Goal: Task Accomplishment & Management: Manage account settings

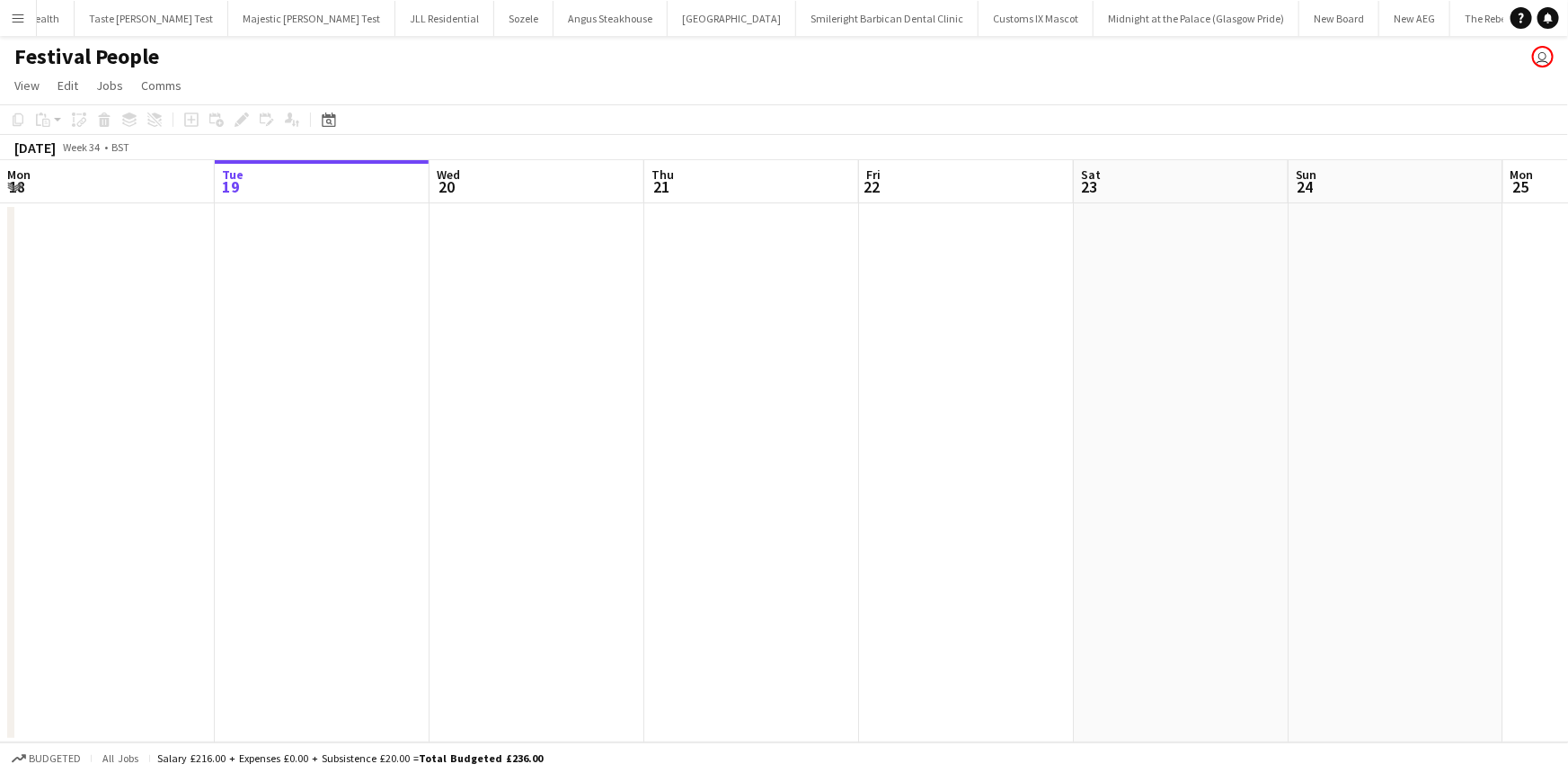
scroll to position [0, 512]
click at [34, 21] on button "Menu" at bounding box center [18, 18] width 36 height 36
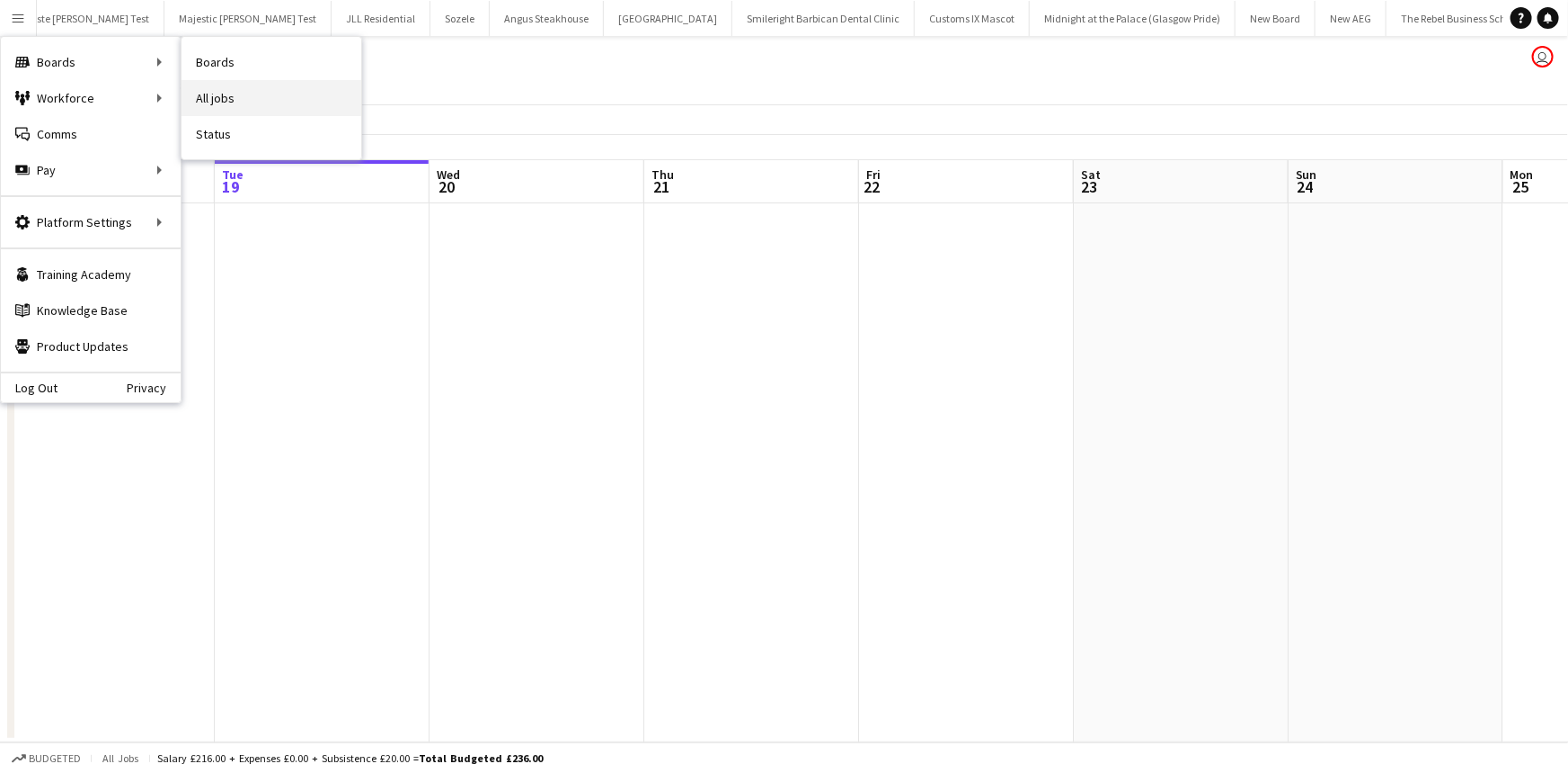
click at [206, 90] on link "All jobs" at bounding box center [271, 98] width 179 height 36
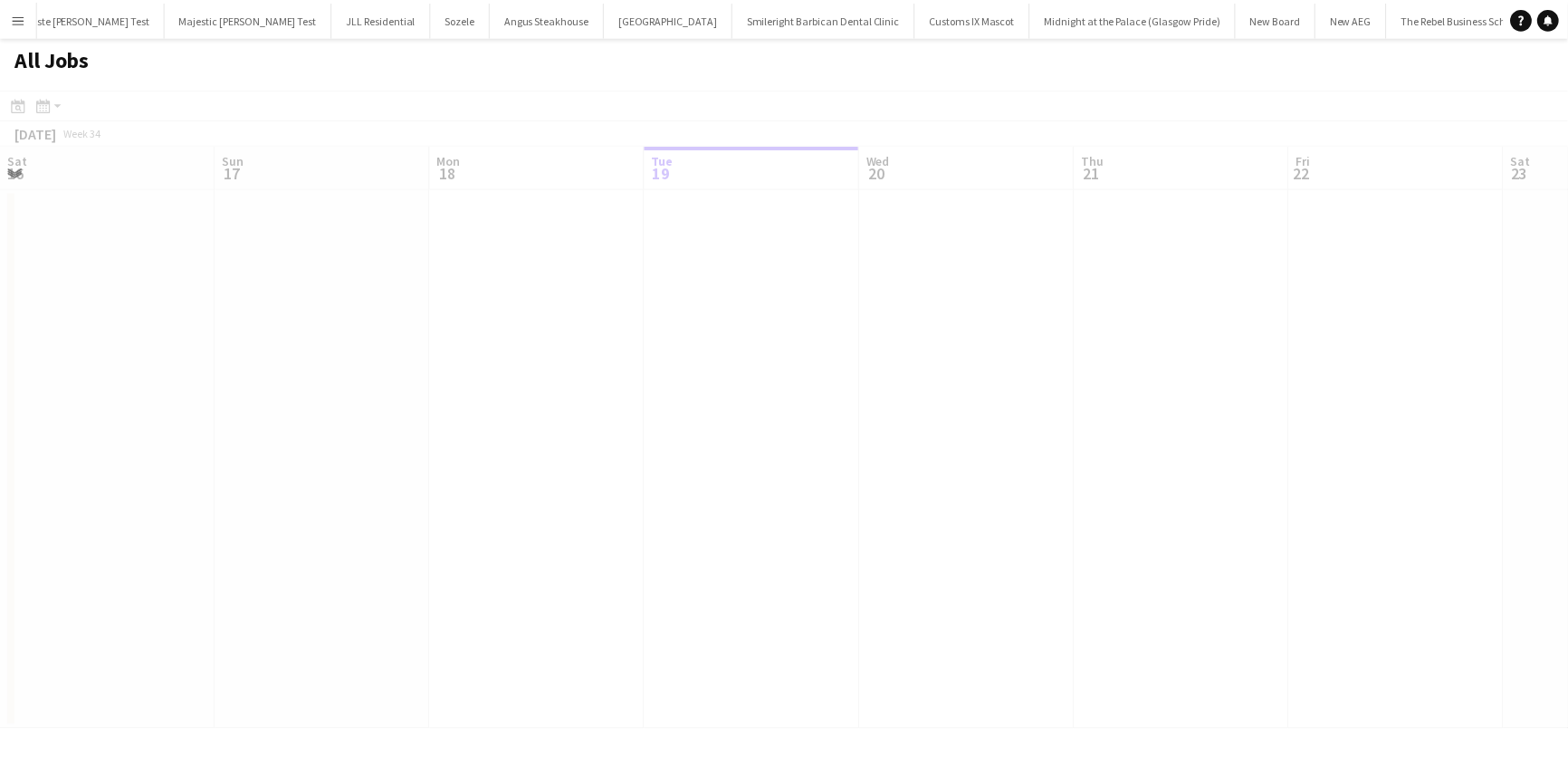
scroll to position [0, 432]
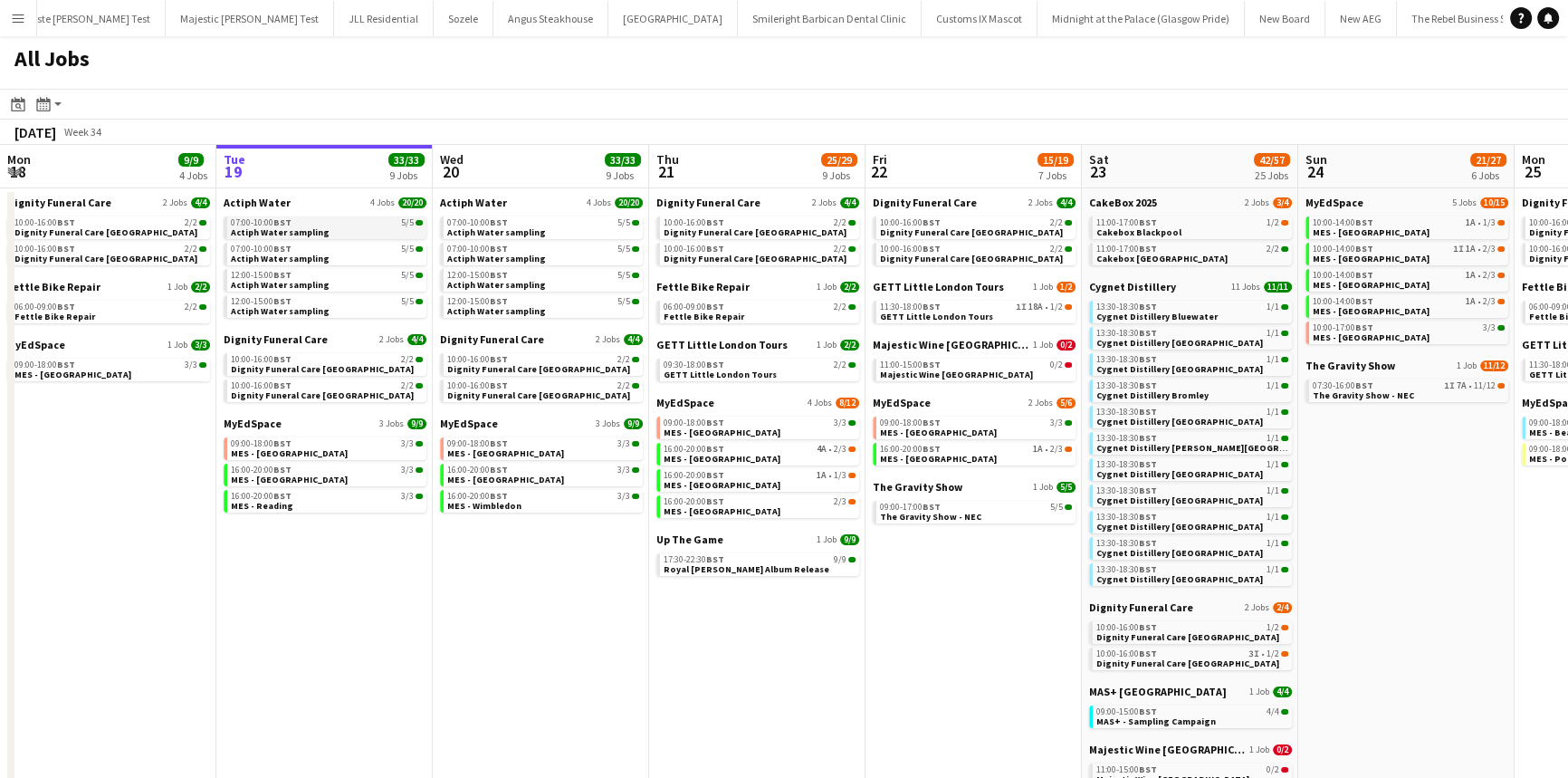
click at [338, 226] on div "07:00-10:00 BST 5/5" at bounding box center [327, 222] width 192 height 9
click at [267, 439] on span "09:00-18:00 BST" at bounding box center [260, 443] width 61 height 9
click at [290, 479] on span "MES - [GEOGRAPHIC_DATA]" at bounding box center [289, 479] width 117 height 12
click at [314, 371] on span "Dignity Funeral Care Aberdeen" at bounding box center [322, 369] width 183 height 12
click at [367, 507] on link "16:00-20:00 BST 3/3 MES - Reading" at bounding box center [327, 500] width 192 height 21
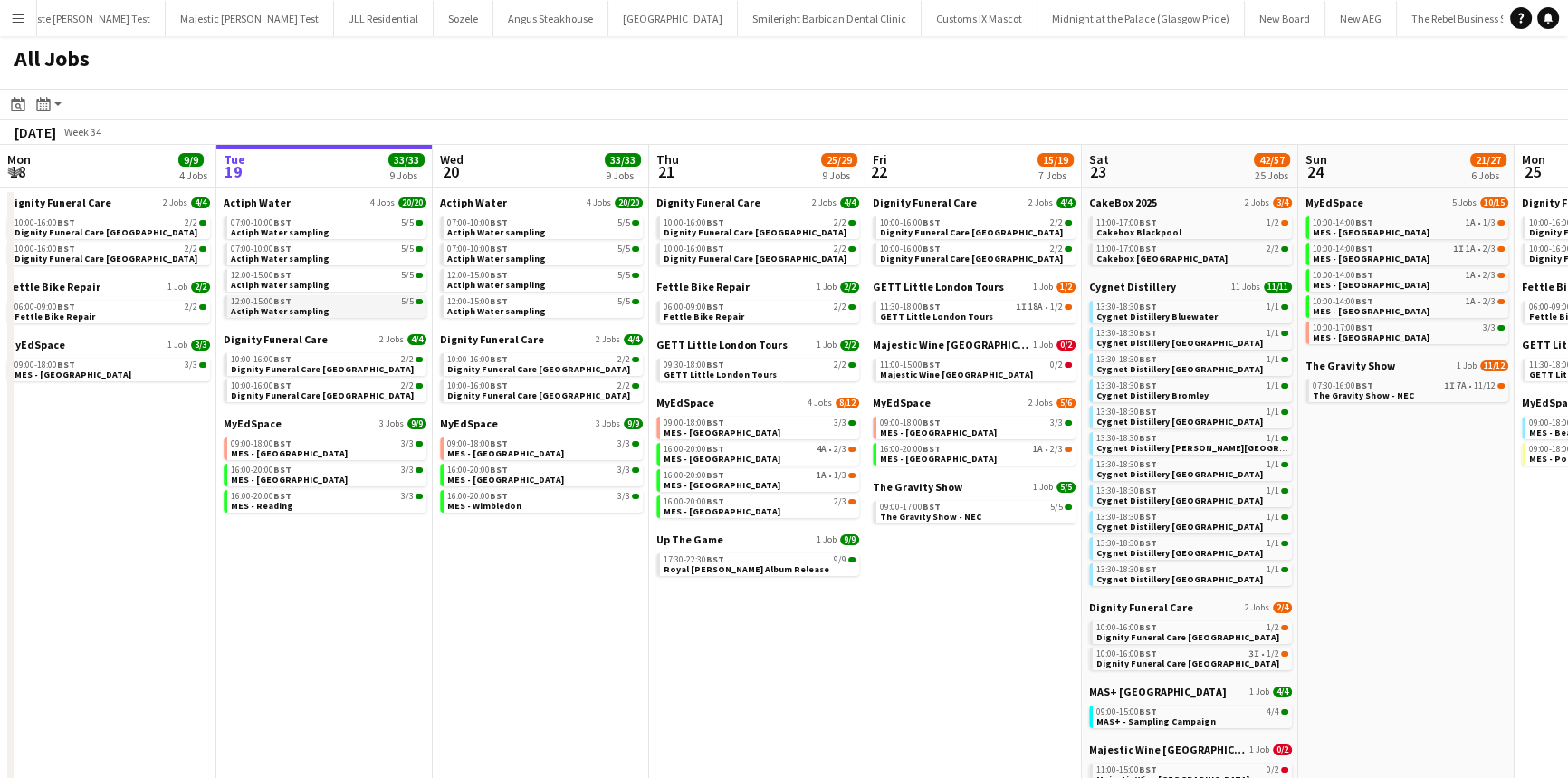
click at [351, 306] on link "12:00-15:00 BST 5/5 Actiph Water sampling" at bounding box center [327, 305] width 192 height 21
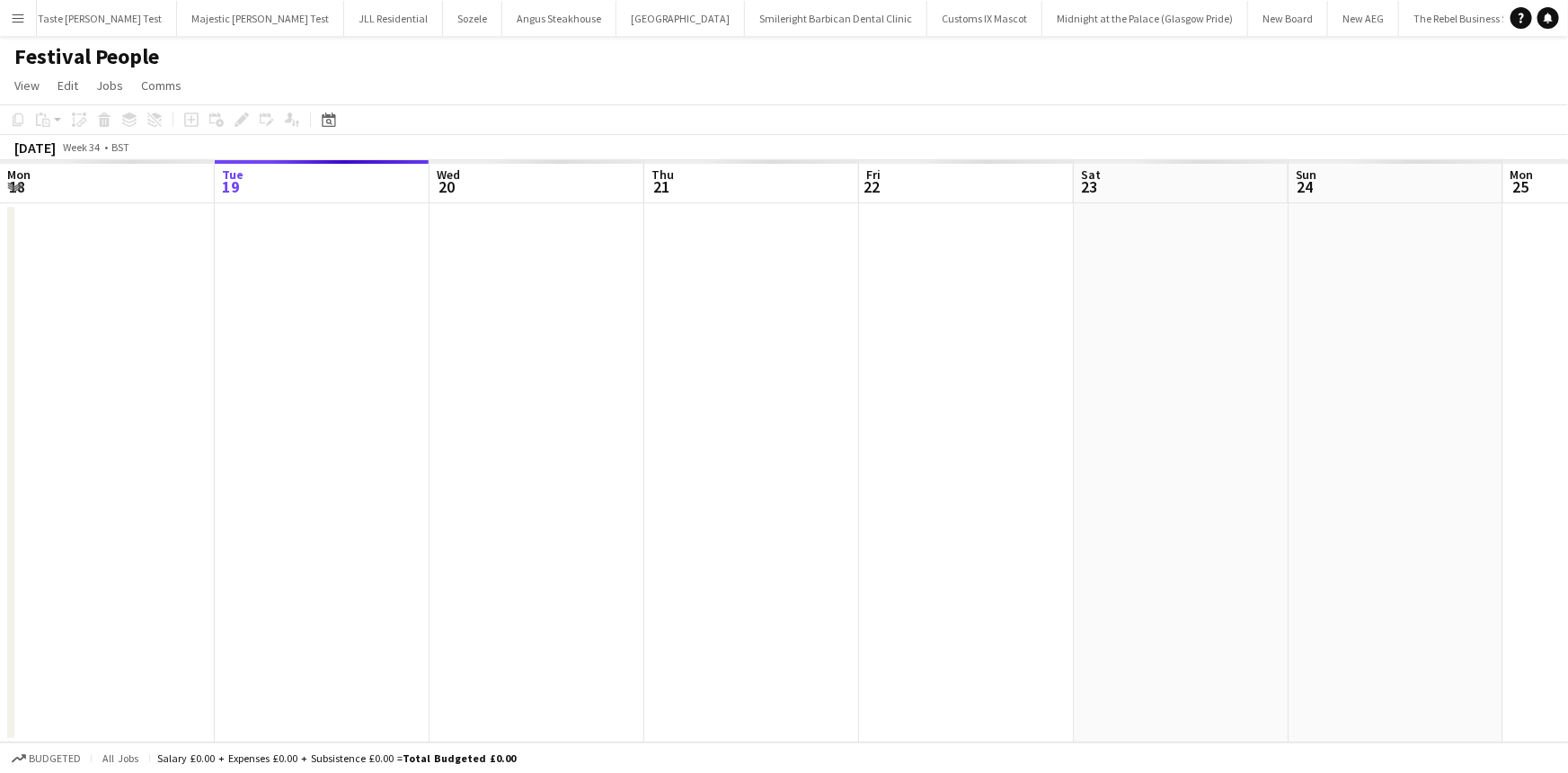
scroll to position [0, 512]
click at [16, 23] on app-icon "Menu" at bounding box center [17, 17] width 14 height 14
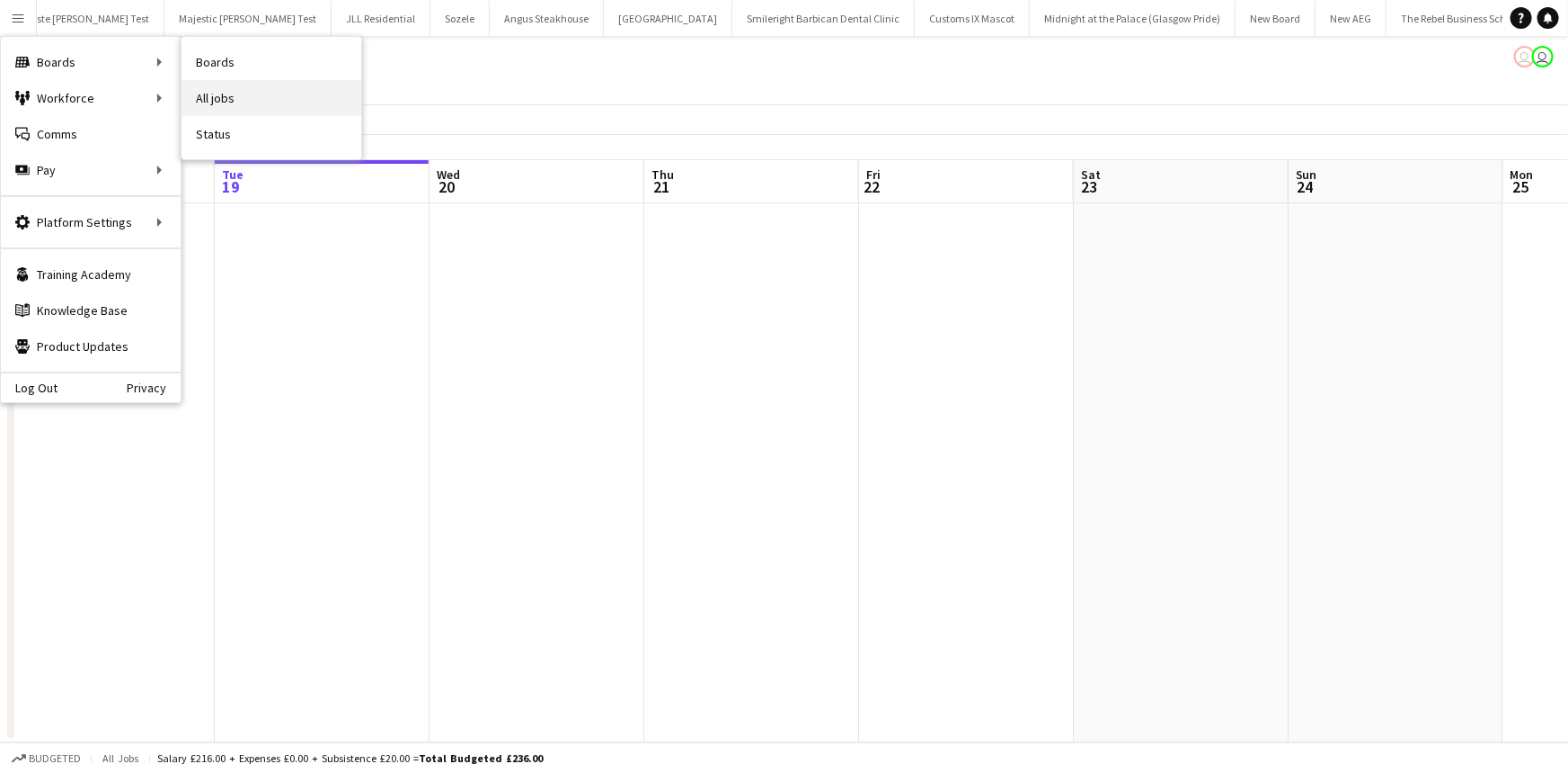
click at [226, 91] on link "All jobs" at bounding box center [271, 98] width 179 height 36
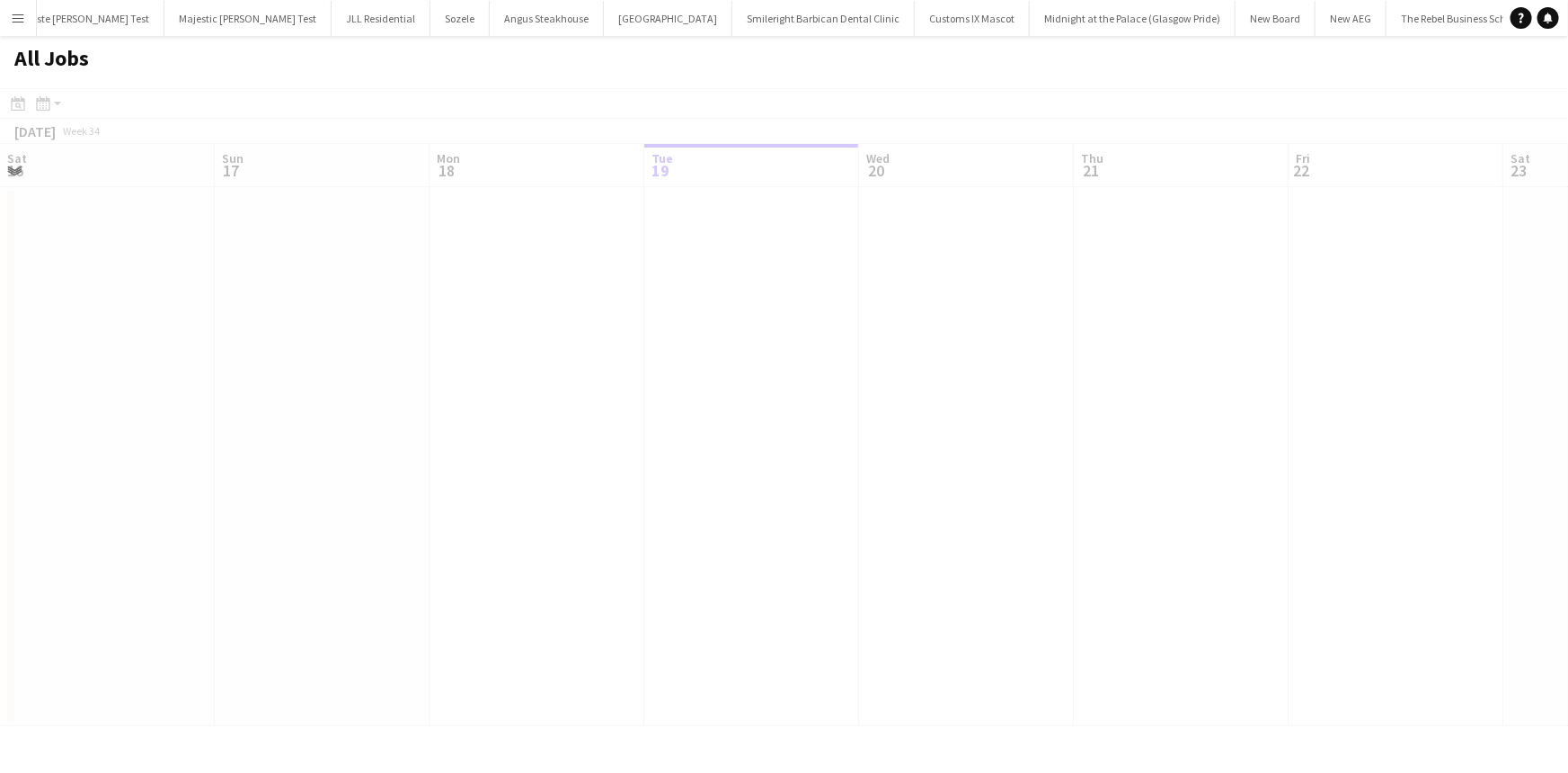
scroll to position [0, 429]
click at [14, 20] on app-icon "Menu" at bounding box center [17, 17] width 14 height 14
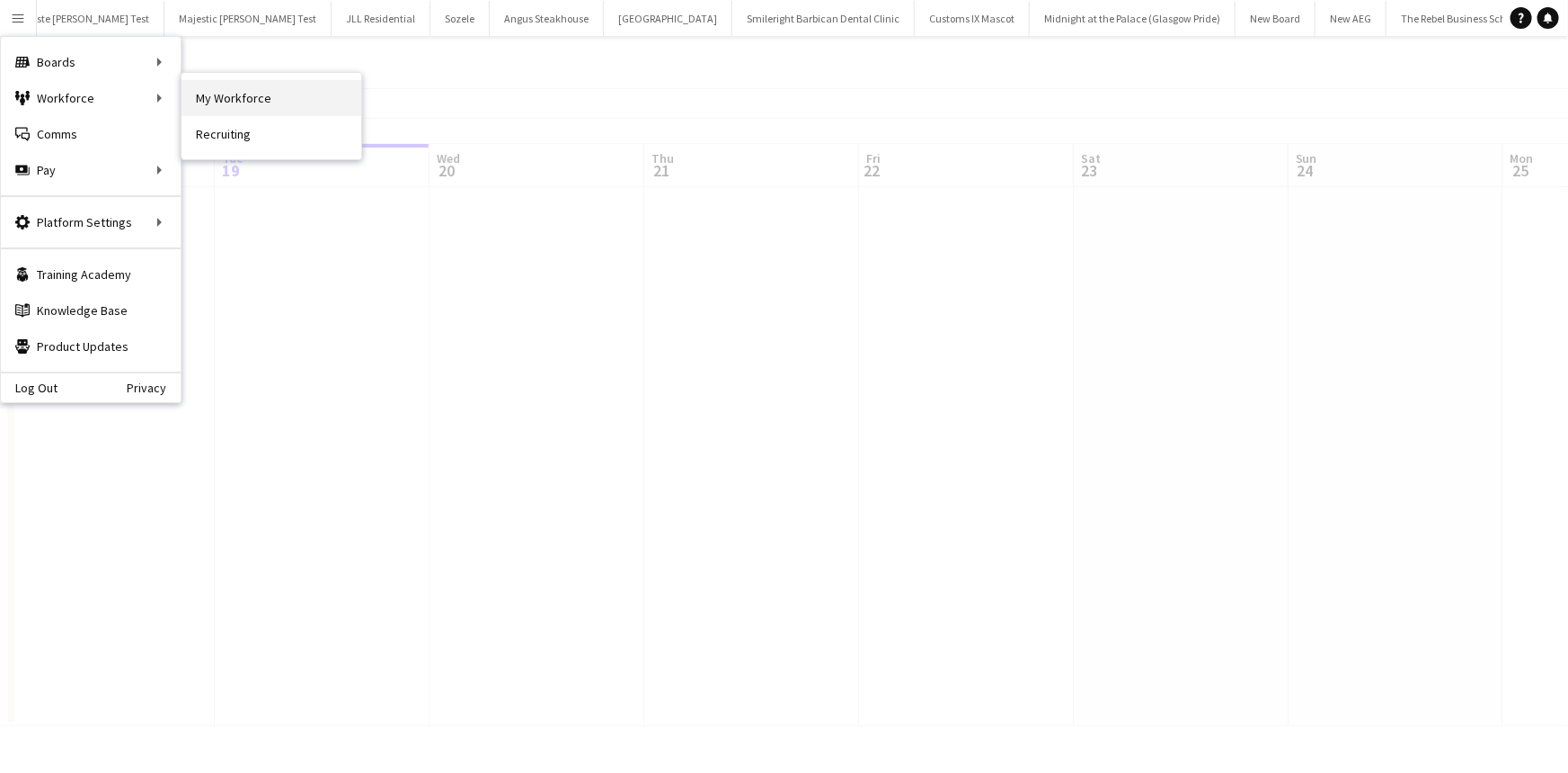
click at [225, 98] on link "My Workforce" at bounding box center [271, 98] width 179 height 36
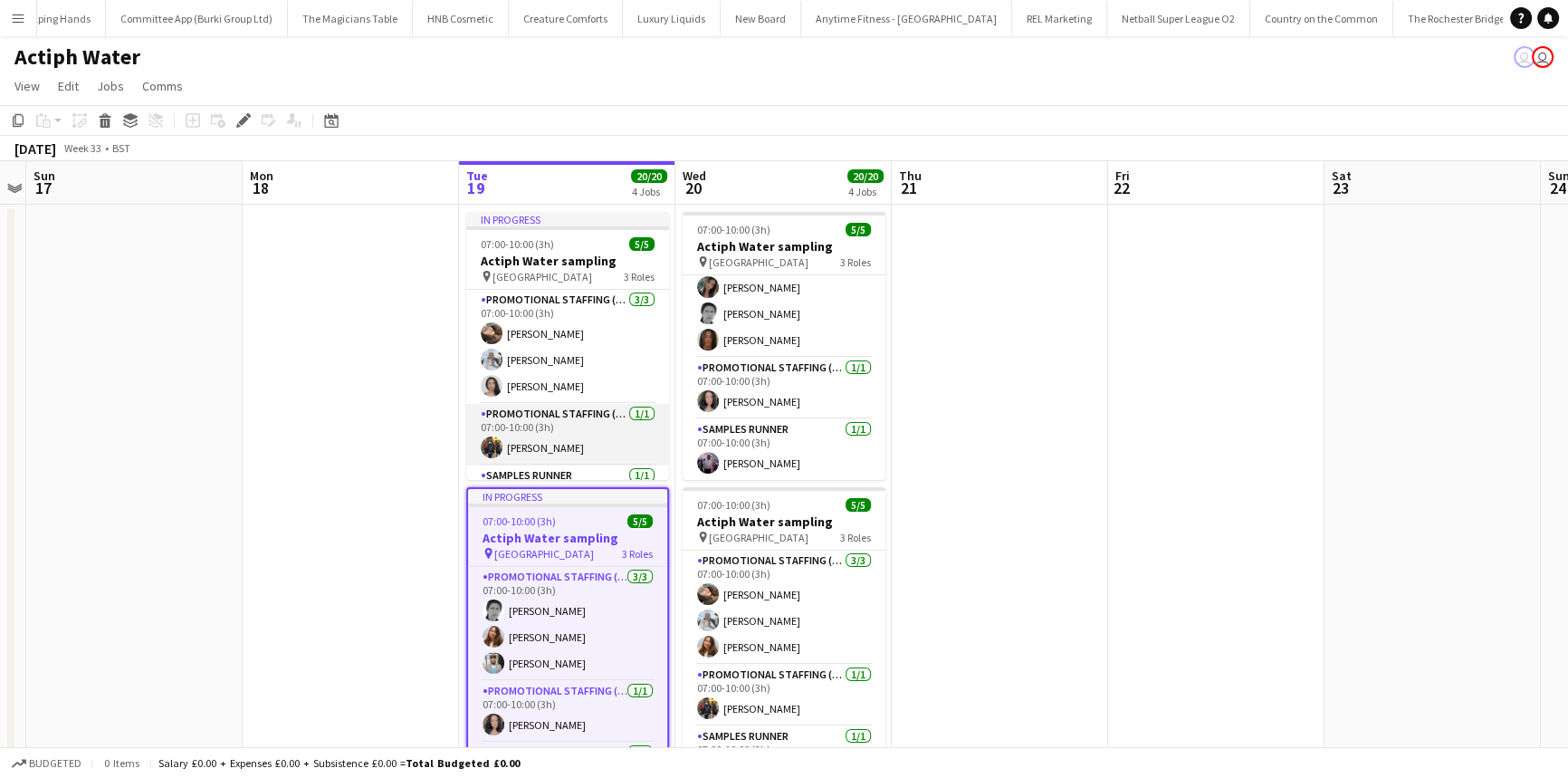
scroll to position [46, 0]
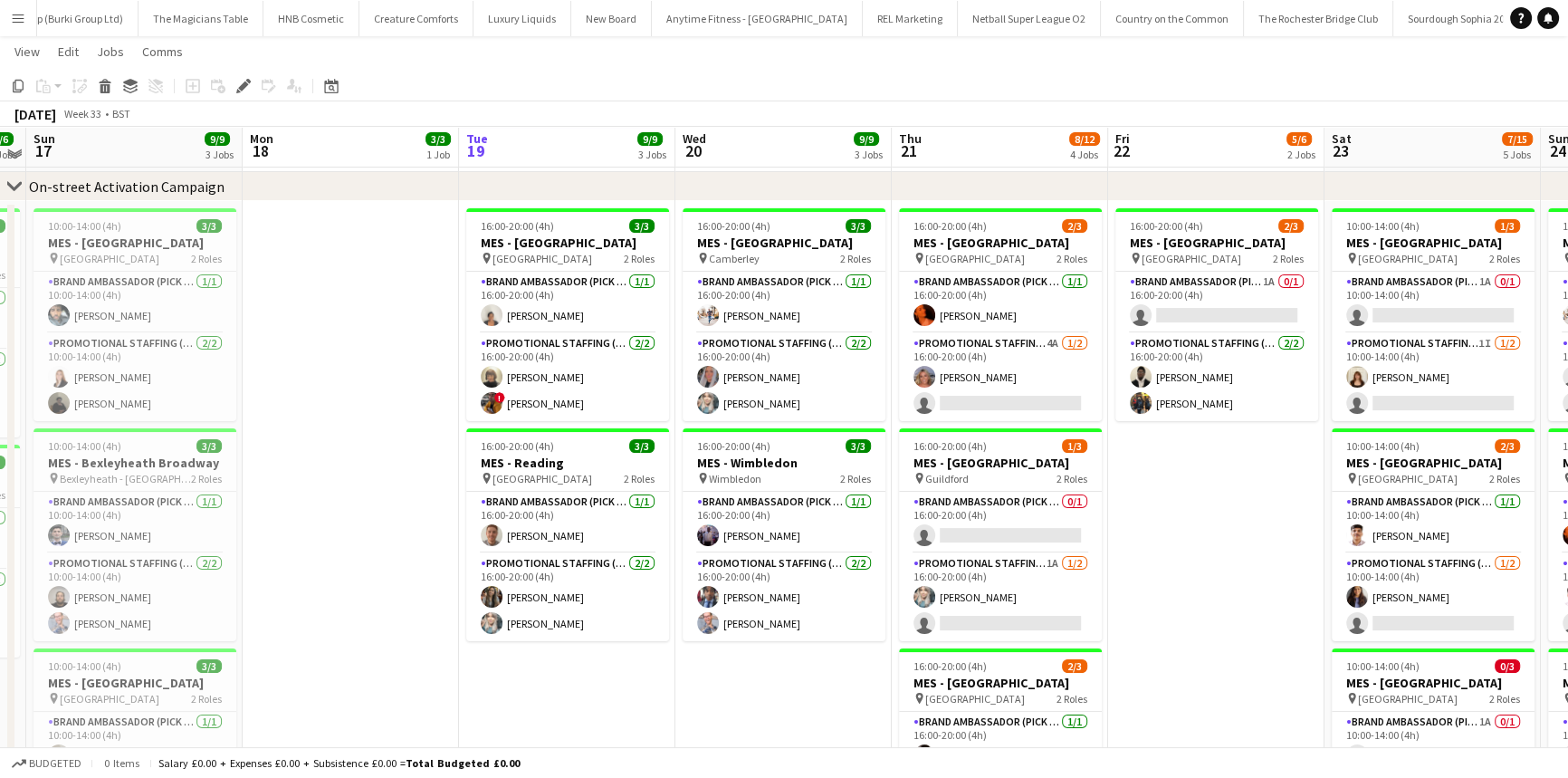
scroll to position [82, 0]
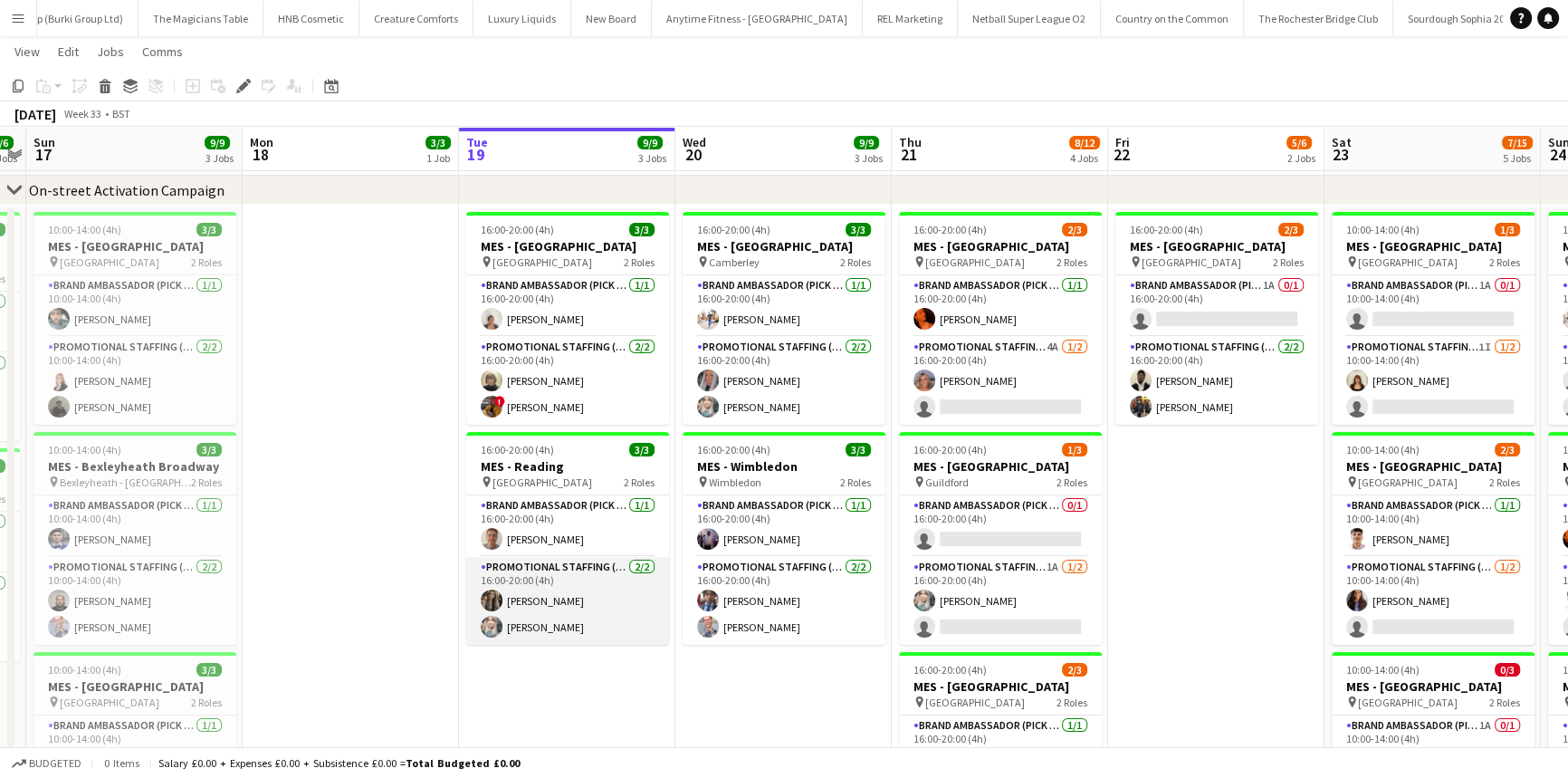
click at [563, 579] on app-card-role "Promotional Staffing (Brand Ambassadors) 2/2 16:00-20:00 (4h) Nimrit Batth Tina…" at bounding box center [567, 600] width 203 height 87
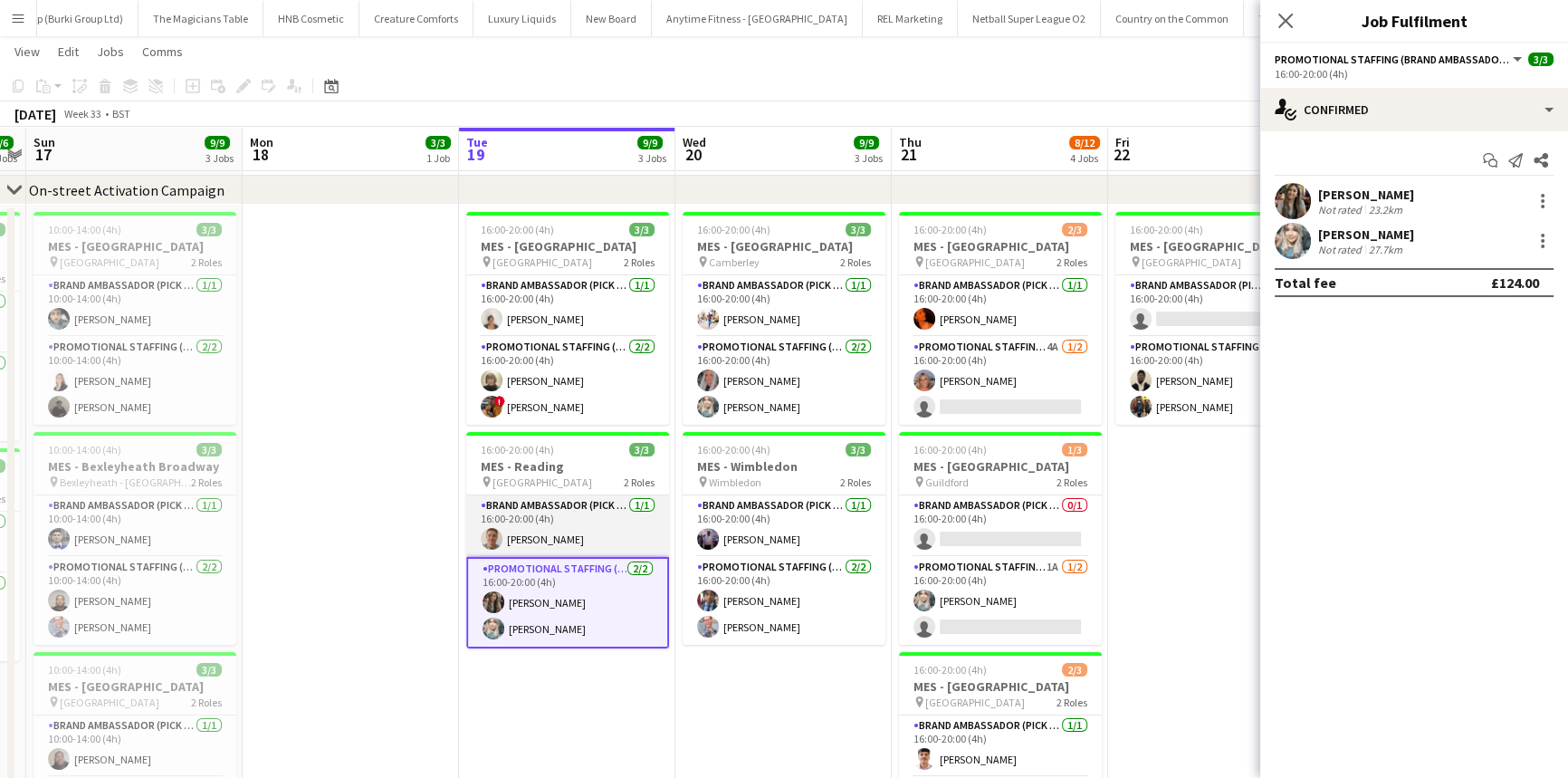
click at [581, 522] on app-card-role "Brand Ambassador (Pick up) 1/1 16:00-20:00 (4h) Jack Procter" at bounding box center [567, 525] width 203 height 61
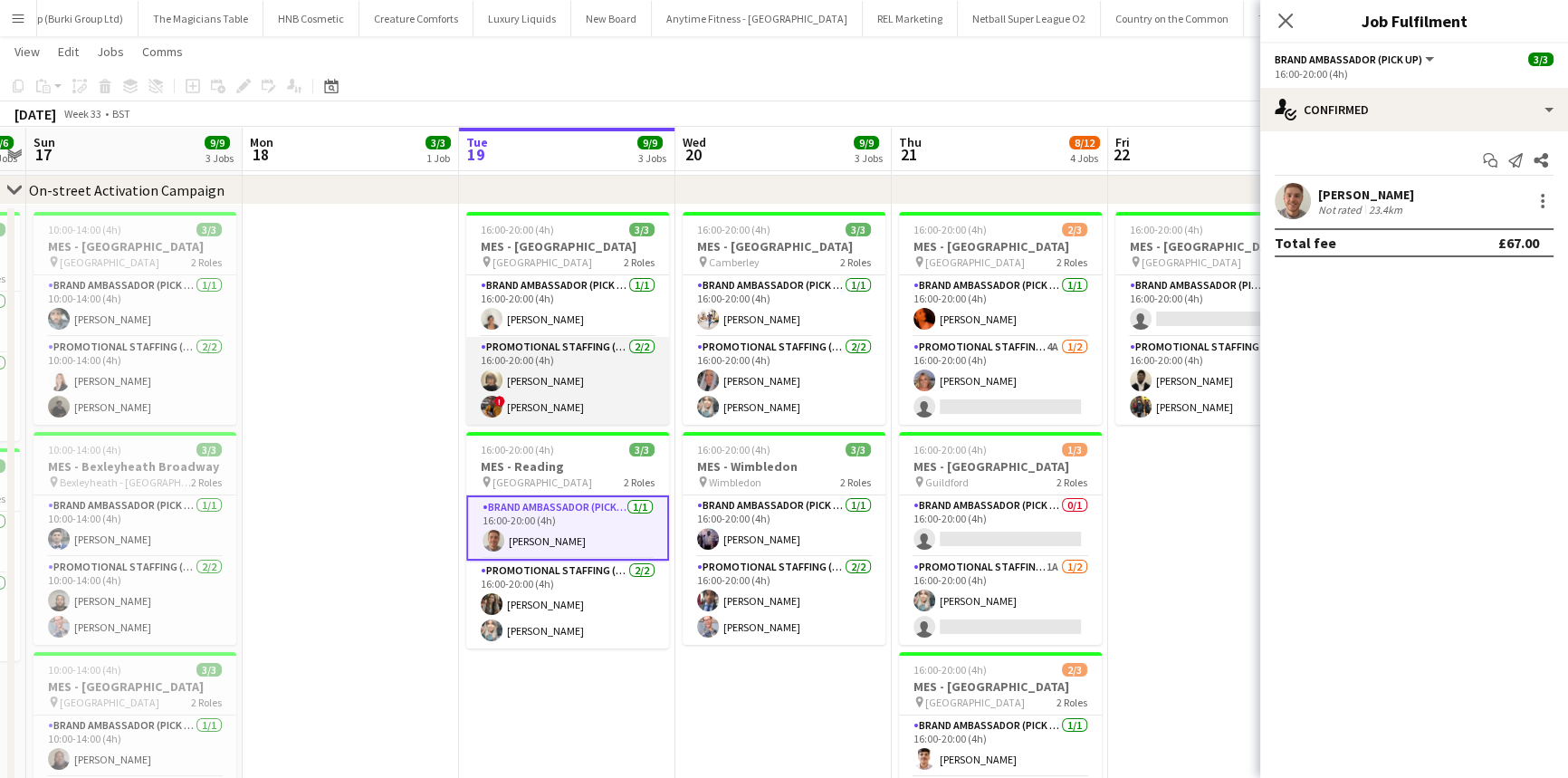
click at [616, 392] on app-card-role "Promotional Staffing (Brand Ambassadors) 2/2 16:00-20:00 (4h) Caroline Brownlee…" at bounding box center [567, 380] width 203 height 87
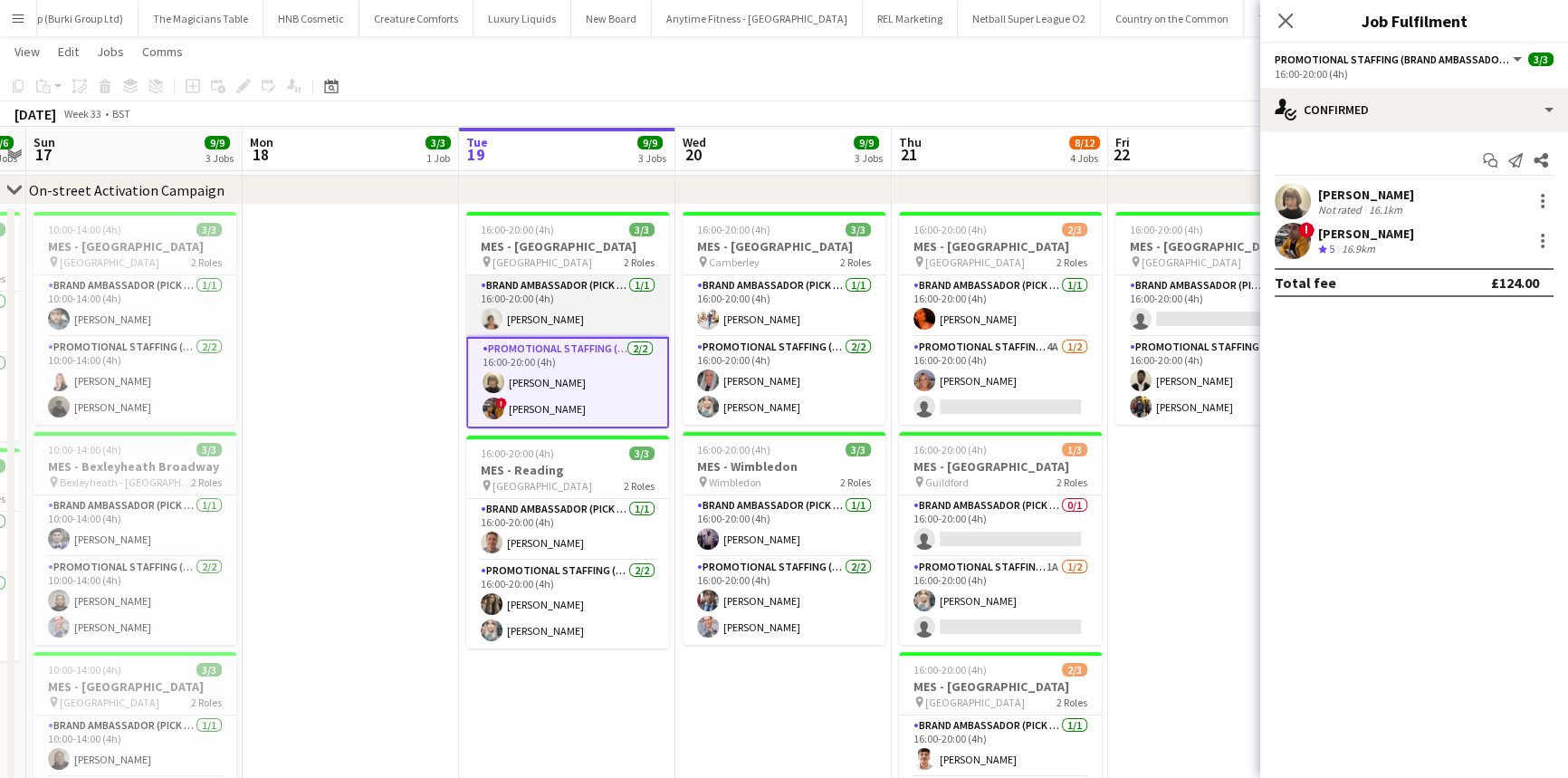
scroll to position [0, 621]
click at [503, 302] on app-card-role "Brand Ambassador (Pick up) 1/1 16:00-20:00 (4h) Thandeka Mashazi" at bounding box center [569, 305] width 203 height 61
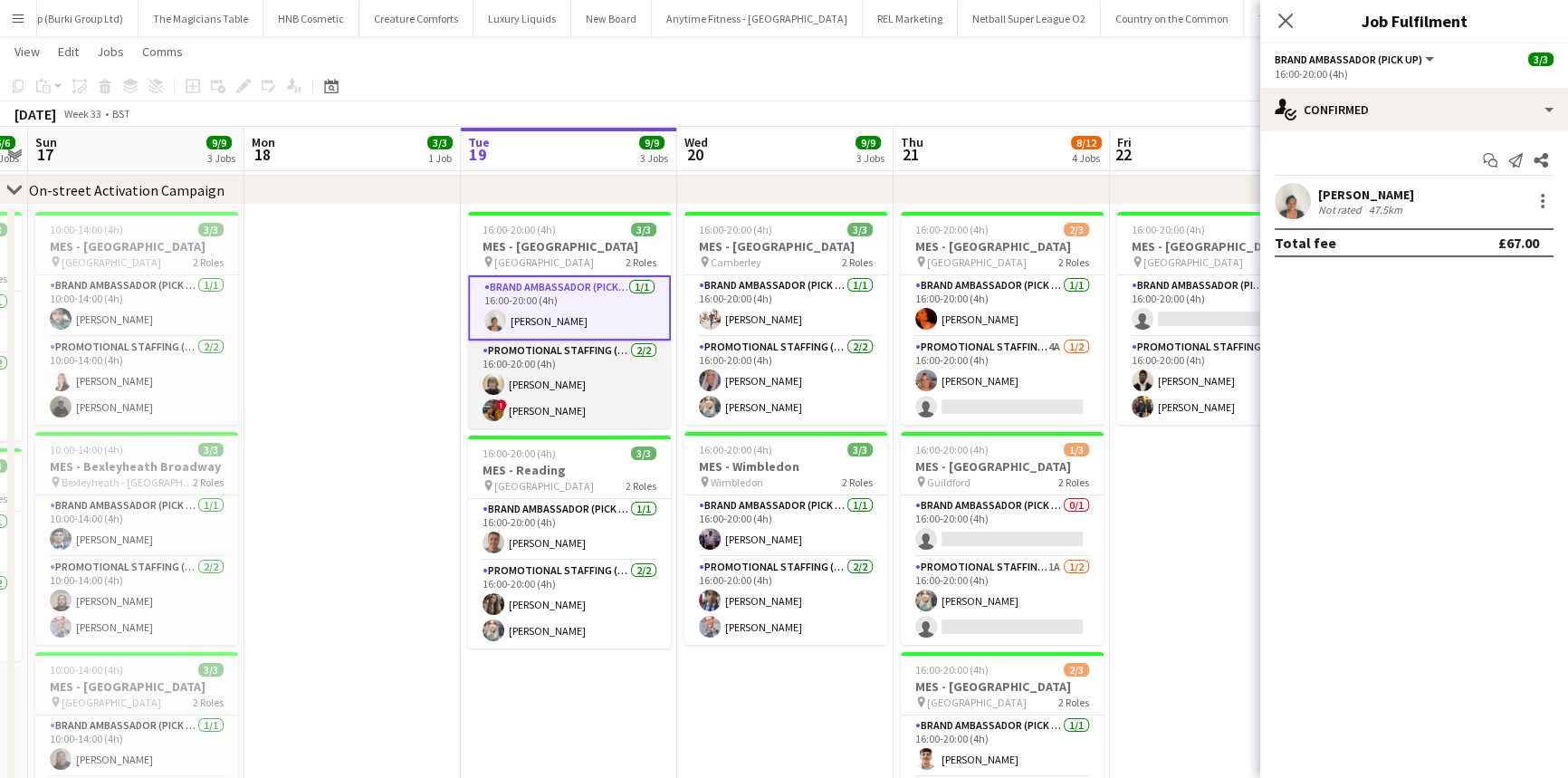
click at [555, 392] on app-card-role "Promotional Staffing (Brand Ambassadors) 2/2 16:00-20:00 (4h) Caroline Brownlee…" at bounding box center [569, 383] width 203 height 87
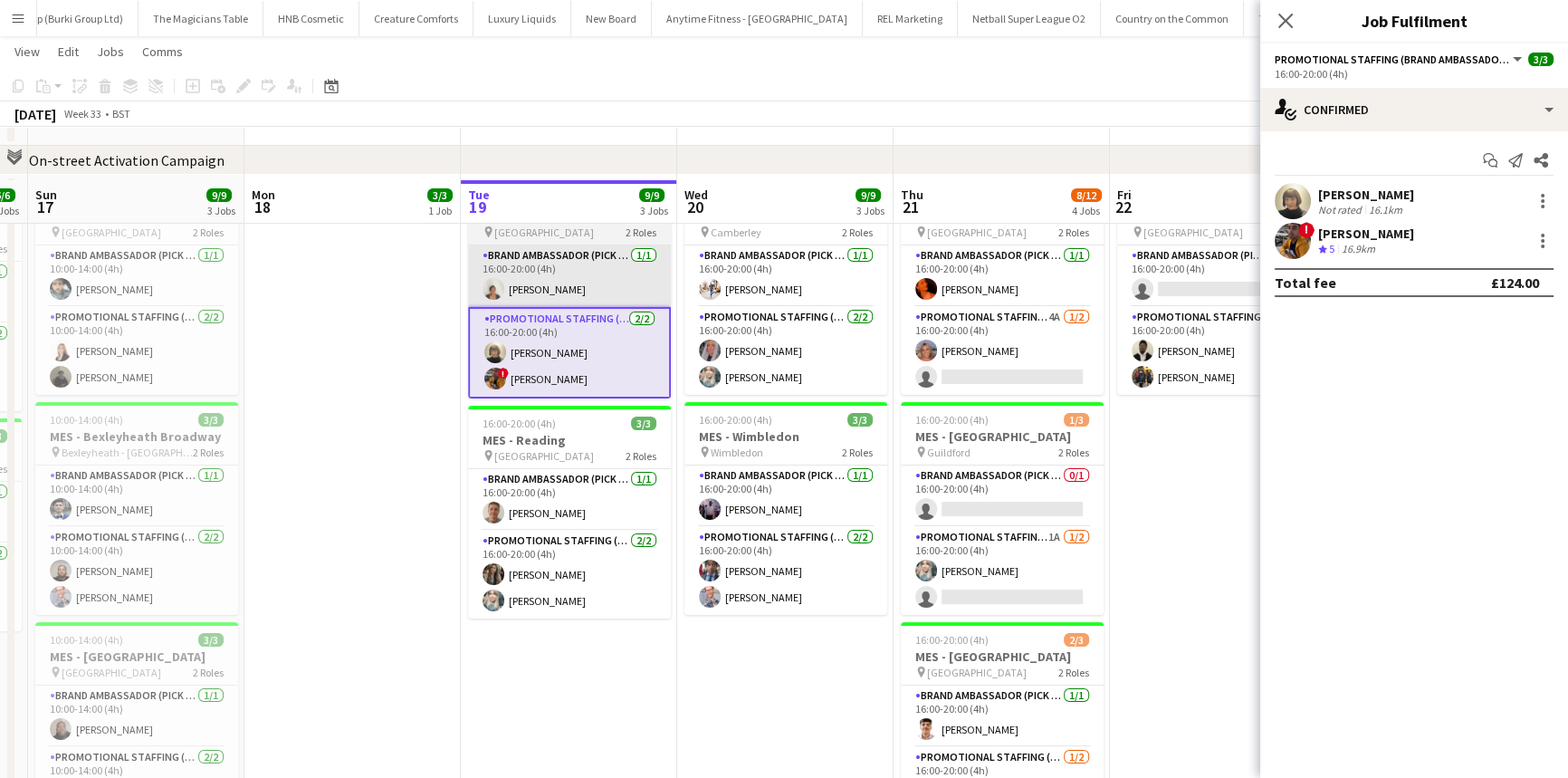
scroll to position [164, 0]
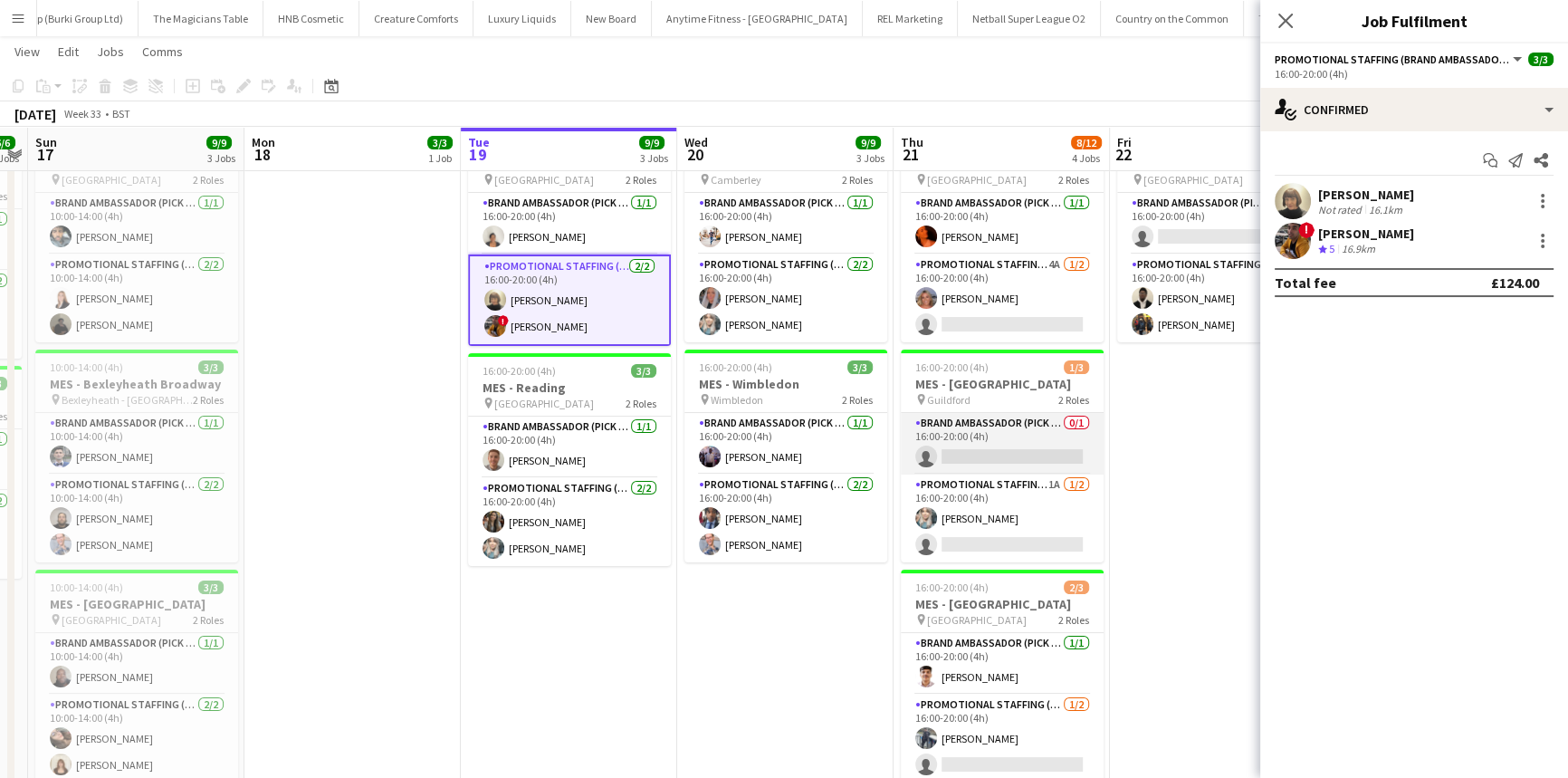
click at [927, 452] on app-card-role "Brand Ambassador (Pick up) 0/1 16:00-20:00 (4h) single-neutral-actions" at bounding box center [1002, 444] width 203 height 61
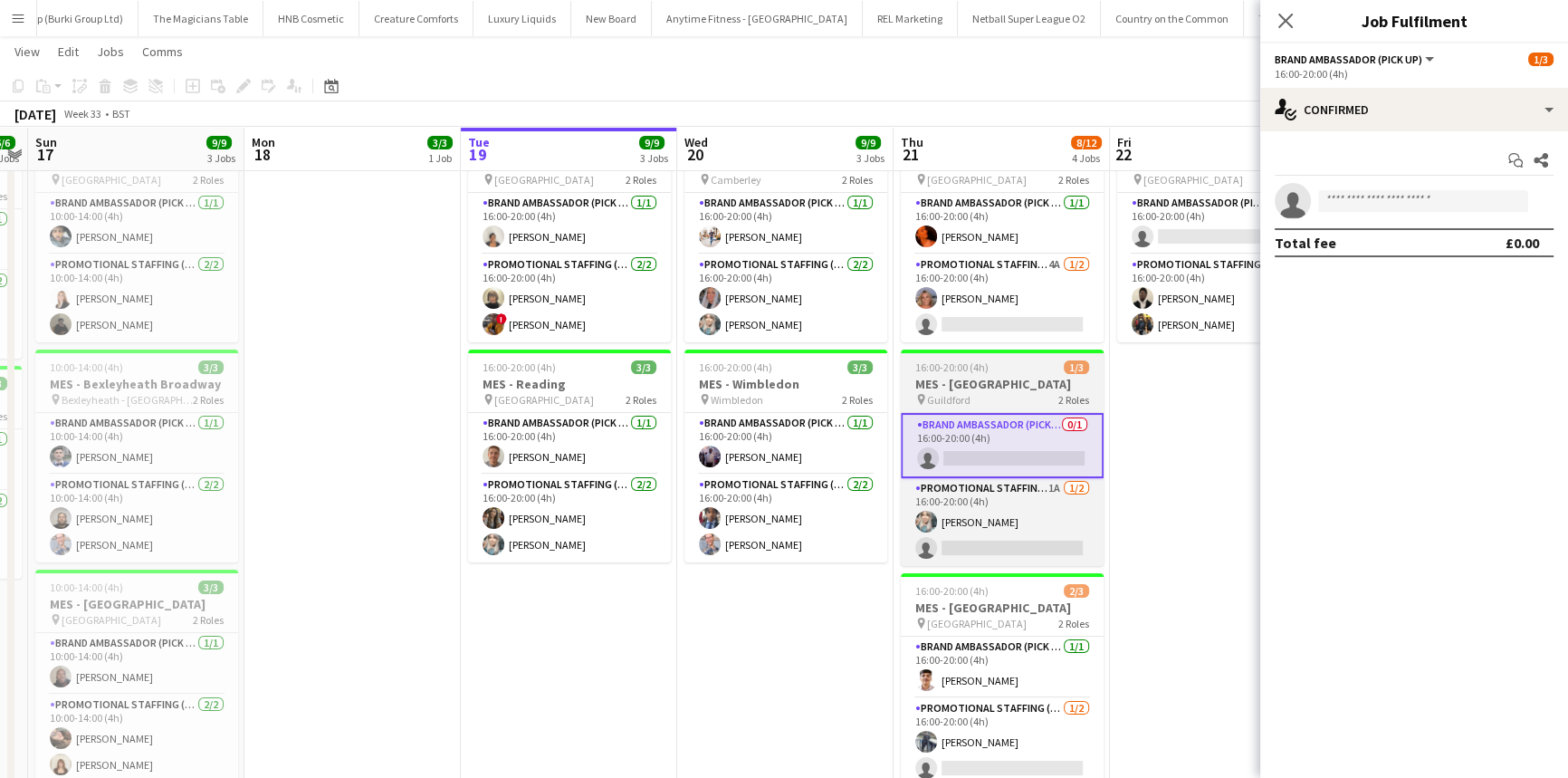
click at [935, 376] on h3 "MES - [GEOGRAPHIC_DATA]" at bounding box center [1002, 383] width 203 height 16
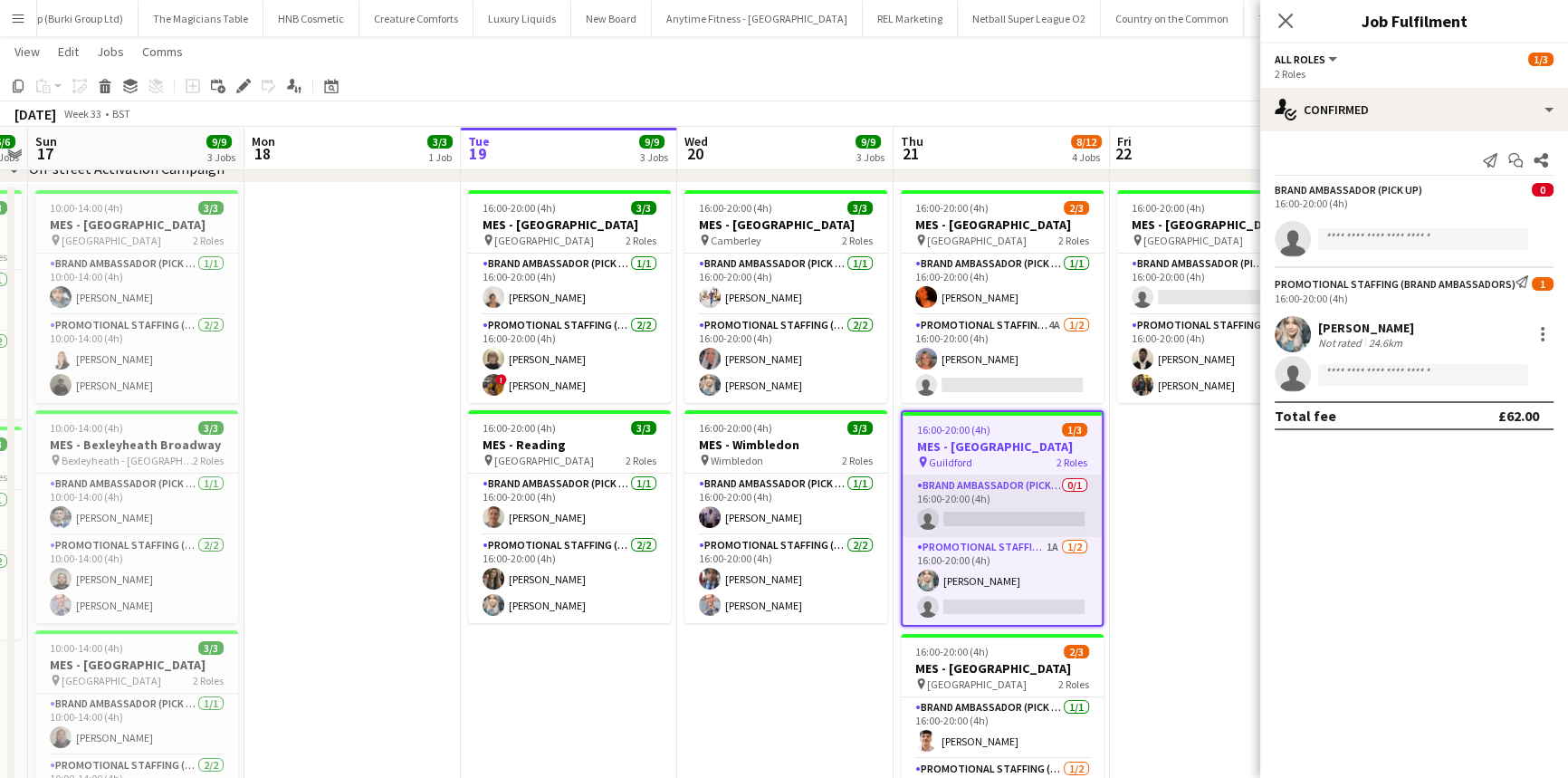
scroll to position [102, 0]
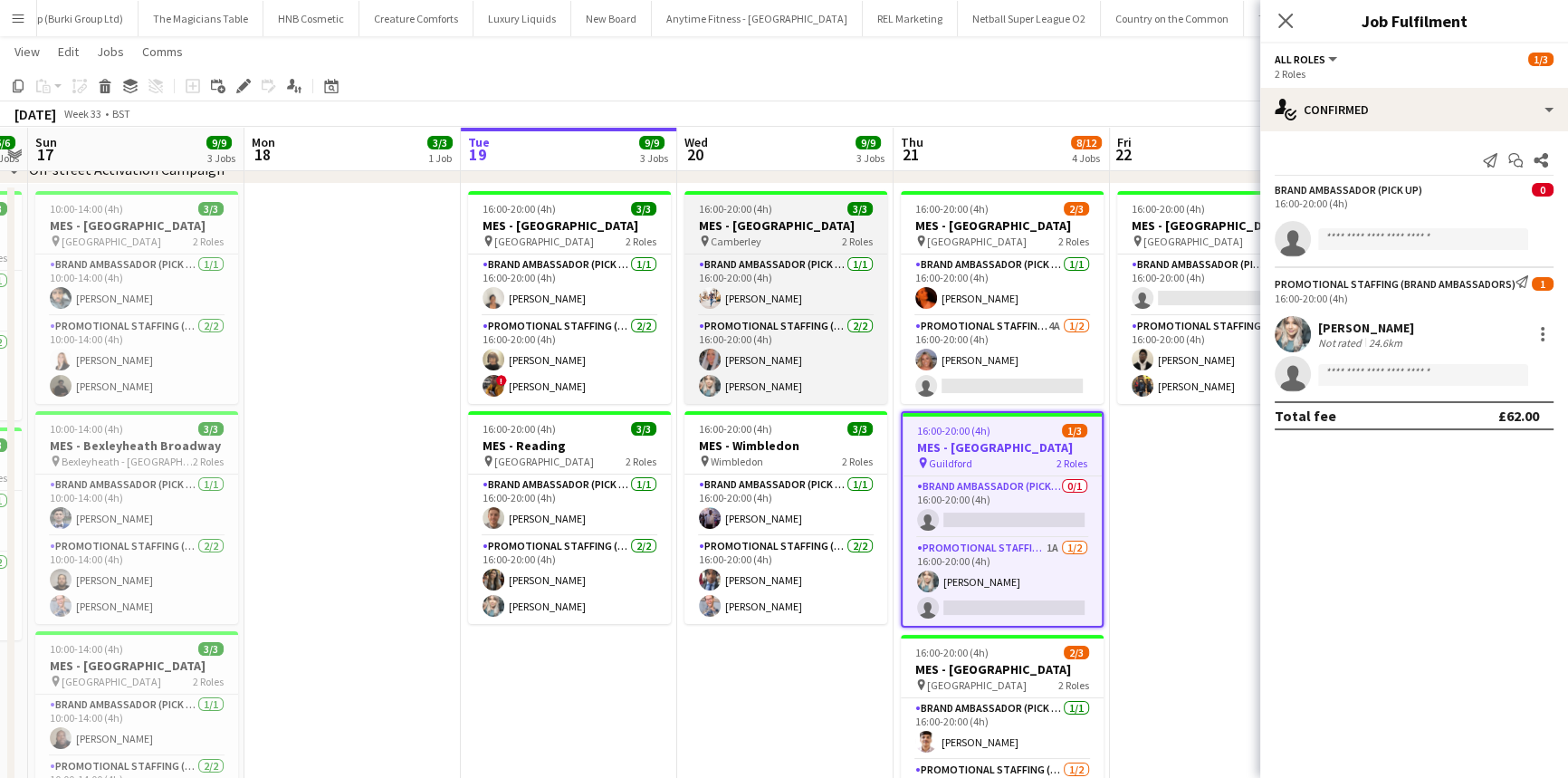
click at [788, 221] on h3 "MES - [GEOGRAPHIC_DATA]" at bounding box center [785, 225] width 203 height 16
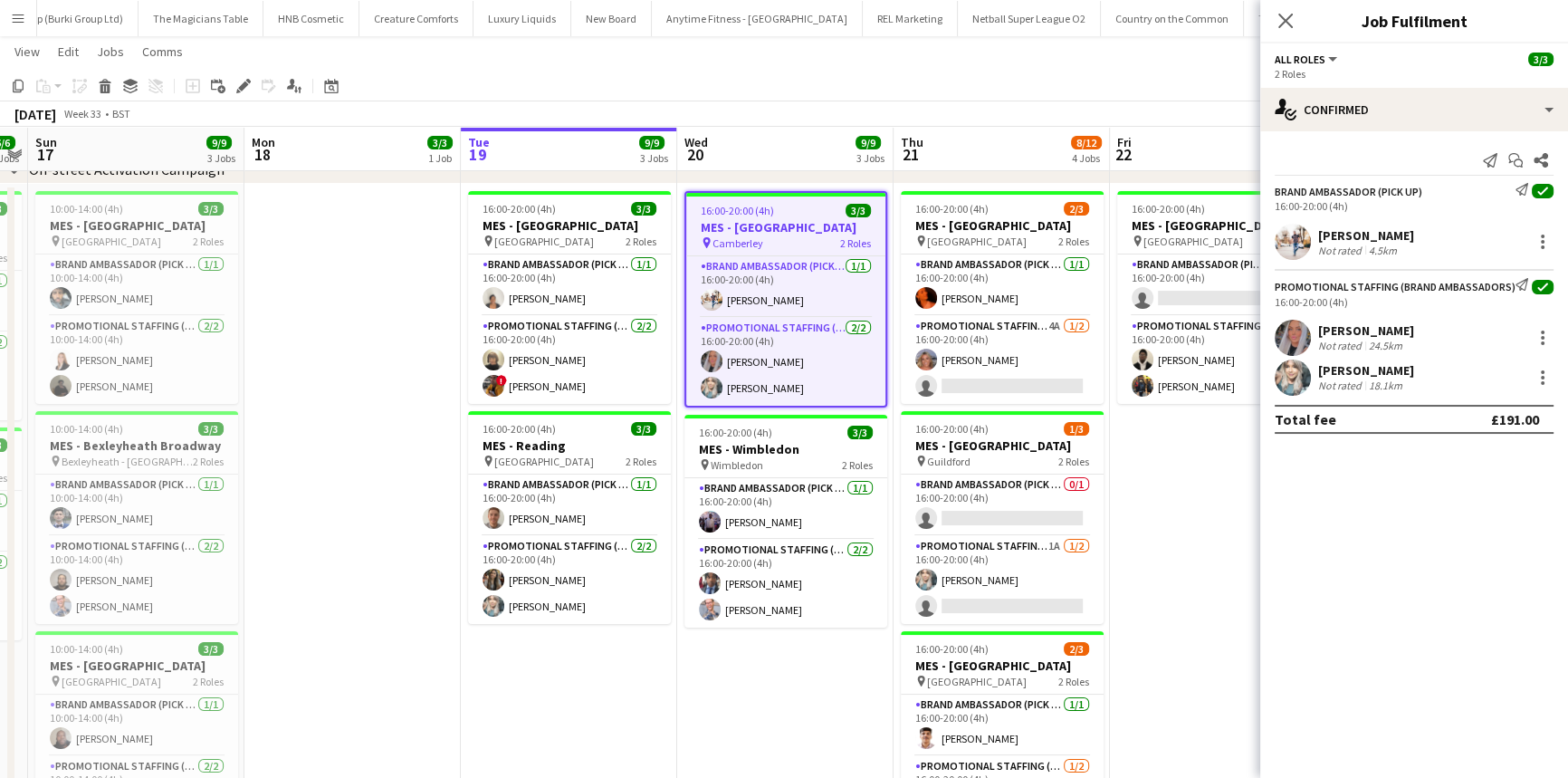
click at [1397, 233] on div "[PERSON_NAME]" at bounding box center [1366, 235] width 96 height 16
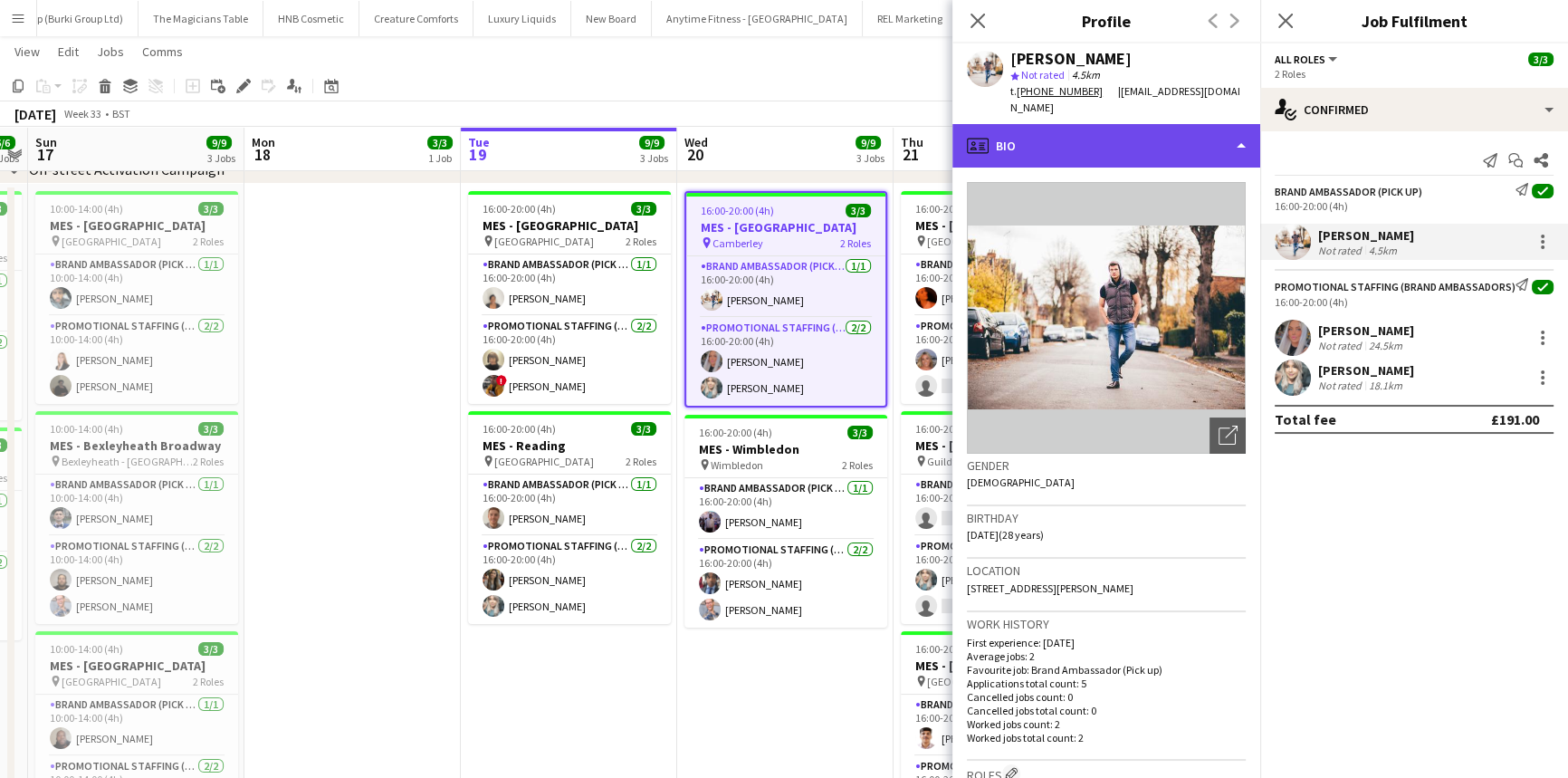
click at [1173, 145] on div "profile Bio" at bounding box center [1106, 145] width 307 height 43
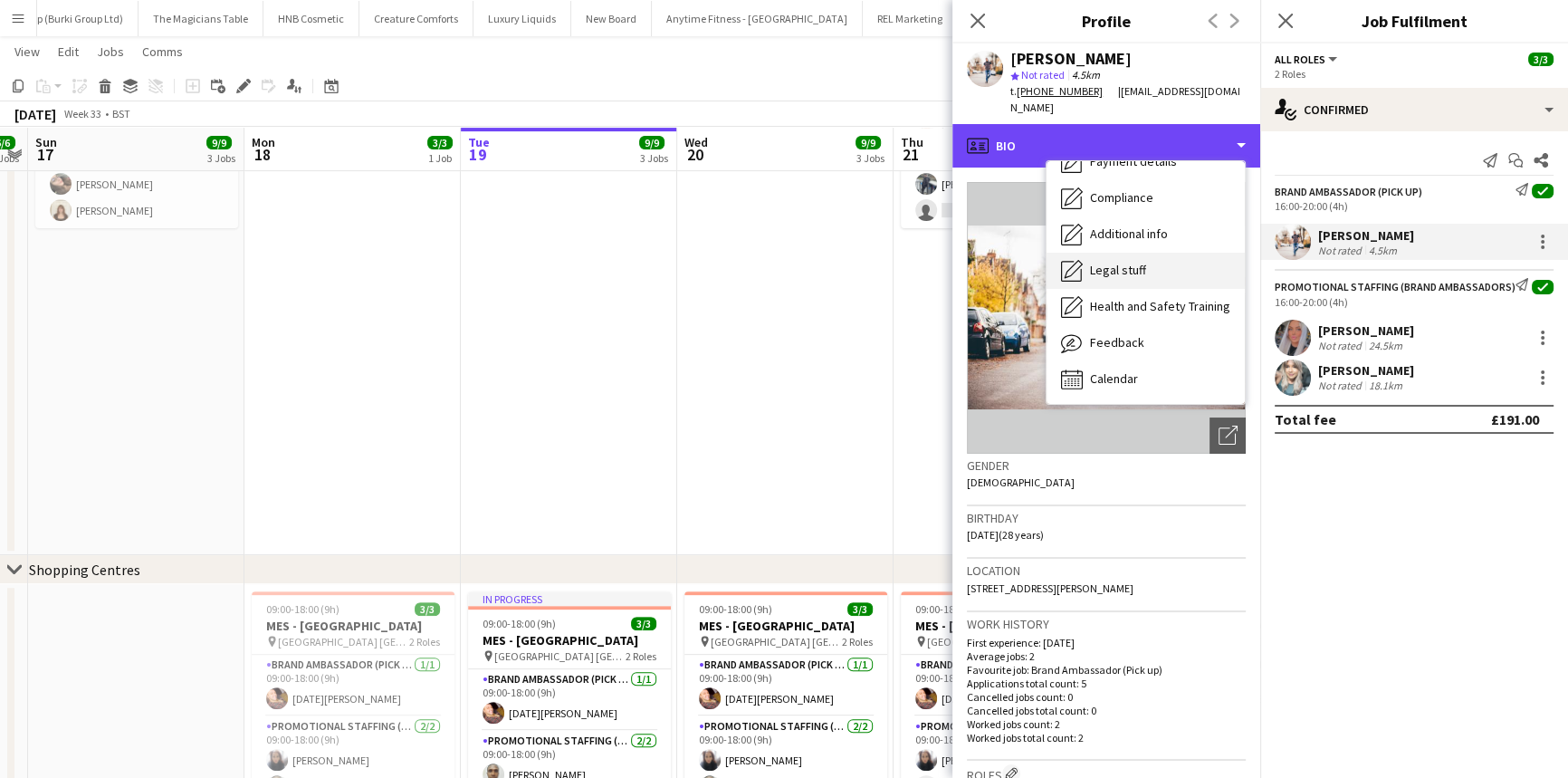
scroll to position [242, 0]
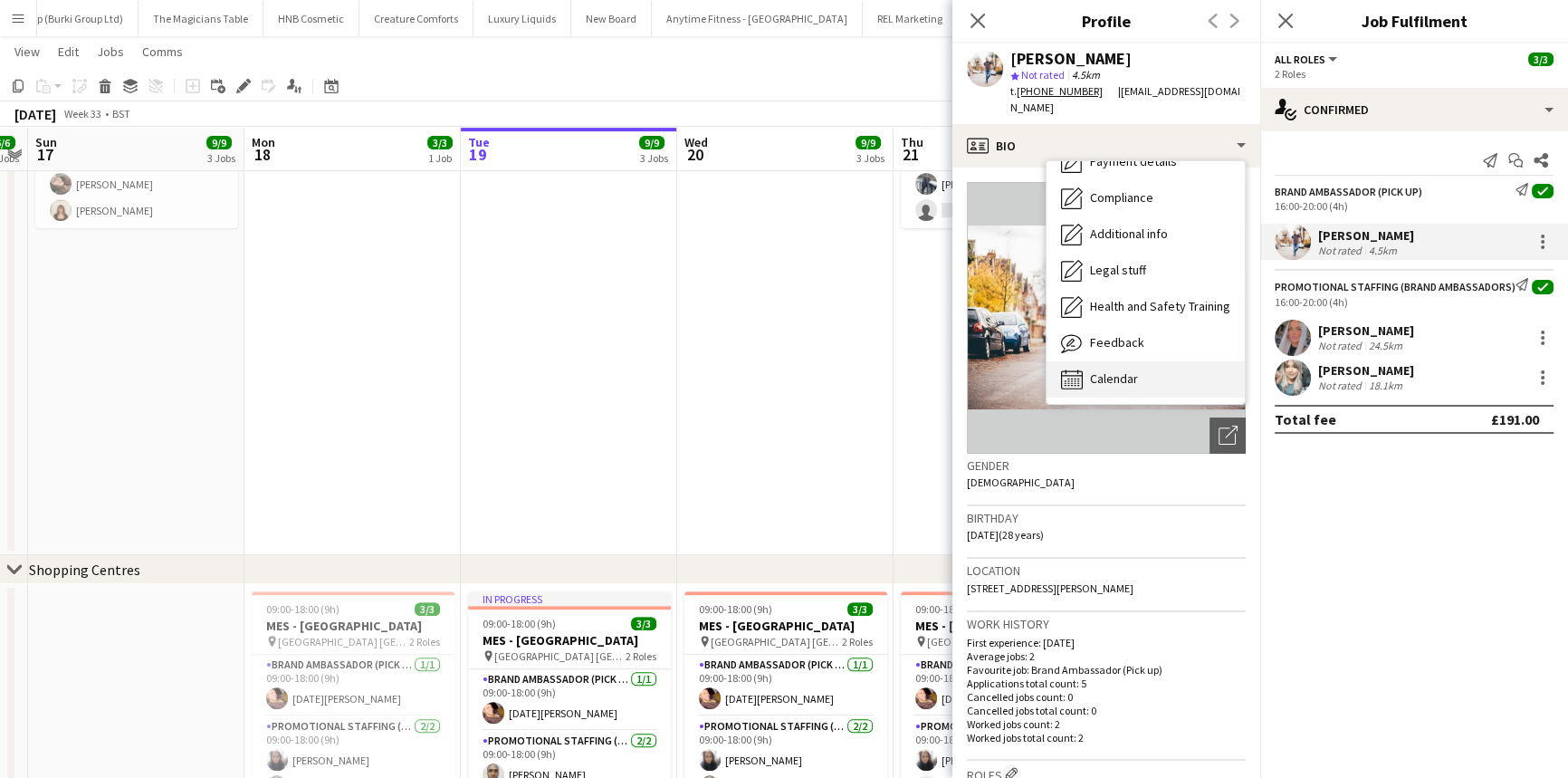
click at [1128, 369] on div "Calendar Calendar" at bounding box center [1145, 379] width 198 height 36
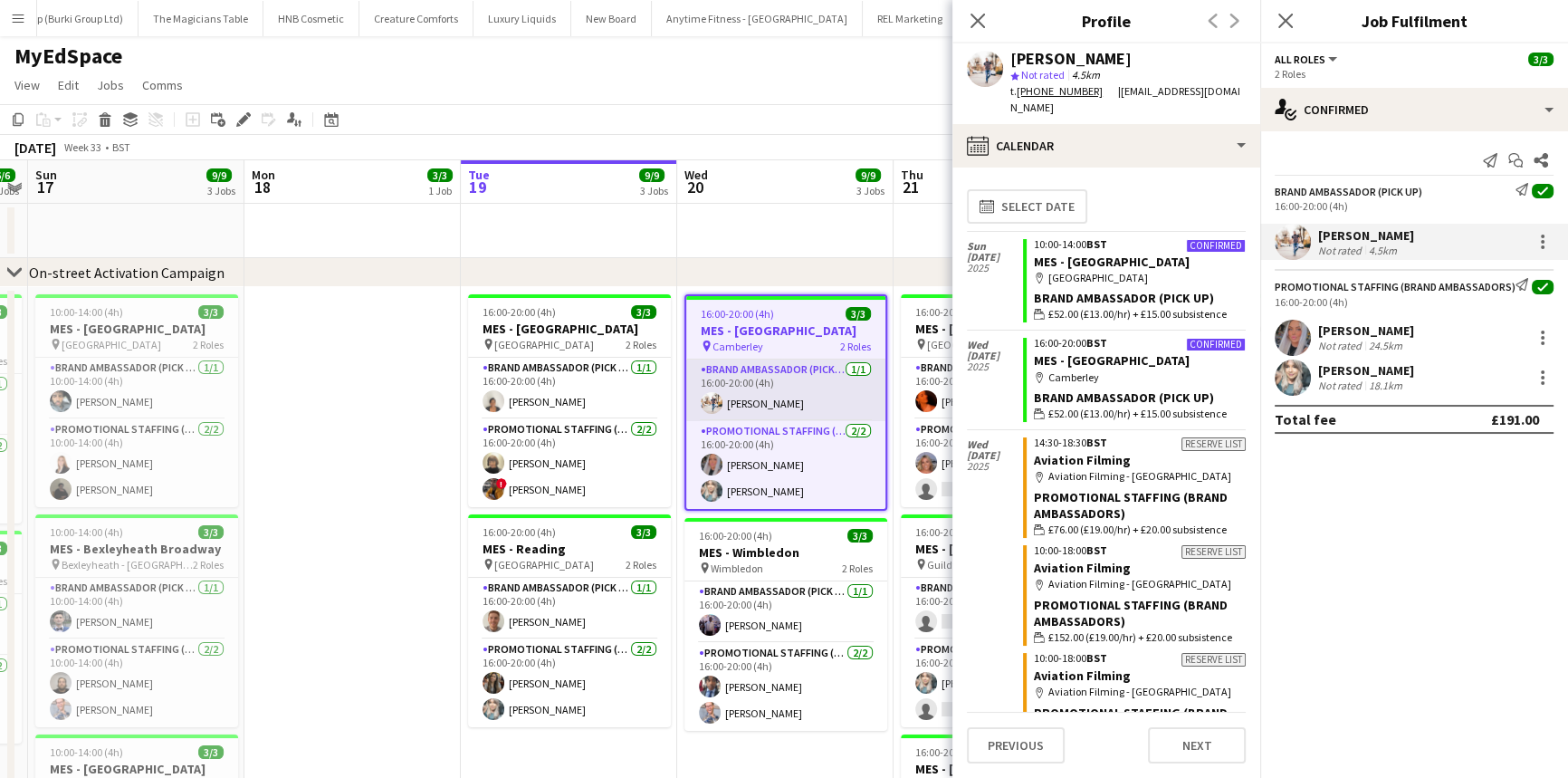
scroll to position [0, 0]
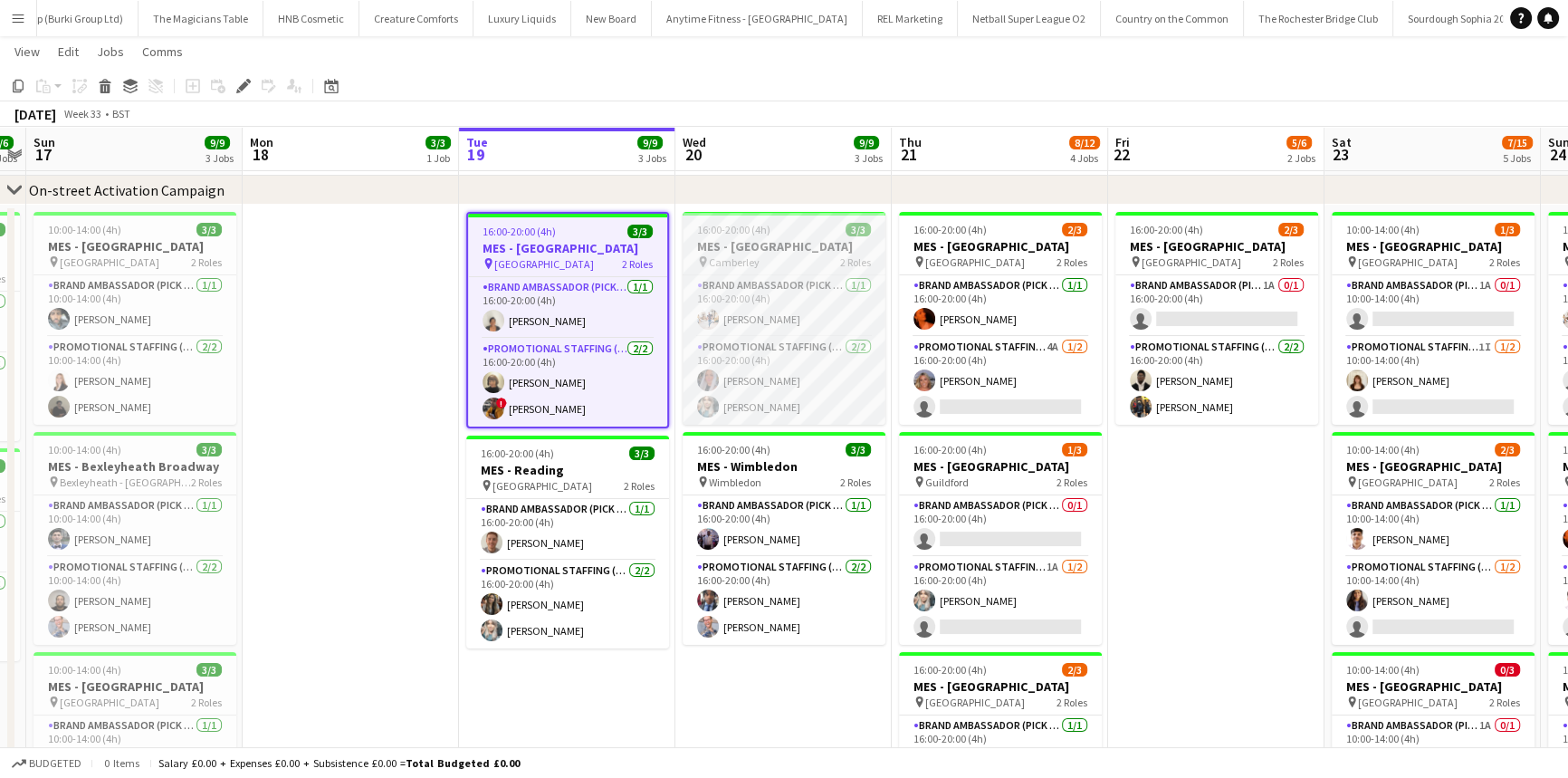
scroll to position [0, 624]
click at [771, 230] on div "16:00-20:00 (4h) 3/3" at bounding box center [783, 230] width 203 height 13
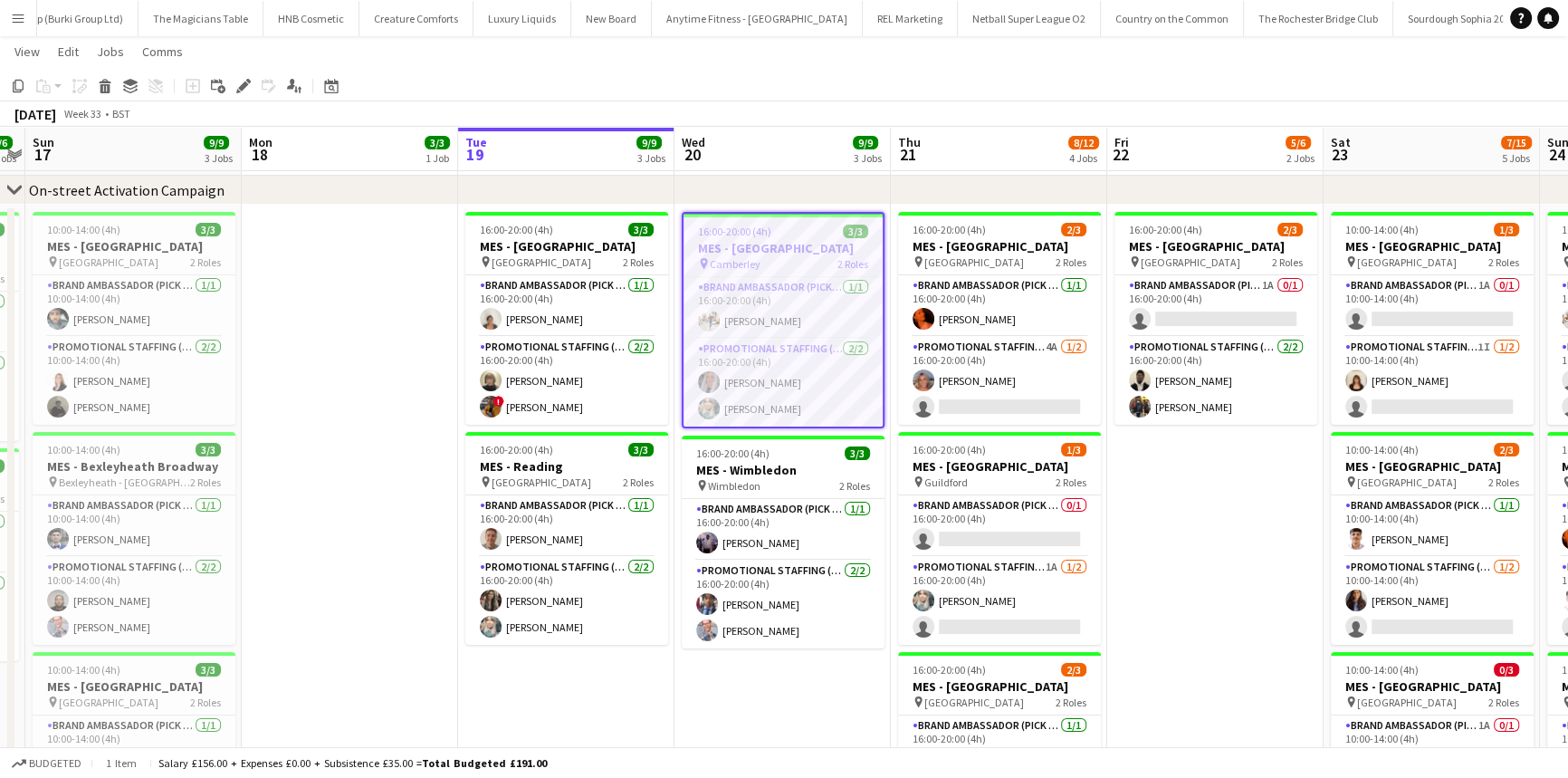
click at [763, 236] on span "16:00-20:00 (4h)" at bounding box center [735, 231] width 73 height 13
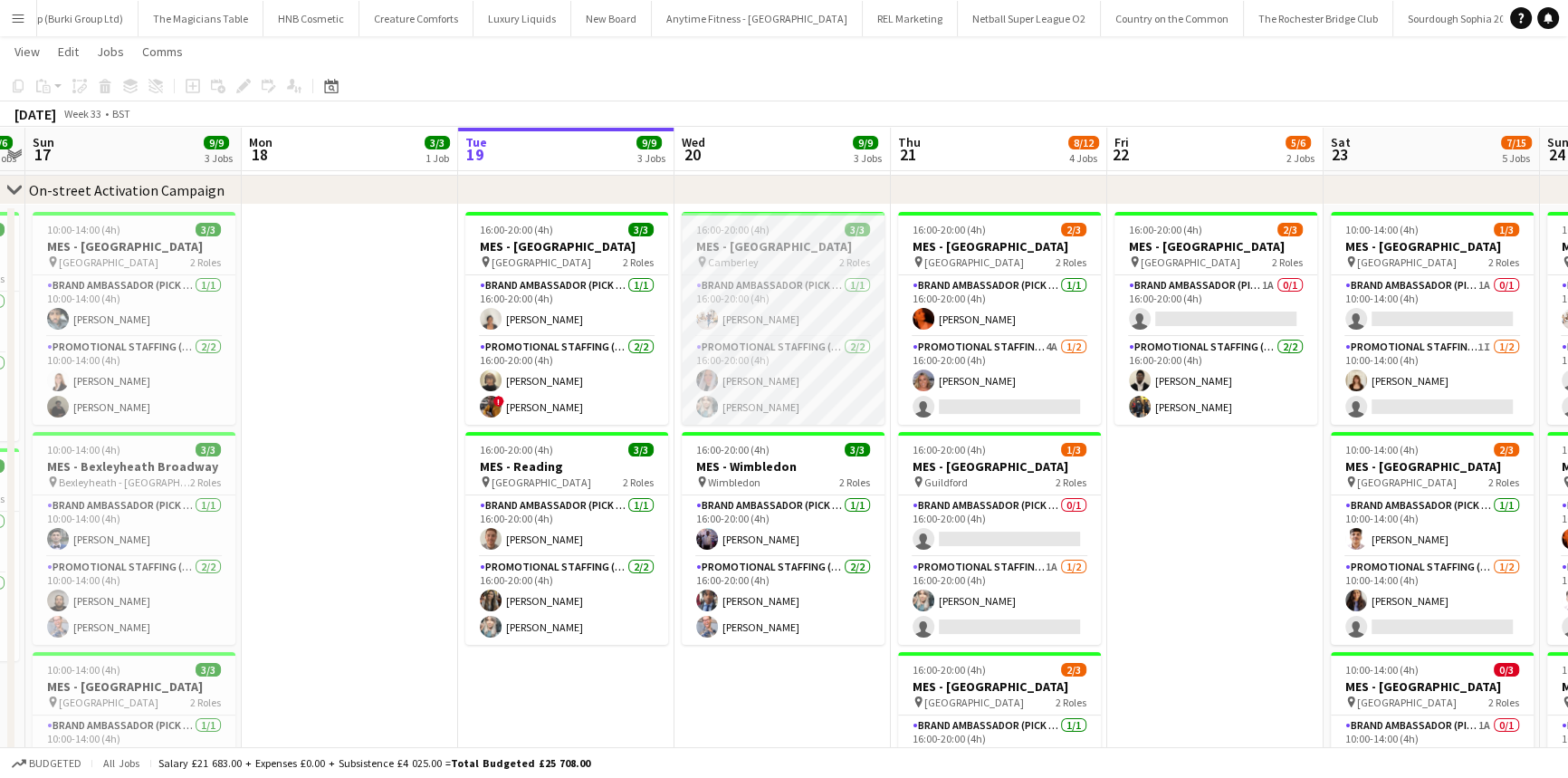
click at [763, 238] on h3 "MES - [GEOGRAPHIC_DATA]" at bounding box center [783, 246] width 203 height 16
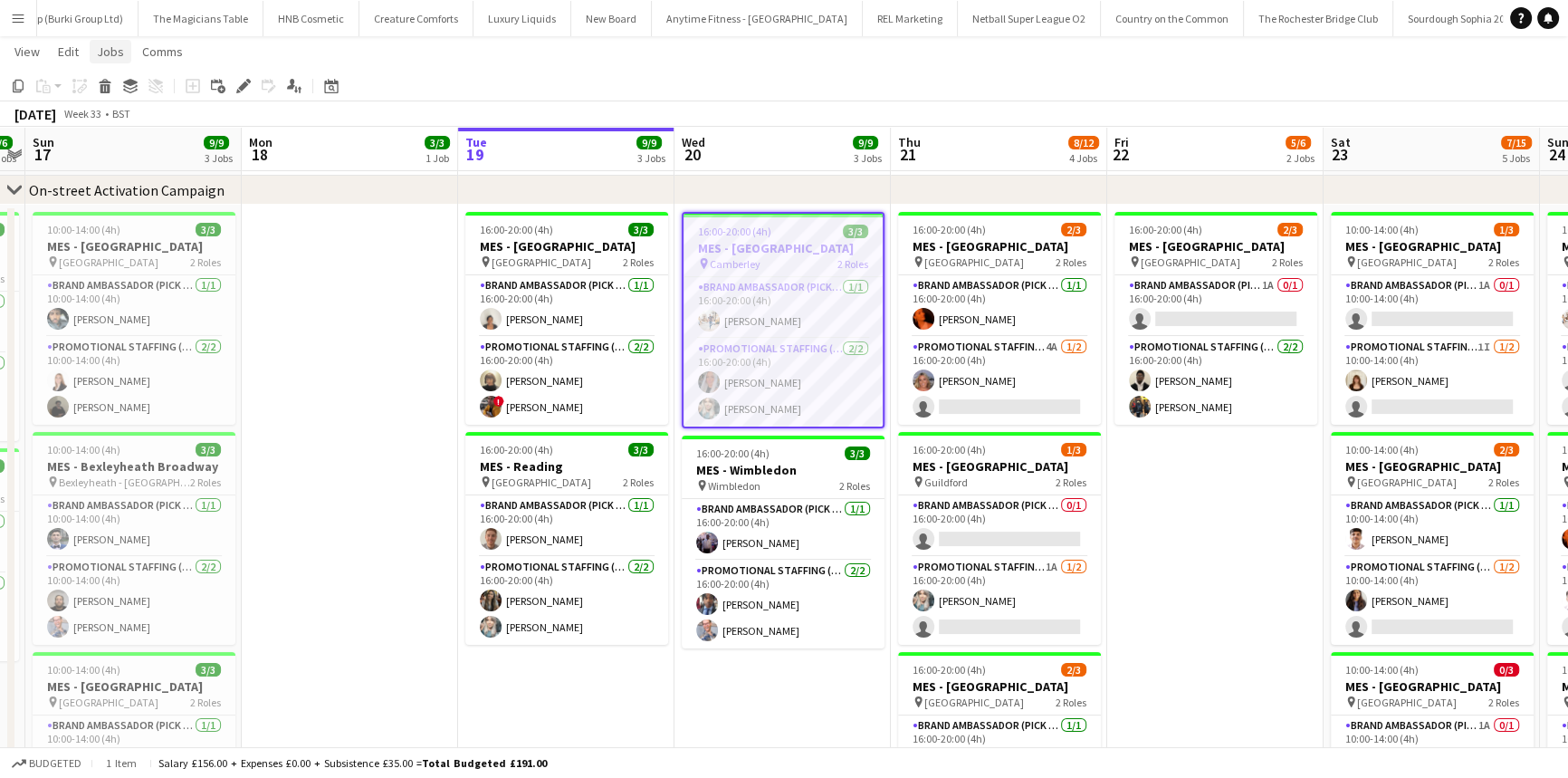
click at [123, 55] on link "Jobs" at bounding box center [110, 51] width 41 height 24
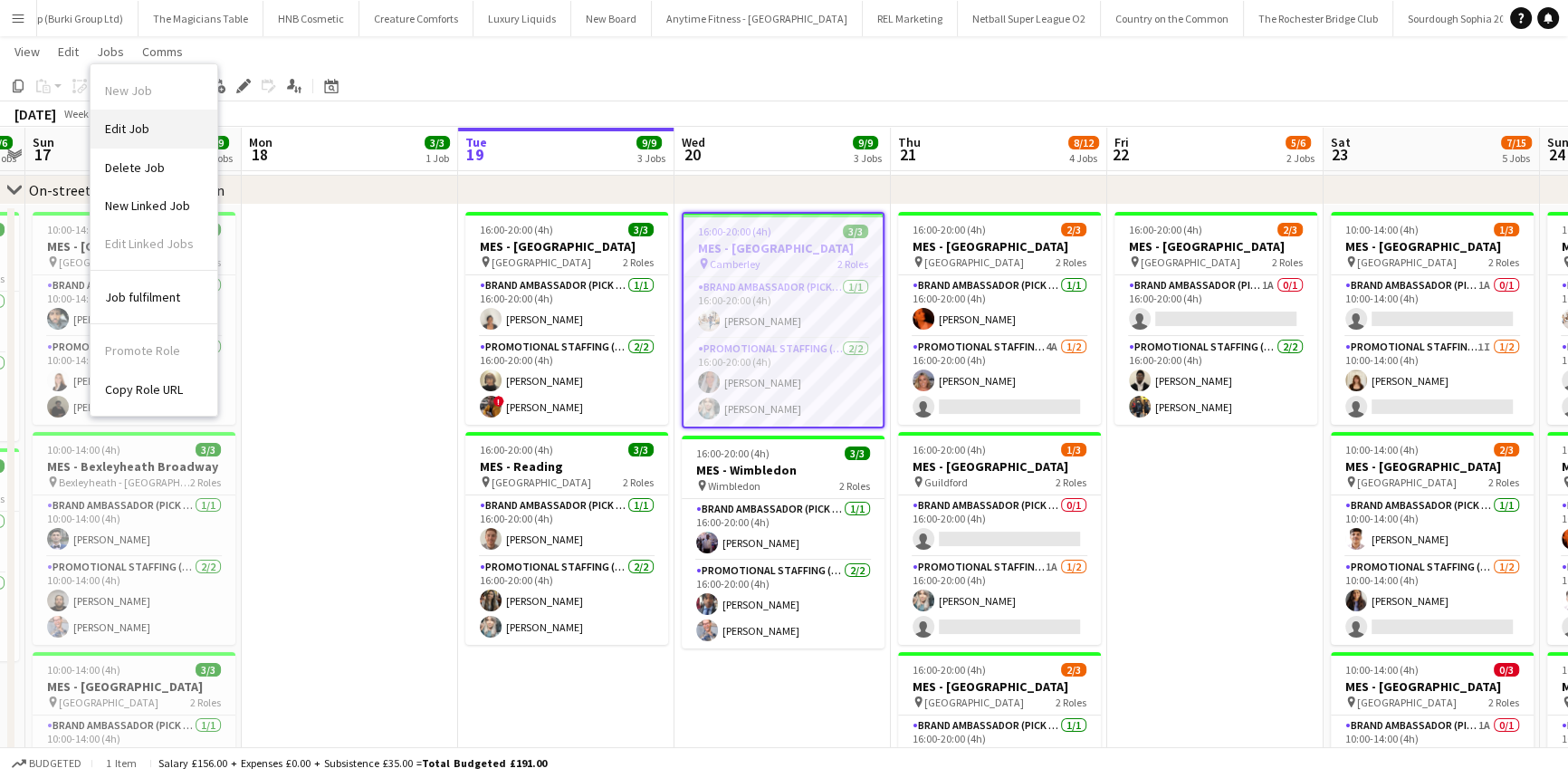
click at [164, 123] on link "Edit Job" at bounding box center [154, 129] width 127 height 38
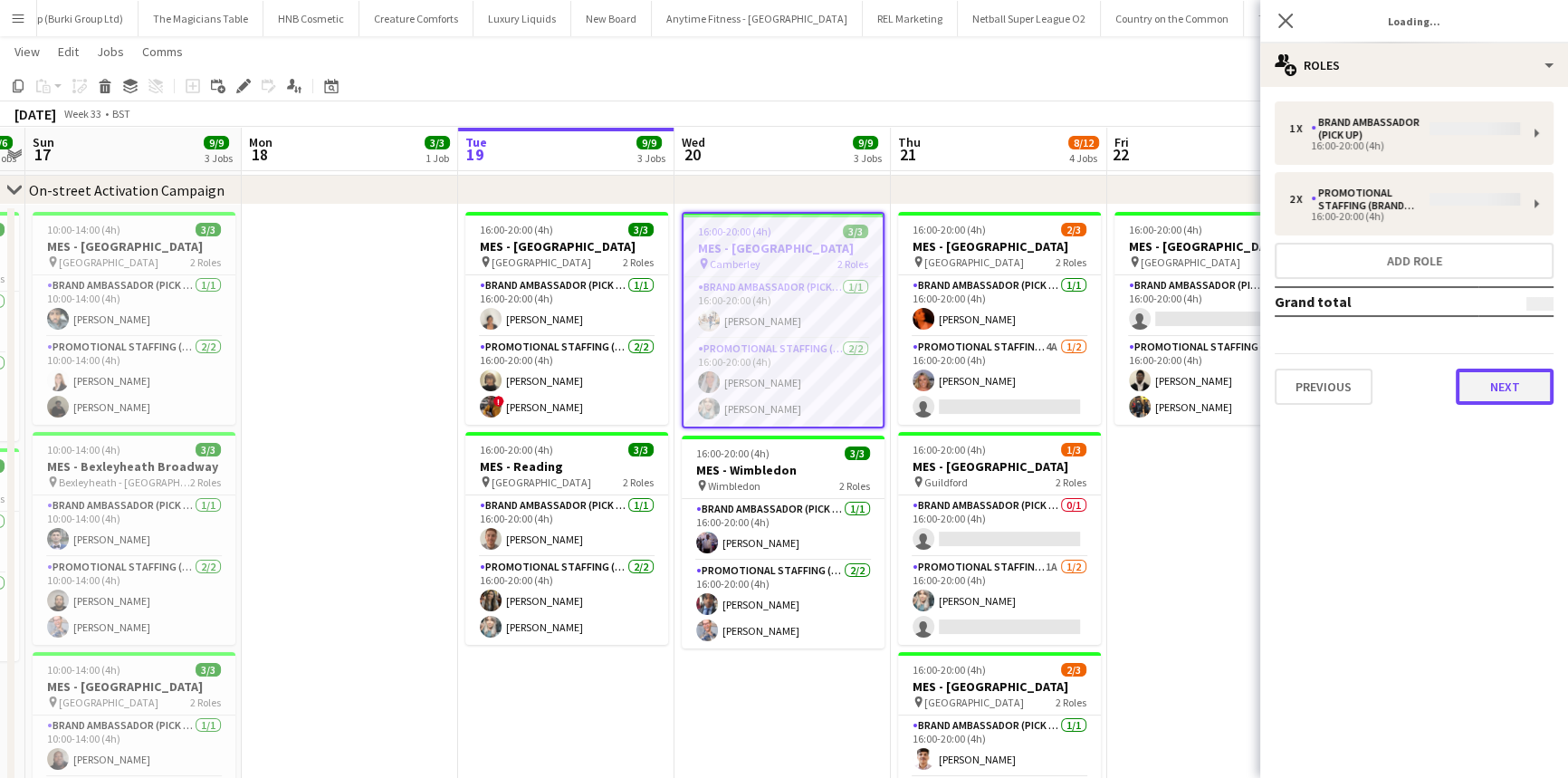
click at [1508, 389] on button "Next" at bounding box center [1505, 387] width 98 height 36
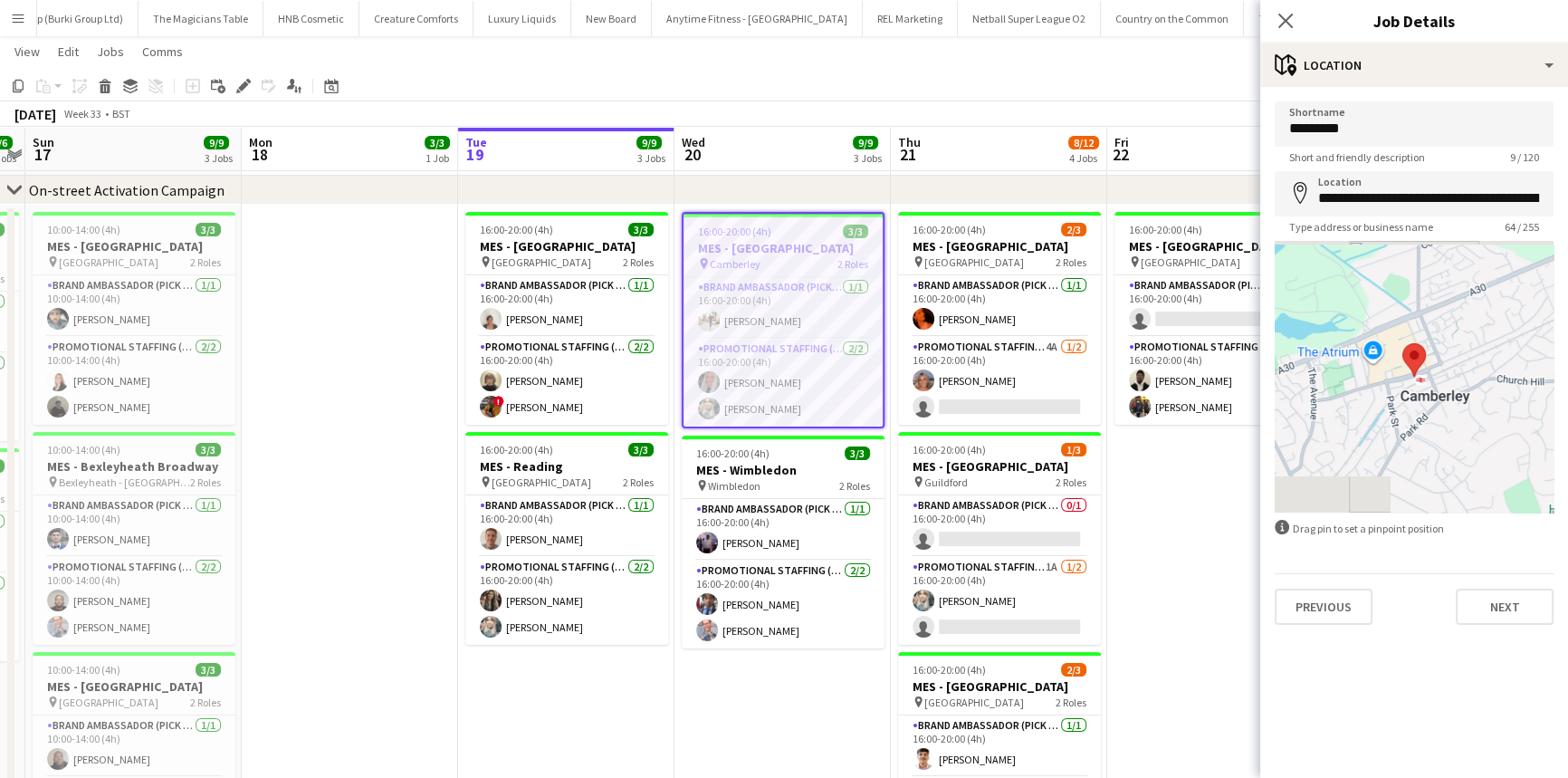
click at [1493, 628] on div "**********" at bounding box center [1414, 362] width 307 height 552
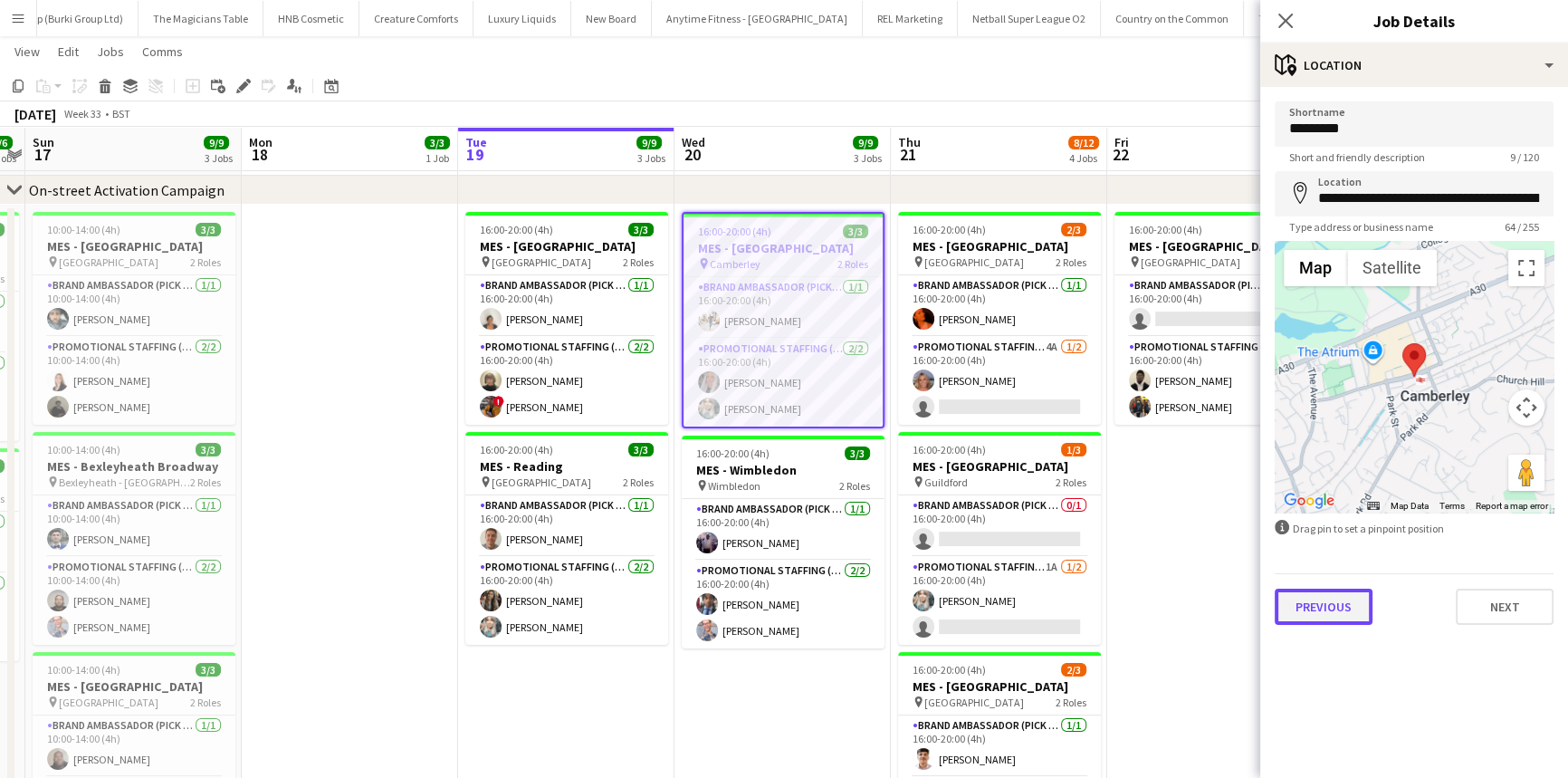
click at [1311, 611] on button "Previous" at bounding box center [1324, 607] width 98 height 36
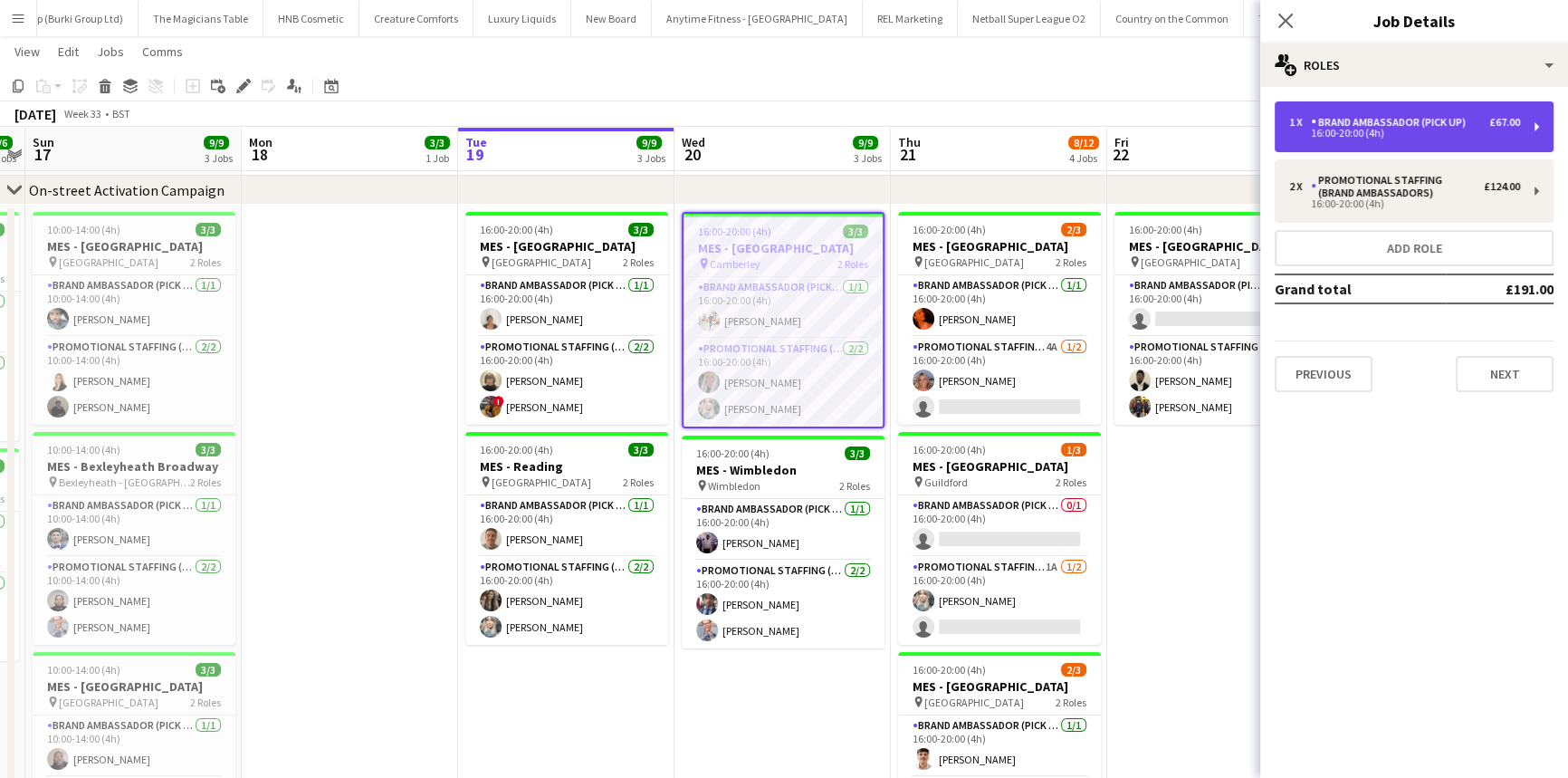
click at [1407, 122] on div "Brand Ambassador (Pick up)" at bounding box center [1392, 122] width 162 height 12
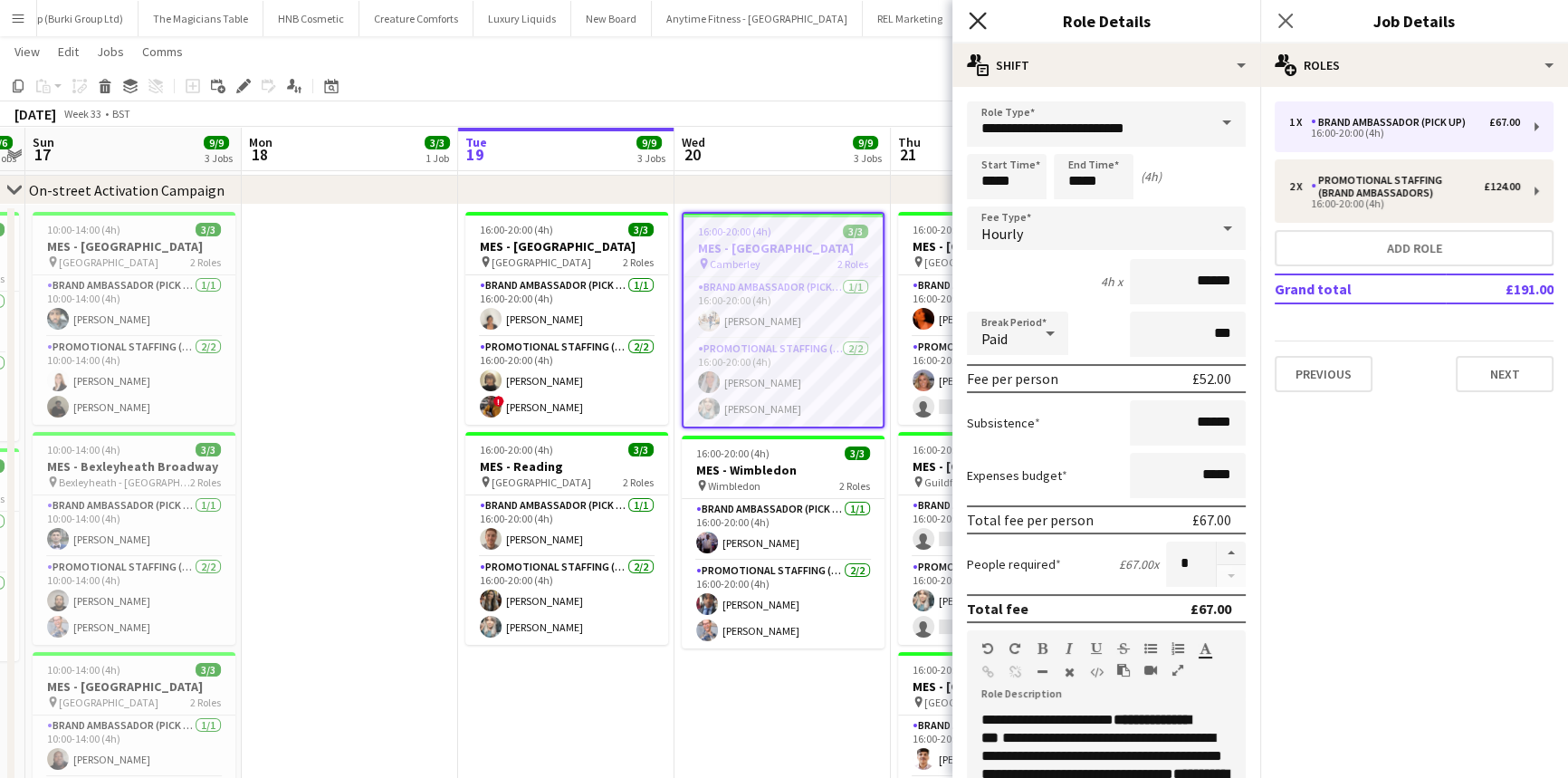
click at [985, 25] on icon "Close pop-in" at bounding box center [977, 20] width 17 height 17
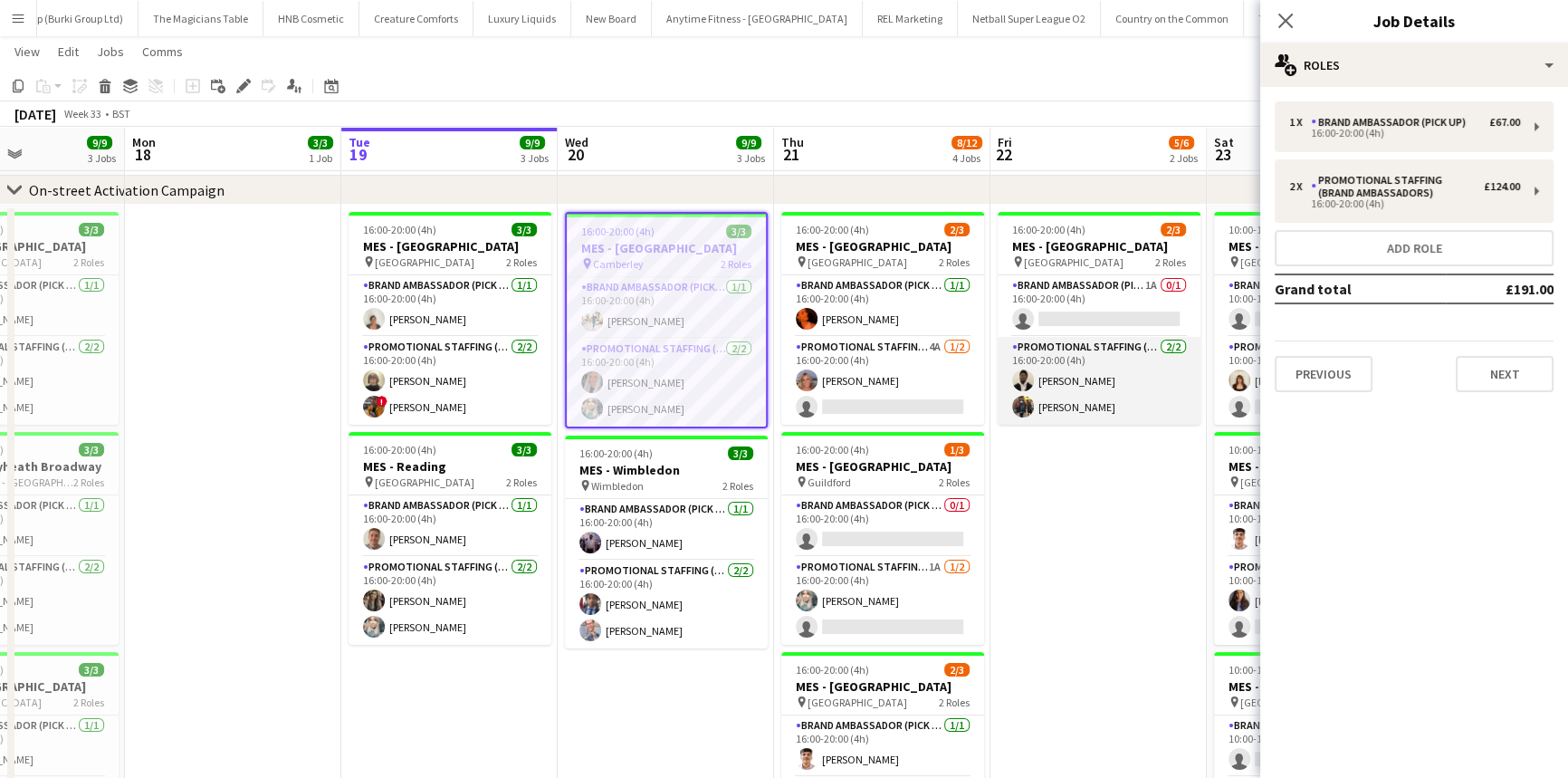
scroll to position [0, 742]
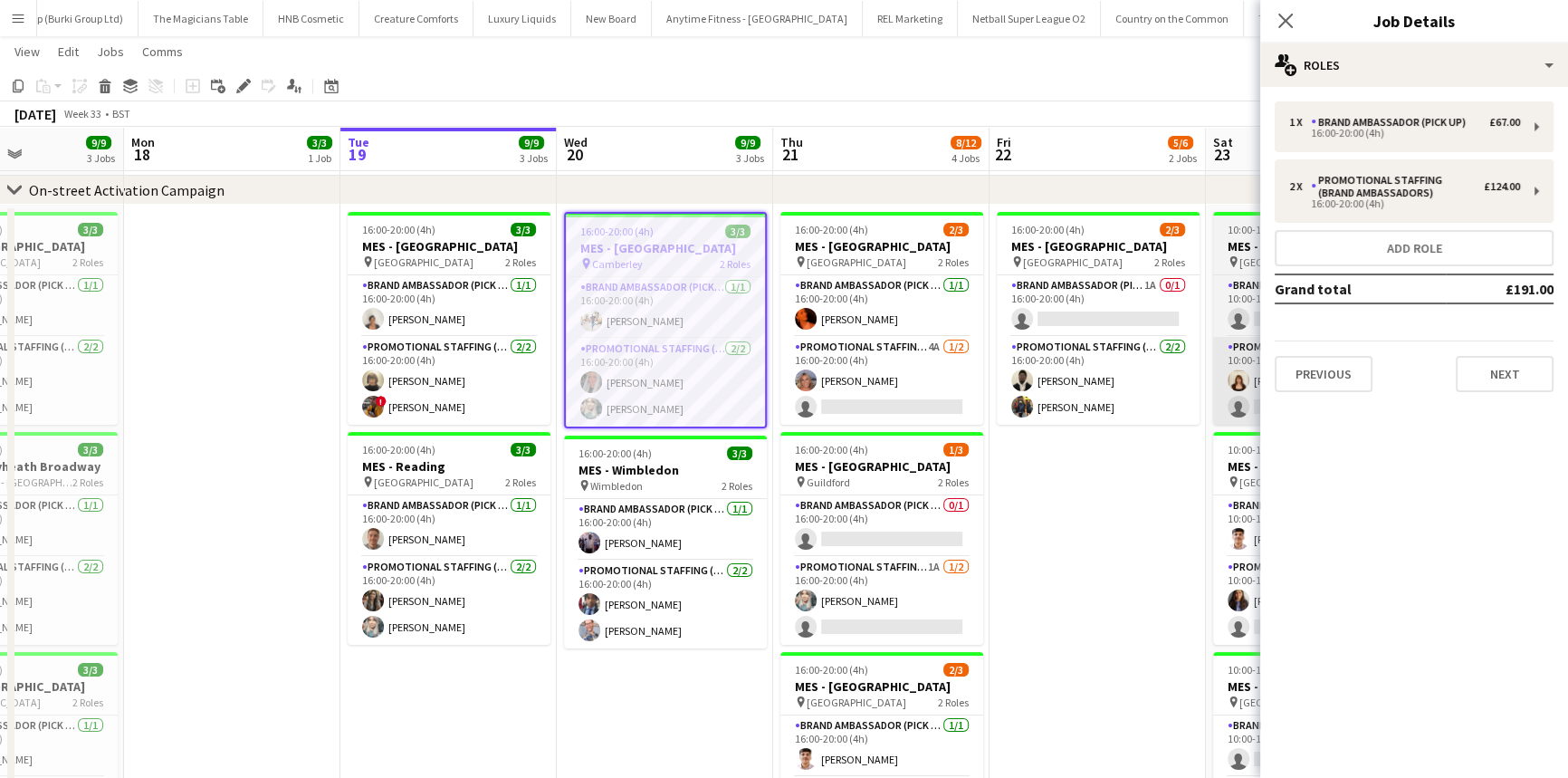
drag, startPoint x: 1074, startPoint y: 364, endPoint x: 1258, endPoint y: 414, distance: 190.7
click at [1074, 365] on app-card-role "Promotional Staffing (Brand Ambassadors) 2/2 16:00-20:00 (4h) Daniel Ajetunmobi…" at bounding box center [1098, 380] width 203 height 87
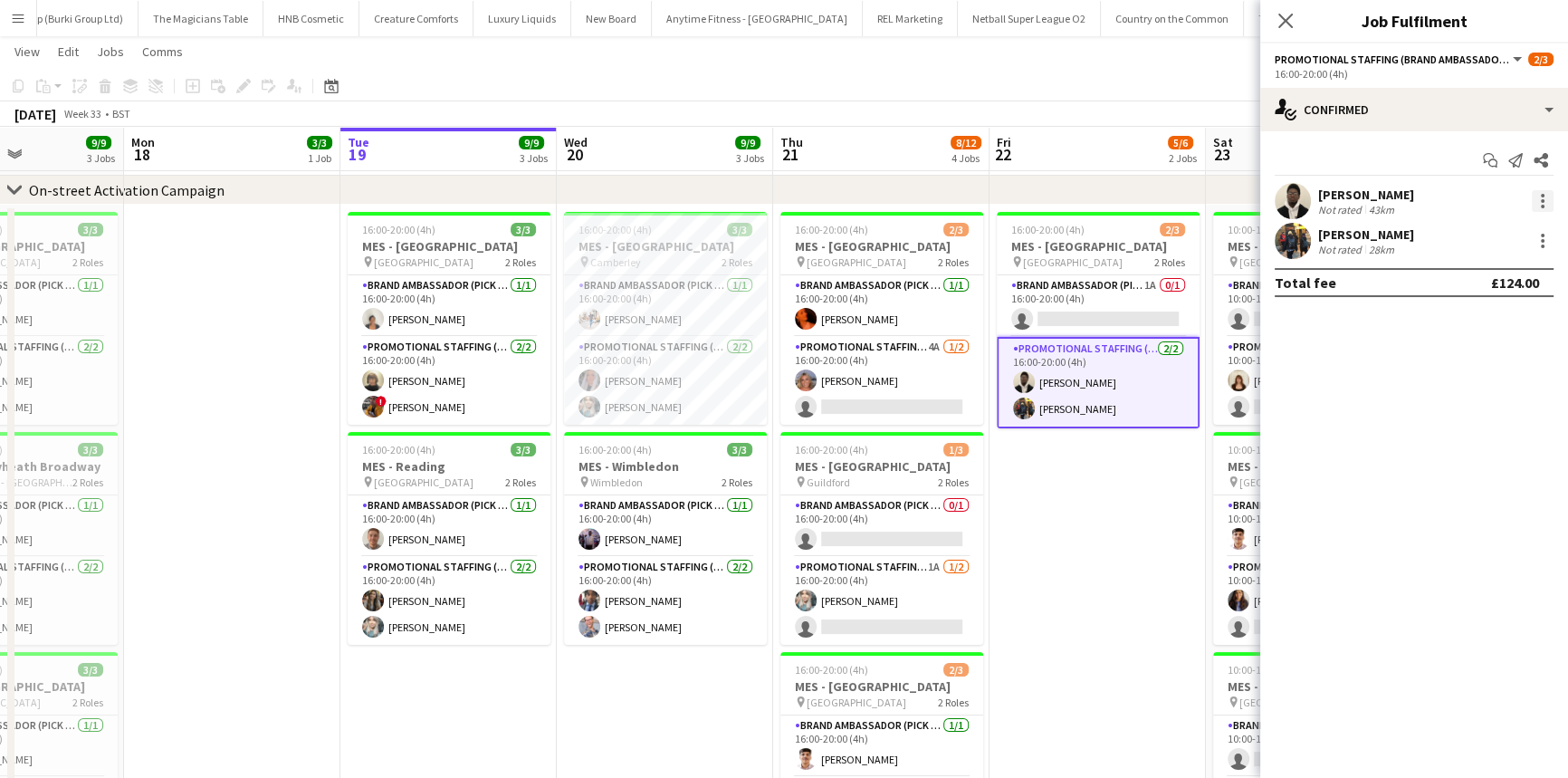
click at [1539, 196] on div at bounding box center [1543, 201] width 22 height 22
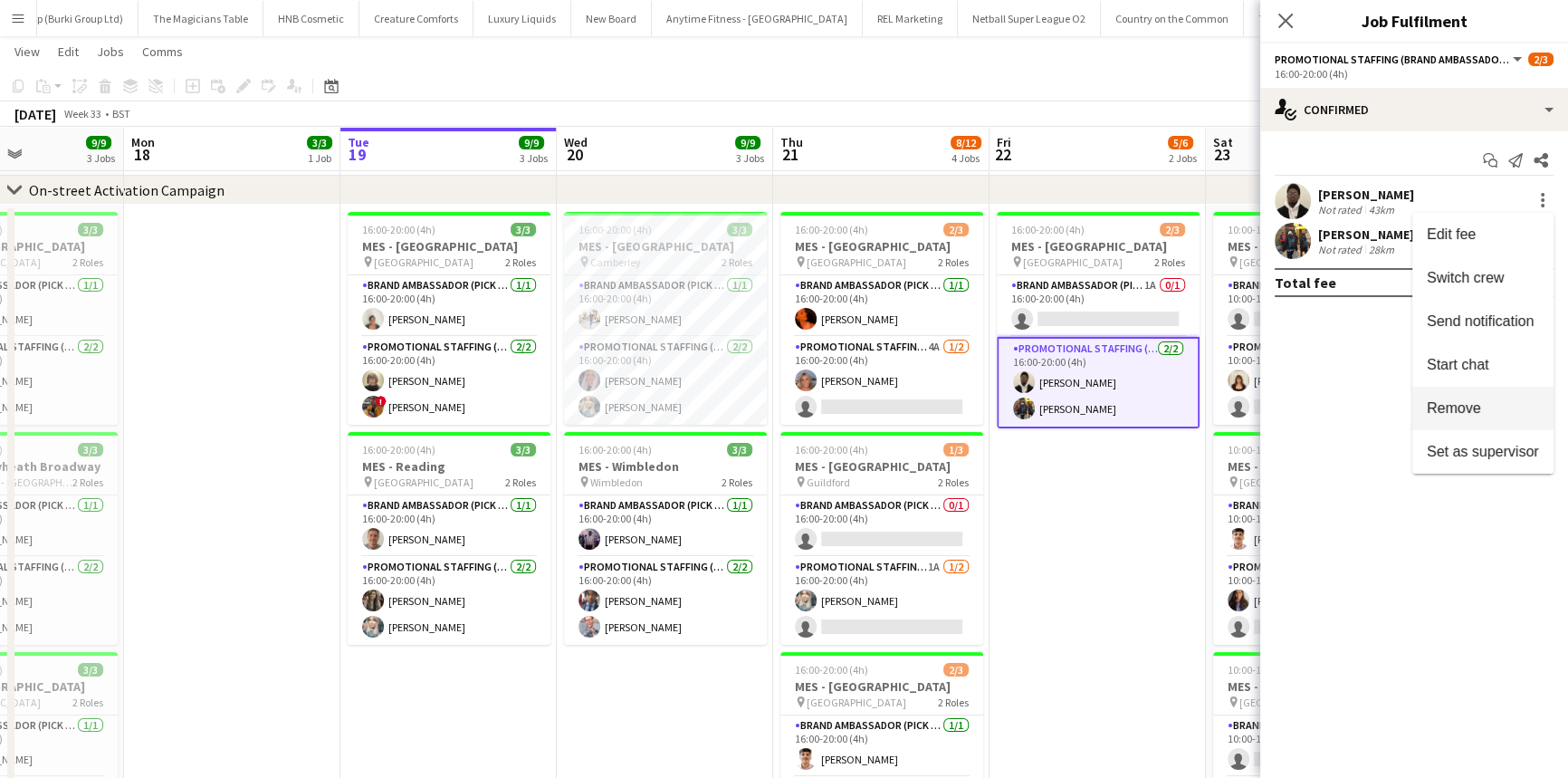
click at [1475, 398] on button "Remove" at bounding box center [1482, 407] width 141 height 43
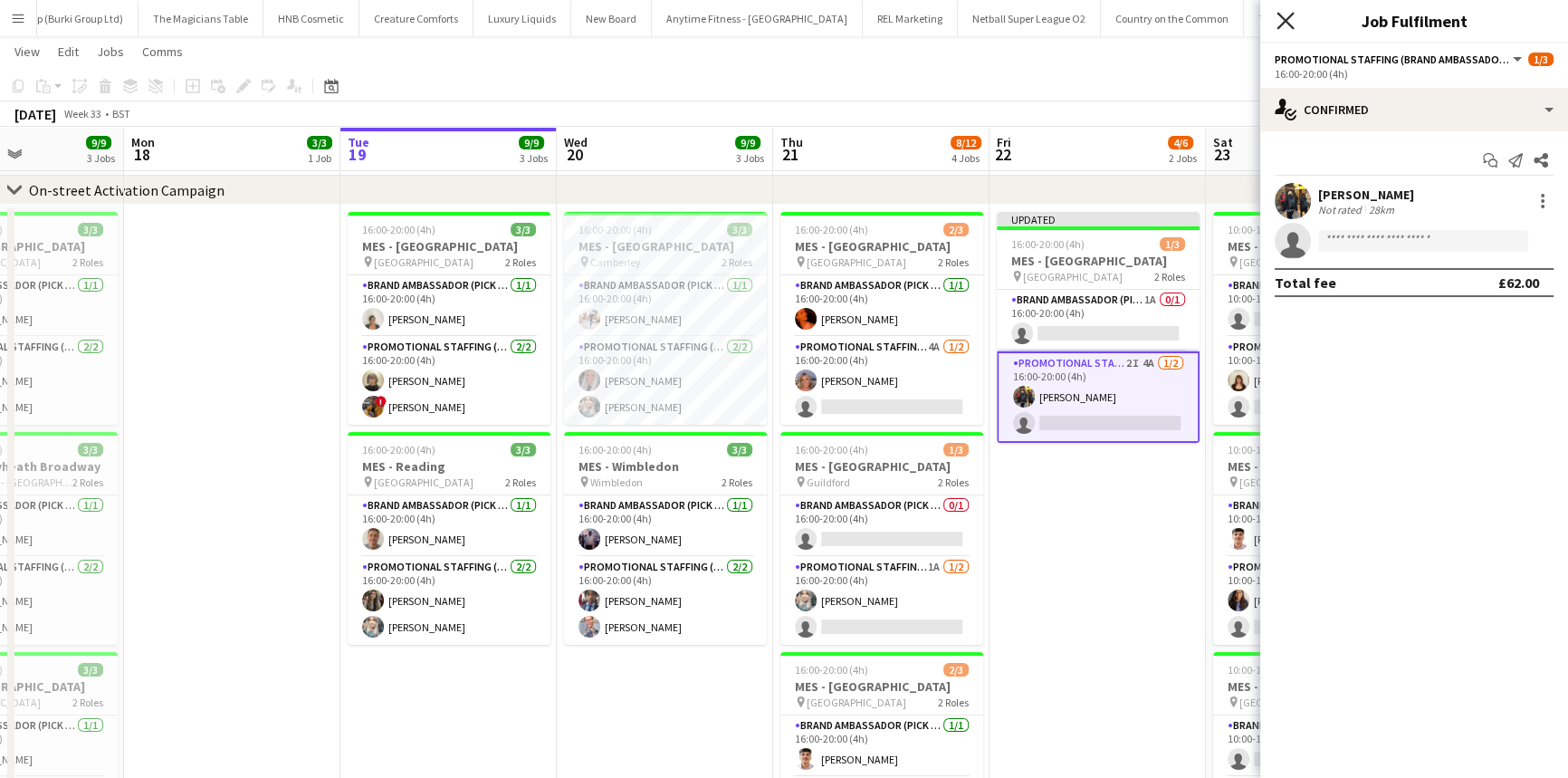
click at [1282, 17] on icon at bounding box center [1286, 20] width 17 height 17
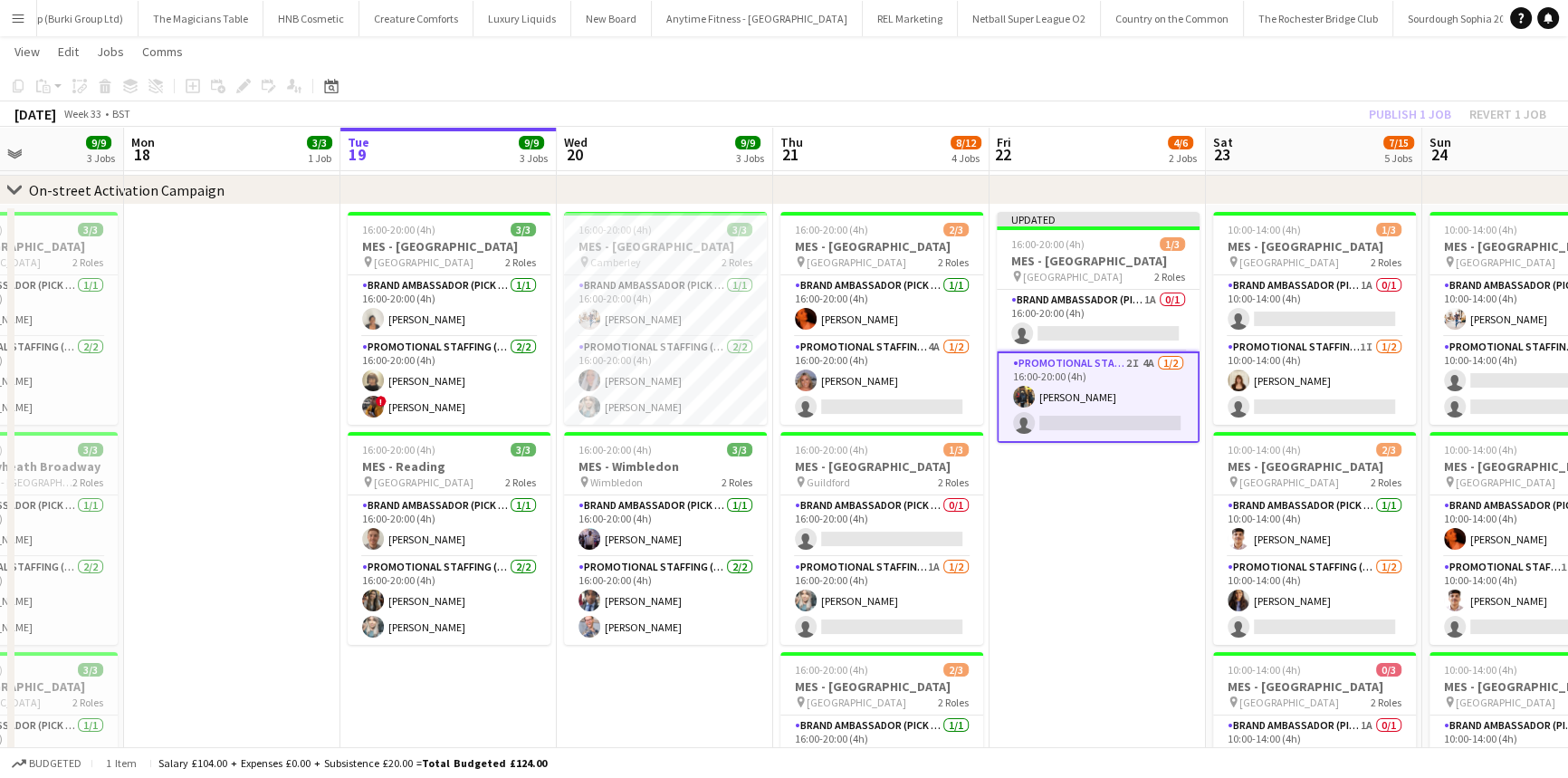
click at [1422, 111] on div "Publish 1 job Revert 1 job" at bounding box center [1458, 113] width 221 height 24
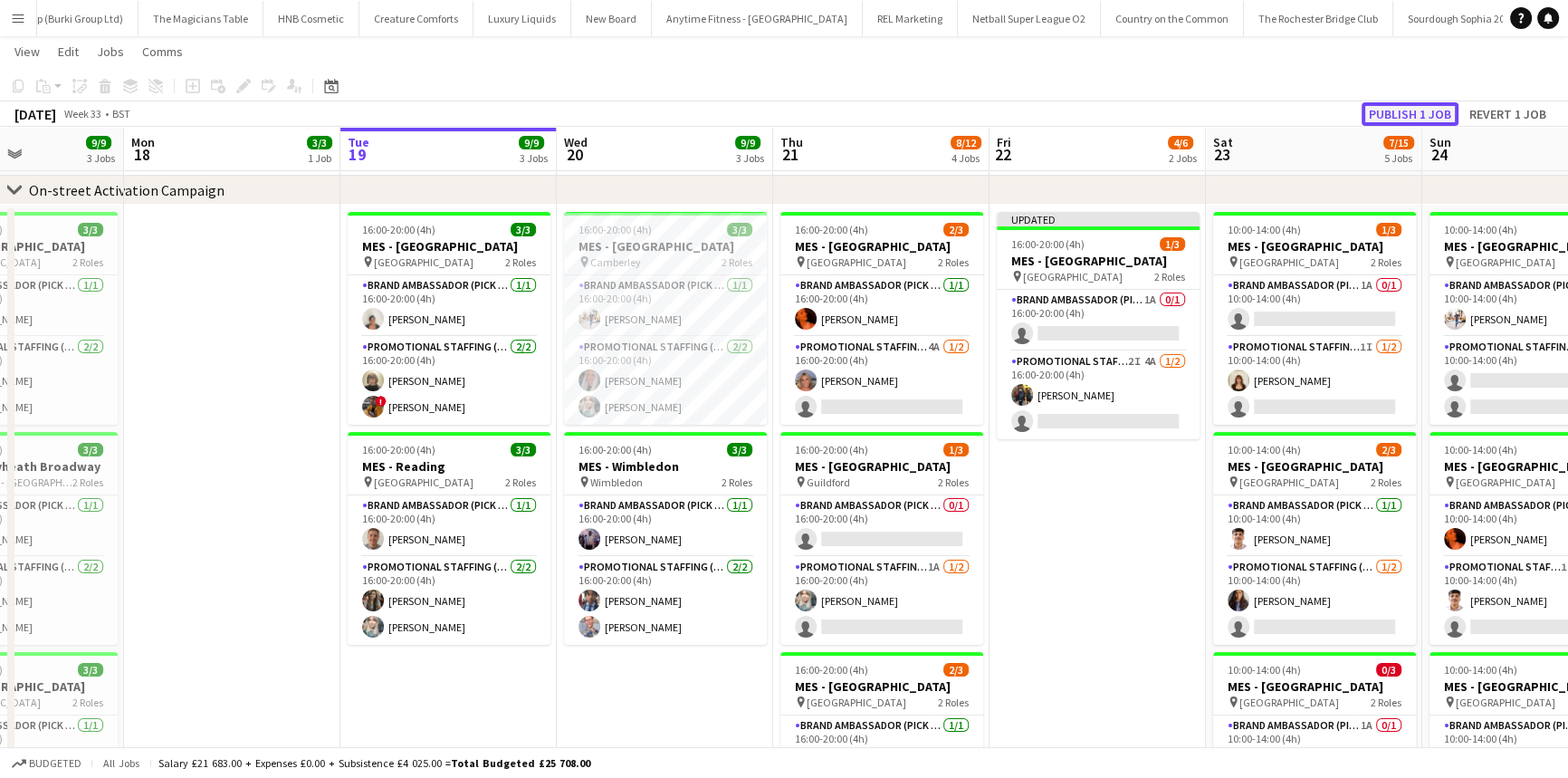
click at [1400, 112] on button "Publish 1 job" at bounding box center [1409, 113] width 97 height 24
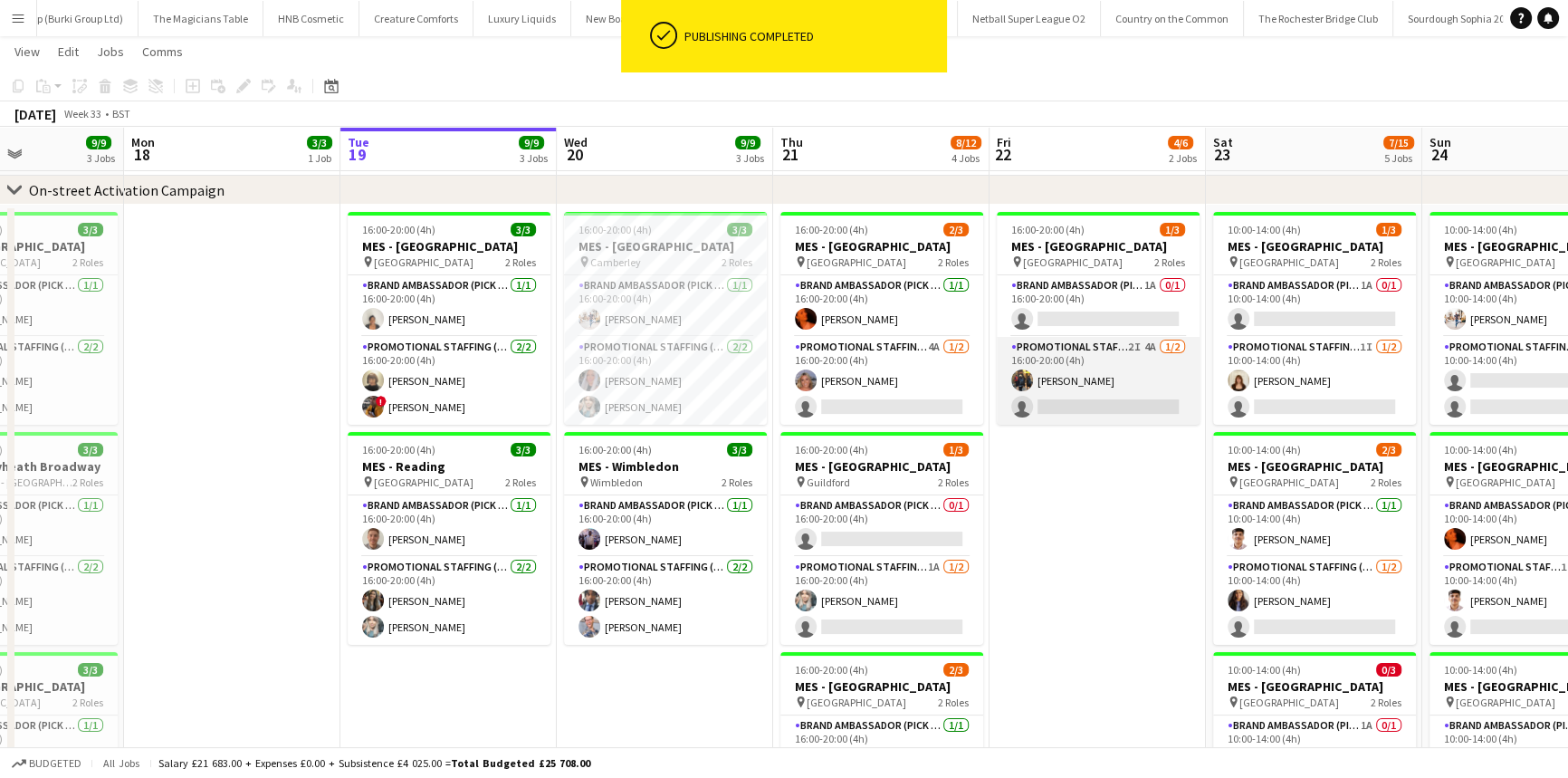
click at [1142, 396] on app-card-role "Promotional Staffing (Brand Ambassadors) 2I 4A 1/2 16:00-20:00 (4h) Martin Brad…" at bounding box center [1098, 380] width 203 height 87
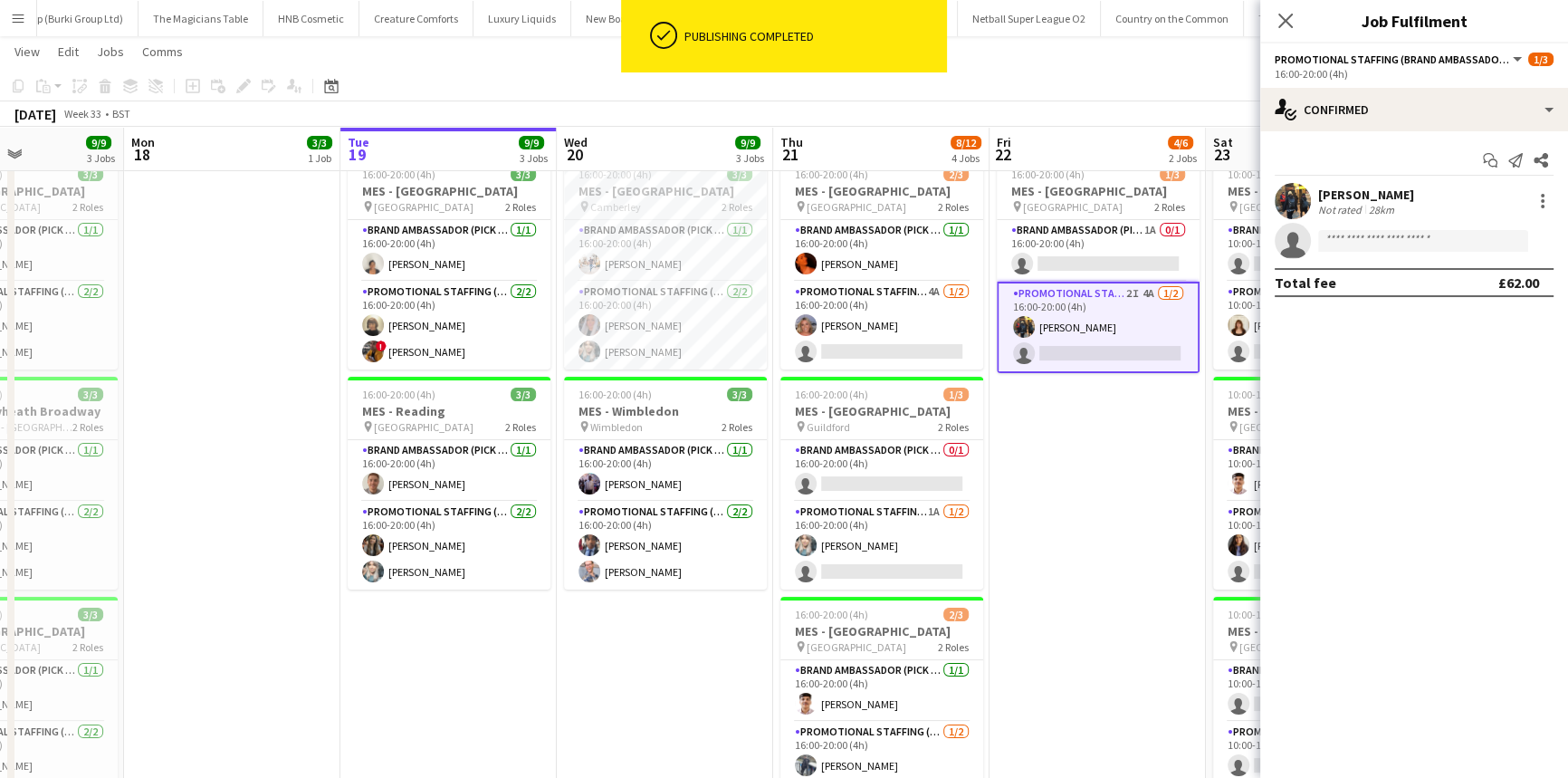
scroll to position [164, 0]
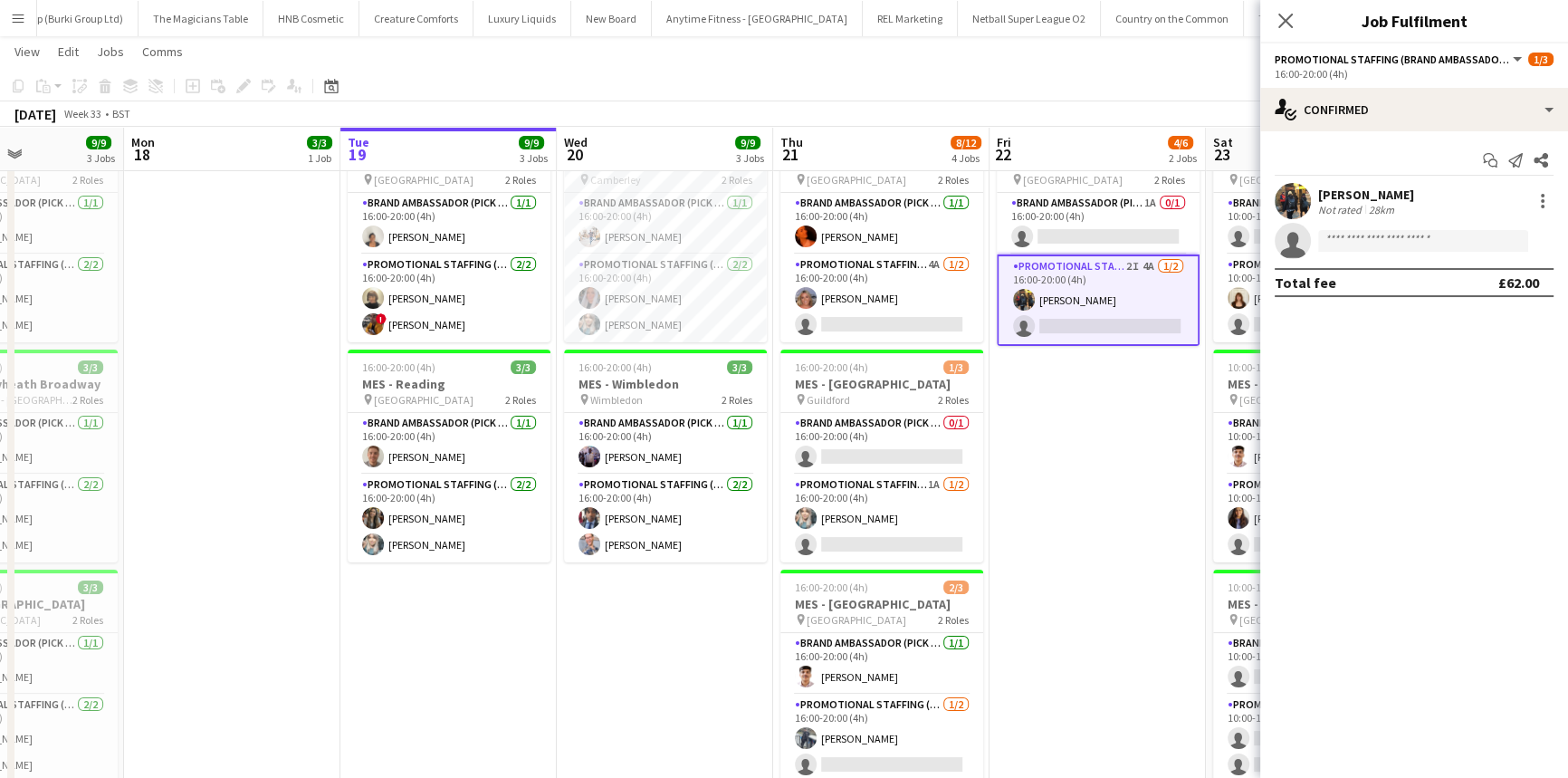
click at [1375, 187] on div "[PERSON_NAME]" at bounding box center [1366, 194] width 96 height 16
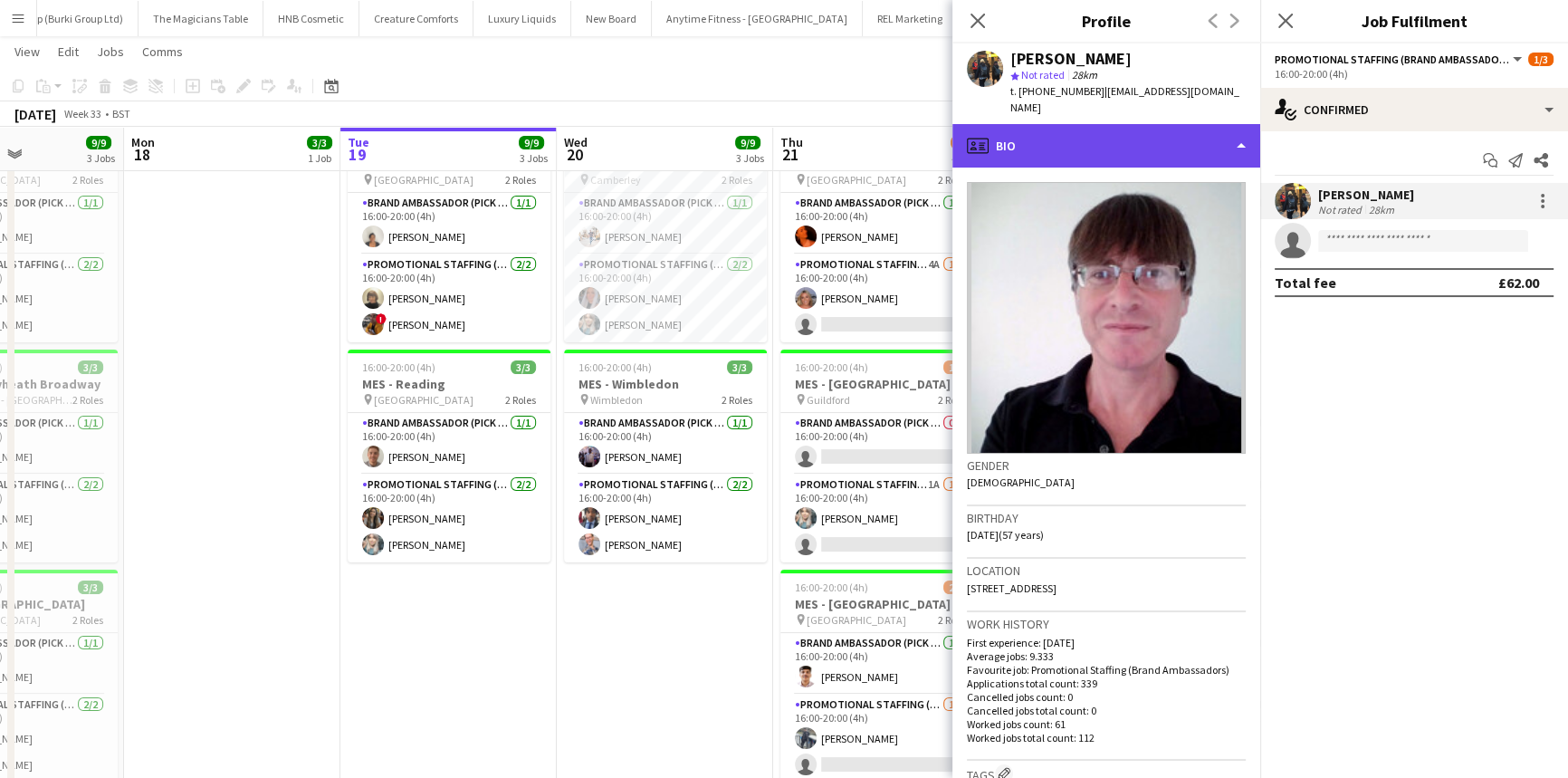
click at [1101, 124] on div "profile Bio" at bounding box center [1106, 145] width 307 height 43
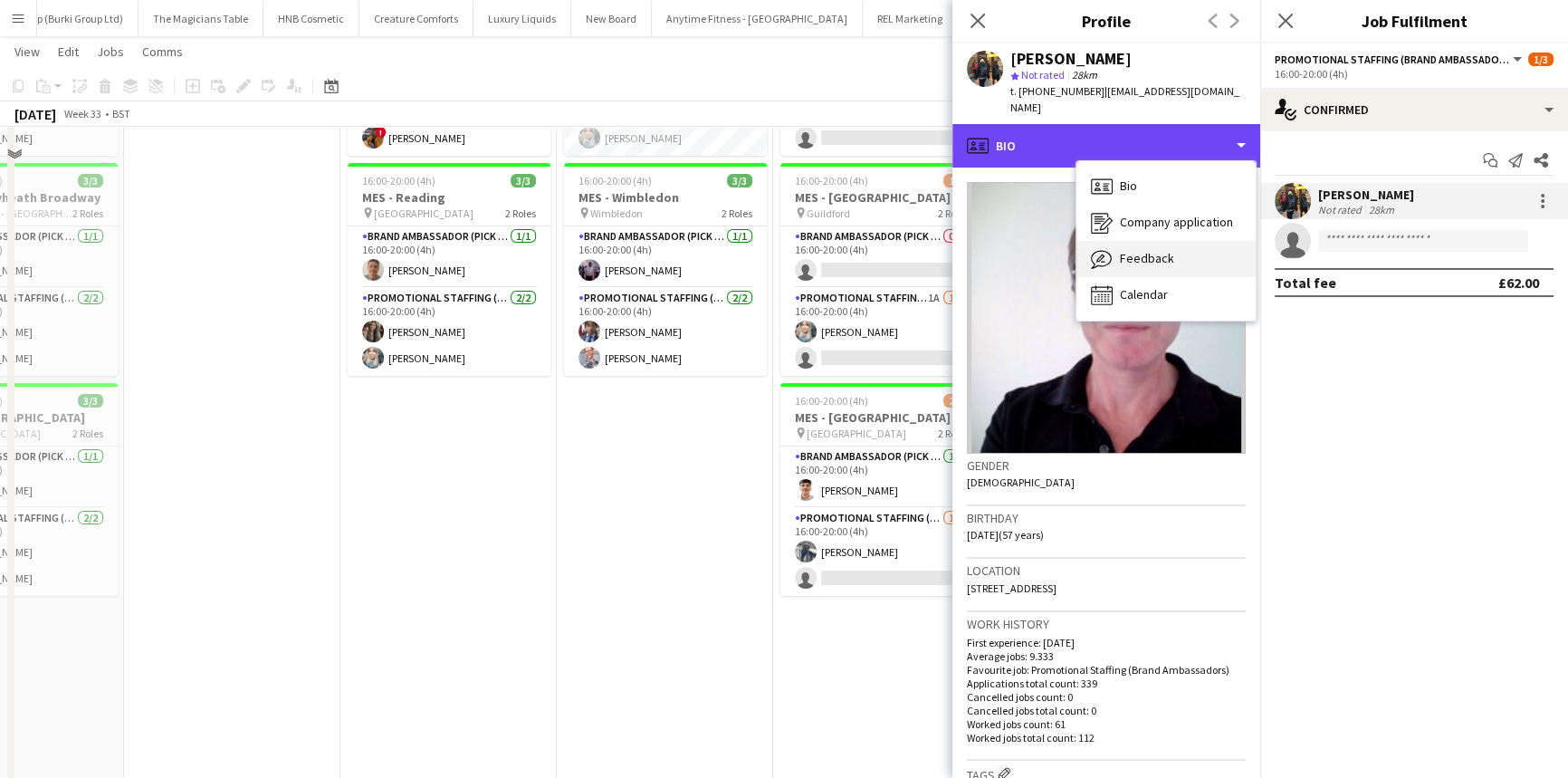
scroll to position [575, 0]
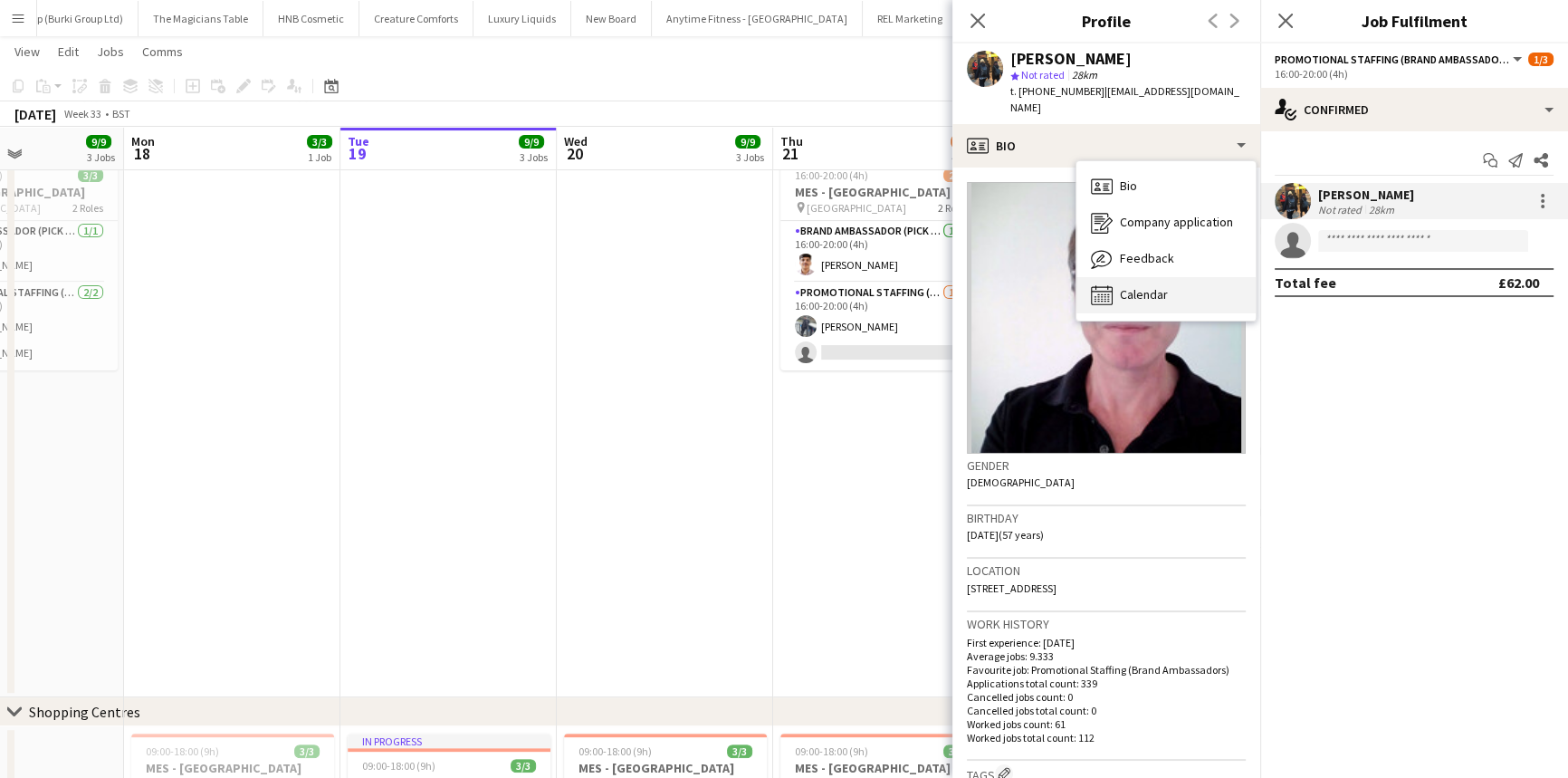
click at [1148, 286] on span "Calendar" at bounding box center [1144, 294] width 48 height 16
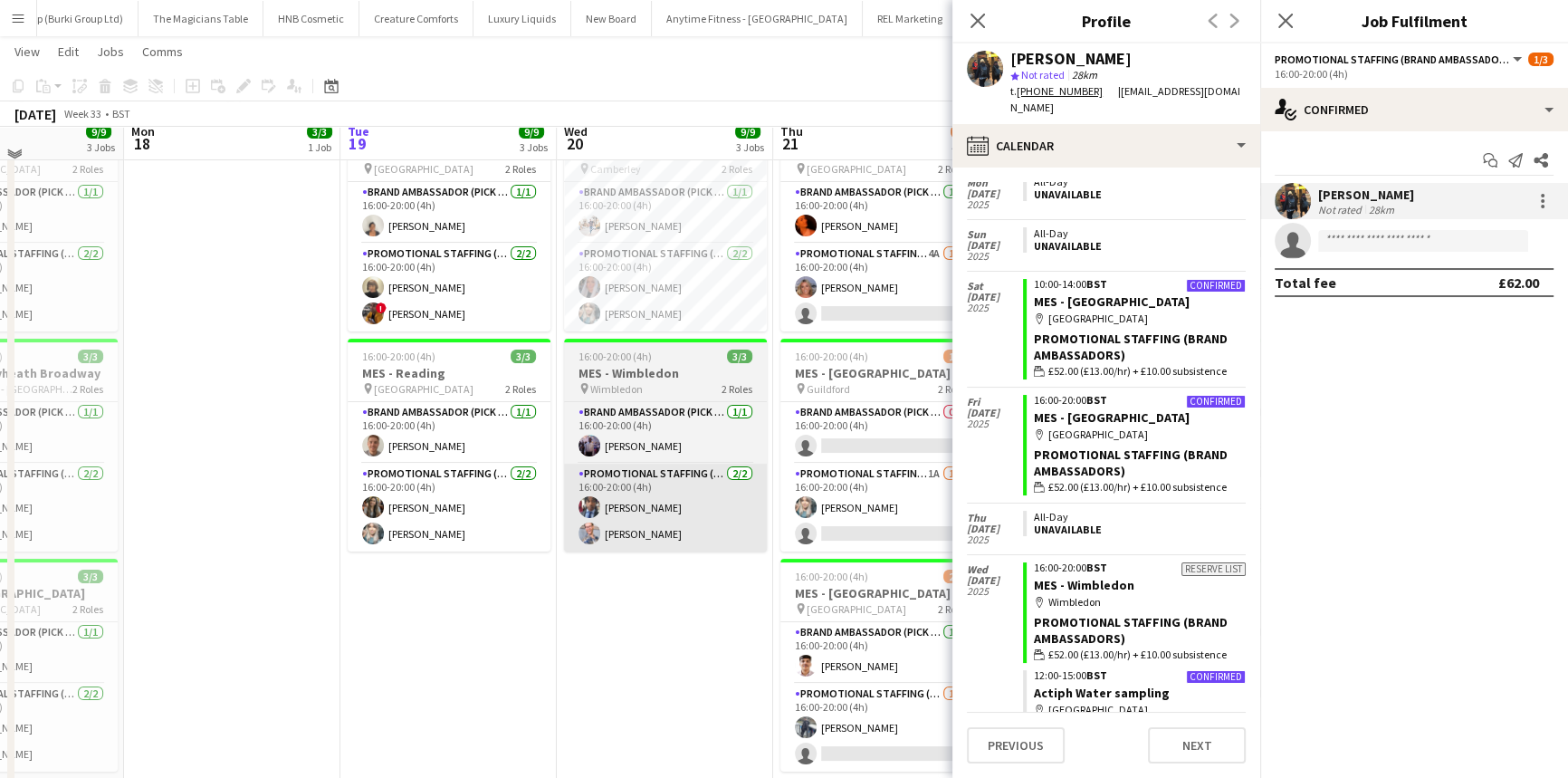
scroll to position [164, 0]
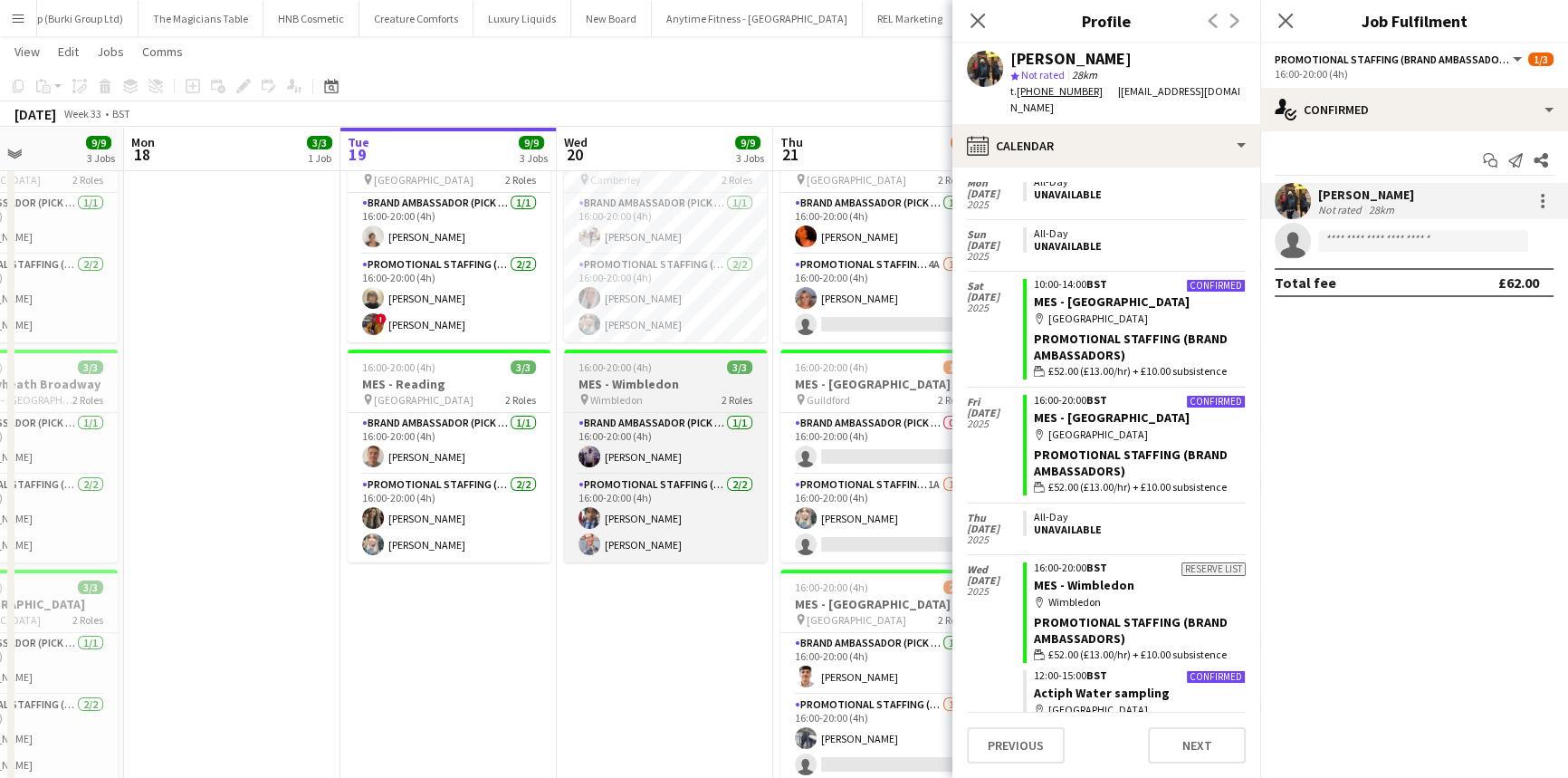
click at [765, 388] on h3 "MES - Wimbledon" at bounding box center [665, 383] width 203 height 16
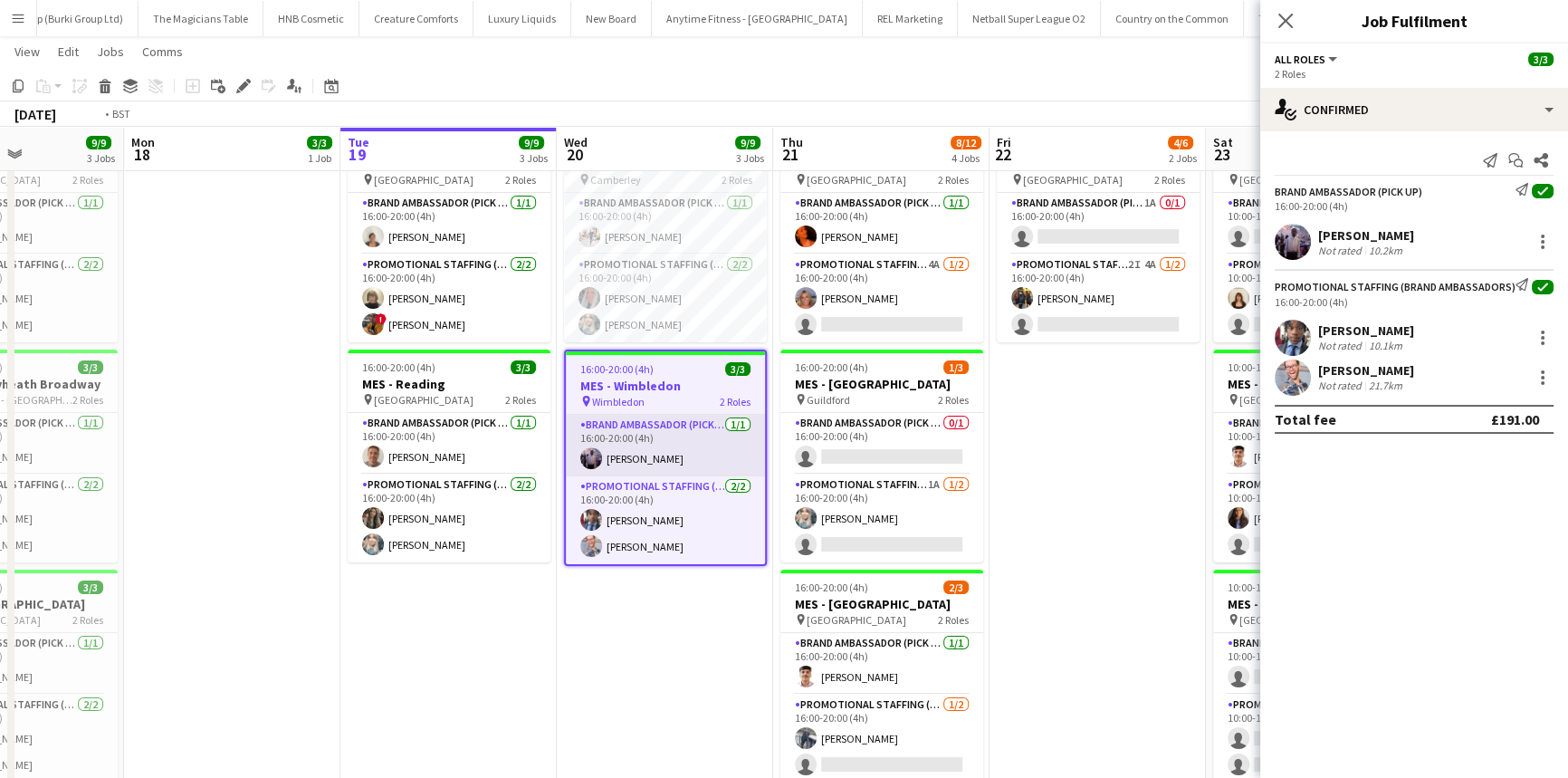
scroll to position [0, 475]
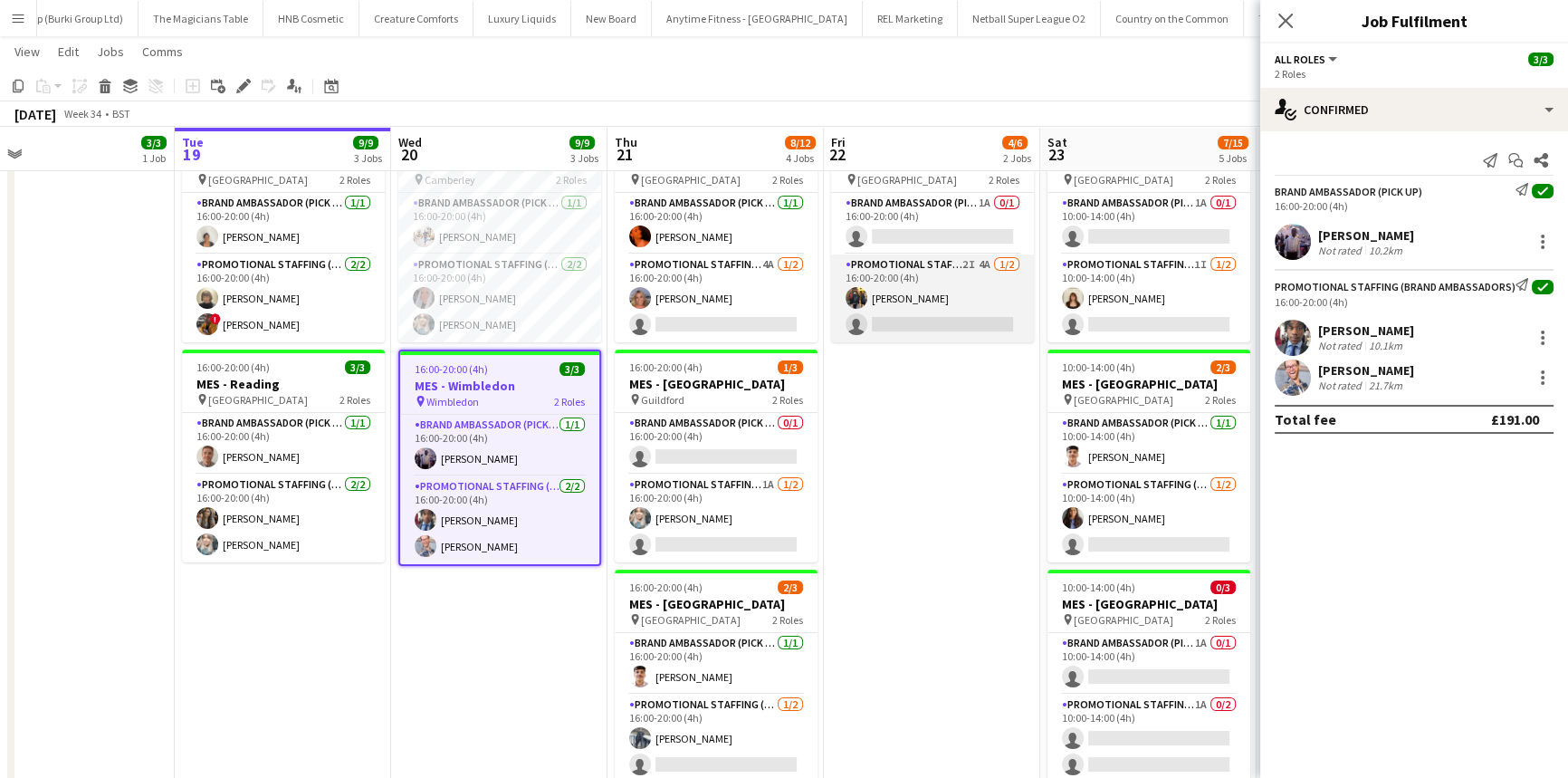
click at [957, 302] on app-card-role "Promotional Staffing (Brand Ambassadors) 2I 4A 1/2 16:00-20:00 (4h) Martin Brad…" at bounding box center [932, 298] width 203 height 87
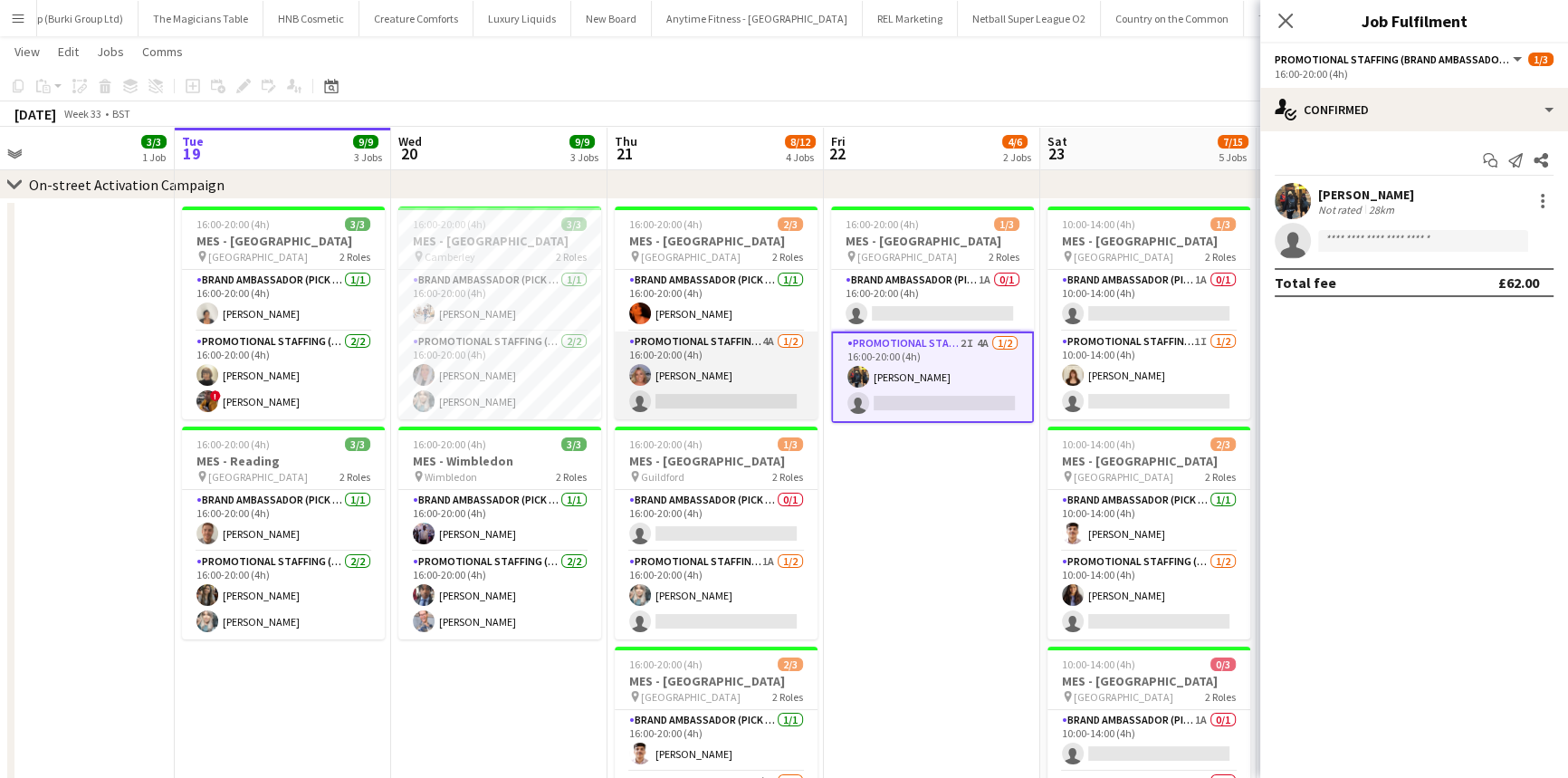
scroll to position [0, 391]
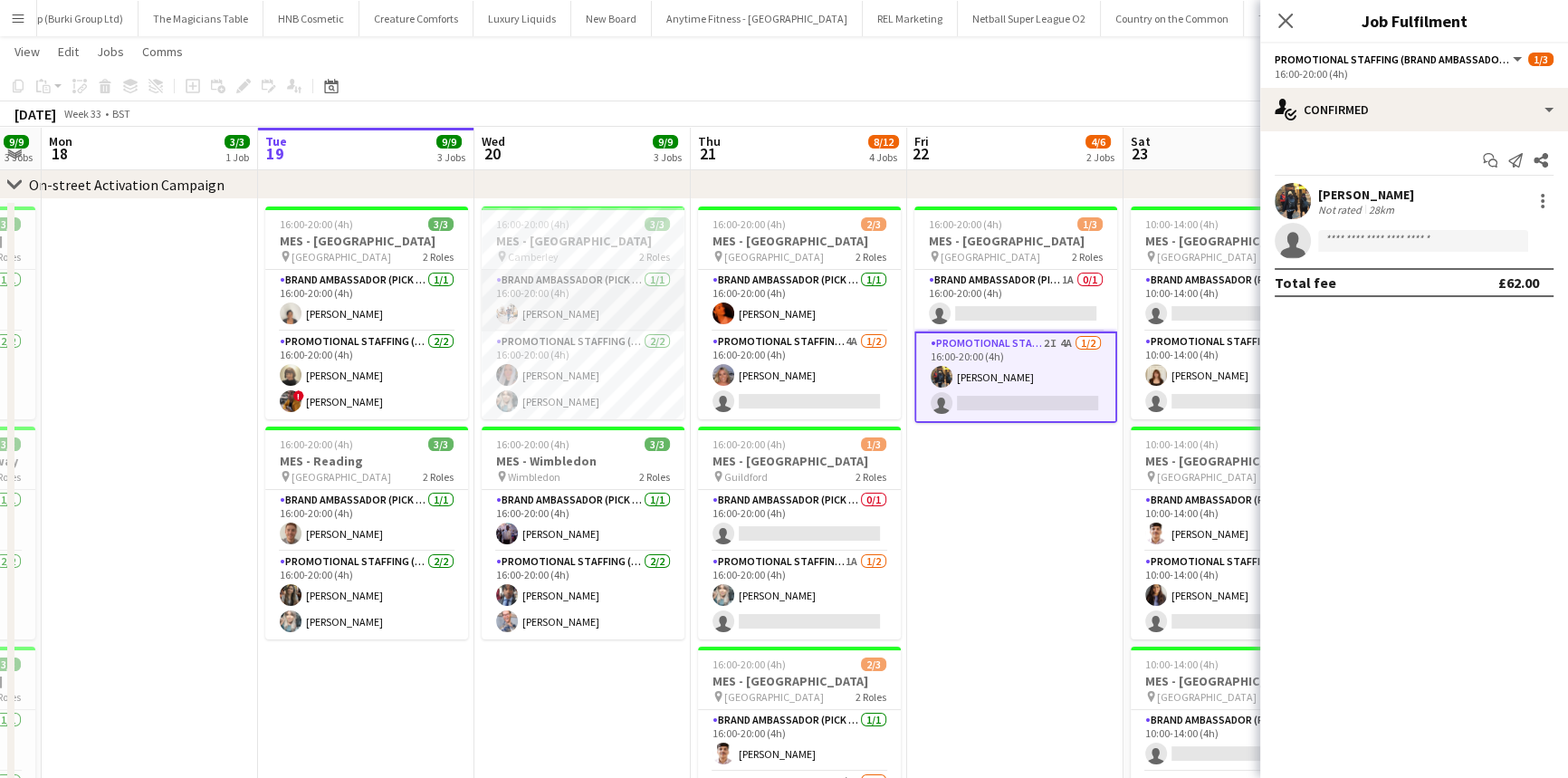
click at [585, 292] on app-card-role "Brand Ambassador (Pick up) [DATE] 16:00-20:00 (4h) [PERSON_NAME]" at bounding box center [582, 301] width 203 height 61
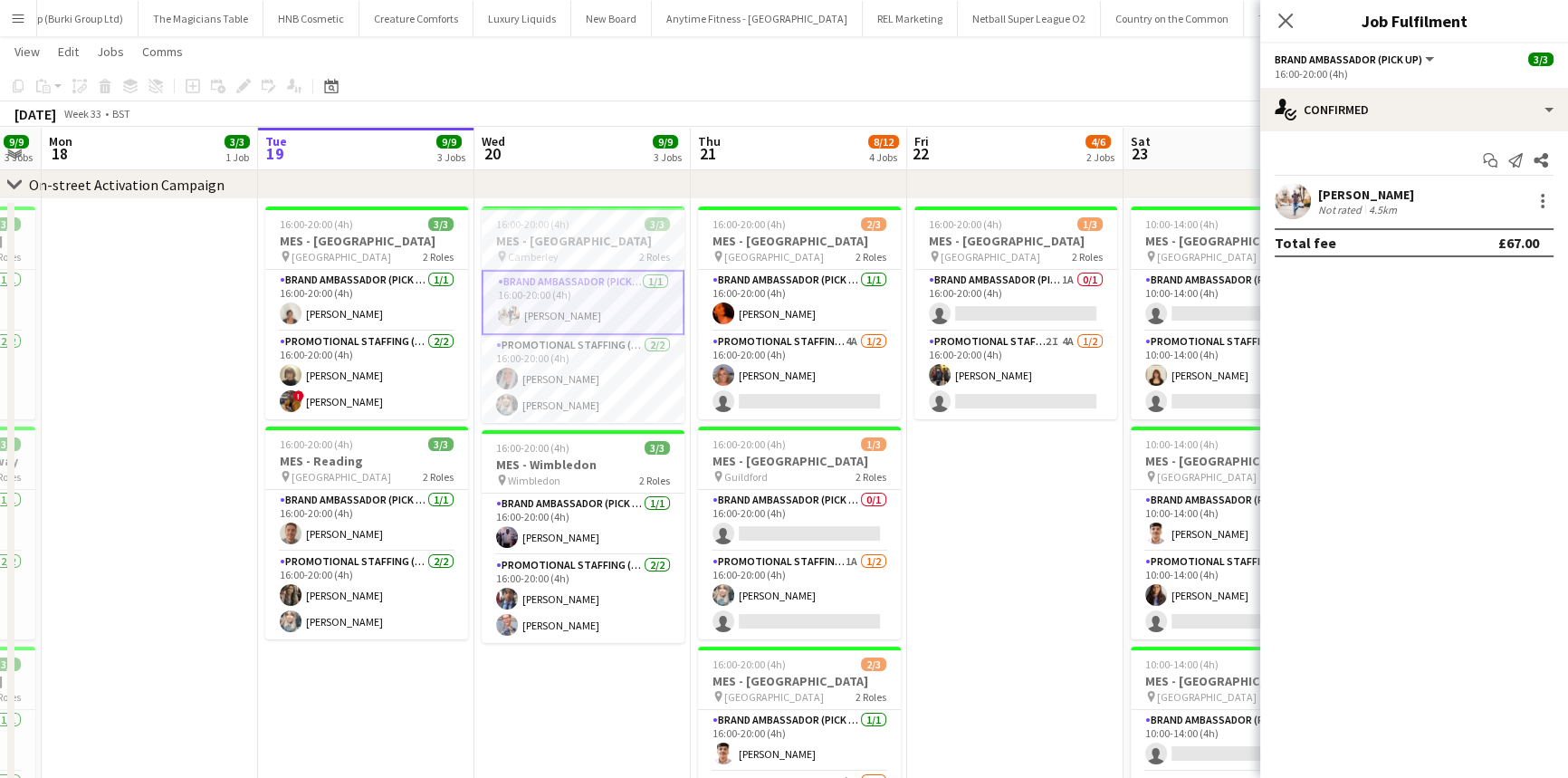
click at [1389, 207] on div "4.5km" at bounding box center [1383, 209] width 36 height 13
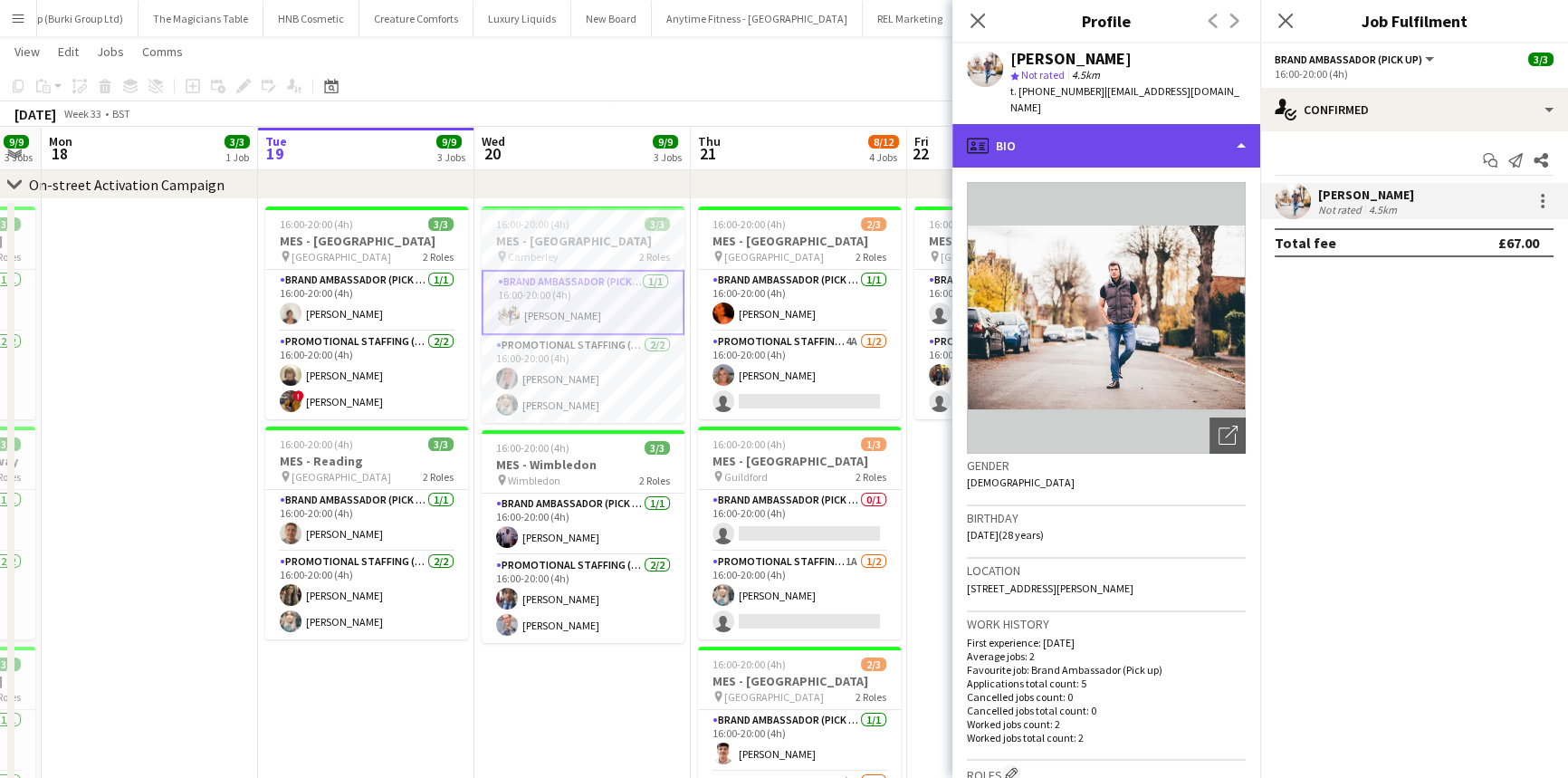
click at [1065, 127] on div "profile Bio" at bounding box center [1106, 145] width 307 height 43
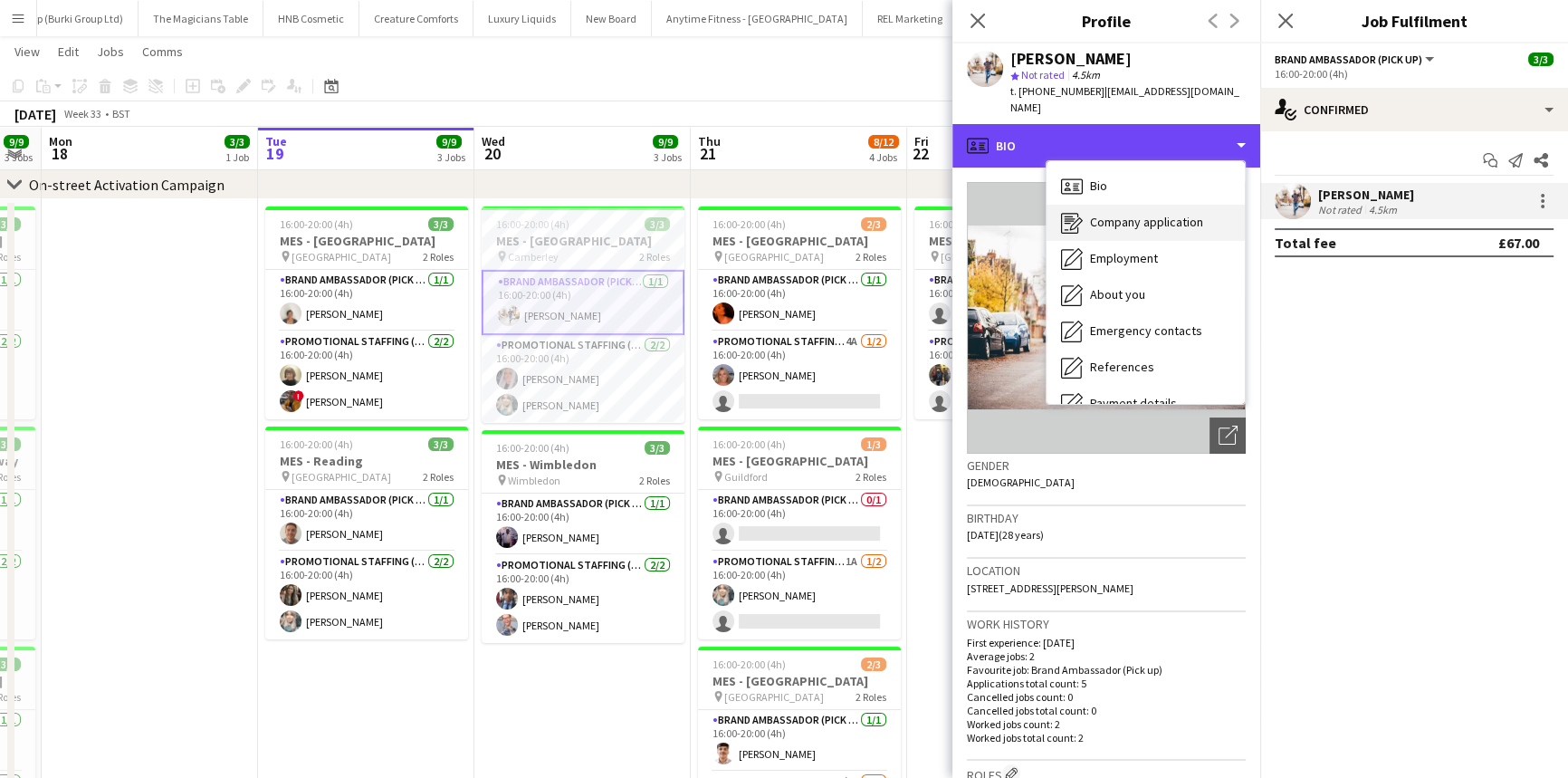
scroll to position [242, 0]
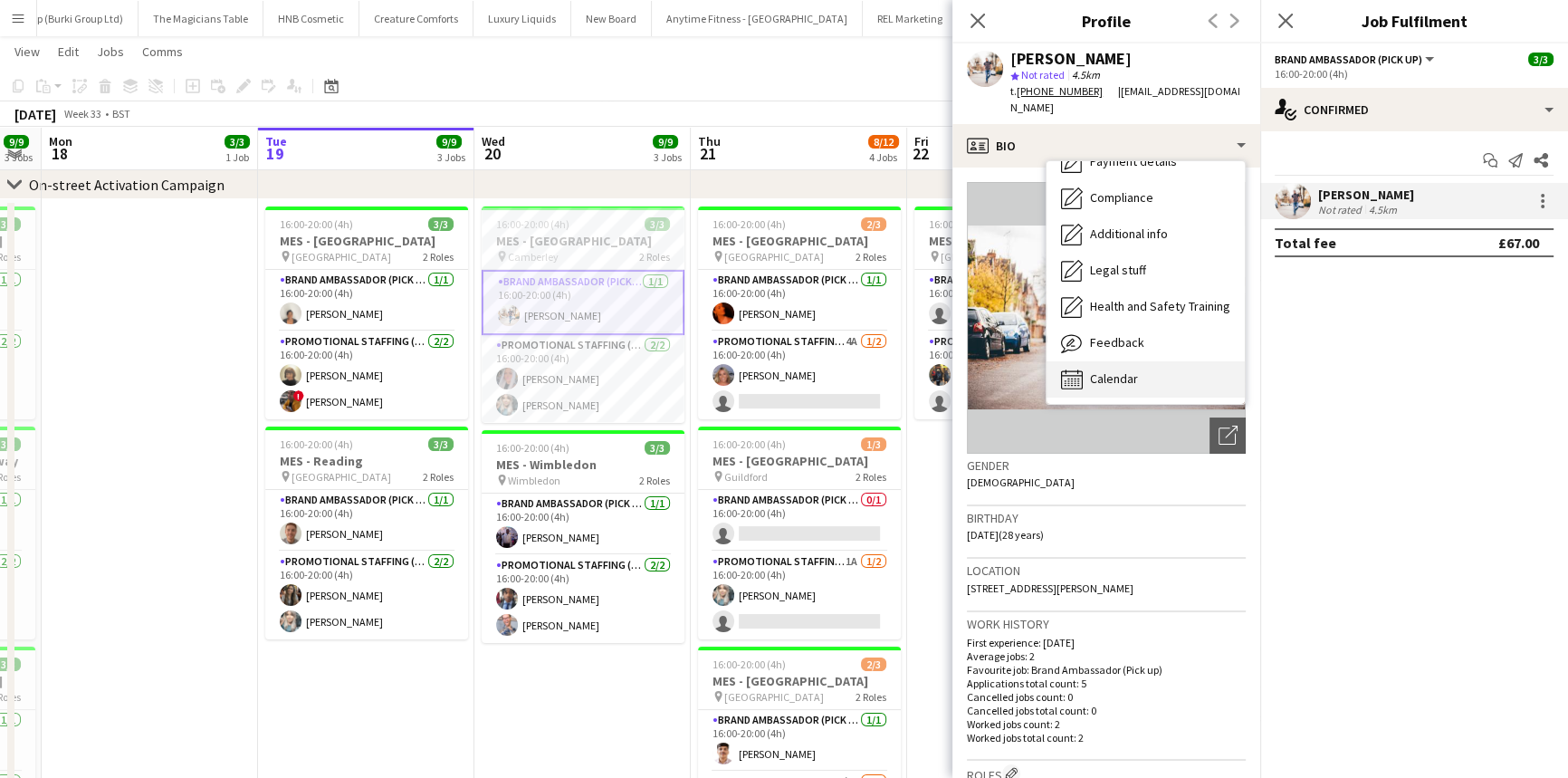
click at [1123, 390] on div "Calendar Calendar" at bounding box center [1145, 379] width 198 height 36
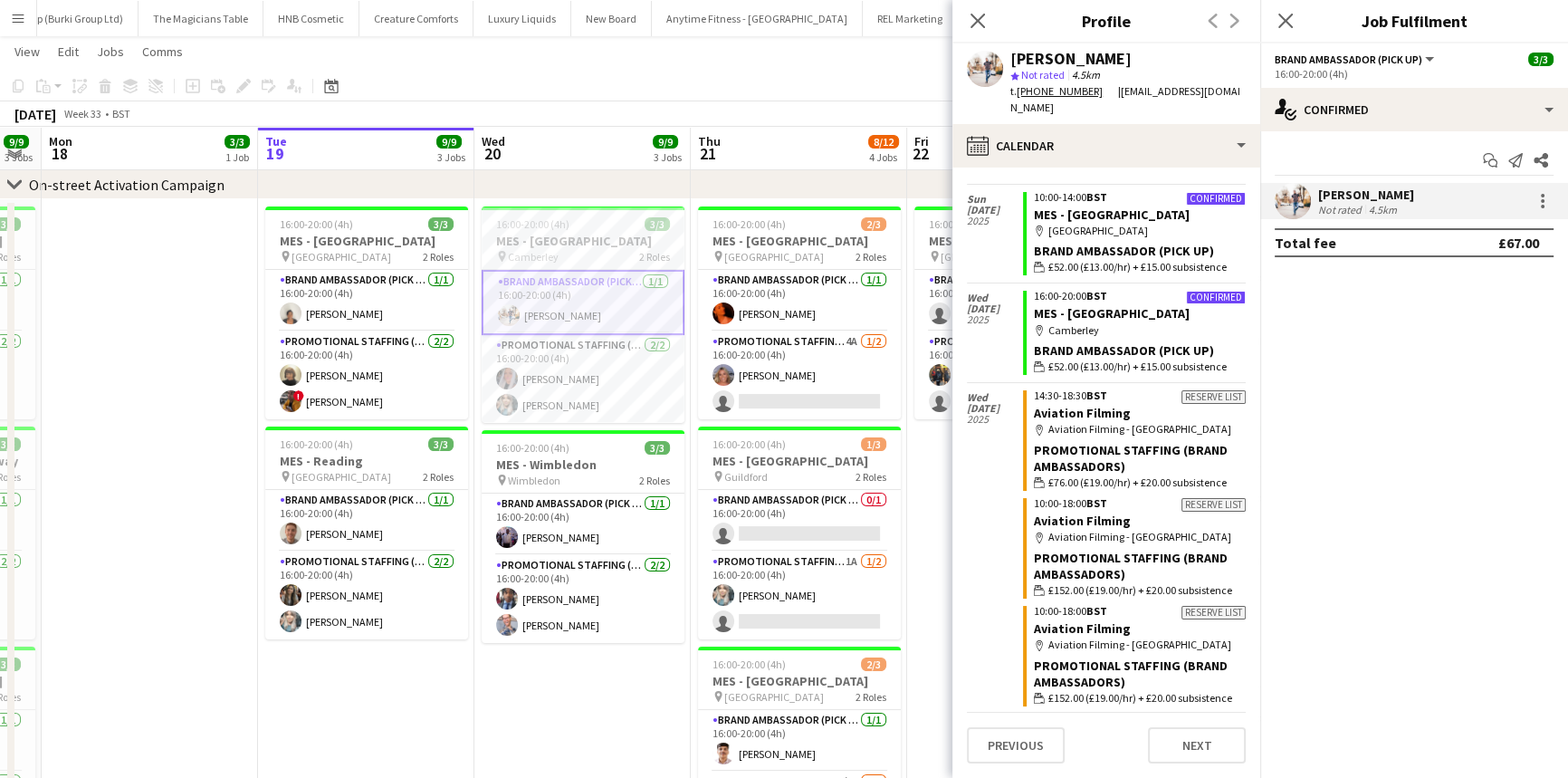
scroll to position [0, 0]
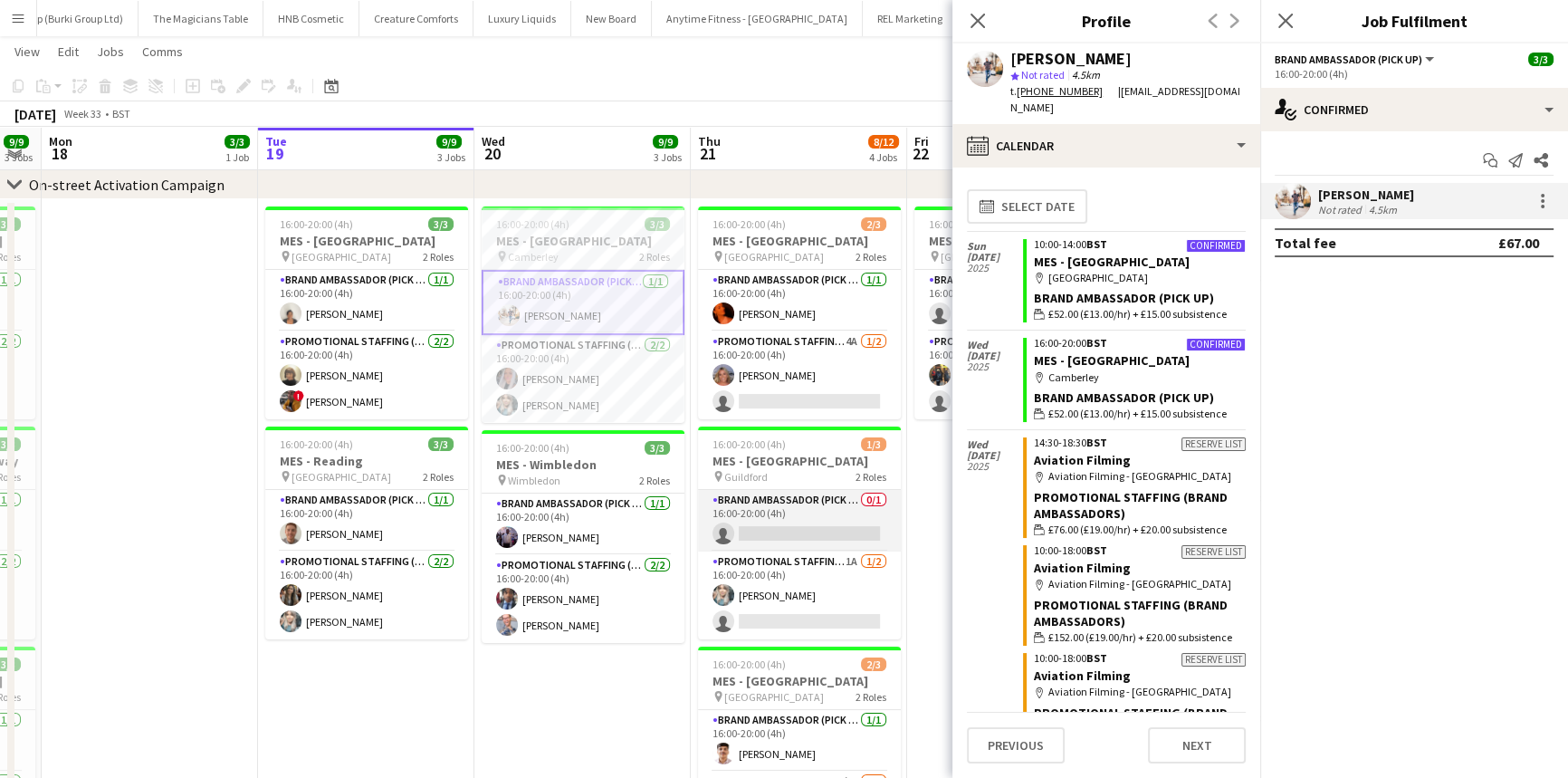
click at [832, 524] on app-card-role "Brand Ambassador (Pick up) 0/1 16:00-20:00 (4h) single-neutral-actions" at bounding box center [799, 521] width 203 height 61
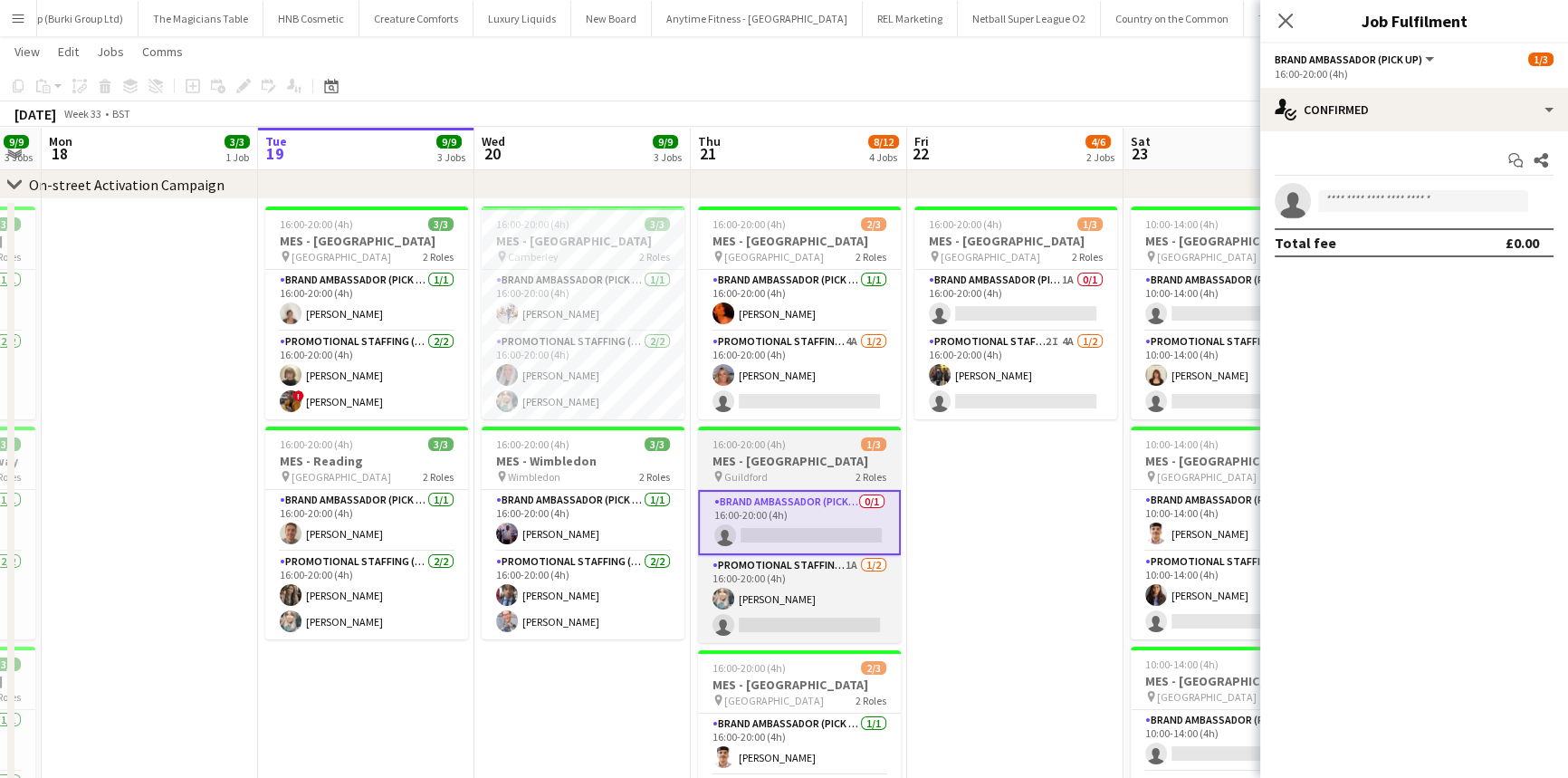
click at [825, 452] on h3 "MES - [GEOGRAPHIC_DATA]" at bounding box center [799, 460] width 203 height 16
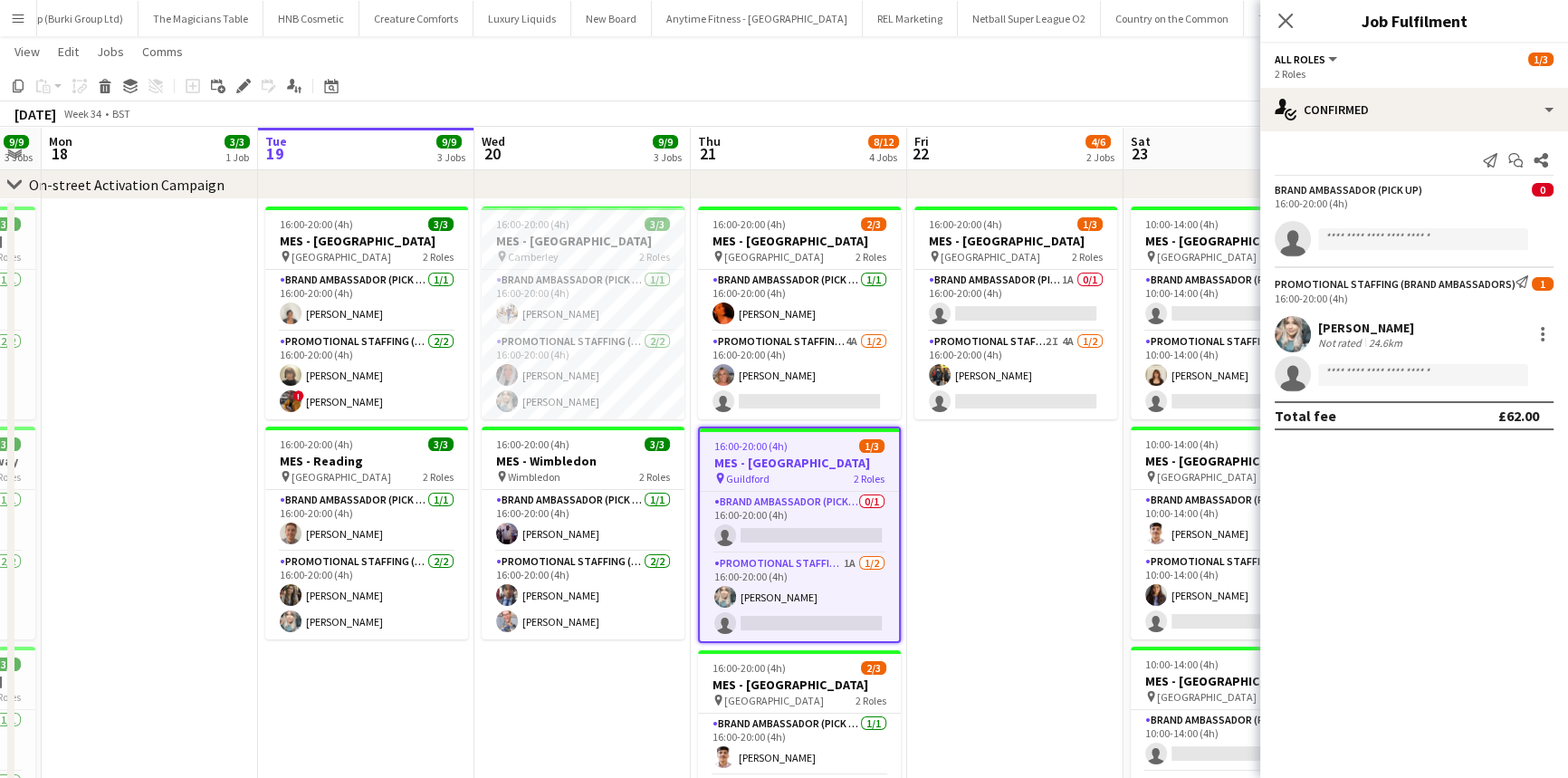
scroll to position [0, 494]
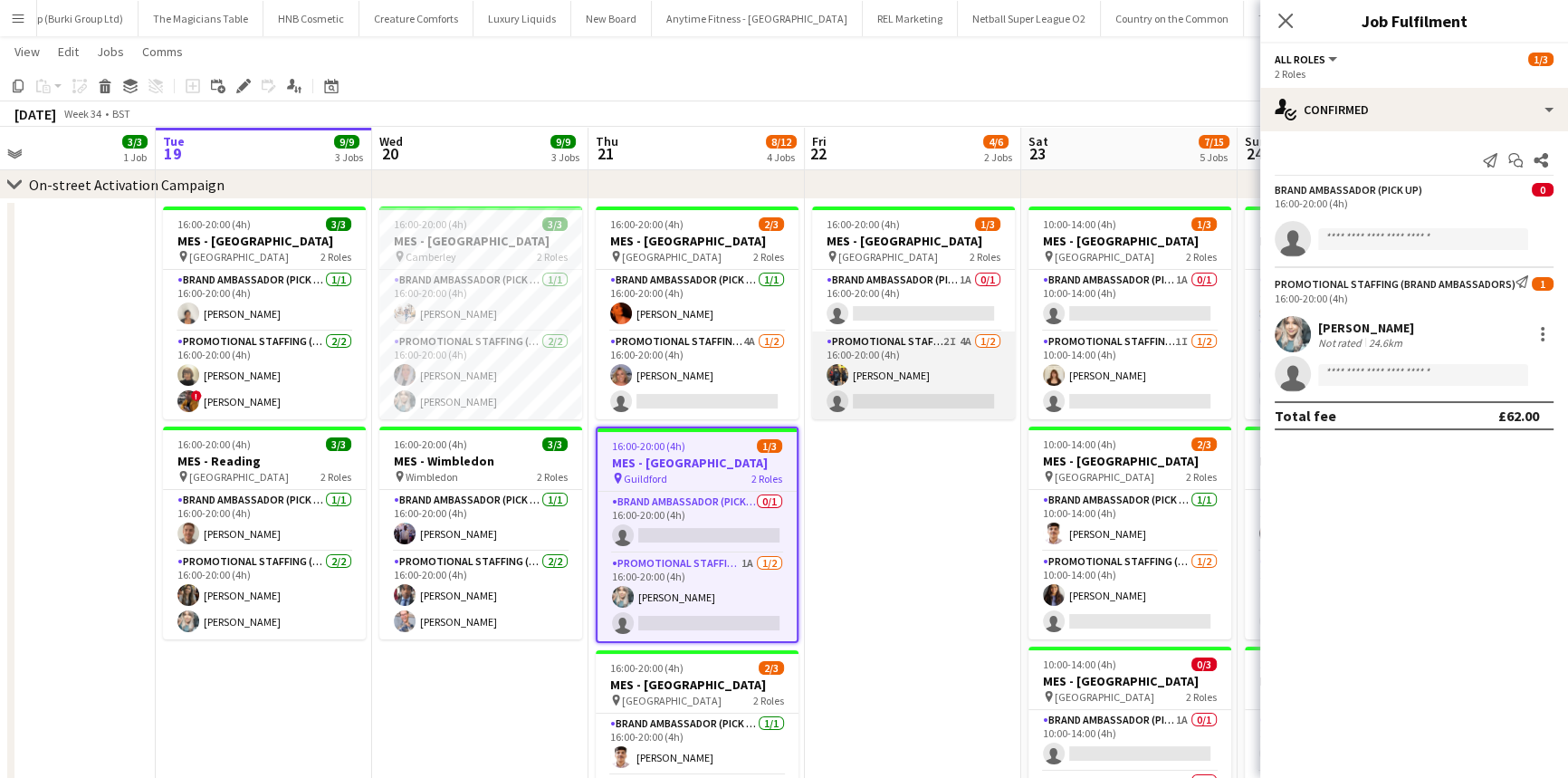
click at [963, 346] on app-card-role "Promotional Staffing (Brand Ambassadors) 2I 4A 1/2 16:00-20:00 (4h) Martin Brad…" at bounding box center [913, 375] width 203 height 87
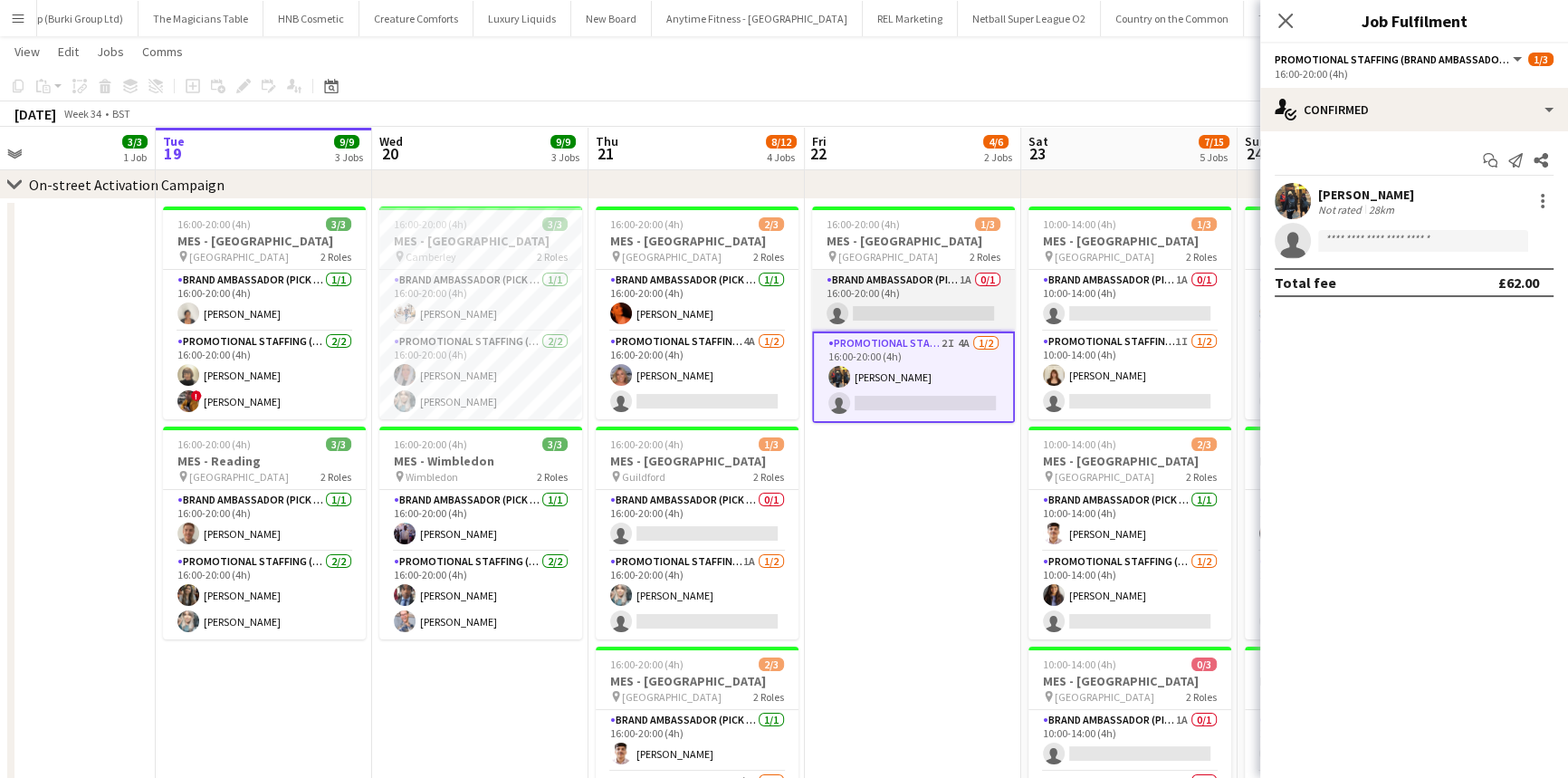
click at [932, 306] on app-card-role "Brand Ambassador (Pick up) 1A 0/1 16:00-20:00 (4h) single-neutral-actions" at bounding box center [913, 301] width 203 height 61
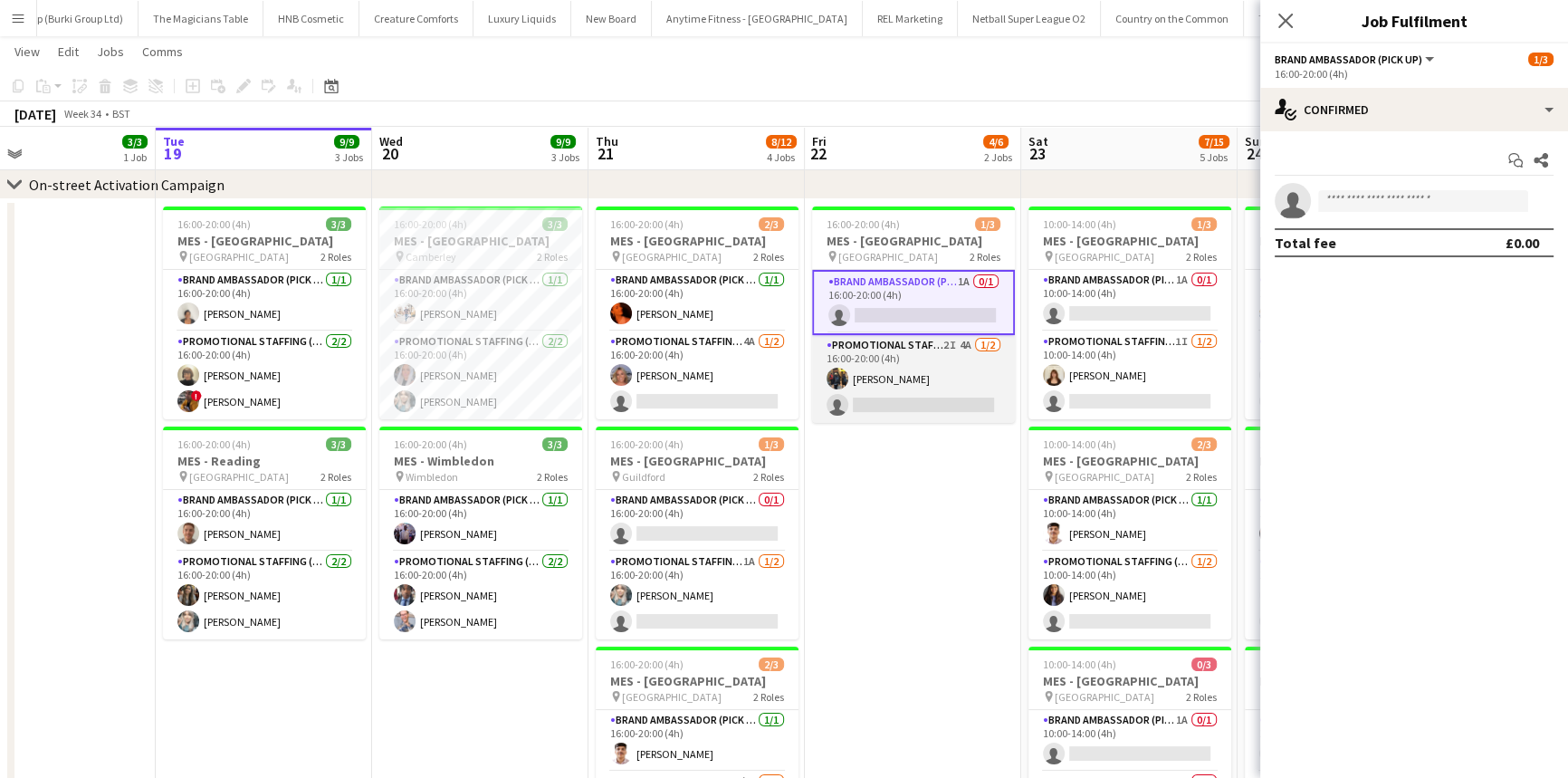
click at [834, 382] on app-user-avatar at bounding box center [837, 378] width 22 height 22
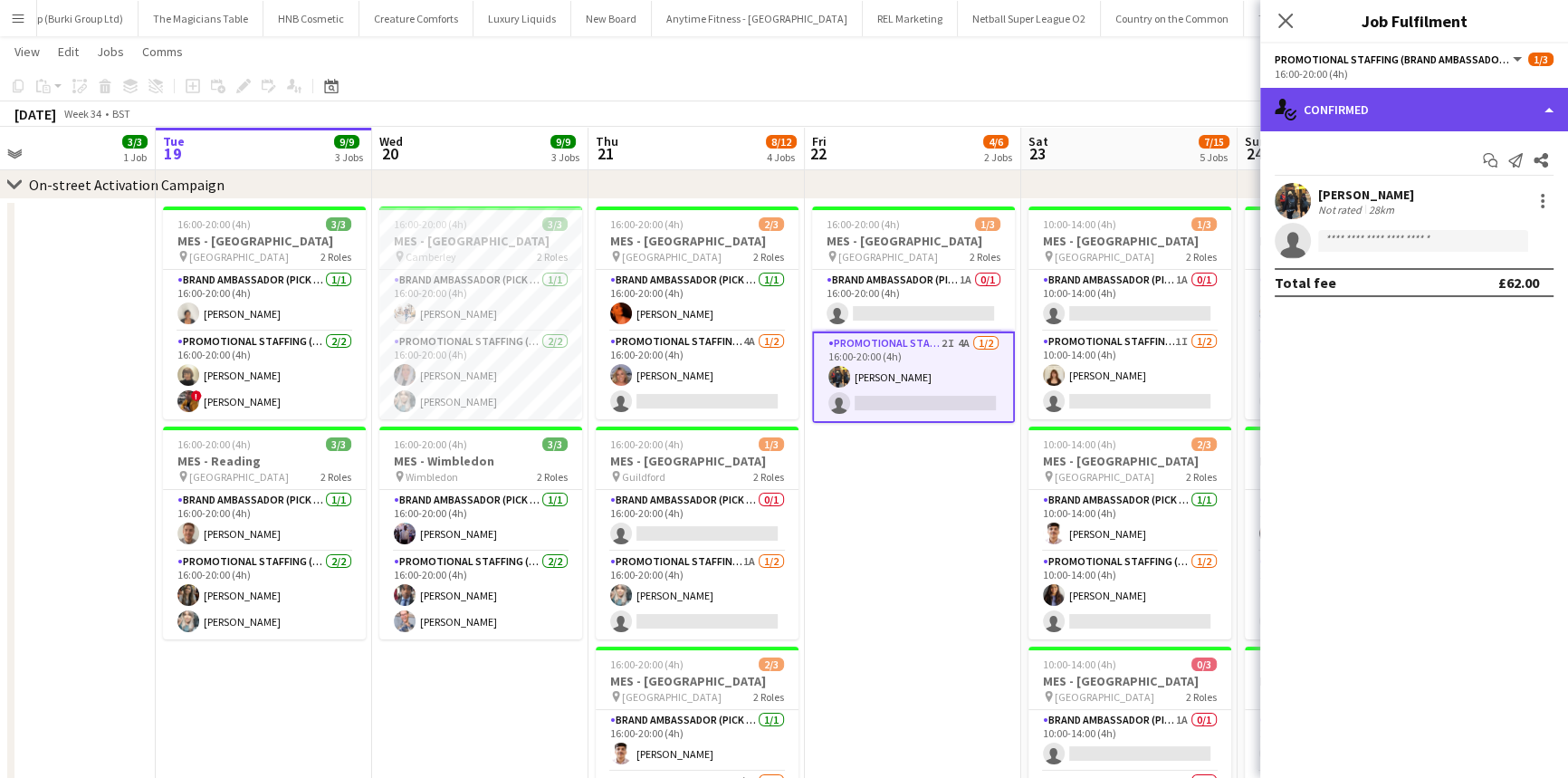
click at [1340, 118] on div "single-neutral-actions-check-2 Confirmed" at bounding box center [1414, 109] width 307 height 43
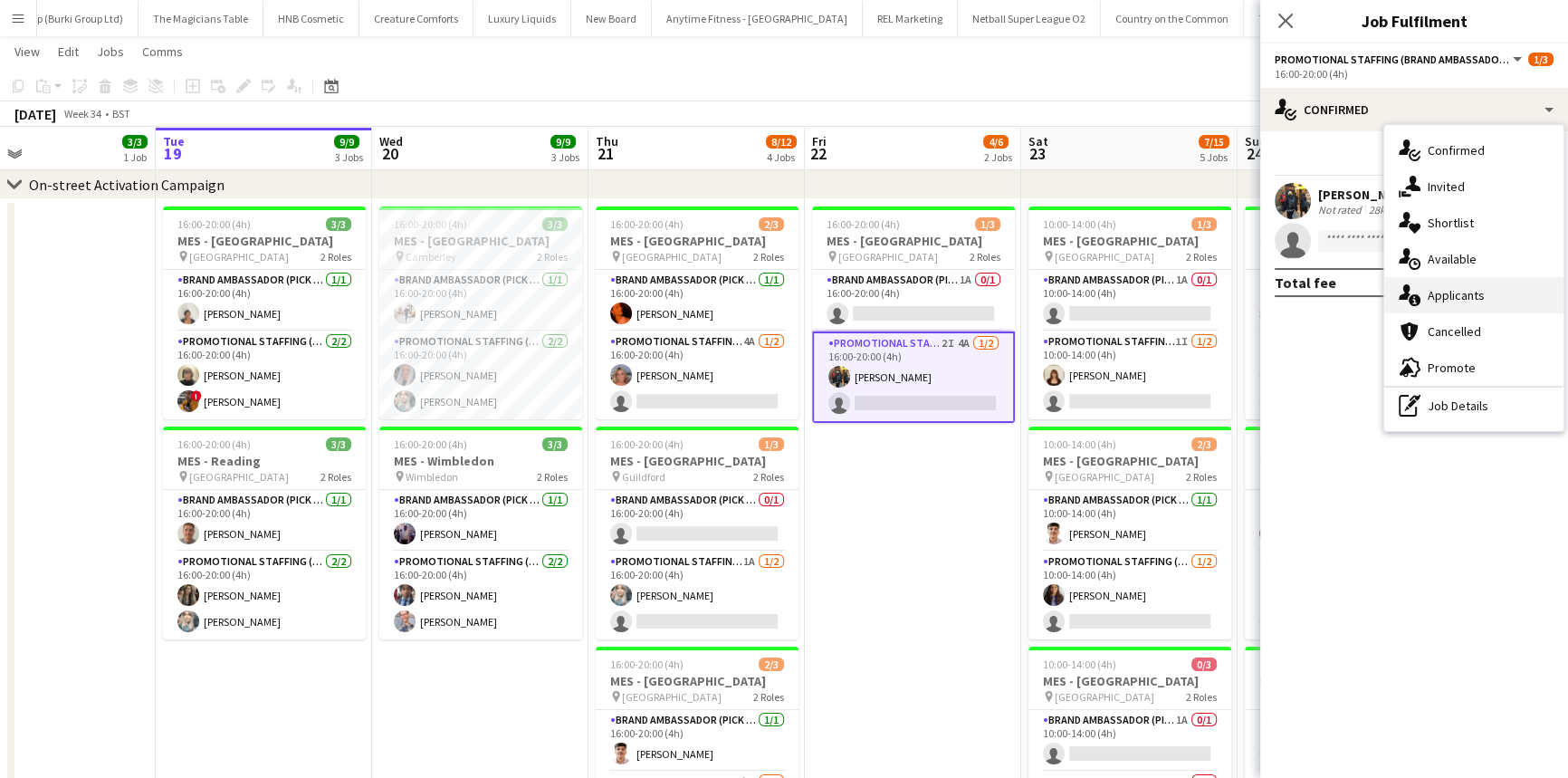
click at [1412, 291] on icon "single-neutral-actions-information" at bounding box center [1409, 295] width 22 height 22
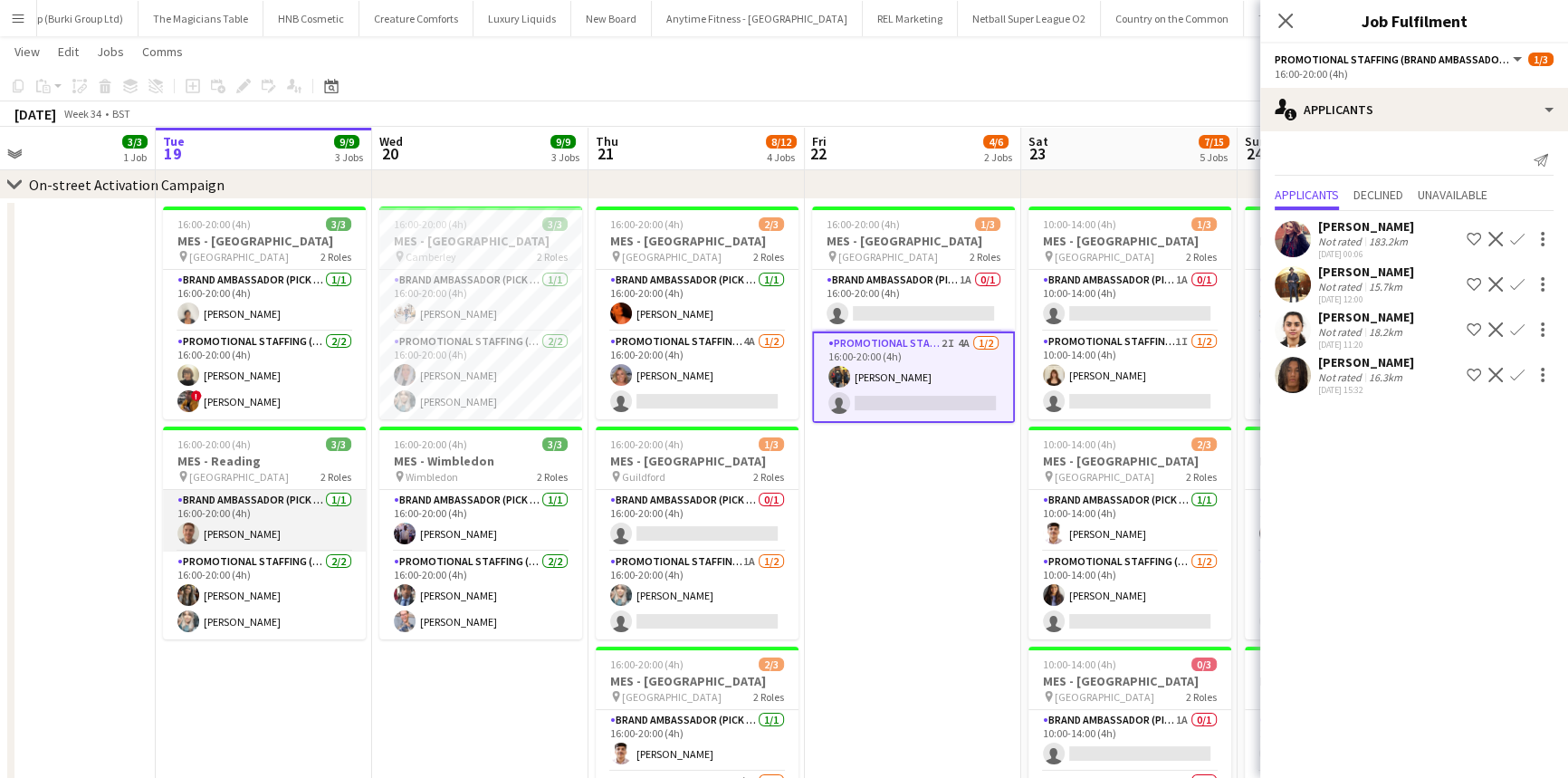
click at [299, 517] on app-card-role "Brand Ambassador (Pick up) 1/1 16:00-20:00 (4h) Jack Procter" at bounding box center [264, 521] width 203 height 61
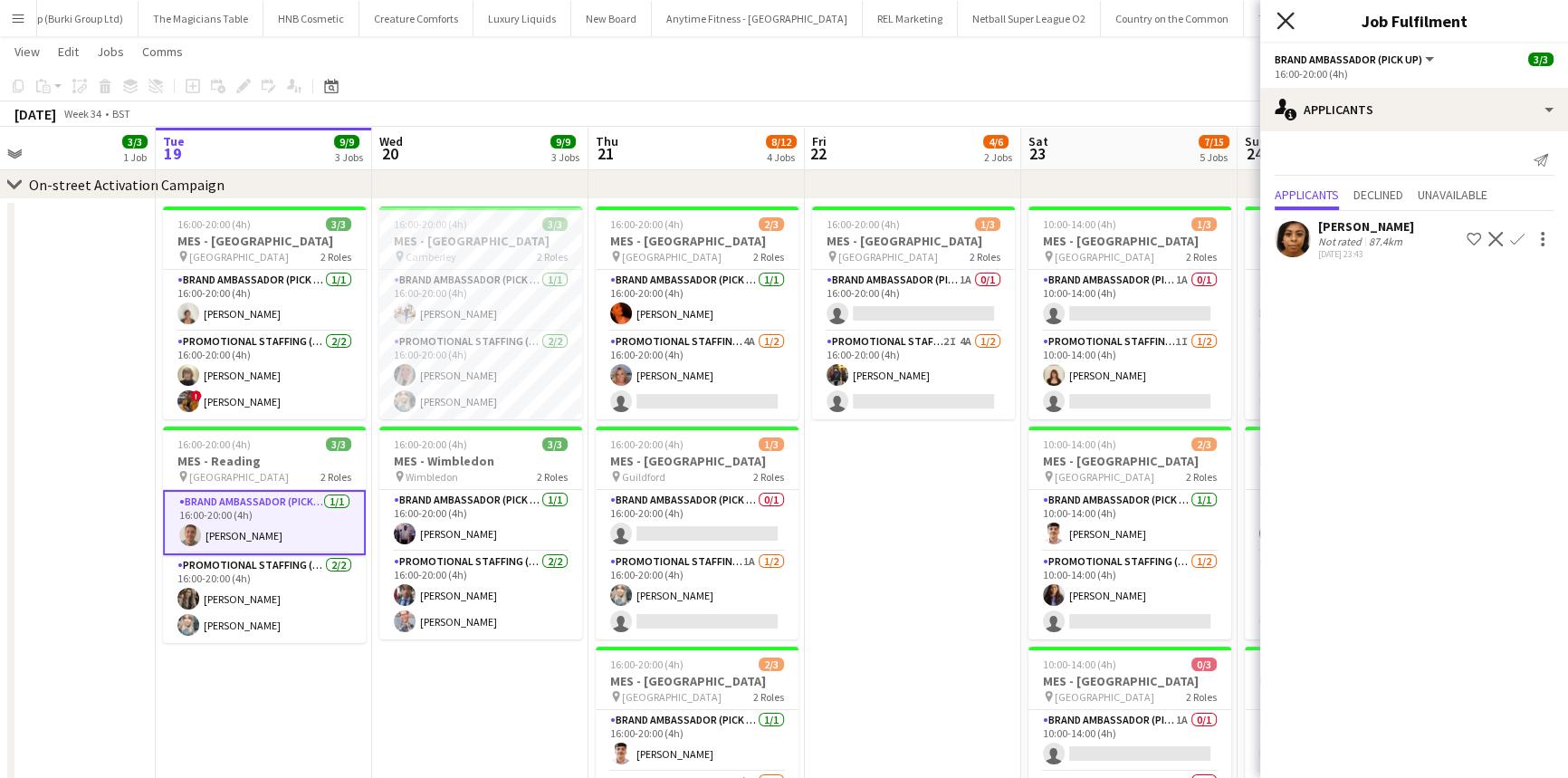
click at [1282, 18] on icon "Close pop-in" at bounding box center [1286, 20] width 17 height 17
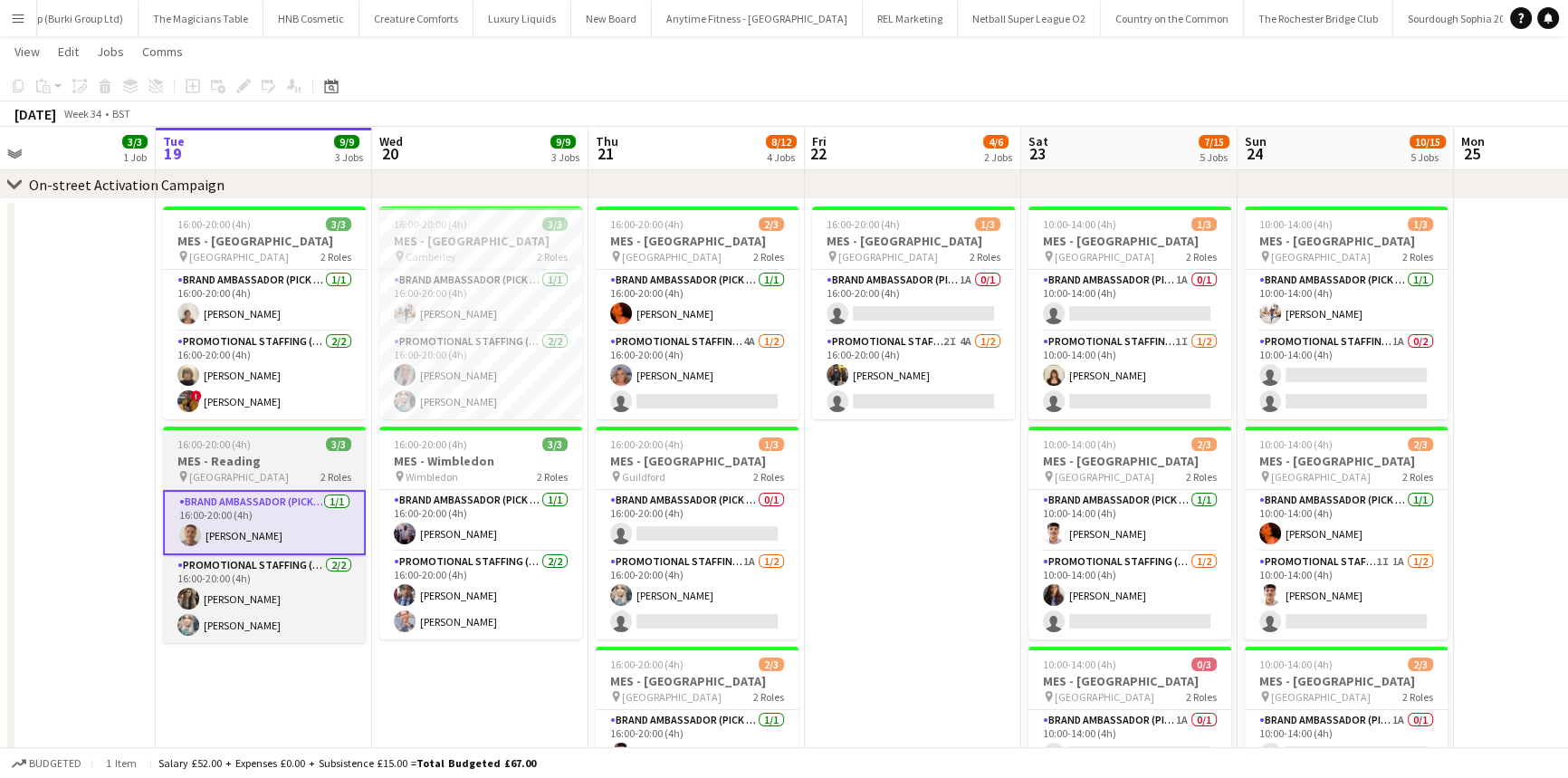
click at [337, 467] on h3 "MES - Reading" at bounding box center [264, 460] width 203 height 16
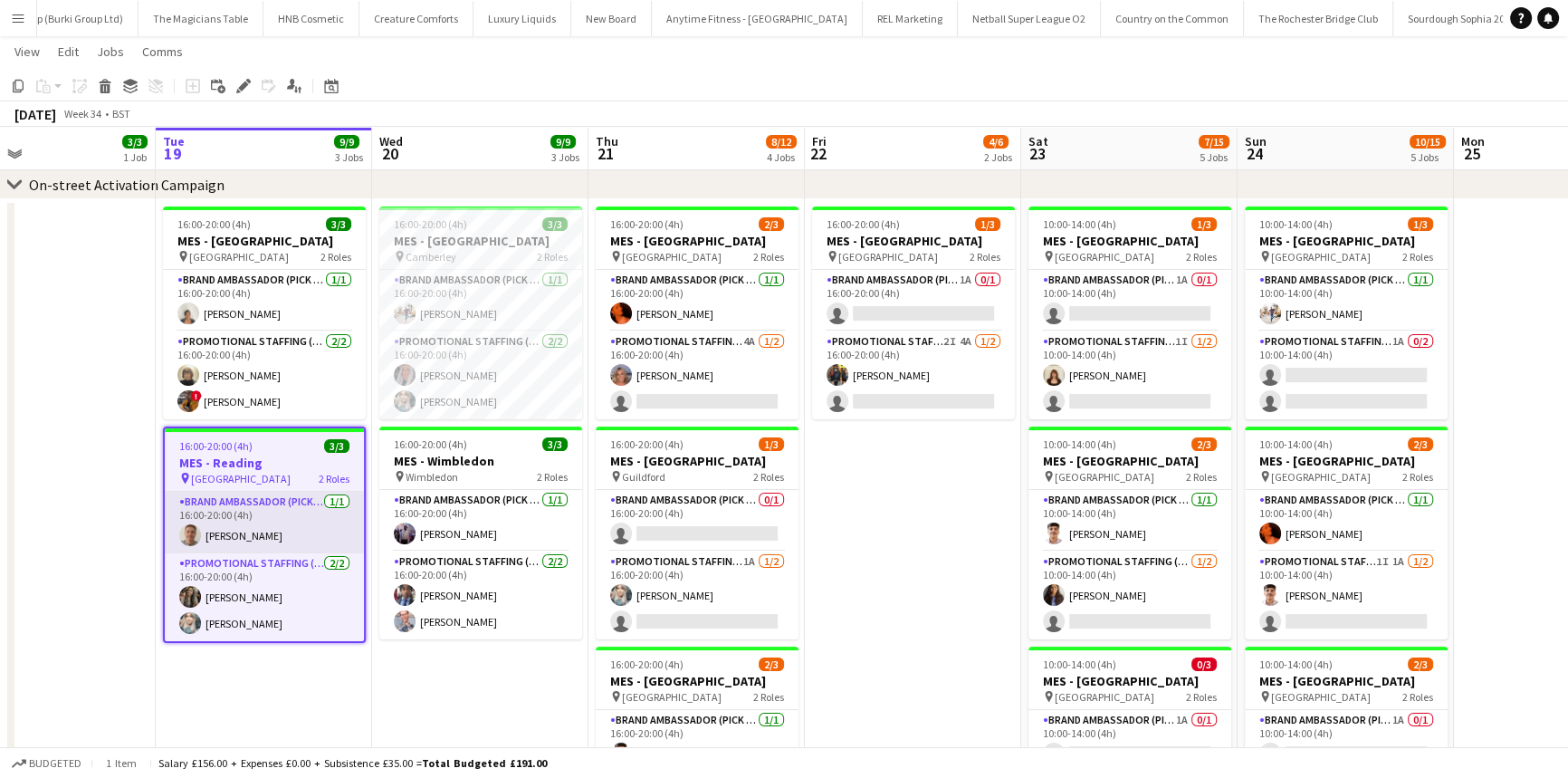
click at [328, 497] on app-card-role "Brand Ambassador (Pick up) 1/1 16:00-20:00 (4h) Jack Procter" at bounding box center [264, 523] width 199 height 61
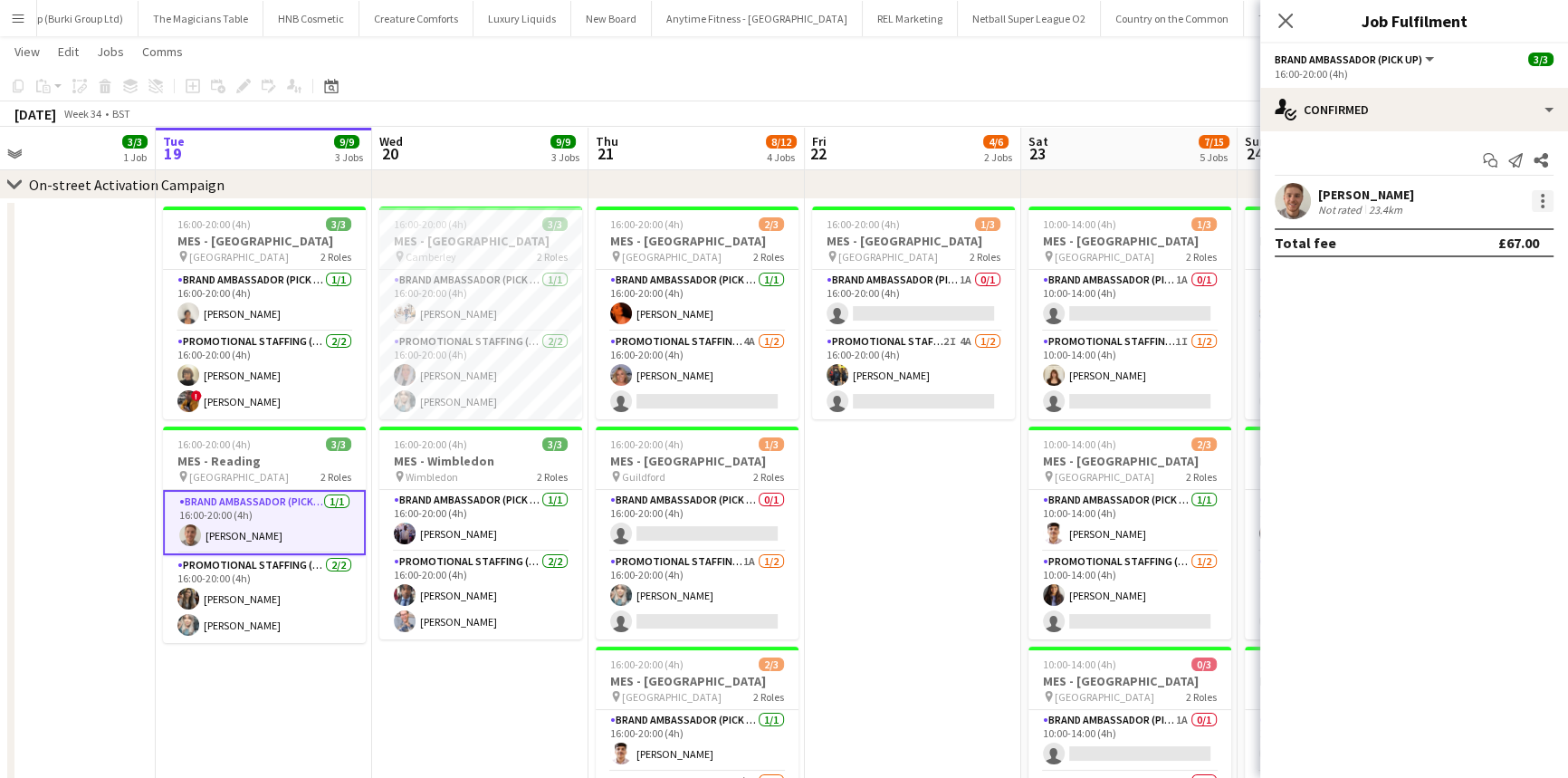
click at [1548, 193] on div at bounding box center [1543, 201] width 22 height 22
click at [1362, 204] on div at bounding box center [784, 389] width 1568 height 778
click at [1360, 203] on div "Not rated" at bounding box center [1341, 209] width 47 height 13
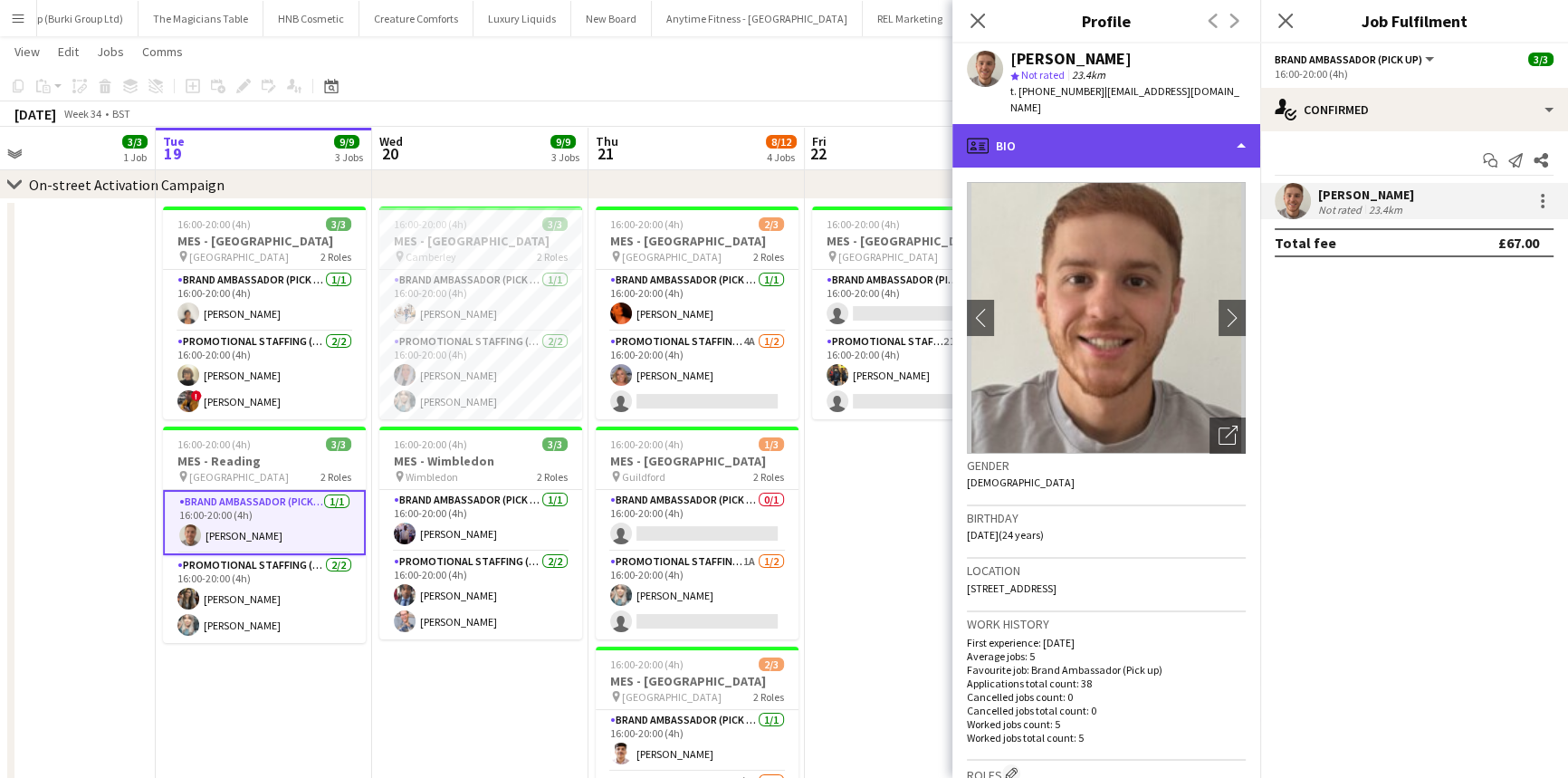
click at [1077, 124] on div "profile Bio" at bounding box center [1106, 145] width 307 height 43
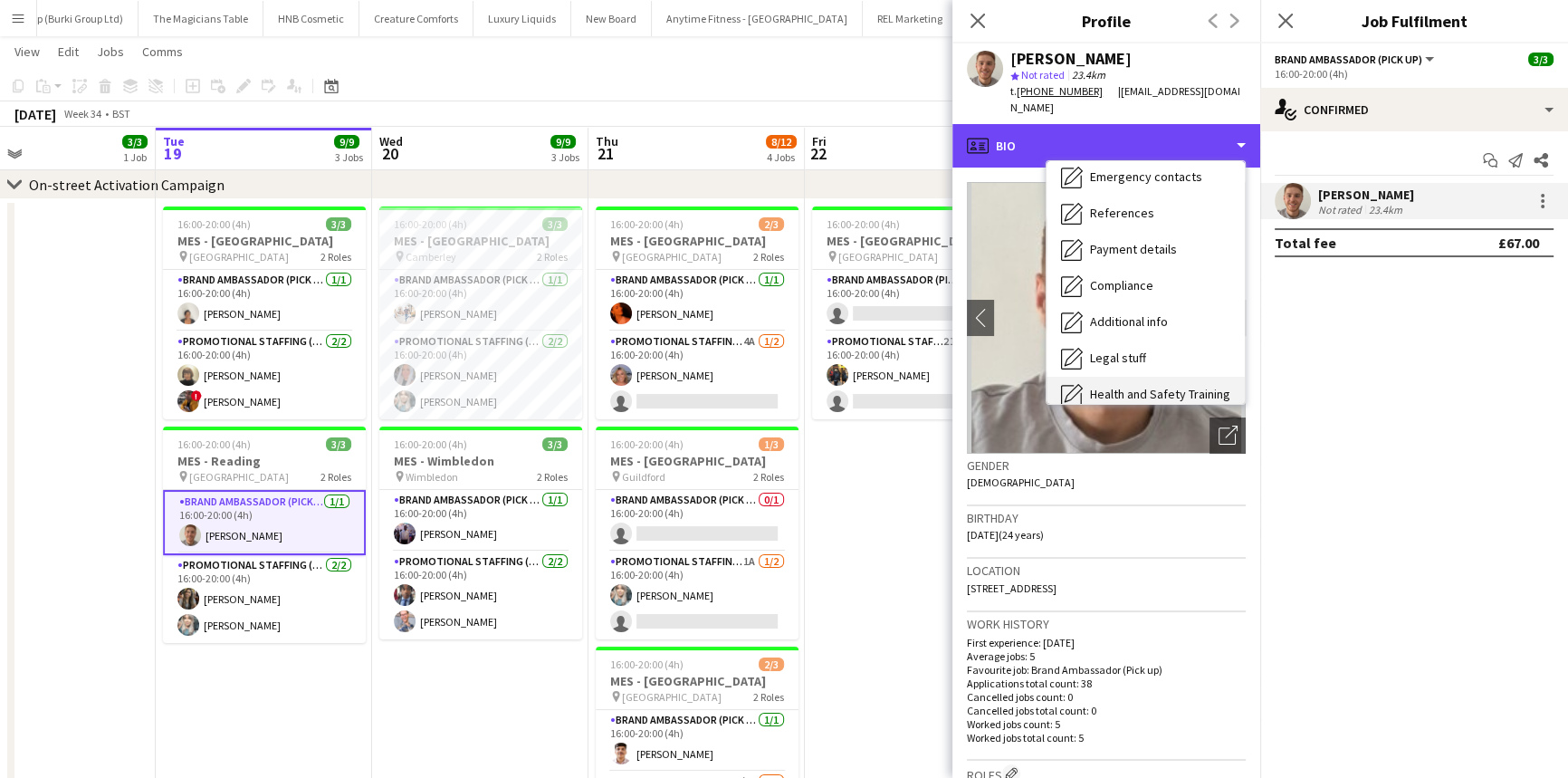
scroll to position [242, 0]
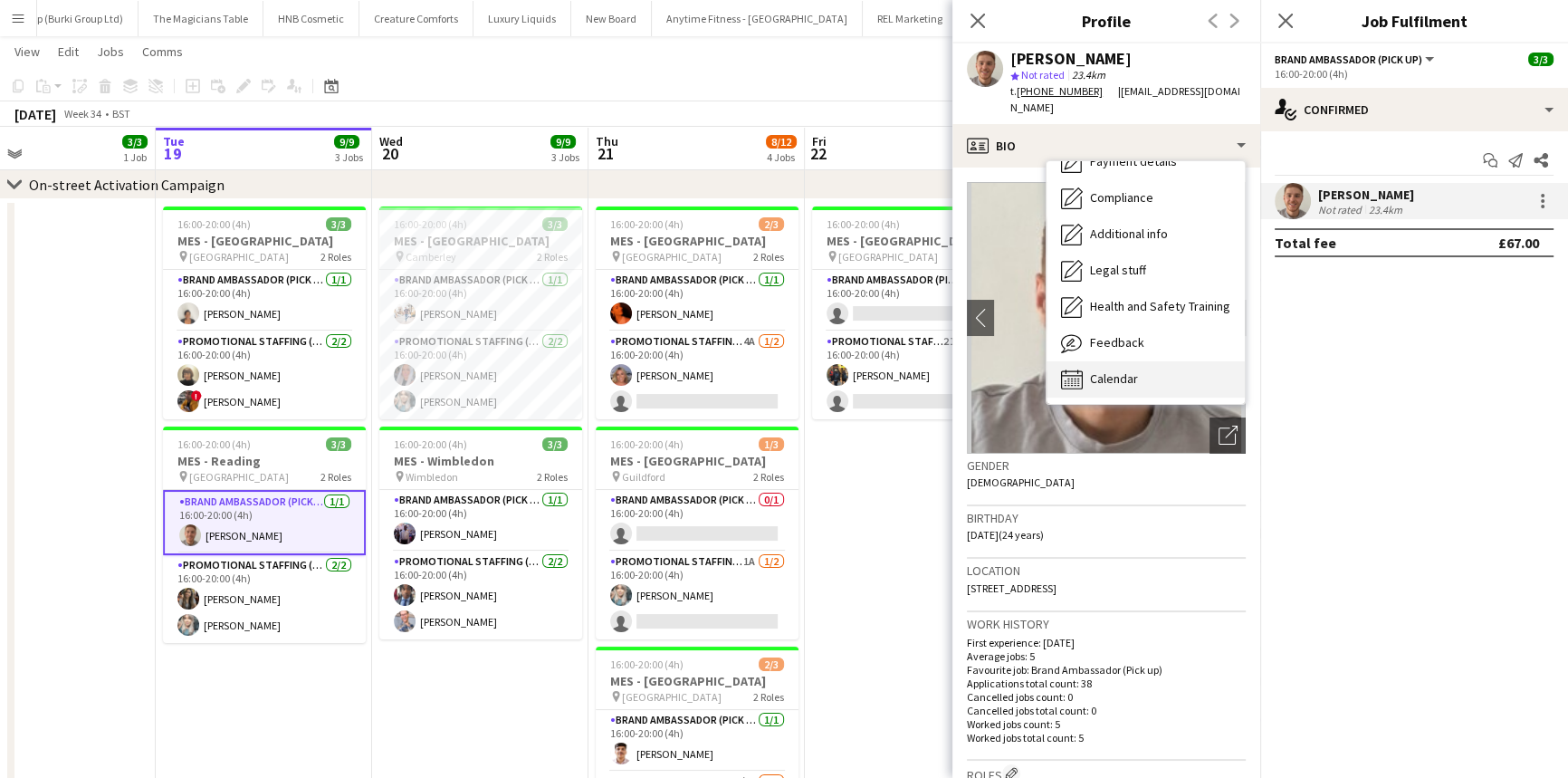
click at [1166, 363] on div "Calendar Calendar" at bounding box center [1145, 379] width 198 height 36
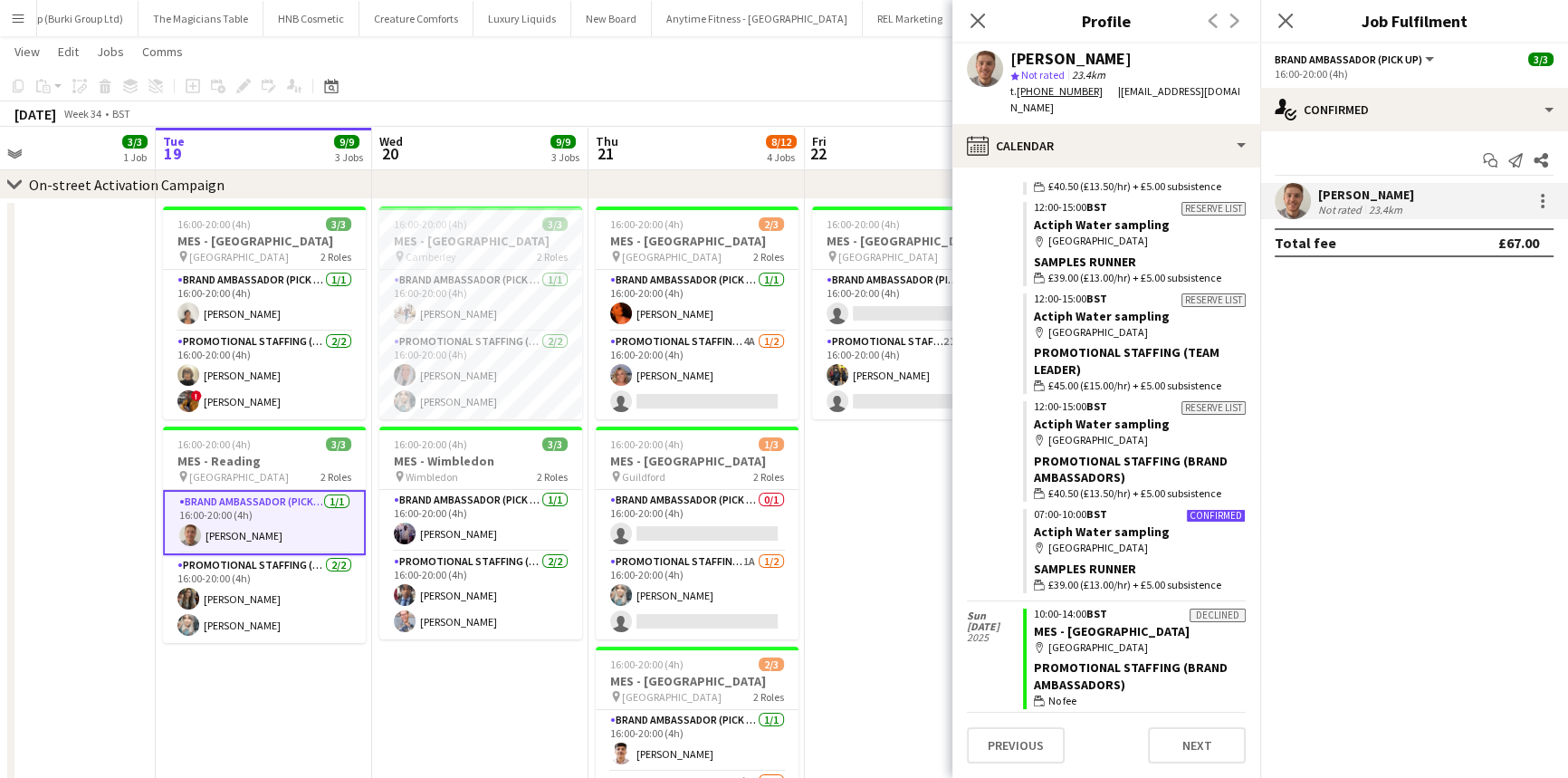
scroll to position [2056, 0]
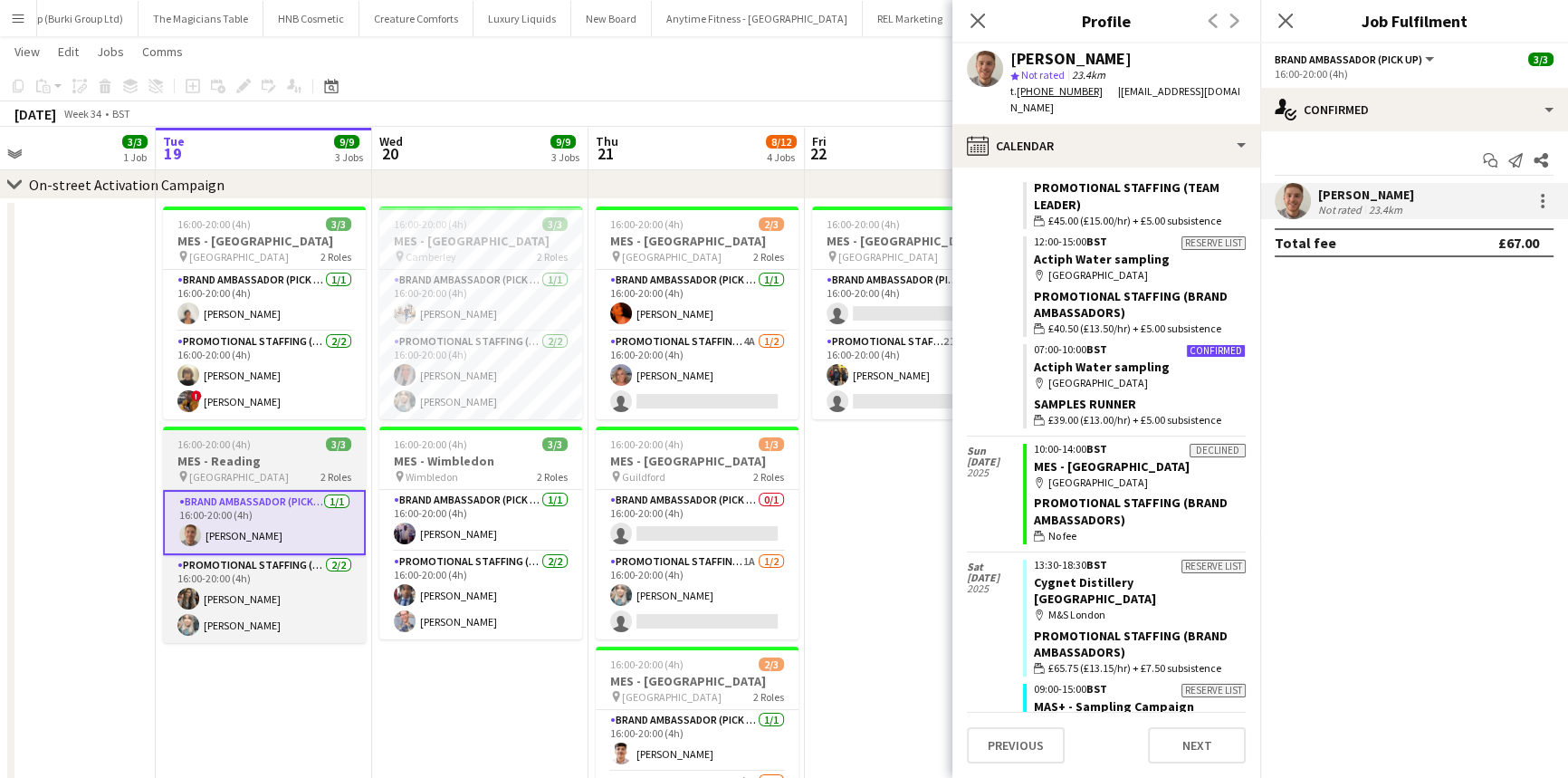
click at [269, 439] on div "16:00-20:00 (4h) 3/3" at bounding box center [264, 444] width 203 height 13
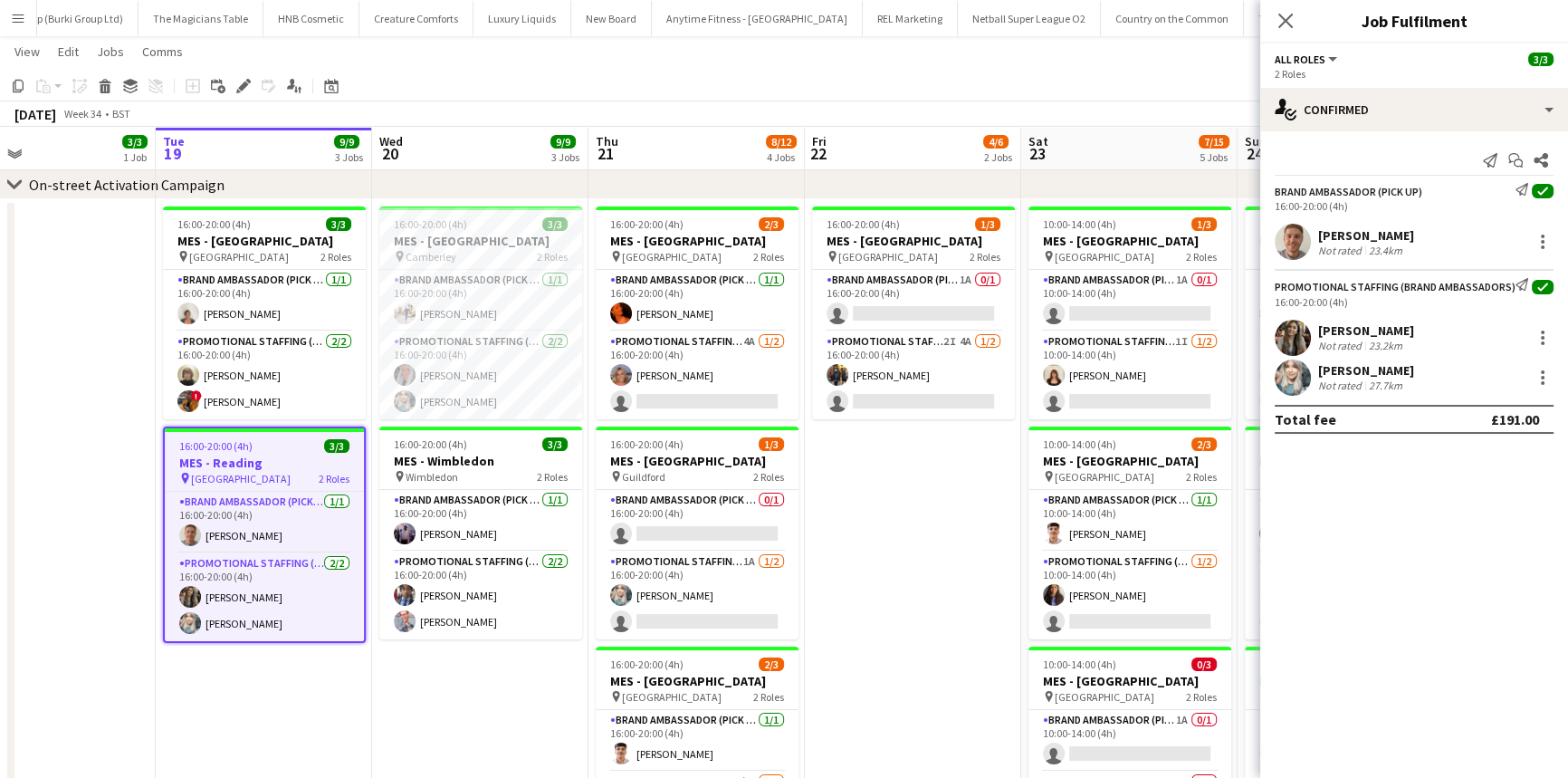
click at [1352, 335] on div "[PERSON_NAME]" at bounding box center [1366, 329] width 96 height 16
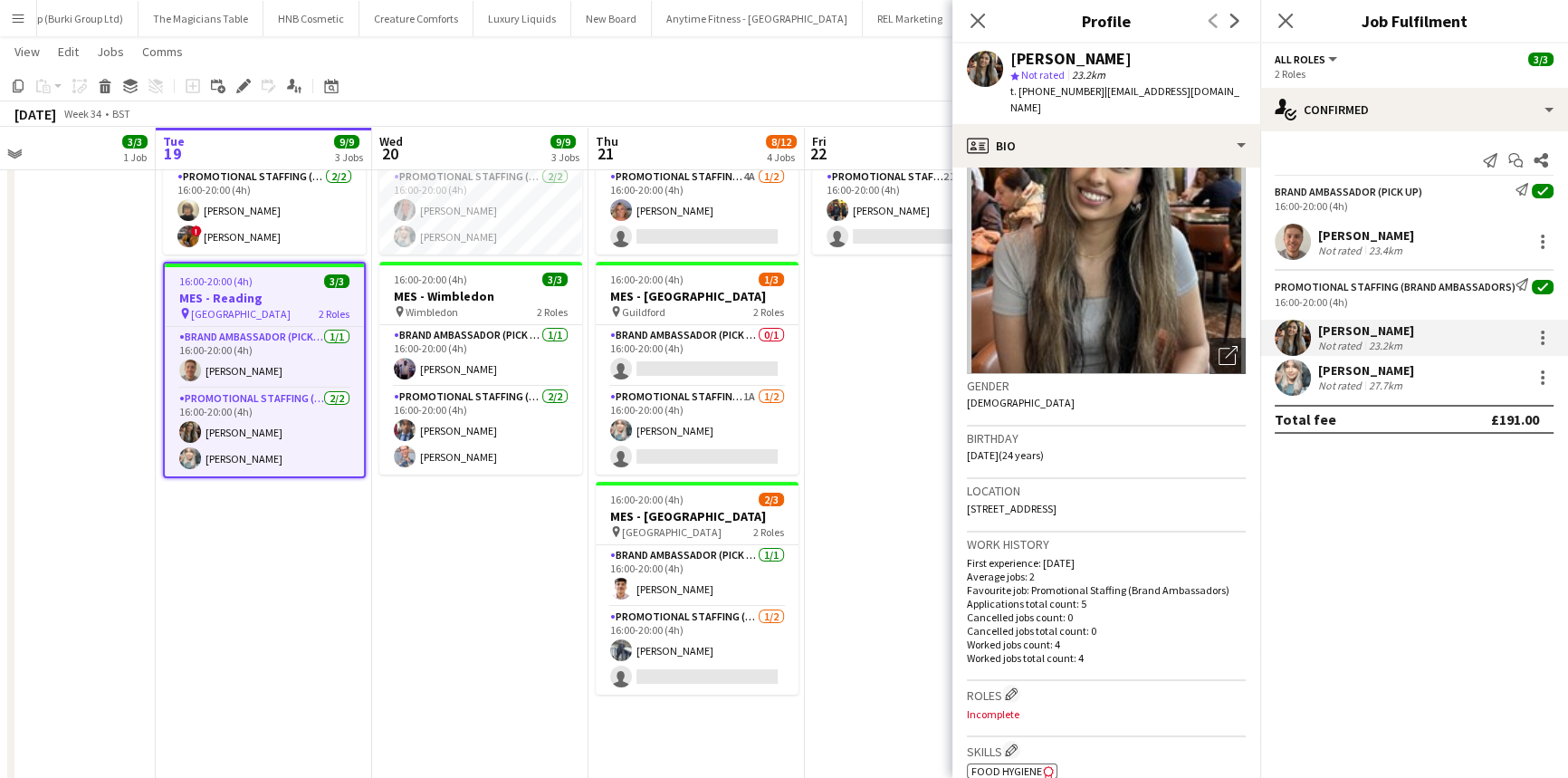
scroll to position [411, 0]
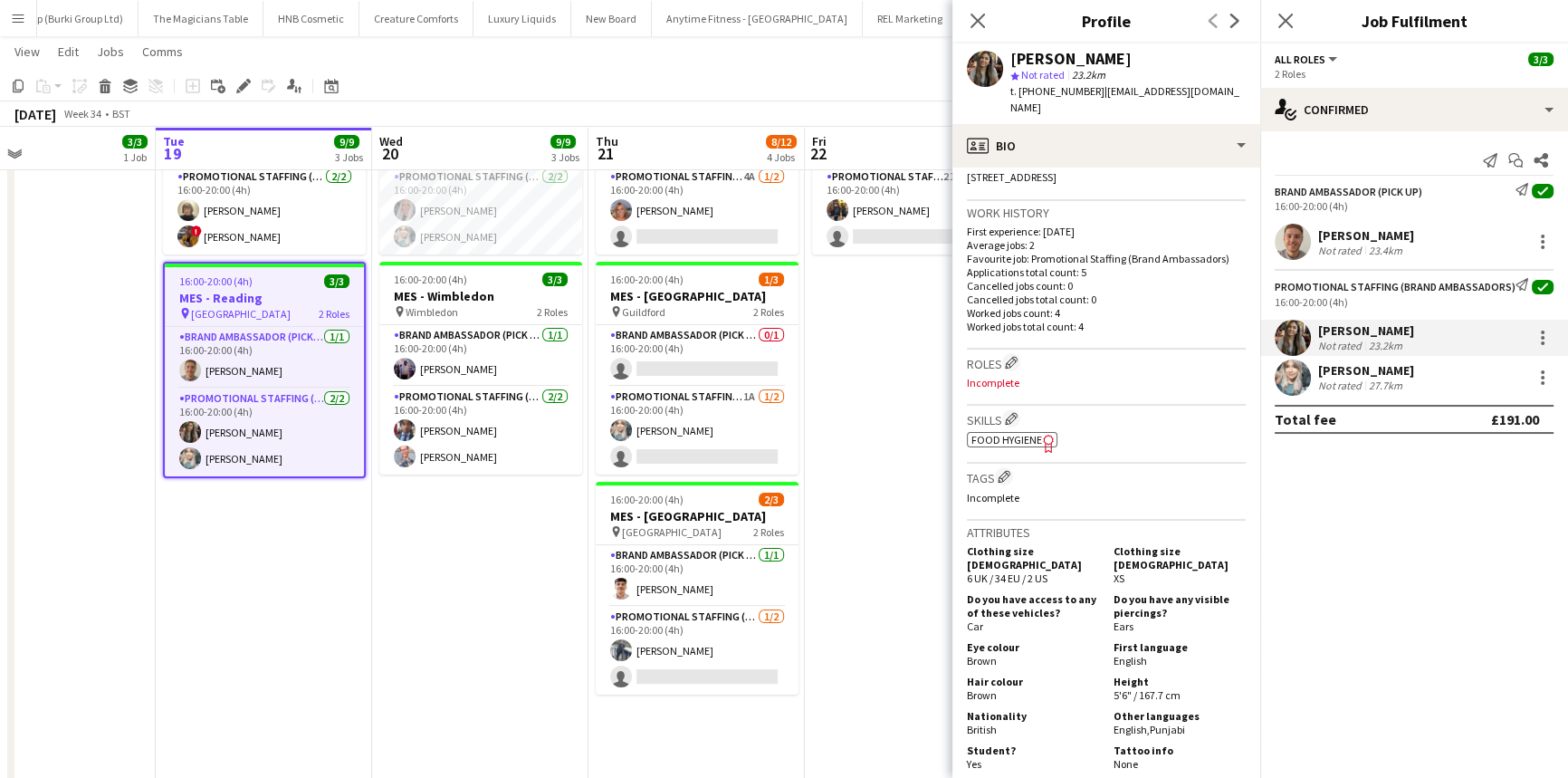
click at [1348, 354] on div "Nimrit Batth Not rated 23.2km" at bounding box center [1414, 338] width 307 height 36
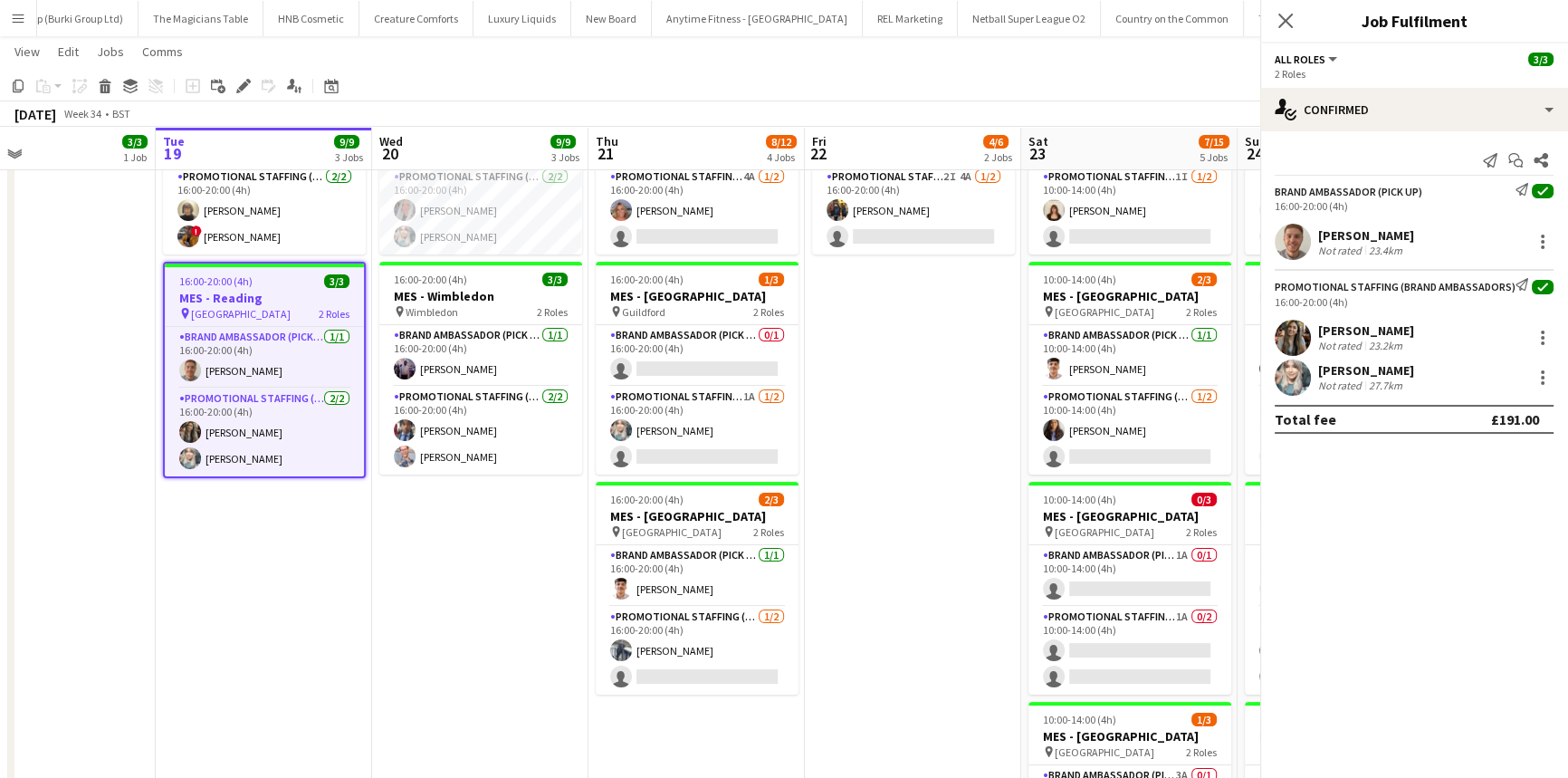
click at [1351, 363] on div "[PERSON_NAME]" at bounding box center [1366, 370] width 96 height 16
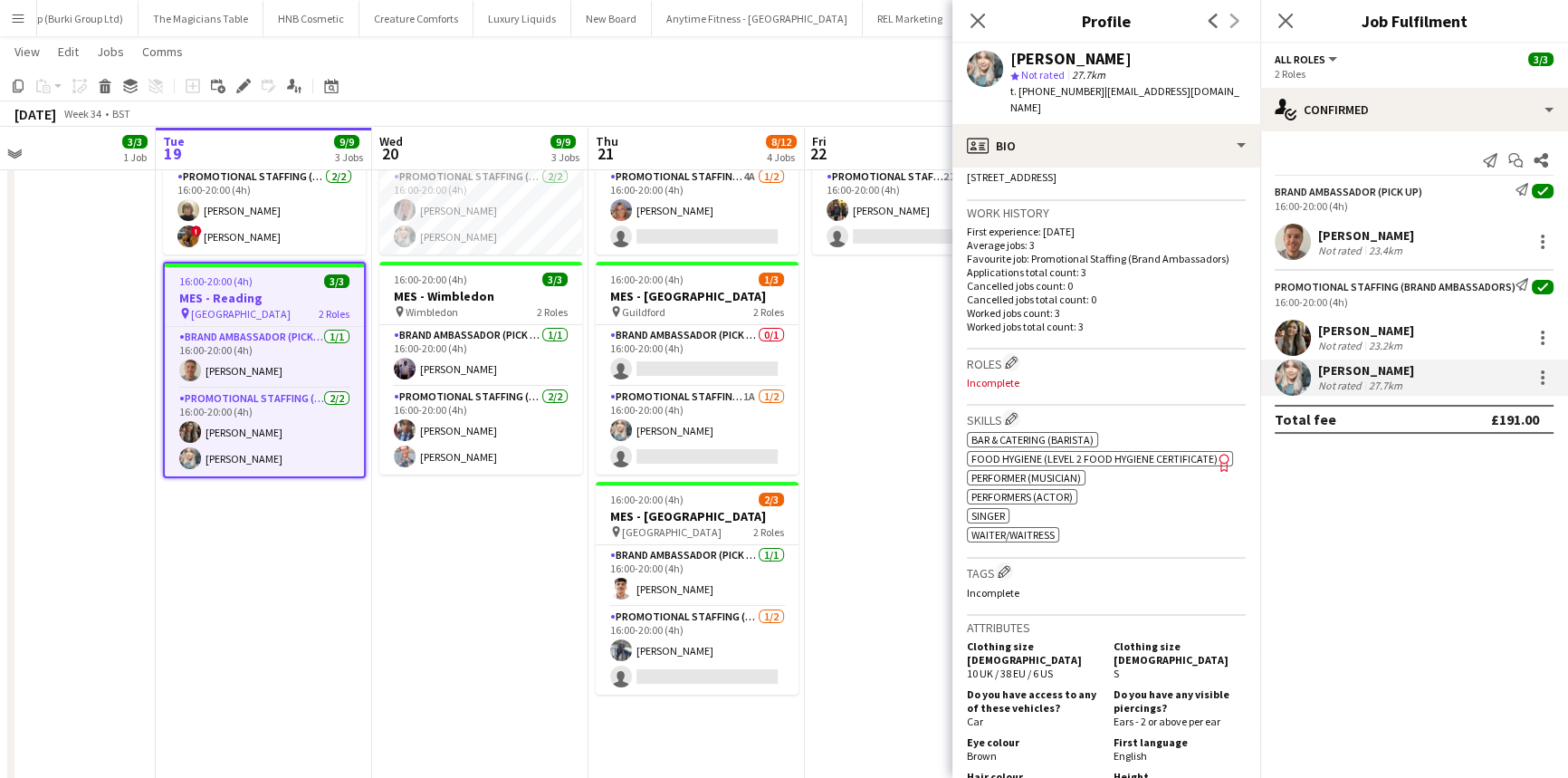
click at [1332, 244] on div "Not rated" at bounding box center [1341, 251] width 47 height 13
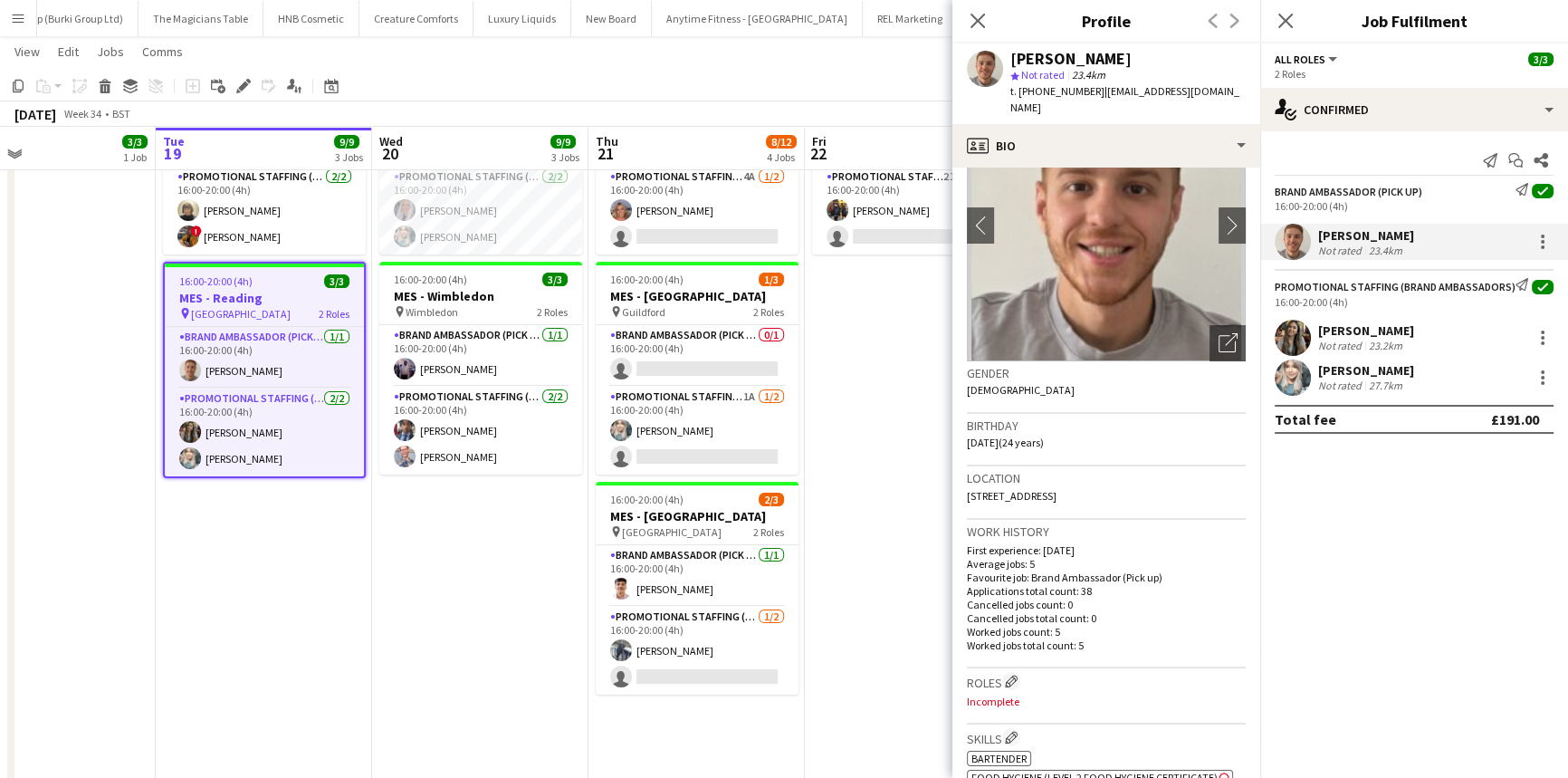
scroll to position [494, 0]
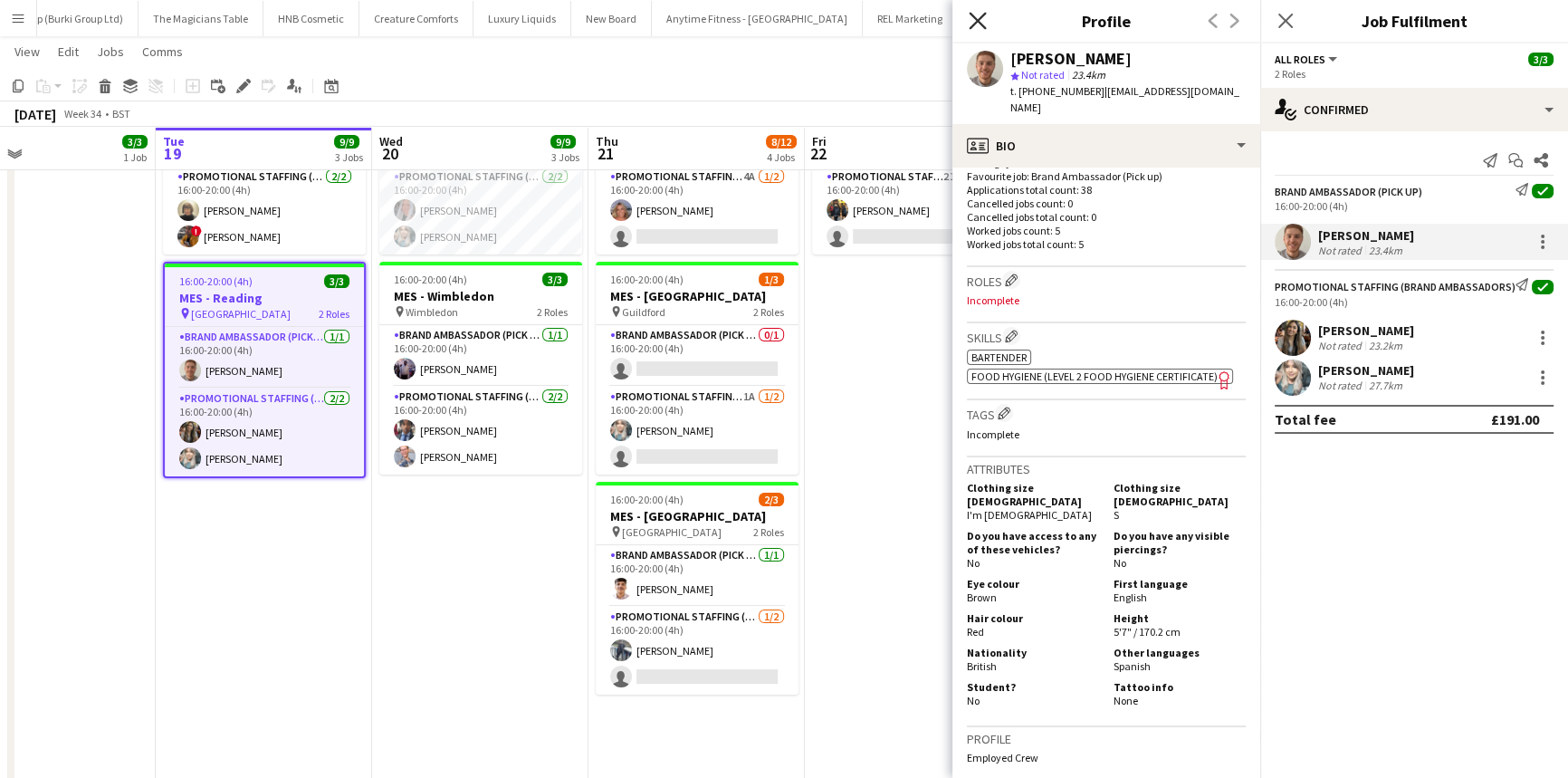
click at [982, 13] on icon "Close pop-in" at bounding box center [977, 20] width 17 height 17
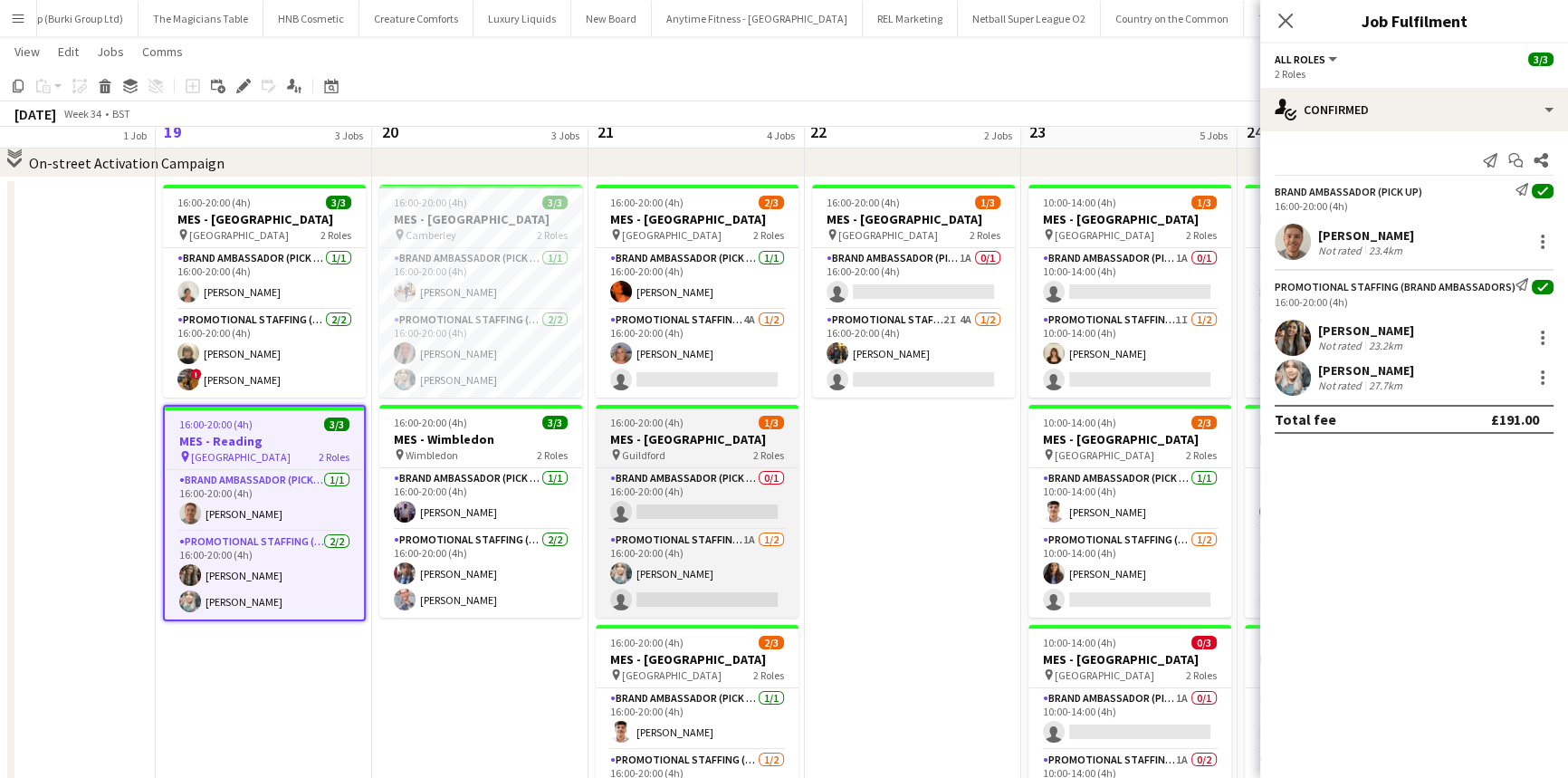
scroll to position [86, 0]
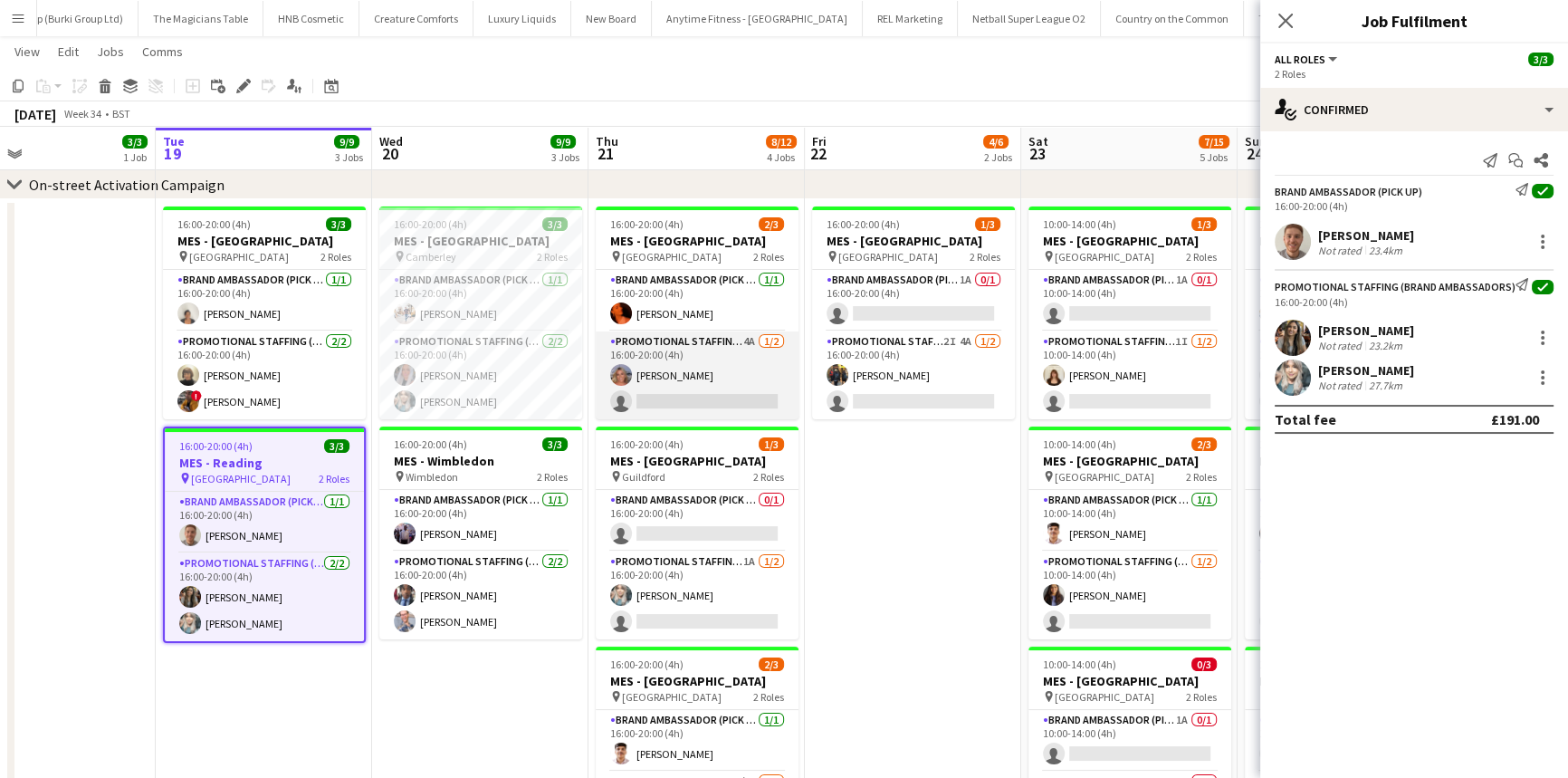
click at [697, 397] on app-card-role "Promotional Staffing (Brand Ambassadors) 4A 1/2 16:00-20:00 (4h) Liadan McCann …" at bounding box center [697, 375] width 203 height 87
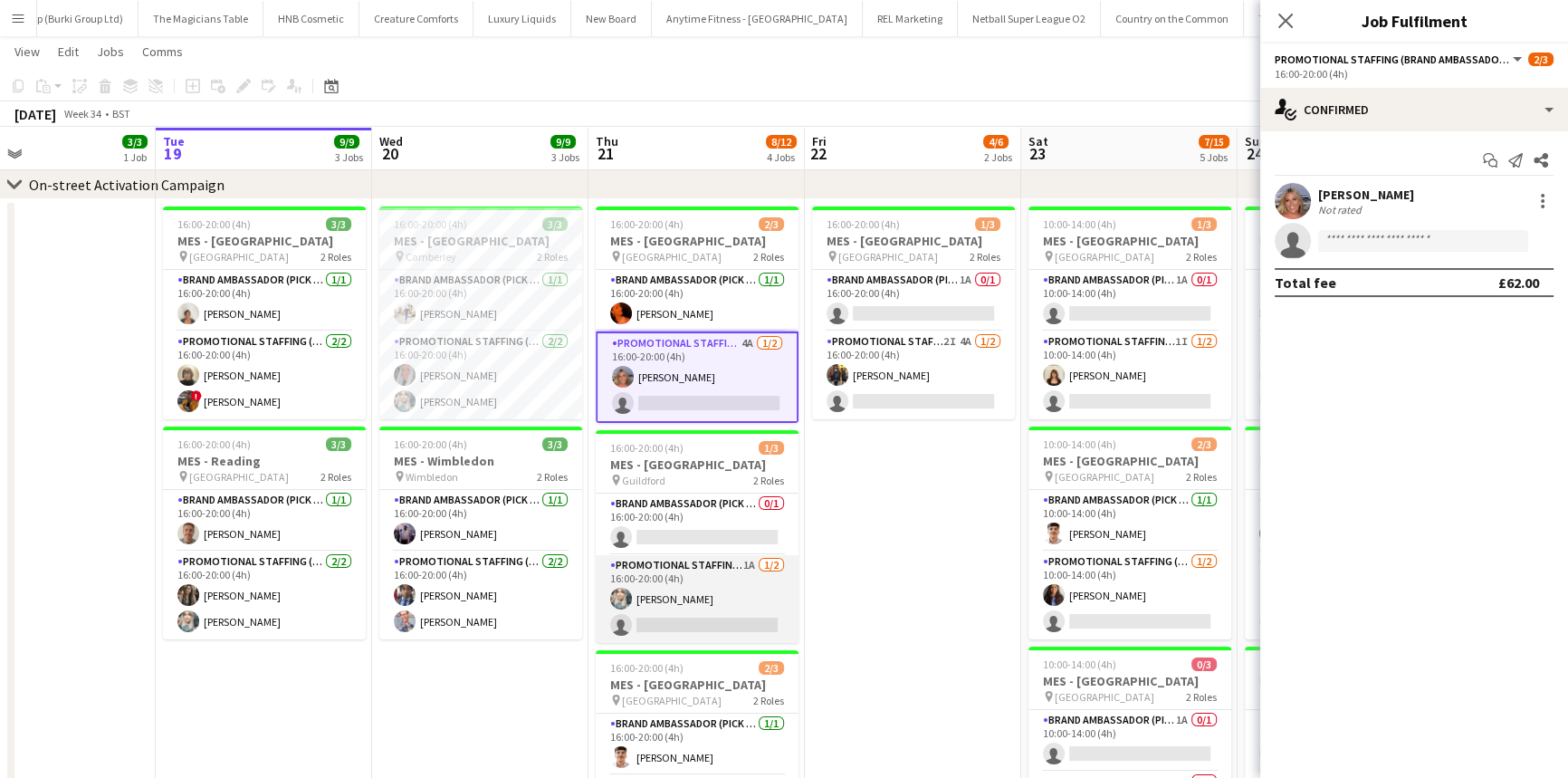
click at [715, 586] on app-card-role "Promotional Staffing (Brand Ambassadors) 1A 1/2 16:00-20:00 (4h) Tina Shah sing…" at bounding box center [697, 598] width 203 height 87
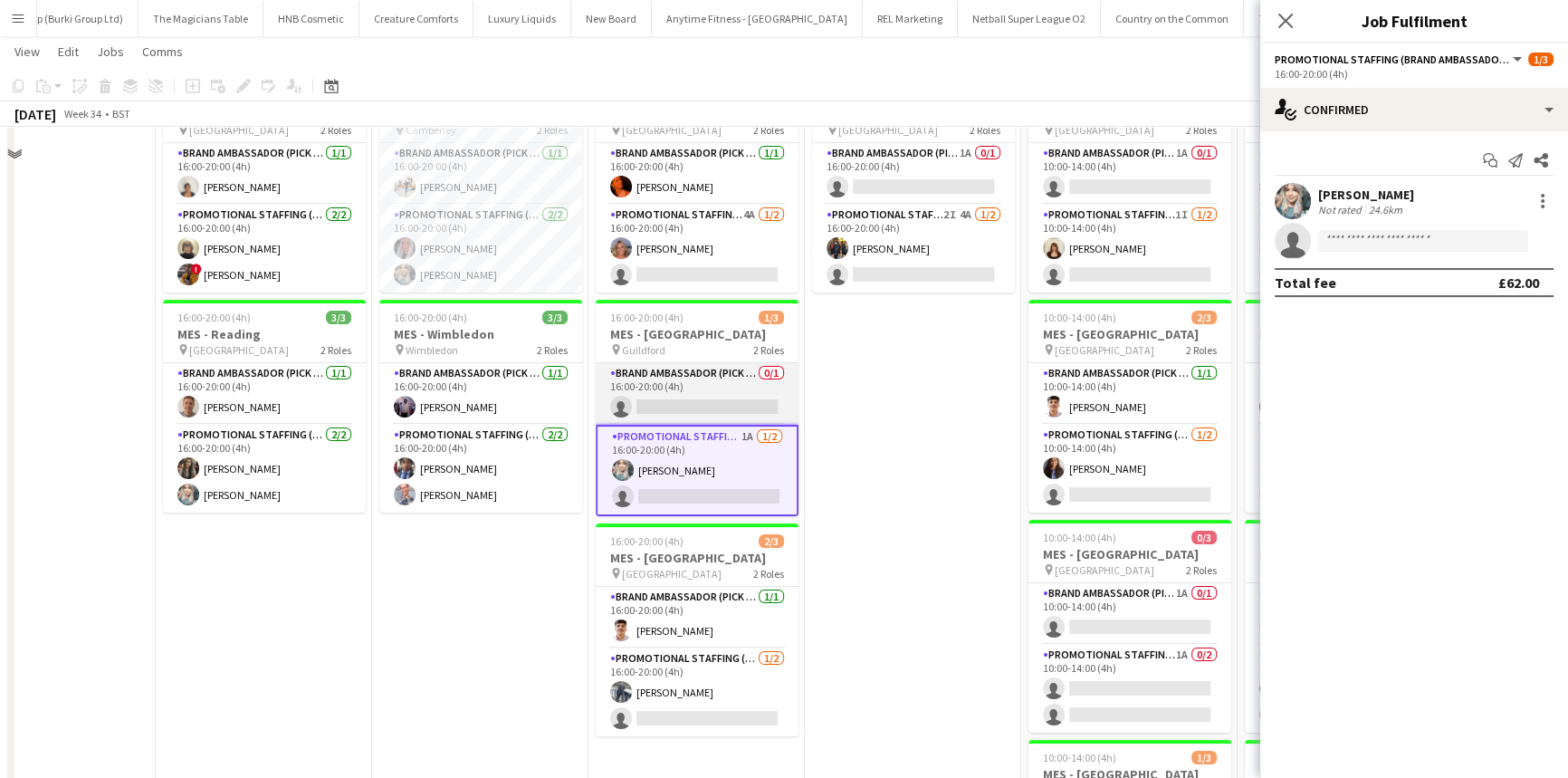
scroll to position [5, 0]
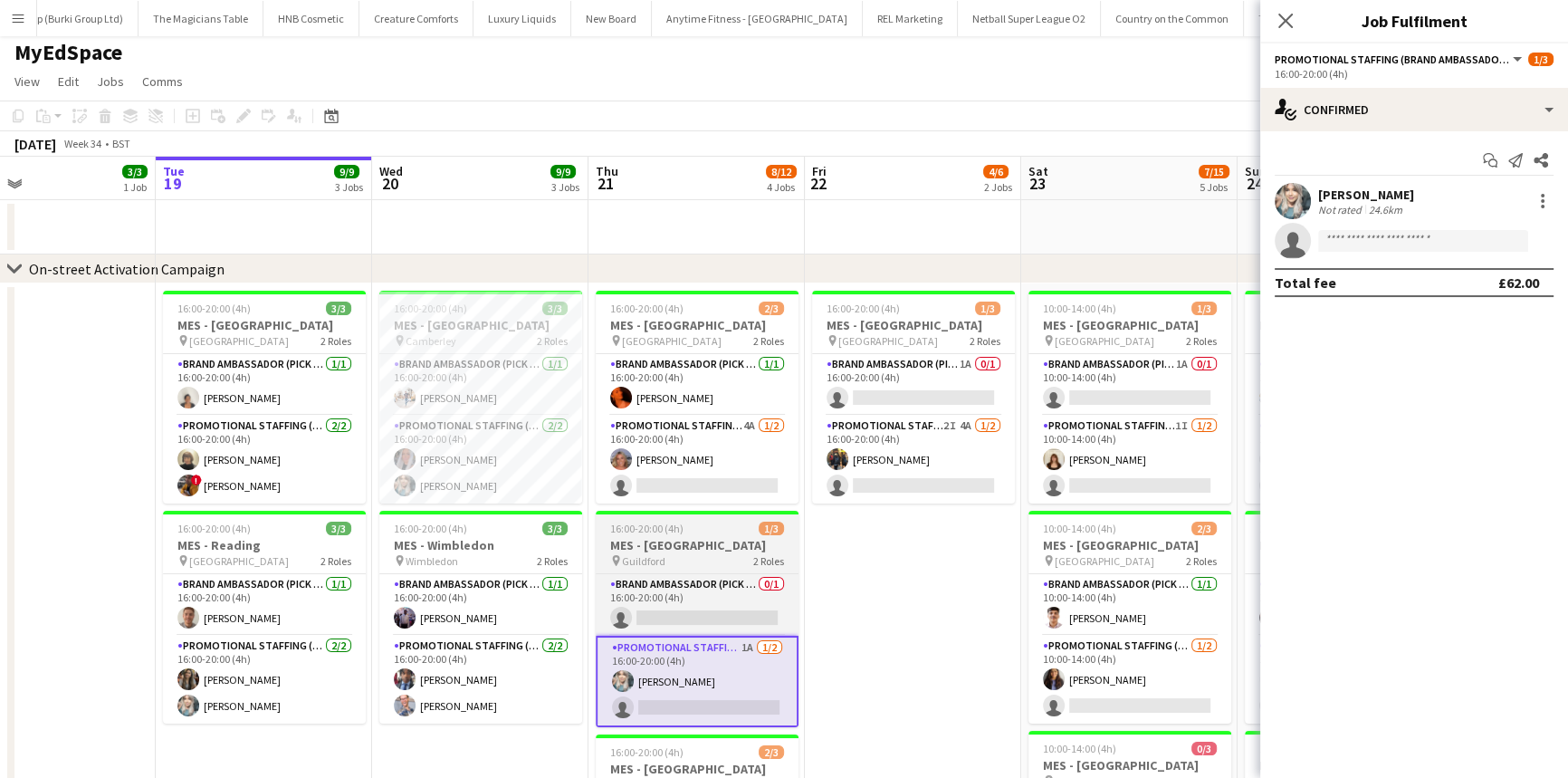
click at [698, 553] on div "pin Guildford 2 Roles" at bounding box center [697, 560] width 203 height 14
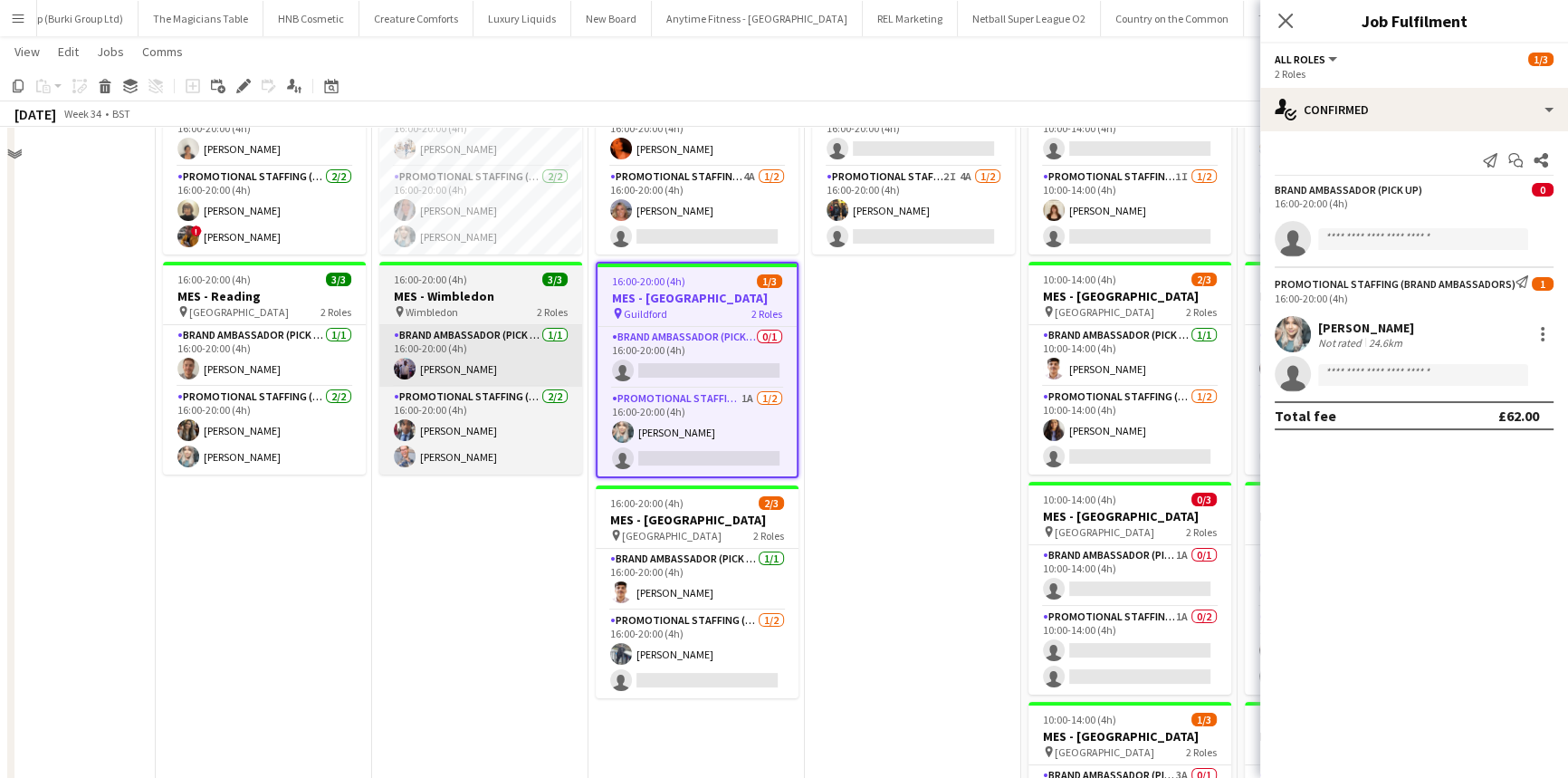
scroll to position [0, 0]
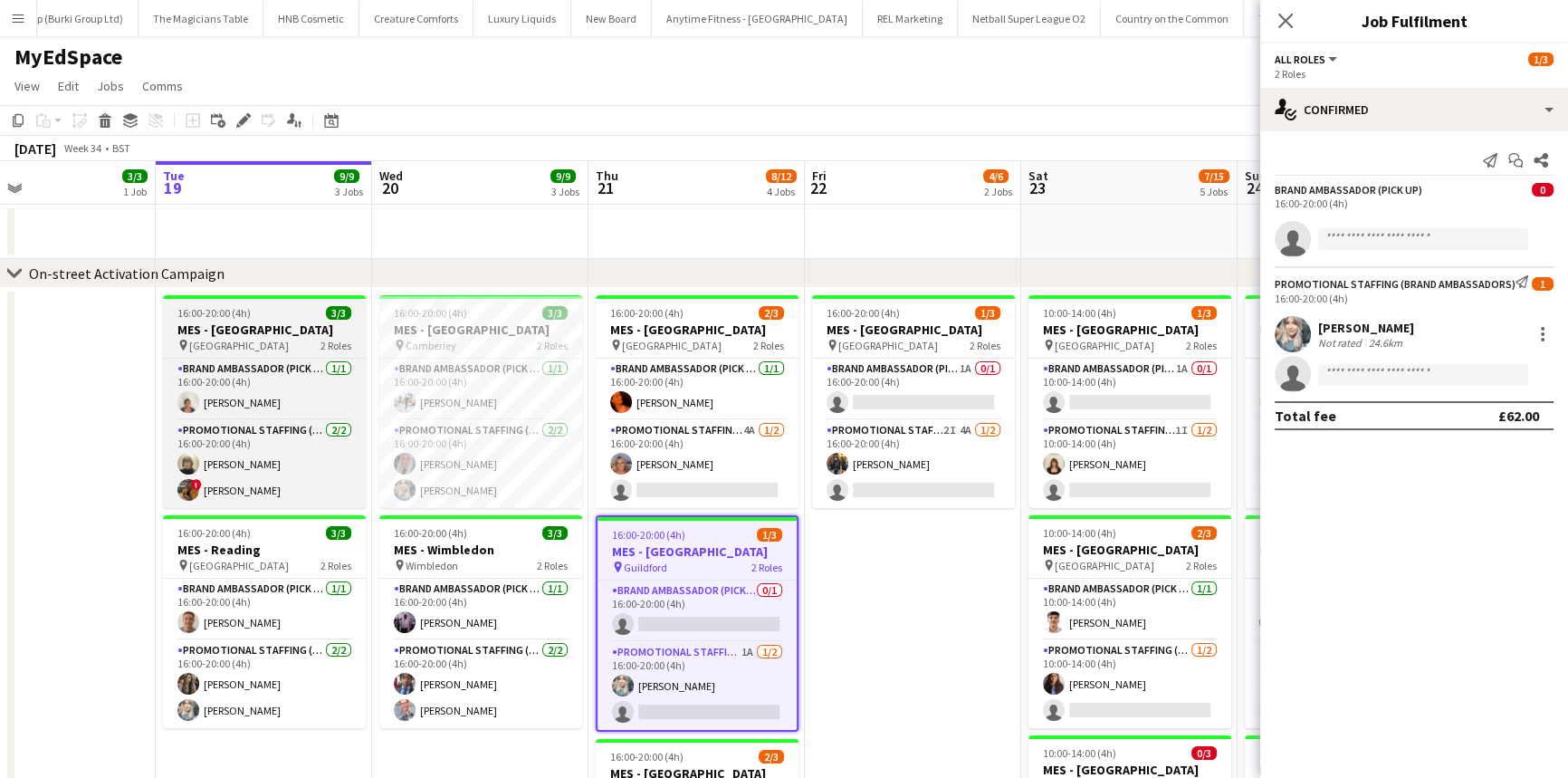
click at [303, 317] on div "16:00-20:00 (4h) 3/3" at bounding box center [264, 313] width 203 height 13
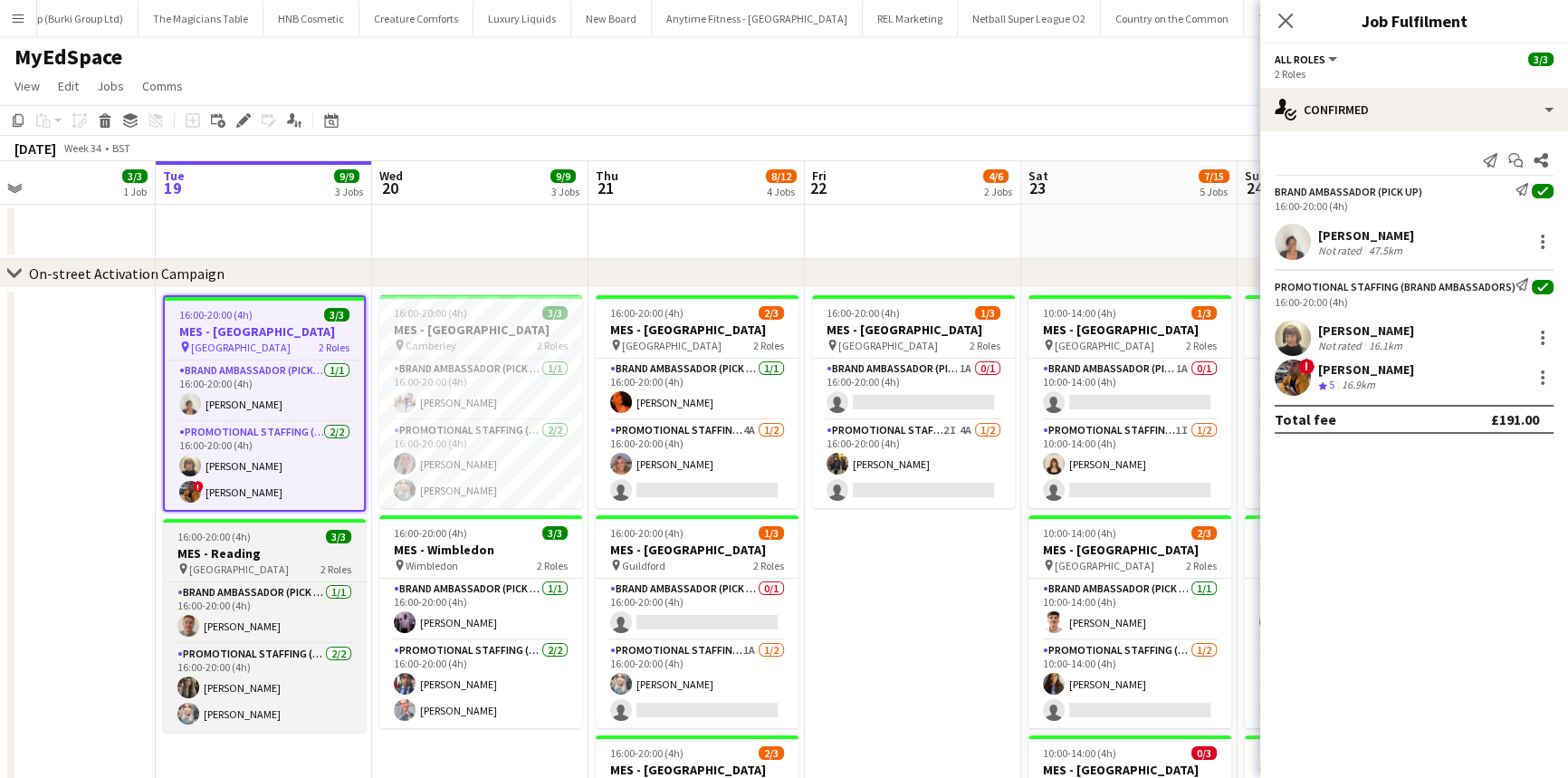
click at [270, 558] on h3 "MES - Reading" at bounding box center [264, 552] width 203 height 16
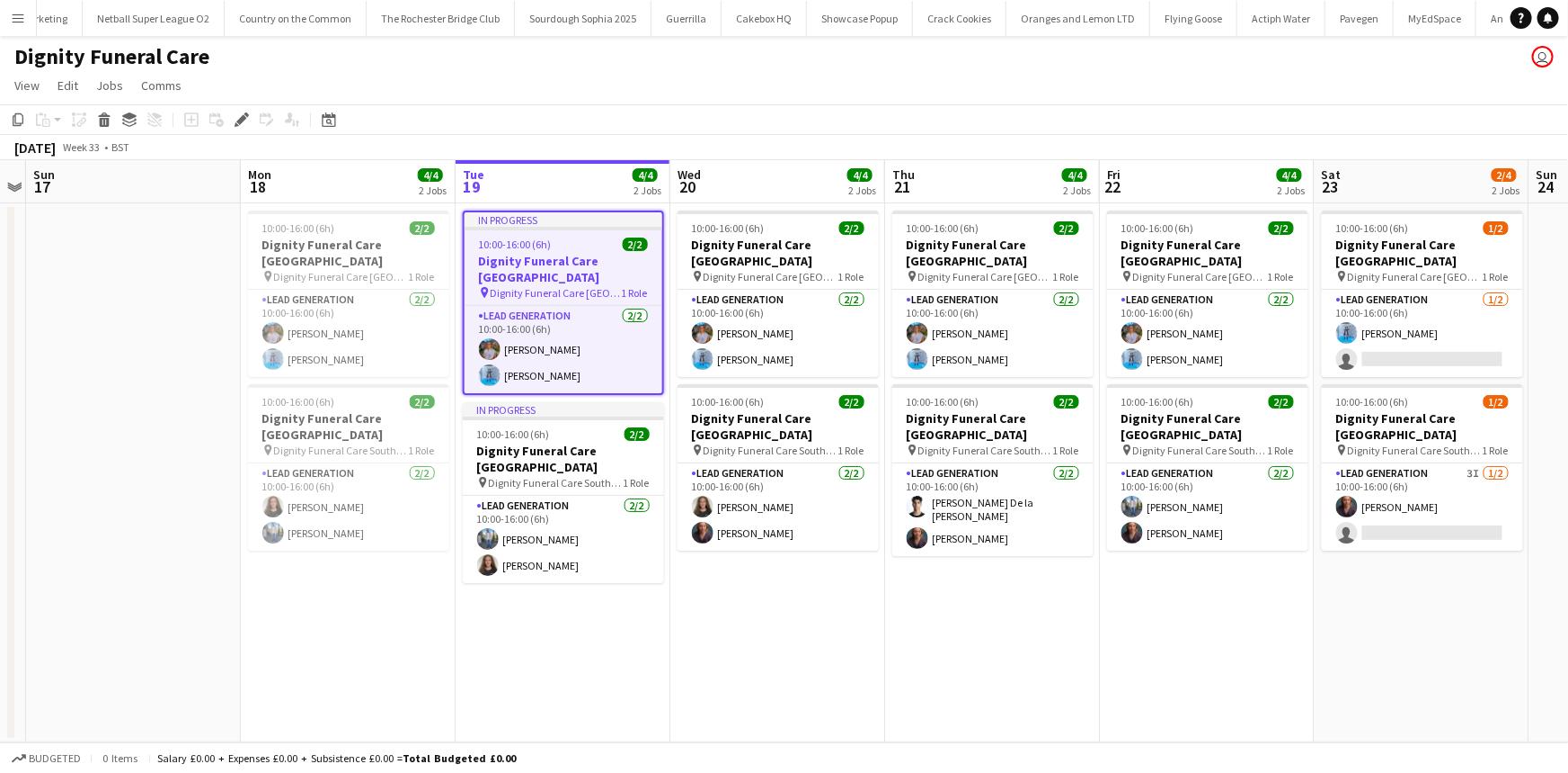
click at [18, 18] on app-icon "Menu" at bounding box center [17, 17] width 14 height 14
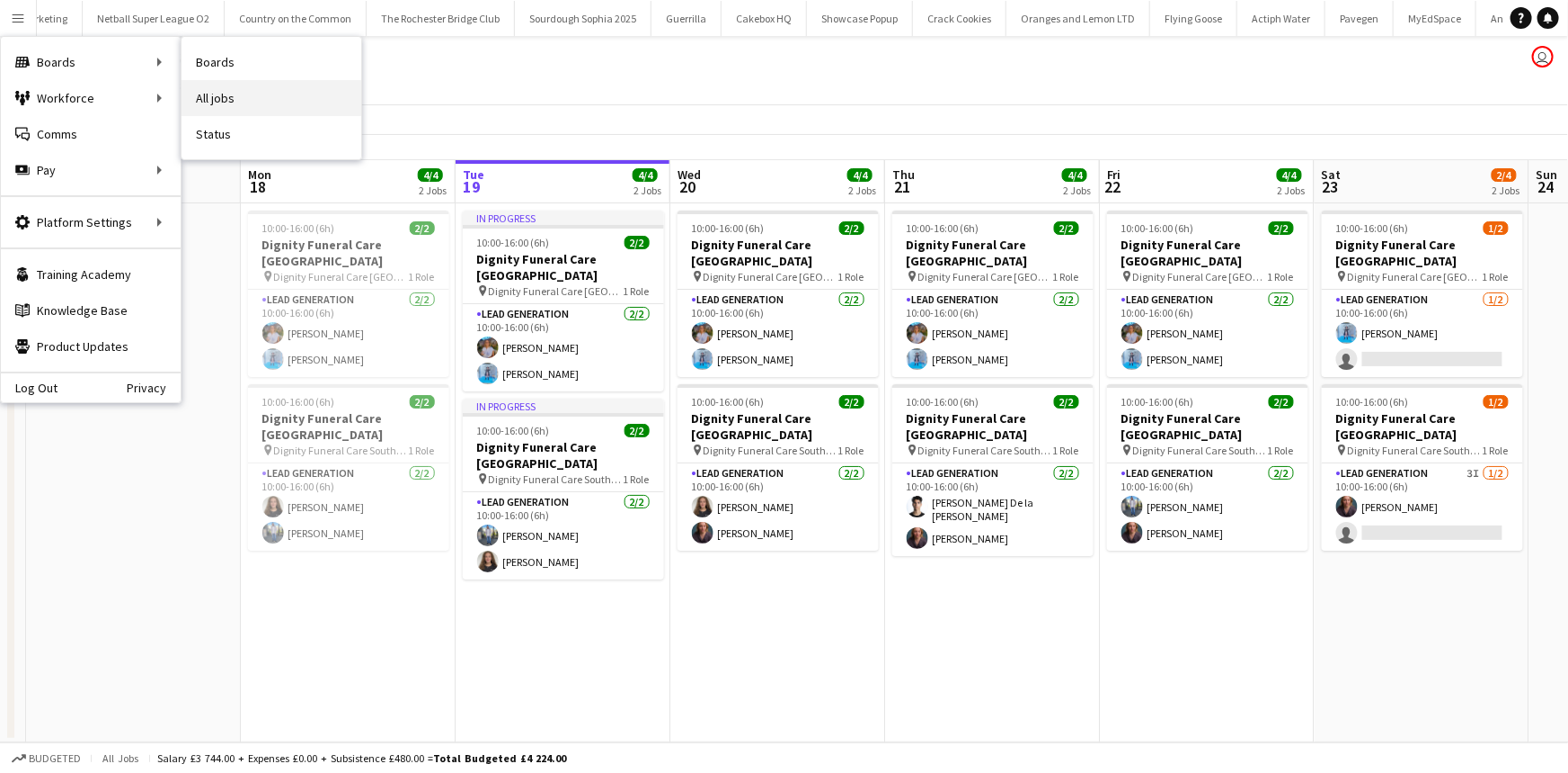
click at [231, 83] on link "All jobs" at bounding box center [271, 98] width 179 height 36
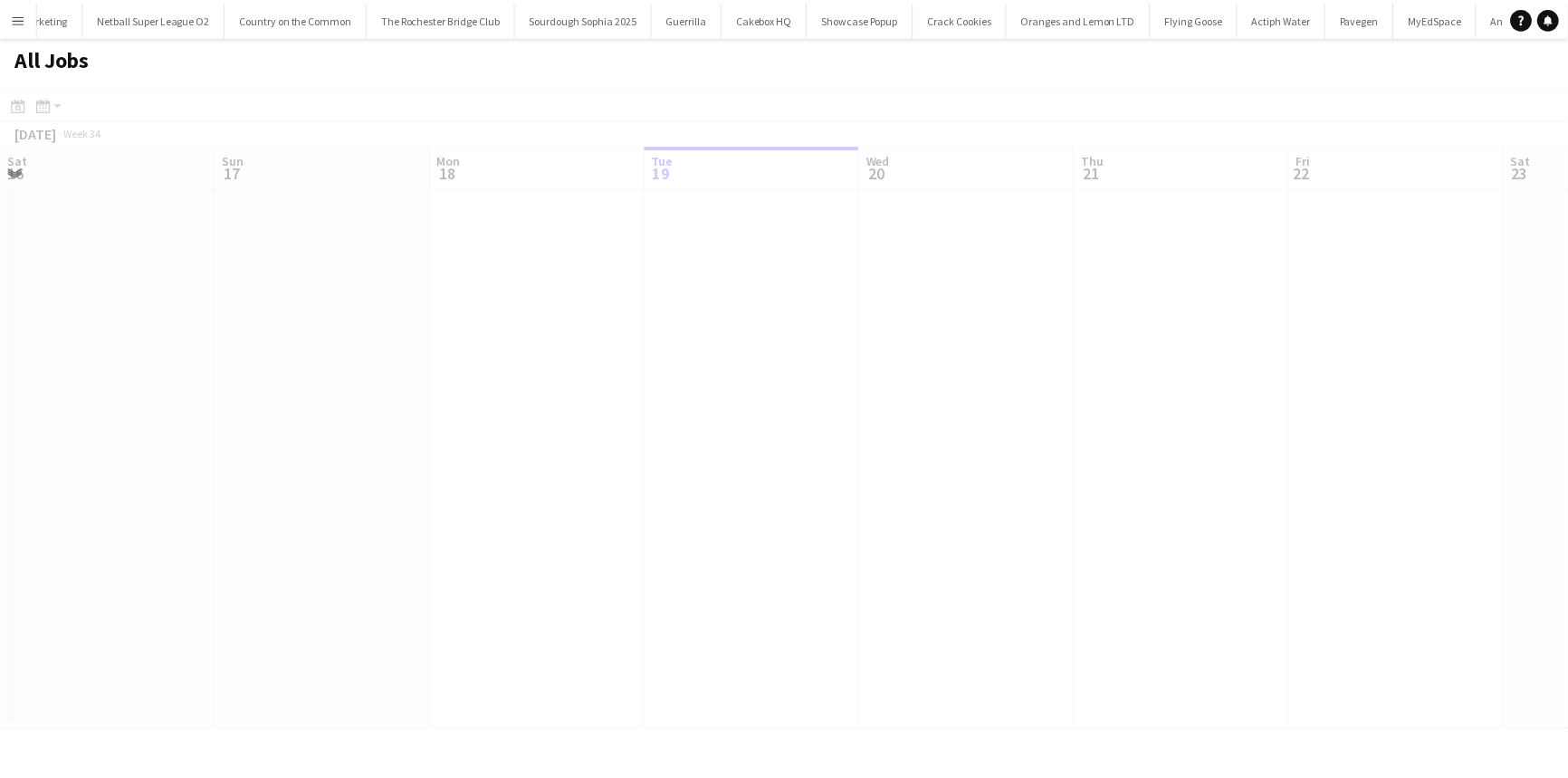
scroll to position [0, 432]
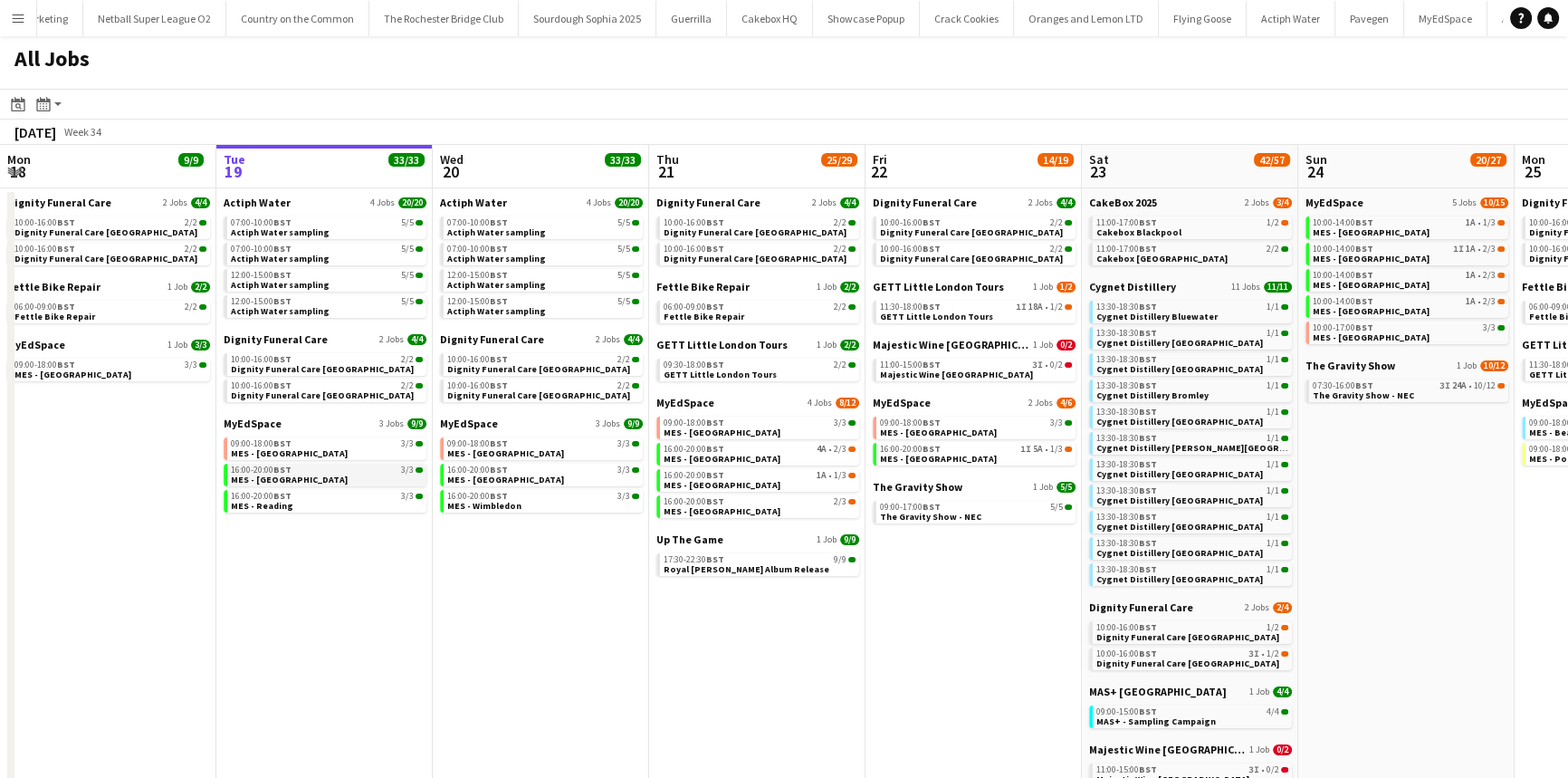
click at [353, 481] on link "16:00-20:00 BST 3/3 MES - [GEOGRAPHIC_DATA]" at bounding box center [327, 474] width 192 height 21
click at [487, 474] on span "MES - [GEOGRAPHIC_DATA]" at bounding box center [506, 479] width 117 height 12
click at [527, 474] on link "16:00-20:00 BST 3/3 MES - [GEOGRAPHIC_DATA]" at bounding box center [544, 474] width 192 height 21
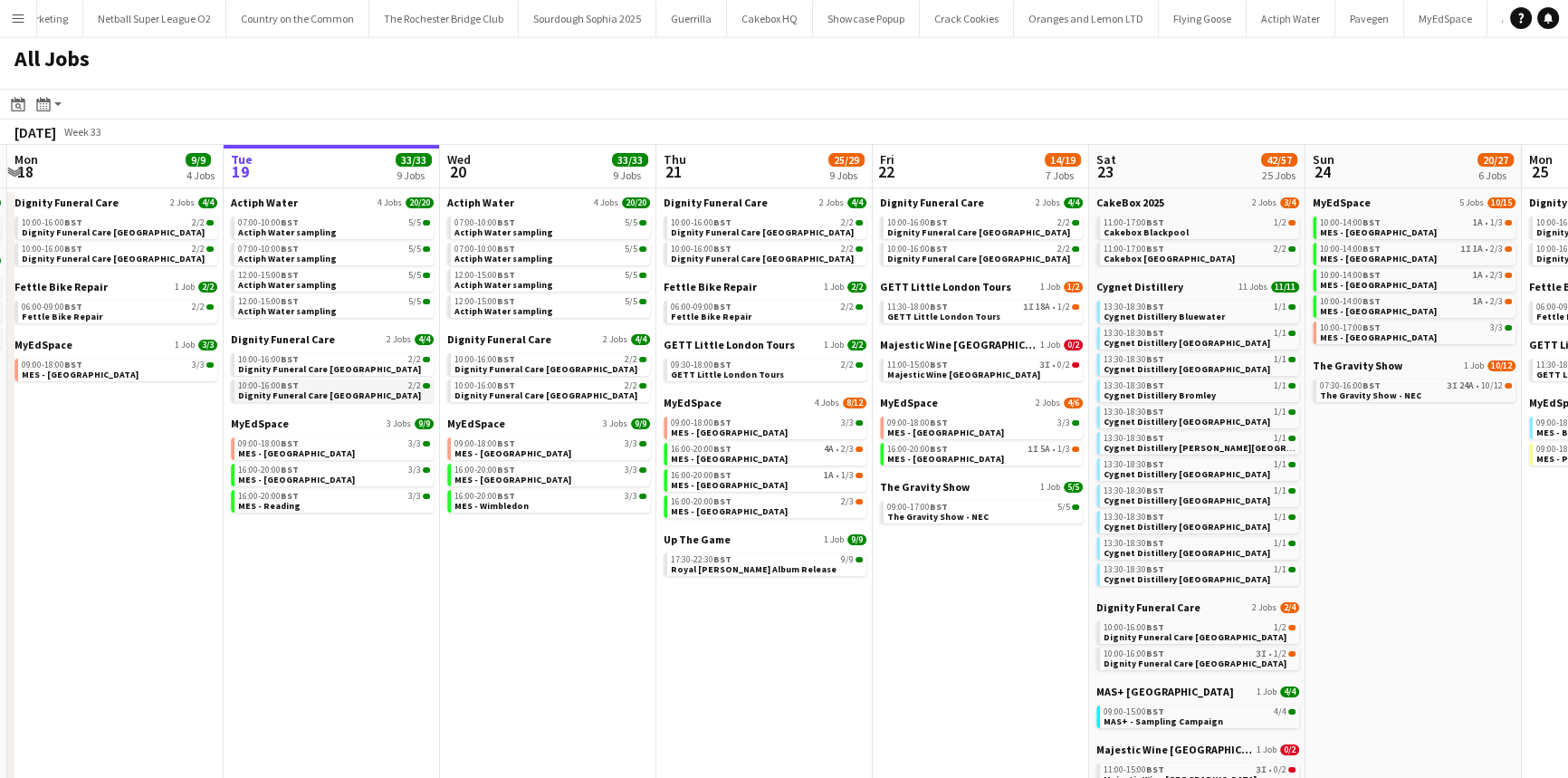
drag, startPoint x: 364, startPoint y: 372, endPoint x: 370, endPoint y: 398, distance: 26.7
click at [370, 398] on app-calendar-viewport "Sat 16 30/30 18 Jobs Sun 17 13/13 4 Jobs Mon 18 9/9 4 Jobs Tue 19 33/33 9 Jobs …" at bounding box center [784, 693] width 1568 height 1095
click at [366, 389] on span "Dignity Funeral Care [GEOGRAPHIC_DATA]" at bounding box center [330, 395] width 183 height 12
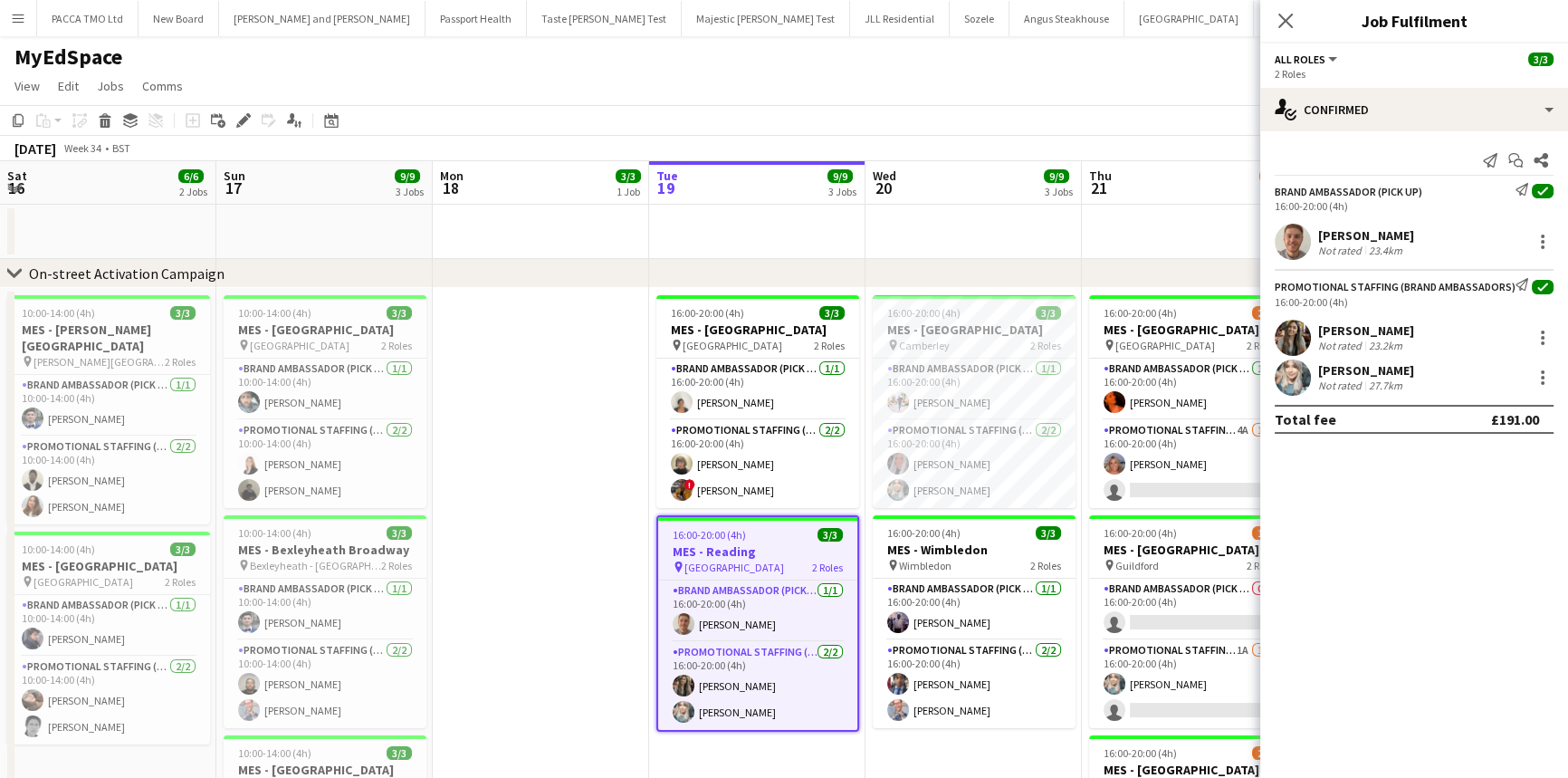
scroll to position [0, 494]
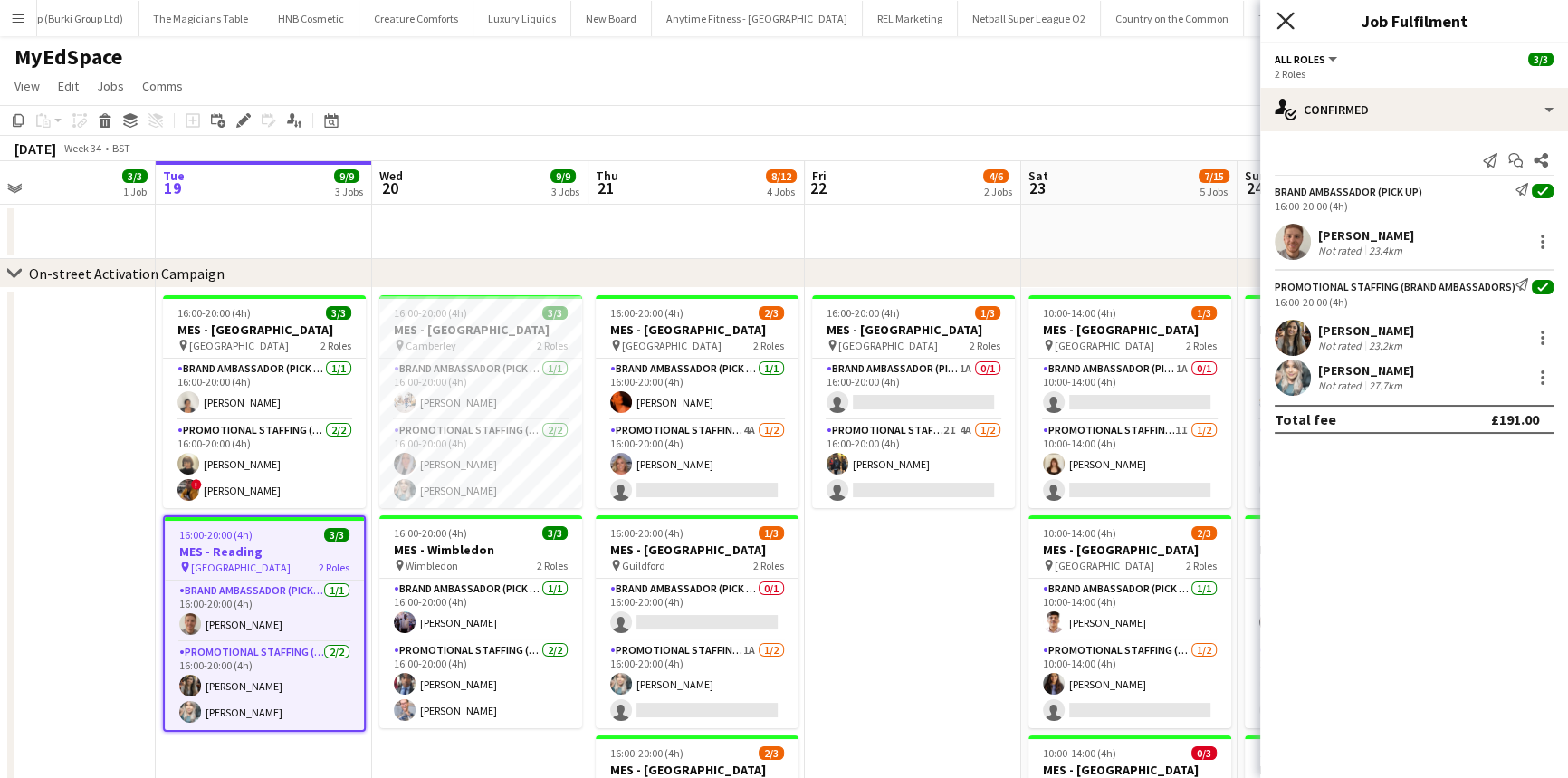
click at [1294, 25] on icon "Close pop-in" at bounding box center [1286, 20] width 17 height 17
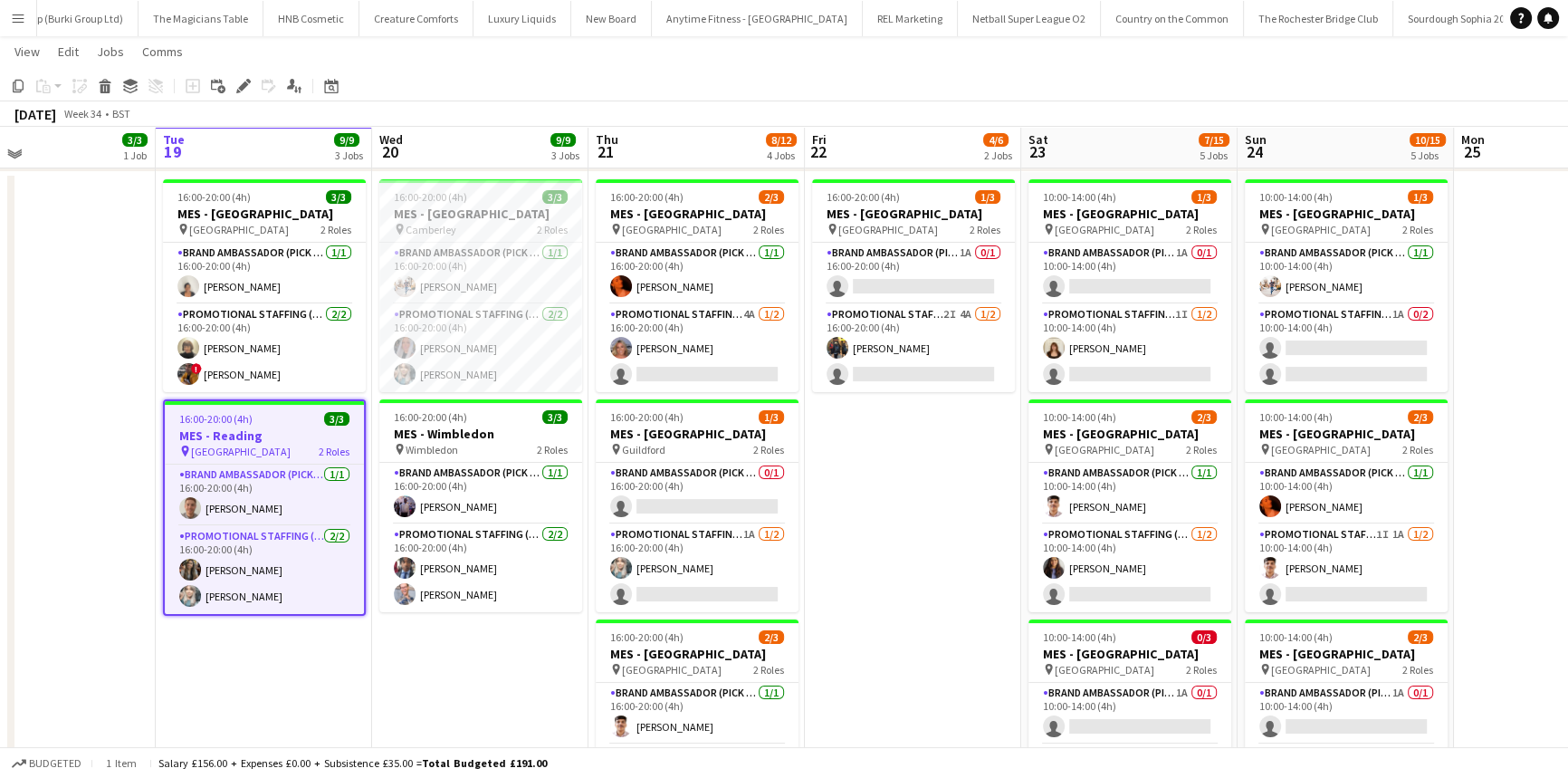
scroll to position [110, 0]
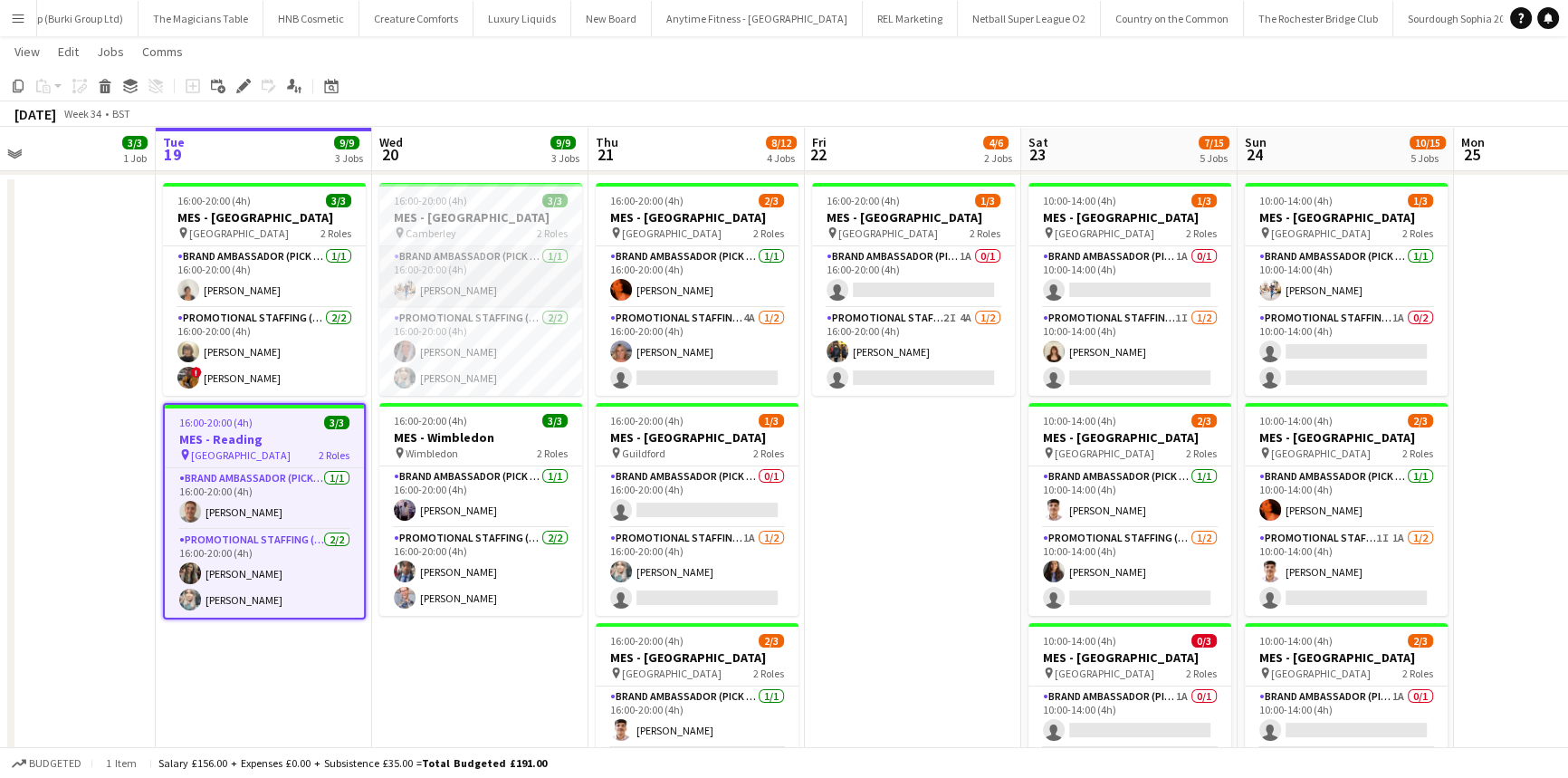
click at [461, 272] on app-card-role "Brand Ambassador (Pick up) 1/1 16:00-20:00 (4h) Matthew Stephens" at bounding box center [480, 277] width 203 height 61
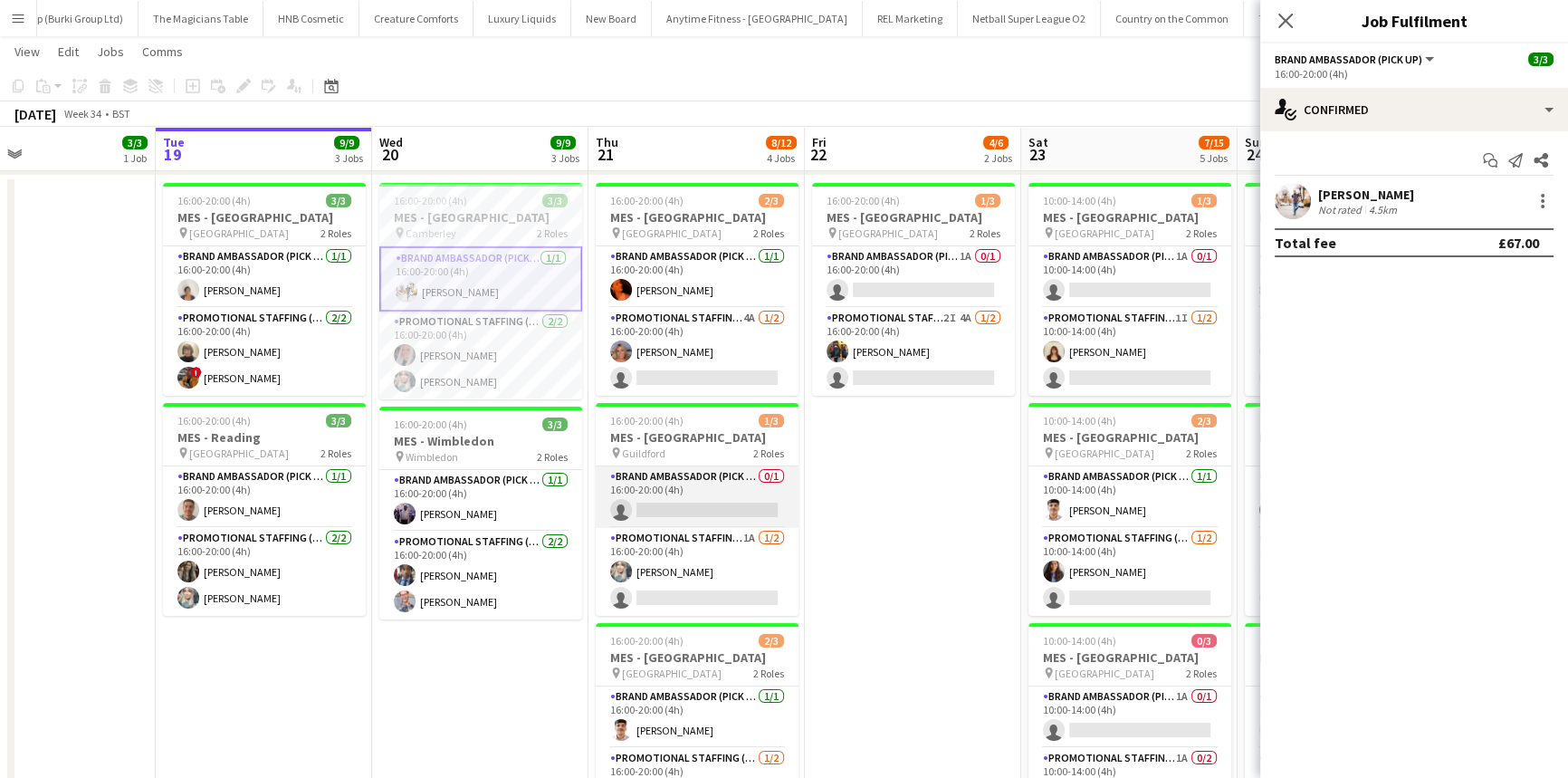
scroll to position [0, 493]
click at [679, 481] on app-card-role "Brand Ambassador (Pick up) 0/1 16:00-20:00 (4h) single-neutral-actions" at bounding box center [698, 497] width 203 height 61
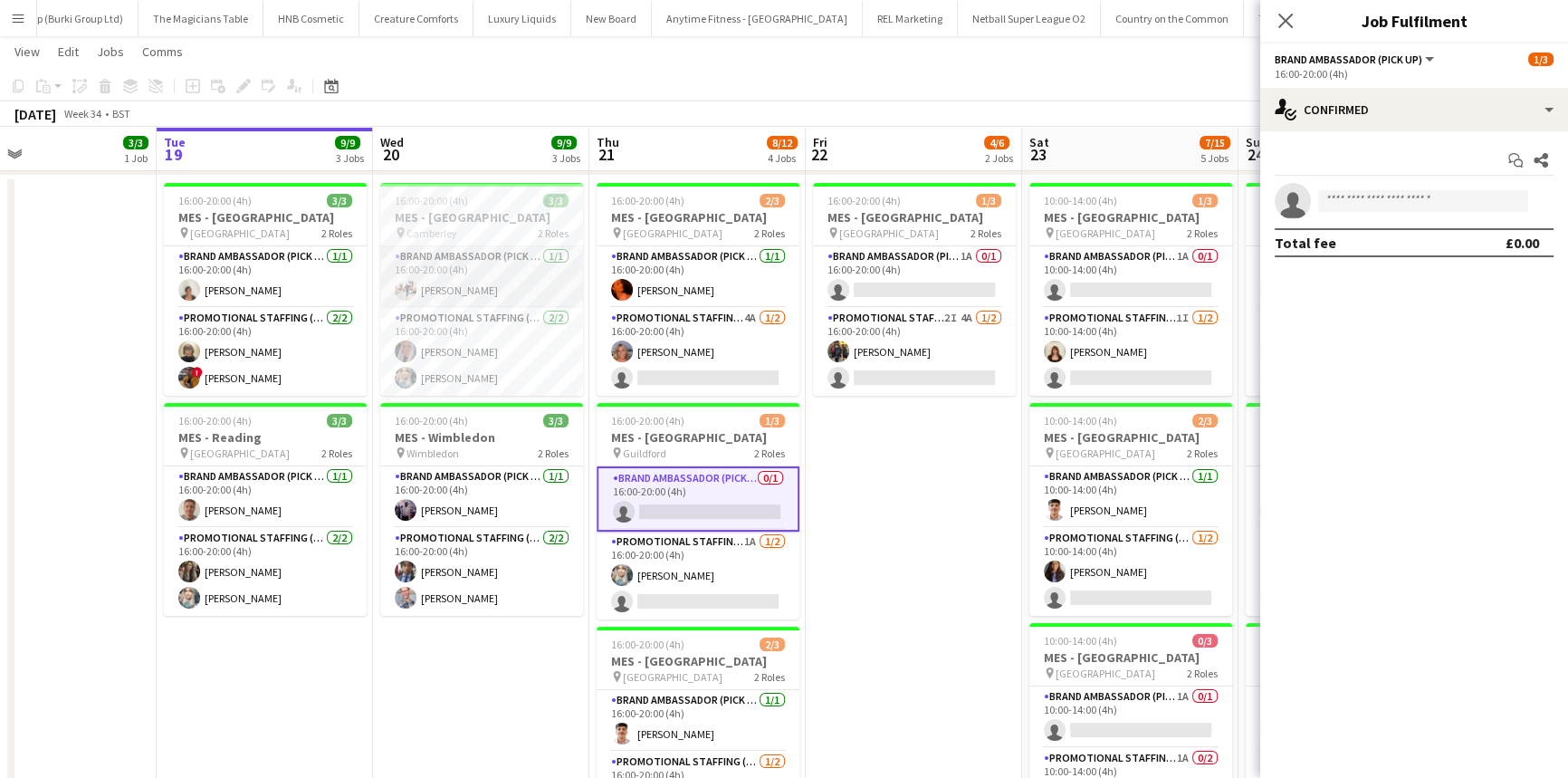
drag, startPoint x: 420, startPoint y: 263, endPoint x: 479, endPoint y: 266, distance: 59.1
click at [419, 264] on app-card-role "Brand Ambassador (Pick up) 1/1 16:00-20:00 (4h) Matthew Stephens" at bounding box center [481, 277] width 203 height 61
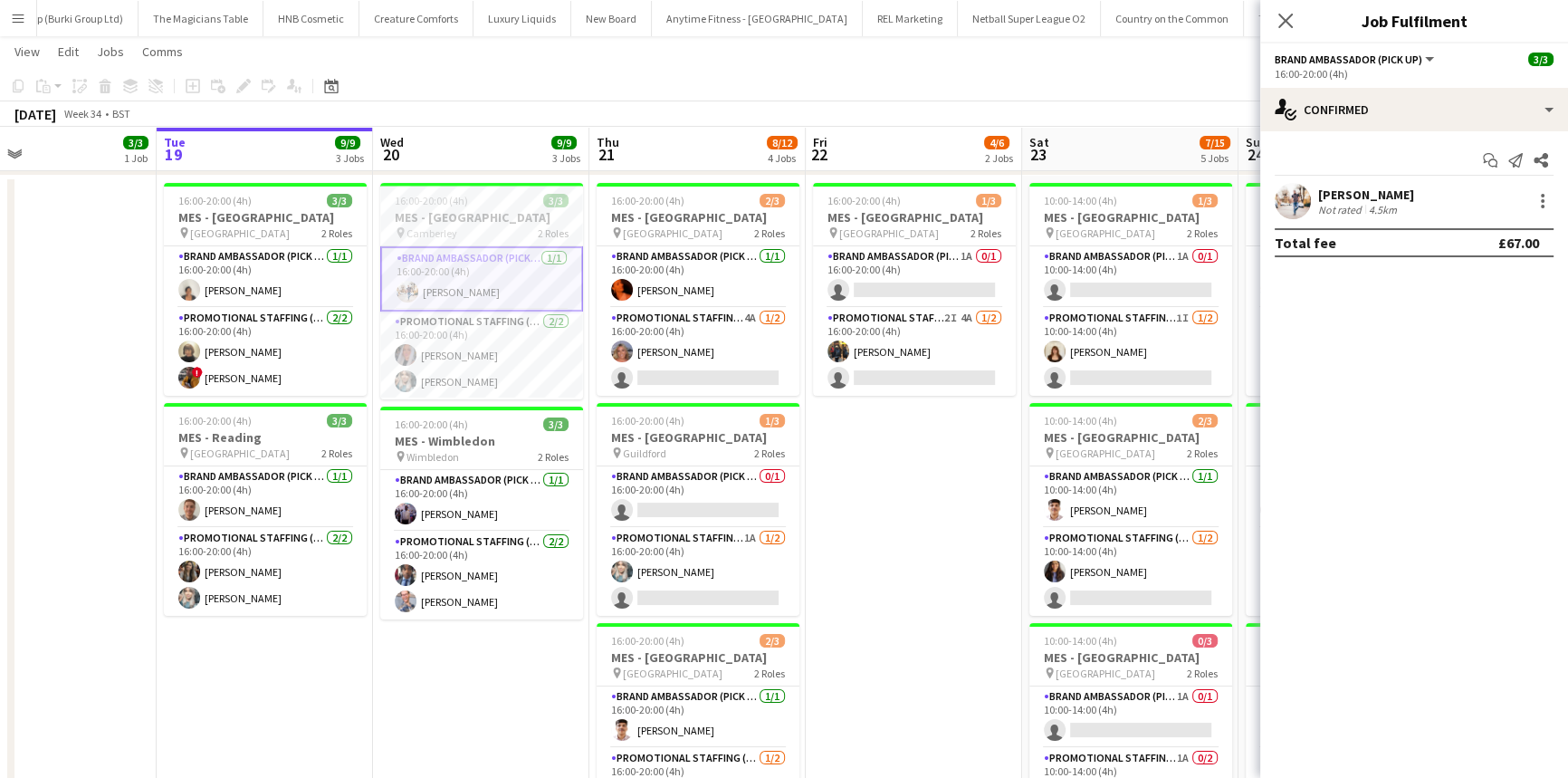
scroll to position [0, 494]
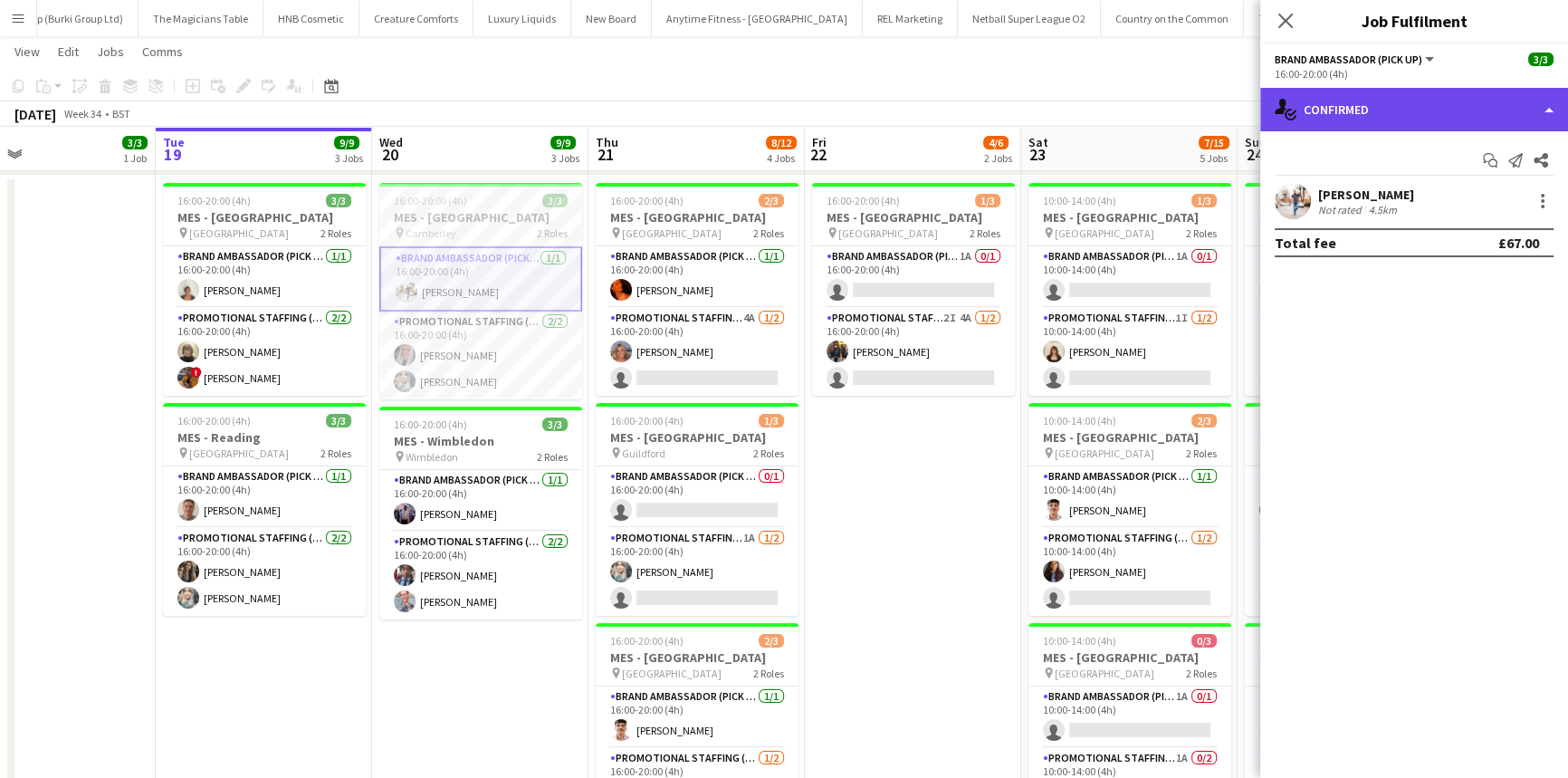
click at [1367, 122] on div "single-neutral-actions-check-2 Confirmed" at bounding box center [1414, 109] width 307 height 43
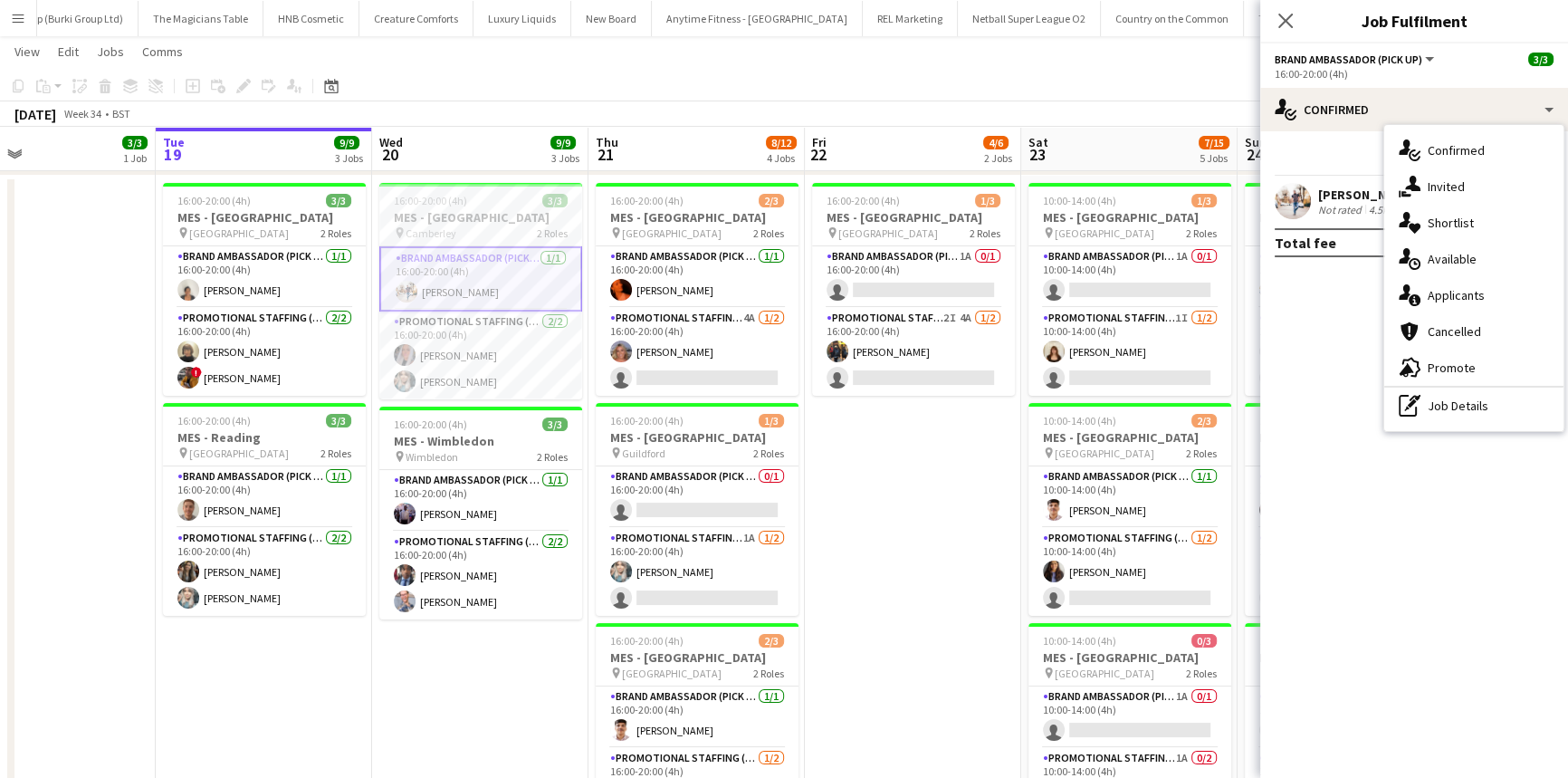
click at [1366, 204] on div "4.5km" at bounding box center [1383, 209] width 36 height 13
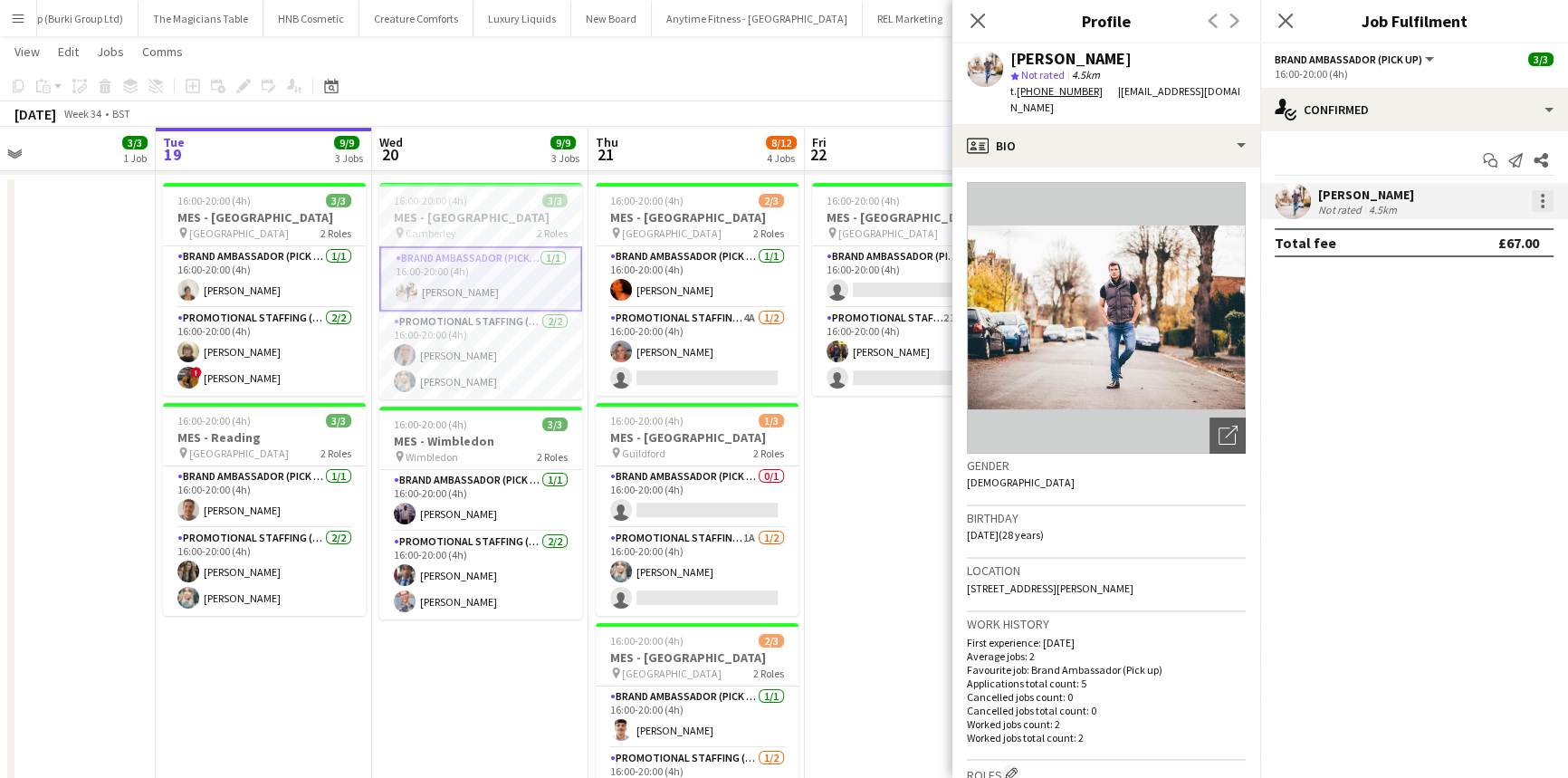
click at [1548, 207] on div at bounding box center [1543, 201] width 22 height 22
click at [1462, 236] on span "Edit fee" at bounding box center [1451, 234] width 49 height 15
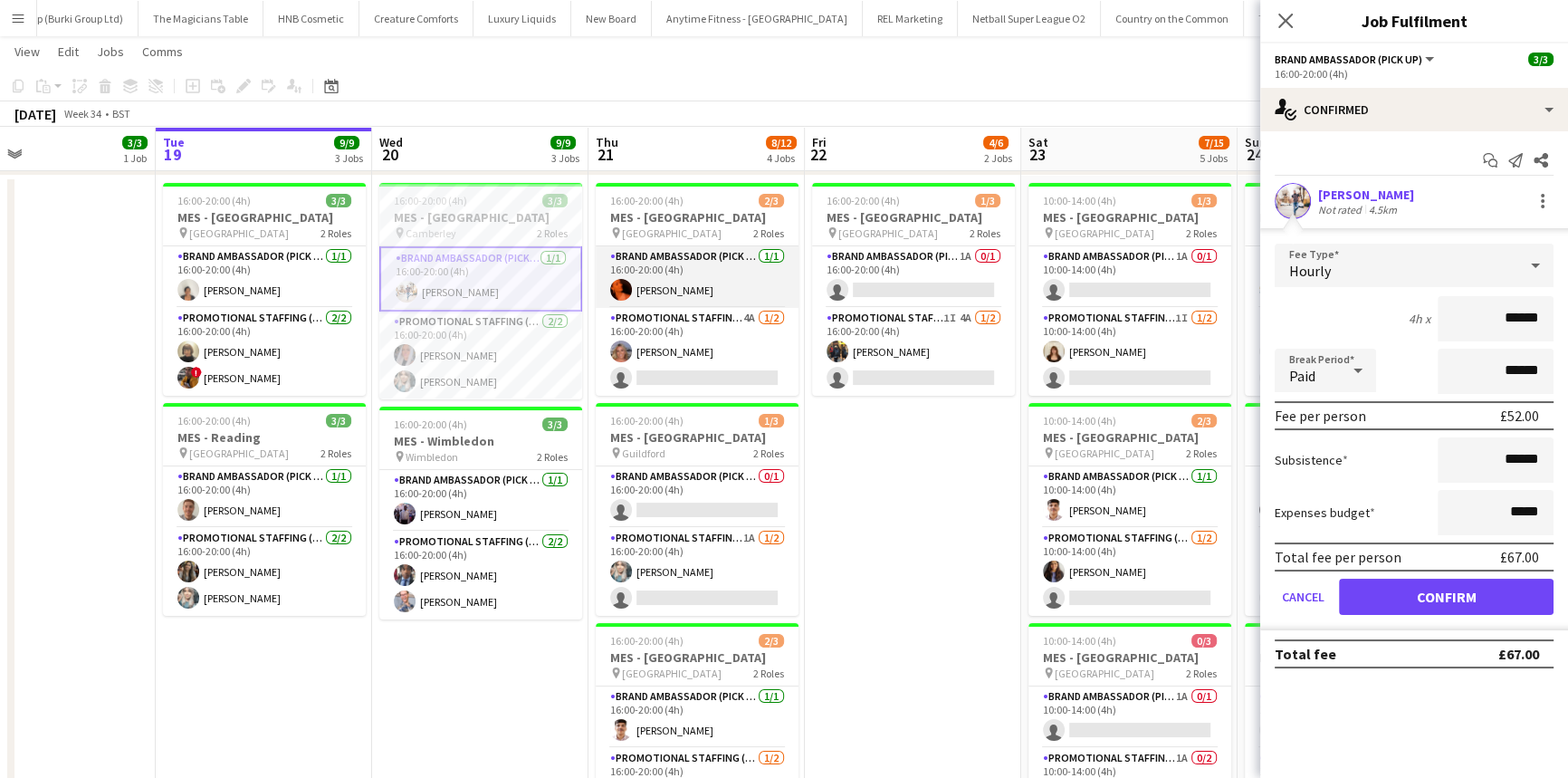
click at [737, 291] on app-card-role "Brand Ambassador (Pick up) 1/1 16:00-20:00 (4h) Ella-Marie Evans" at bounding box center [697, 277] width 203 height 61
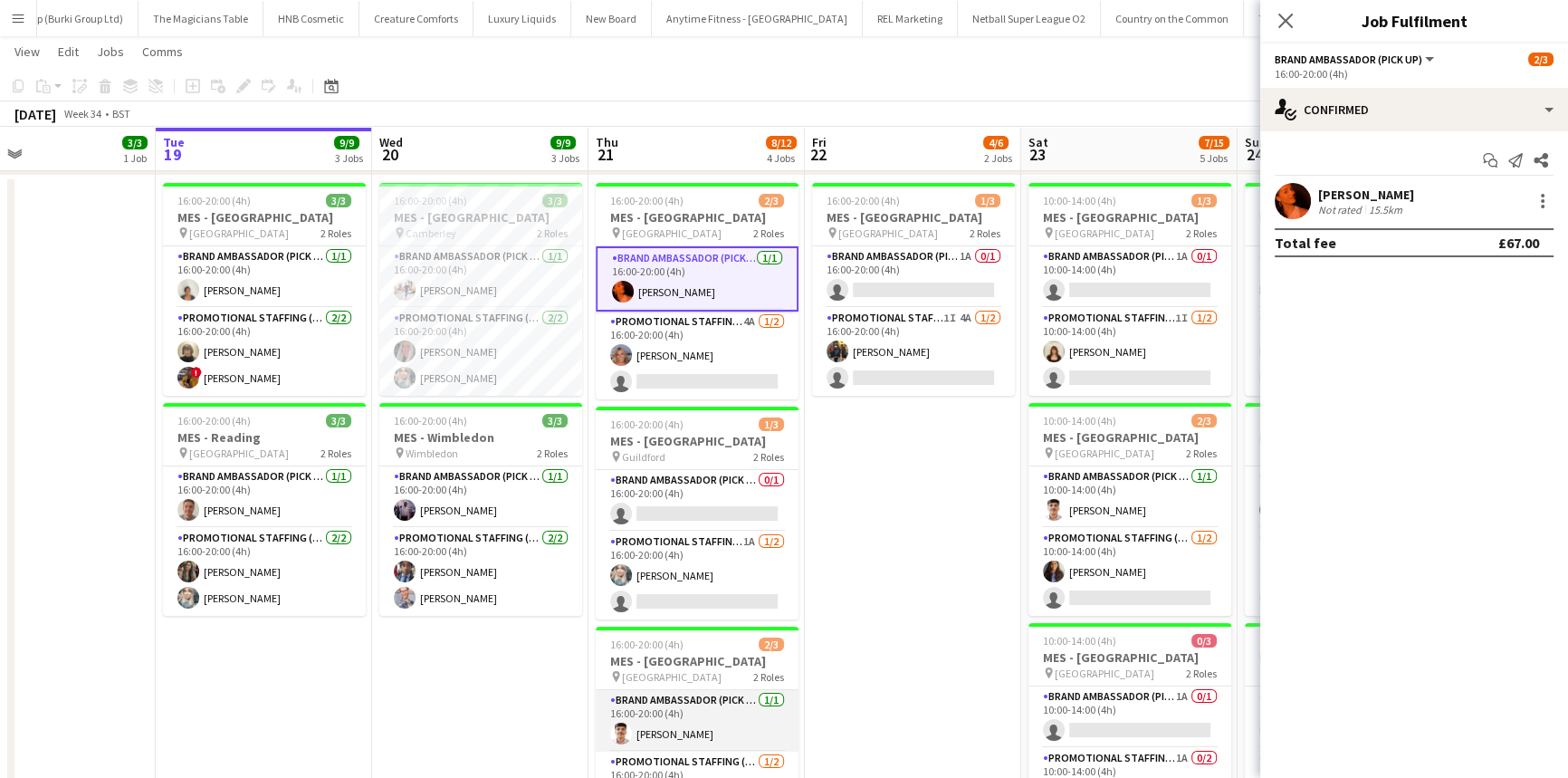
click at [732, 730] on app-card-role "Brand Ambassador (Pick up) 1/1 16:00-20:00 (4h) ARJUN KUNNATHUR" at bounding box center [697, 720] width 203 height 61
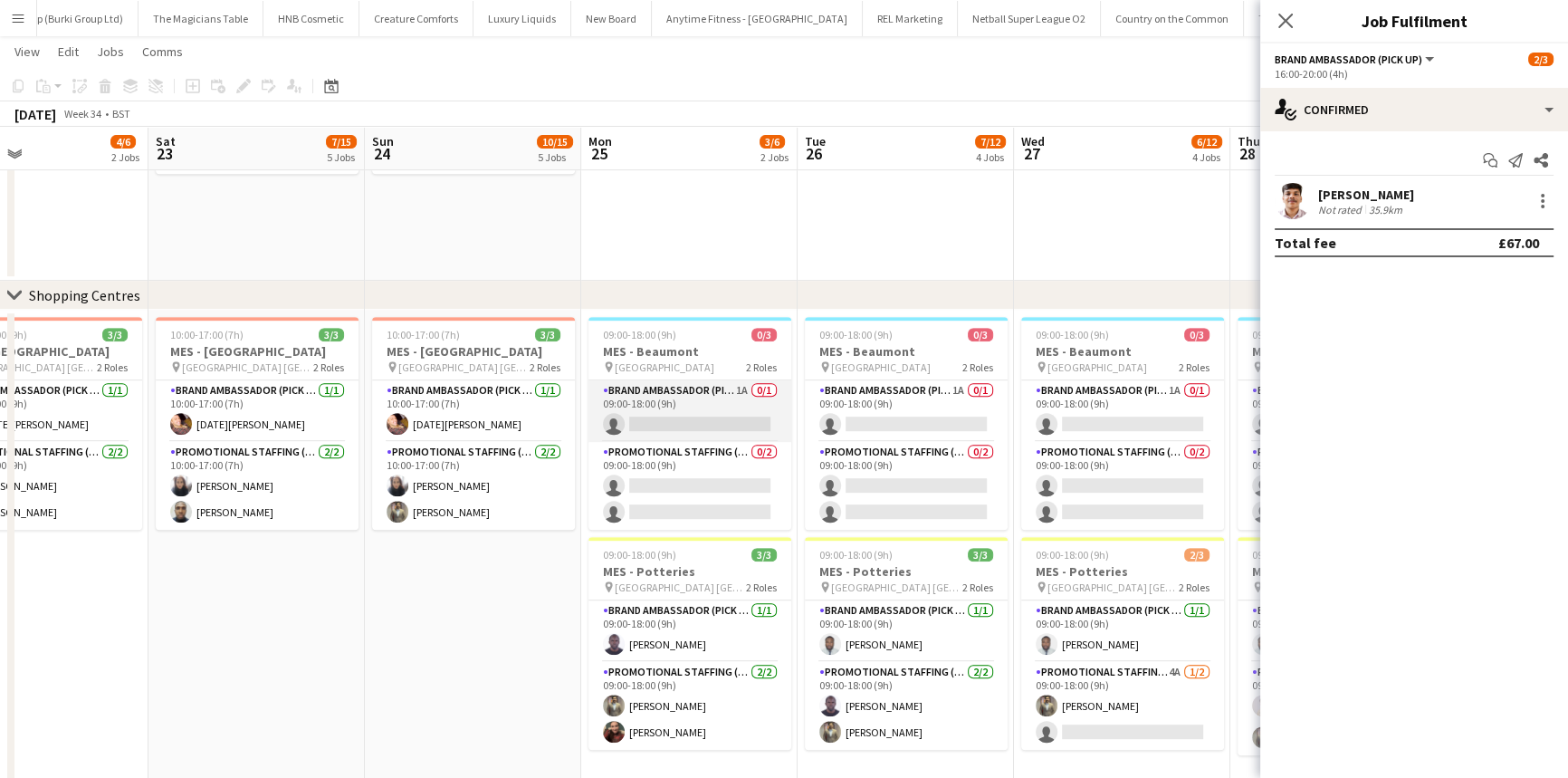
scroll to position [991, 0]
click at [658, 426] on app-card-role "Brand Ambassador (Pick up) 1A 0/1 09:00-18:00 (9h) single-neutral-actions" at bounding box center [690, 412] width 203 height 61
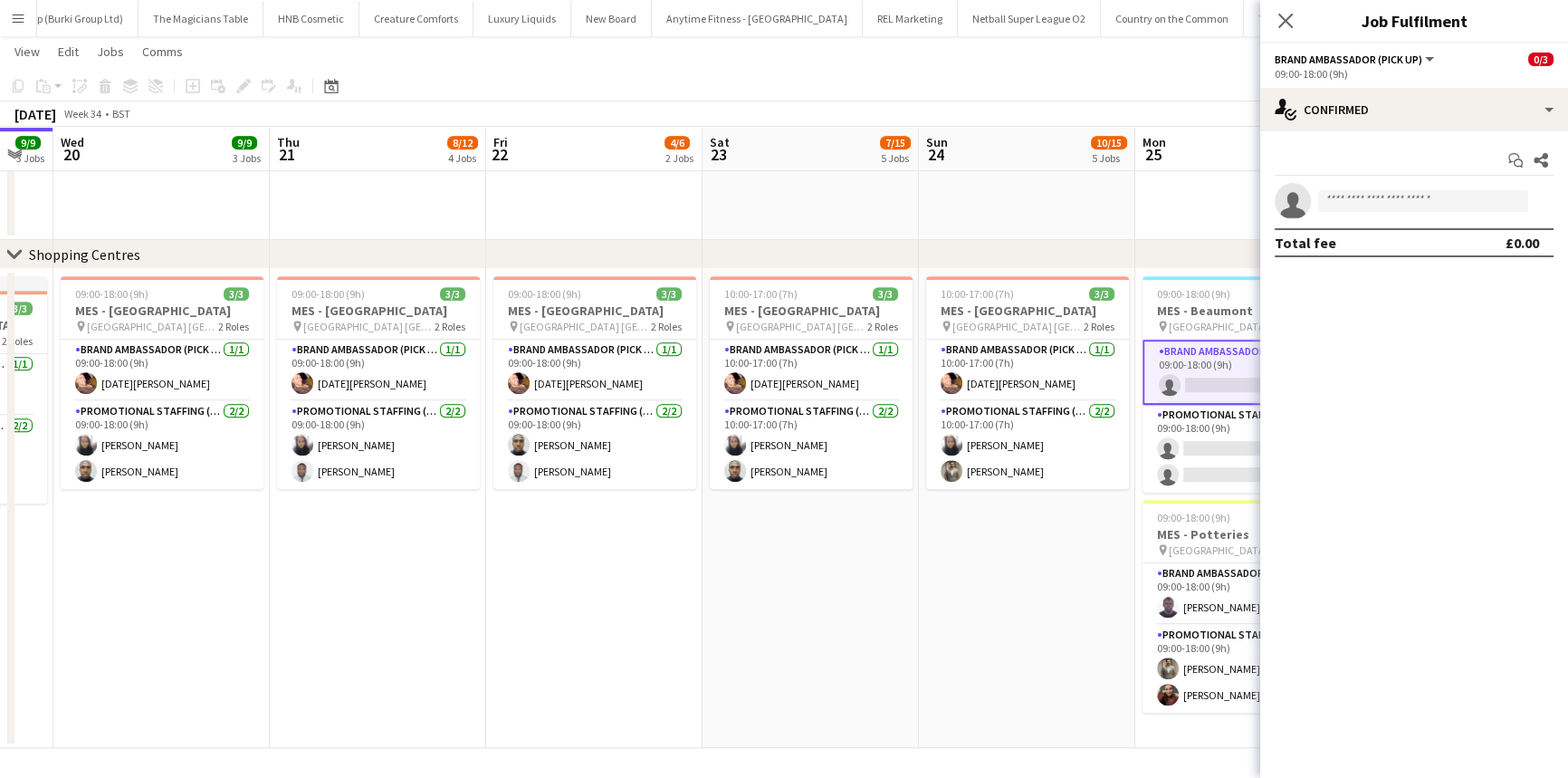
scroll to position [0, 380]
click at [1057, 456] on app-card-role "Promotional Staffing (Brand Ambassadors) 2/2 10:00-17:00 (7h) shazma khan Syed …" at bounding box center [1026, 444] width 203 height 87
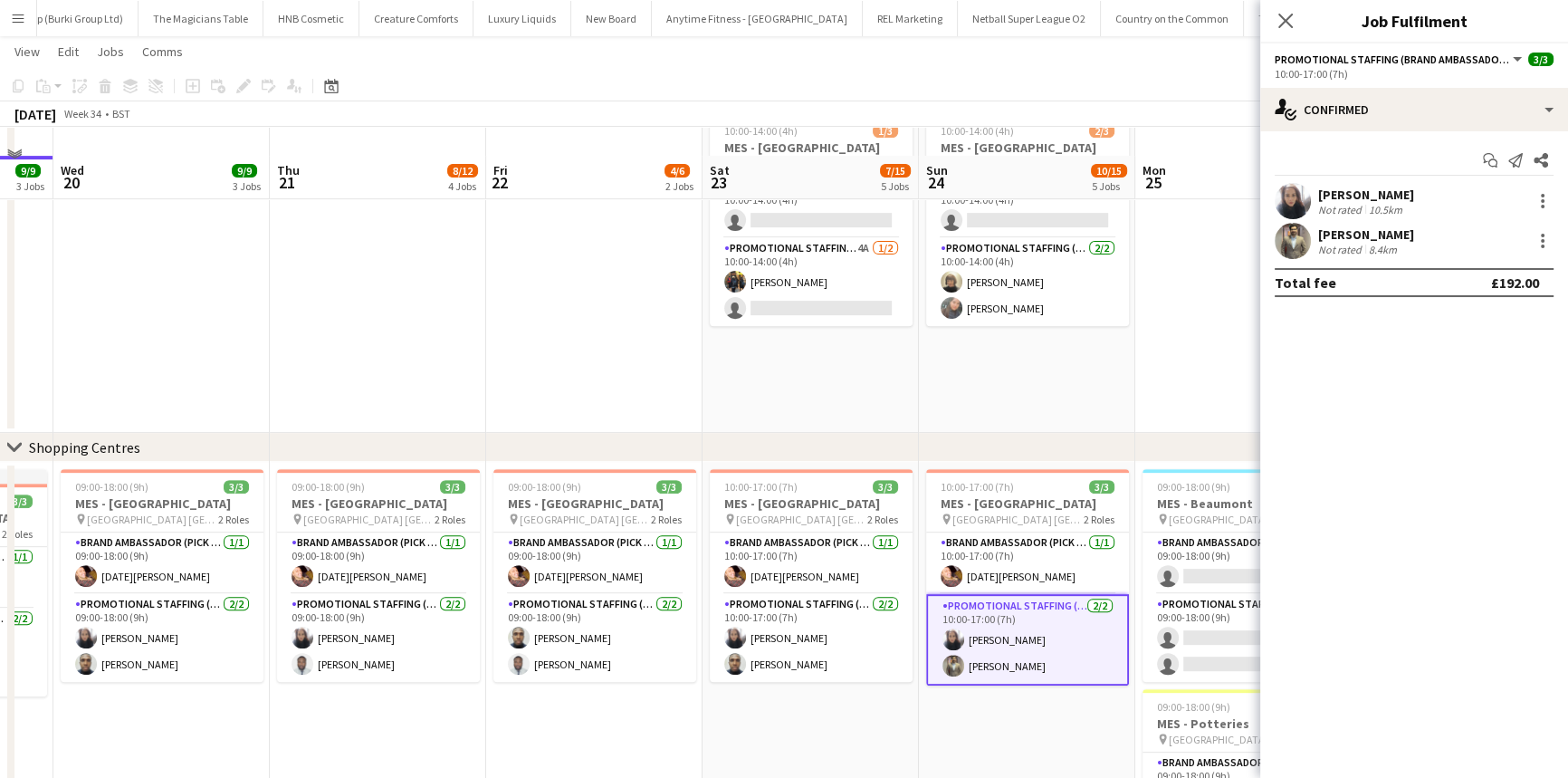
scroll to position [869, 0]
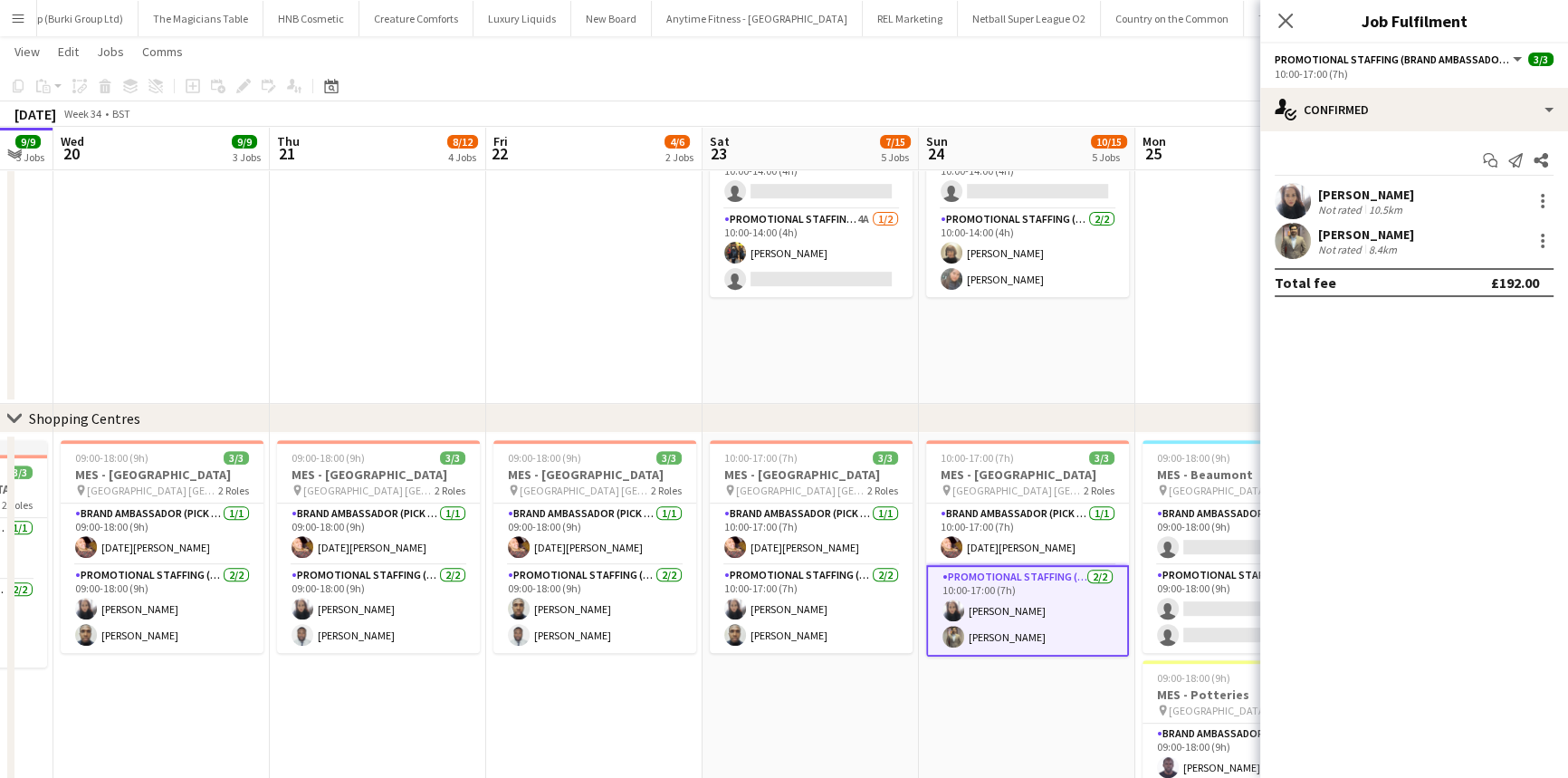
click at [1326, 243] on div "Not rated" at bounding box center [1341, 250] width 47 height 13
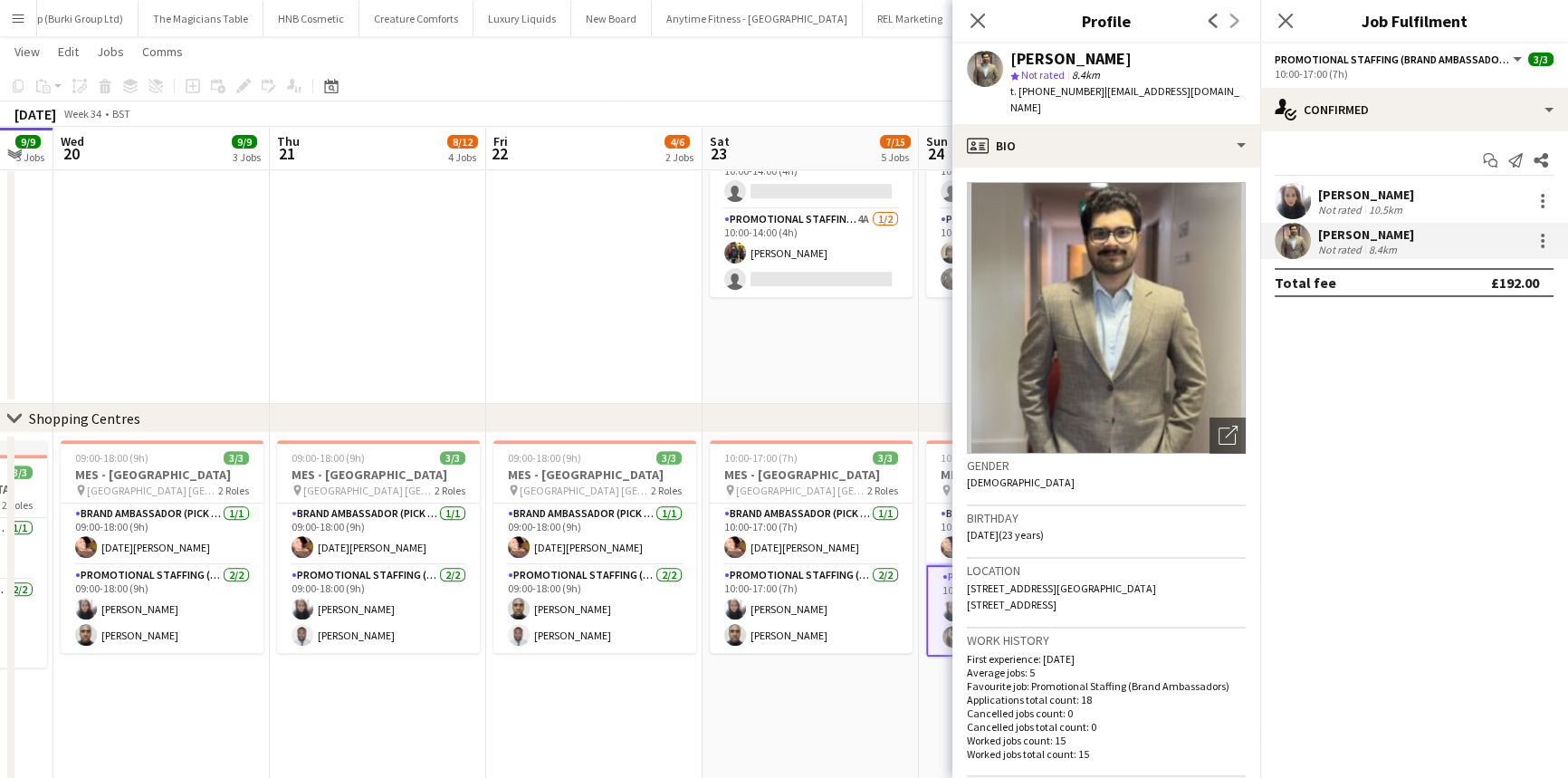
click at [966, 17] on div "Close pop-in" at bounding box center [977, 20] width 51 height 41
click at [968, 16] on icon "Close pop-in" at bounding box center [977, 20] width 17 height 17
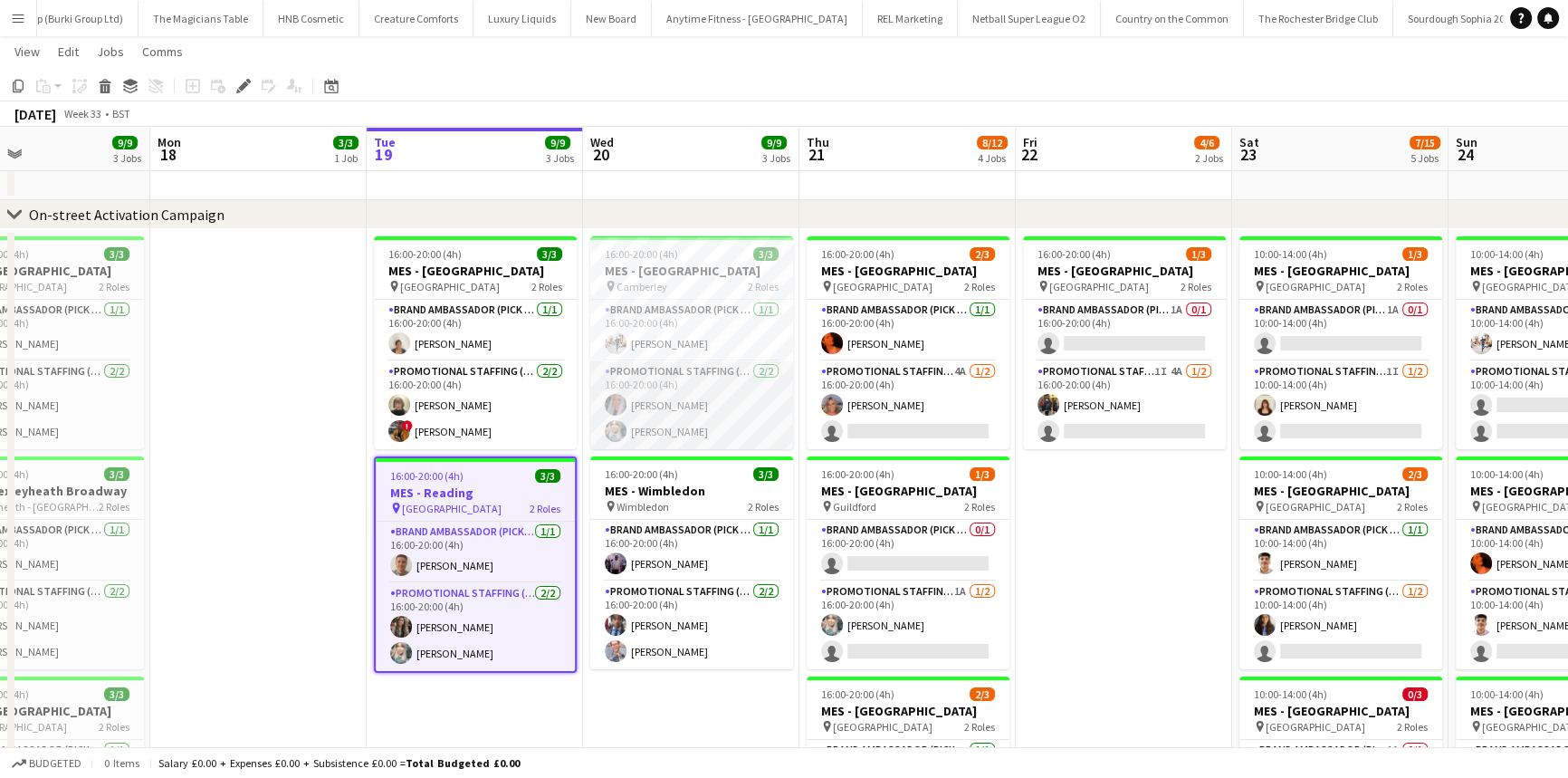
scroll to position [0, 716]
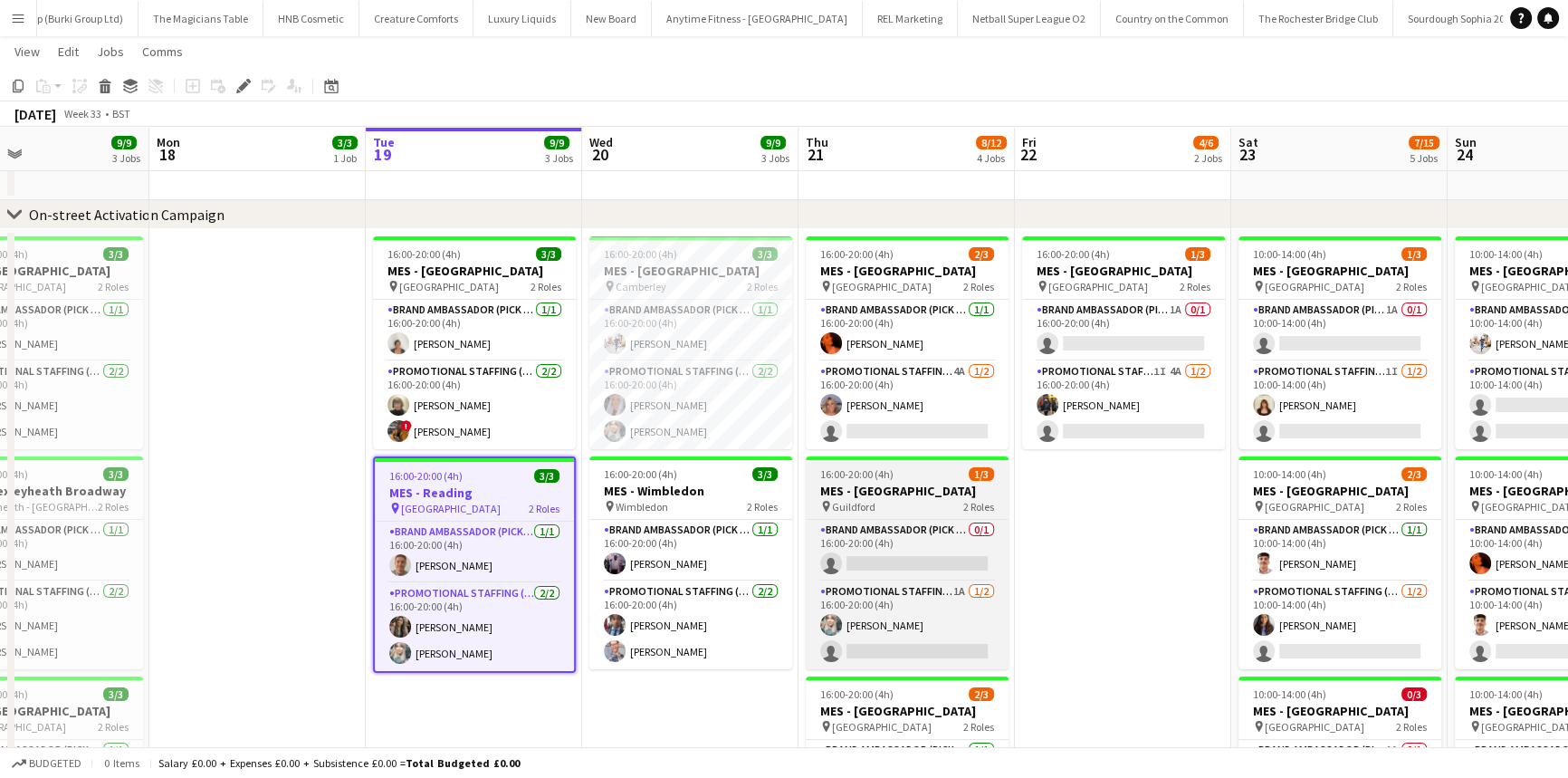
click at [841, 488] on h3 "MES - [GEOGRAPHIC_DATA]" at bounding box center [907, 490] width 203 height 16
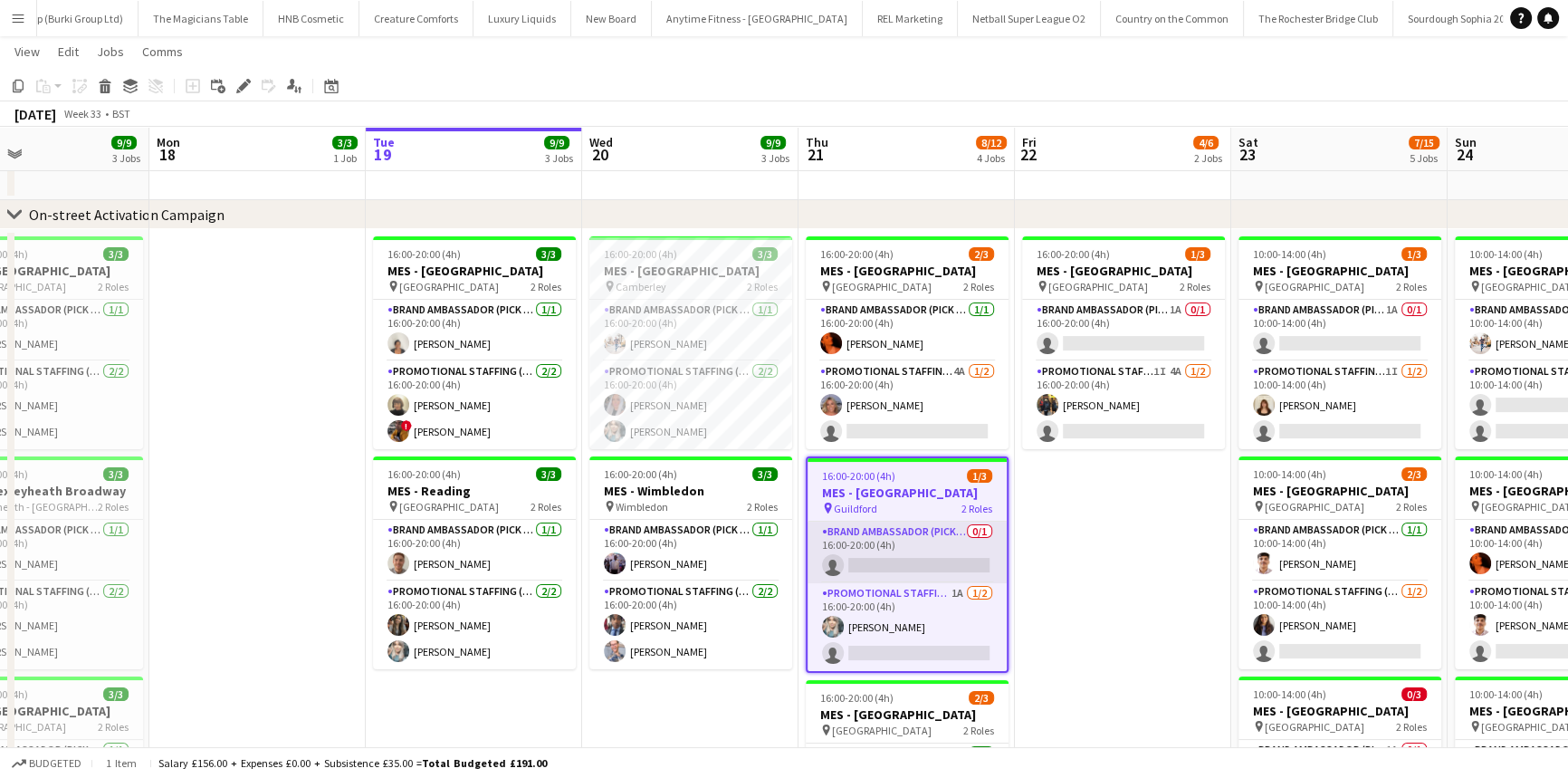
click at [885, 552] on app-card-role "Brand Ambassador (Pick up) 0/1 16:00-20:00 (4h) single-neutral-actions" at bounding box center [907, 552] width 199 height 61
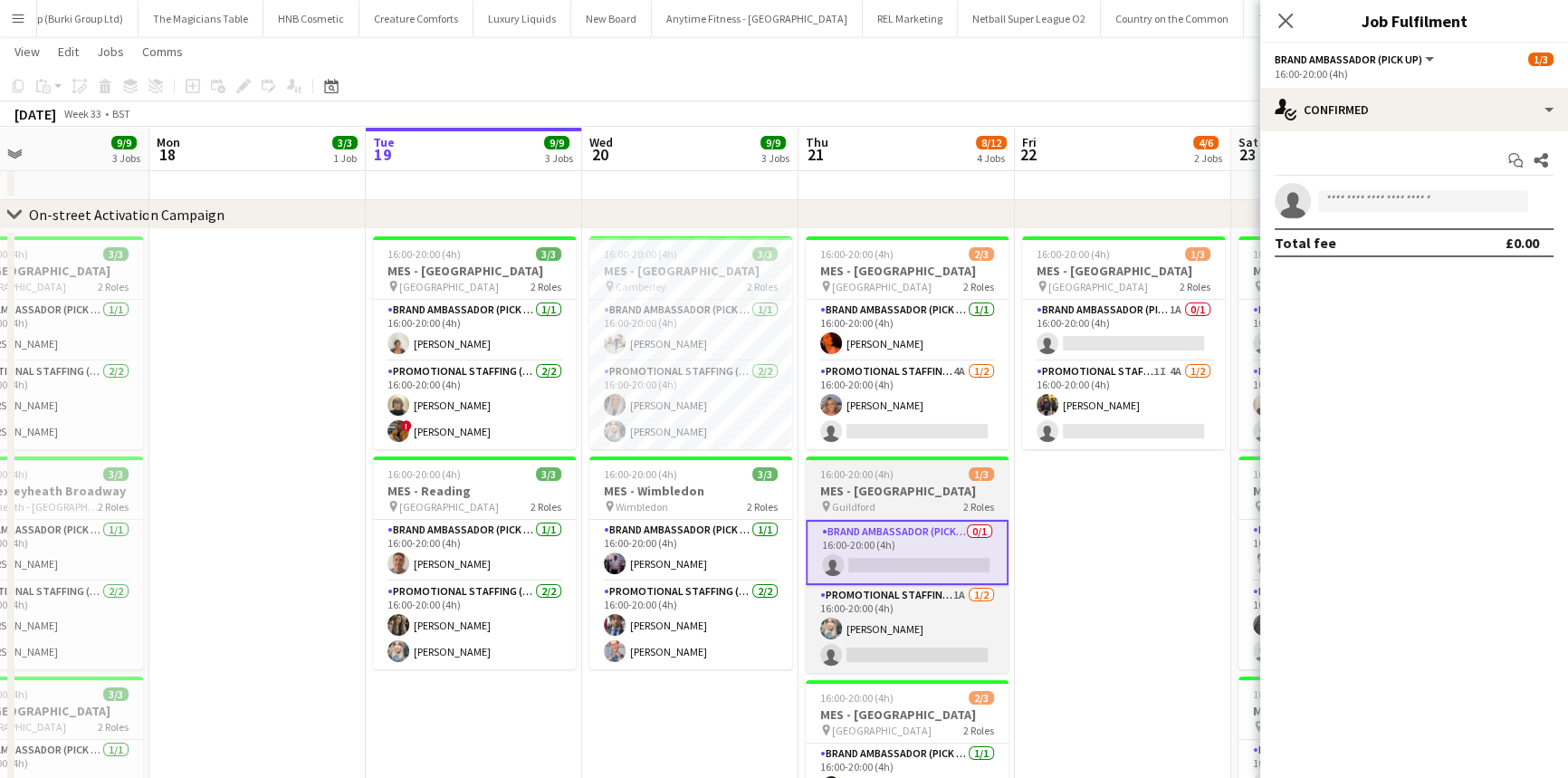
click at [916, 467] on div "16:00-20:00 (4h) 1/3" at bounding box center [907, 474] width 203 height 13
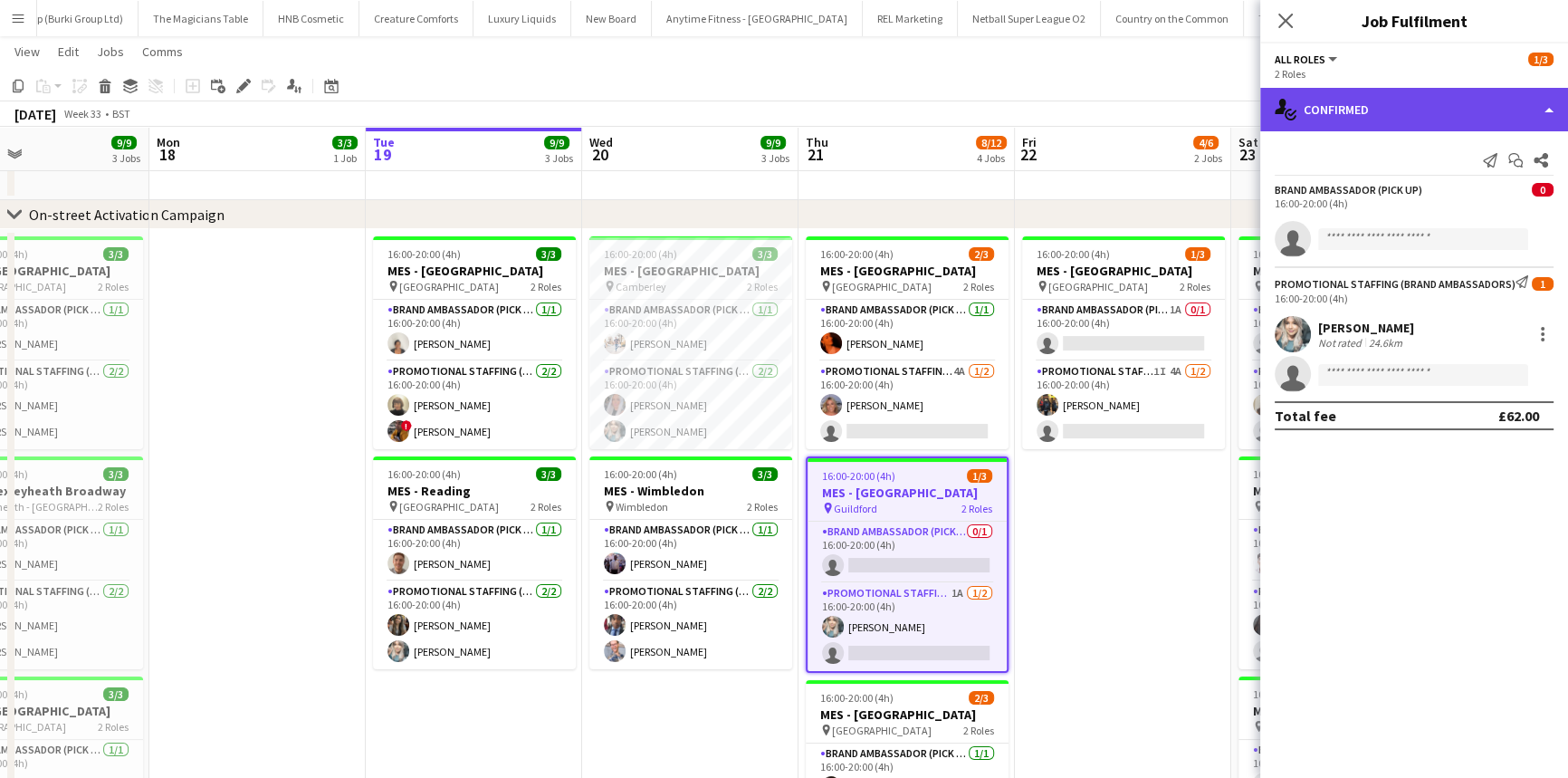
click at [1437, 118] on div "single-neutral-actions-check-2 Confirmed" at bounding box center [1414, 109] width 307 height 43
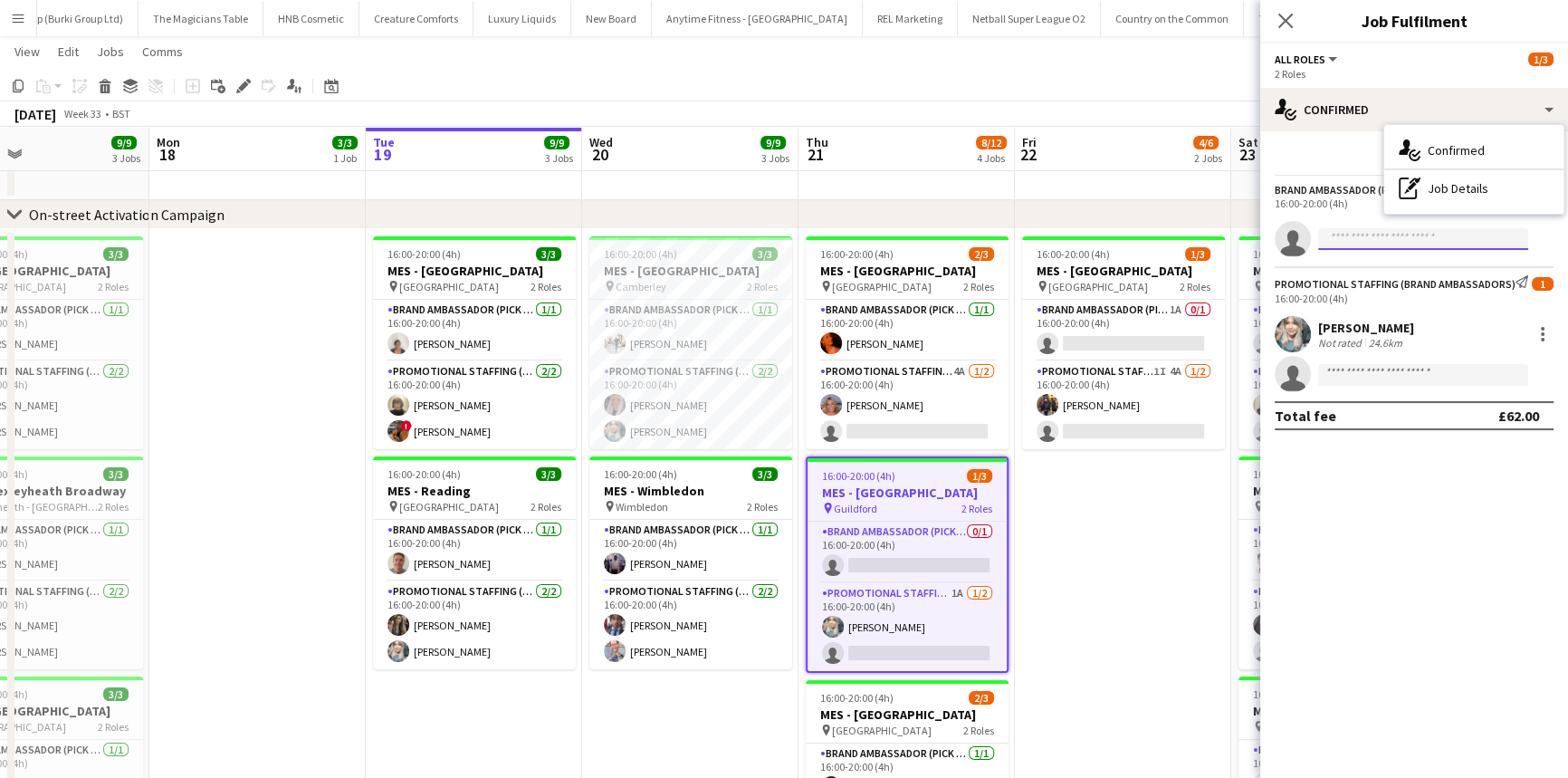
click at [1320, 242] on input at bounding box center [1423, 238] width 210 height 22
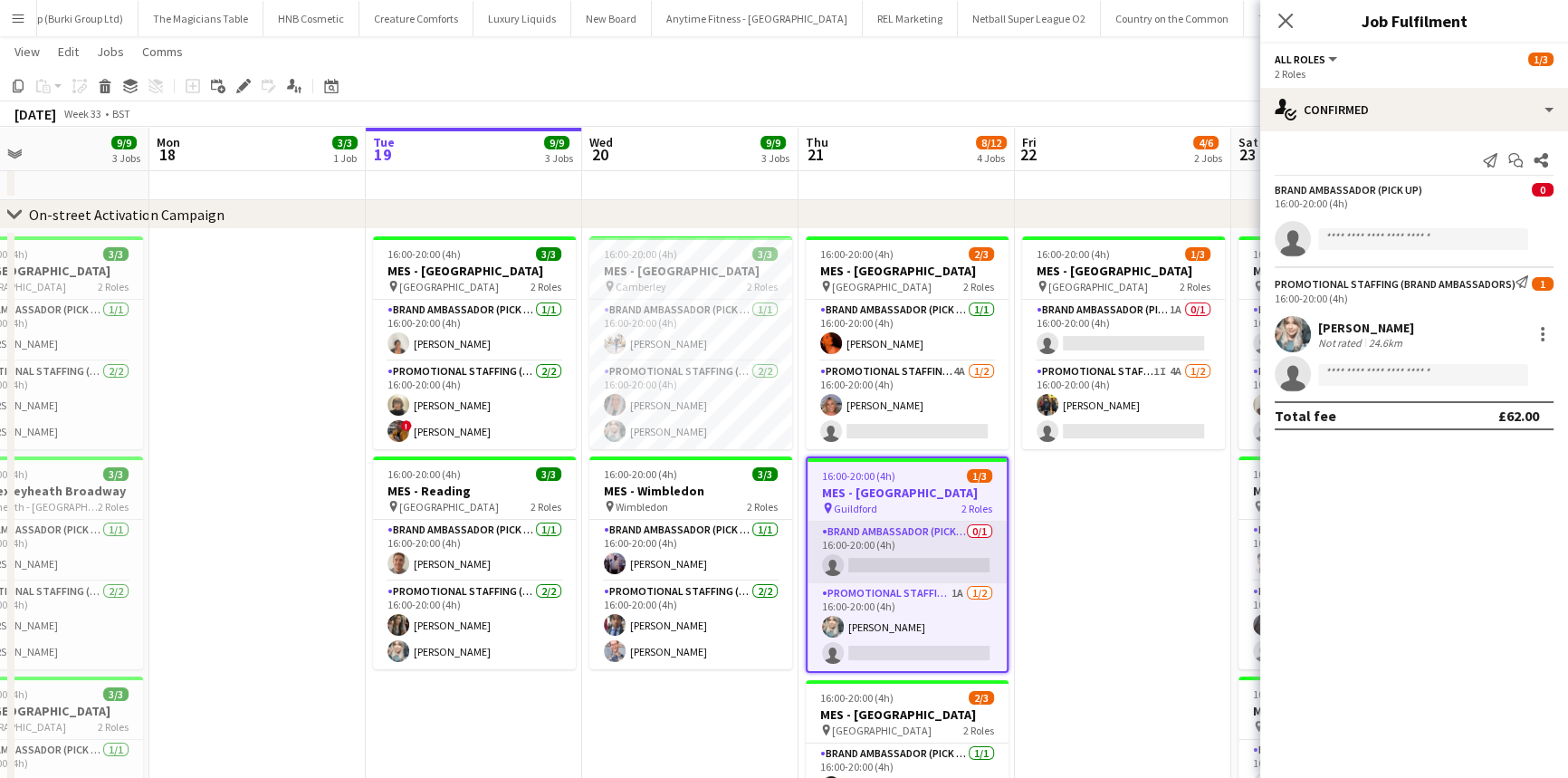
click at [940, 542] on app-card-role "Brand Ambassador (Pick up) 0/1 16:00-20:00 (4h) single-neutral-actions" at bounding box center [907, 552] width 199 height 61
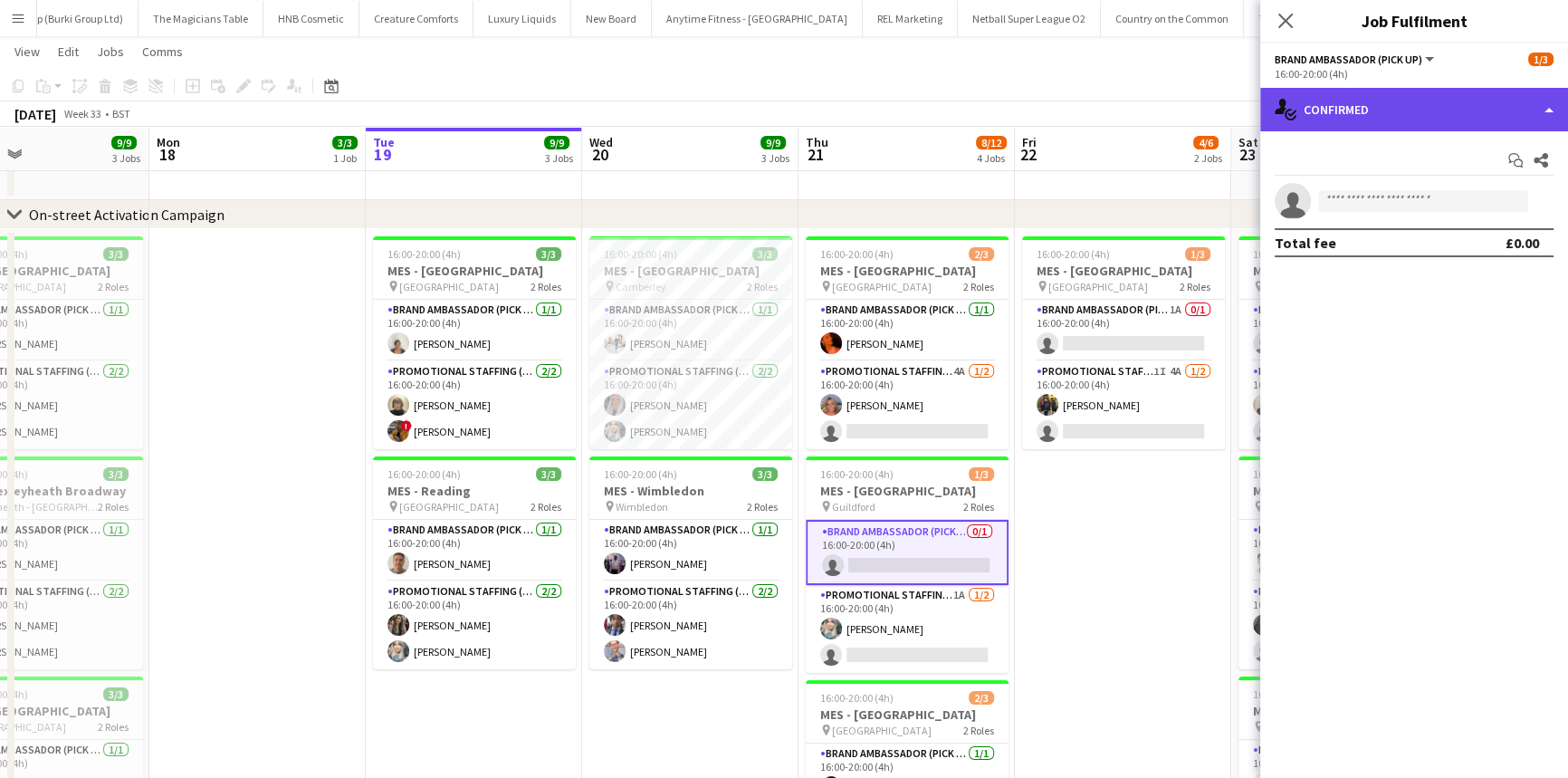
click at [1534, 116] on div "single-neutral-actions-check-2 Confirmed" at bounding box center [1414, 109] width 307 height 43
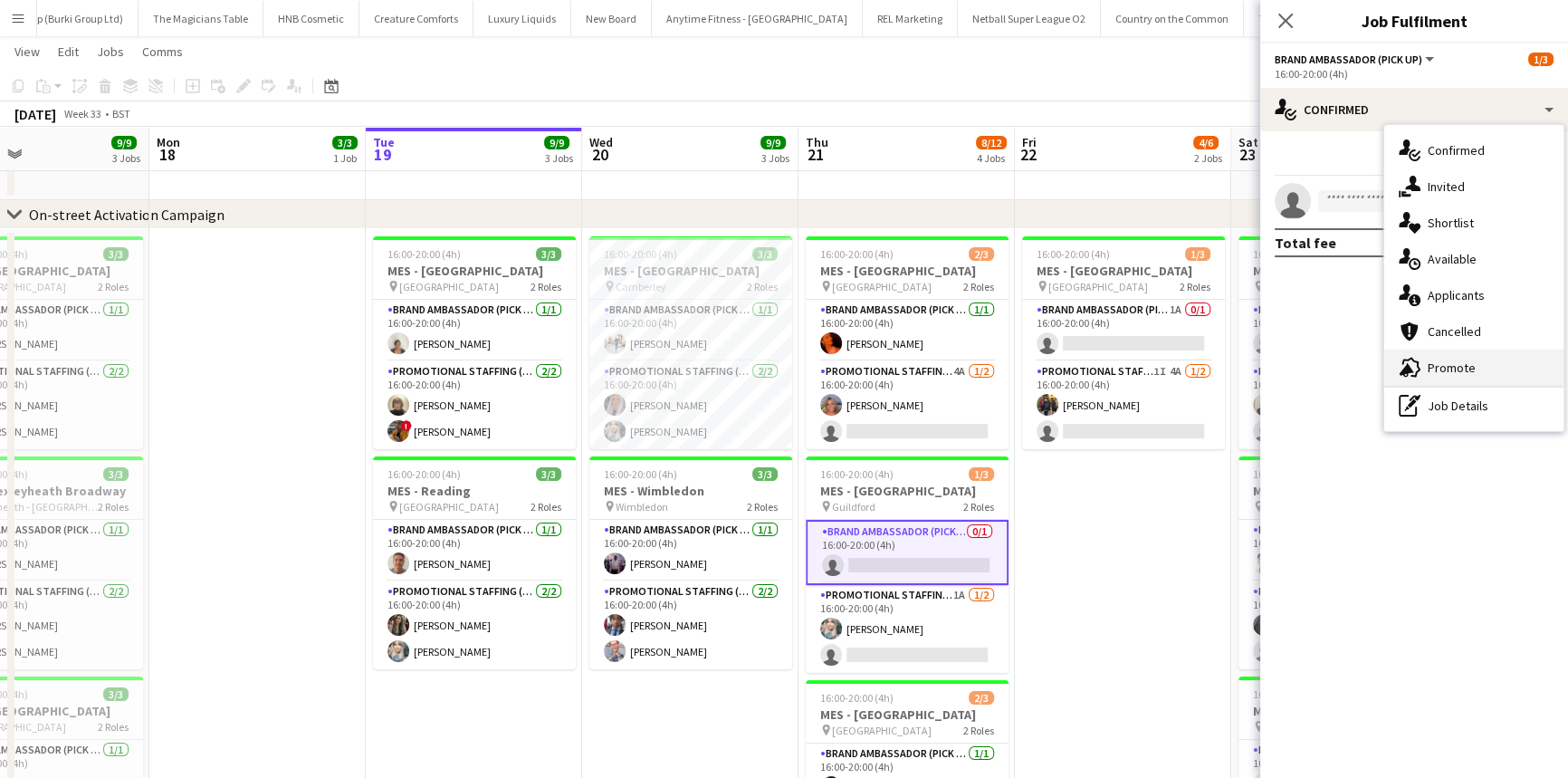
click at [1470, 379] on div "advertising-megaphone Promote" at bounding box center [1474, 368] width 180 height 36
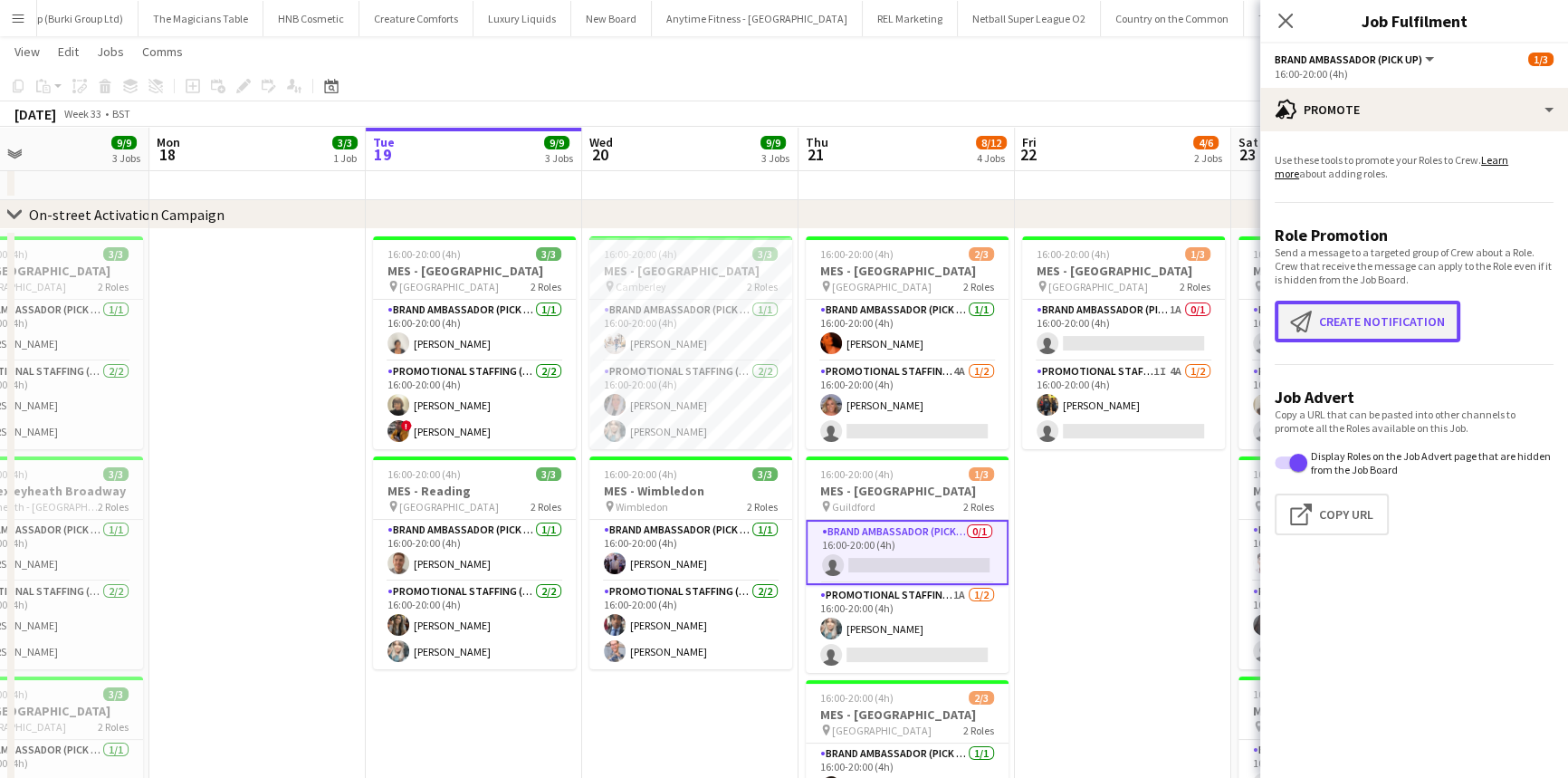
click at [1348, 308] on button "Create notification Create notification" at bounding box center [1367, 321] width 185 height 41
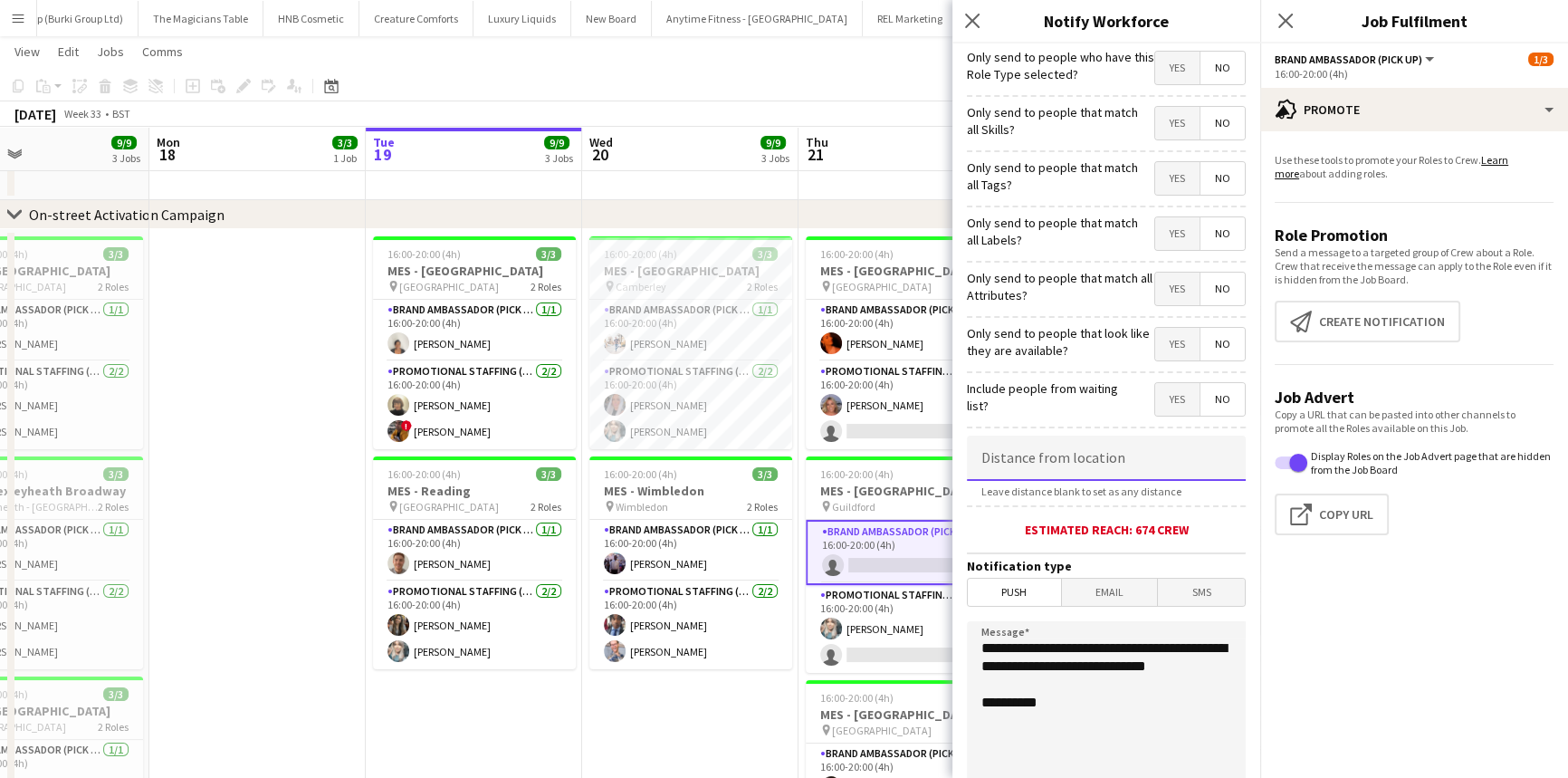
click at [1002, 443] on input at bounding box center [1106, 457] width 279 height 45
type input "******"
drag, startPoint x: 1075, startPoint y: 685, endPoint x: 1090, endPoint y: 654, distance: 34.4
click at [1090, 654] on textarea "**********" at bounding box center [1106, 731] width 279 height 222
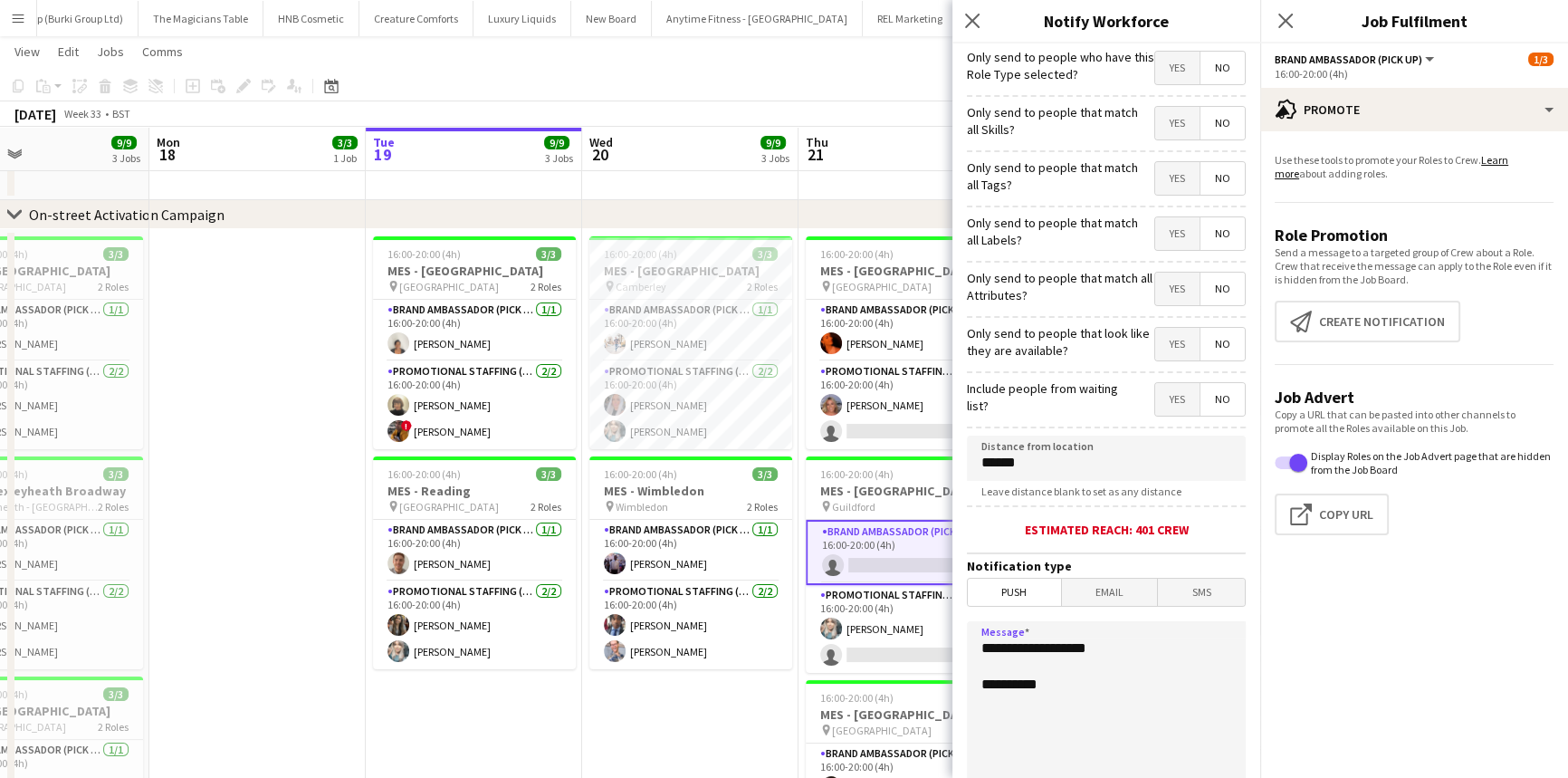
type textarea "**********"
click at [971, 18] on icon "Close pop-in" at bounding box center [972, 20] width 17 height 17
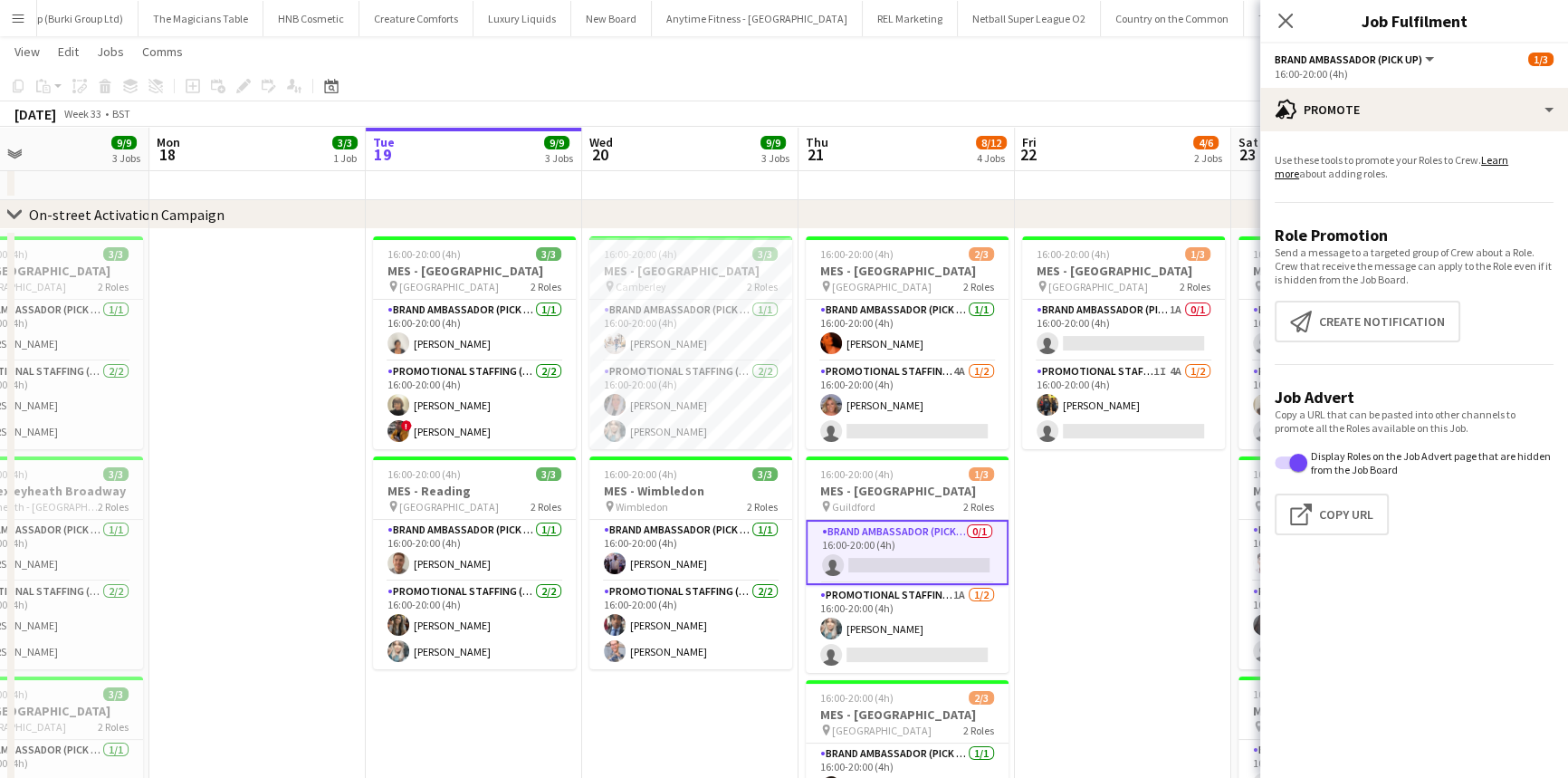
click at [1271, 11] on div "Close pop-in" at bounding box center [1286, 20] width 51 height 41
click at [1277, 15] on icon "Close pop-in" at bounding box center [1286, 20] width 17 height 17
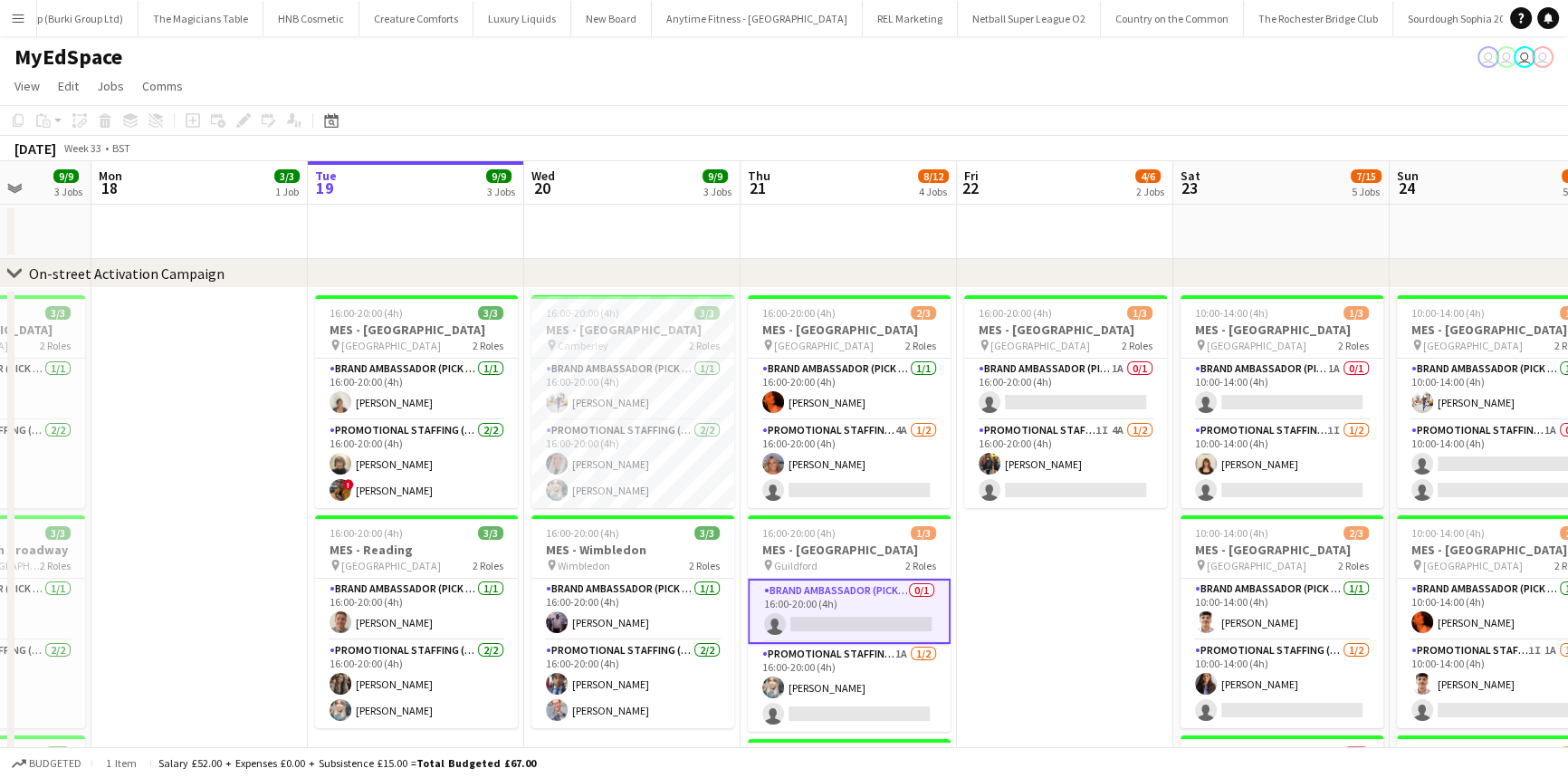
scroll to position [0, 664]
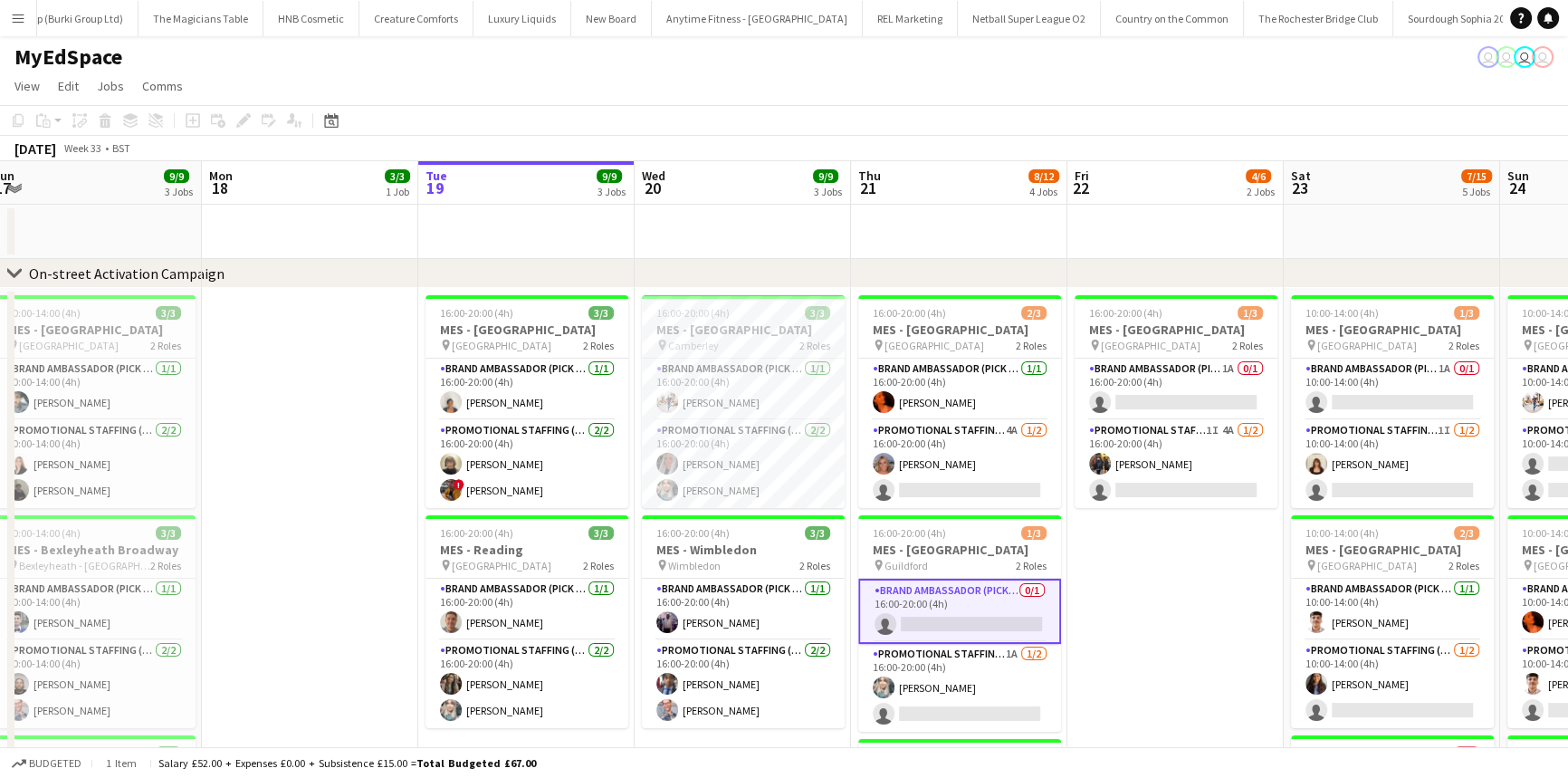
click at [1050, 212] on app-date-cell at bounding box center [959, 231] width 216 height 55
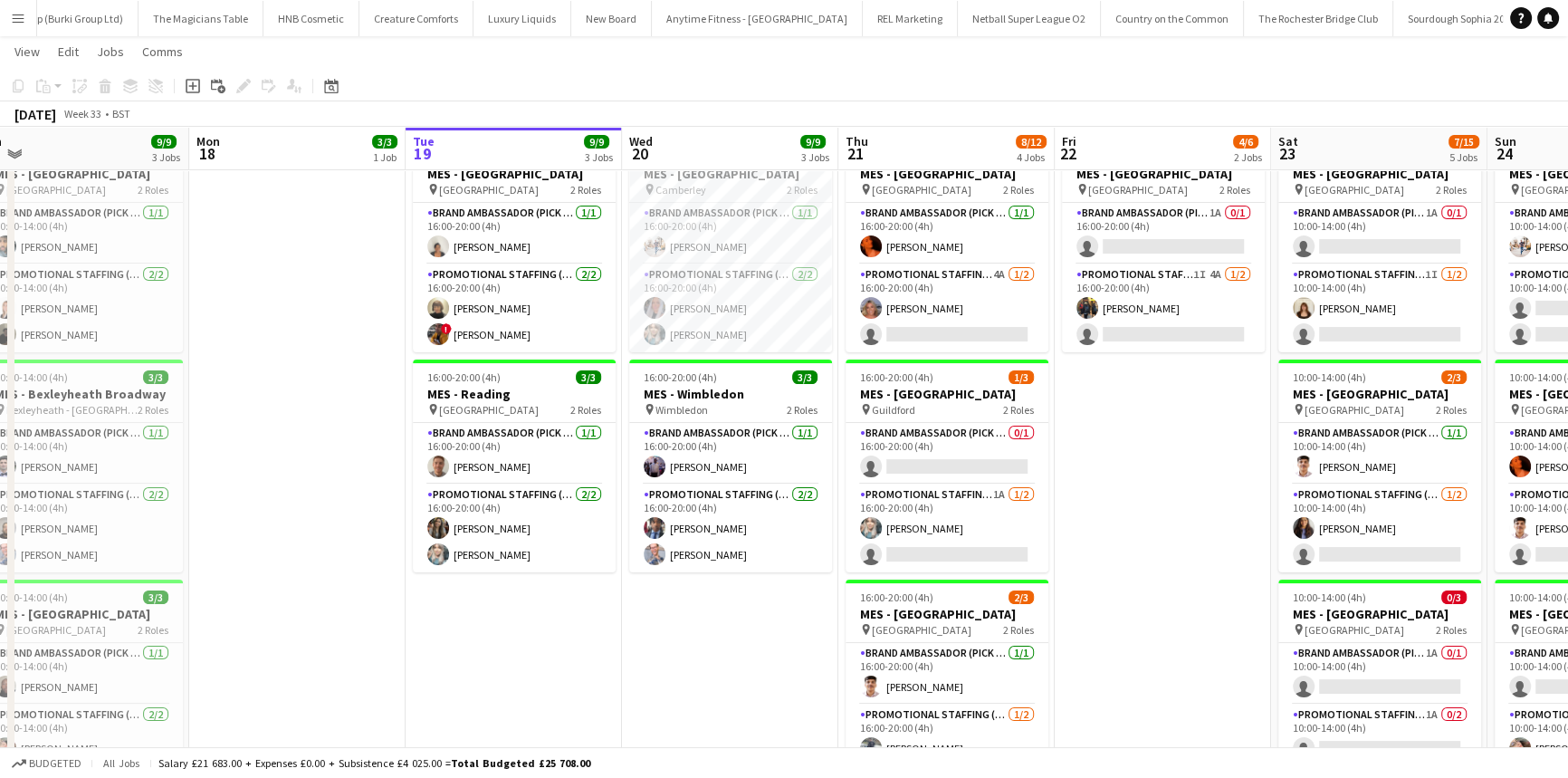
scroll to position [154, 0]
click at [995, 231] on app-card-role "Brand Ambassador (Pick up) [DATE] 16:00-20:00 (4h) [PERSON_NAME]" at bounding box center [946, 233] width 203 height 61
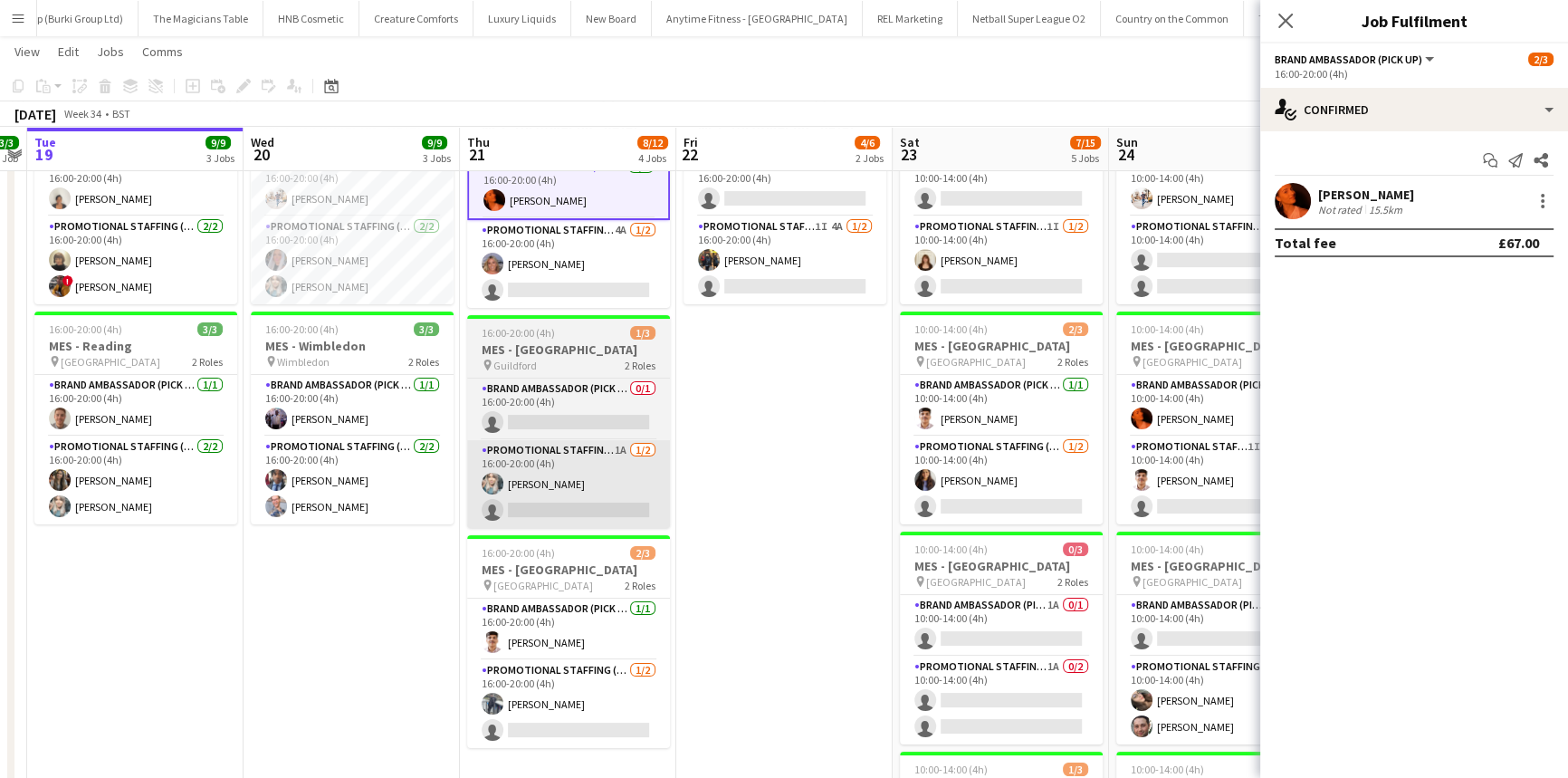
scroll to position [68, 0]
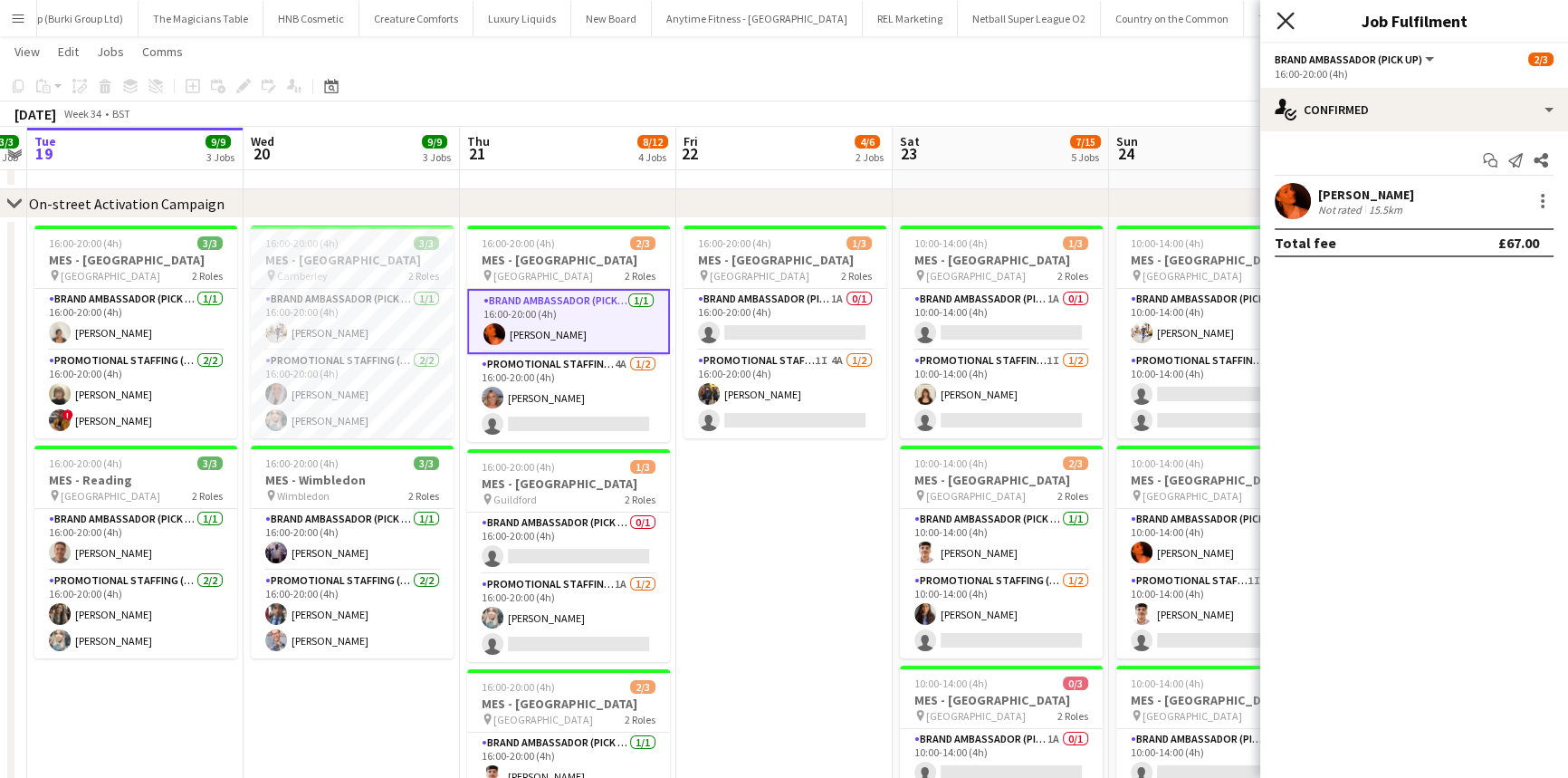
click at [1282, 21] on icon "Close pop-in" at bounding box center [1286, 20] width 17 height 17
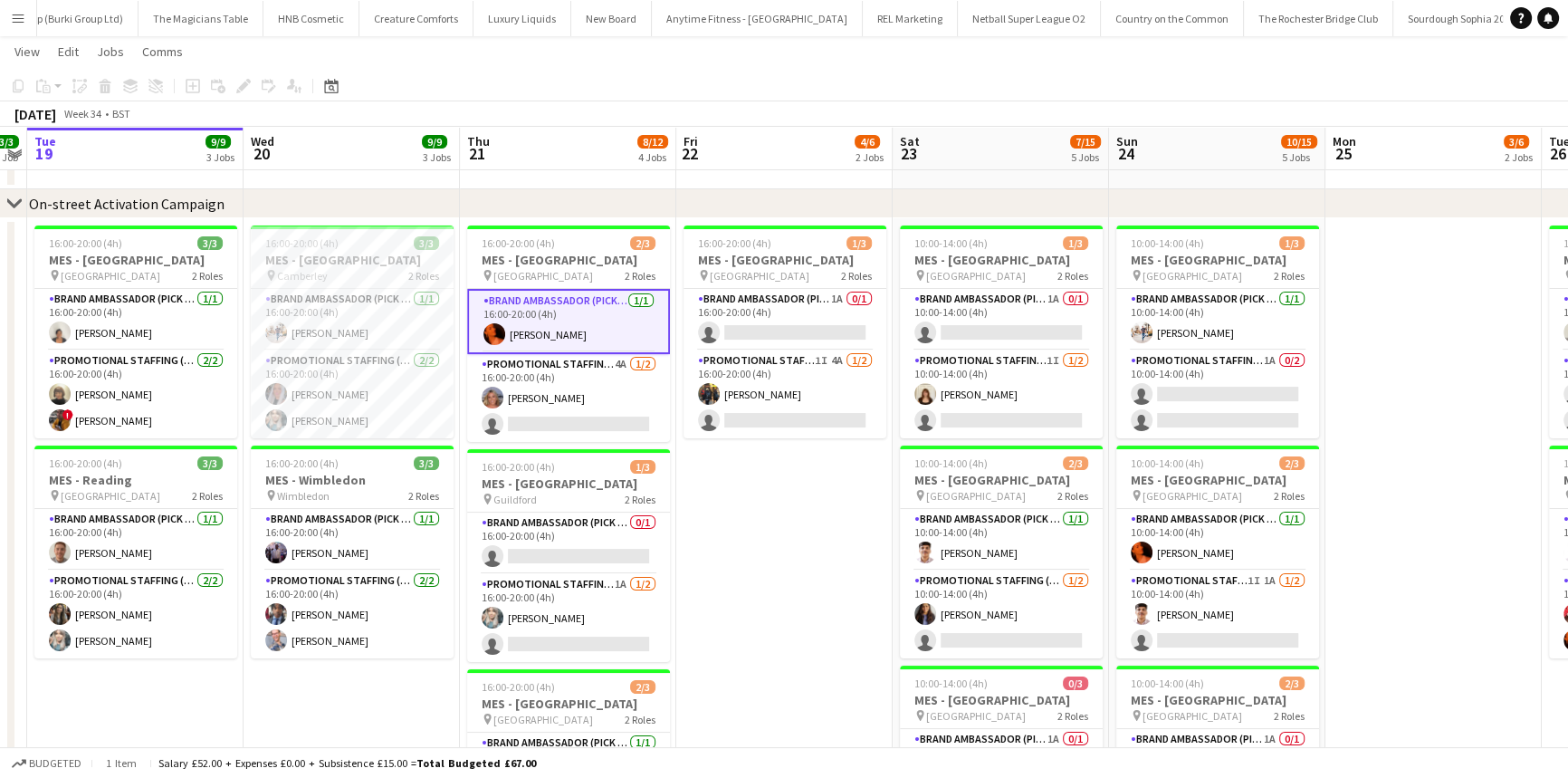
click at [563, 311] on app-card-role "Brand Ambassador (Pick up) [DATE] 16:00-20:00 (4h) [PERSON_NAME]" at bounding box center [568, 322] width 203 height 65
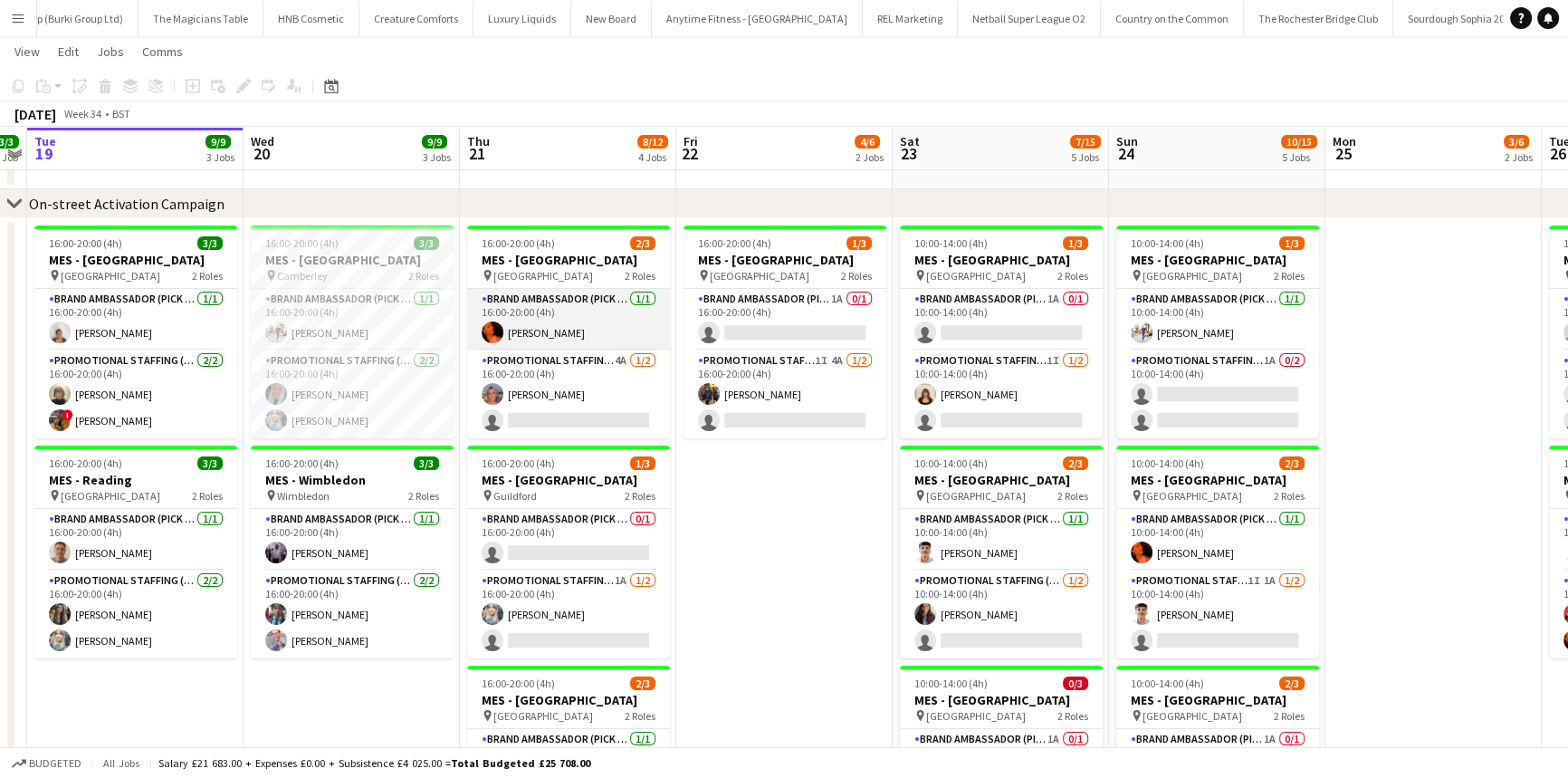
click at [573, 320] on app-card-role "Brand Ambassador (Pick up) [DATE] 16:00-20:00 (4h) [PERSON_NAME]" at bounding box center [568, 320] width 203 height 61
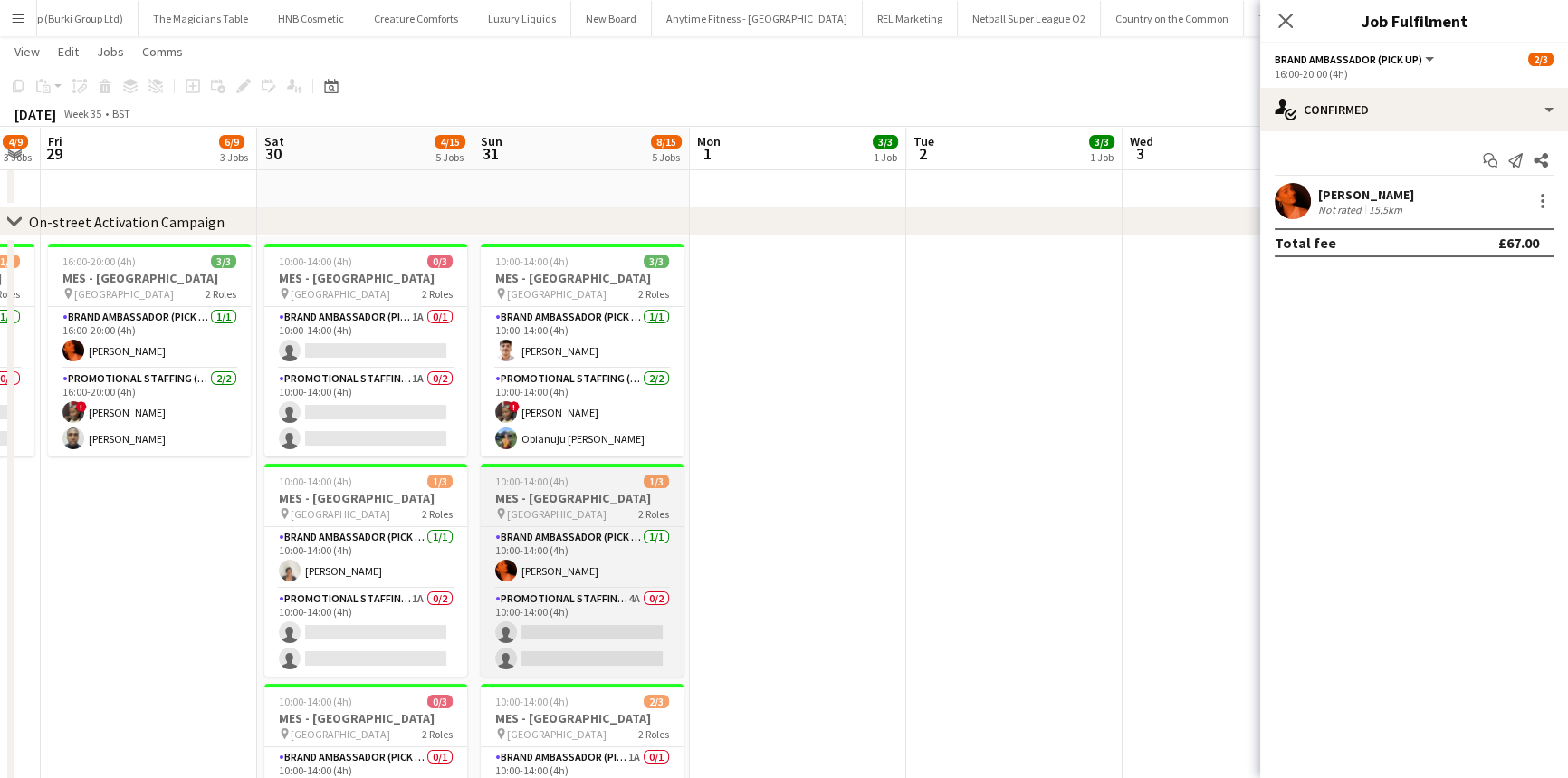
scroll to position [48, 0]
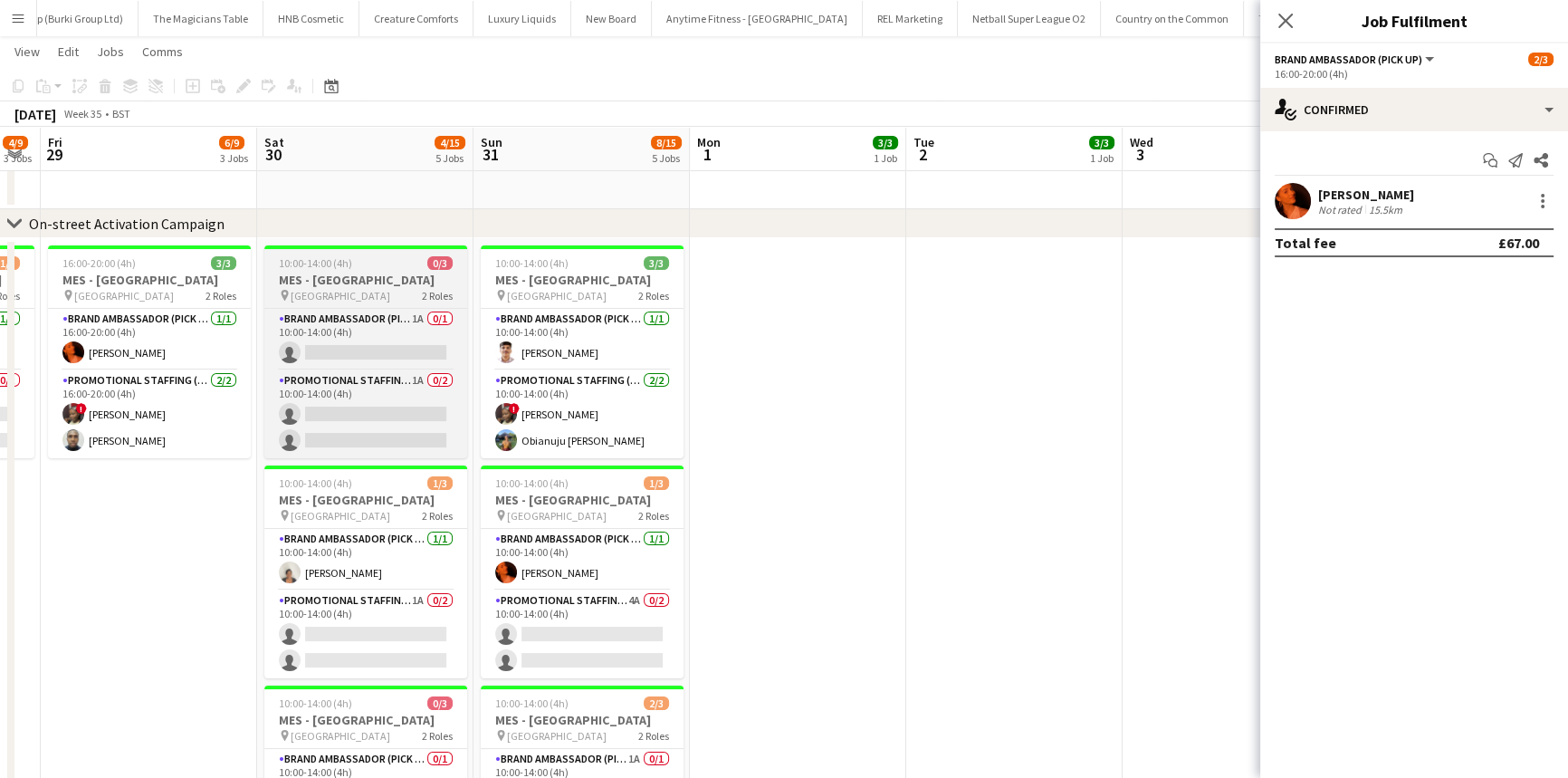
click at [340, 297] on span "Haddenham High Street" at bounding box center [341, 296] width 100 height 13
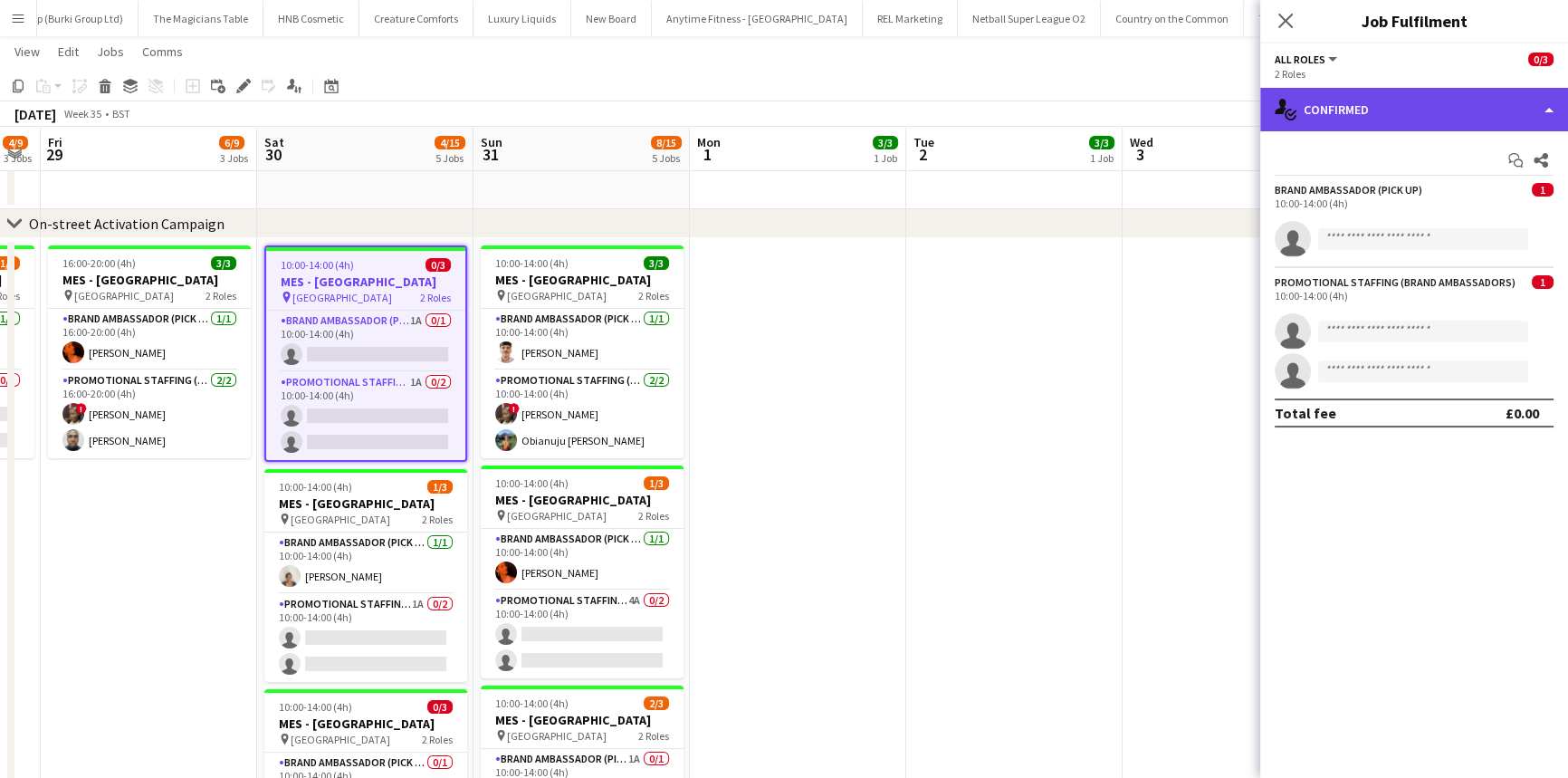
click at [1377, 126] on div "single-neutral-actions-check-2 Confirmed" at bounding box center [1414, 109] width 307 height 43
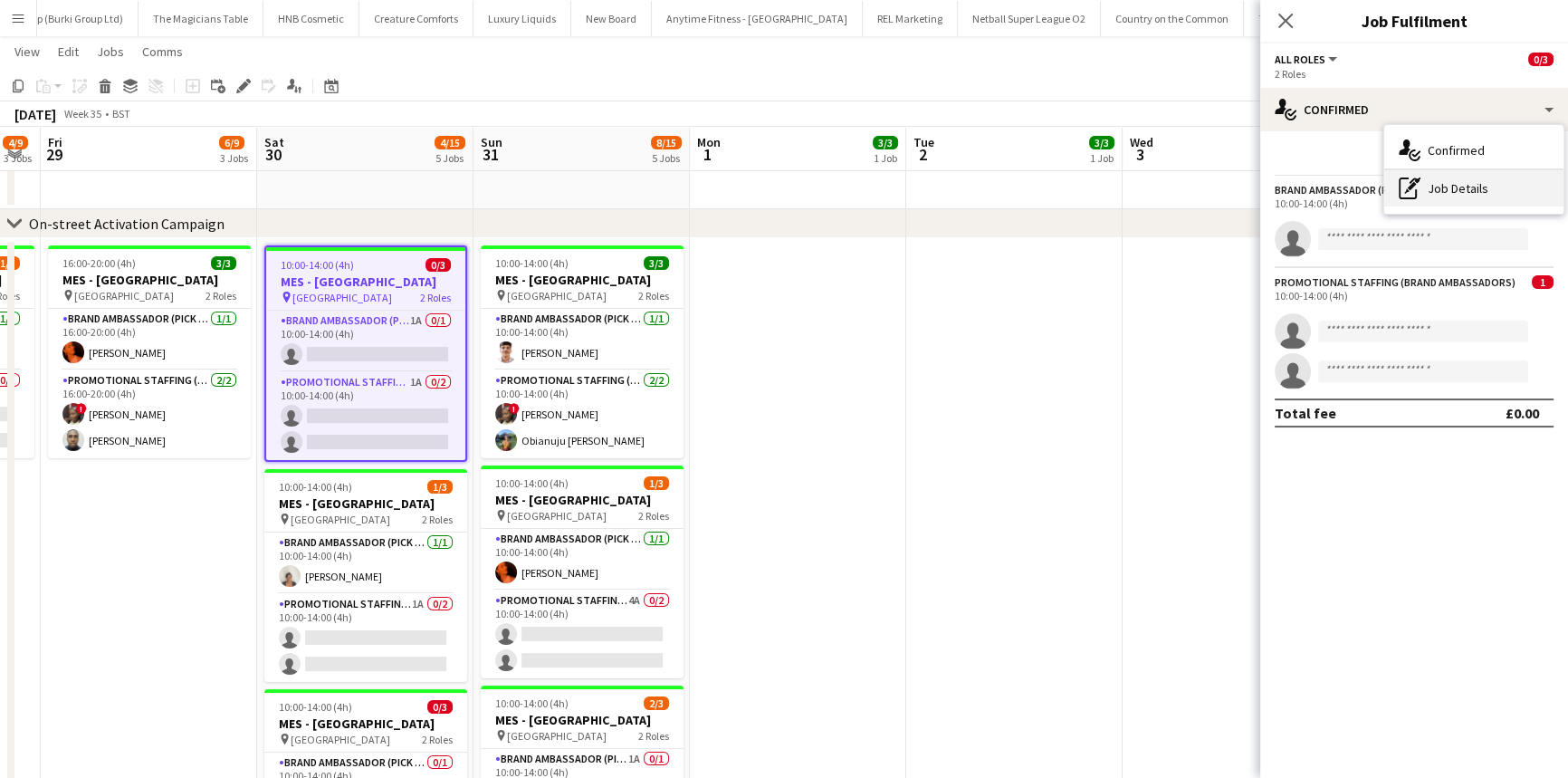
click at [1458, 201] on div "pen-write Job Details" at bounding box center [1474, 188] width 180 height 36
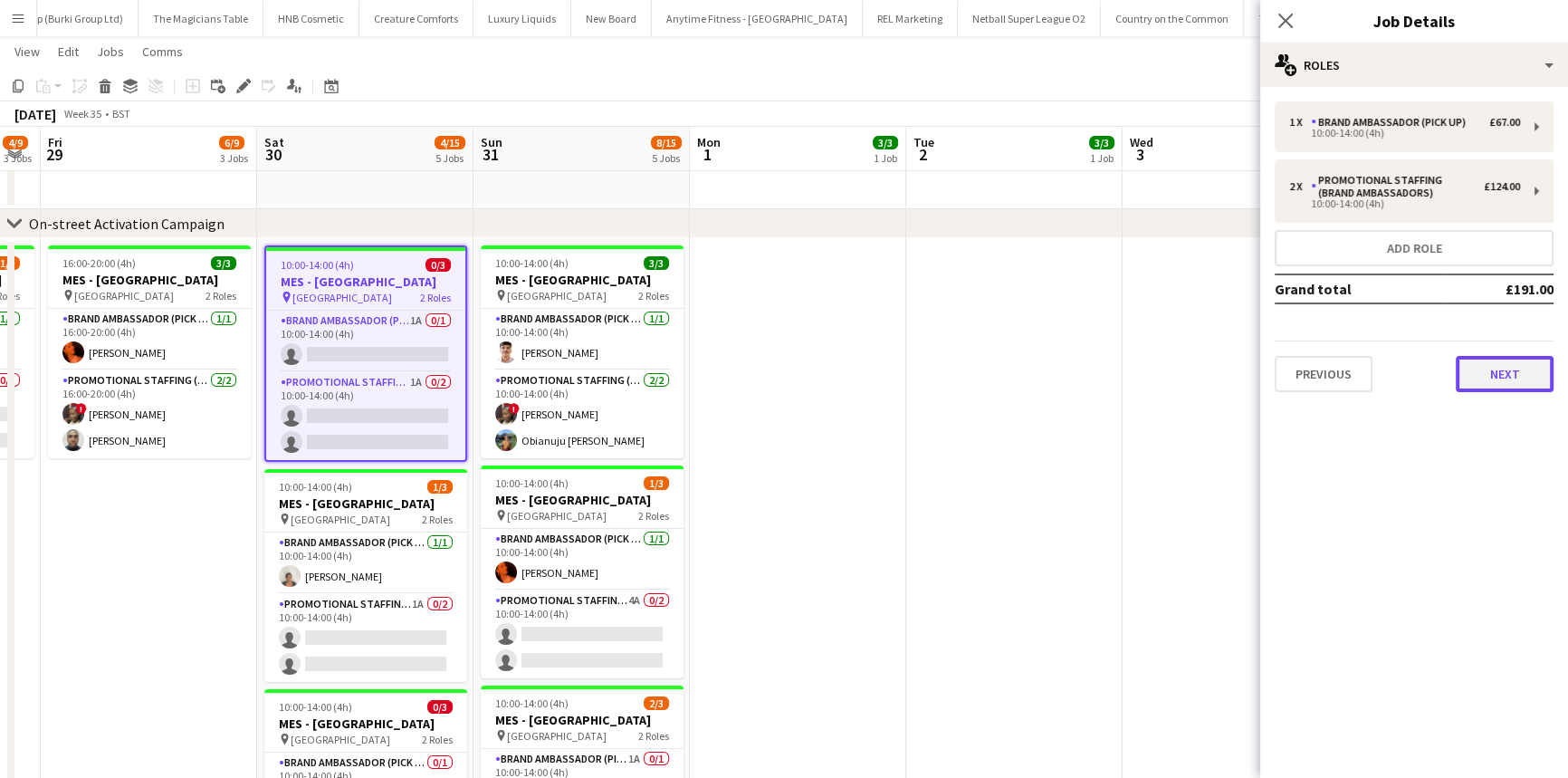
click at [1490, 356] on button "Next" at bounding box center [1505, 374] width 98 height 36
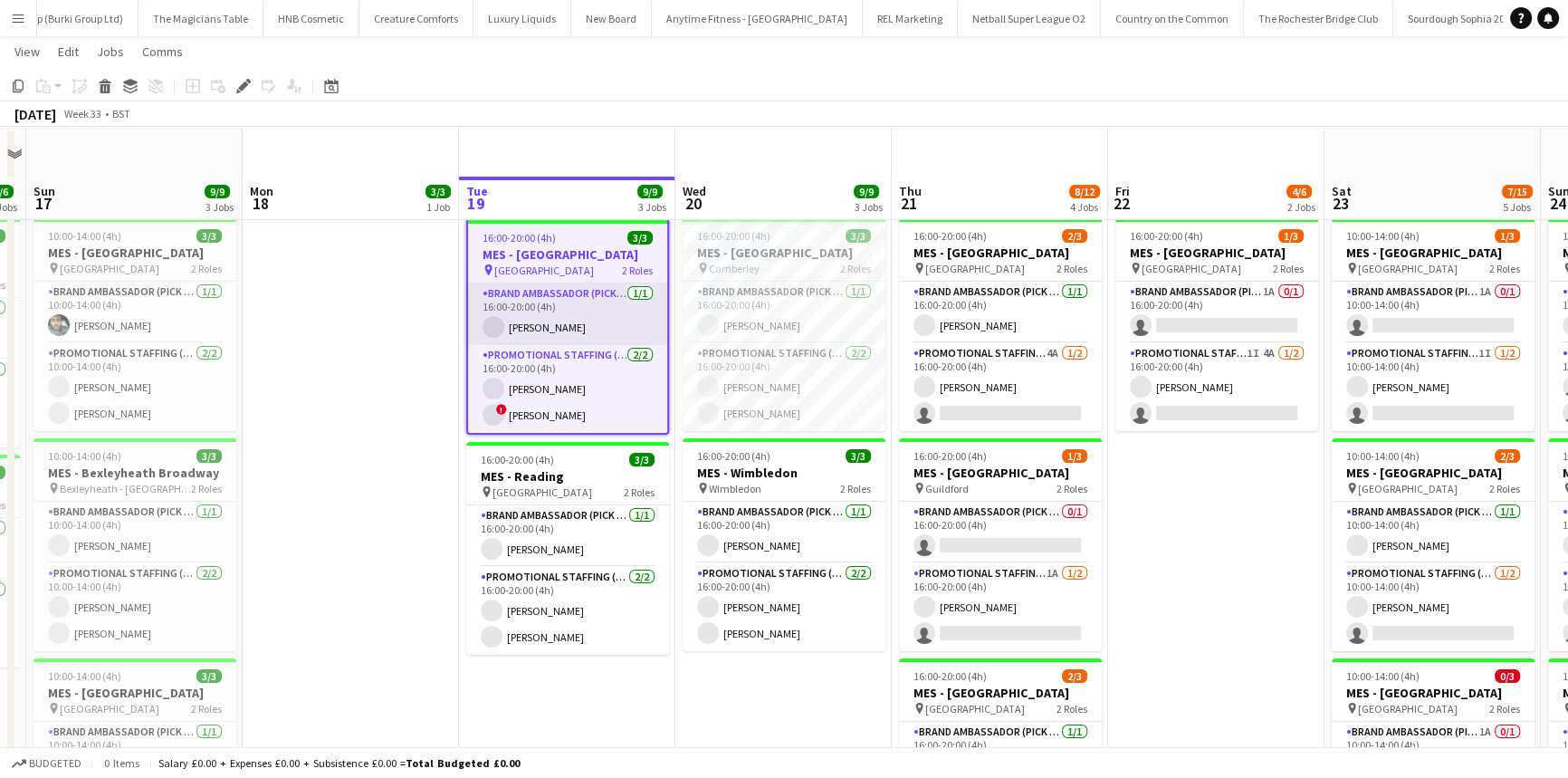
scroll to position [164, 0]
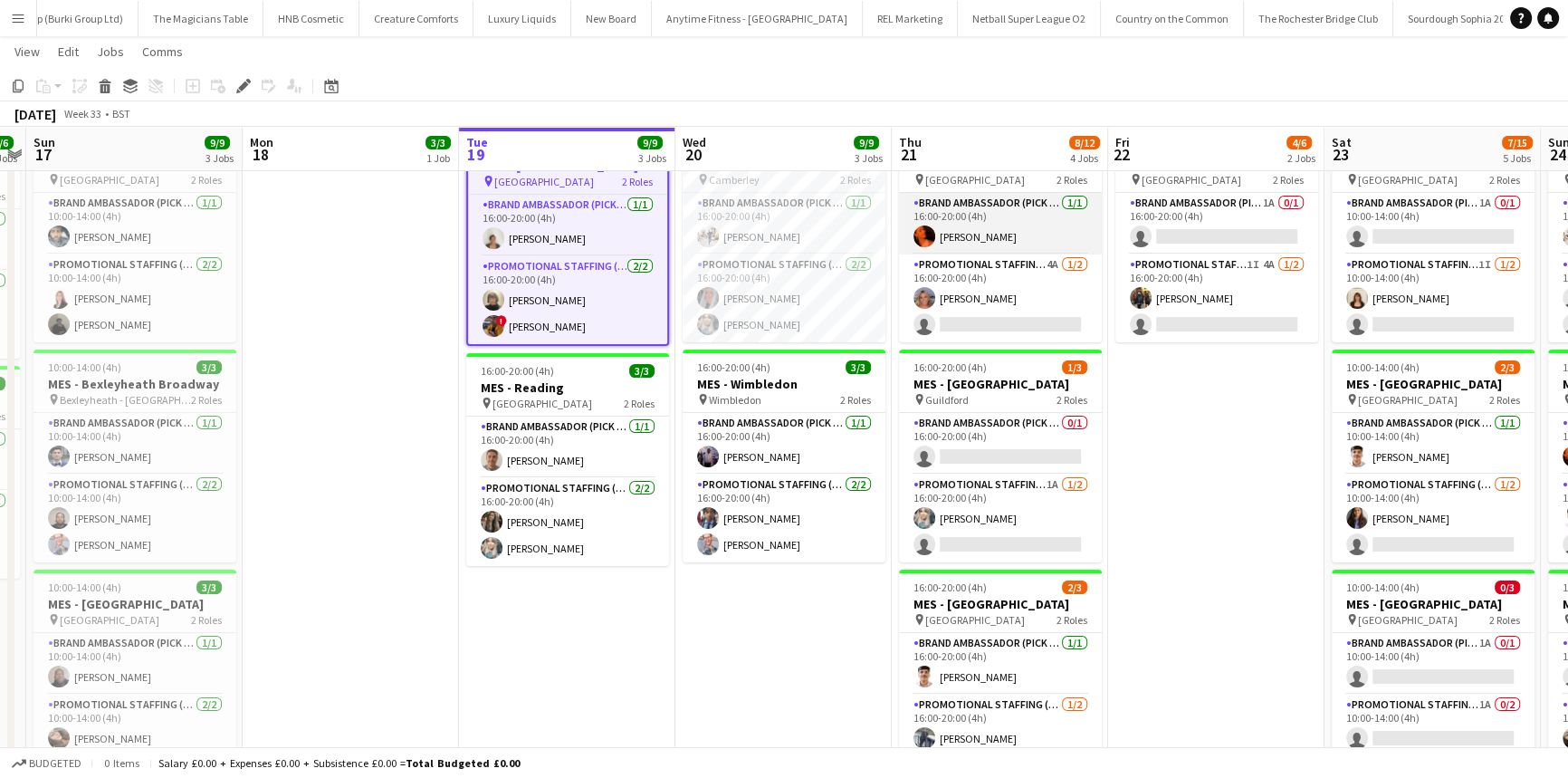
click at [922, 242] on app-user-avatar at bounding box center [924, 236] width 22 height 22
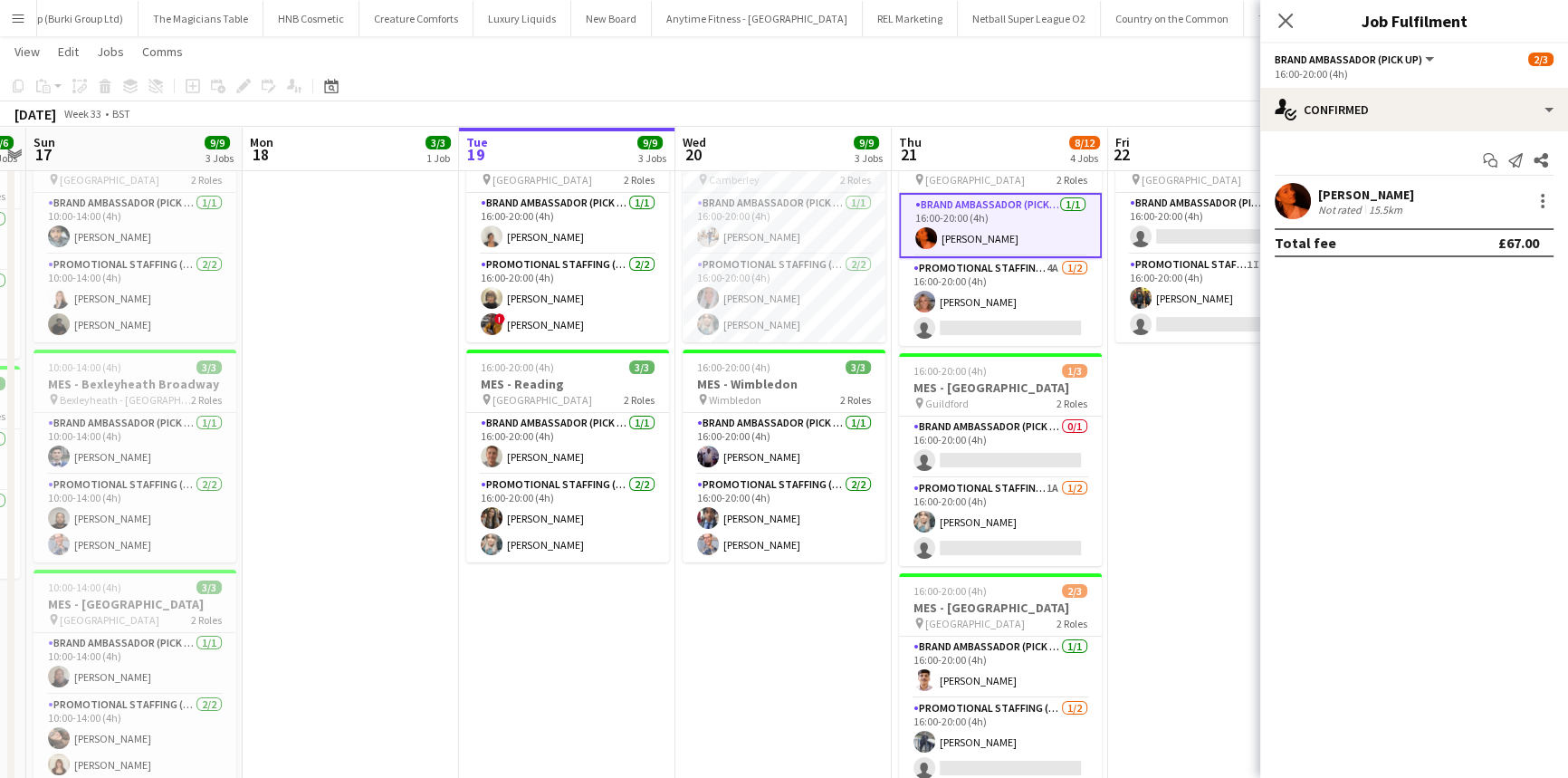
click at [1380, 190] on div "[PERSON_NAME]" at bounding box center [1366, 194] width 96 height 16
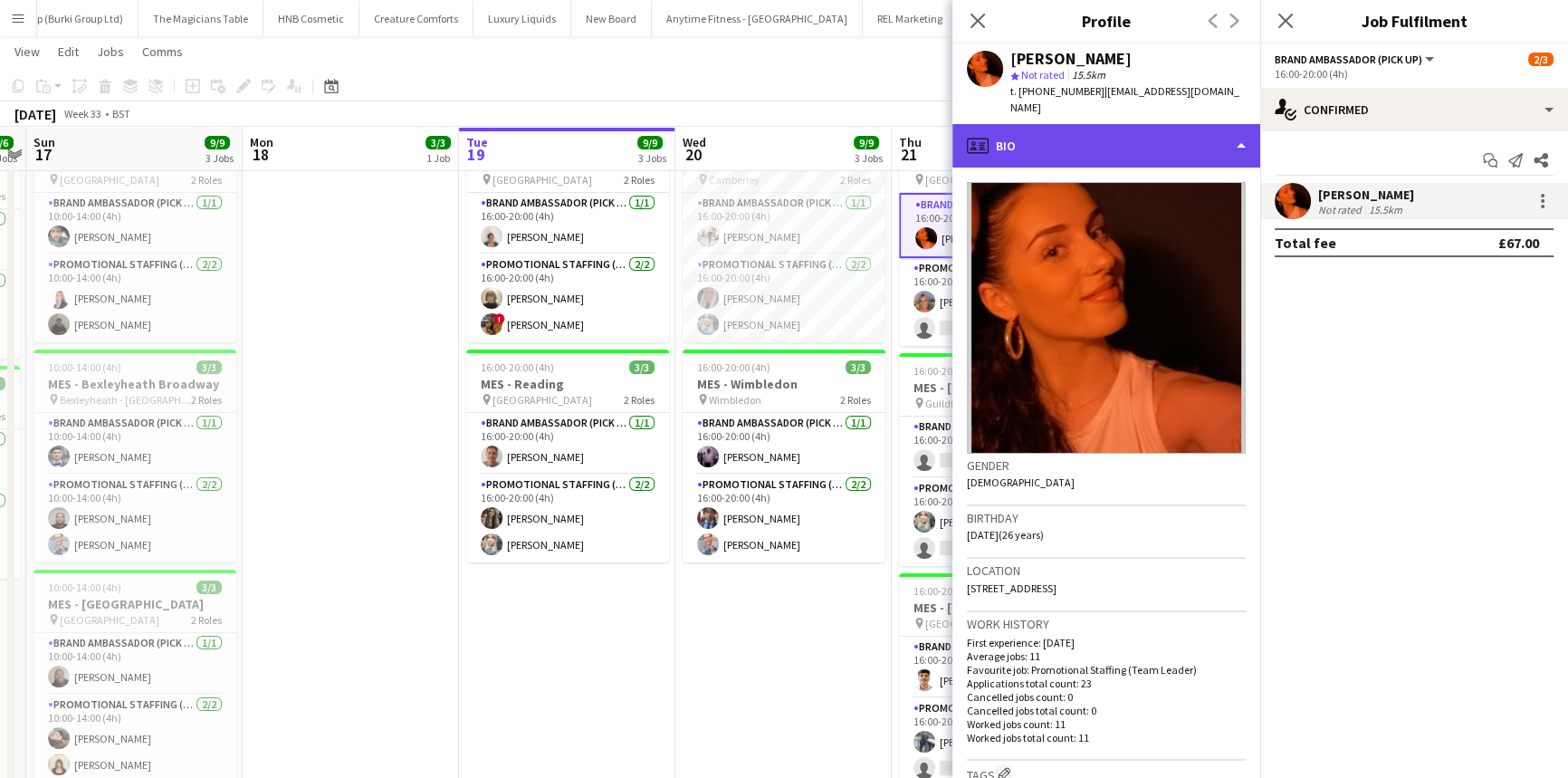
click at [1123, 134] on div "profile Bio" at bounding box center [1106, 145] width 307 height 43
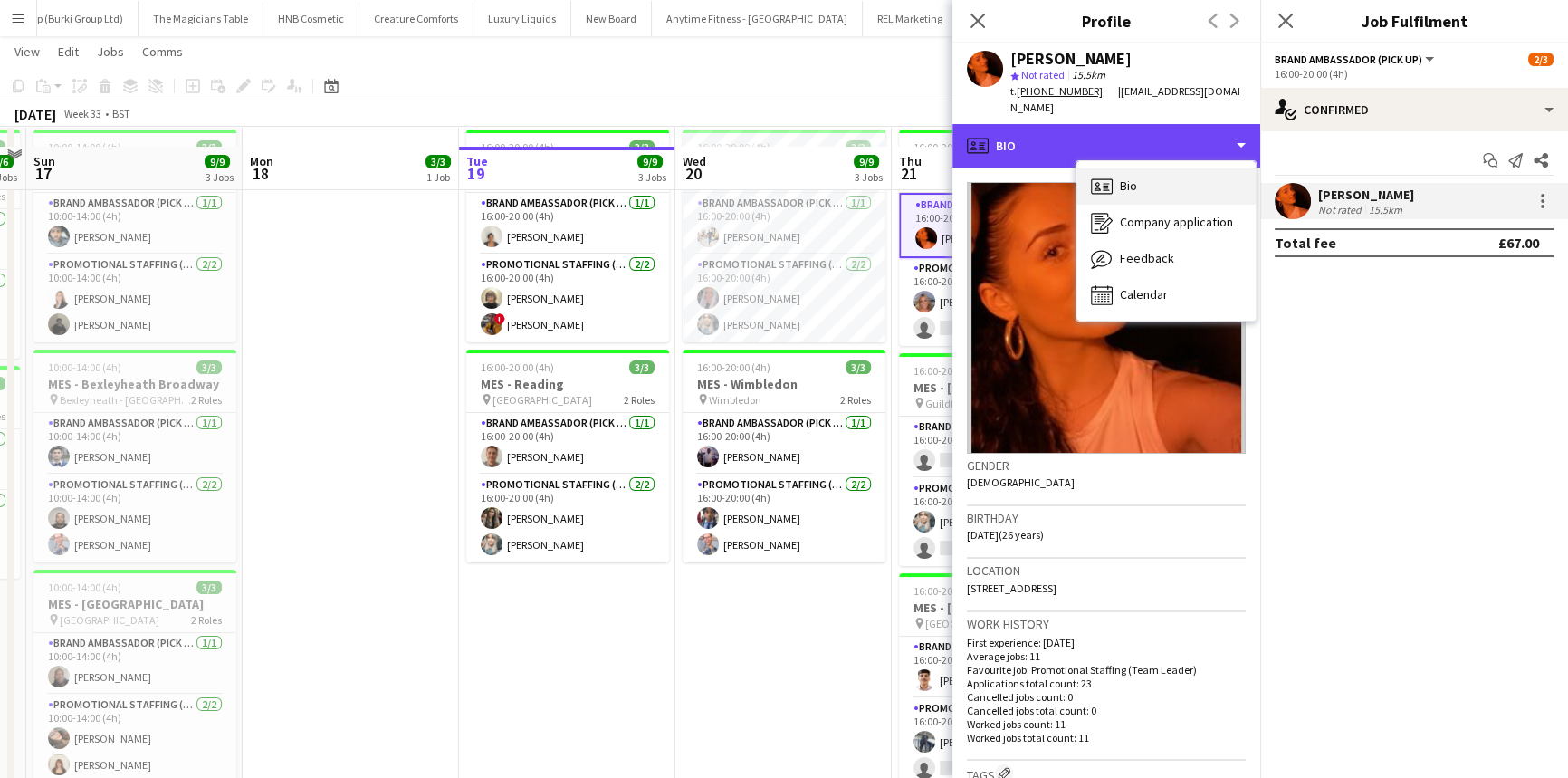
scroll to position [575, 0]
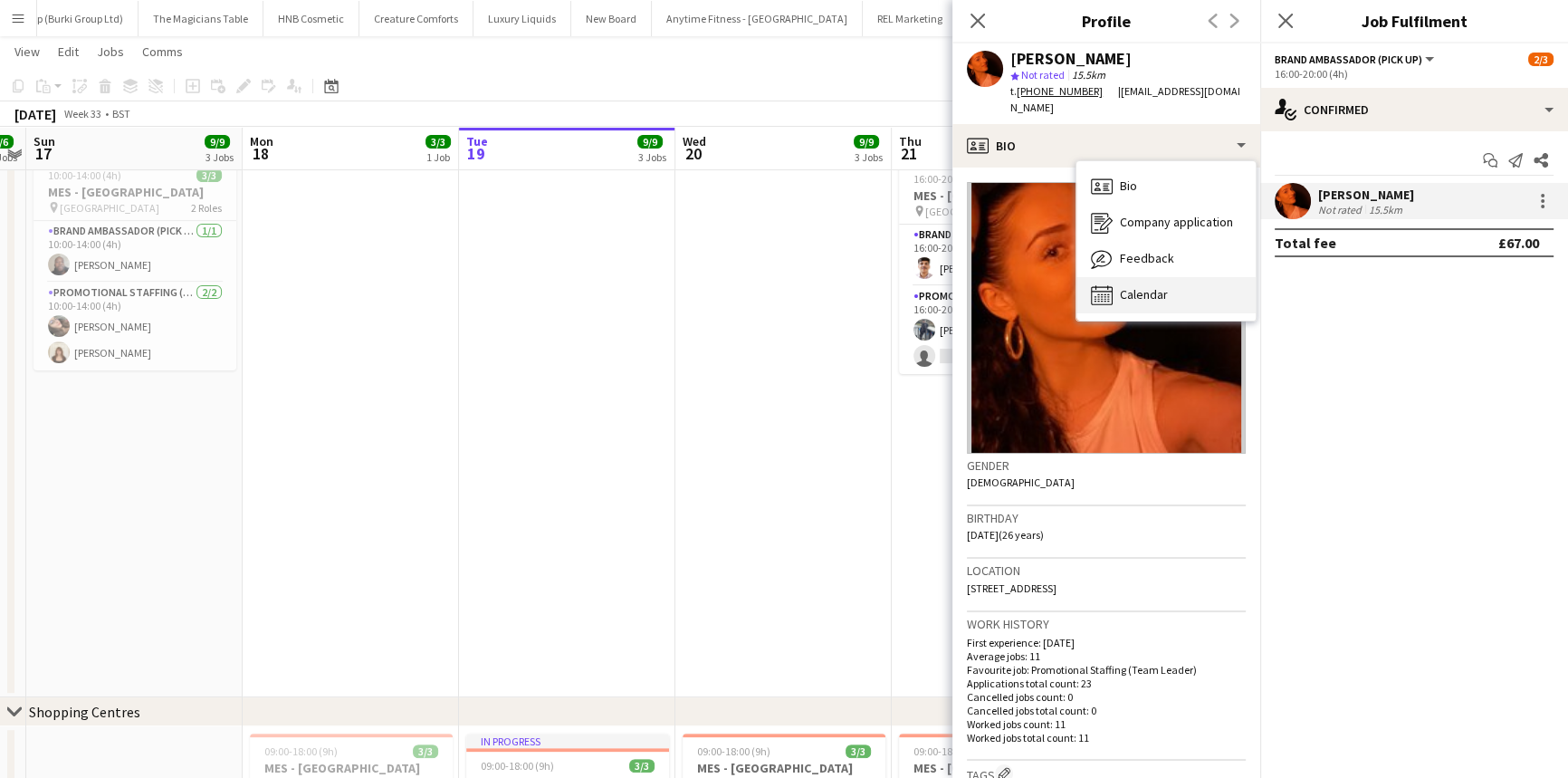
click at [1160, 282] on div "Calendar Calendar" at bounding box center [1166, 295] width 180 height 36
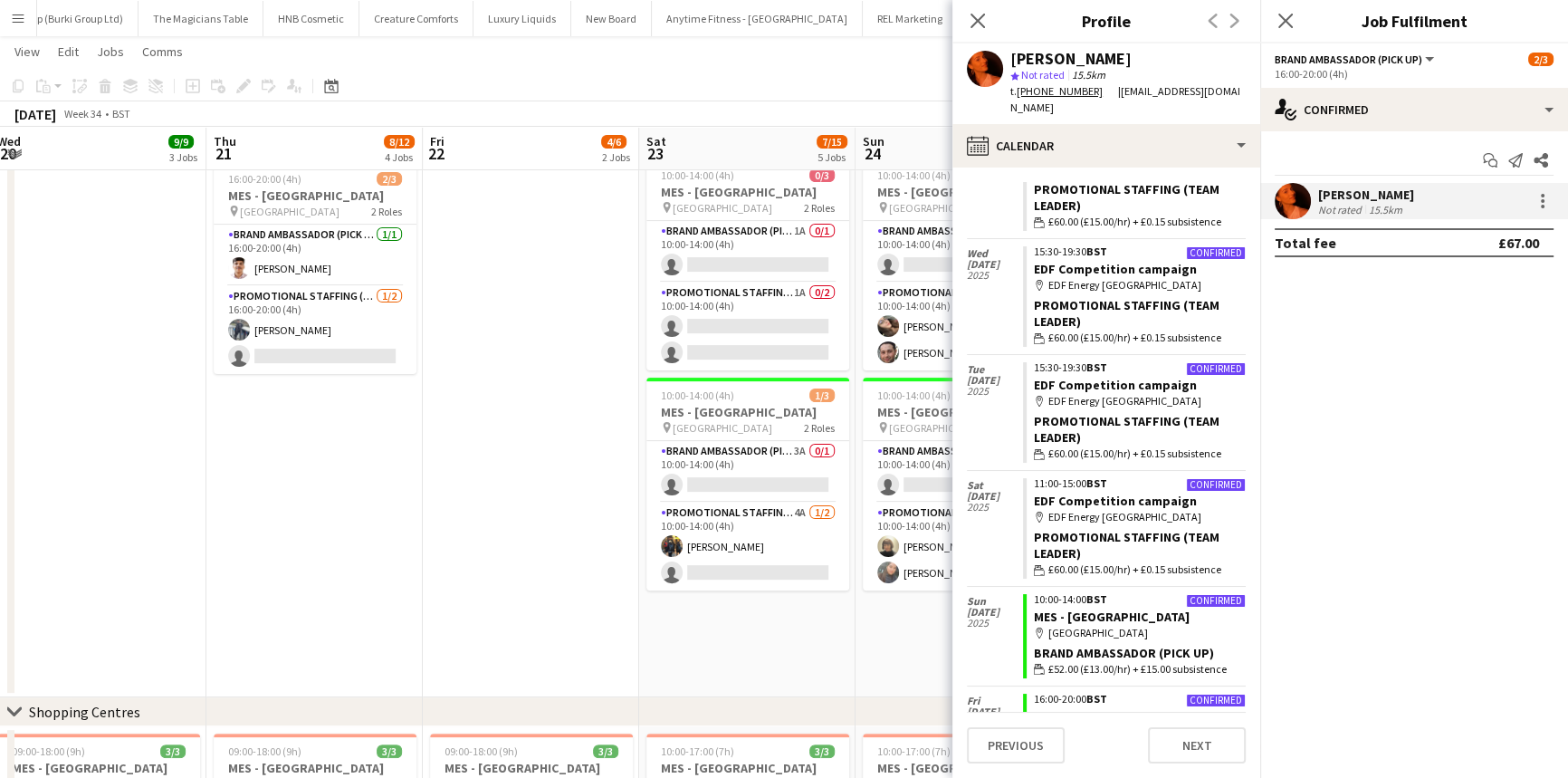
scroll to position [0, 445]
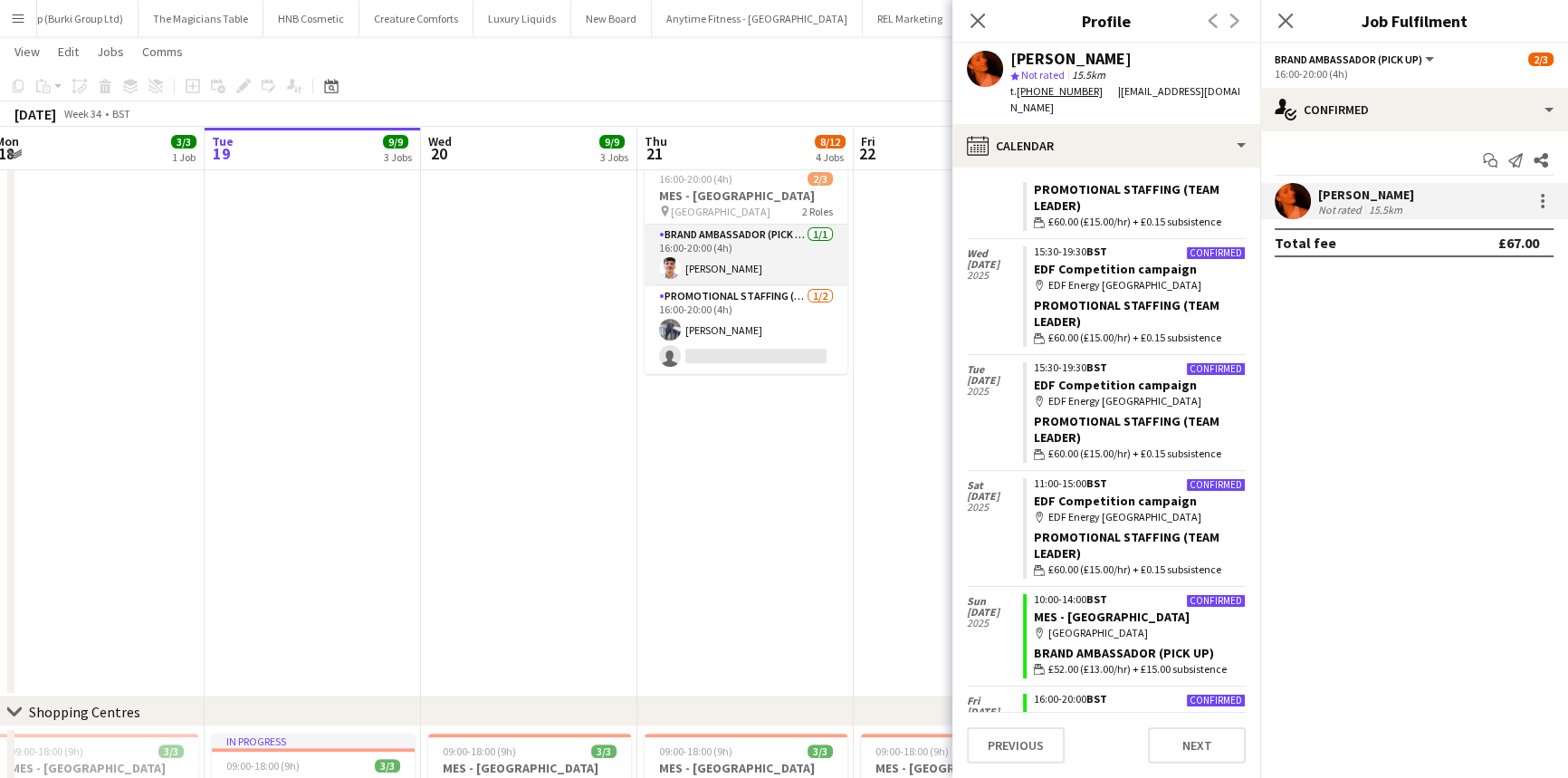
click at [774, 267] on app-card-role "Brand Ambassador (Pick up) 1/1 16:00-20:00 (4h) ARJUN KUNNATHUR" at bounding box center [746, 255] width 203 height 61
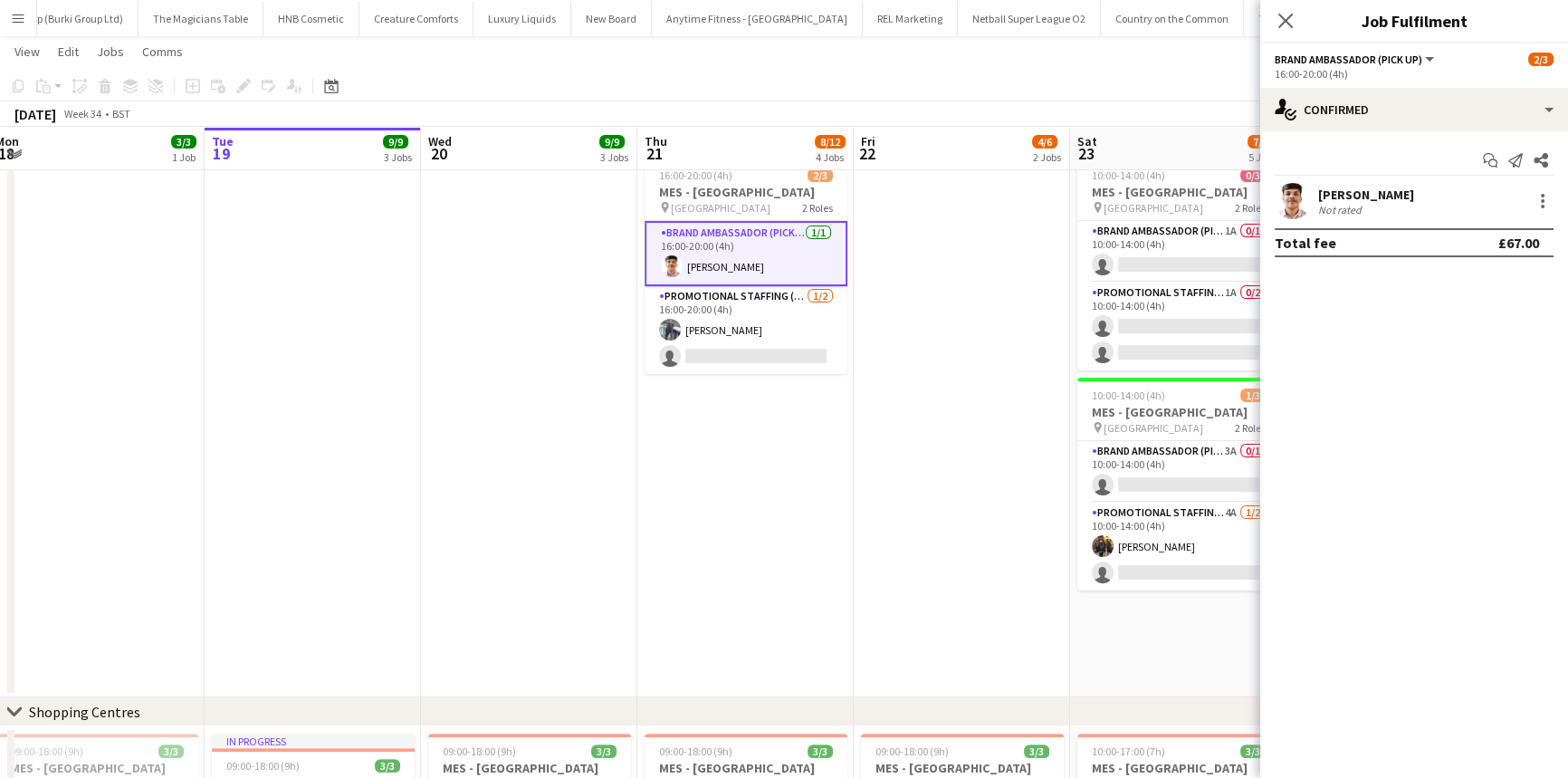
click at [1341, 214] on div "Not rated" at bounding box center [1341, 209] width 47 height 13
click at [1368, 190] on div "[PERSON_NAME]" at bounding box center [1366, 194] width 96 height 16
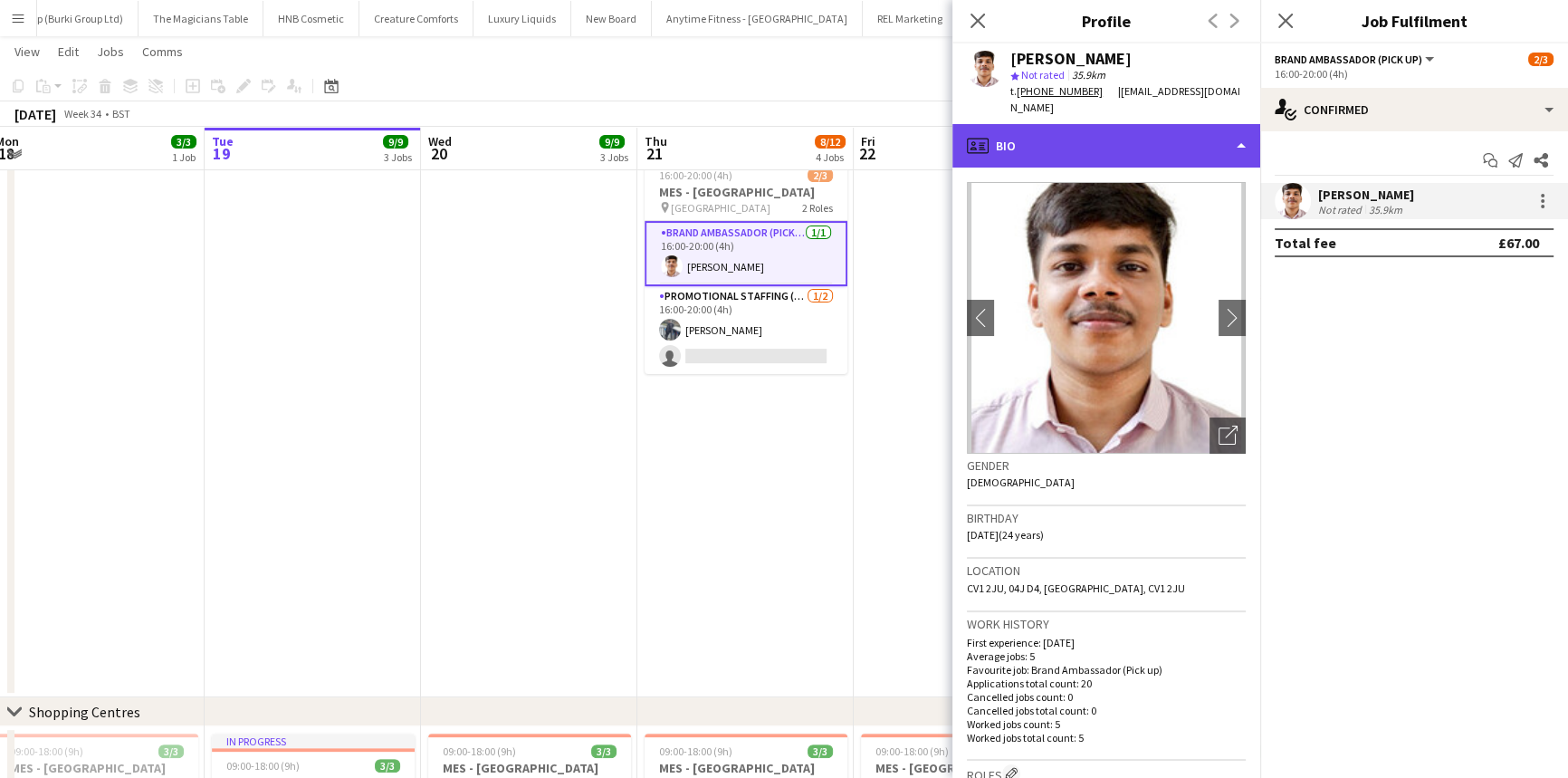
click at [1127, 128] on div "profile Bio" at bounding box center [1106, 145] width 307 height 43
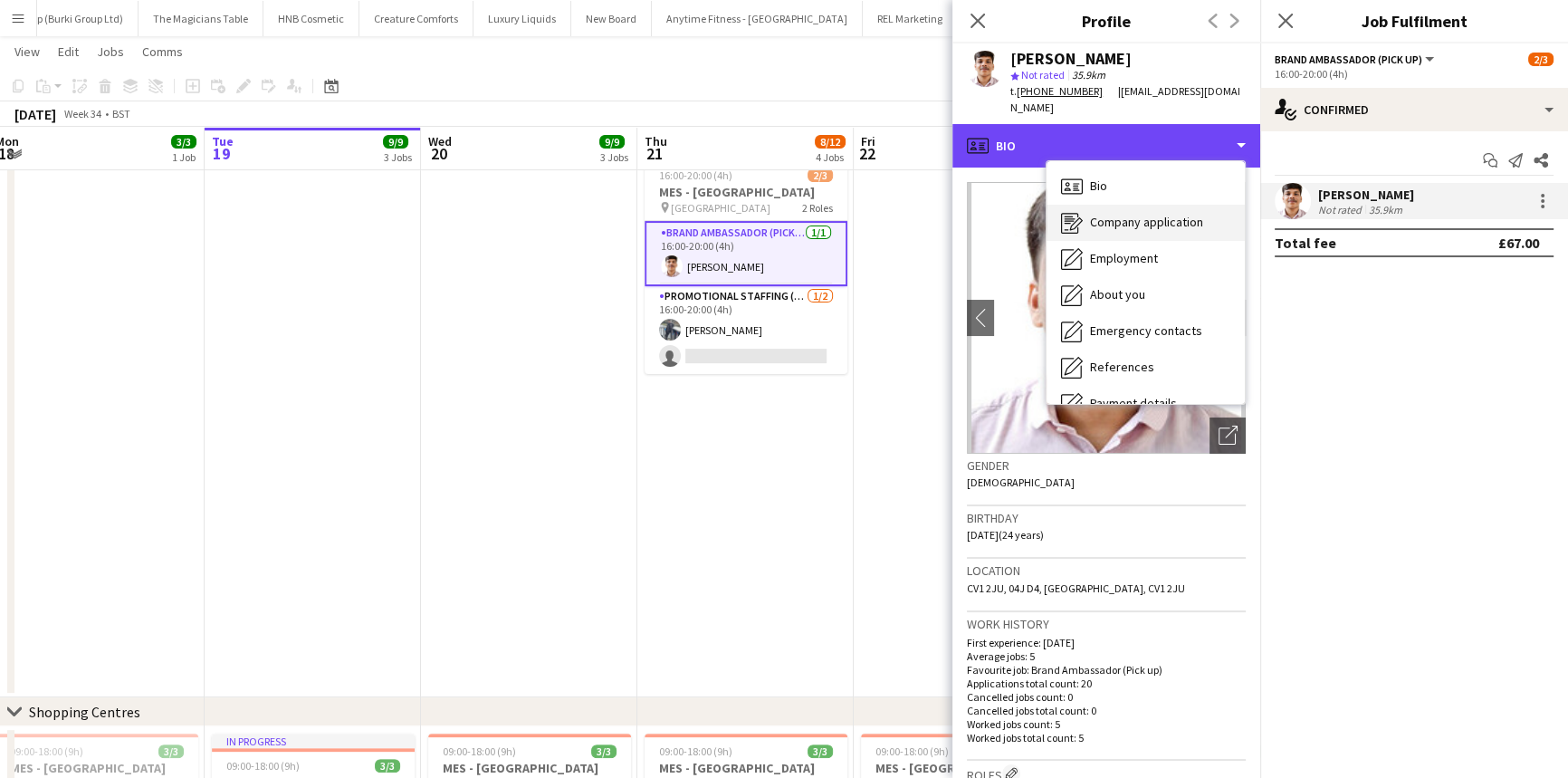
scroll to position [242, 0]
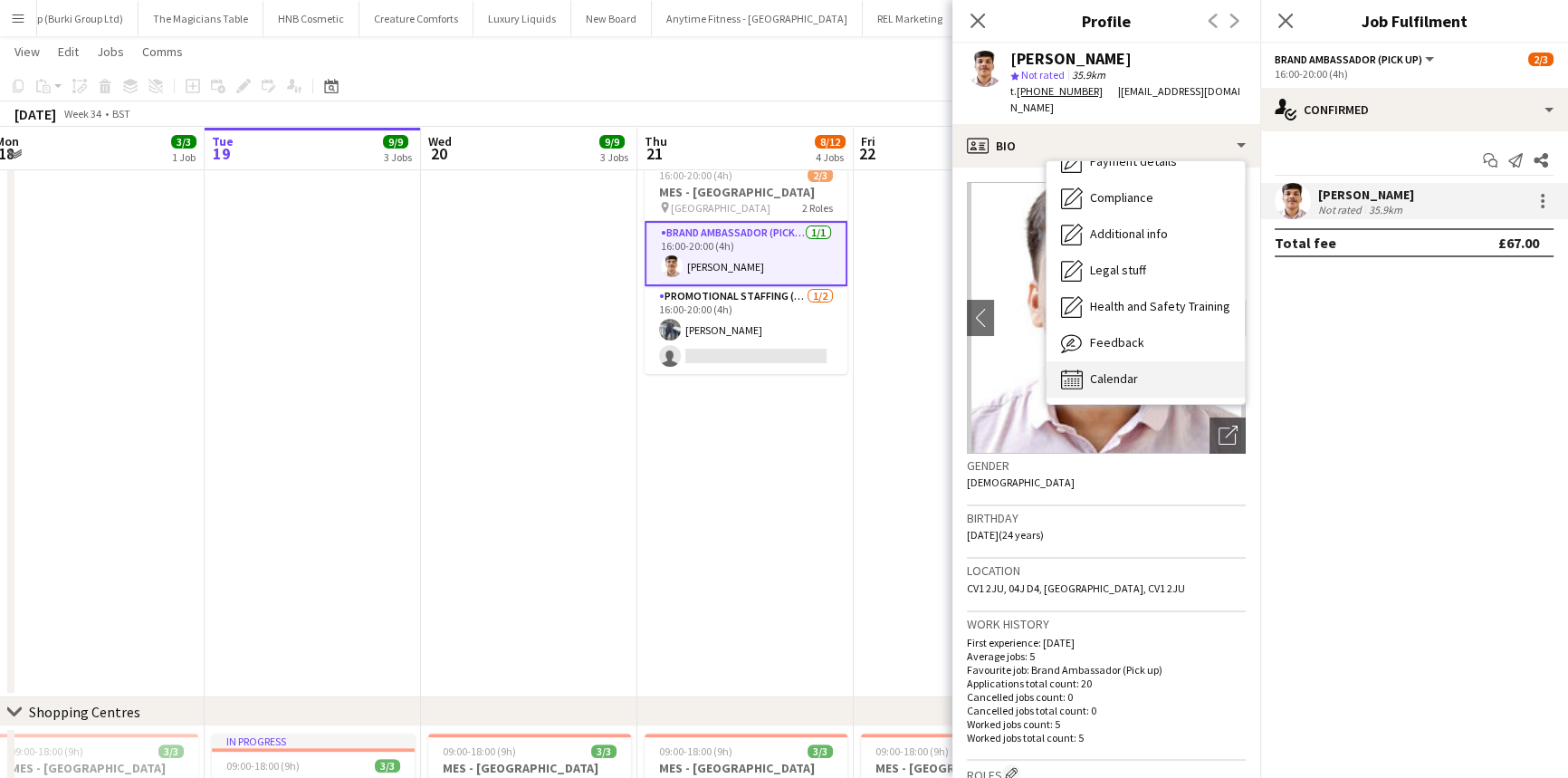
click at [1124, 386] on div "Calendar Calendar" at bounding box center [1145, 379] width 198 height 36
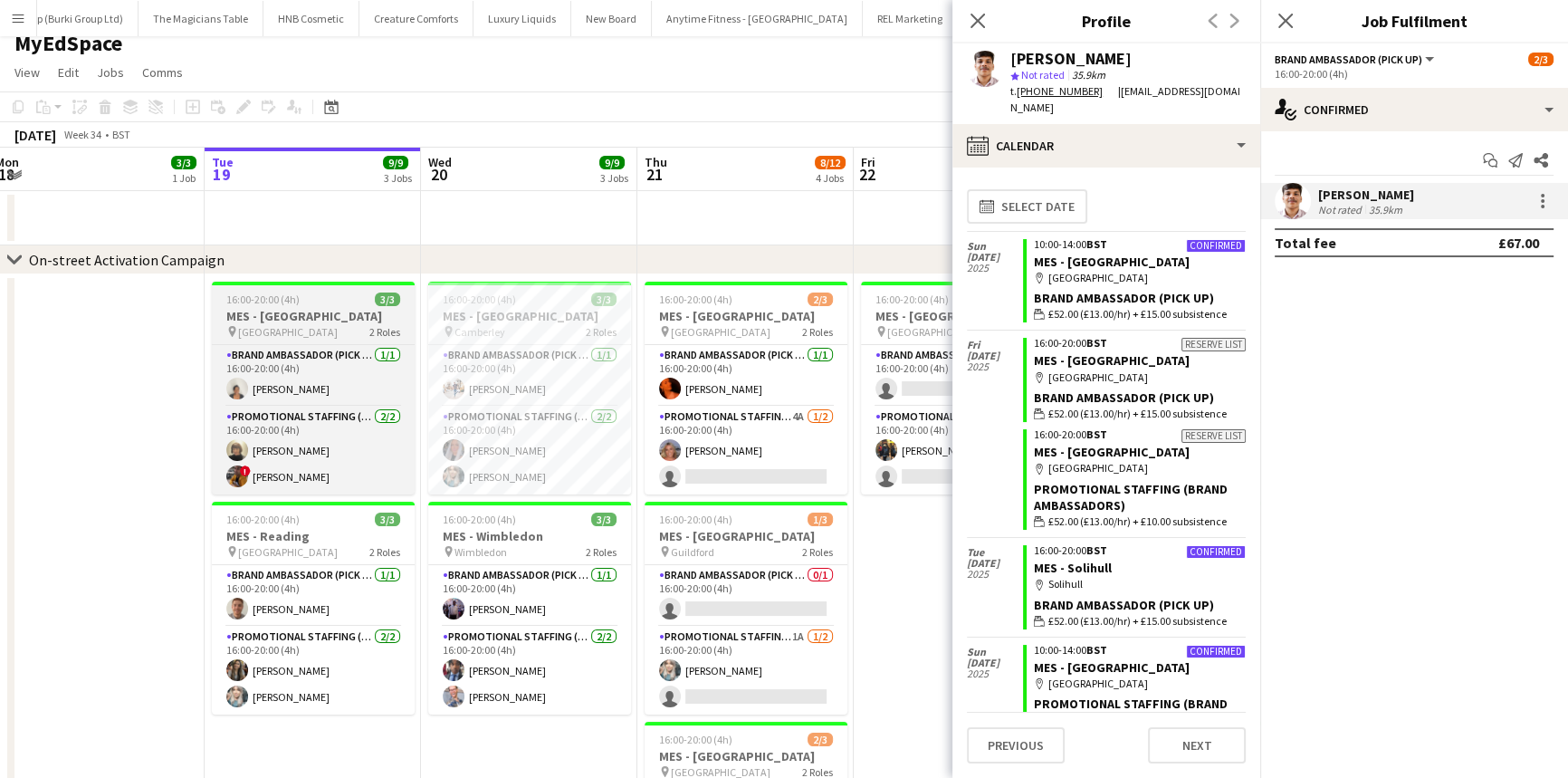
scroll to position [0, 0]
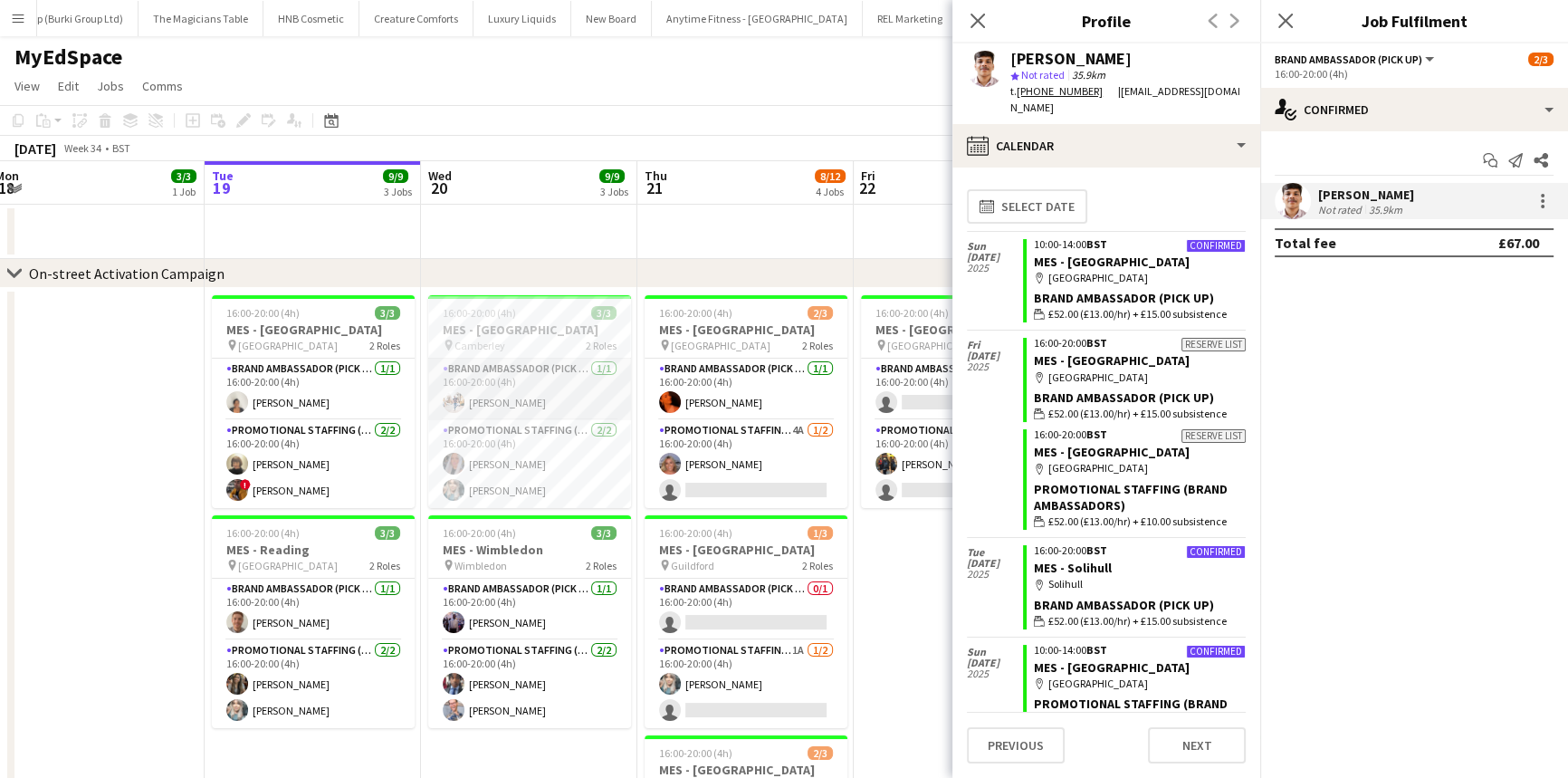
drag, startPoint x: 472, startPoint y: 388, endPoint x: 571, endPoint y: 363, distance: 102.1
click at [474, 388] on app-card-role "Brand Ambassador (Pick up) [DATE] 16:00-20:00 (4h) [PERSON_NAME]" at bounding box center [529, 389] width 203 height 61
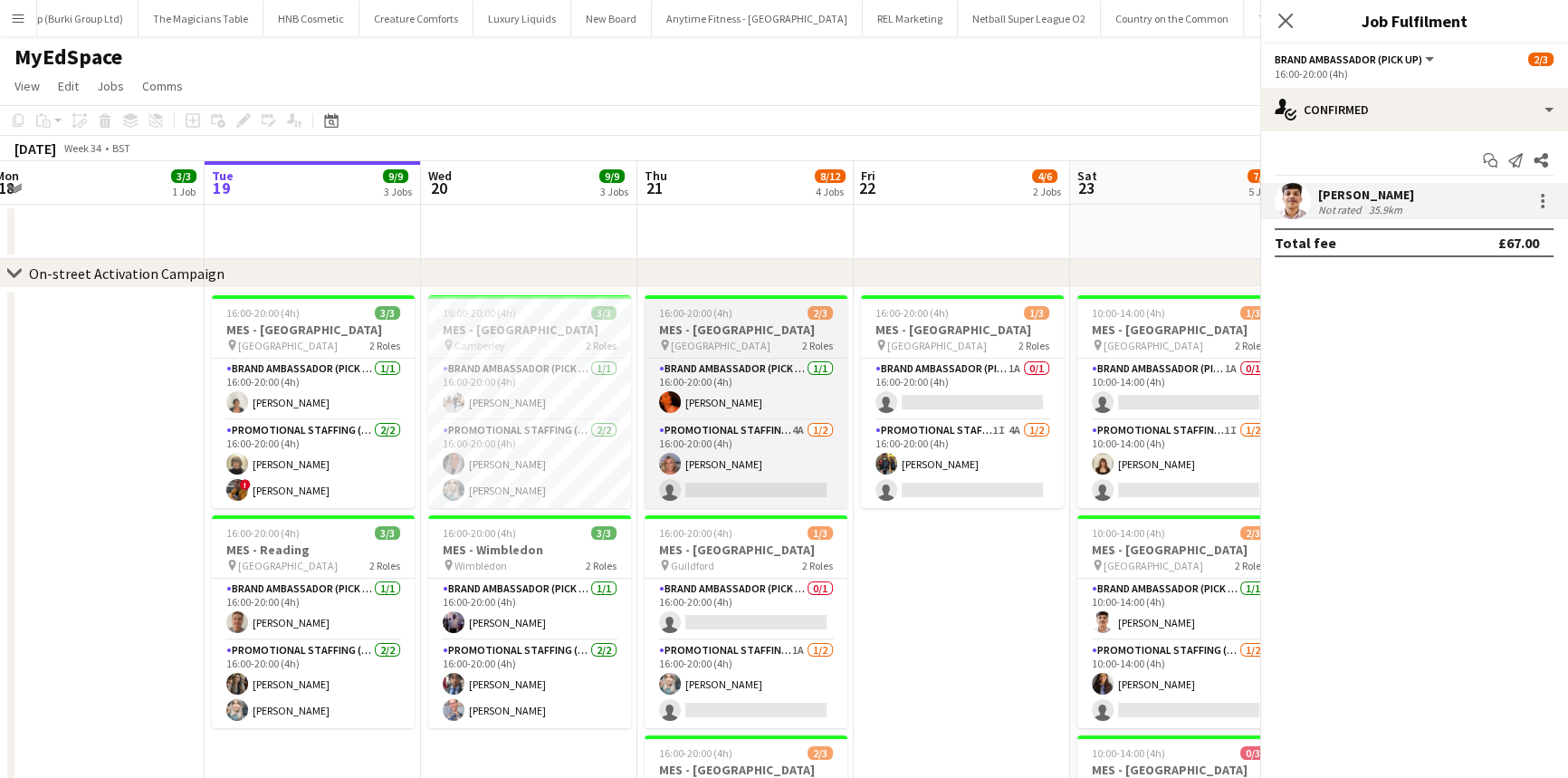
scroll to position [0, 444]
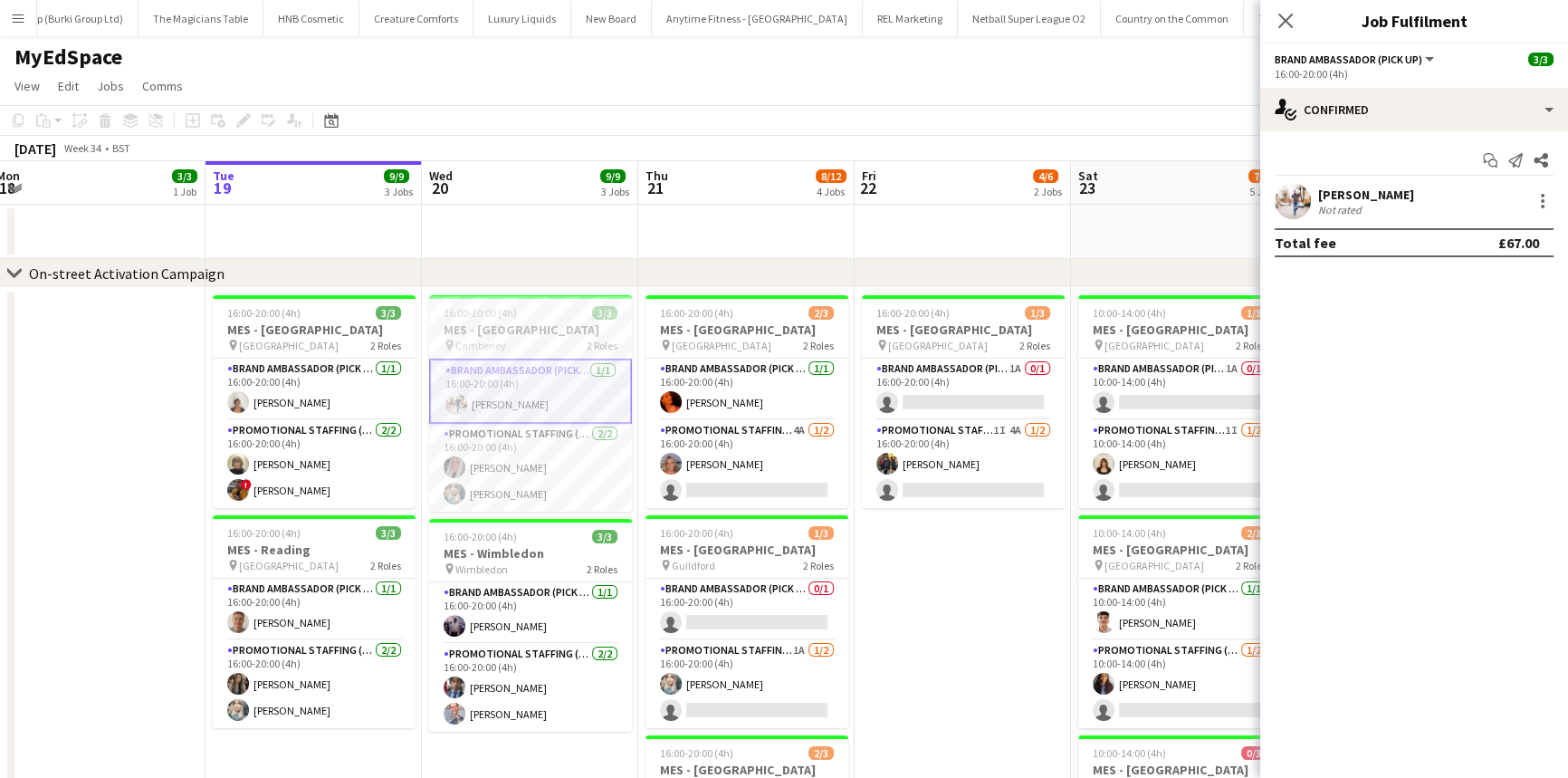
click at [1338, 194] on div "Matthew Stephens" at bounding box center [1366, 194] width 96 height 16
click at [1359, 190] on div "Matthew Stephens" at bounding box center [1366, 194] width 96 height 16
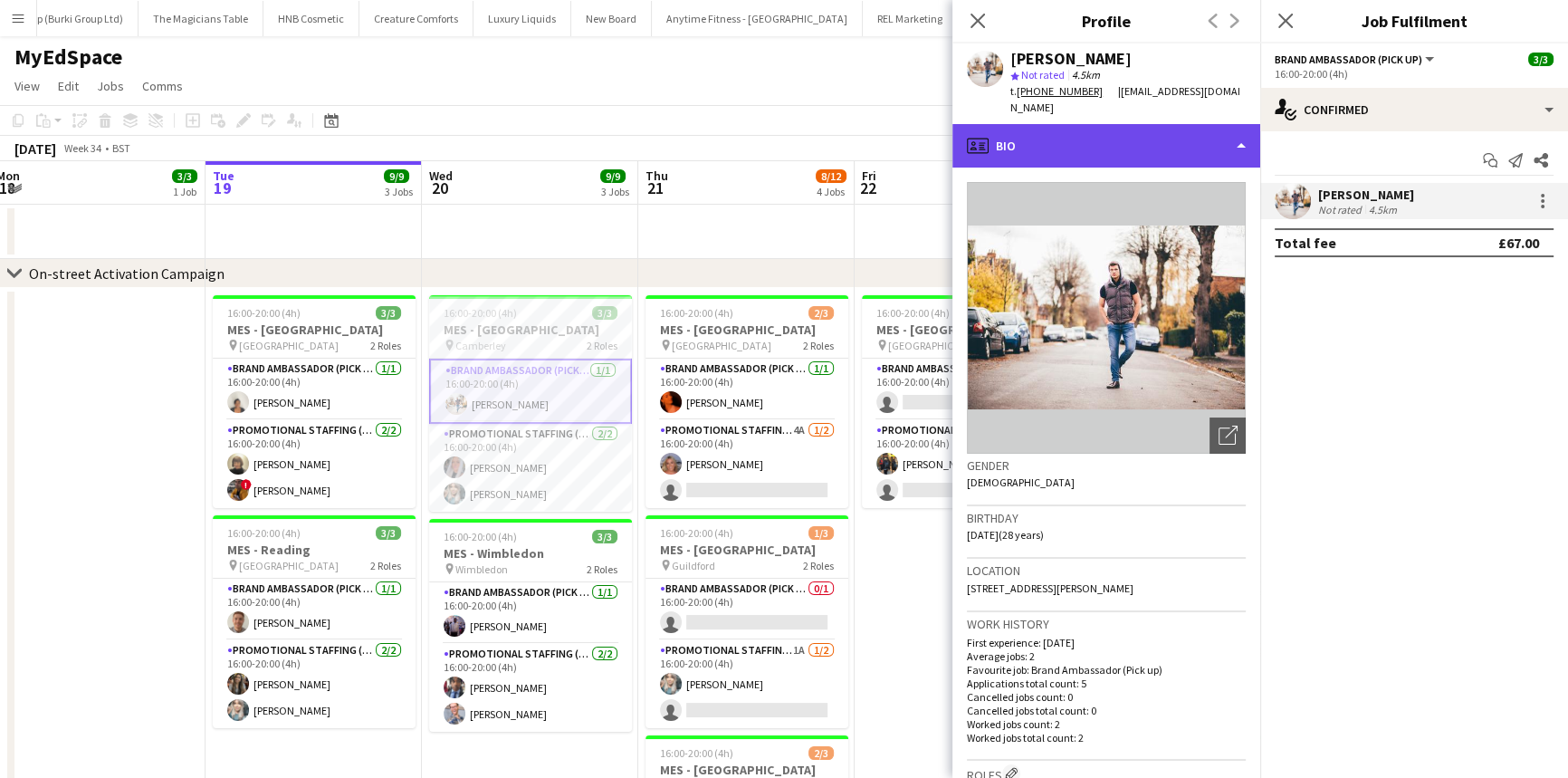
click at [1204, 129] on div "profile Bio" at bounding box center [1106, 145] width 307 height 43
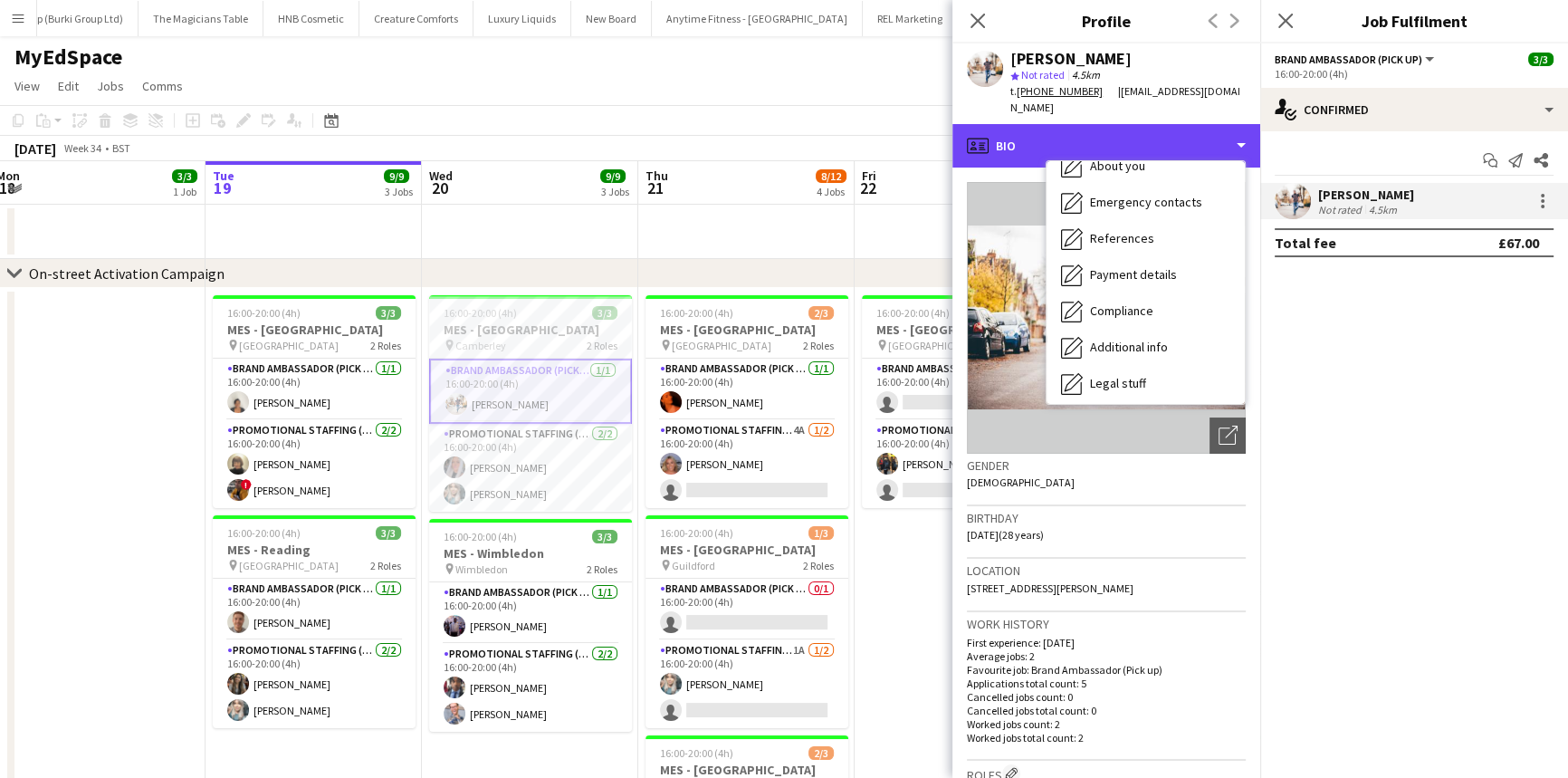
scroll to position [242, 0]
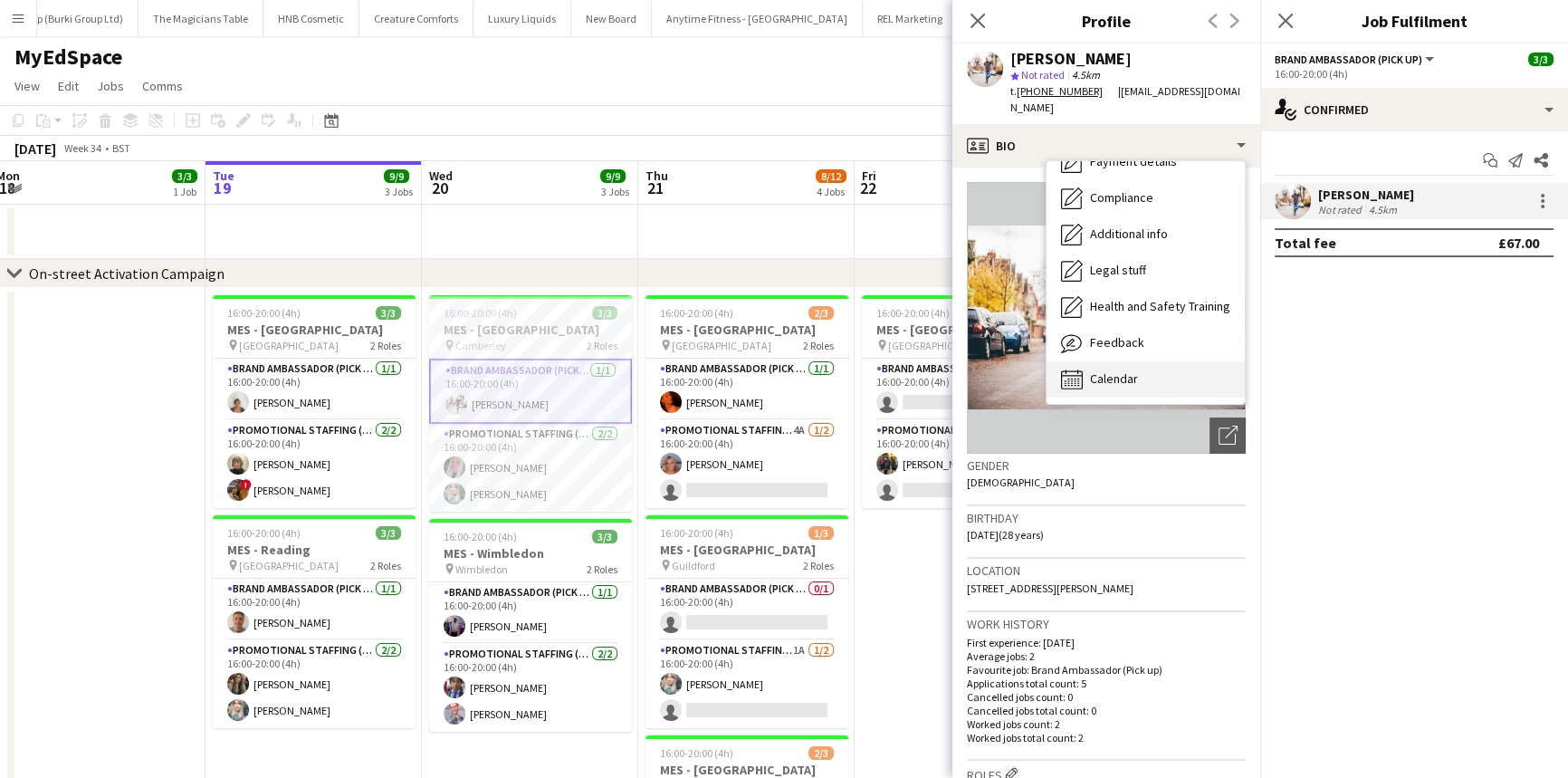
click at [1169, 379] on div "Calendar Calendar" at bounding box center [1145, 379] width 198 height 36
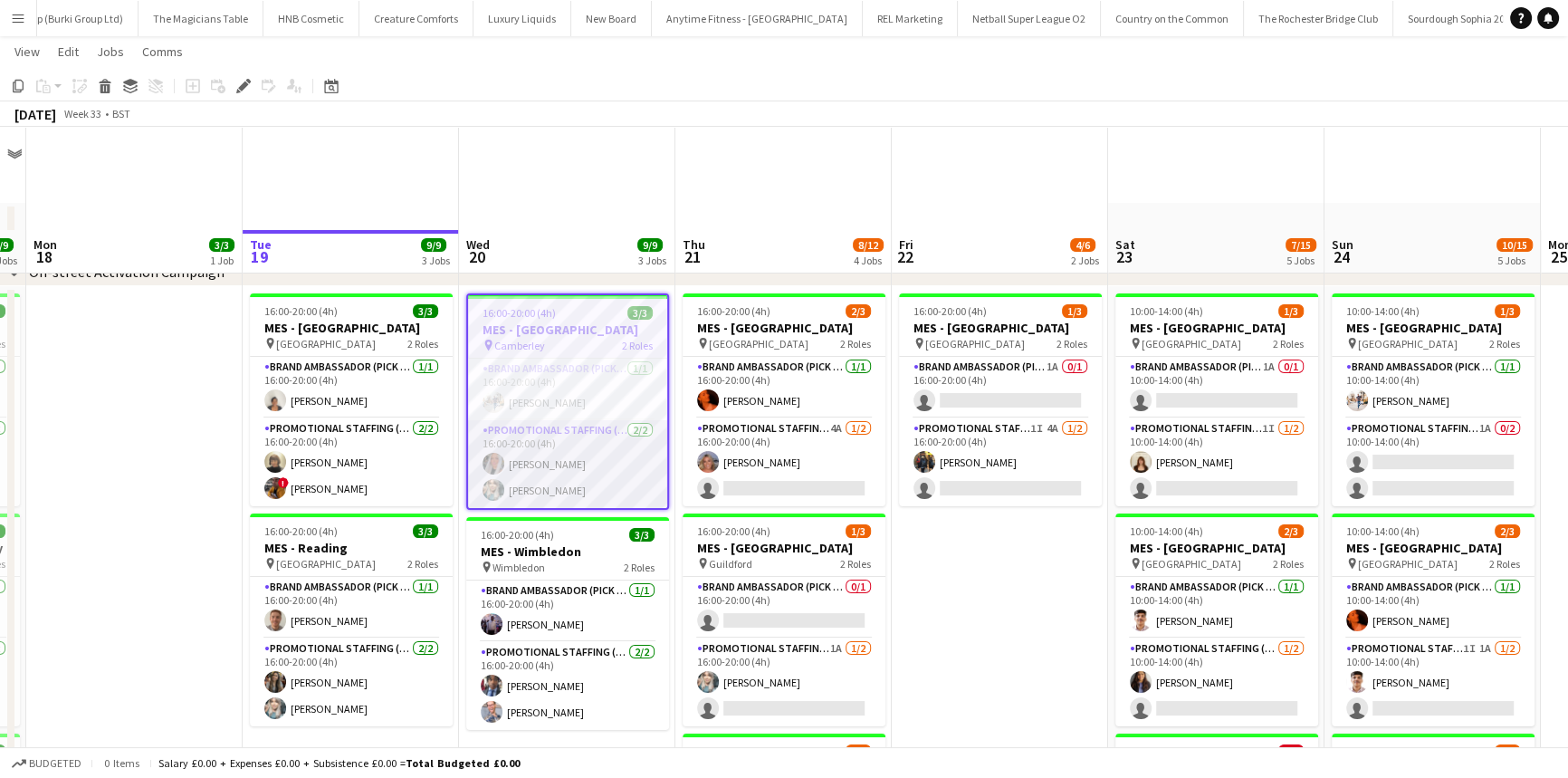
scroll to position [164, 0]
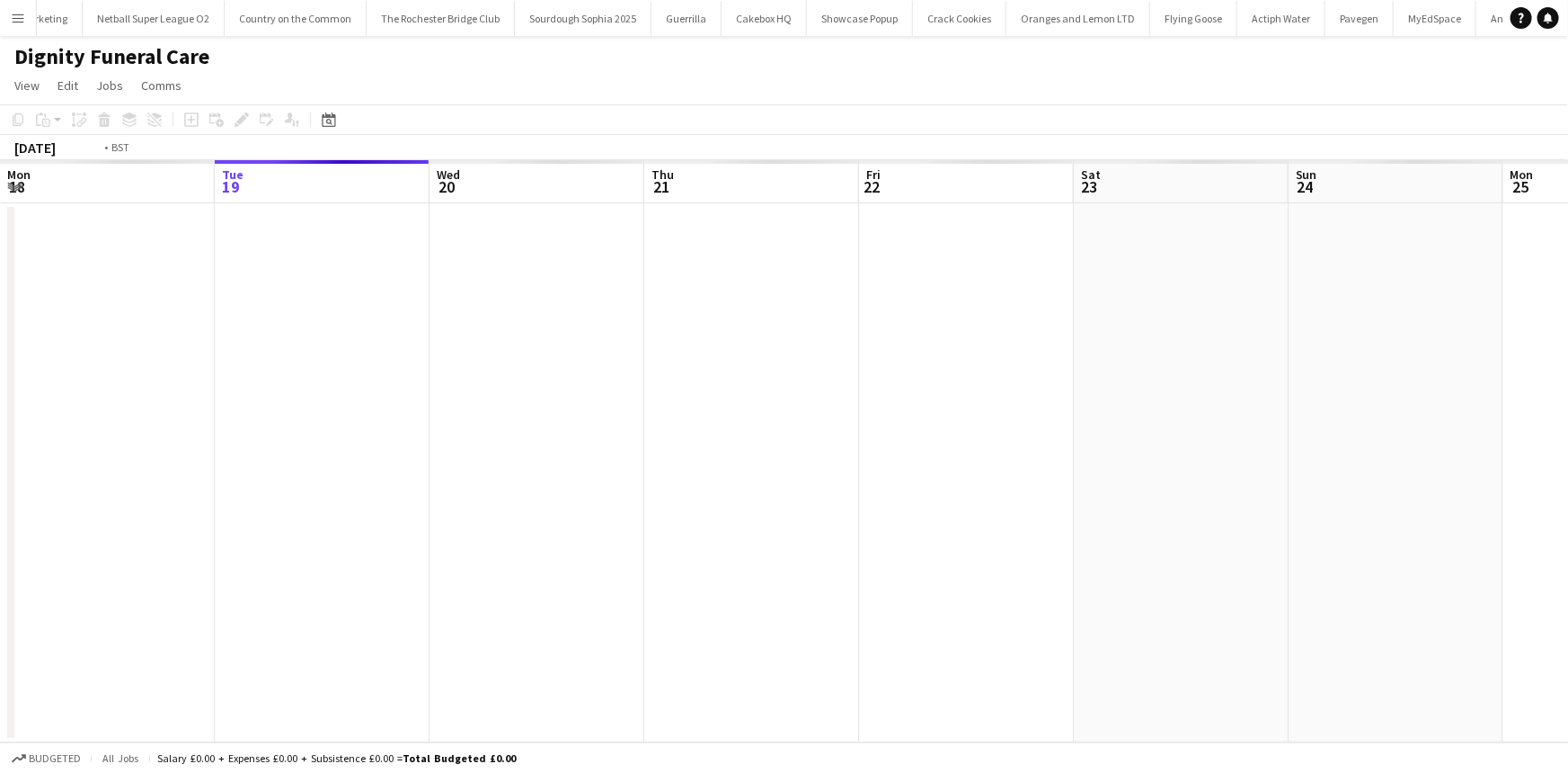
scroll to position [0, 618]
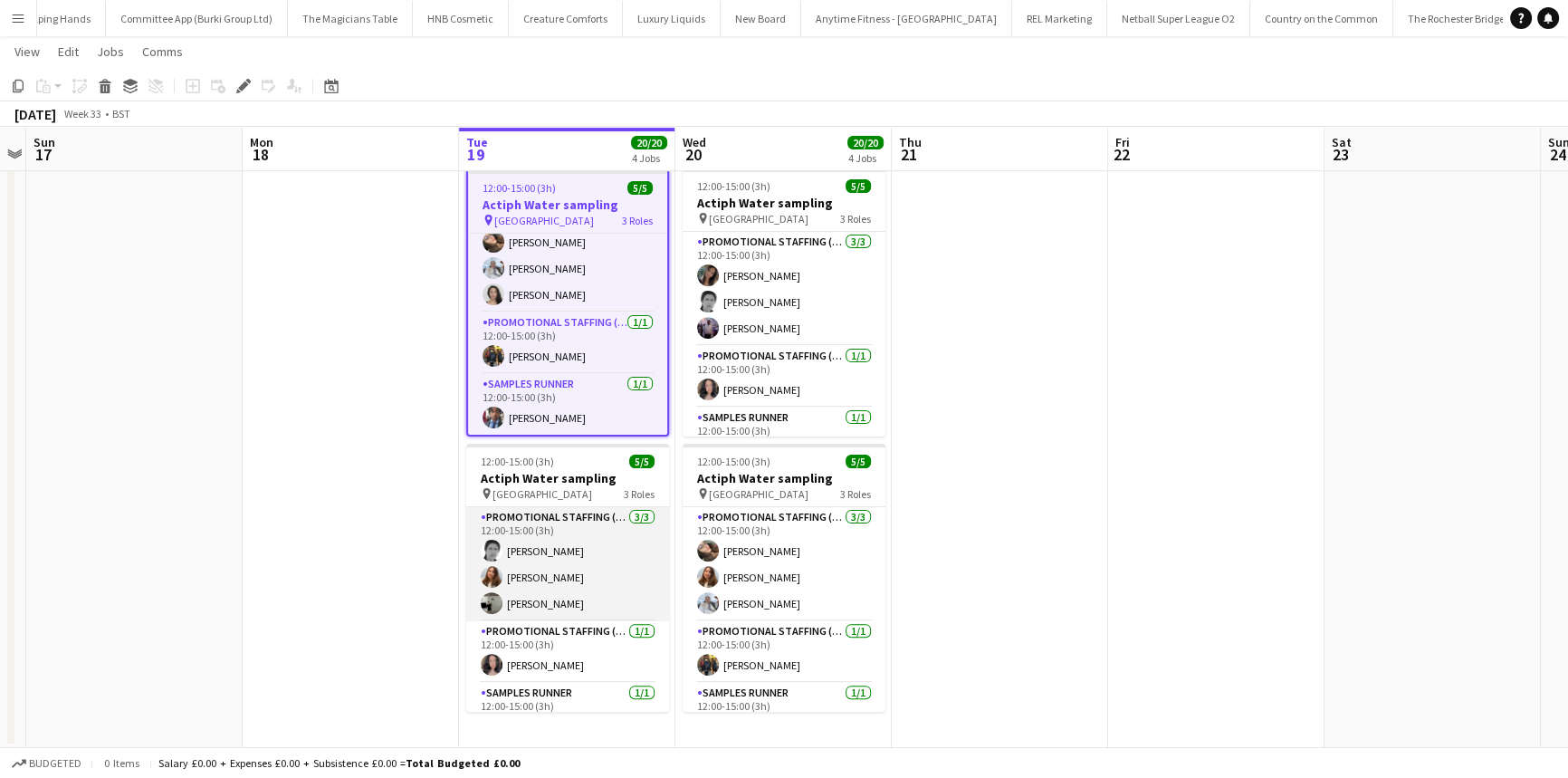
click at [552, 518] on app-card-role "Promotional Staffing (Brand Ambassadors) 3/3 12:00-15:00 (3h) Helen Pritchard T…" at bounding box center [567, 564] width 203 height 114
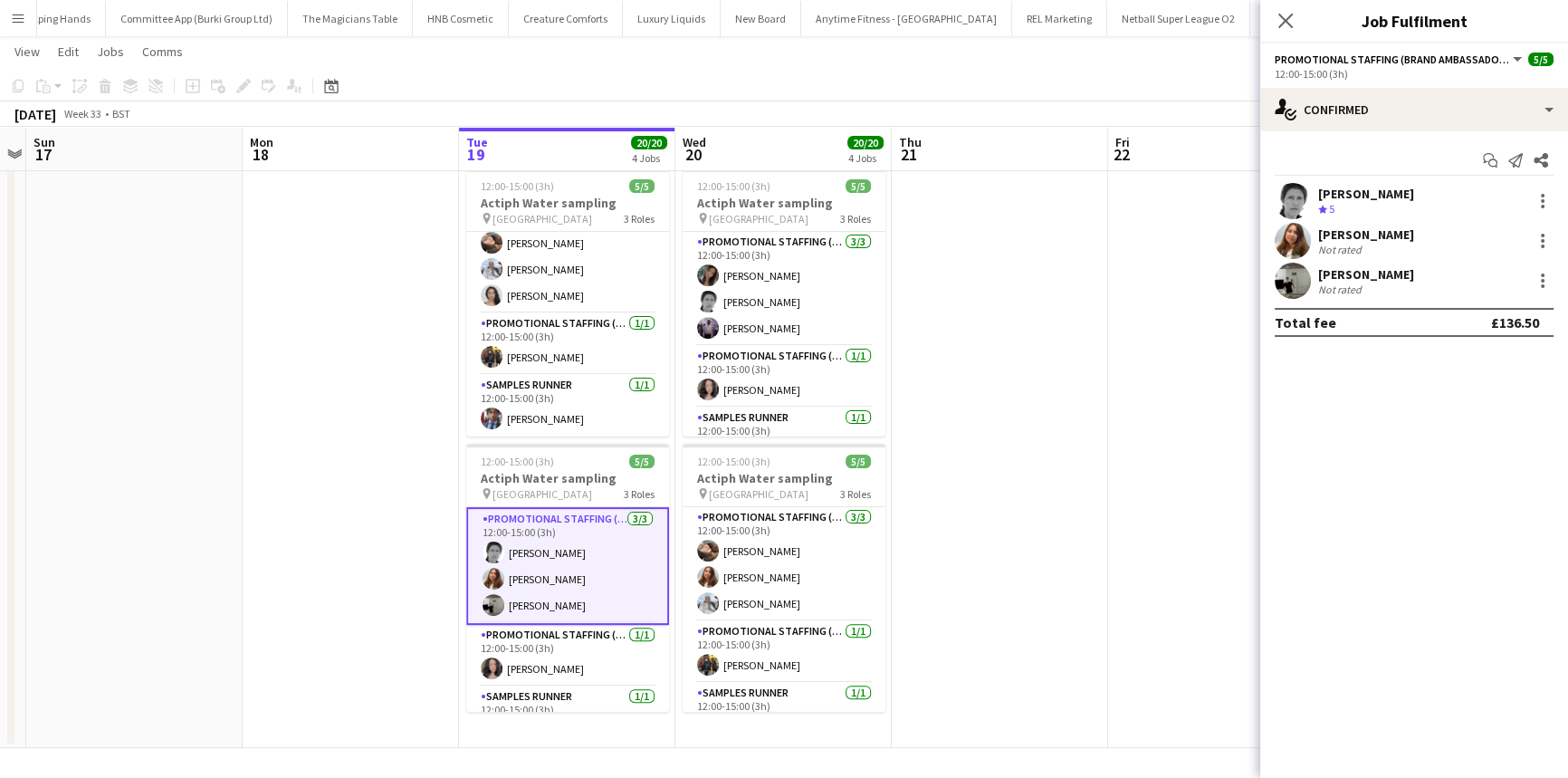
scroll to position [32, 0]
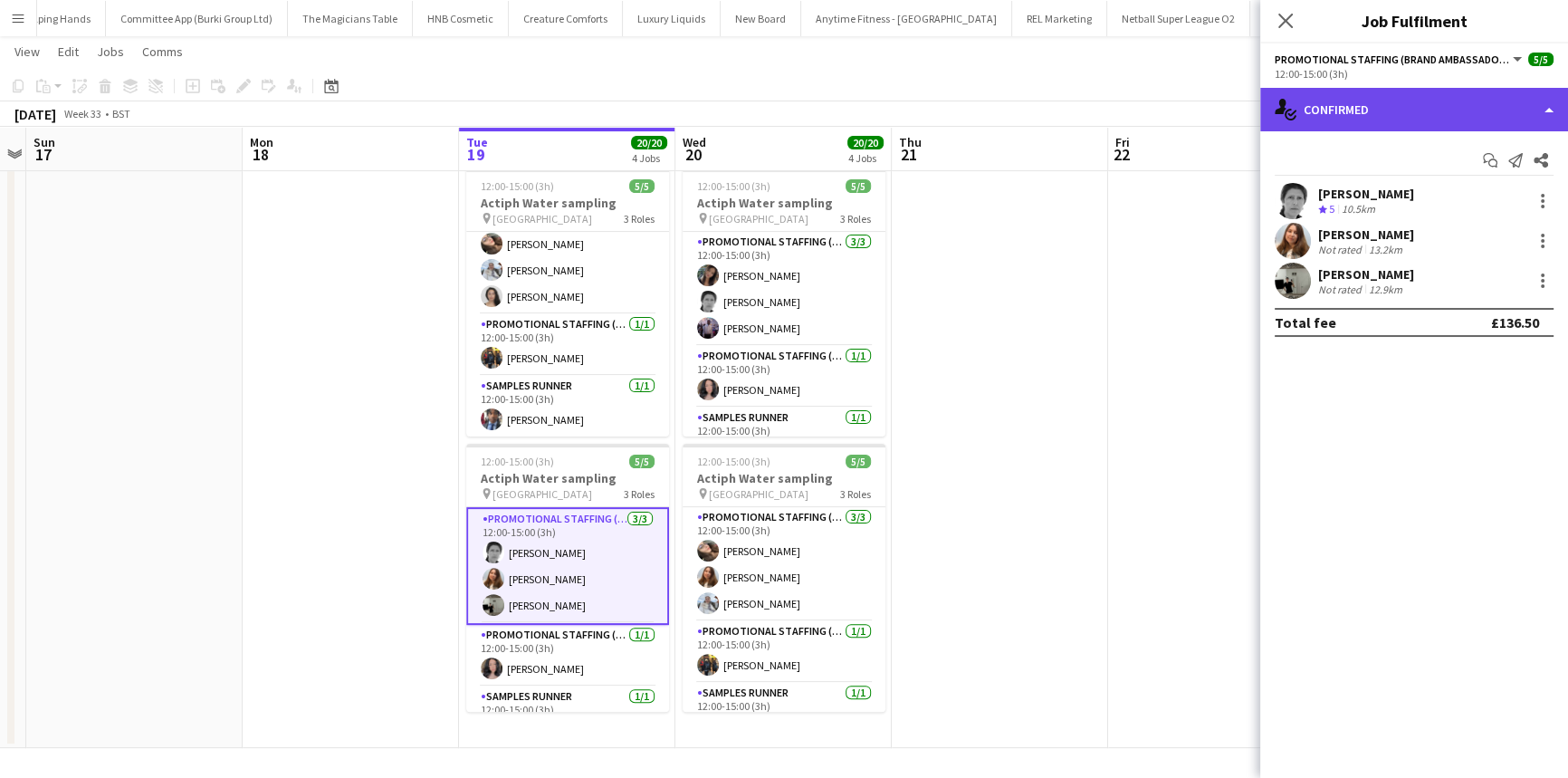
click at [1431, 122] on div "single-neutral-actions-check-2 Confirmed" at bounding box center [1414, 109] width 307 height 43
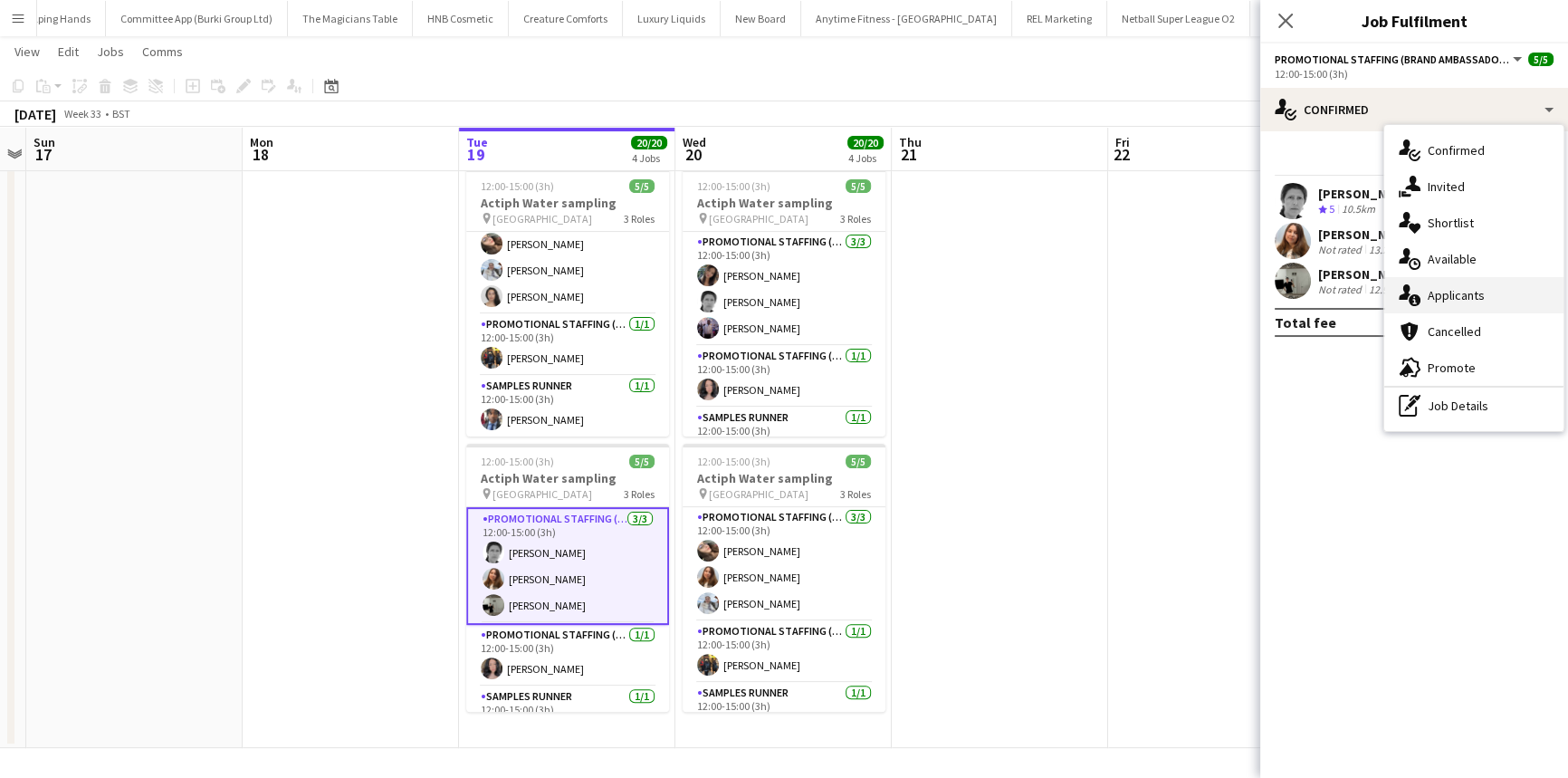
click at [1471, 280] on div "single-neutral-actions-information Applicants" at bounding box center [1474, 295] width 180 height 36
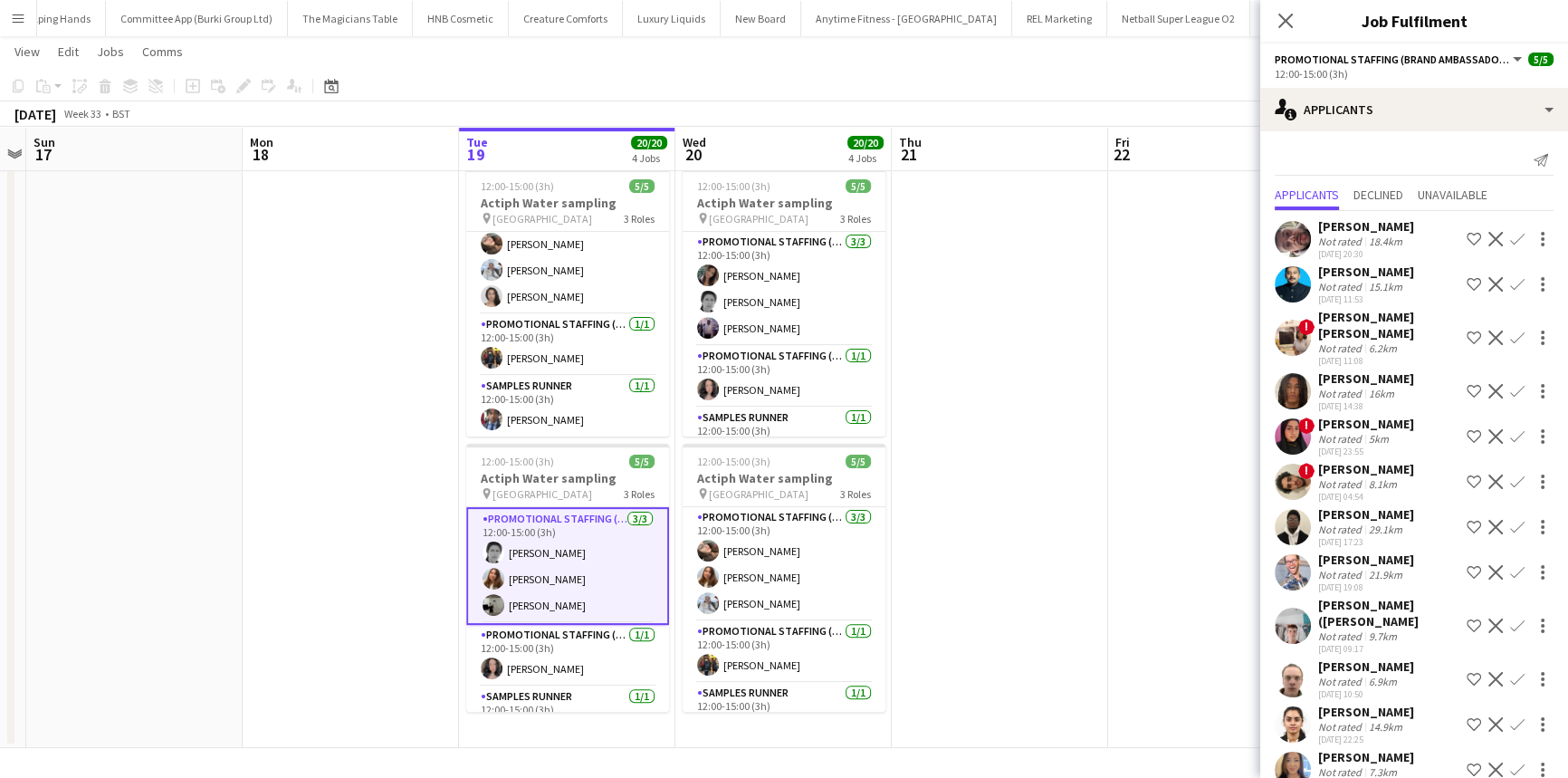
click at [592, 547] on app-card-role "Promotional Staffing (Brand Ambassadors) 3/3 12:00-15:00 (3h) Helen Pritchard T…" at bounding box center [567, 566] width 203 height 118
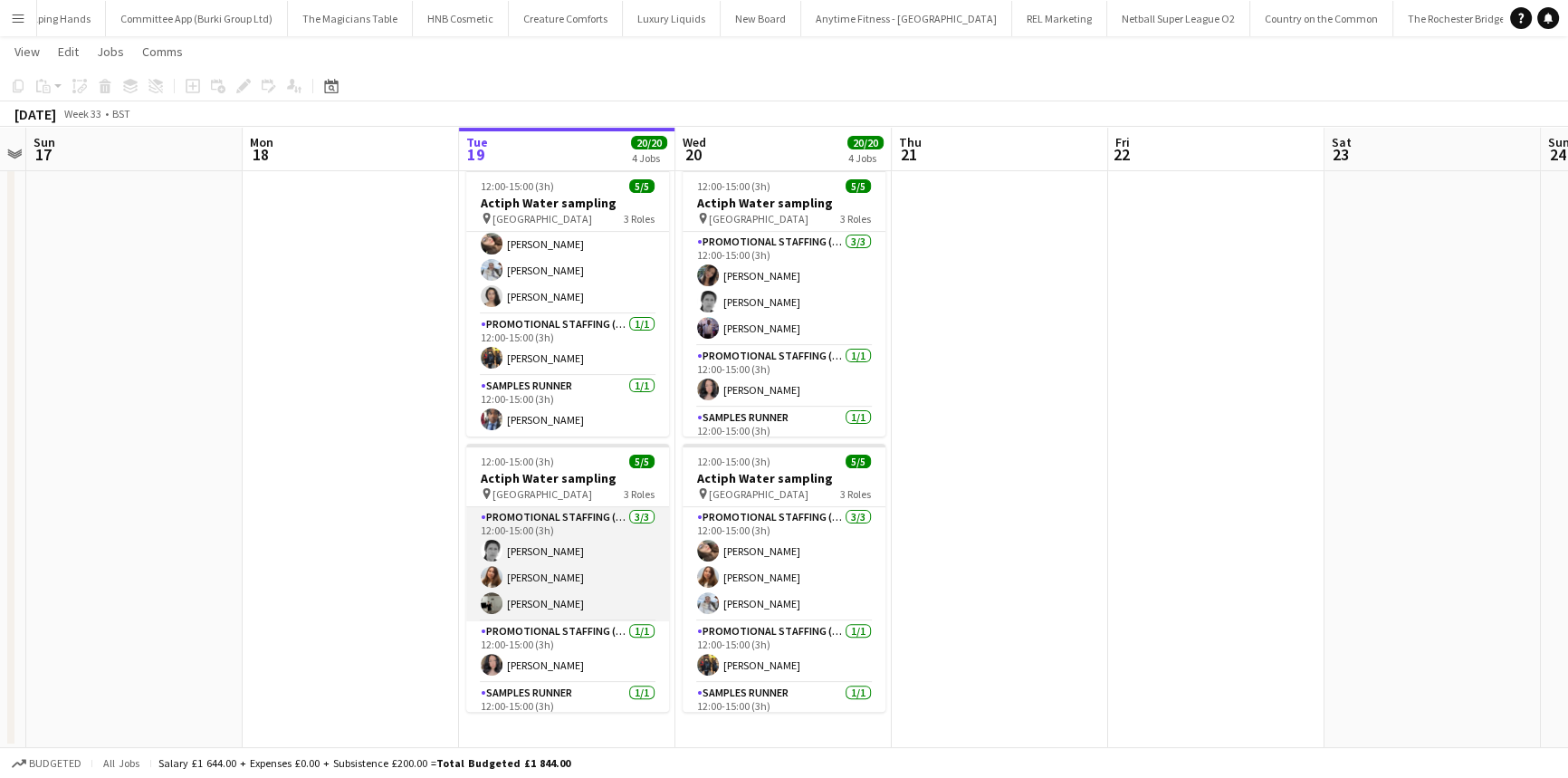
click at [571, 571] on app-card-role "Promotional Staffing (Brand Ambassadors) 3/3 12:00-15:00 (3h) Helen Pritchard T…" at bounding box center [567, 564] width 203 height 114
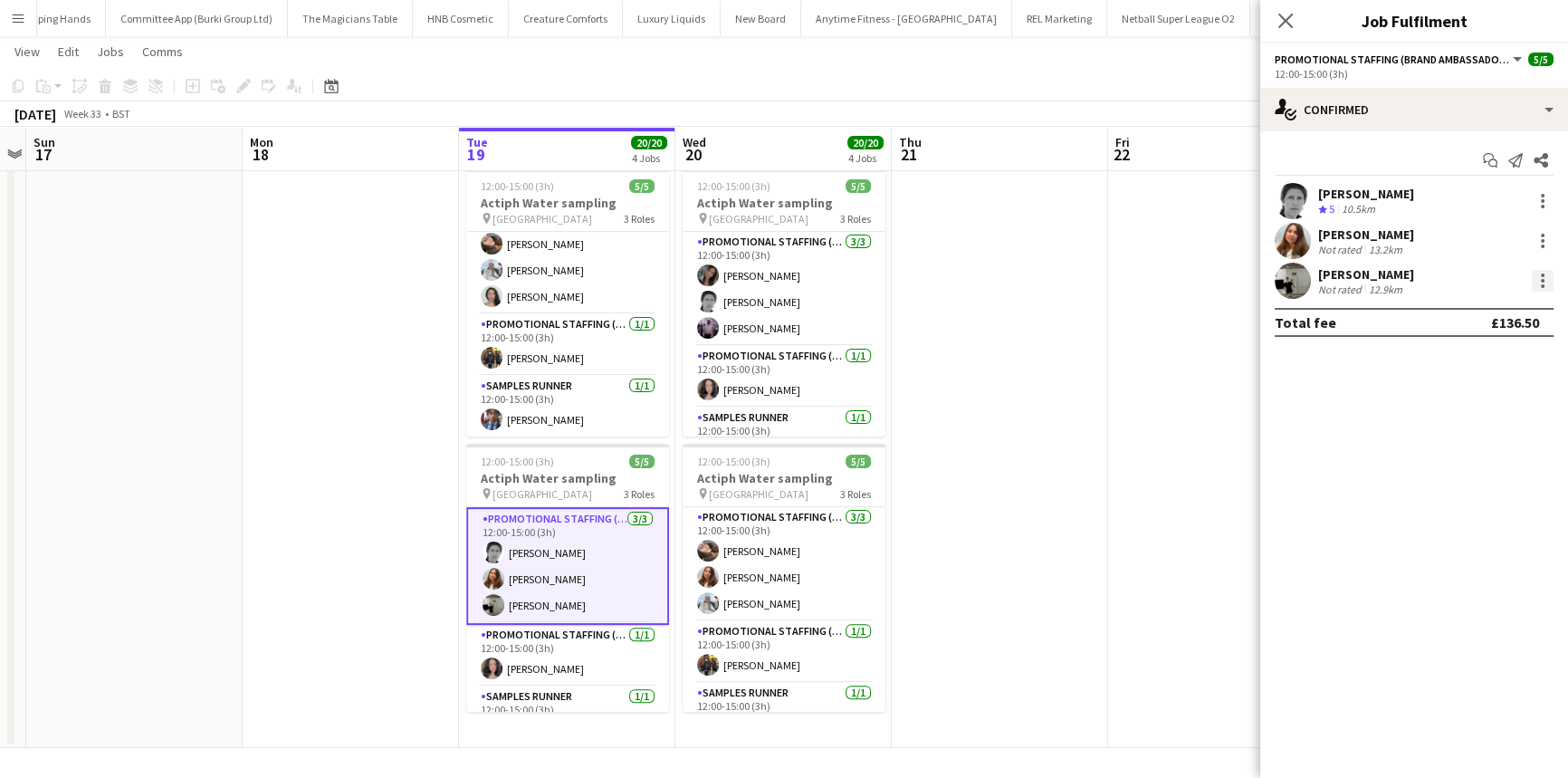
click at [1537, 280] on div at bounding box center [1543, 280] width 22 height 22
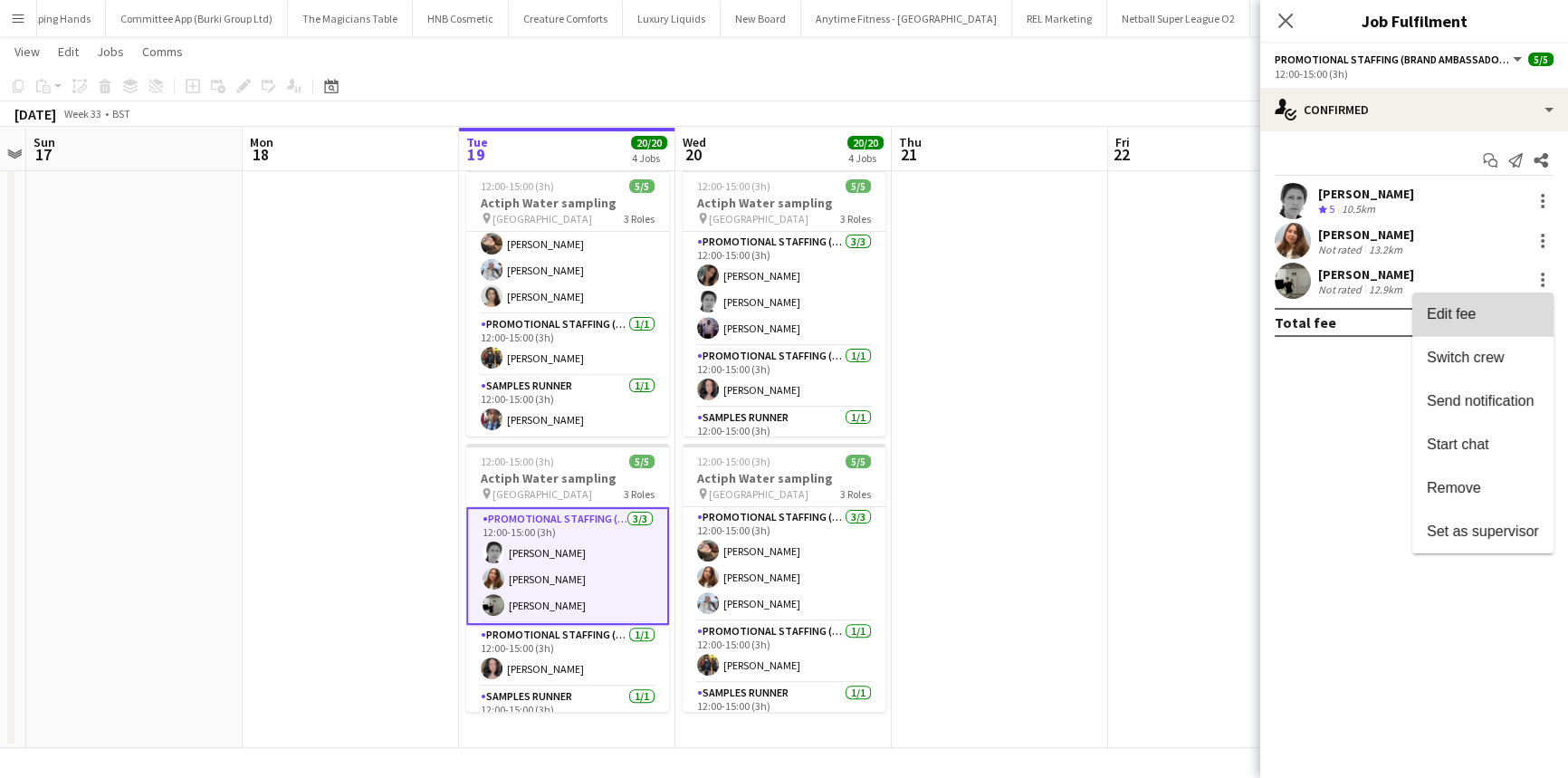
click at [1459, 317] on span "Edit fee" at bounding box center [1451, 314] width 49 height 15
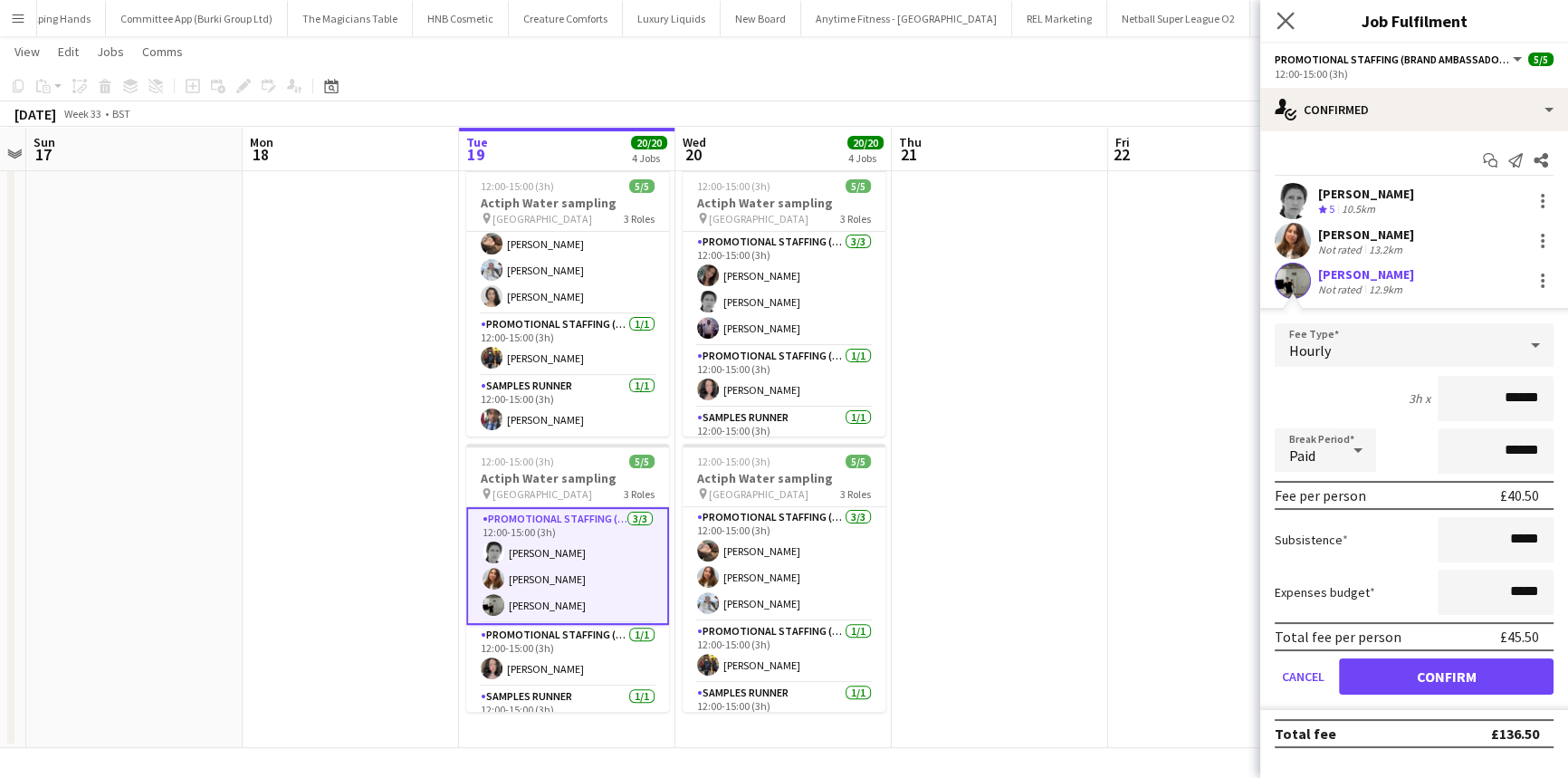
drag, startPoint x: 1283, startPoint y: 33, endPoint x: 1276, endPoint y: 21, distance: 13.9
click at [1276, 22] on div "Close pop-in" at bounding box center [1286, 20] width 51 height 41
click at [1276, 21] on app-icon "Close pop-in" at bounding box center [1286, 20] width 26 height 26
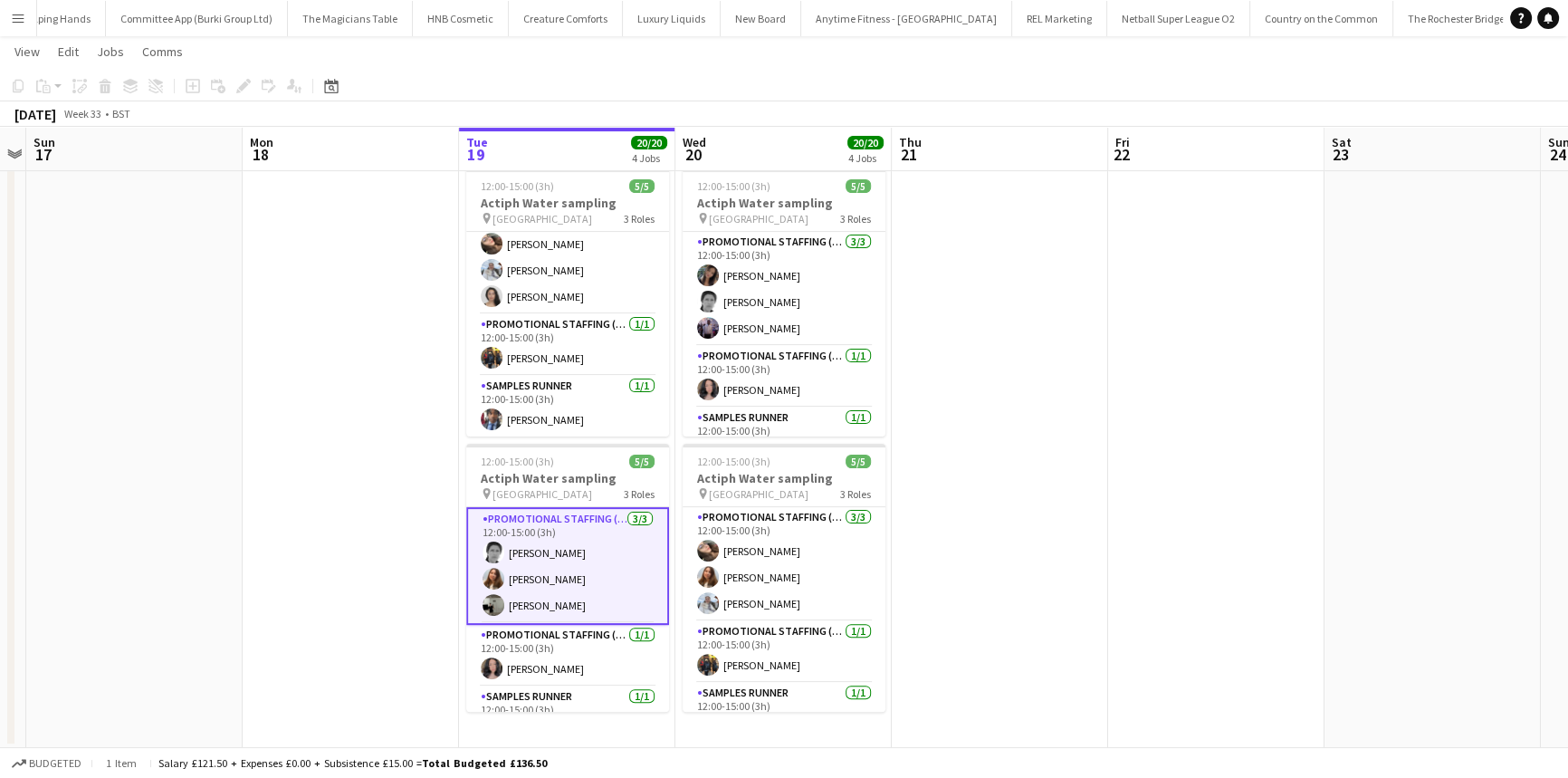
click at [543, 543] on app-card-role "Promotional Staffing (Brand Ambassadors) 3/3 12:00-15:00 (3h) Helen Pritchard T…" at bounding box center [567, 566] width 203 height 118
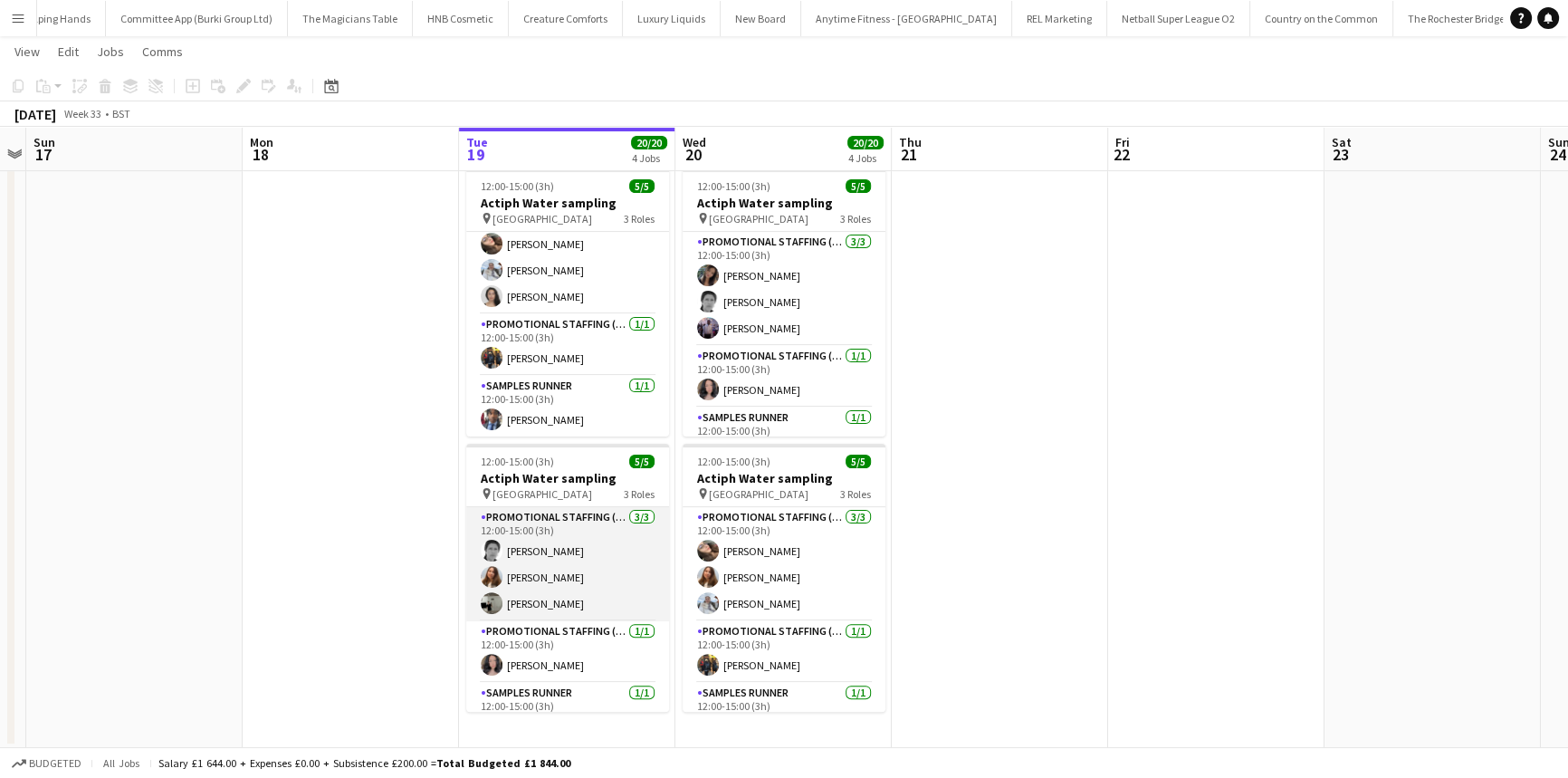
click at [554, 544] on app-card-role "Promotional Staffing (Brand Ambassadors) 3/3 12:00-15:00 (3h) Helen Pritchard T…" at bounding box center [567, 564] width 203 height 114
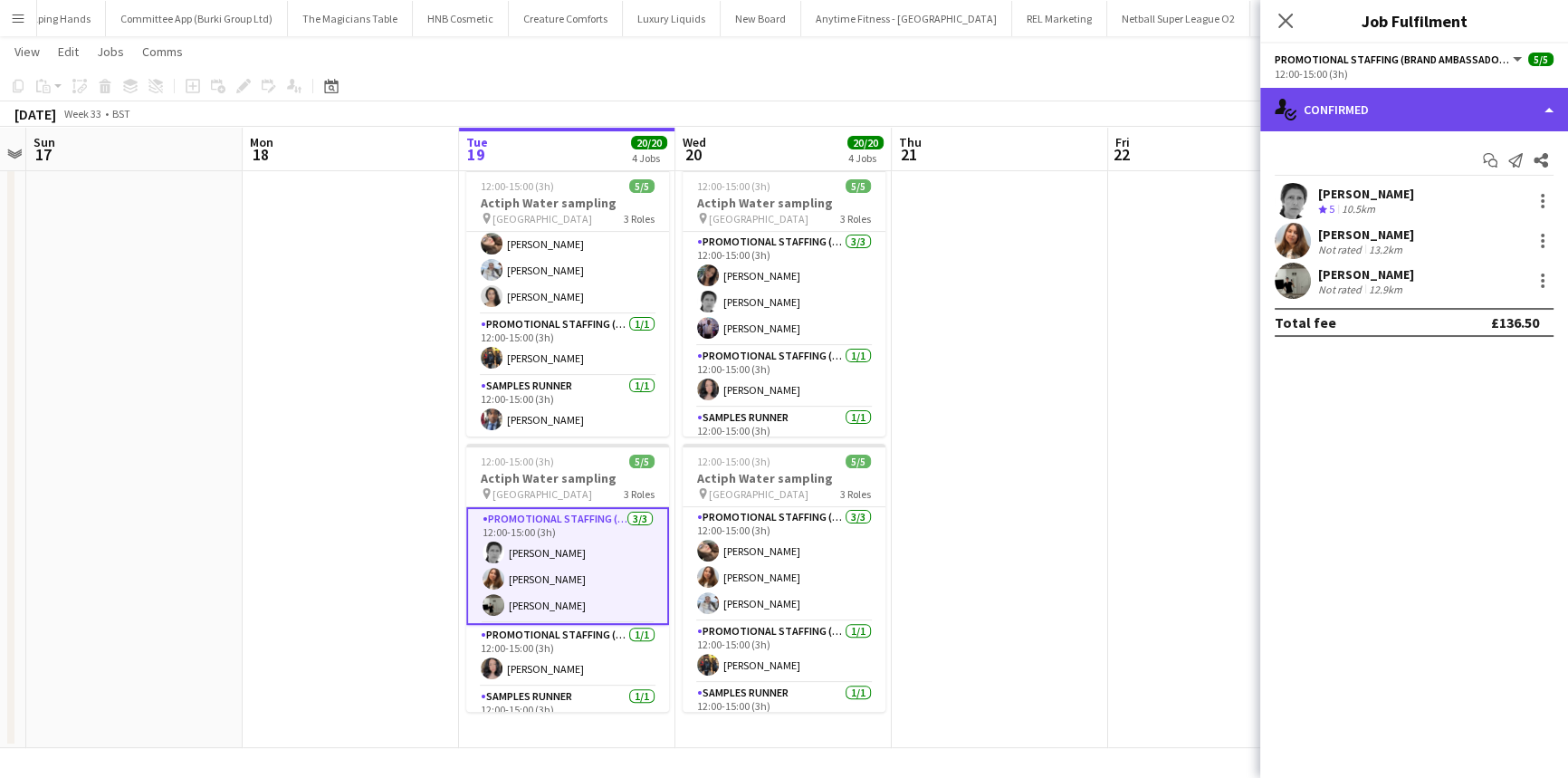
click at [1401, 105] on div "single-neutral-actions-check-2 Confirmed" at bounding box center [1414, 109] width 307 height 43
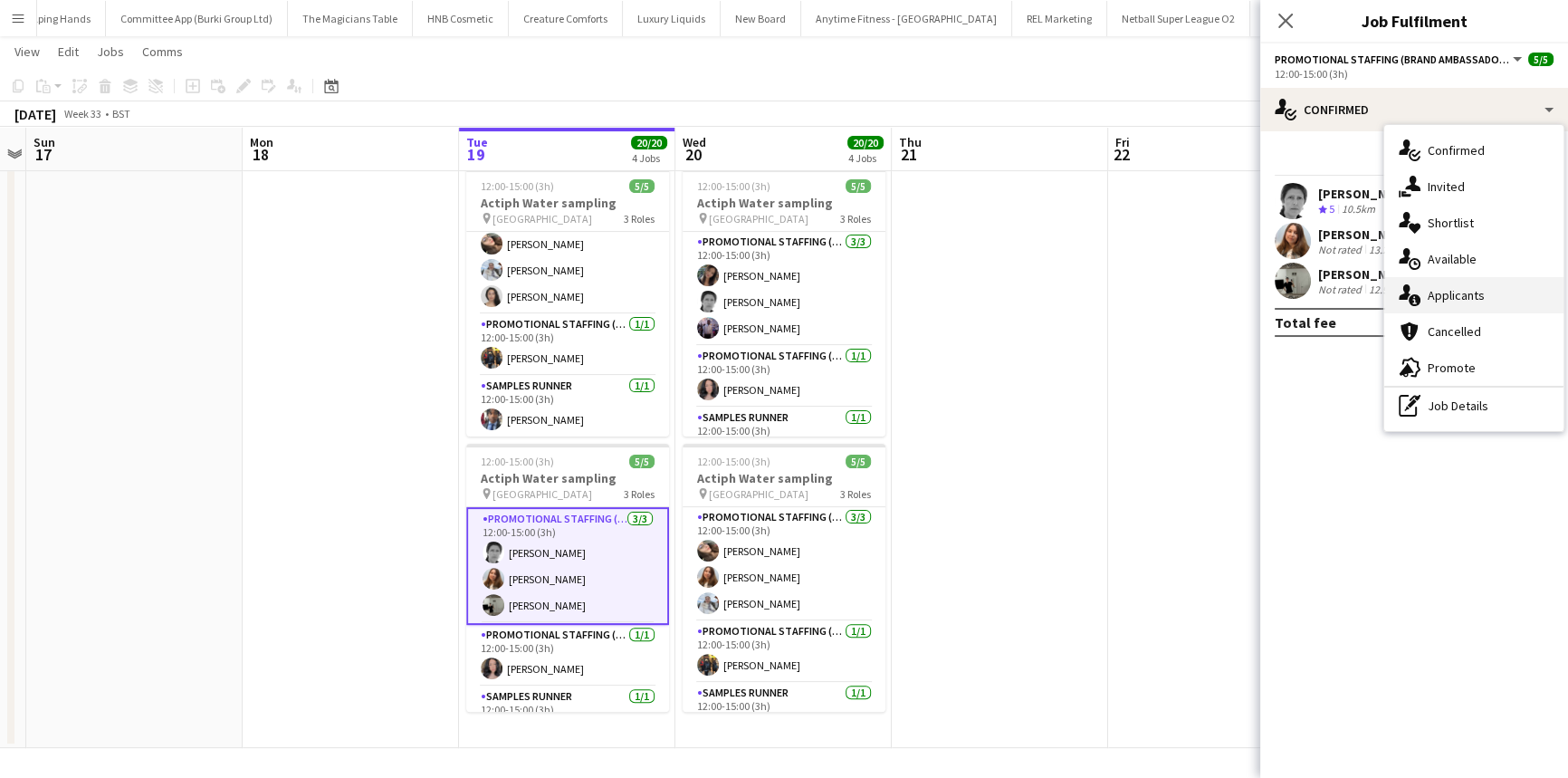
click at [1472, 284] on div "single-neutral-actions-information Applicants" at bounding box center [1474, 295] width 180 height 36
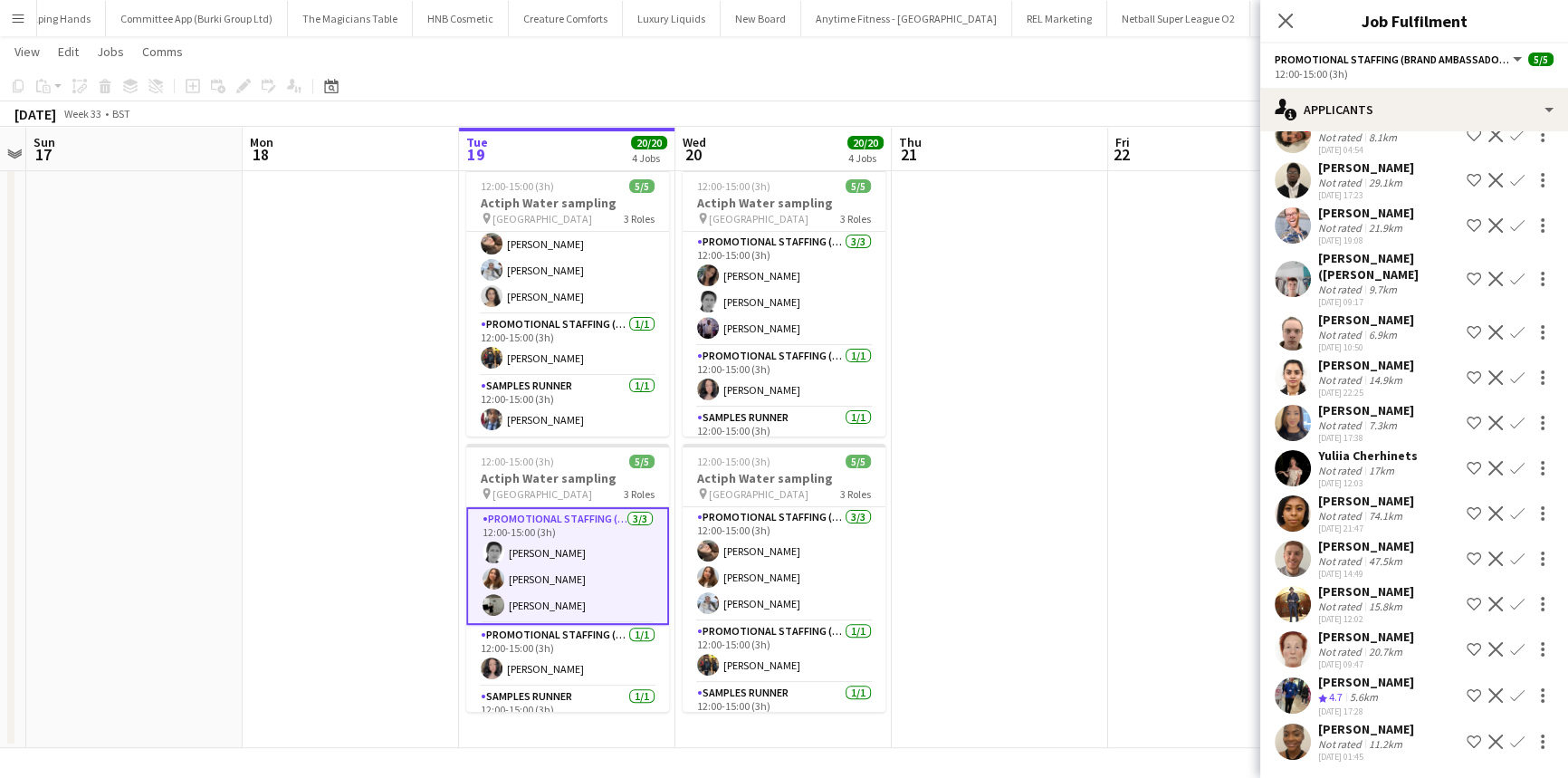
scroll to position [264, 0]
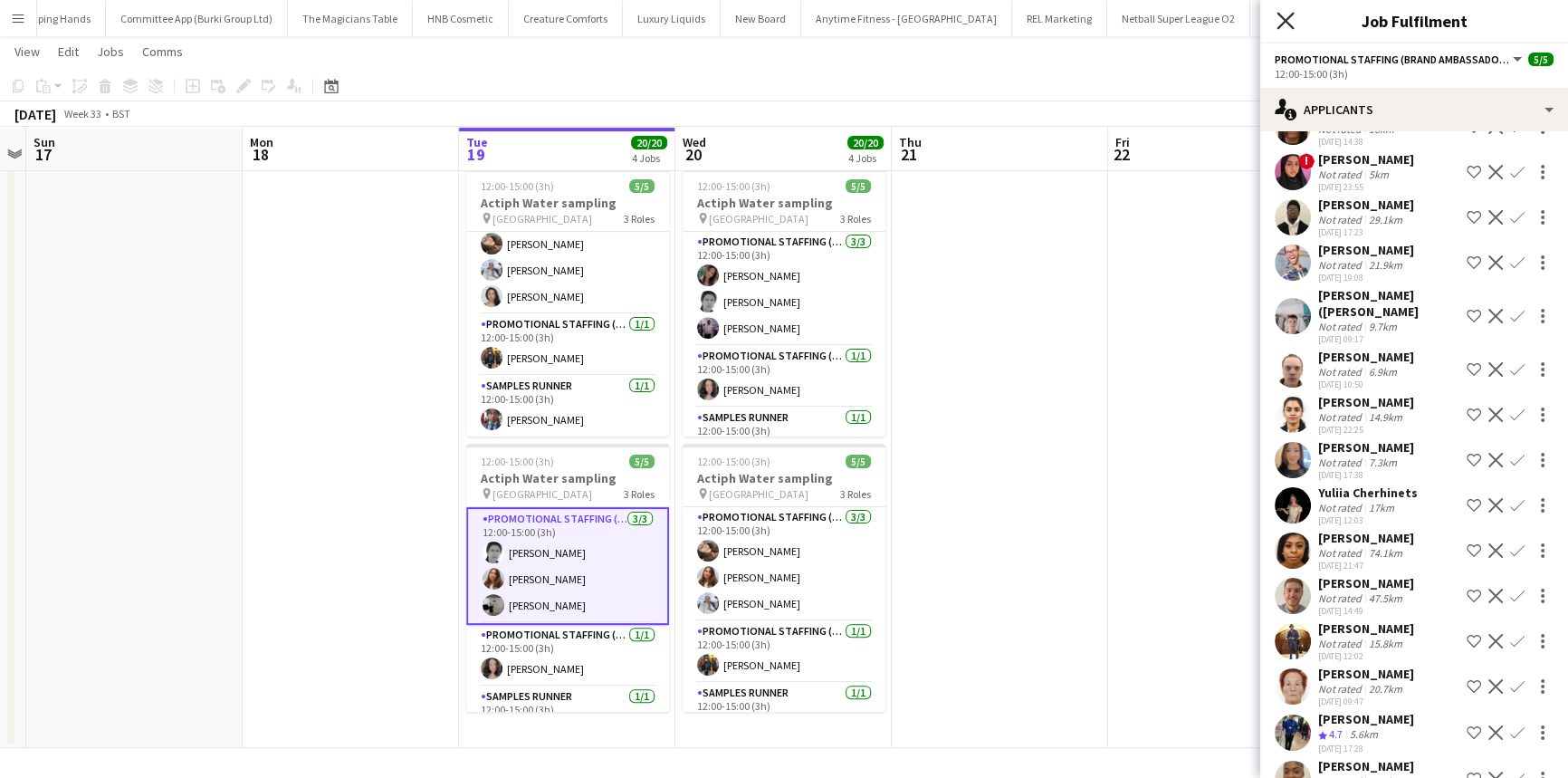
click at [1286, 24] on icon "Close pop-in" at bounding box center [1286, 20] width 17 height 17
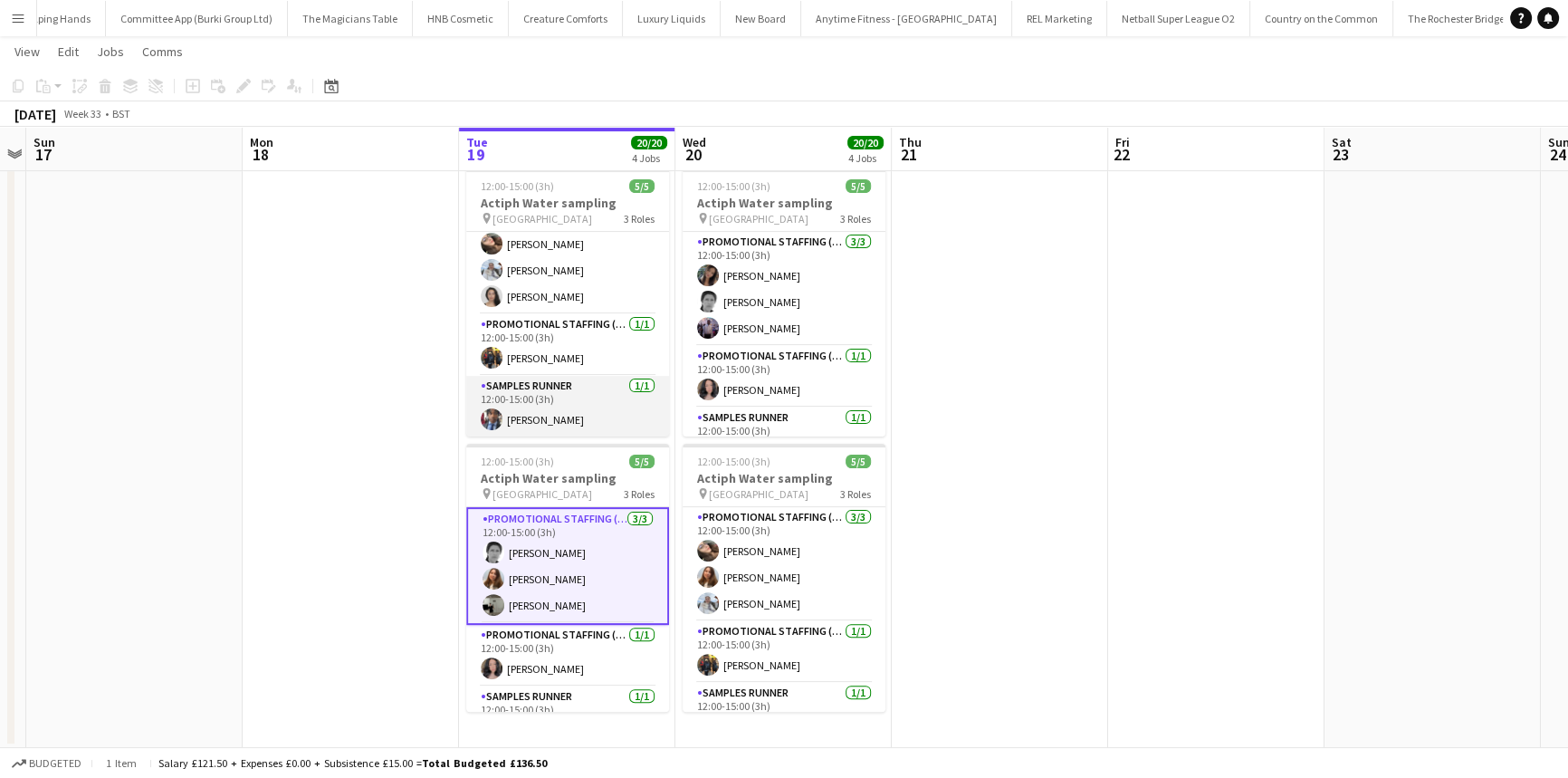
scroll to position [0, 0]
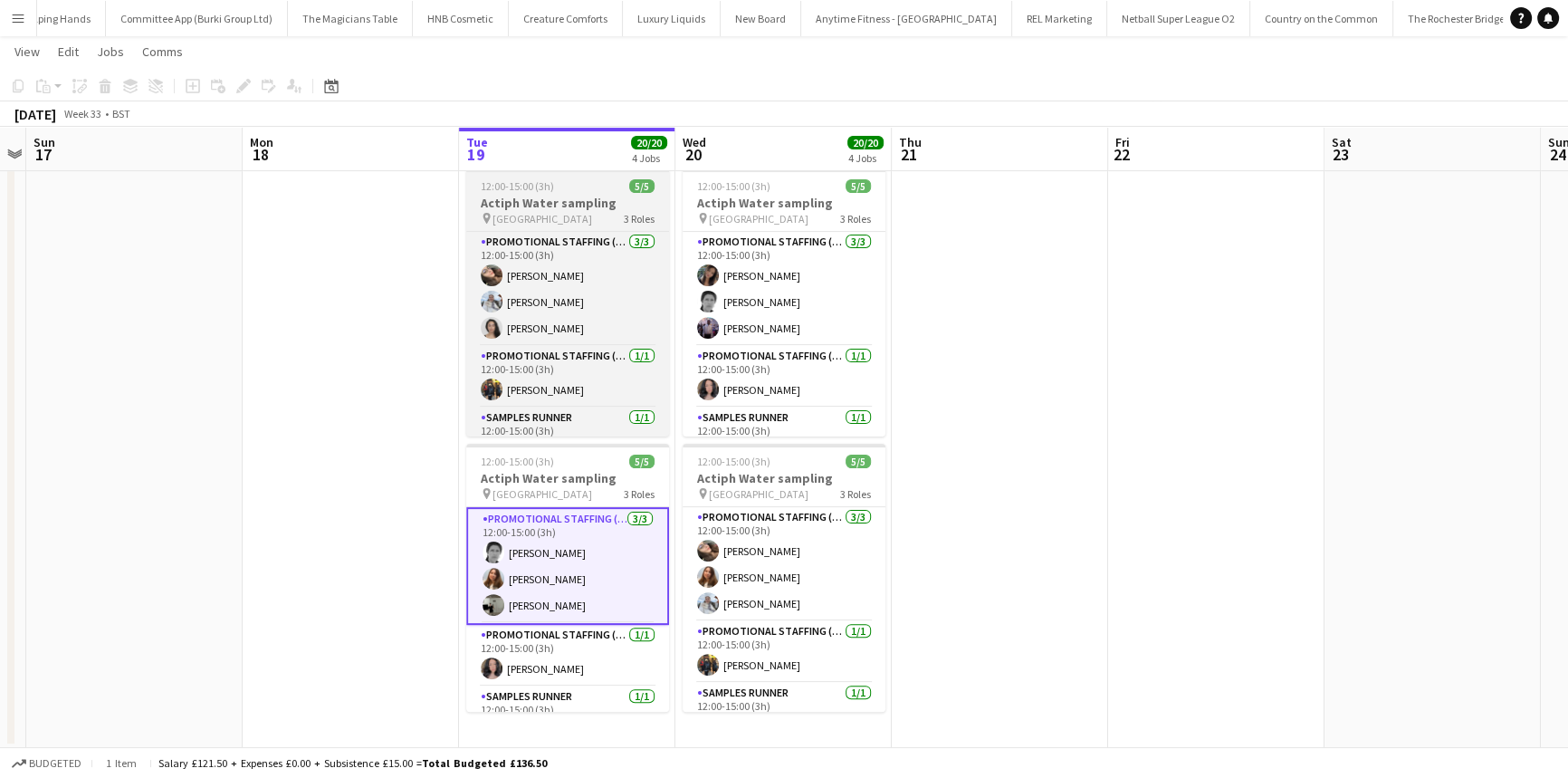
click at [508, 216] on span "London Bridge Station" at bounding box center [543, 219] width 100 height 13
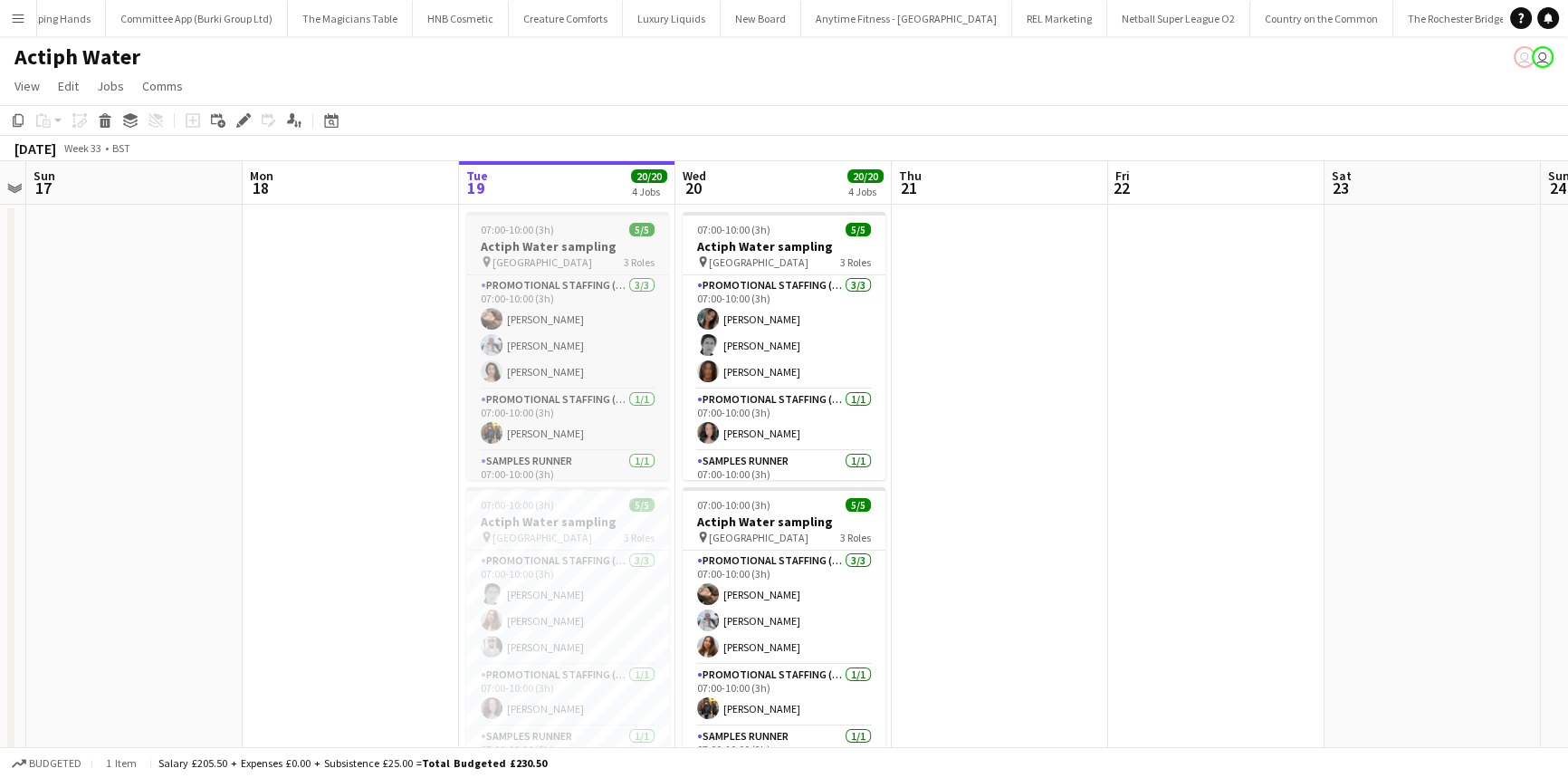
click at [538, 260] on span "London Bridge Station" at bounding box center [543, 262] width 100 height 13
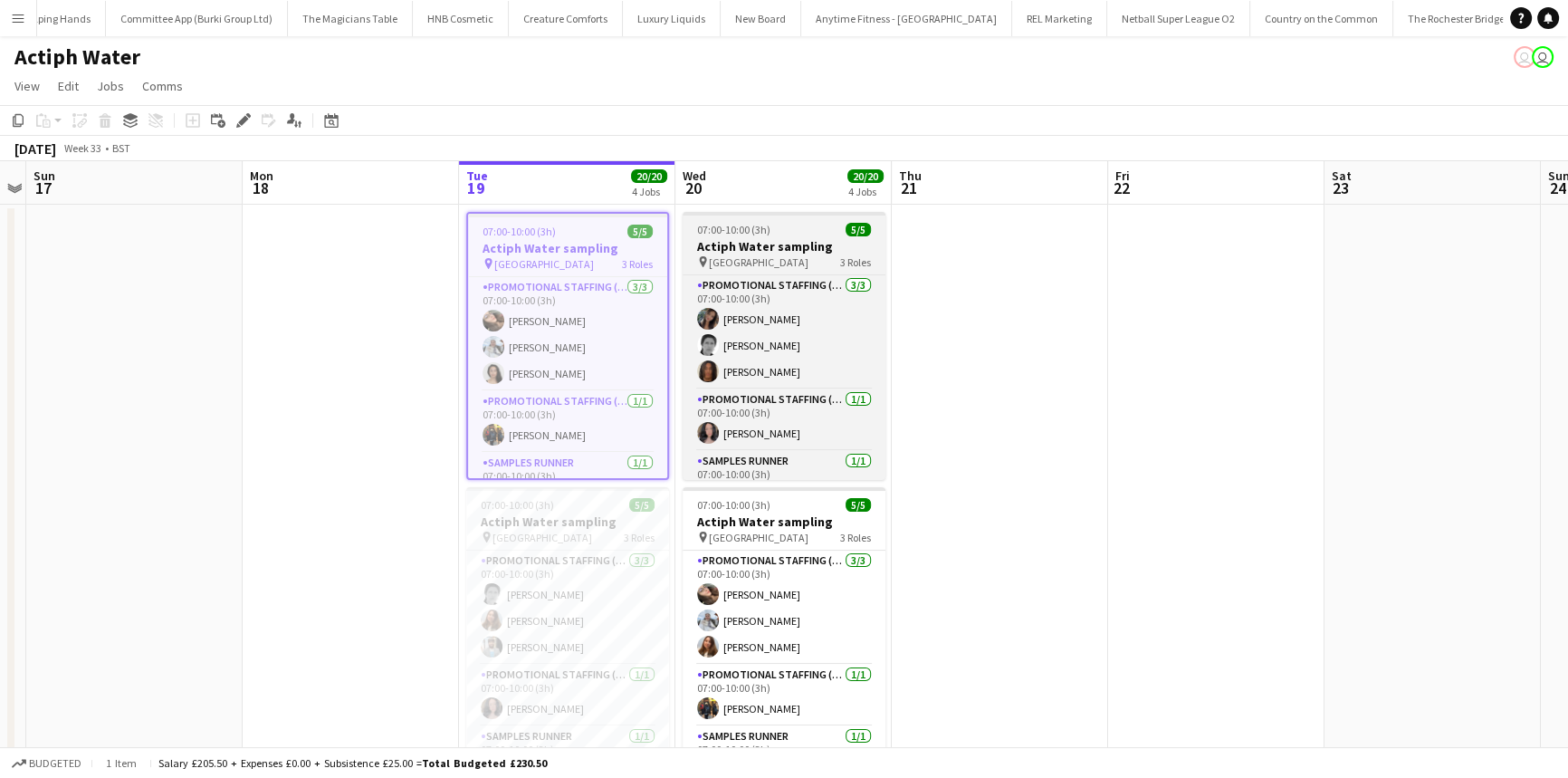
click at [728, 273] on app-job-card "07:00-10:00 (3h) 5/5 Actiph Water sampling pin Clapham Junction Station 3 Roles…" at bounding box center [784, 346] width 203 height 268
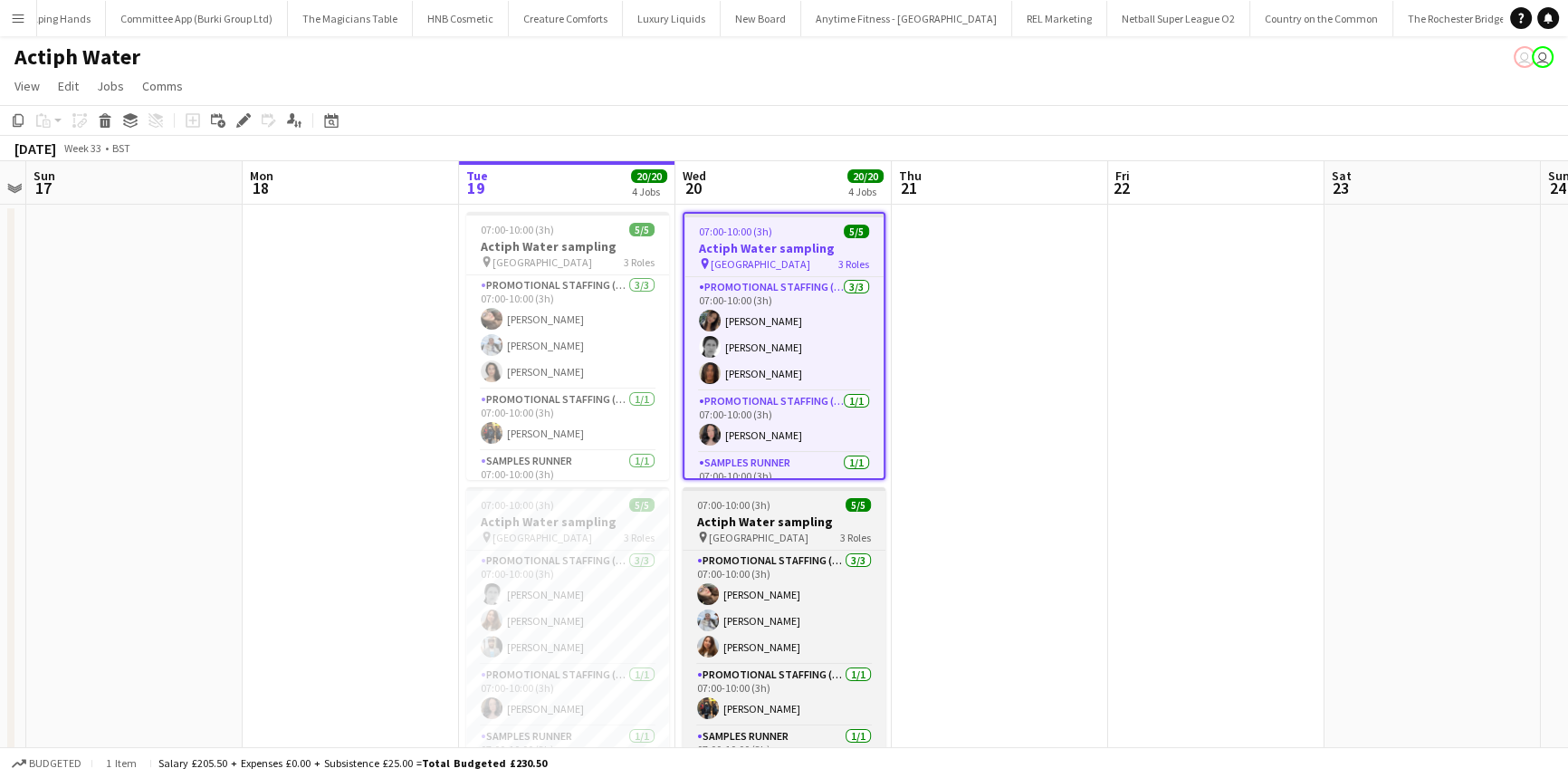
click at [722, 510] on span "07:00-10:00 (3h)" at bounding box center [734, 504] width 73 height 13
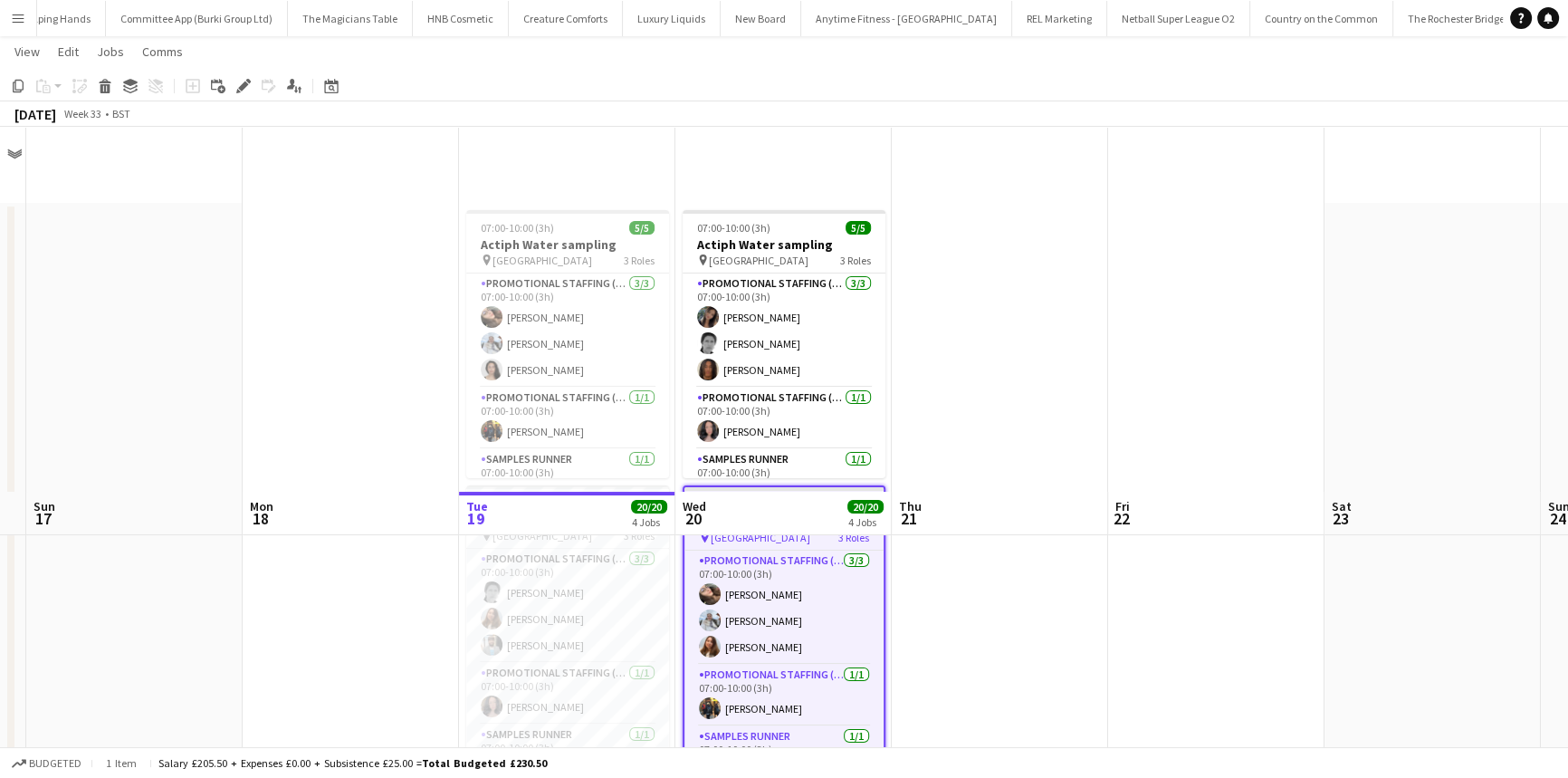
scroll to position [400, 0]
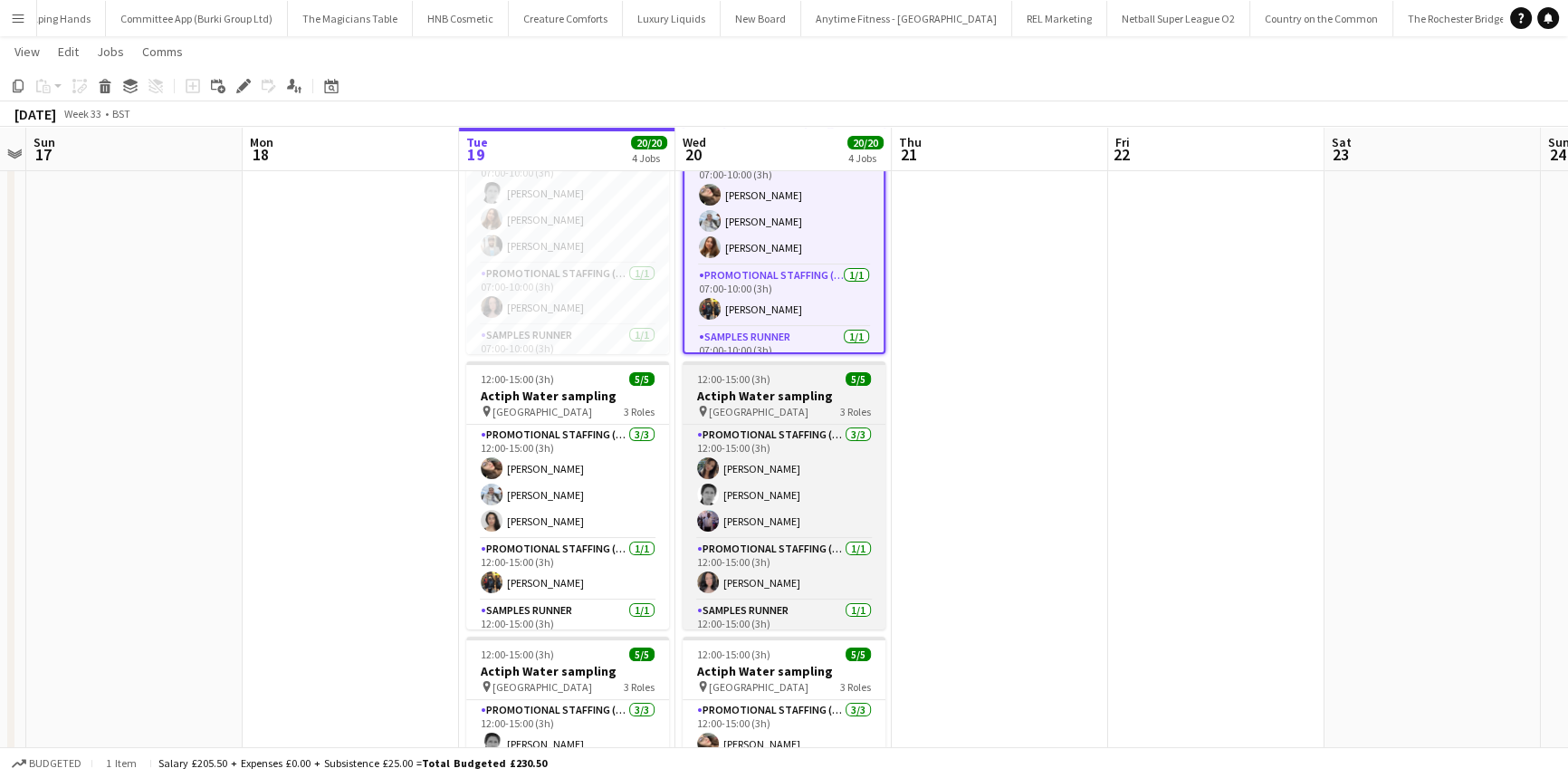
click at [730, 410] on span "Clapham Junction Station" at bounding box center [759, 411] width 100 height 13
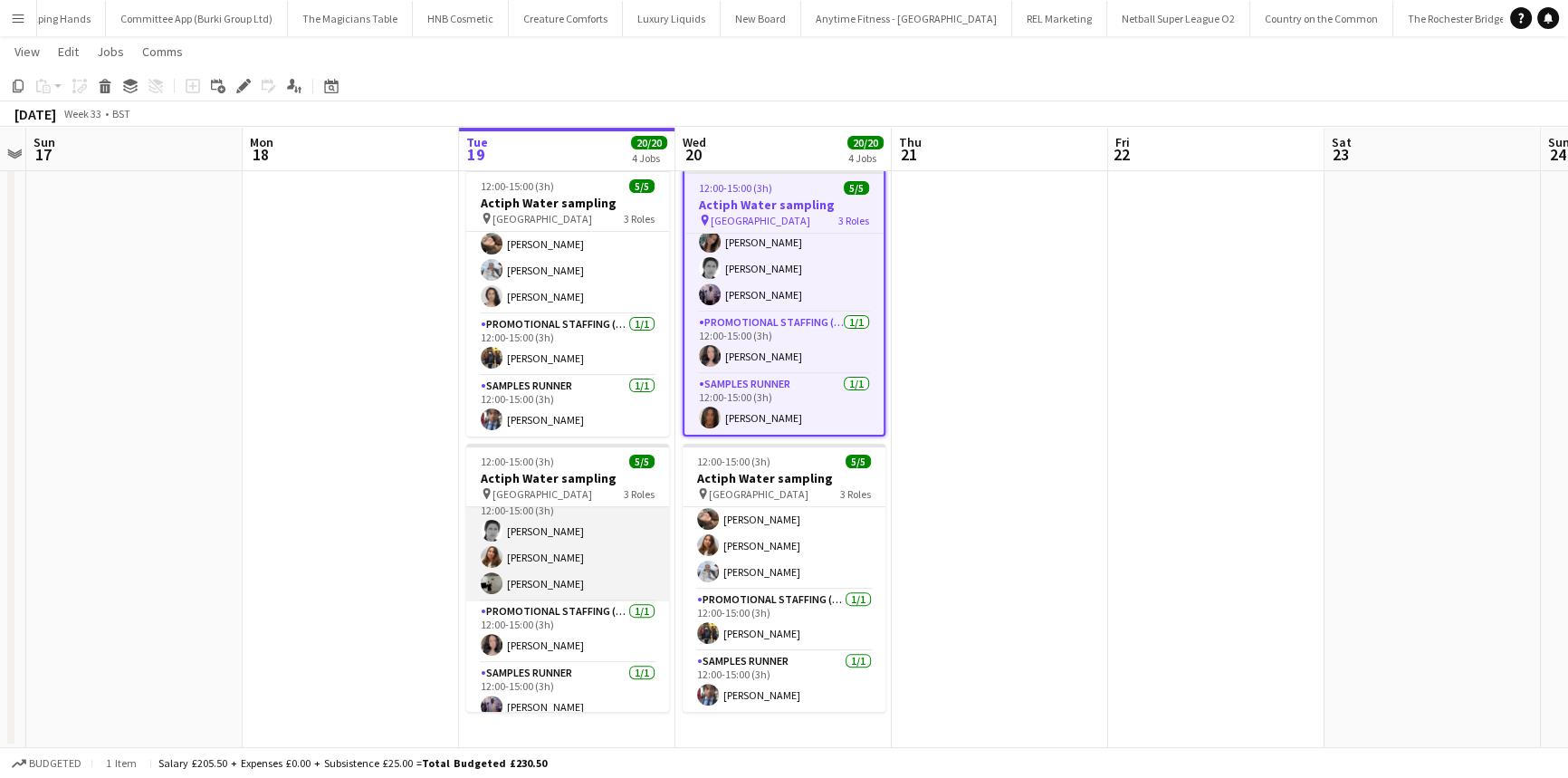
scroll to position [20, 0]
click at [540, 566] on app-card-role "Promotional Staffing (Brand Ambassadors) 3/3 12:00-15:00 (3h) Helen Pritchard T…" at bounding box center [567, 544] width 203 height 114
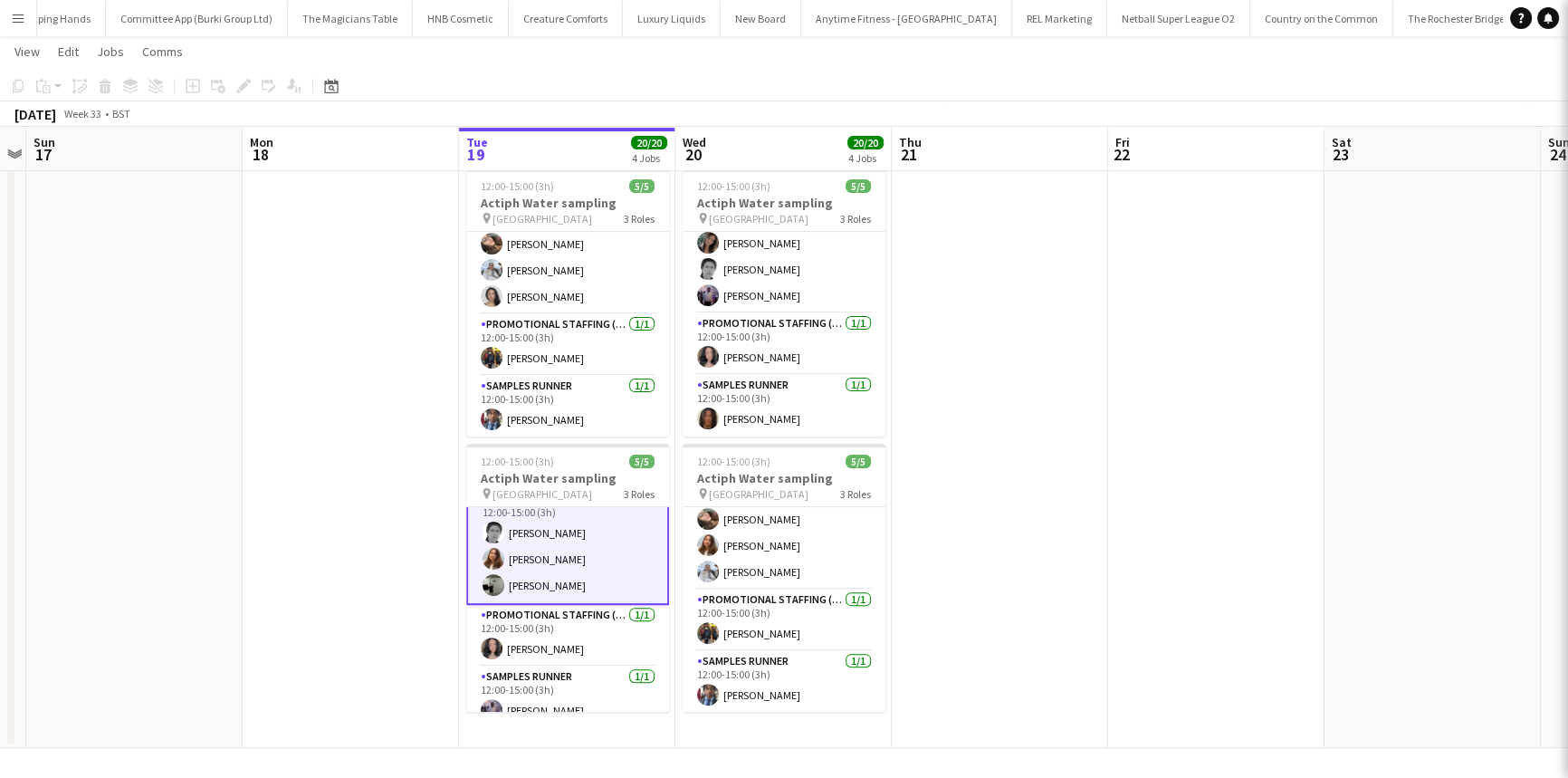
scroll to position [22, 0]
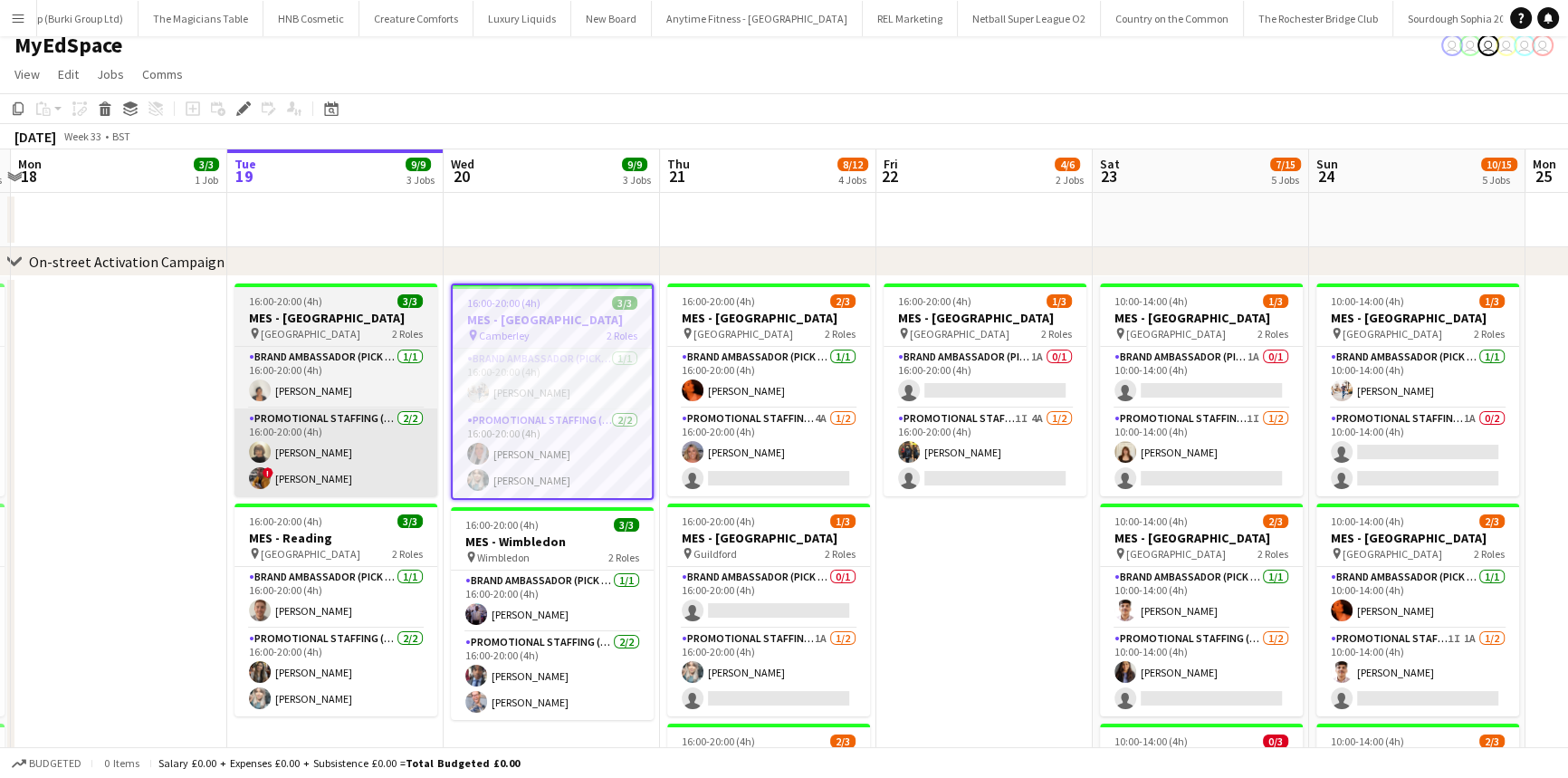
scroll to position [11, 0]
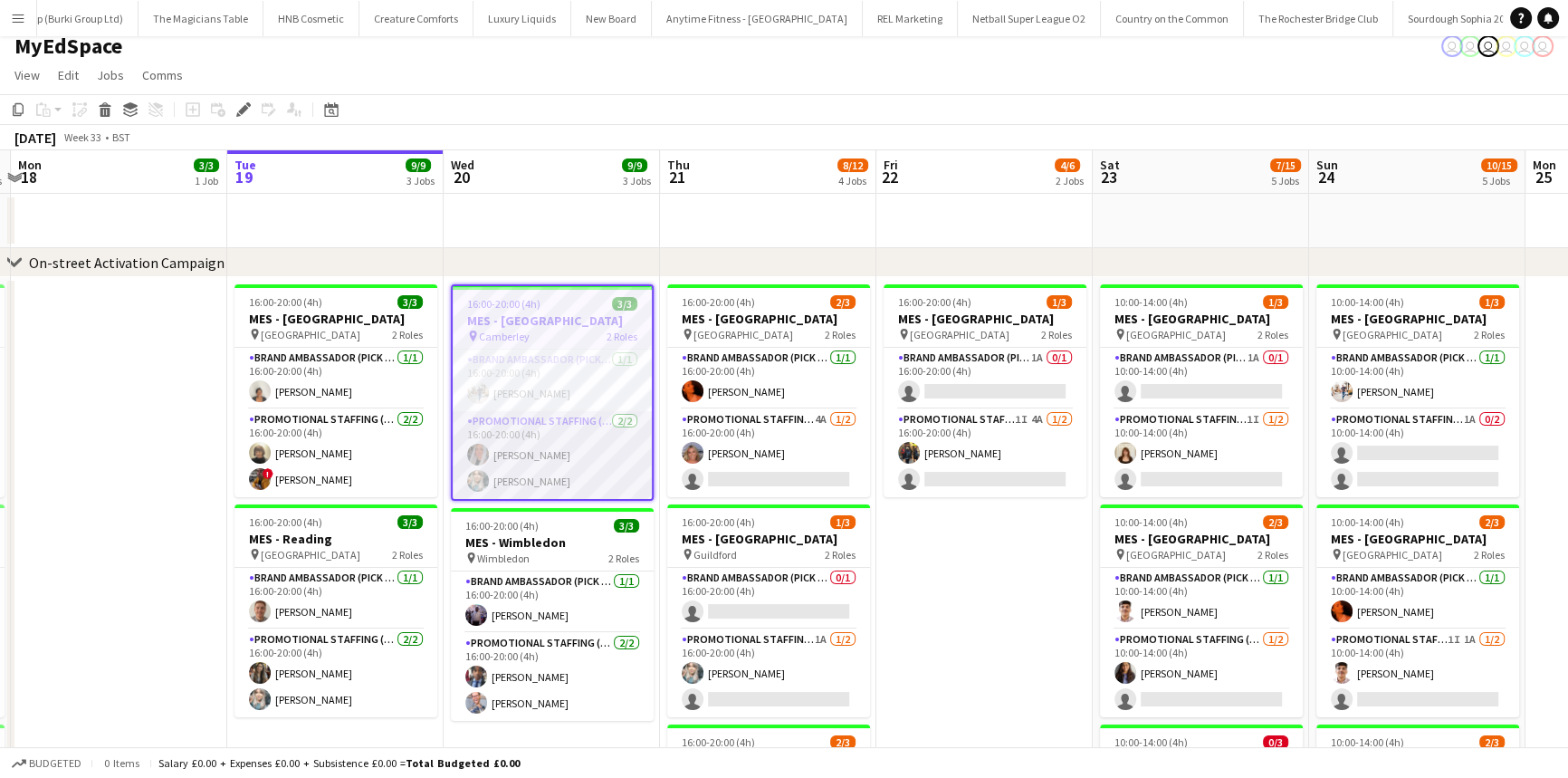
click at [517, 441] on app-card-role "Promotional Staffing (Brand Ambassadors) [DATE] 16:00-20:00 (4h) [PERSON_NAME] …" at bounding box center [551, 454] width 199 height 87
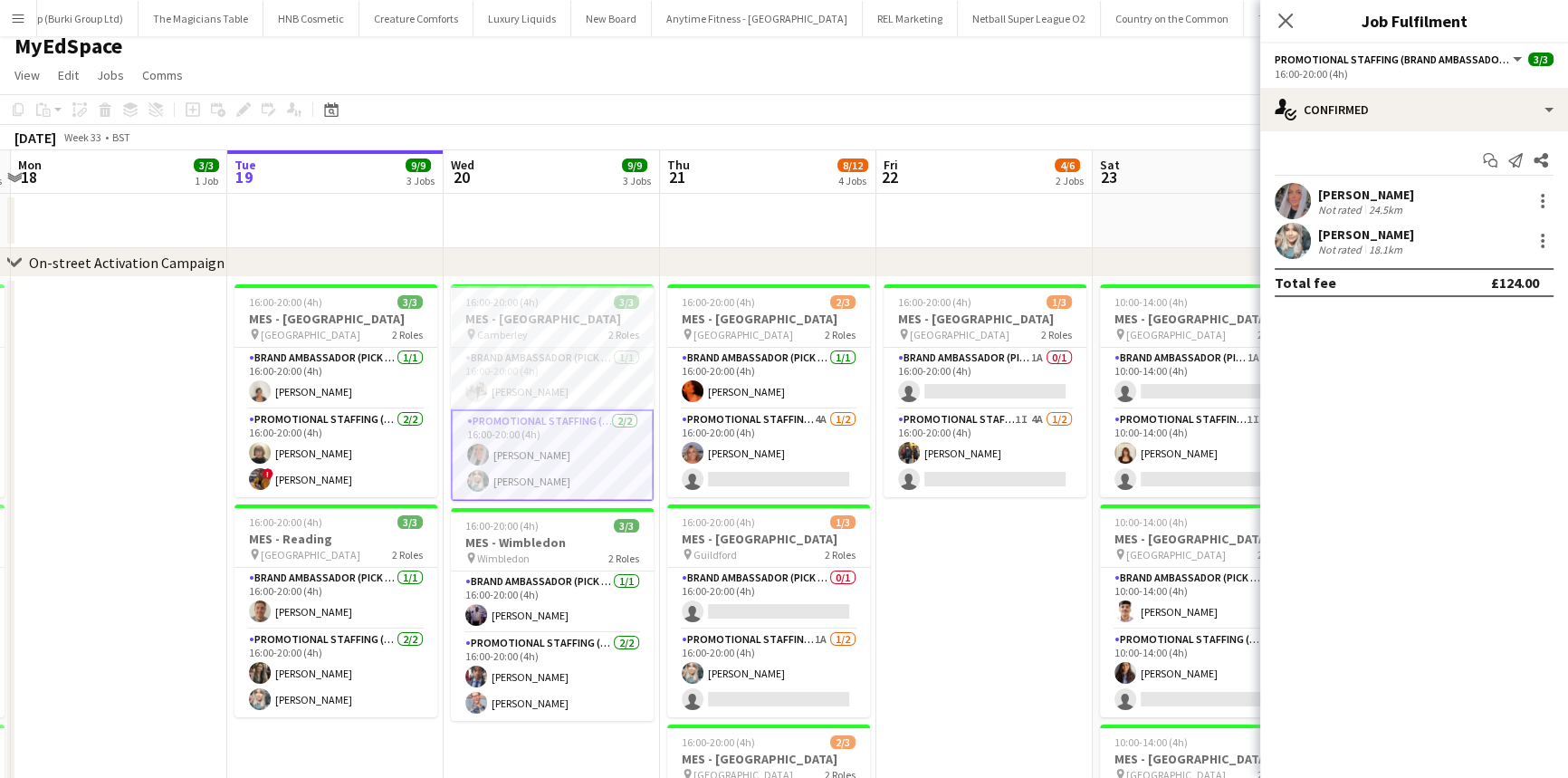
click at [1349, 228] on div "[PERSON_NAME]" at bounding box center [1366, 234] width 96 height 16
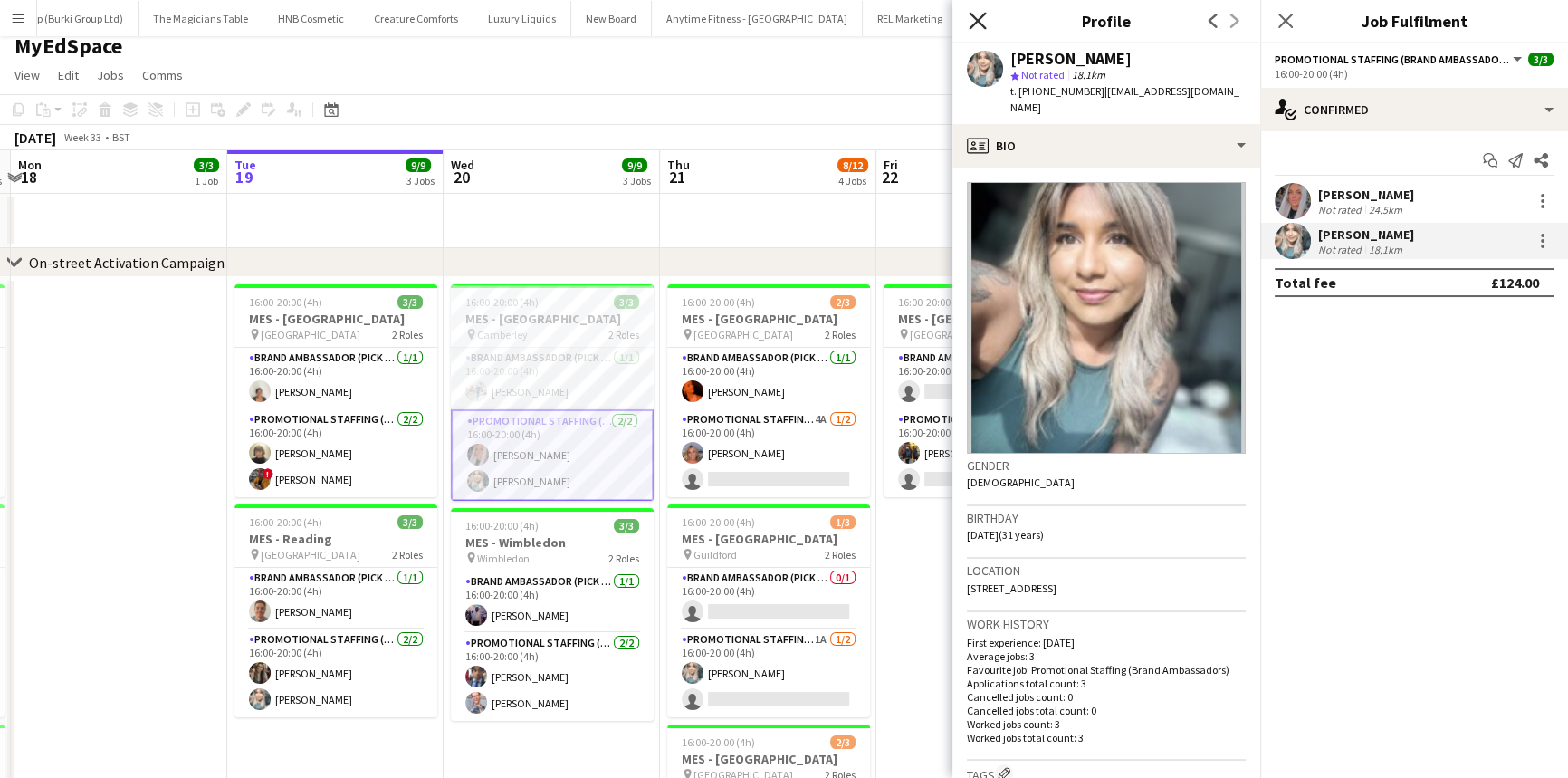
click at [968, 18] on icon "Close pop-in" at bounding box center [977, 20] width 17 height 17
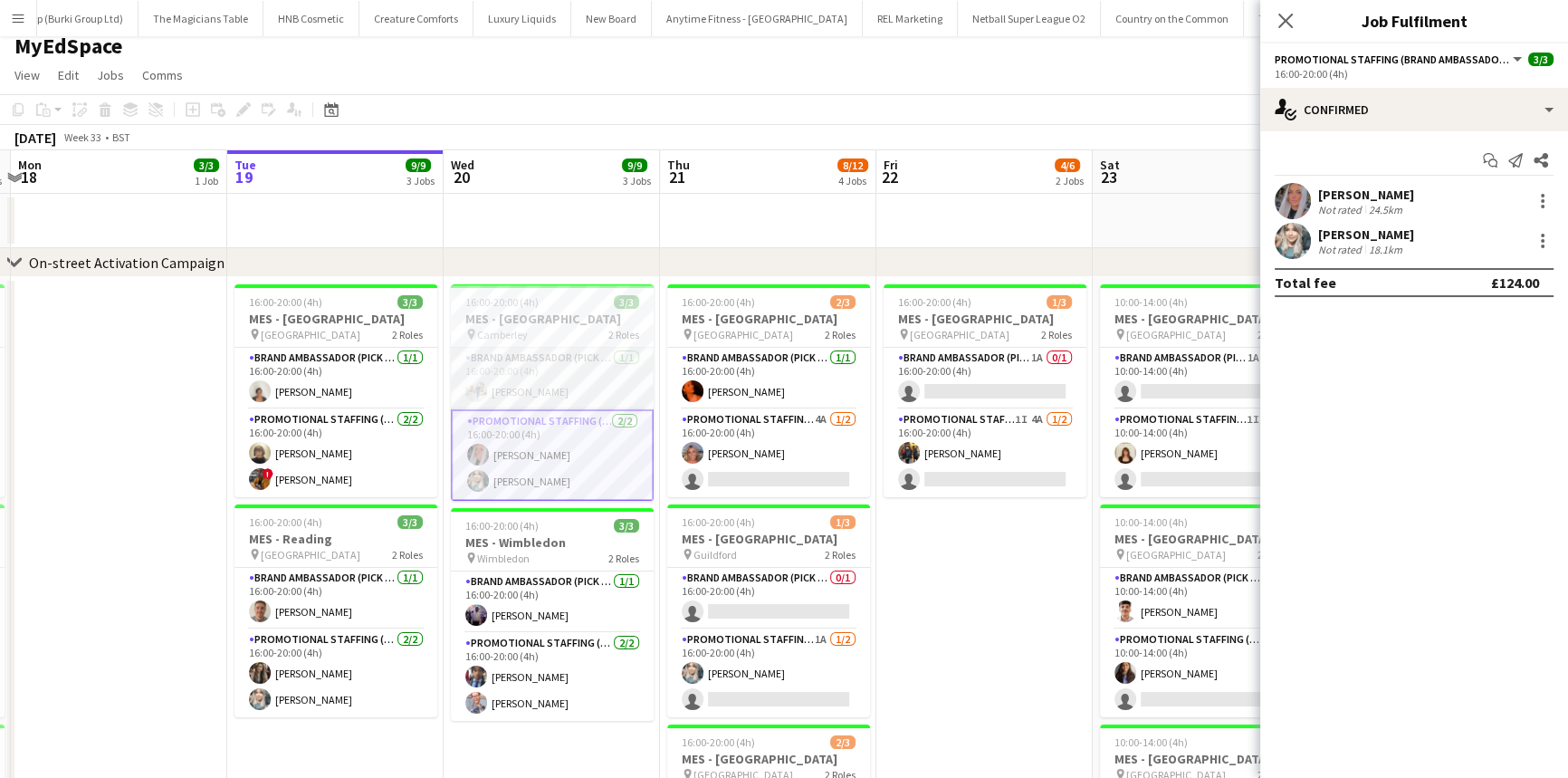
click at [518, 373] on app-card-role "Brand Ambassador (Pick up) [DATE] 16:00-20:00 (4h) [PERSON_NAME]" at bounding box center [551, 378] width 203 height 61
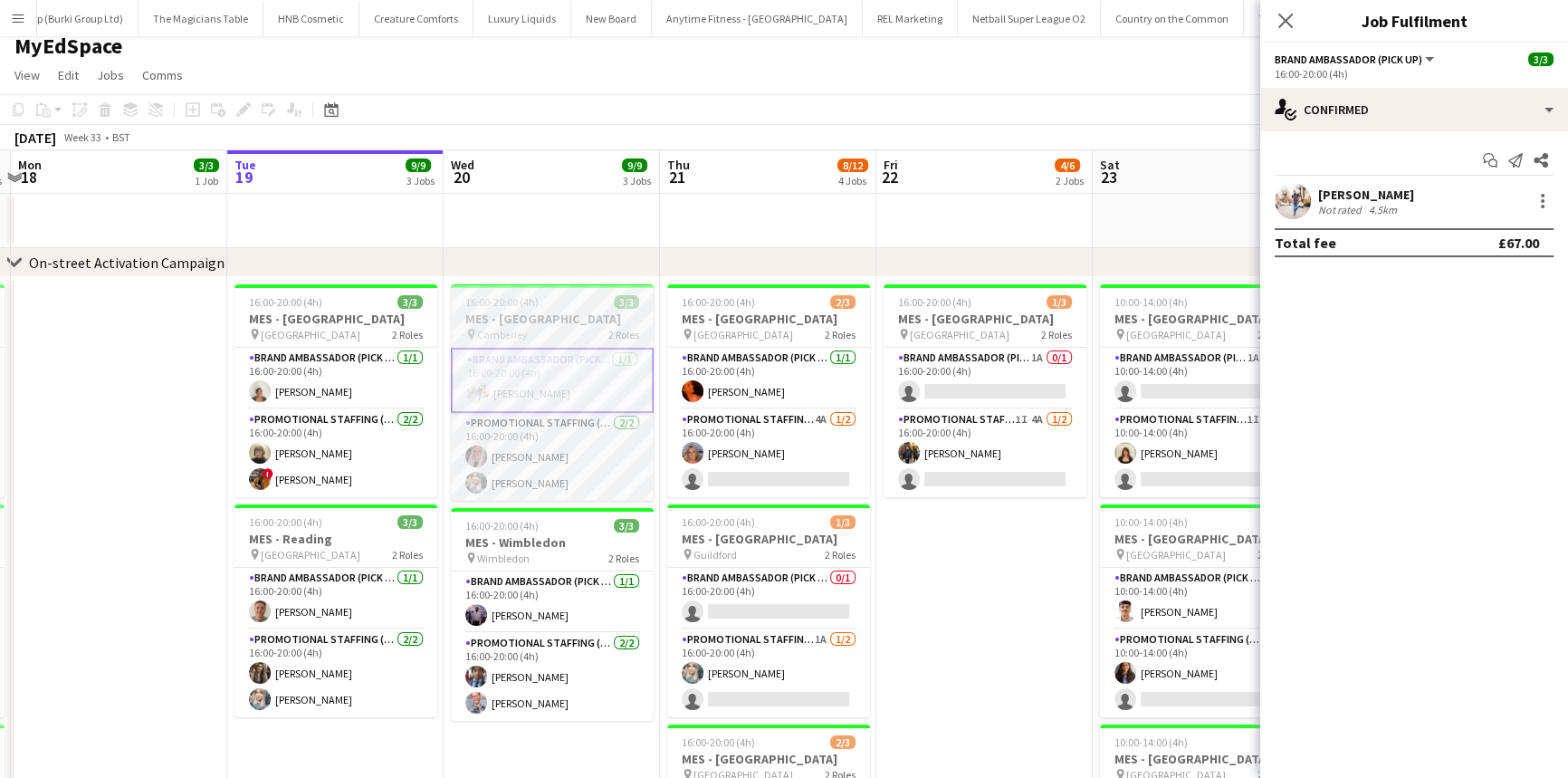
click at [516, 312] on h3 "MES - [GEOGRAPHIC_DATA]" at bounding box center [551, 318] width 203 height 16
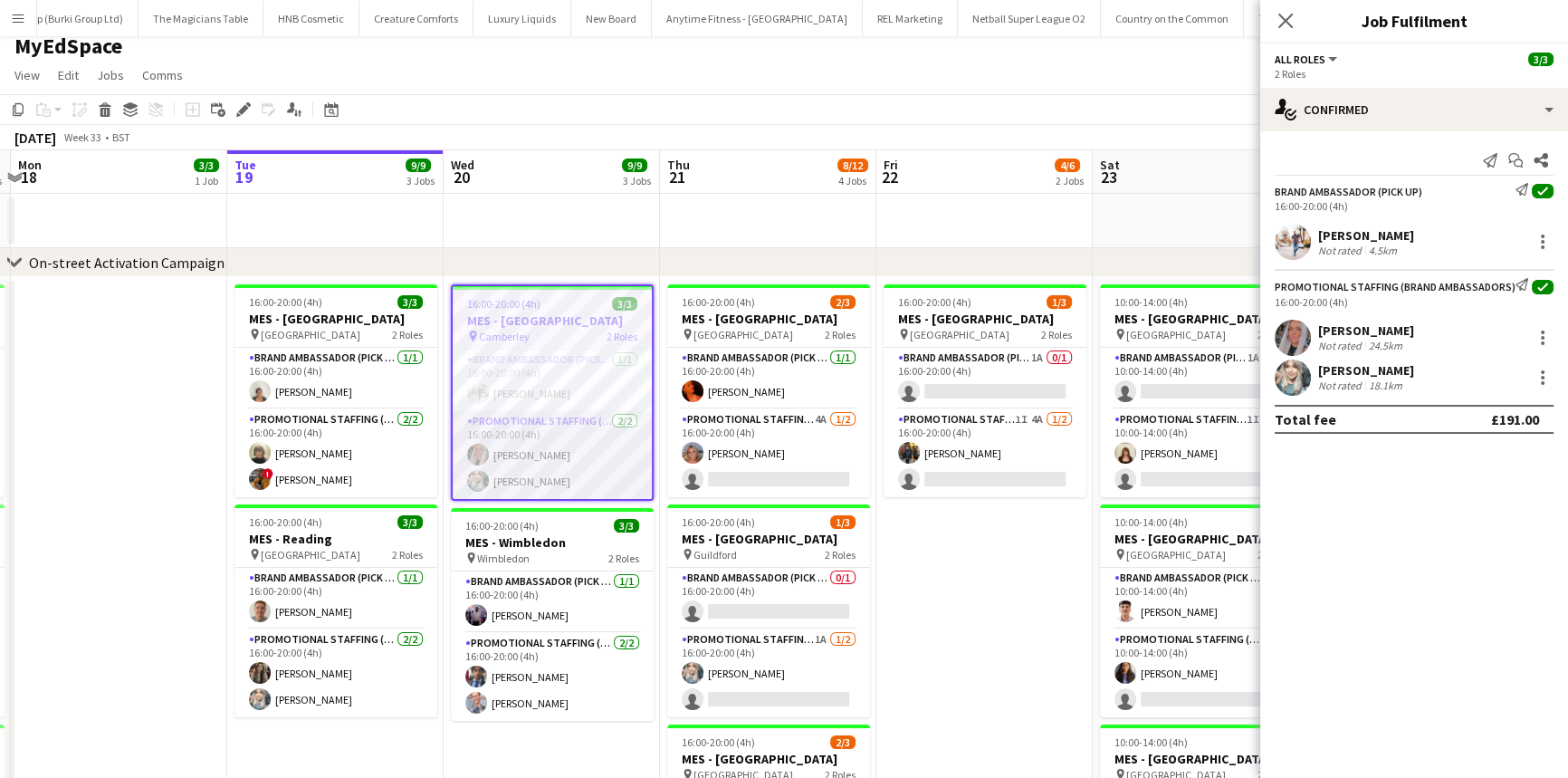
click at [526, 460] on app-card-role "Promotional Staffing (Brand Ambassadors) 2/2 16:00-20:00 (4h) Reanna SMALL Tina…" at bounding box center [551, 454] width 199 height 87
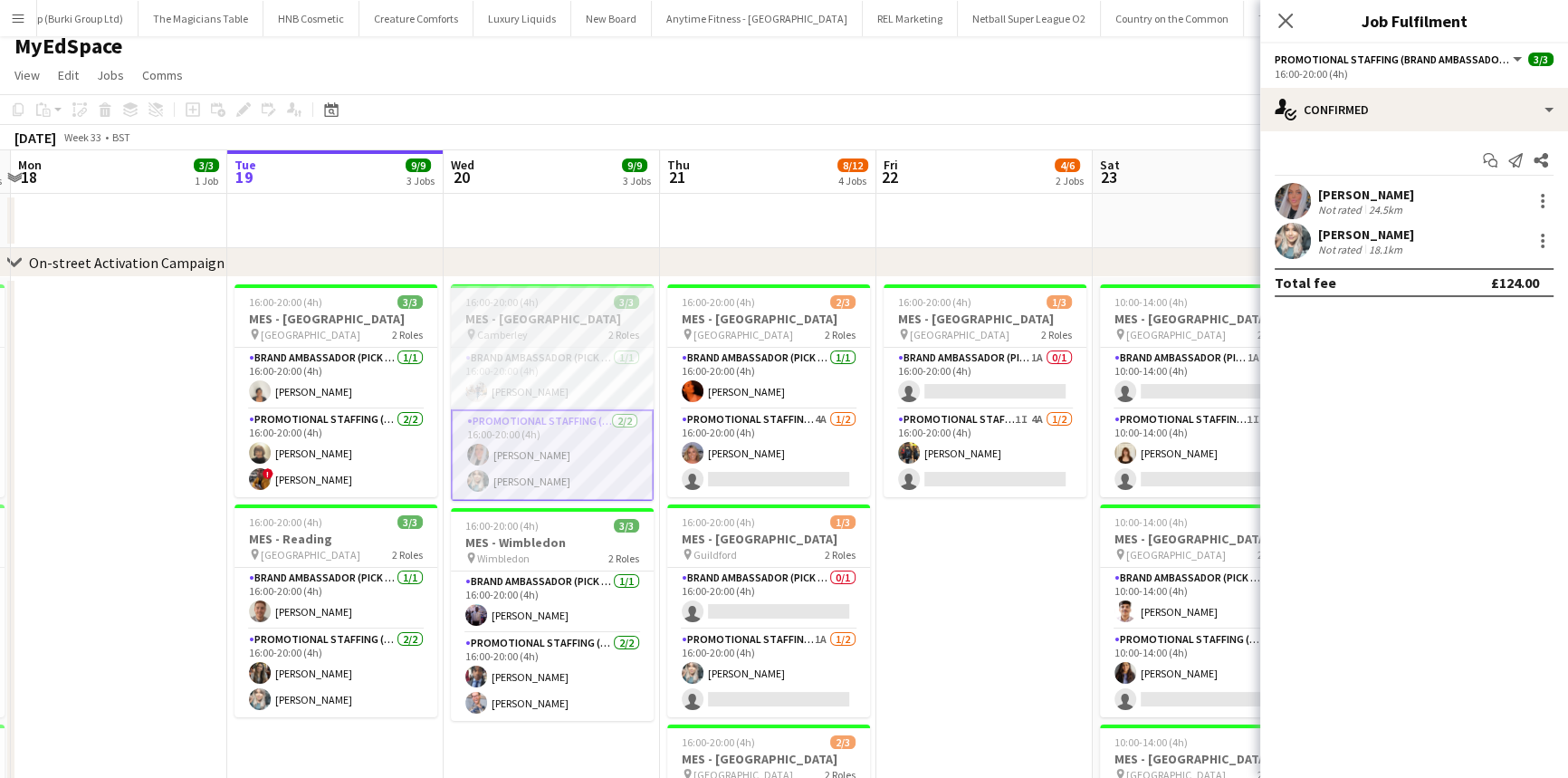
click at [536, 303] on div "16:00-20:00 (4h) 3/3" at bounding box center [551, 302] width 203 height 13
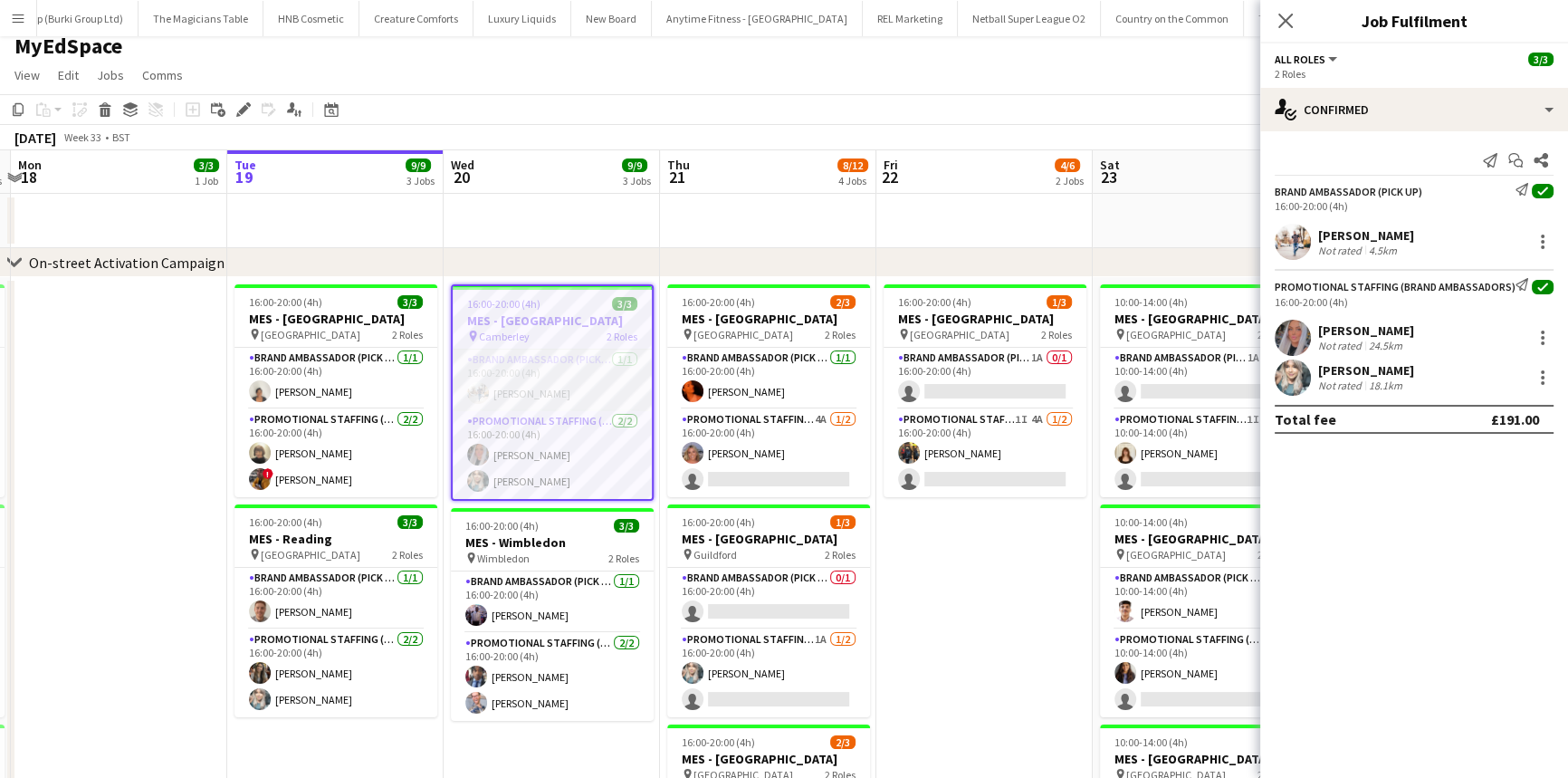
click at [573, 369] on app-card-role "Brand Ambassador (Pick up) 1/1 16:00-20:00 (4h) Matthew Stephens" at bounding box center [551, 380] width 199 height 61
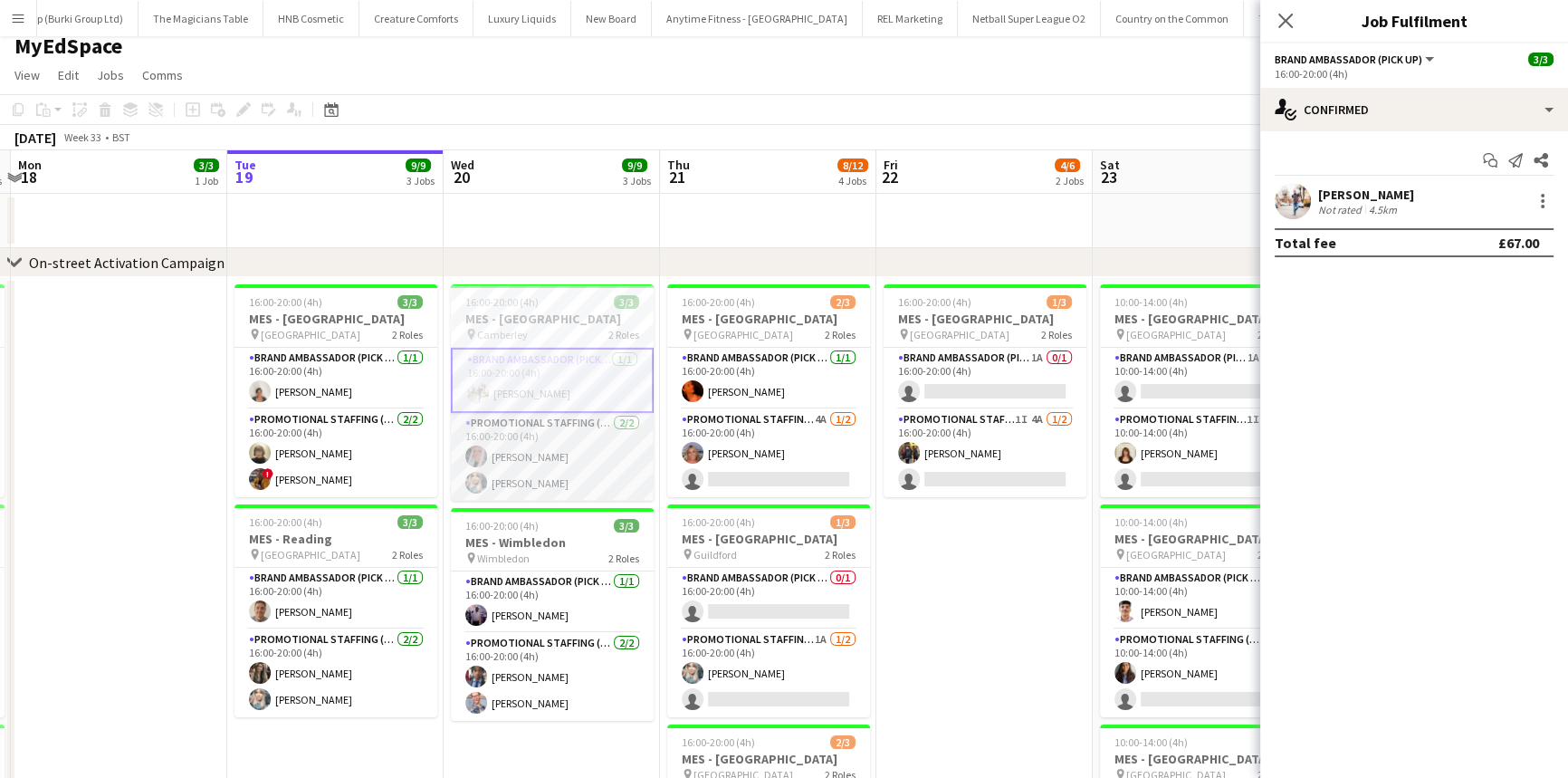
click at [566, 417] on app-card-role "Promotional Staffing (Brand Ambassadors) 2/2 16:00-20:00 (4h) Reanna SMALL Tina…" at bounding box center [551, 456] width 203 height 87
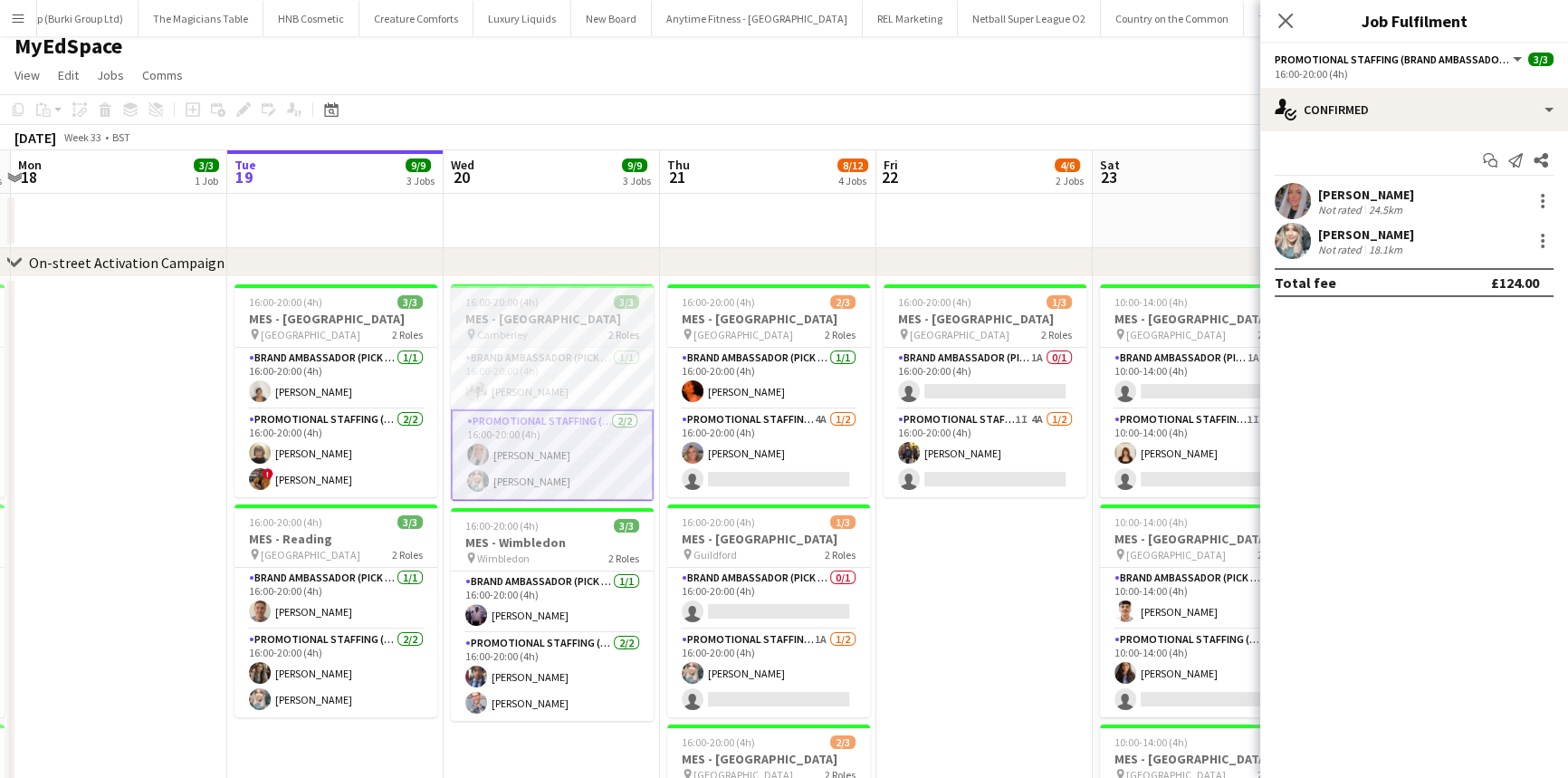
click at [565, 327] on div "pin Camberley 2 Roles" at bounding box center [551, 333] width 203 height 14
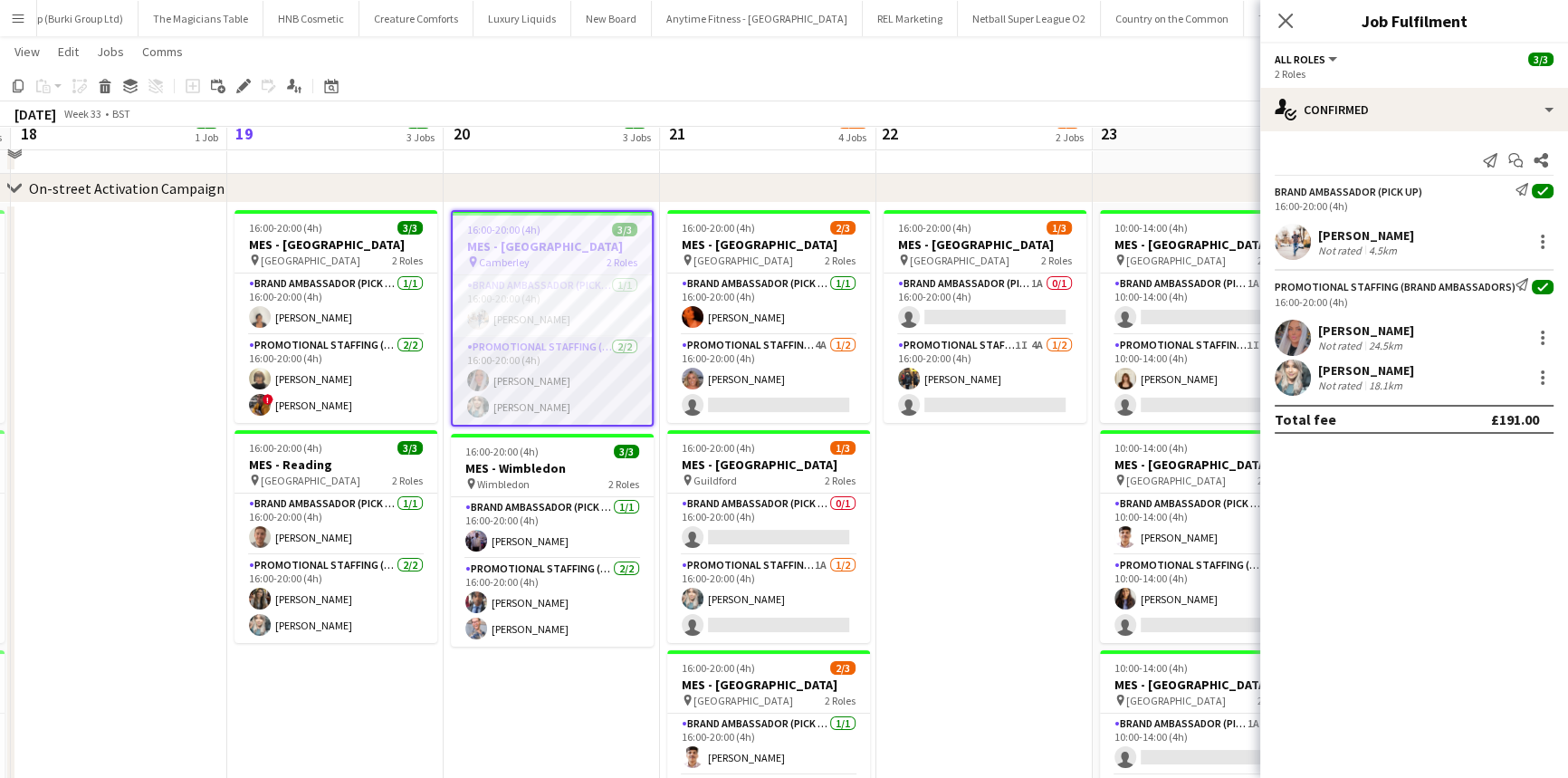
scroll to position [0, 0]
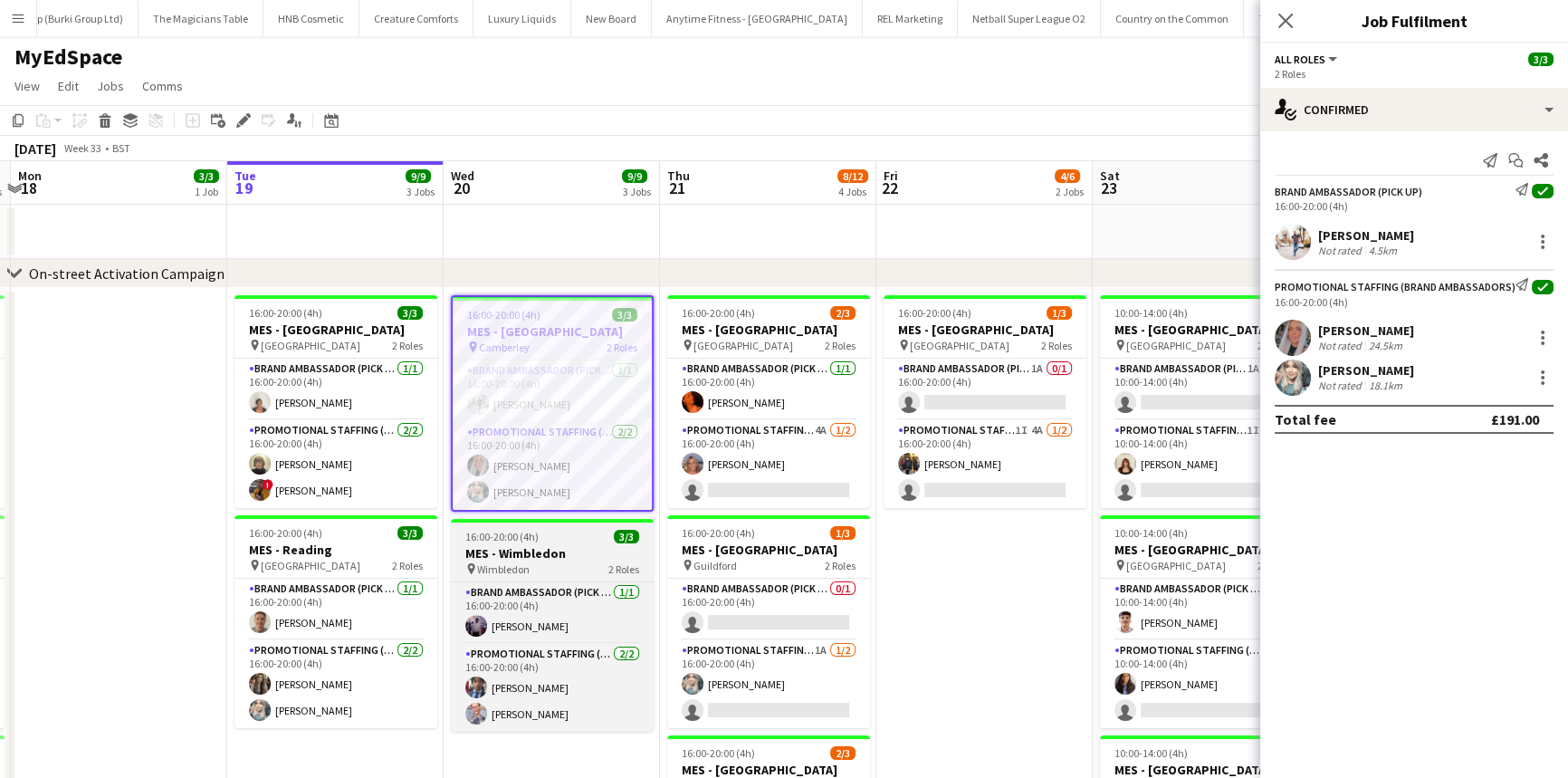
click at [490, 545] on h3 "MES - Wimbledon" at bounding box center [551, 552] width 203 height 16
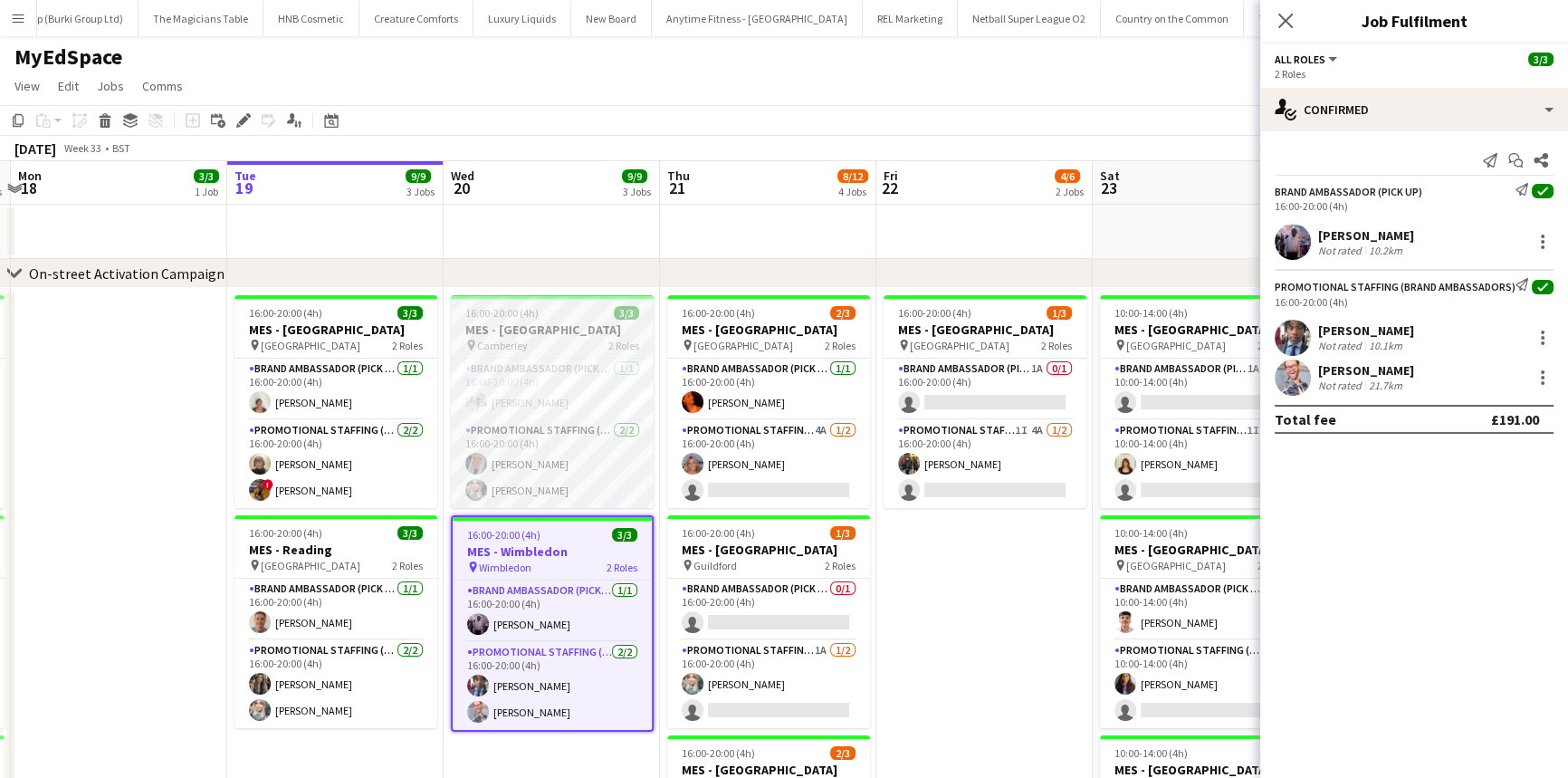
click at [528, 340] on div "pin Camberley 2 Roles" at bounding box center [551, 345] width 203 height 14
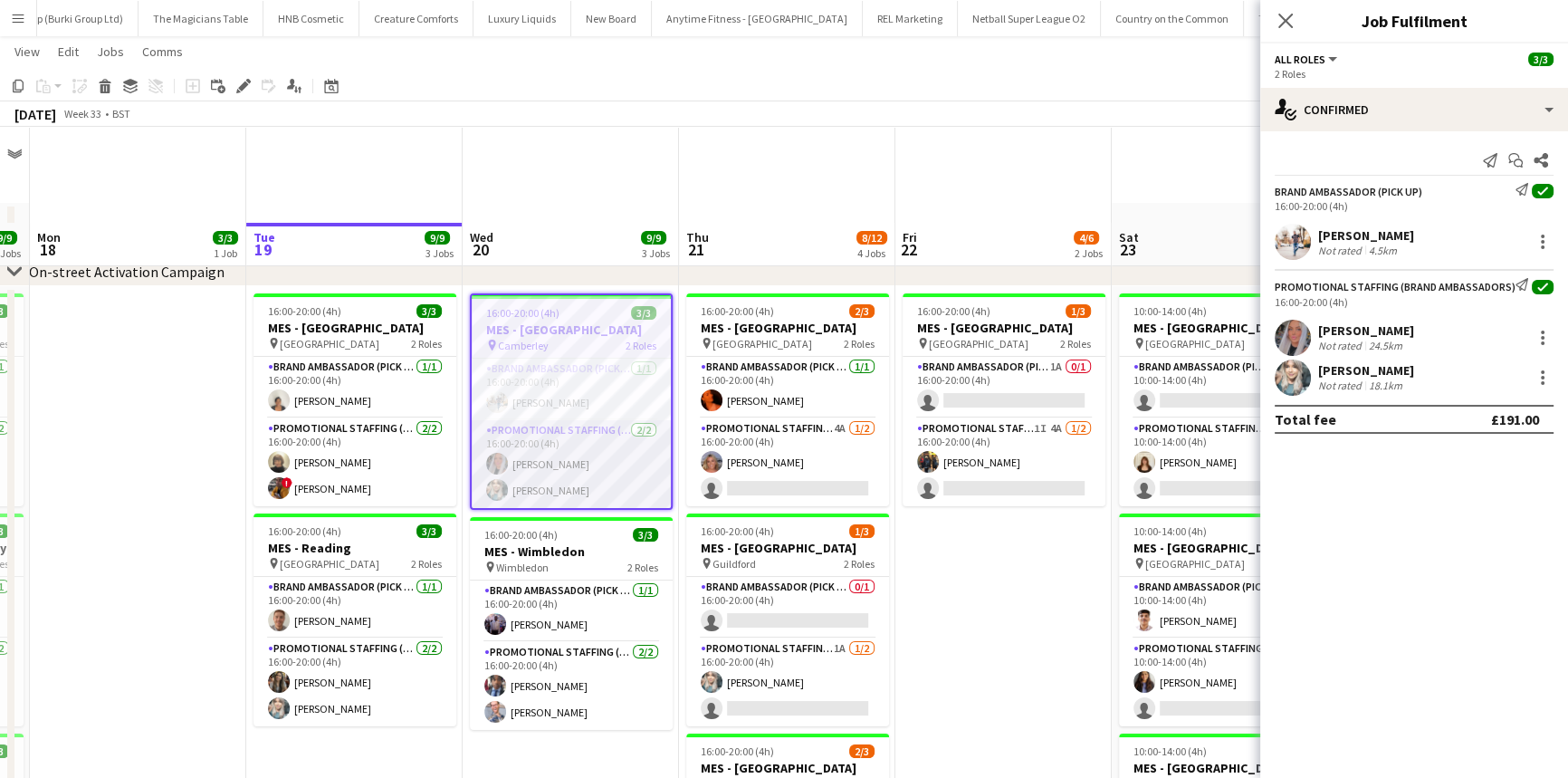
scroll to position [97, 0]
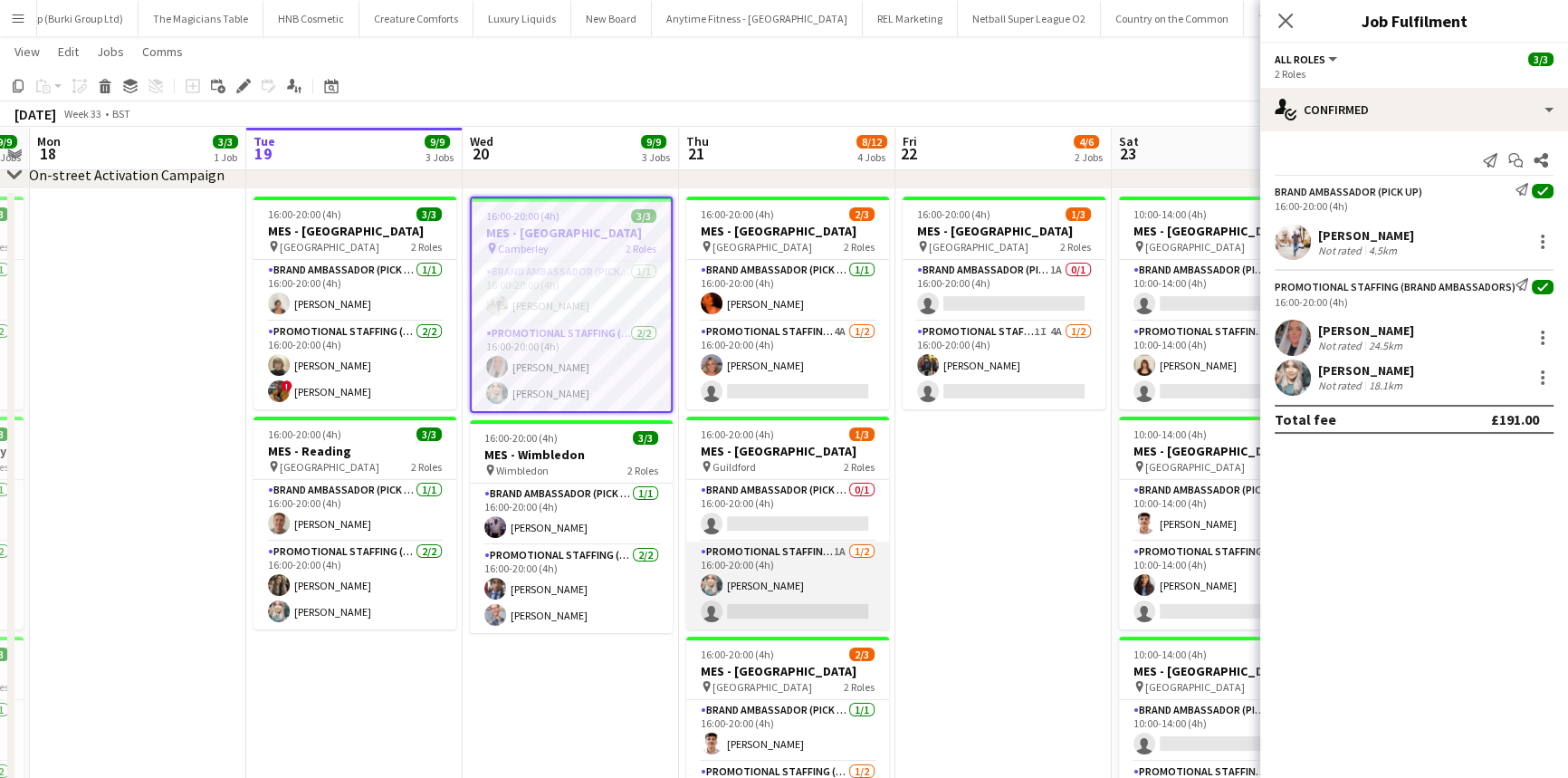
click at [747, 597] on app-card-role "Promotional Staffing (Brand Ambassadors) 1A 1/2 16:00-20:00 (4h) Tina Shah sing…" at bounding box center [787, 585] width 203 height 87
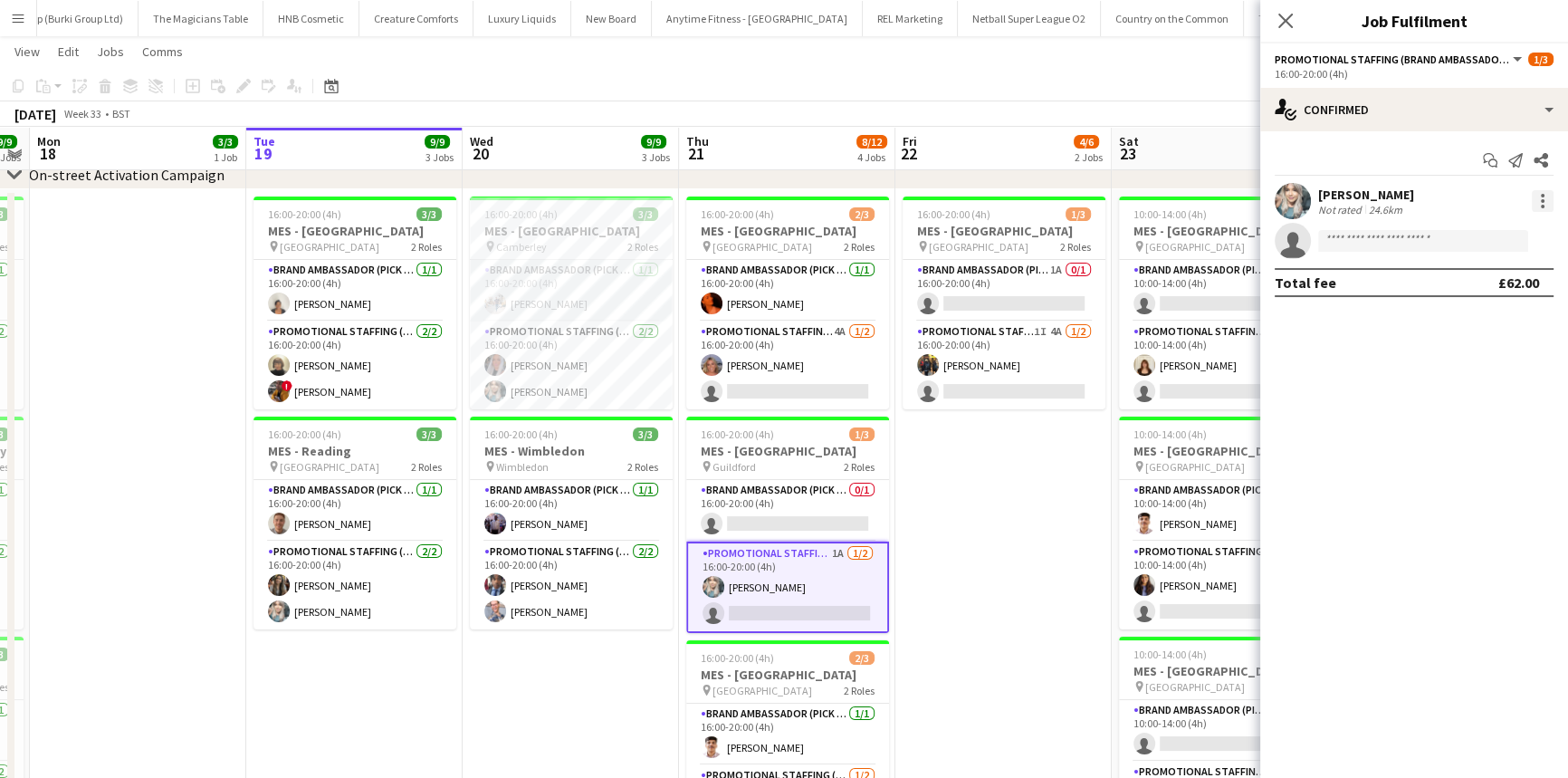
click at [1542, 211] on div at bounding box center [1543, 201] width 22 height 22
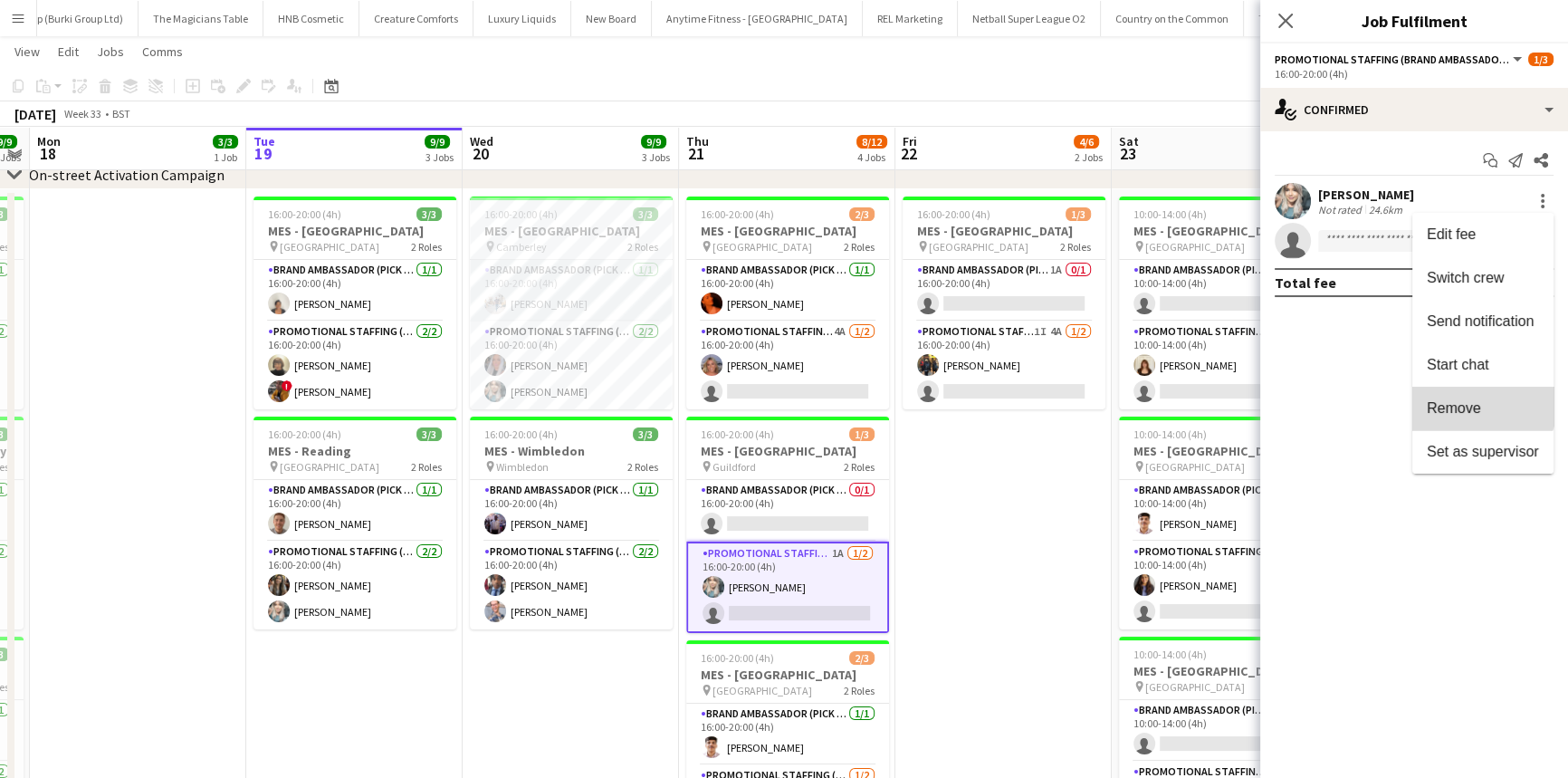
click at [1467, 398] on button "Remove" at bounding box center [1482, 407] width 141 height 43
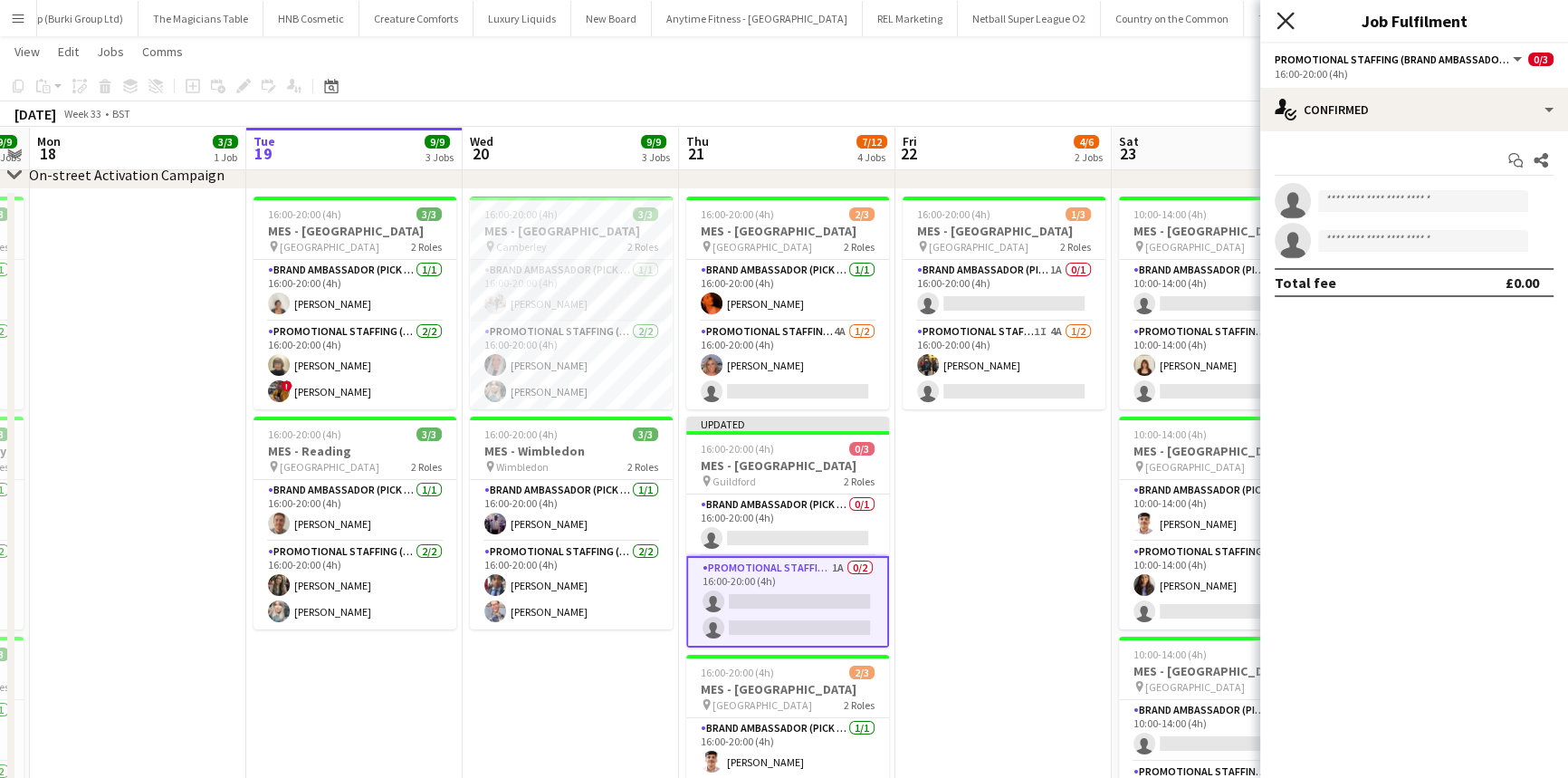
click at [1289, 19] on icon "Close pop-in" at bounding box center [1286, 20] width 17 height 17
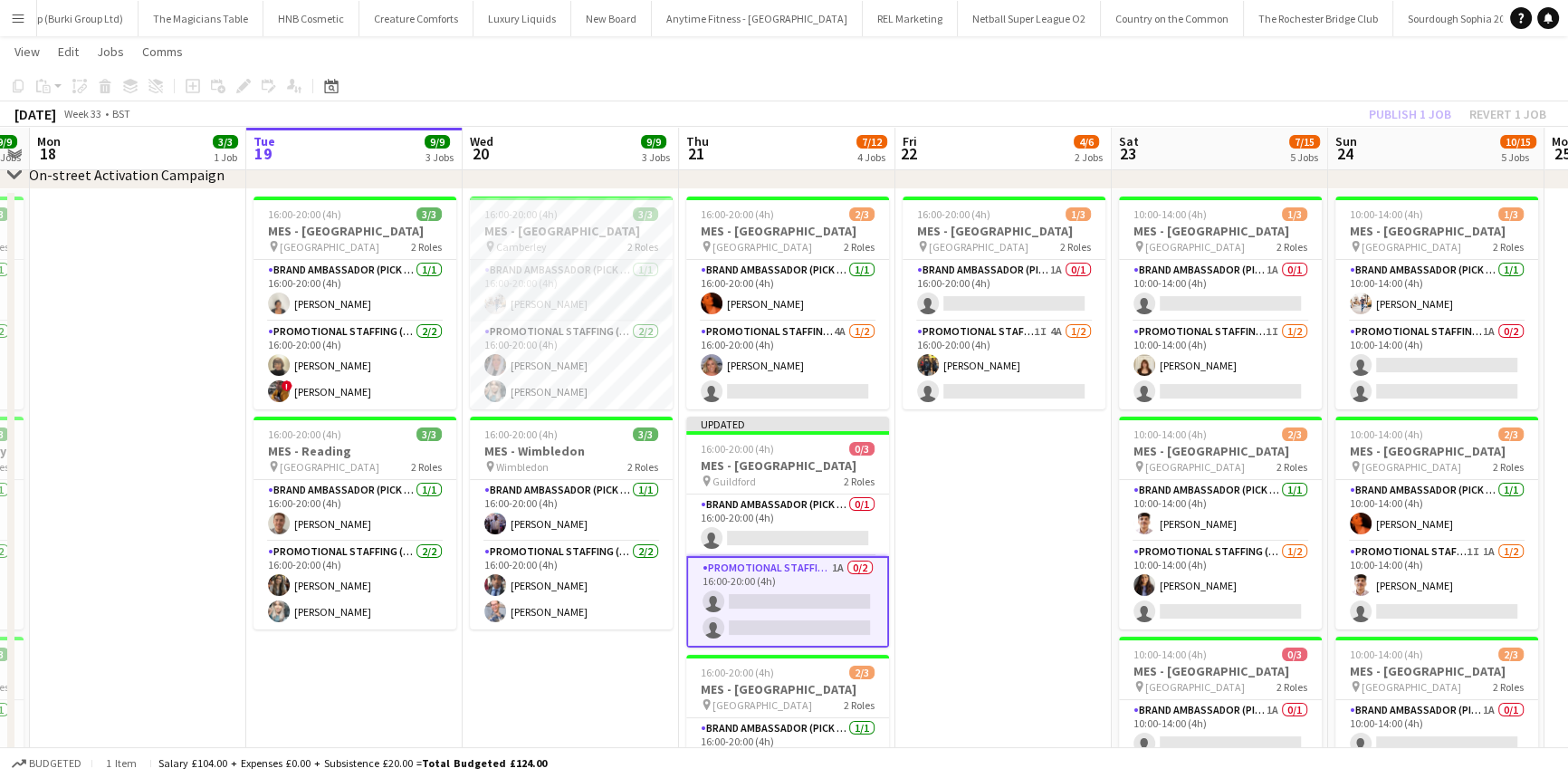
click at [1381, 114] on div "Publish 1 job Revert 1 job" at bounding box center [1458, 113] width 221 height 24
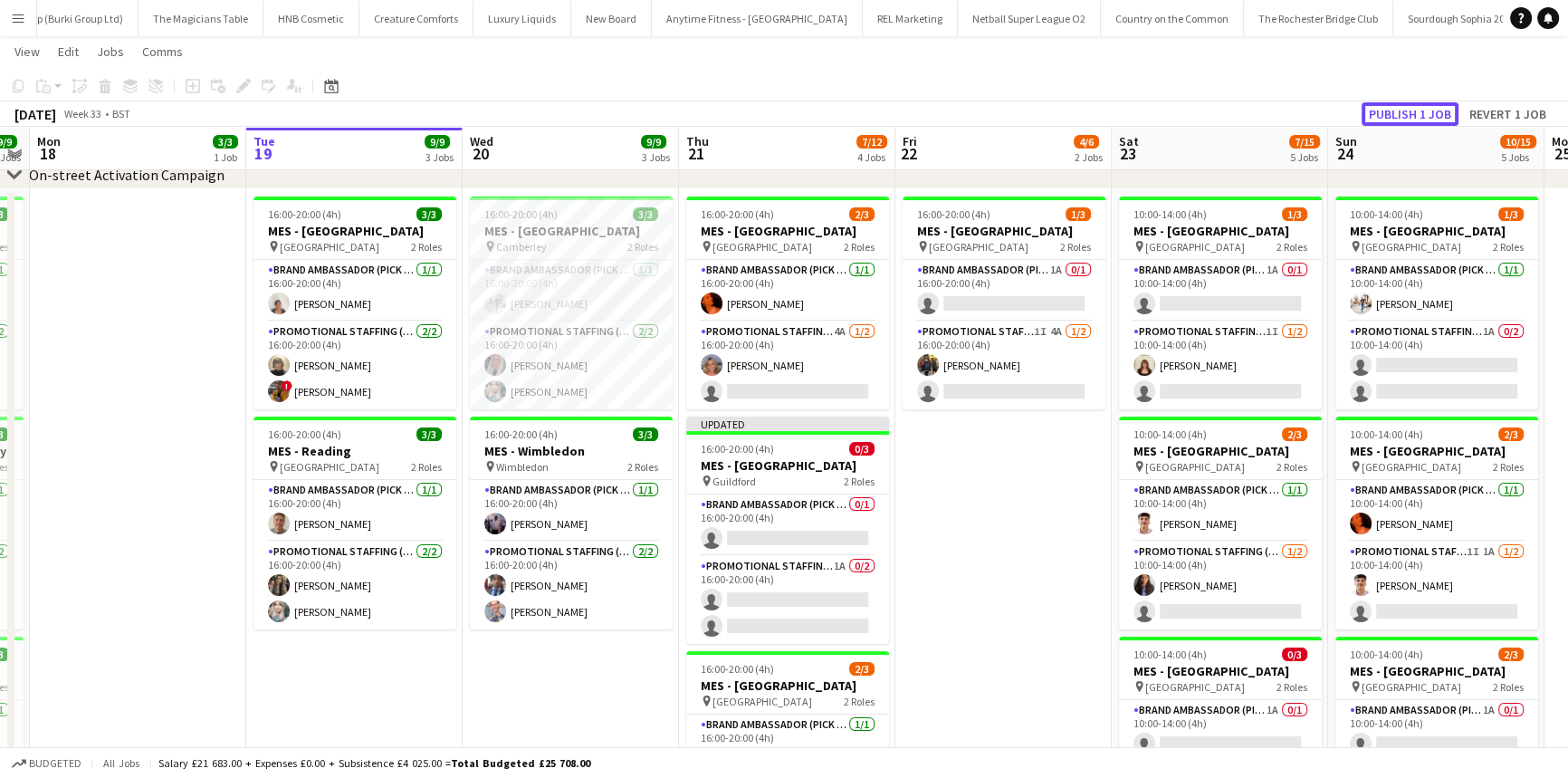
click at [1381, 114] on button "Publish 1 job" at bounding box center [1409, 113] width 97 height 24
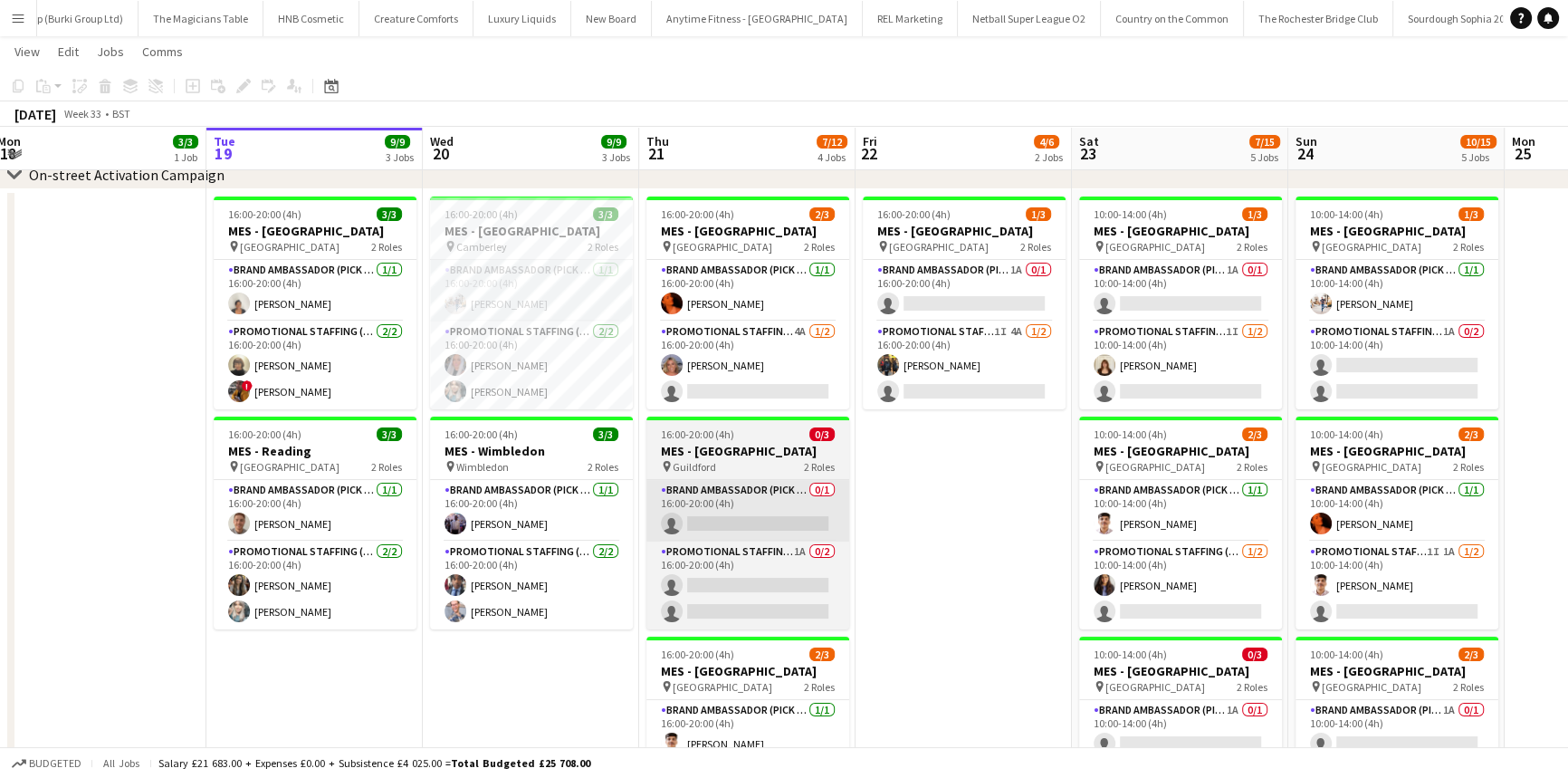
scroll to position [0, 501]
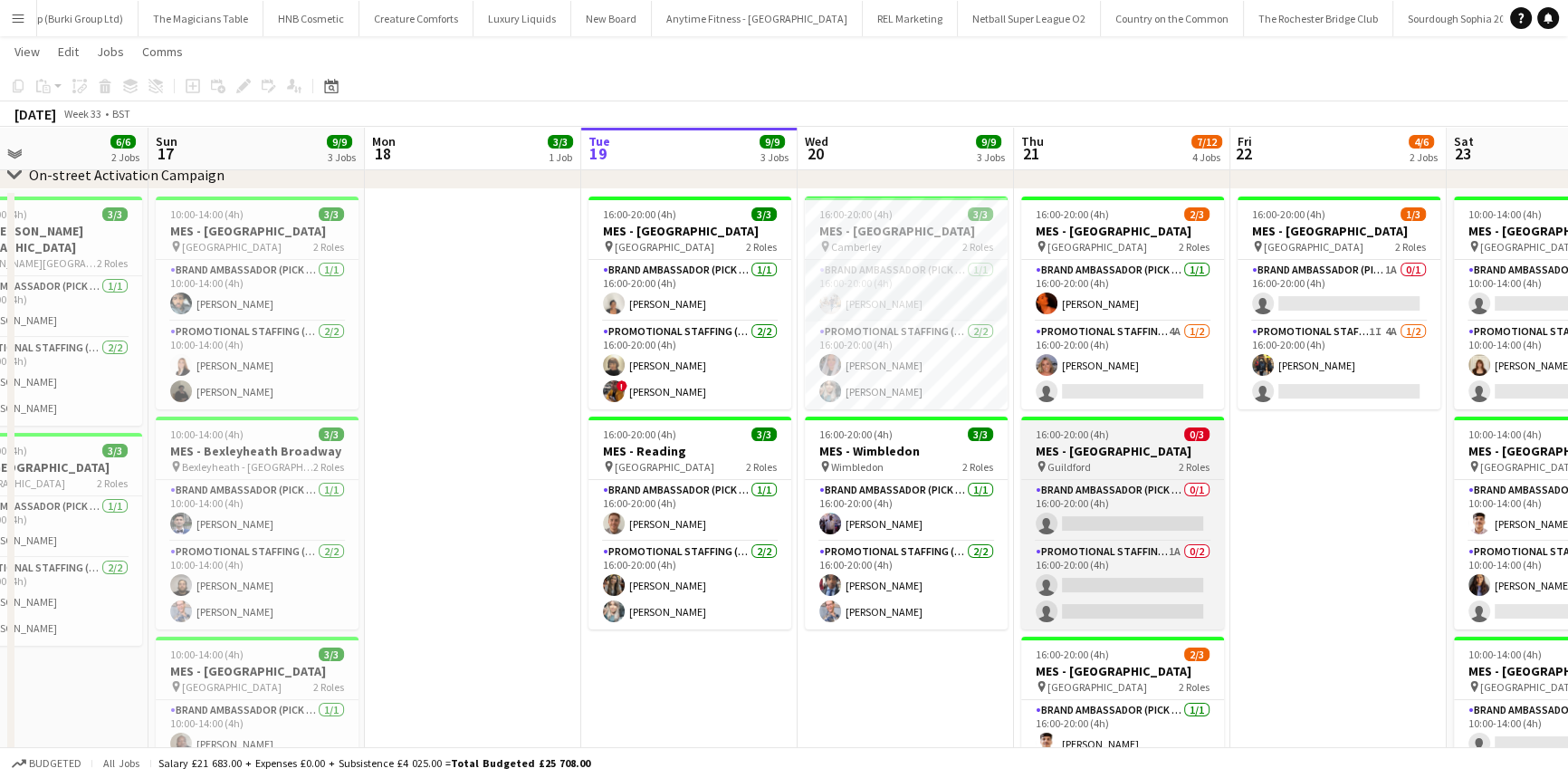
click at [1174, 432] on div "16:00-20:00 (4h) 0/3" at bounding box center [1122, 434] width 203 height 13
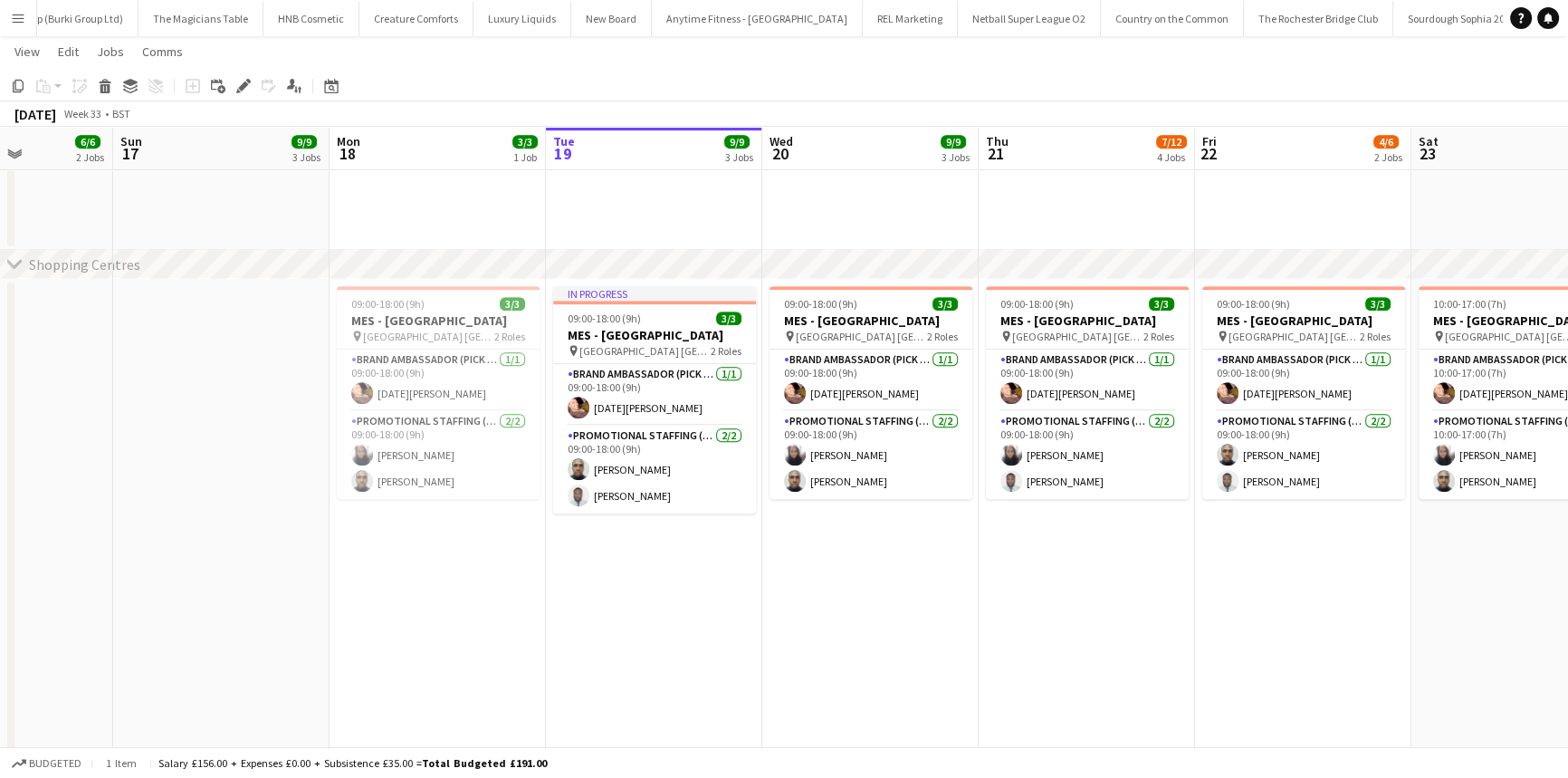
scroll to position [1023, 0]
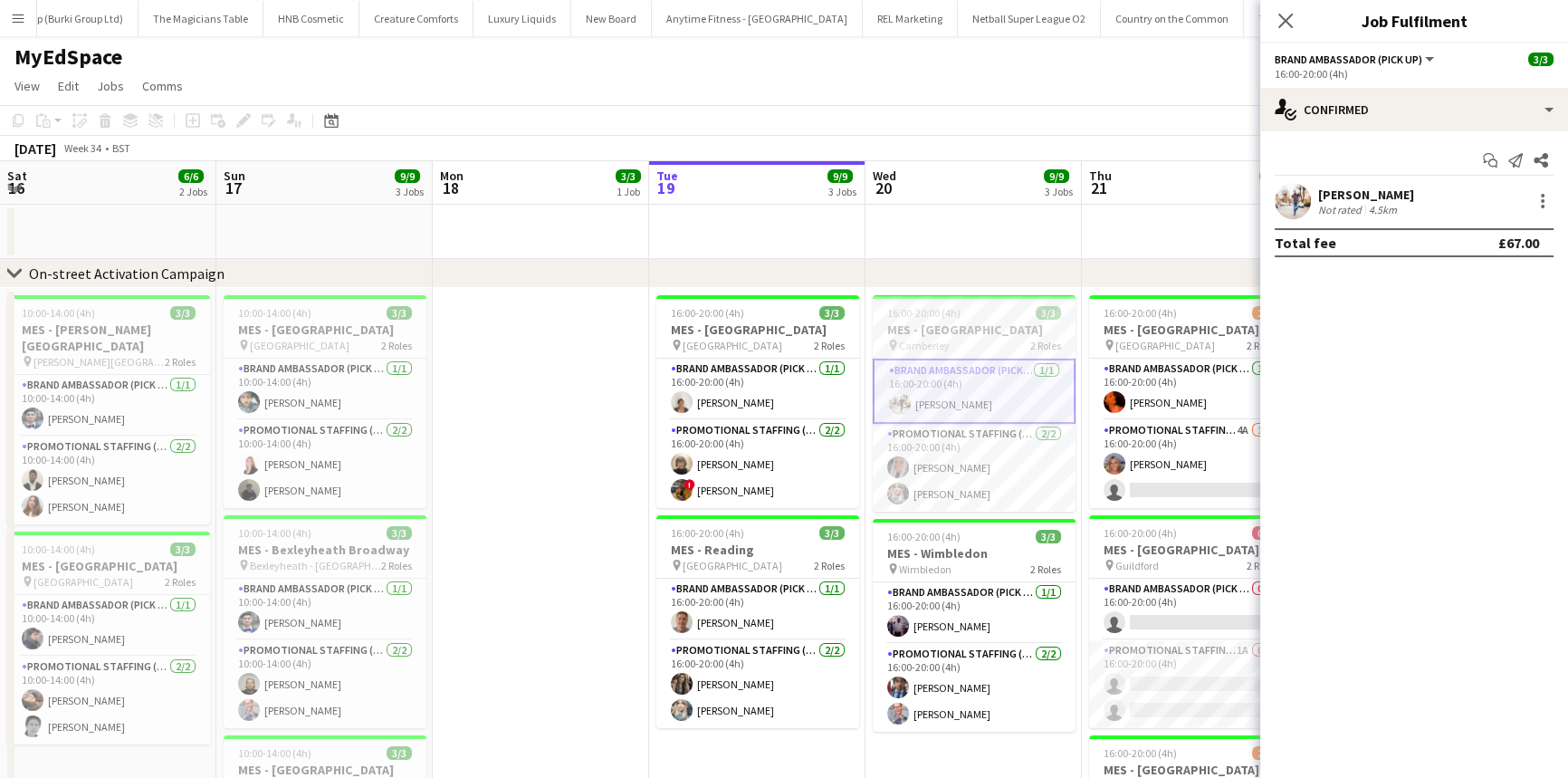
scroll to position [0, 444]
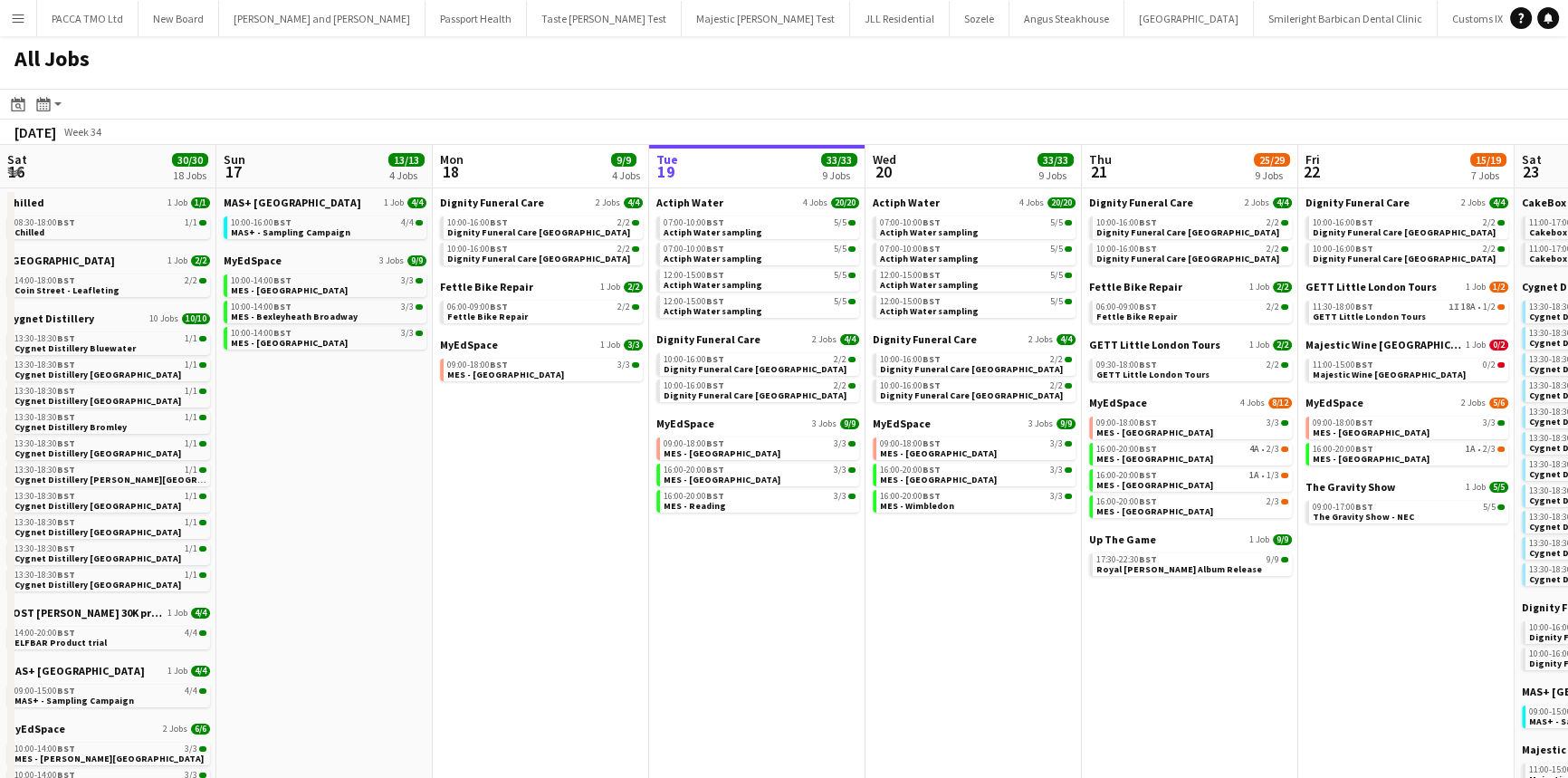
scroll to position [0, 432]
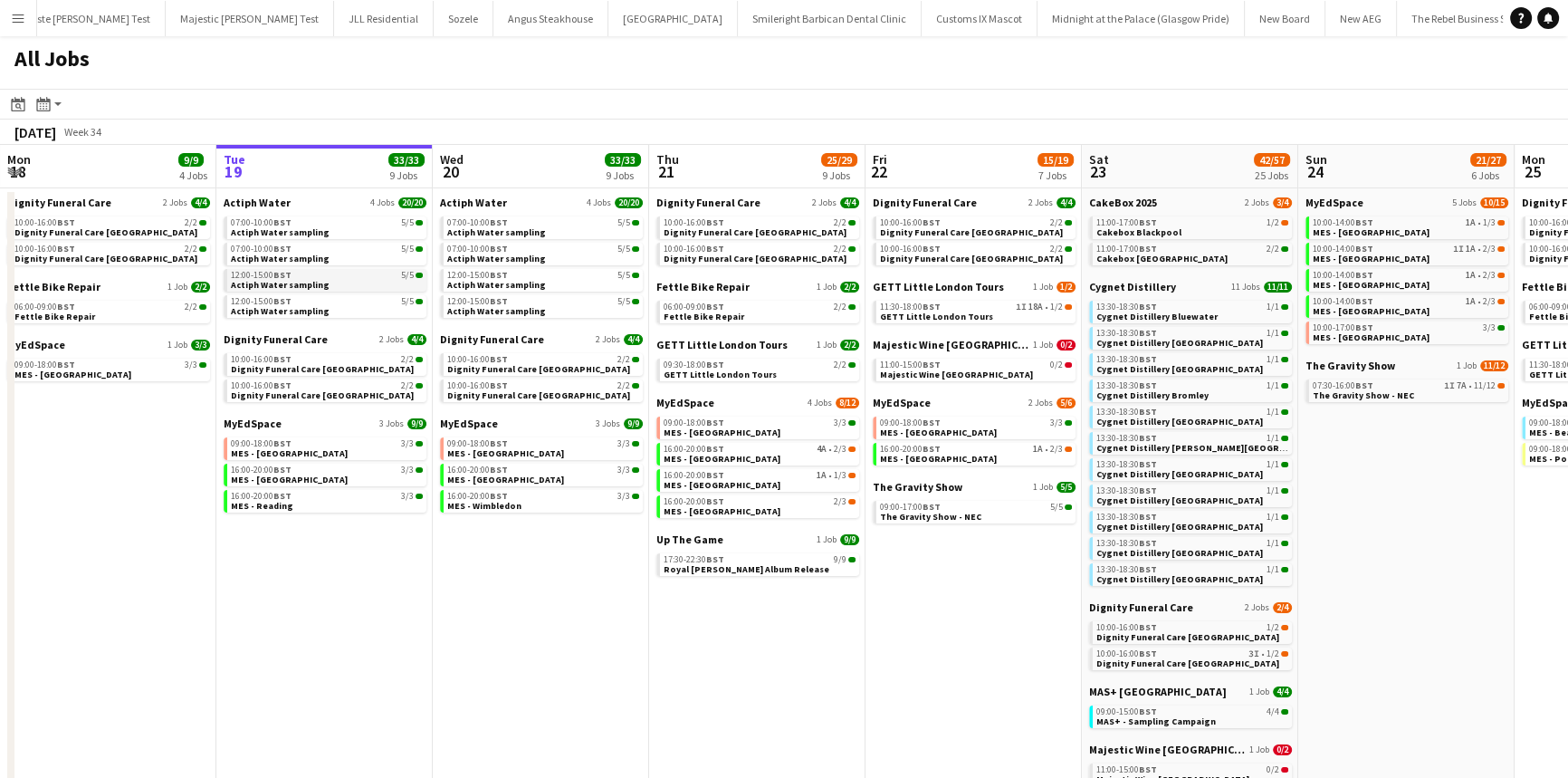
click at [322, 282] on link "12:00-15:00 BST 5/5 Actiph Water sampling" at bounding box center [327, 280] width 192 height 21
click at [311, 439] on div "09:00-18:00 BST 3/3" at bounding box center [327, 443] width 192 height 9
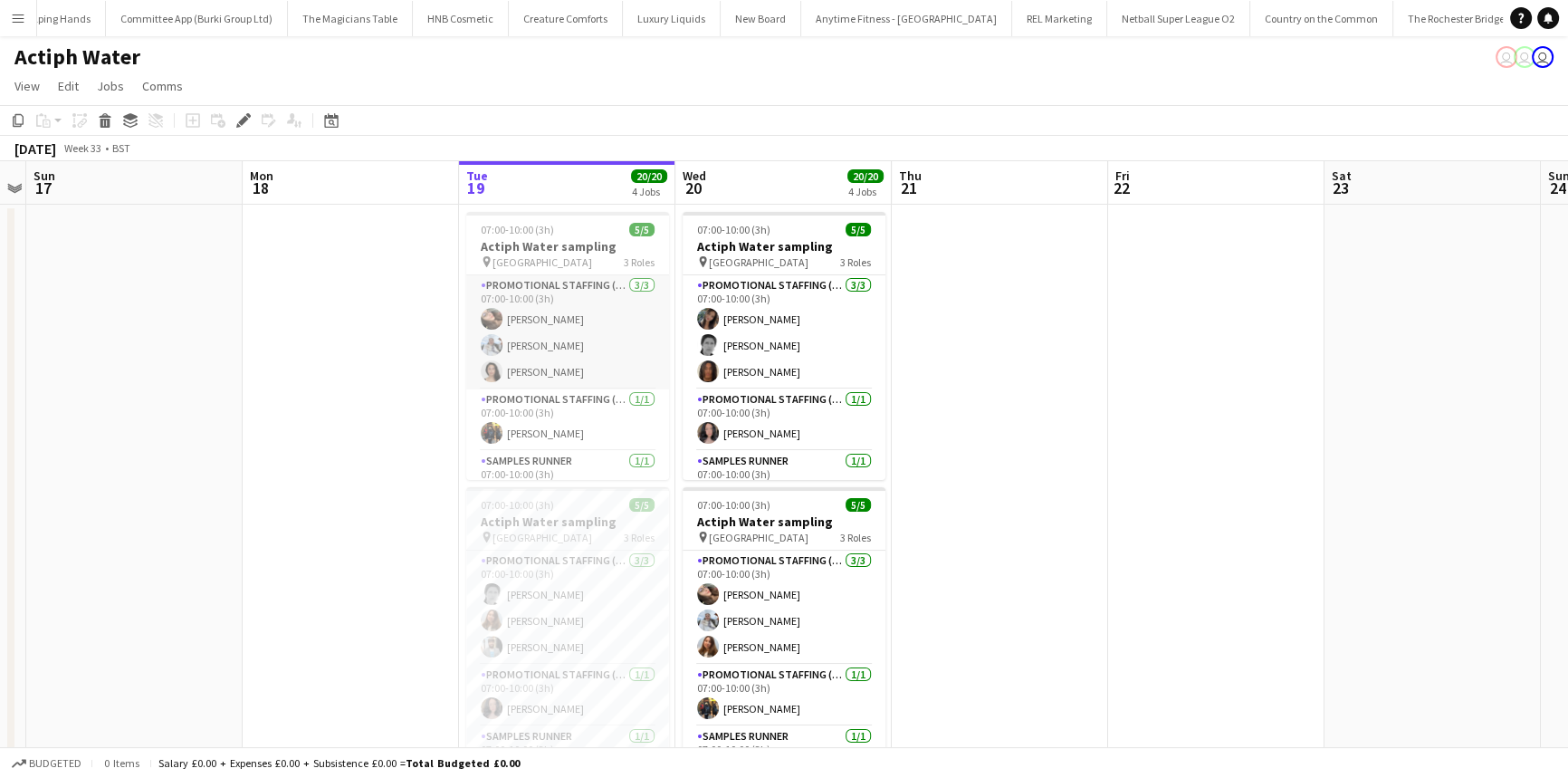
click at [515, 344] on app-card-role "Promotional Staffing (Brand Ambassadors) [DATE] 07:00-10:00 (3h) [PERSON_NAME] …" at bounding box center [567, 331] width 203 height 114
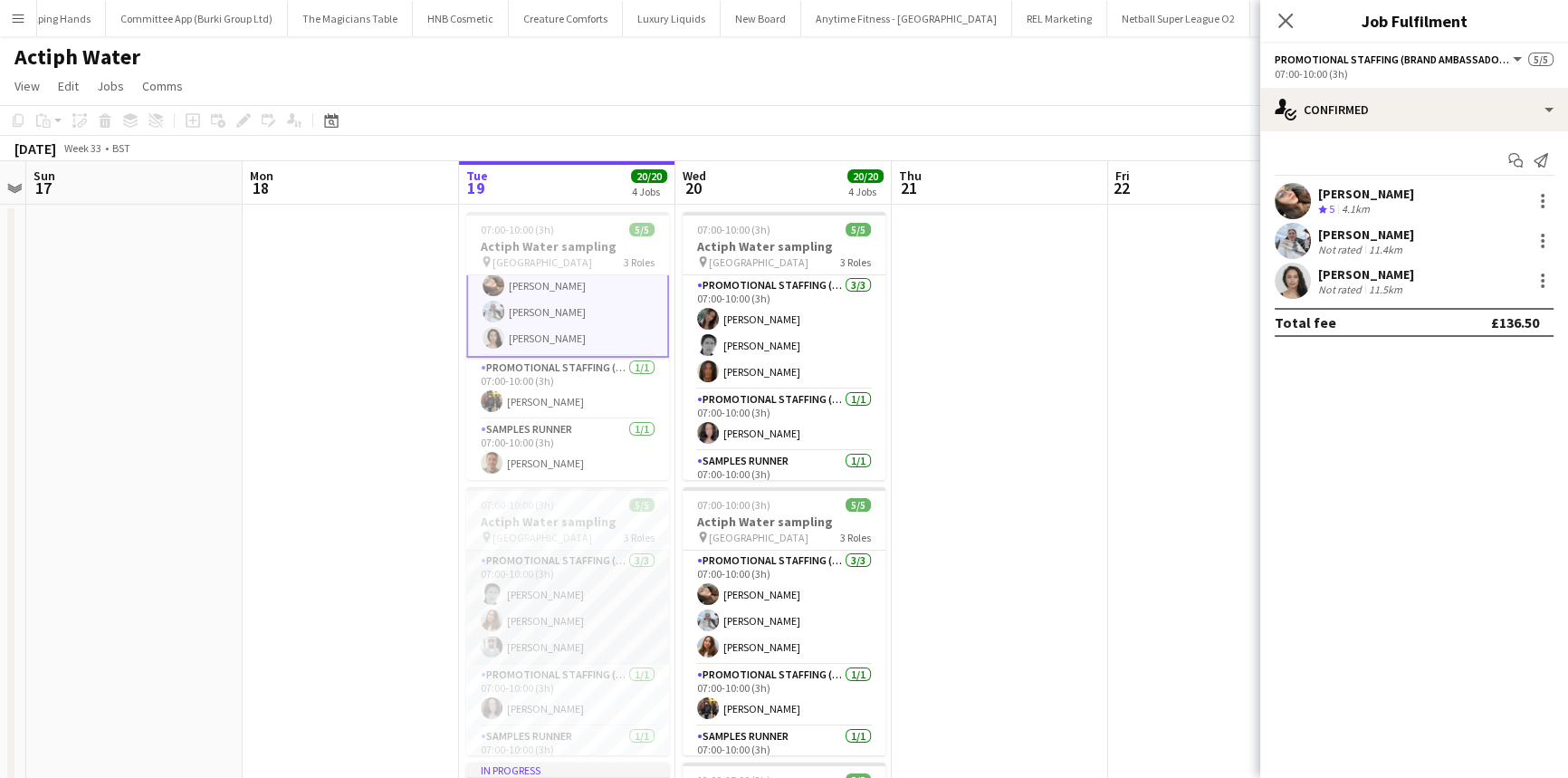
click at [584, 588] on app-card-role "Promotional Staffing (Brand Ambassadors) [DATE] 07:00-10:00 (3h) [PERSON_NAME] …" at bounding box center [567, 607] width 203 height 114
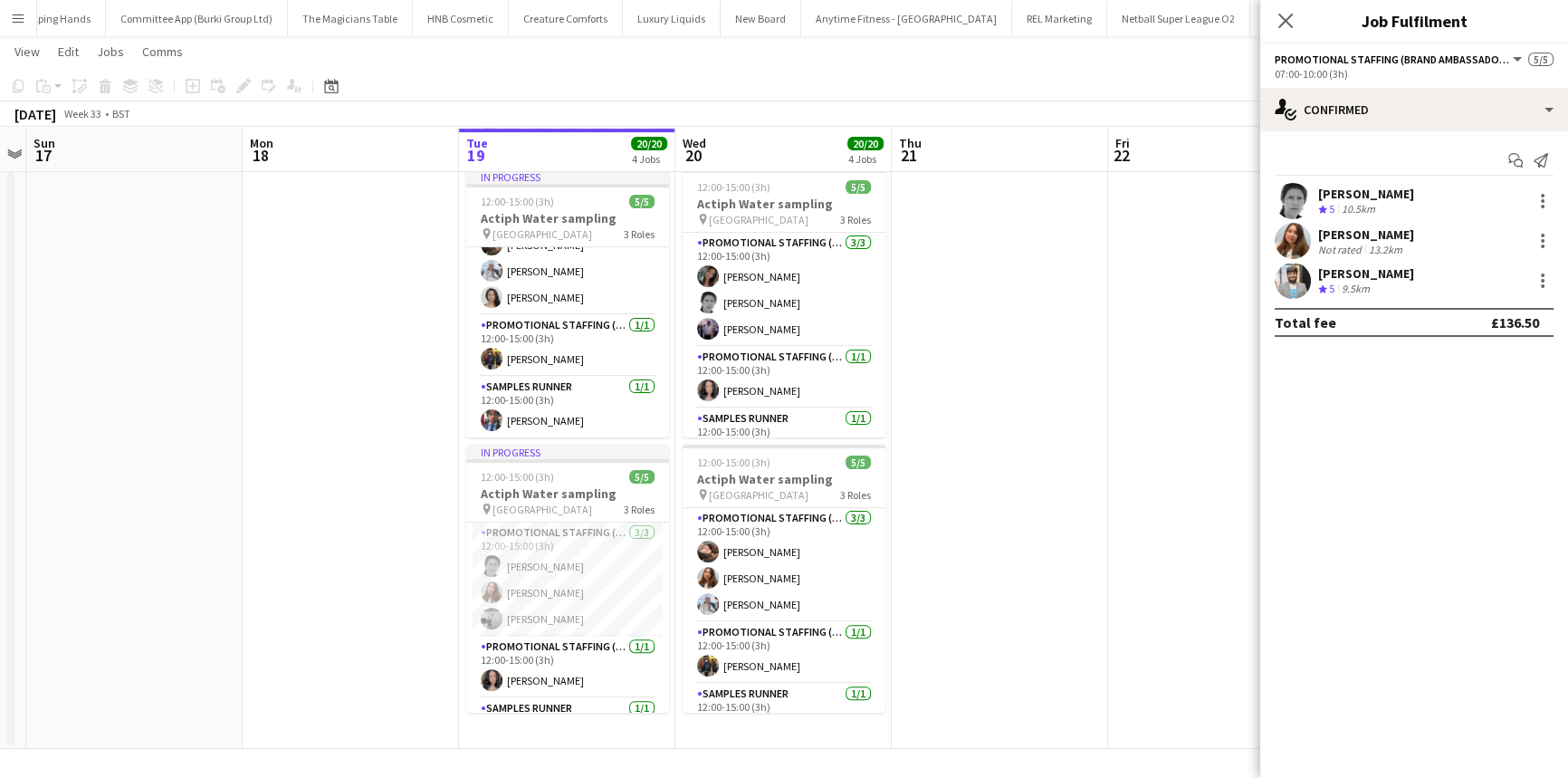
scroll to position [592, 0]
click at [573, 565] on app-card-role "Promotional Staffing (Brand Ambassadors) [DATE] 12:00-15:00 (3h) [PERSON_NAME] …" at bounding box center [567, 578] width 203 height 114
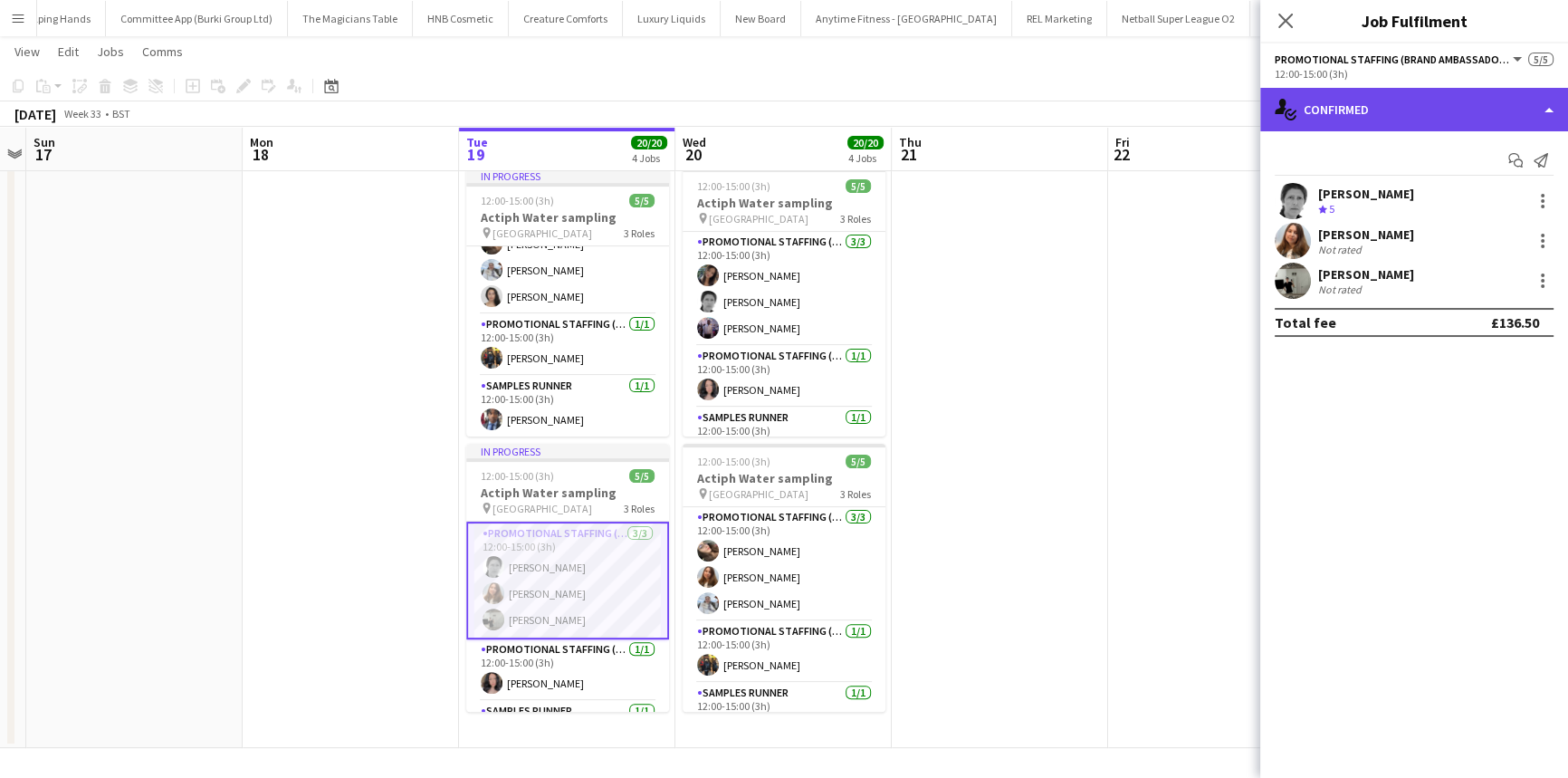
click at [1401, 114] on div "single-neutral-actions-check-2 Confirmed" at bounding box center [1414, 109] width 307 height 43
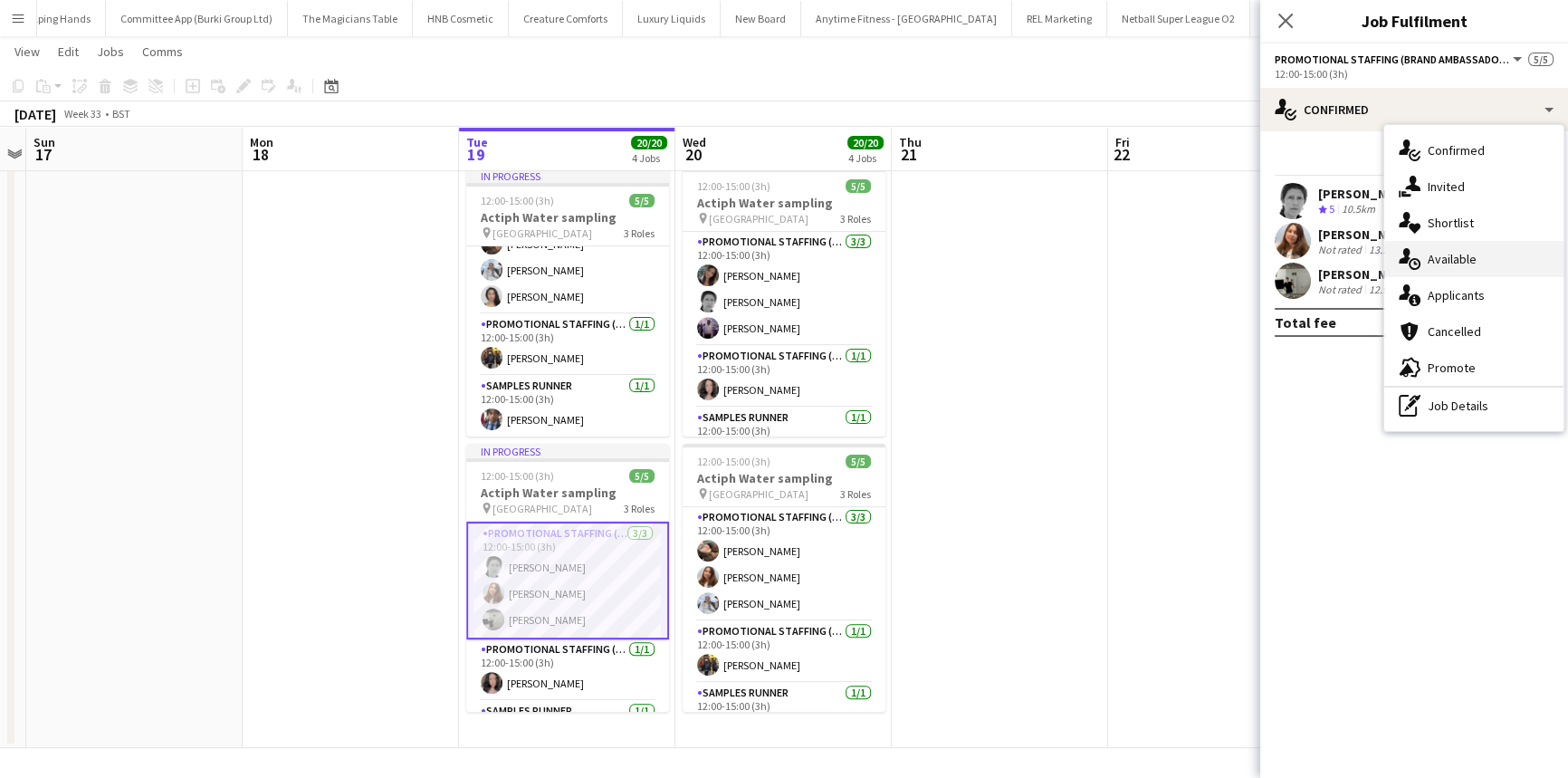
click at [1458, 255] on div "single-neutral-actions-upload Available" at bounding box center [1474, 259] width 180 height 36
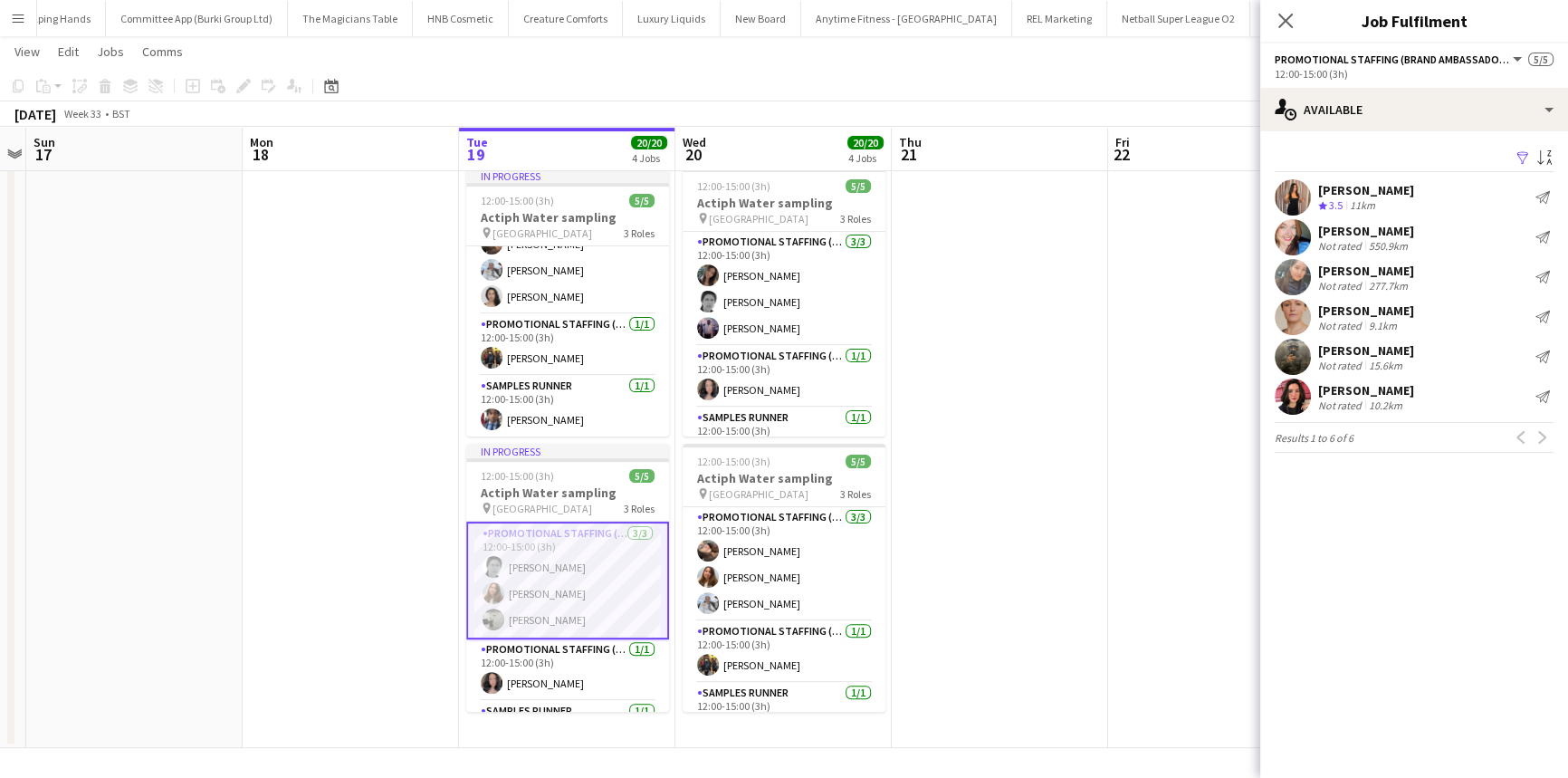
click at [1352, 84] on app-options-switcher "Promotional Staffing (Brand Ambassadors) All roles Promotional Staffing (Brand …" at bounding box center [1414, 65] width 307 height 44
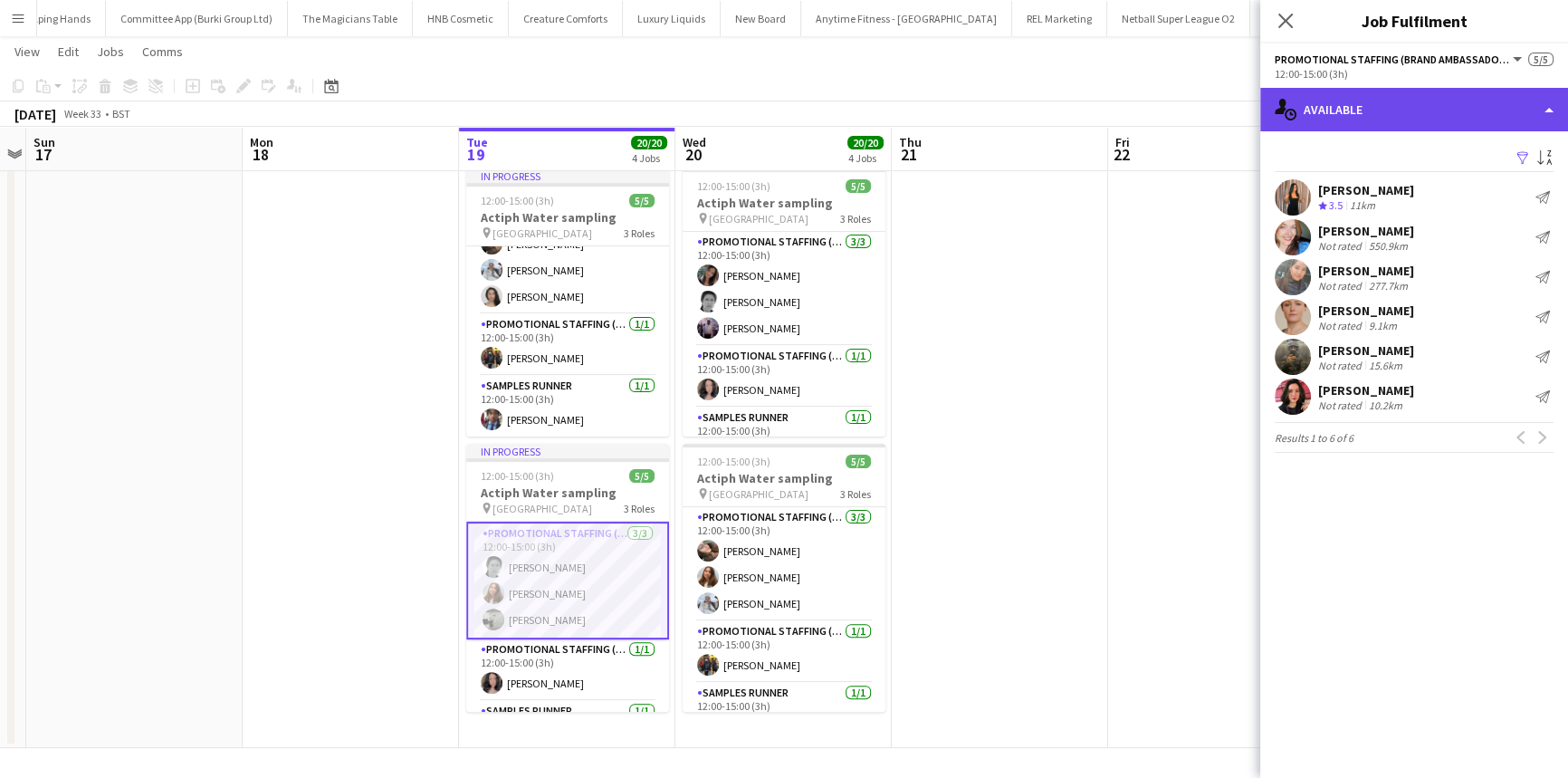
click at [1360, 102] on div "single-neutral-actions-upload Available" at bounding box center [1414, 109] width 307 height 43
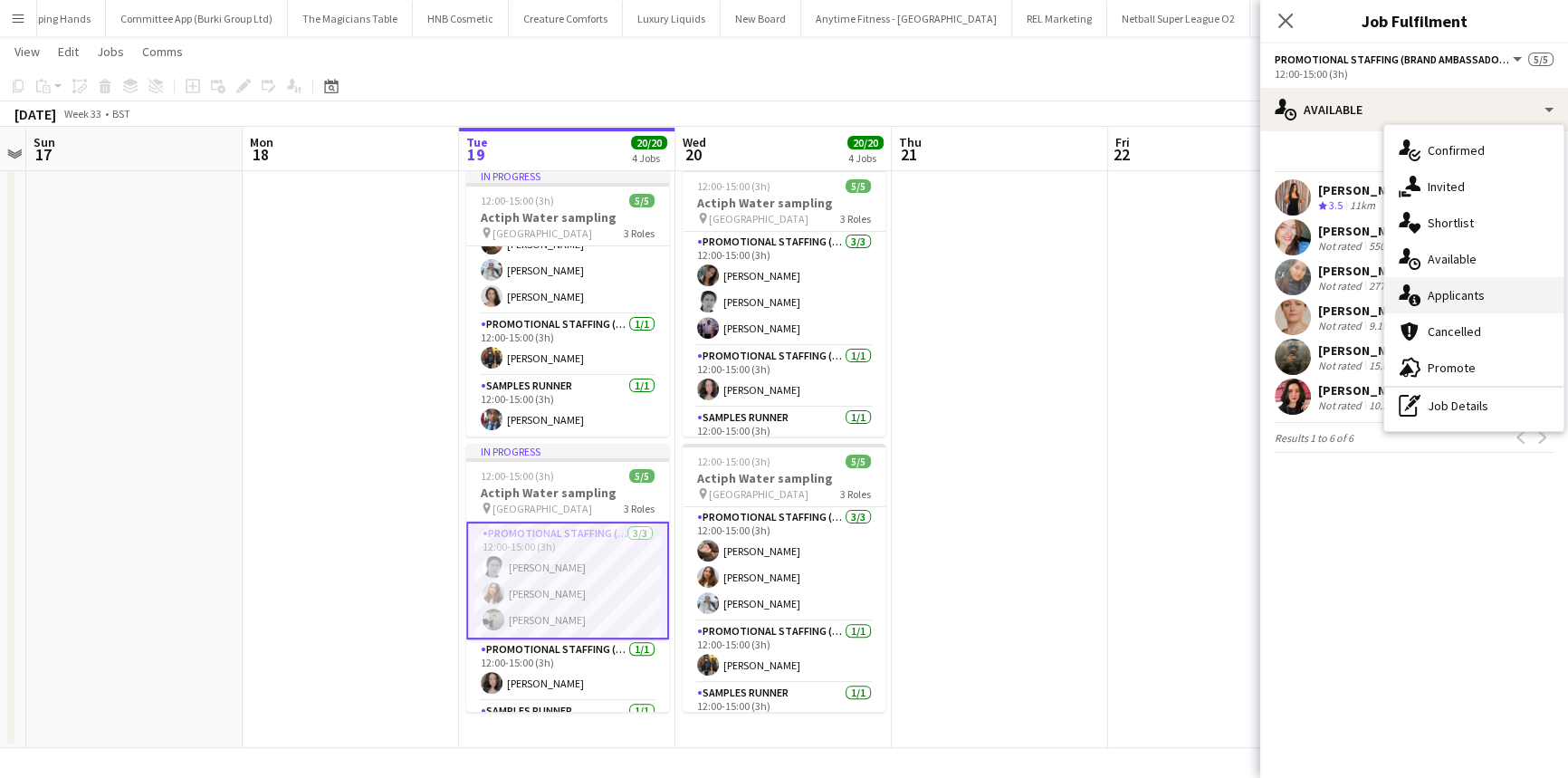
click at [1441, 282] on div "single-neutral-actions-information Applicants" at bounding box center [1474, 295] width 180 height 36
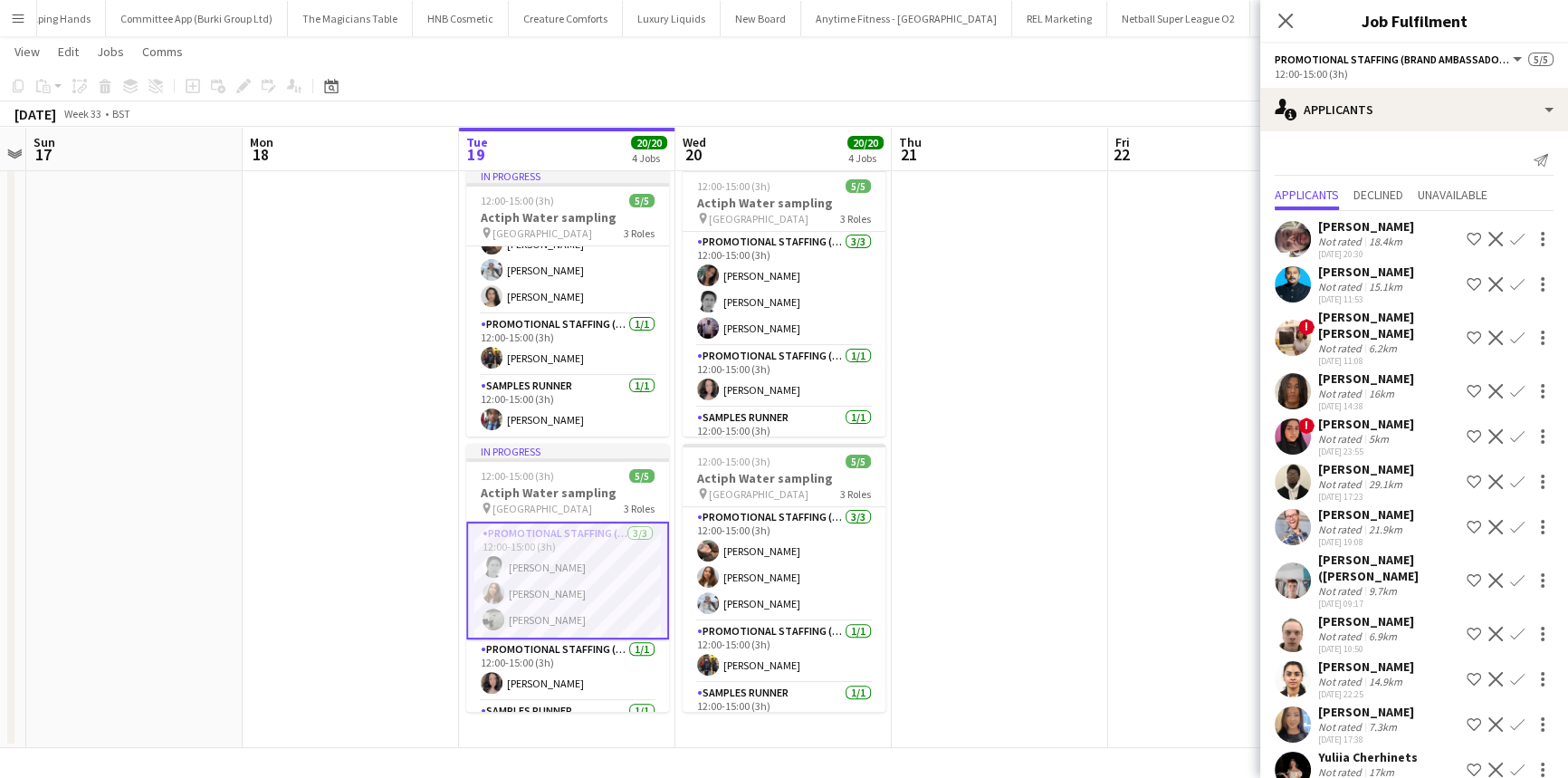
scroll to position [12, 0]
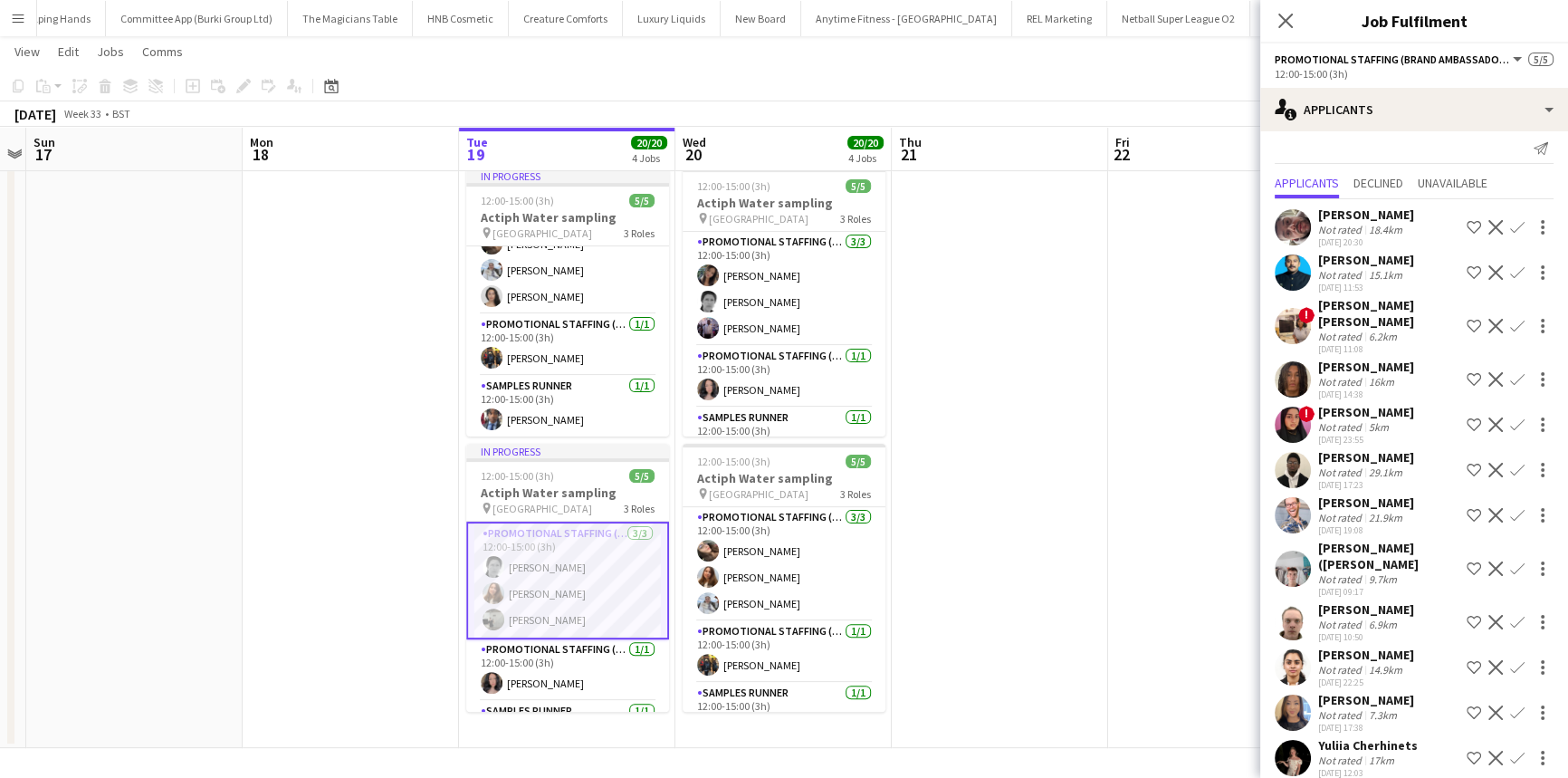
click at [1322, 329] on div "Not rated" at bounding box center [1341, 336] width 47 height 13
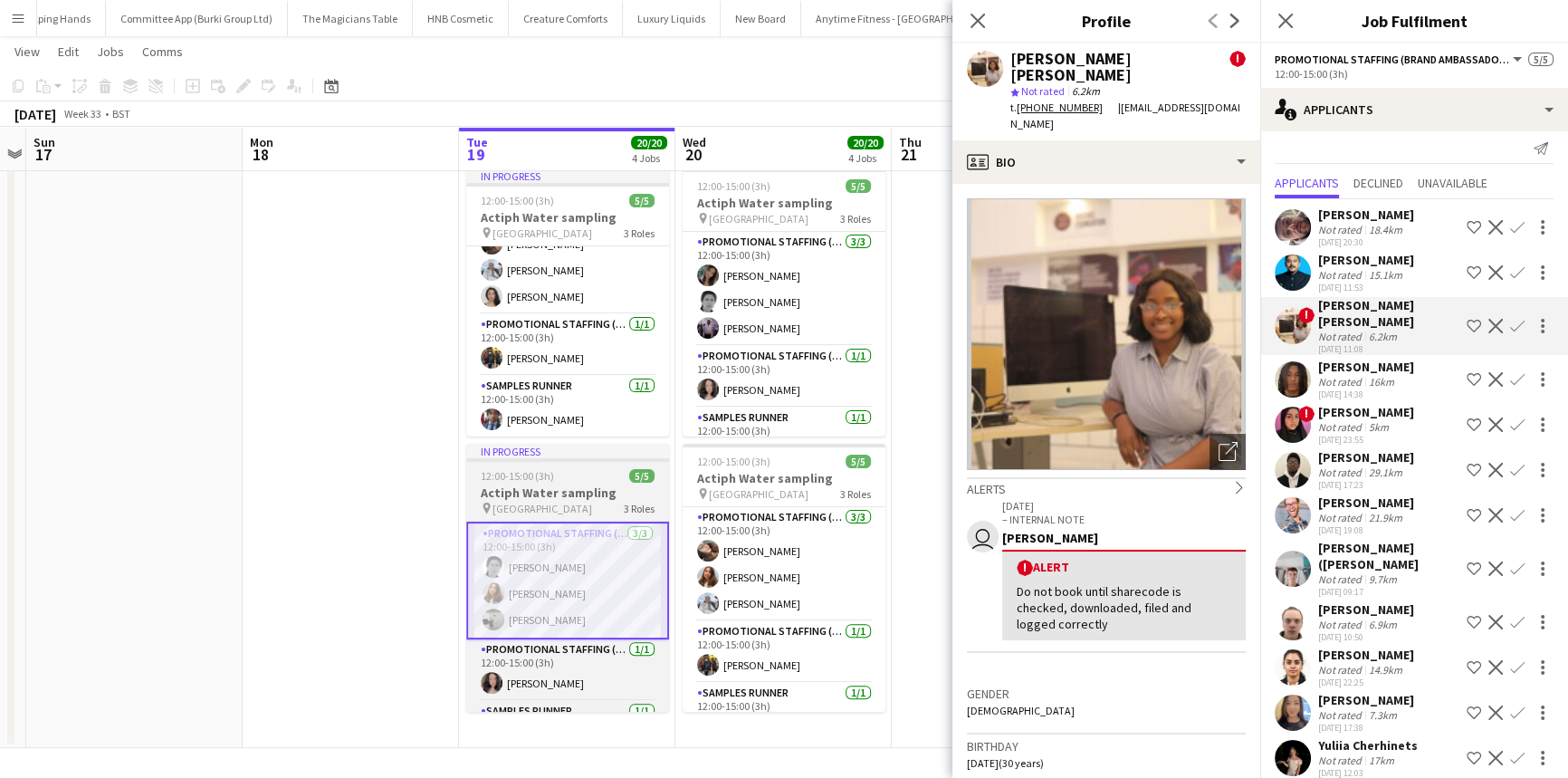
scroll to position [592, 0]
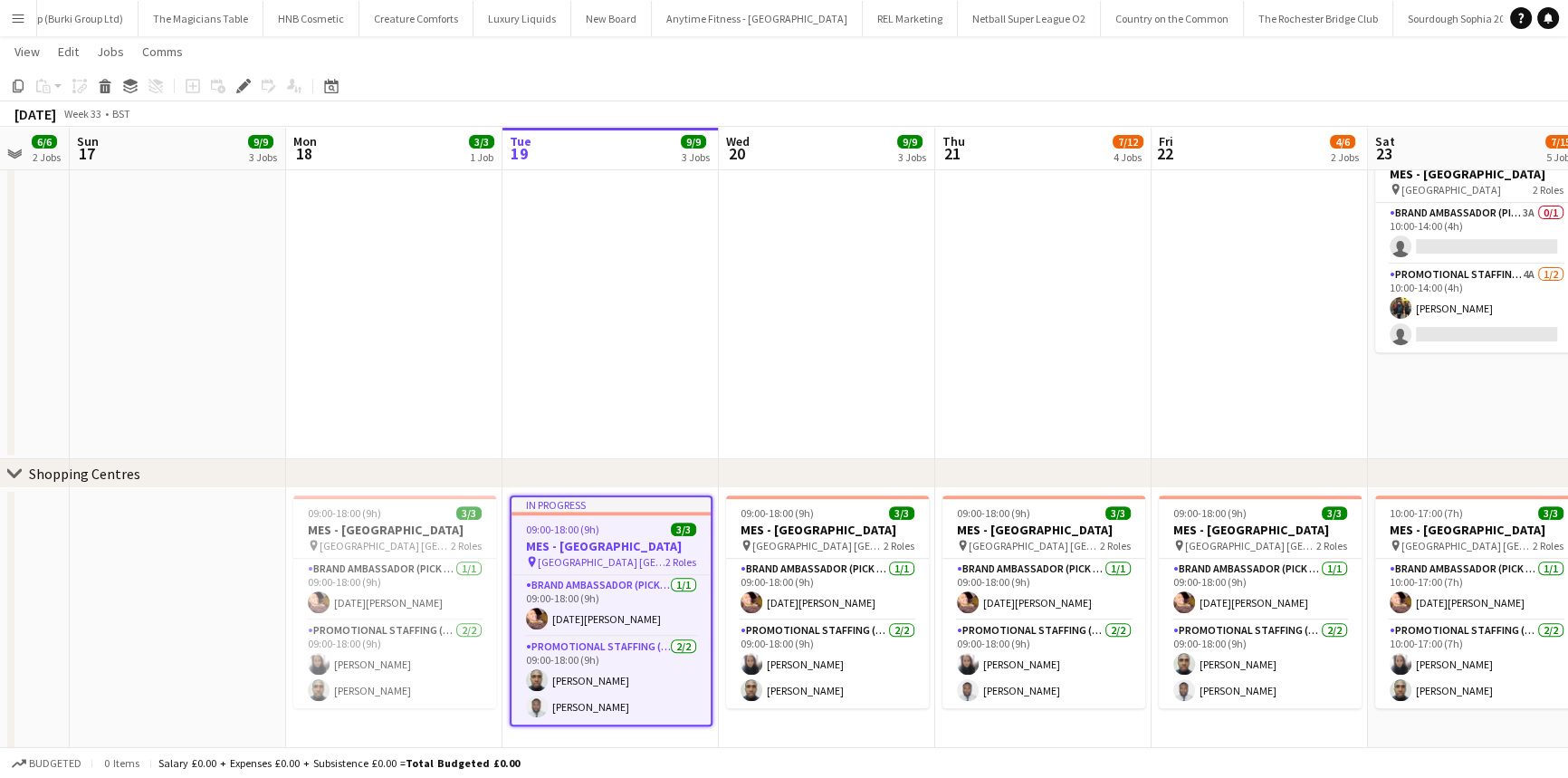
scroll to position [814, 0]
click at [564, 607] on app-card-role "Brand Ambassador (Pick up) [DATE] 09:00-18:00 (9h) [DATE][PERSON_NAME]" at bounding box center [610, 604] width 199 height 61
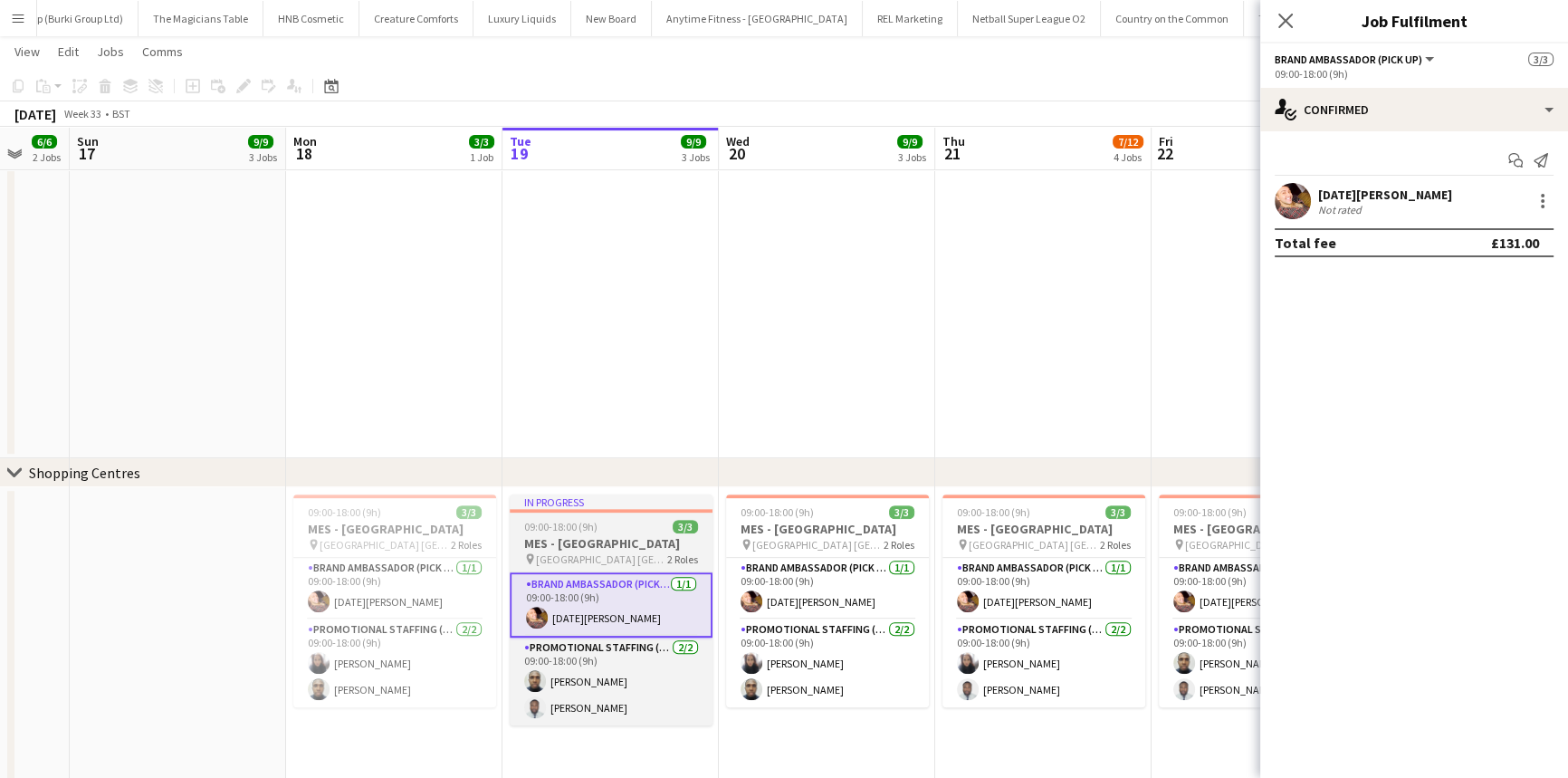
click at [566, 563] on span "[GEOGRAPHIC_DATA] [GEOGRAPHIC_DATA]" at bounding box center [601, 559] width 132 height 13
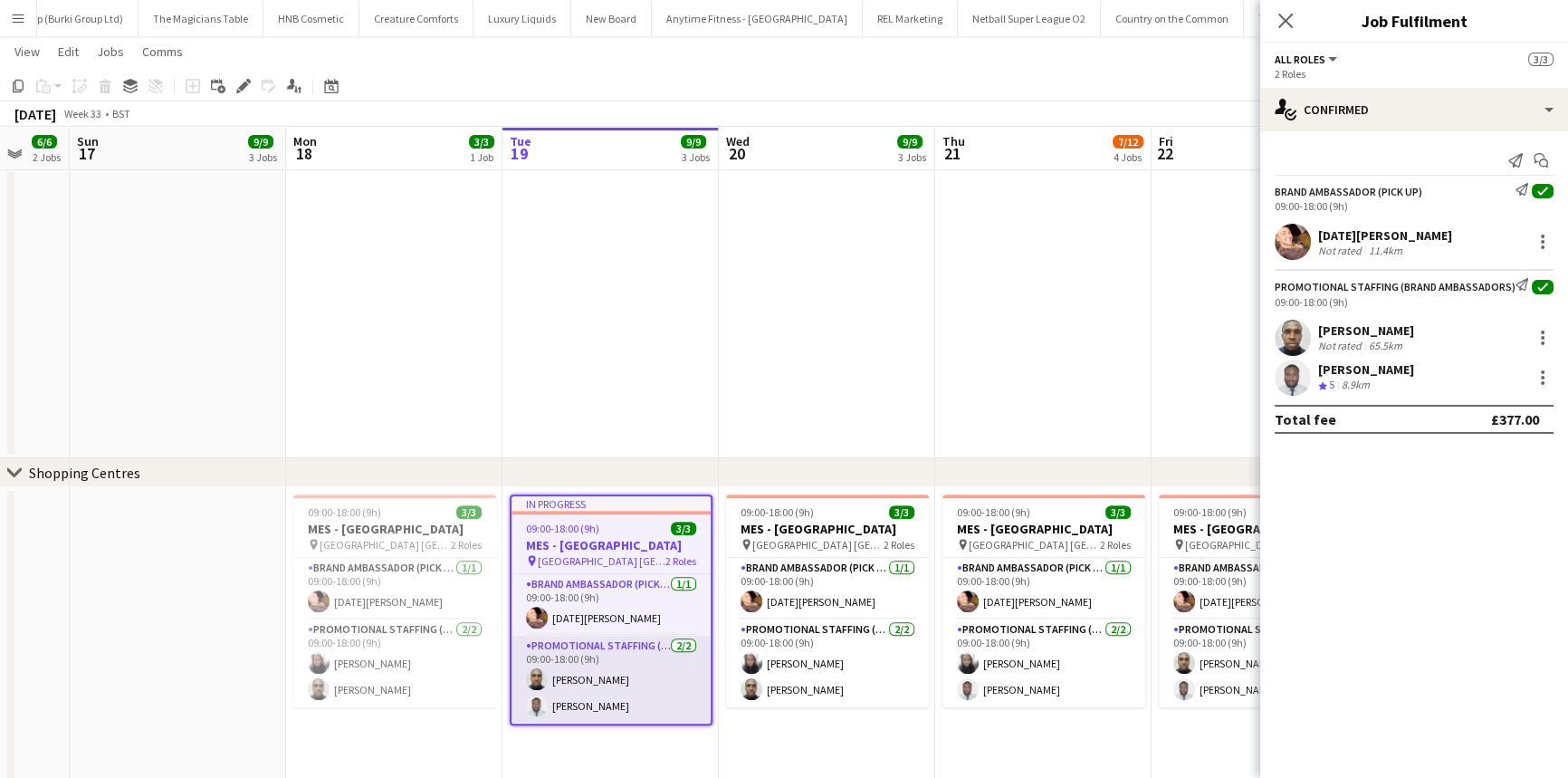
click at [600, 654] on app-card-role "Promotional Staffing (Brand Ambassadors) [DATE] 09:00-18:00 (9h) Ayomipo Adegey…" at bounding box center [610, 679] width 199 height 87
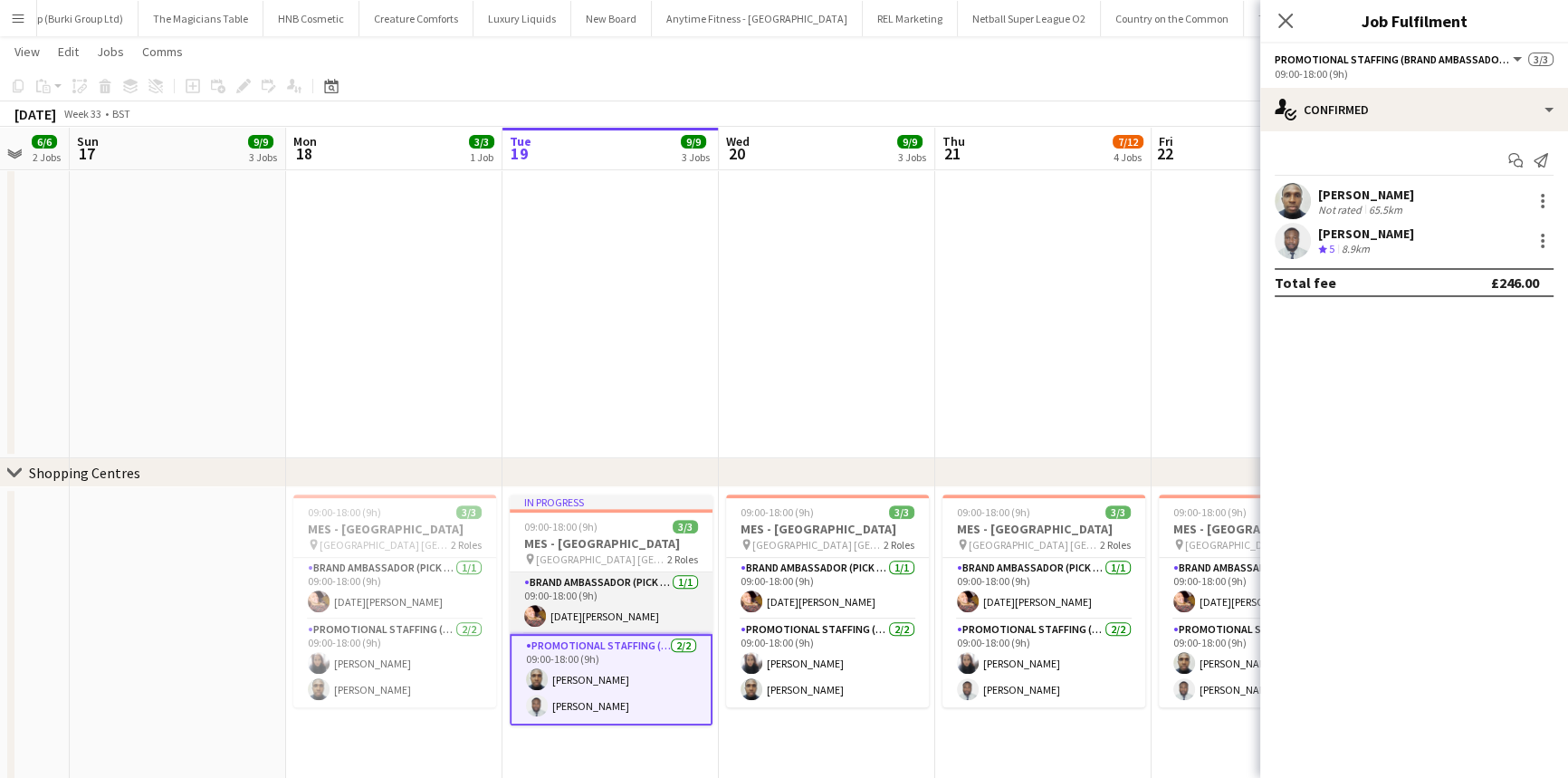
click at [594, 607] on app-card-role "Brand Ambassador (Pick up) [DATE] 09:00-18:00 (9h) [DATE][PERSON_NAME]" at bounding box center [611, 603] width 203 height 61
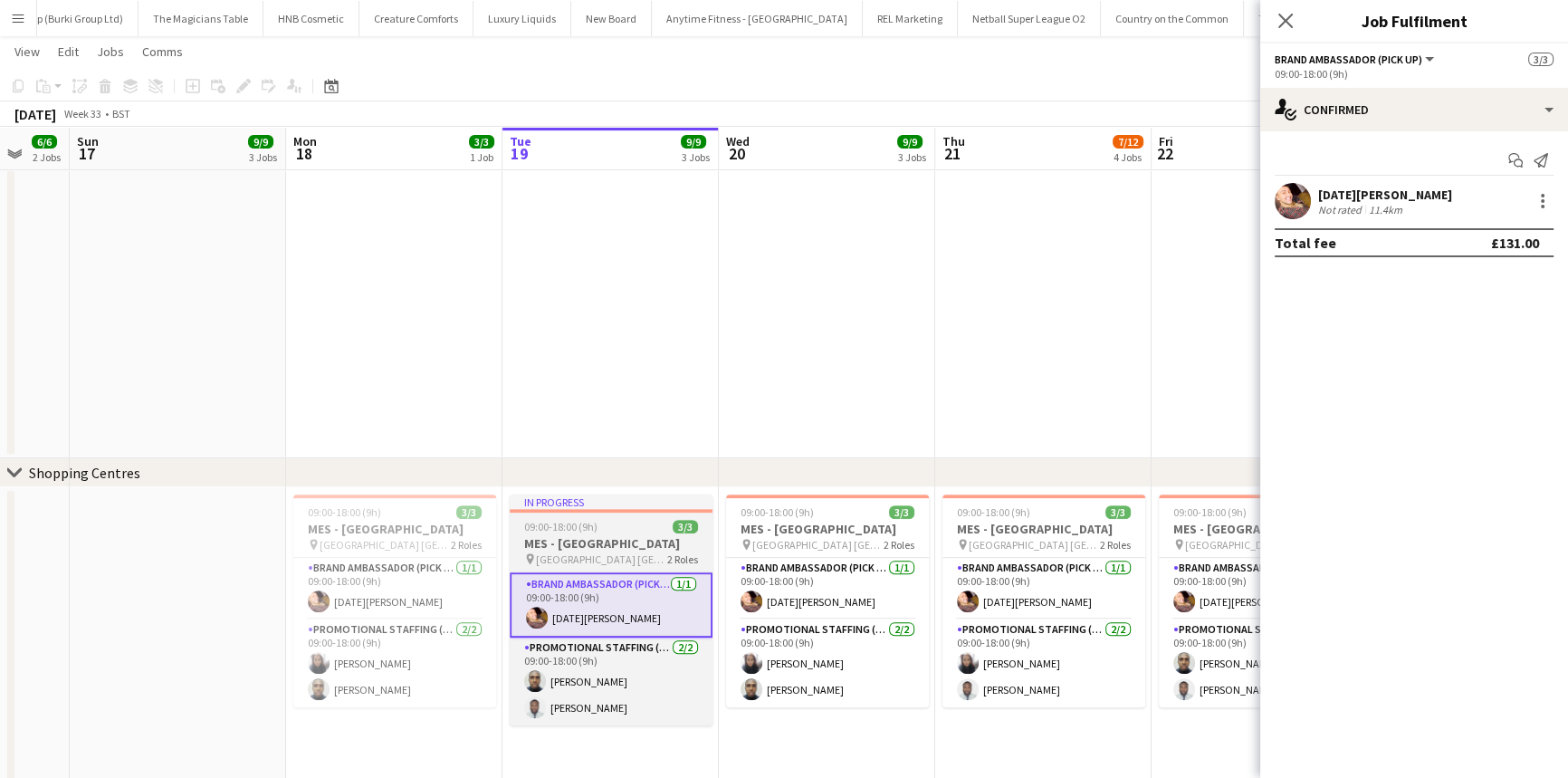
click at [592, 552] on span "[GEOGRAPHIC_DATA] [GEOGRAPHIC_DATA]" at bounding box center [601, 559] width 132 height 13
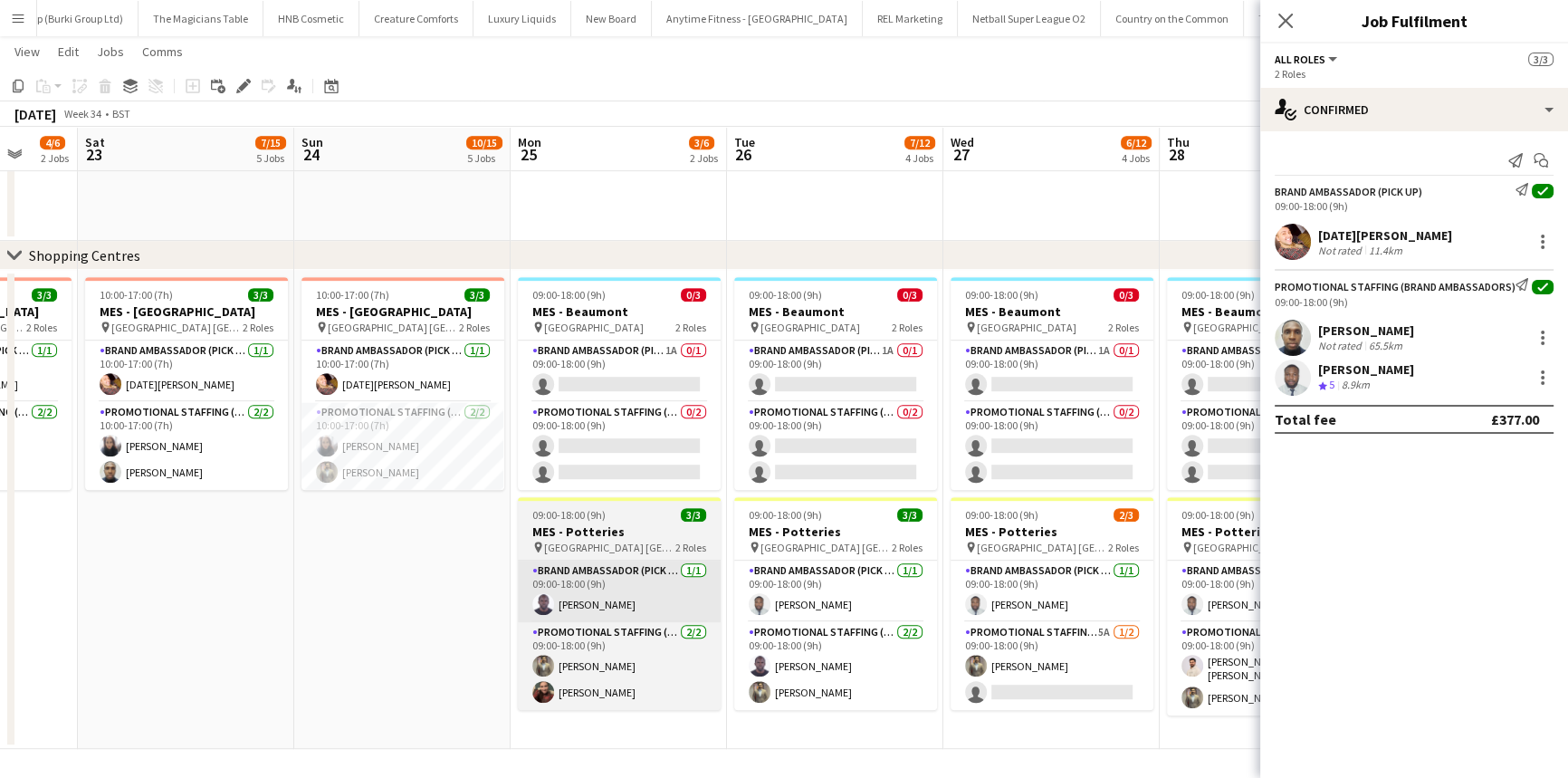
scroll to position [0, 642]
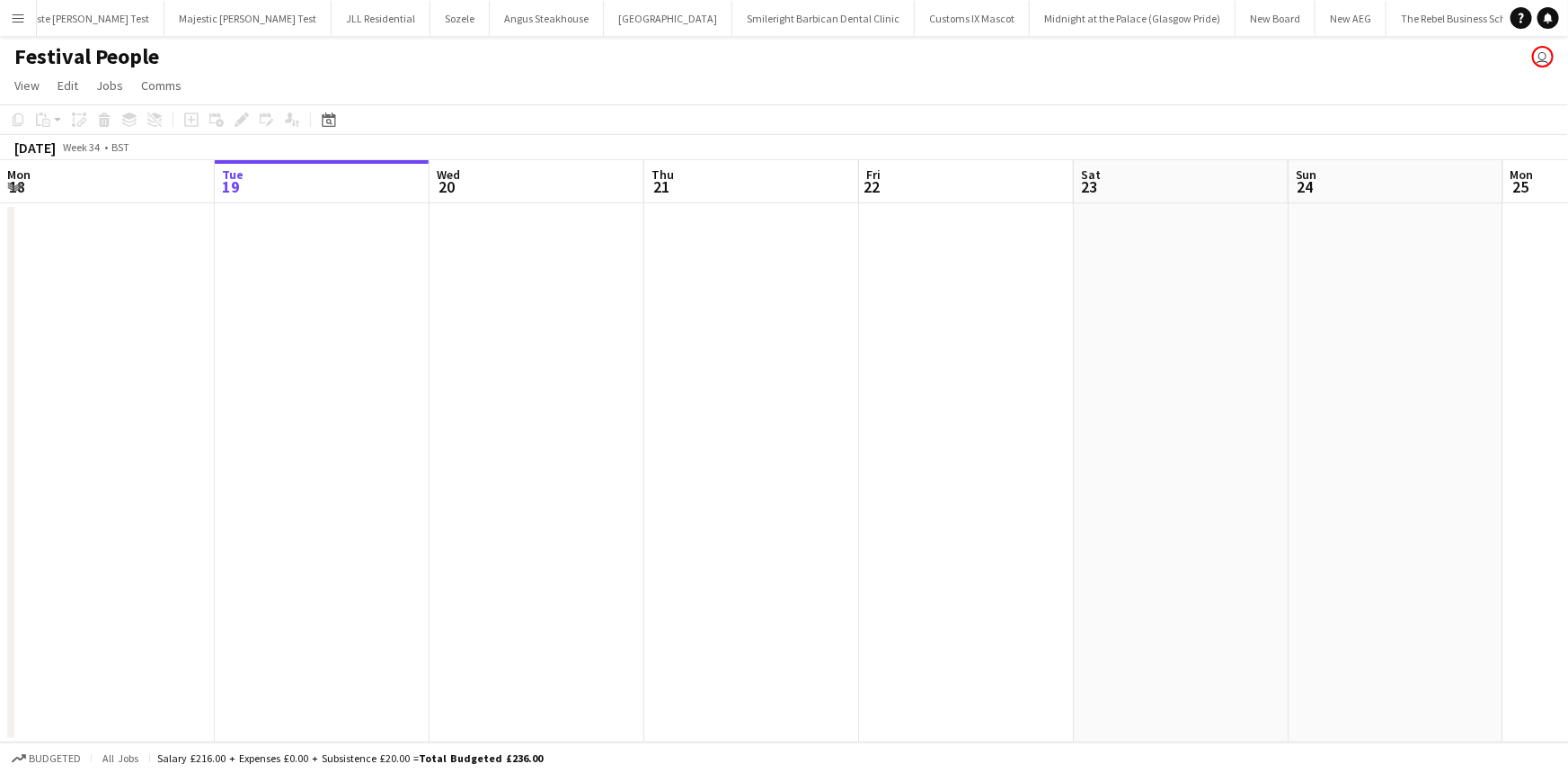
click at [26, 22] on button "Menu" at bounding box center [18, 18] width 36 height 36
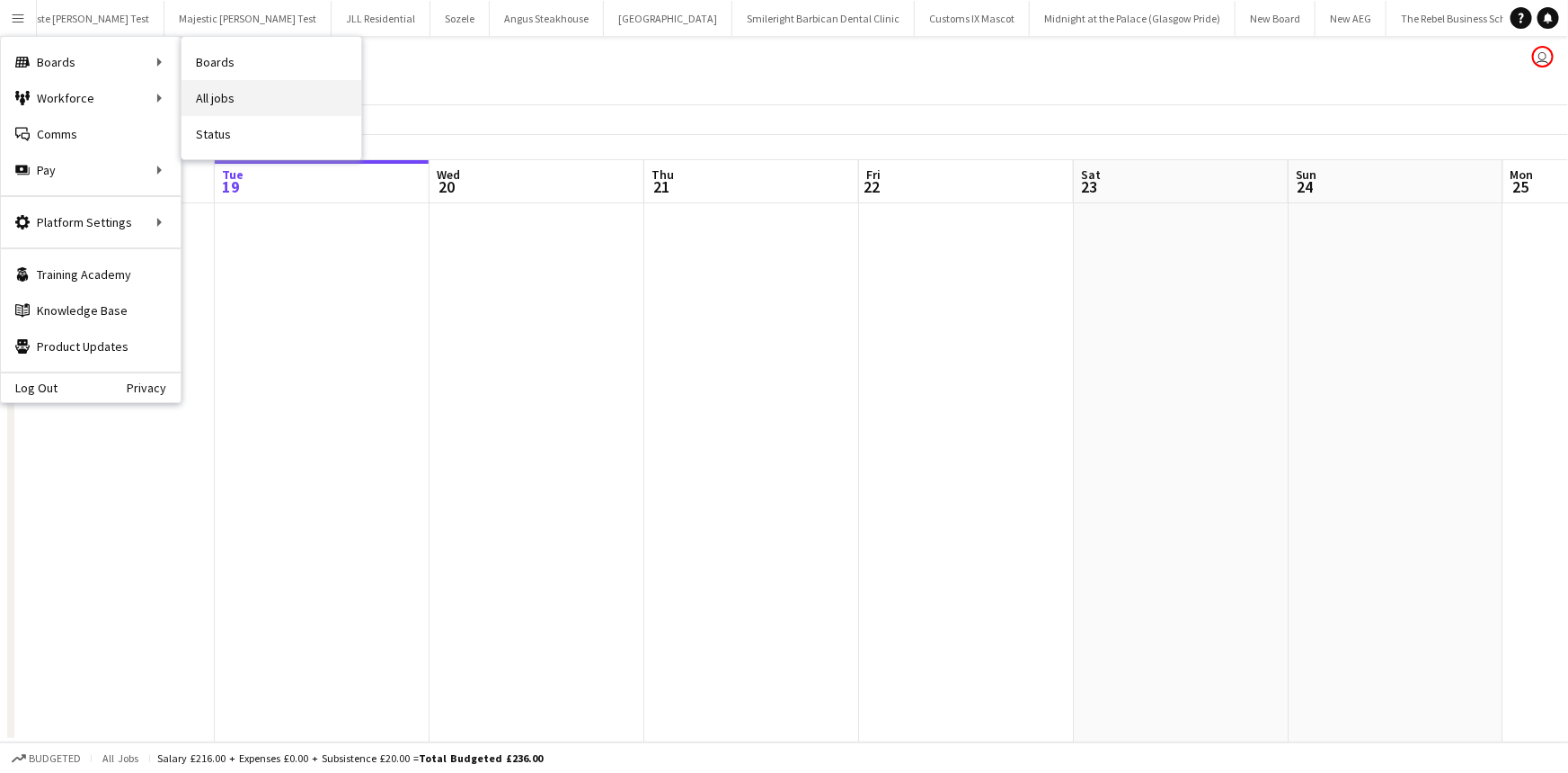
click at [195, 82] on link "All jobs" at bounding box center [271, 98] width 179 height 36
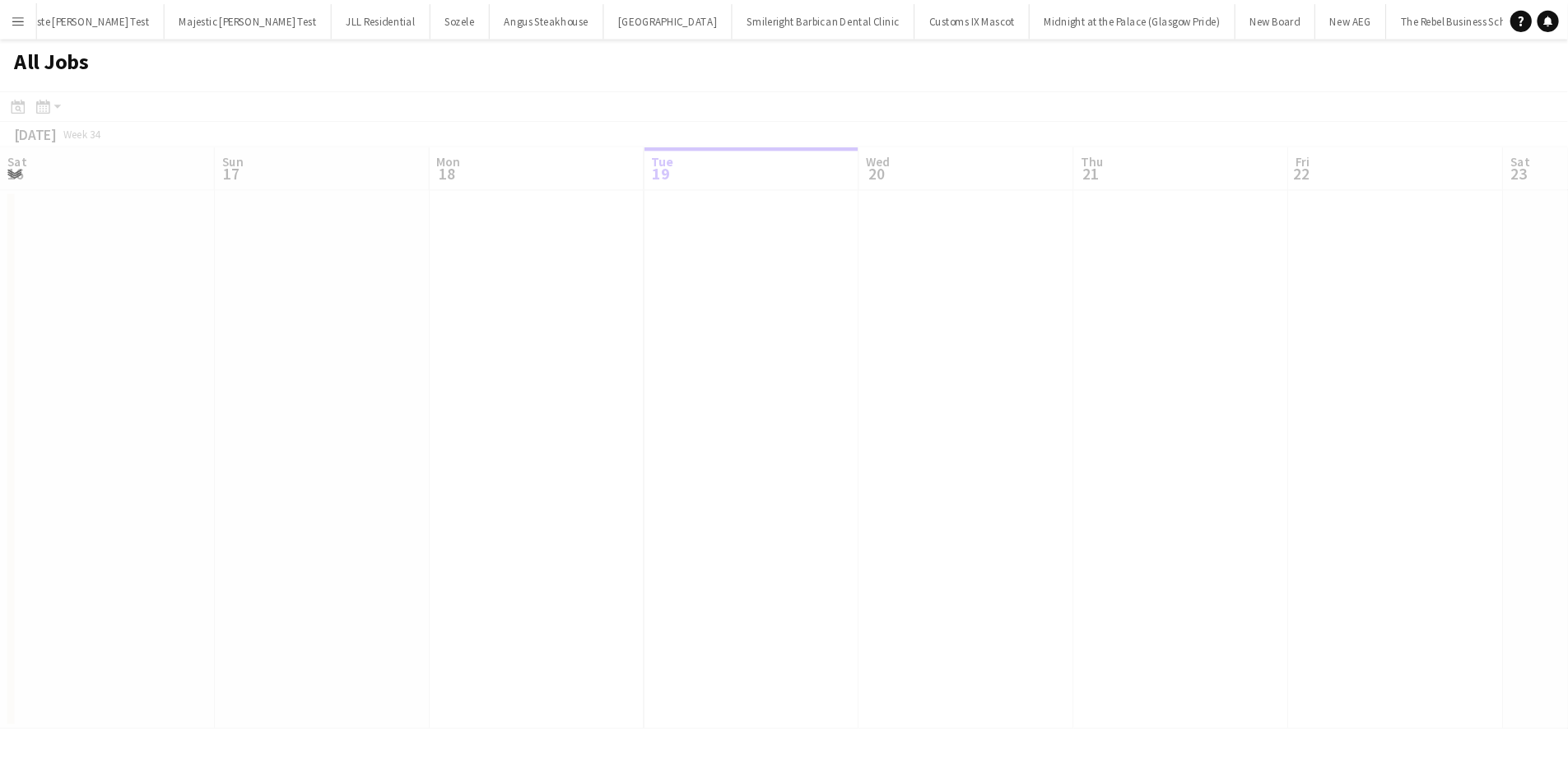
scroll to position [0, 393]
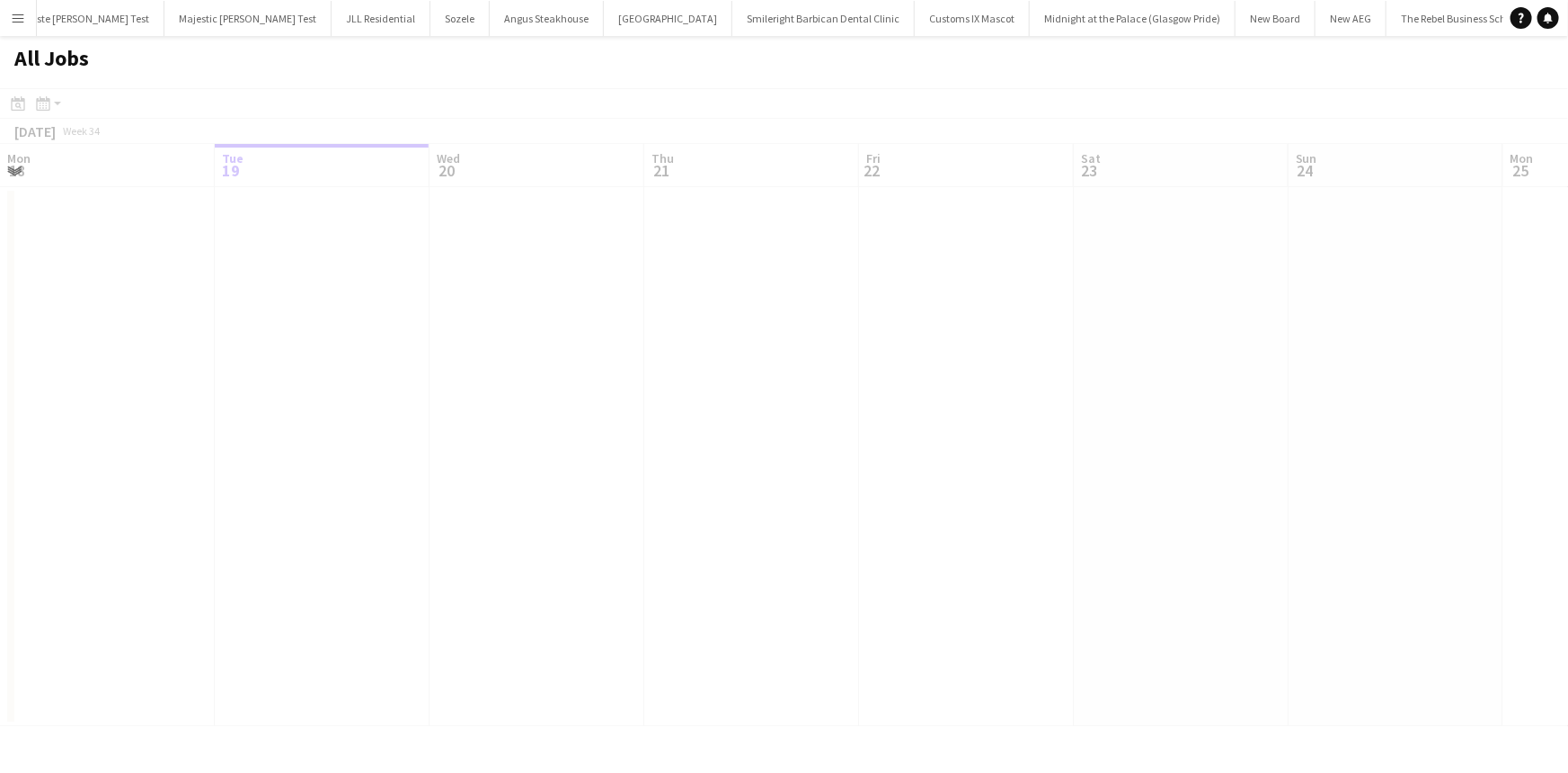
click at [12, 11] on app-icon "Menu" at bounding box center [17, 17] width 14 height 14
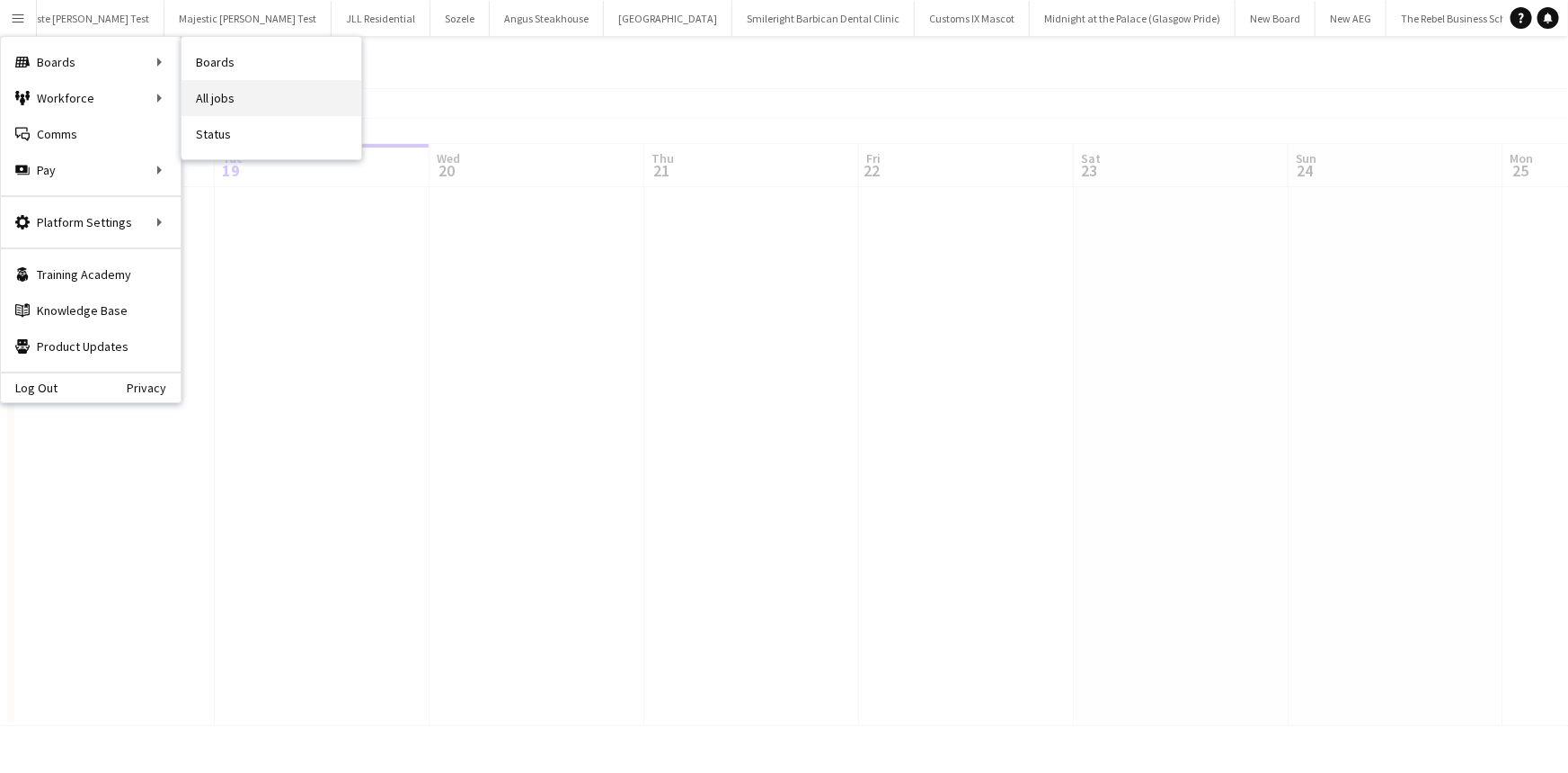
click at [203, 92] on link "All jobs" at bounding box center [271, 98] width 179 height 36
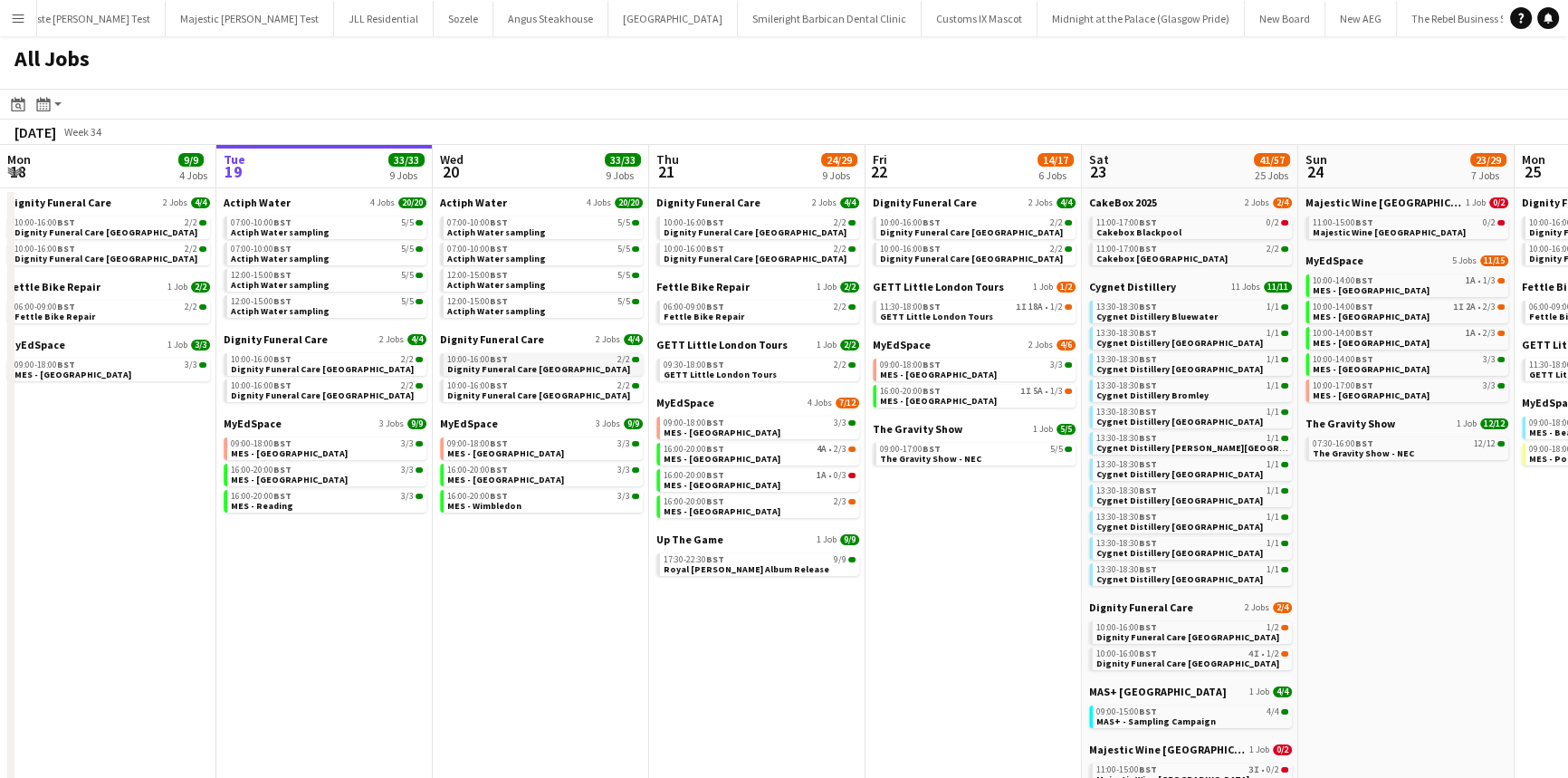
click at [540, 368] on span "Dignity Funeral Care [GEOGRAPHIC_DATA]" at bounding box center [539, 369] width 183 height 12
click at [0, 23] on button "Menu" at bounding box center [18, 18] width 37 height 36
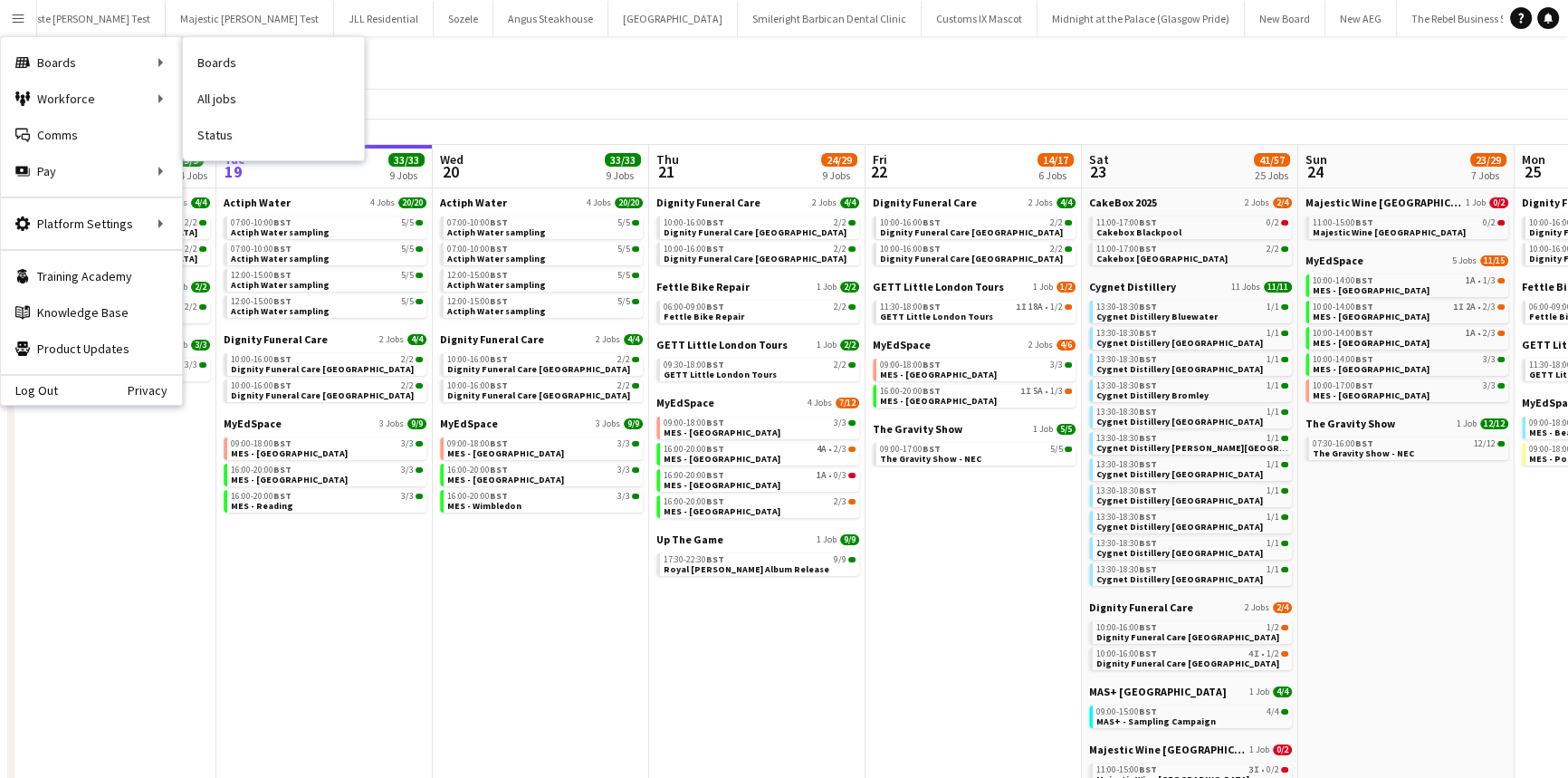
click at [214, 94] on link "All jobs" at bounding box center [273, 99] width 181 height 36
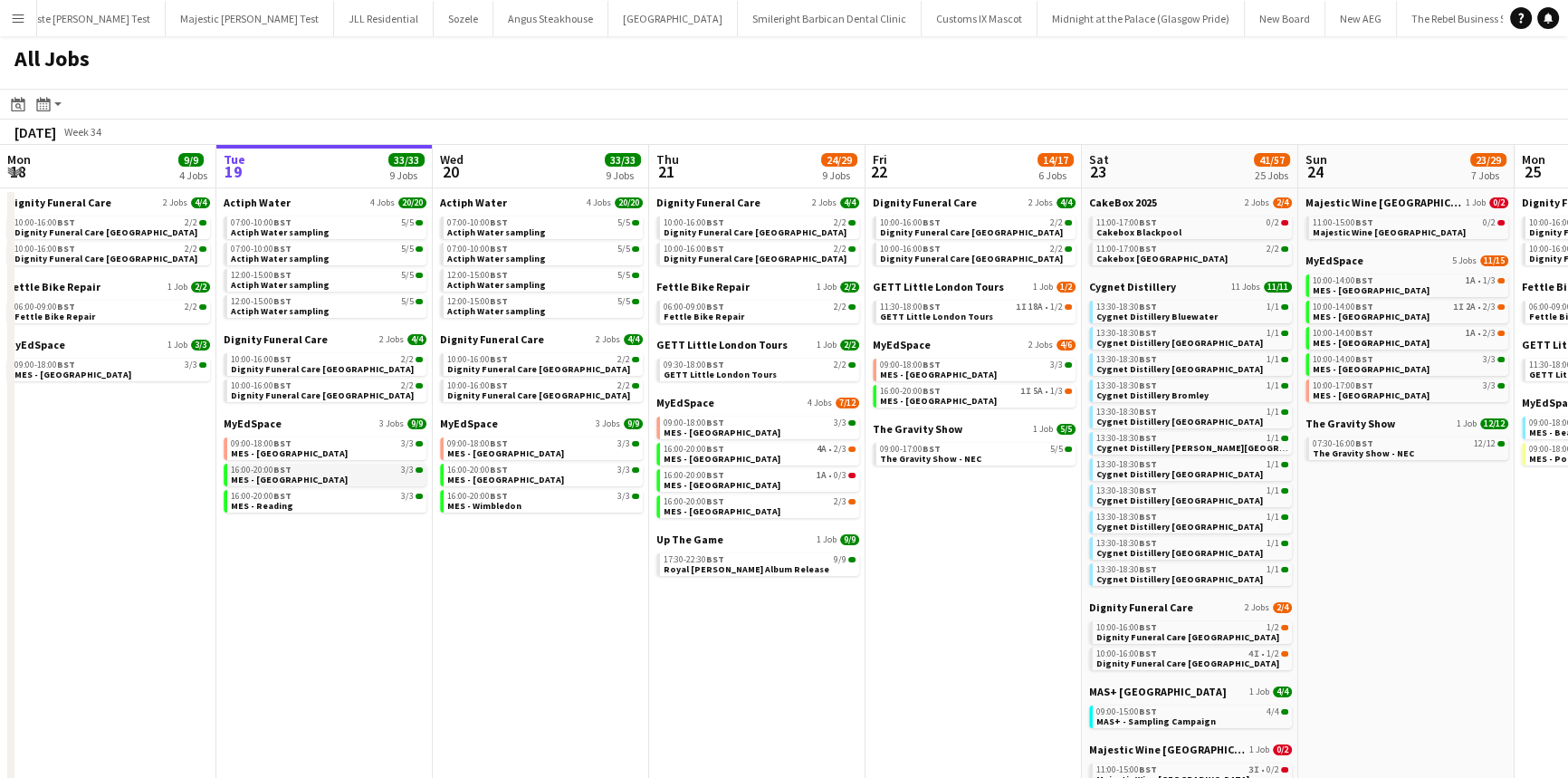
click at [314, 478] on link "16:00-20:00 BST 3/3 MES - [GEOGRAPHIC_DATA]" at bounding box center [327, 474] width 192 height 21
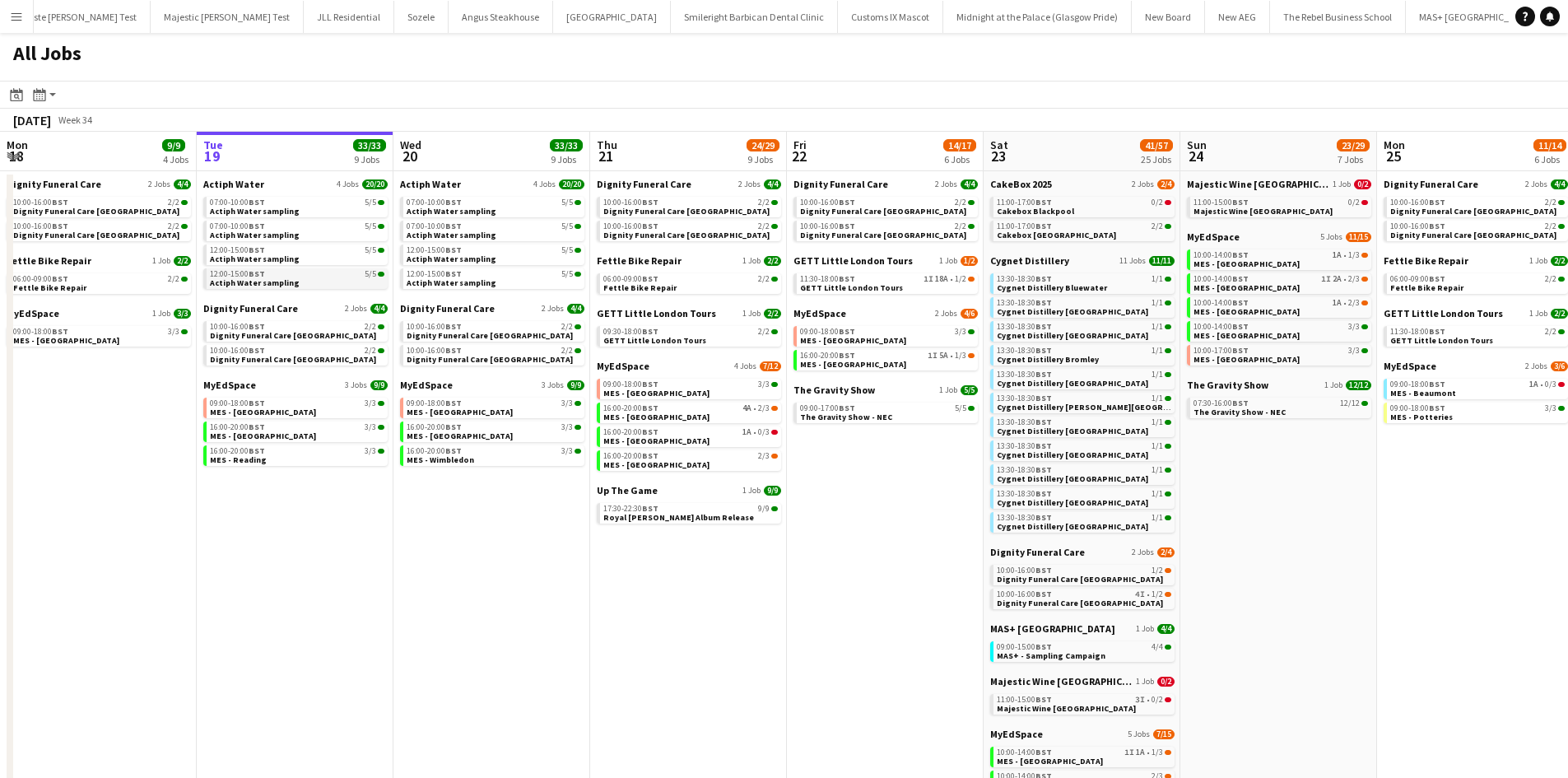
click at [287, 276] on div "12:00-15:00 BST 5/5" at bounding box center [297, 273] width 175 height 8
click at [290, 350] on div "10:00-16:00 BST 2/2" at bounding box center [297, 350] width 175 height 8
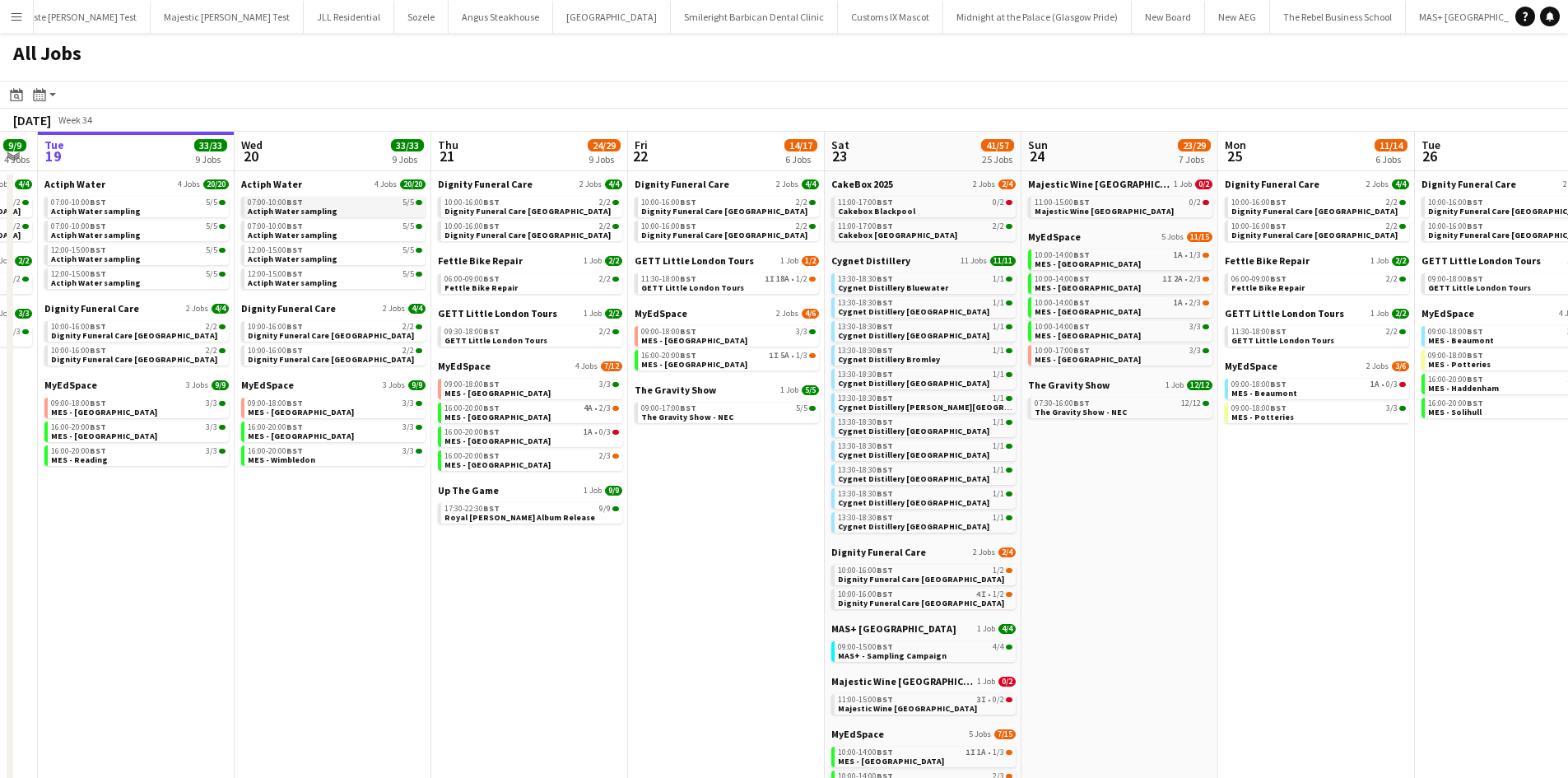
scroll to position [0, 350]
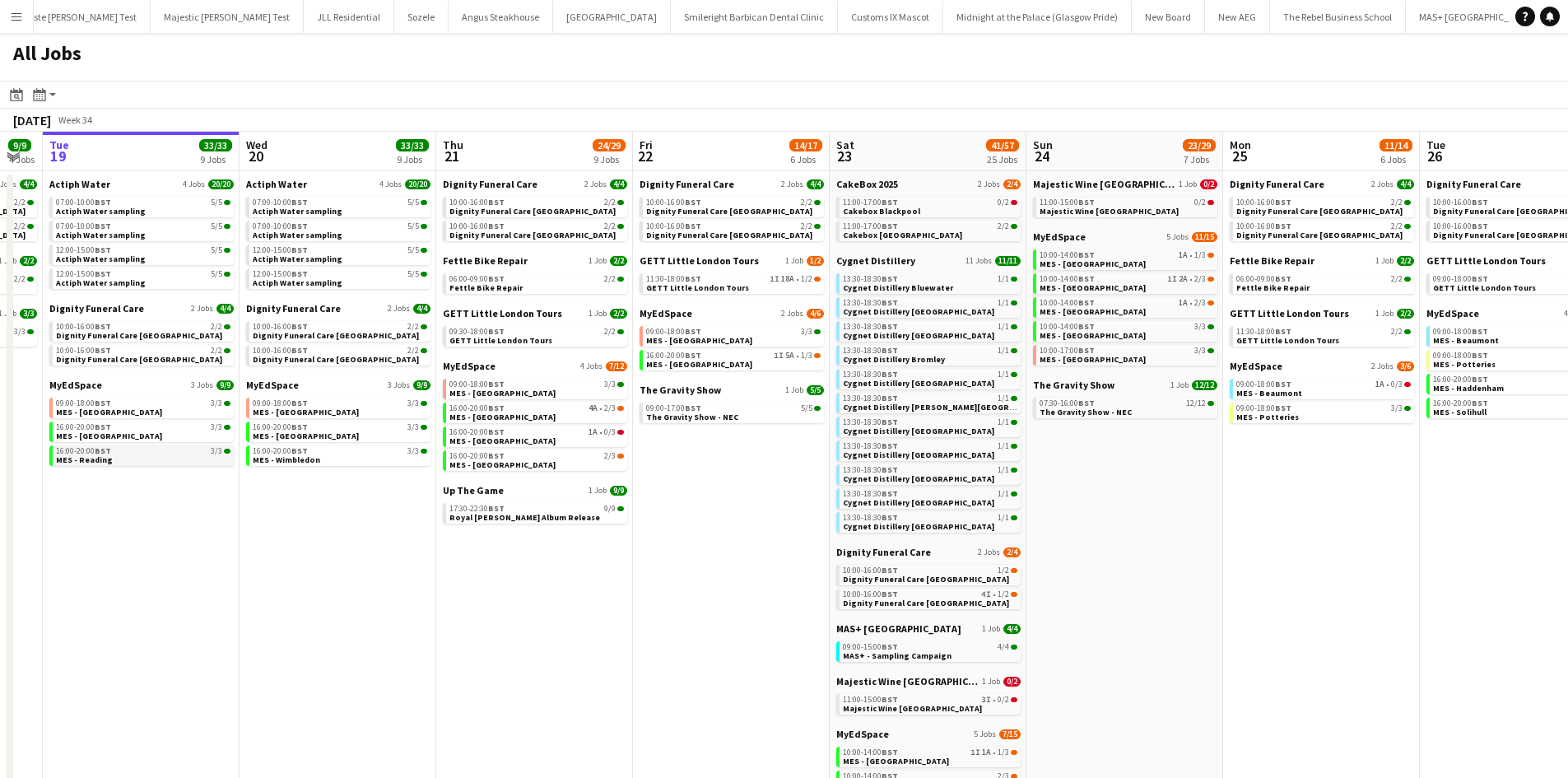
click at [151, 445] on link "16:00-20:00 BST 3/3 MES - Reading" at bounding box center [143, 455] width 175 height 19
click at [471, 284] on span "Fettle Bike Repair" at bounding box center [487, 287] width 73 height 10
click at [163, 460] on link "16:00-20:00 BST 3/3 MES - Reading" at bounding box center [143, 455] width 175 height 19
click at [137, 355] on span "Dignity Funeral Care [GEOGRAPHIC_DATA]" at bounding box center [140, 359] width 166 height 10
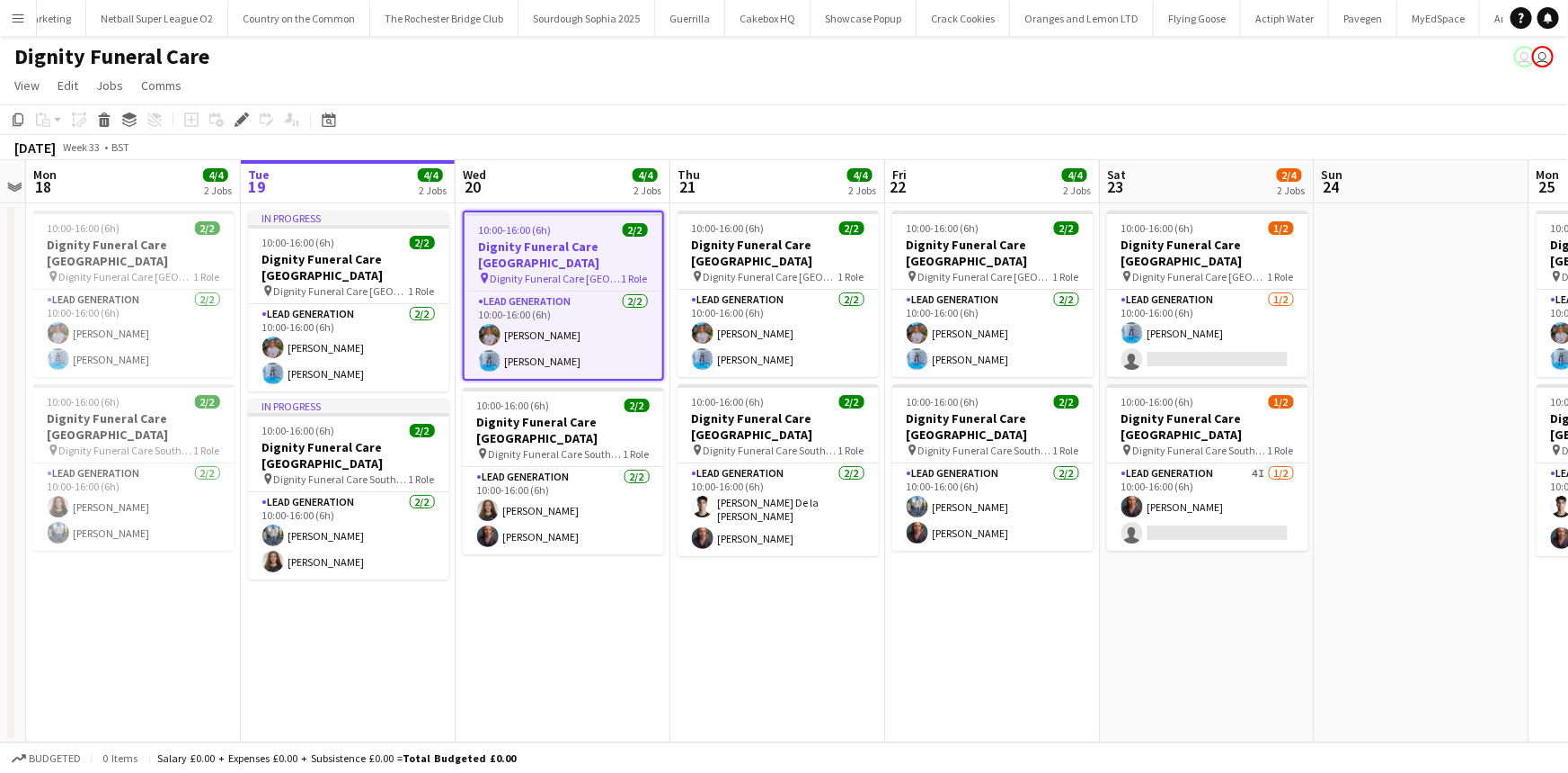
scroll to position [0, 6395]
click at [575, 486] on app-card-role "Lead Generation [DATE] 10:00-16:00 (6h) [PERSON_NAME] [PERSON_NAME]" at bounding box center [563, 510] width 201 height 87
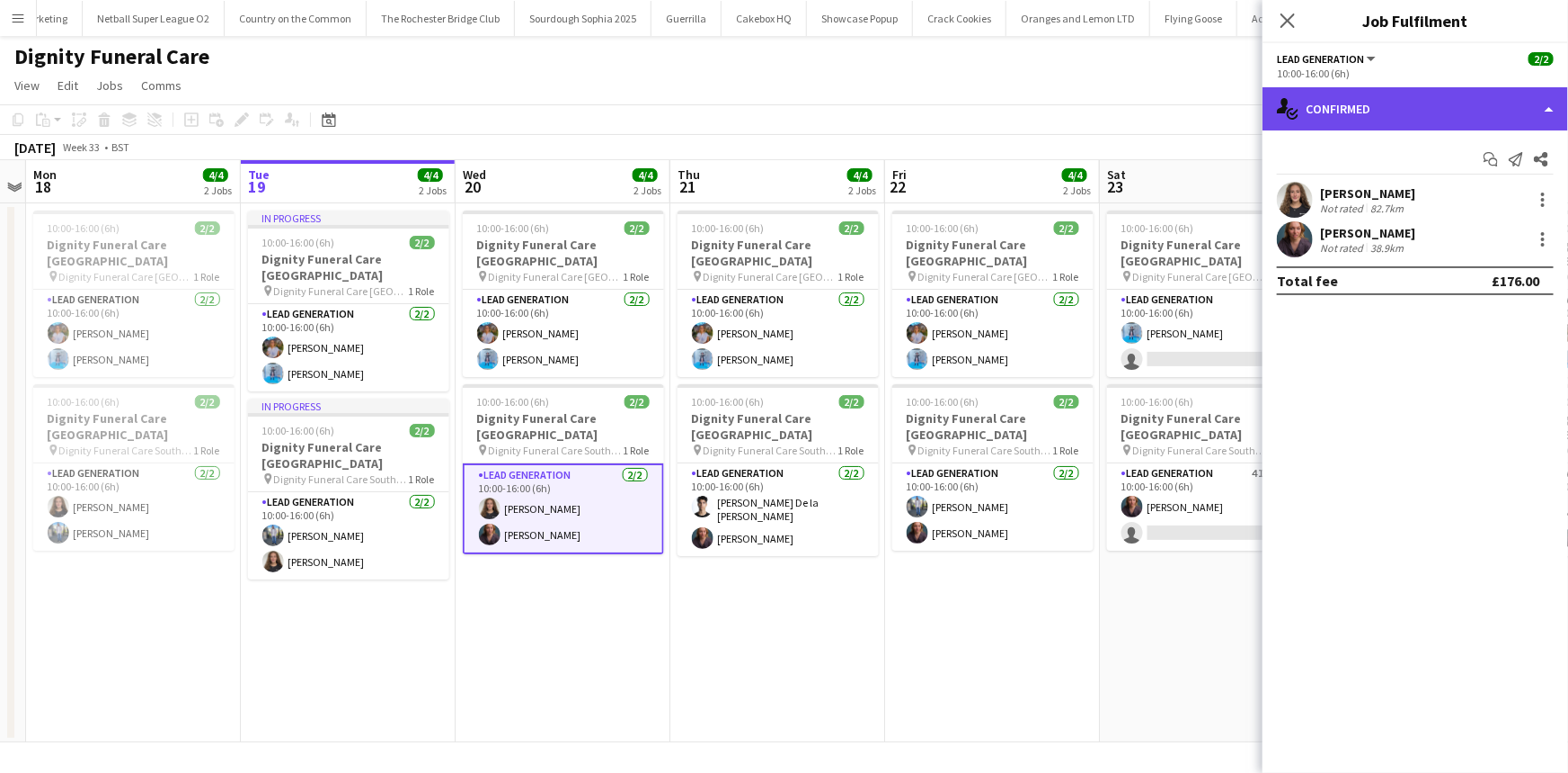
click at [1361, 106] on div "single-neutral-actions-check-2 Confirmed" at bounding box center [1415, 108] width 305 height 43
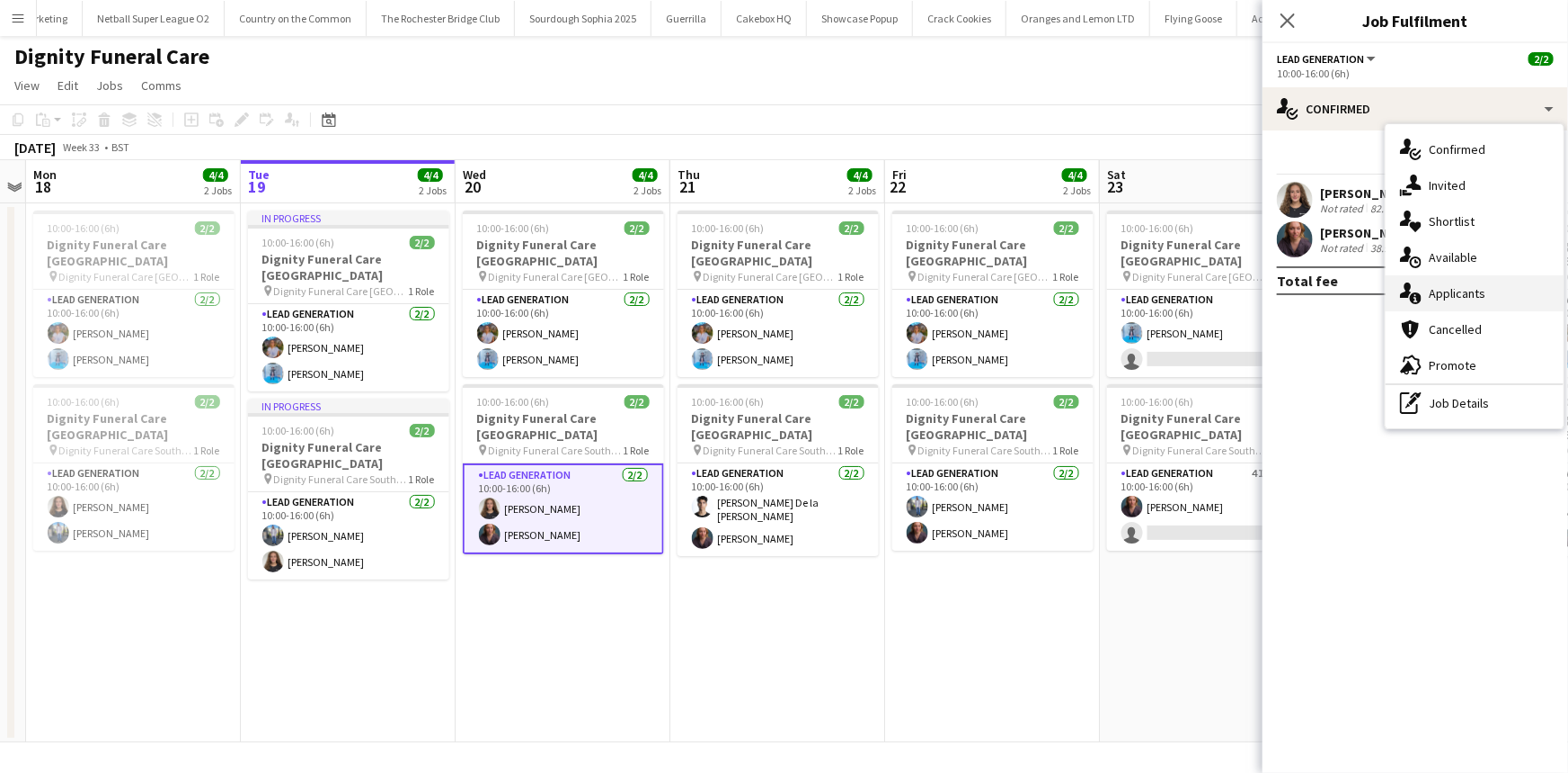
click at [1441, 288] on div "single-neutral-actions-information Applicants" at bounding box center [1475, 293] width 178 height 36
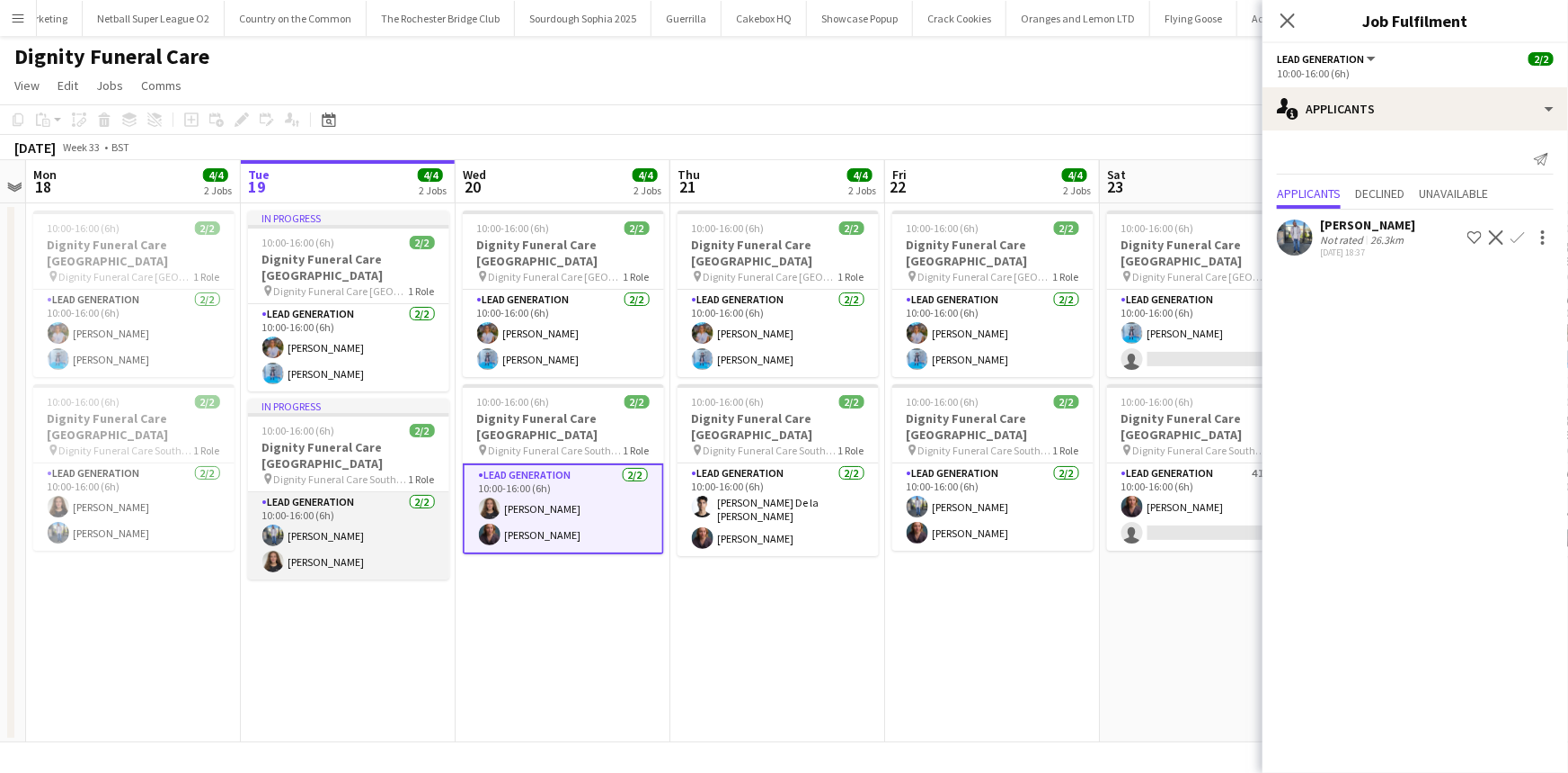
click at [406, 518] on app-card-role "Lead Generation [DATE] 10:00-16:00 (6h) [PERSON_NAME] [PERSON_NAME]" at bounding box center [348, 534] width 201 height 87
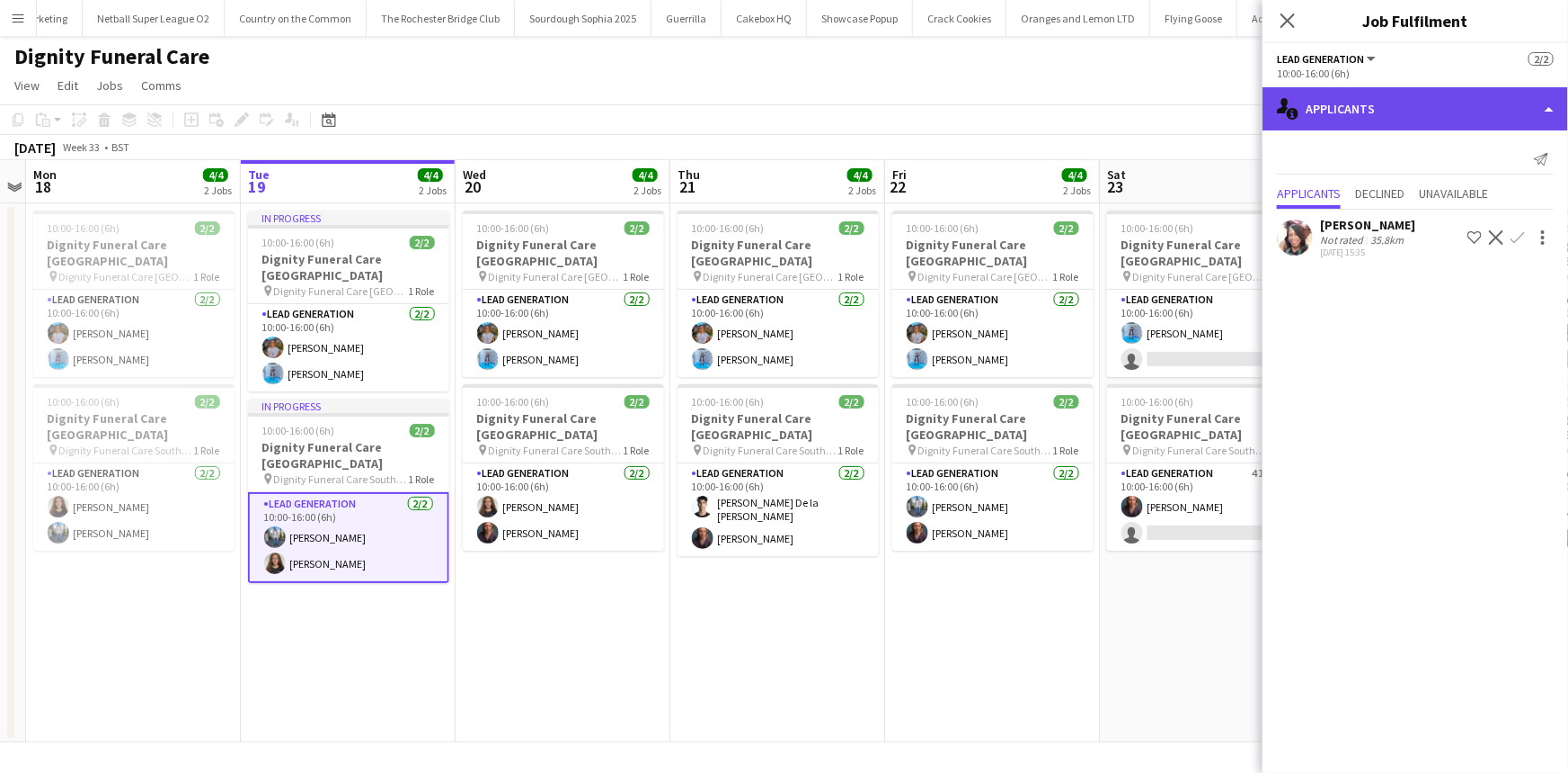
click at [1334, 112] on div "single-neutral-actions-information Applicants" at bounding box center [1415, 108] width 305 height 43
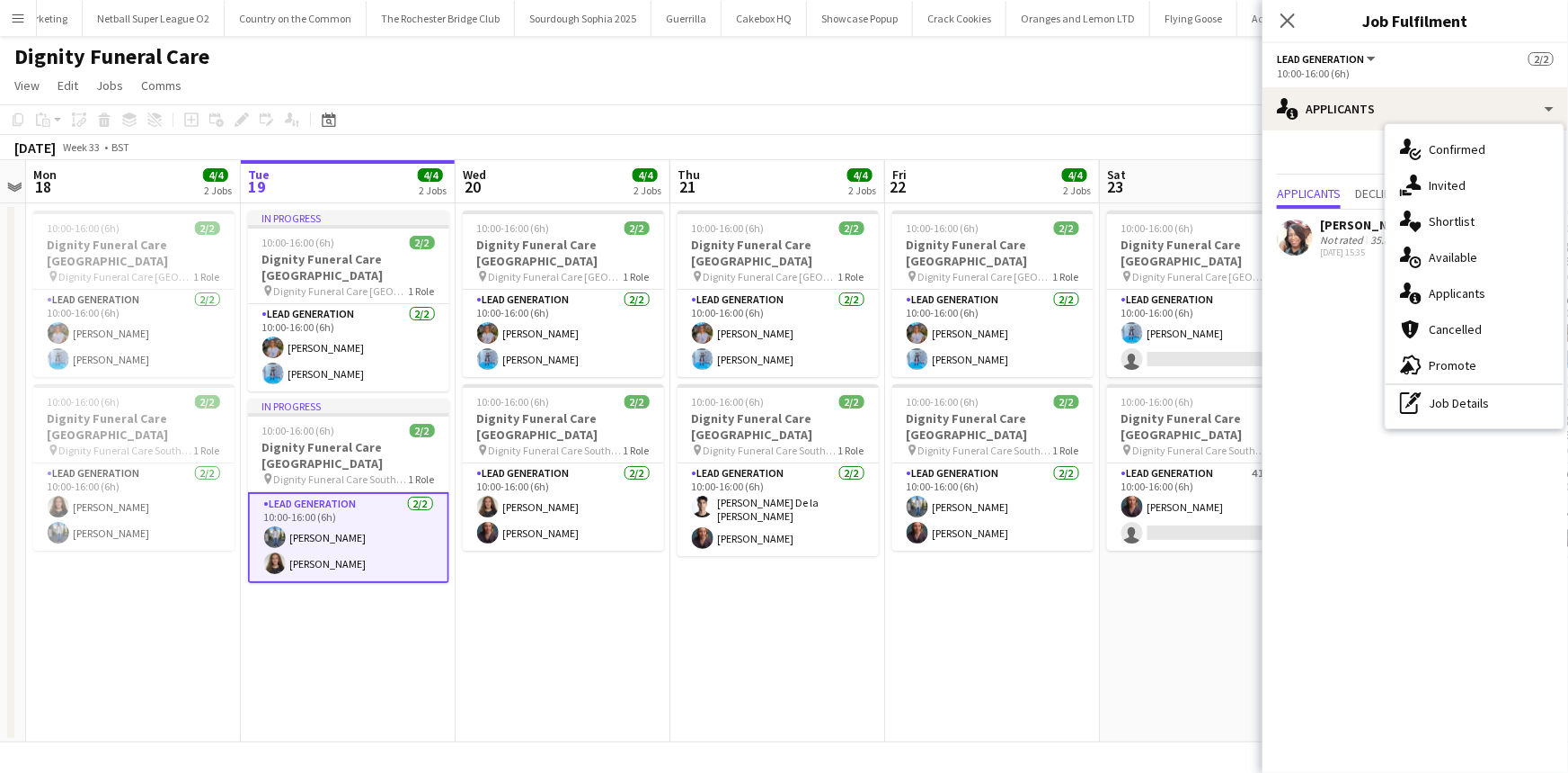
click at [1350, 296] on mat-expansion-panel "users2 Applicants Send notification Applicants Declined Unavailable [PERSON_NAM…" at bounding box center [1415, 451] width 305 height 642
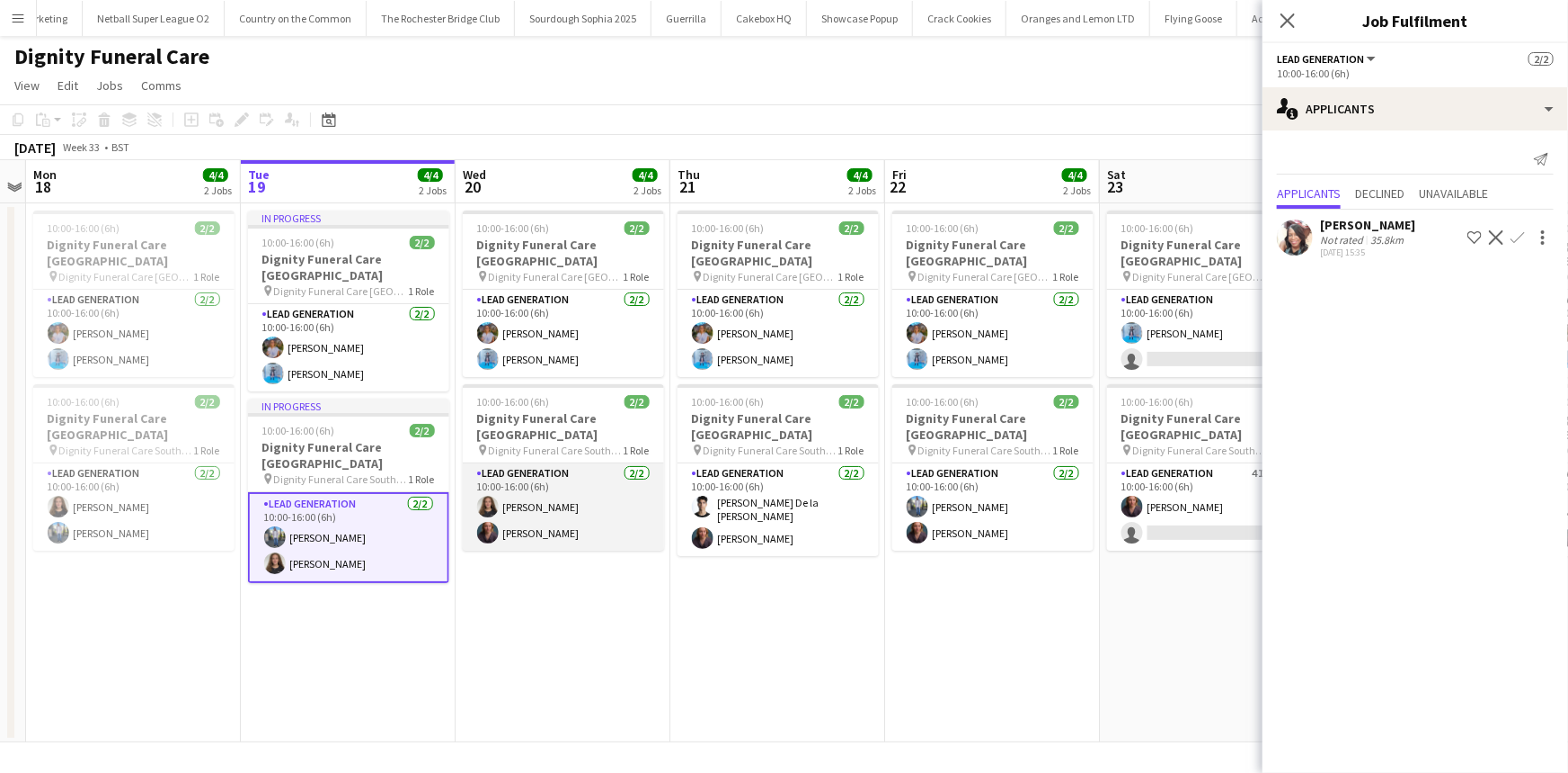
click at [571, 532] on app-card-role "Lead Generation 2/2 10:00-16:00 (6h) Katie Mills Nicole Cuthbert" at bounding box center [563, 506] width 201 height 87
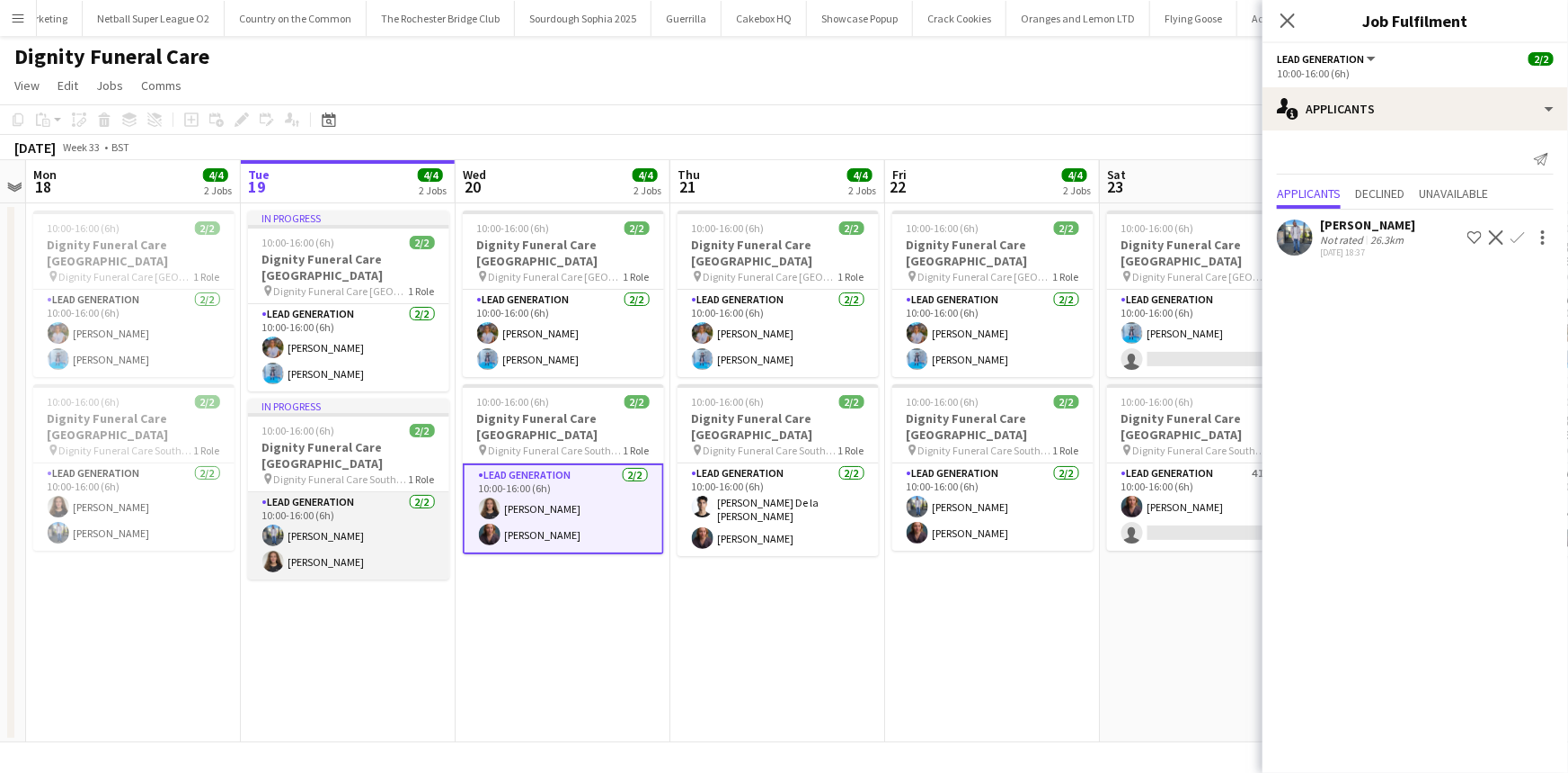
click at [350, 549] on app-card-role "Lead Generation 2/2 10:00-16:00 (6h) Kazeem Oyetunde Katie Mills" at bounding box center [348, 534] width 201 height 87
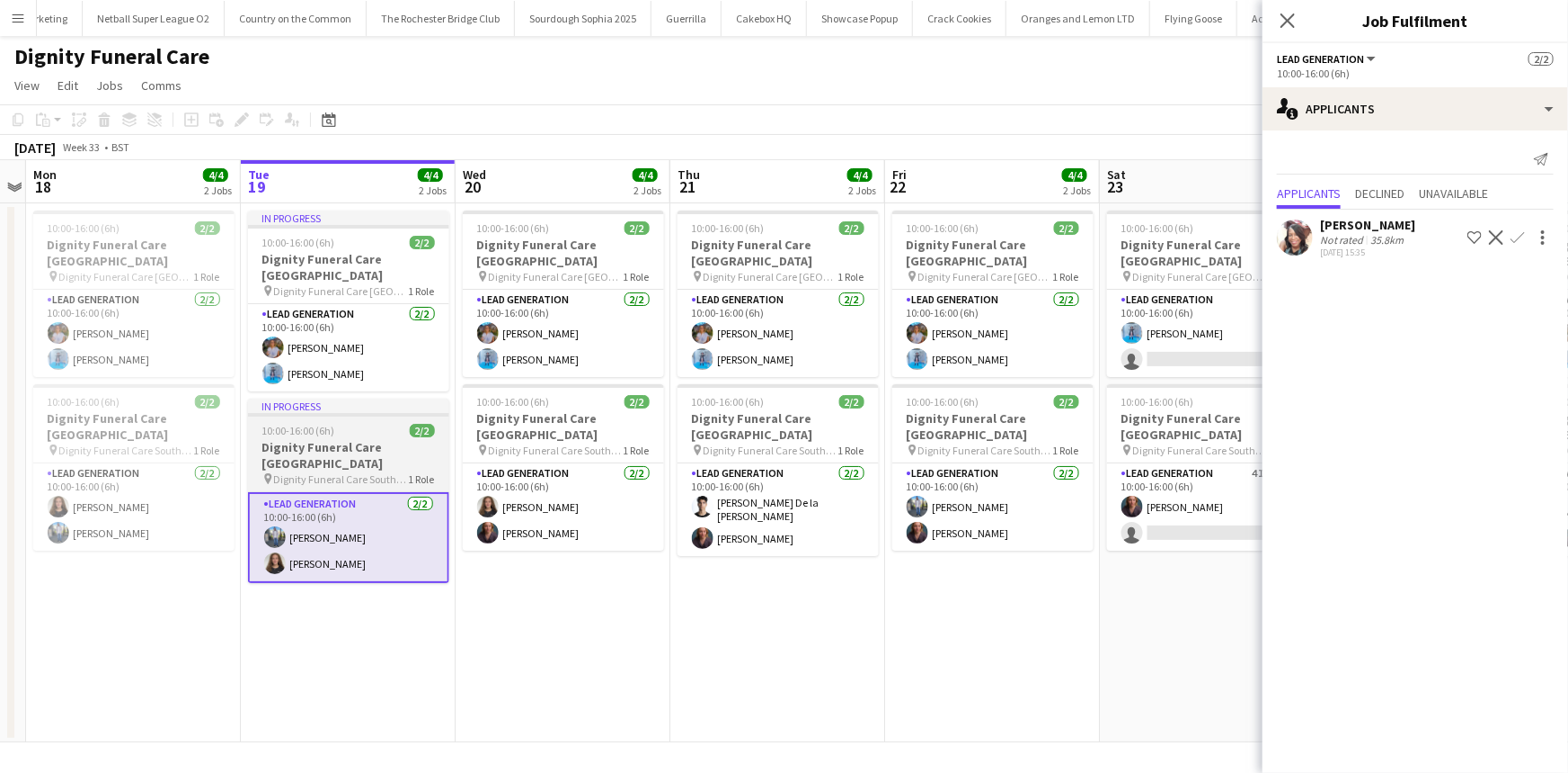
click at [345, 439] on h3 "Dignity Funeral Care Southampton" at bounding box center [348, 455] width 201 height 32
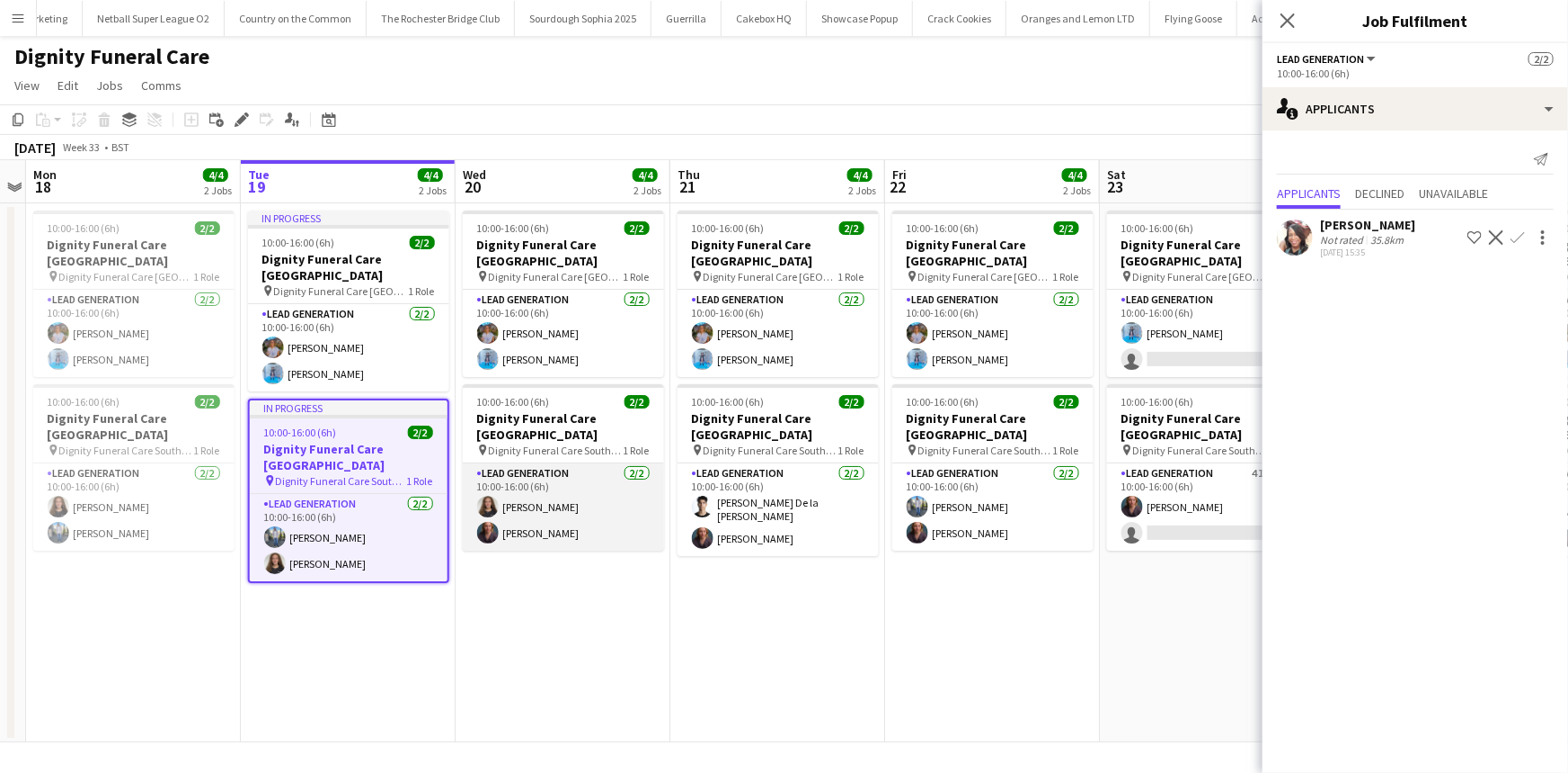
click at [552, 463] on app-card-role "Lead Generation 2/2 10:00-16:00 (6h) Katie Mills Nicole Cuthbert" at bounding box center [563, 506] width 201 height 87
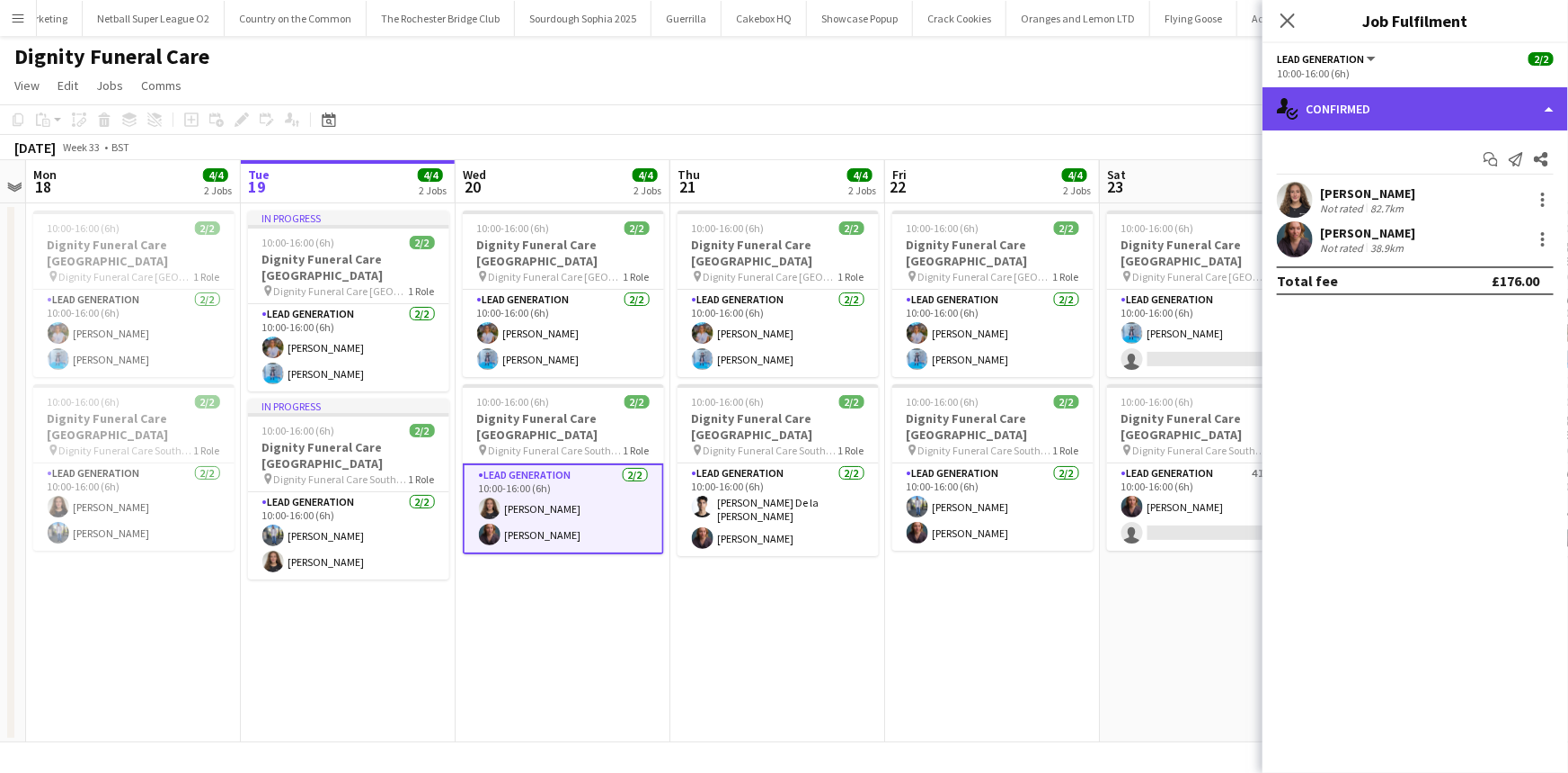
click at [1393, 120] on div "single-neutral-actions-check-2 Confirmed" at bounding box center [1415, 108] width 305 height 43
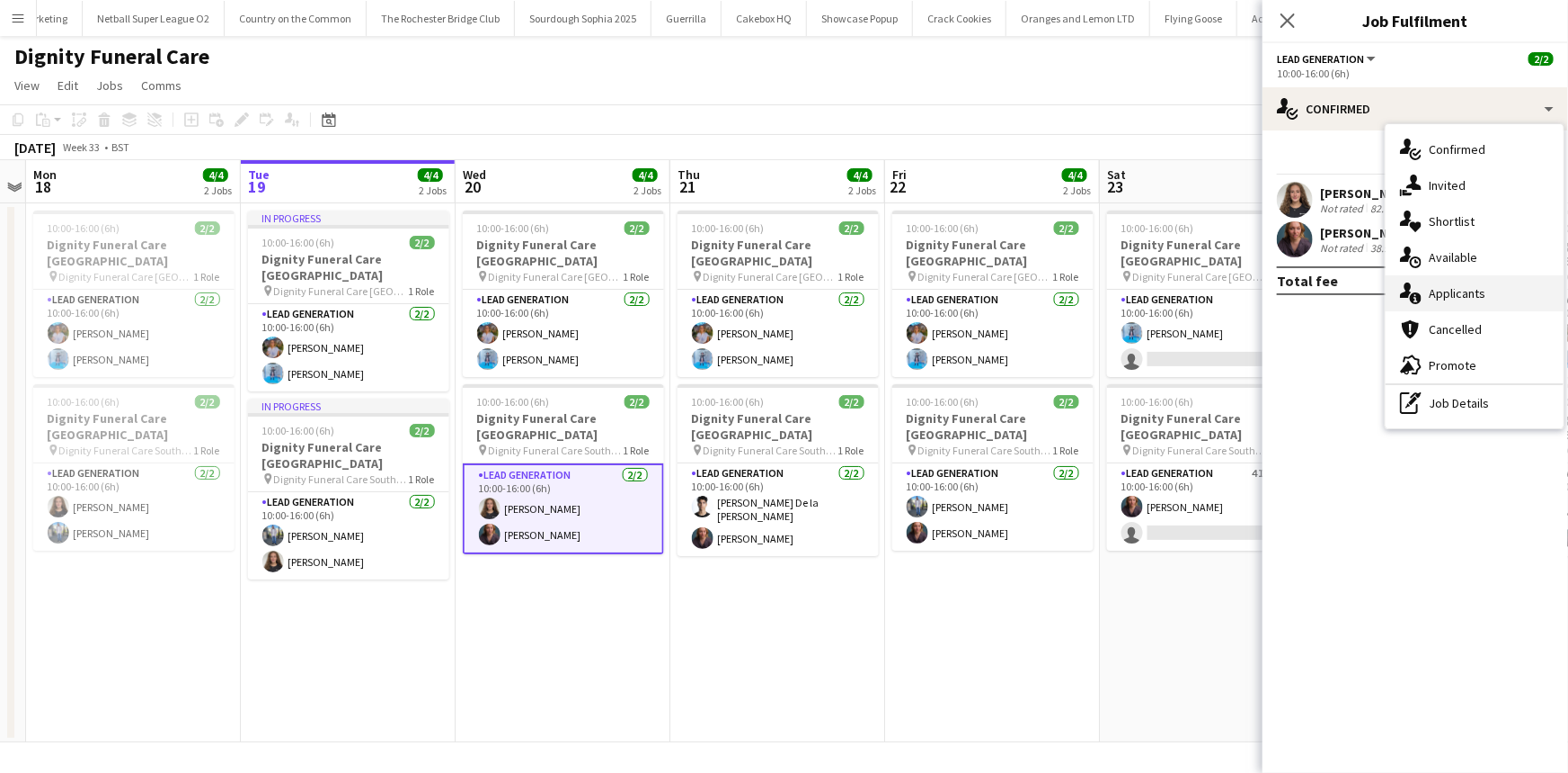
click at [1443, 294] on div "single-neutral-actions-information Applicants" at bounding box center [1475, 293] width 178 height 36
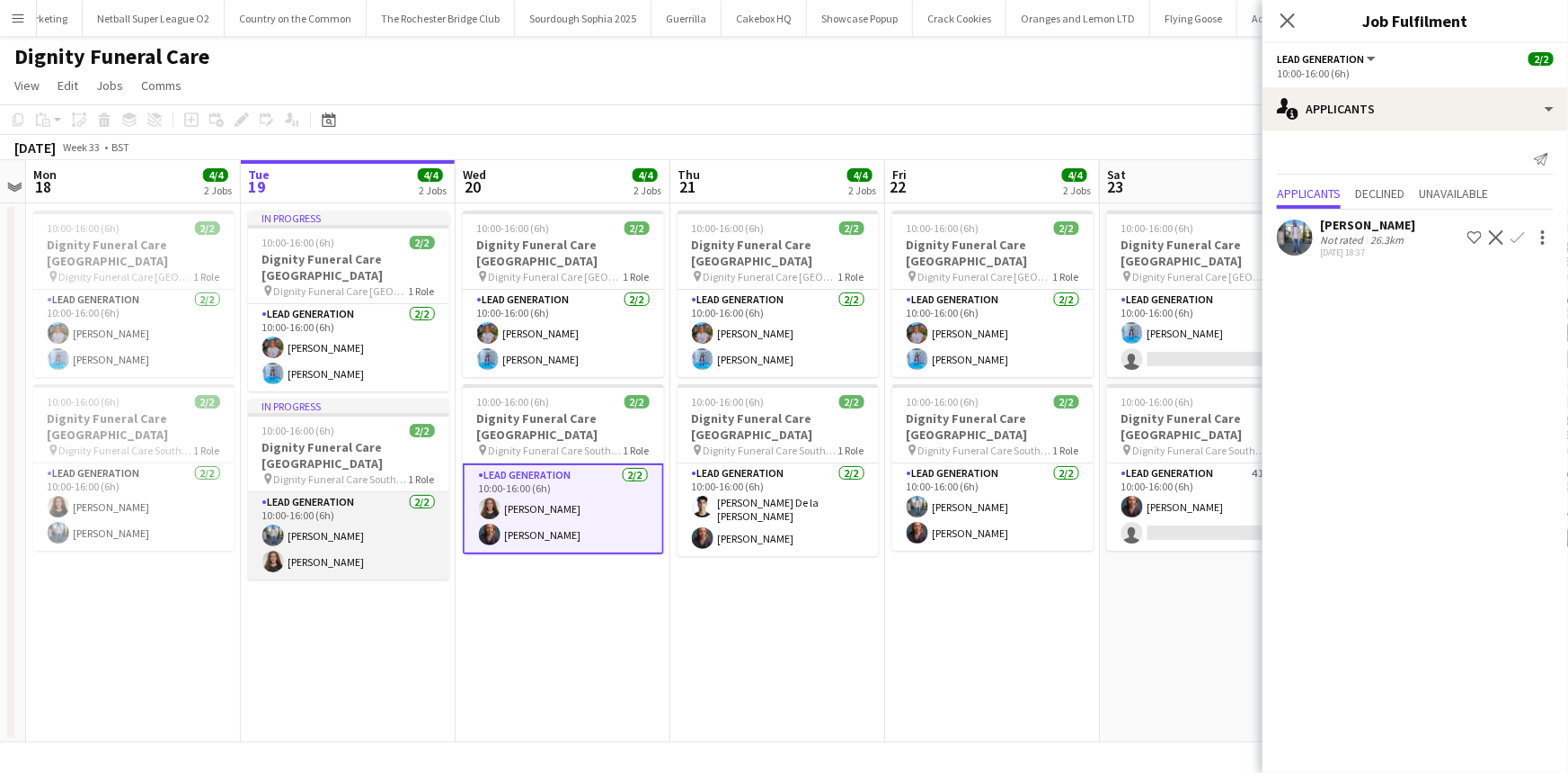
click at [367, 504] on app-card-role "Lead Generation 2/2 10:00-16:00 (6h) Kazeem Oyetunde Katie Mills" at bounding box center [348, 534] width 201 height 87
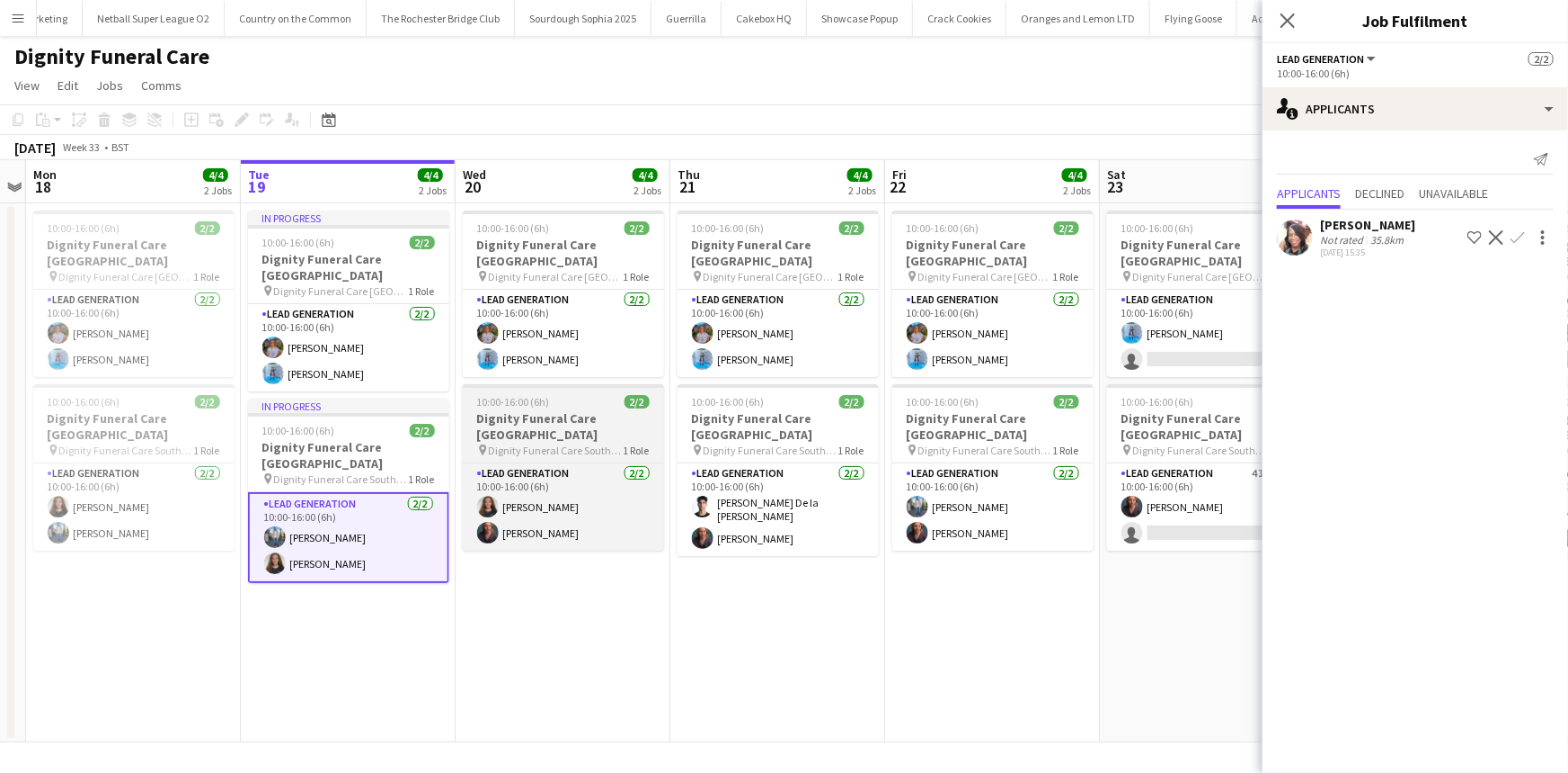
click at [524, 444] on span "Dignity Funeral Care Southamption" at bounding box center [556, 450] width 134 height 13
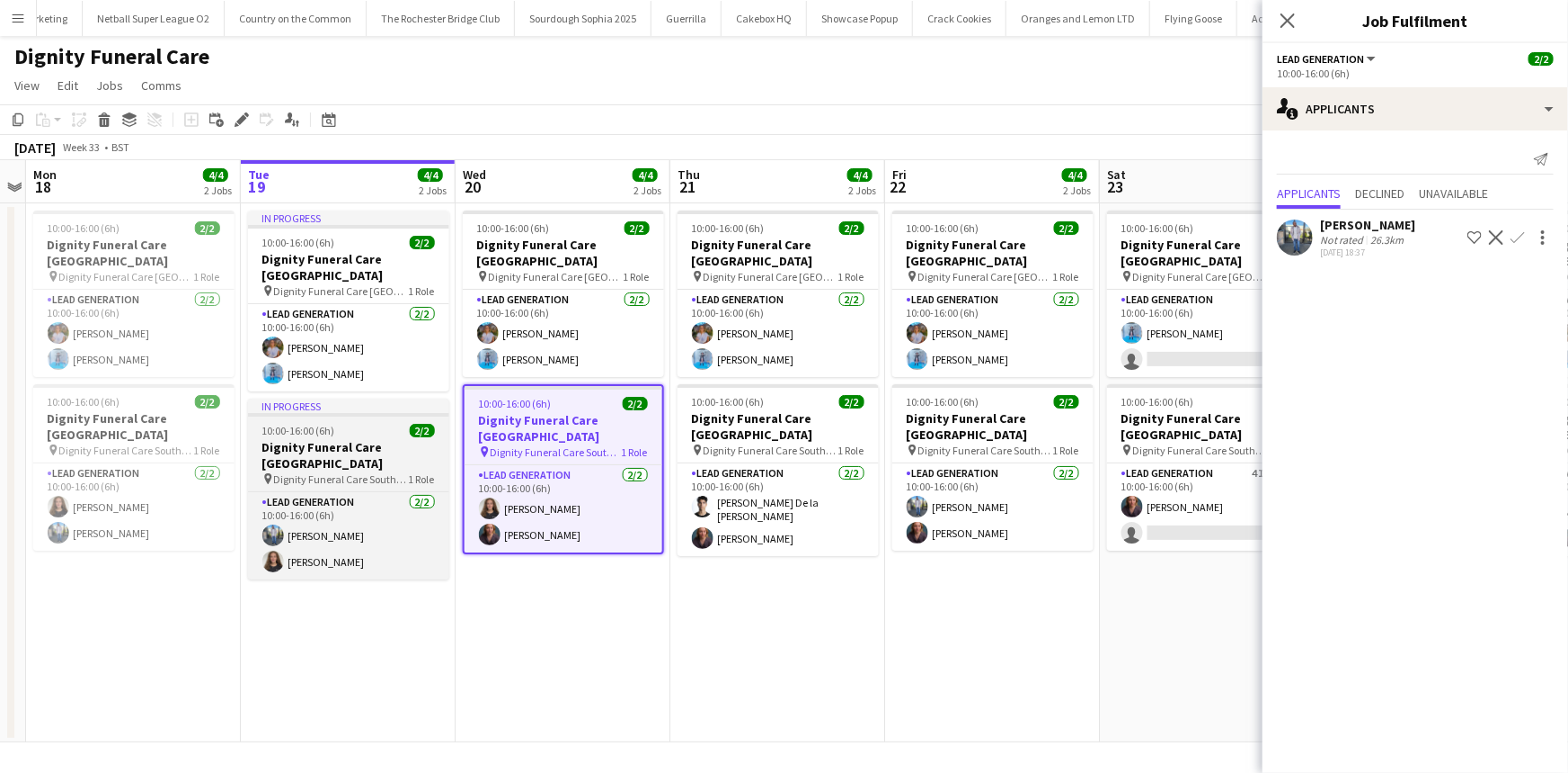
click at [325, 439] on h3 "Dignity Funeral Care Southampton" at bounding box center [348, 455] width 201 height 32
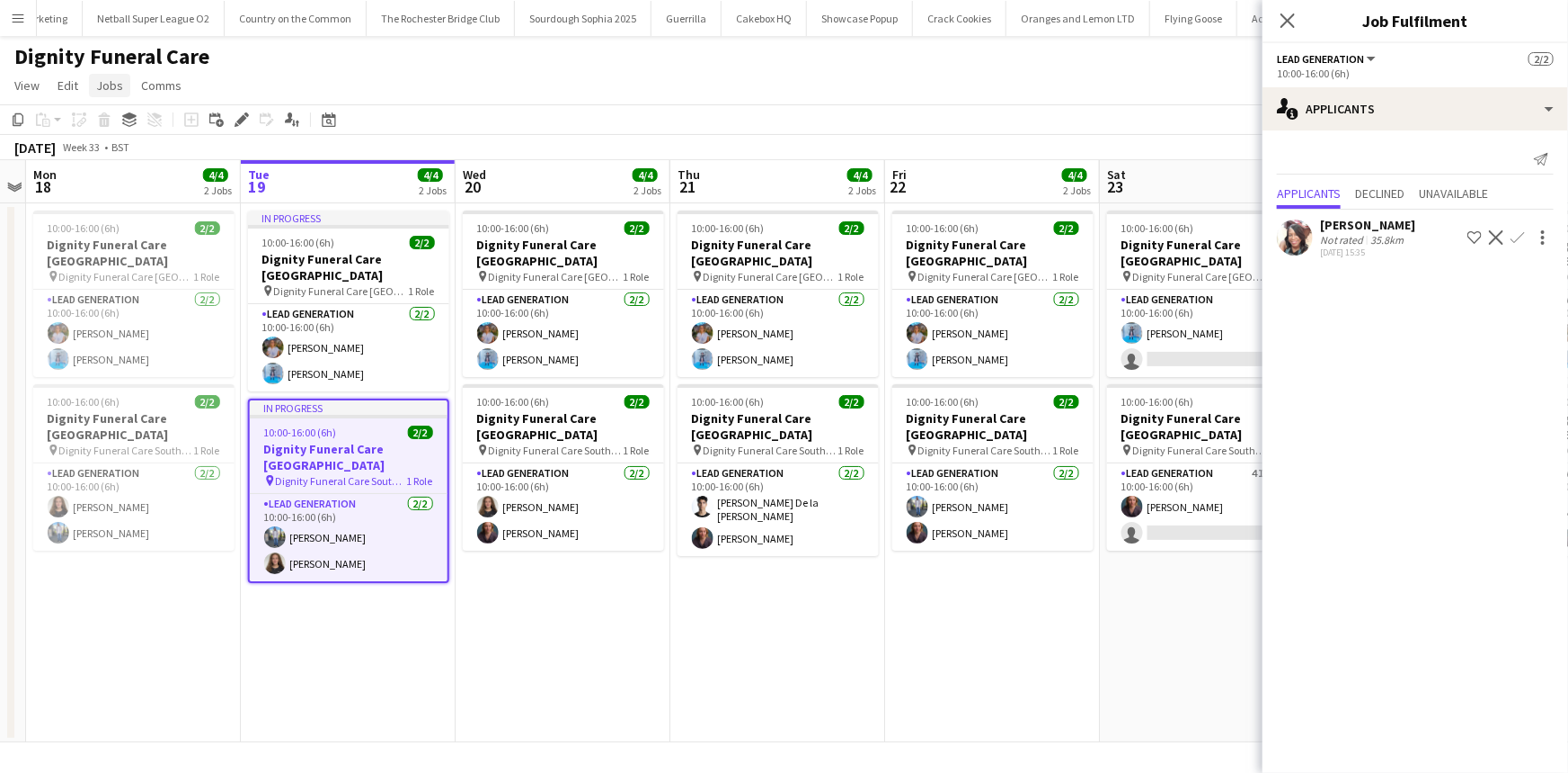
click at [123, 77] on link "Jobs" at bounding box center [109, 85] width 41 height 24
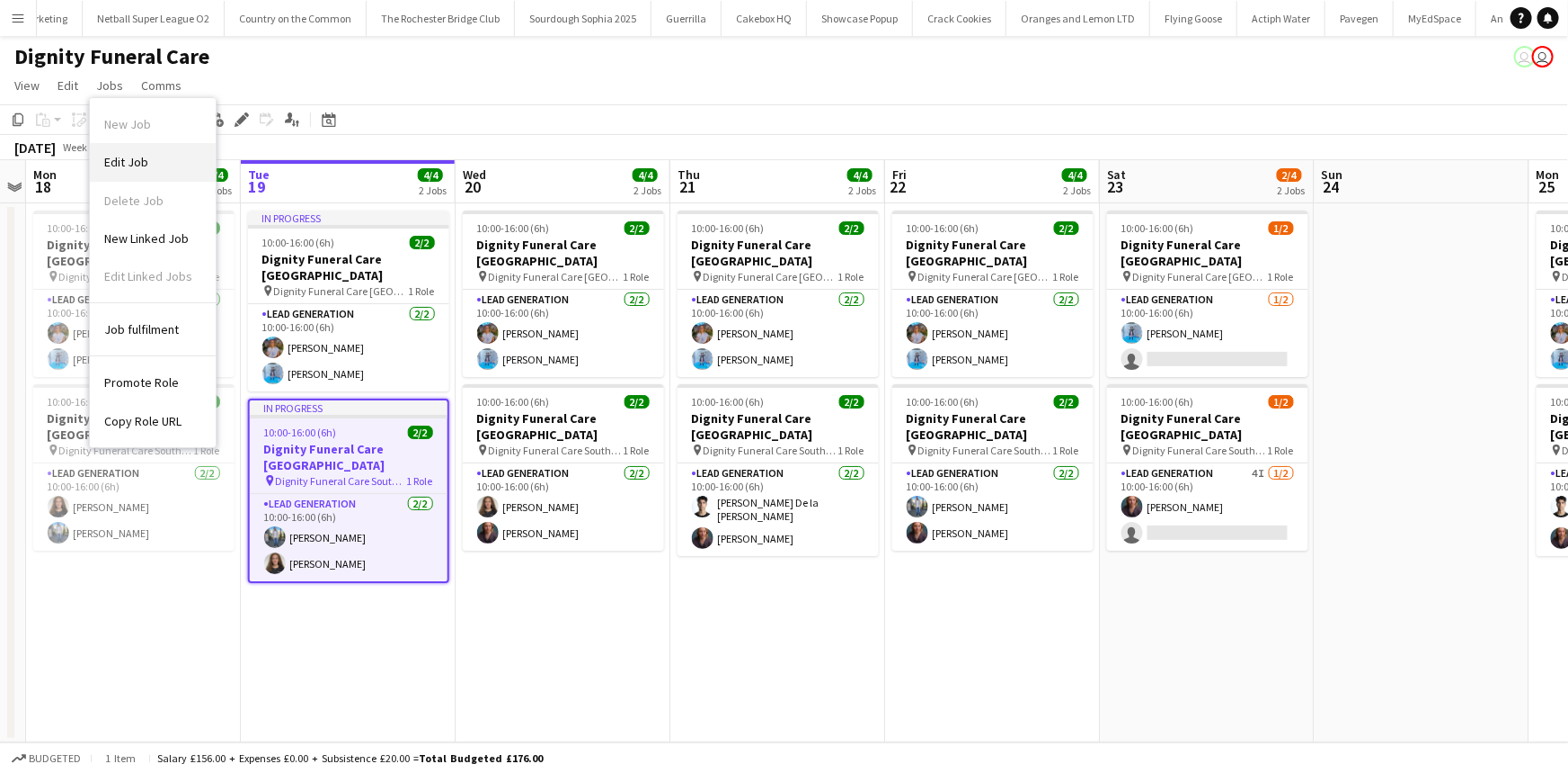
click at [184, 157] on link "Edit Job" at bounding box center [153, 162] width 126 height 38
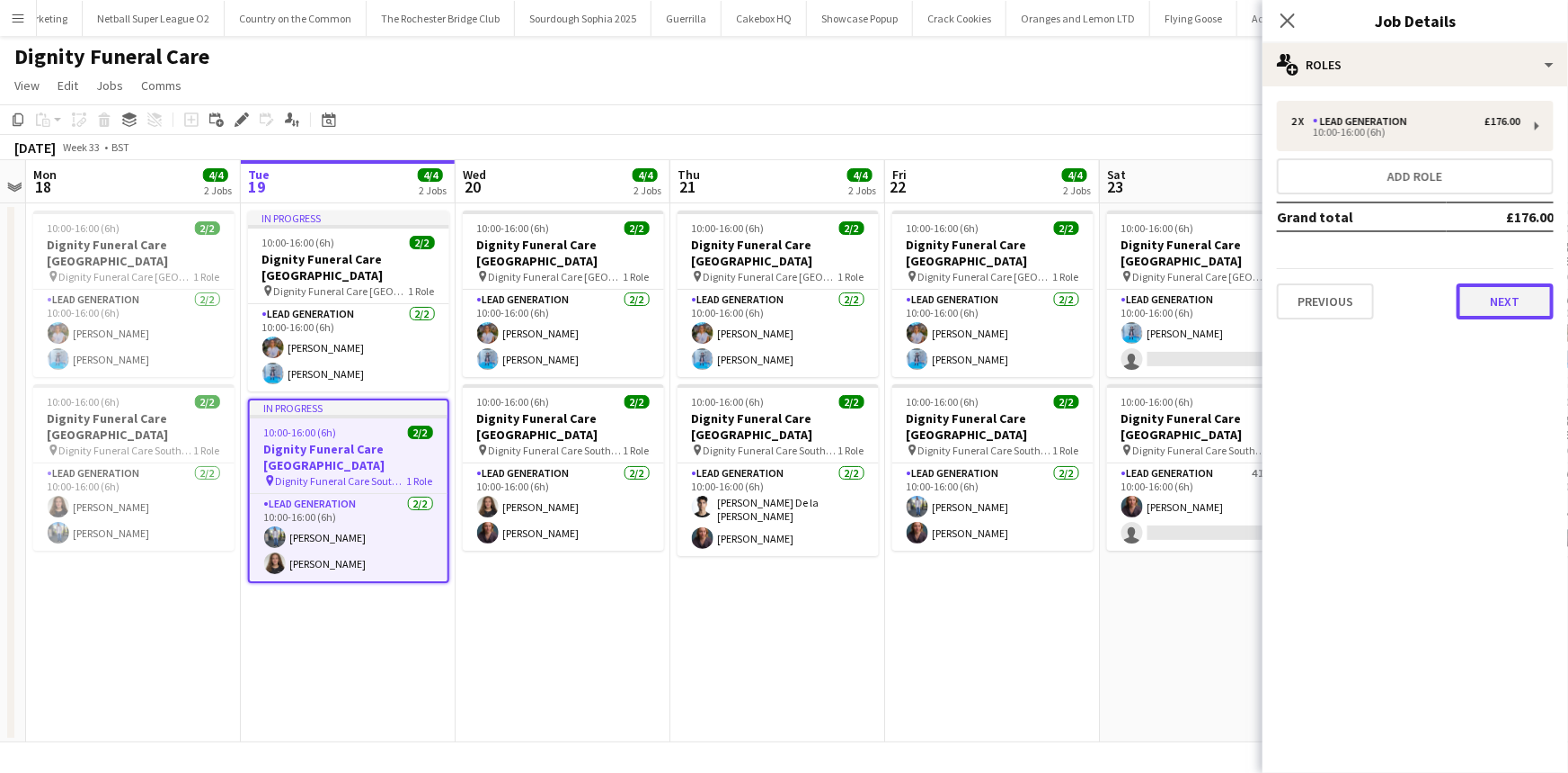
click at [1502, 311] on button "Next" at bounding box center [1506, 302] width 97 height 36
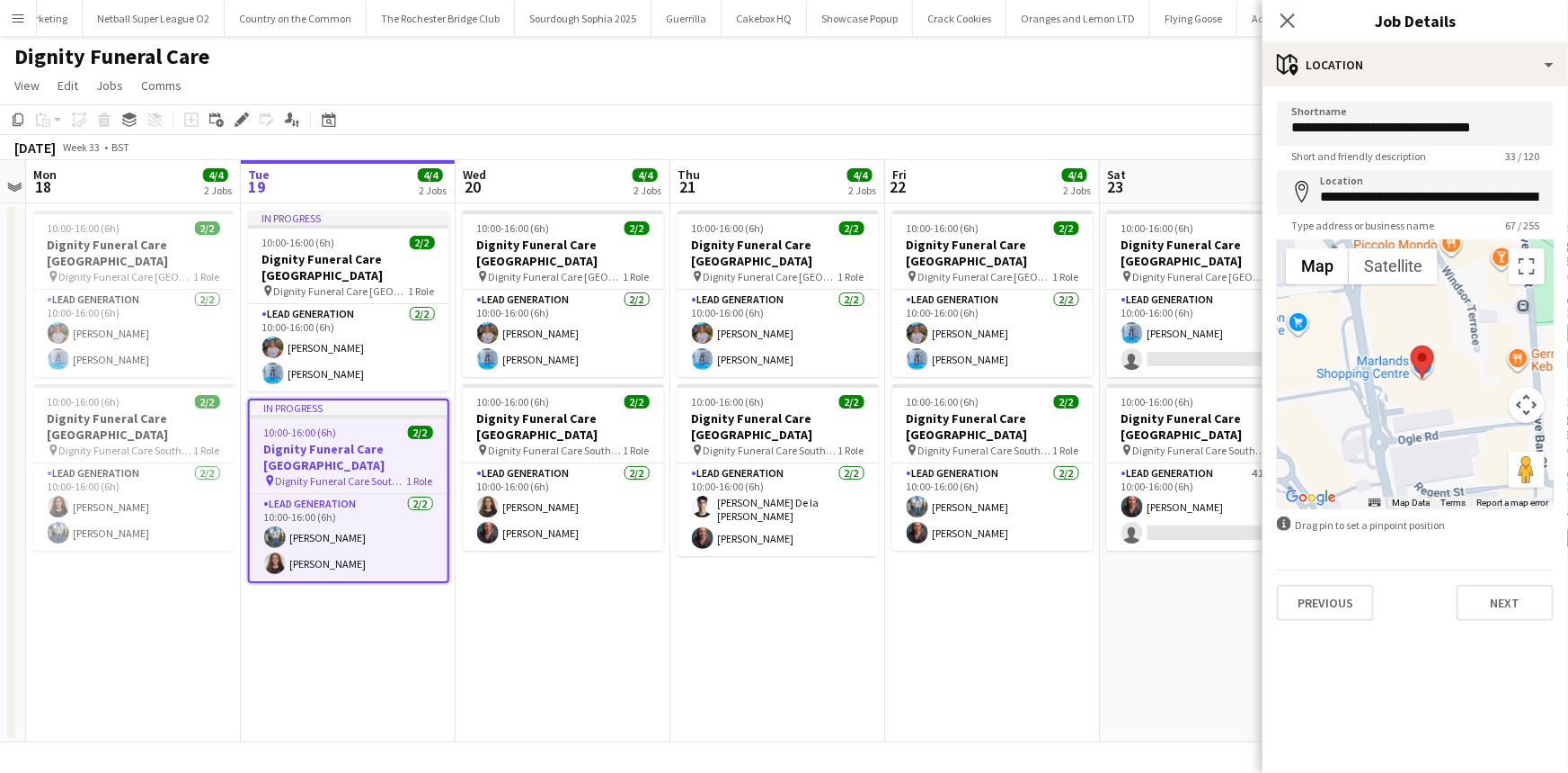
drag, startPoint x: 1365, startPoint y: 414, endPoint x: 1406, endPoint y: 423, distance: 42.0
click at [1406, 423] on div at bounding box center [1415, 374] width 277 height 270
click at [391, 512] on app-card-role "Lead Generation 2/2 10:00-16:00 (6h) Kazeem Oyetunde Katie Mills" at bounding box center [348, 536] width 197 height 87
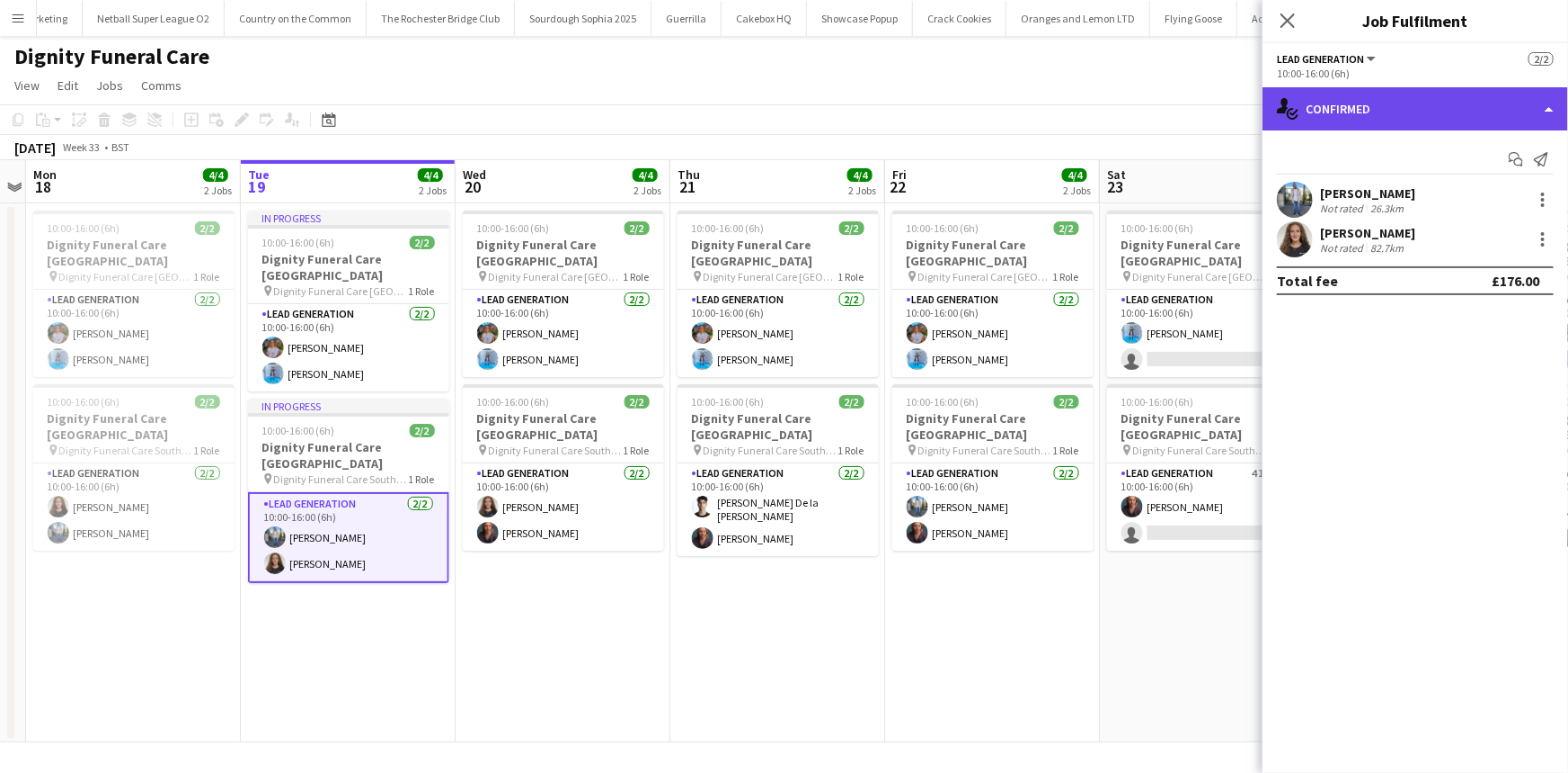
click at [1354, 118] on div "single-neutral-actions-check-2 Confirmed" at bounding box center [1415, 108] width 305 height 43
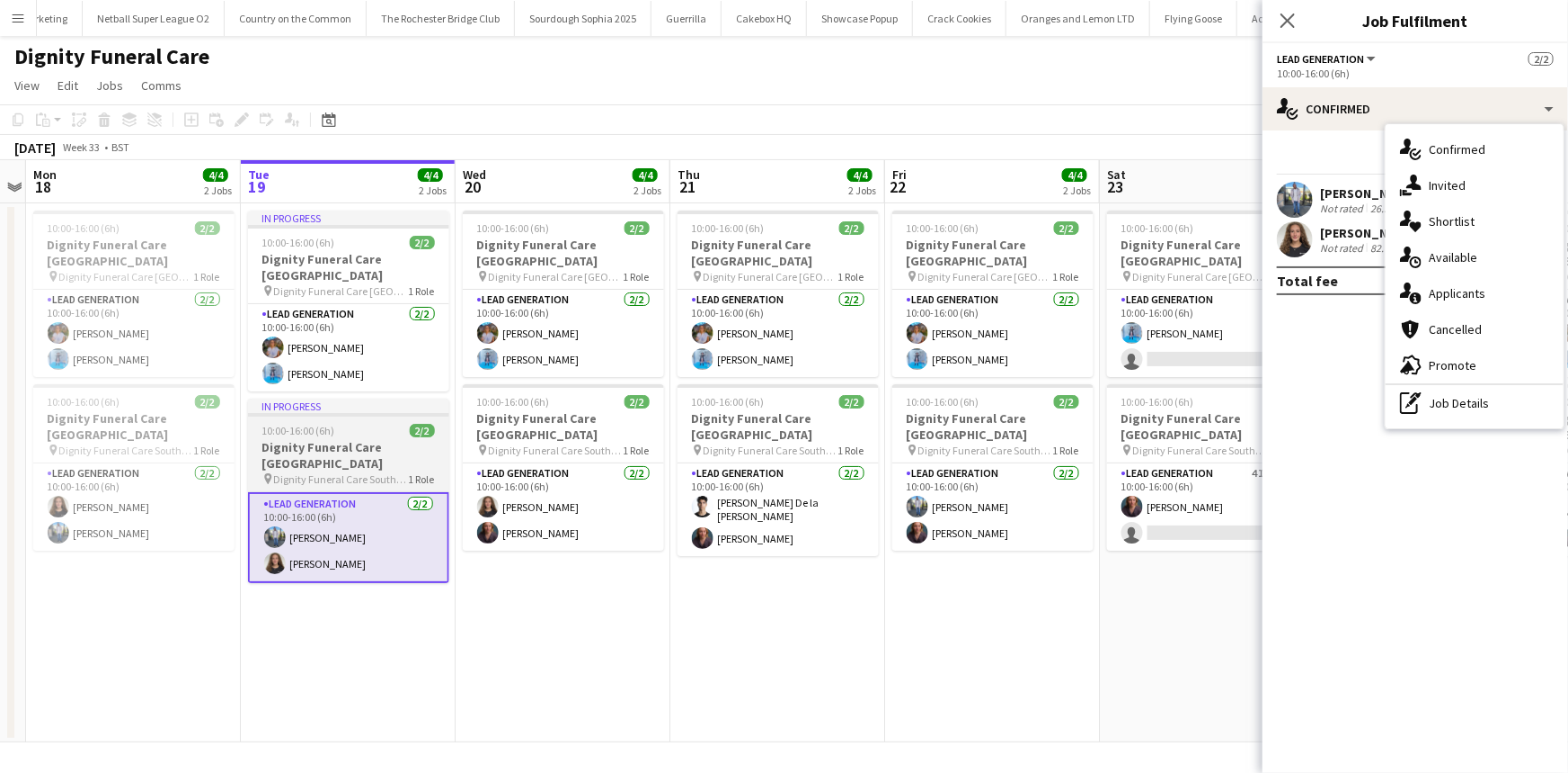
click at [389, 454] on h3 "Dignity Funeral Care Southampton" at bounding box center [348, 455] width 201 height 32
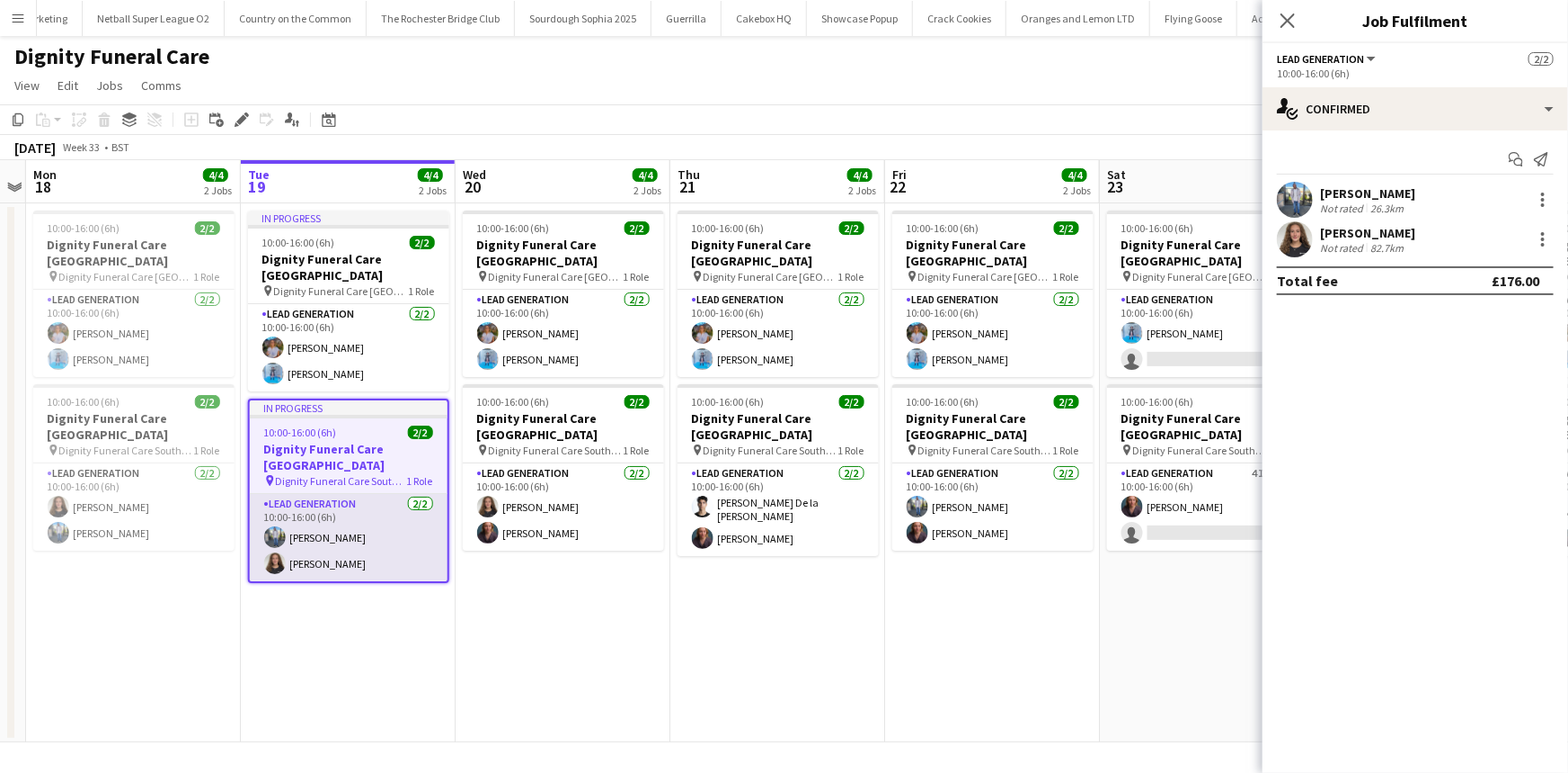
click at [415, 509] on app-card-role "Lead Generation 2/2 10:00-16:00 (6h) Kazeem Oyetunde Katie Mills" at bounding box center [348, 536] width 197 height 87
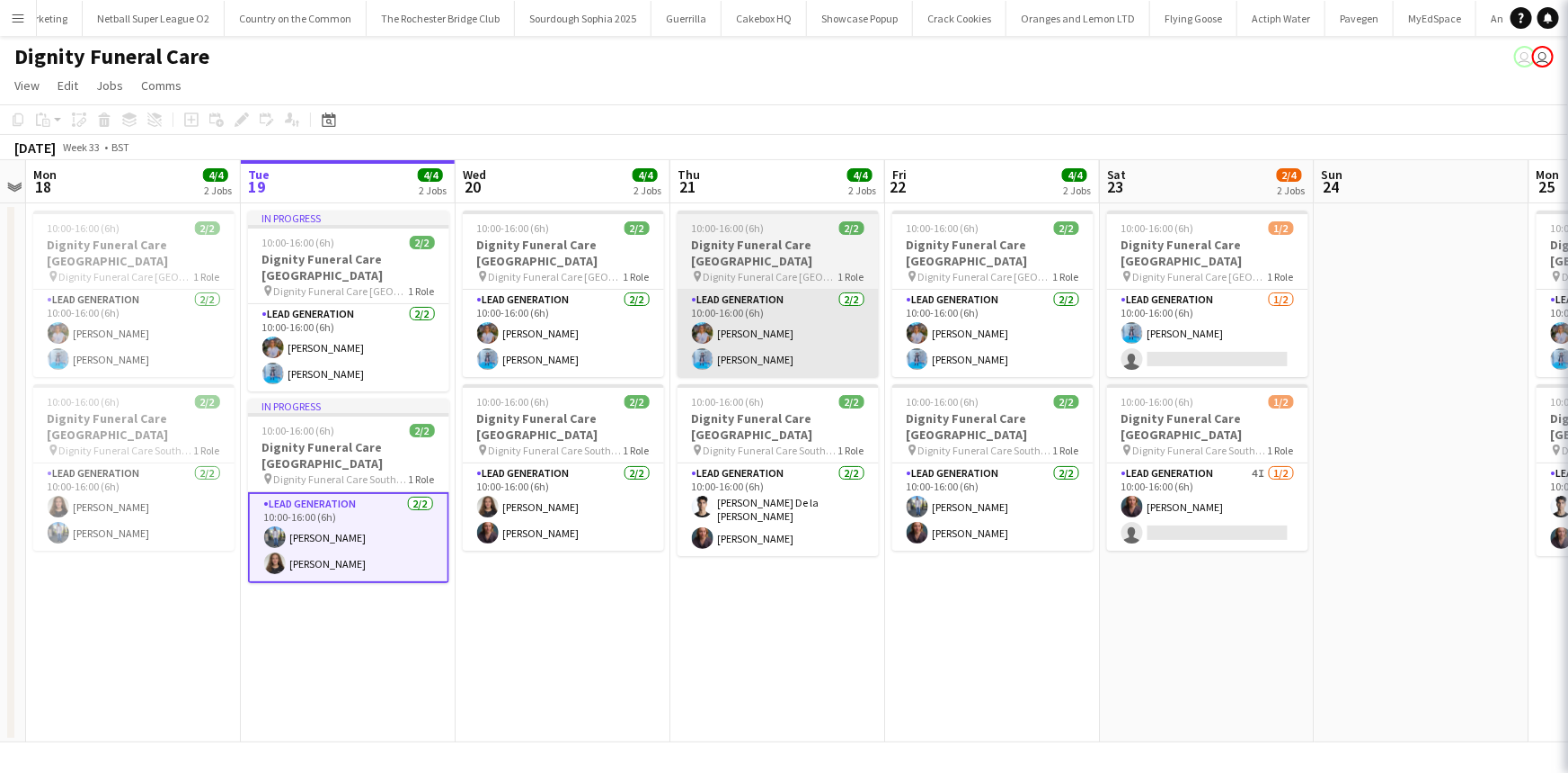
scroll to position [0, 620]
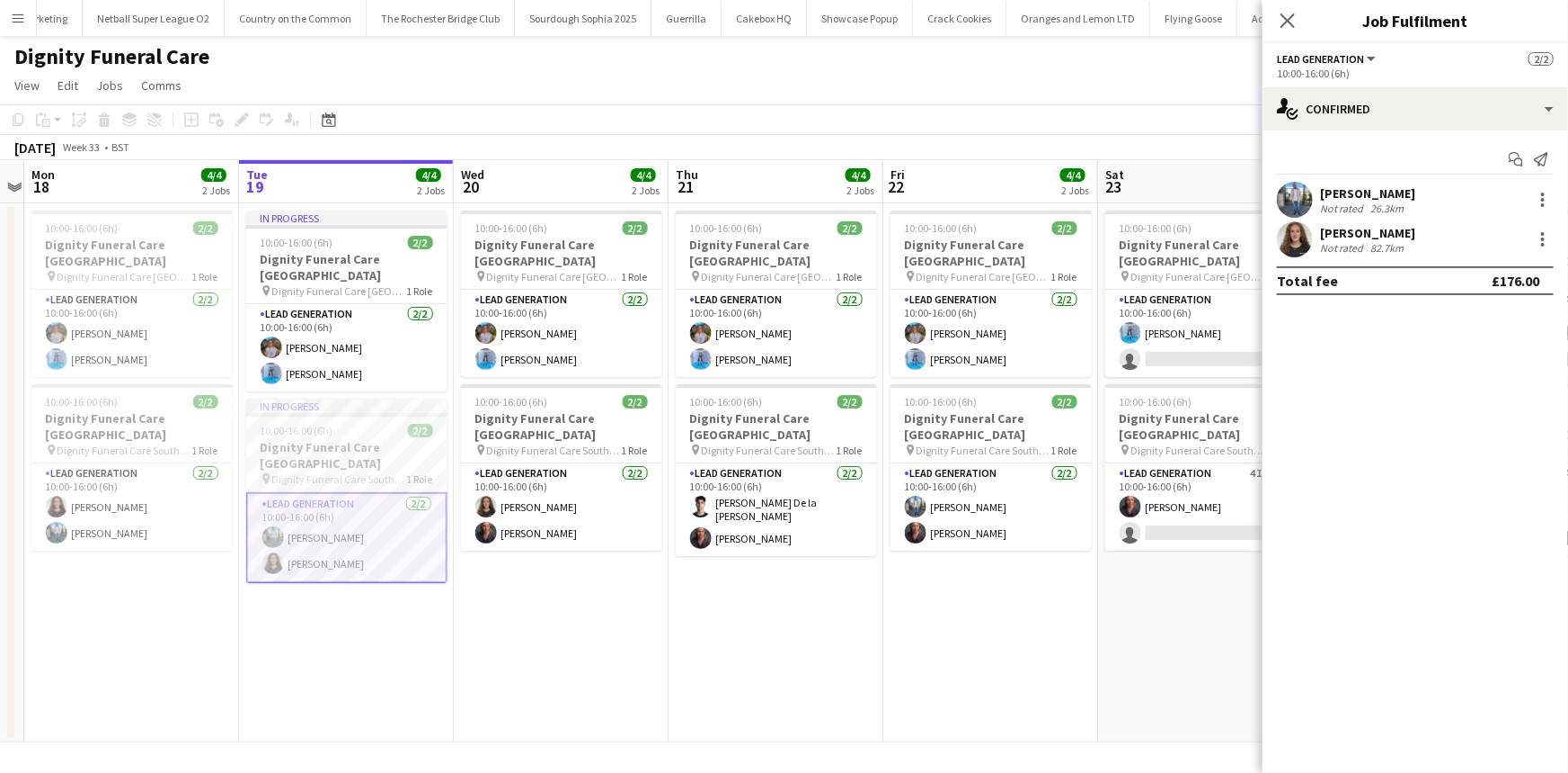
click at [361, 518] on app-card-role "Lead Generation 2/2 10:00-16:00 (6h) Kazeem Oyetunde Katie Mills" at bounding box center [346, 536] width 201 height 91
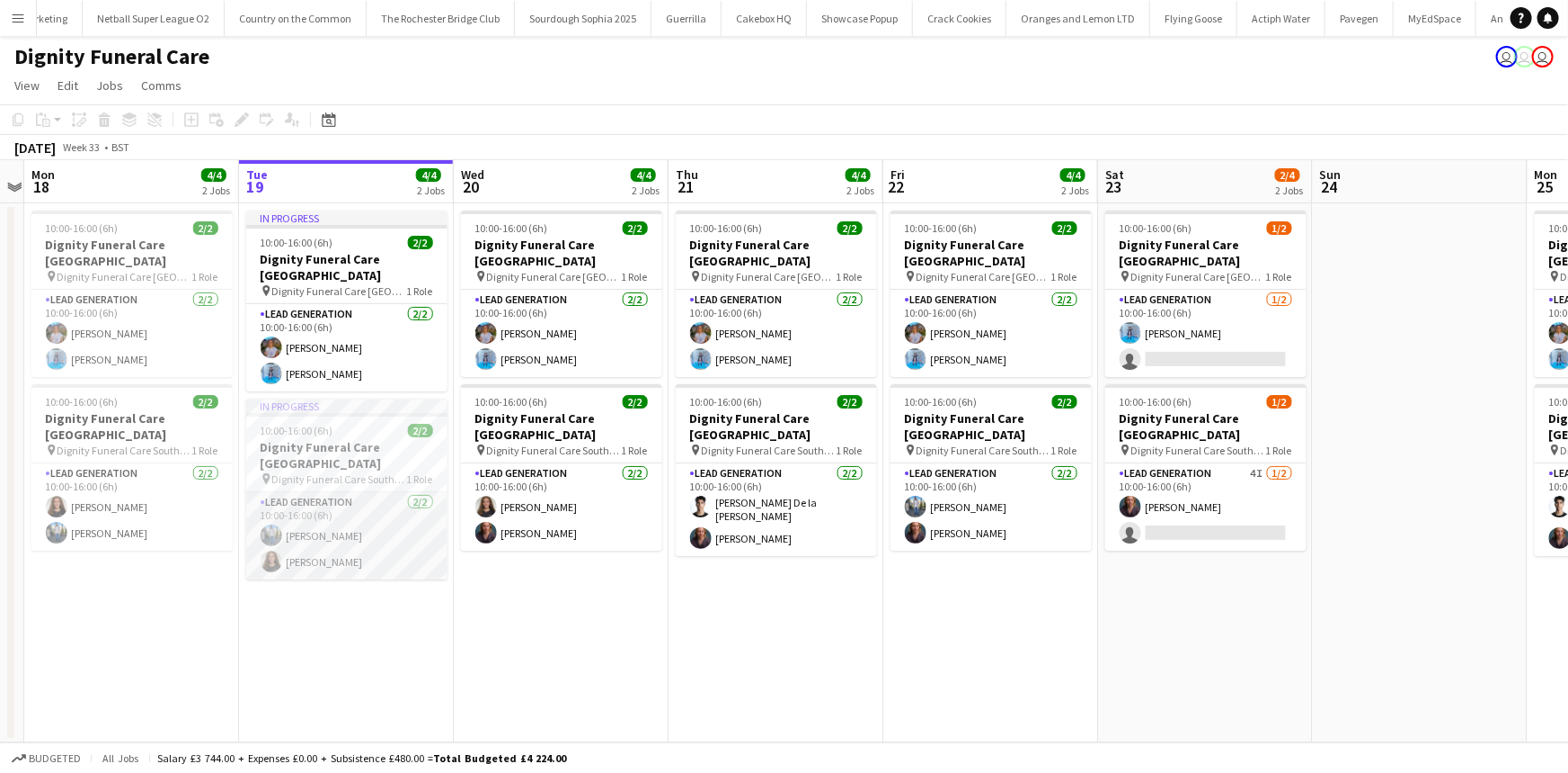
click at [361, 518] on app-card-role "Lead Generation 2/2 10:00-16:00 (6h) Kazeem Oyetunde Katie Mills" at bounding box center [346, 534] width 201 height 87
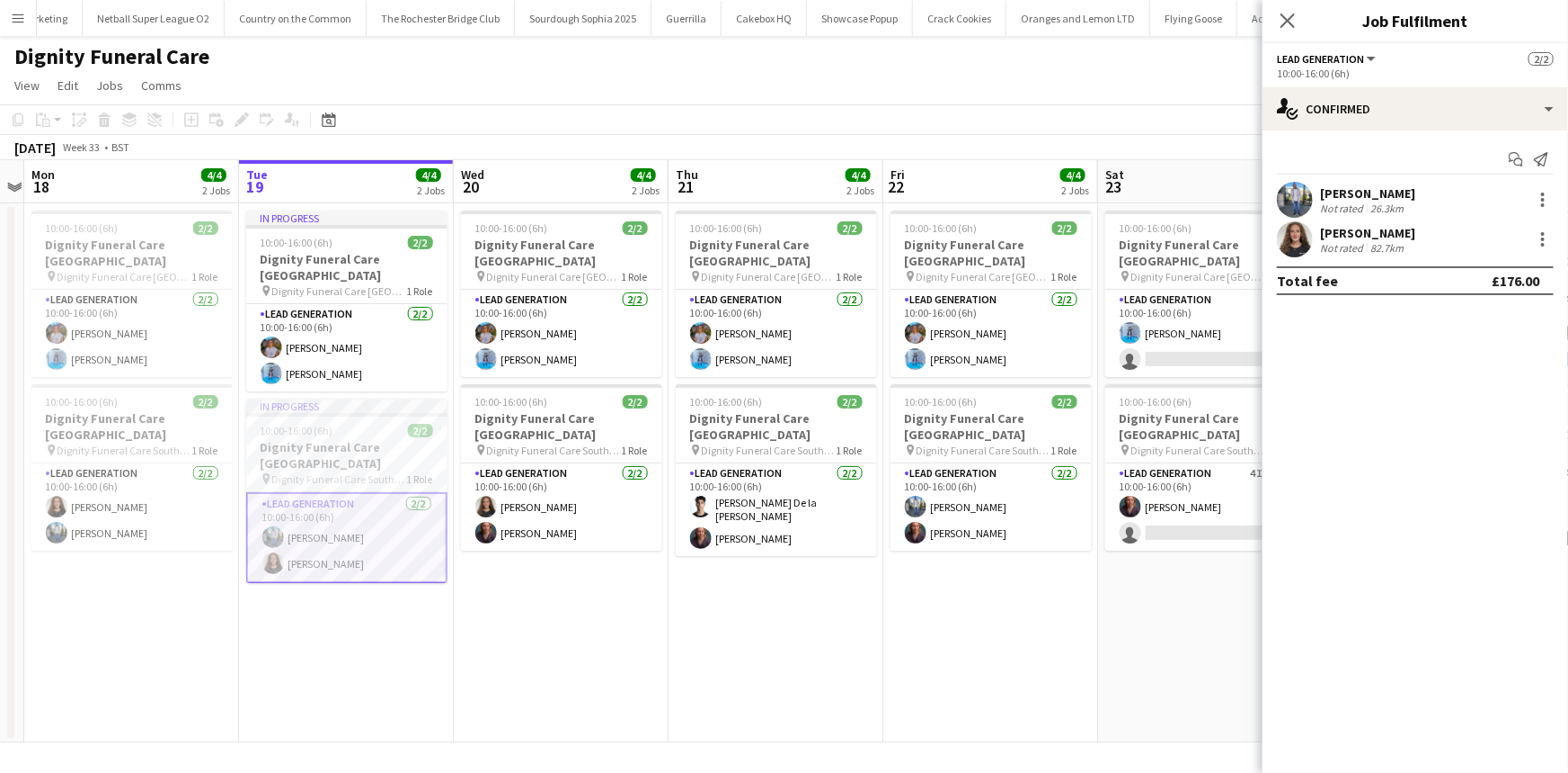
click at [1363, 247] on div "Not rated" at bounding box center [1343, 248] width 47 height 13
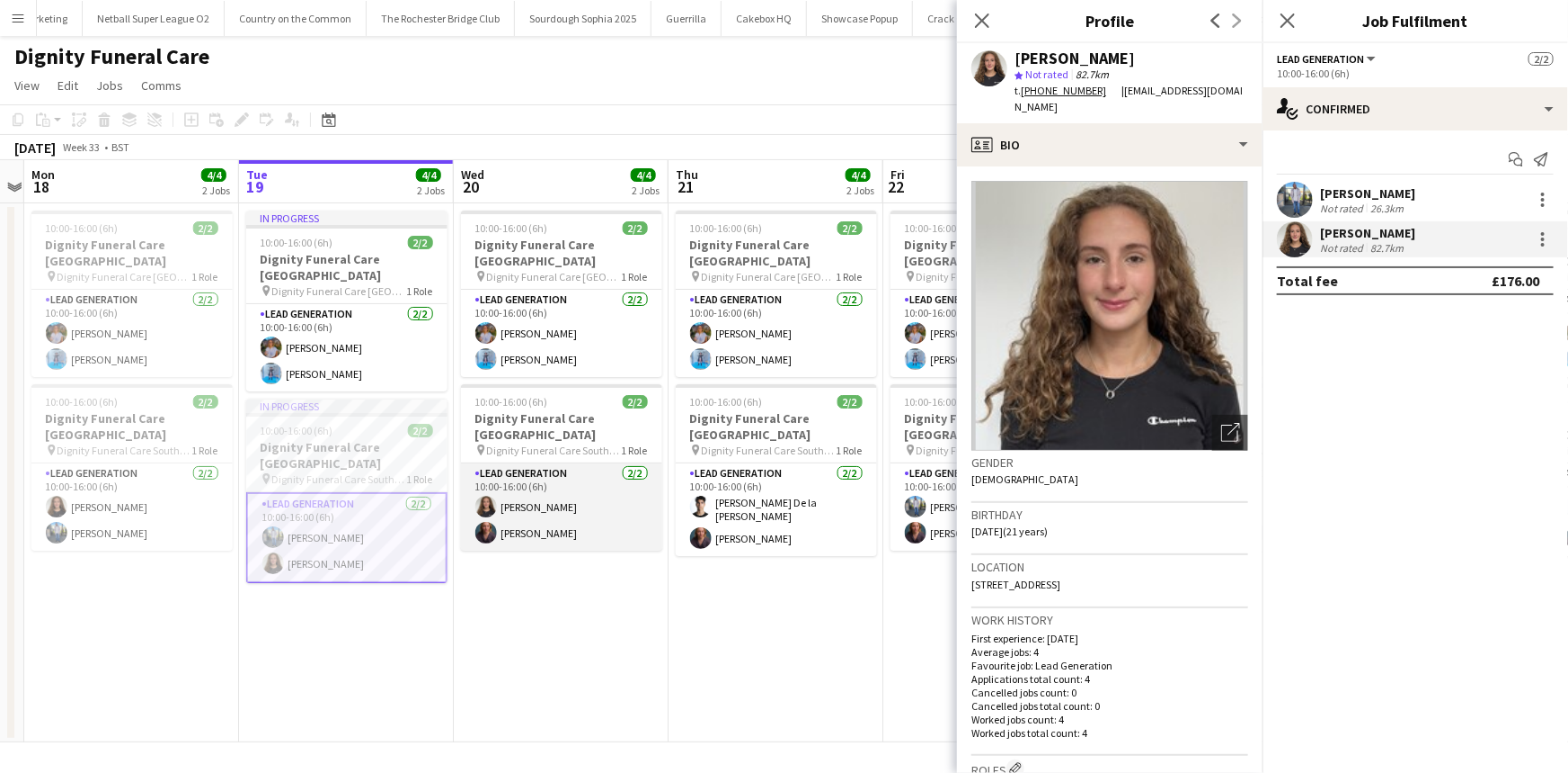
click at [578, 501] on app-card-role "Lead Generation 2/2 10:00-16:00 (6h) Katie Mills Nicole Cuthbert" at bounding box center [561, 506] width 201 height 87
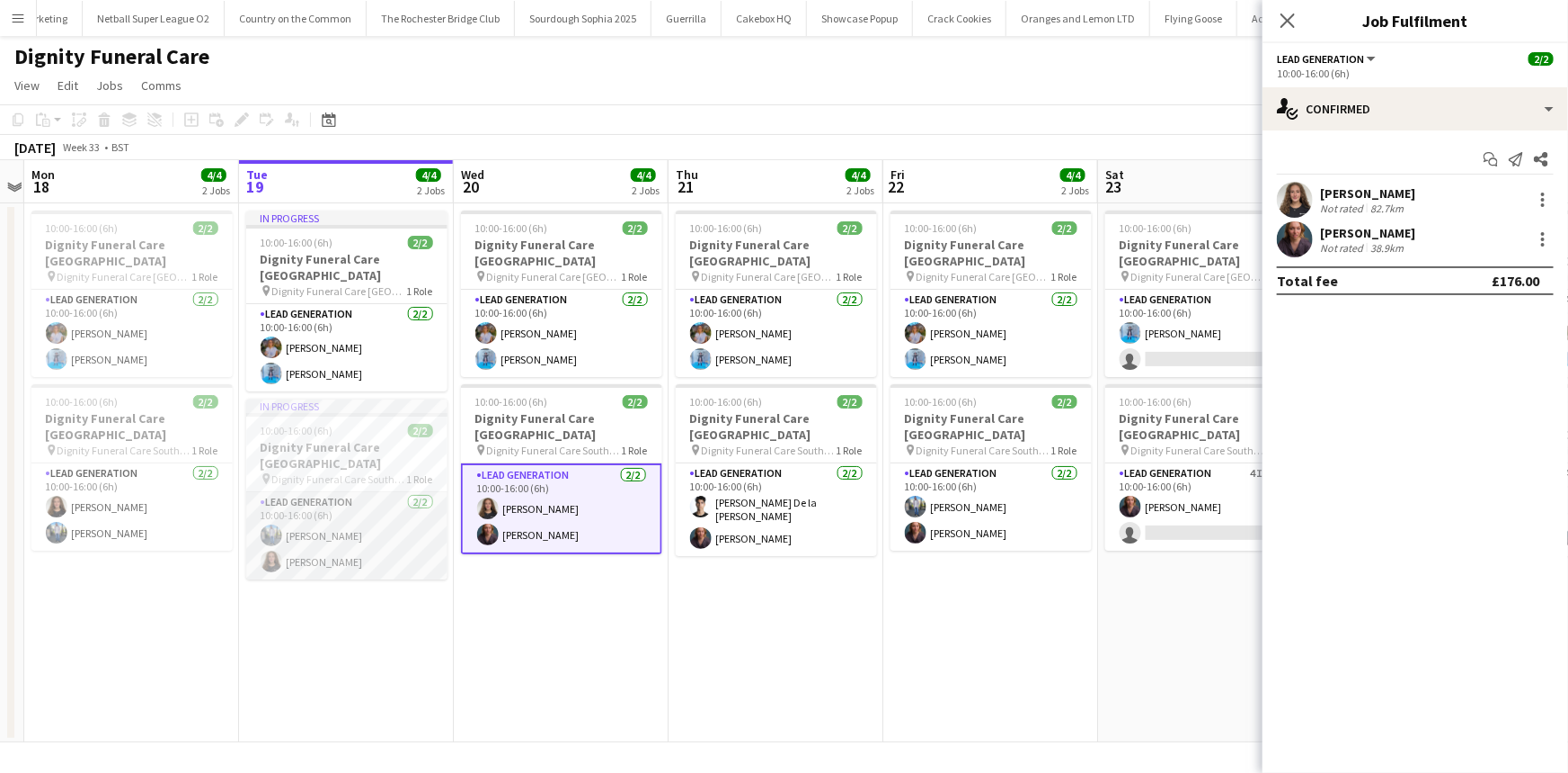
click at [374, 503] on app-card-role "Lead Generation 2/2 10:00-16:00 (6h) Kazeem Oyetunde Katie Mills" at bounding box center [346, 534] width 201 height 87
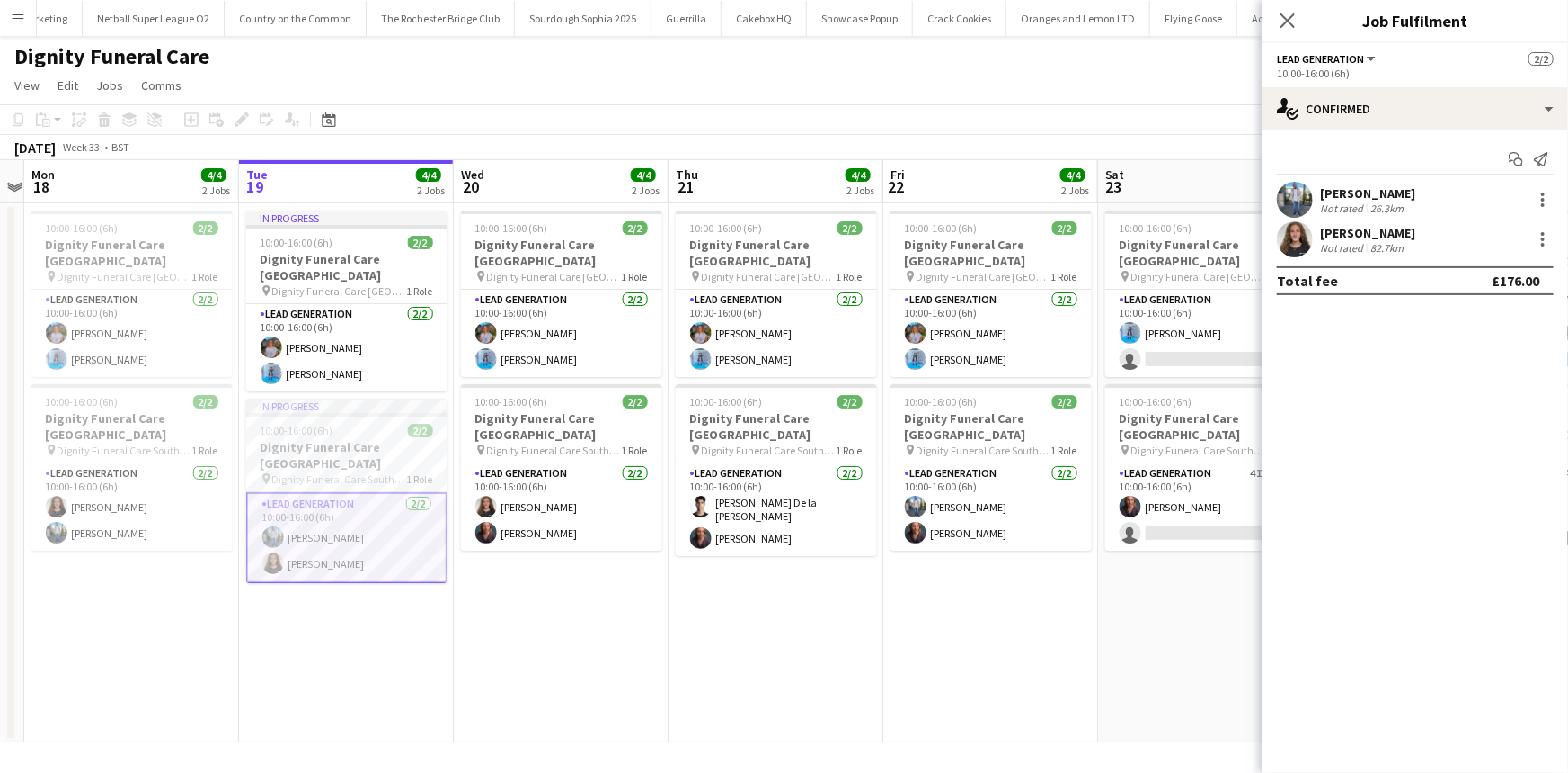
click at [1411, 237] on div "Katie Mills Not rated 82.7km" at bounding box center [1415, 240] width 305 height 36
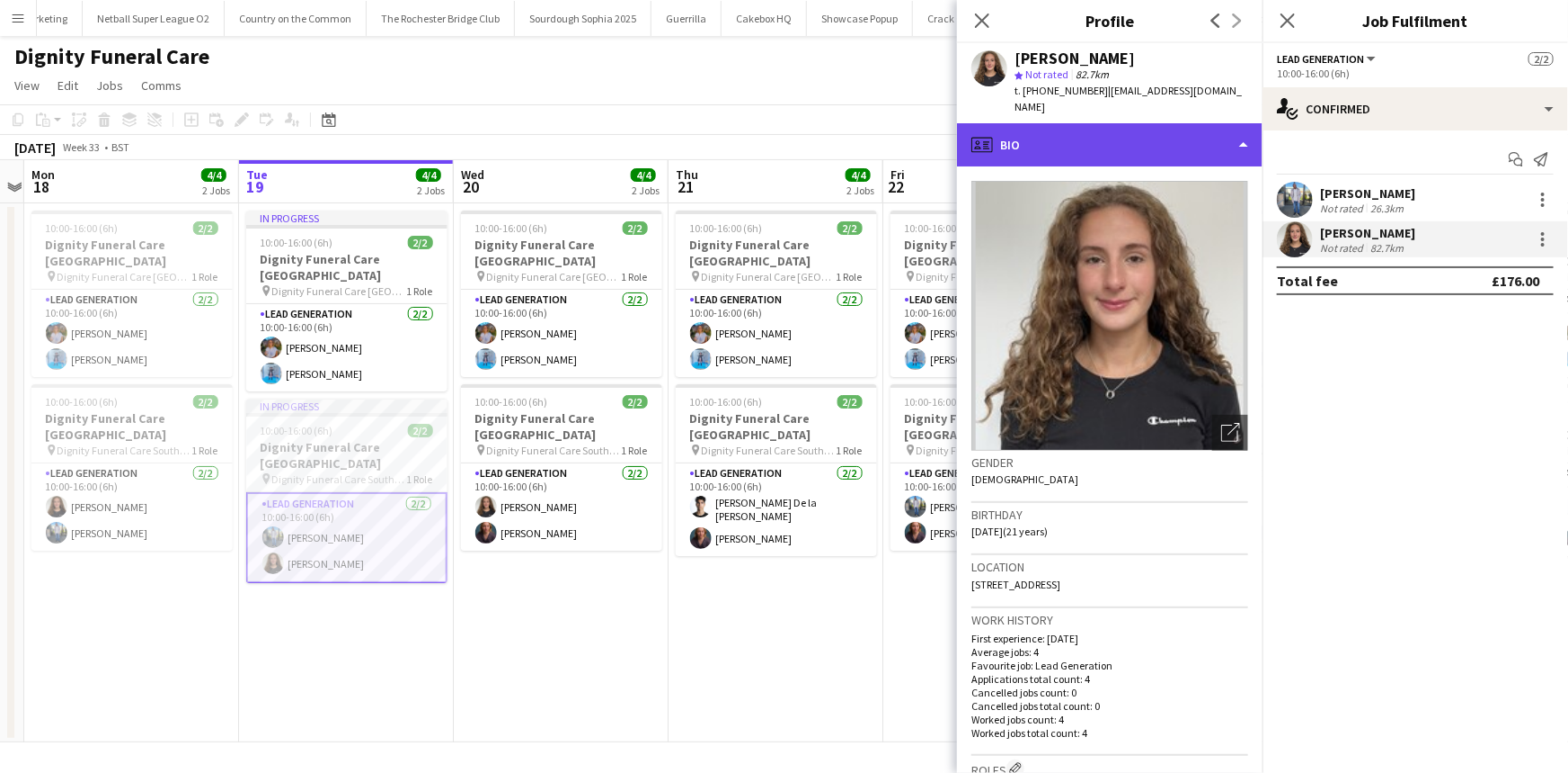
click at [1182, 141] on div "profile Bio" at bounding box center [1110, 144] width 305 height 43
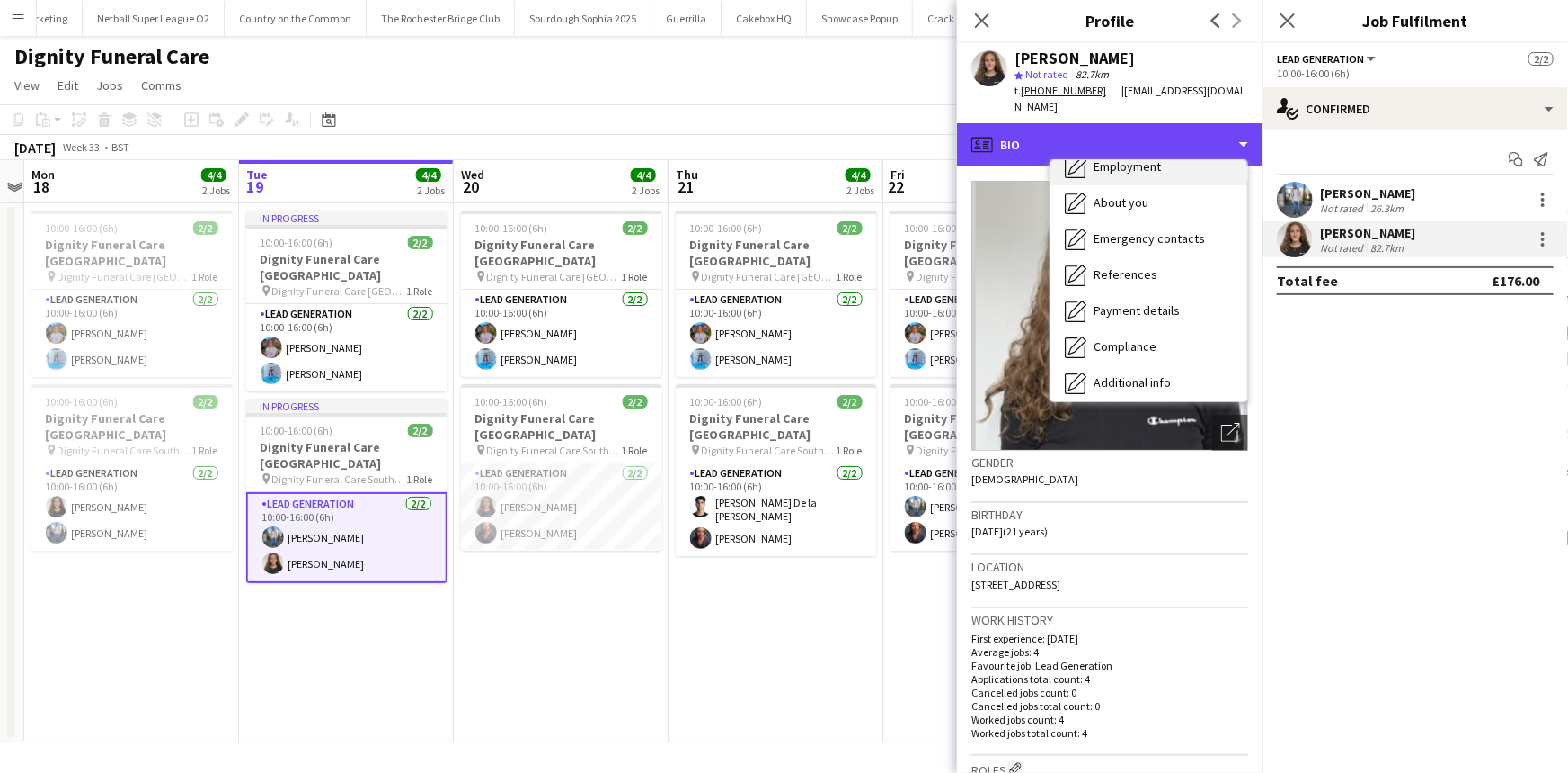
scroll to position [240, 0]
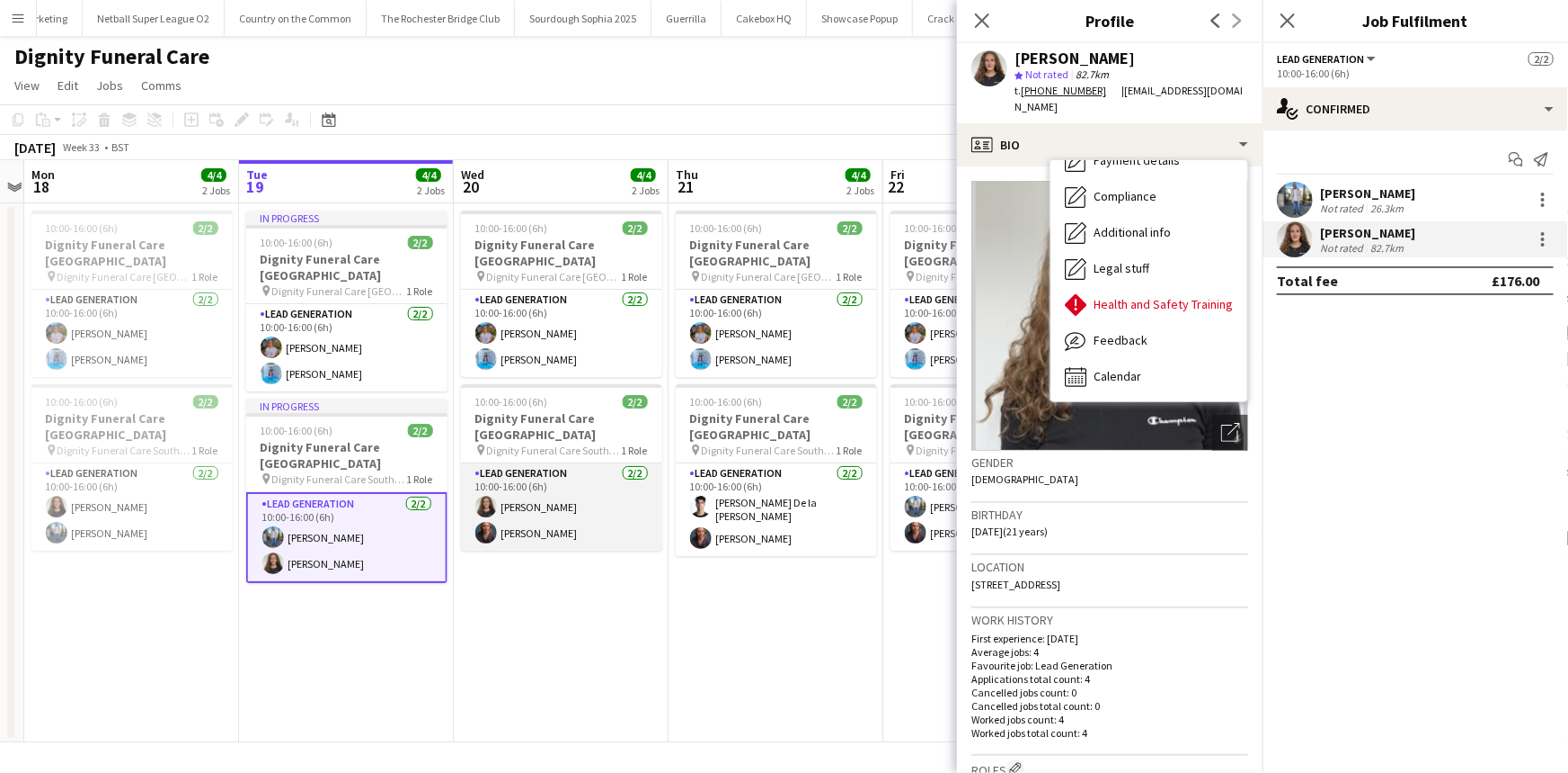
click at [609, 514] on app-card-role "Lead Generation 2/2 10:00-16:00 (6h) Katie Mills Nicole Cuthbert" at bounding box center [561, 506] width 201 height 87
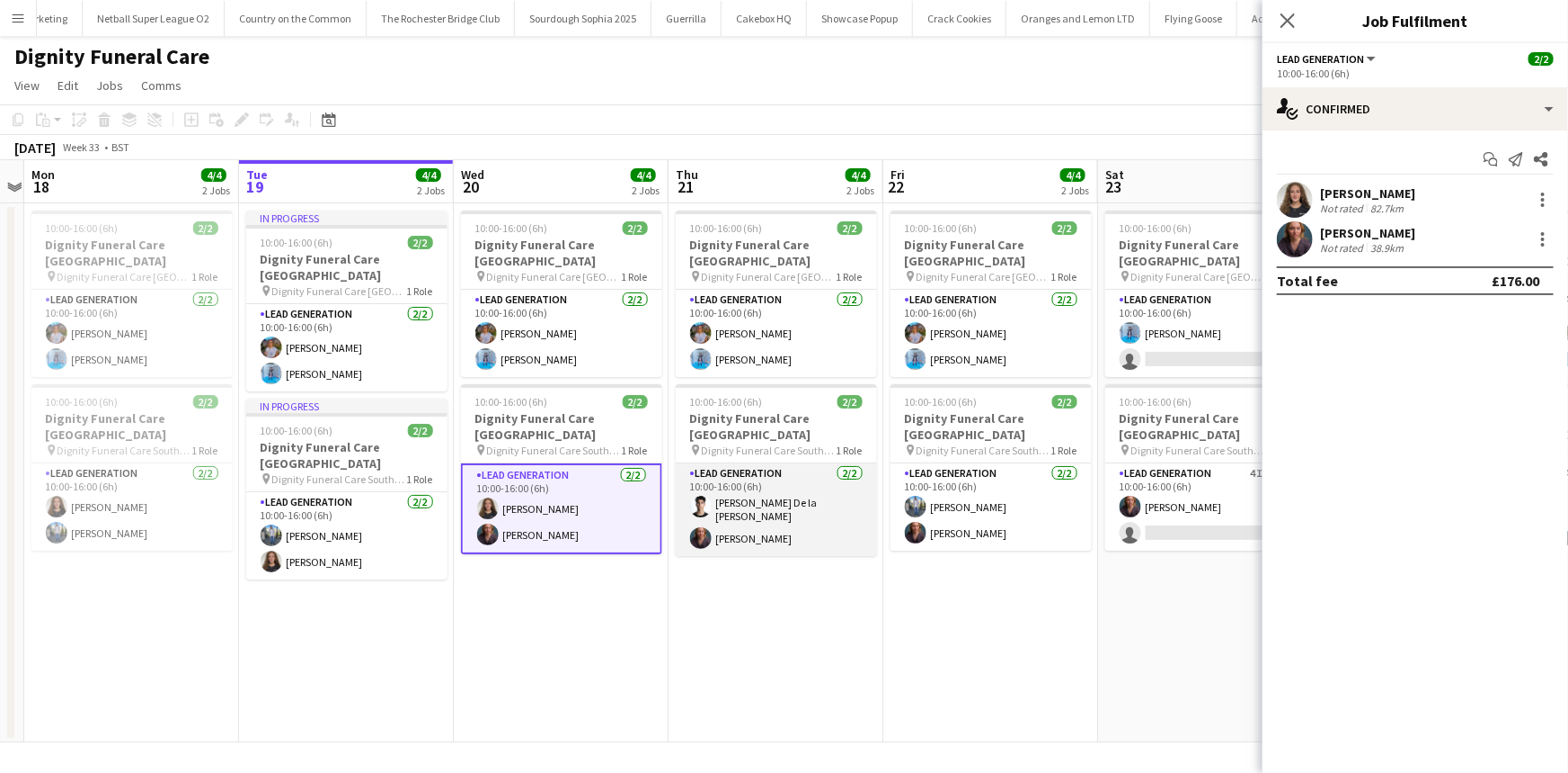
click at [712, 529] on app-card-role "Lead Generation 2/2 10:00-16:00 (6h) Adrian De la Rosa Sanchez Nicole Cuthbert" at bounding box center [776, 509] width 201 height 93
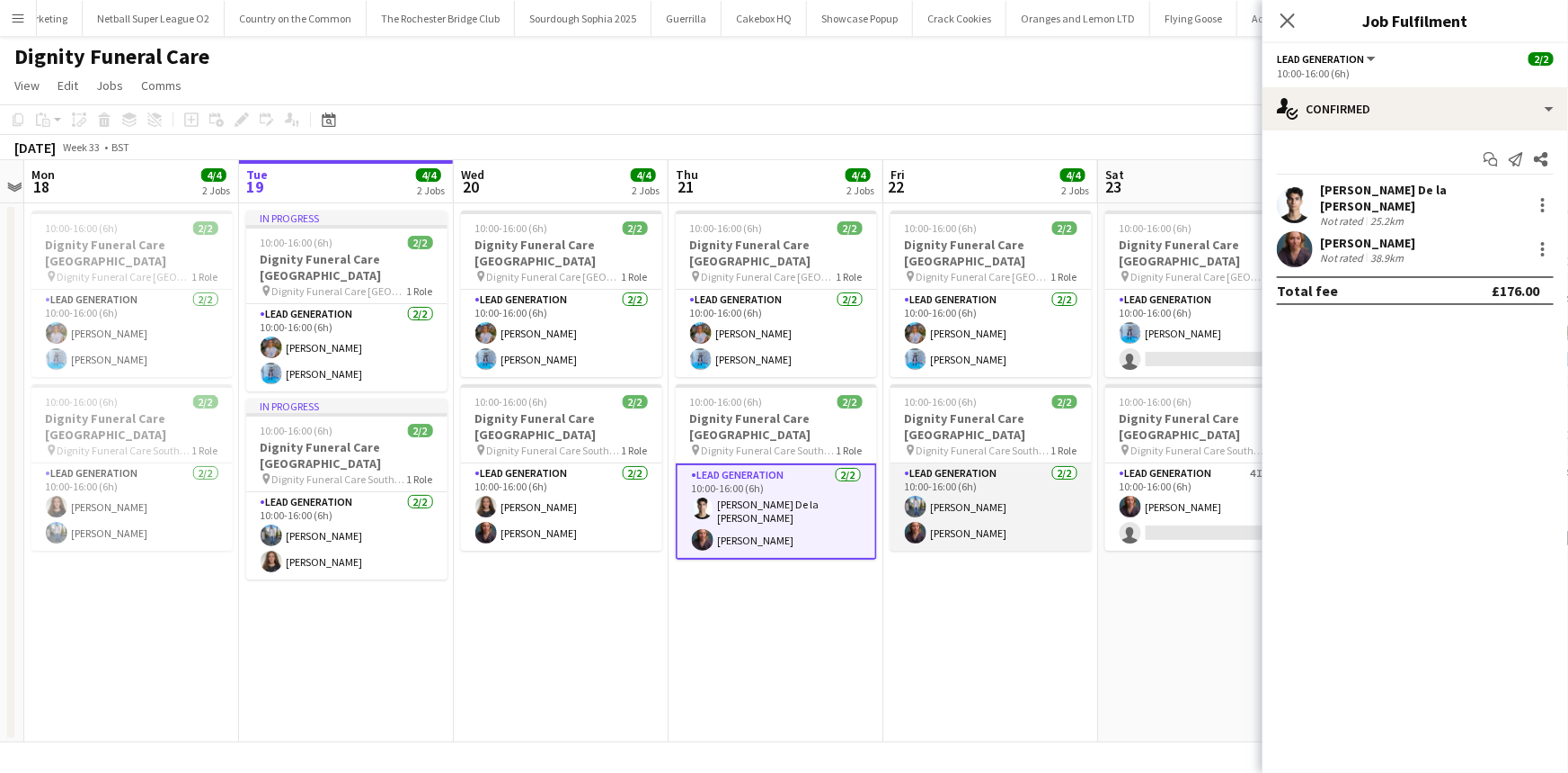
click at [1032, 508] on app-card-role "Lead Generation 2/2 10:00-16:00 (6h) Kazeem Oyetunde Nicole Cuthbert" at bounding box center [991, 506] width 201 height 87
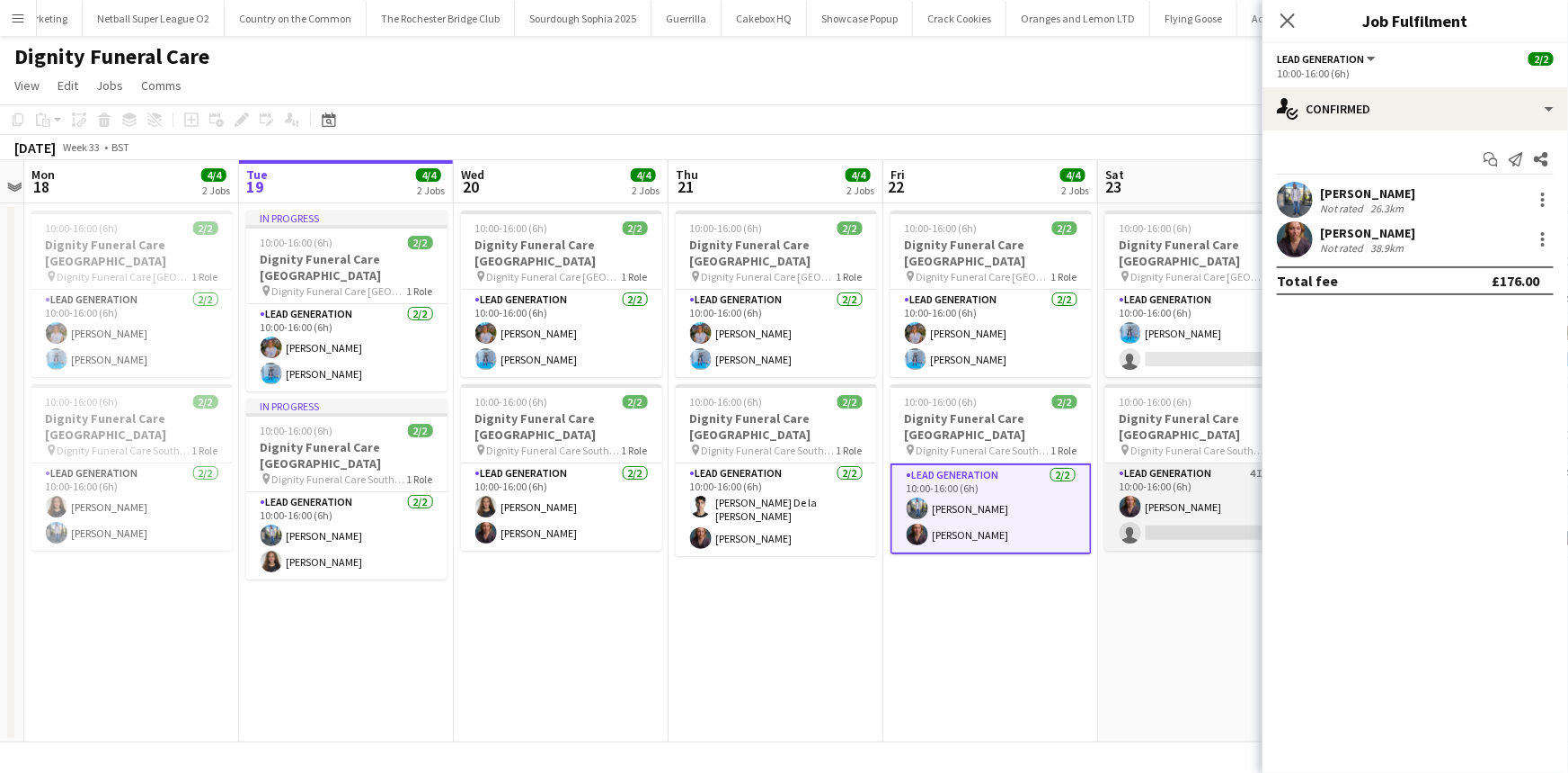
click at [1186, 500] on app-card-role "Lead Generation 4I 1/2 10:00-16:00 (6h) Nicole Cuthbert single-neutral-actions" at bounding box center [1206, 506] width 201 height 87
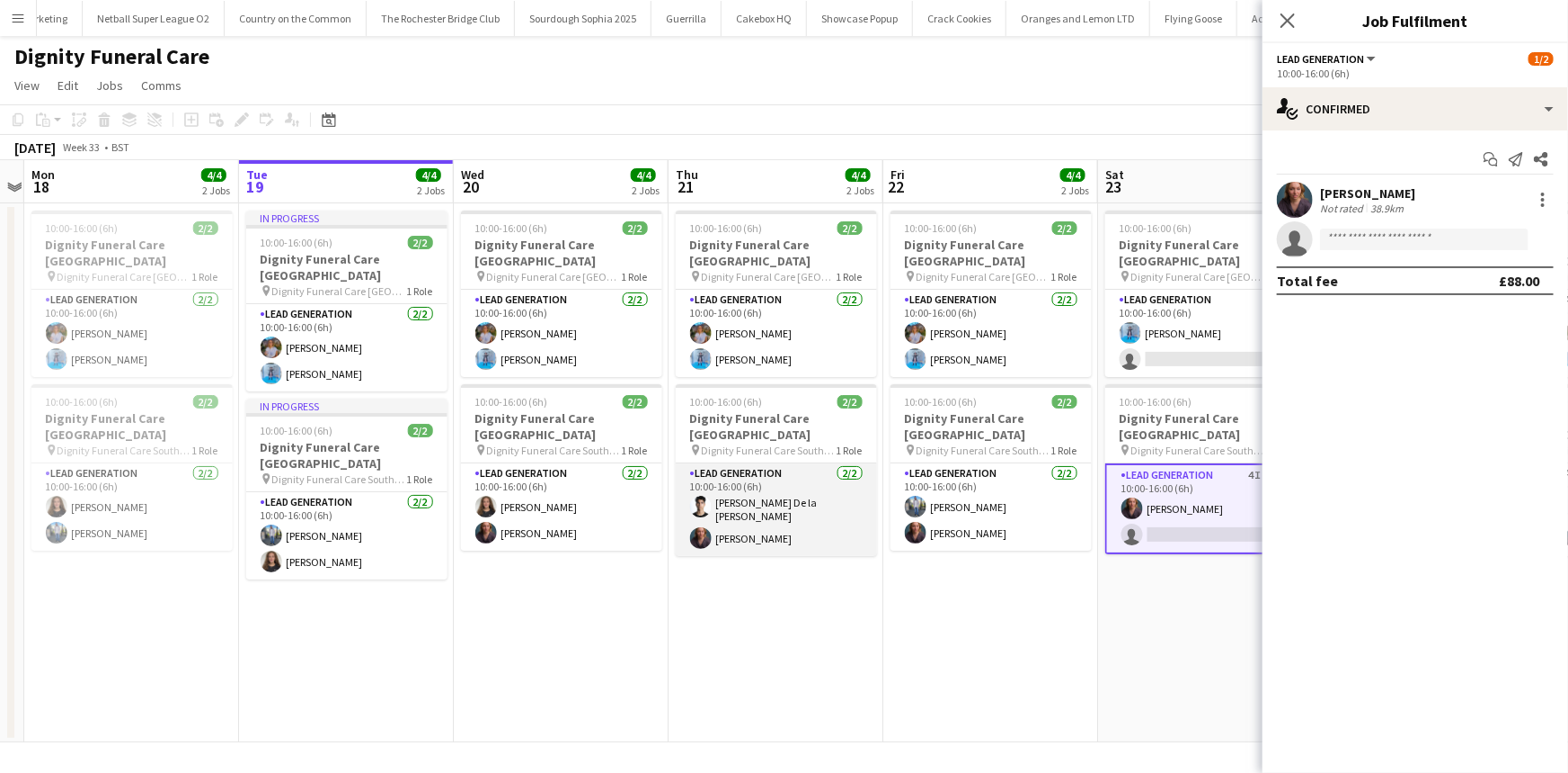
click at [775, 495] on app-card-role "Lead Generation 2/2 10:00-16:00 (6h) Adrian De la Rosa Sanchez Nicole Cuthbert" at bounding box center [776, 509] width 201 height 93
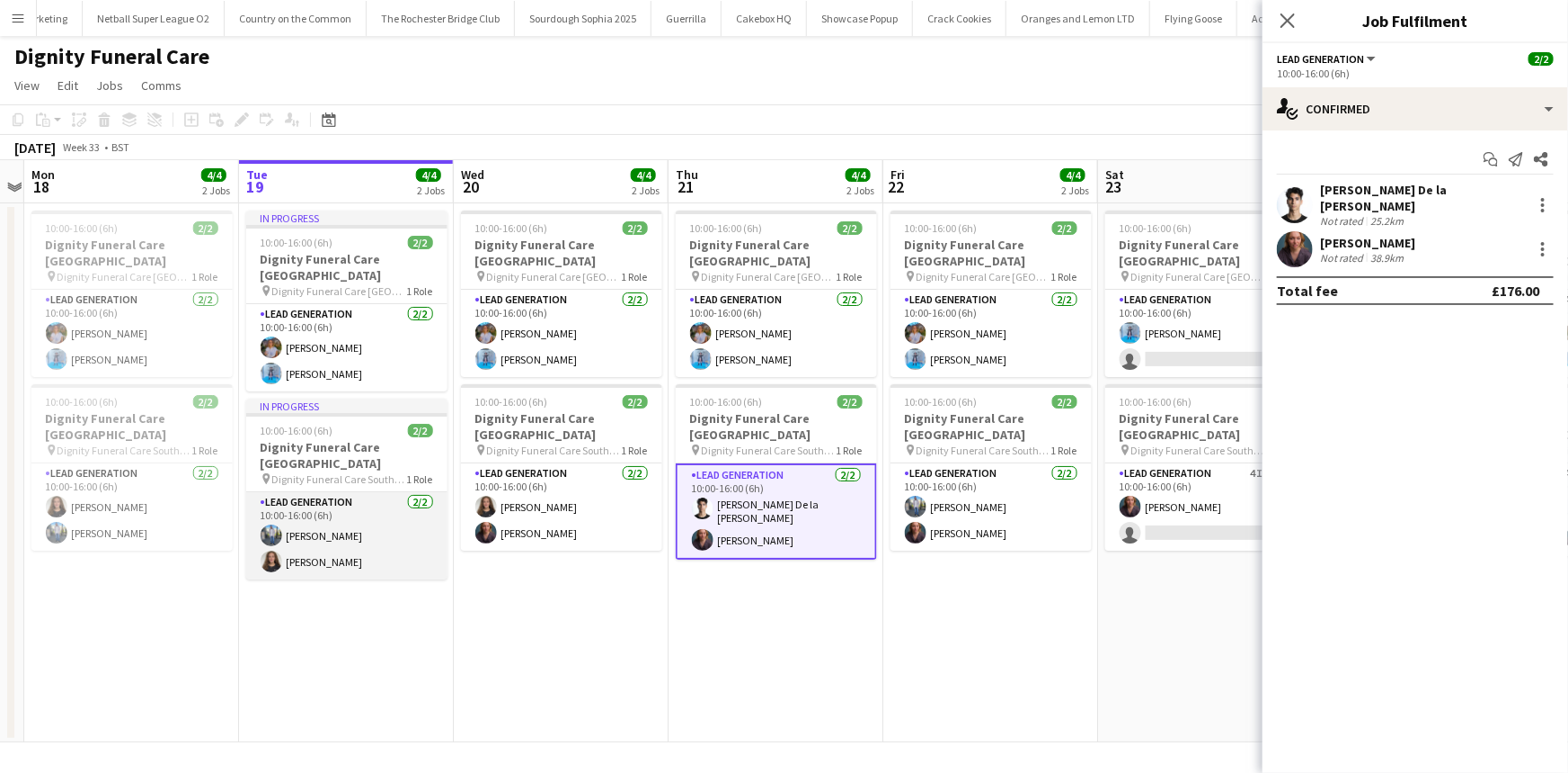
click at [390, 531] on app-card-role "Lead Generation 2/2 10:00-16:00 (6h) Kazeem Oyetunde Katie Mills" at bounding box center [346, 534] width 201 height 87
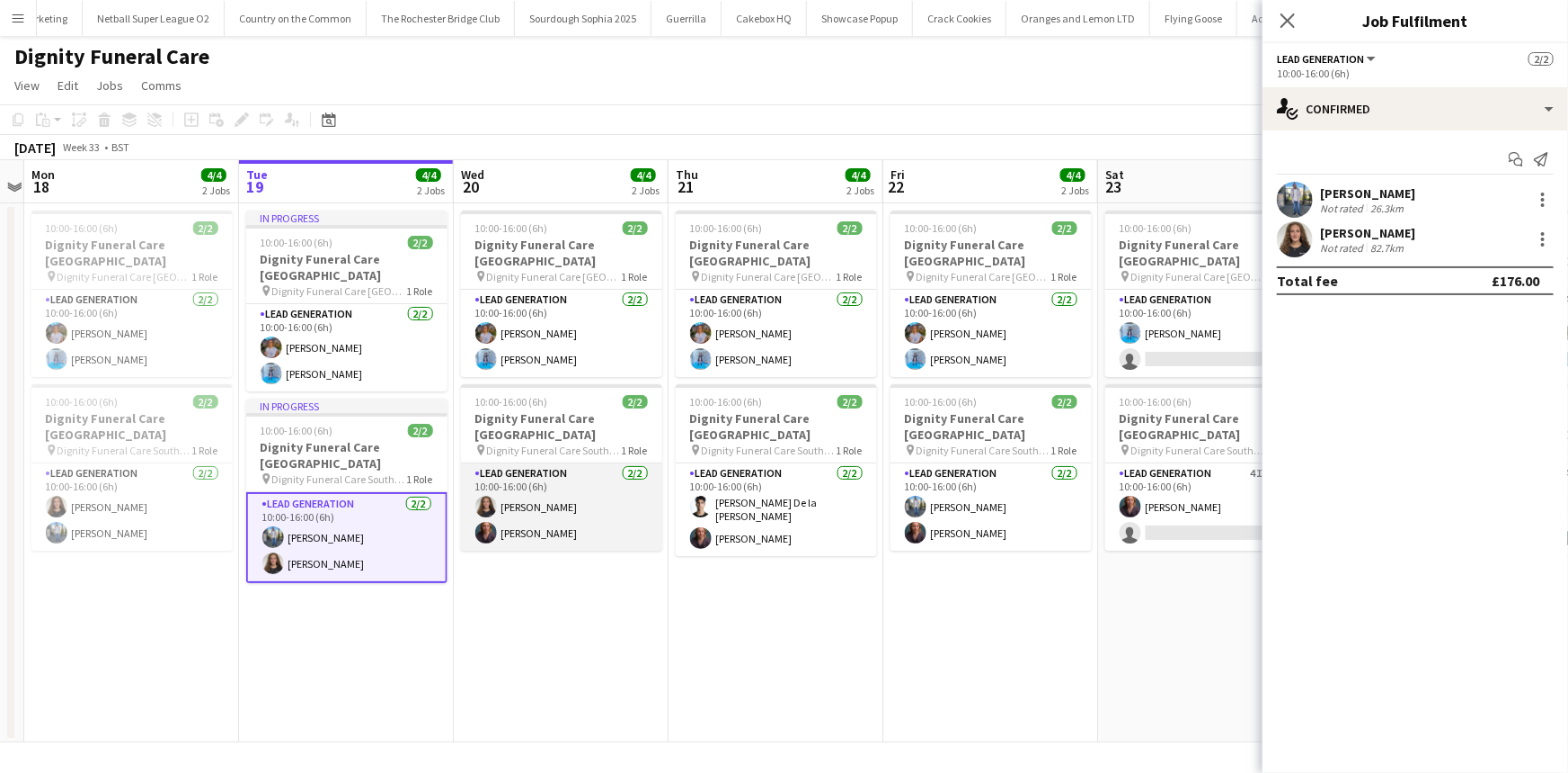
click at [610, 484] on app-card-role "Lead Generation 2/2 10:00-16:00 (6h) Katie Mills Nicole Cuthbert" at bounding box center [561, 506] width 201 height 87
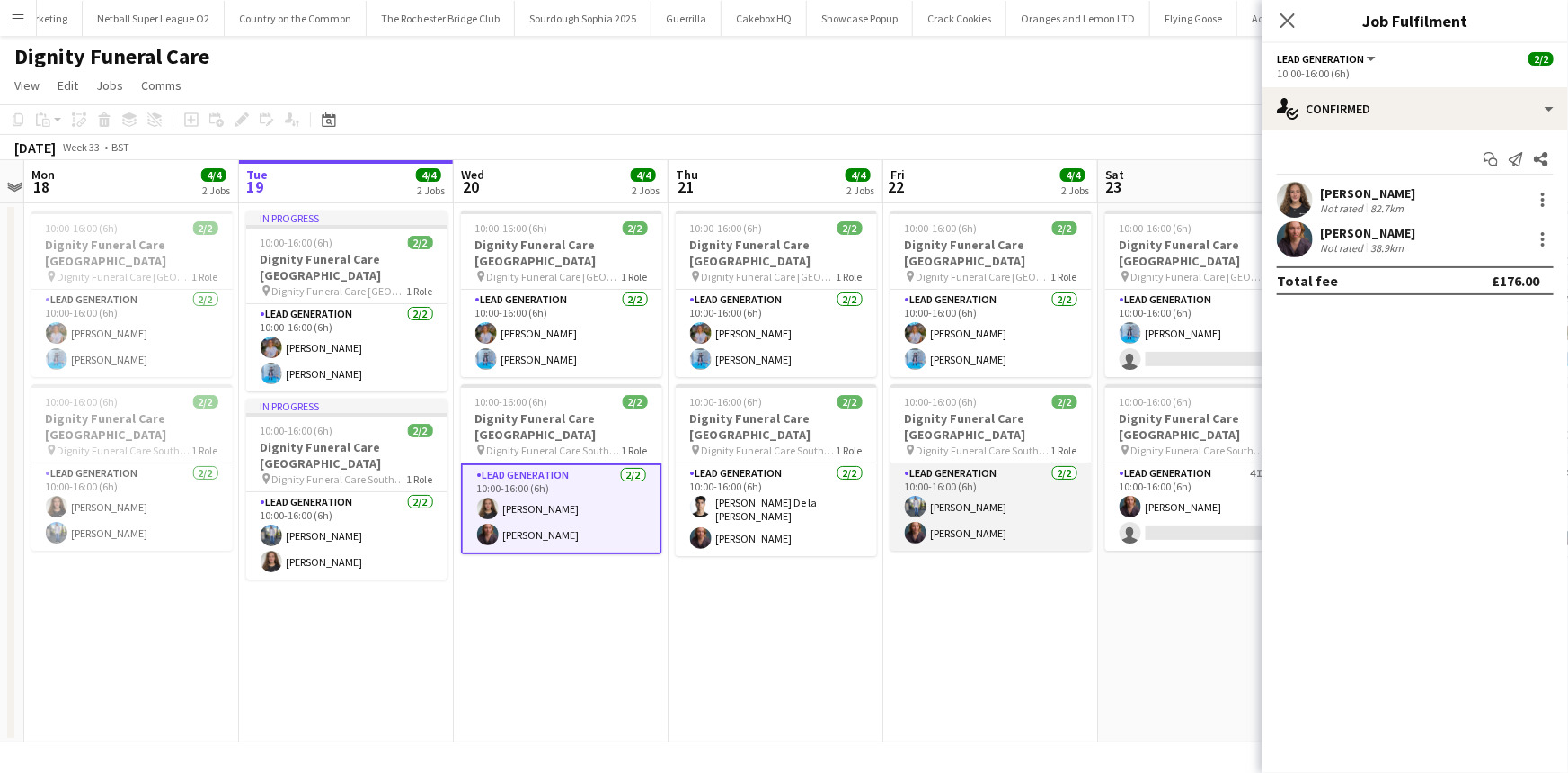
click at [957, 463] on app-card-role "Lead Generation 2/2 10:00-16:00 (6h) Kazeem Oyetunde Nicole Cuthbert" at bounding box center [991, 506] width 201 height 87
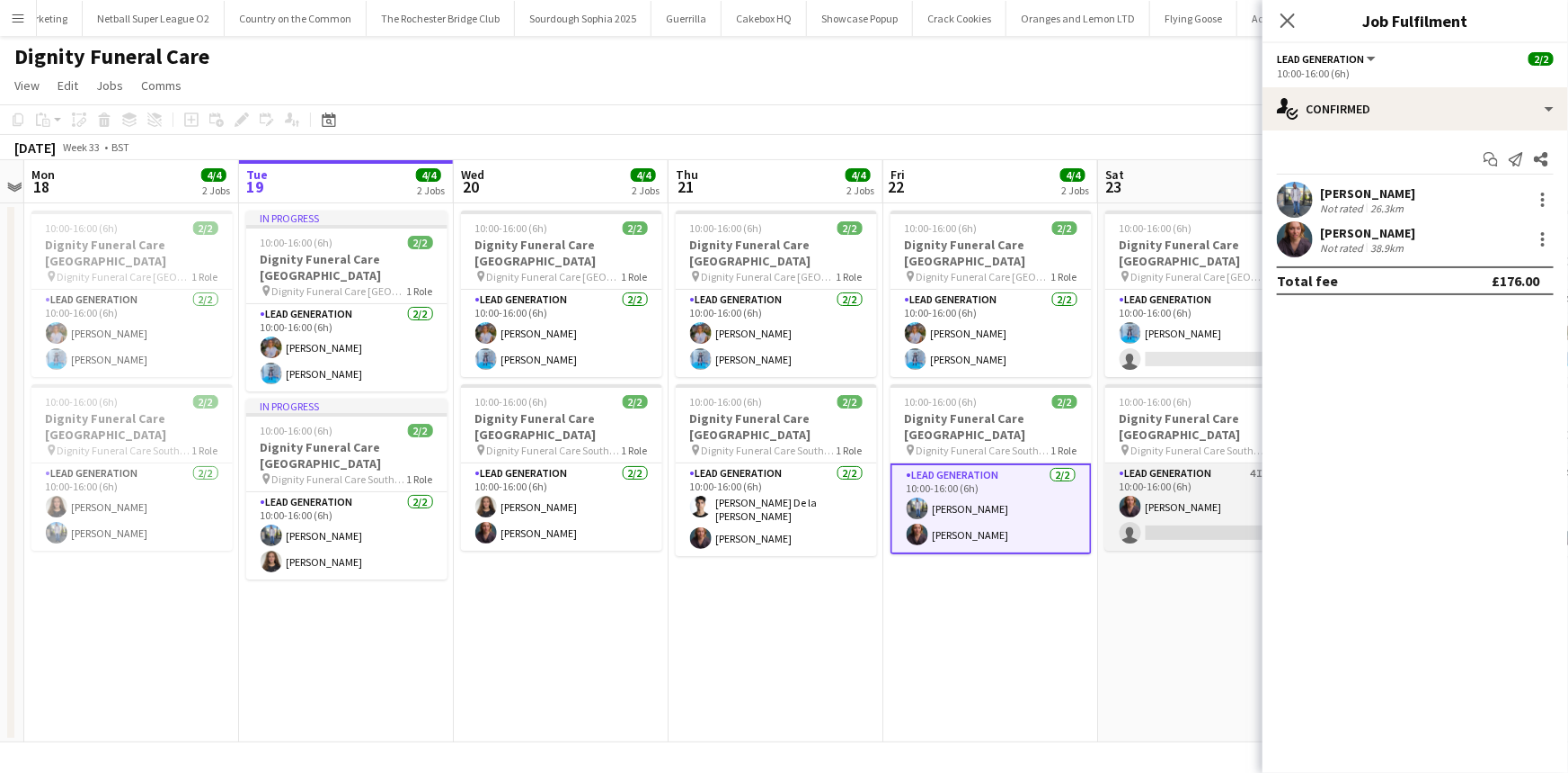
click at [1113, 482] on app-card-role "Lead Generation 4I 1/2 10:00-16:00 (6h) Nicole Cuthbert single-neutral-actions" at bounding box center [1206, 506] width 201 height 87
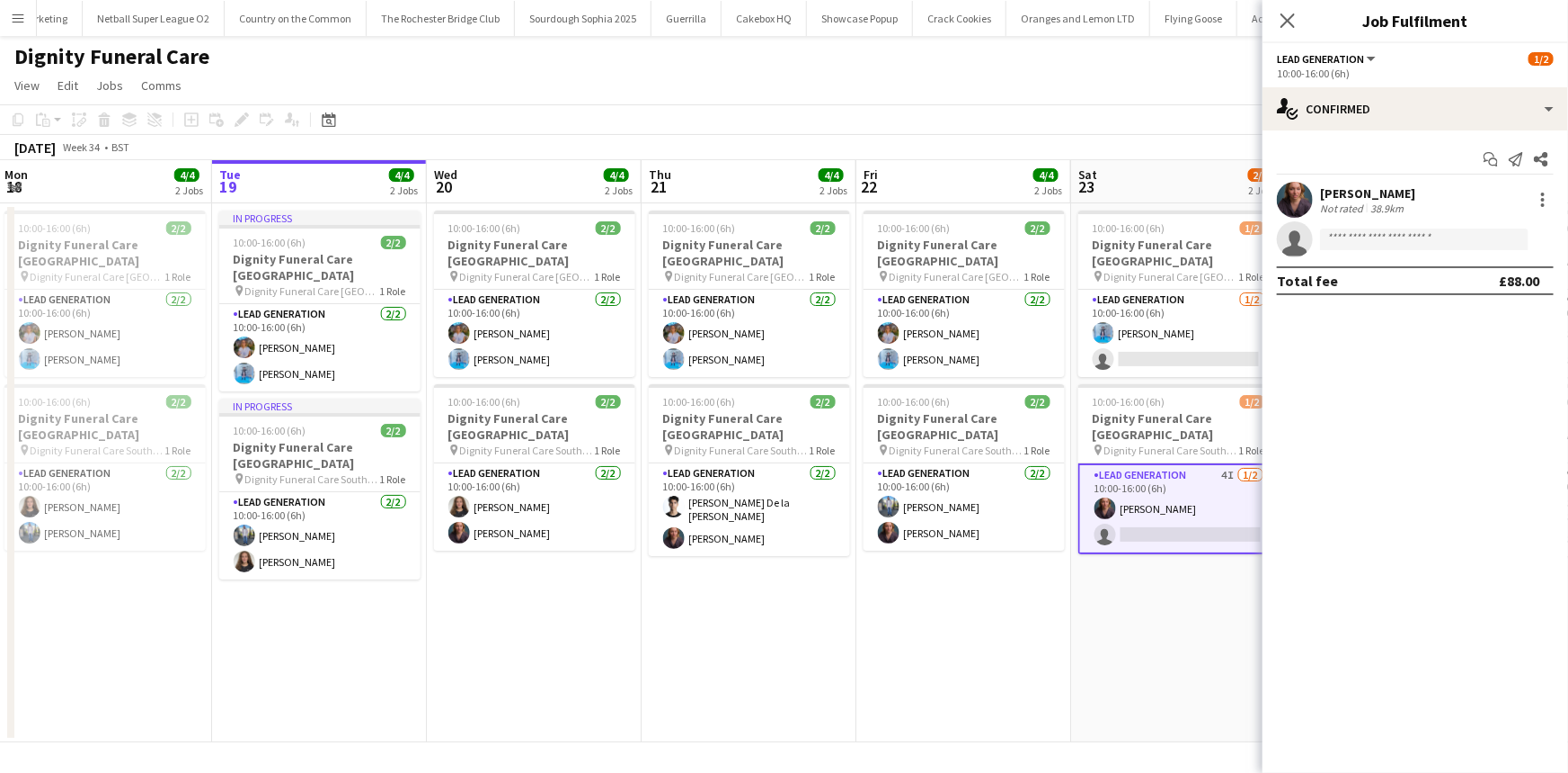
scroll to position [0, 645]
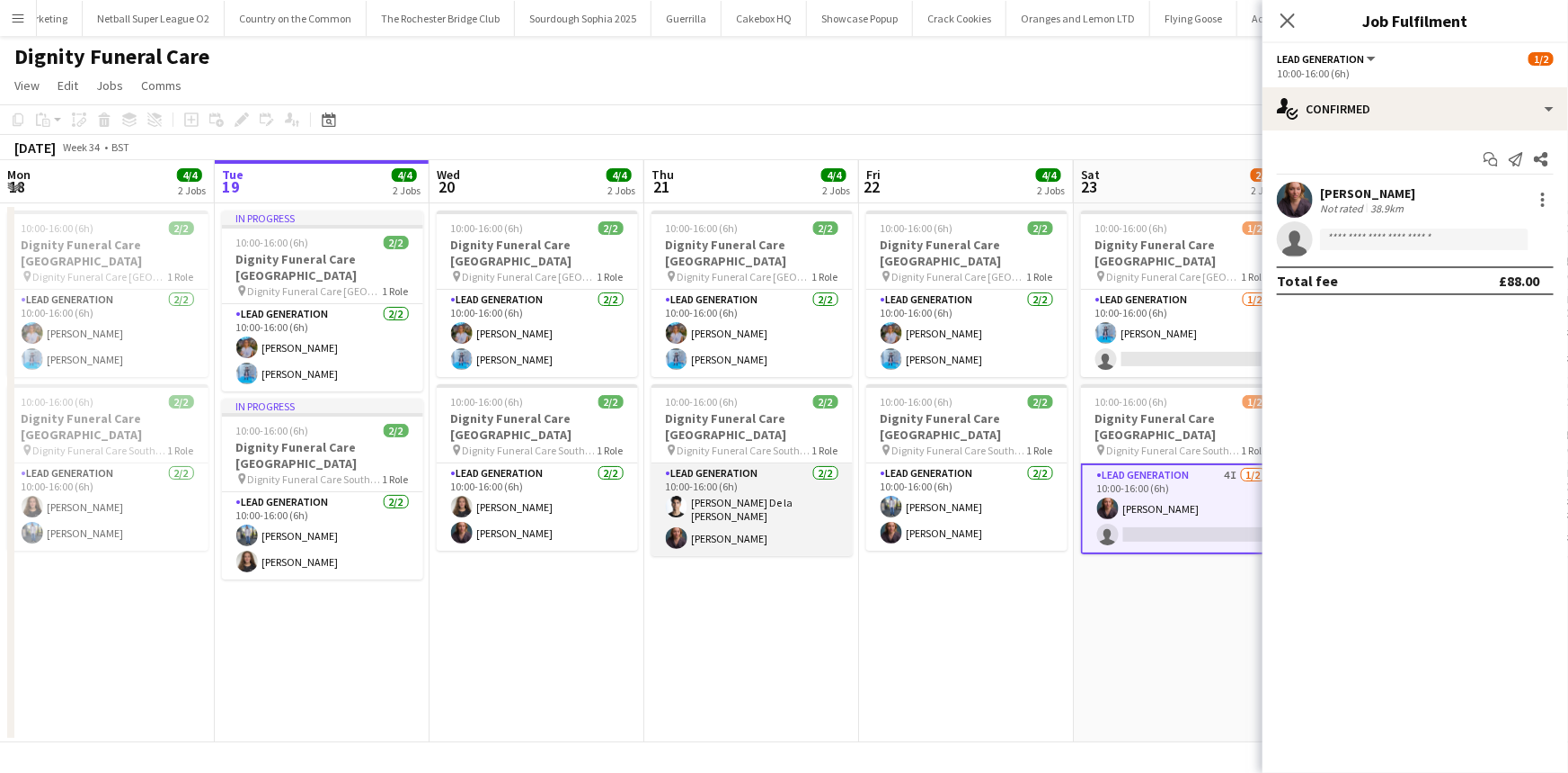
click at [716, 512] on app-card-role "Lead Generation 2/2 10:00-16:00 (6h) Adrian De la Rosa Sanchez Nicole Cuthbert" at bounding box center [752, 509] width 201 height 93
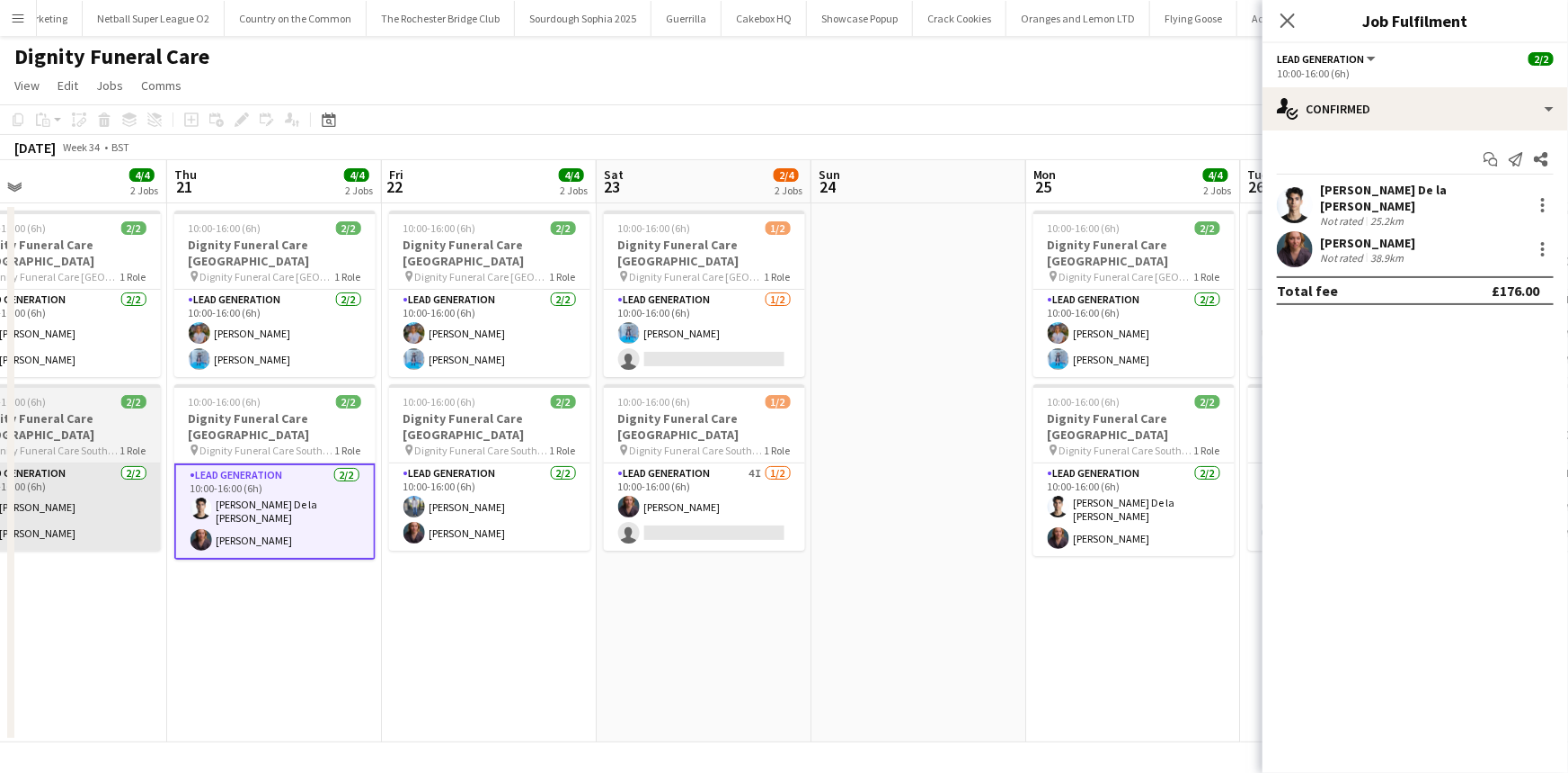
scroll to position [0, 514]
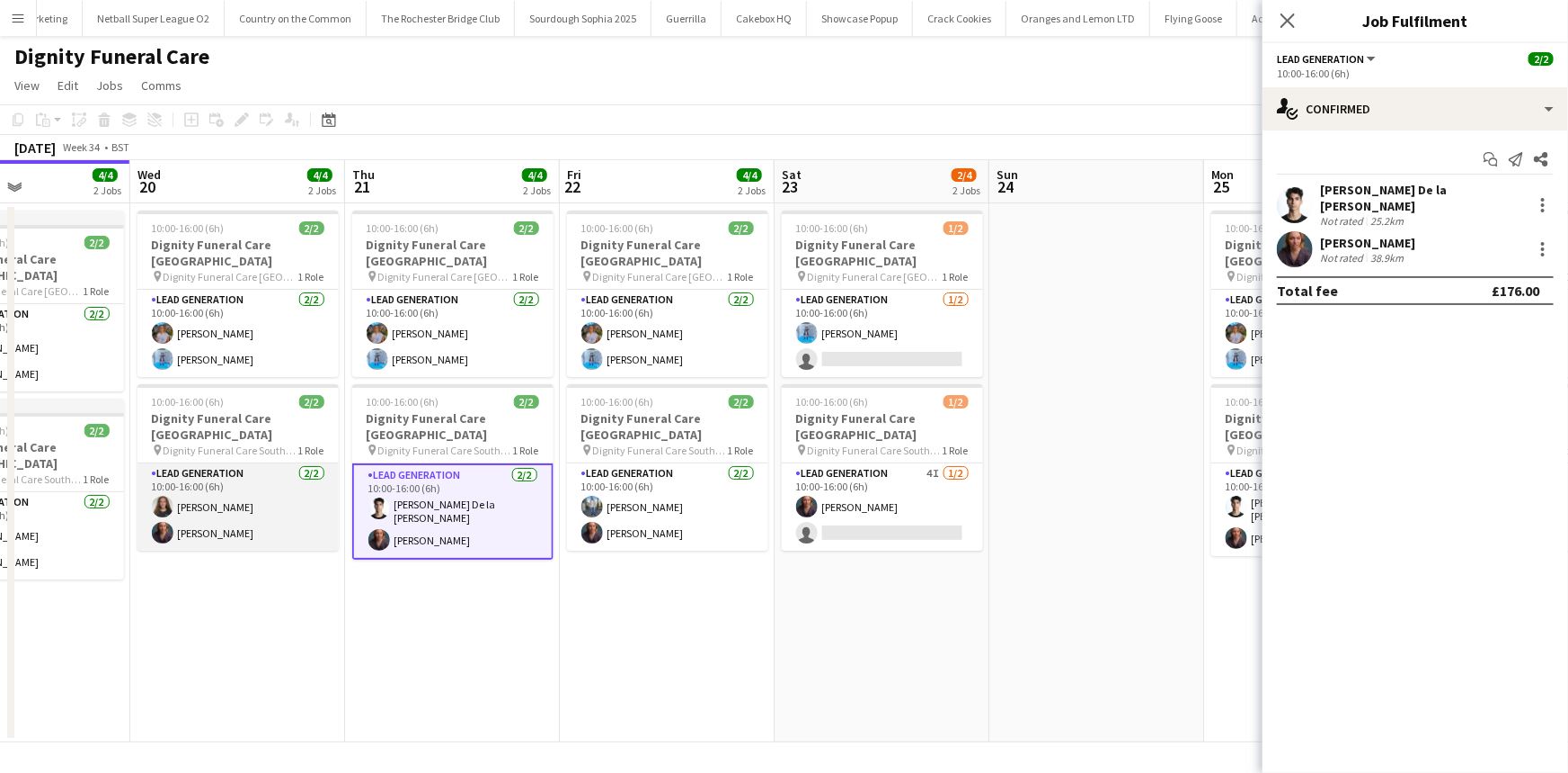
click at [262, 500] on app-card-role "Lead Generation 2/2 10:00-16:00 (6h) Katie Mills Nicole Cuthbert" at bounding box center [237, 506] width 201 height 87
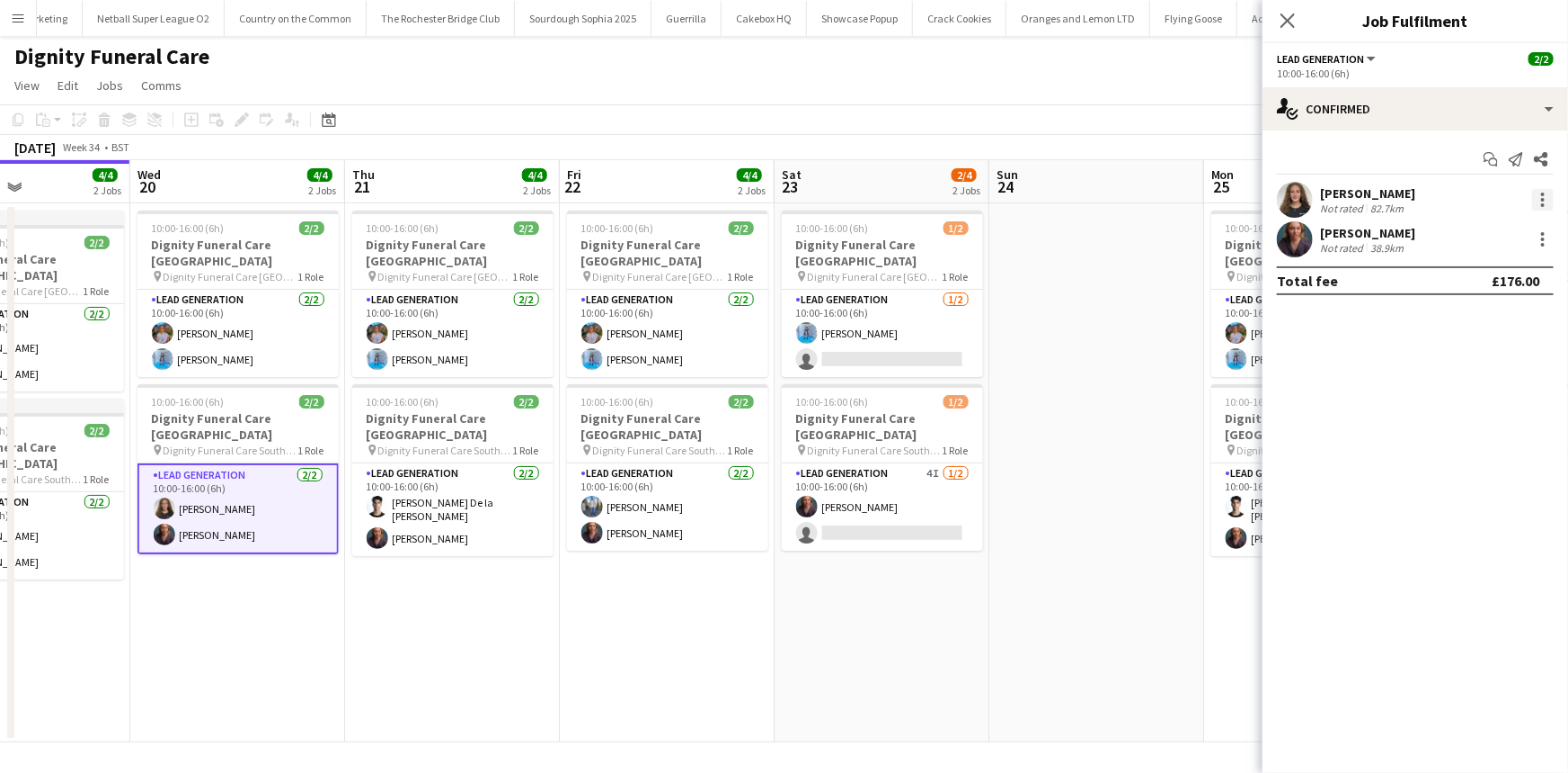
click at [1540, 192] on div at bounding box center [1543, 199] width 22 height 22
click at [1410, 195] on div at bounding box center [784, 386] width 1568 height 773
click at [1395, 197] on div "Katie Mills" at bounding box center [1368, 193] width 95 height 16
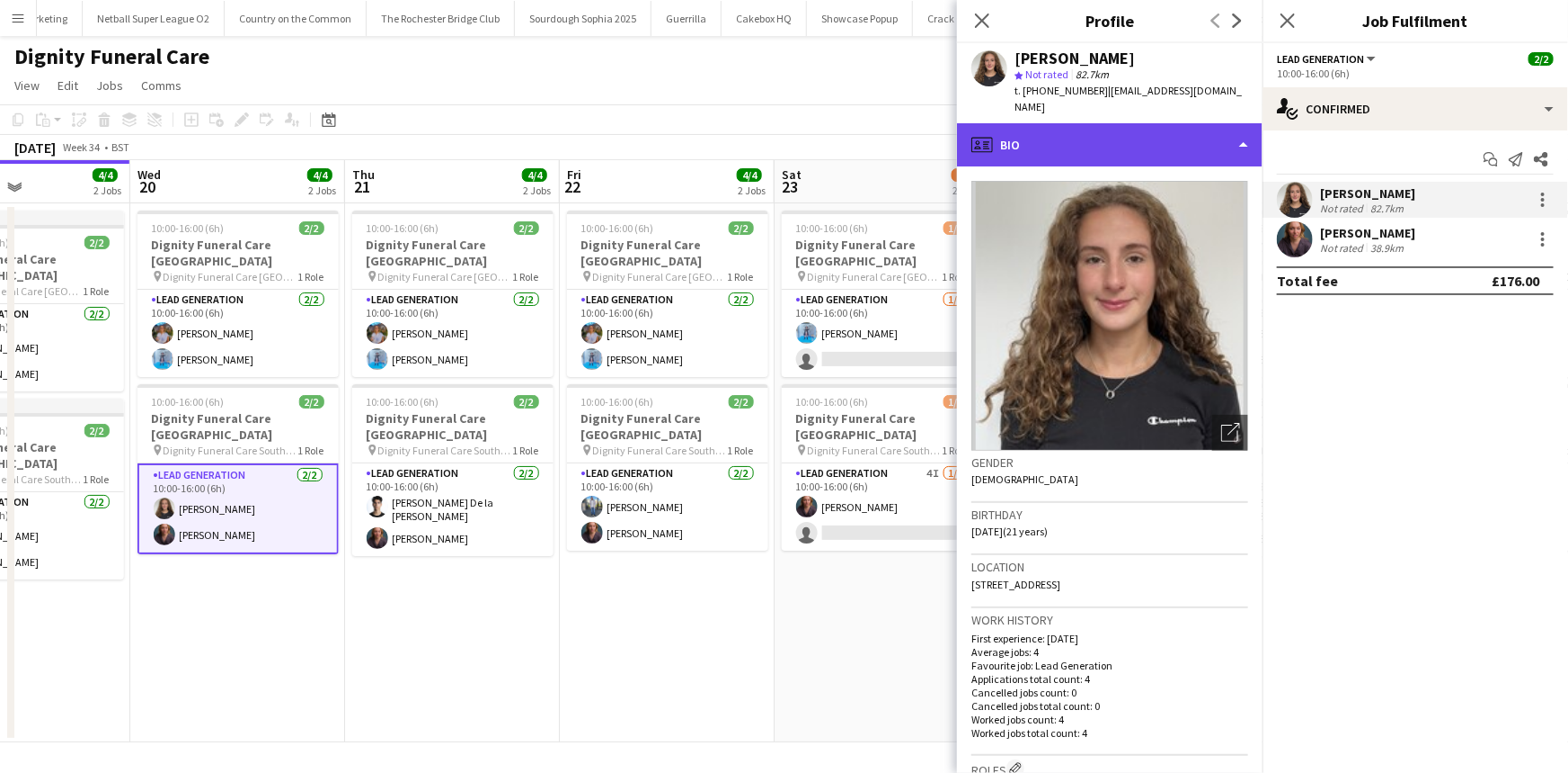
click at [1066, 133] on div "profile Bio" at bounding box center [1110, 144] width 305 height 43
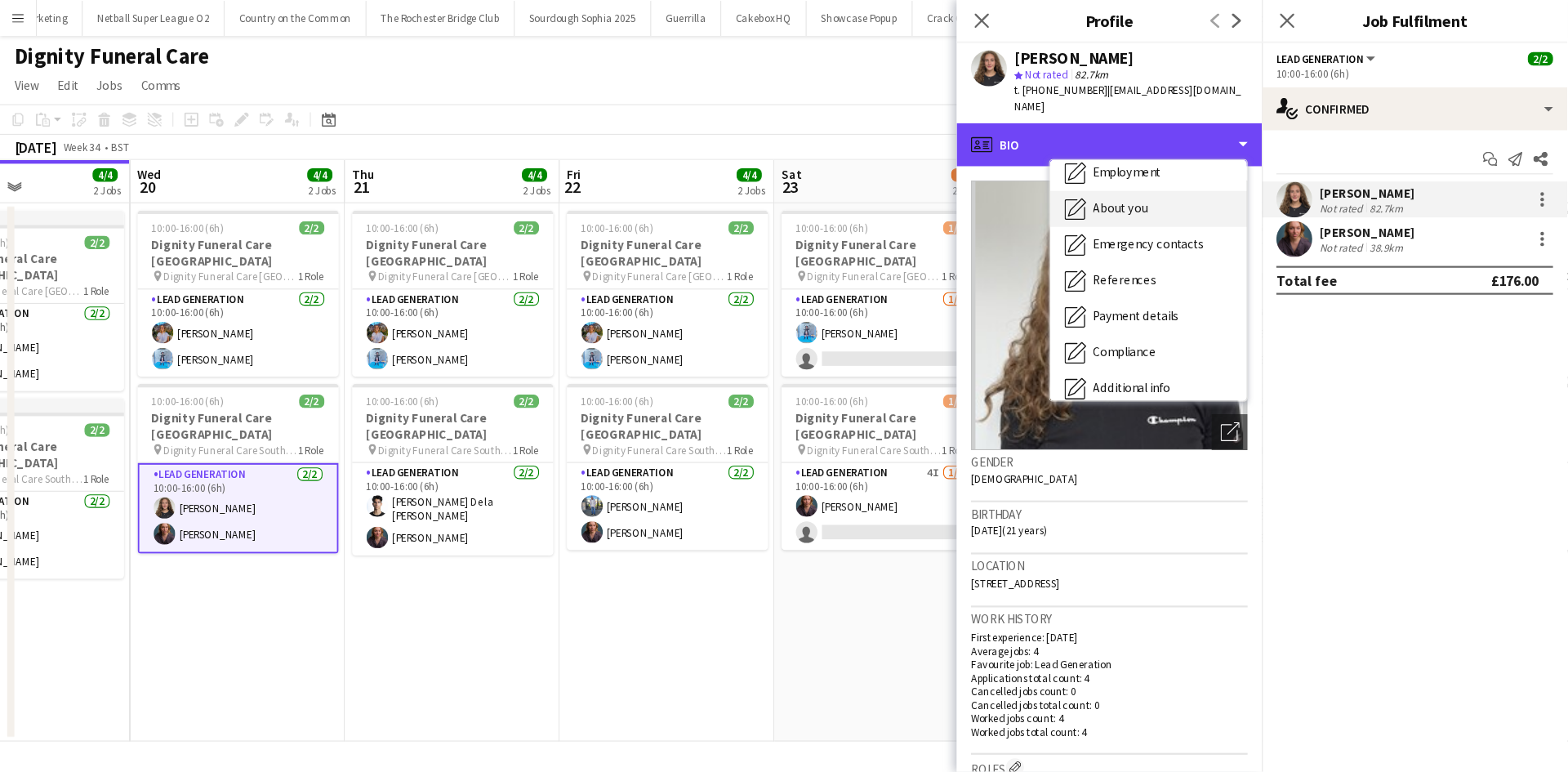
scroll to position [218, 0]
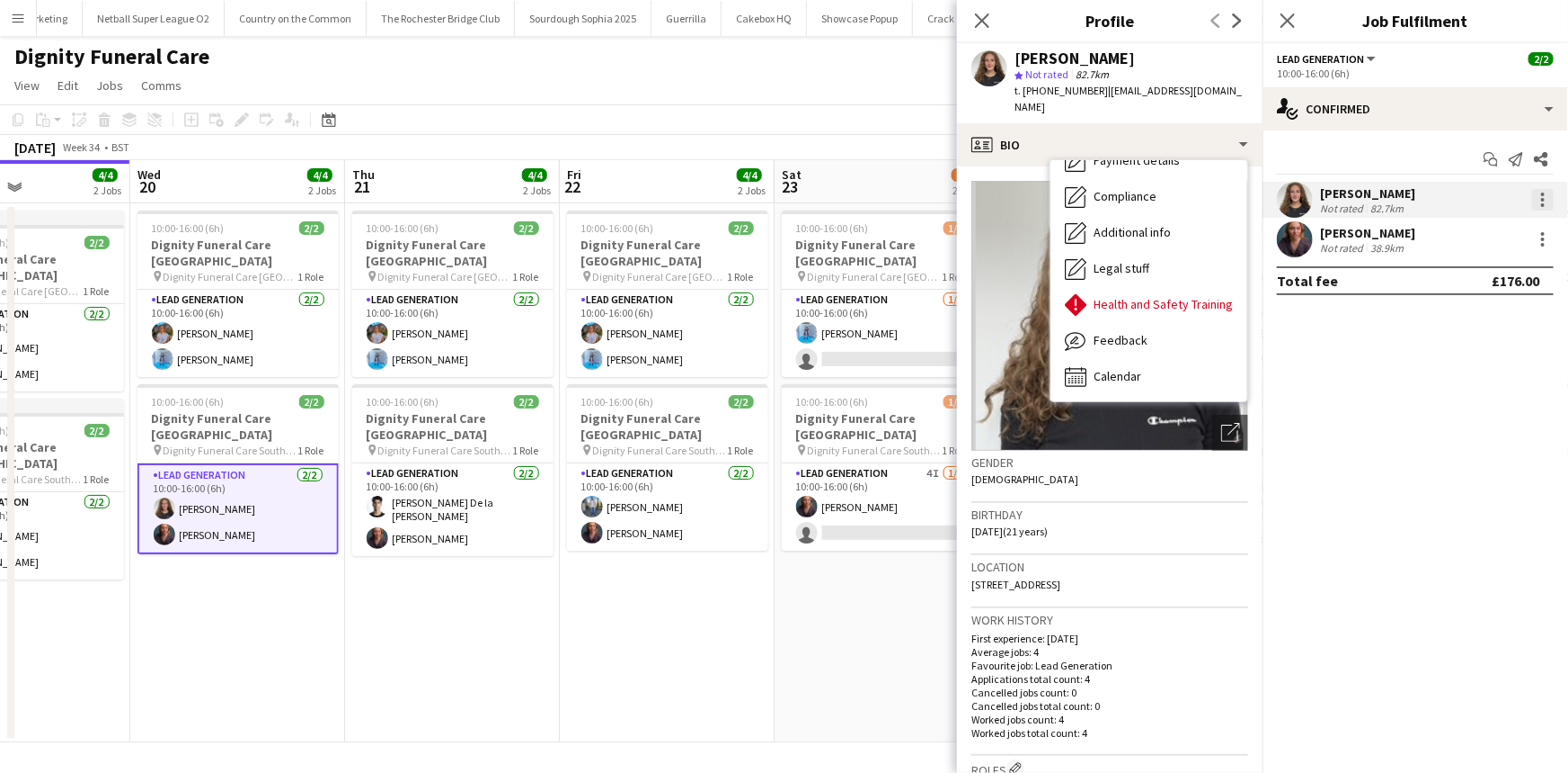
click at [1548, 199] on div at bounding box center [1543, 199] width 22 height 22
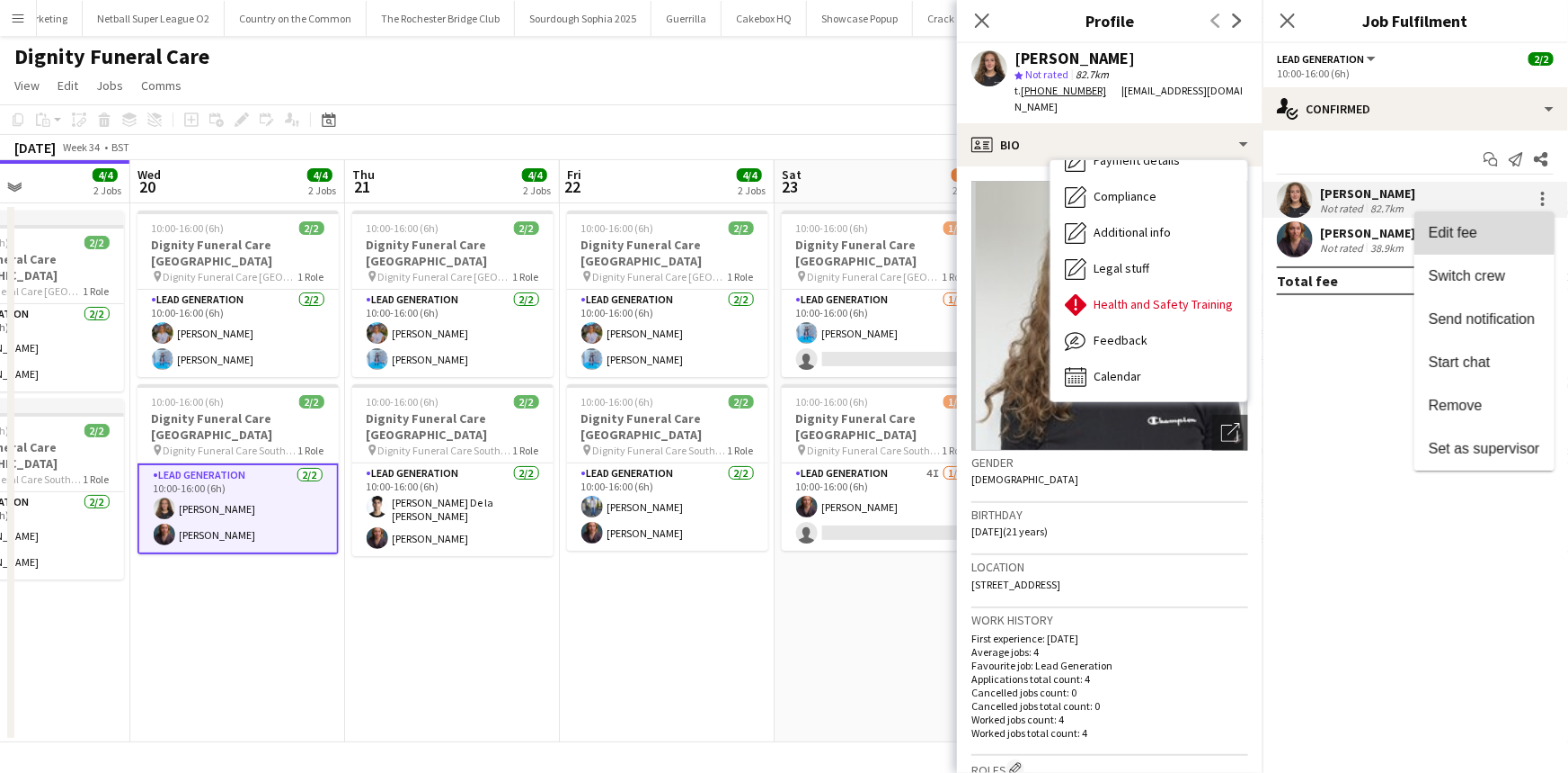
click at [1477, 223] on button "Edit fee" at bounding box center [1484, 232] width 140 height 43
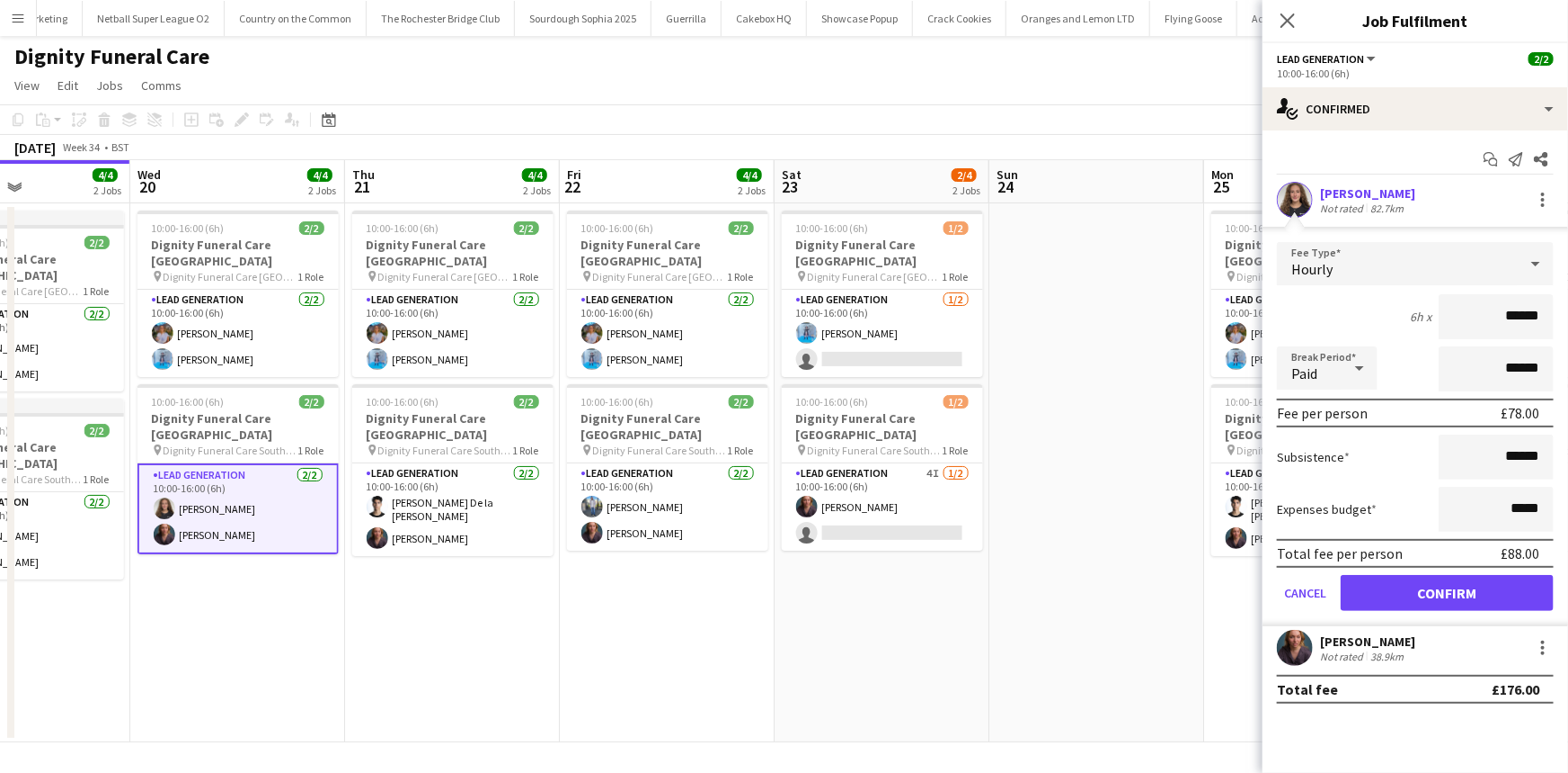
click at [1334, 379] on div "Paid" at bounding box center [1310, 367] width 65 height 43
click at [1365, 261] on div at bounding box center [784, 386] width 1568 height 773
click at [1365, 261] on div "Hourly" at bounding box center [1397, 263] width 241 height 43
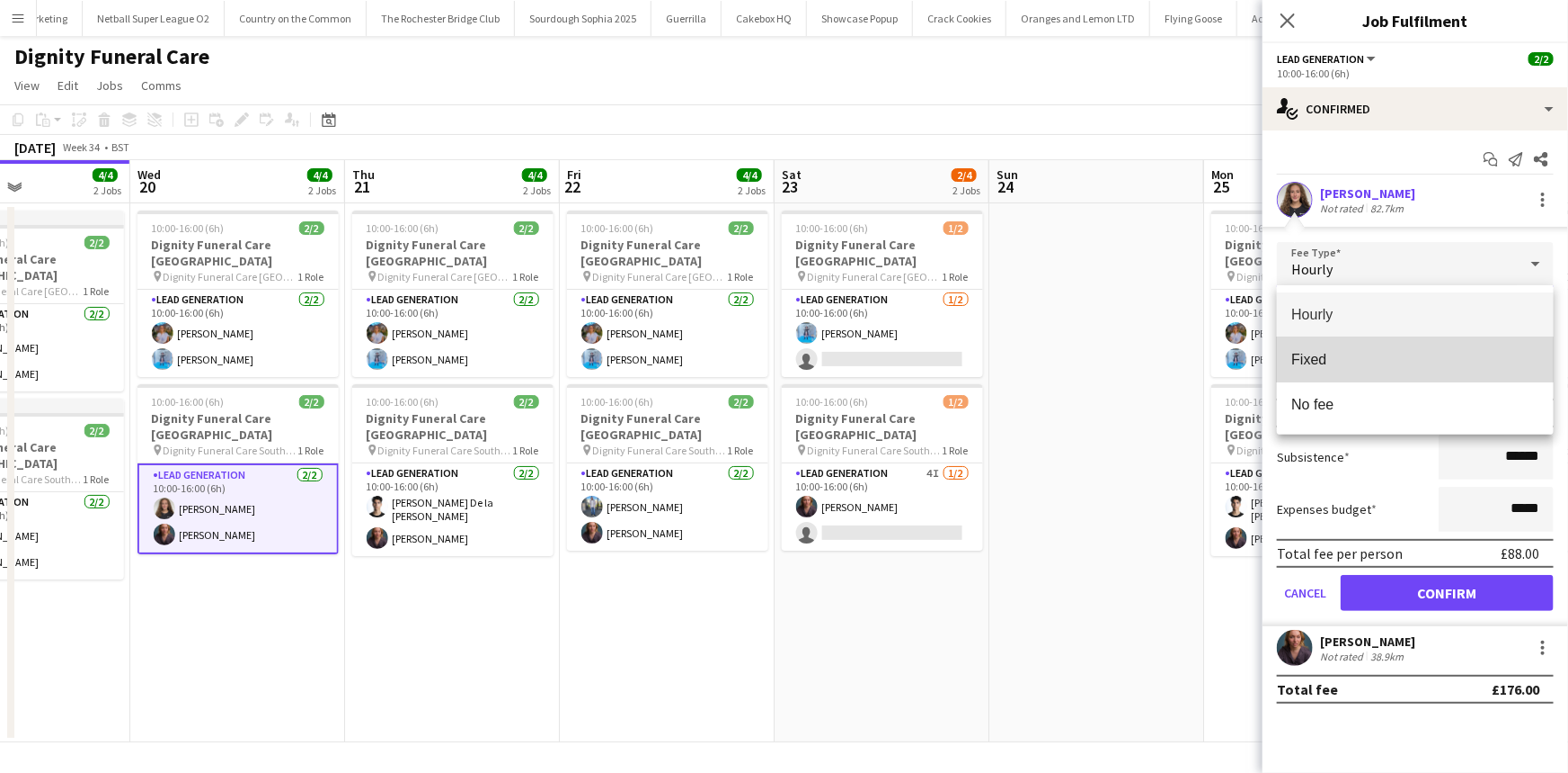
click at [1357, 353] on span "Fixed" at bounding box center [1415, 360] width 248 height 17
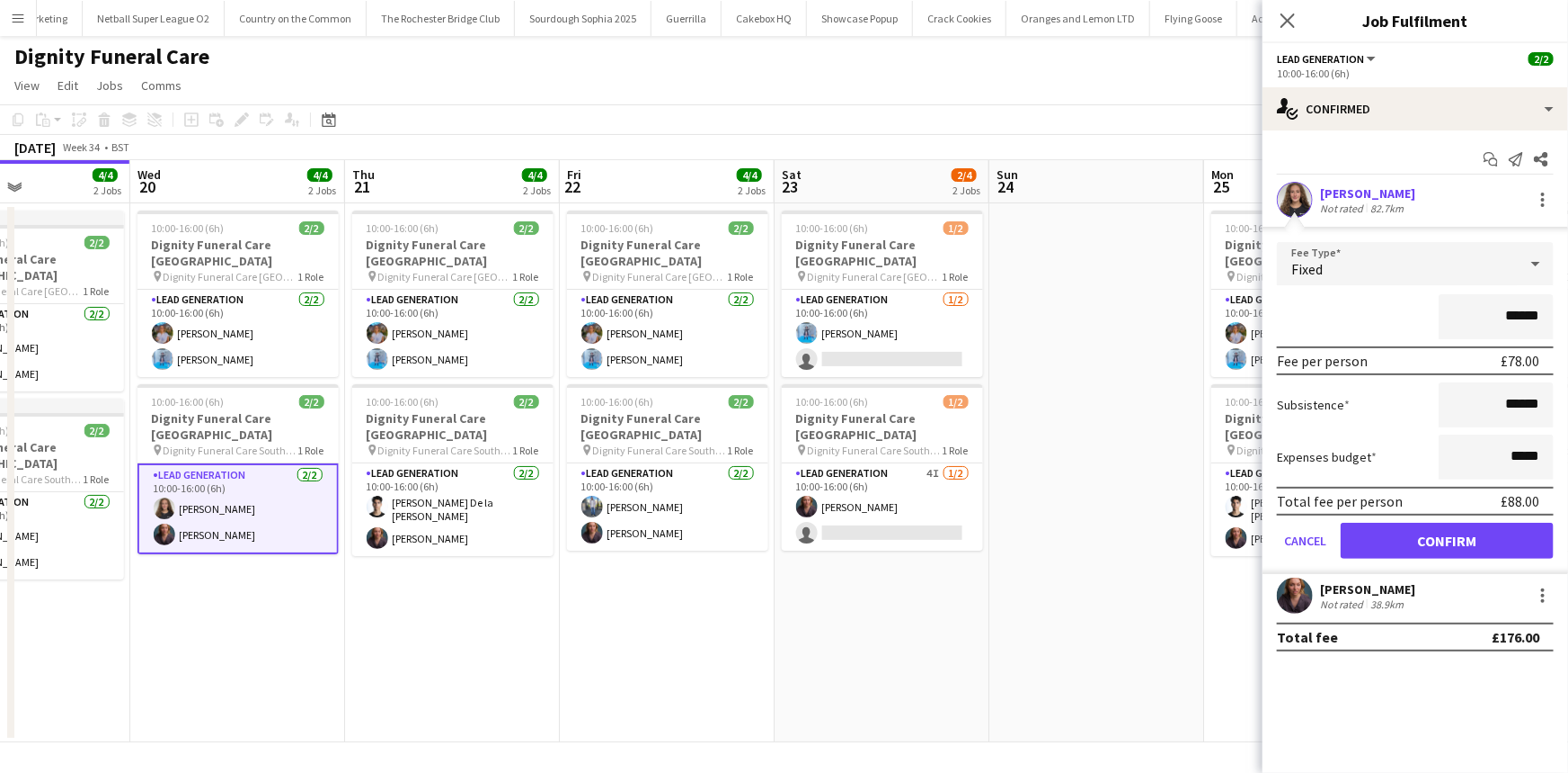
click at [1528, 313] on input "******" at bounding box center [1496, 316] width 115 height 45
click at [1302, 525] on button "Cancel" at bounding box center [1305, 541] width 56 height 36
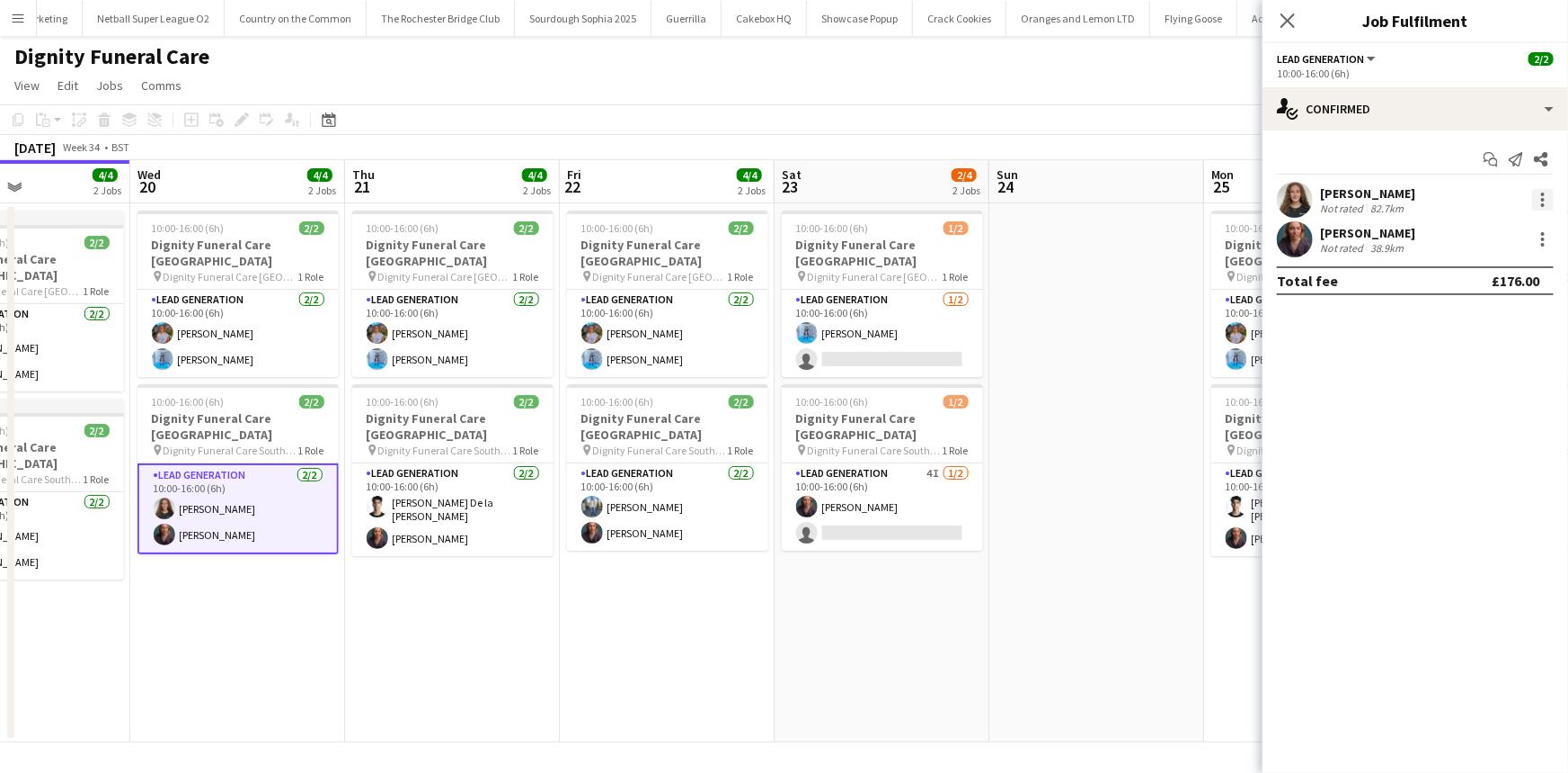
click at [1534, 197] on div at bounding box center [1543, 199] width 22 height 22
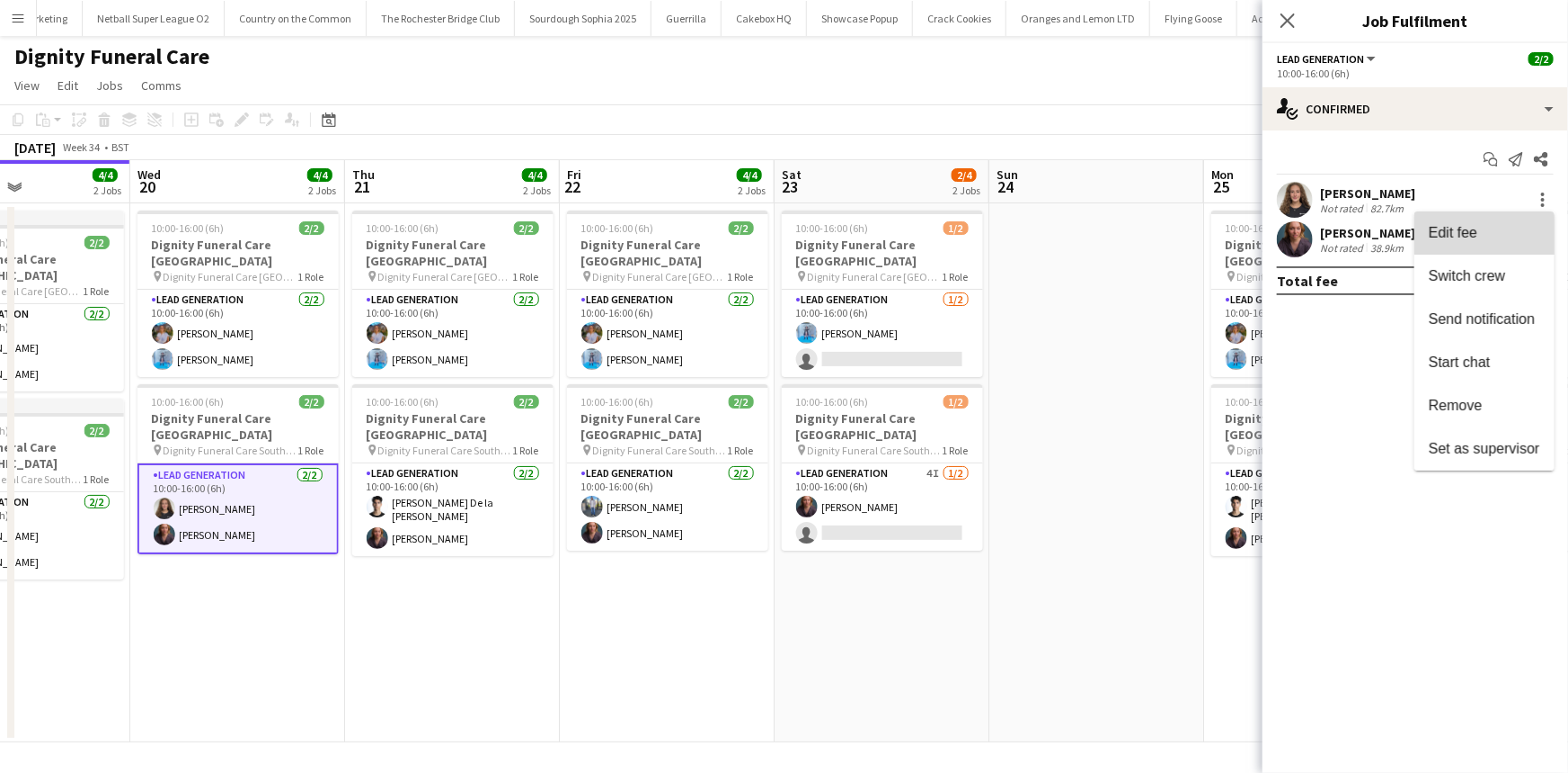
click at [1475, 239] on span "Edit fee" at bounding box center [1453, 233] width 49 height 15
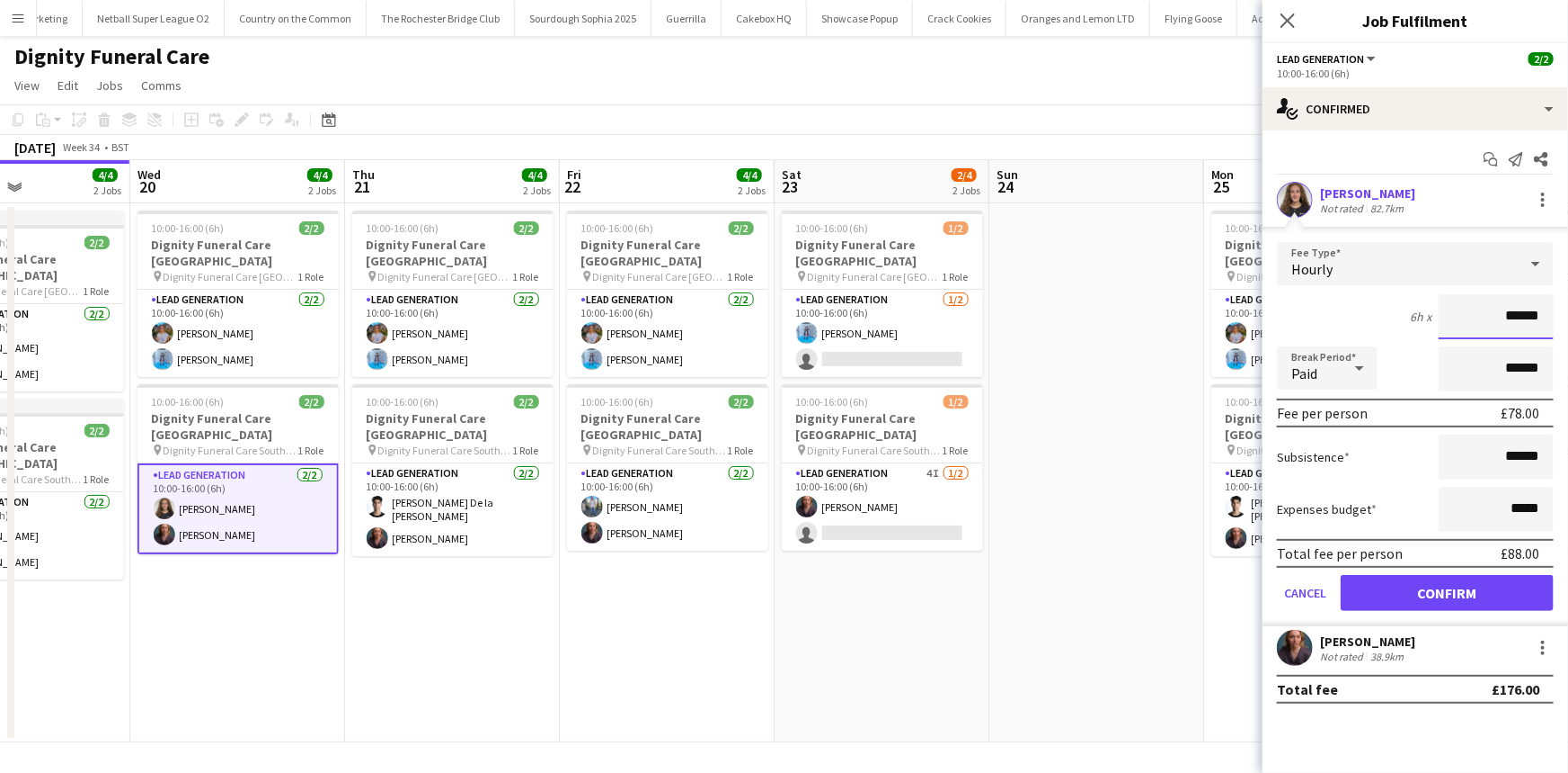
drag, startPoint x: 1551, startPoint y: 309, endPoint x: 1508, endPoint y: 309, distance: 43.0
click at [1508, 309] on input "******" at bounding box center [1496, 316] width 115 height 45
type input "******"
click at [1460, 248] on div "Hourly" at bounding box center [1397, 263] width 241 height 43
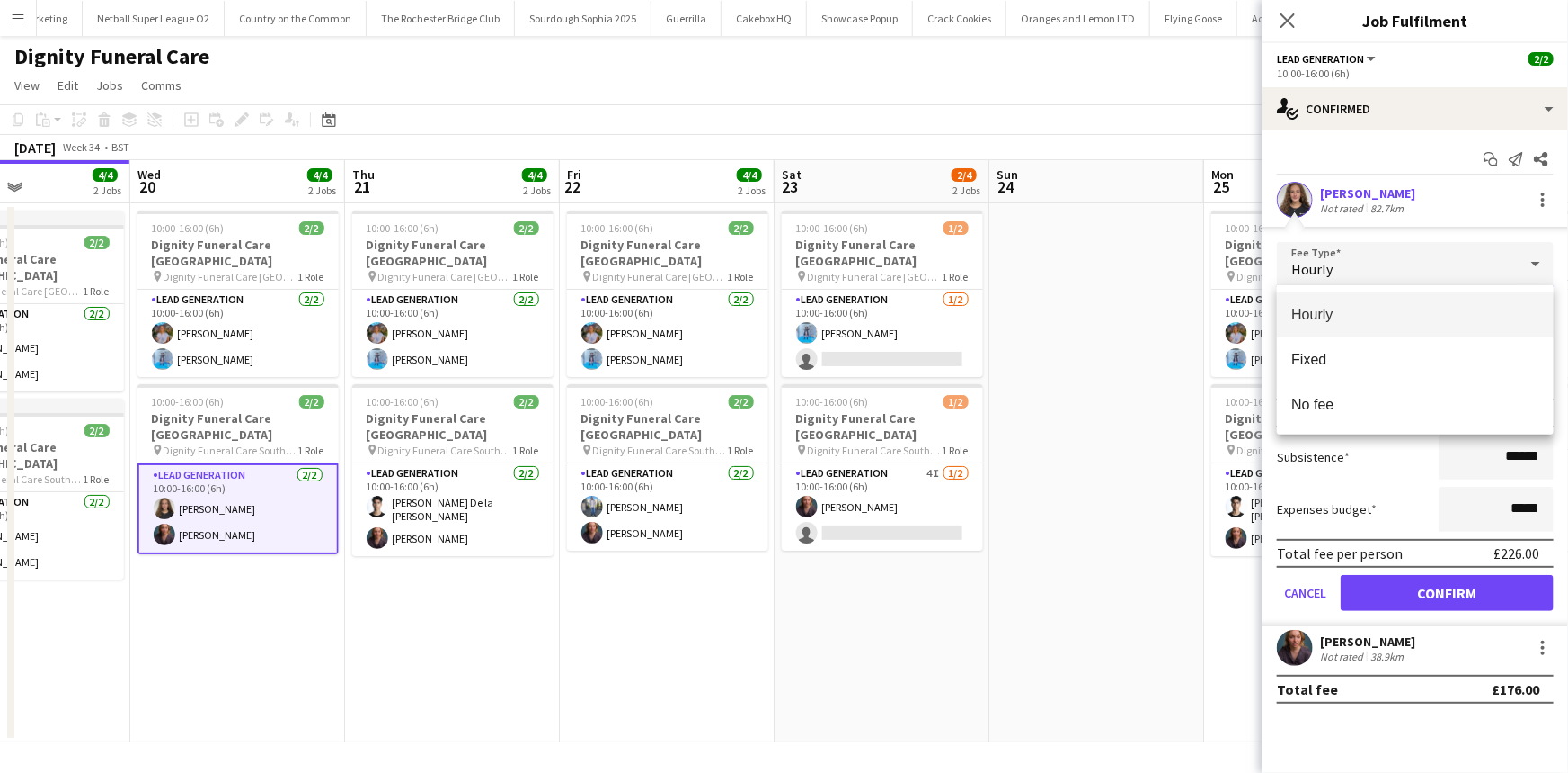
click at [1423, 147] on div at bounding box center [784, 386] width 1568 height 773
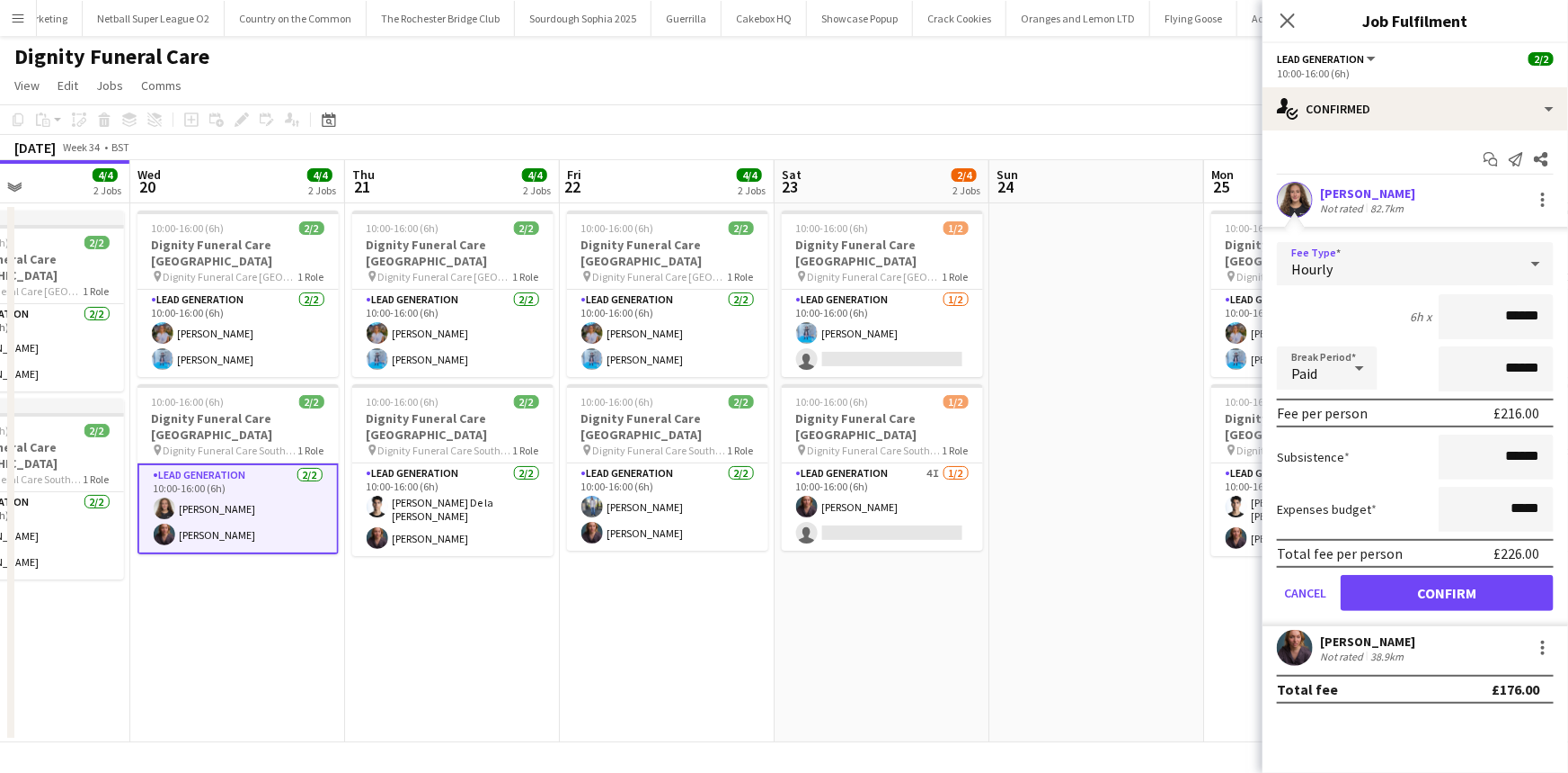
click at [1403, 264] on div "Hourly" at bounding box center [1397, 263] width 241 height 43
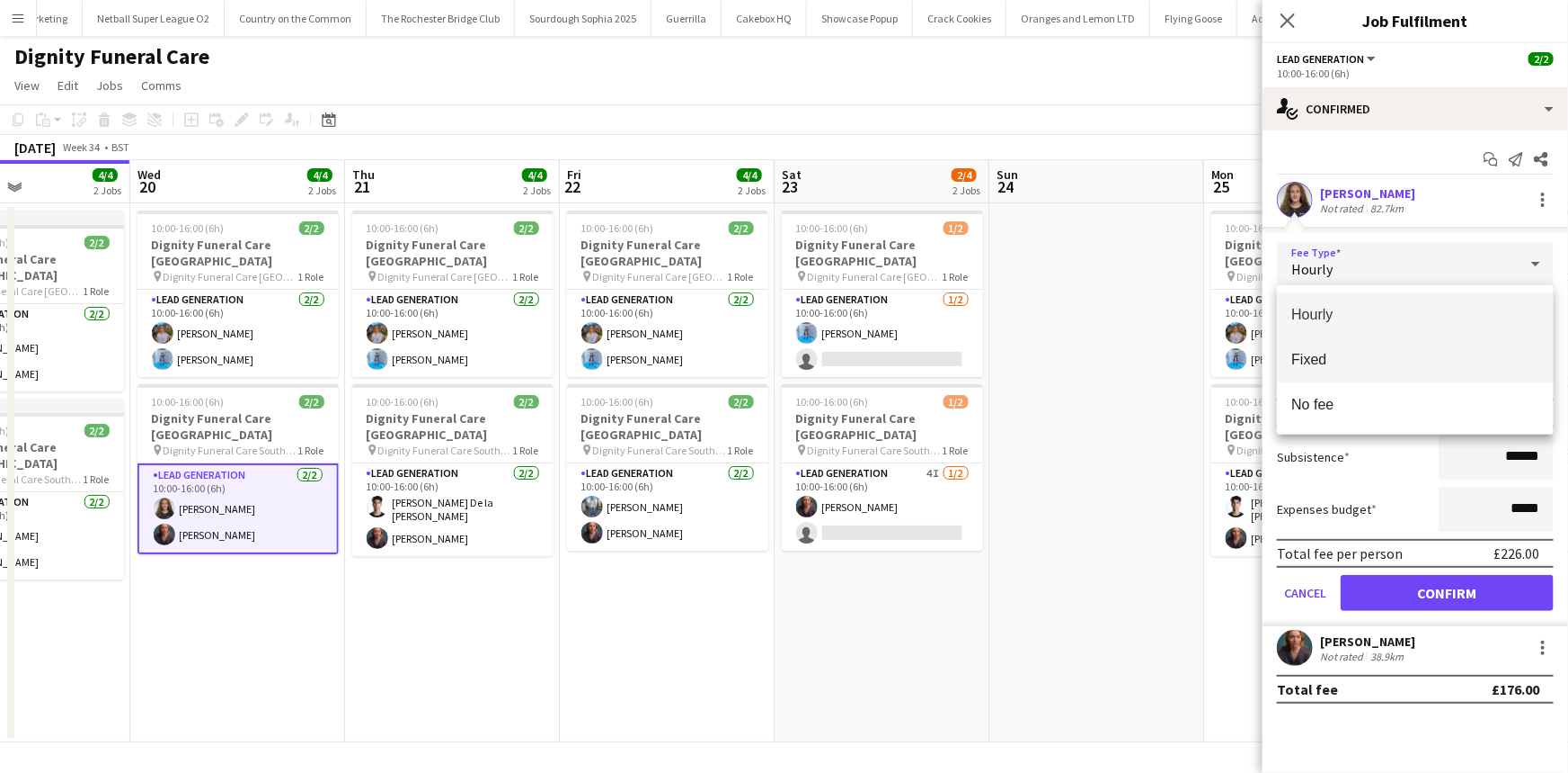
click at [1396, 366] on span "Fixed" at bounding box center [1415, 360] width 248 height 17
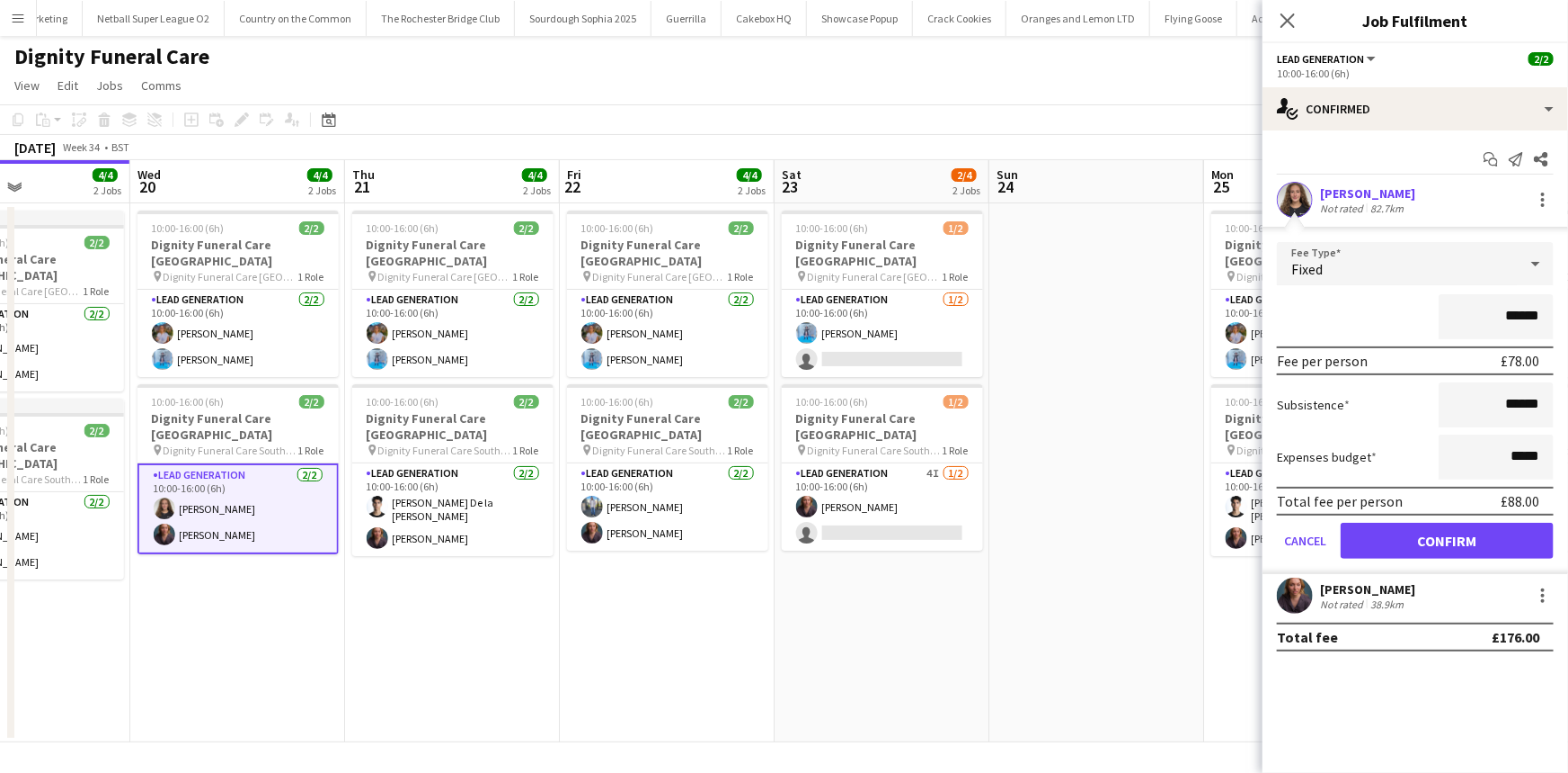
click at [1526, 316] on input "******" at bounding box center [1496, 316] width 115 height 45
drag, startPoint x: 1522, startPoint y: 316, endPoint x: 1512, endPoint y: 313, distance: 10.4
click at [1512, 313] on input "******" at bounding box center [1496, 316] width 115 height 45
click at [1516, 315] on input "******" at bounding box center [1496, 316] width 115 height 45
drag, startPoint x: 1519, startPoint y: 317, endPoint x: 1508, endPoint y: 322, distance: 12.1
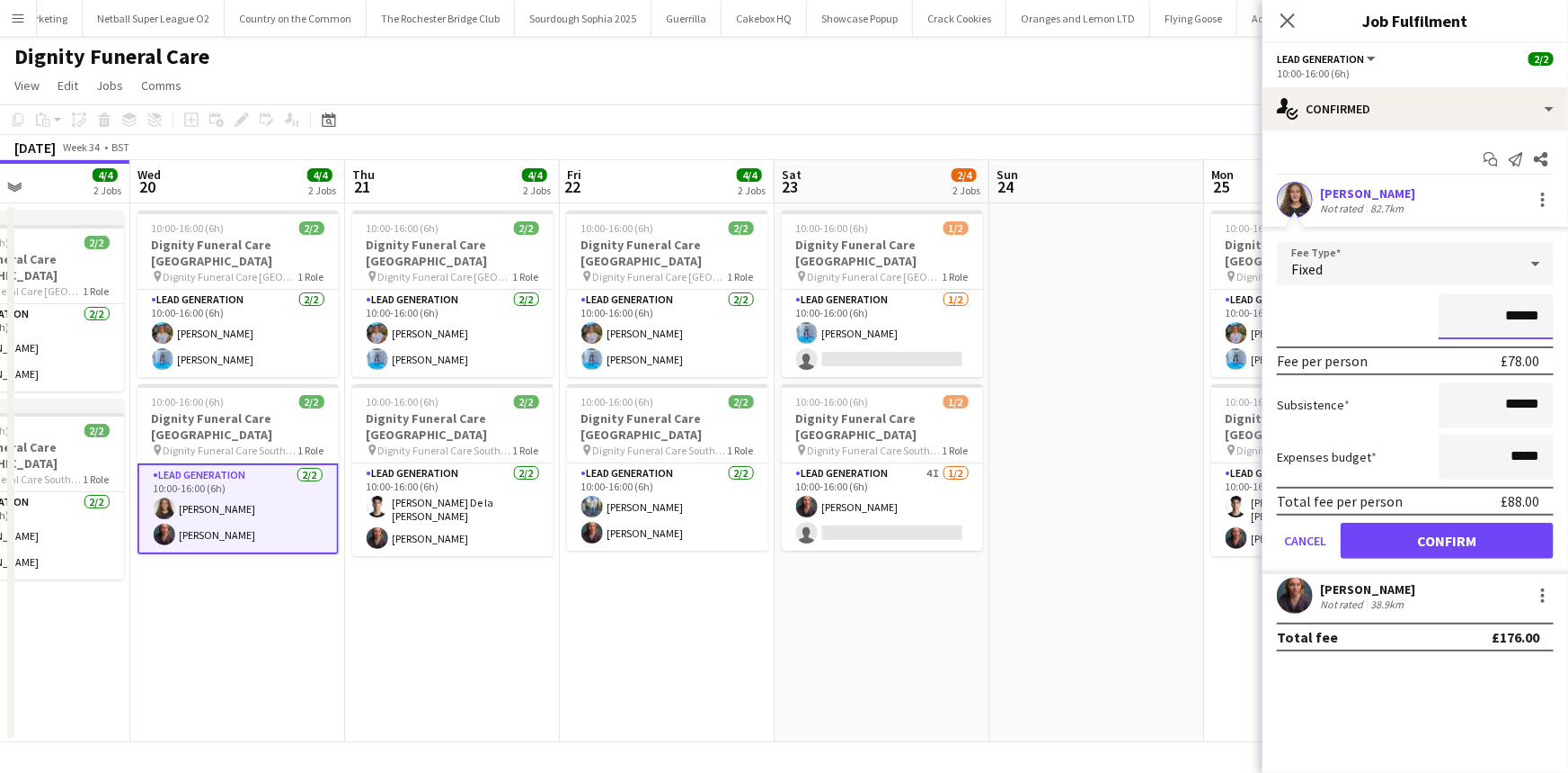
click at [1508, 322] on input "******" at bounding box center [1496, 316] width 115 height 45
type input "******"
click at [1482, 535] on button "Confirm" at bounding box center [1447, 541] width 213 height 36
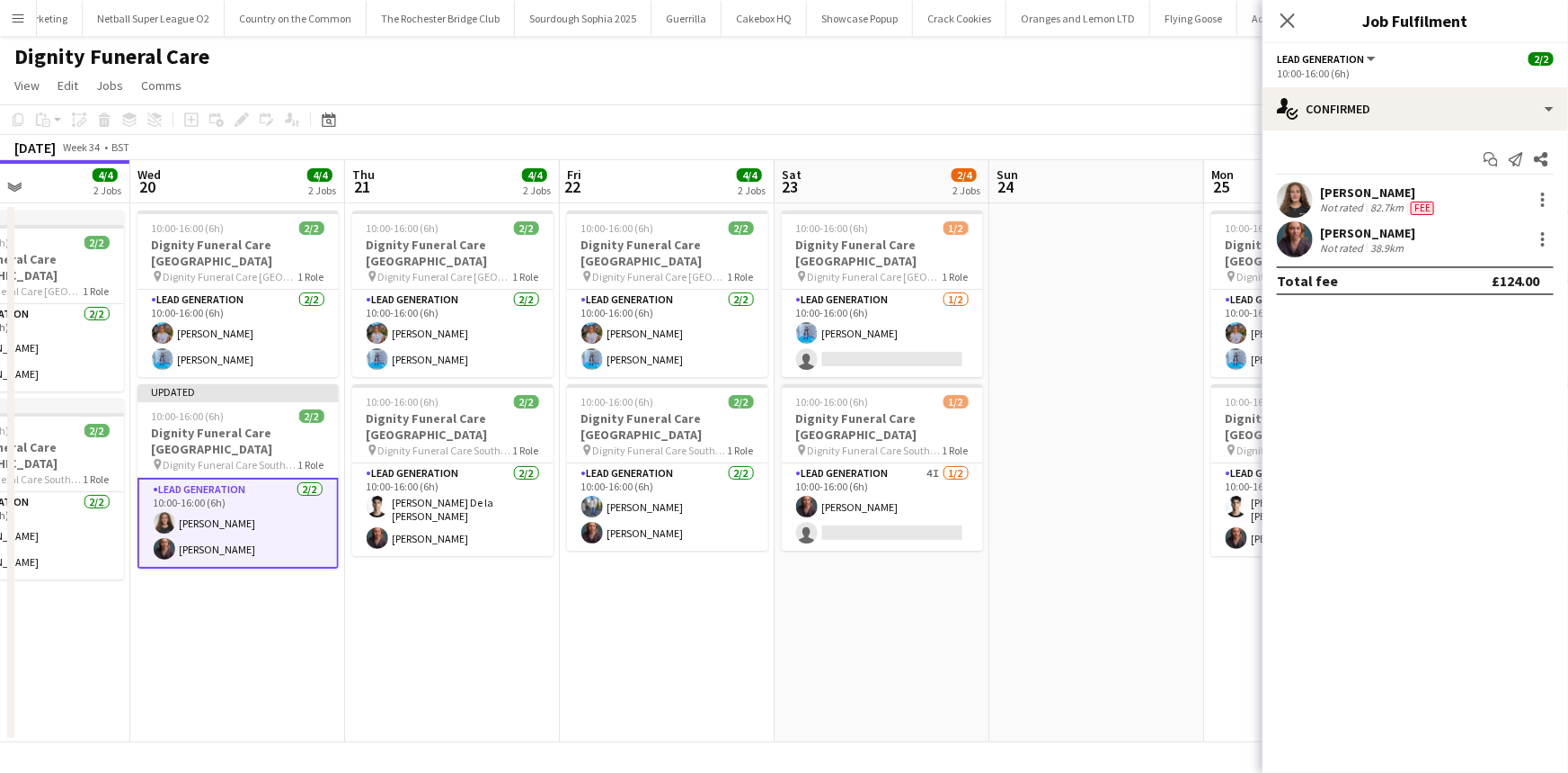
click at [1483, 191] on div "Katie Mills Not rated 82.7km Fee" at bounding box center [1415, 199] width 305 height 36
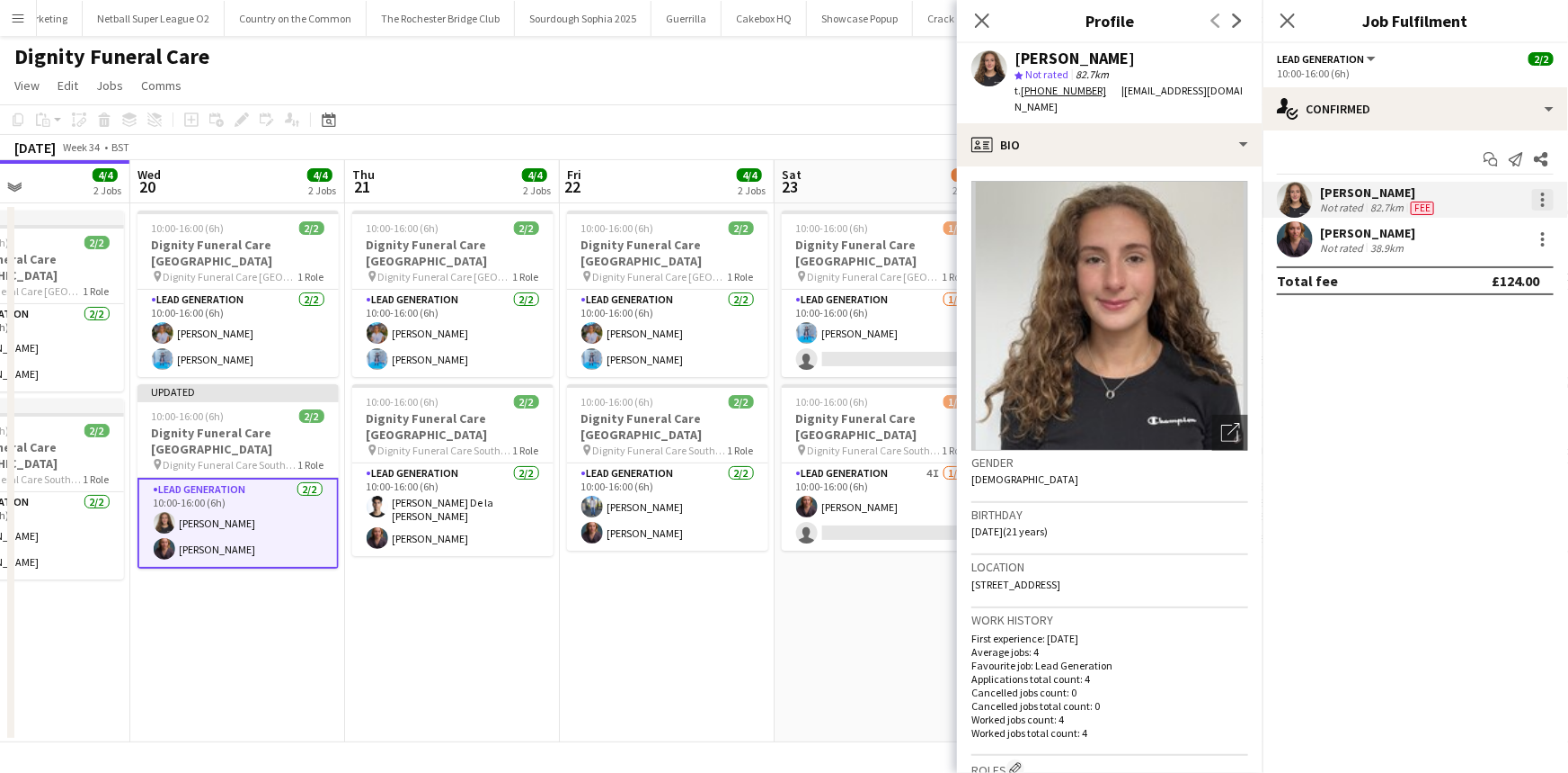
click at [1549, 204] on div at bounding box center [1543, 199] width 22 height 22
click at [1490, 237] on span "Edit fee" at bounding box center [1484, 233] width 112 height 16
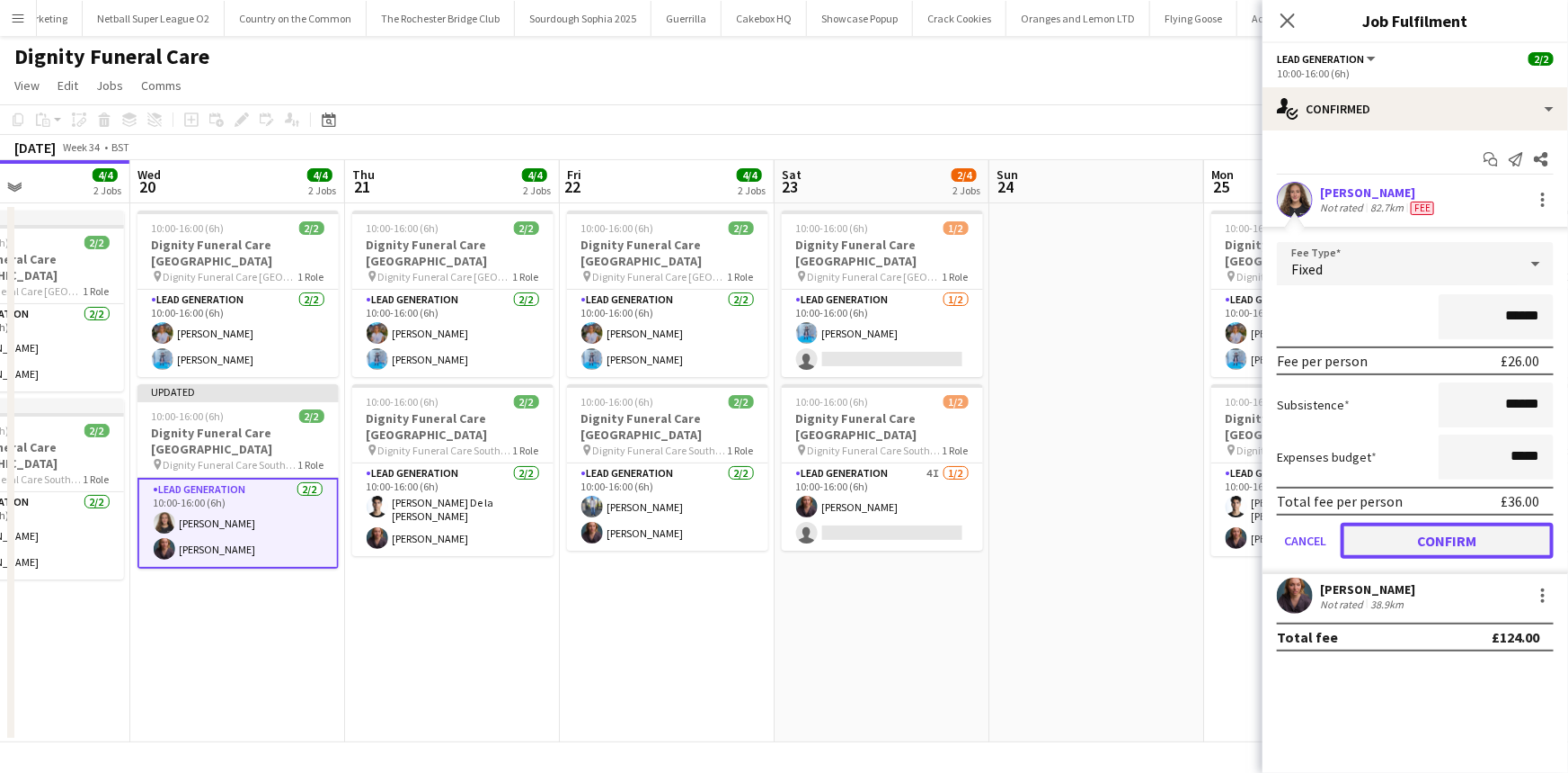
click at [1430, 538] on button "Confirm" at bounding box center [1447, 541] width 213 height 36
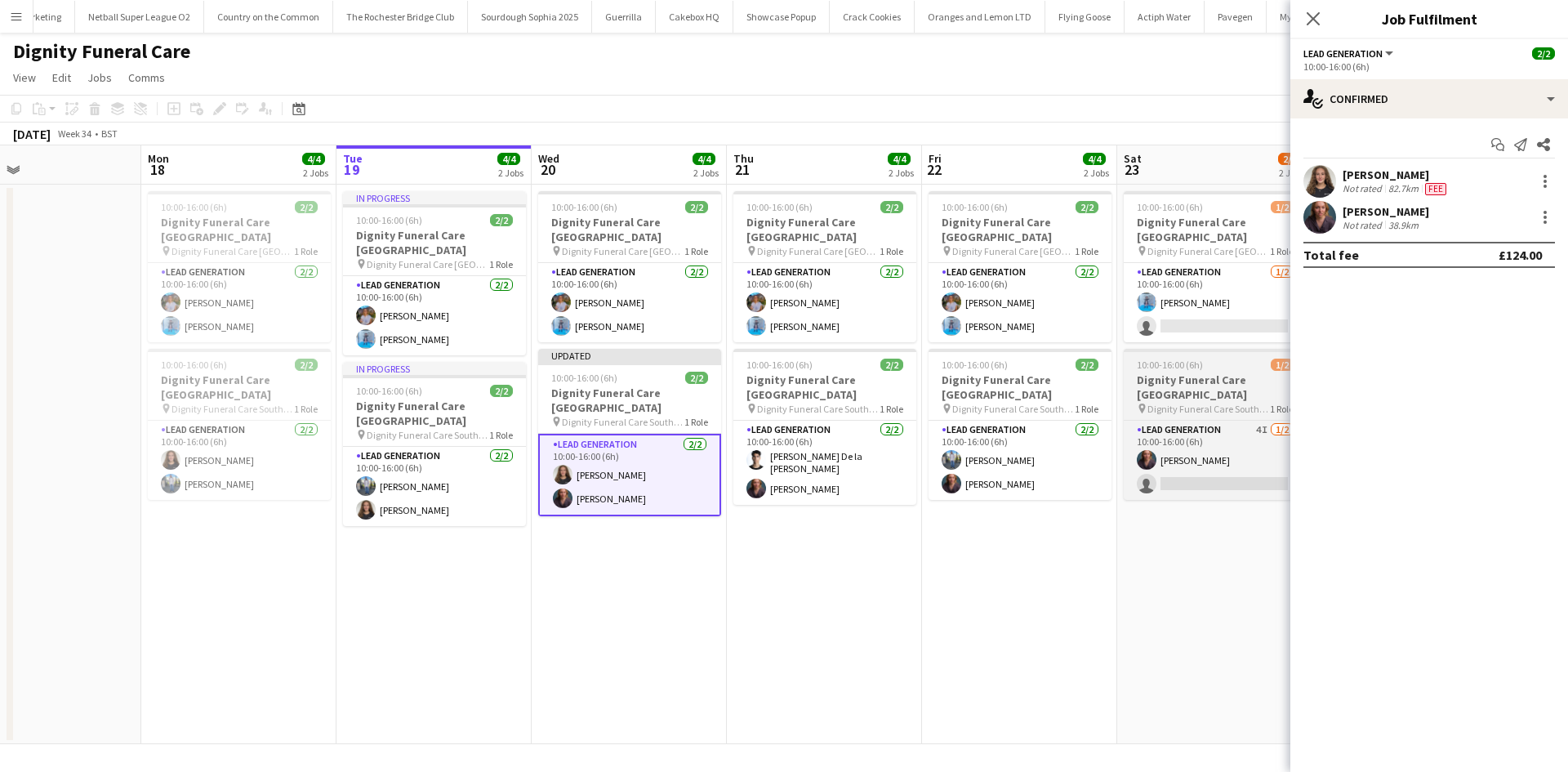
scroll to position [0, 446]
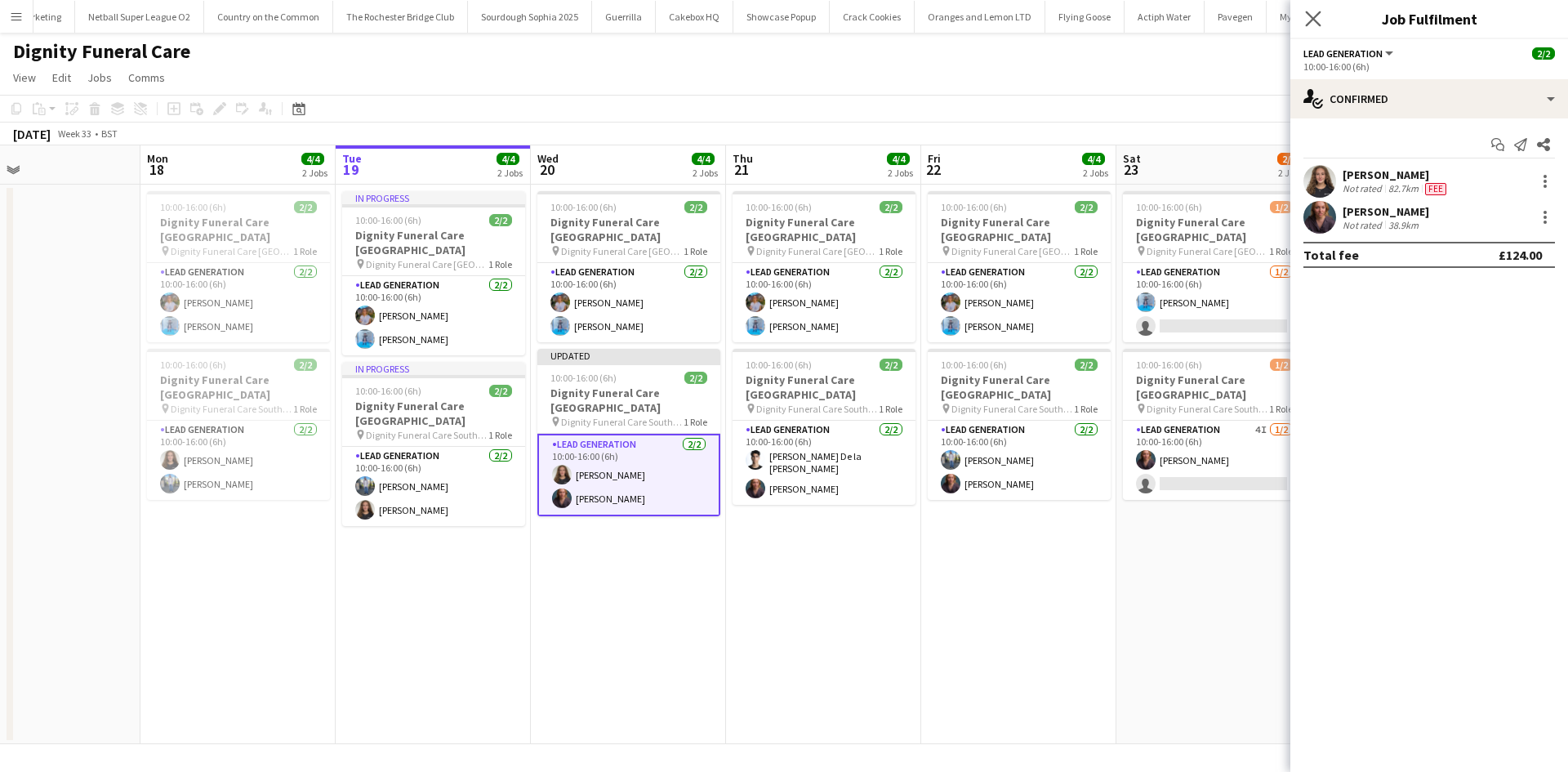
click at [1303, 12] on app-icon "Close pop-in" at bounding box center [1313, 18] width 23 height 23
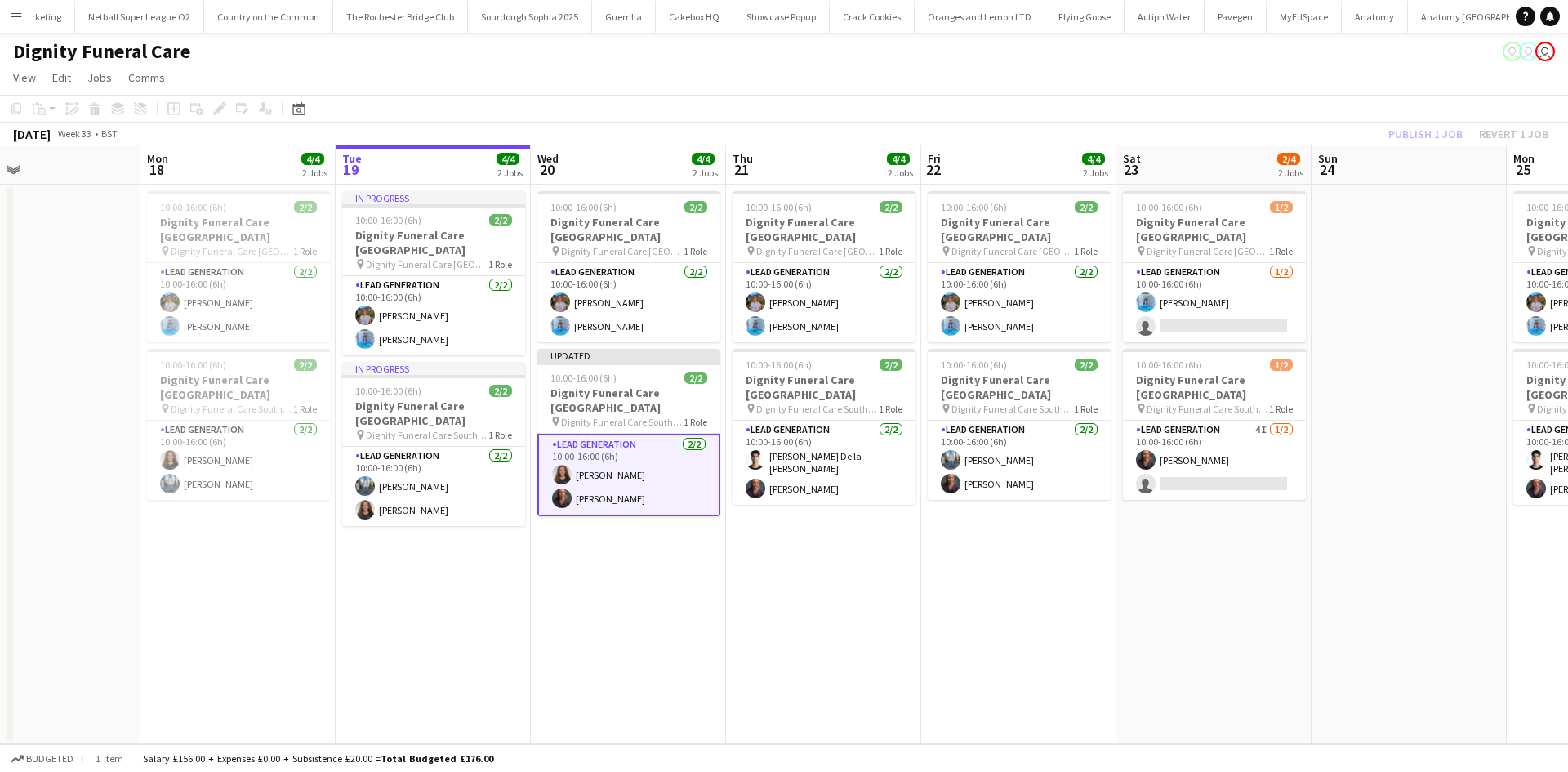
click at [1425, 134] on div "Publish 1 job Revert 1 job" at bounding box center [1468, 133] width 199 height 22
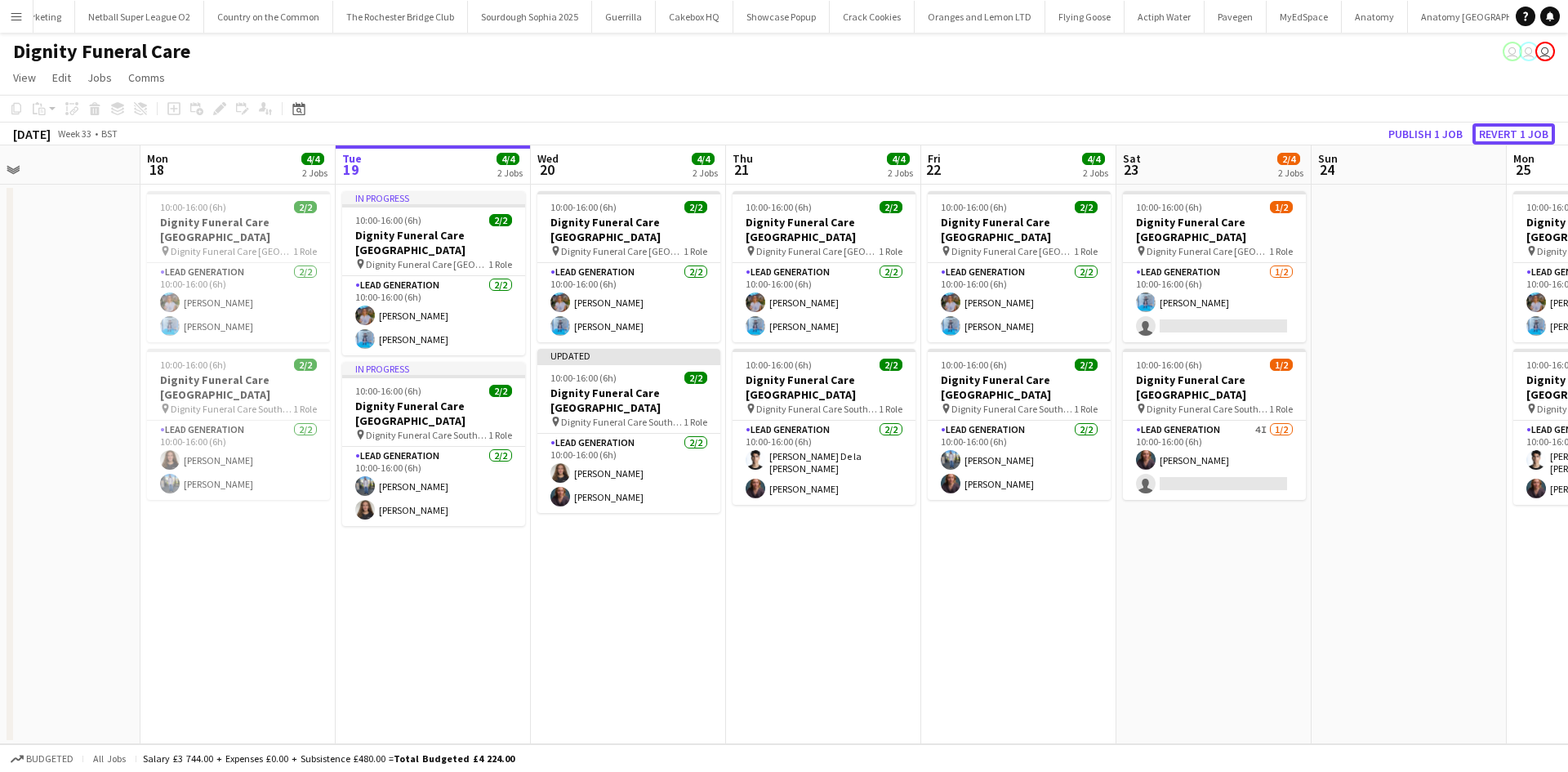
click at [1425, 134] on button "Revert 1 job" at bounding box center [1513, 133] width 82 height 22
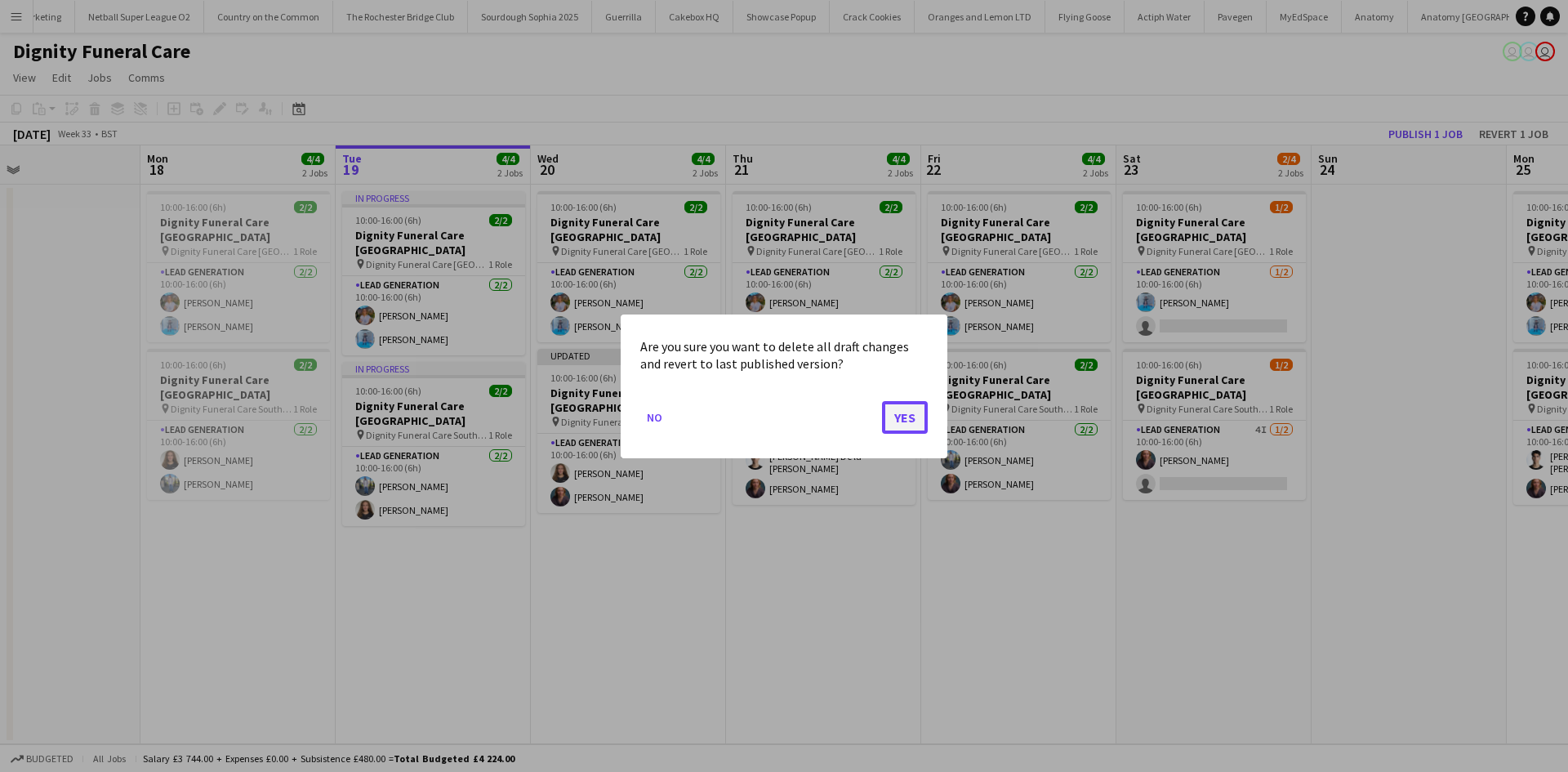
click at [902, 414] on button "Yes" at bounding box center [905, 417] width 46 height 33
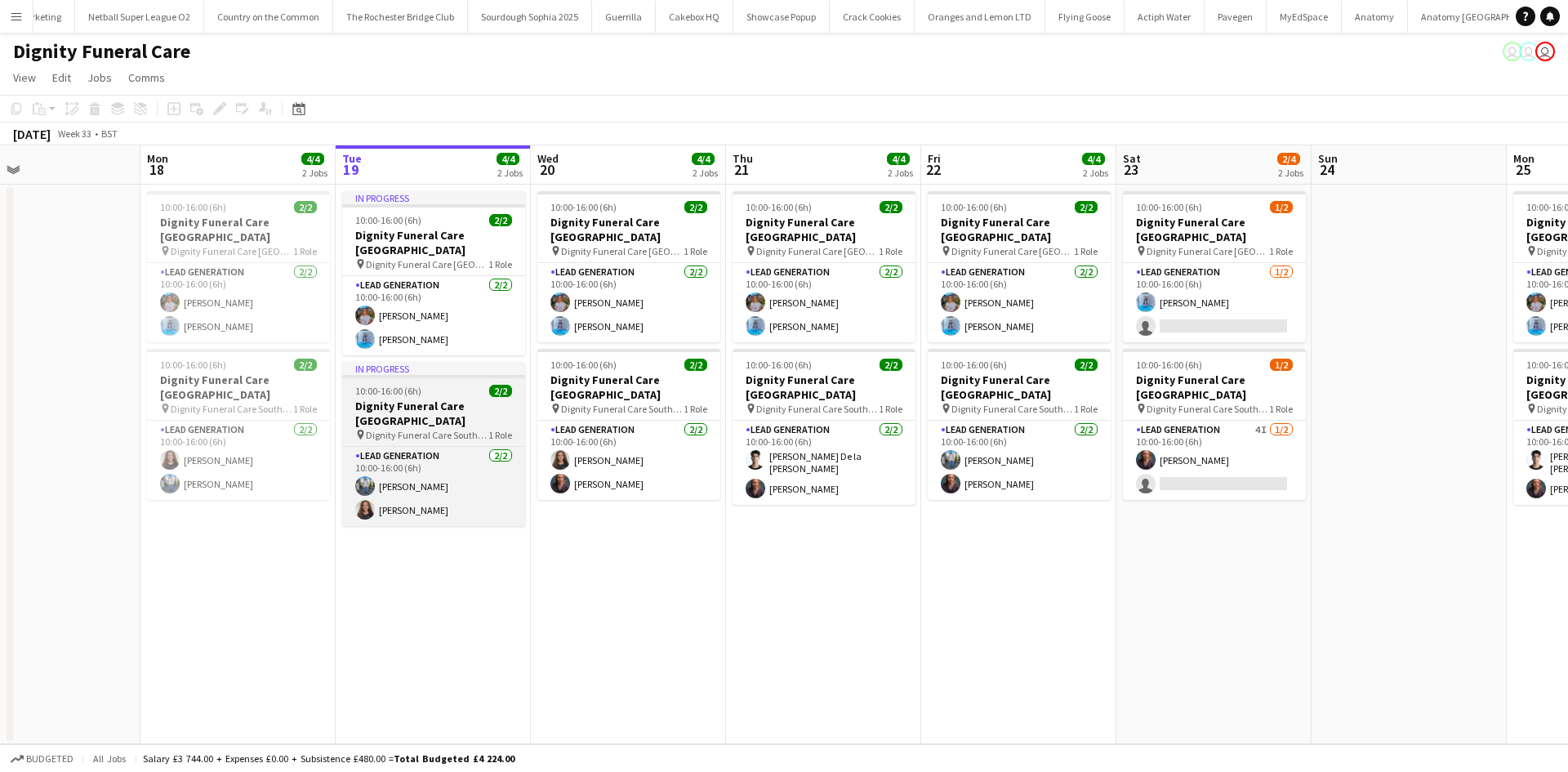
click at [444, 385] on div "10:00-16:00 (6h) 2/2" at bounding box center [433, 391] width 183 height 12
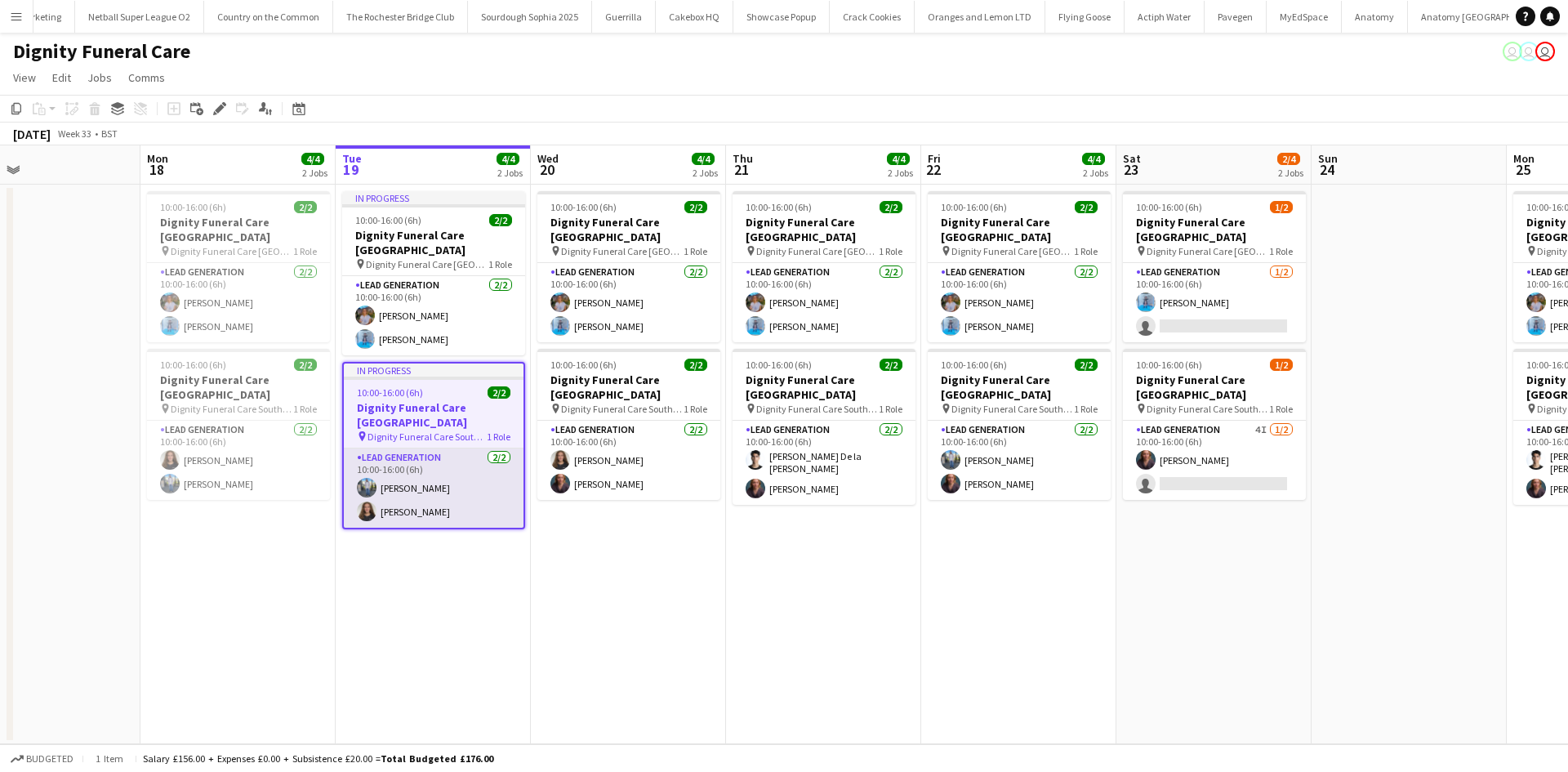
click at [509, 466] on app-card-role "Lead Generation 2/2 10:00-16:00 (6h) Kazeem Oyetunde Katie Mills" at bounding box center [433, 487] width 179 height 79
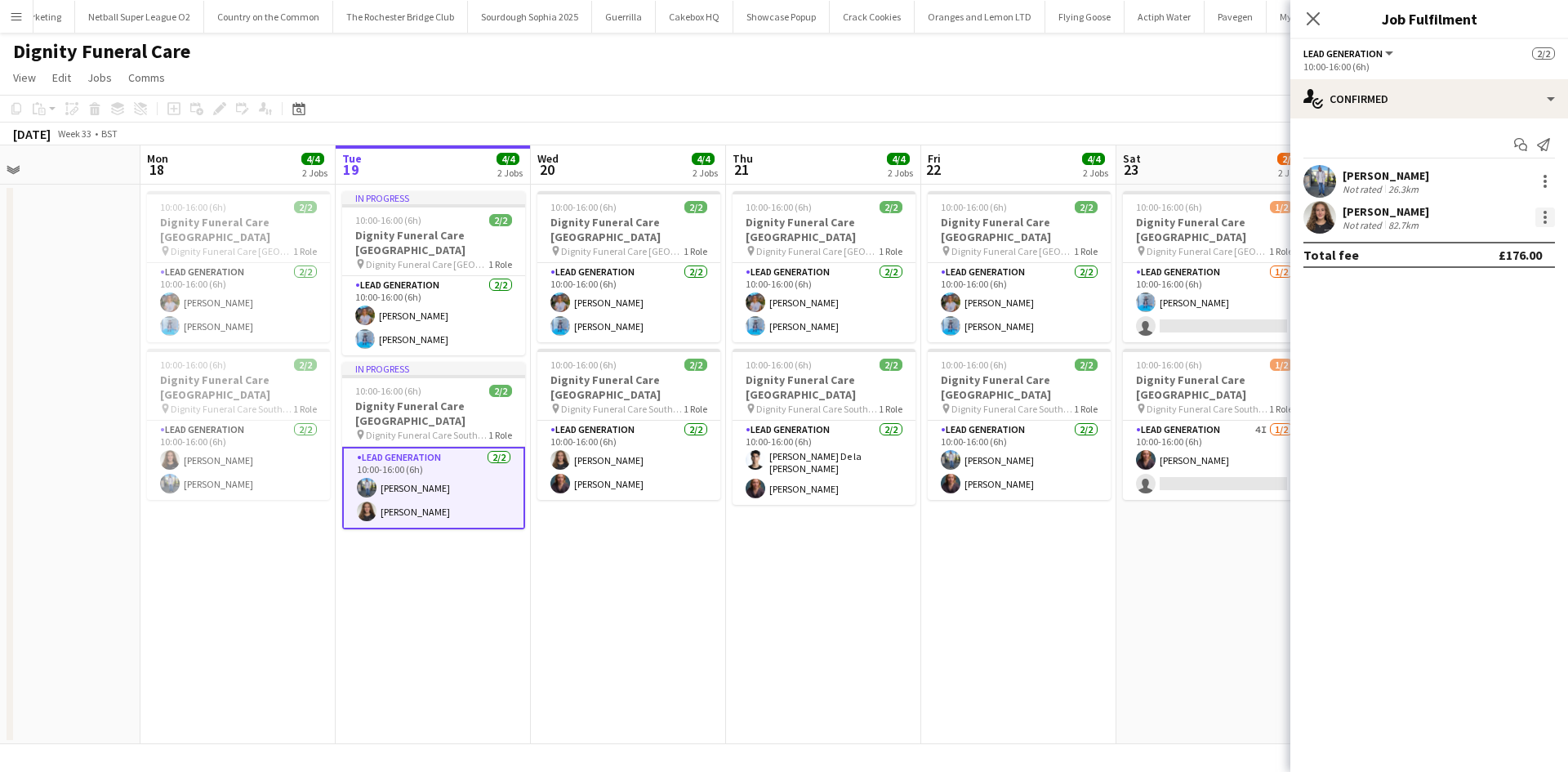
click at [1425, 217] on div at bounding box center [1545, 217] width 20 height 20
click at [1425, 256] on button "Edit fee" at bounding box center [1491, 247] width 127 height 39
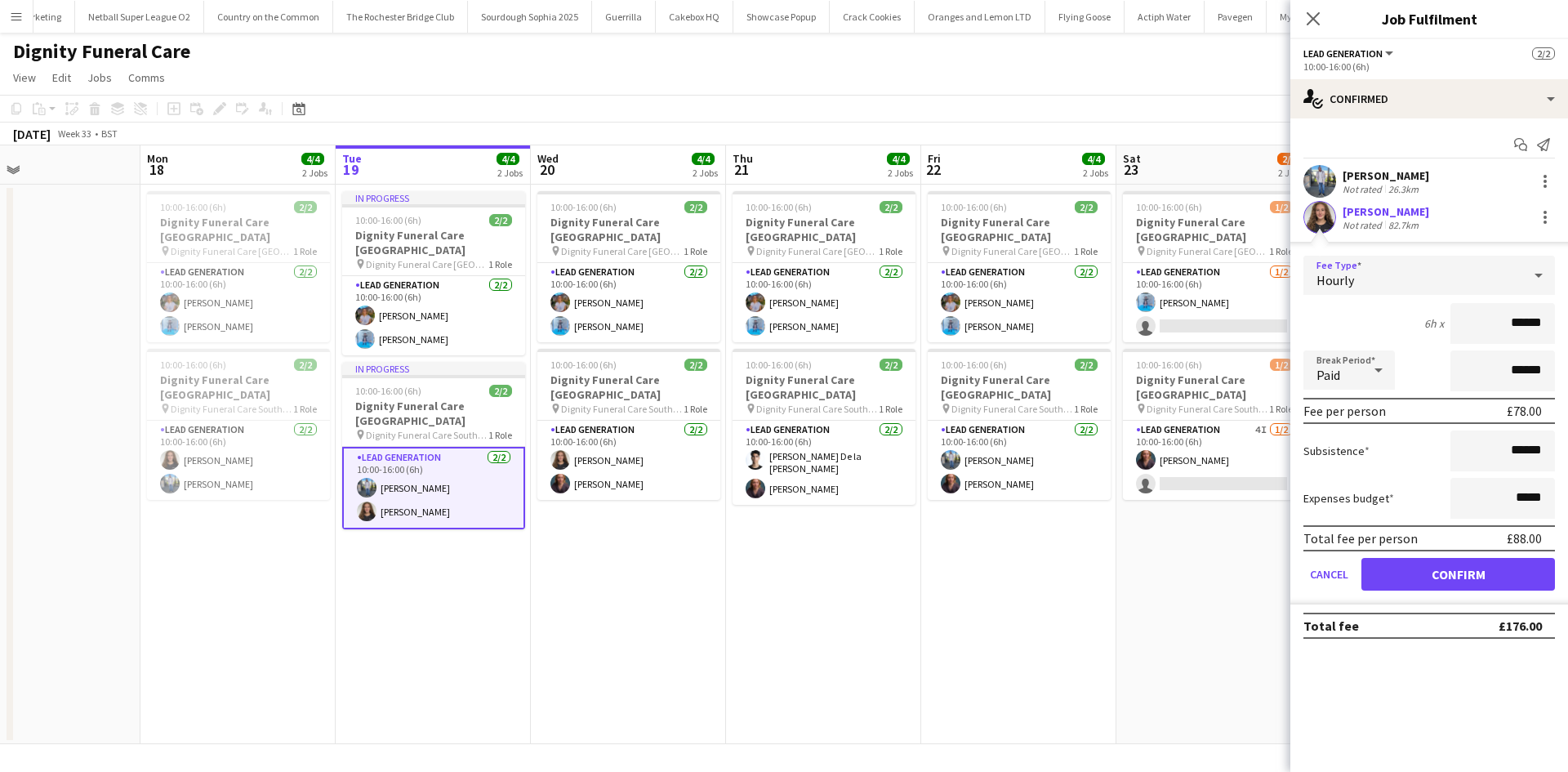
click at [1425, 264] on div "Hourly" at bounding box center [1413, 275] width 219 height 39
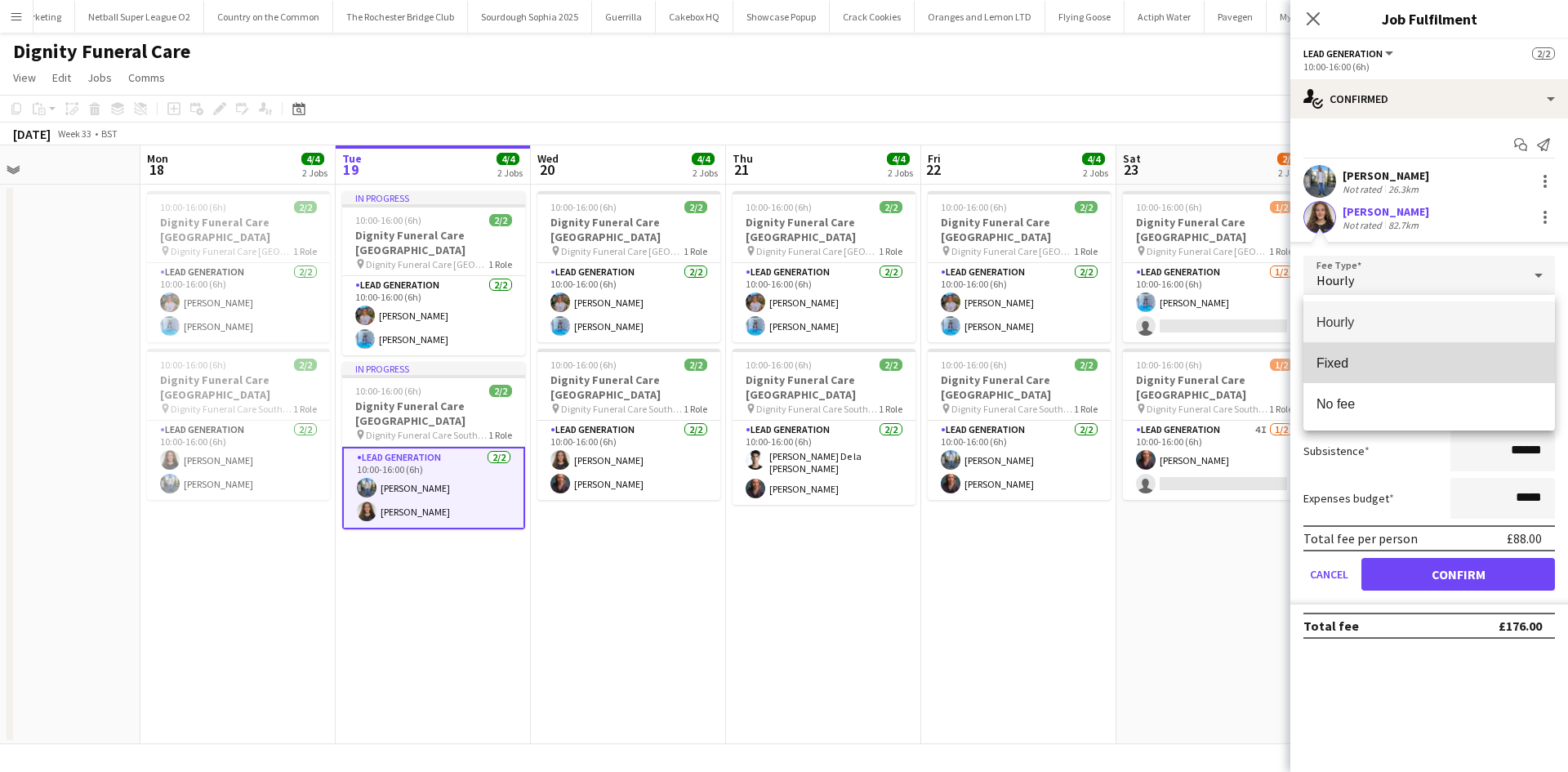
click at [1425, 377] on mat-option "Fixed" at bounding box center [1429, 362] width 251 height 41
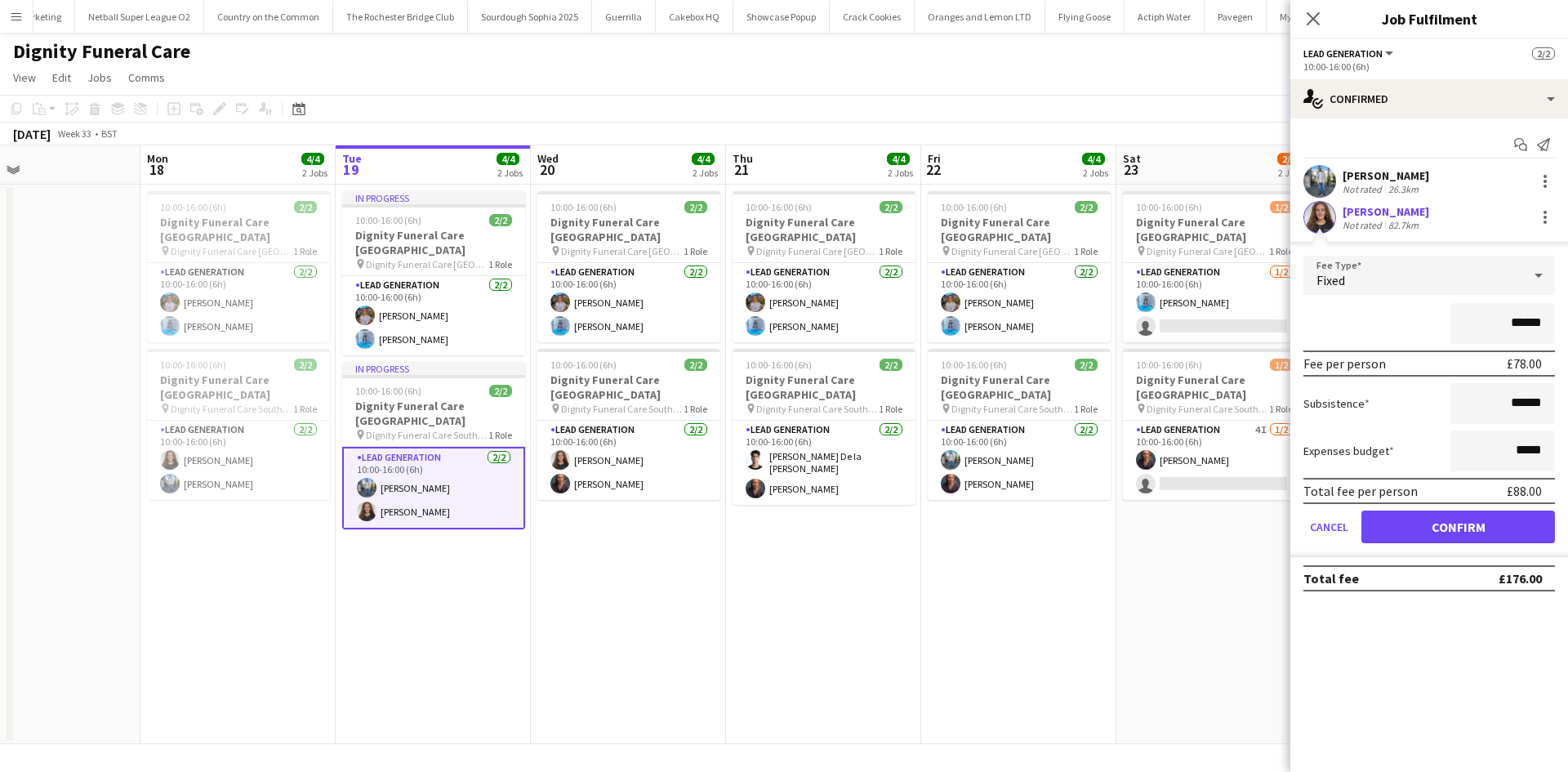
drag, startPoint x: 1525, startPoint y: 323, endPoint x: 1514, endPoint y: 319, distance: 11.7
click at [1425, 319] on input "******" at bounding box center [1503, 323] width 105 height 41
type input "******"
click at [1425, 531] on button "Confirm" at bounding box center [1458, 527] width 193 height 33
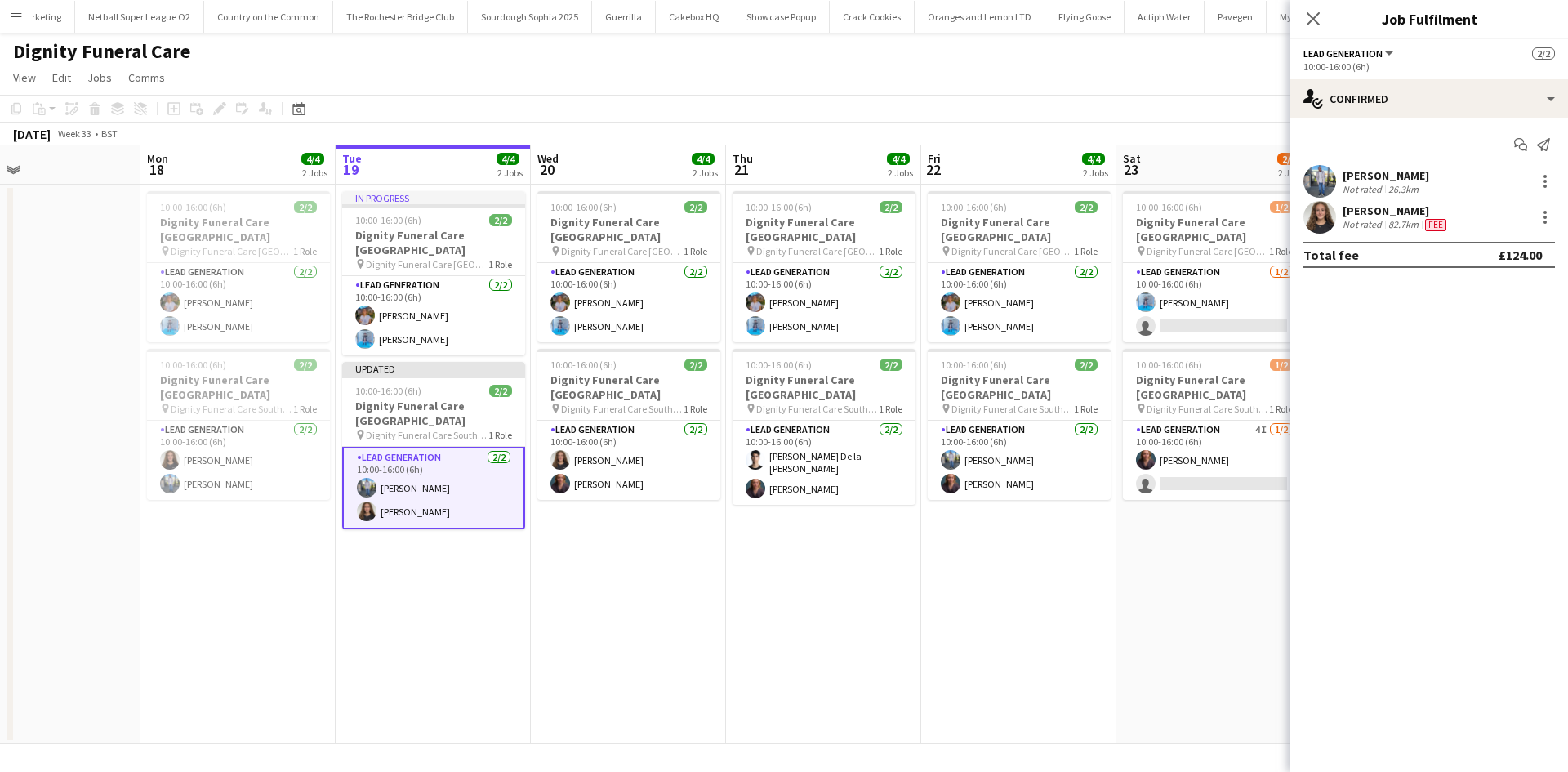
click at [1396, 210] on div "[PERSON_NAME]" at bounding box center [1396, 211] width 107 height 15
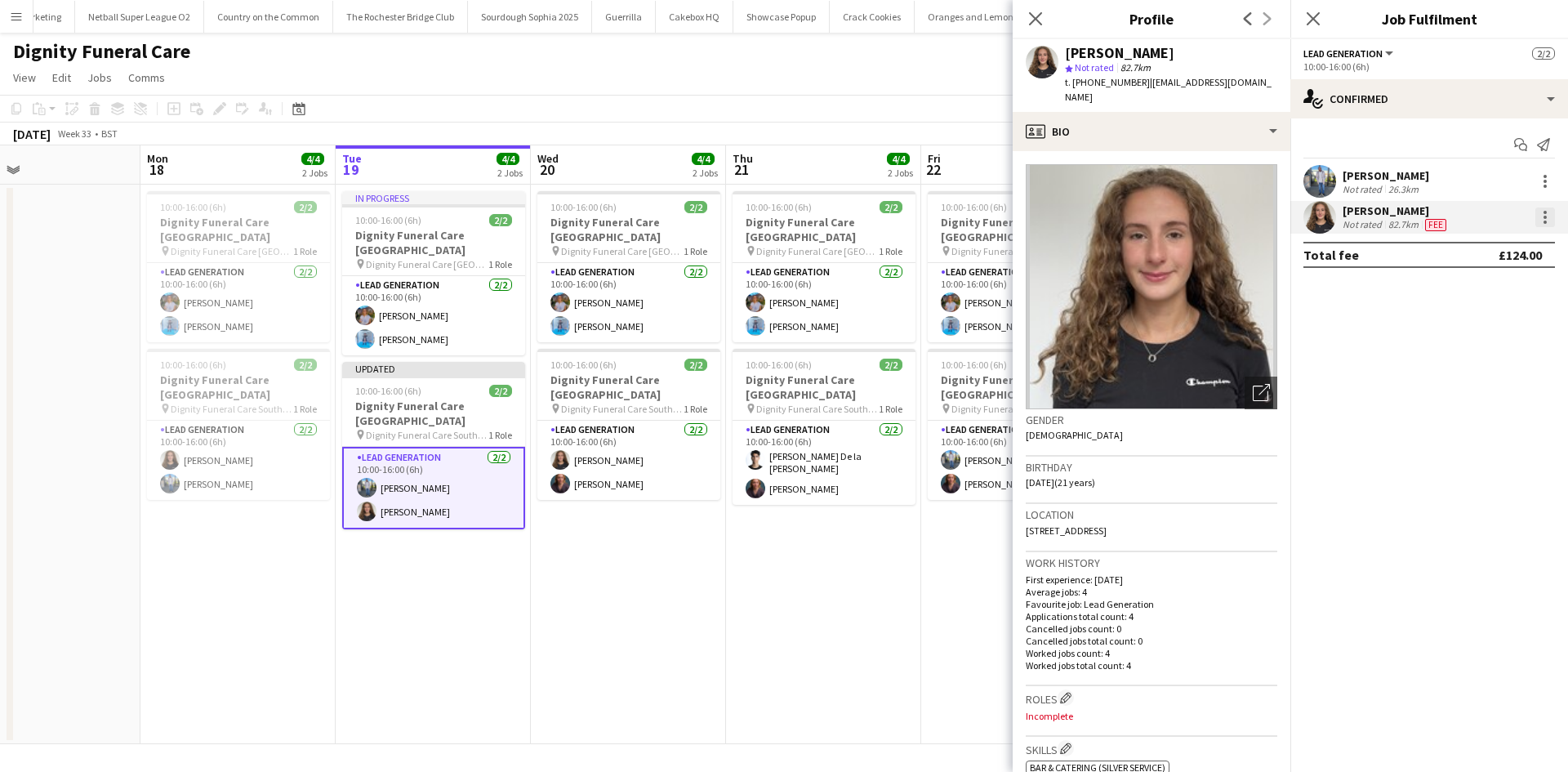
click at [1425, 217] on div at bounding box center [1545, 217] width 3 height 3
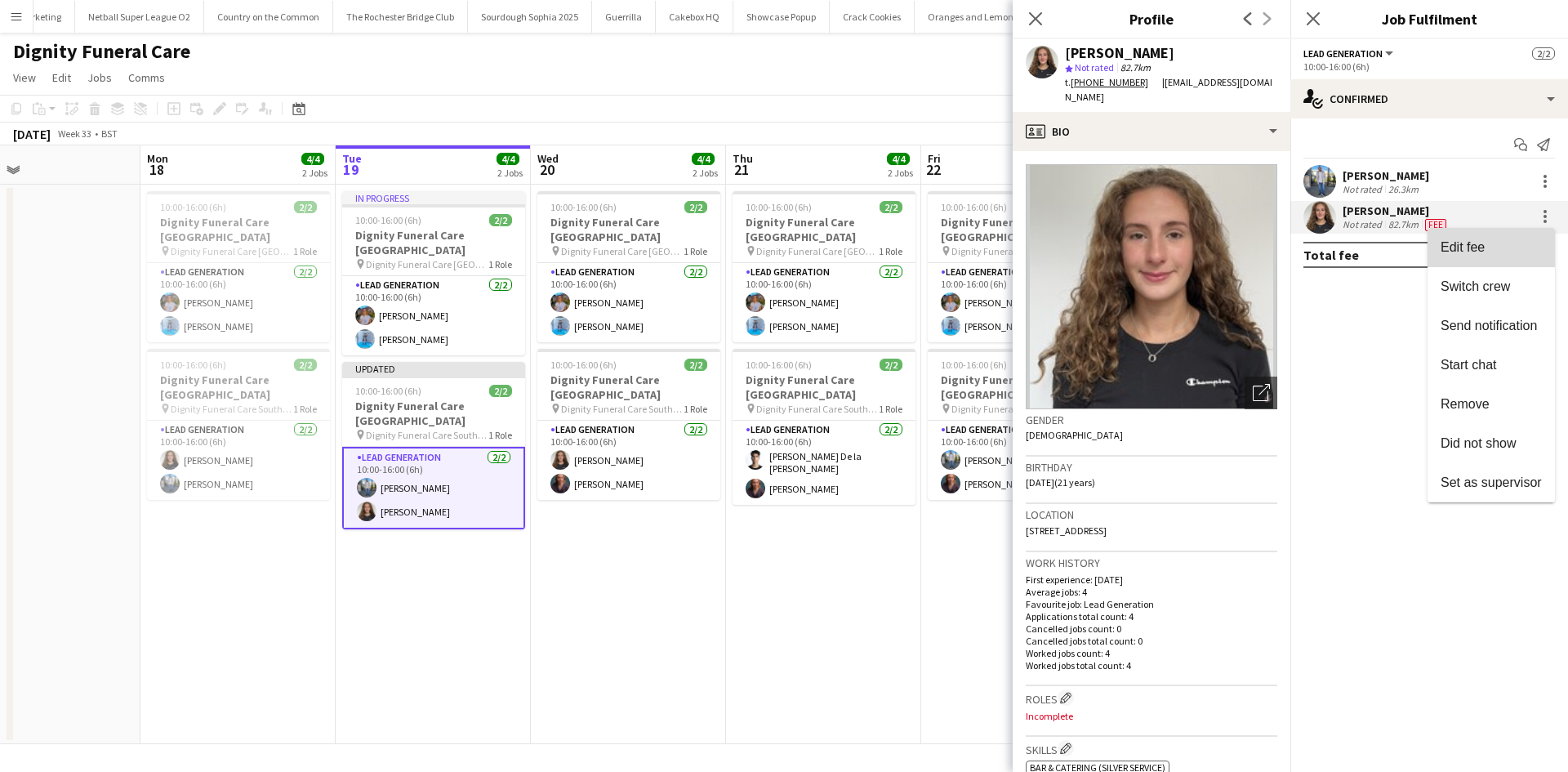
click at [1425, 255] on span "Edit fee" at bounding box center [1491, 247] width 101 height 15
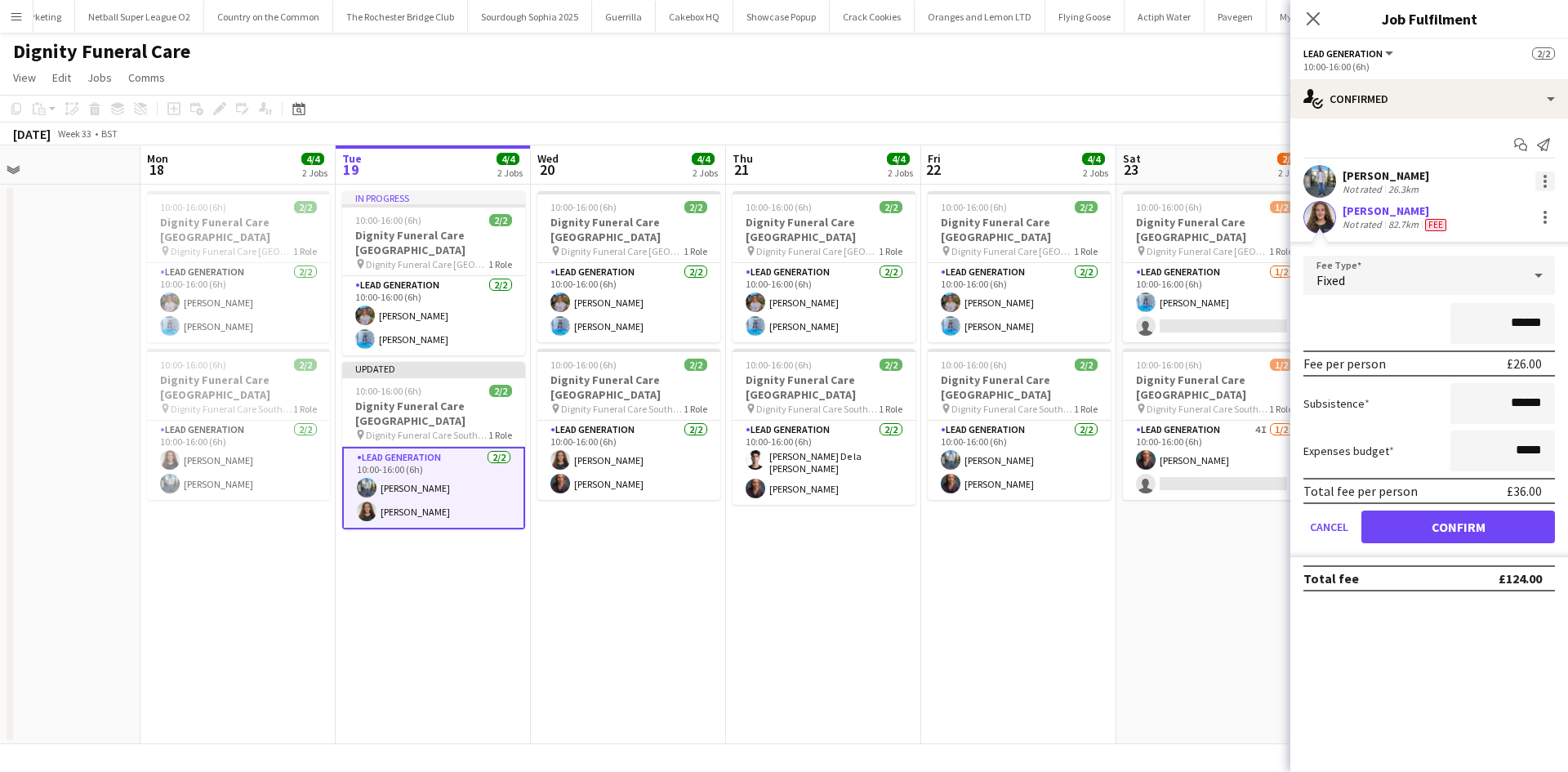
click at [1425, 179] on div at bounding box center [1545, 181] width 20 height 20
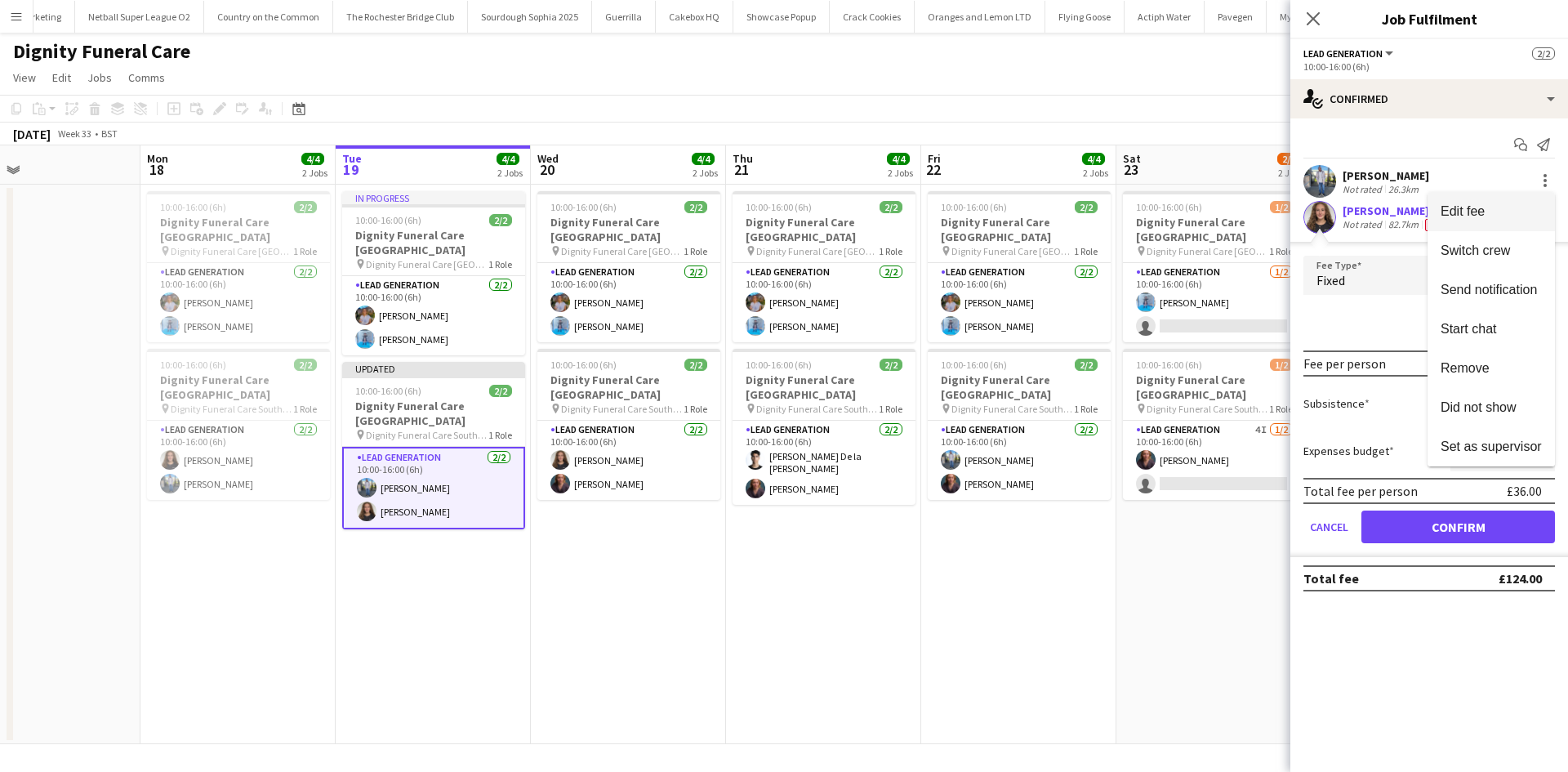
click at [1425, 211] on span "Edit fee" at bounding box center [1462, 211] width 44 height 14
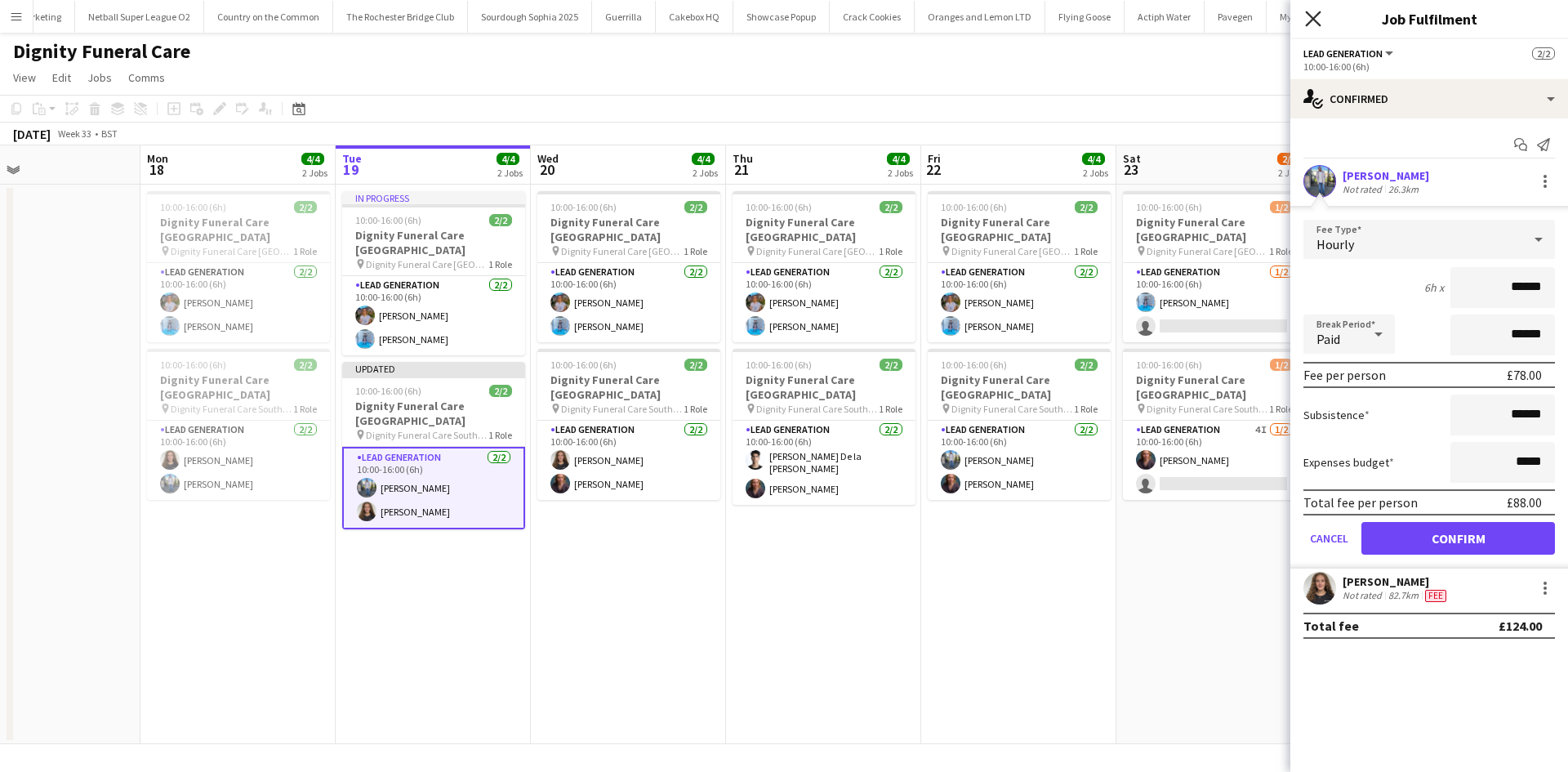
click at [1314, 16] on icon "Close pop-in" at bounding box center [1313, 18] width 16 height 16
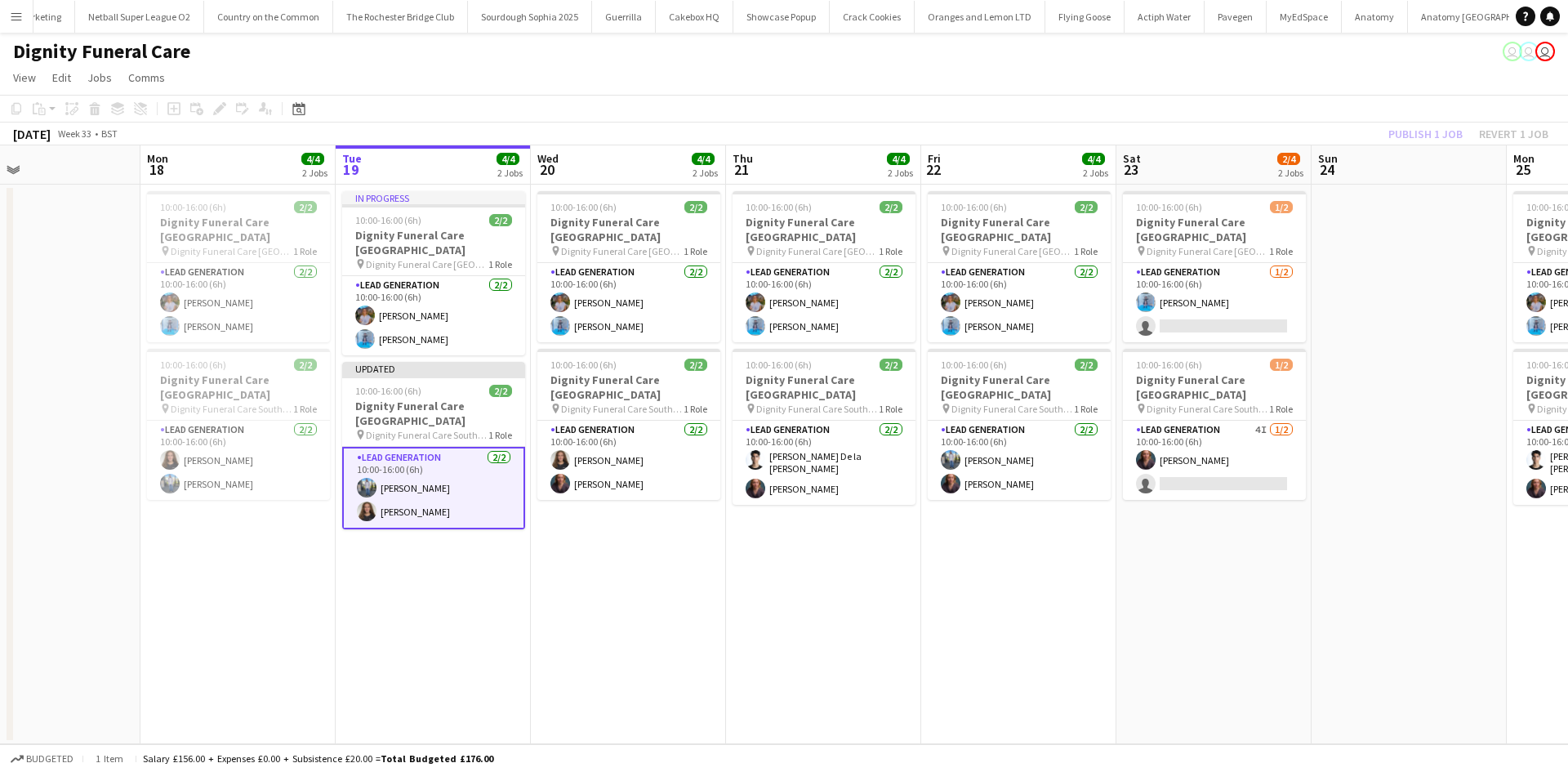
click at [1397, 131] on div "Publish 1 job Revert 1 job" at bounding box center [1468, 133] width 199 height 22
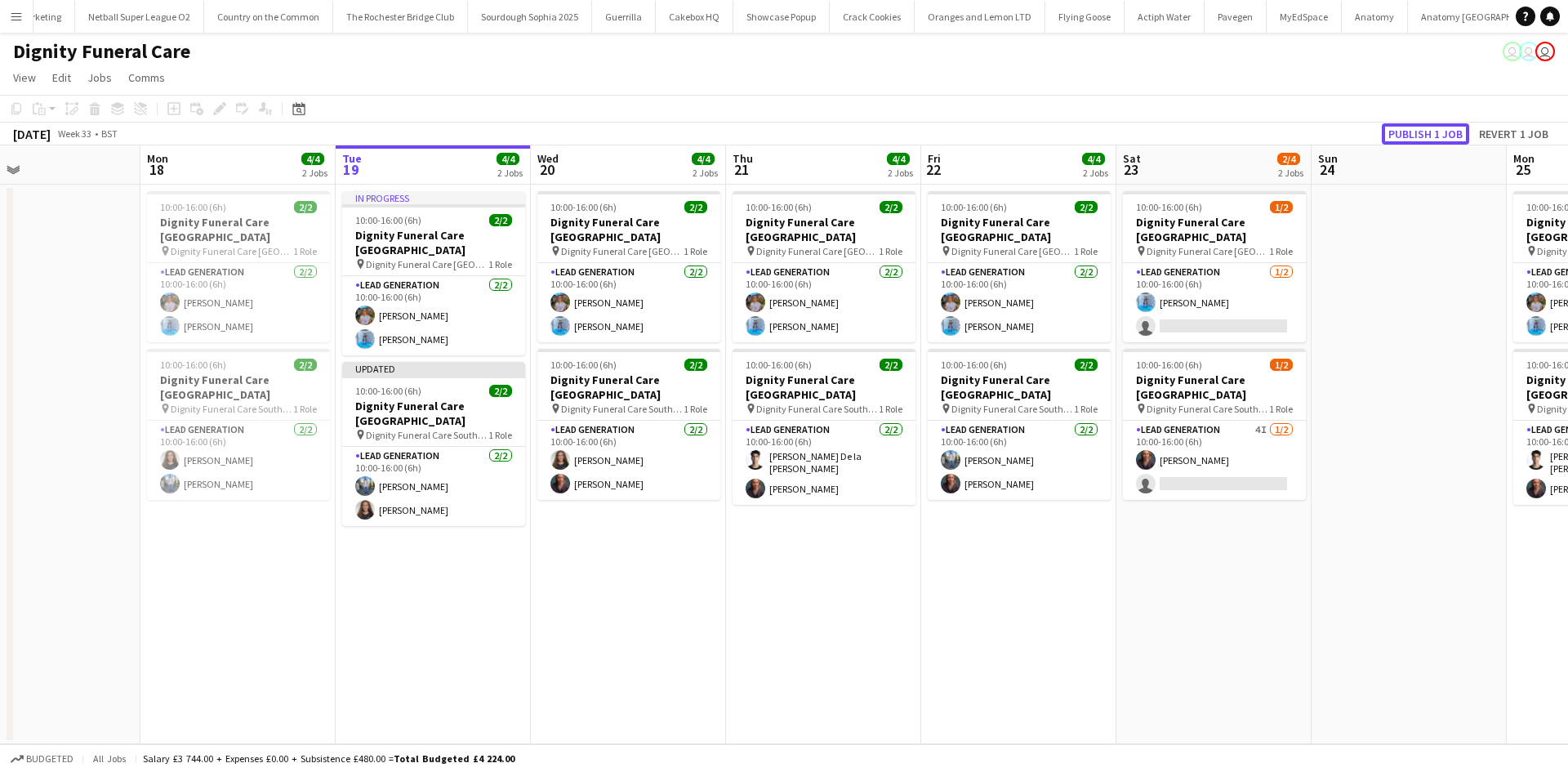
click at [1397, 131] on button "Publish 1 job" at bounding box center [1426, 133] width 88 height 22
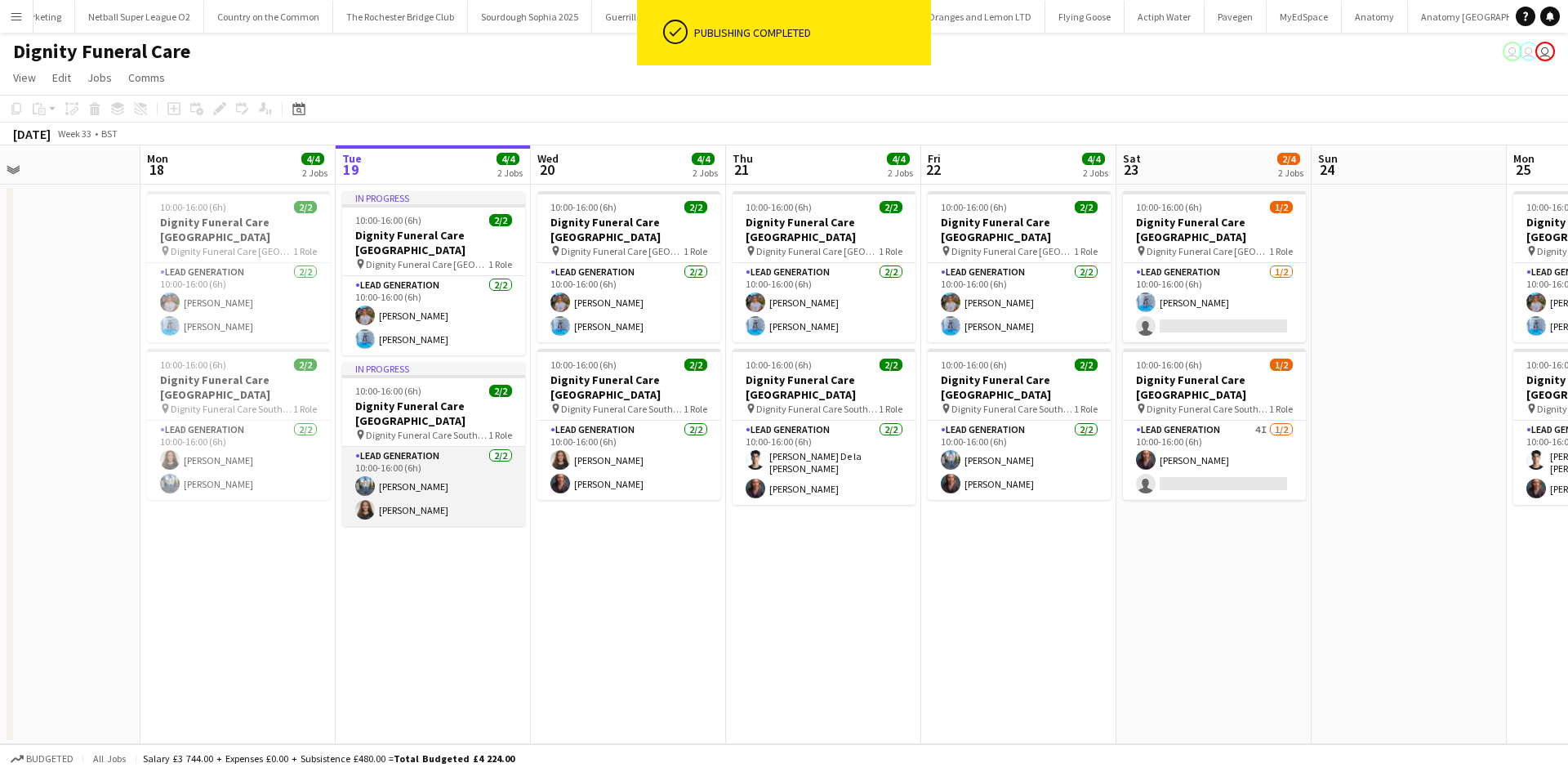
click at [475, 454] on app-card-role "Lead Generation 2/2 10:00-16:00 (6h) Kazeem Oyetunde Katie Mills" at bounding box center [433, 485] width 183 height 79
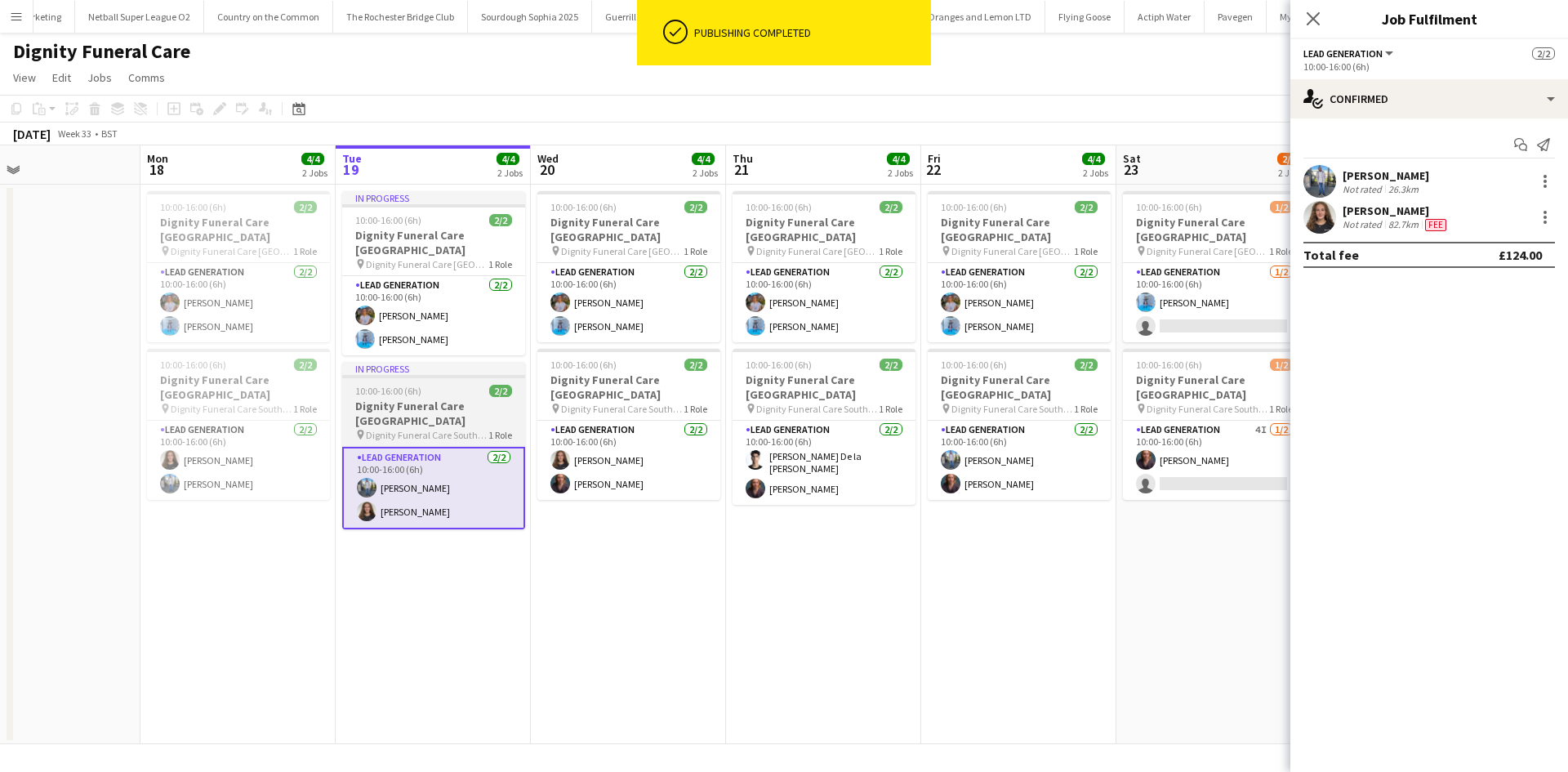
click at [456, 399] on h3 "Dignity Funeral Care [GEOGRAPHIC_DATA]" at bounding box center [433, 413] width 183 height 29
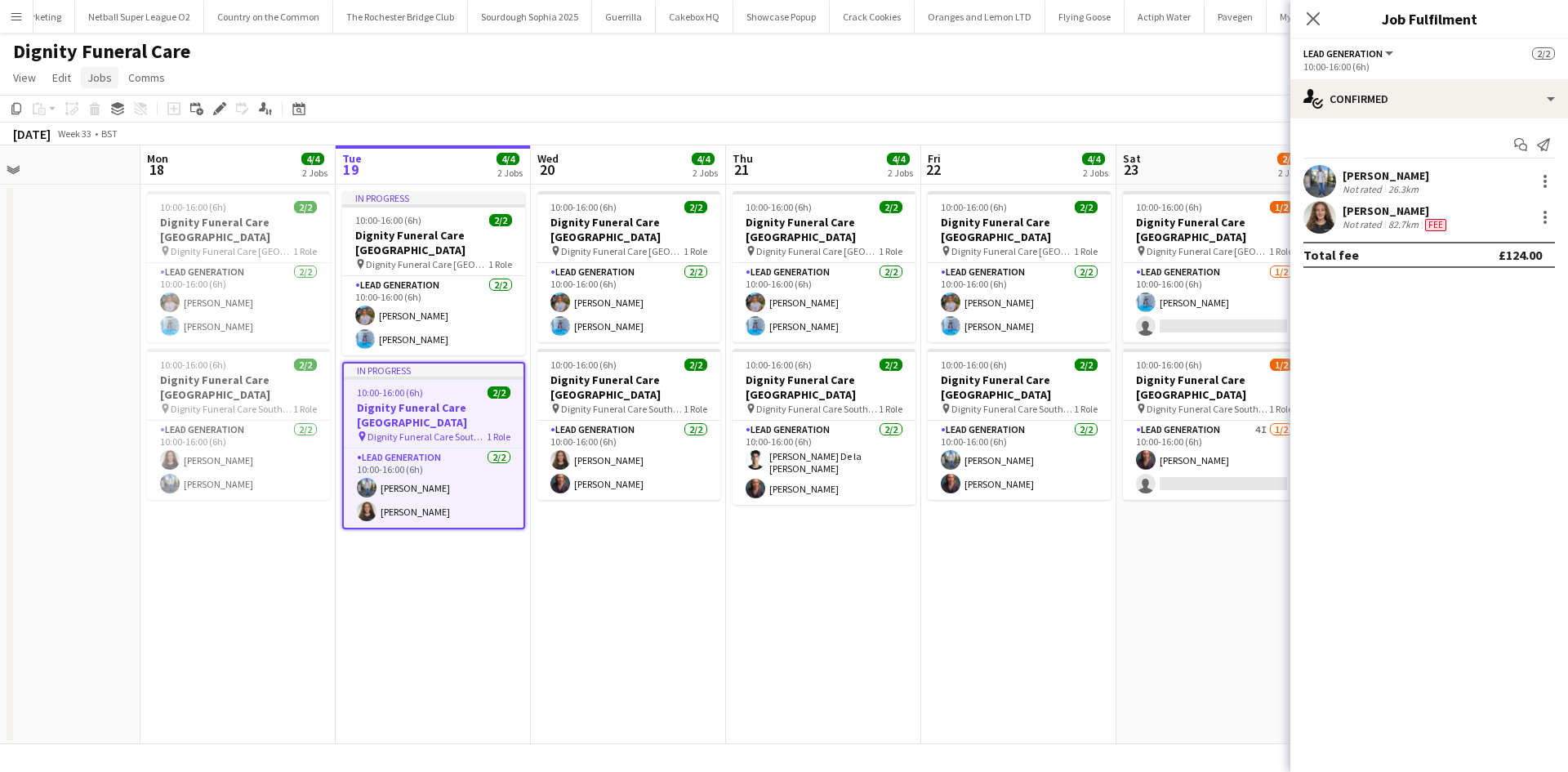
click at [113, 83] on link "Jobs" at bounding box center [99, 77] width 37 height 22
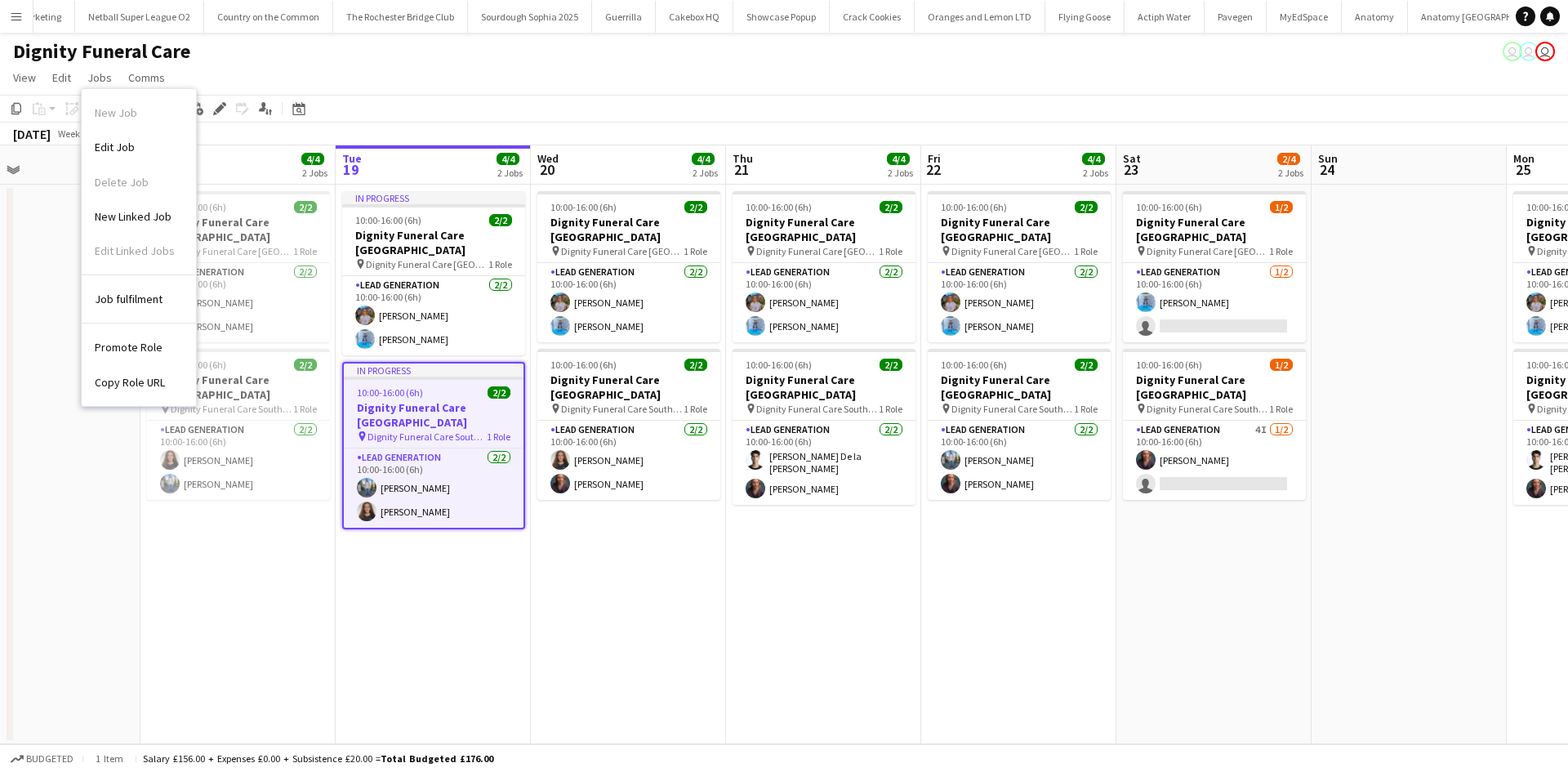
click at [465, 386] on div "10:00-16:00 (6h) 2/2" at bounding box center [433, 392] width 179 height 12
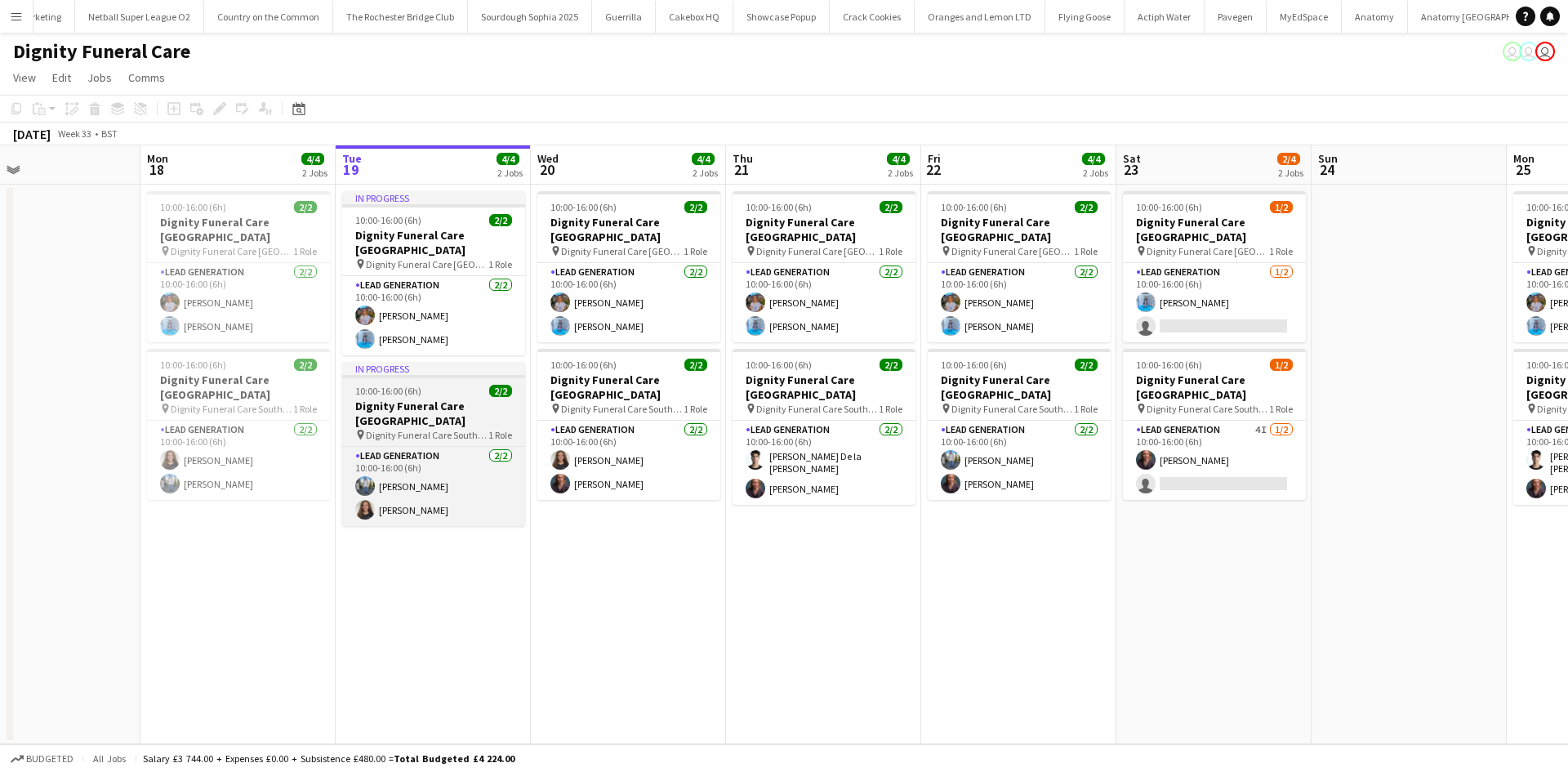
click at [465, 385] on div "10:00-16:00 (6h) 2/2" at bounding box center [433, 391] width 183 height 12
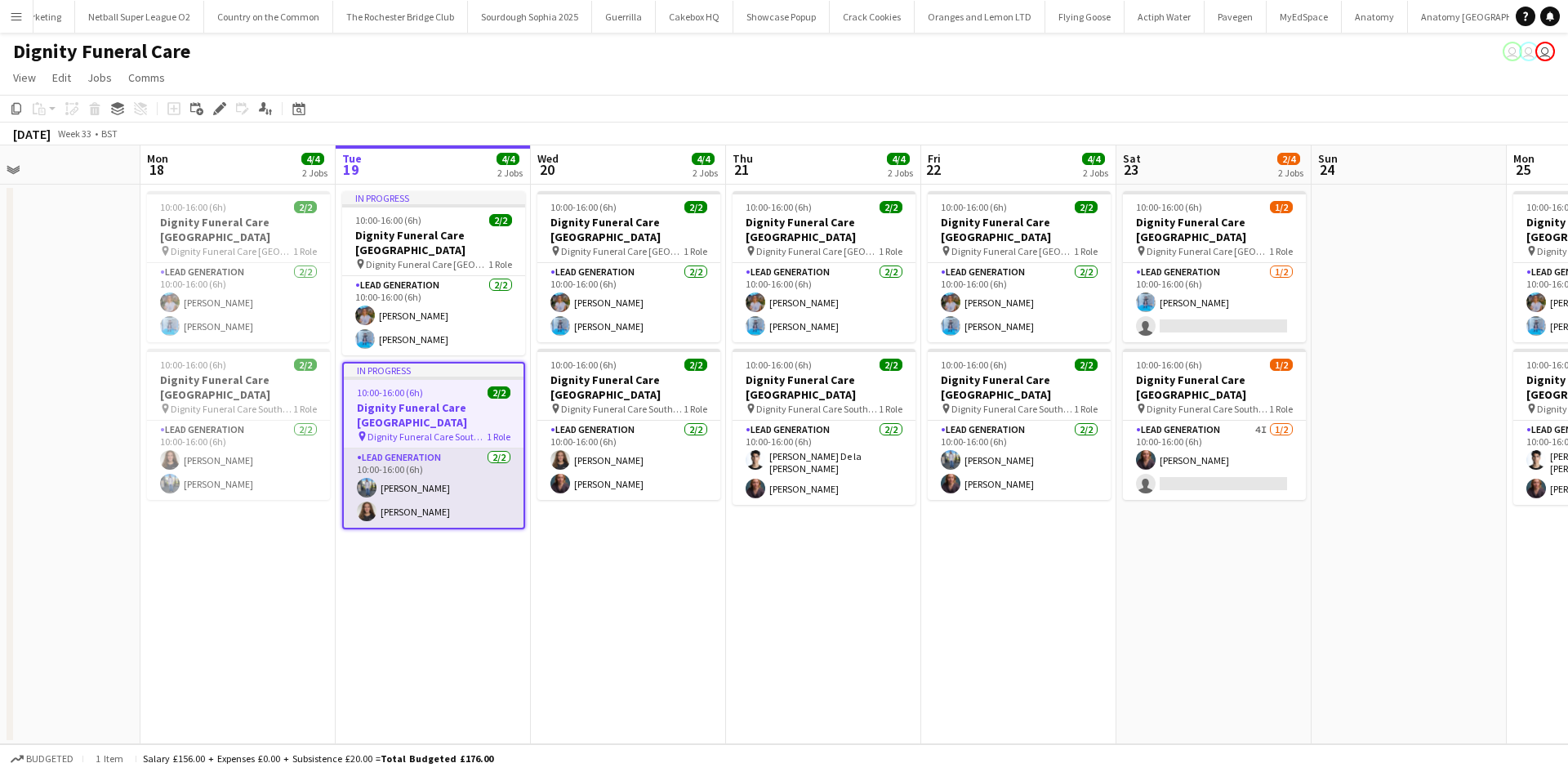
click at [473, 456] on app-card-role "Lead Generation 2/2 10:00-16:00 (6h) Kazeem Oyetunde Katie Mills" at bounding box center [433, 487] width 179 height 79
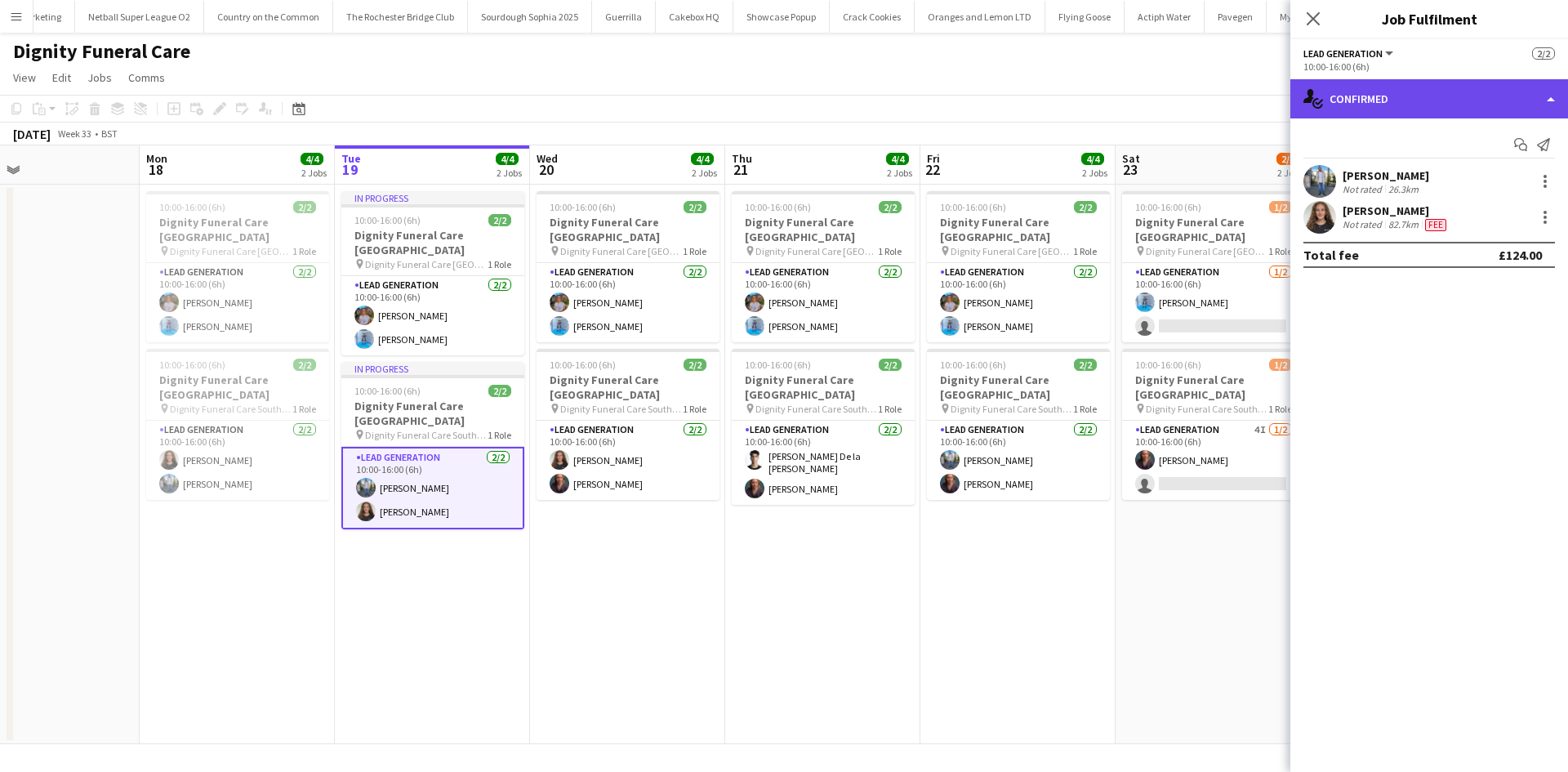
click at [1425, 100] on div "single-neutral-actions-check-2 Confirmed" at bounding box center [1429, 98] width 277 height 39
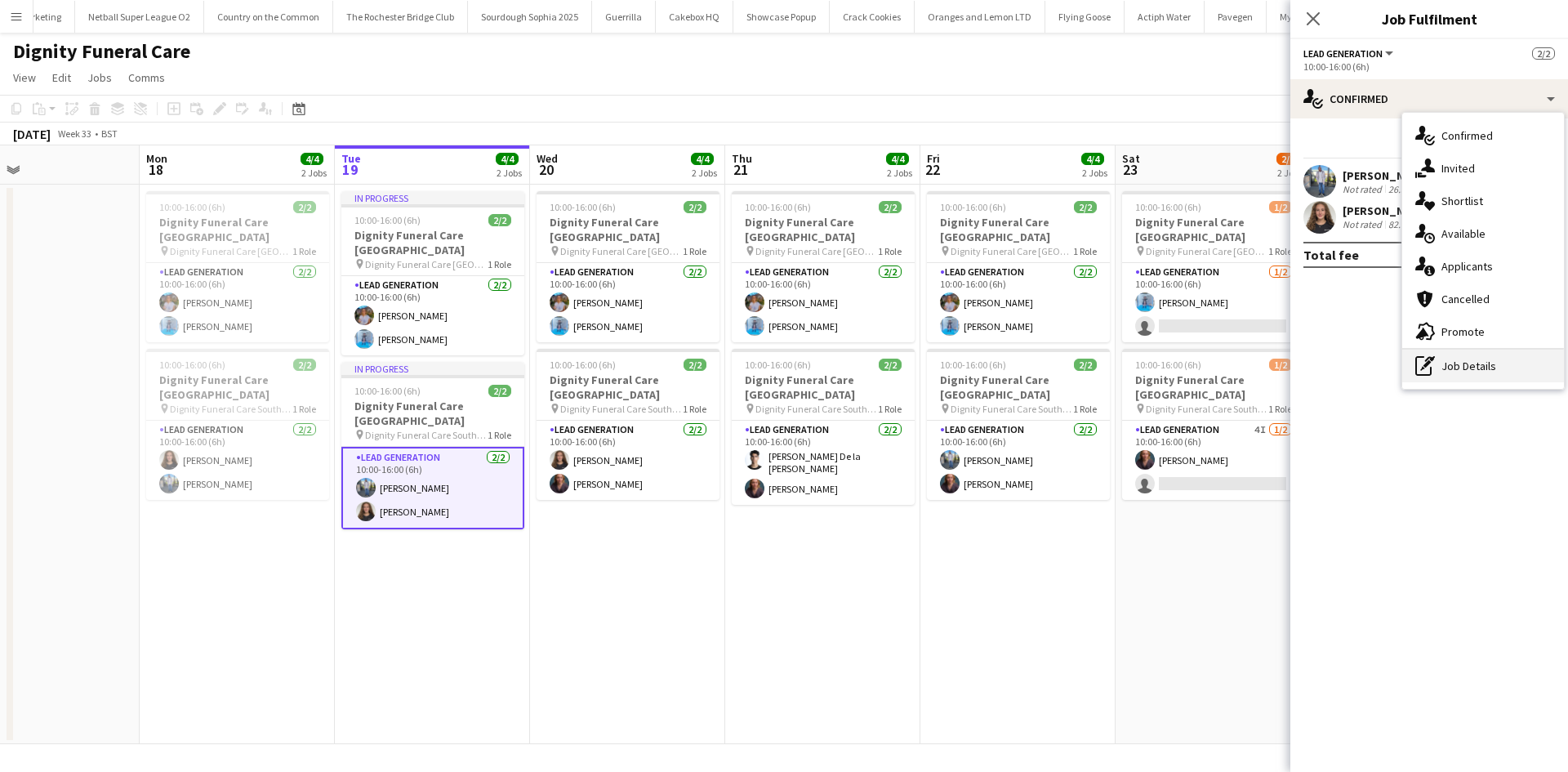
click at [1425, 367] on div "pen-write Job Details" at bounding box center [1483, 366] width 162 height 33
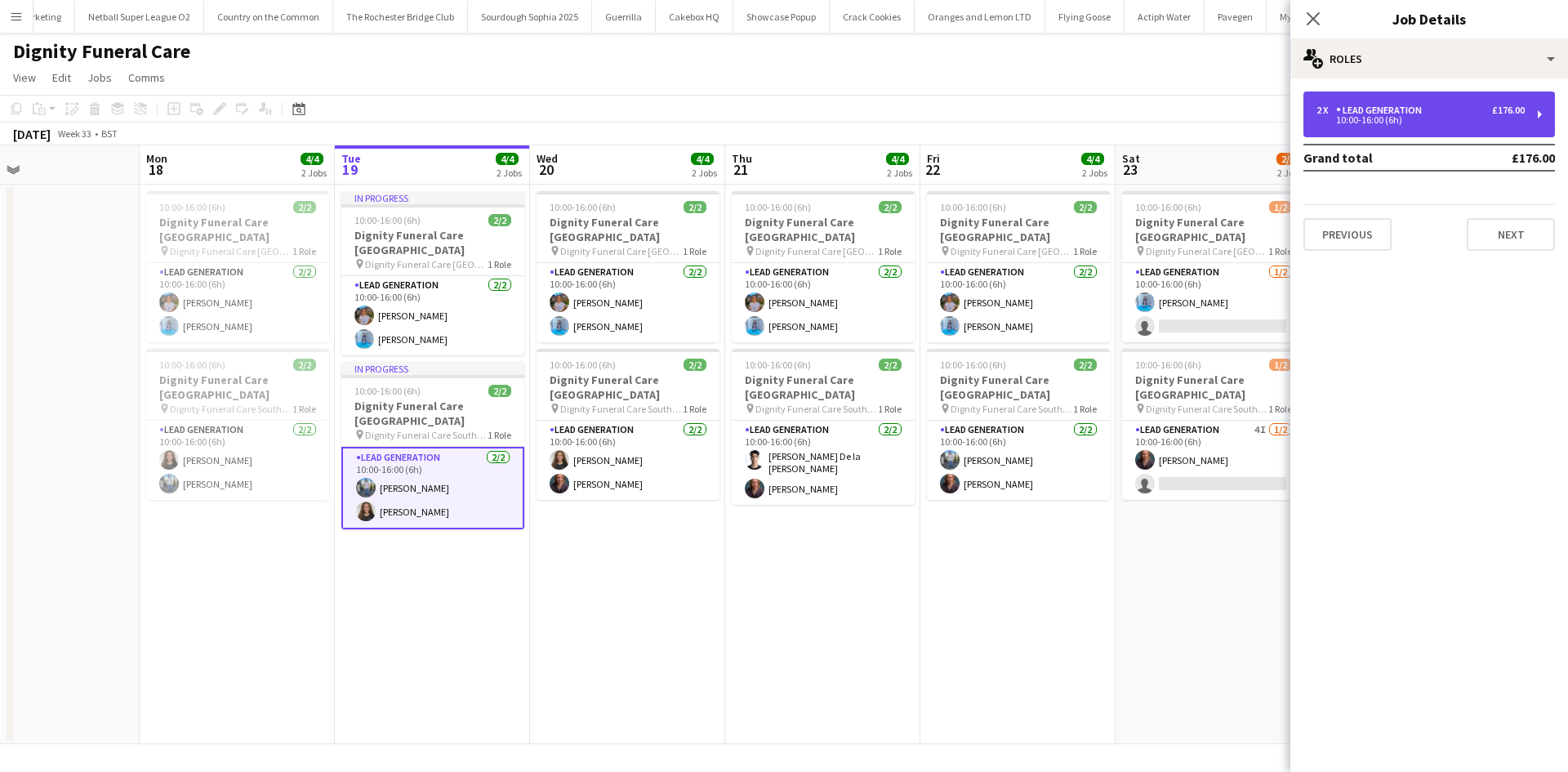
click at [1425, 115] on div "£176.00" at bounding box center [1509, 110] width 33 height 11
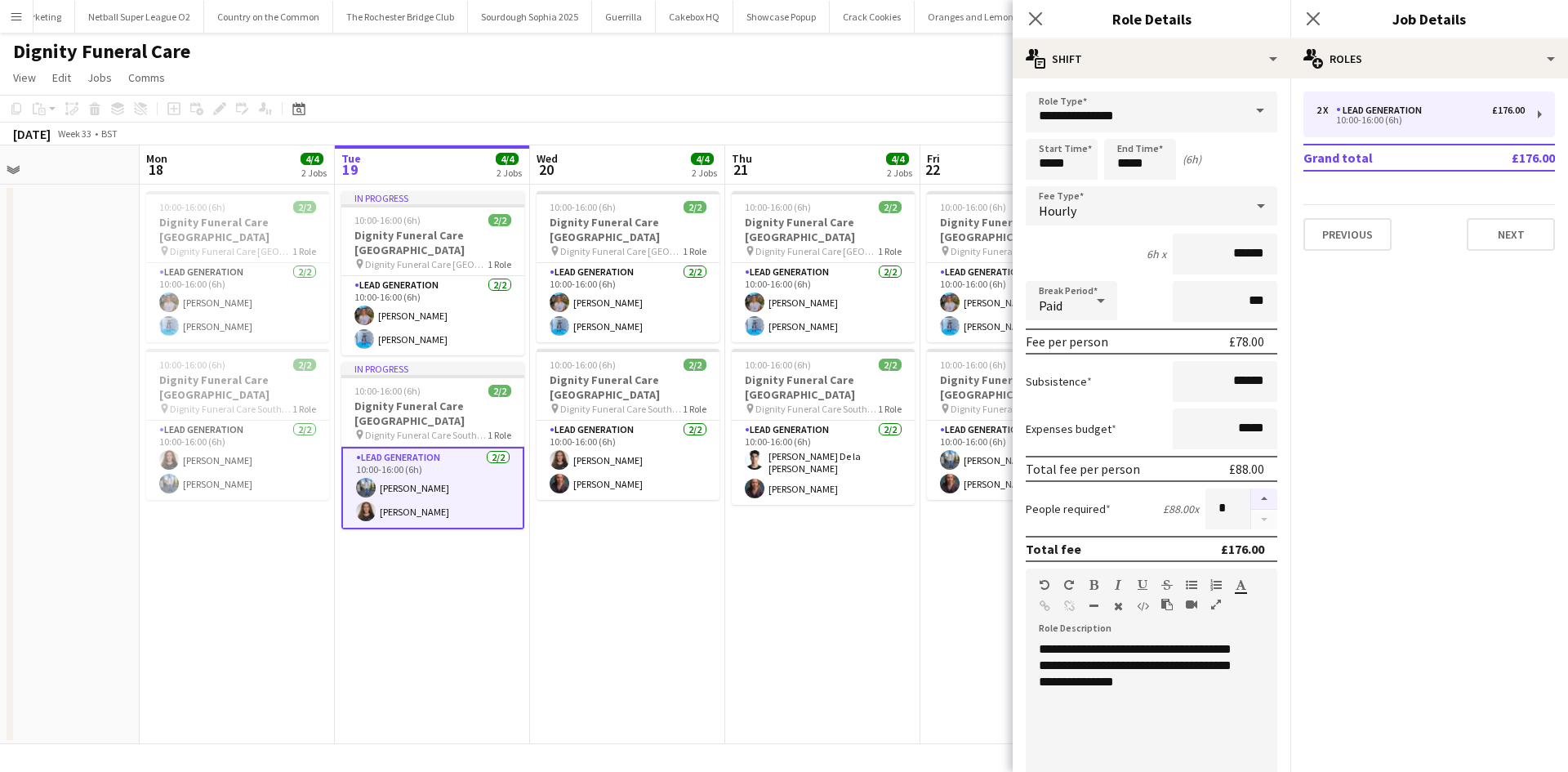
click at [1255, 495] on button "button" at bounding box center [1265, 499] width 26 height 22
type input "*"
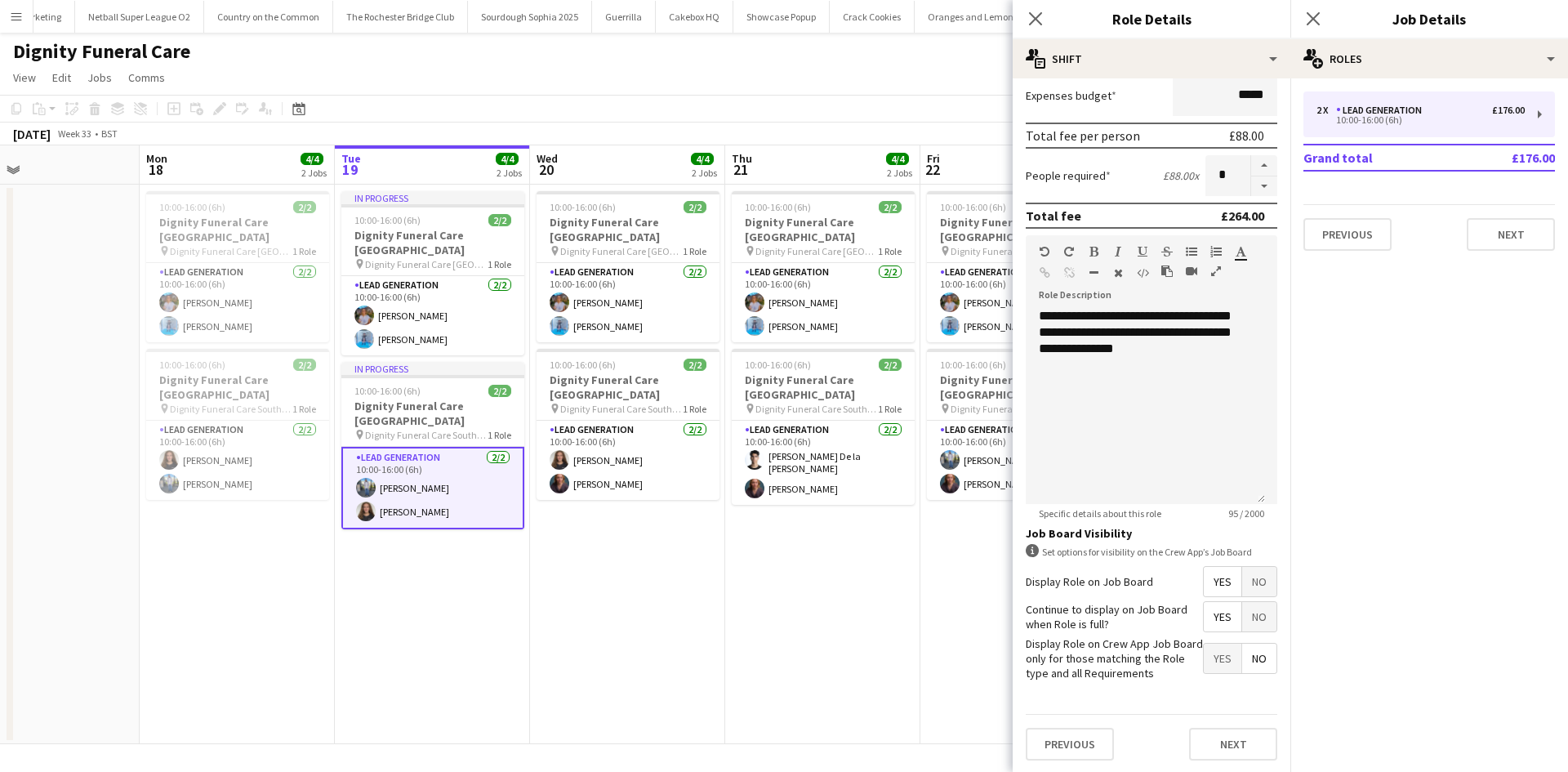
scroll to position [334, 0]
click at [1249, 701] on button "Next" at bounding box center [1233, 743] width 88 height 33
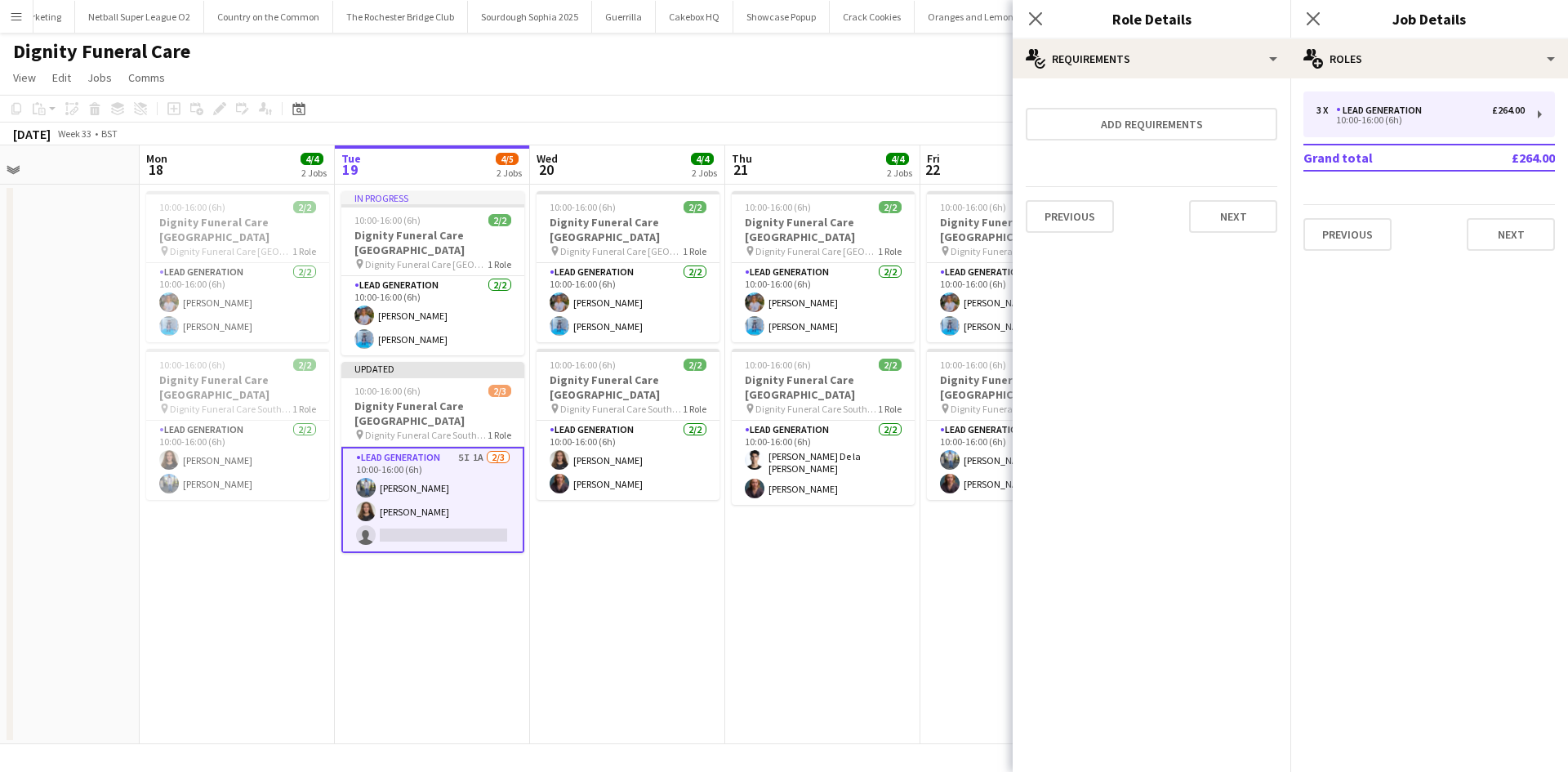
scroll to position [0, 0]
click at [1240, 223] on button "Next" at bounding box center [1233, 217] width 88 height 33
click at [1252, 220] on button "Finish" at bounding box center [1246, 219] width 62 height 33
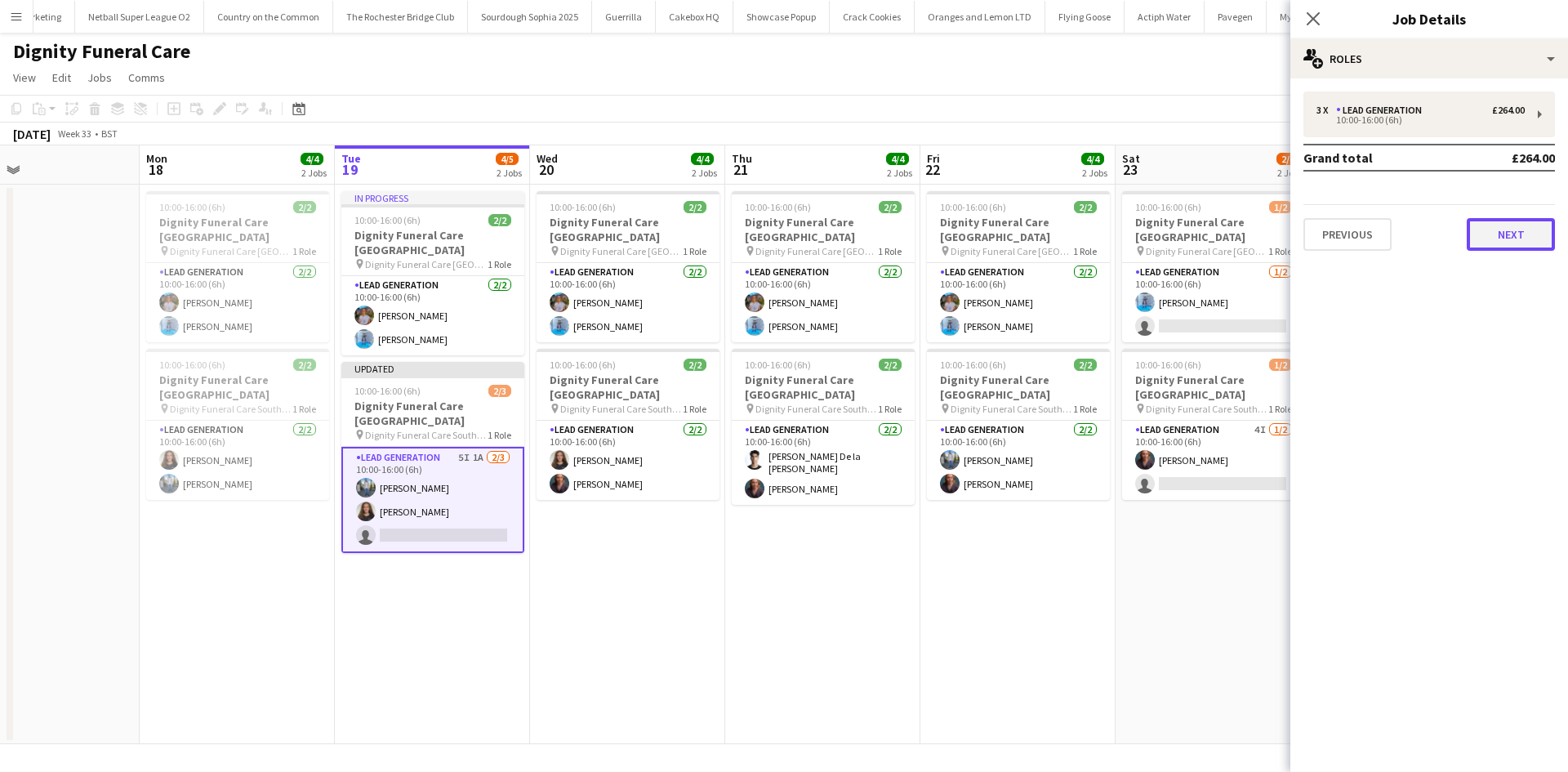
click at [1425, 240] on button "Next" at bounding box center [1512, 235] width 88 height 33
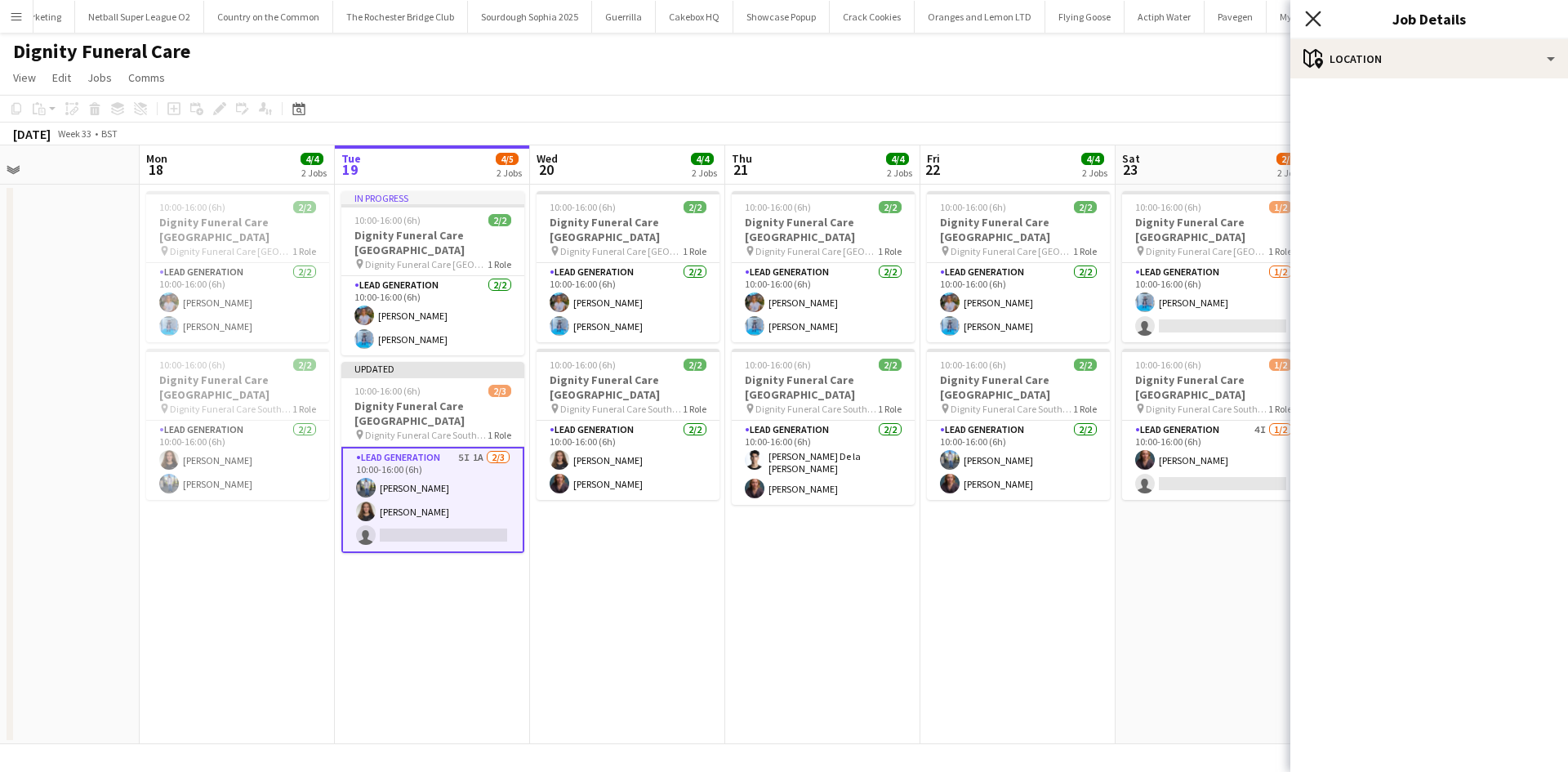
click at [1314, 14] on icon "Close pop-in" at bounding box center [1313, 18] width 16 height 16
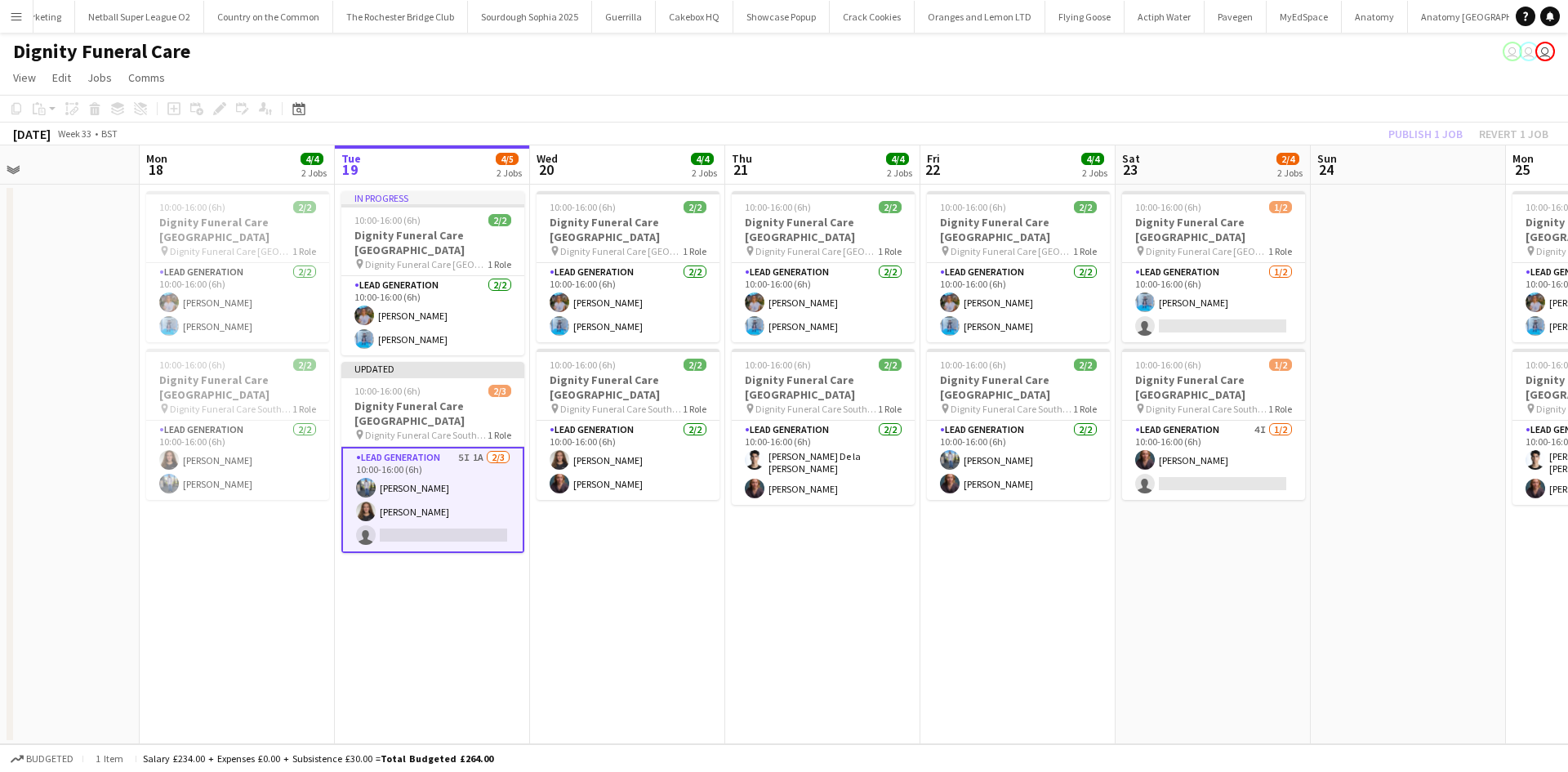
click at [1401, 128] on div "Publish 1 job Revert 1 job" at bounding box center [1468, 133] width 199 height 22
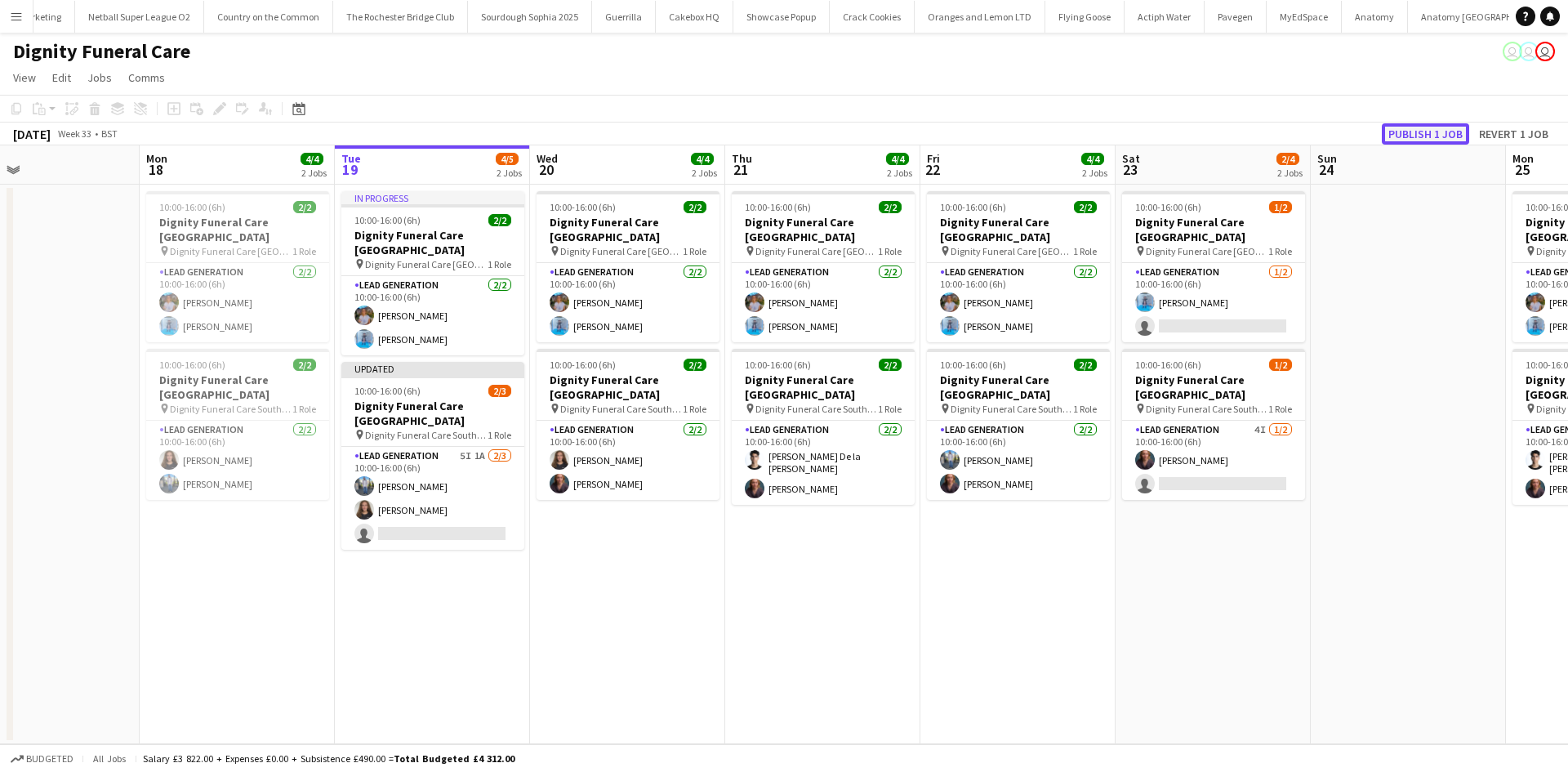
click at [1402, 129] on button "Publish 1 job" at bounding box center [1426, 133] width 88 height 22
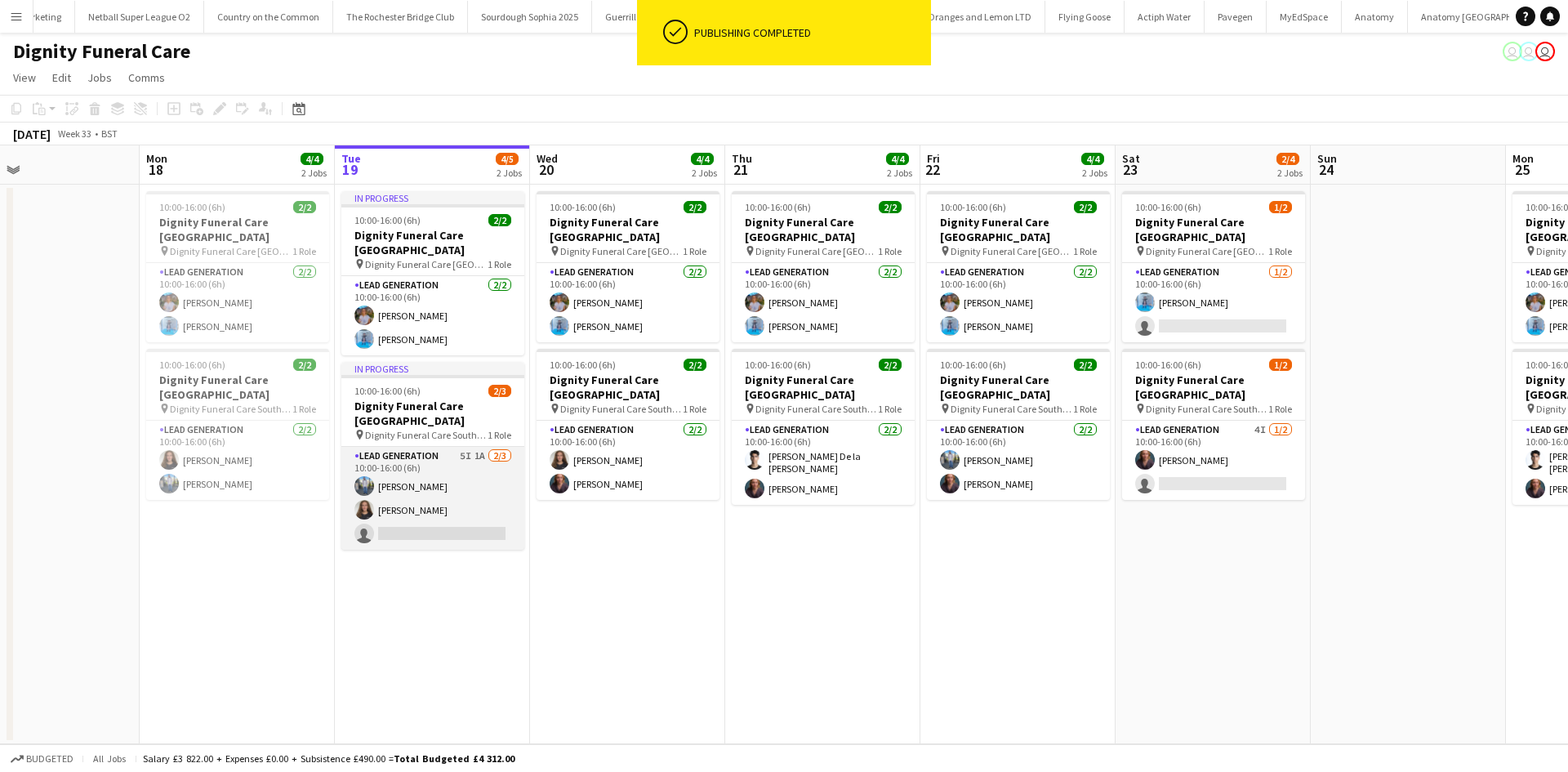
click at [473, 494] on app-card-role "Lead Generation 5I 1A 2/3 10:00-16:00 (6h) Kazeem Oyetunde Katie Mills single-n…" at bounding box center [433, 497] width 183 height 103
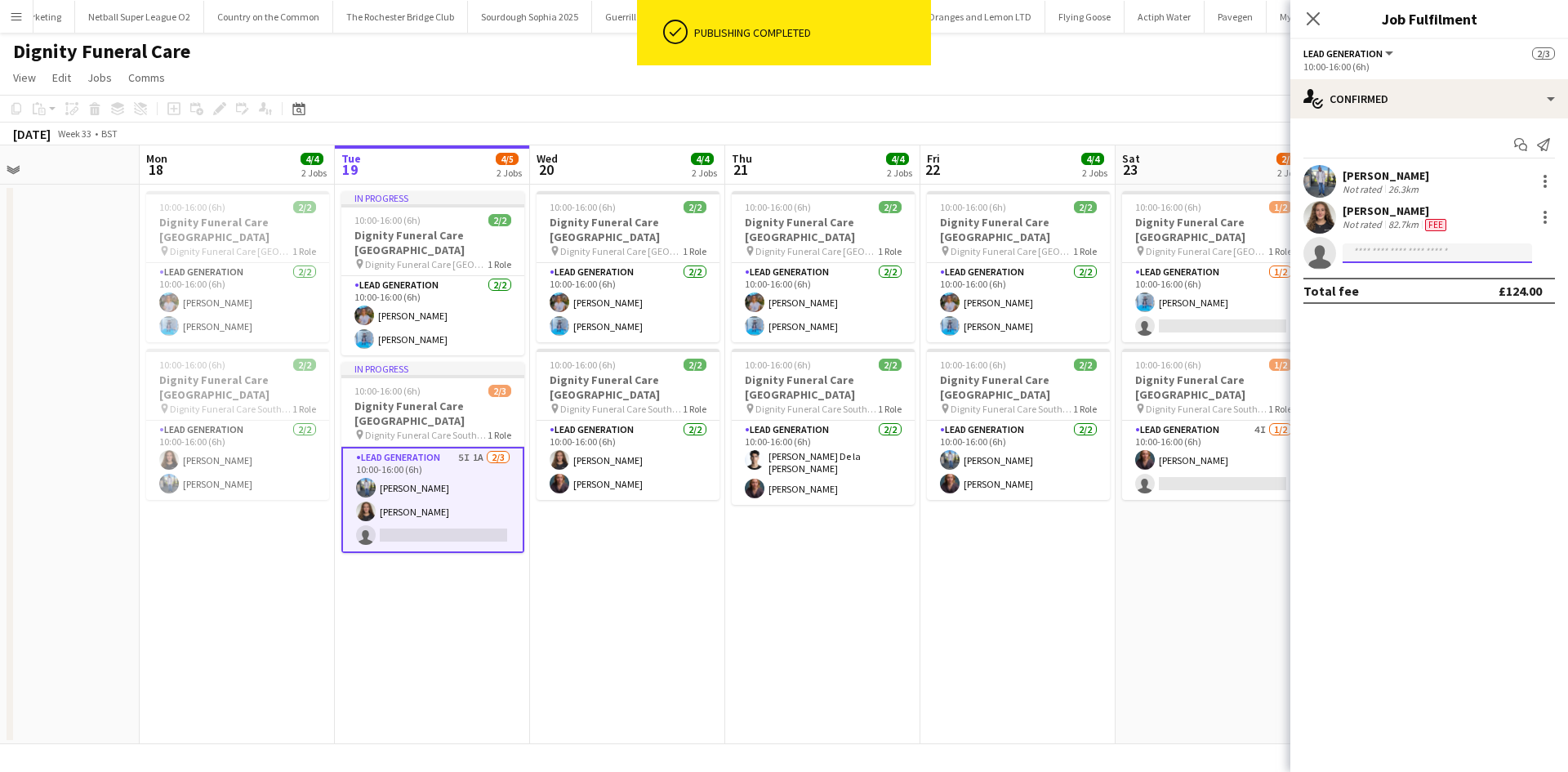
click at [1390, 259] on input at bounding box center [1437, 253] width 190 height 20
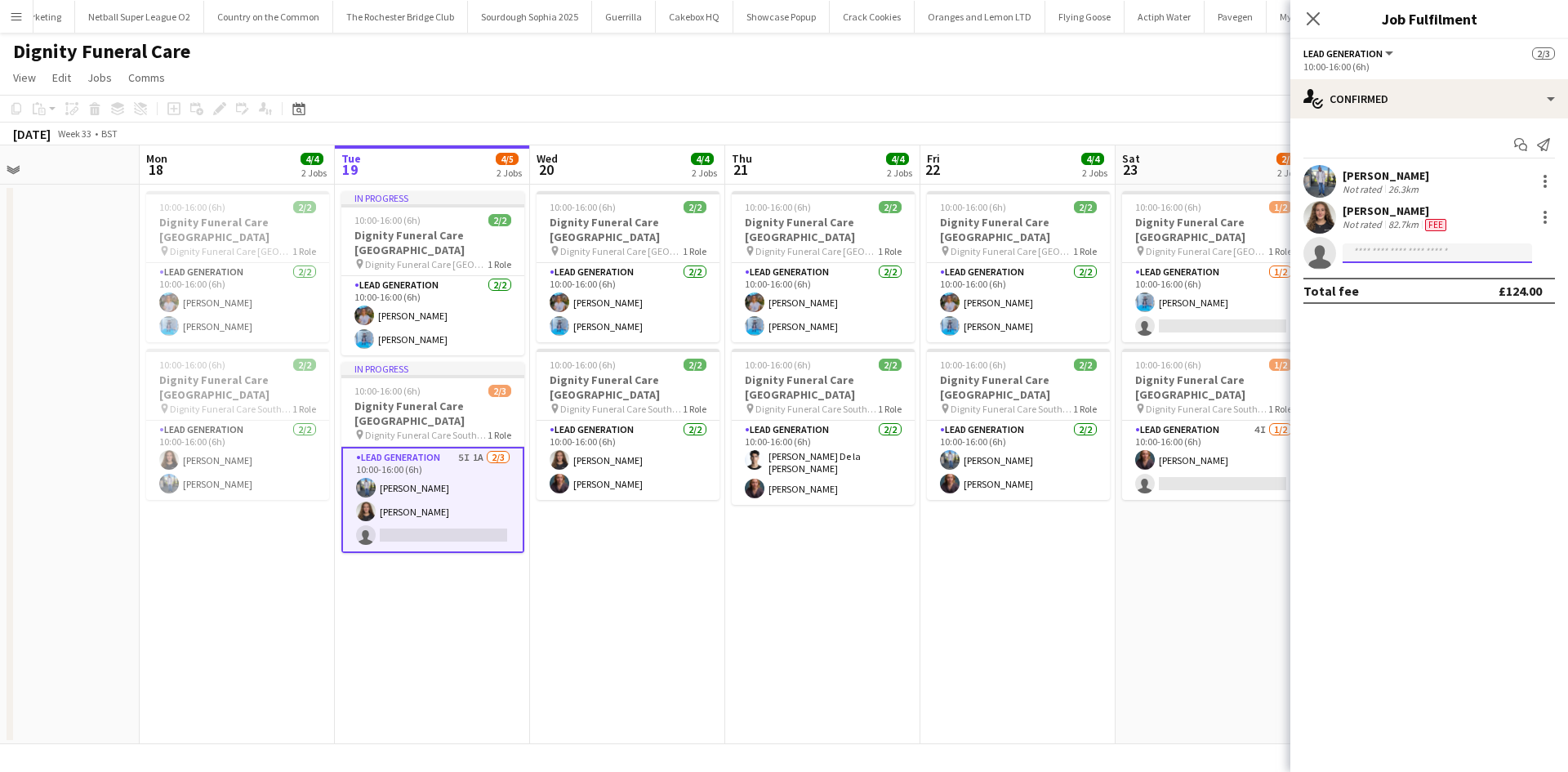
click at [1425, 256] on input at bounding box center [1437, 253] width 190 height 20
type input "*****"
click at [1425, 284] on span "barbydoll629@googlemail.com" at bounding box center [1437, 289] width 163 height 13
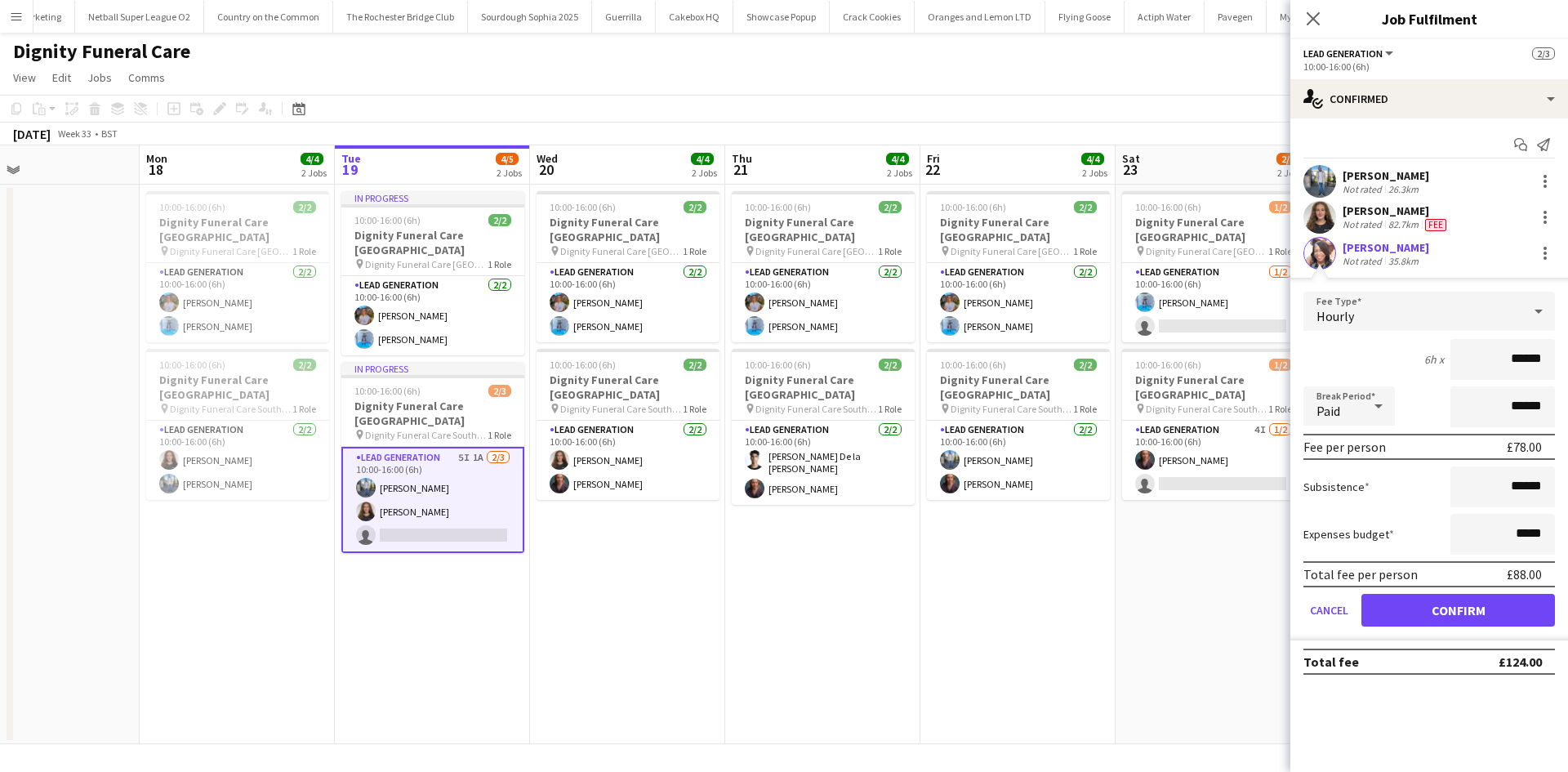
click at [1425, 296] on div "Hourly" at bounding box center [1413, 310] width 219 height 39
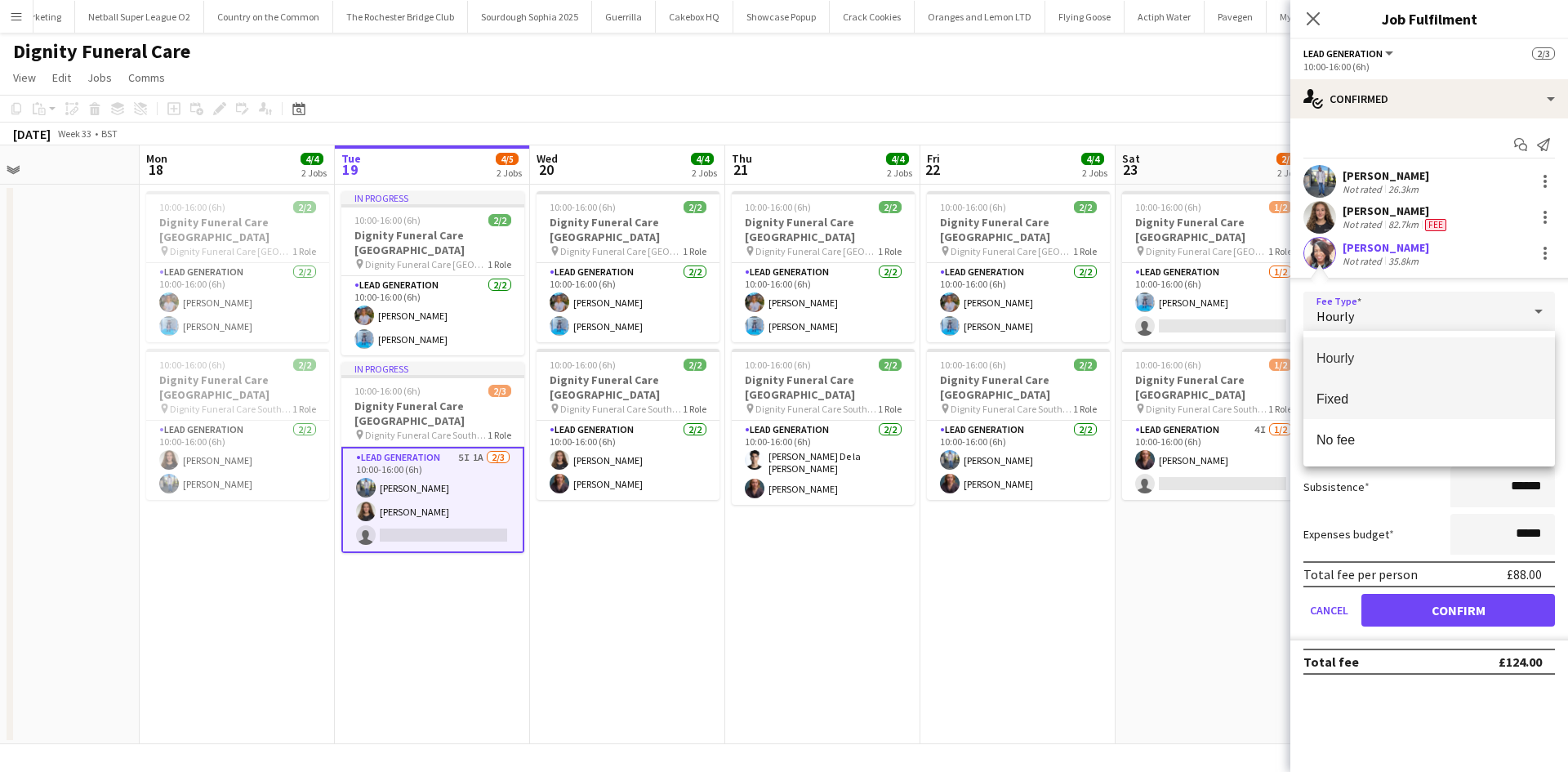
click at [1425, 399] on span "Fixed" at bounding box center [1429, 399] width 225 height 16
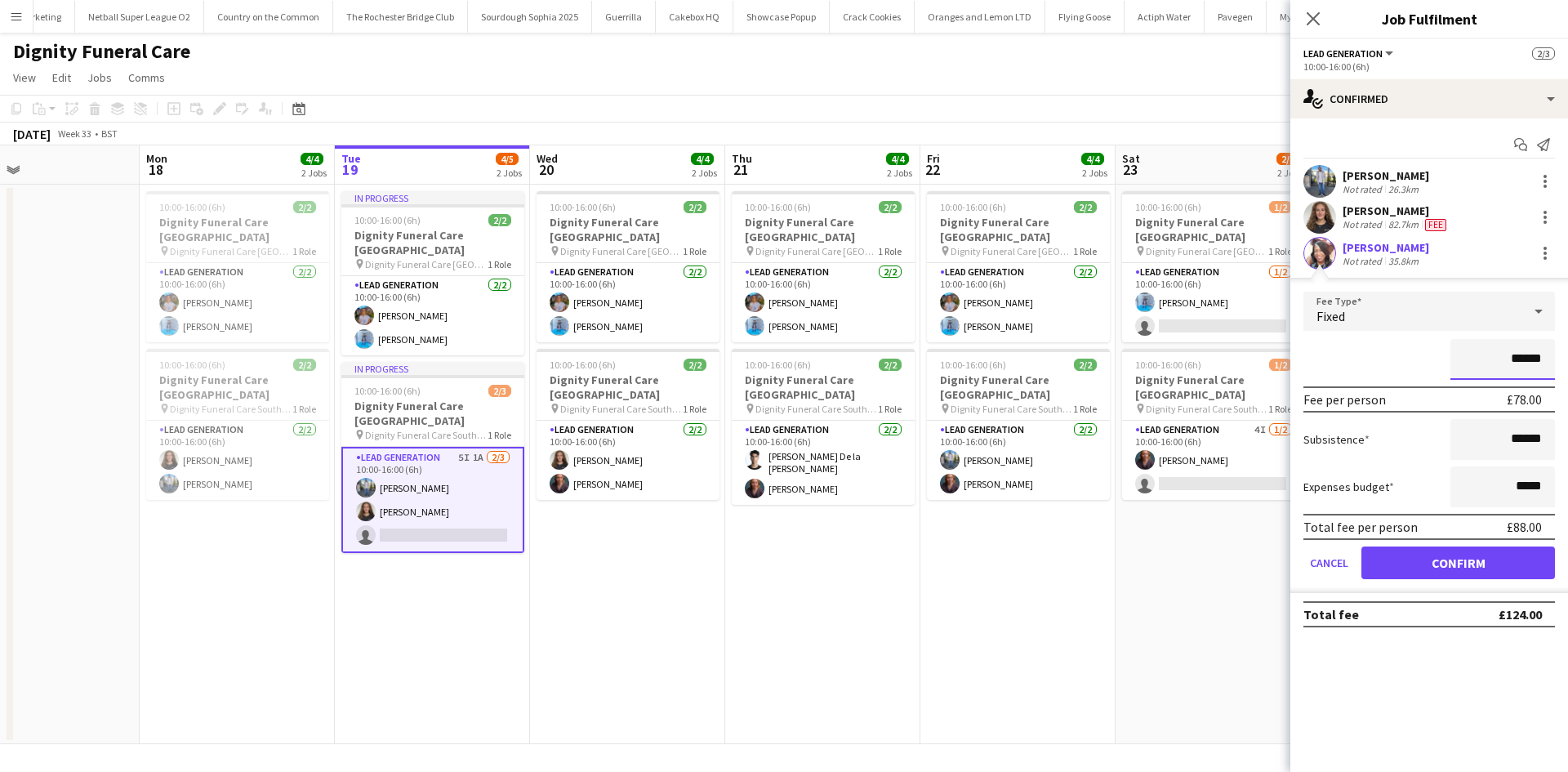
click at [1425, 361] on input "******" at bounding box center [1503, 359] width 105 height 41
click at [1425, 359] on input "******" at bounding box center [1503, 359] width 105 height 41
click at [1425, 358] on input "******" at bounding box center [1503, 359] width 105 height 41
type input "**"
type input "******"
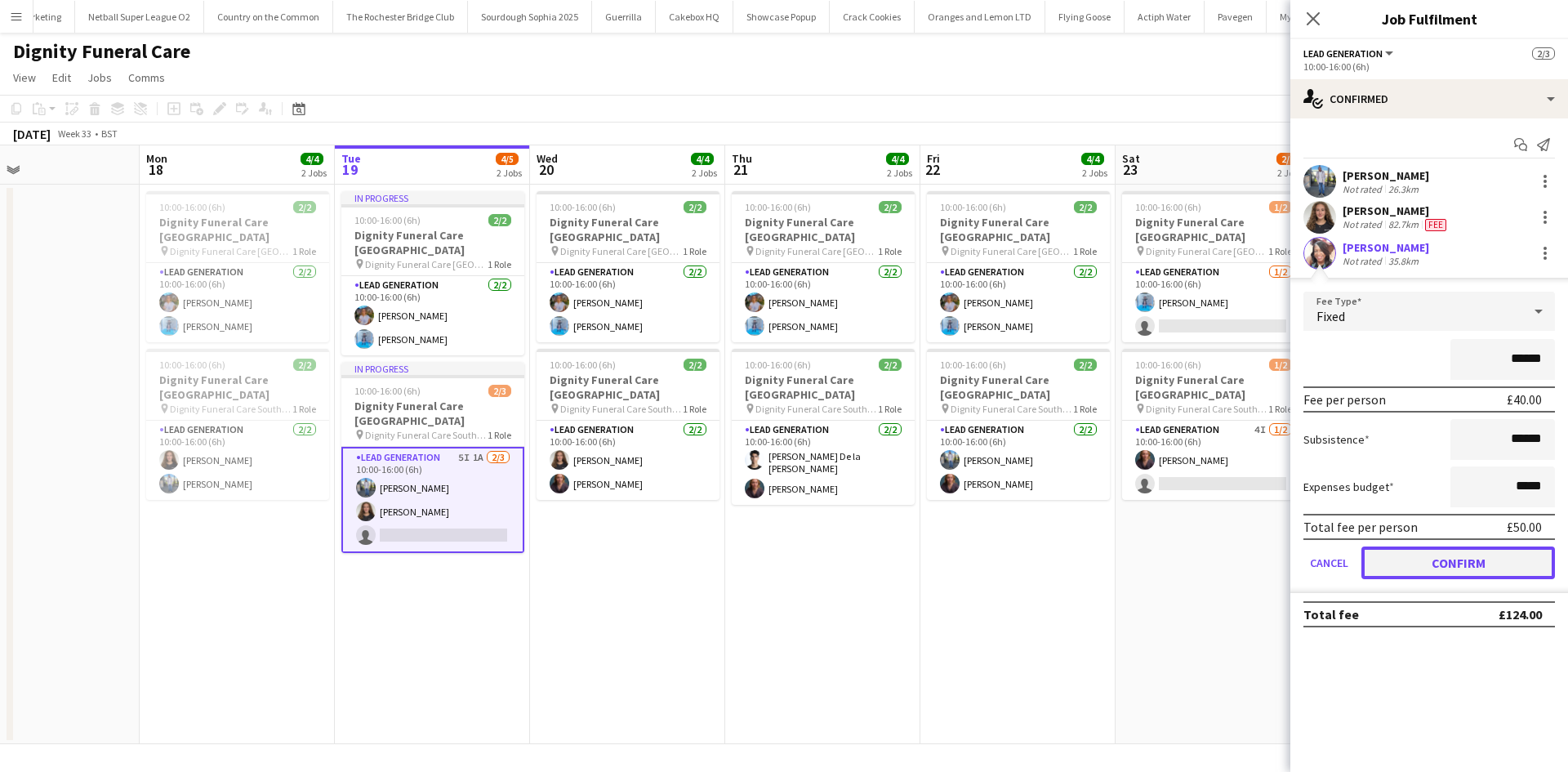
click at [1425, 569] on button "Confirm" at bounding box center [1458, 562] width 193 height 33
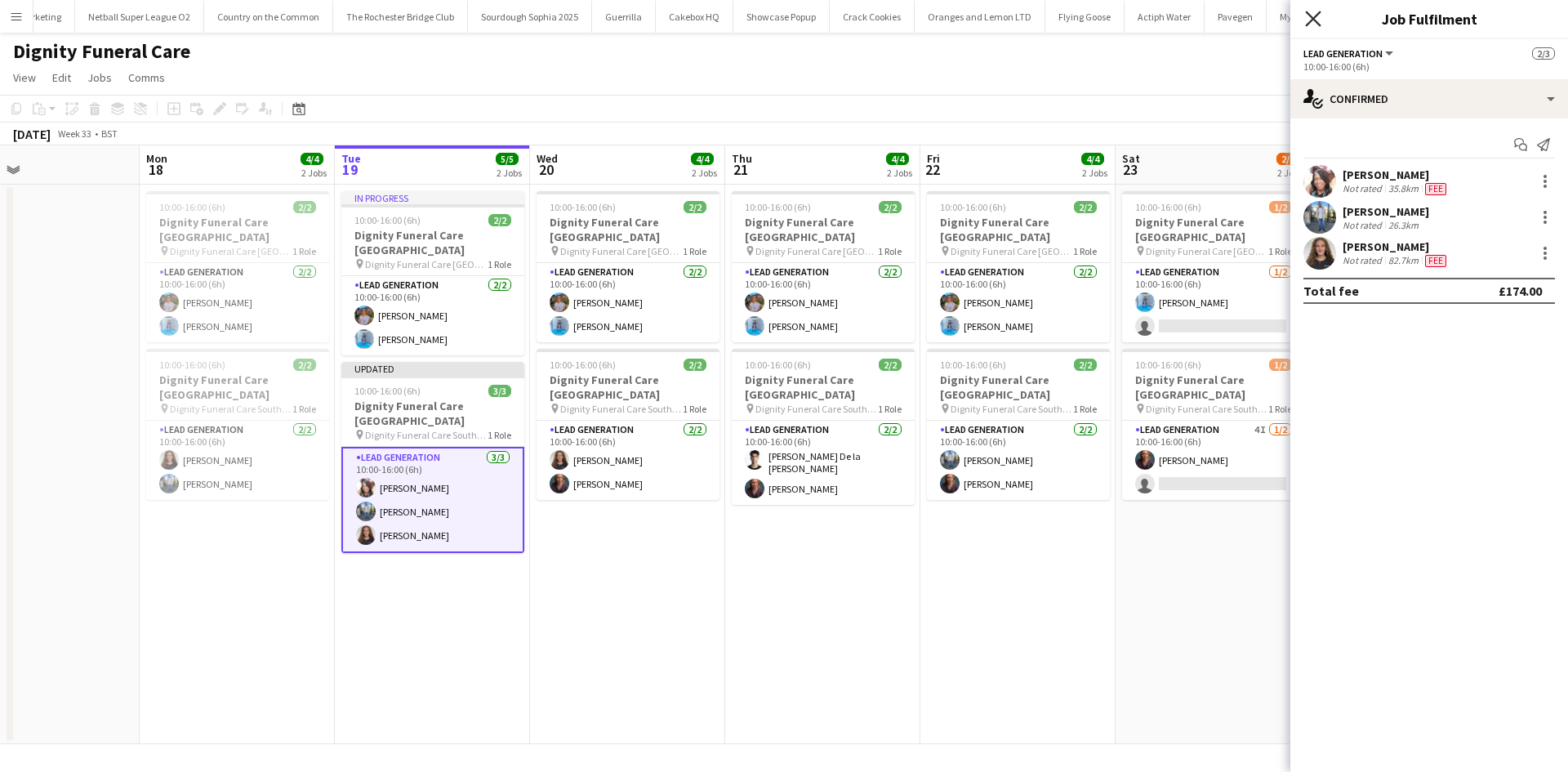
click at [1314, 22] on icon "Close pop-in" at bounding box center [1313, 18] width 16 height 16
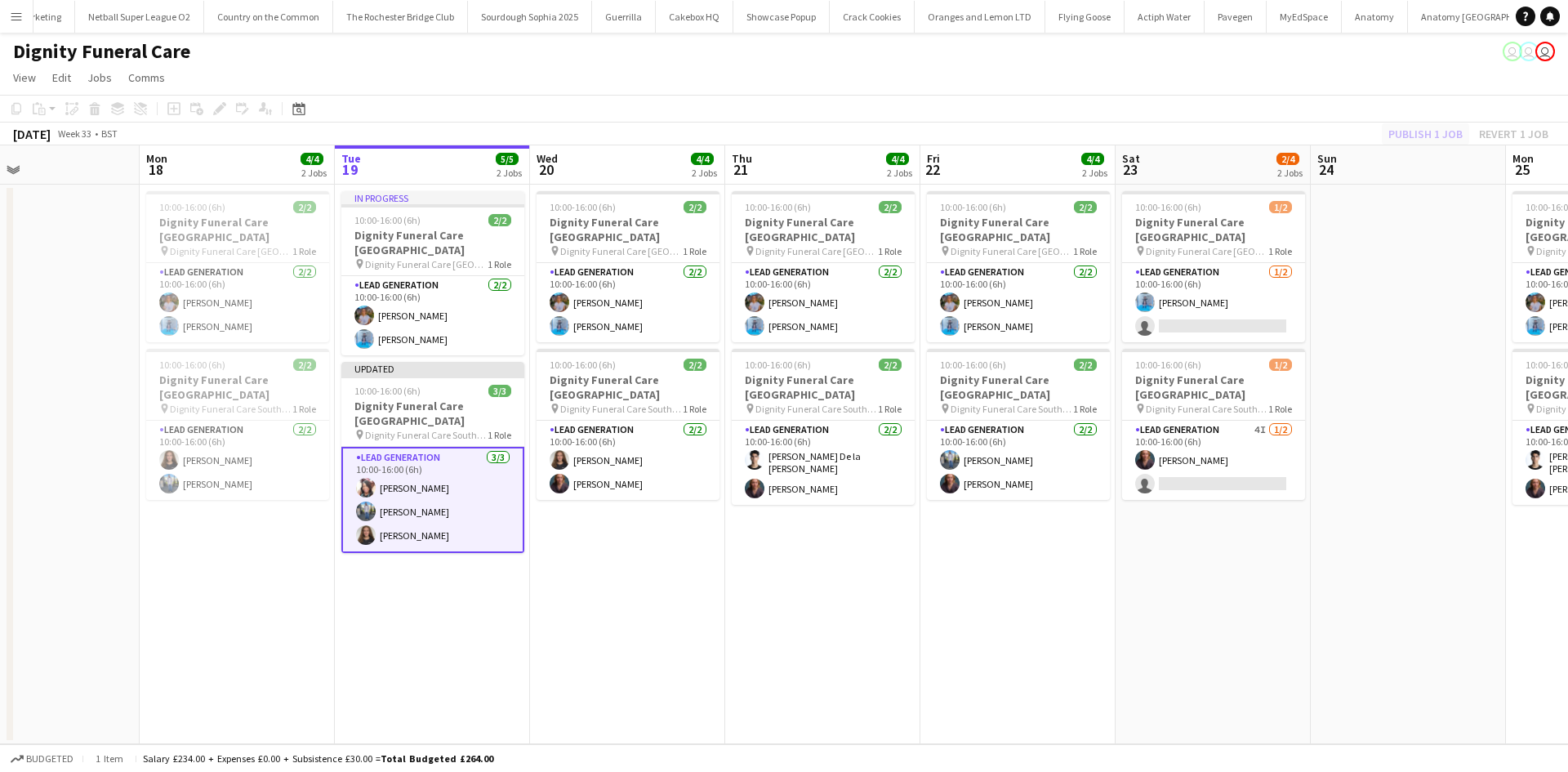
drag, startPoint x: 1459, startPoint y: 136, endPoint x: 1435, endPoint y: 136, distance: 24.0
click at [1425, 135] on div "Publish 1 job Revert 1 job" at bounding box center [1468, 133] width 199 height 22
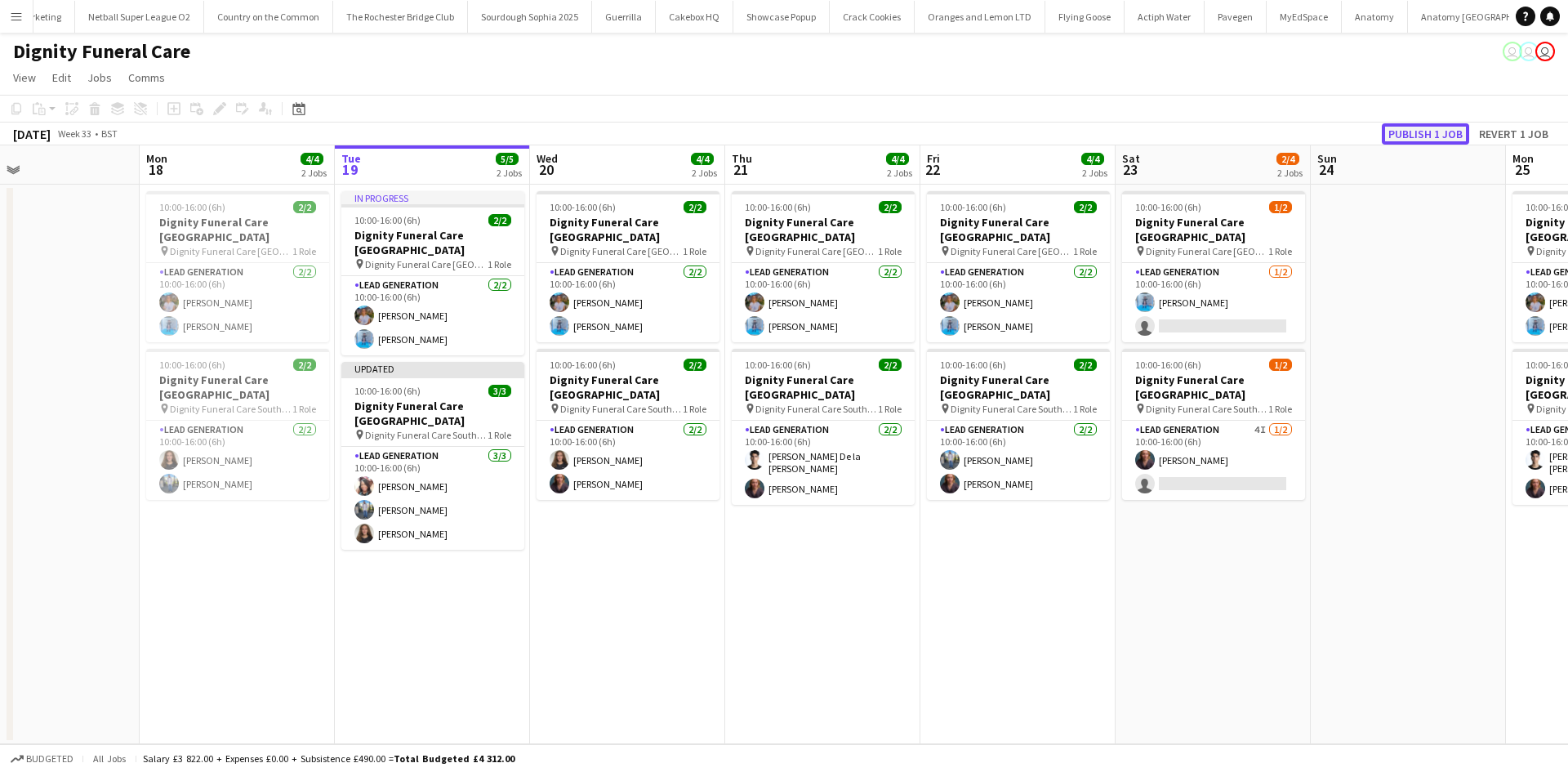
click at [1425, 136] on button "Publish 1 job" at bounding box center [1426, 133] width 88 height 22
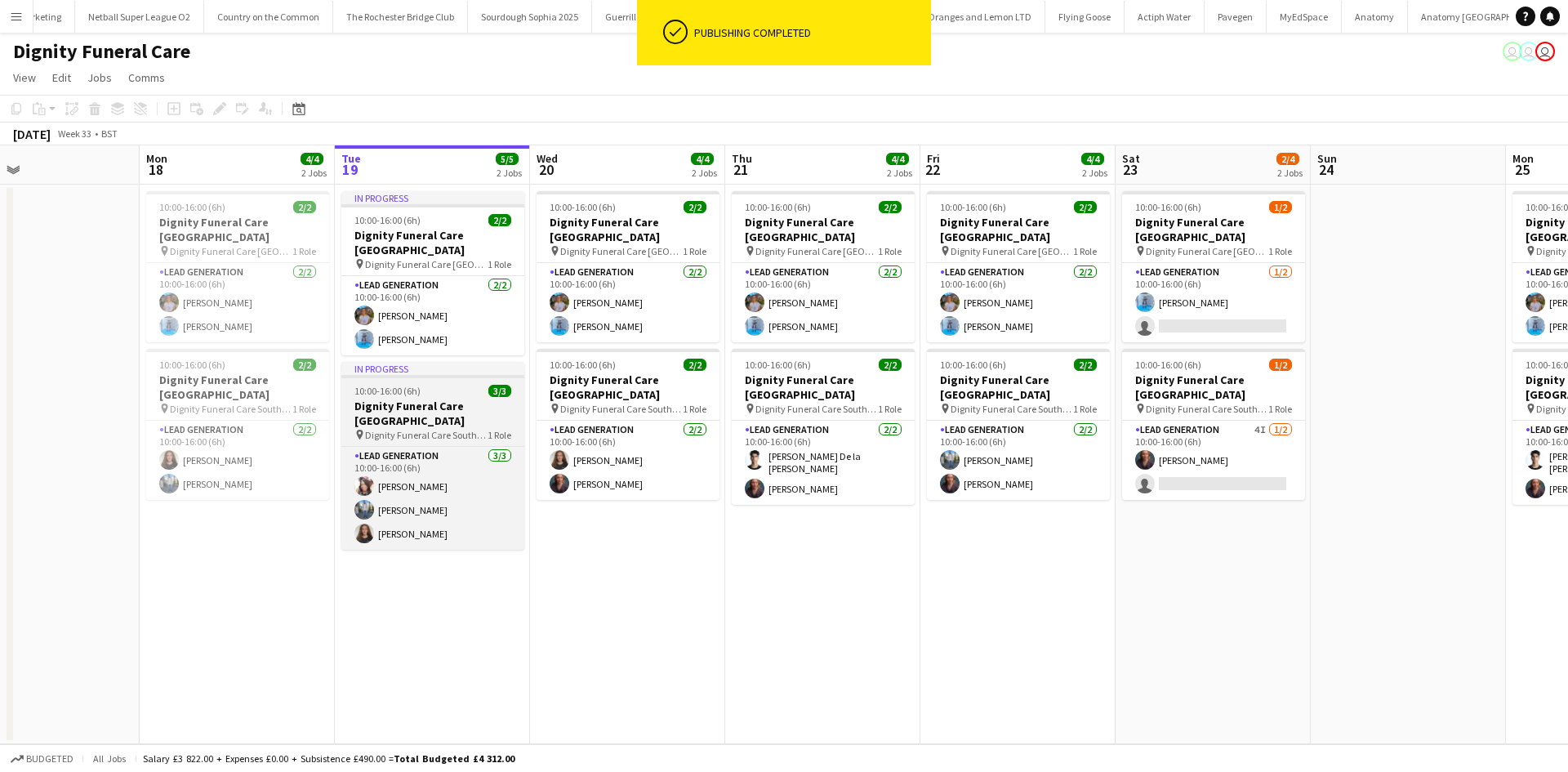
click at [465, 405] on h3 "Dignity Funeral Care [GEOGRAPHIC_DATA]" at bounding box center [433, 413] width 183 height 29
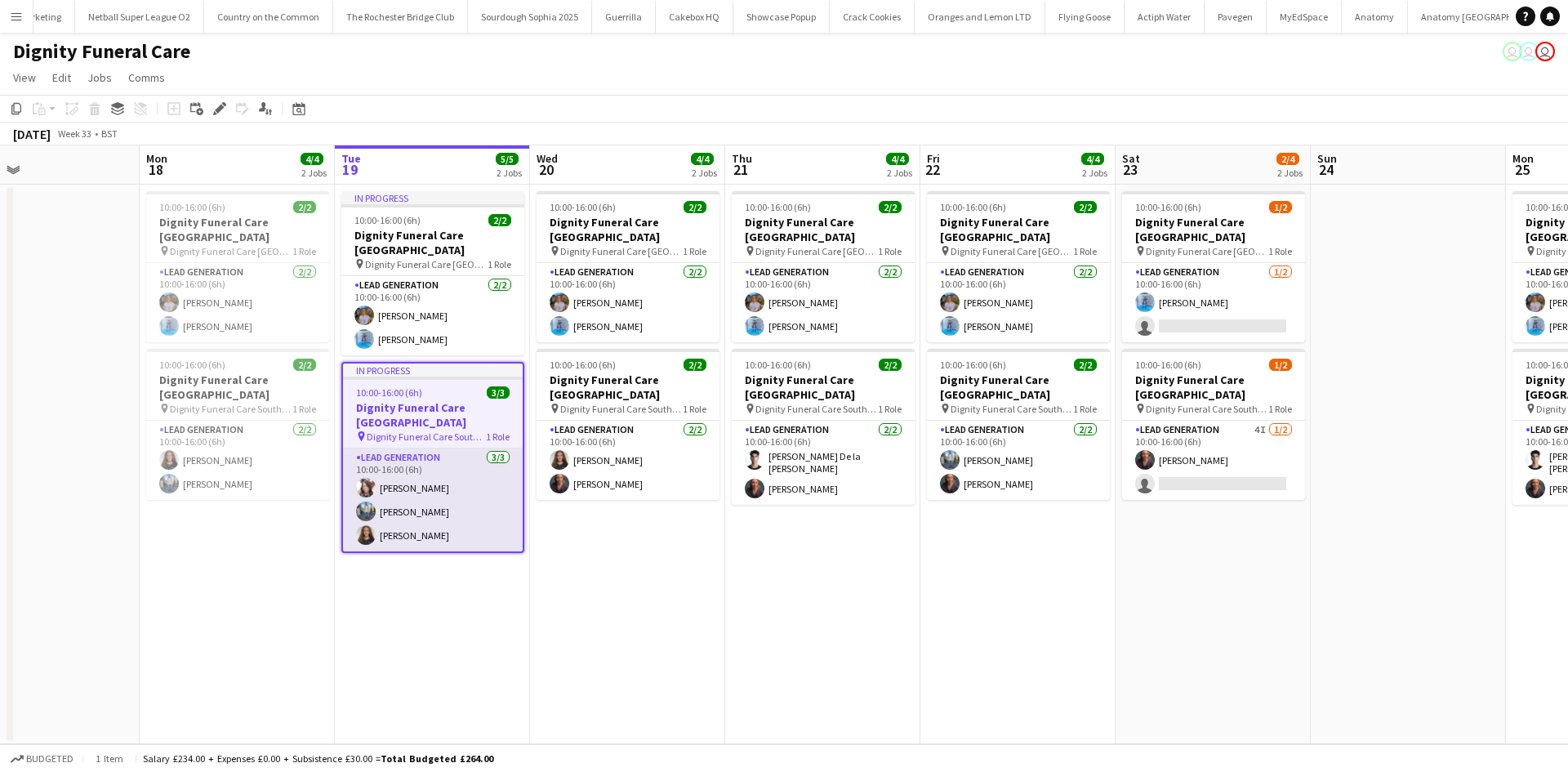
click at [461, 477] on app-card-role "Lead Generation 3/3 10:00-16:00 (6h) Barbara Dixon Kazeem Oyetunde Katie Mills" at bounding box center [433, 499] width 179 height 103
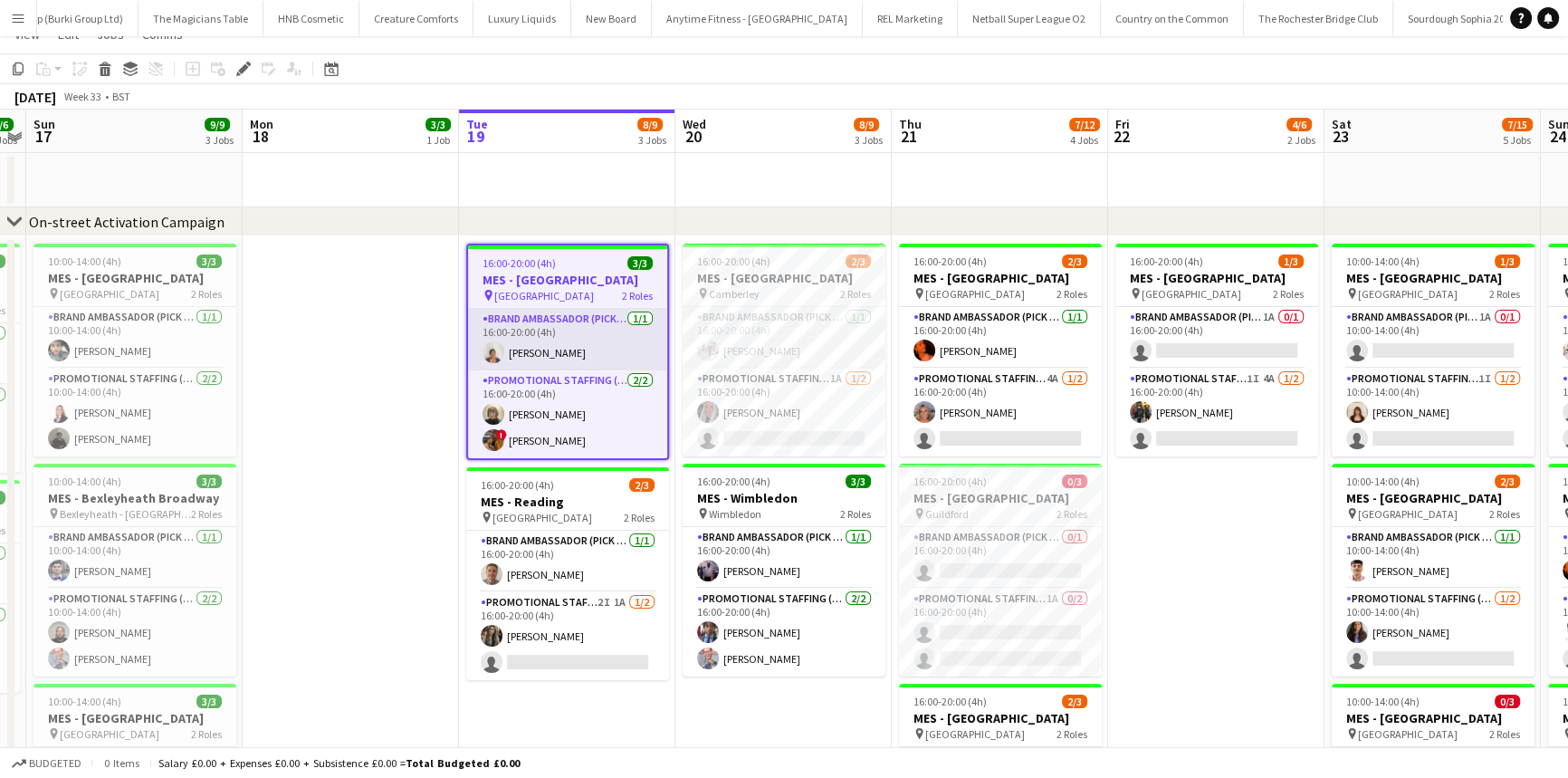
scroll to position [82, 0]
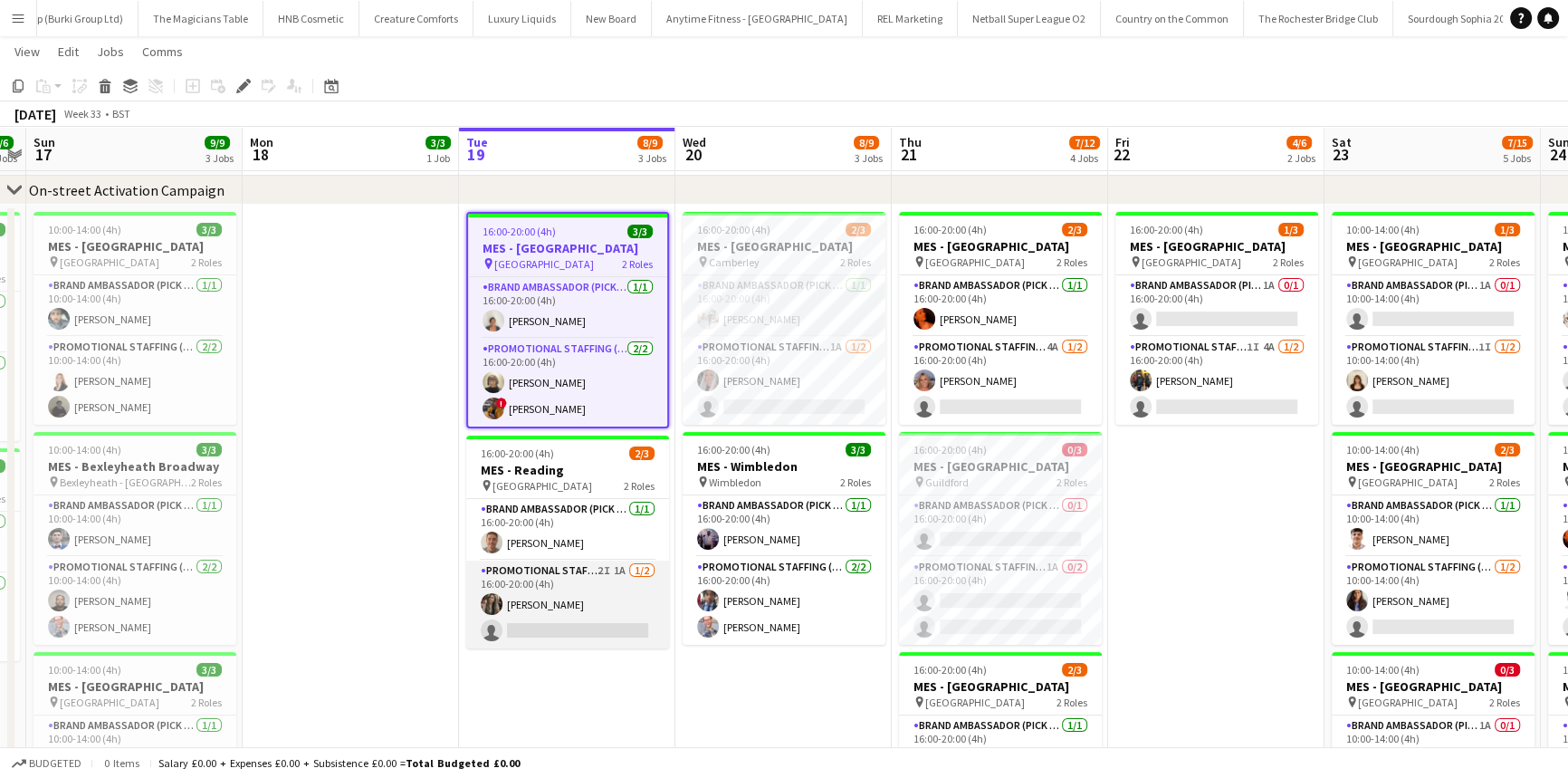
click at [589, 596] on app-card-role "Promotional Staffing (Brand Ambassadors) 2I 1A 1/2 16:00-20:00 (4h) Nimrit Batt…" at bounding box center [567, 603] width 203 height 87
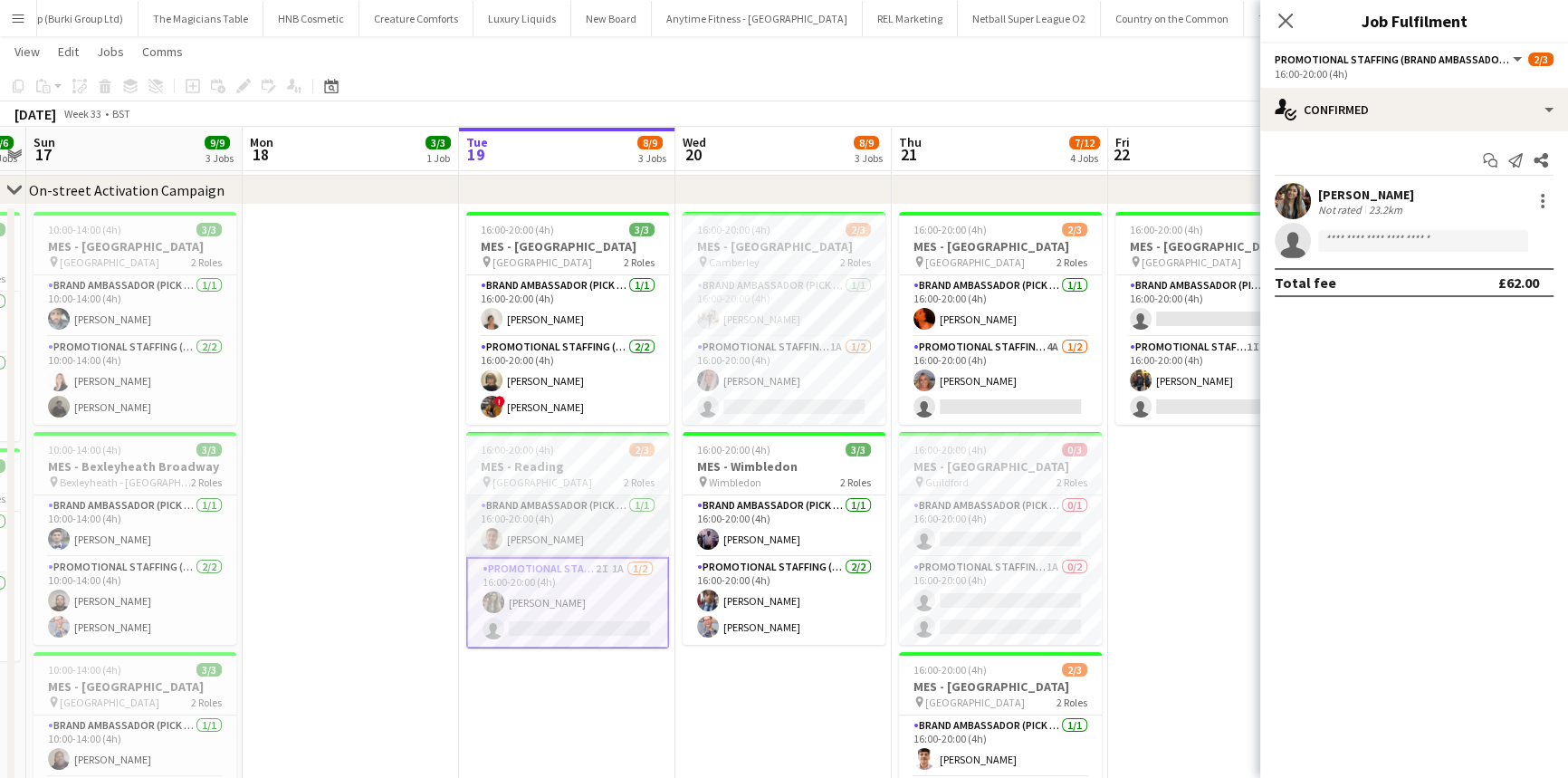
click at [625, 515] on app-card-role "Brand Ambassador (Pick up) 1/1 16:00-20:00 (4h) Jack Procter" at bounding box center [567, 525] width 203 height 61
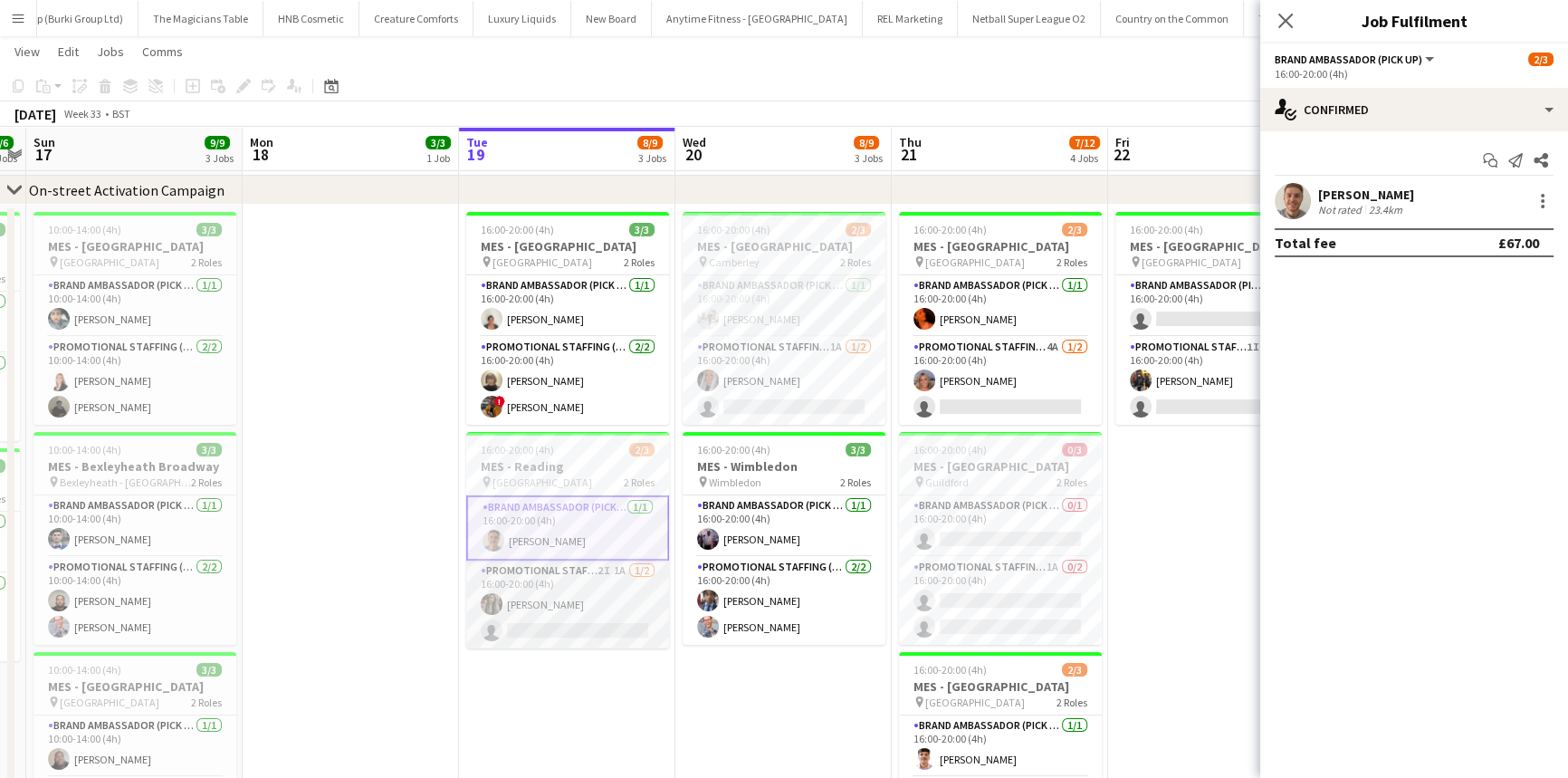
click at [625, 589] on app-card-role "Promotional Staffing (Brand Ambassadors) 2I 1A 1/2 16:00-20:00 (4h) Nimrit Batt…" at bounding box center [567, 603] width 203 height 87
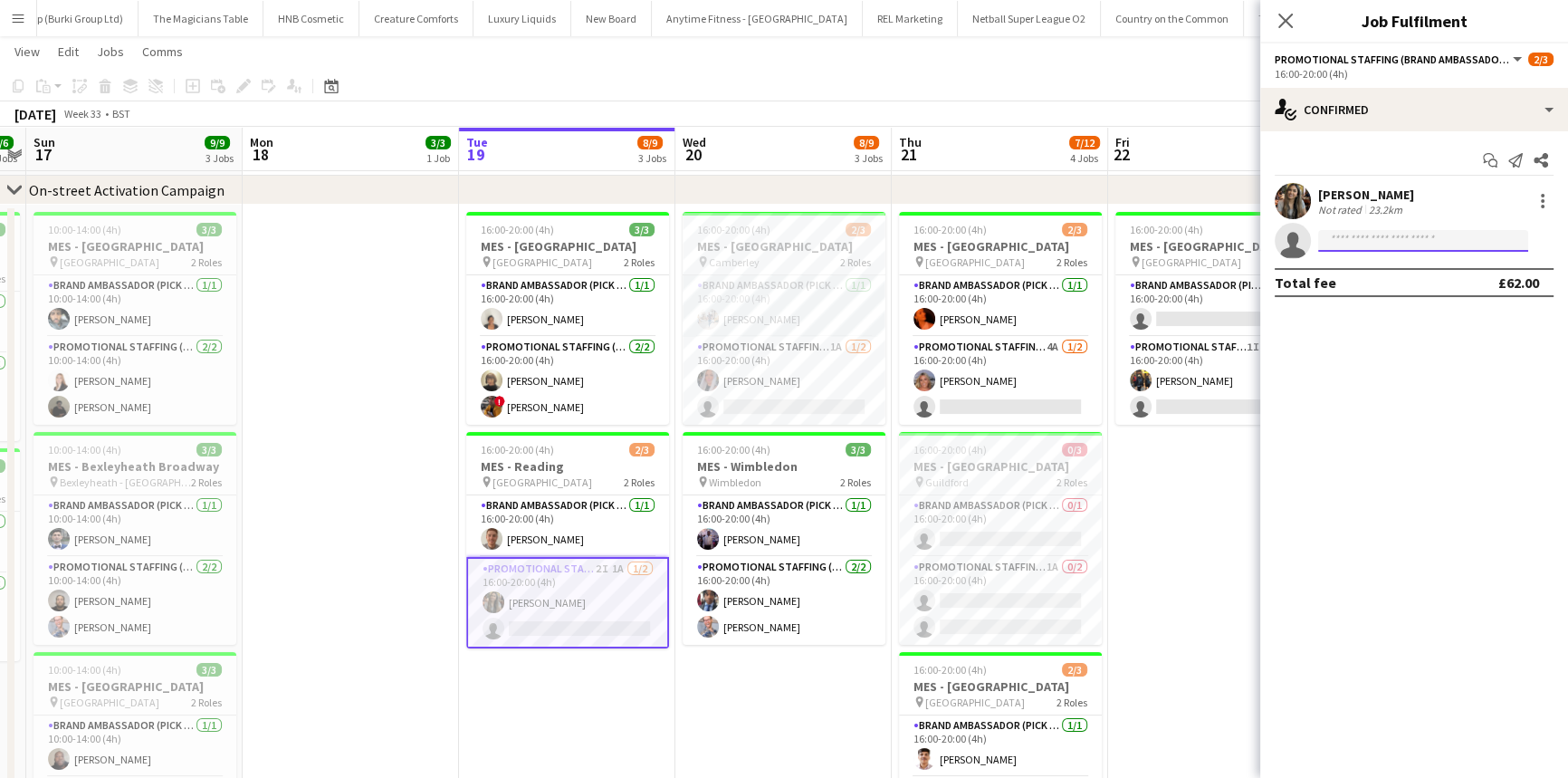
click at [1428, 244] on input at bounding box center [1423, 240] width 210 height 22
click at [622, 512] on app-card-role "Brand Ambassador (Pick up) 1/1 16:00-20:00 (4h) Jack Procter" at bounding box center [567, 525] width 203 height 61
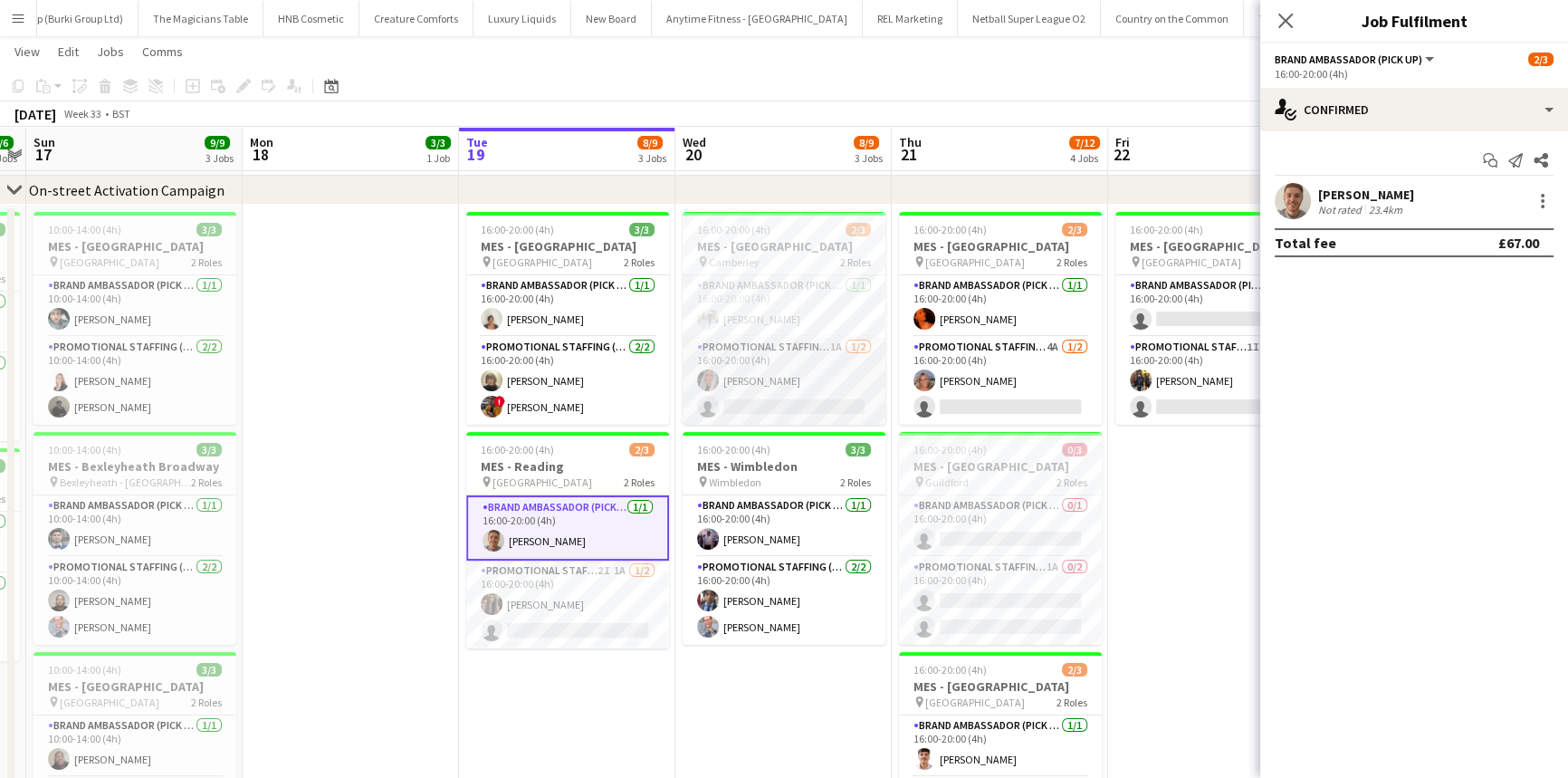
click at [752, 395] on app-card-role "Promotional Staffing (Brand Ambassadors) 1A 1/2 16:00-20:00 (4h) Reanna SMALL s…" at bounding box center [784, 380] width 203 height 87
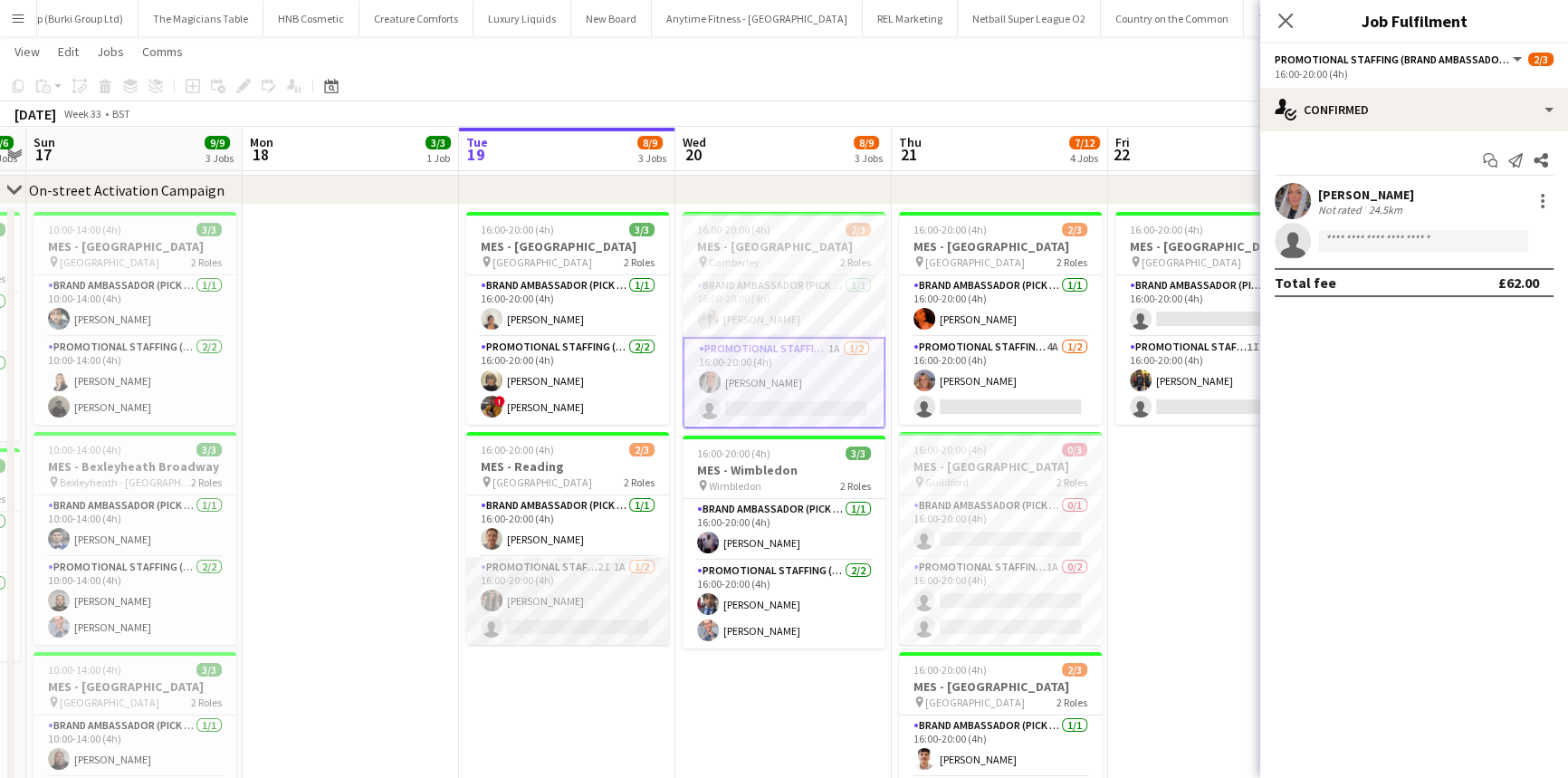
click at [656, 597] on app-card-role "Promotional Staffing (Brand Ambassadors) 2I 1A 1/2 16:00-20:00 (4h) Nimrit Batt…" at bounding box center [567, 600] width 203 height 87
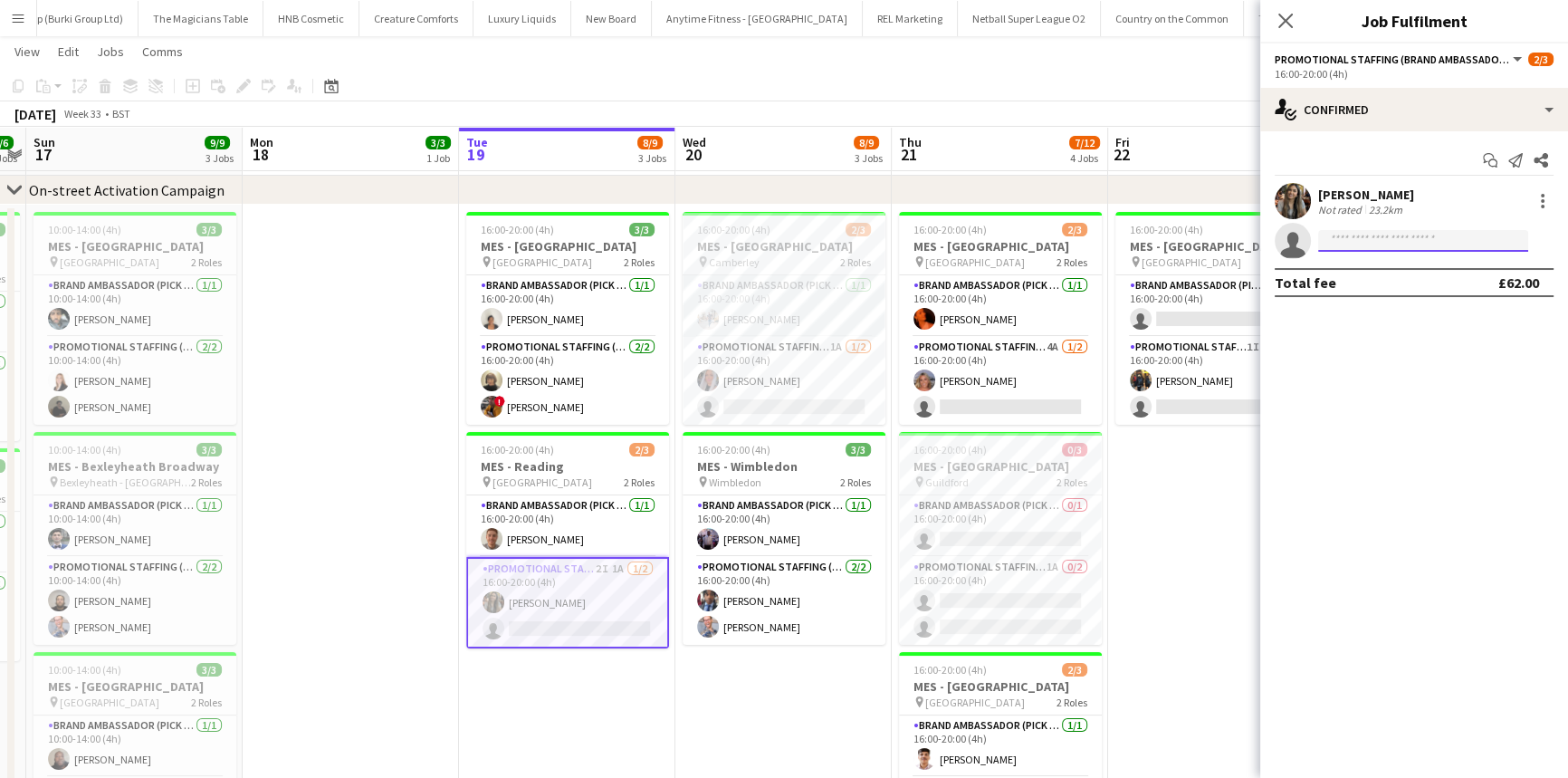
click at [1391, 244] on input at bounding box center [1423, 240] width 210 height 22
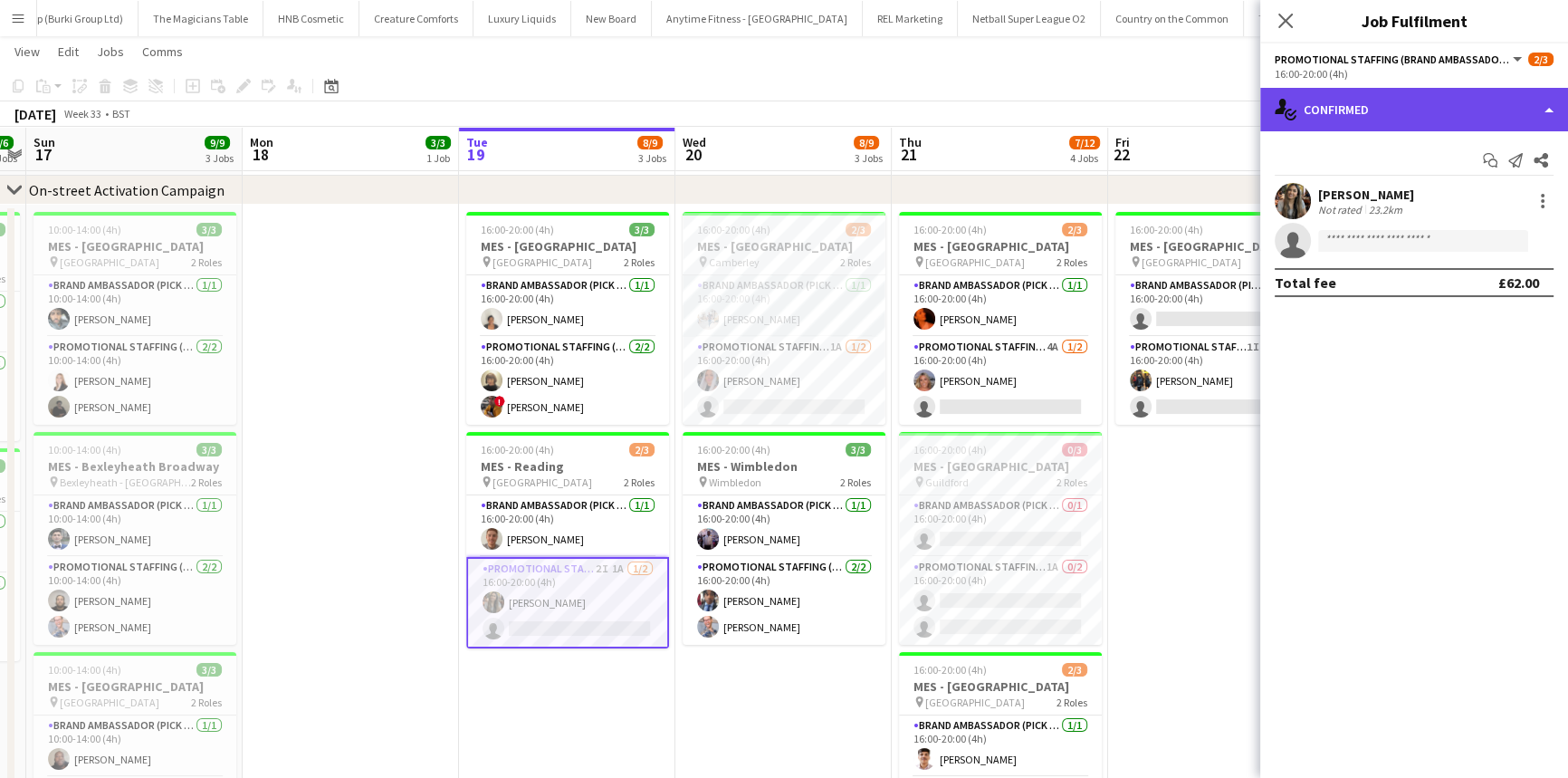
click at [1547, 109] on div "single-neutral-actions-check-2 Confirmed" at bounding box center [1414, 109] width 307 height 43
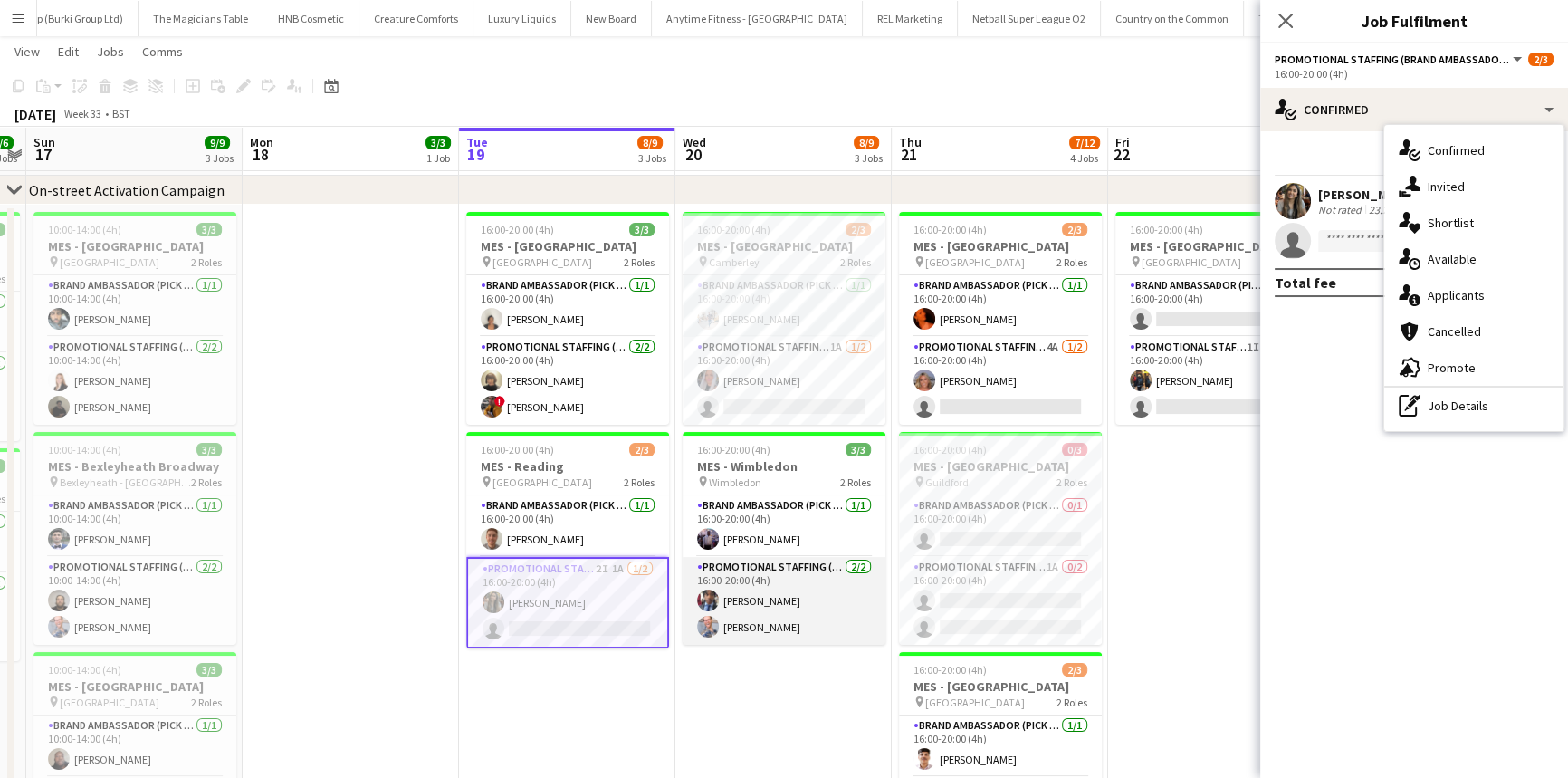
click at [806, 601] on app-card-role "Promotional Staffing (Brand Ambassadors) 2/2 16:00-20:00 (4h) Seyi Ogunyemi SIM…" at bounding box center [784, 600] width 203 height 87
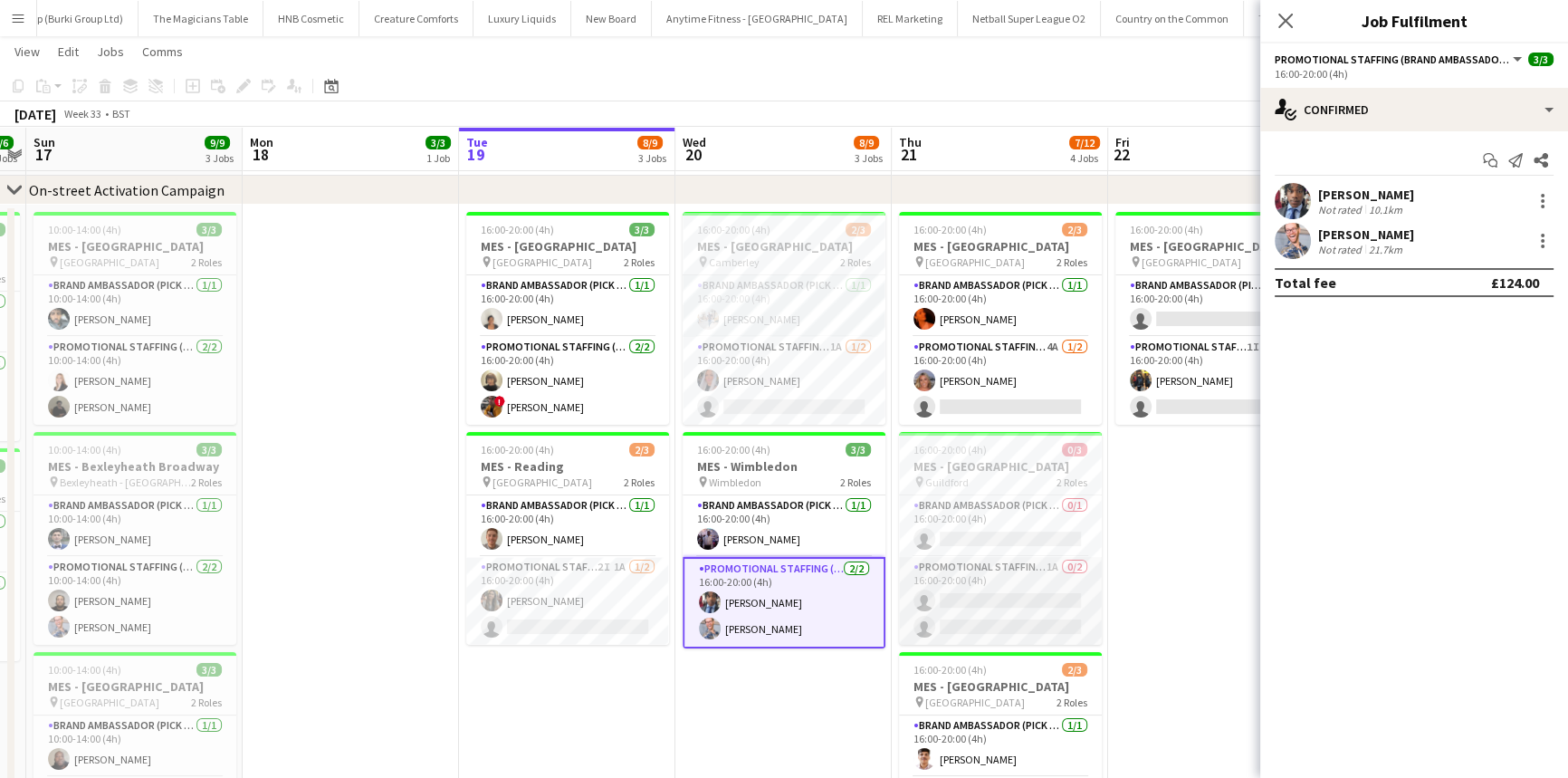
click at [935, 588] on app-card-role "Promotional Staffing (Brand Ambassadors) 1A 0/2 16:00-20:00 (4h) single-neutral…" at bounding box center [1000, 600] width 203 height 87
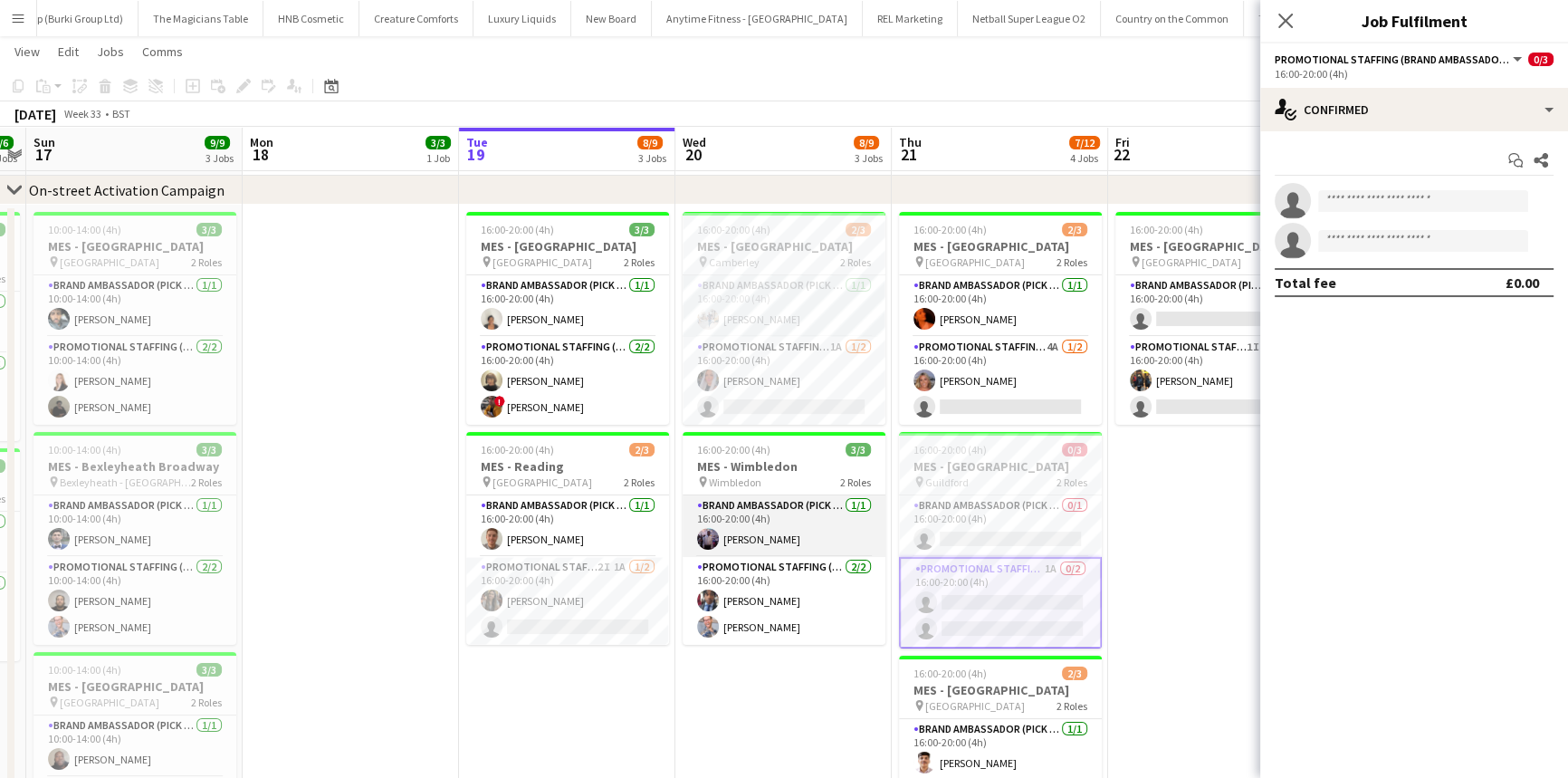
click at [794, 507] on app-card-role "Brand Ambassador (Pick up) 1/1 16:00-20:00 (4h) osahon ogunyemi" at bounding box center [784, 525] width 203 height 61
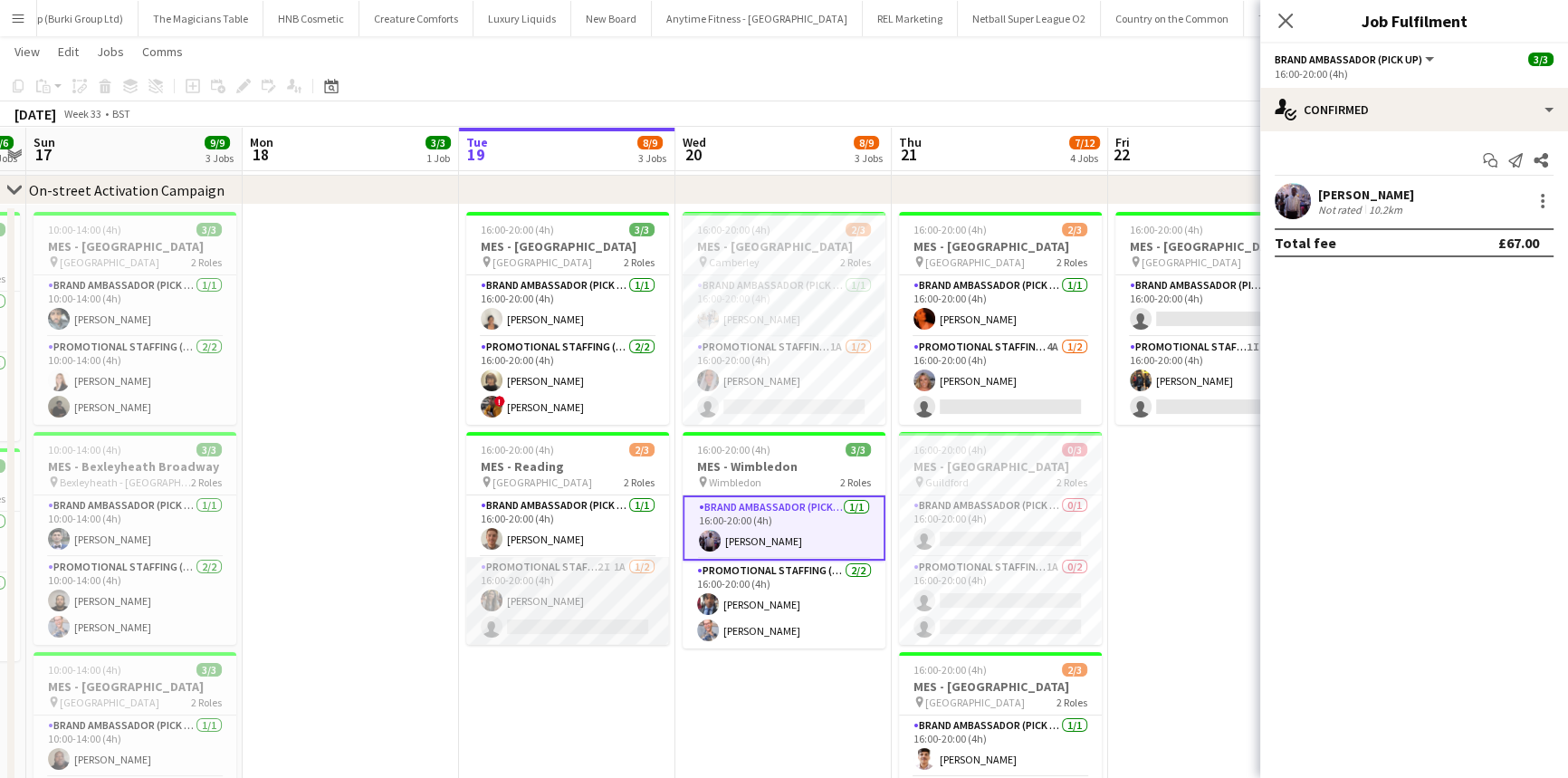
click at [580, 592] on app-card-role "Promotional Staffing (Brand Ambassadors) 2I 1A 1/2 16:00-20:00 (4h) Nimrit Batt…" at bounding box center [567, 600] width 203 height 87
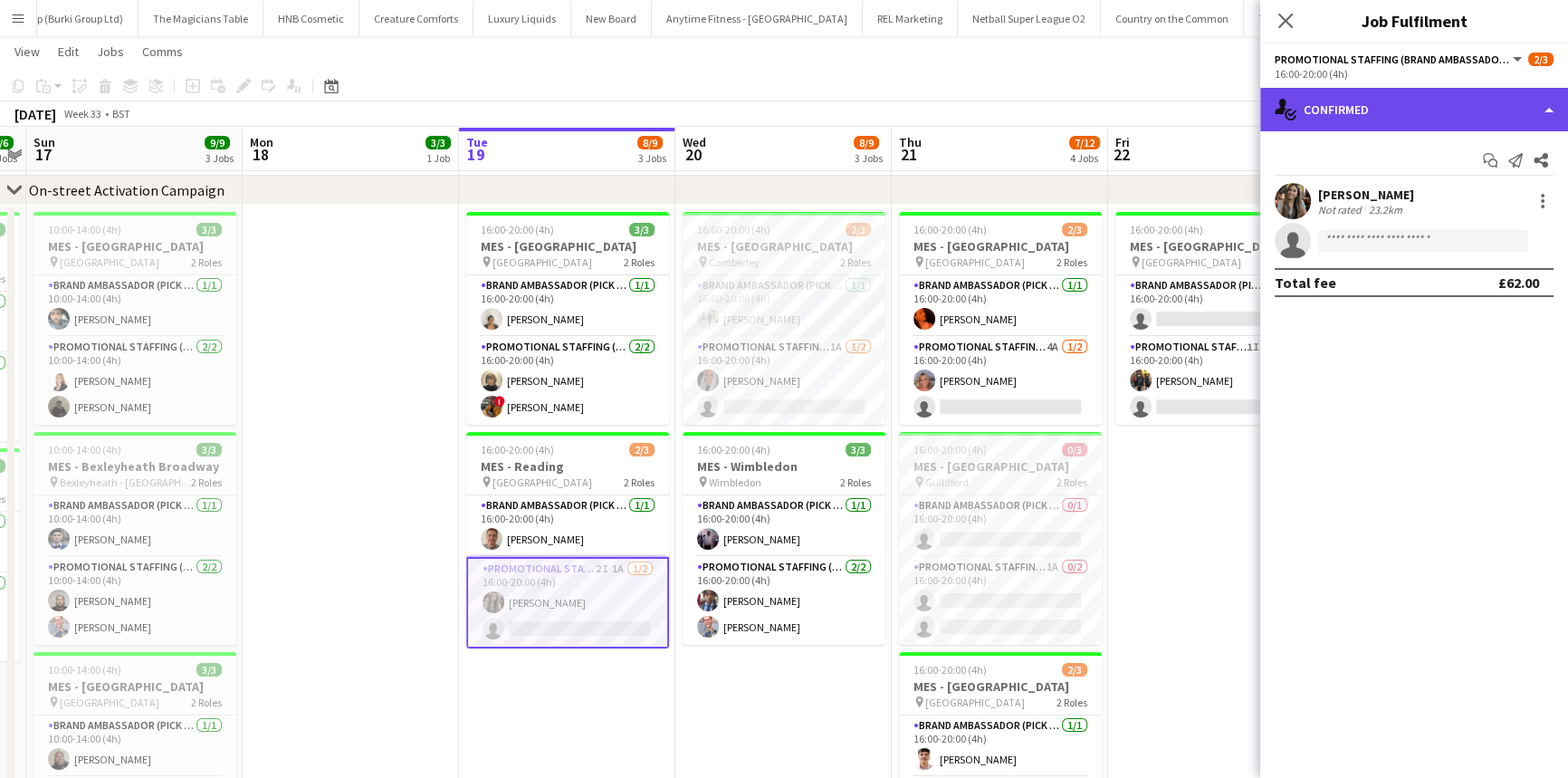
click at [1350, 129] on div "single-neutral-actions-check-2 Confirmed" at bounding box center [1414, 109] width 307 height 43
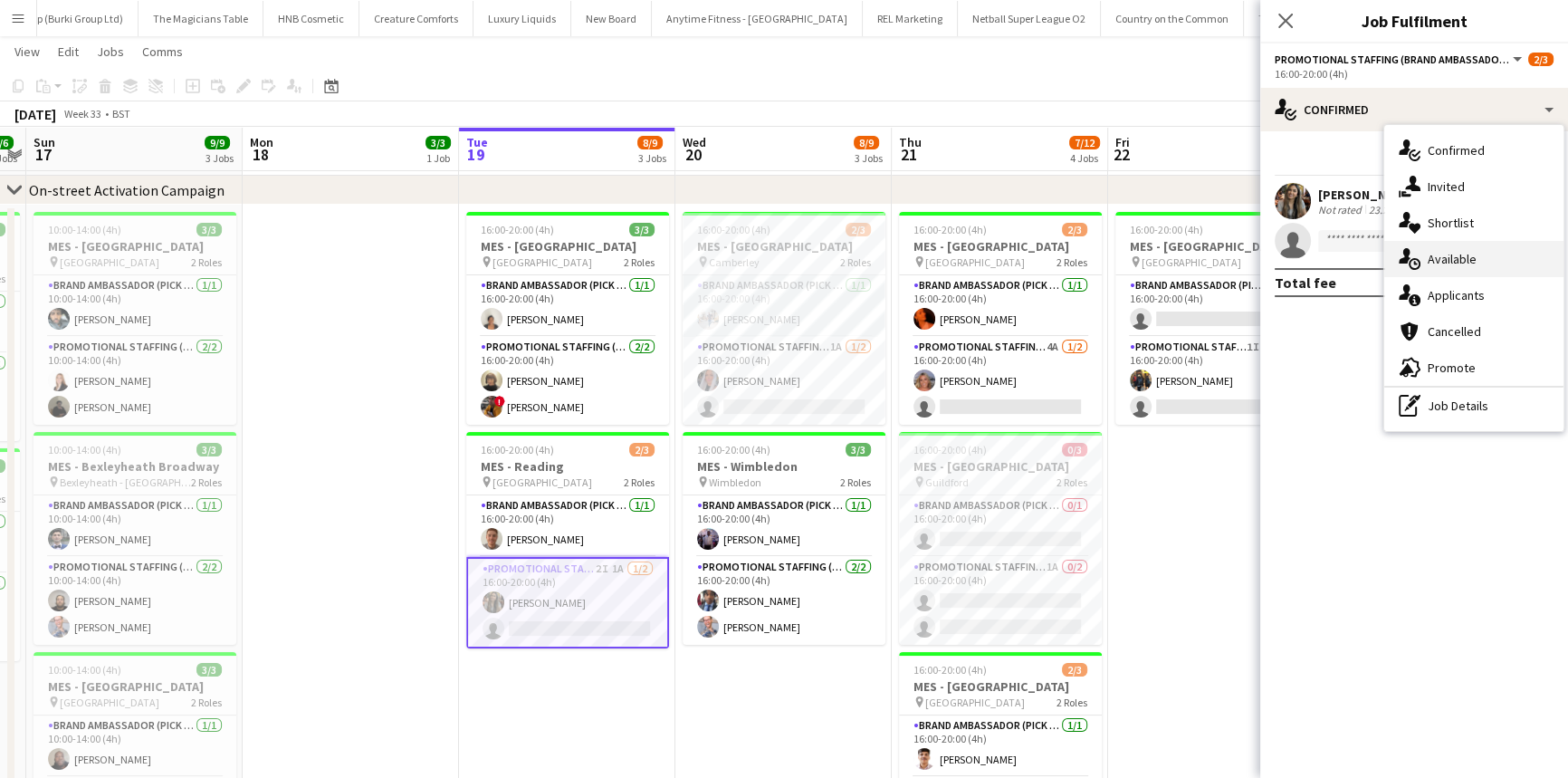
click at [1431, 251] on div "single-neutral-actions-upload Available" at bounding box center [1474, 259] width 180 height 36
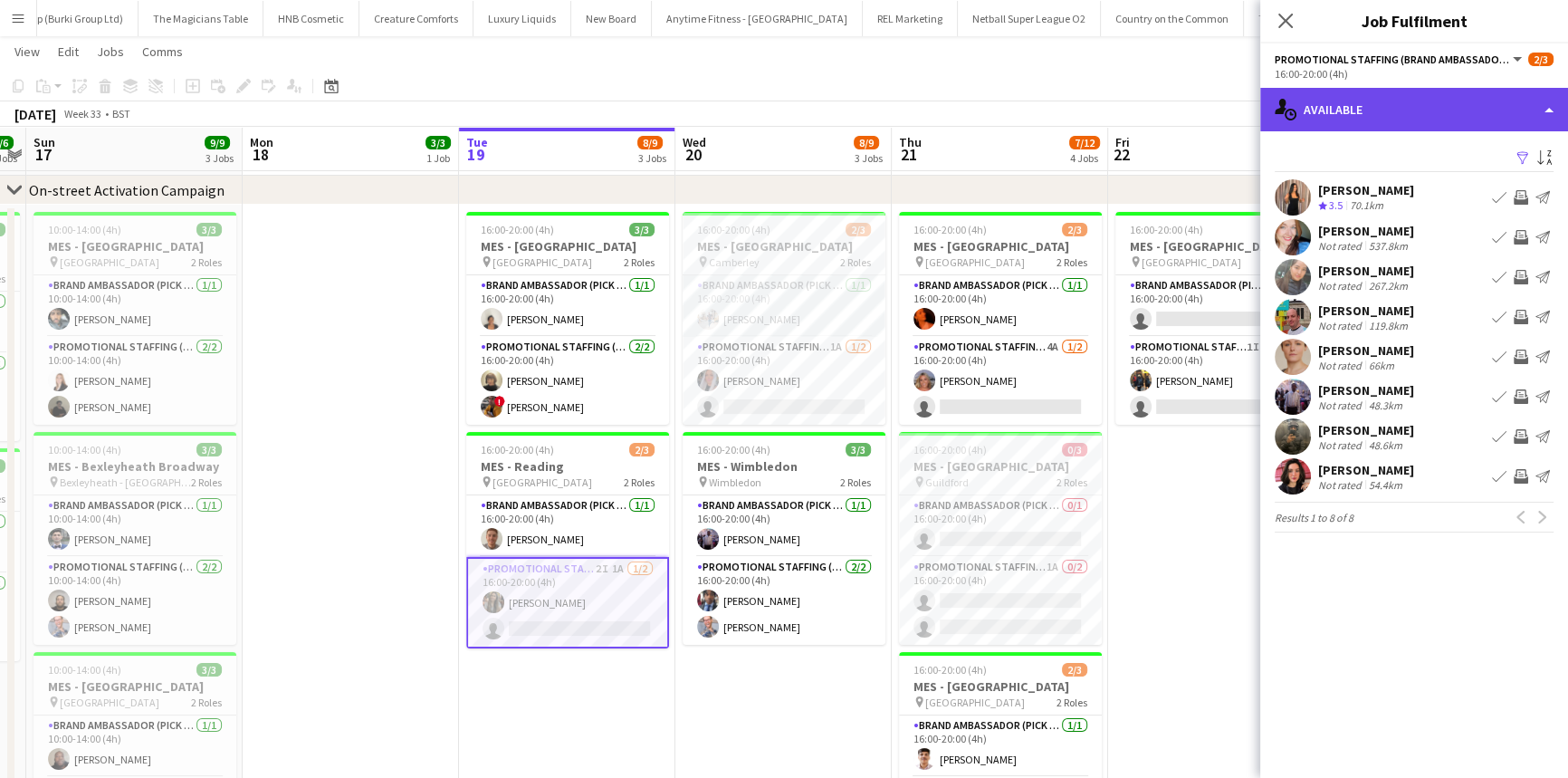
click at [1409, 110] on div "single-neutral-actions-upload Available" at bounding box center [1414, 109] width 307 height 43
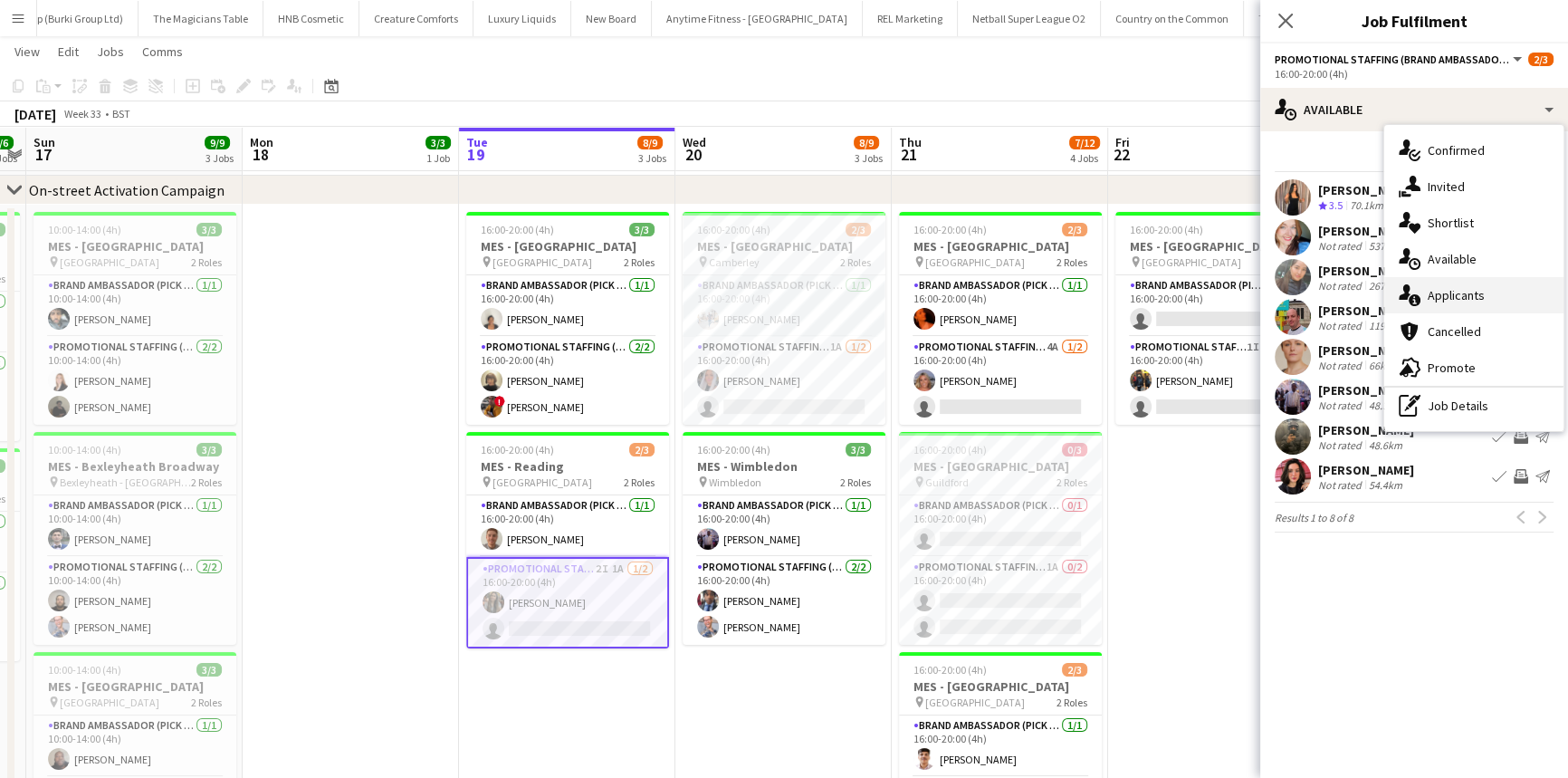
click at [1423, 307] on div "single-neutral-actions-information Applicants" at bounding box center [1474, 295] width 180 height 36
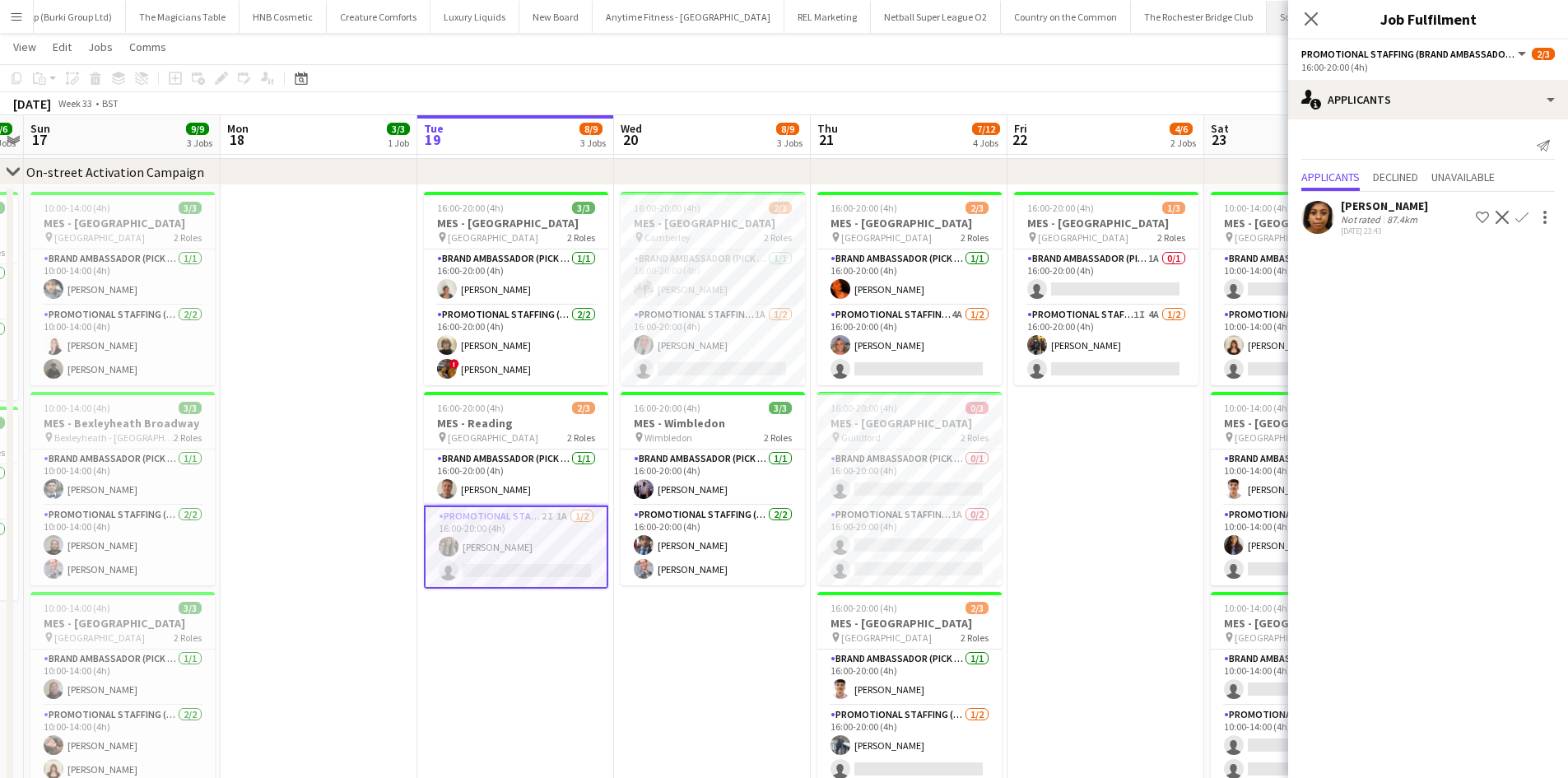
scroll to position [0, 566]
click at [888, 406] on span "16:00-20:00 (4h)" at bounding box center [864, 408] width 66 height 12
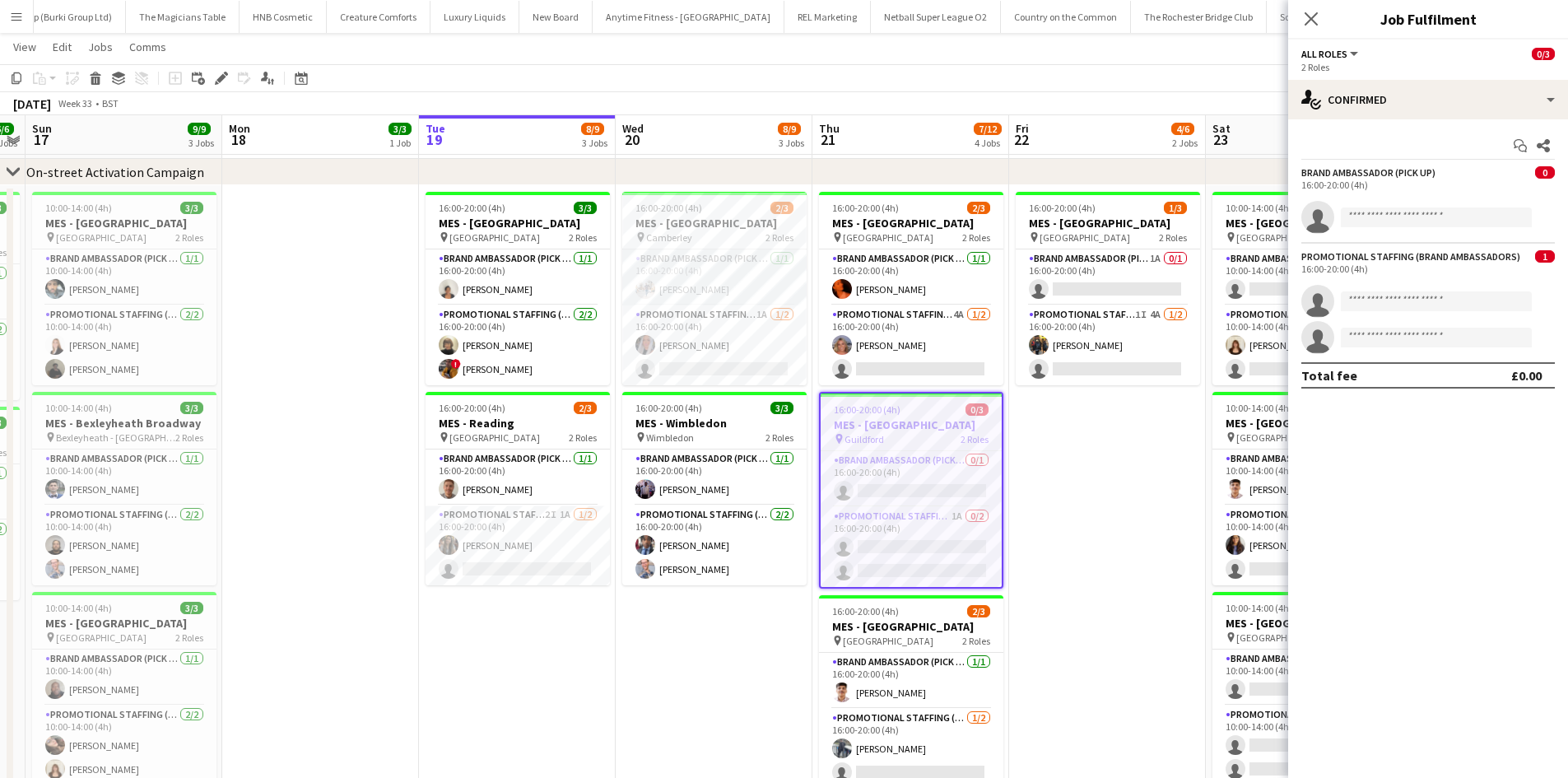
drag, startPoint x: 869, startPoint y: 428, endPoint x: 875, endPoint y: 420, distance: 10.0
click at [871, 425] on h3 "MES - Guildford" at bounding box center [911, 424] width 181 height 15
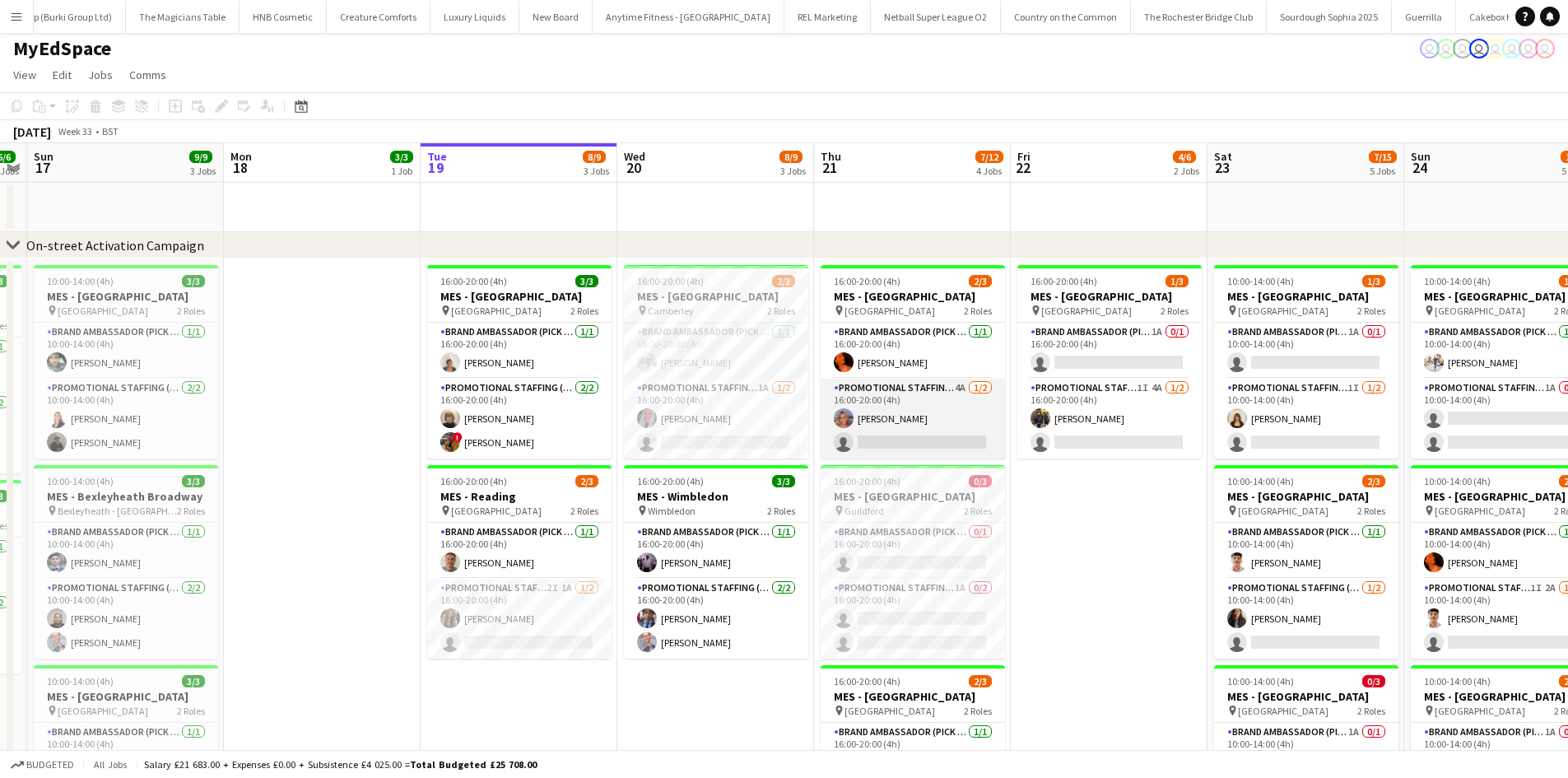
scroll to position [0, 0]
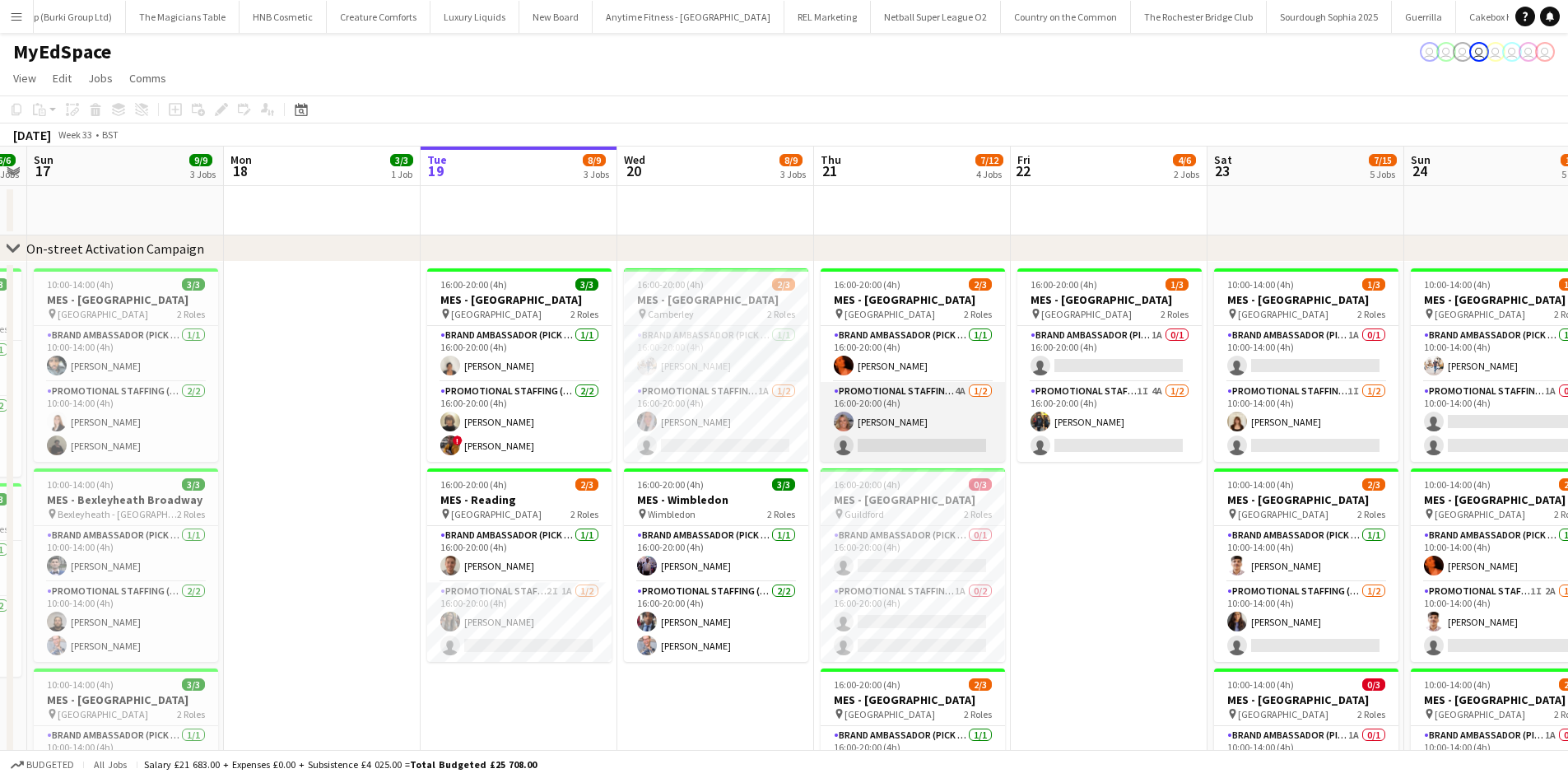
click at [943, 426] on app-card-role "Promotional Staffing (Brand Ambassadors) 4A 1/2 16:00-20:00 (4h) Liadan McCann …" at bounding box center [913, 421] width 184 height 79
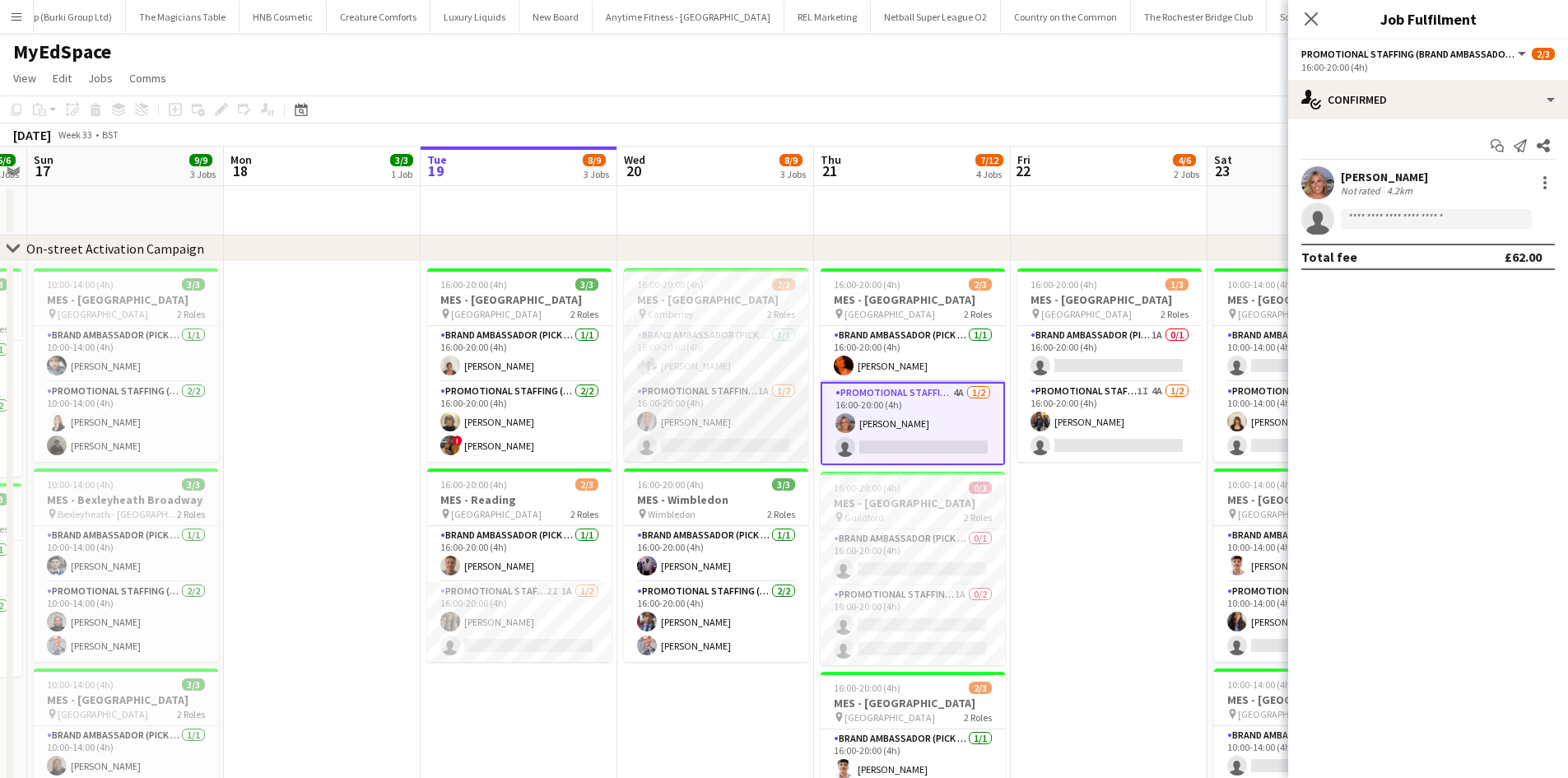
click at [760, 425] on app-card-role "Promotional Staffing (Brand Ambassadors) 1A 1/2 16:00-20:00 (4h) Reanna SMALL s…" at bounding box center [715, 421] width 184 height 79
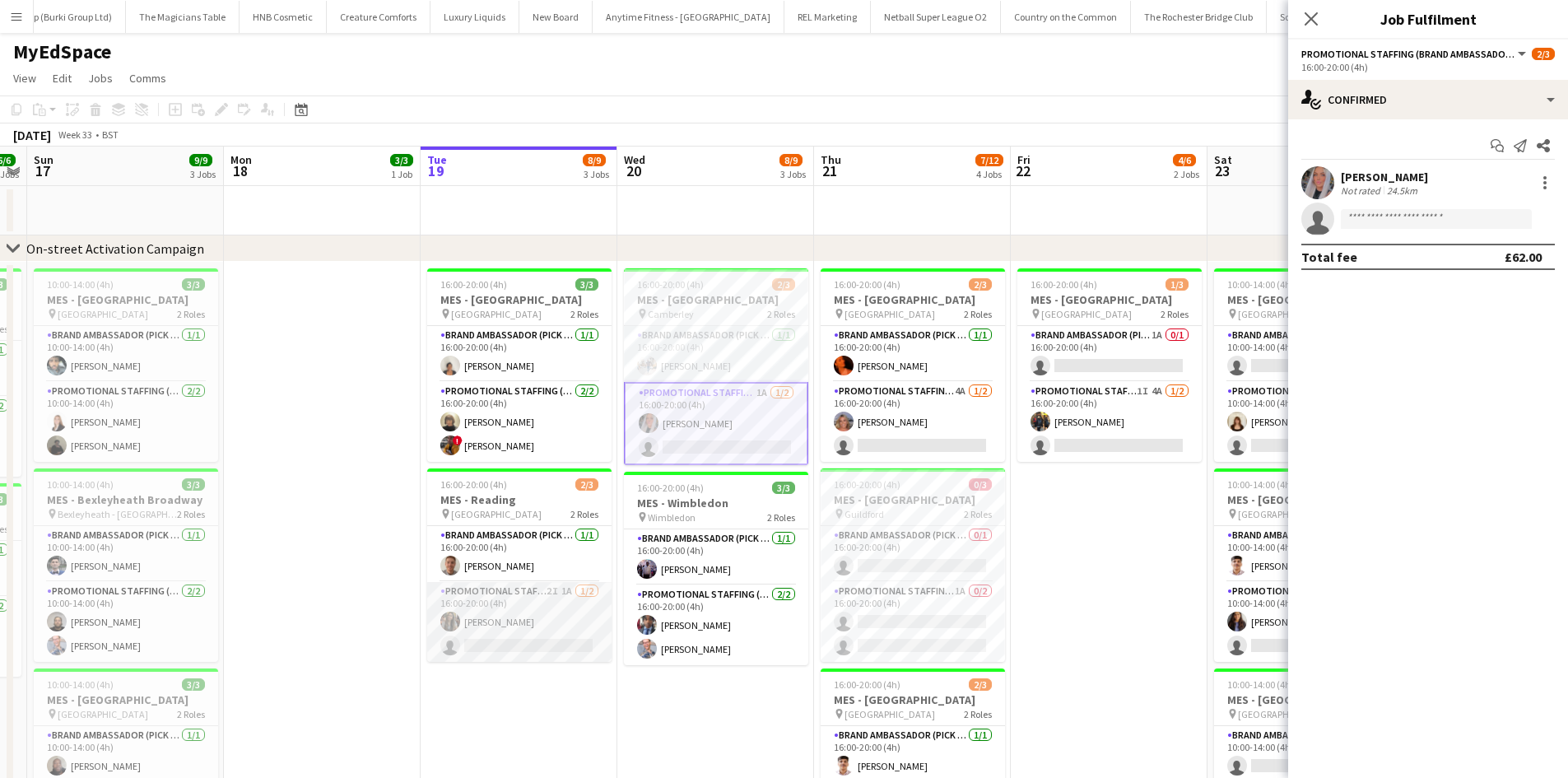
click at [546, 641] on app-card-role "Promotional Staffing (Brand Ambassadors) 2I 1A 1/2 16:00-20:00 (4h) Nimrit Batt…" at bounding box center [519, 621] width 184 height 79
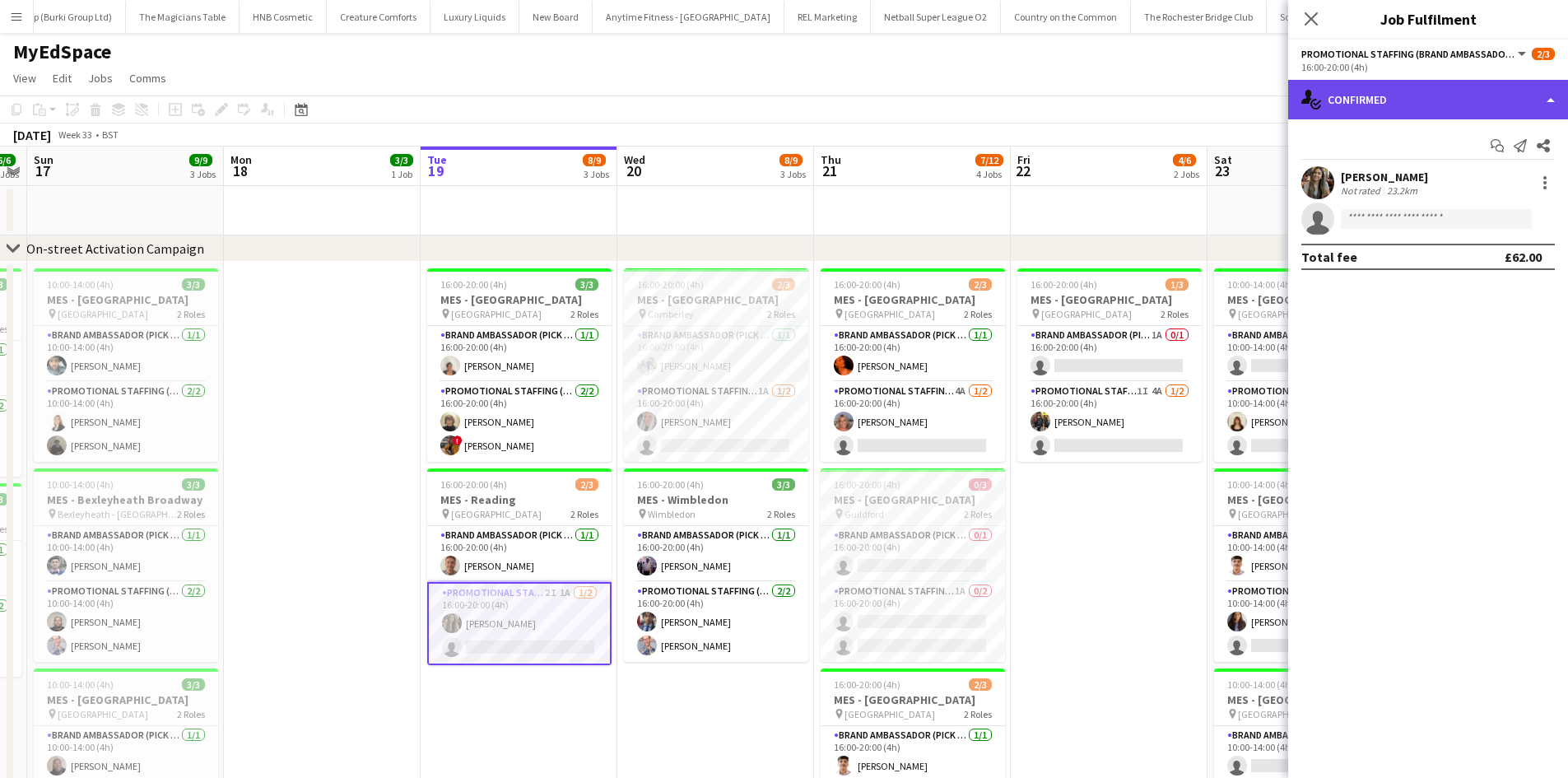
click at [1426, 96] on div "single-neutral-actions-check-2 Confirmed" at bounding box center [1428, 99] width 280 height 39
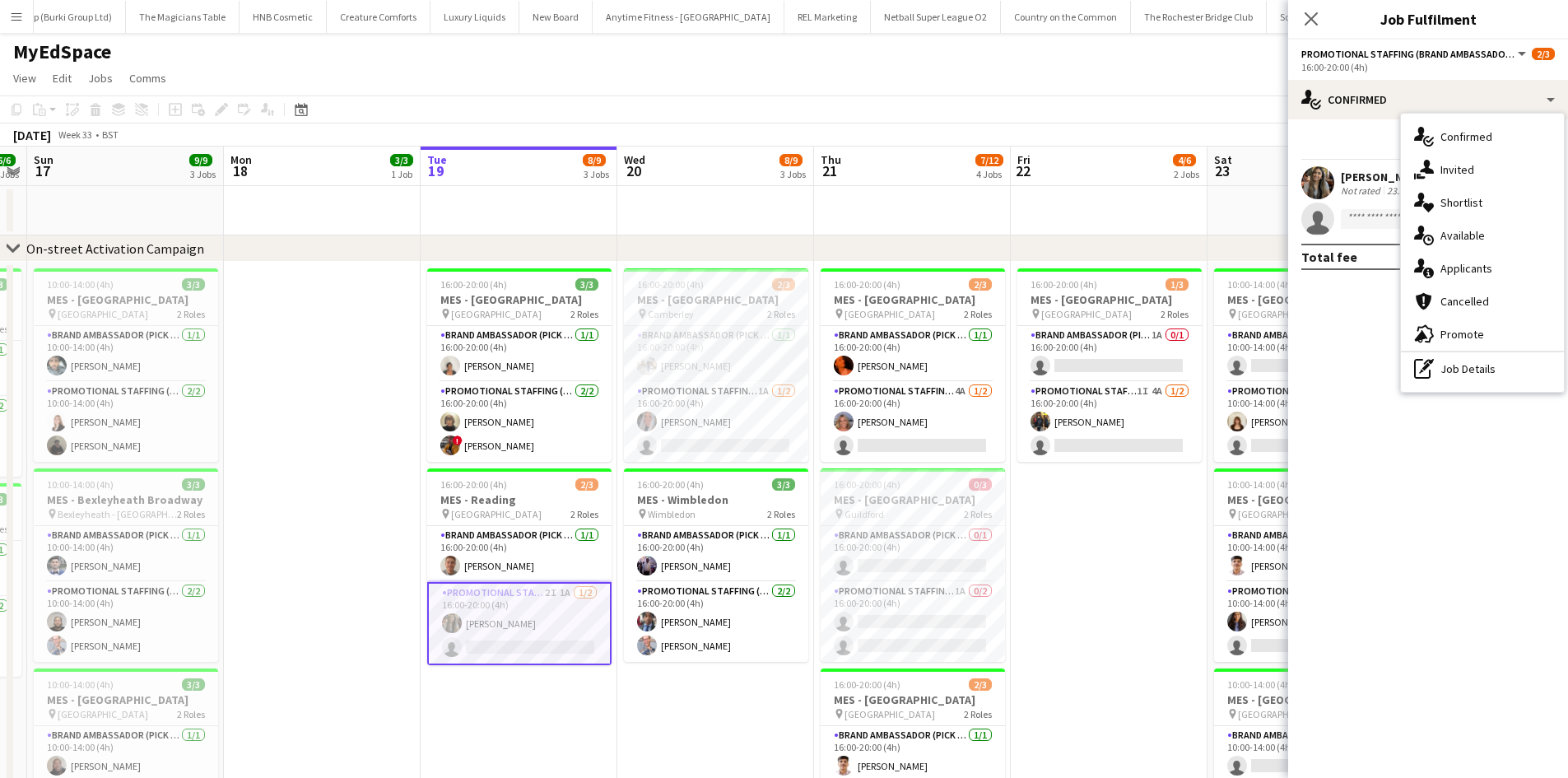
click at [1436, 261] on div "single-neutral-actions-information Applicants" at bounding box center [1482, 268] width 163 height 33
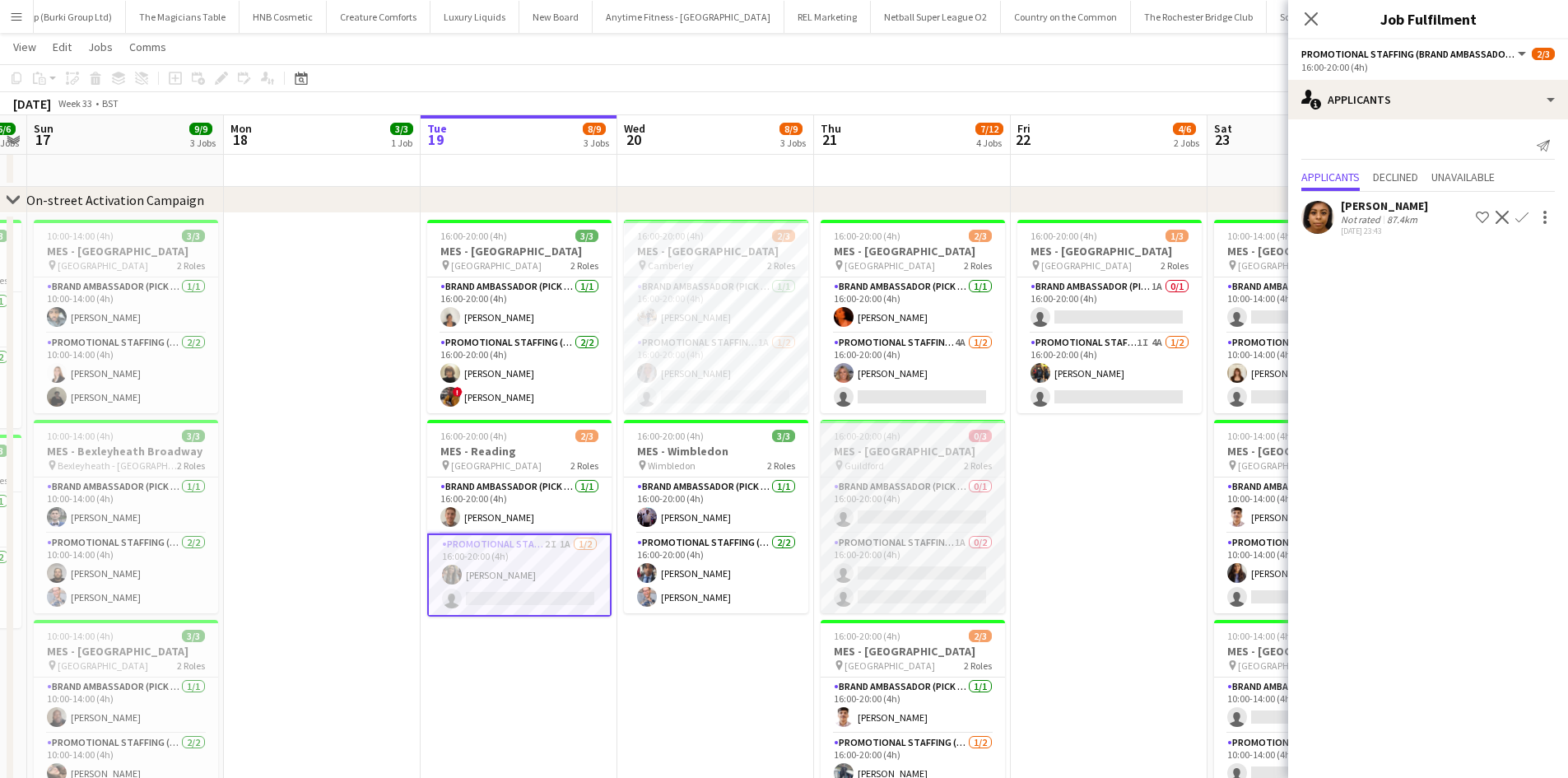
scroll to position [48, 0]
click at [734, 393] on app-card-role "Promotional Staffing (Brand Ambassadors) 1A 1/2 16:00-20:00 (4h) Reanna SMALL s…" at bounding box center [715, 372] width 184 height 79
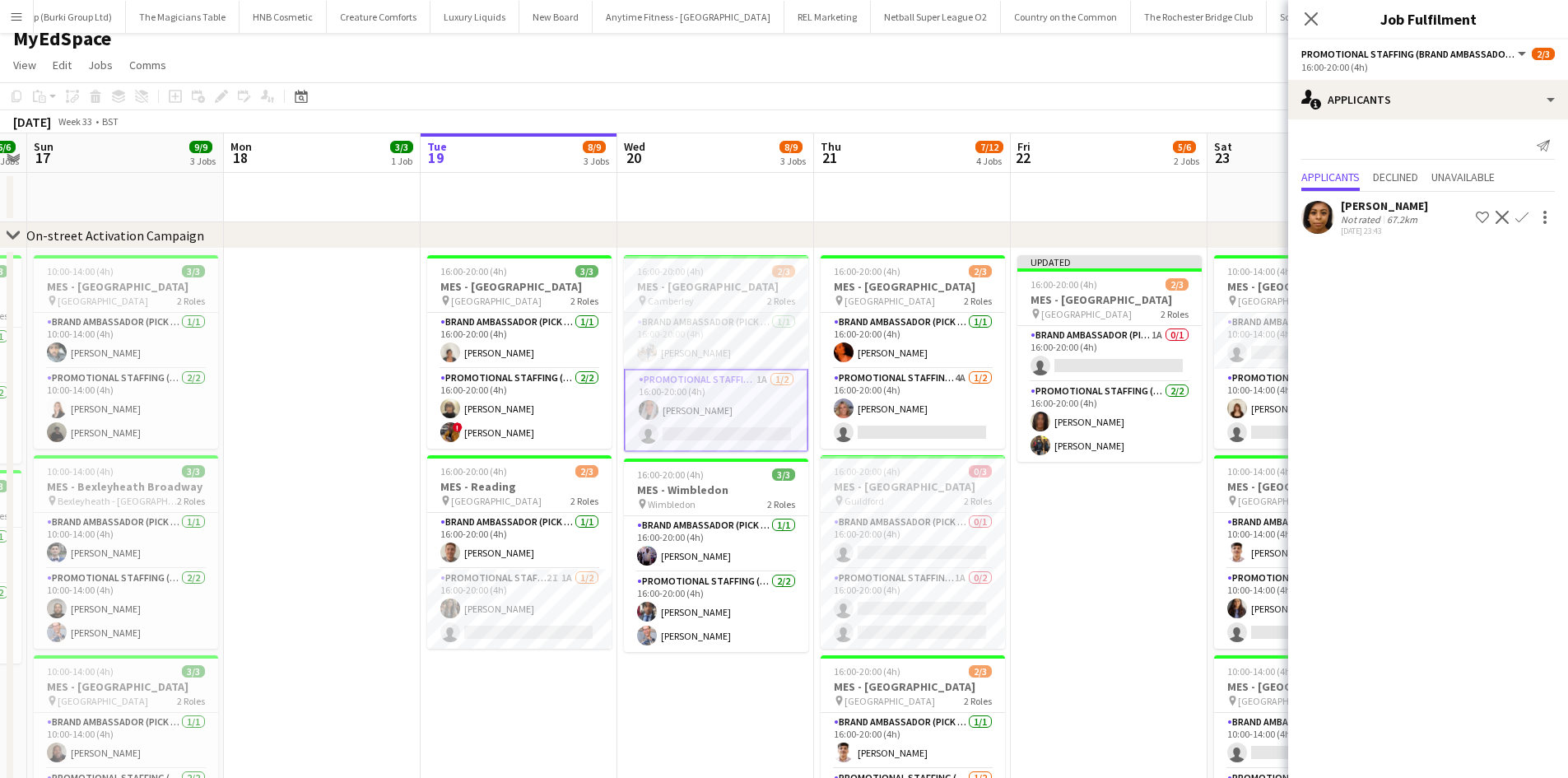
scroll to position [0, 0]
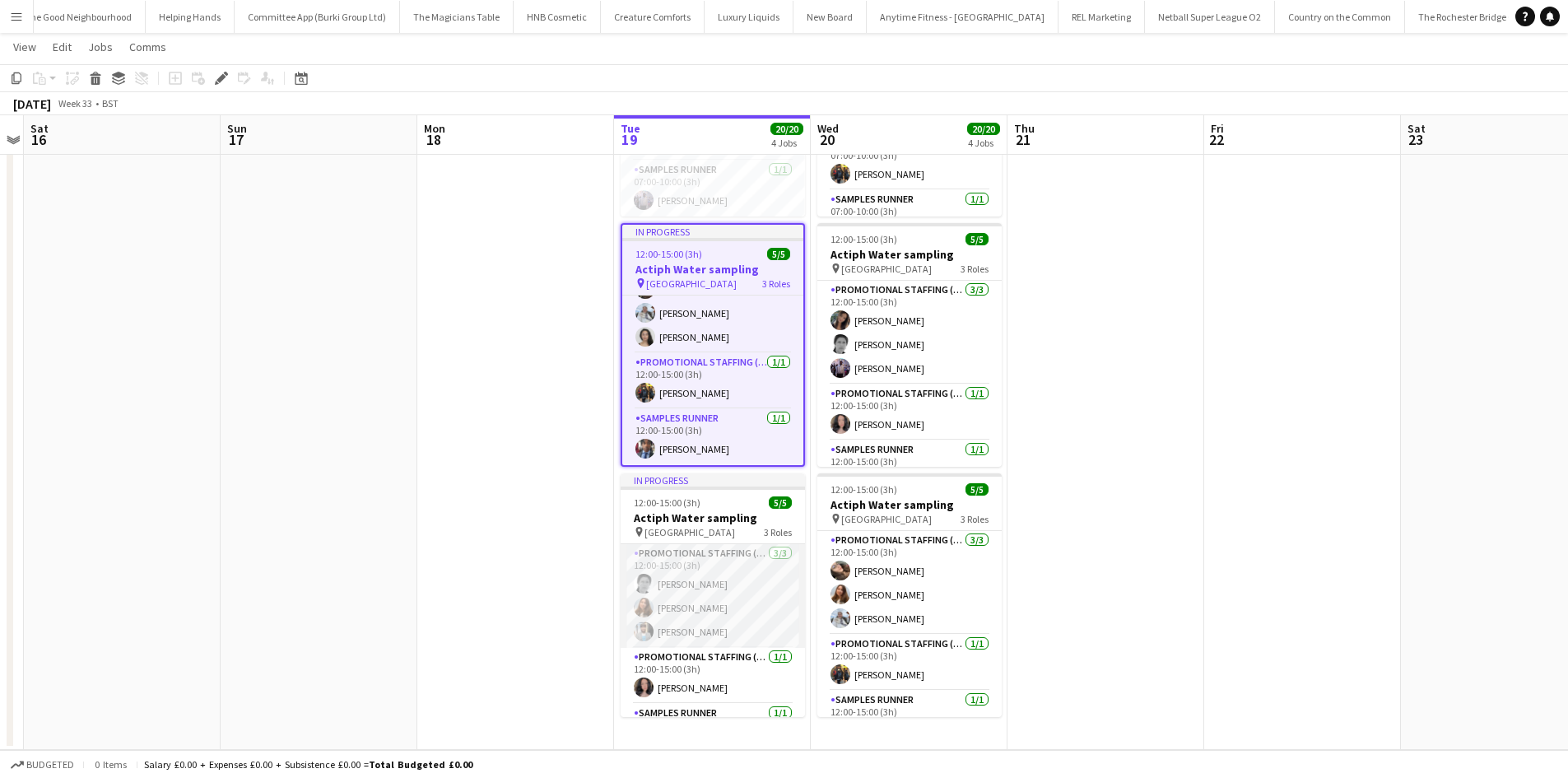
scroll to position [43, 0]
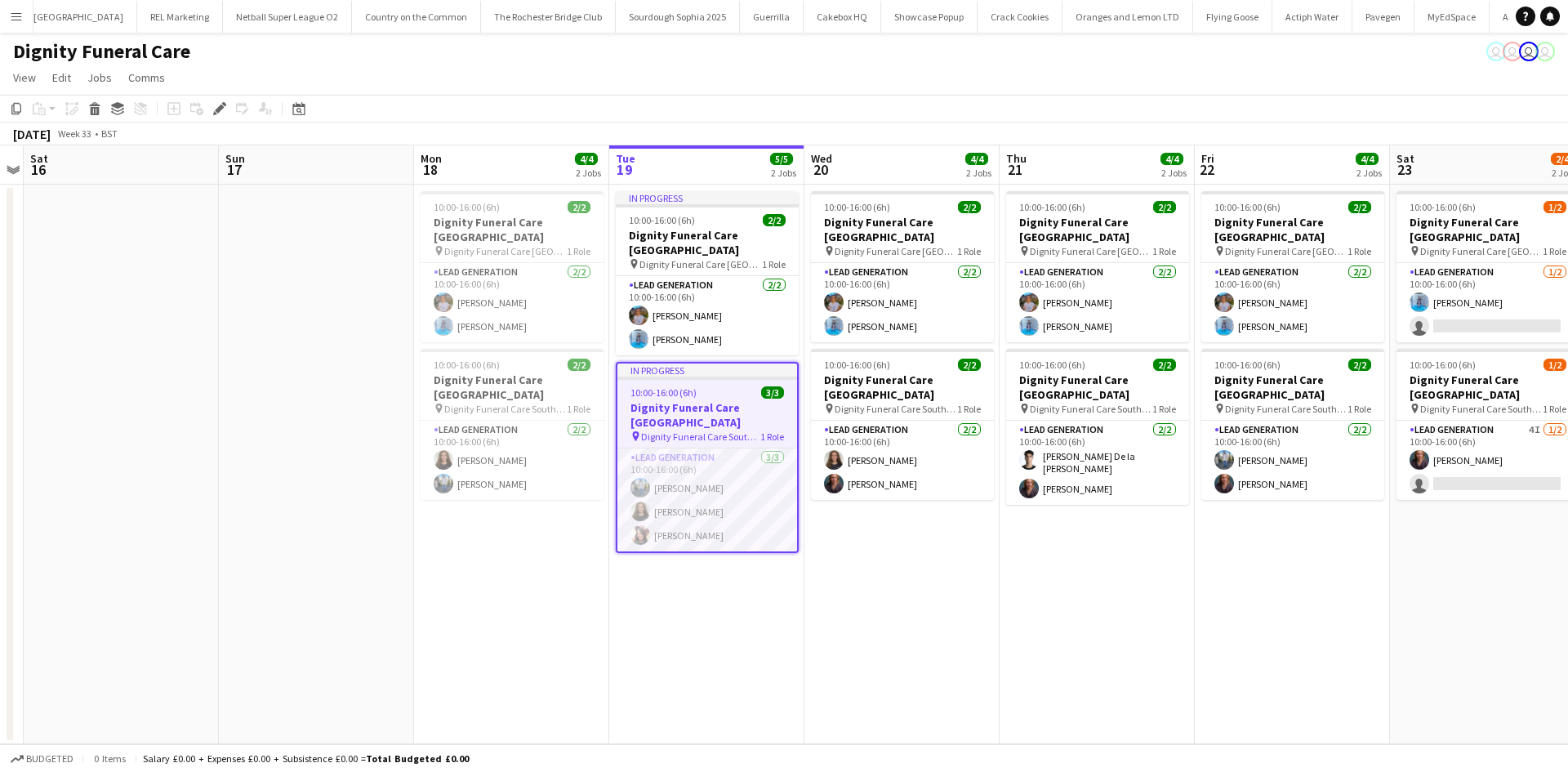
scroll to position [0, 5676]
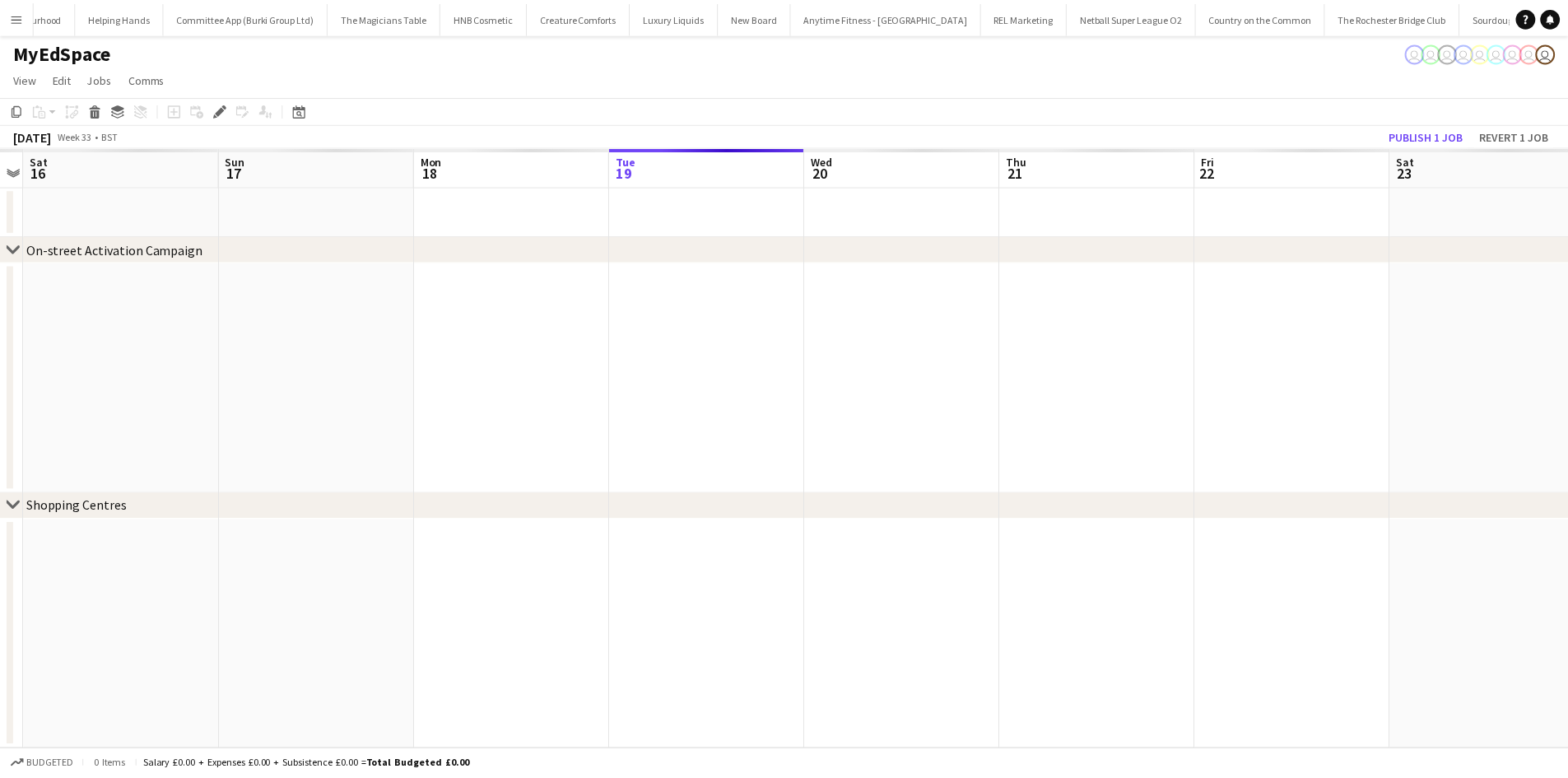
scroll to position [0, 4923]
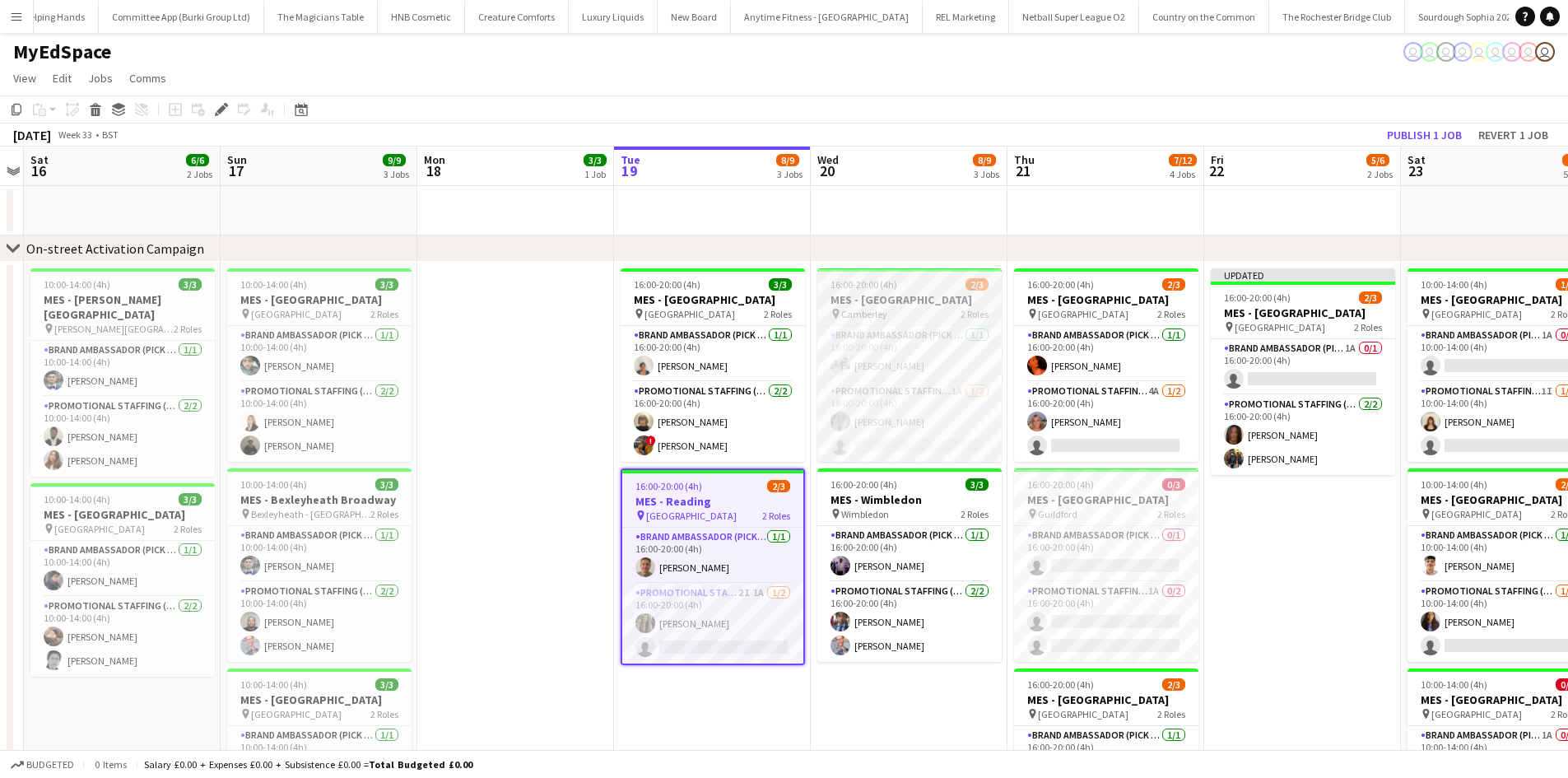
drag, startPoint x: 876, startPoint y: 305, endPoint x: 821, endPoint y: 274, distance: 63.1
click at [821, 274] on app-job-card "16:00-20:00 (4h) 2/3 MES - Camberley pin Camberley 2 Roles Brand Ambassador (Pi…" at bounding box center [909, 364] width 184 height 193
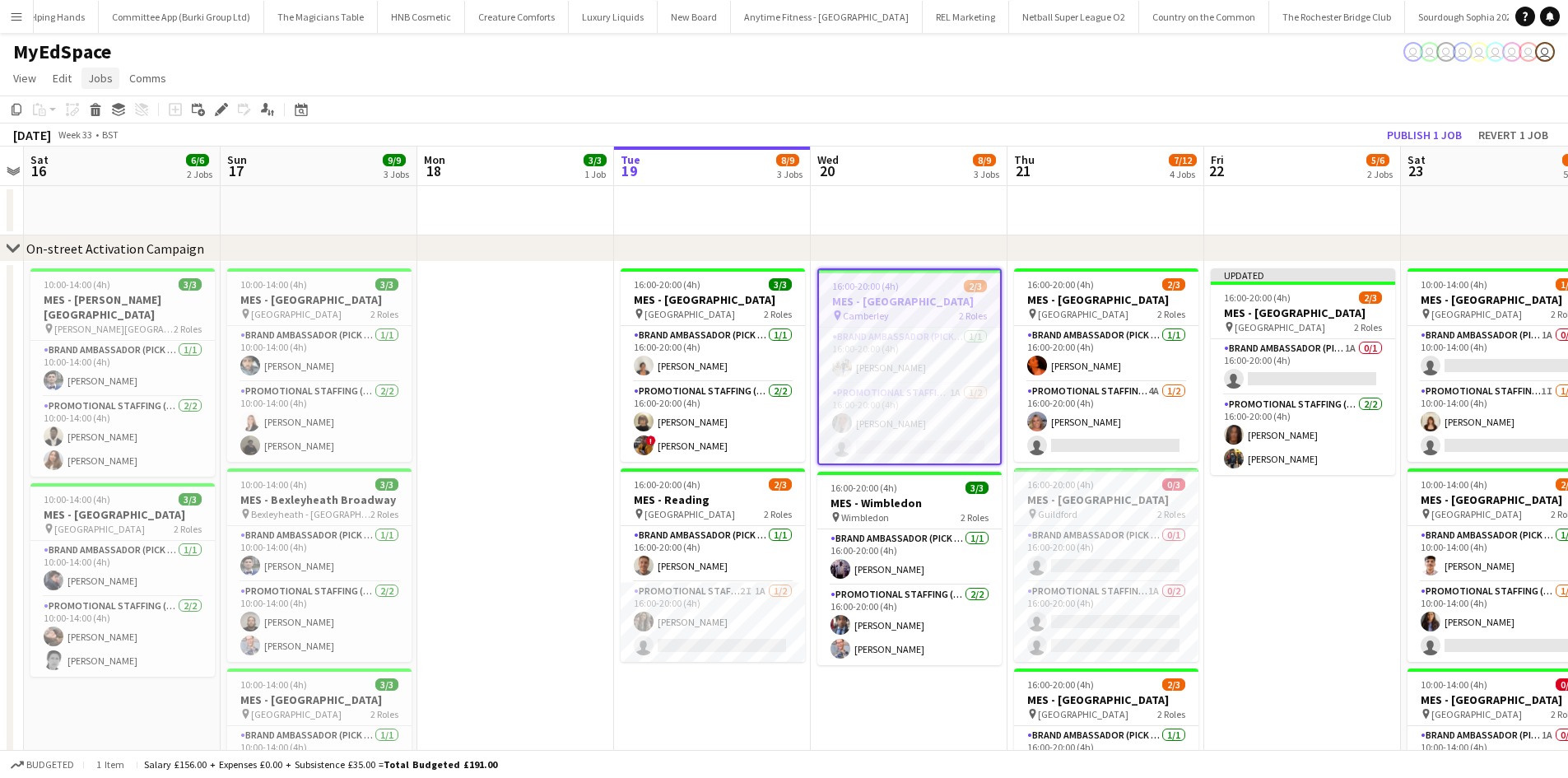
click at [110, 77] on span "Jobs" at bounding box center [100, 78] width 24 height 15
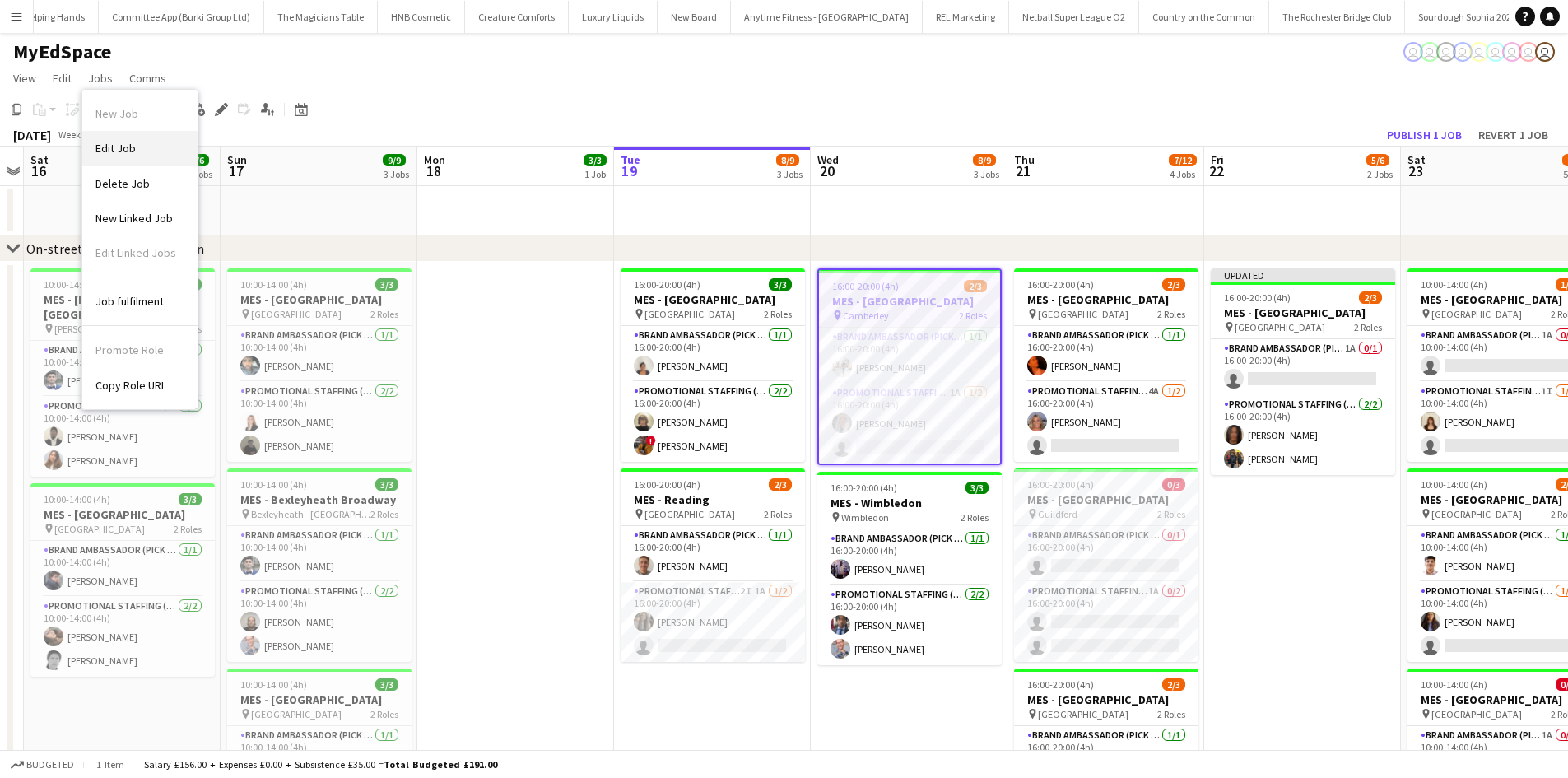
click at [149, 146] on link "Edit Job" at bounding box center [140, 148] width 115 height 35
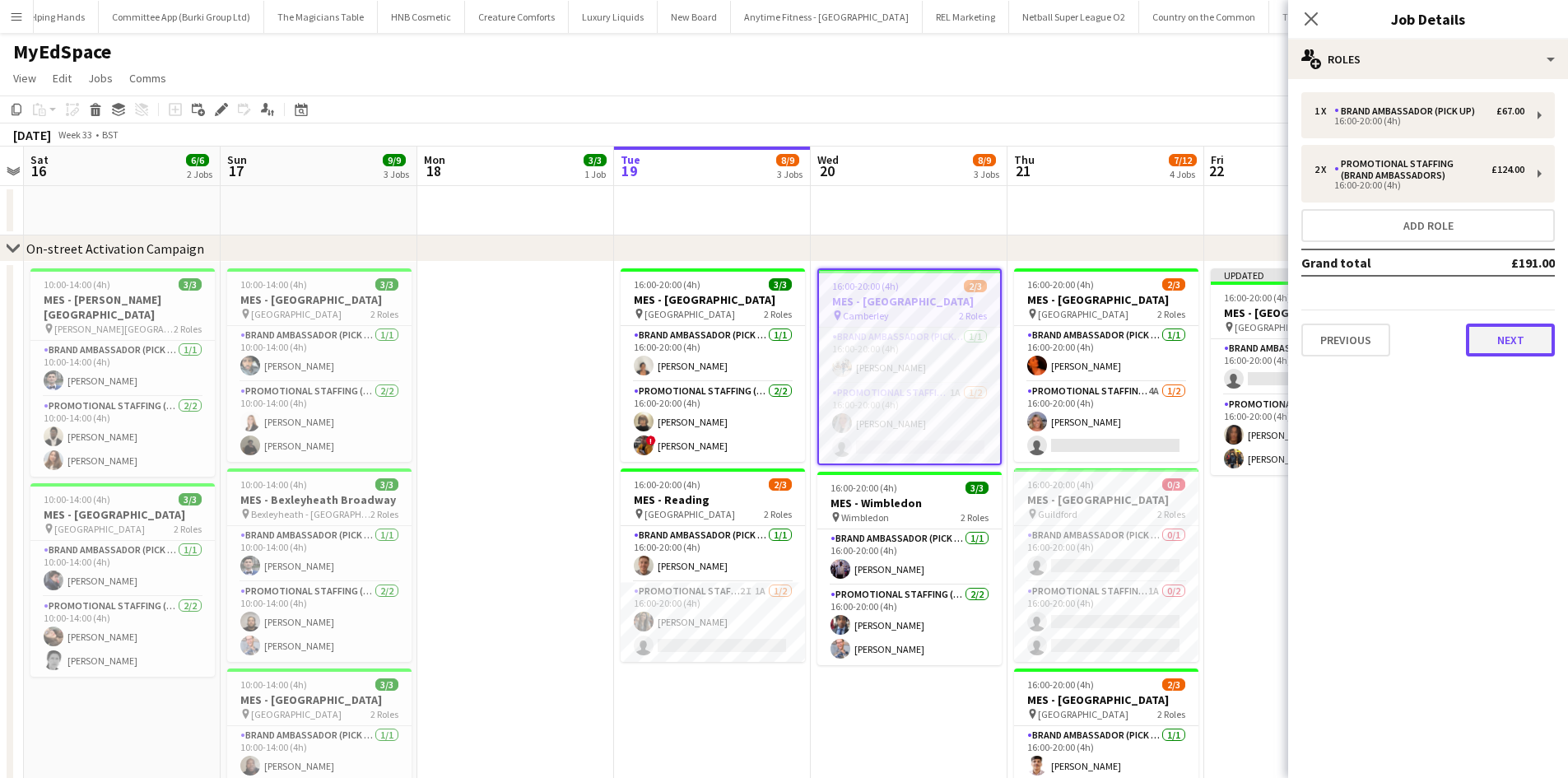
click at [1523, 346] on button "Next" at bounding box center [1510, 340] width 89 height 33
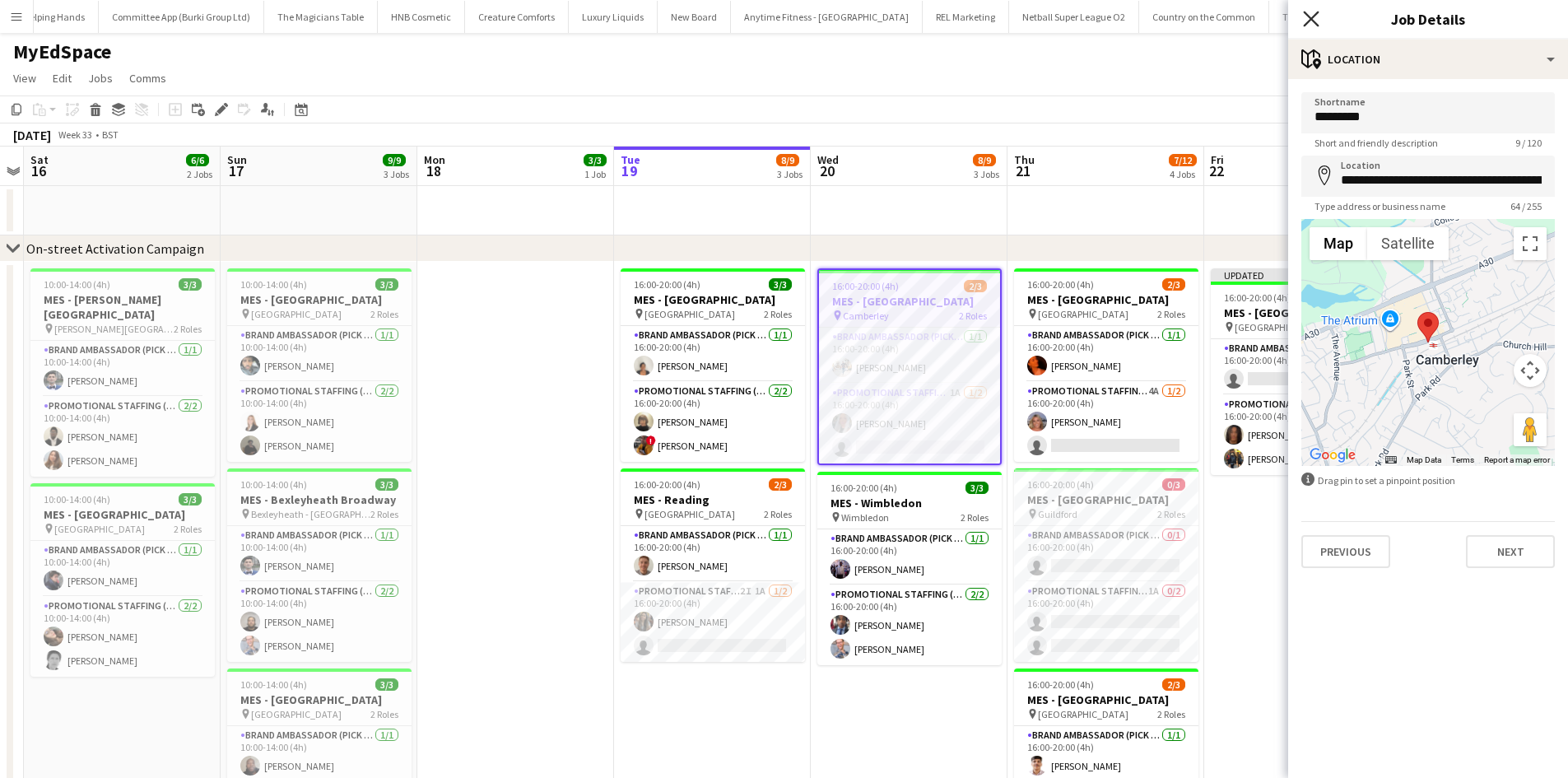
click at [1308, 17] on icon "Close pop-in" at bounding box center [1311, 18] width 16 height 16
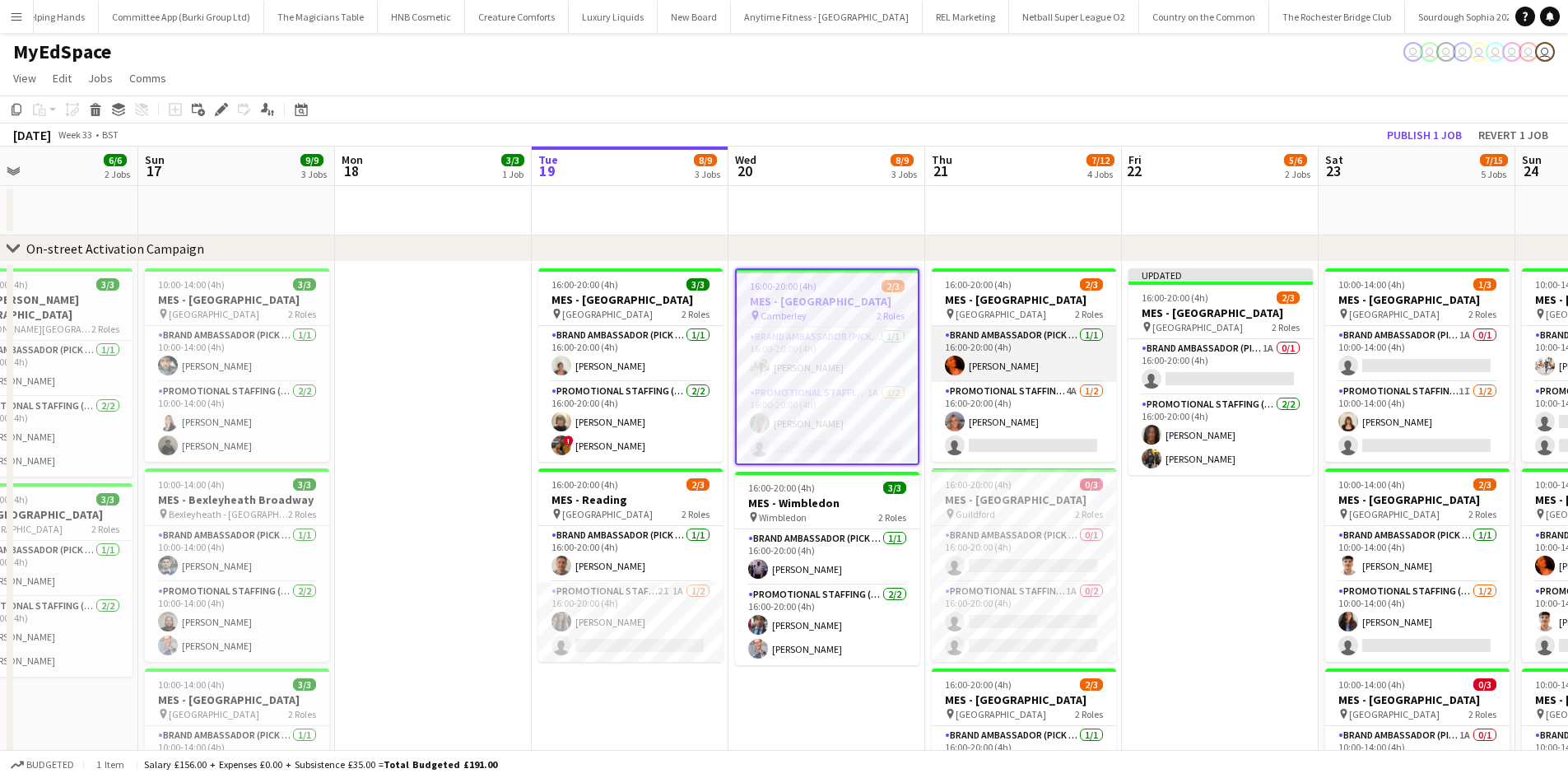
scroll to position [0, 650]
click at [899, 412] on app-card-role "Promotional Staffing (Brand Ambassadors) 1A 1/2 16:00-20:00 (4h) Reanna SMALL s…" at bounding box center [825, 423] width 181 height 79
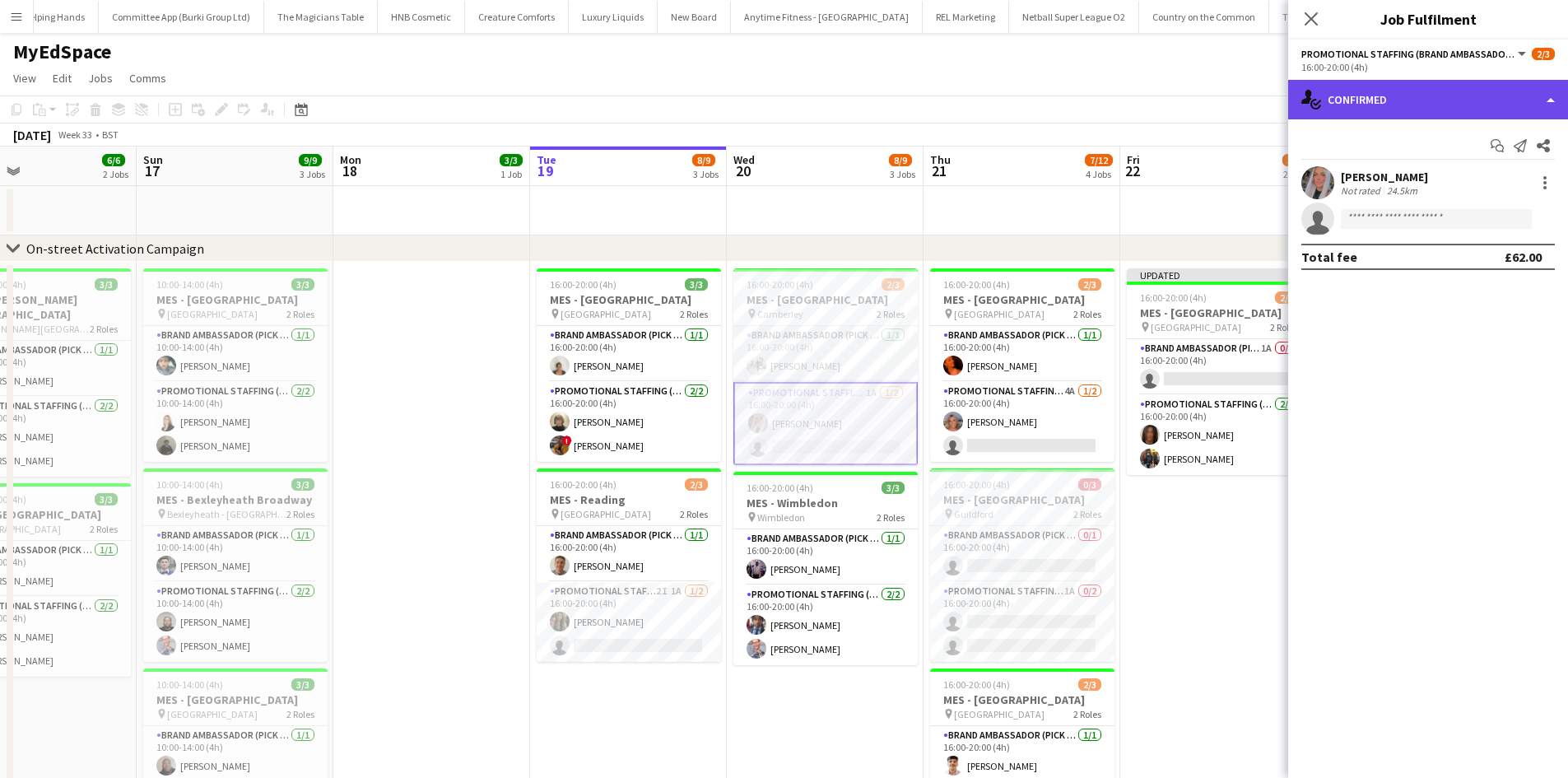
click at [1414, 105] on div "single-neutral-actions-check-2 Confirmed" at bounding box center [1428, 99] width 280 height 39
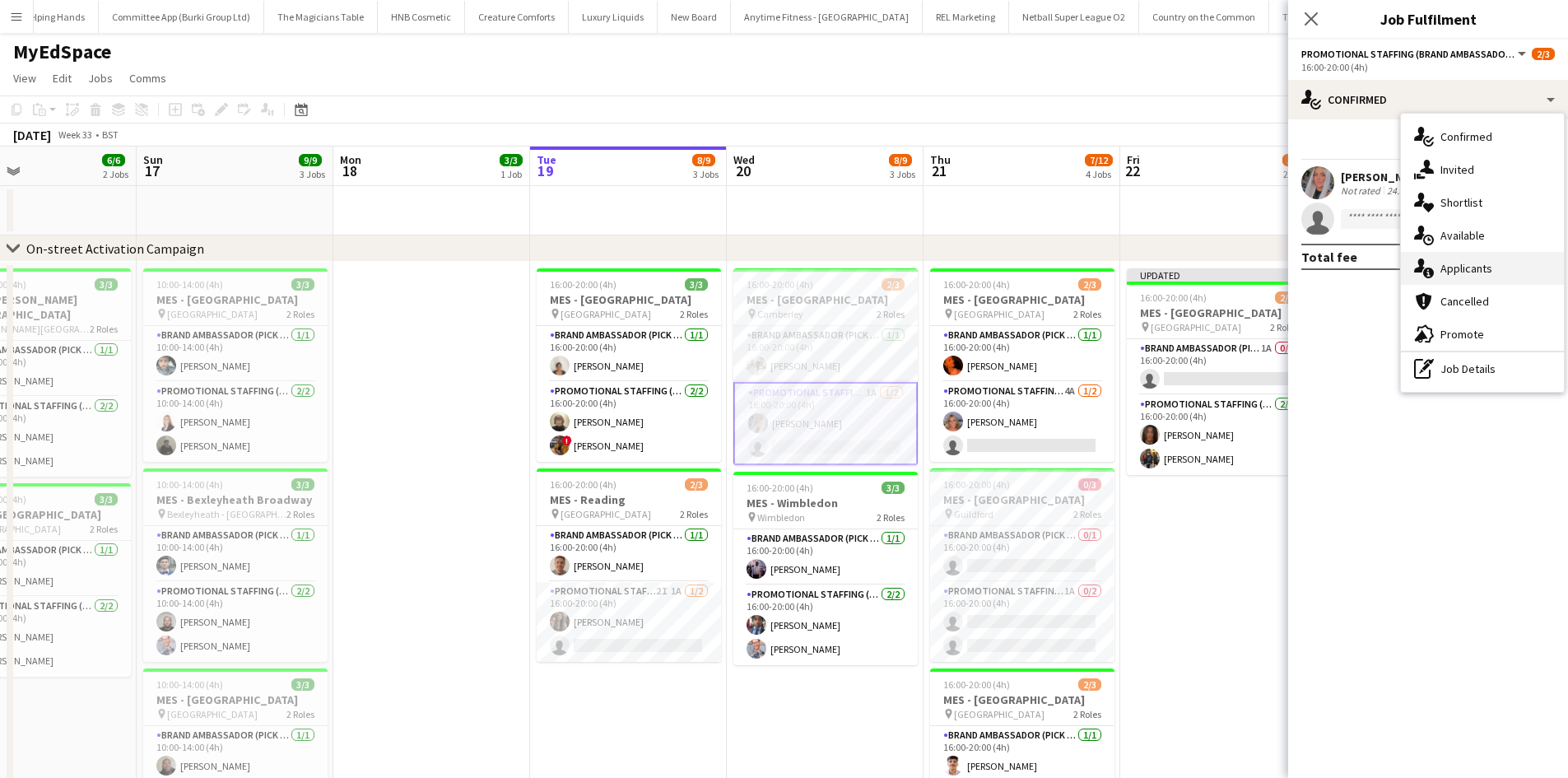
click at [1467, 263] on div "single-neutral-actions-information Applicants" at bounding box center [1482, 268] width 163 height 33
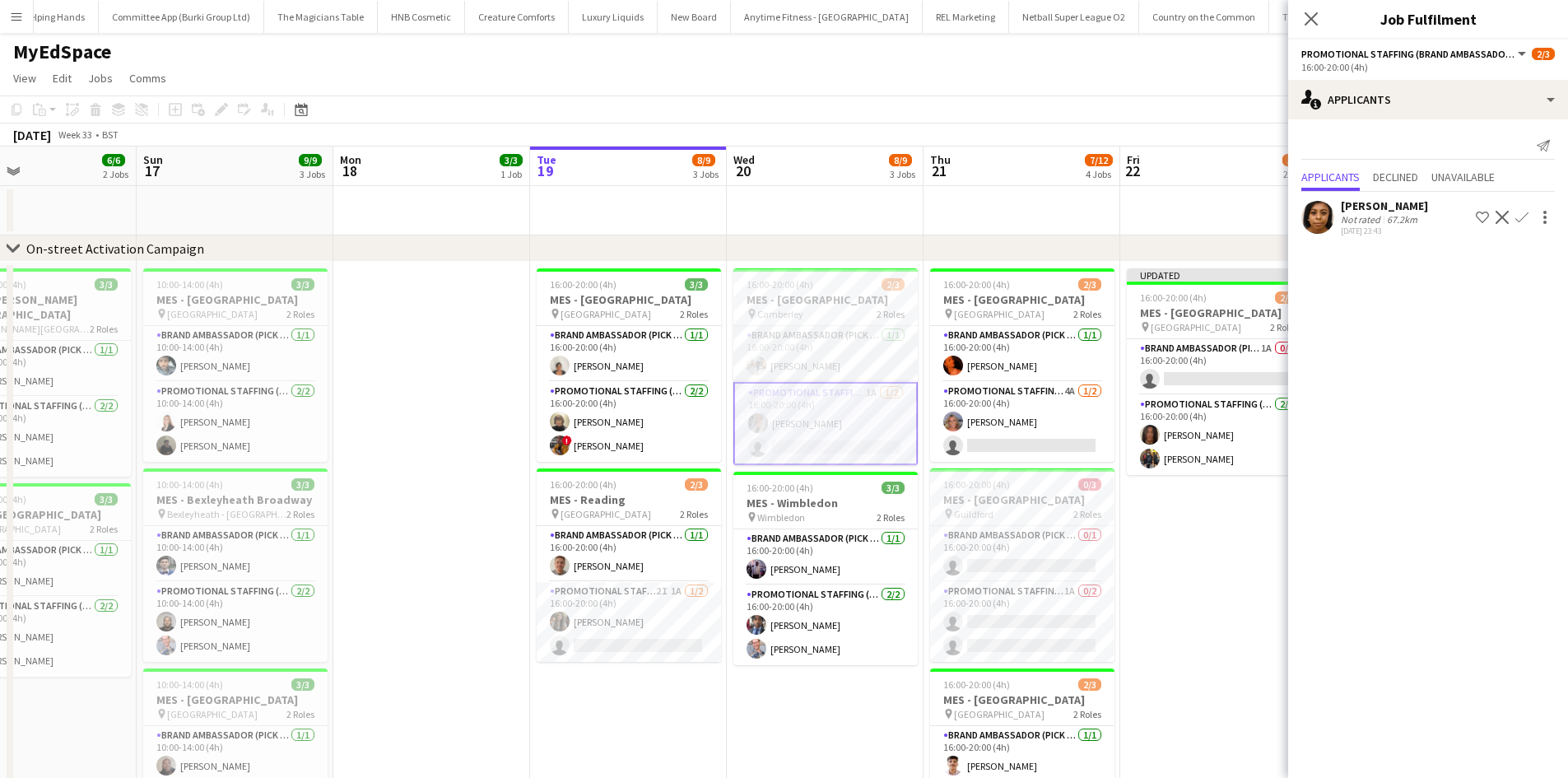
click at [1523, 210] on app-icon "Confirm" at bounding box center [1522, 217] width 13 height 13
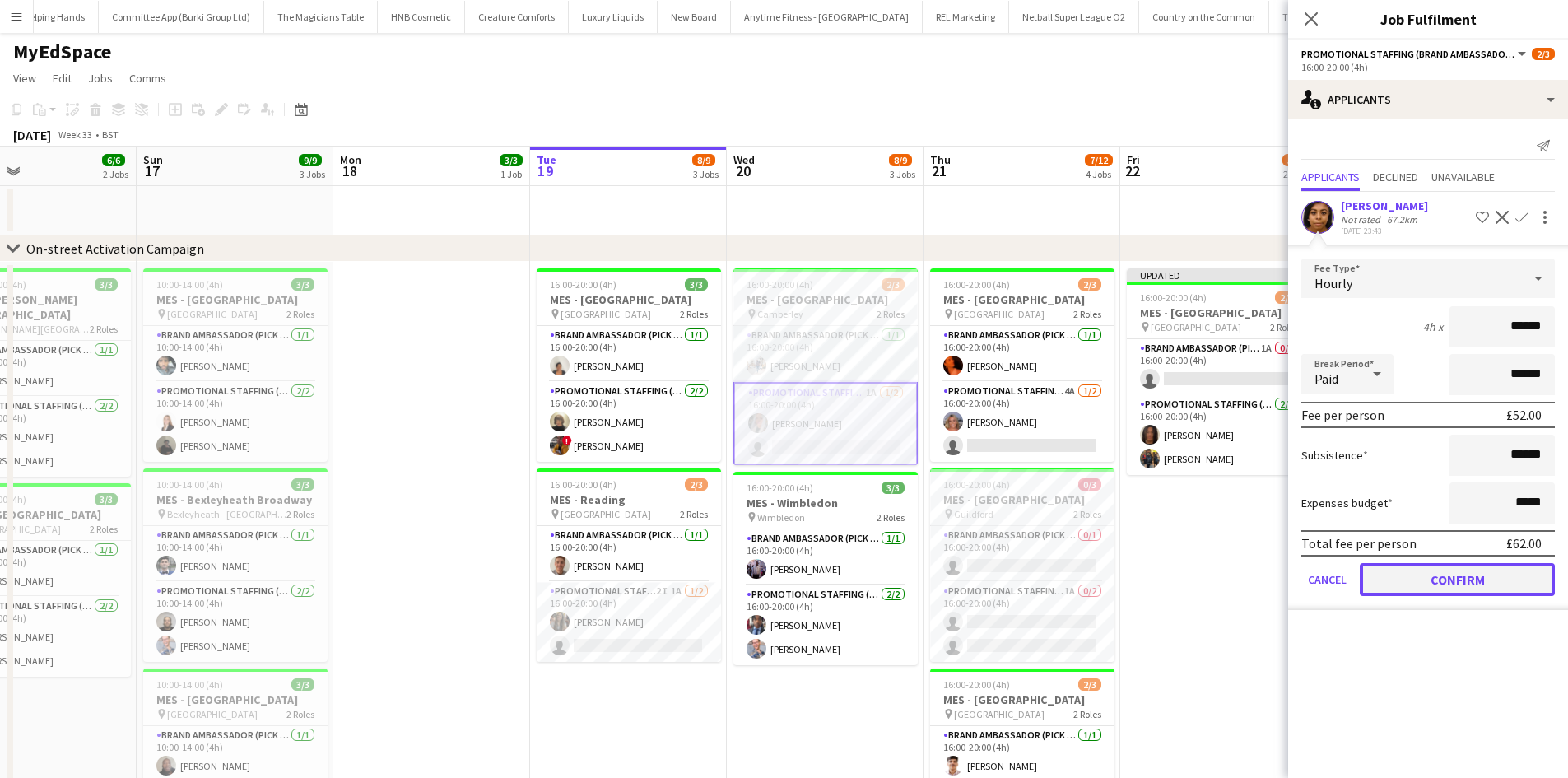
click at [1465, 586] on button "Confirm" at bounding box center [1457, 580] width 195 height 33
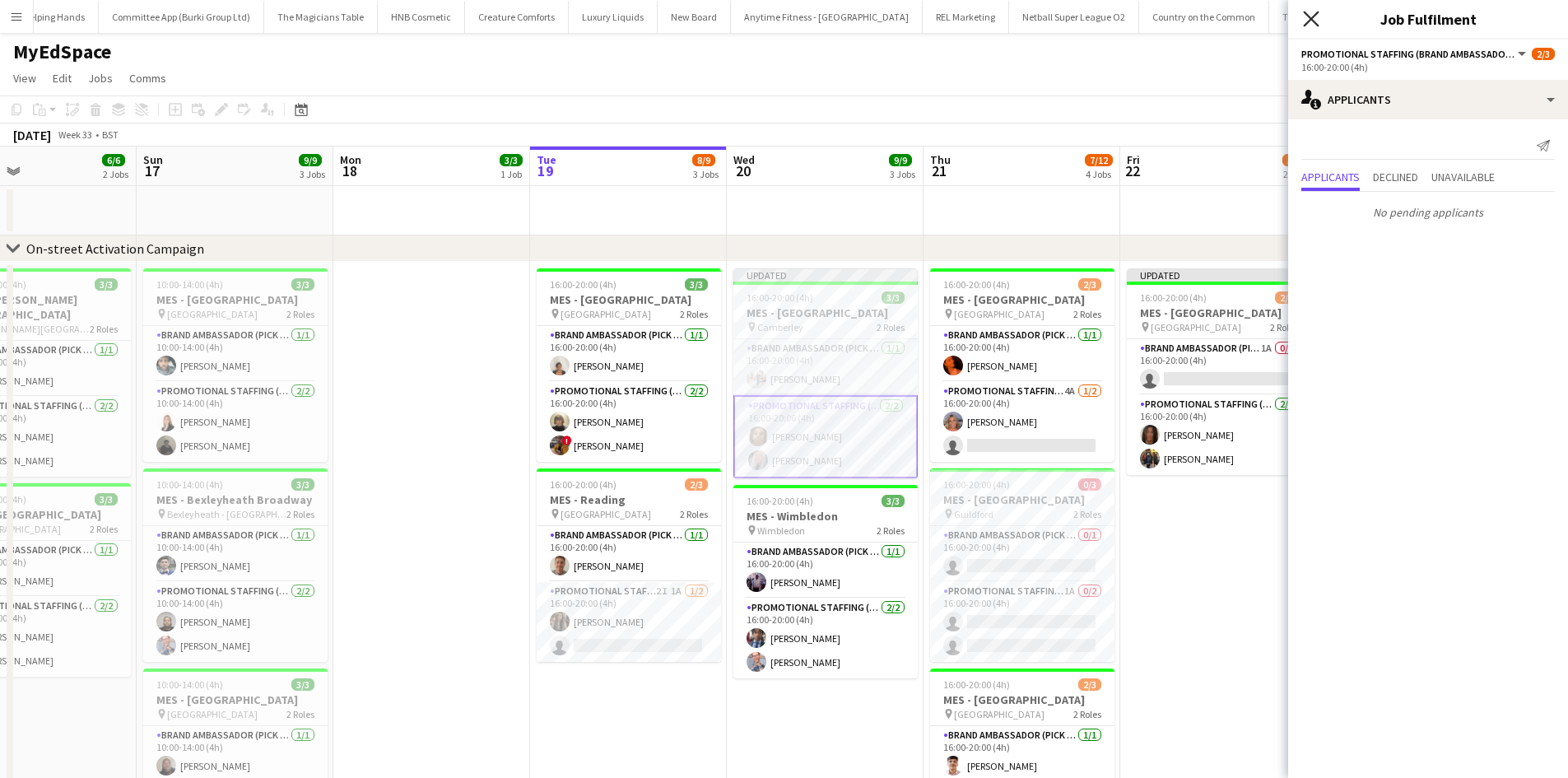
click at [1306, 26] on icon "Close pop-in" at bounding box center [1311, 18] width 16 height 16
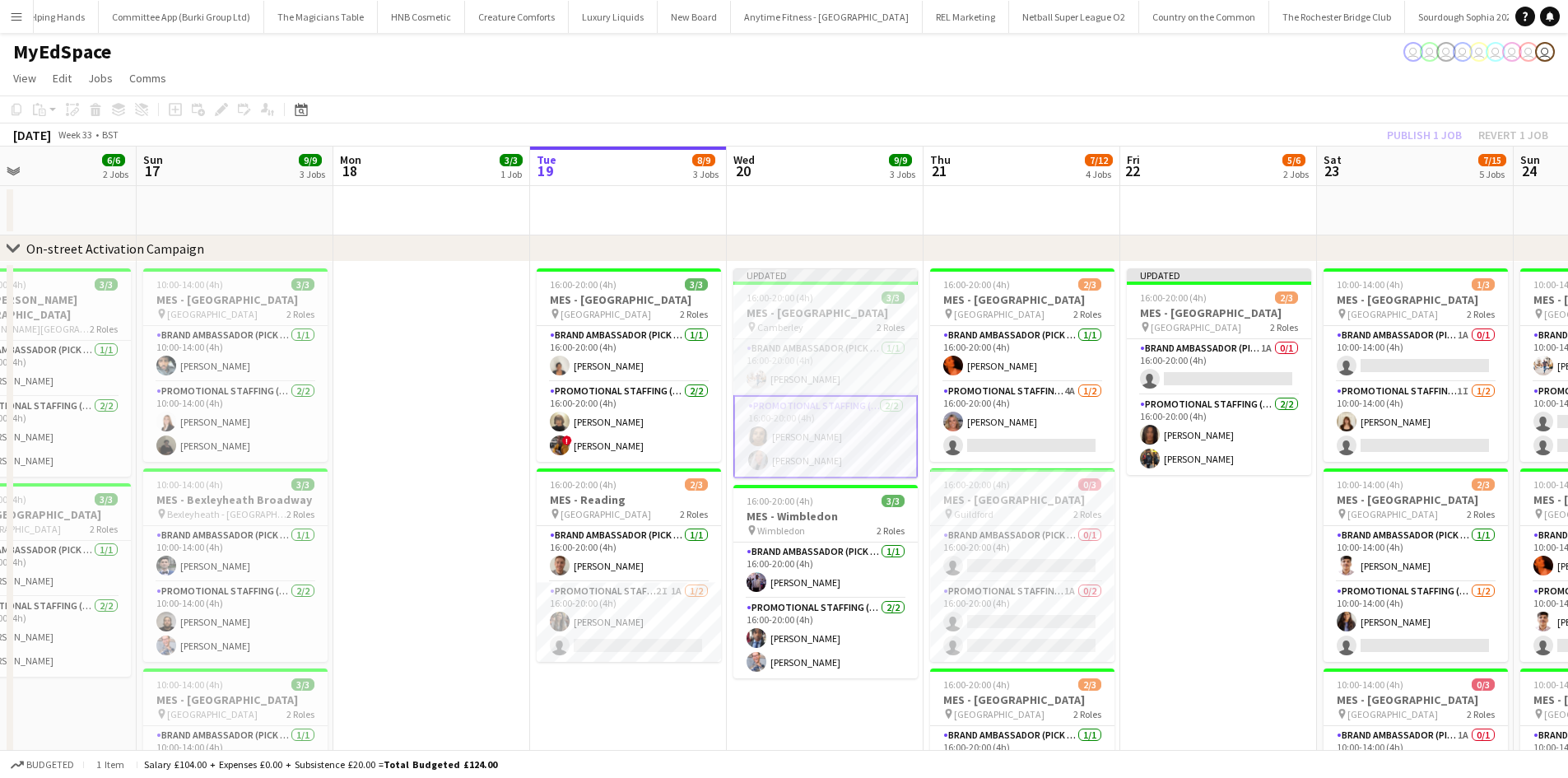
click at [1415, 135] on div "Publish 1 job Revert 1 job" at bounding box center [1468, 134] width 201 height 22
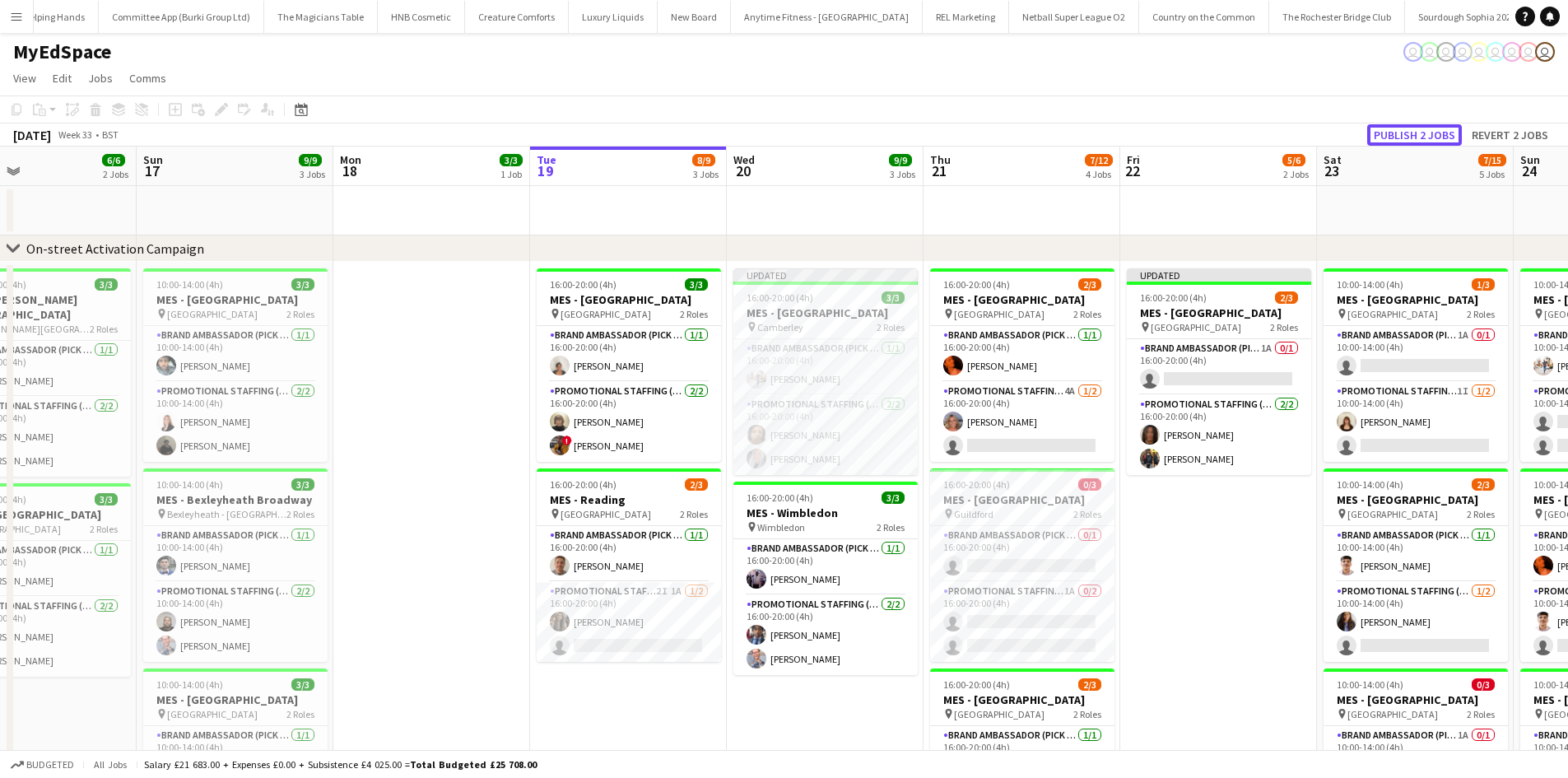
click at [1415, 135] on button "Publish 2 jobs" at bounding box center [1414, 134] width 94 height 22
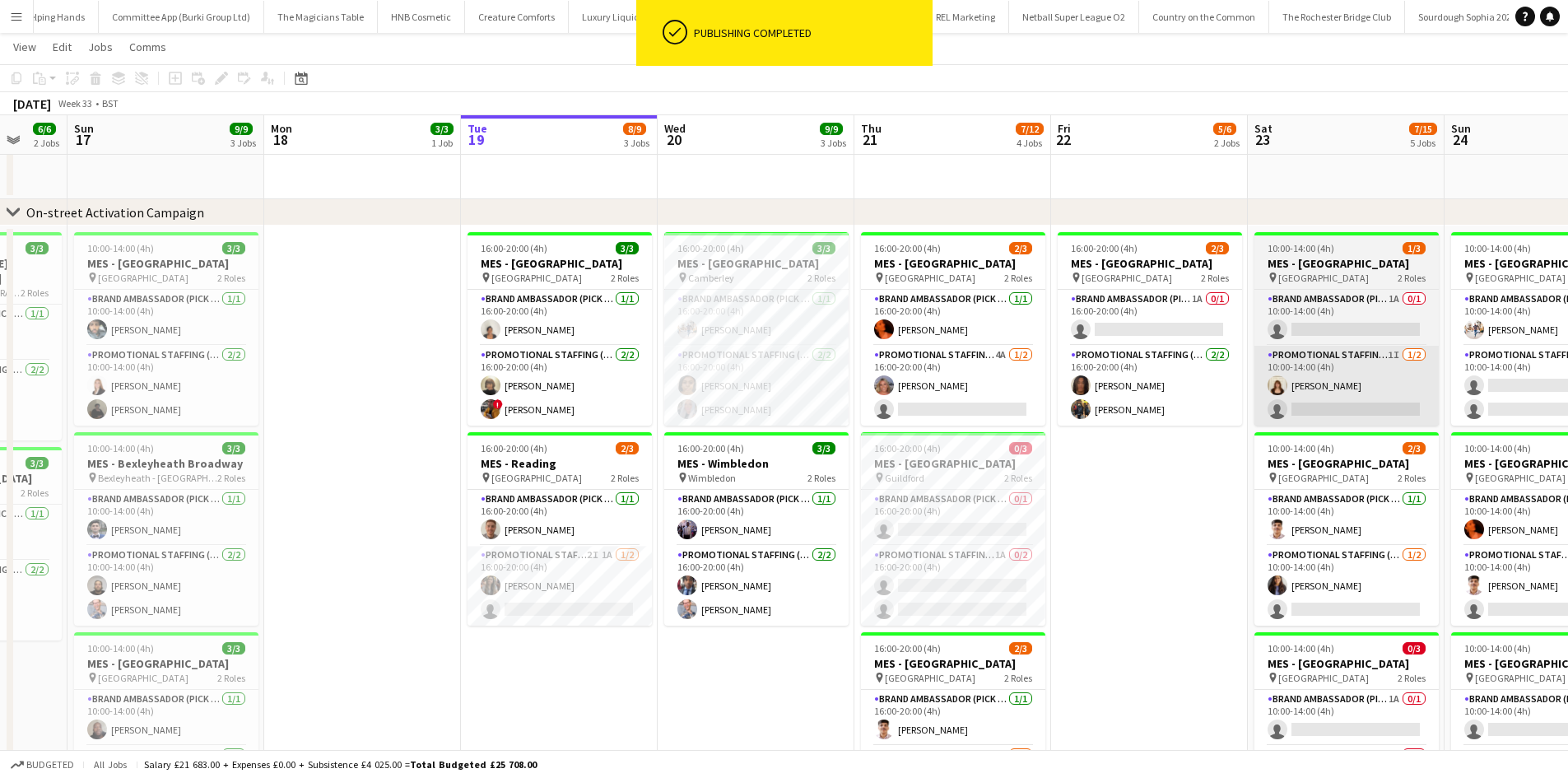
scroll to position [0, 722]
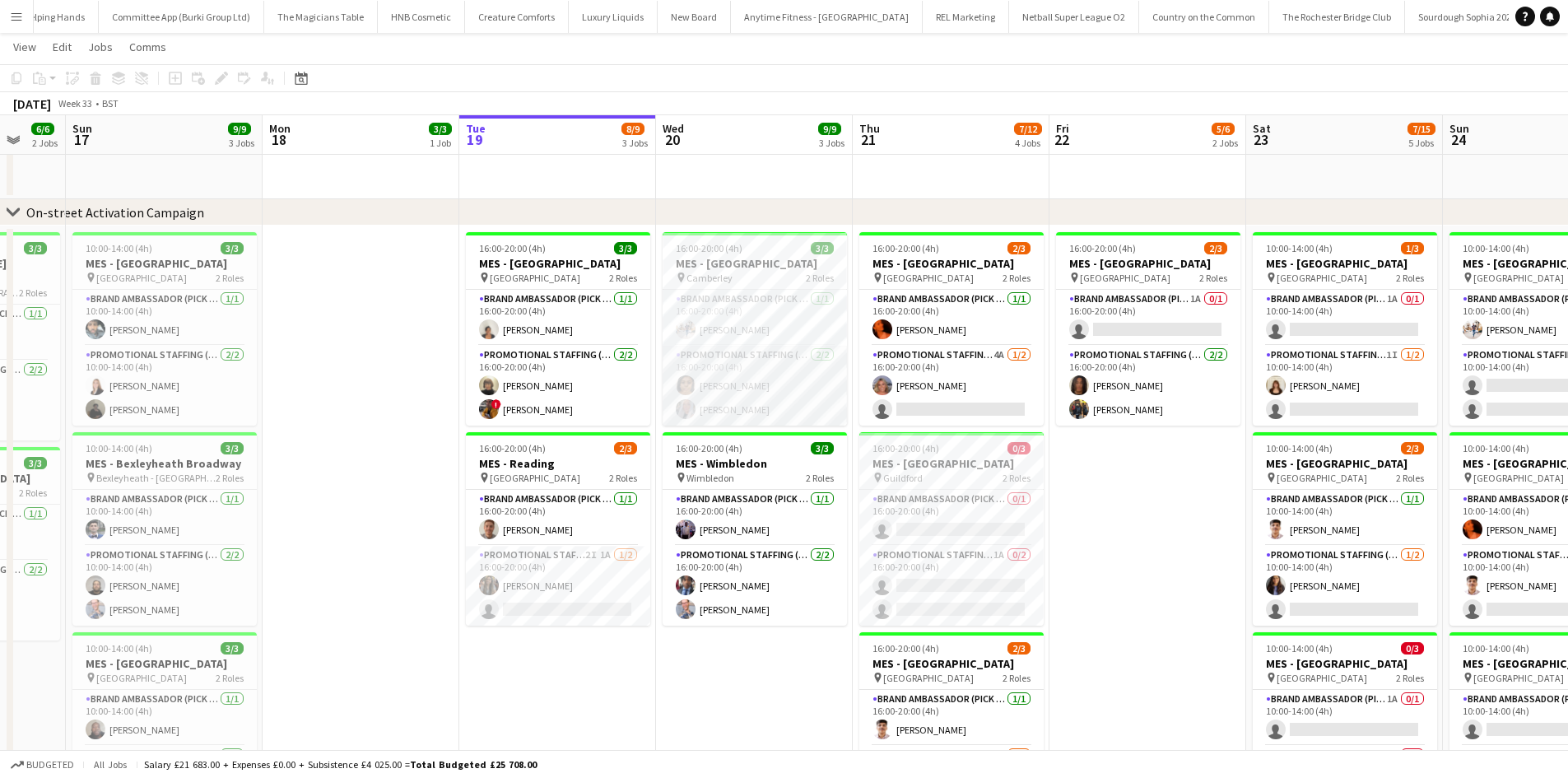
click at [792, 389] on app-card-role "Promotional Staffing (Brand Ambassadors) 2/2 16:00-20:00 (4h) Rania Wadea Reann…" at bounding box center [755, 385] width 184 height 79
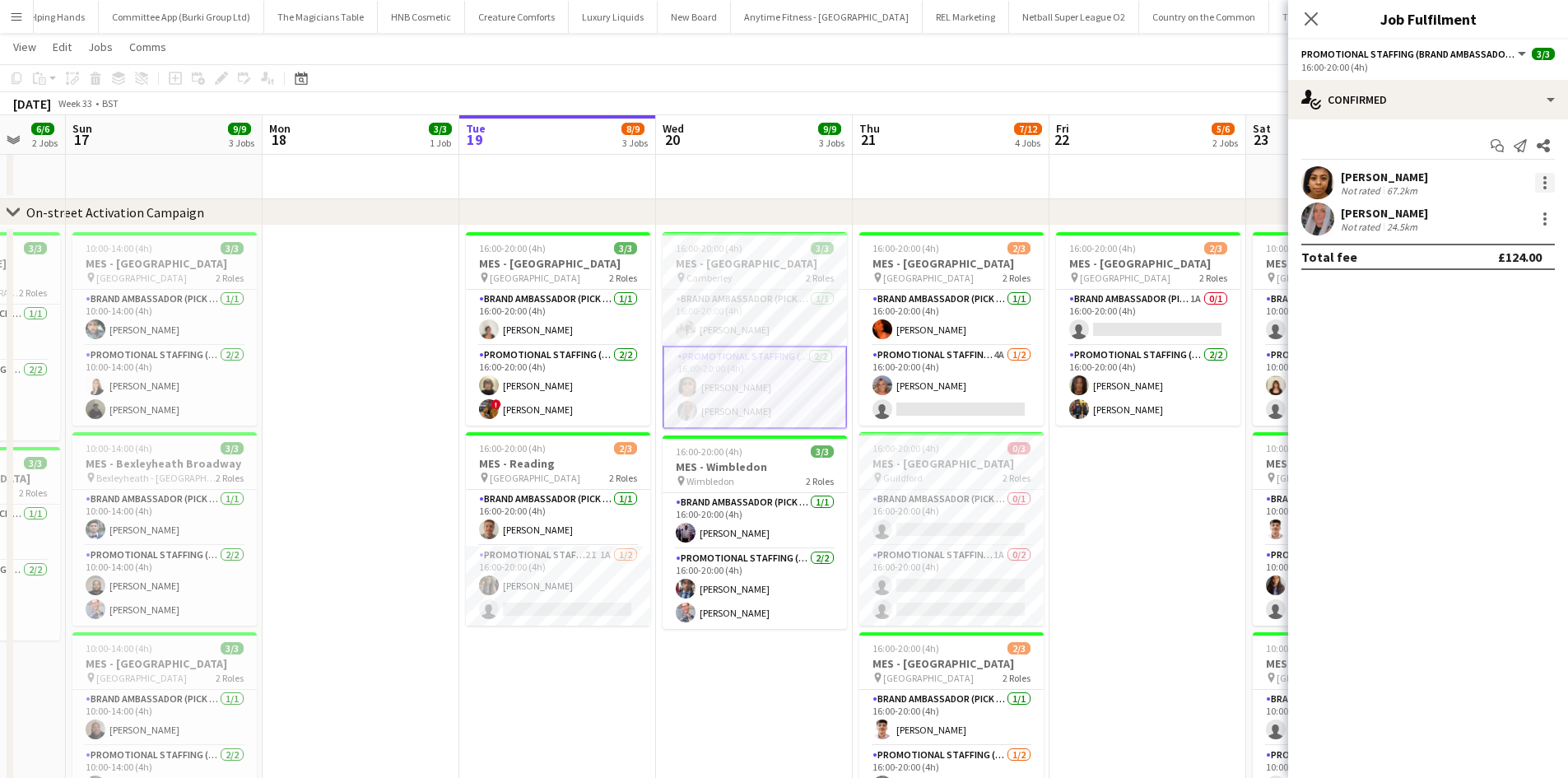
click at [1544, 191] on div at bounding box center [1545, 182] width 20 height 20
click at [1406, 197] on div at bounding box center [784, 389] width 1568 height 778
click at [1394, 188] on div "67.2km" at bounding box center [1402, 190] width 37 height 12
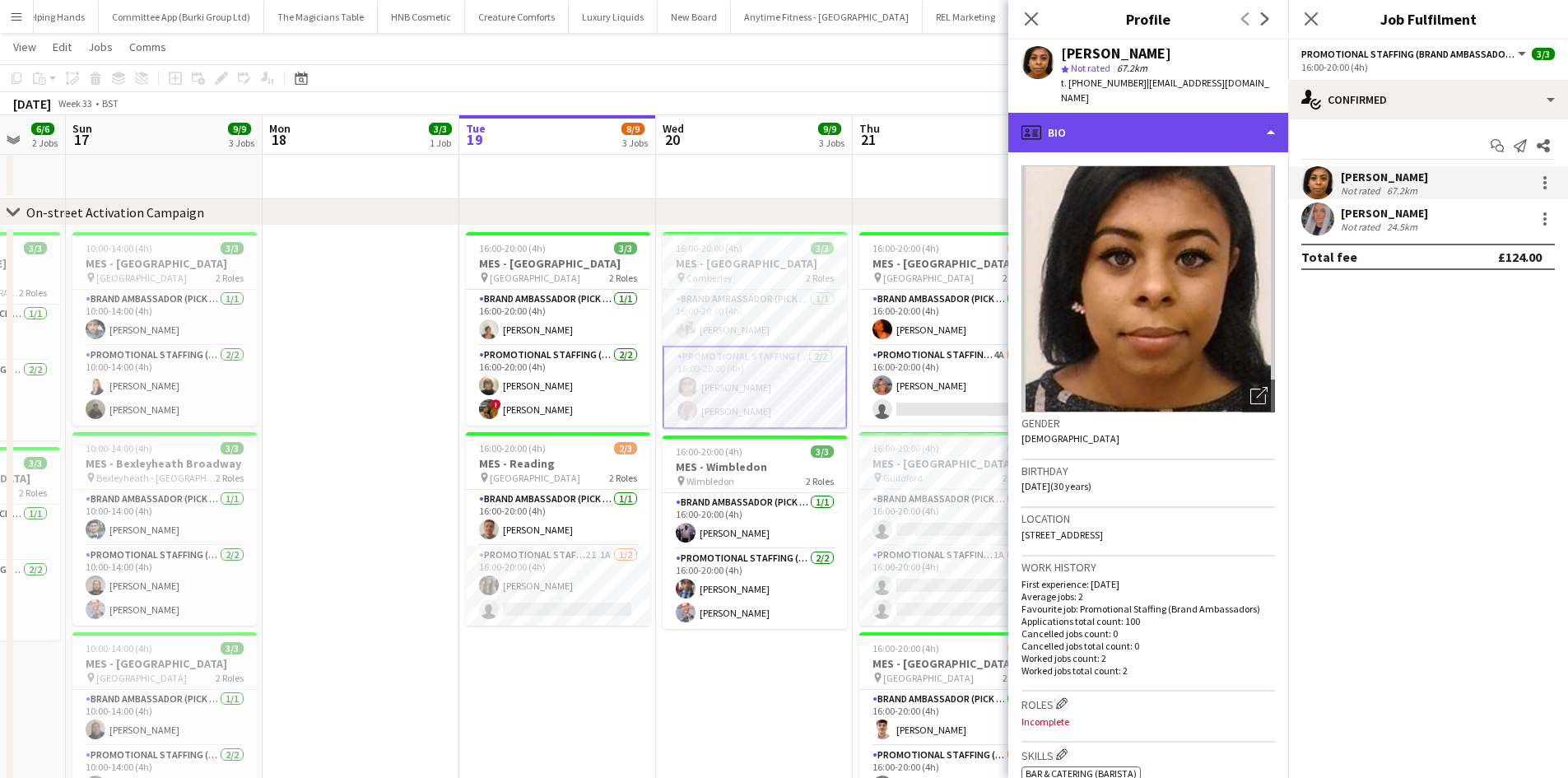
click at [1063, 113] on div "profile Bio" at bounding box center [1148, 132] width 280 height 39
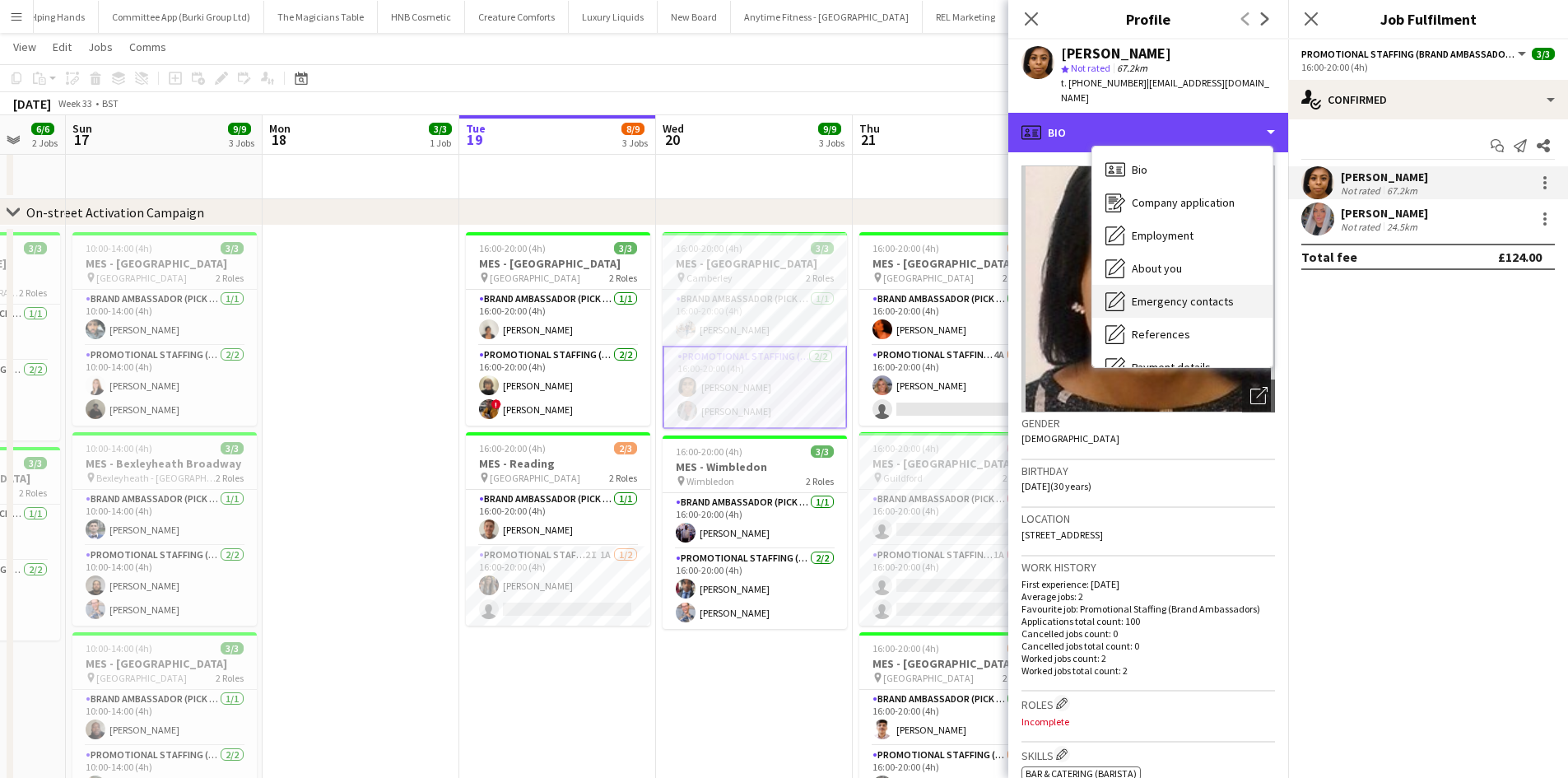
scroll to position [221, 0]
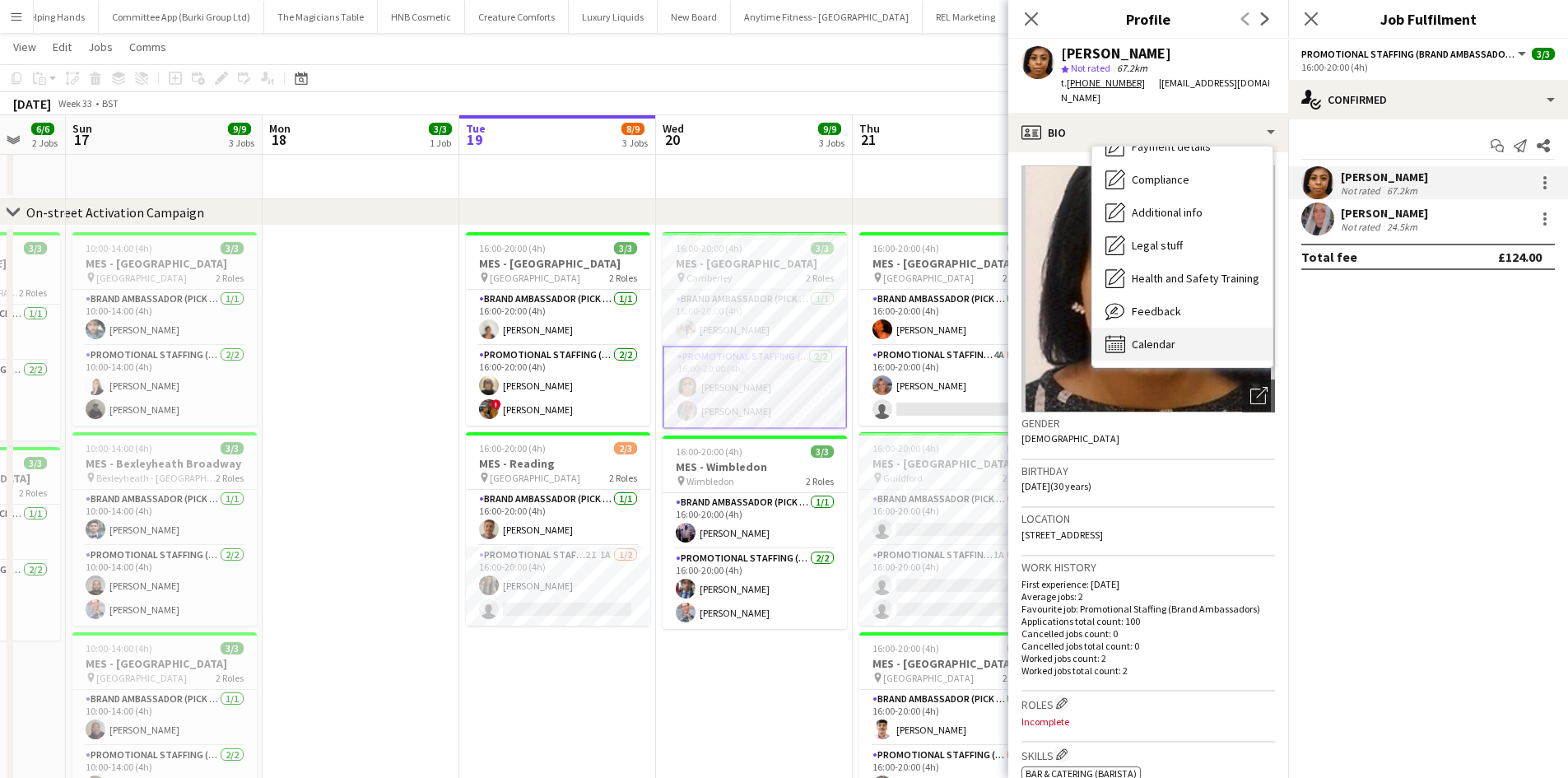
click at [1142, 336] on span "Calendar" at bounding box center [1154, 343] width 44 height 15
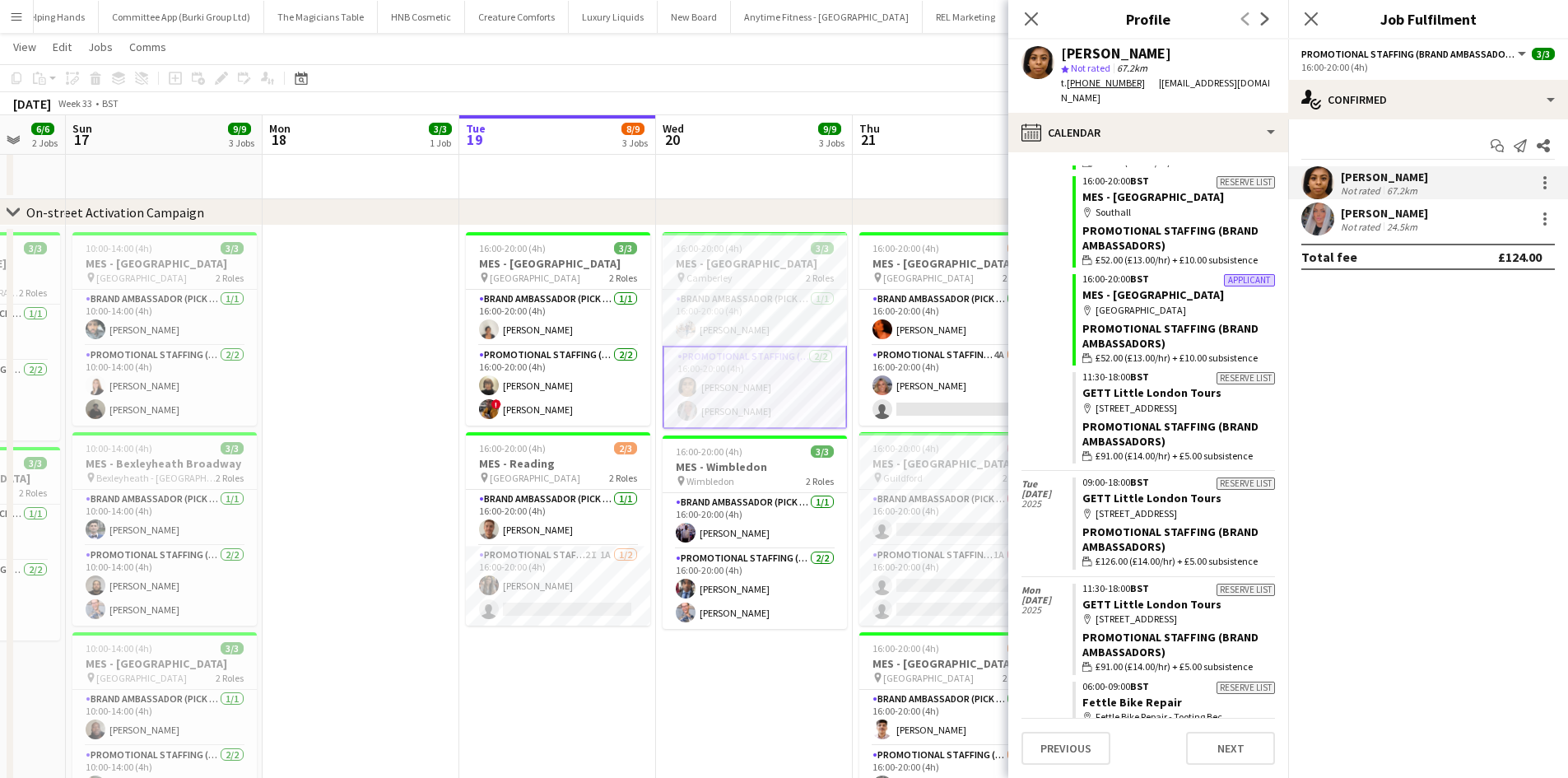
scroll to position [1546, 0]
click at [1034, 11] on app-icon "Close pop-in" at bounding box center [1032, 18] width 24 height 24
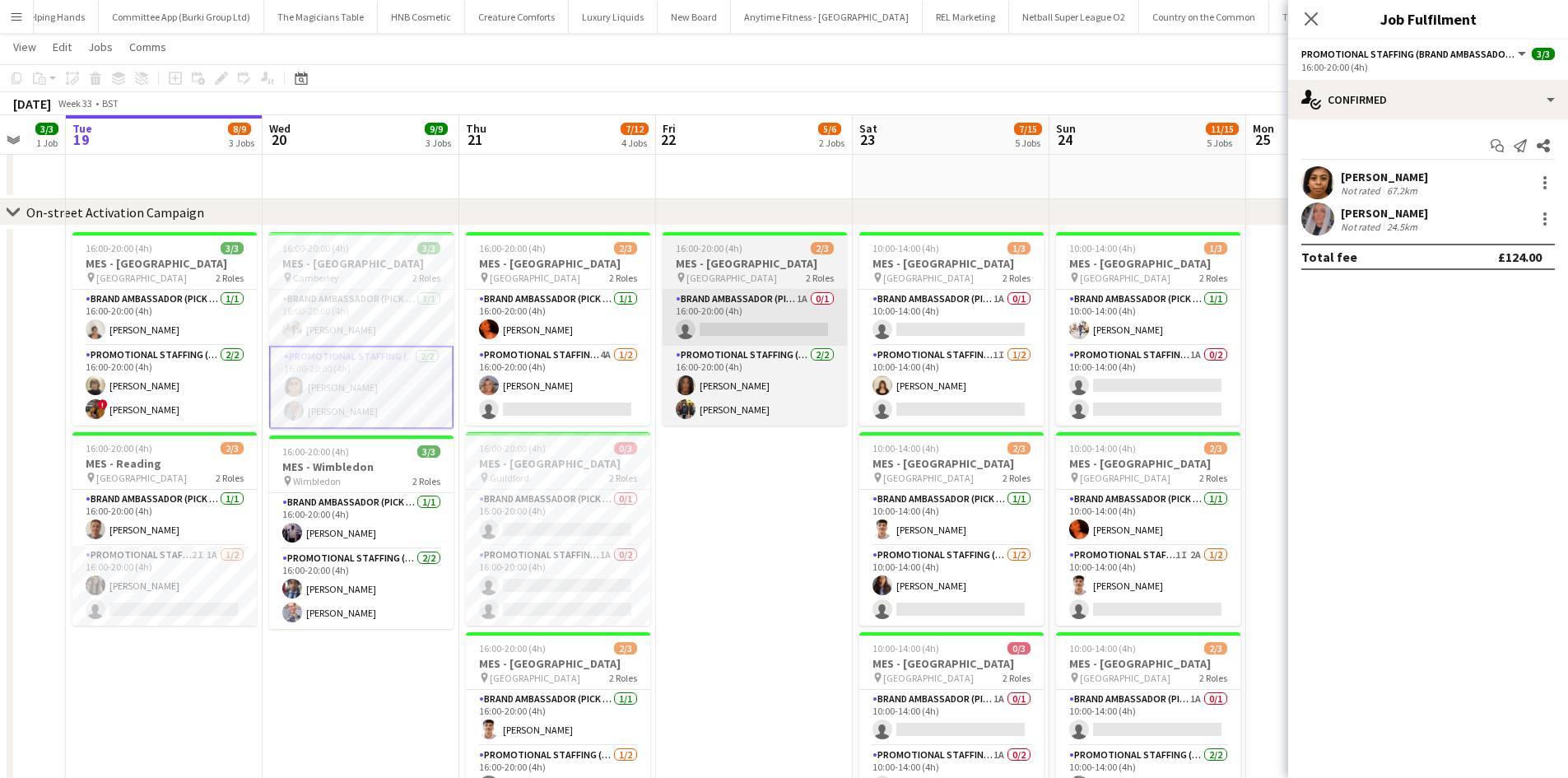
scroll to position [0, 580]
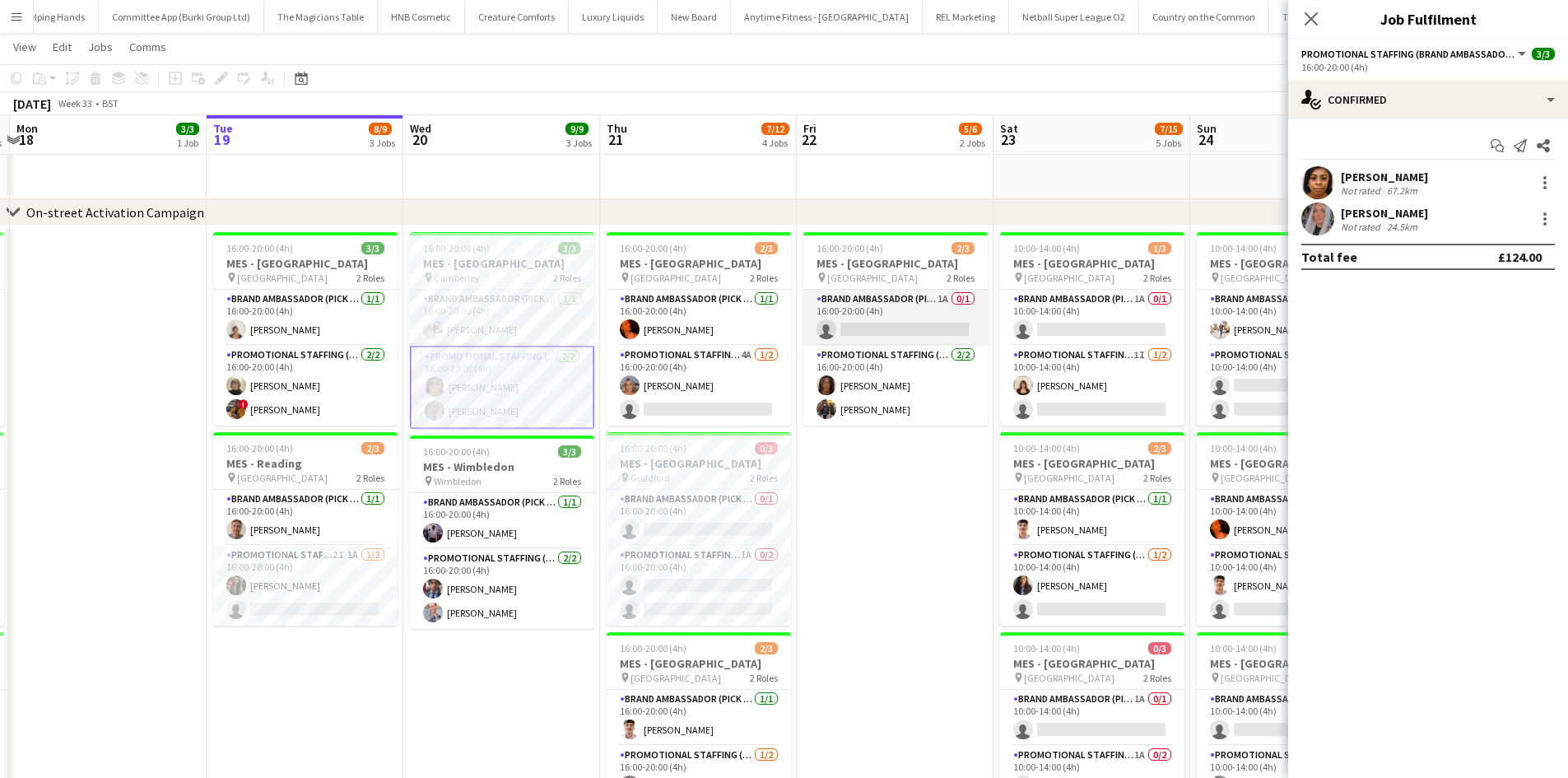
click at [926, 317] on app-card-role "Brand Ambassador (Pick up) 1A 0/1 16:00-20:00 (4h) single-neutral-actions" at bounding box center [895, 318] width 184 height 56
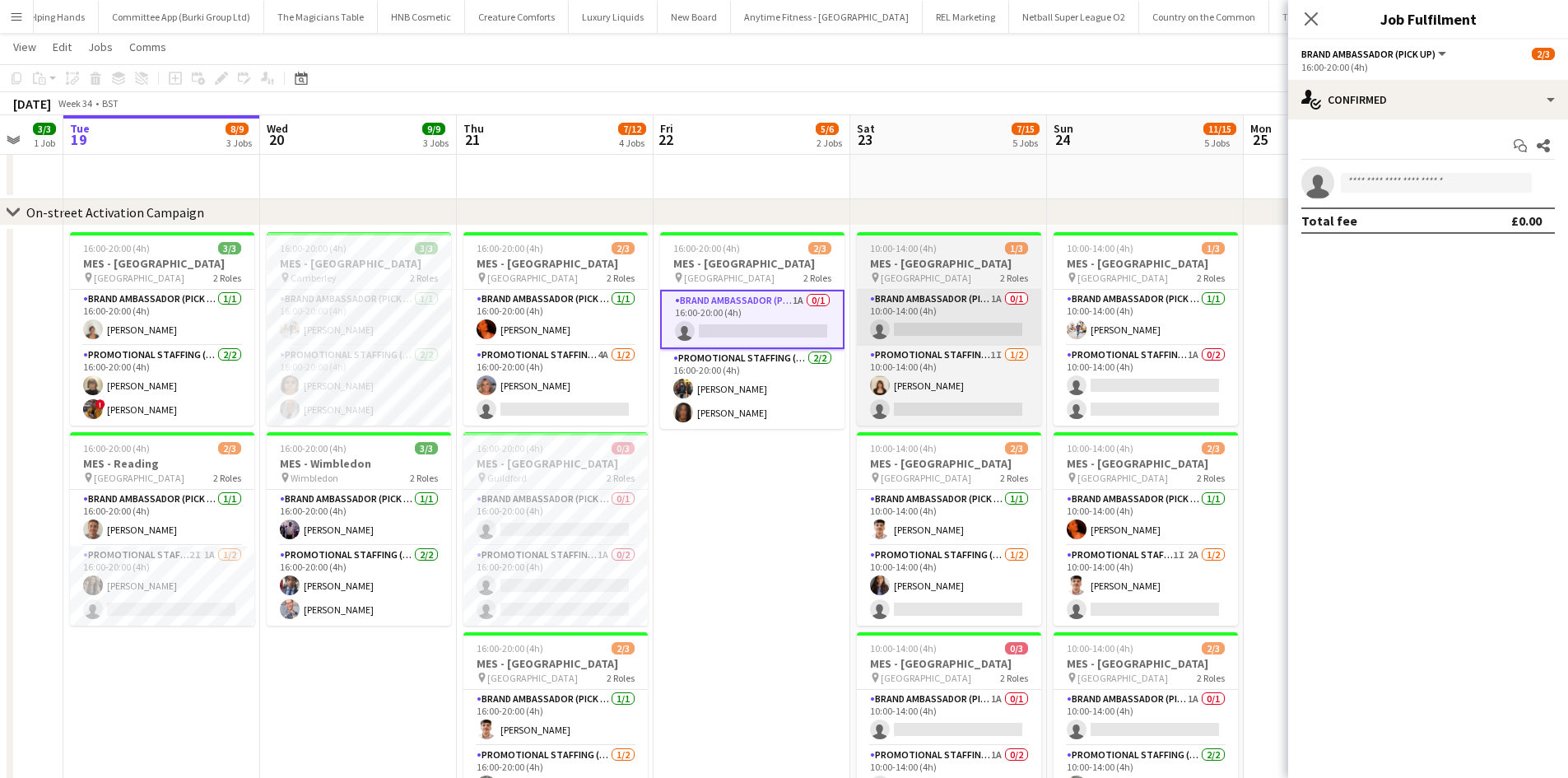
scroll to position [0, 724]
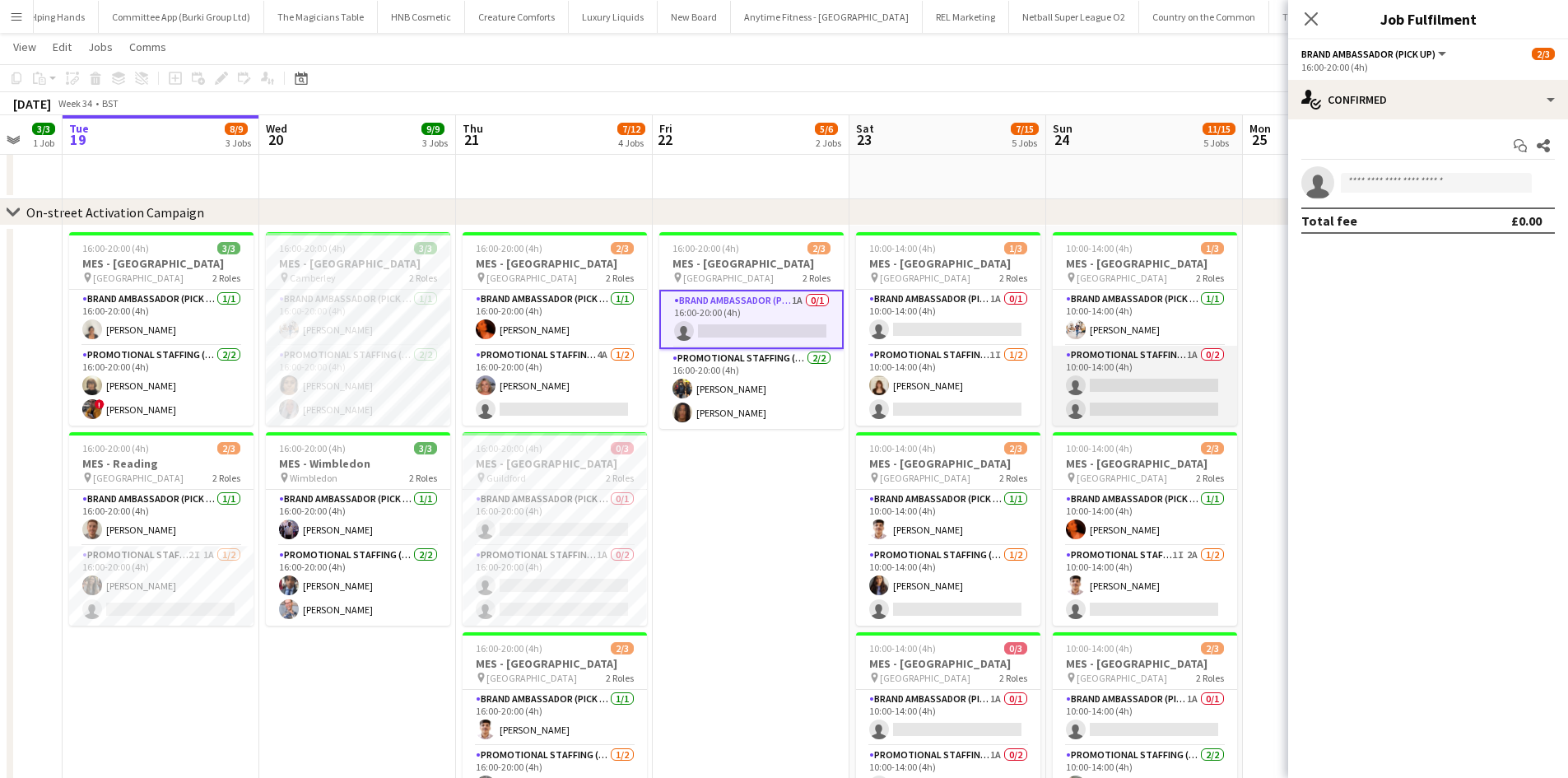
click at [1132, 371] on app-card-role "Promotional Staffing (Brand Ambassadors) 1A 0/2 10:00-14:00 (4h) single-neutral…" at bounding box center [1144, 385] width 184 height 79
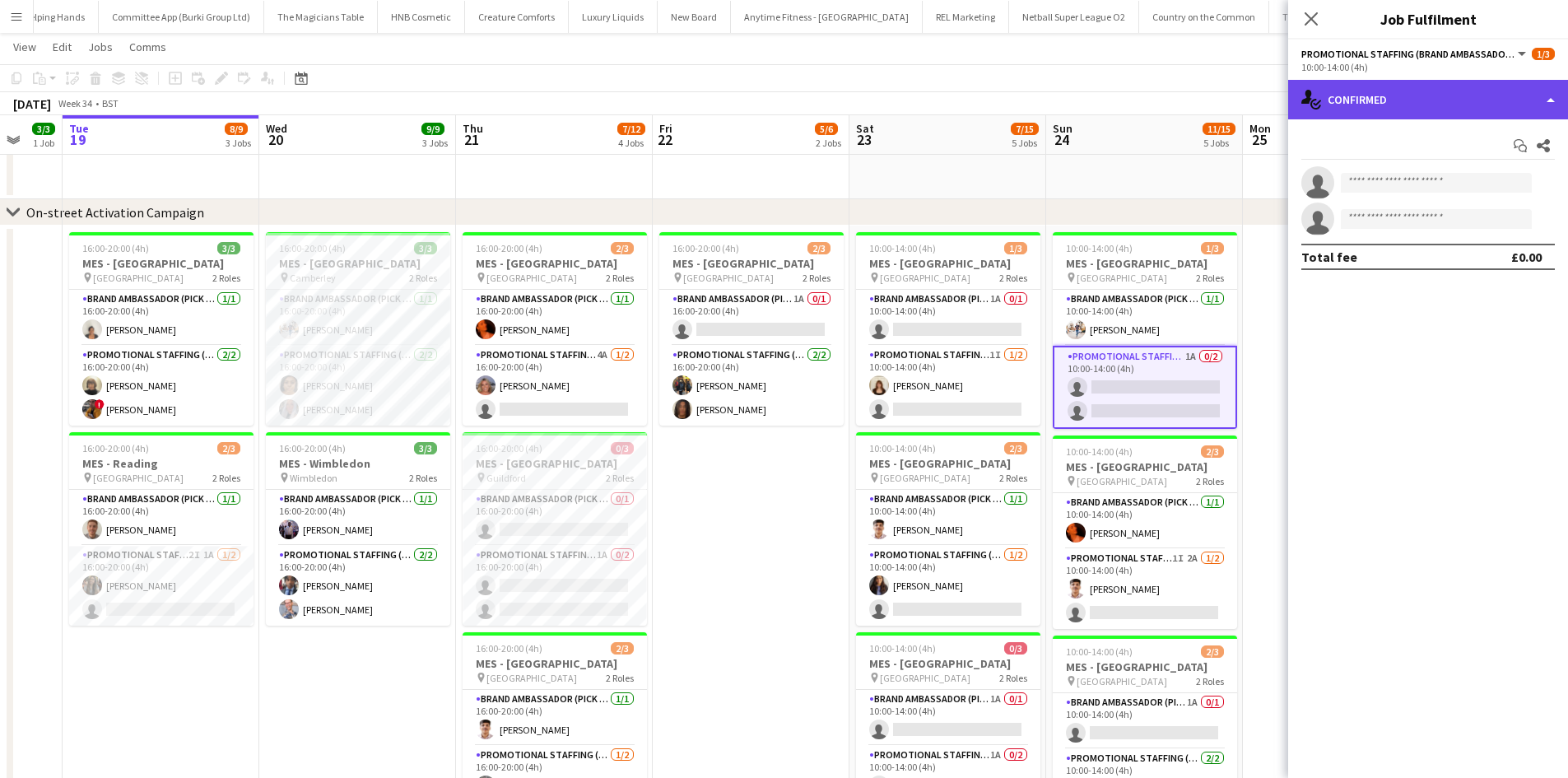
click at [1373, 109] on div "single-neutral-actions-check-2 Confirmed" at bounding box center [1428, 99] width 280 height 39
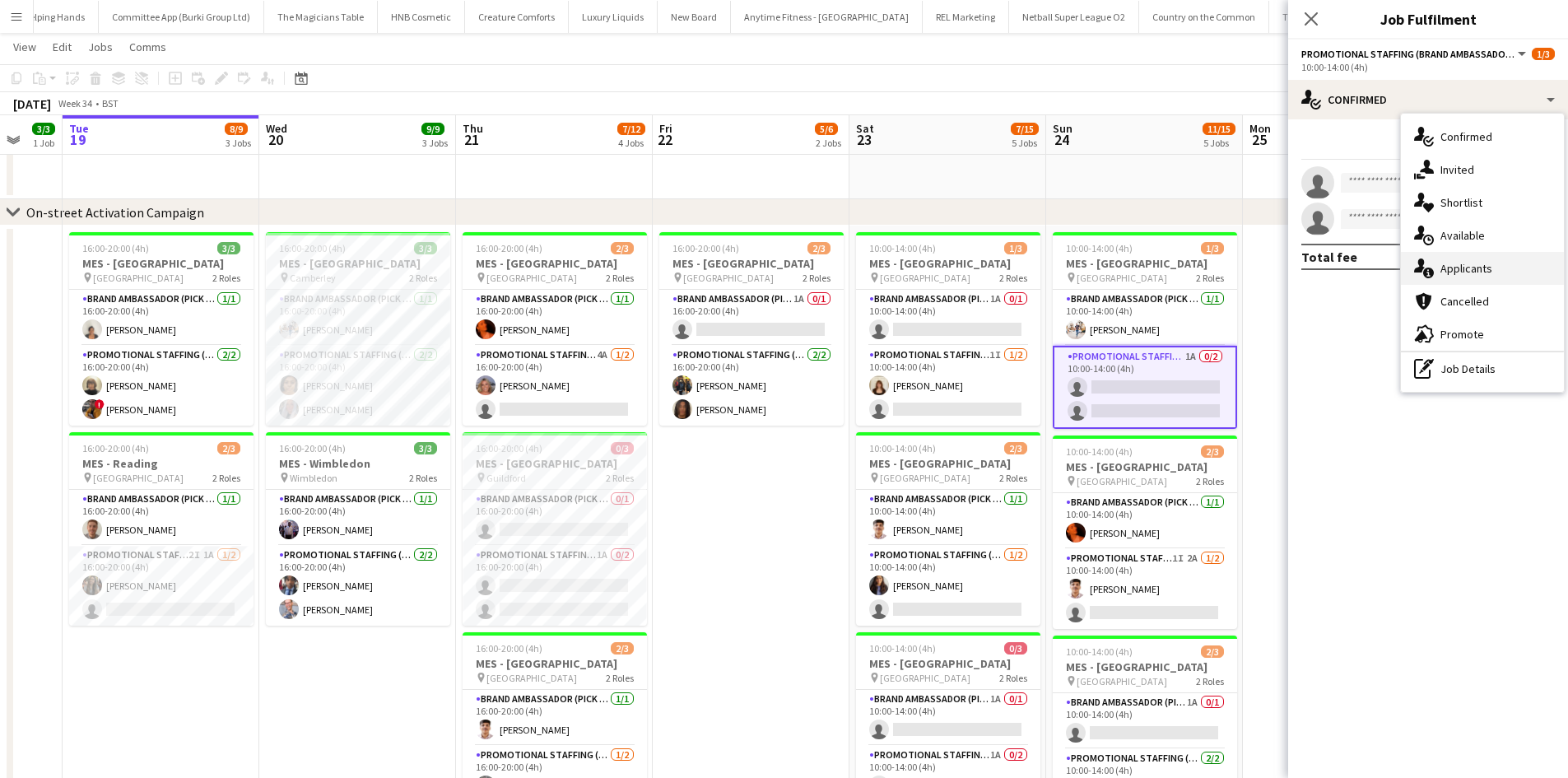
click at [1426, 278] on icon at bounding box center [1428, 272] width 10 height 10
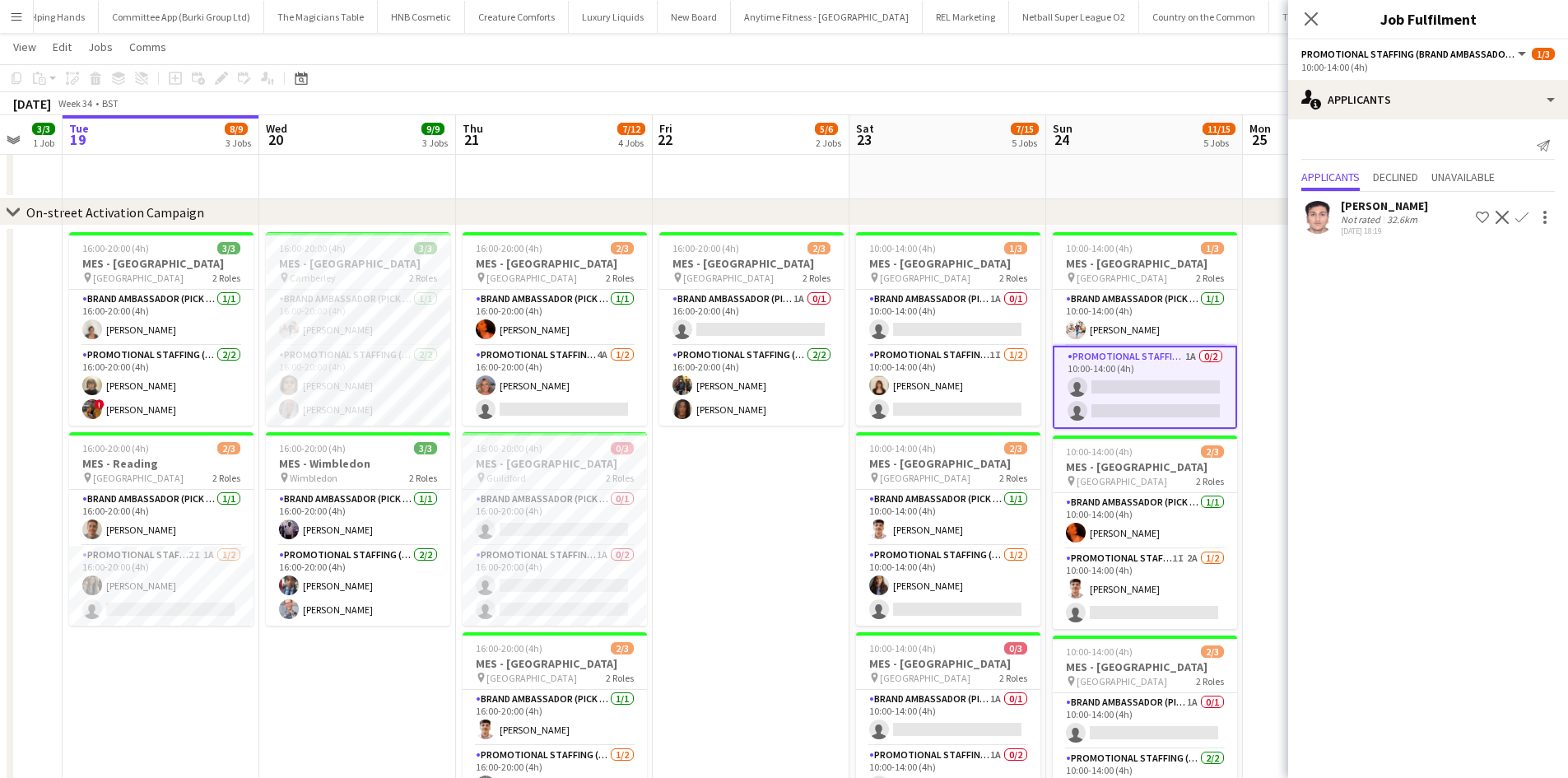
click at [1297, 12] on div "Close pop-in" at bounding box center [1311, 18] width 46 height 38
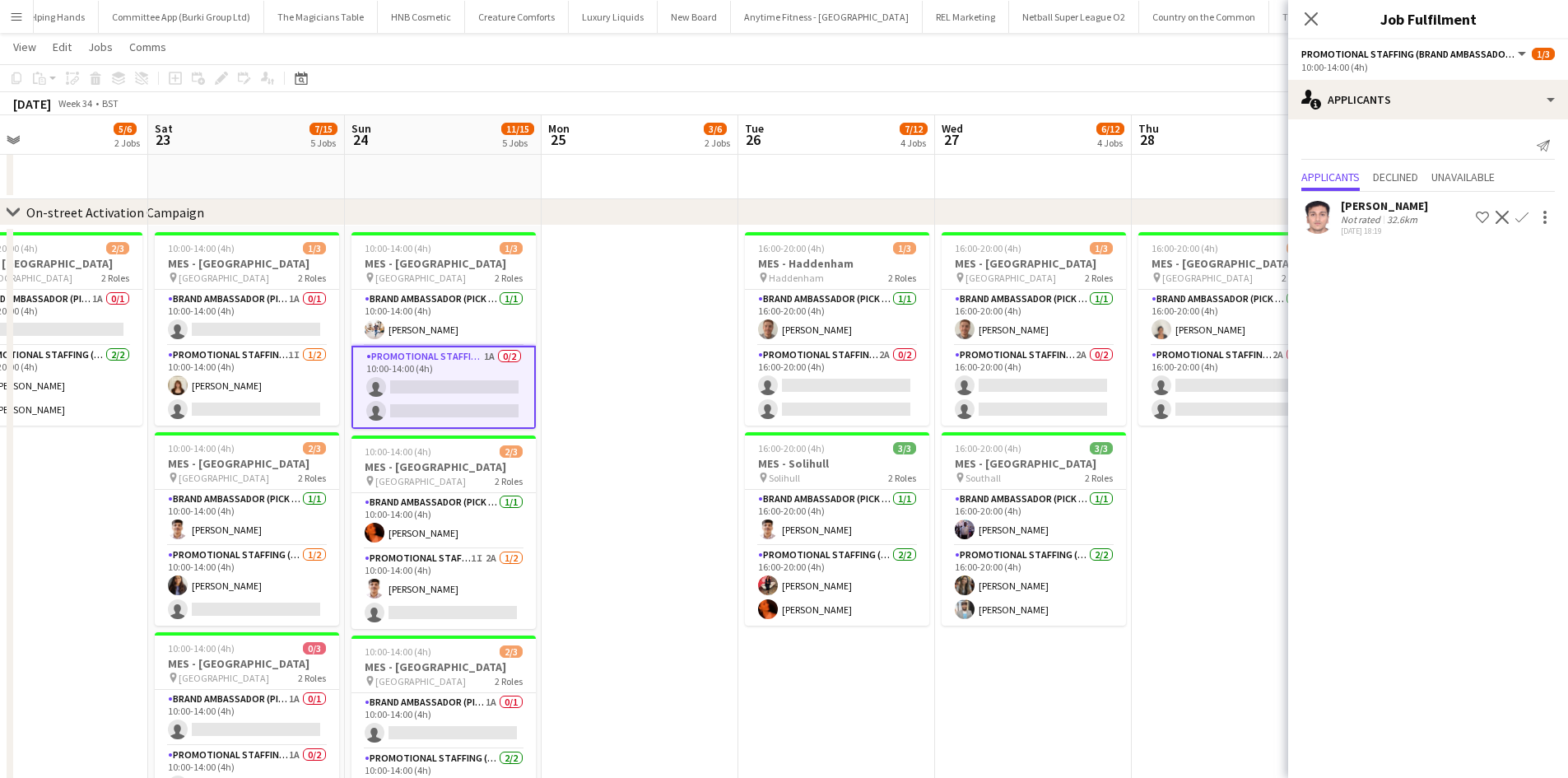
scroll to position [0, 660]
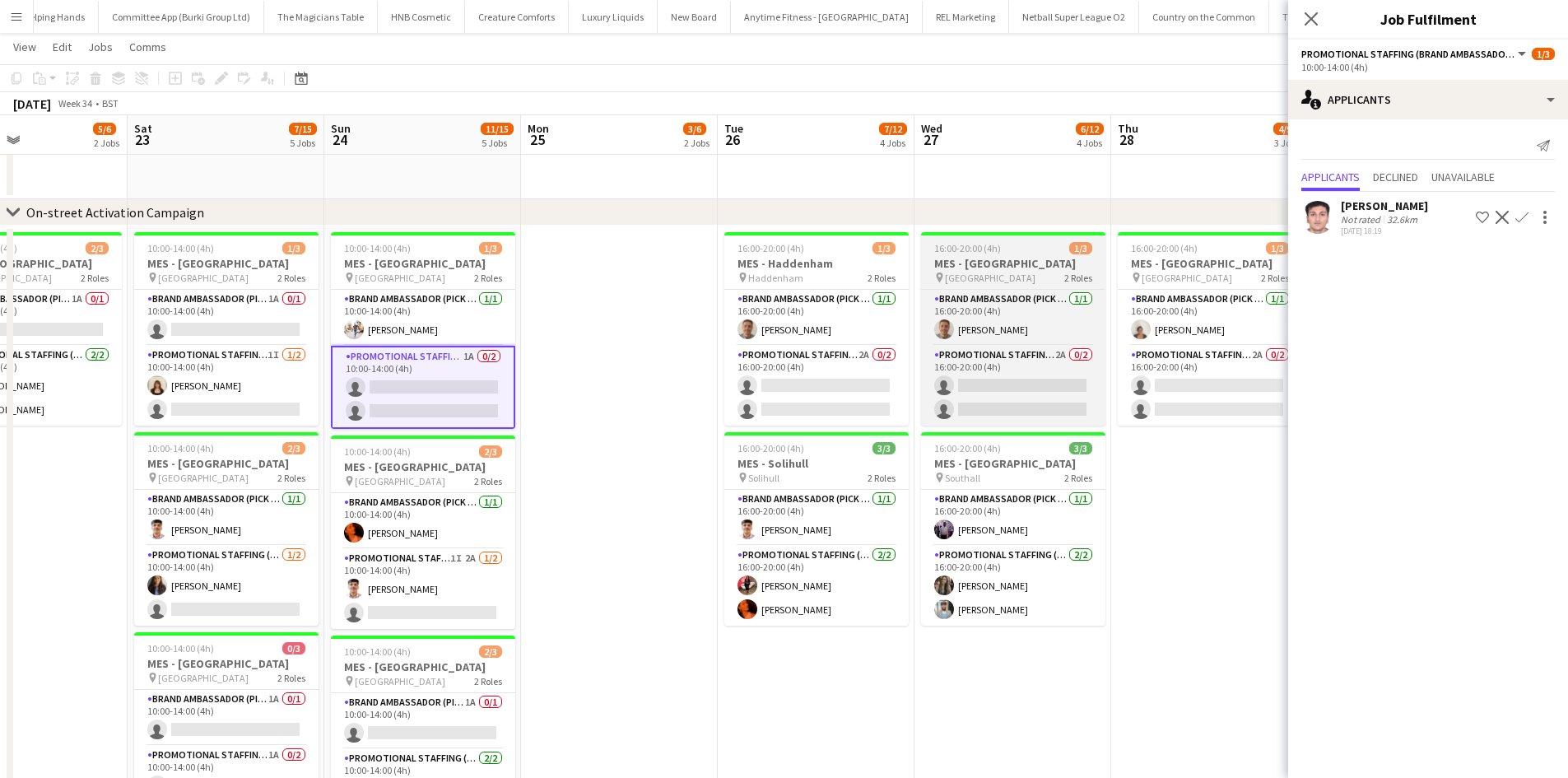
click at [1007, 239] on app-job-card "16:00-20:00 (4h) 1/3 MES - Oxford pin Oxford 2 Roles Brand Ambassador (Pick up)…" at bounding box center [1013, 328] width 184 height 193
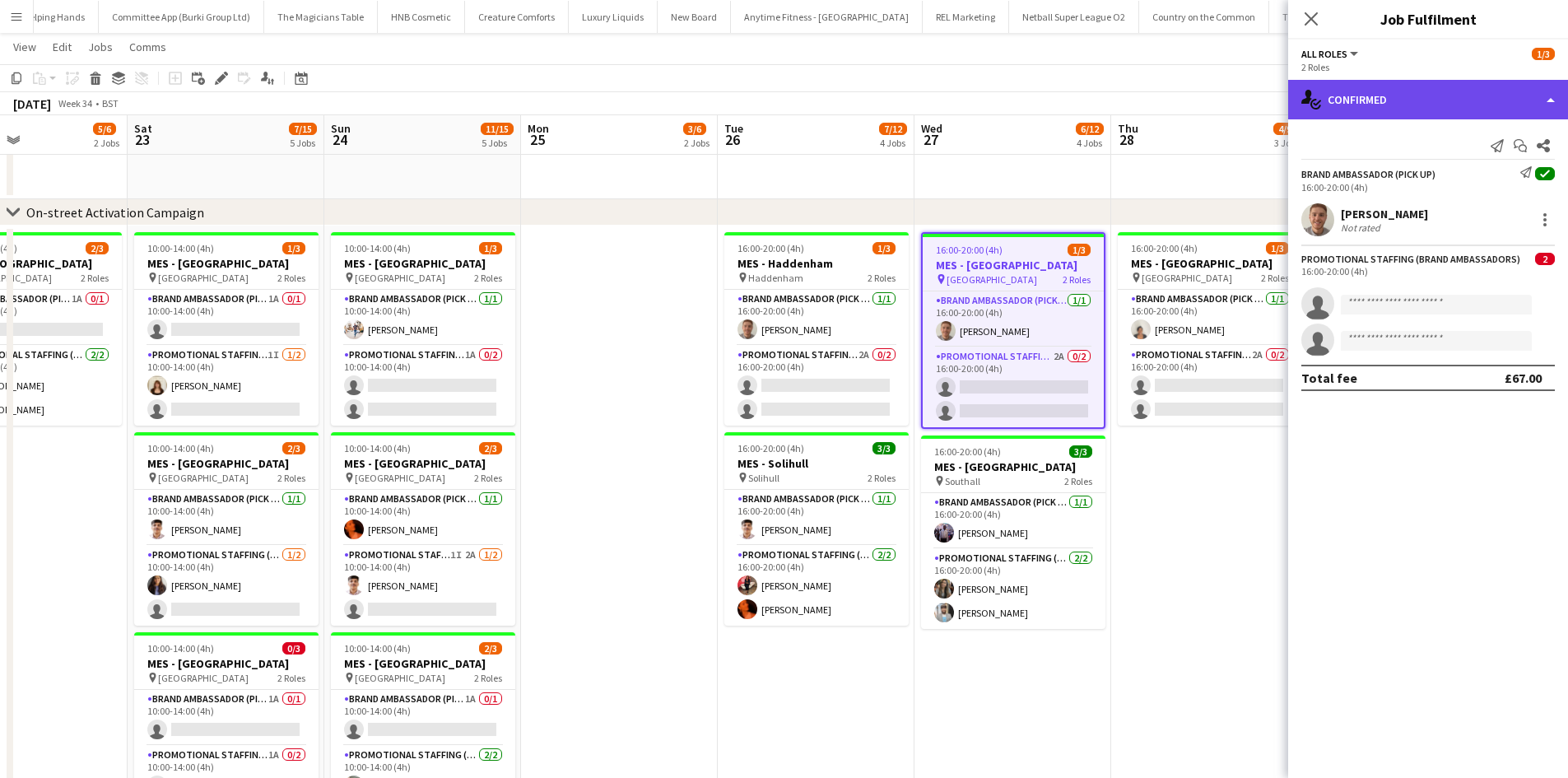
click at [1395, 108] on div "single-neutral-actions-check-2 Confirmed" at bounding box center [1428, 99] width 280 height 39
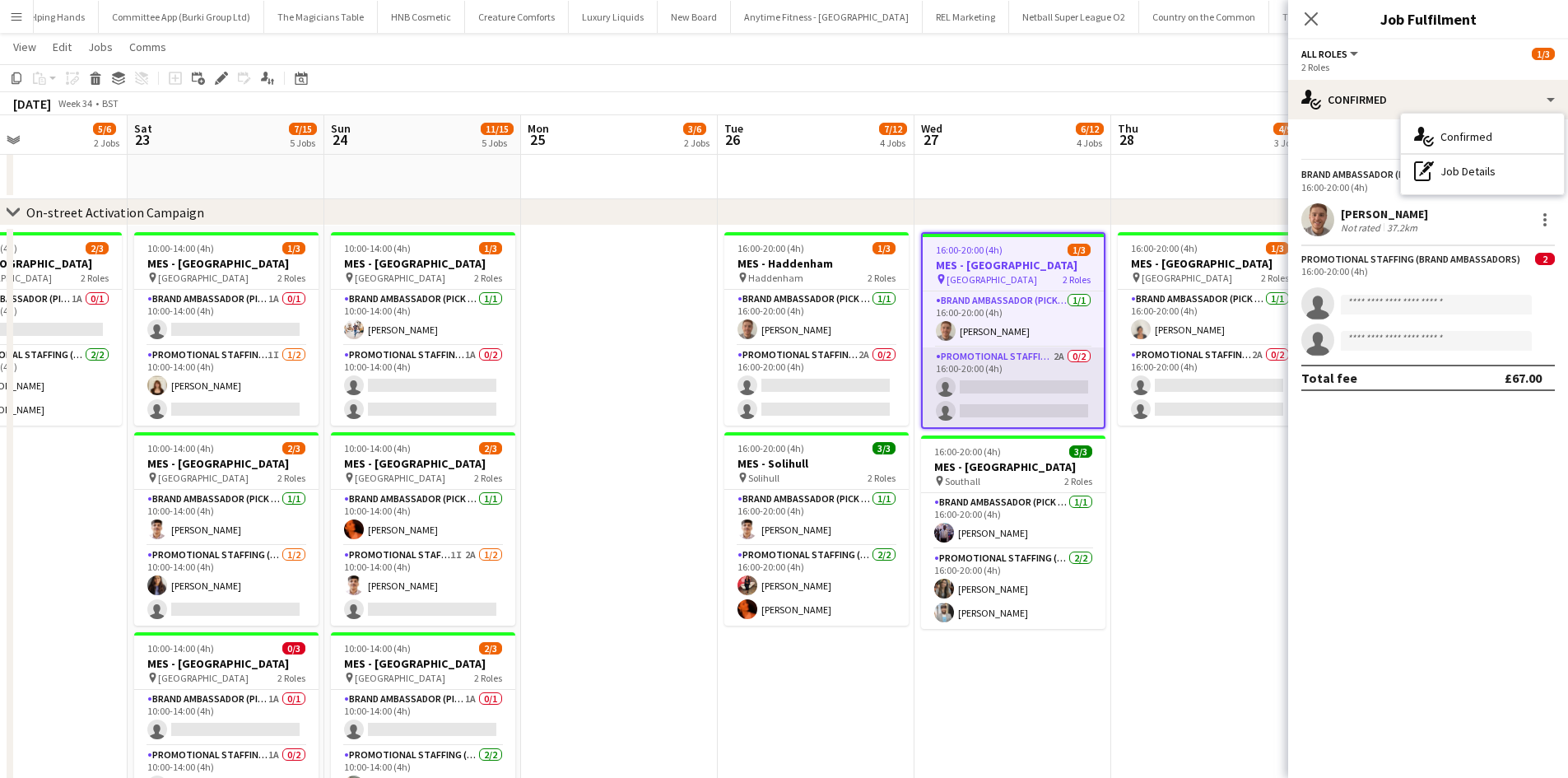
click at [1021, 372] on app-card-role "Promotional Staffing (Brand Ambassadors) 2A 0/2 16:00-20:00 (4h) single-neutral…" at bounding box center [1012, 387] width 181 height 79
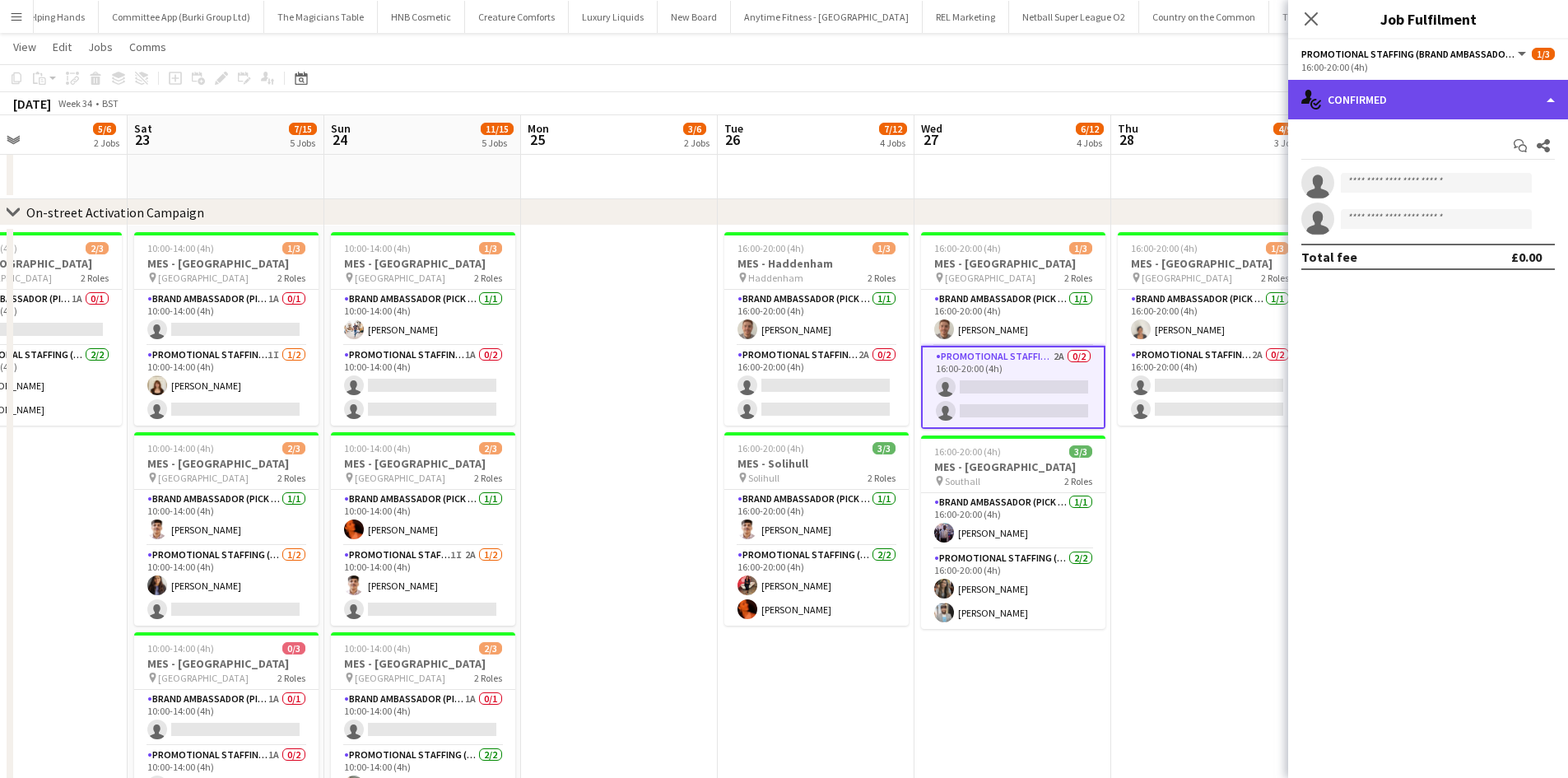
click at [1371, 84] on div "single-neutral-actions-check-2 Confirmed" at bounding box center [1428, 99] width 280 height 39
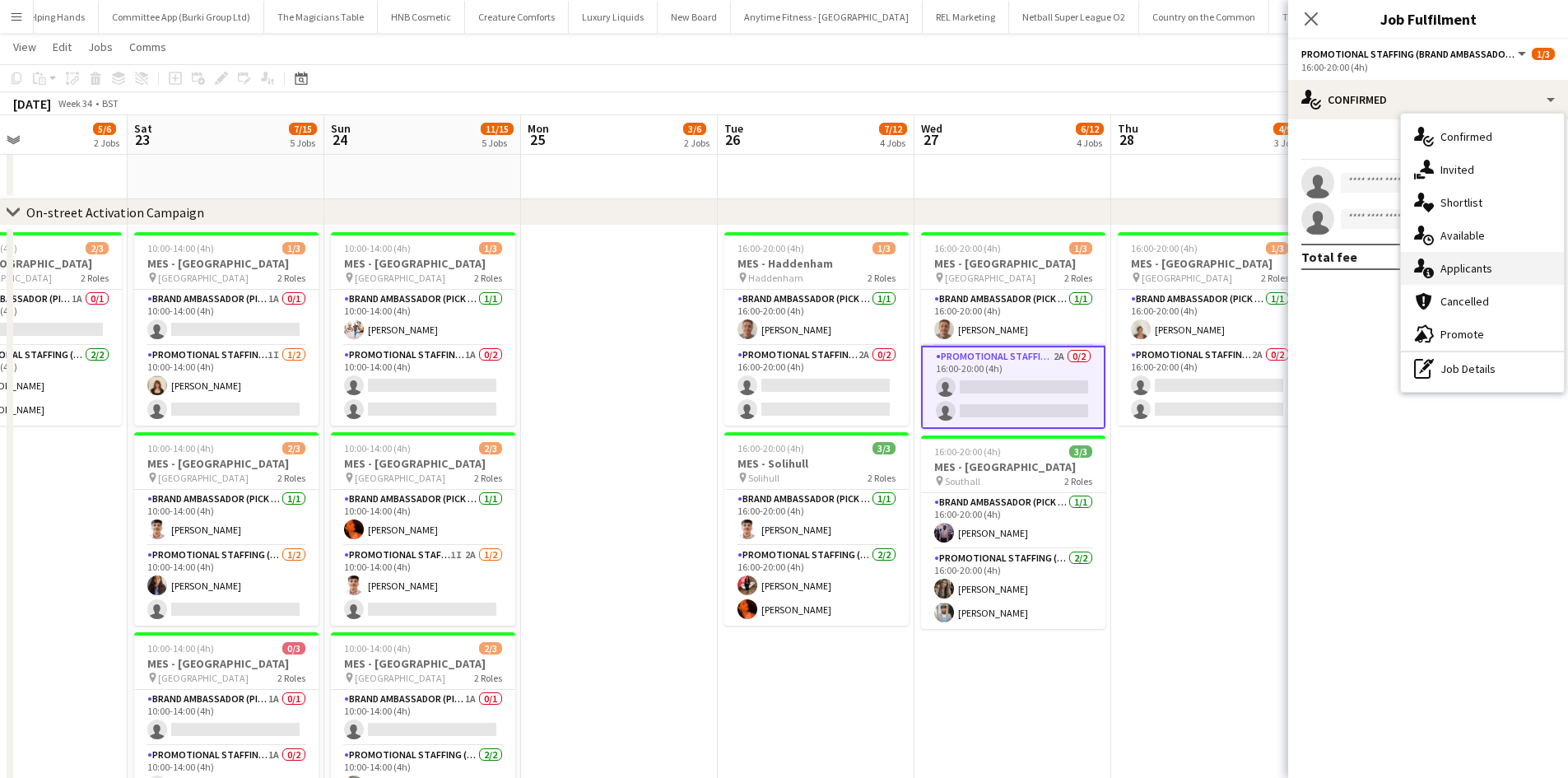
click at [1449, 256] on div "single-neutral-actions-information Applicants" at bounding box center [1482, 268] width 163 height 33
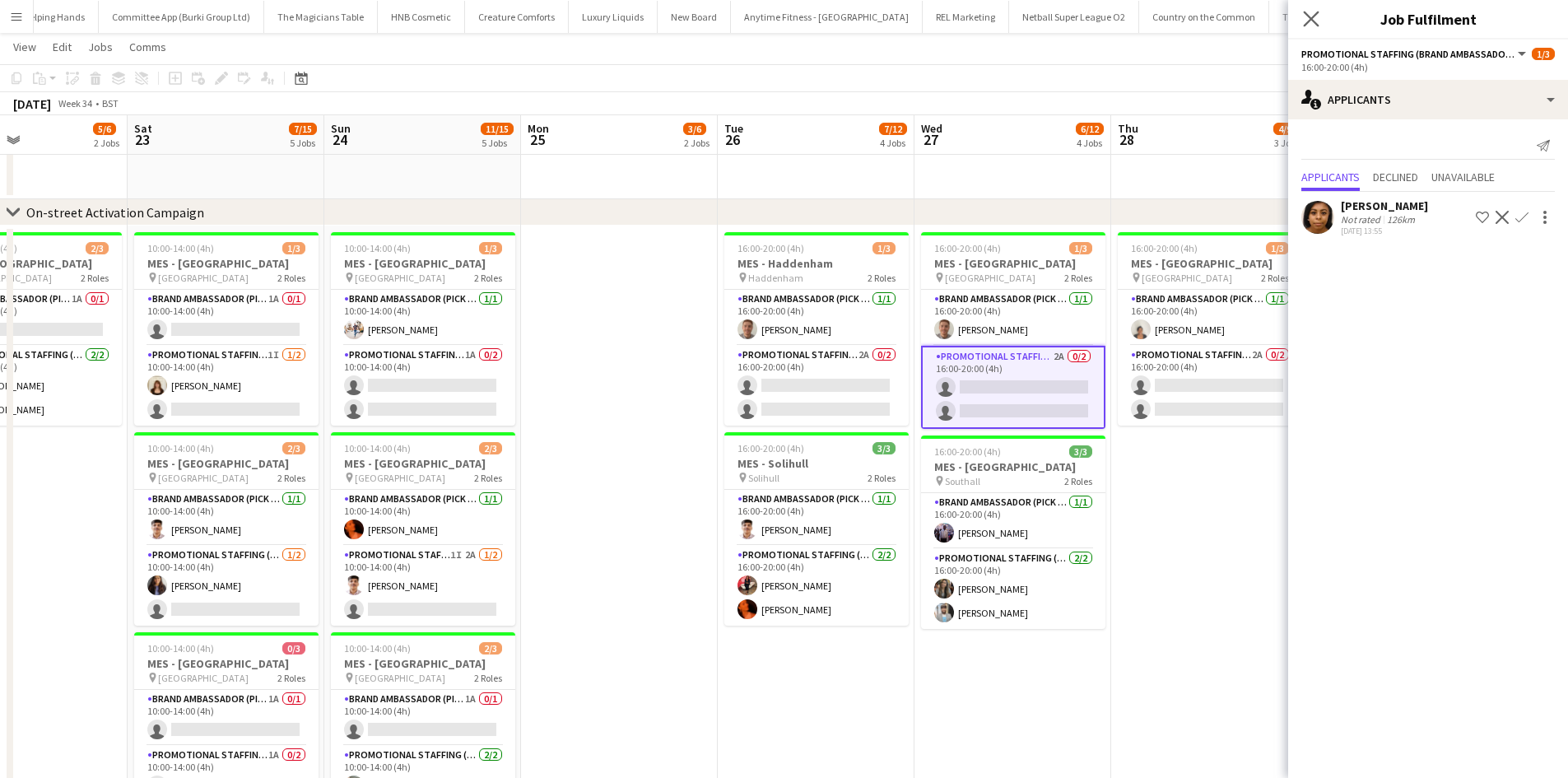
click at [1309, 27] on app-icon "Close pop-in" at bounding box center [1311, 18] width 24 height 24
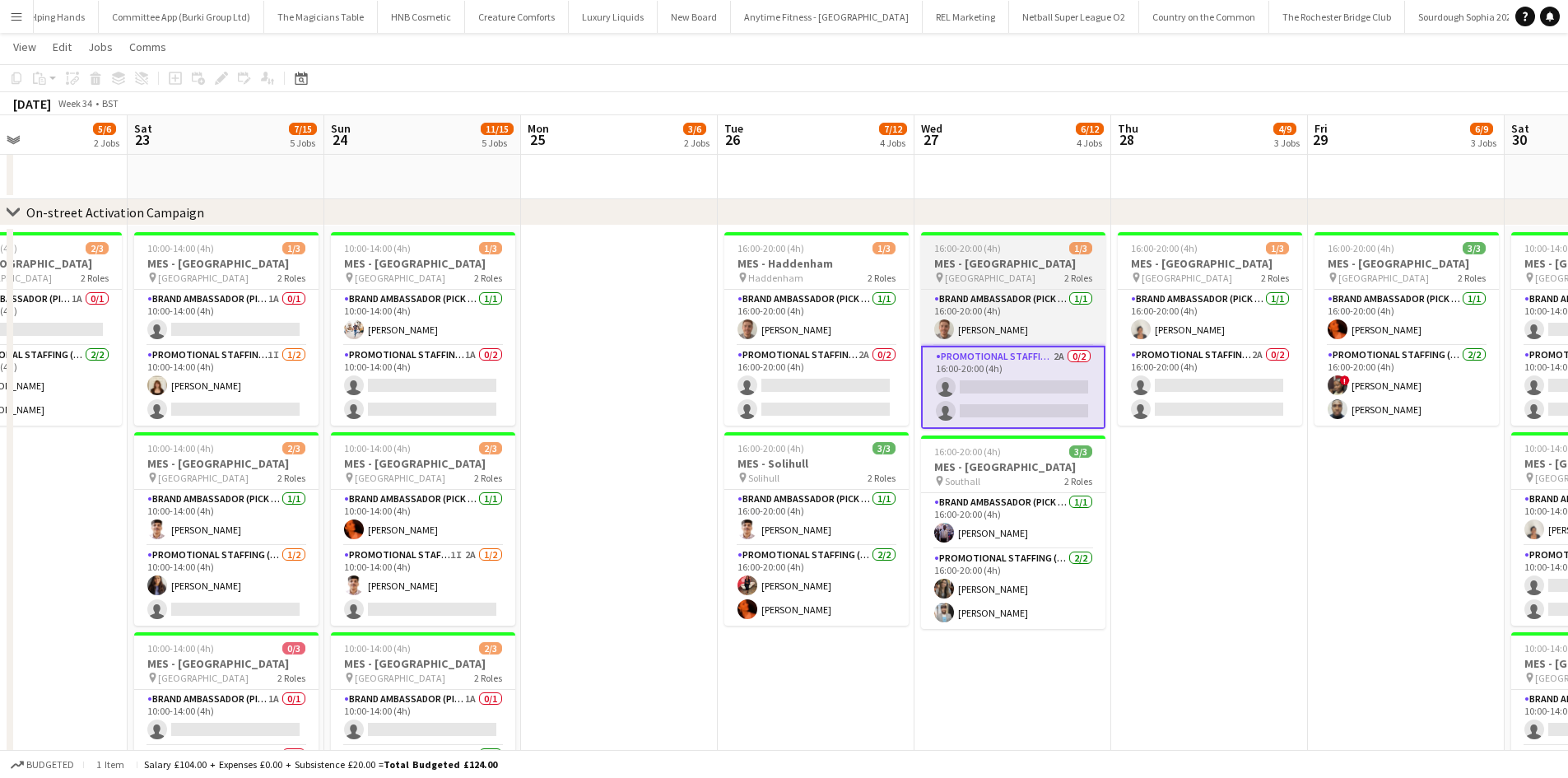
click at [1042, 232] on div at bounding box center [1013, 234] width 184 height 3
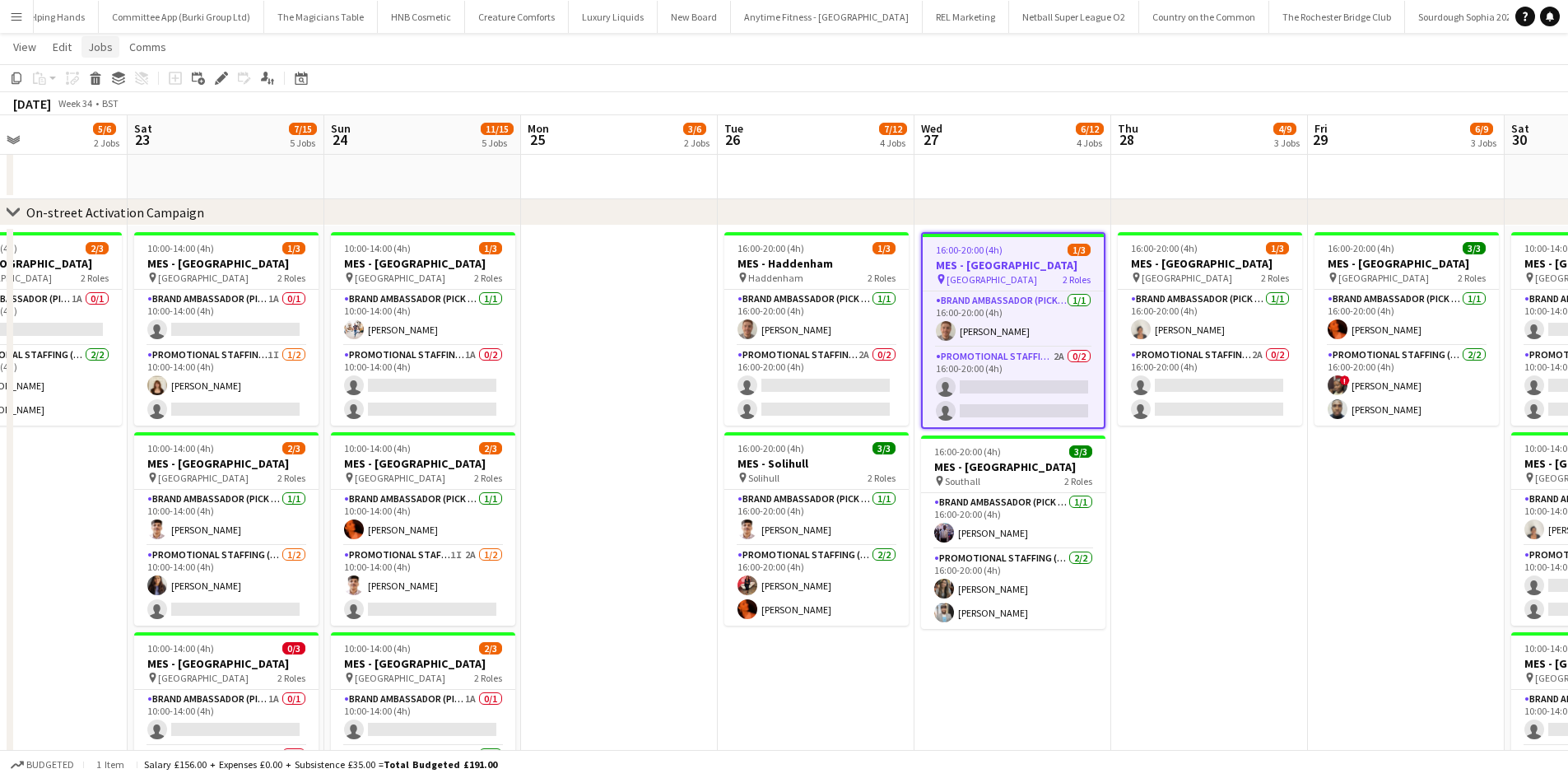
click at [111, 48] on link "Jobs" at bounding box center [100, 46] width 38 height 22
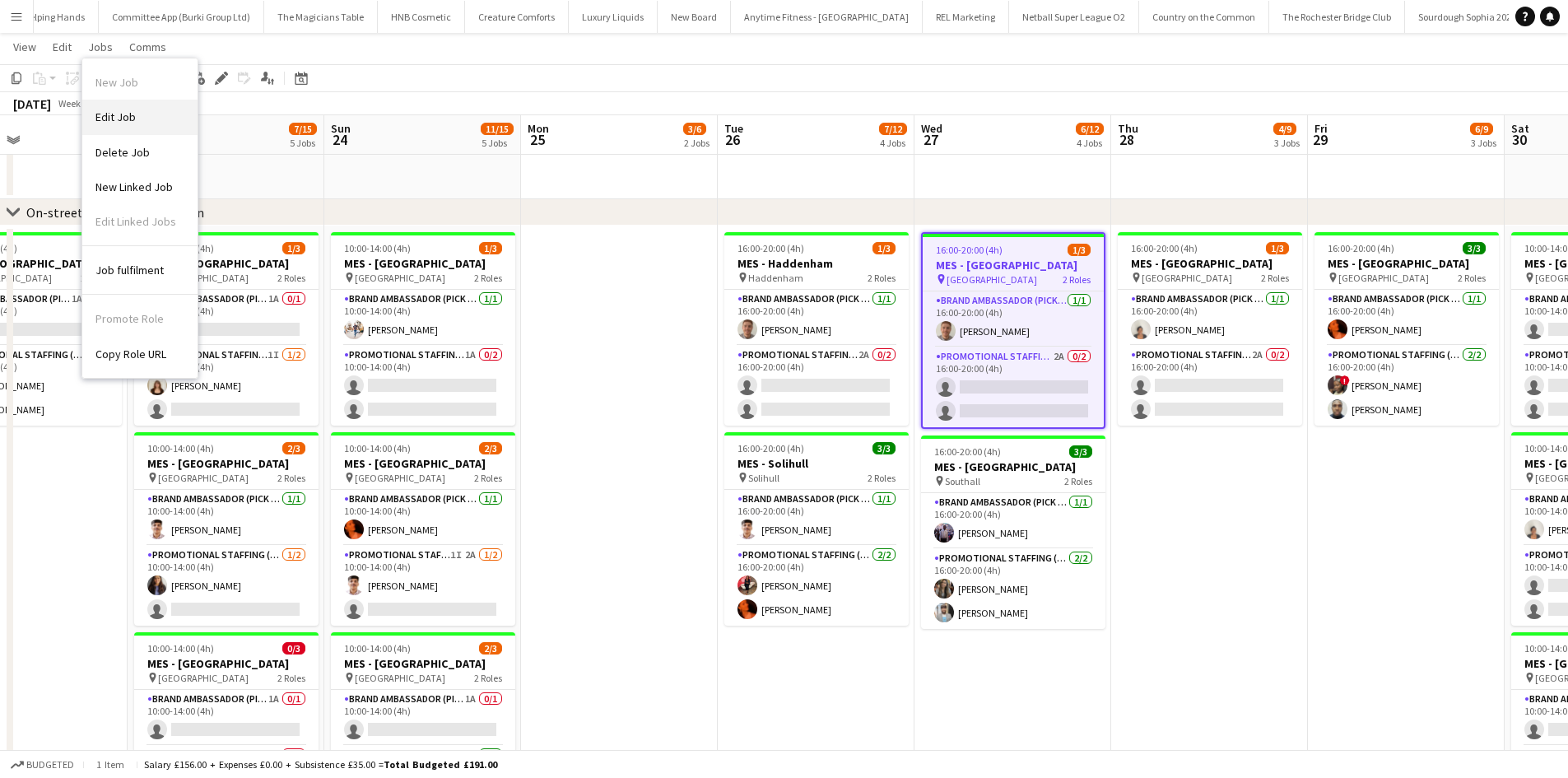
click at [123, 120] on span "Edit Job" at bounding box center [115, 116] width 40 height 15
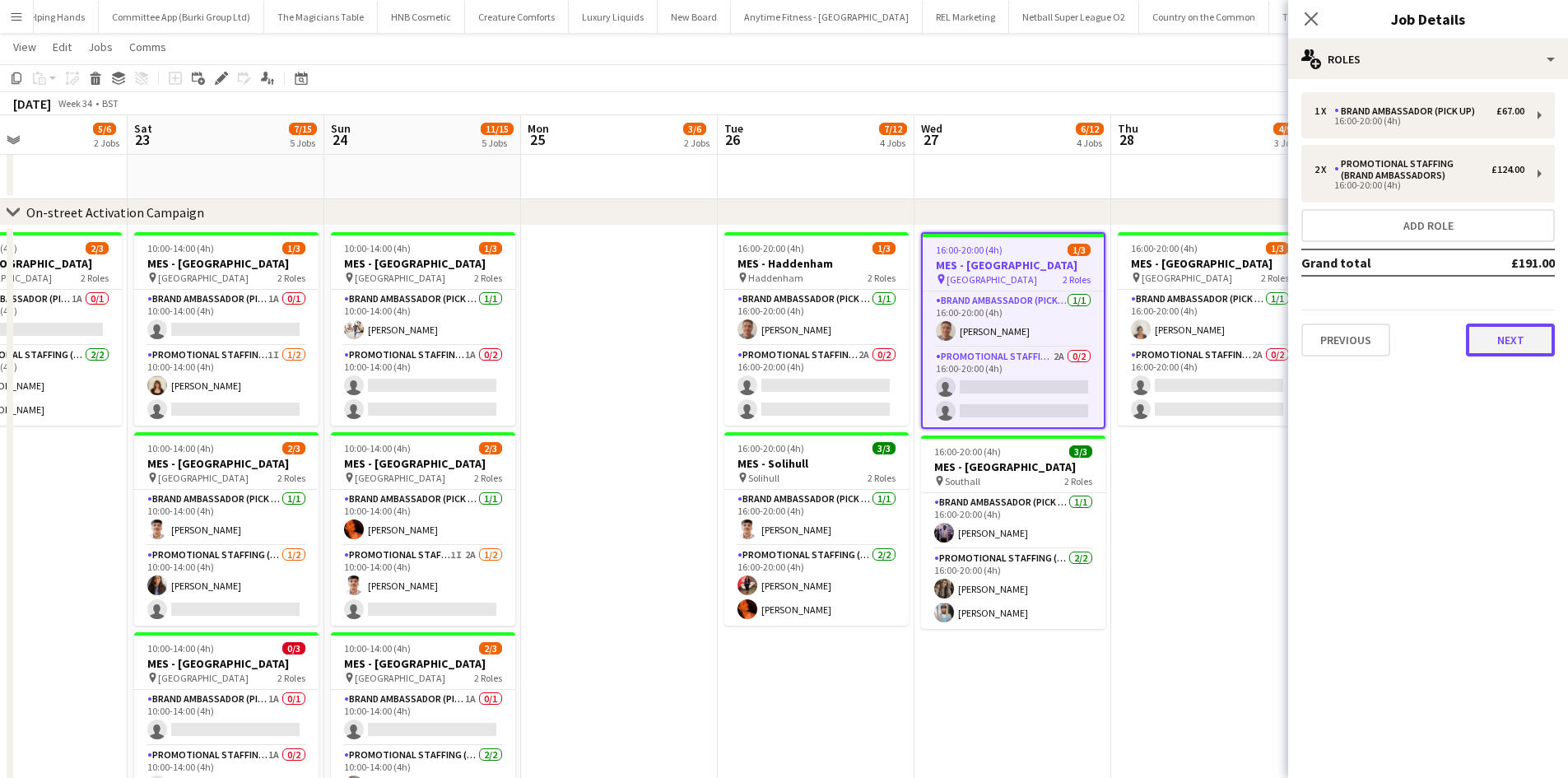
click at [1492, 344] on button "Next" at bounding box center [1510, 340] width 89 height 33
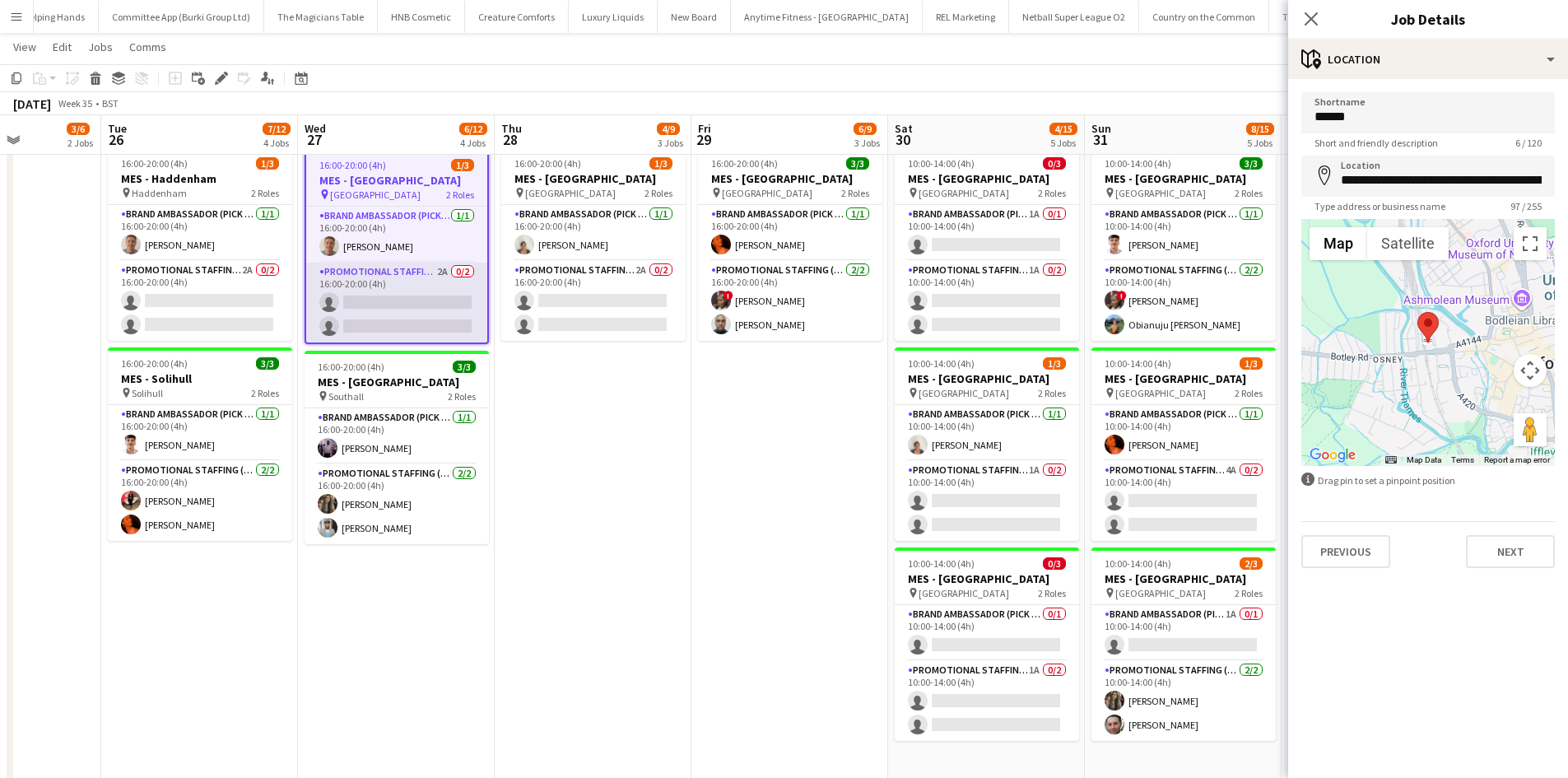
scroll to position [0, 0]
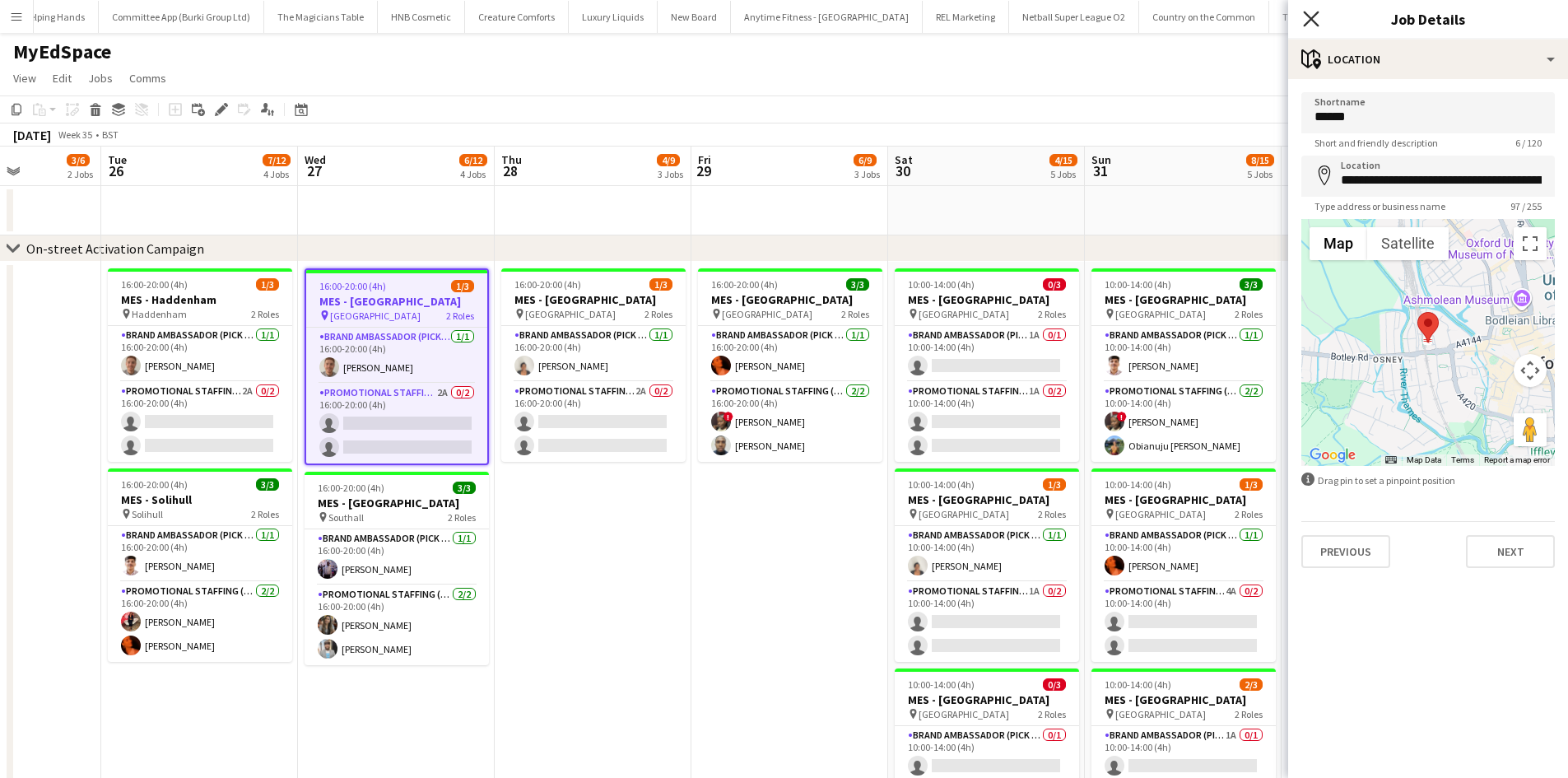
click at [1314, 15] on icon "Close pop-in" at bounding box center [1311, 18] width 16 height 16
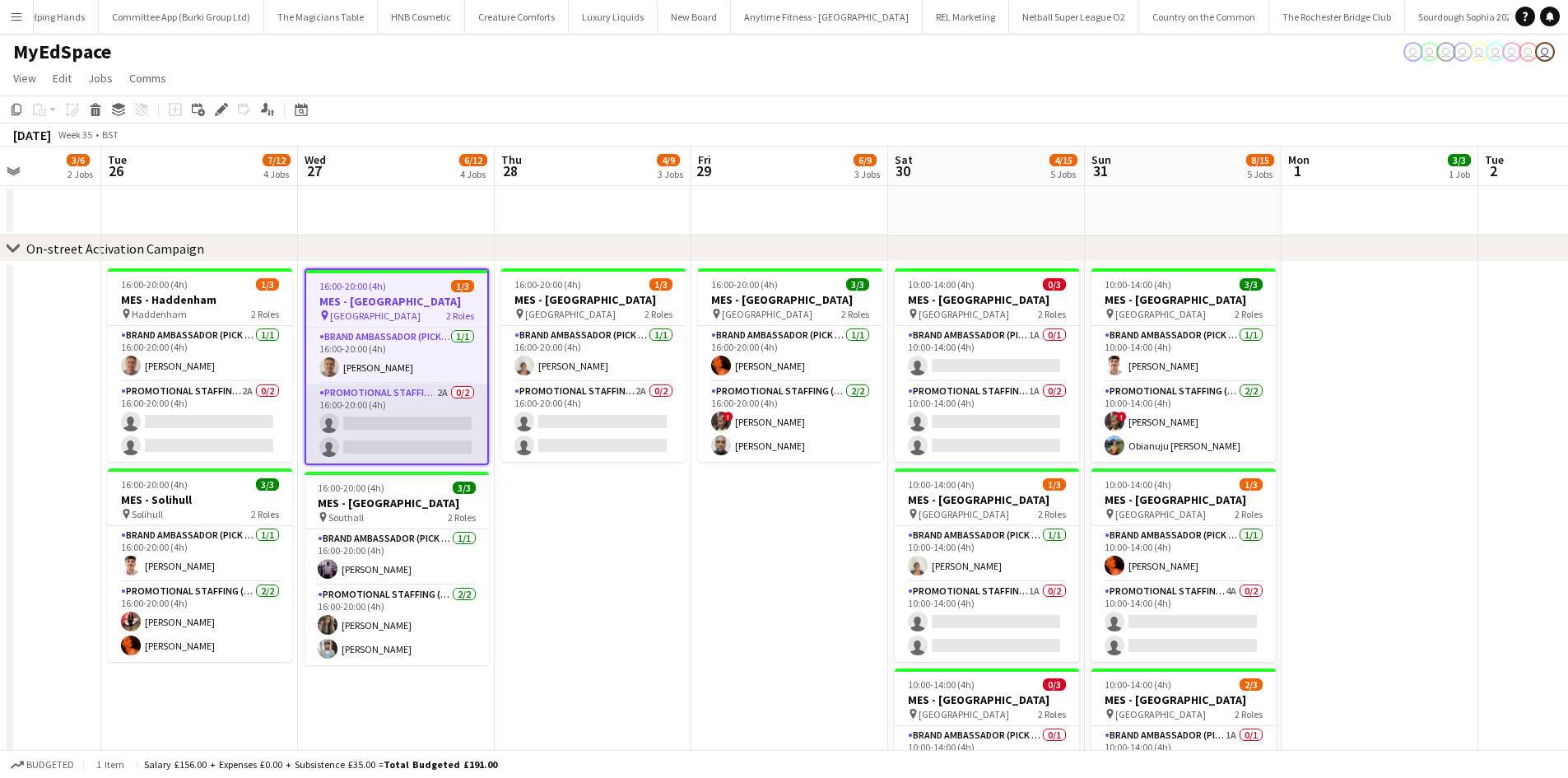
click at [349, 441] on app-card-role "Promotional Staffing (Brand Ambassadors) 2A 0/2 16:00-20:00 (4h) single-neutral…" at bounding box center [397, 423] width 181 height 79
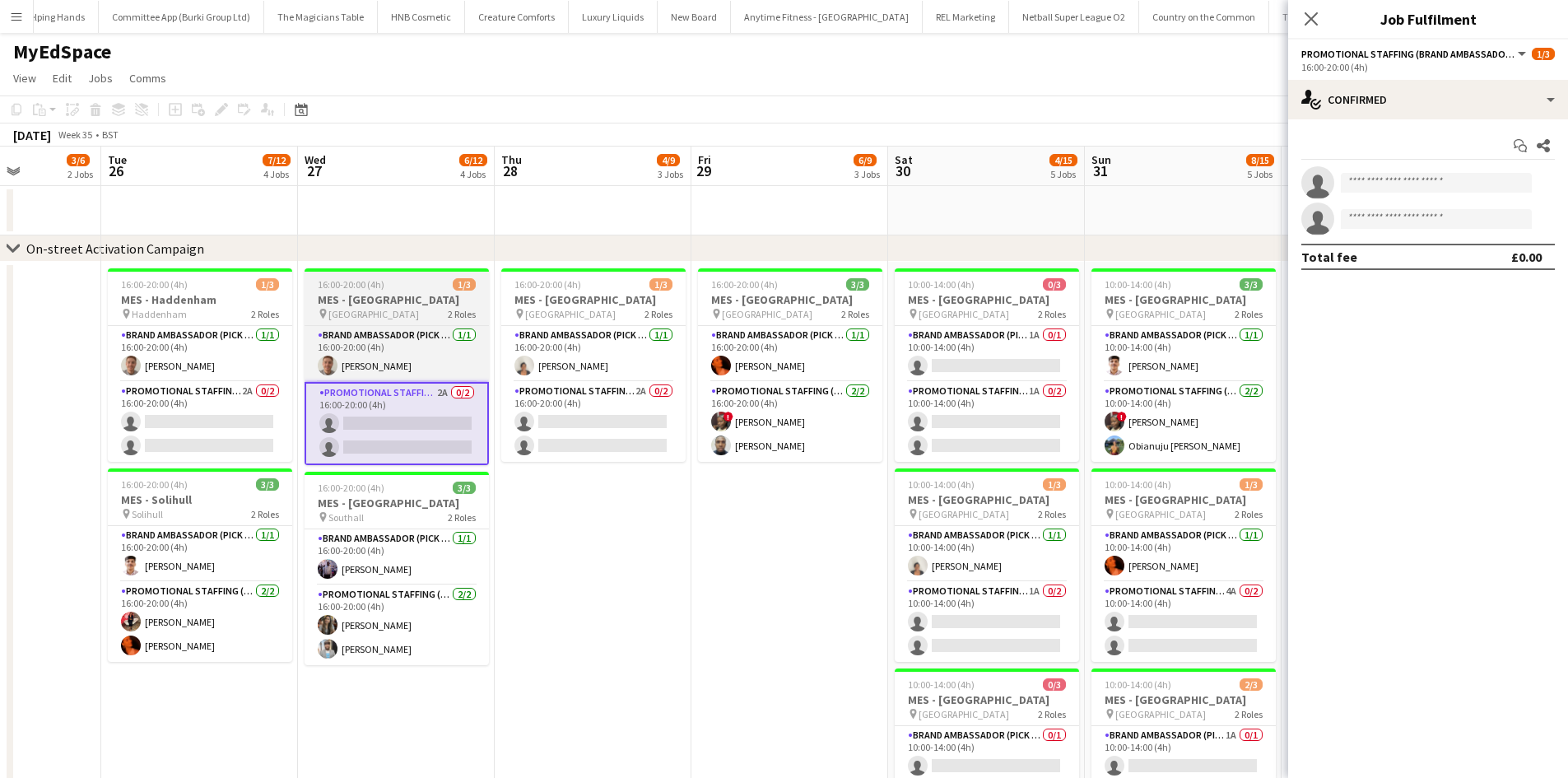
click at [324, 293] on h3 "MES - Oxford" at bounding box center [397, 299] width 184 height 15
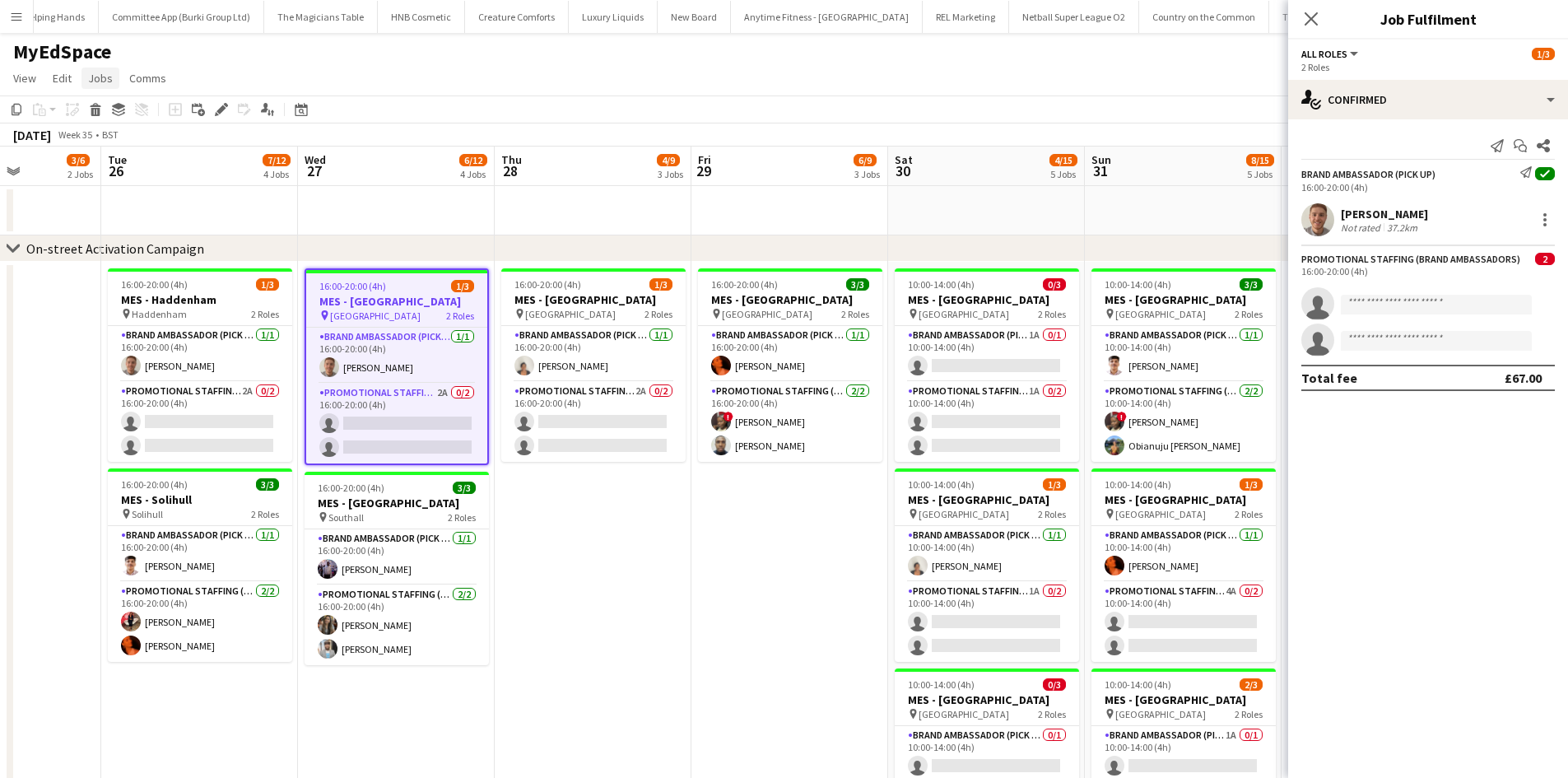
click at [104, 79] on span "Jobs" at bounding box center [100, 78] width 24 height 15
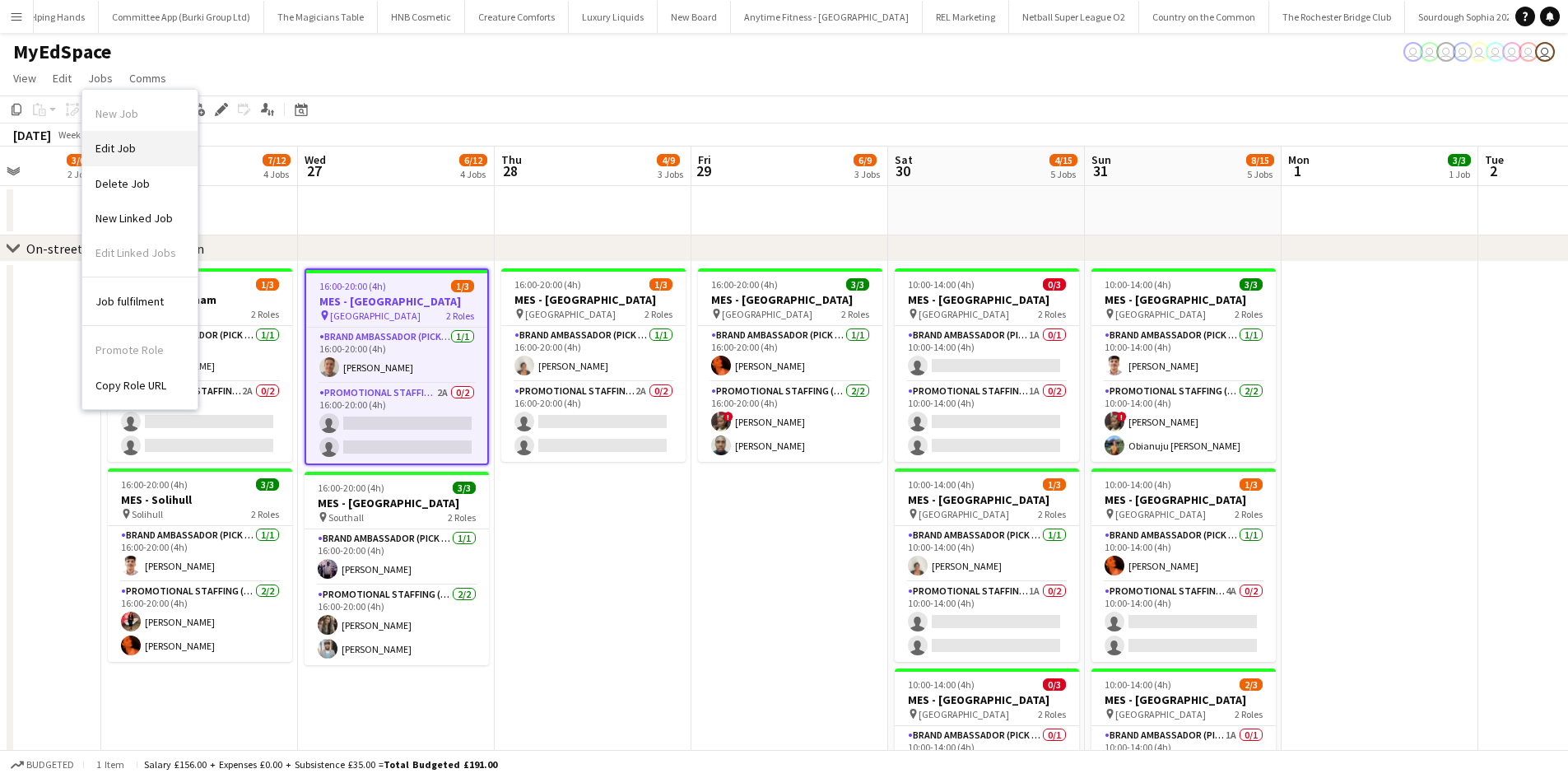
click at [138, 139] on link "Edit Job" at bounding box center [140, 148] width 115 height 35
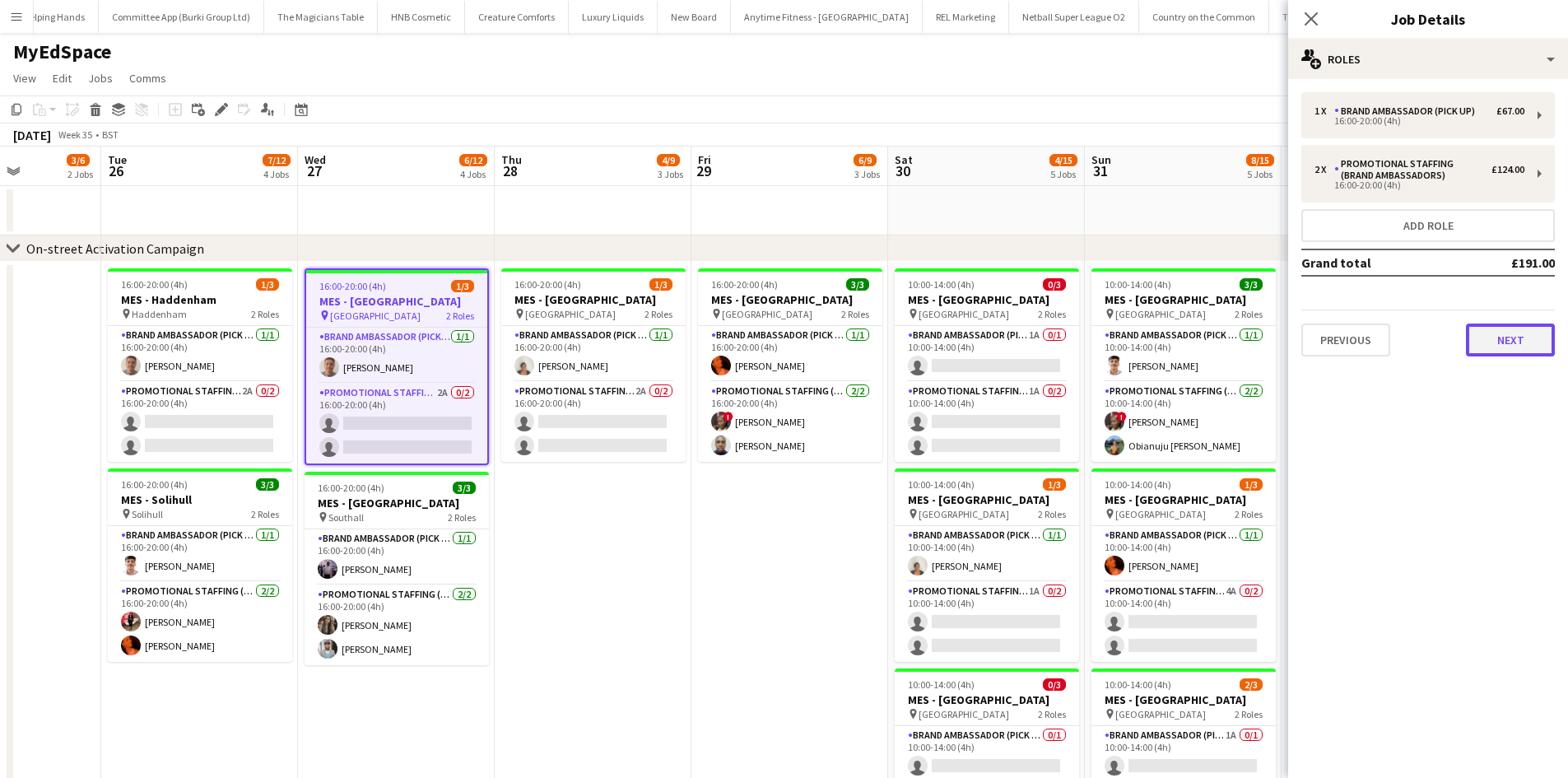
click at [1485, 348] on button "Next" at bounding box center [1510, 340] width 89 height 33
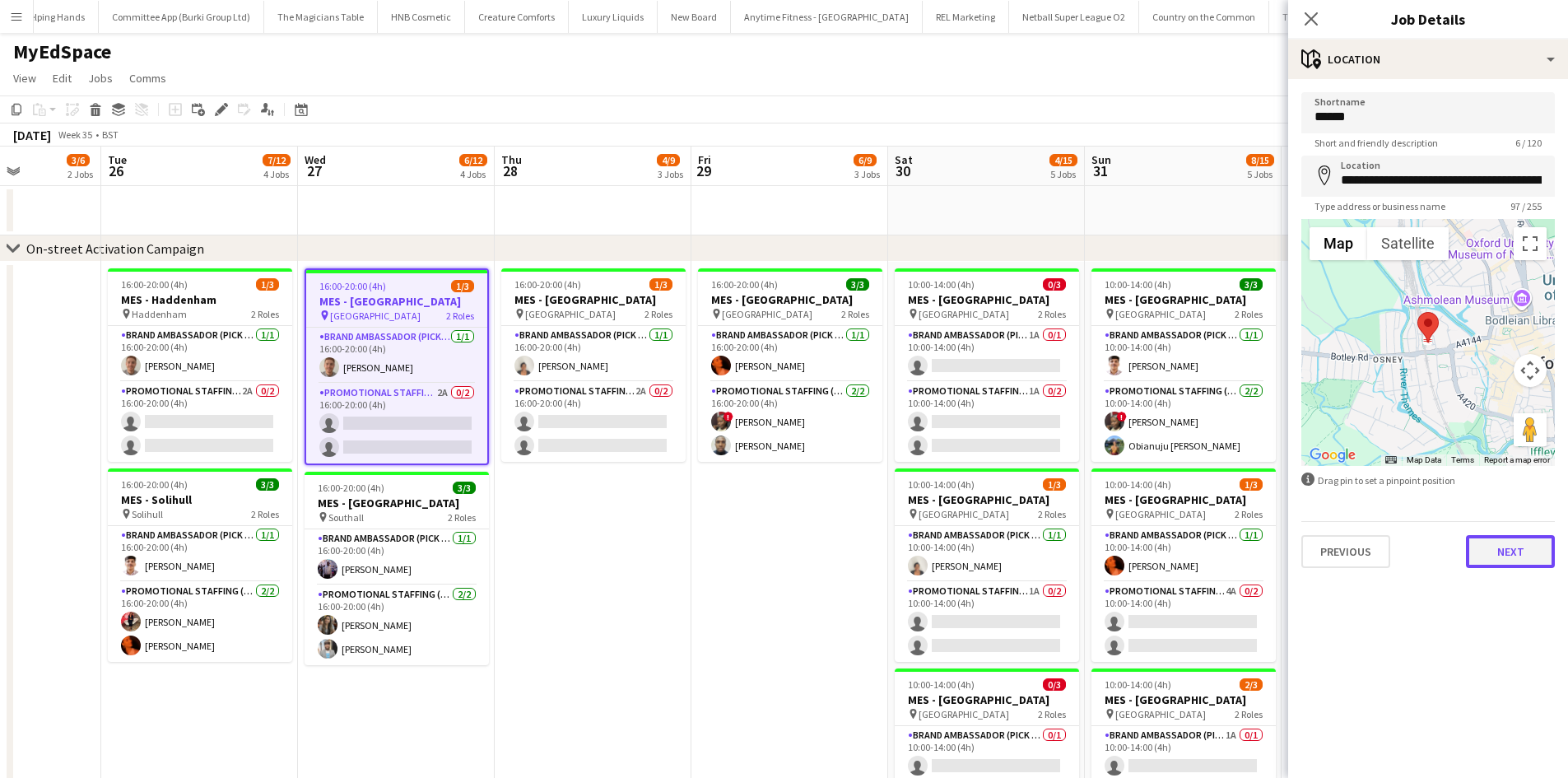
click at [1532, 551] on button "Next" at bounding box center [1510, 552] width 89 height 33
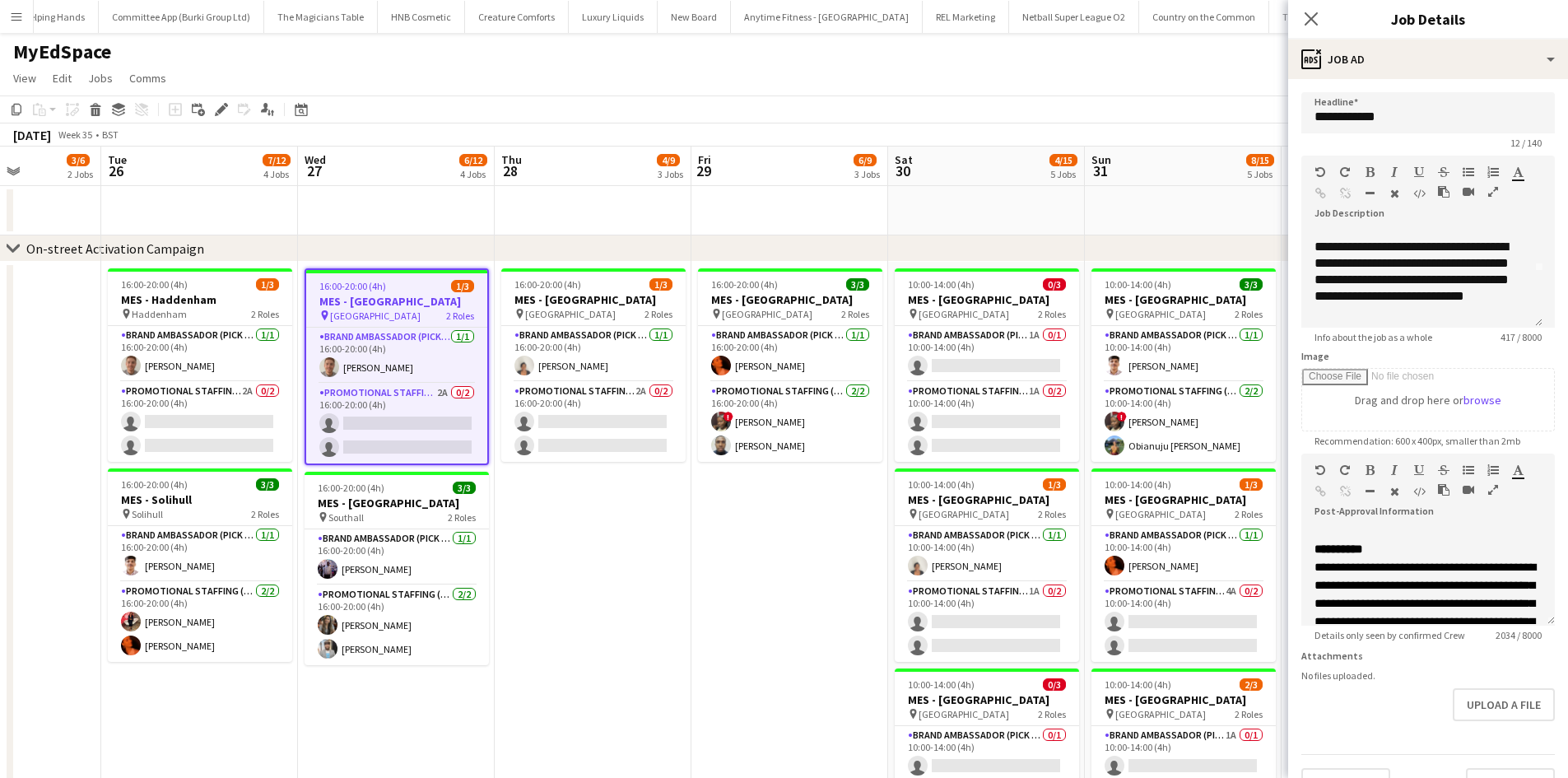
scroll to position [55, 0]
click at [1302, 19] on app-icon "Close pop-in" at bounding box center [1311, 18] width 24 height 24
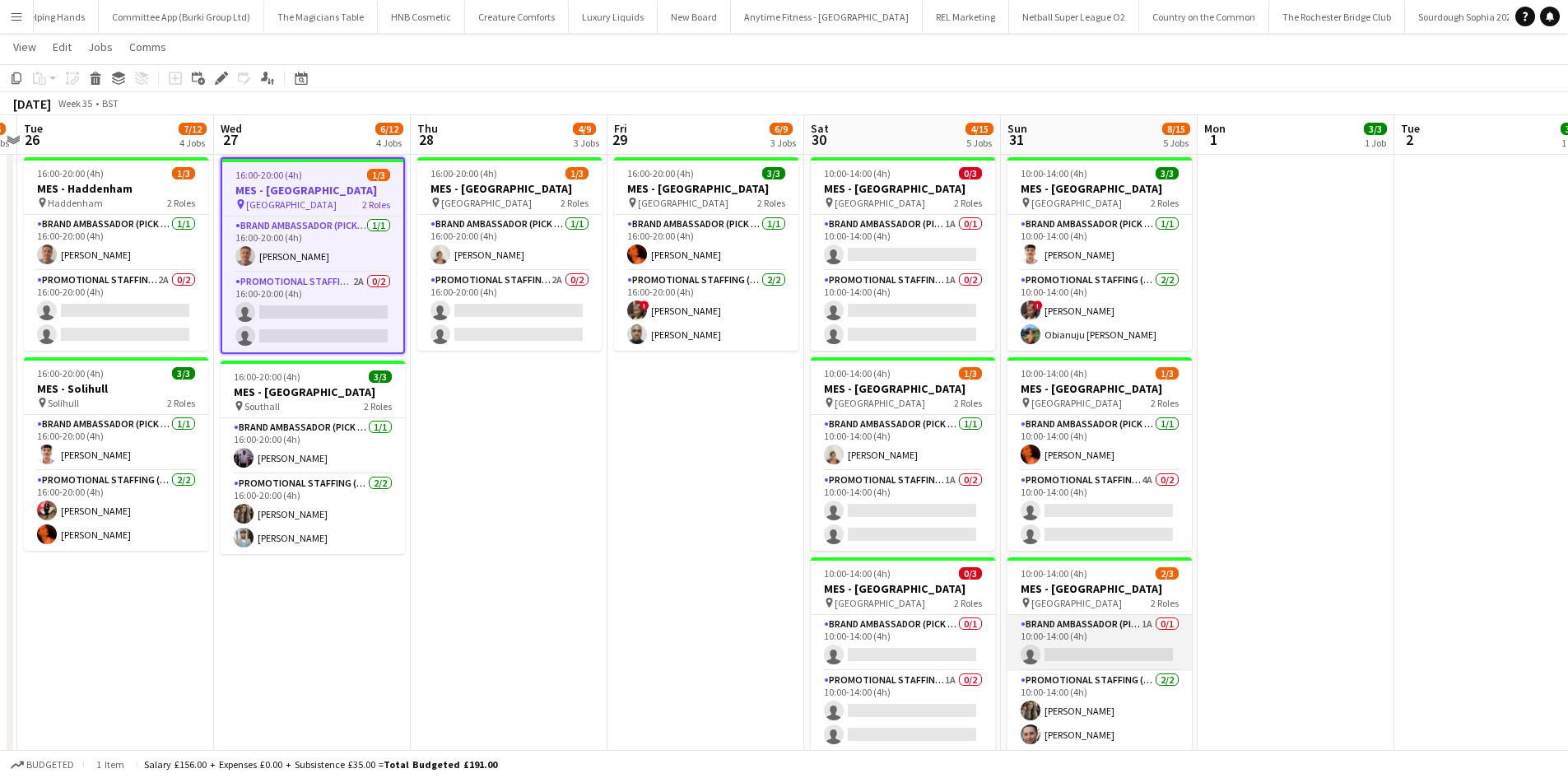
scroll to position [0, 0]
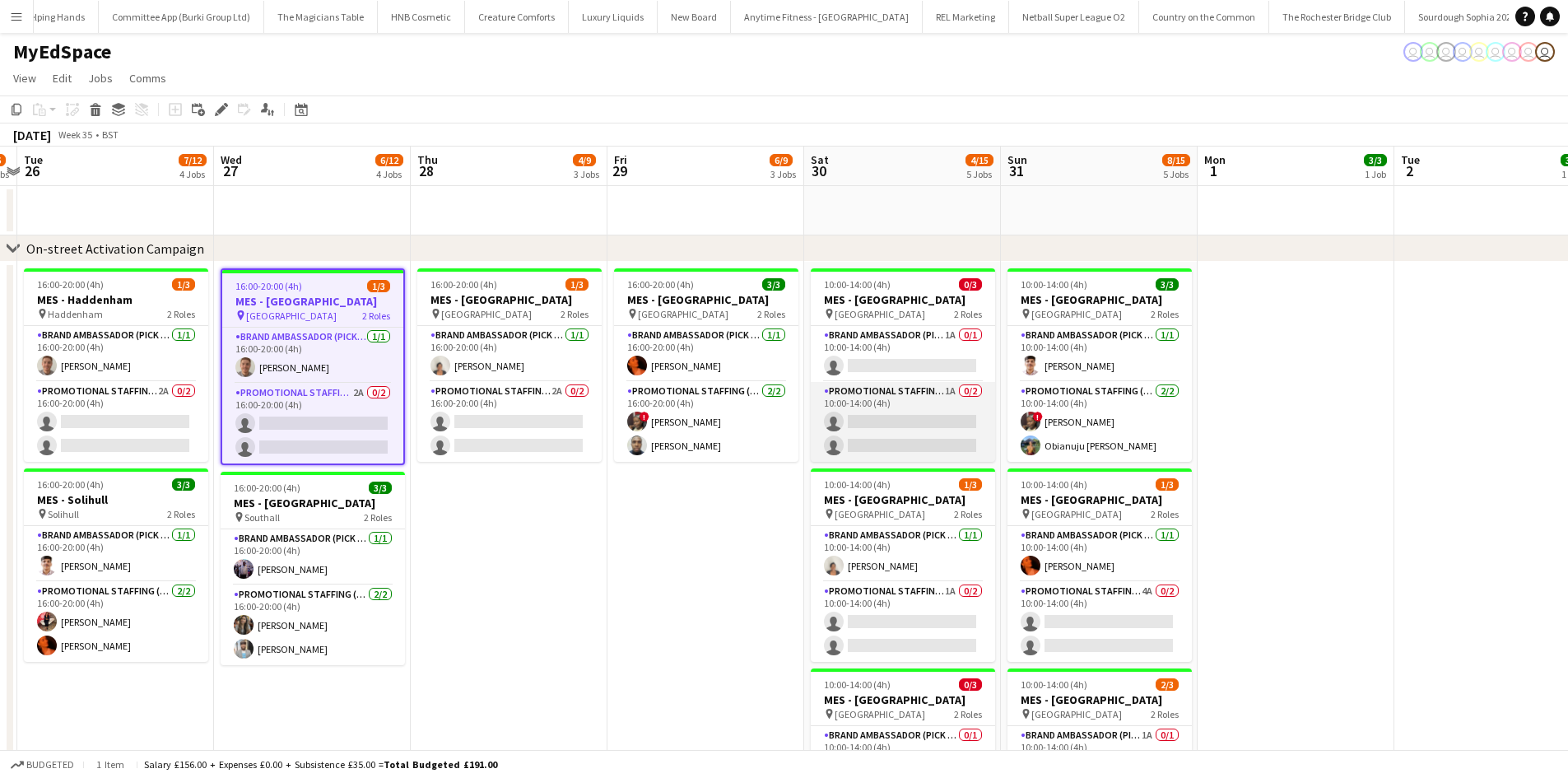
click at [928, 394] on app-card-role "Promotional Staffing (Brand Ambassadors) 1A 0/2 10:00-14:00 (4h) single-neutral…" at bounding box center [902, 421] width 184 height 79
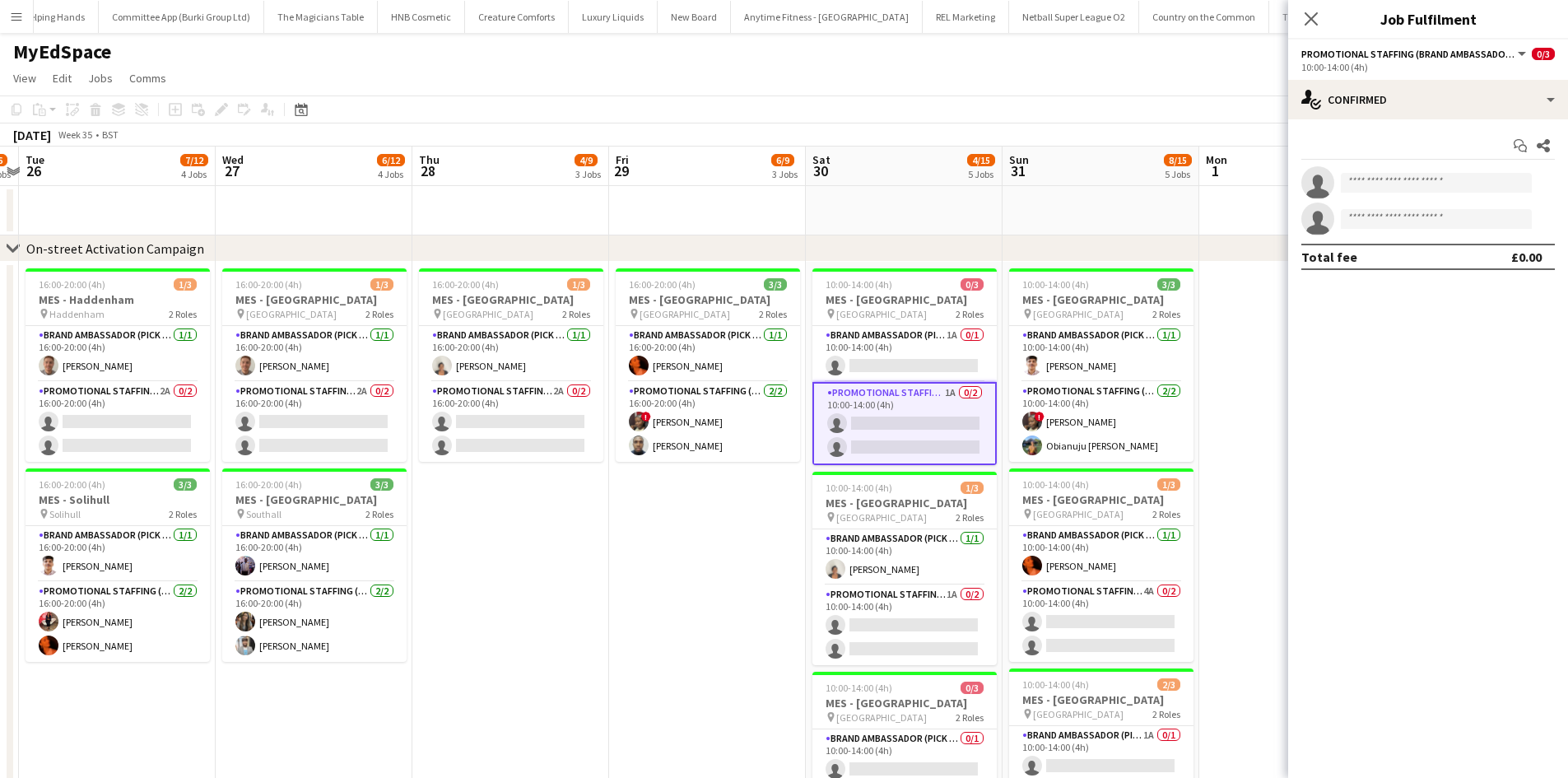
scroll to position [174, 0]
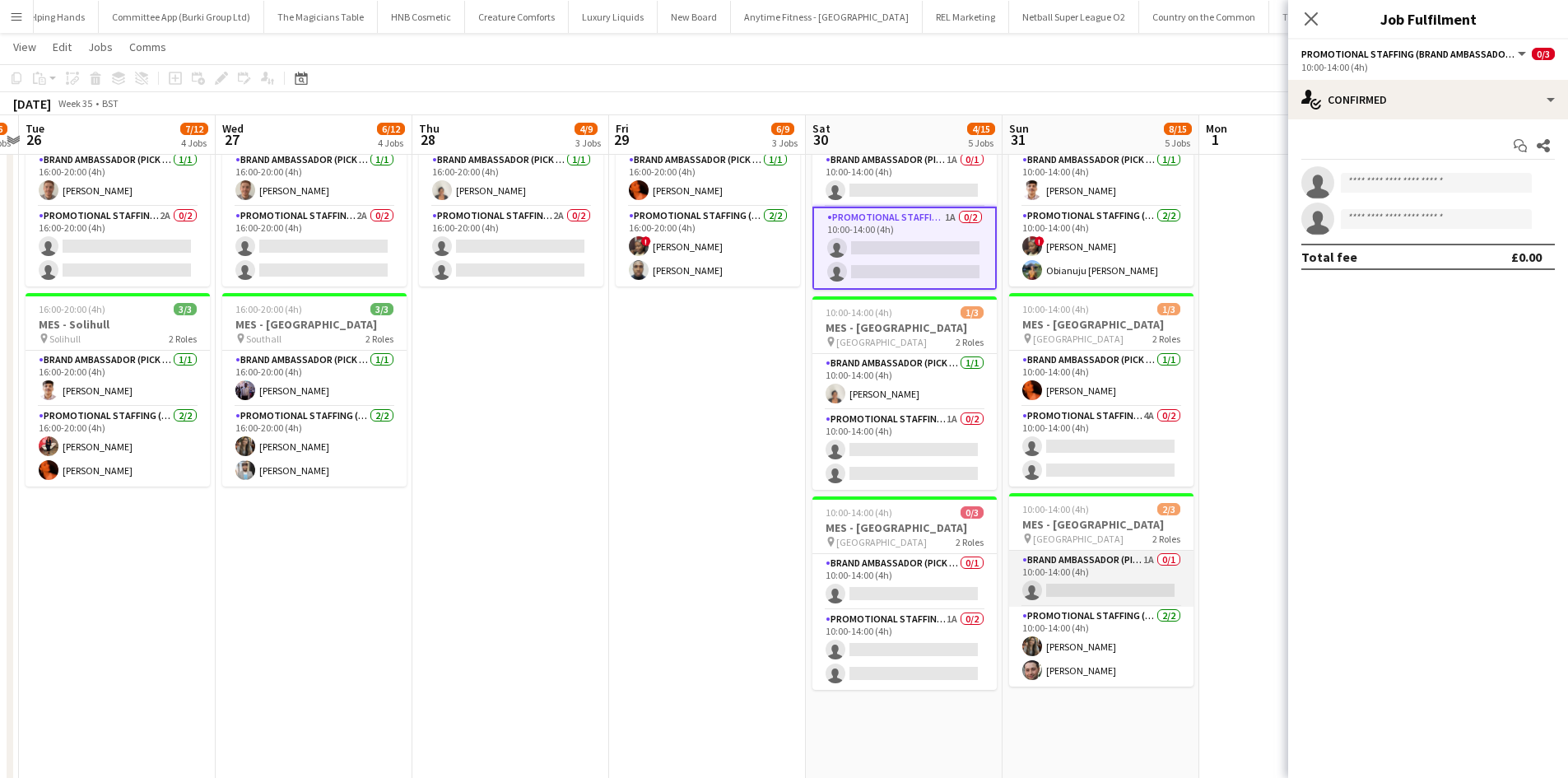
click at [1060, 586] on app-card-role "Brand Ambassador (Pick up) 1A 0/1 10:00-14:00 (4h) single-neutral-actions" at bounding box center [1101, 578] width 184 height 56
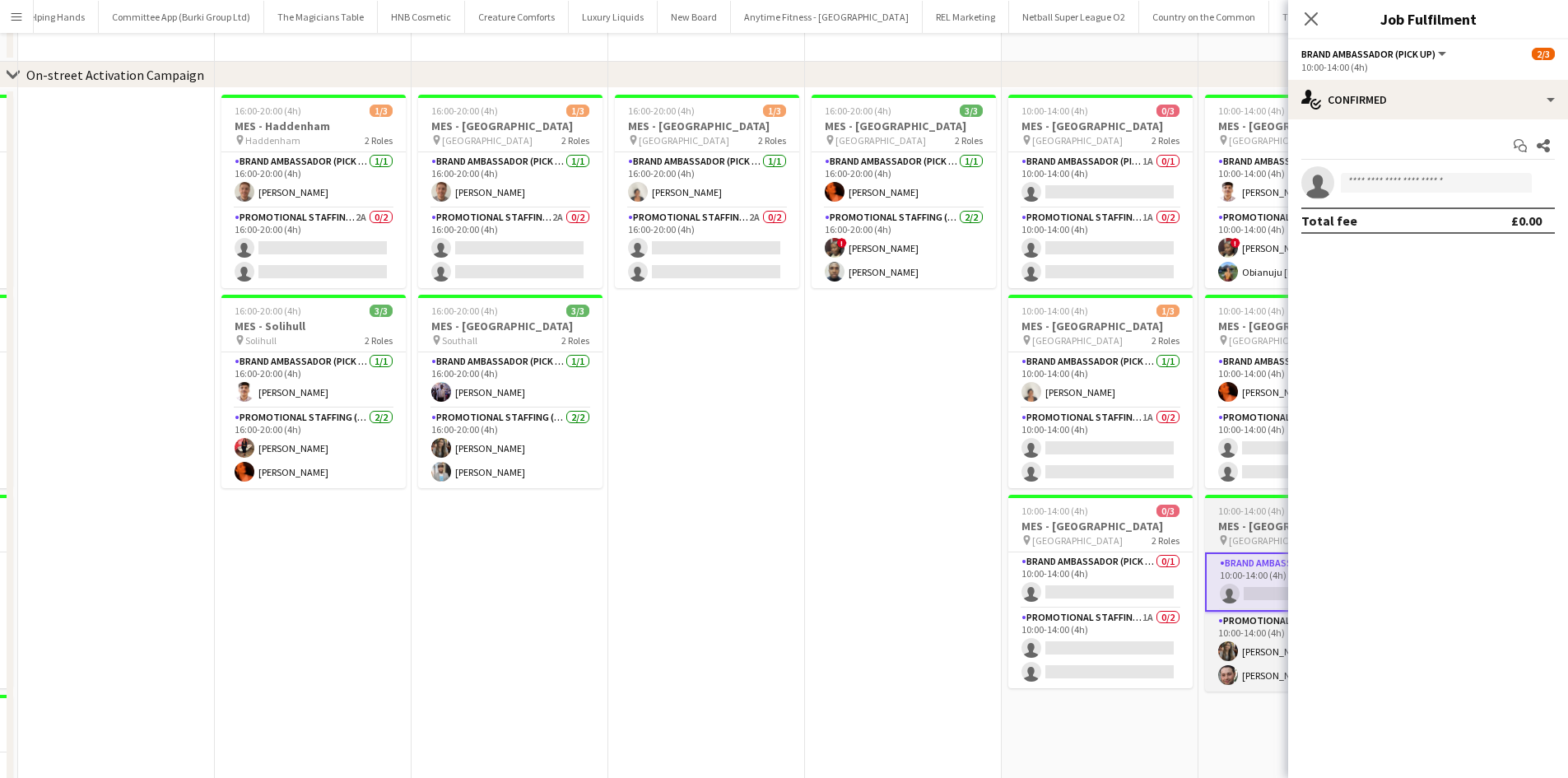
scroll to position [0, 0]
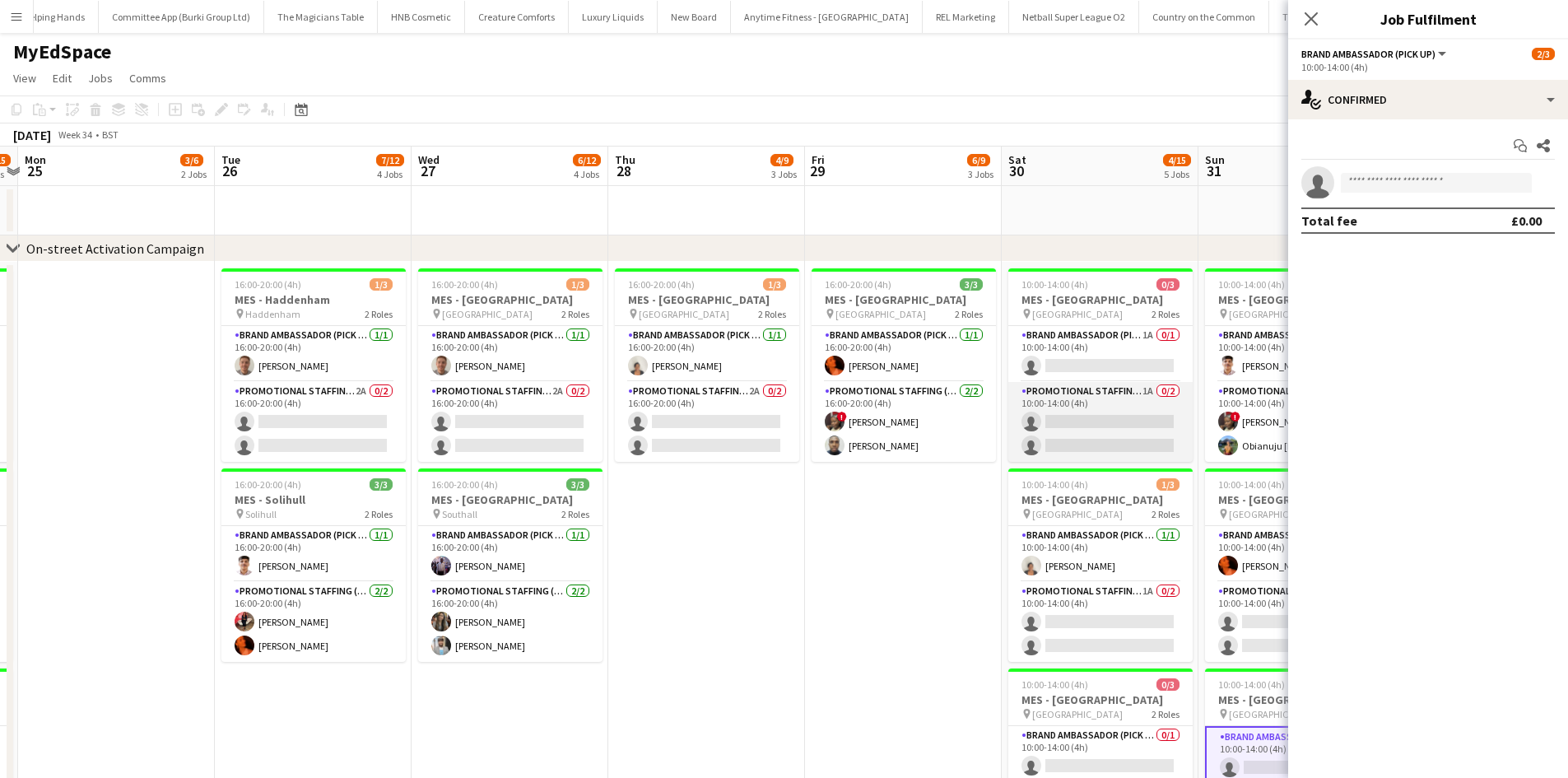
click at [1058, 417] on app-card-role "Promotional Staffing (Brand Ambassadors) 1A 0/2 10:00-14:00 (4h) single-neutral…" at bounding box center [1100, 421] width 184 height 79
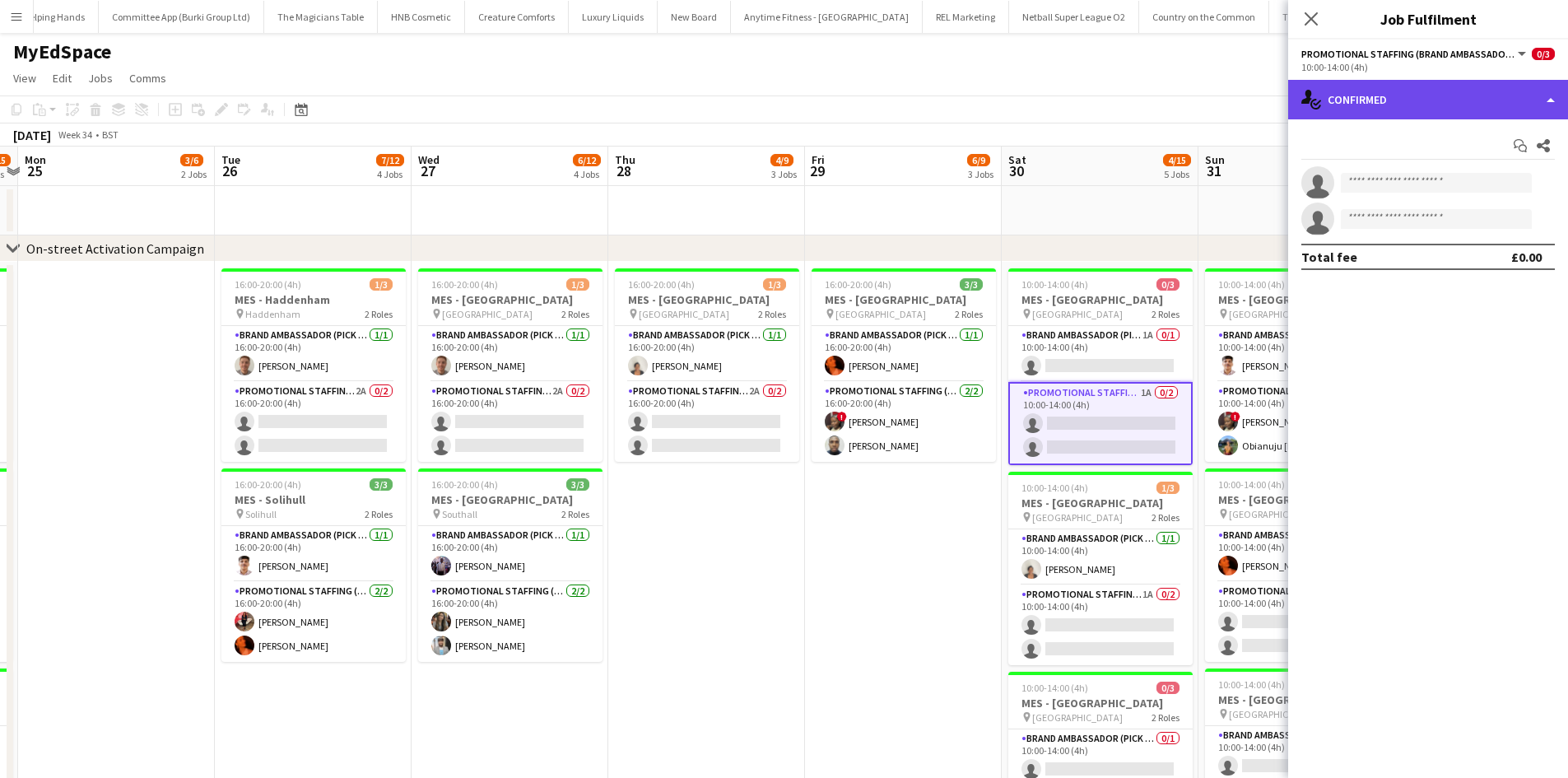
click at [1456, 86] on div "single-neutral-actions-check-2 Confirmed" at bounding box center [1428, 99] width 280 height 39
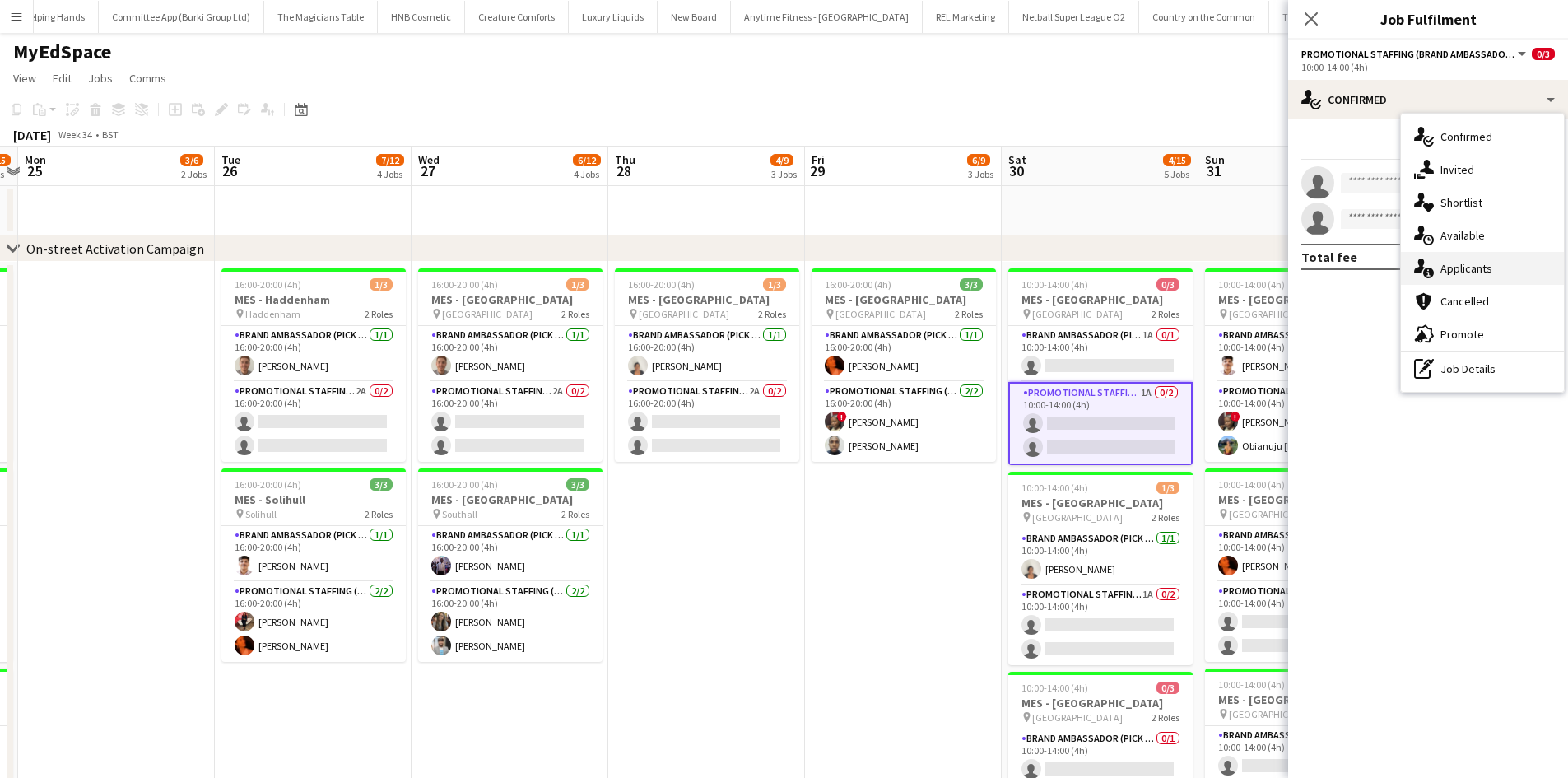
click at [1473, 265] on div "single-neutral-actions-information Applicants" at bounding box center [1482, 268] width 163 height 33
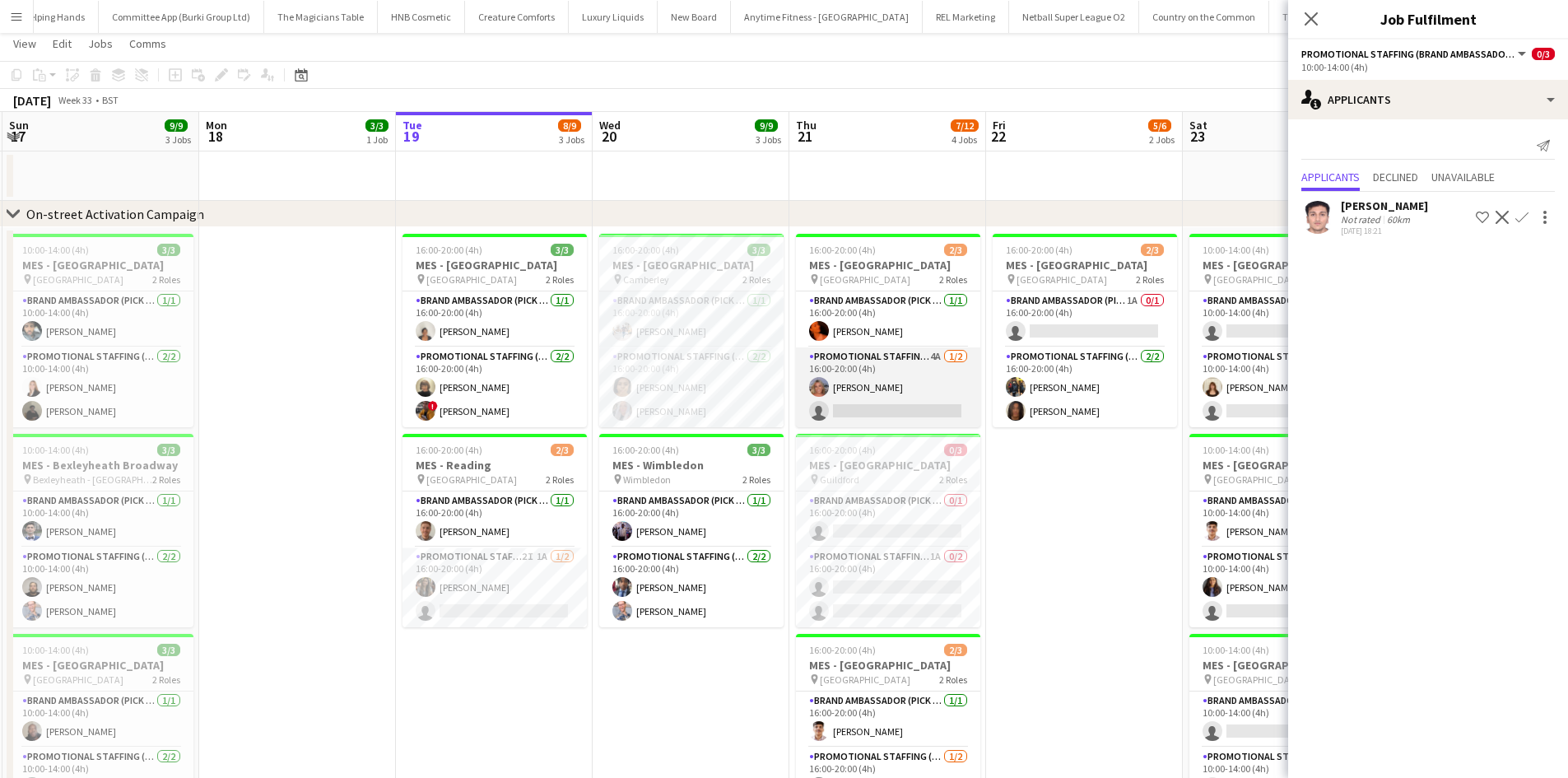
scroll to position [36, 0]
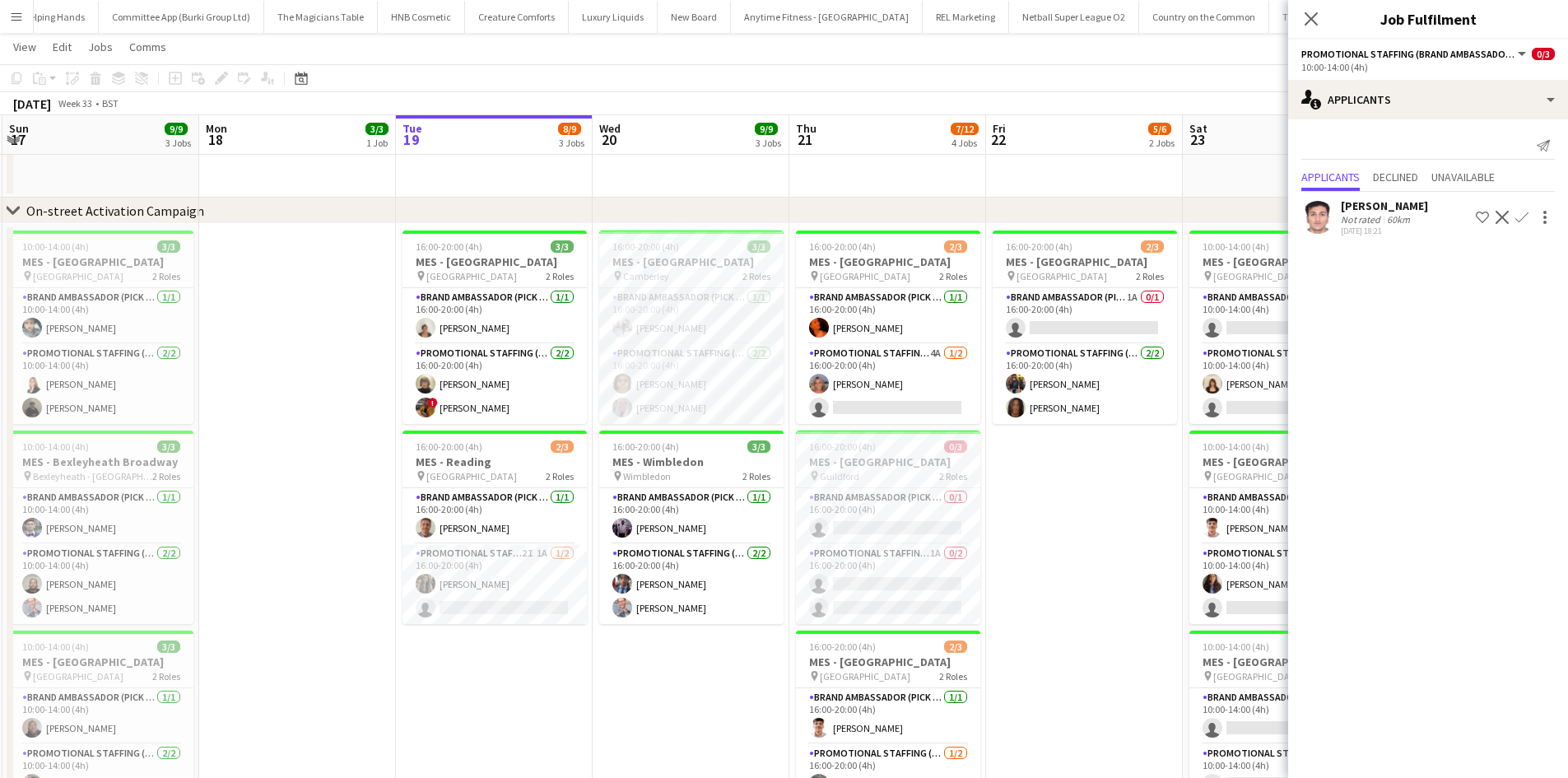
click at [1309, 30] on div "Close pop-in" at bounding box center [1311, 18] width 46 height 38
click at [1309, 22] on icon "Close pop-in" at bounding box center [1311, 18] width 16 height 16
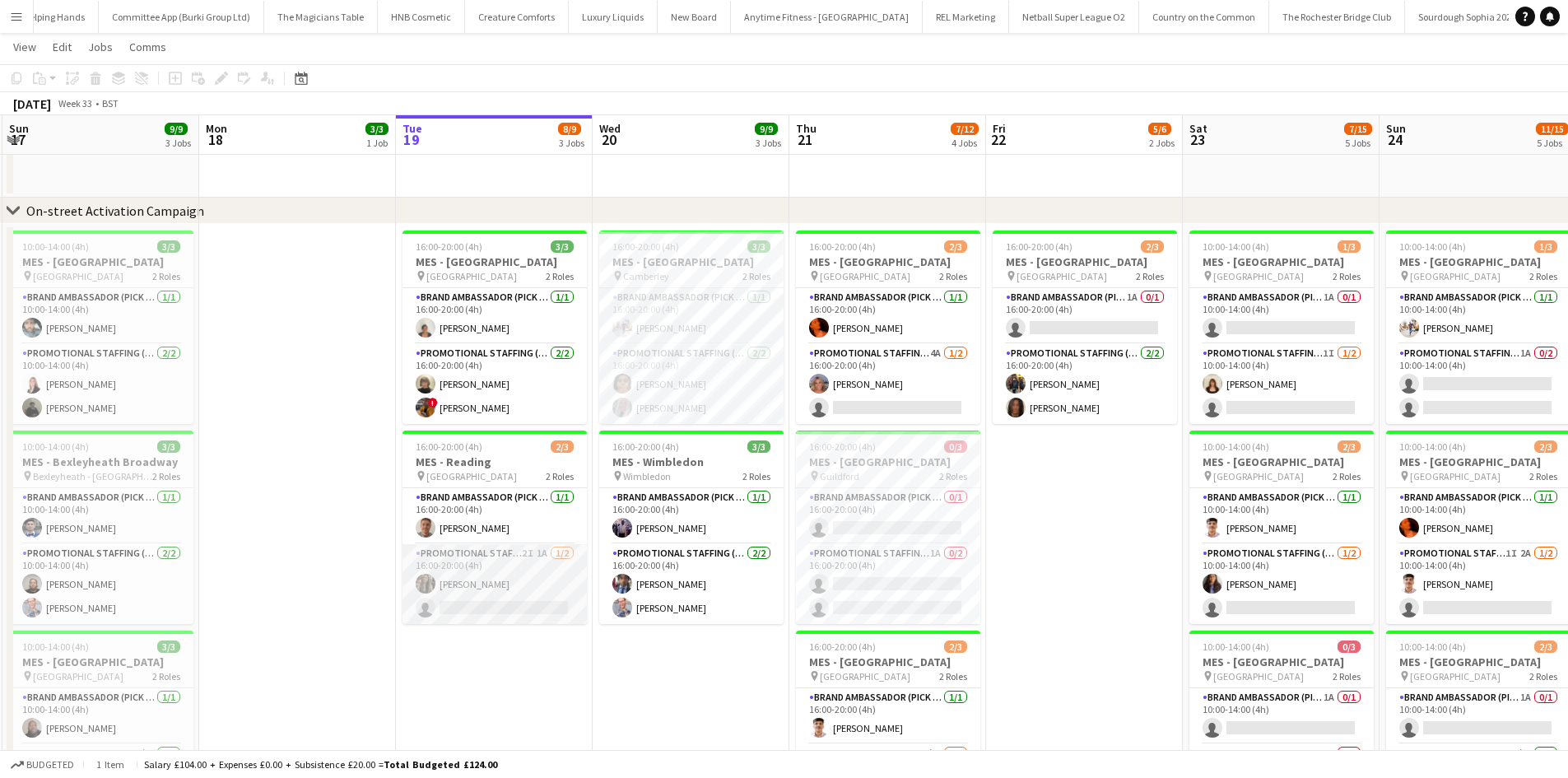
click at [557, 592] on app-card-role "Promotional Staffing (Brand Ambassadors) 2I 1A 1/2 16:00-20:00 (4h) Nimrit Batt…" at bounding box center [494, 583] width 184 height 79
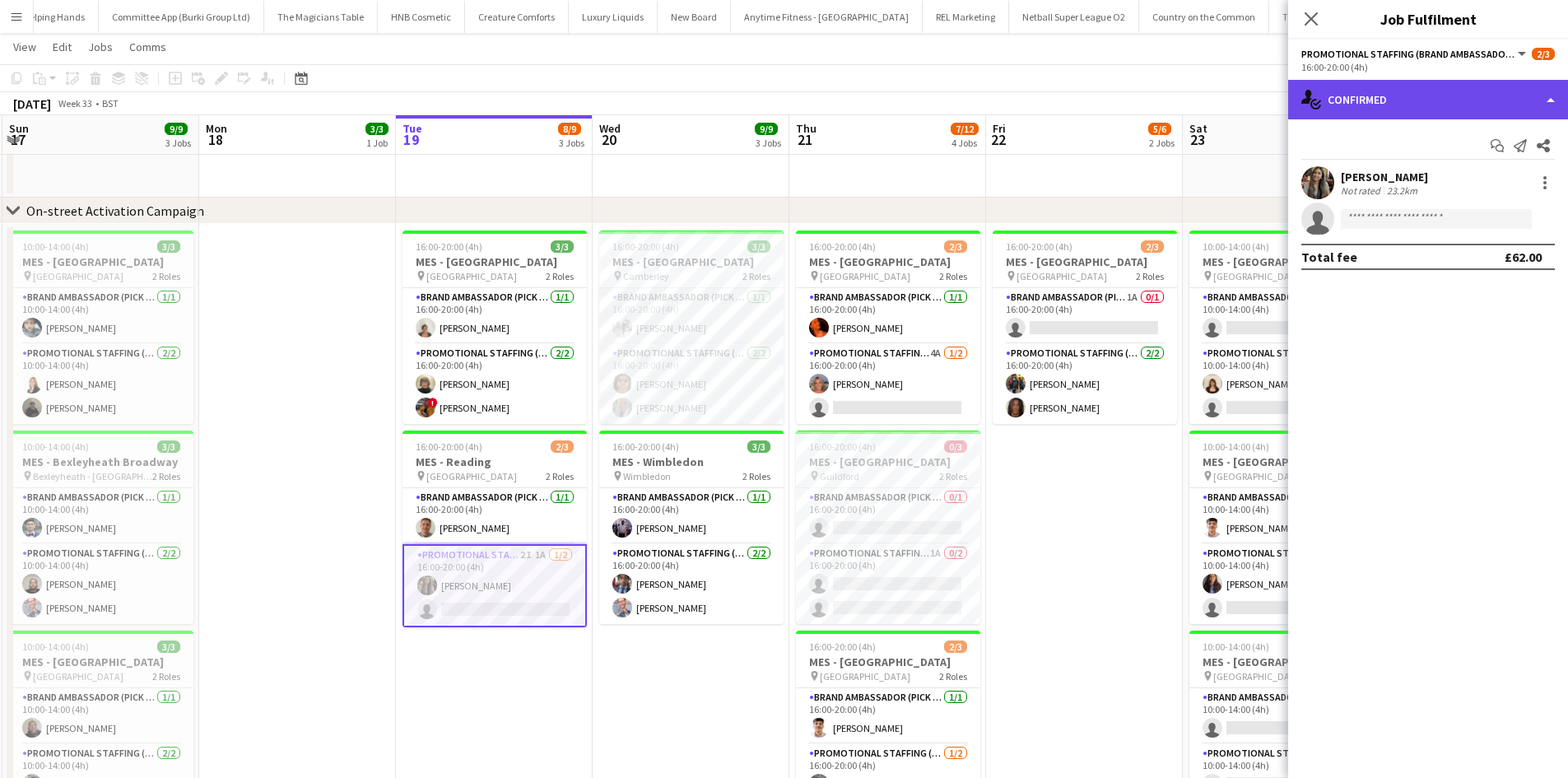
click at [1388, 96] on div "single-neutral-actions-check-2 Confirmed" at bounding box center [1428, 99] width 280 height 39
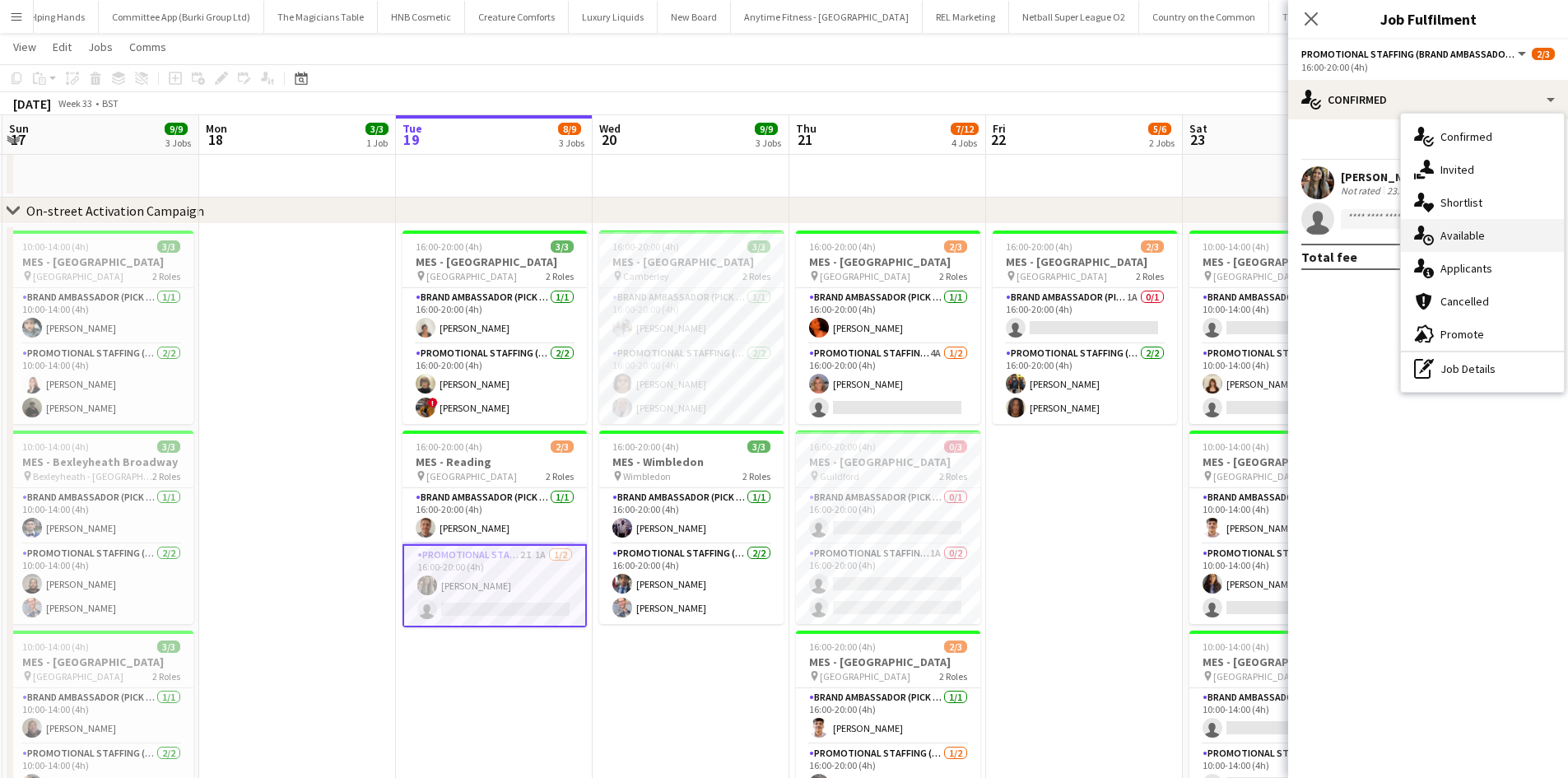
click at [1476, 237] on div "single-neutral-actions-upload Available" at bounding box center [1482, 236] width 163 height 33
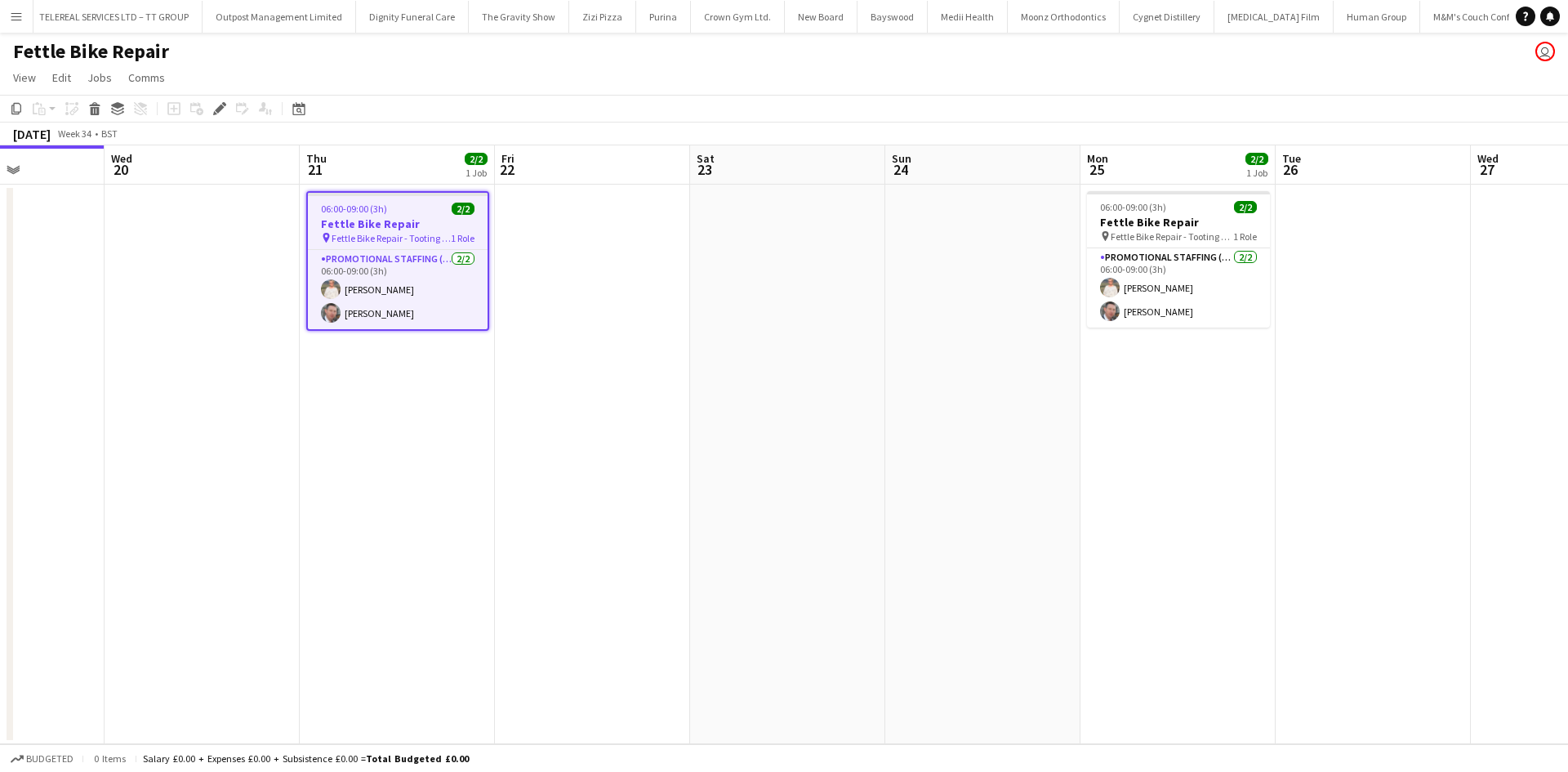
scroll to position [0, 482]
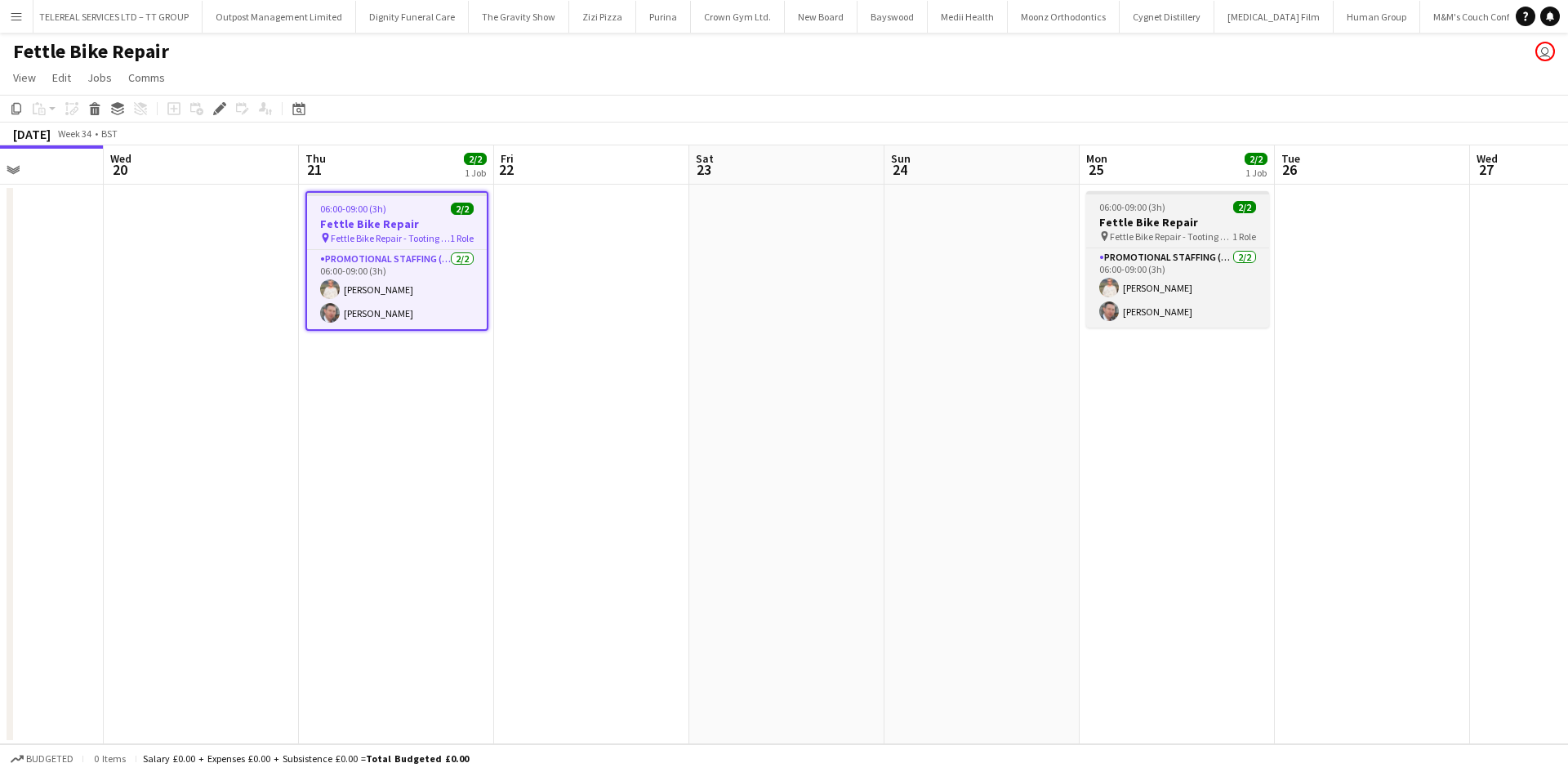
click at [1116, 234] on span "Fettle Bike Repair - Tooting Bec" at bounding box center [1171, 237] width 122 height 12
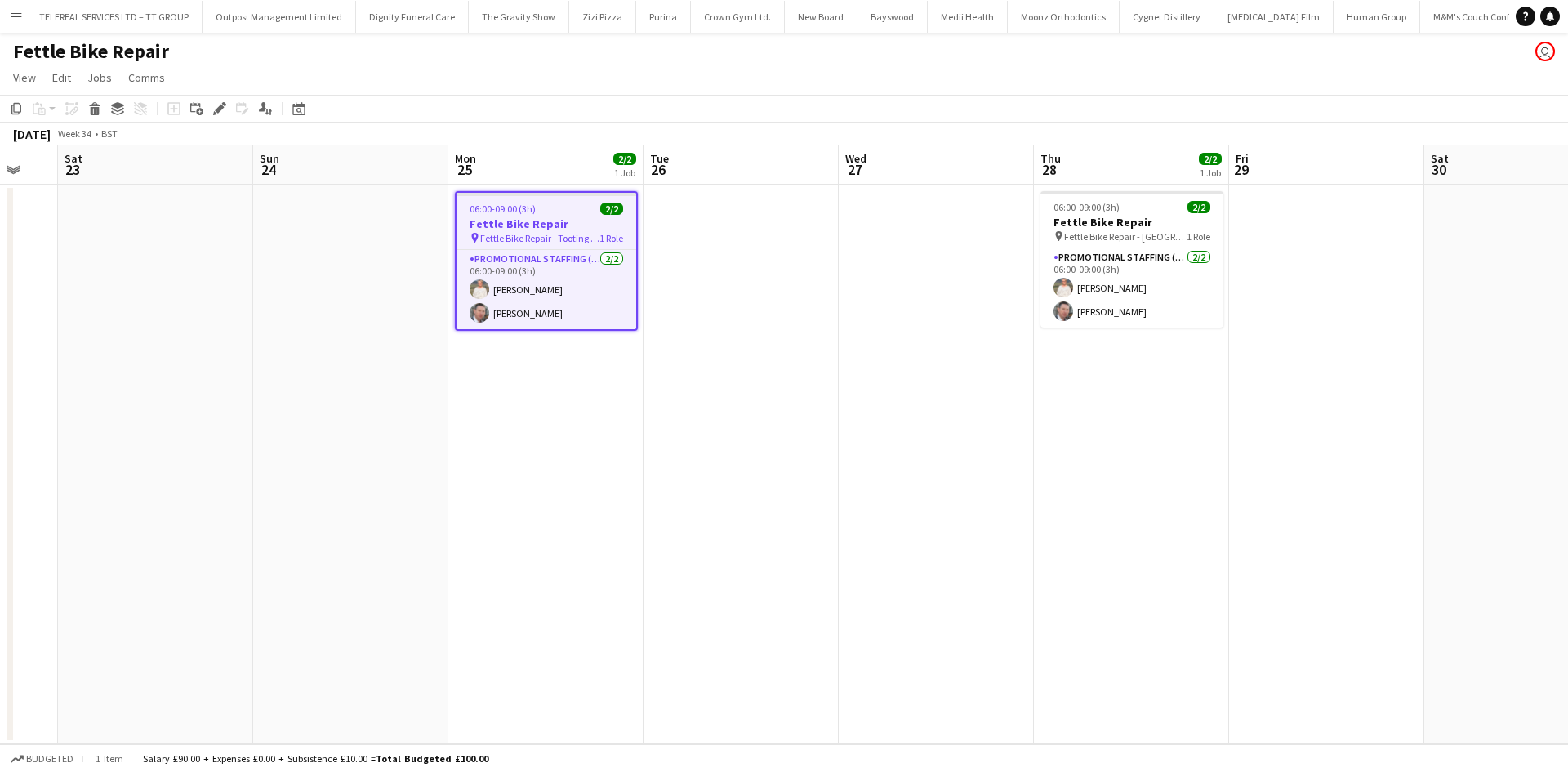
scroll to position [0, 333]
click at [10, 107] on icon "Copy" at bounding box center [16, 108] width 13 height 13
click at [693, 237] on app-date-cell at bounding box center [740, 464] width 195 height 560
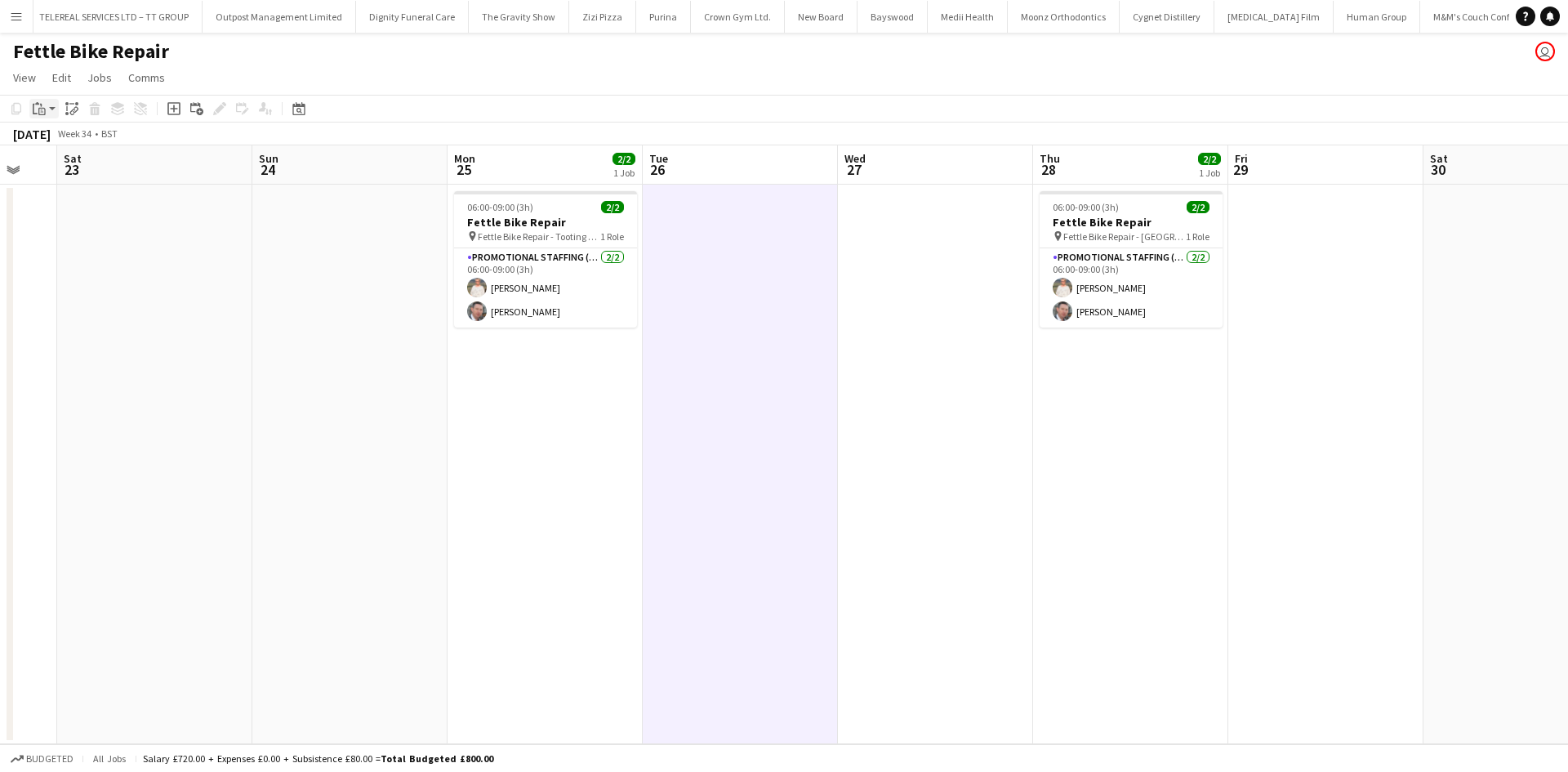
click at [35, 102] on icon "Paste" at bounding box center [39, 108] width 13 height 13
click at [70, 160] on link "Paste with crew Ctrl+Shift+V" at bounding box center [120, 167] width 153 height 15
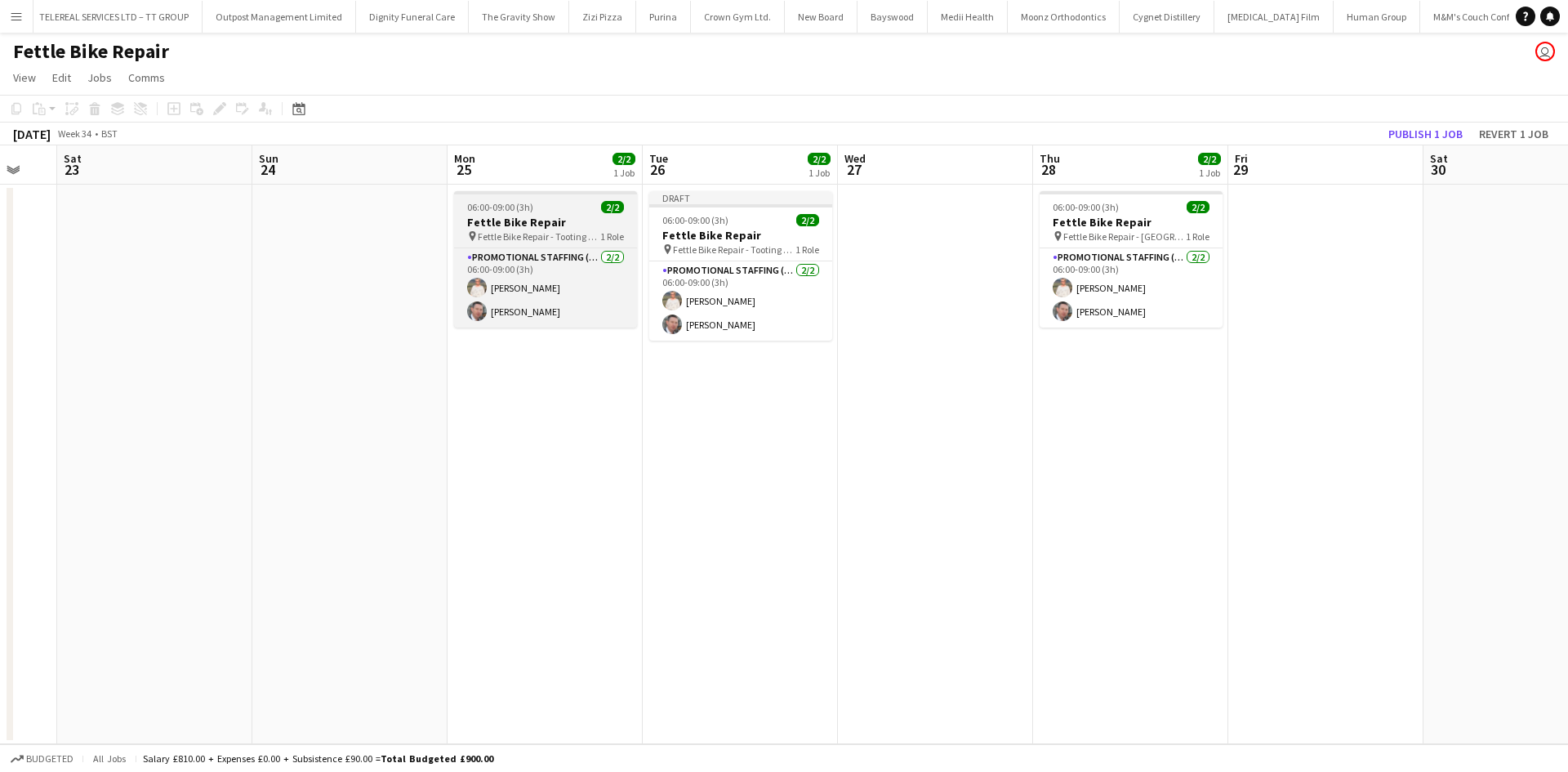
click at [481, 205] on span "06:00-09:00 (3h)" at bounding box center [500, 207] width 66 height 12
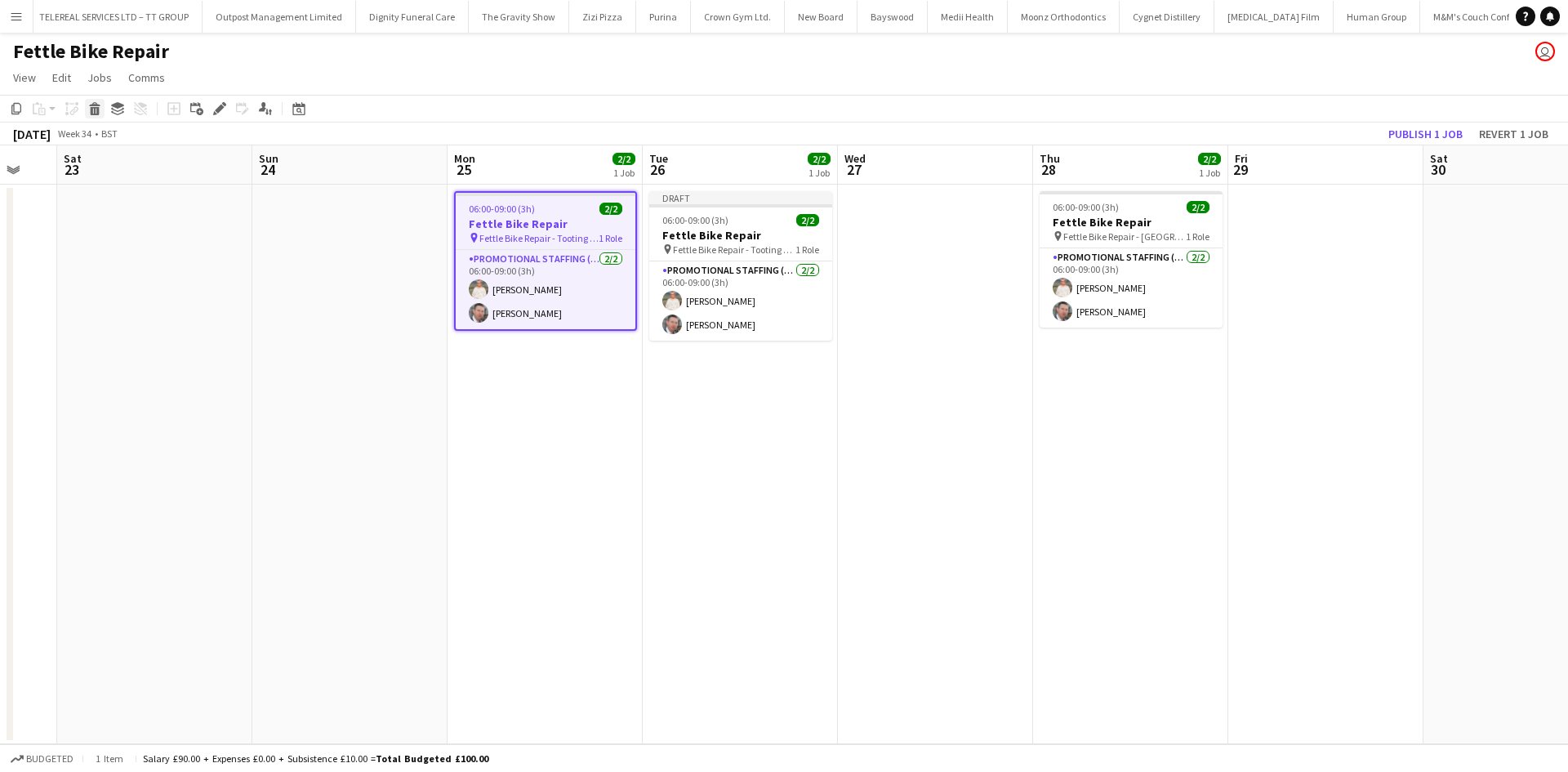
click at [95, 115] on icon at bounding box center [95, 110] width 9 height 8
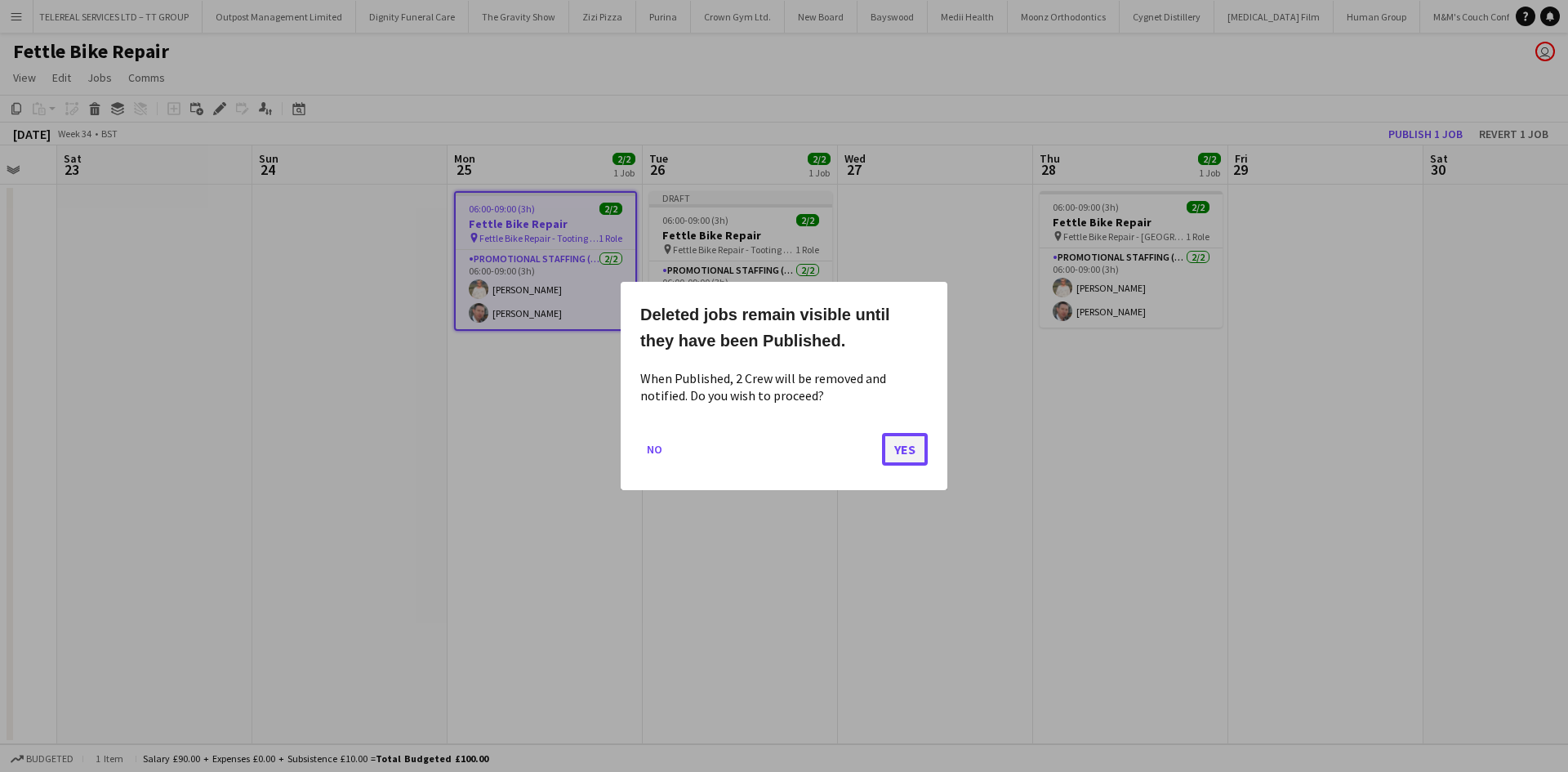
click at [904, 458] on button "Yes" at bounding box center [905, 449] width 46 height 33
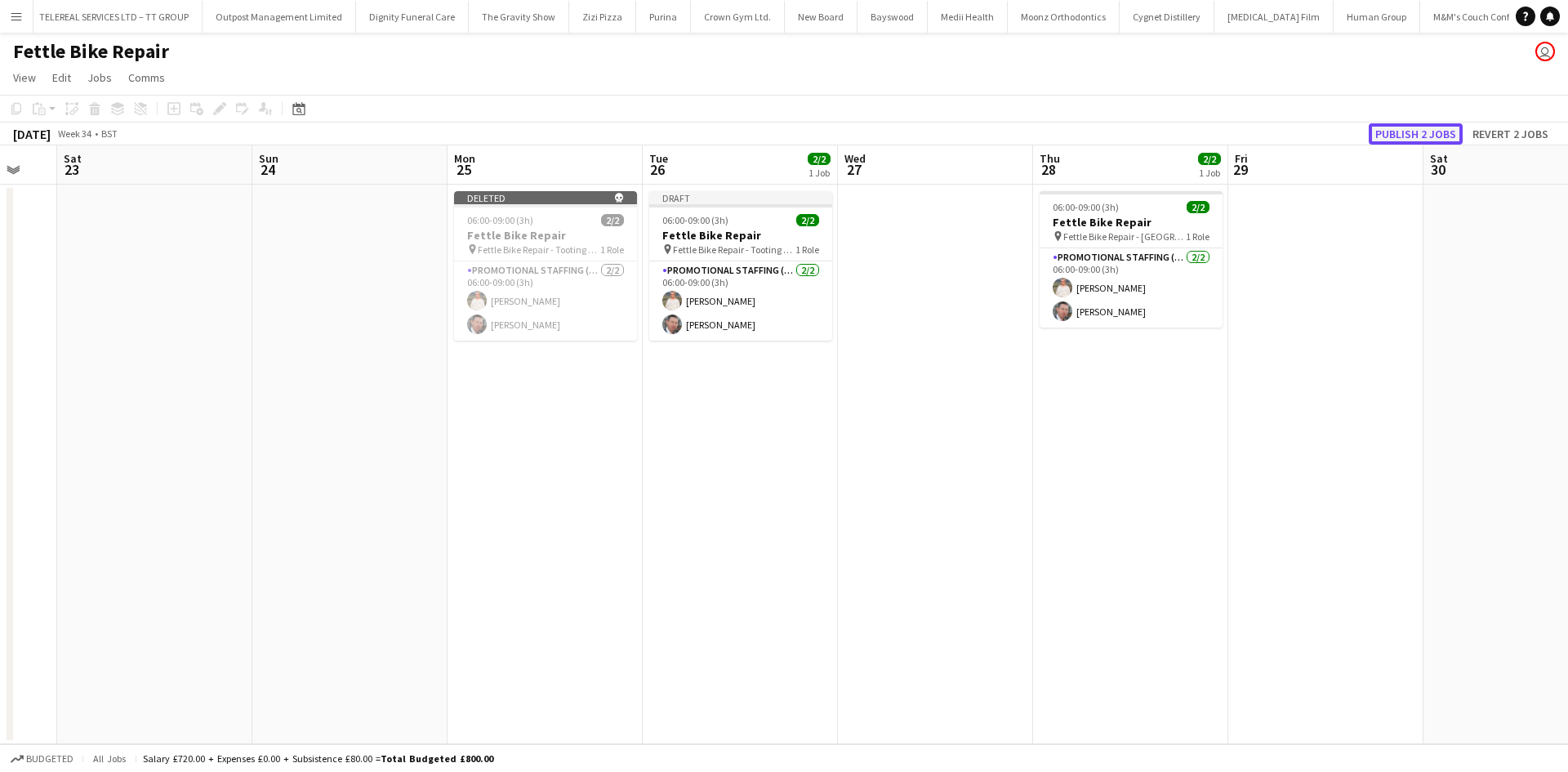
click at [1389, 133] on button "Publish 2 jobs" at bounding box center [1415, 133] width 94 height 22
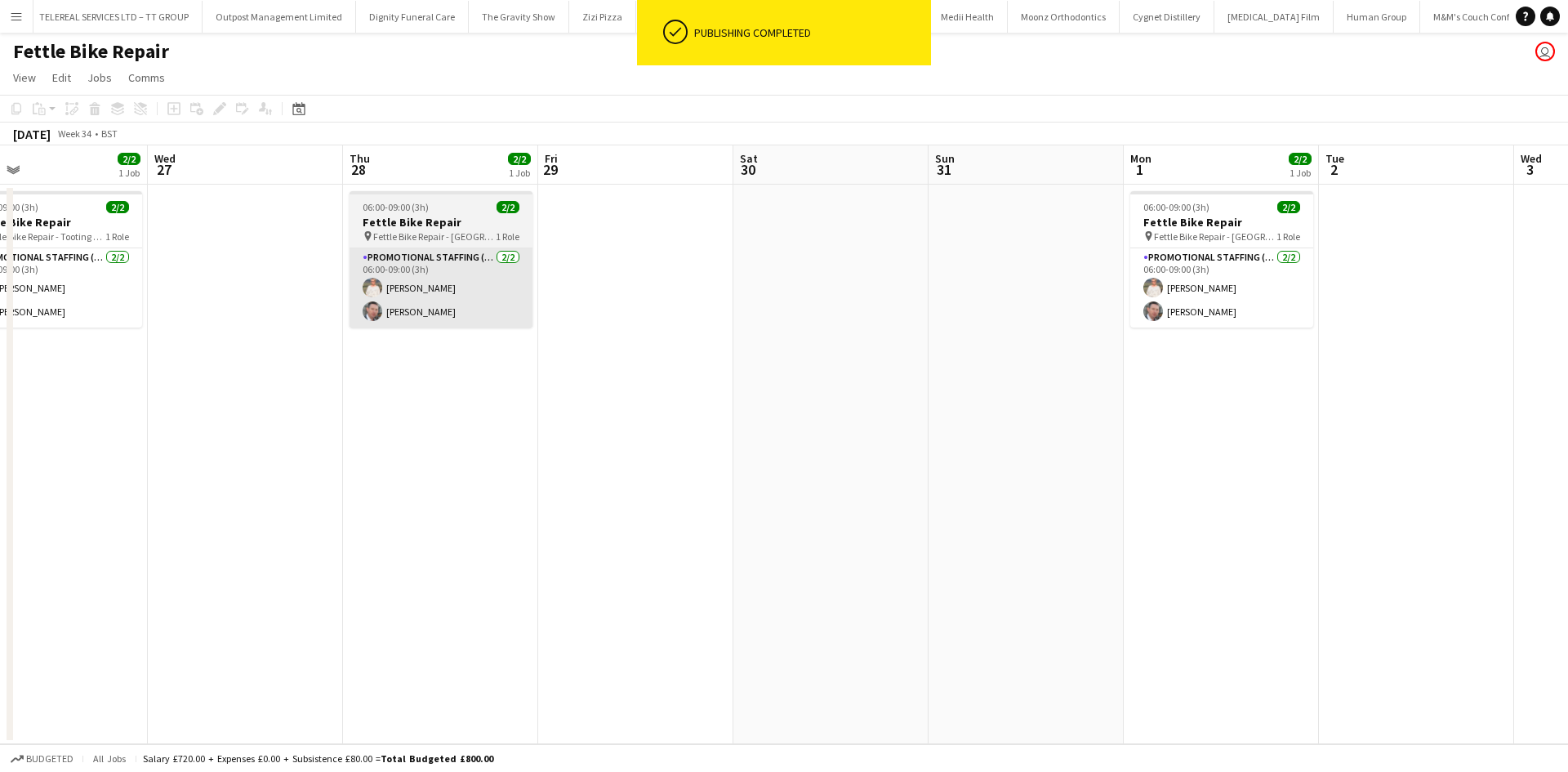
scroll to position [0, 669]
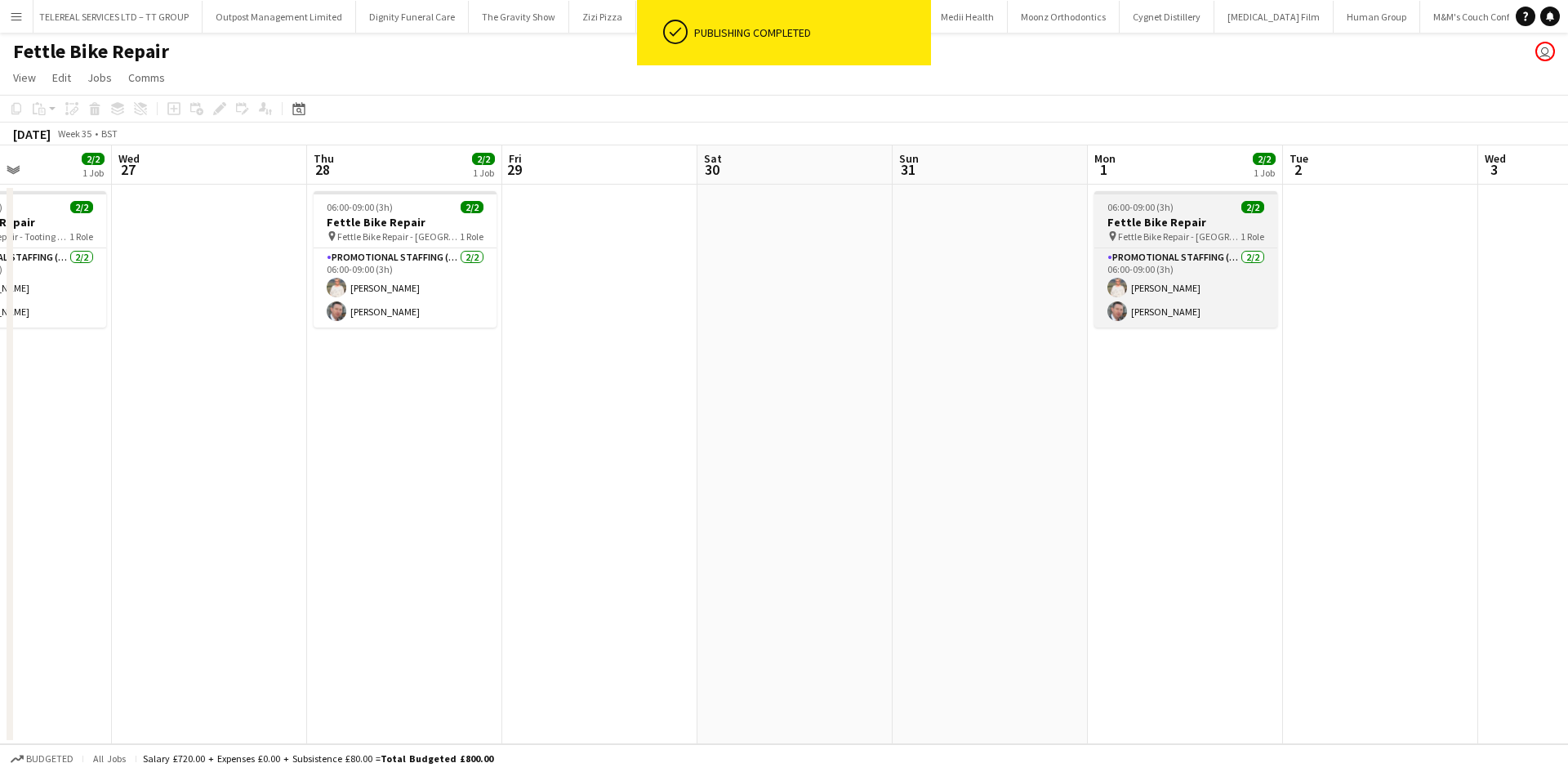
click at [1148, 203] on span "06:00-09:00 (3h)" at bounding box center [1141, 207] width 66 height 12
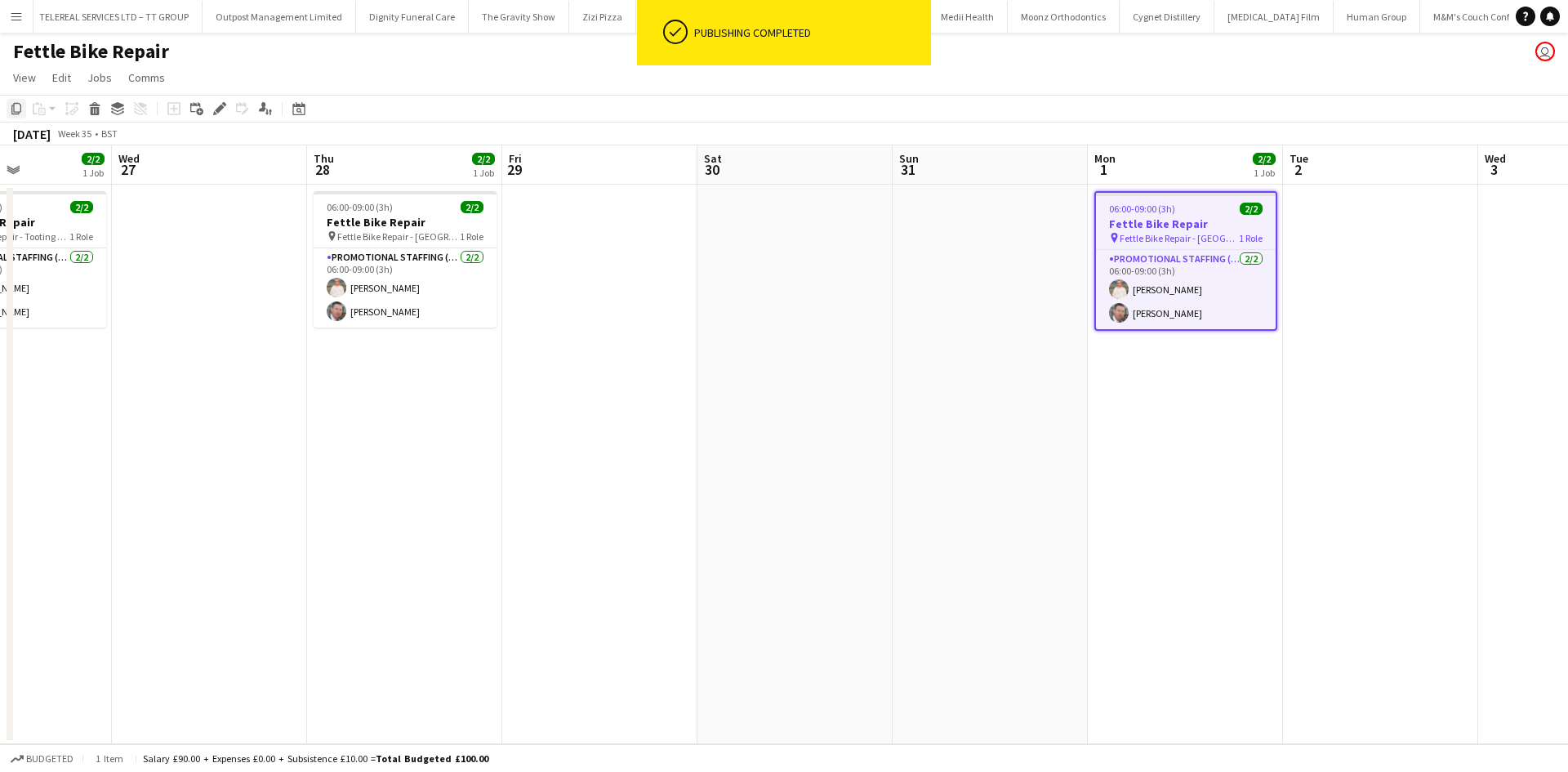
click at [14, 115] on icon "Copy" at bounding box center [16, 108] width 13 height 13
click at [1322, 264] on app-date-cell at bounding box center [1381, 464] width 195 height 560
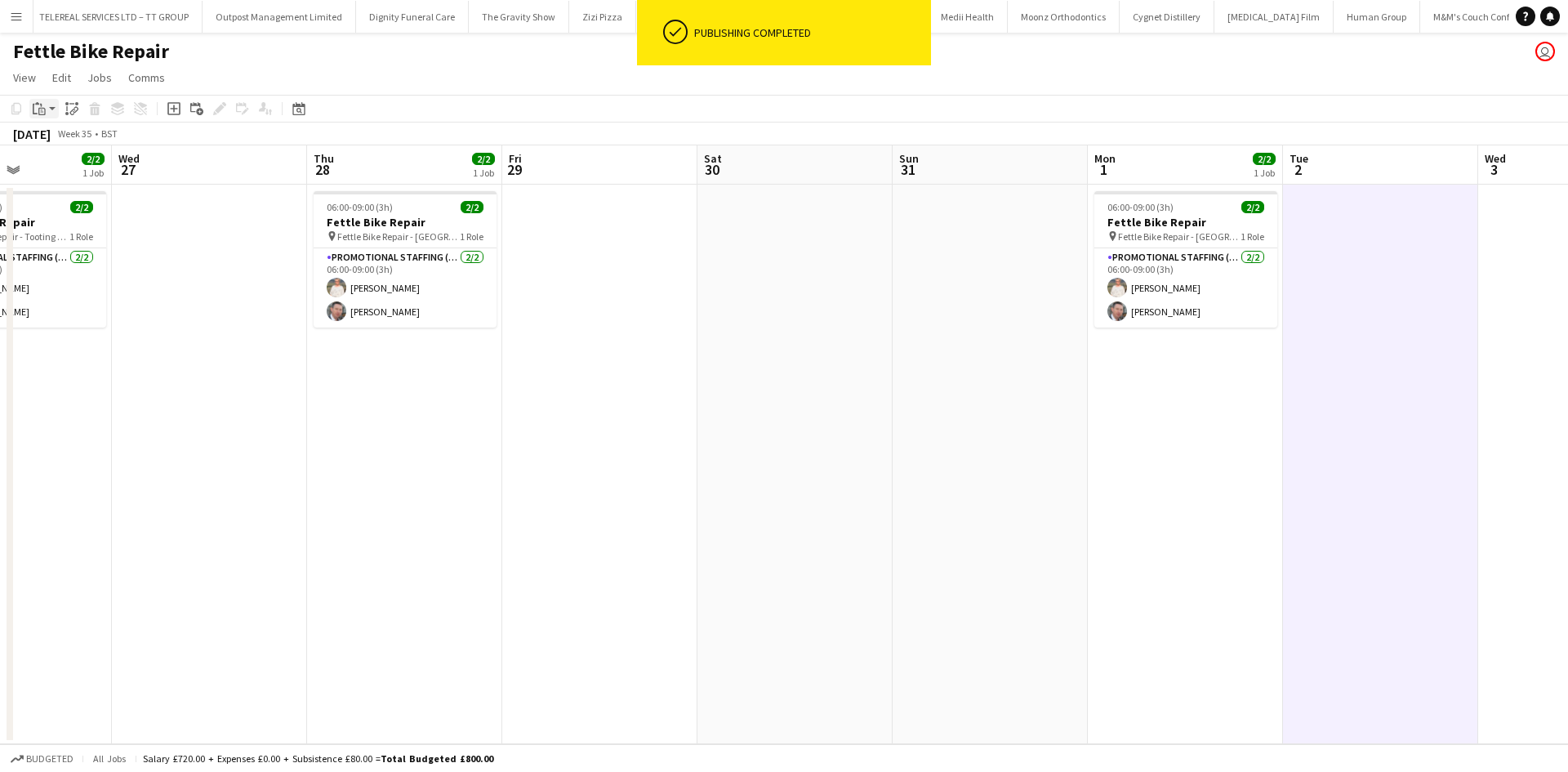
click at [42, 113] on icon "Paste" at bounding box center [39, 108] width 13 height 13
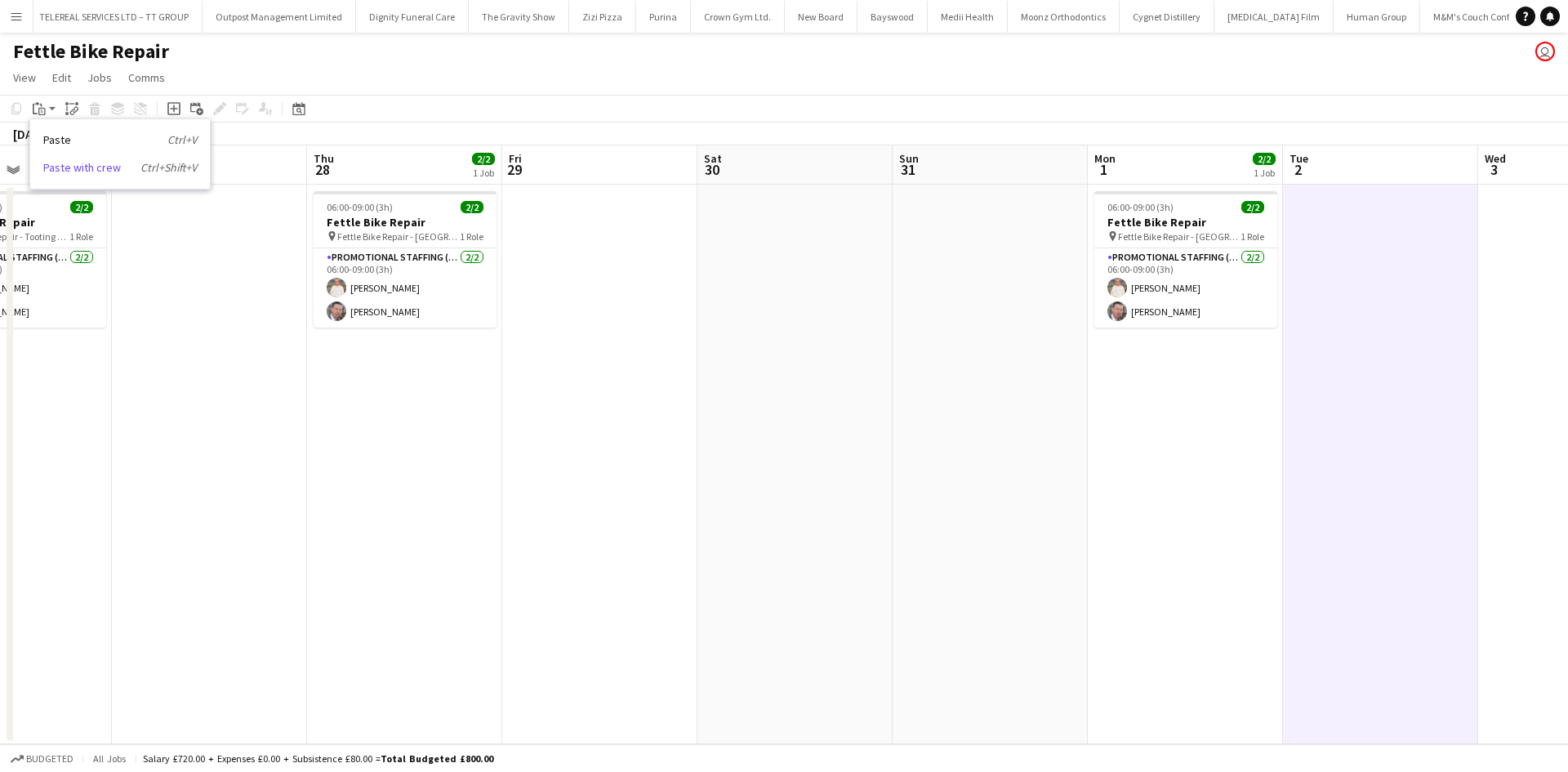
click at [60, 163] on link "Paste with crew Ctrl+Shift+V" at bounding box center [120, 167] width 153 height 15
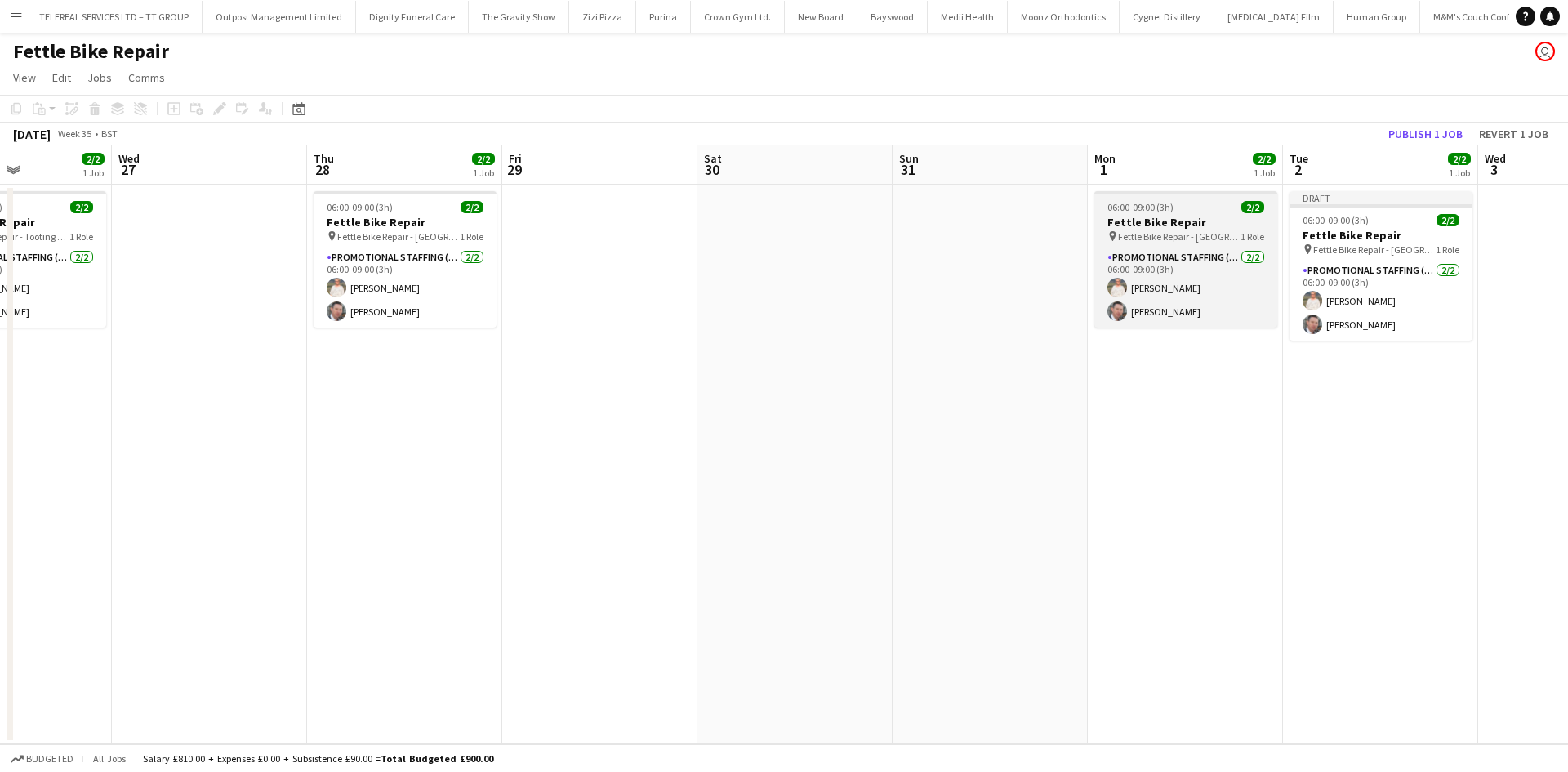
click at [1181, 196] on app-job-card "06:00-09:00 (3h) 2/2 Fettle Bike Repair pin Fettle Bike Repair - [GEOGRAPHIC_DA…" at bounding box center [1186, 259] width 183 height 136
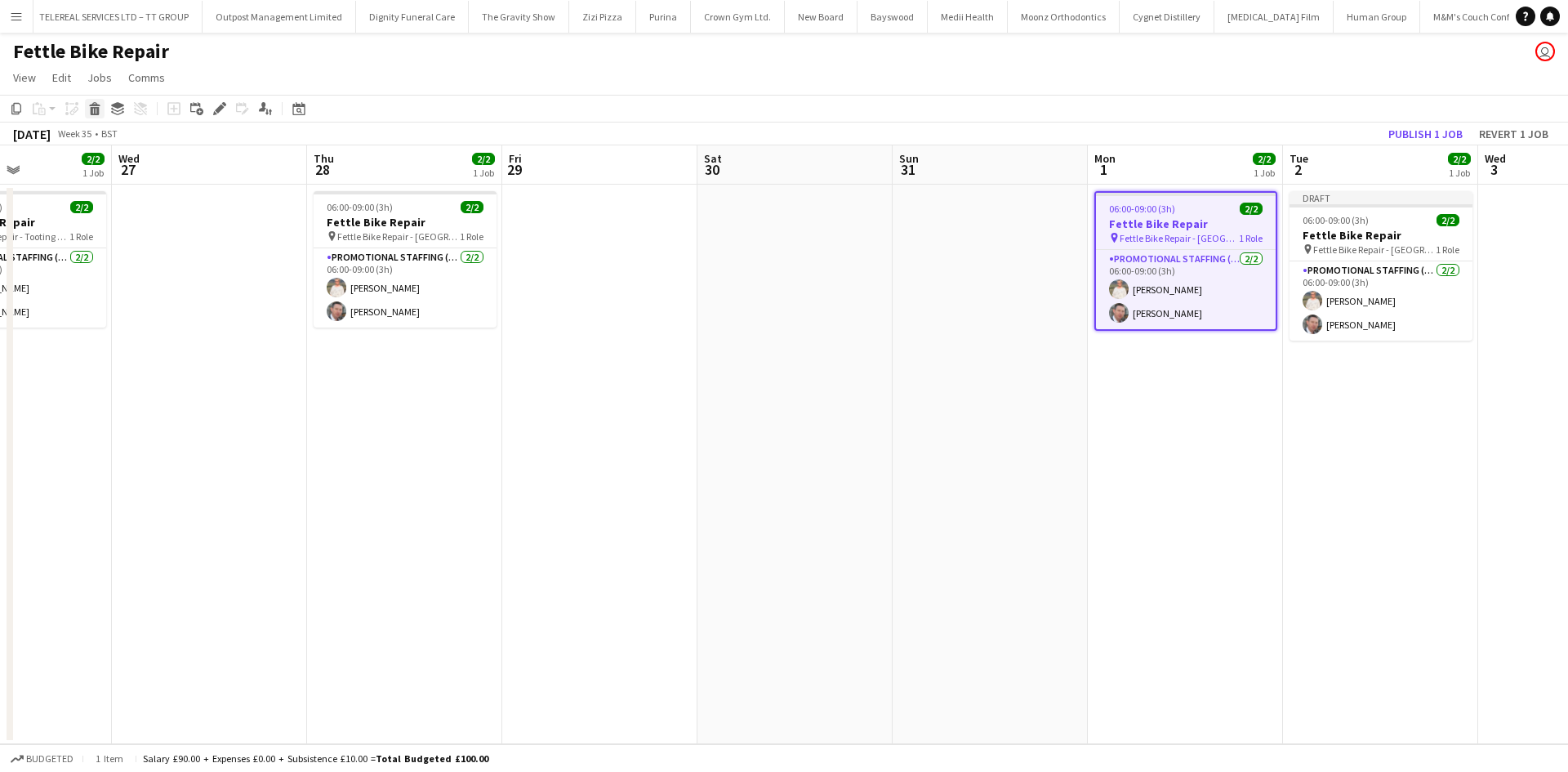
click at [86, 107] on div "Delete" at bounding box center [94, 108] width 20 height 20
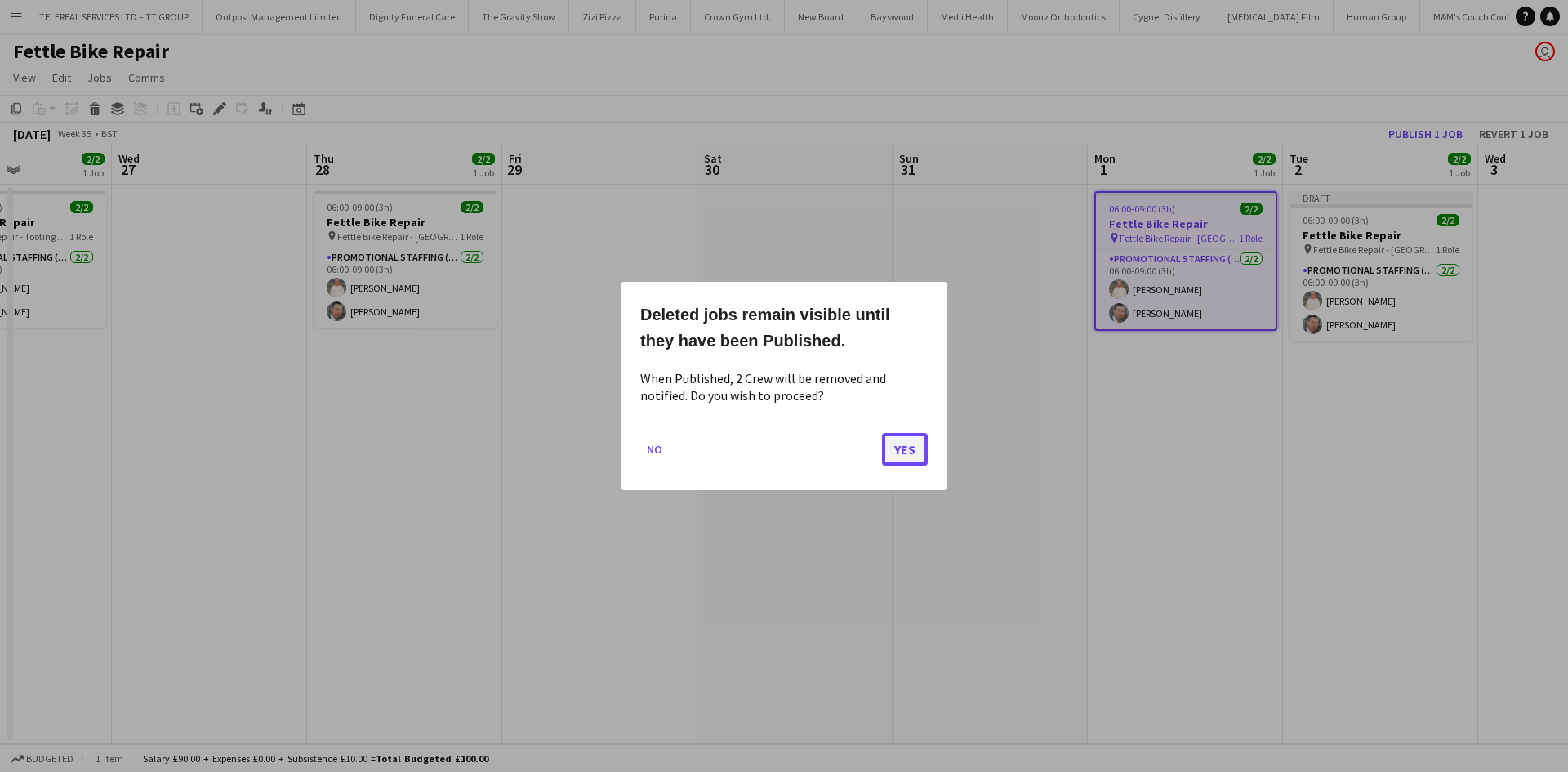
click at [922, 449] on button "Yes" at bounding box center [905, 449] width 46 height 33
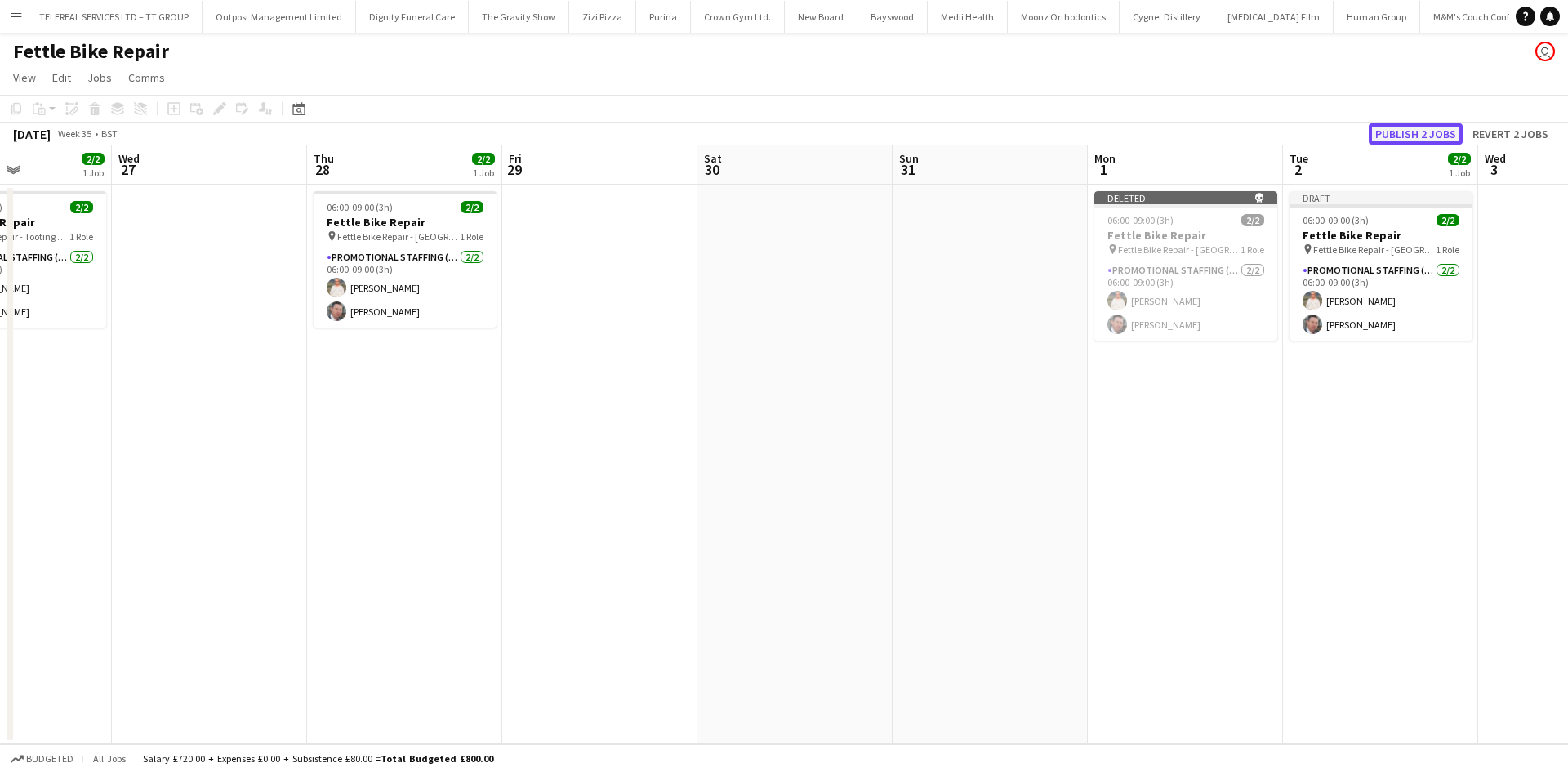
click at [1411, 124] on button "Publish 2 jobs" at bounding box center [1415, 133] width 94 height 22
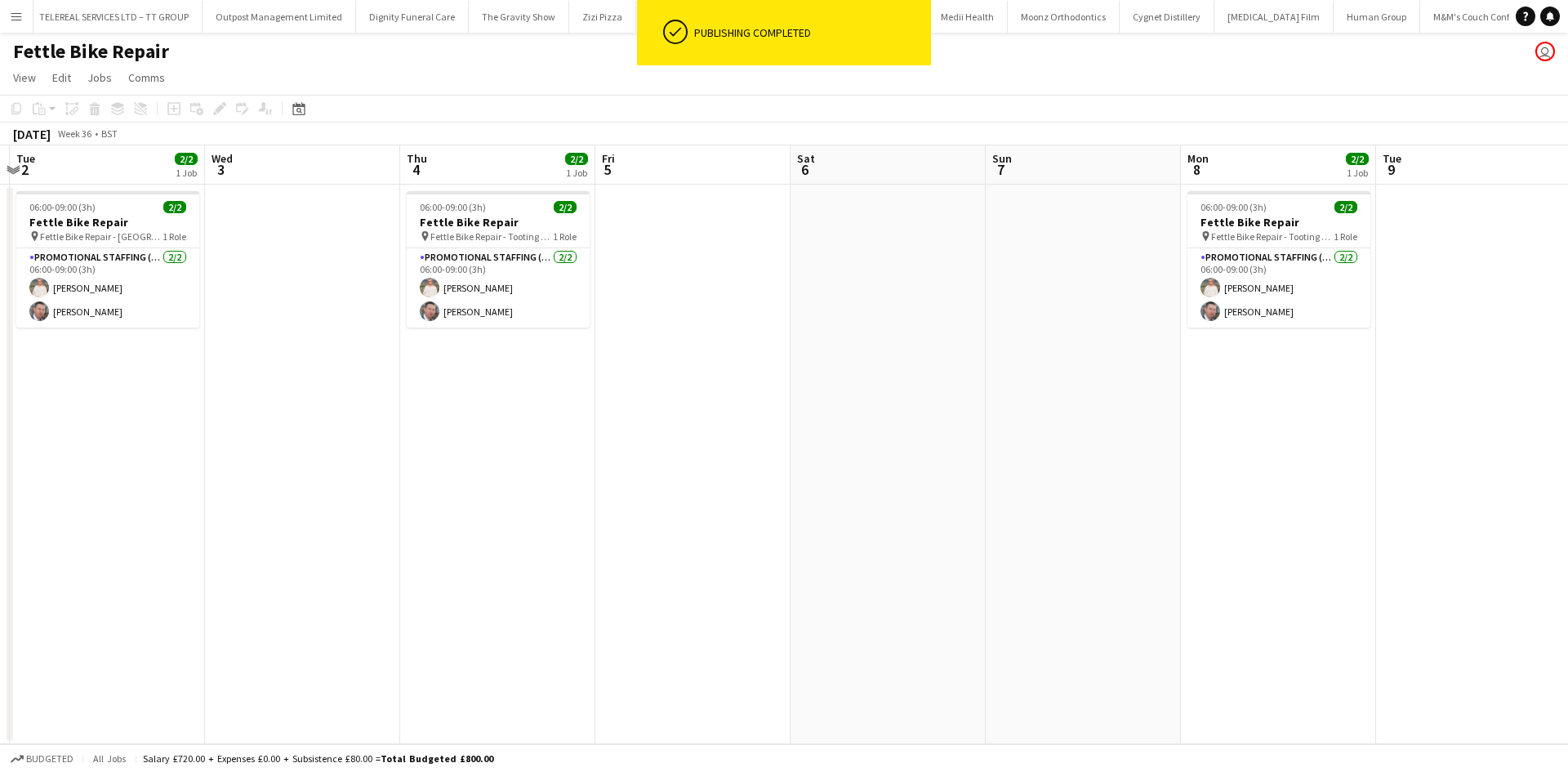
scroll to position [0, 783]
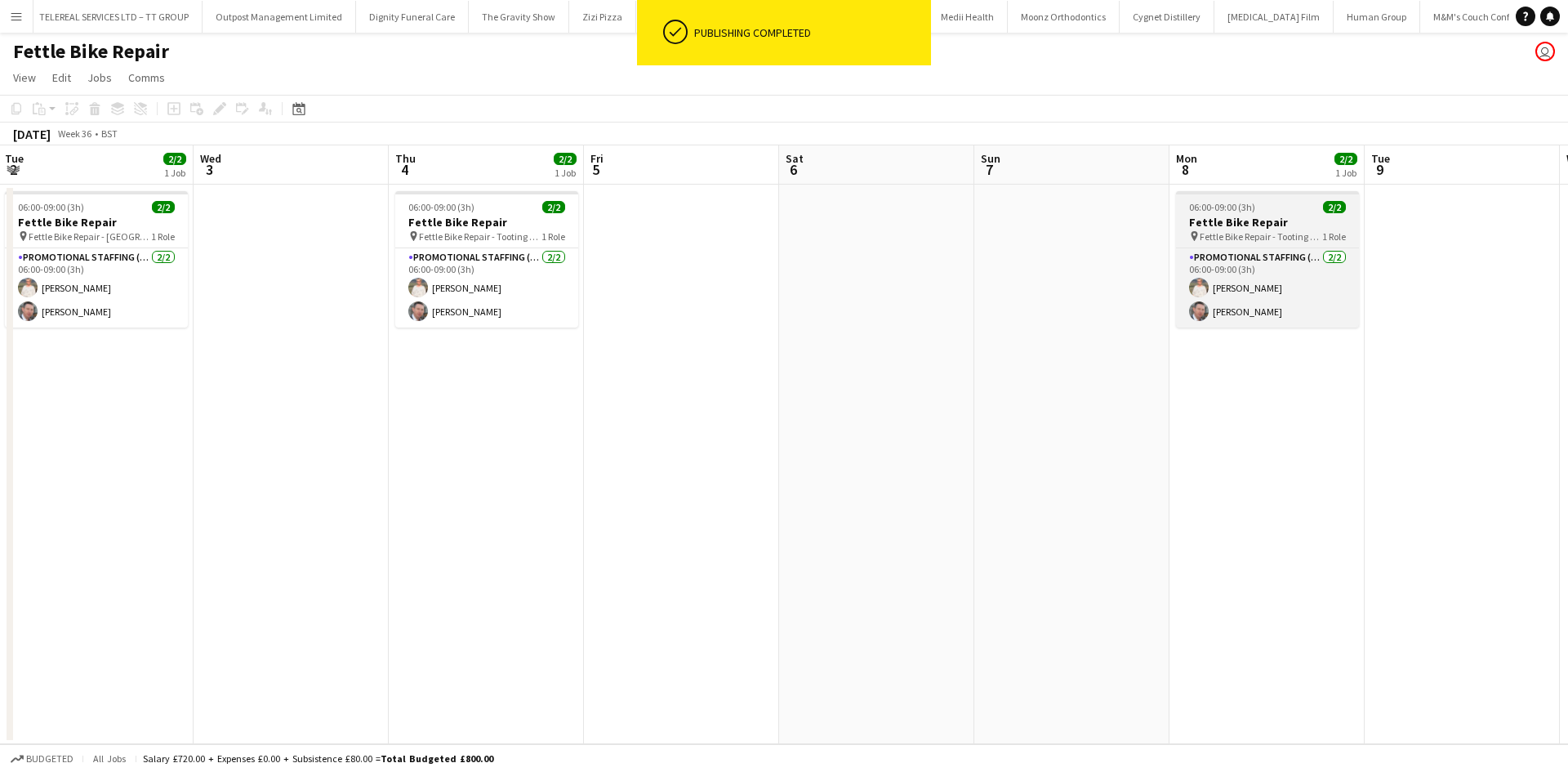
click at [1312, 208] on div "06:00-09:00 (3h) 2/2" at bounding box center [1267, 207] width 183 height 12
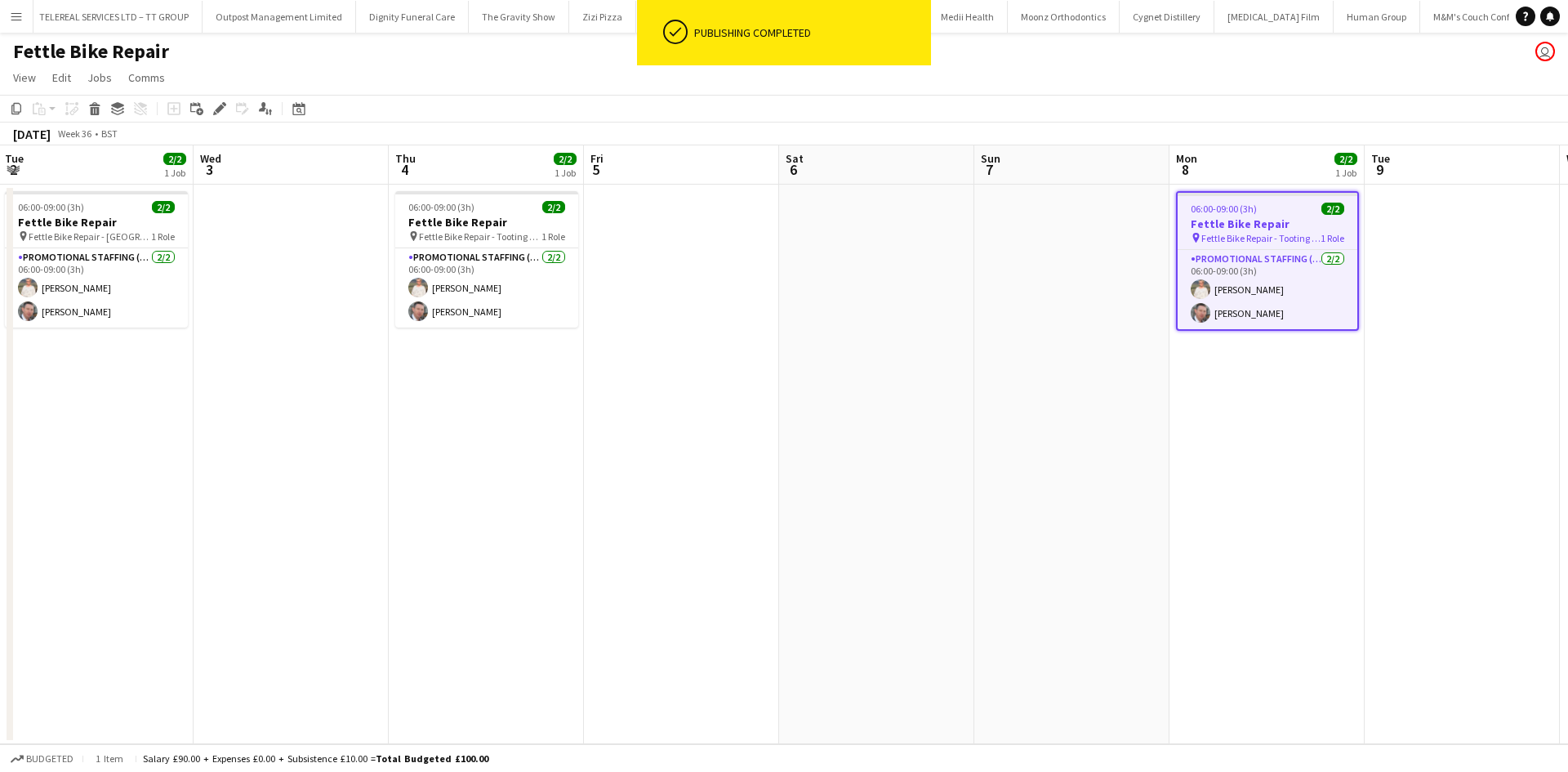
click at [6, 109] on app-toolbar "Copy Paste Paste Ctrl+V Paste with crew Ctrl+Shift+V Paste linked Job [GEOGRAPH…" at bounding box center [784, 108] width 1568 height 28
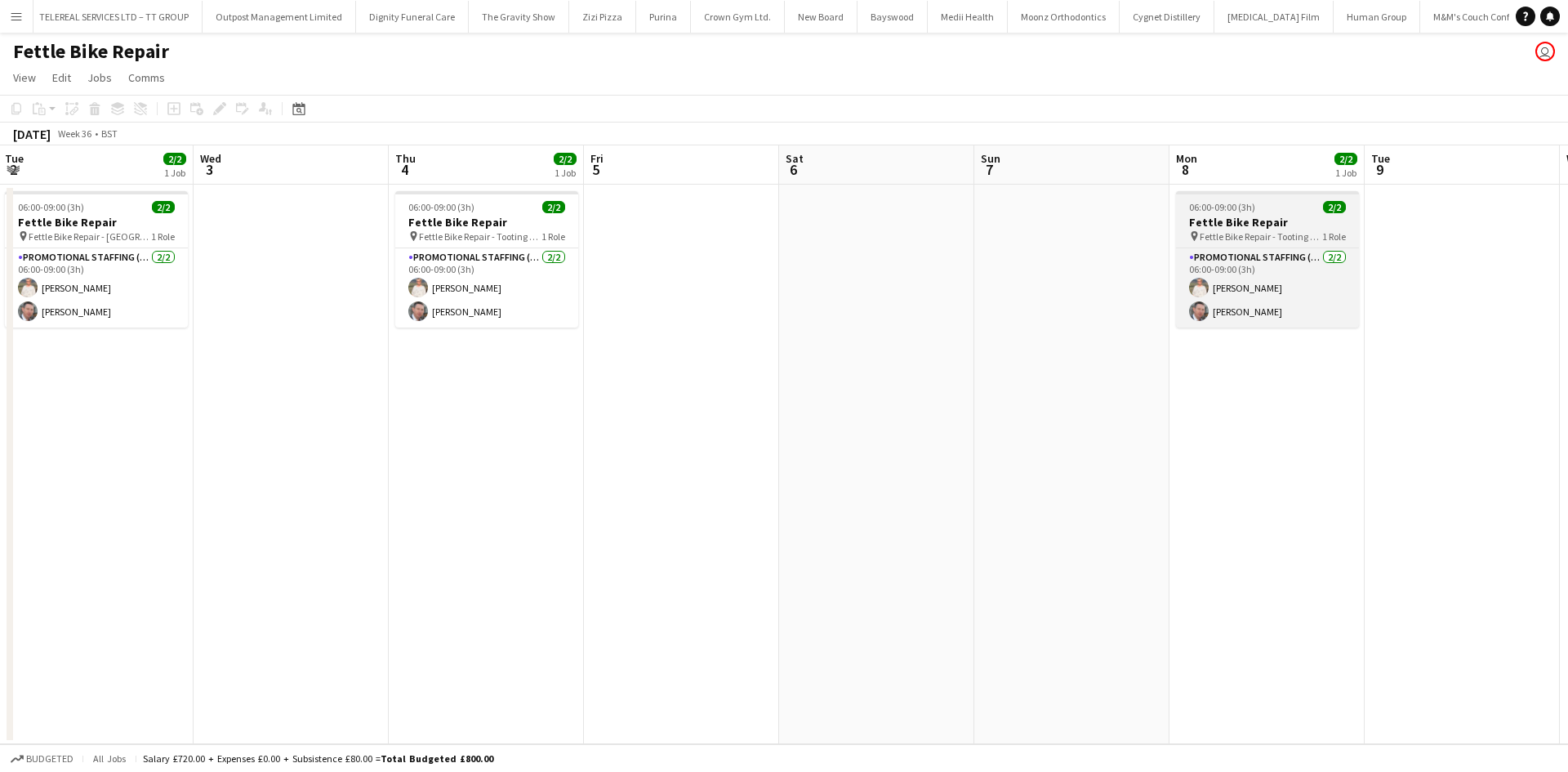
click at [1271, 235] on span "Fettle Bike Repair - Tooting Bec" at bounding box center [1260, 237] width 122 height 12
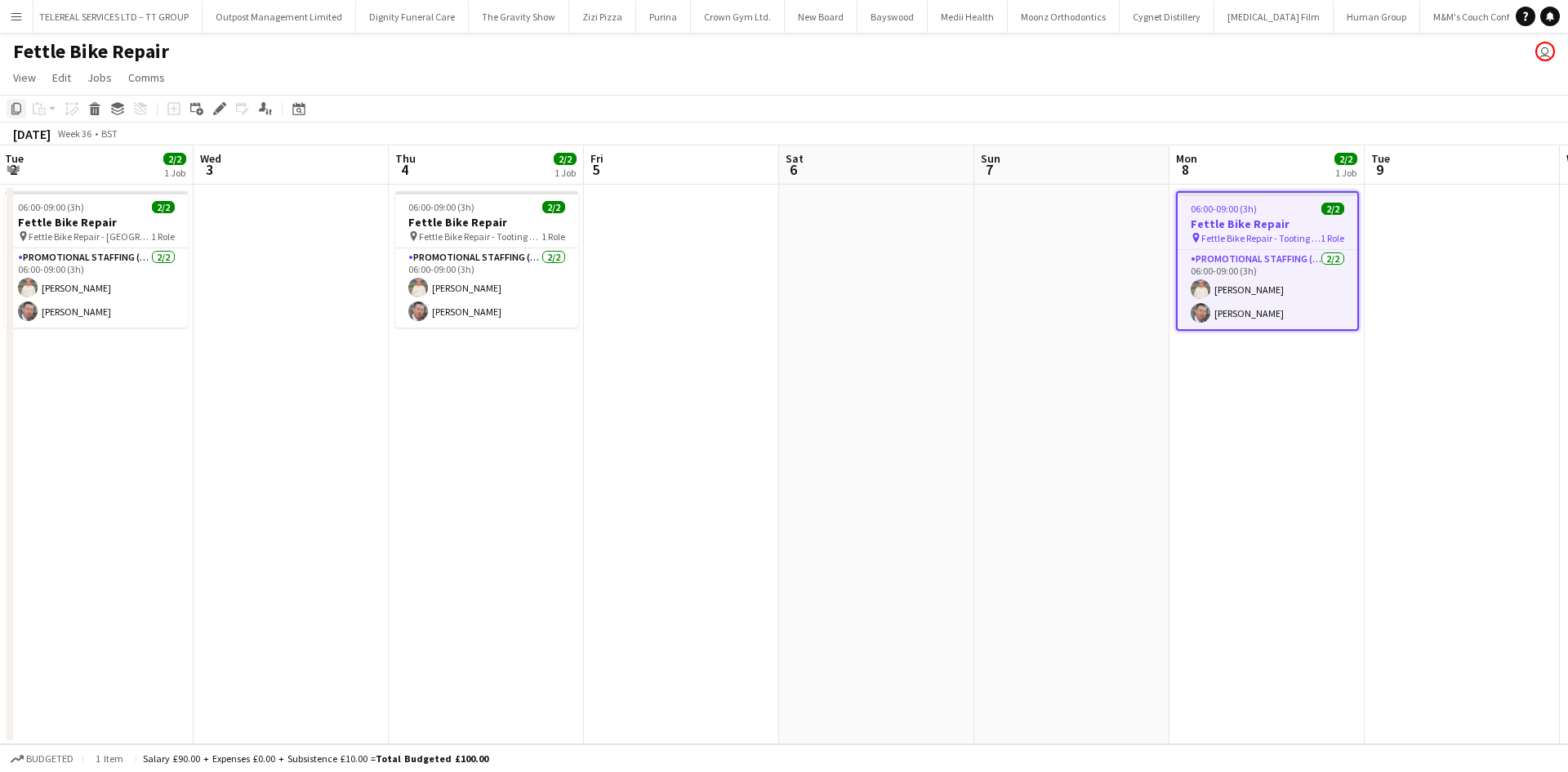
click at [16, 108] on icon "Copy" at bounding box center [16, 108] width 13 height 13
click at [1275, 215] on app-job-card "06:00-09:00 (3h) 2/2 Fettle Bike Repair pin Fettle Bike Repair - Tooting Bec 1 …" at bounding box center [1267, 261] width 183 height 139
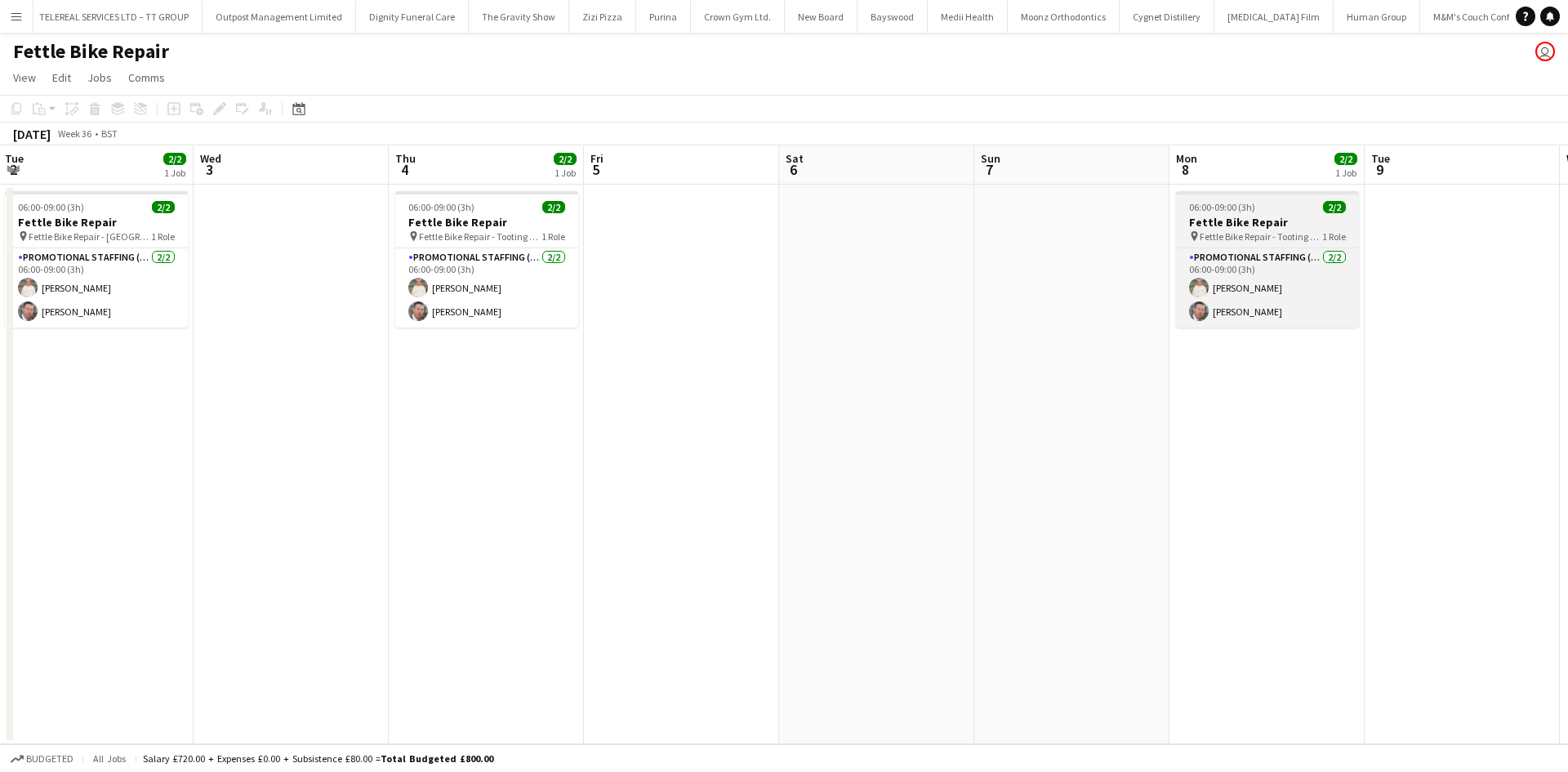
click at [1264, 215] on h3 "Fettle Bike Repair" at bounding box center [1267, 222] width 183 height 15
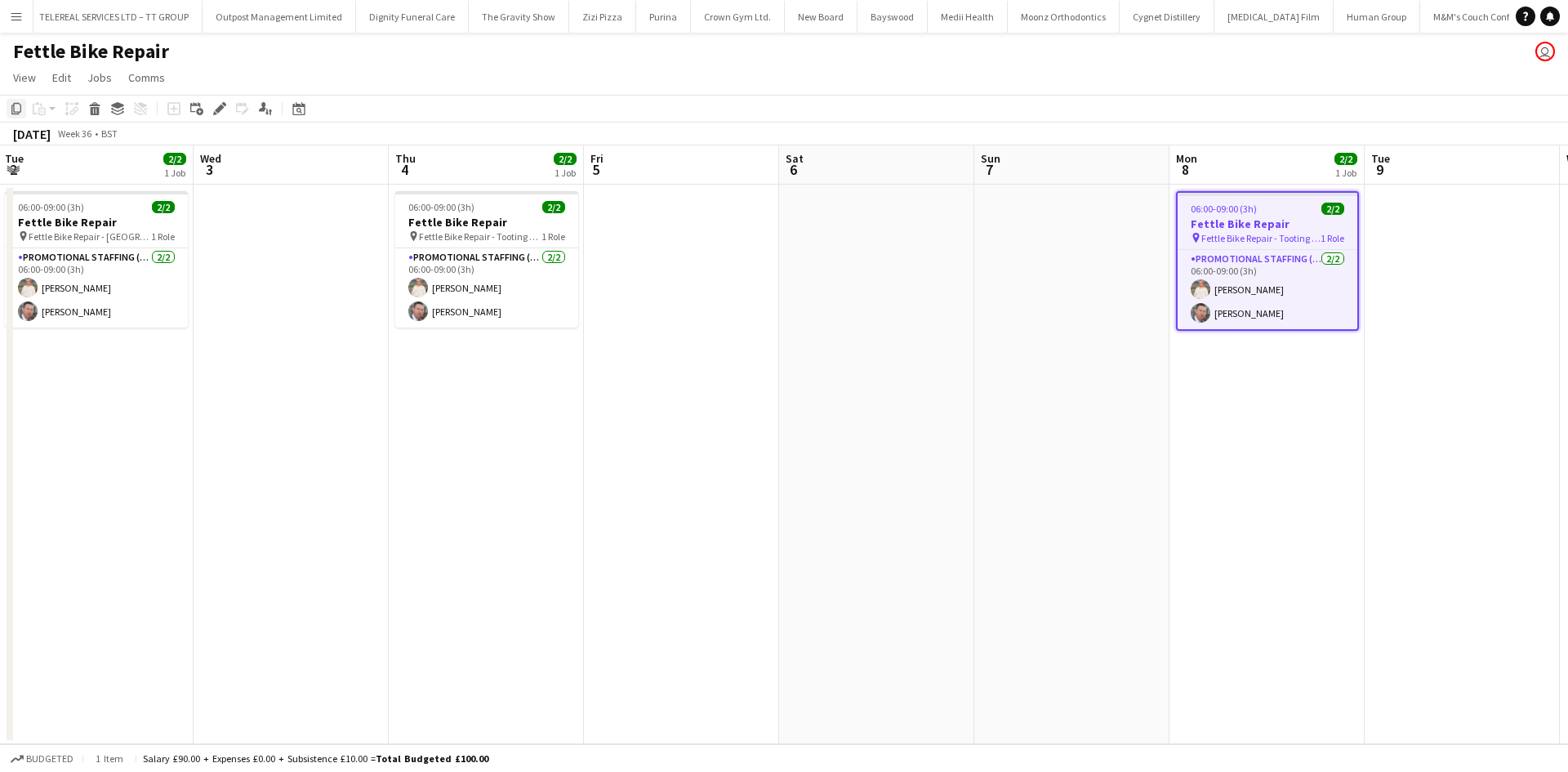
click at [13, 114] on icon "Copy" at bounding box center [16, 108] width 13 height 13
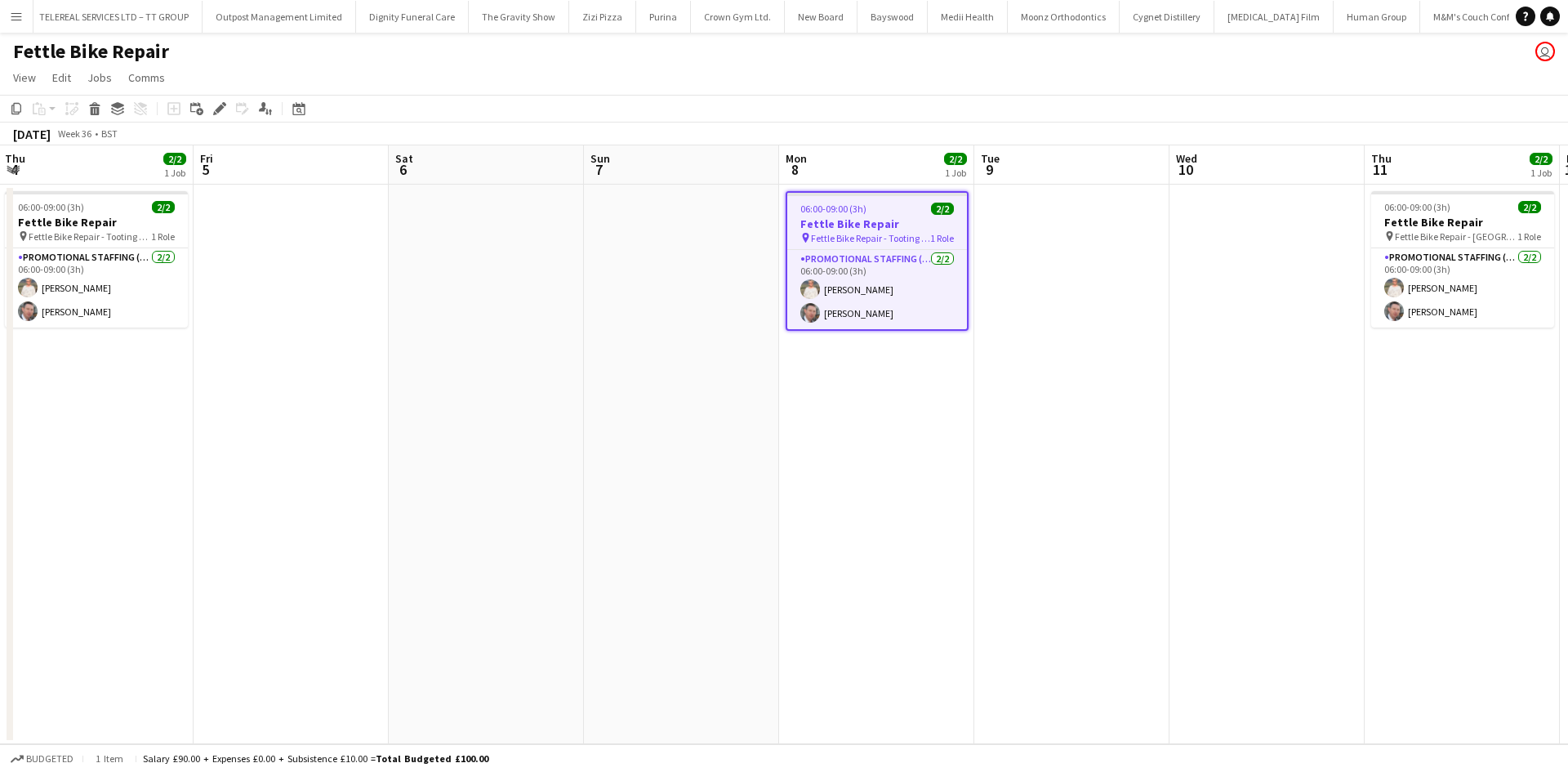
click at [1108, 232] on app-date-cell at bounding box center [1071, 464] width 195 height 560
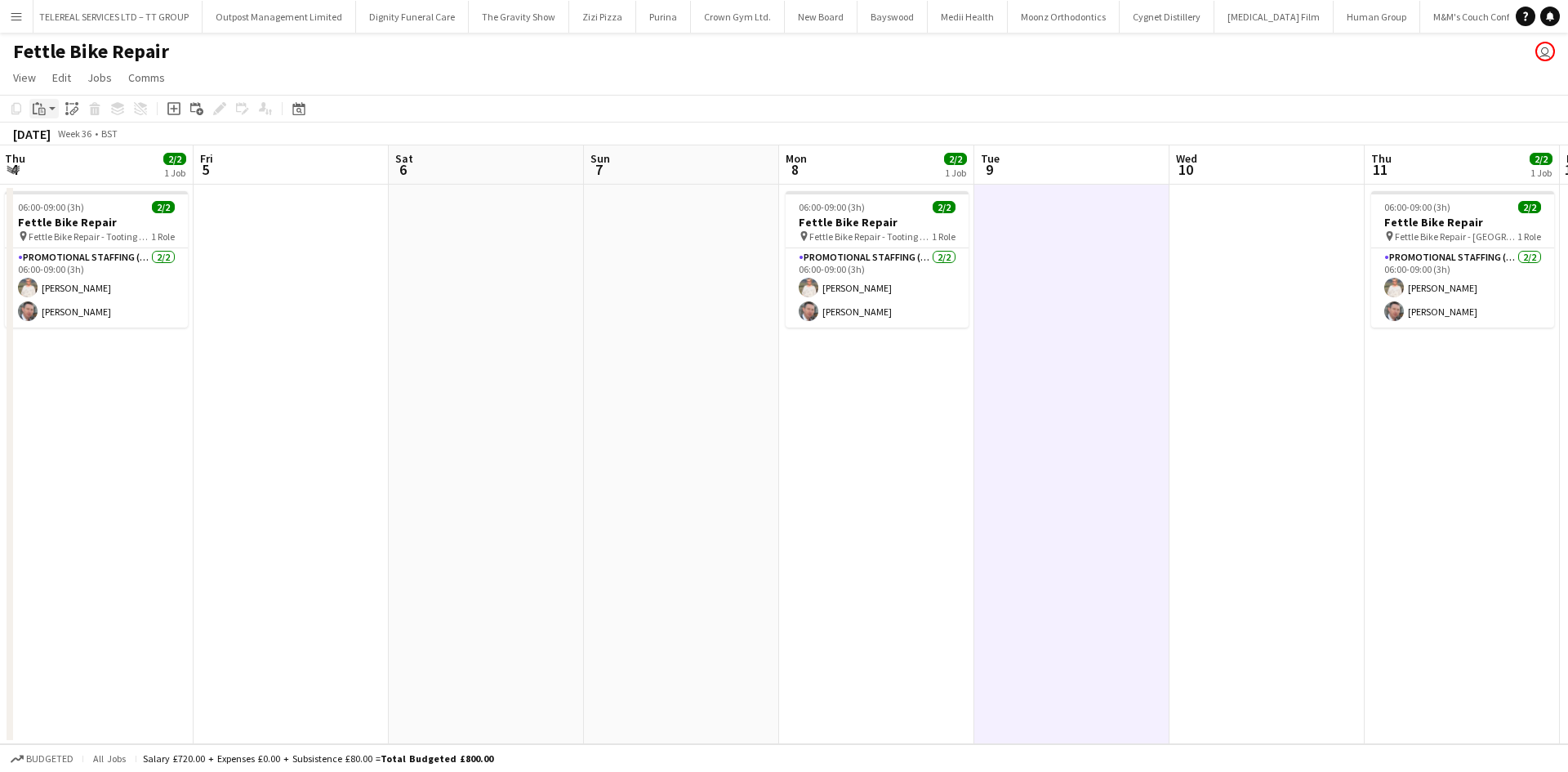
click at [31, 107] on div "Paste" at bounding box center [39, 108] width 20 height 20
click at [70, 162] on link "Paste with crew Ctrl+Shift+V" at bounding box center [120, 167] width 153 height 15
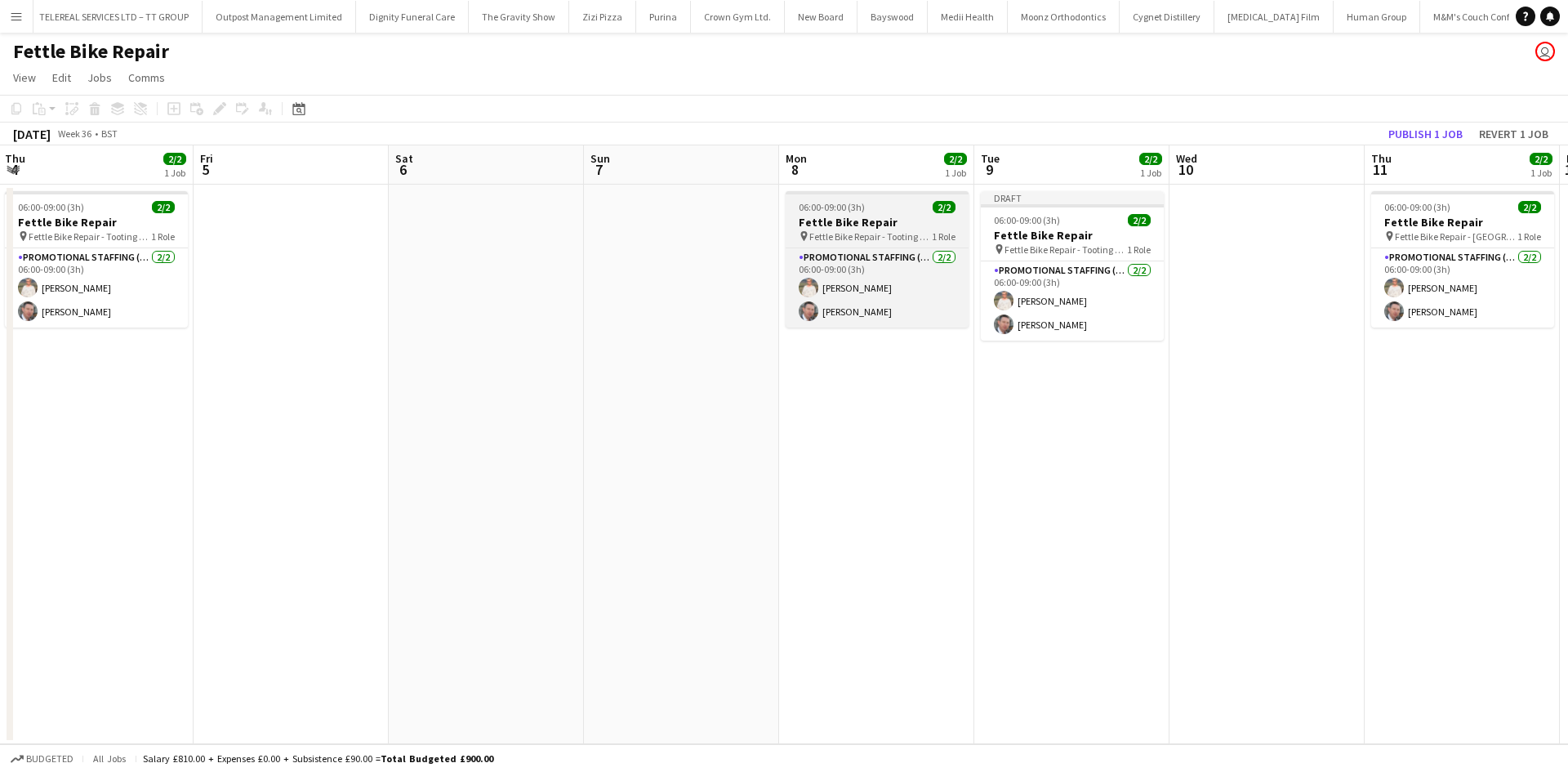
click at [865, 218] on h3 "Fettle Bike Repair" at bounding box center [877, 222] width 183 height 15
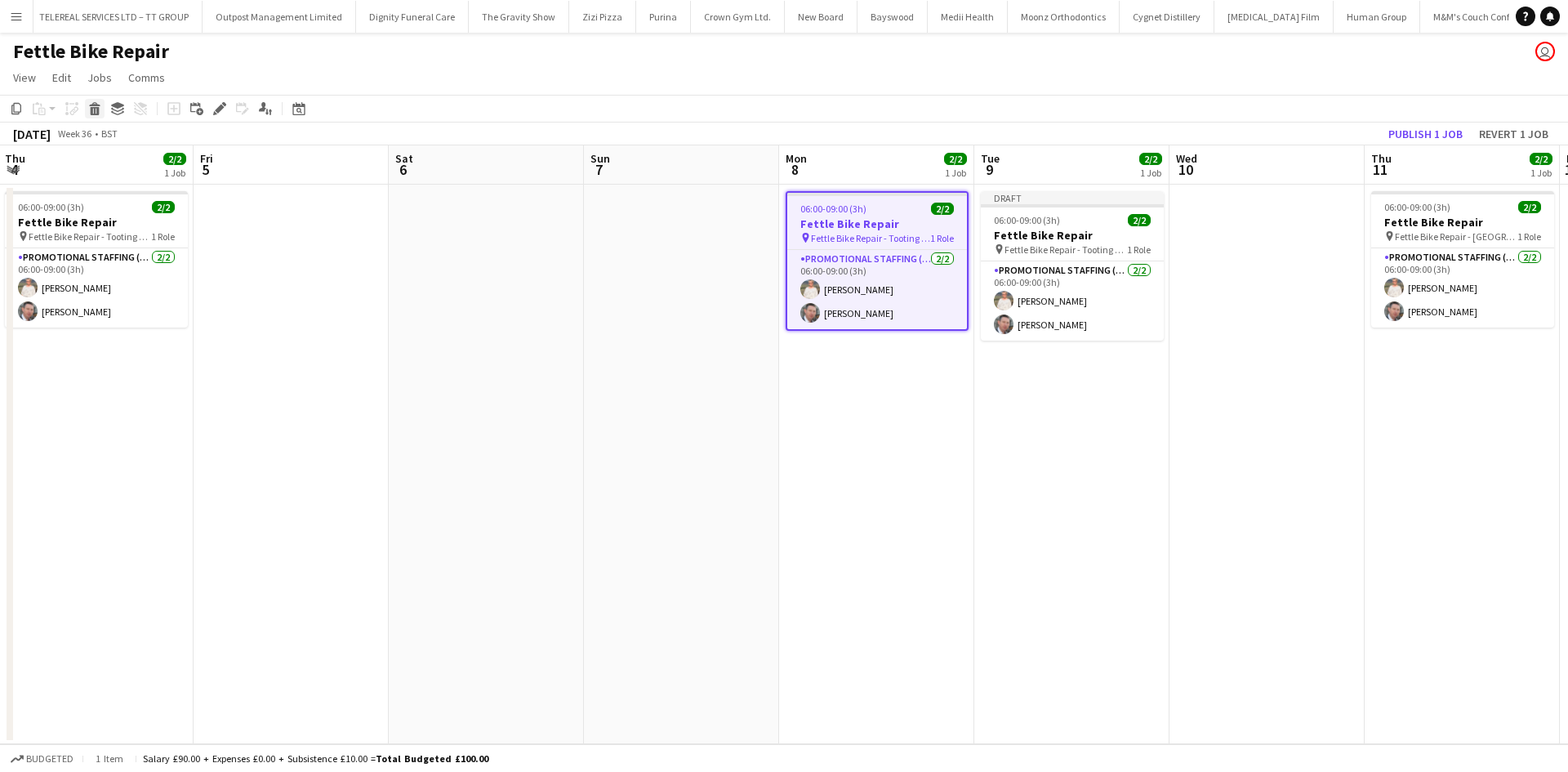
click at [91, 112] on icon at bounding box center [95, 110] width 9 height 8
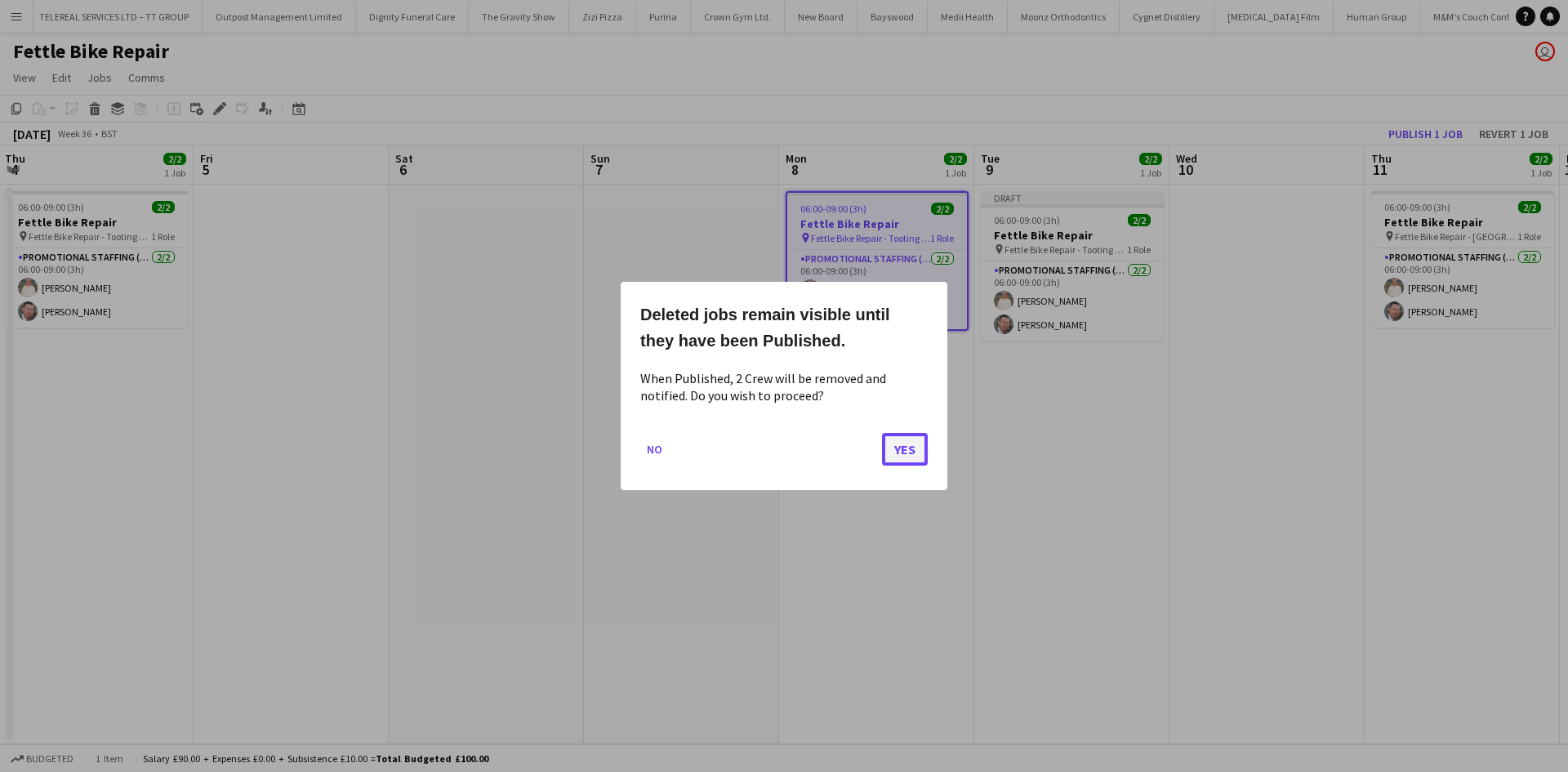
click at [901, 451] on button "Yes" at bounding box center [905, 449] width 46 height 33
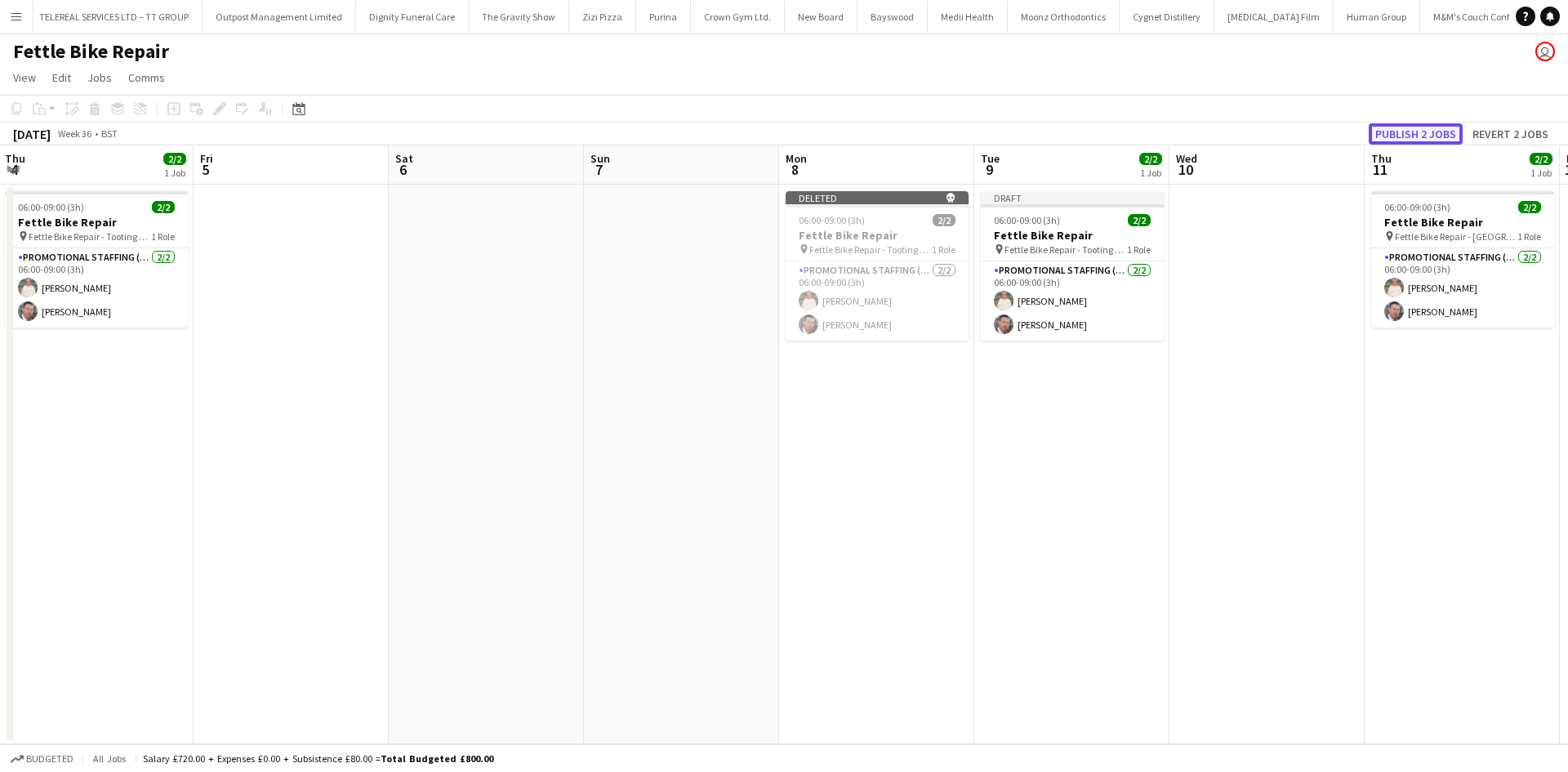
click at [1417, 139] on button "Publish 2 jobs" at bounding box center [1415, 133] width 94 height 22
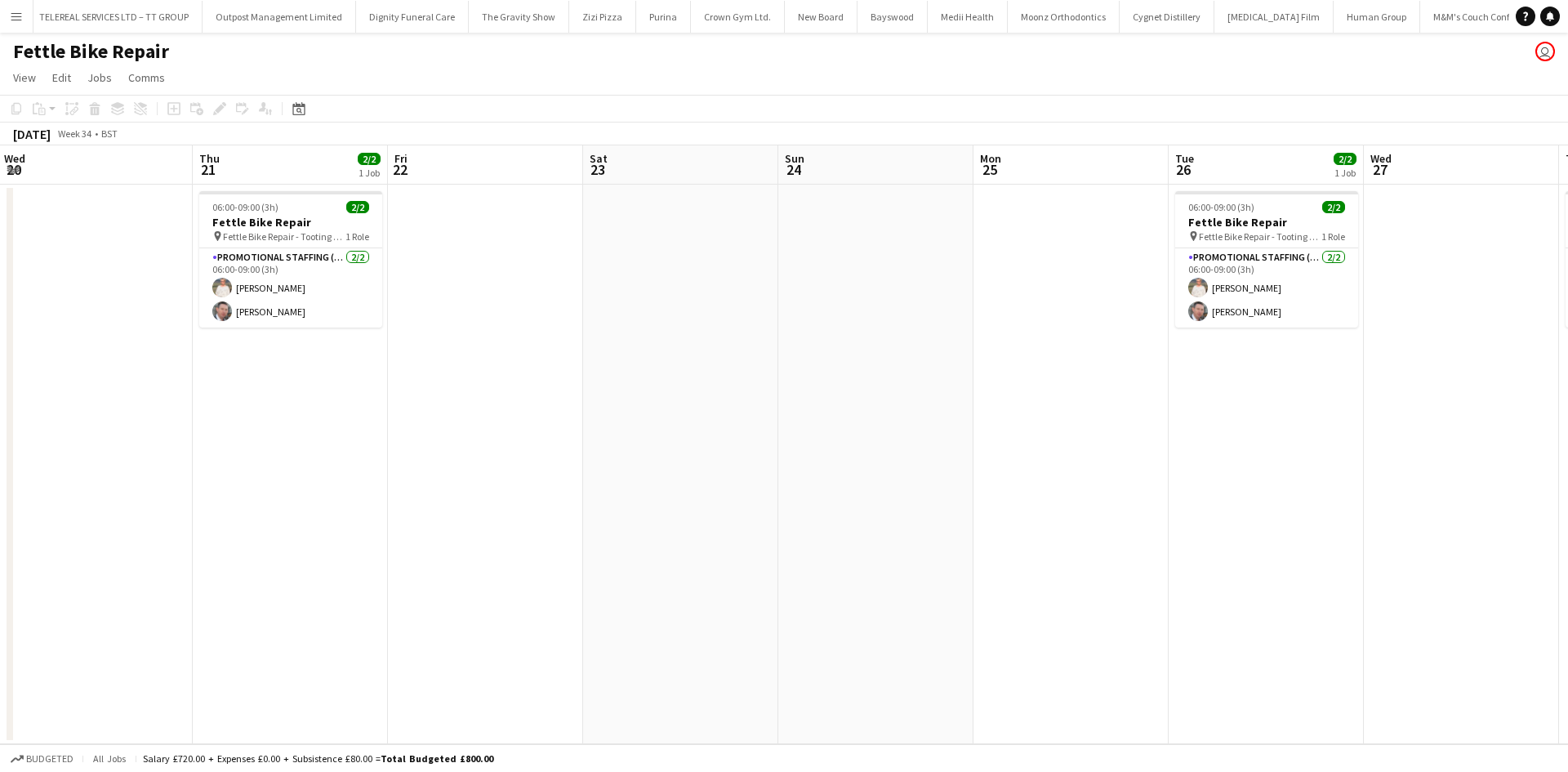
scroll to position [0, 394]
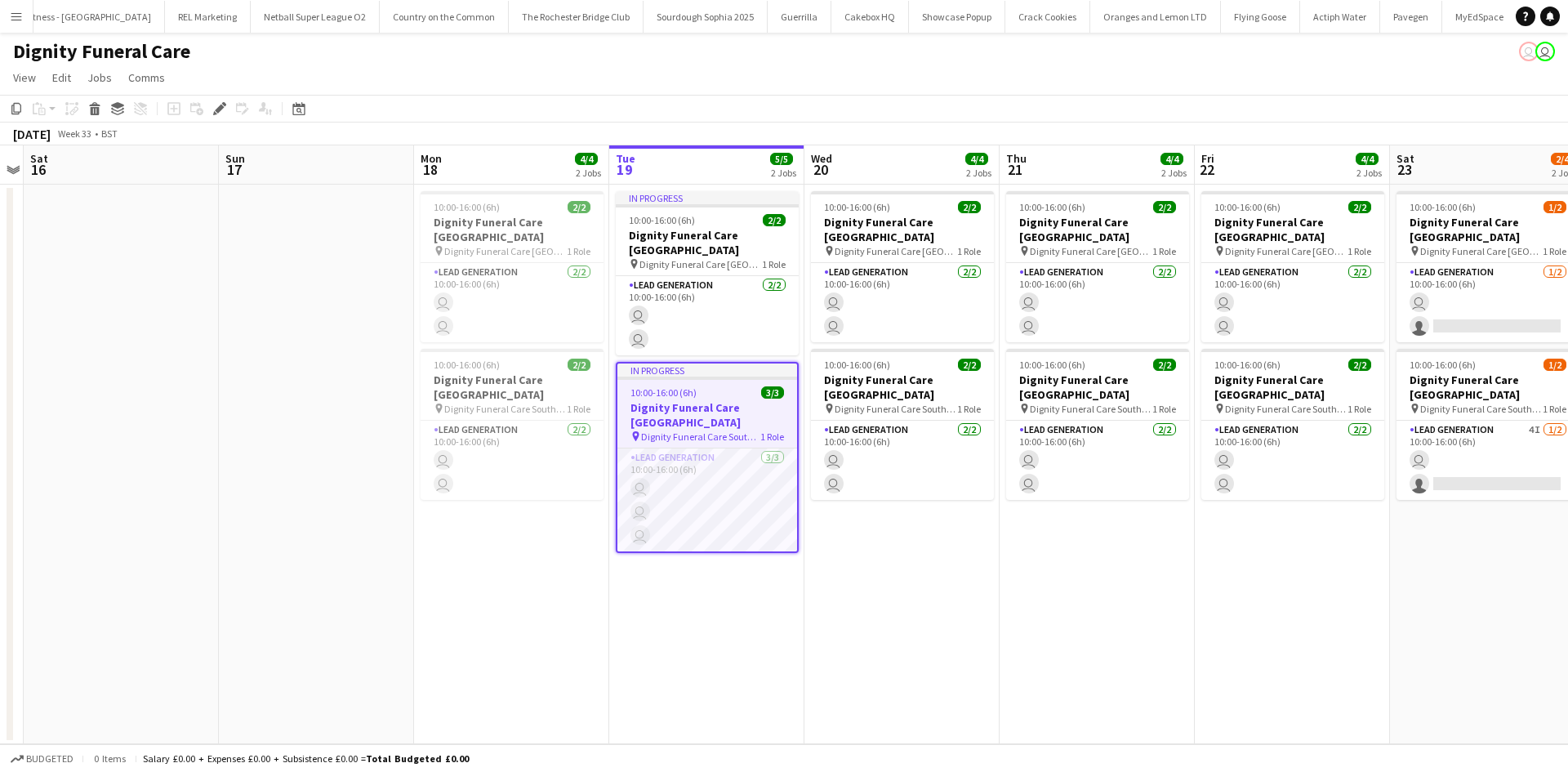
scroll to position [0, 5676]
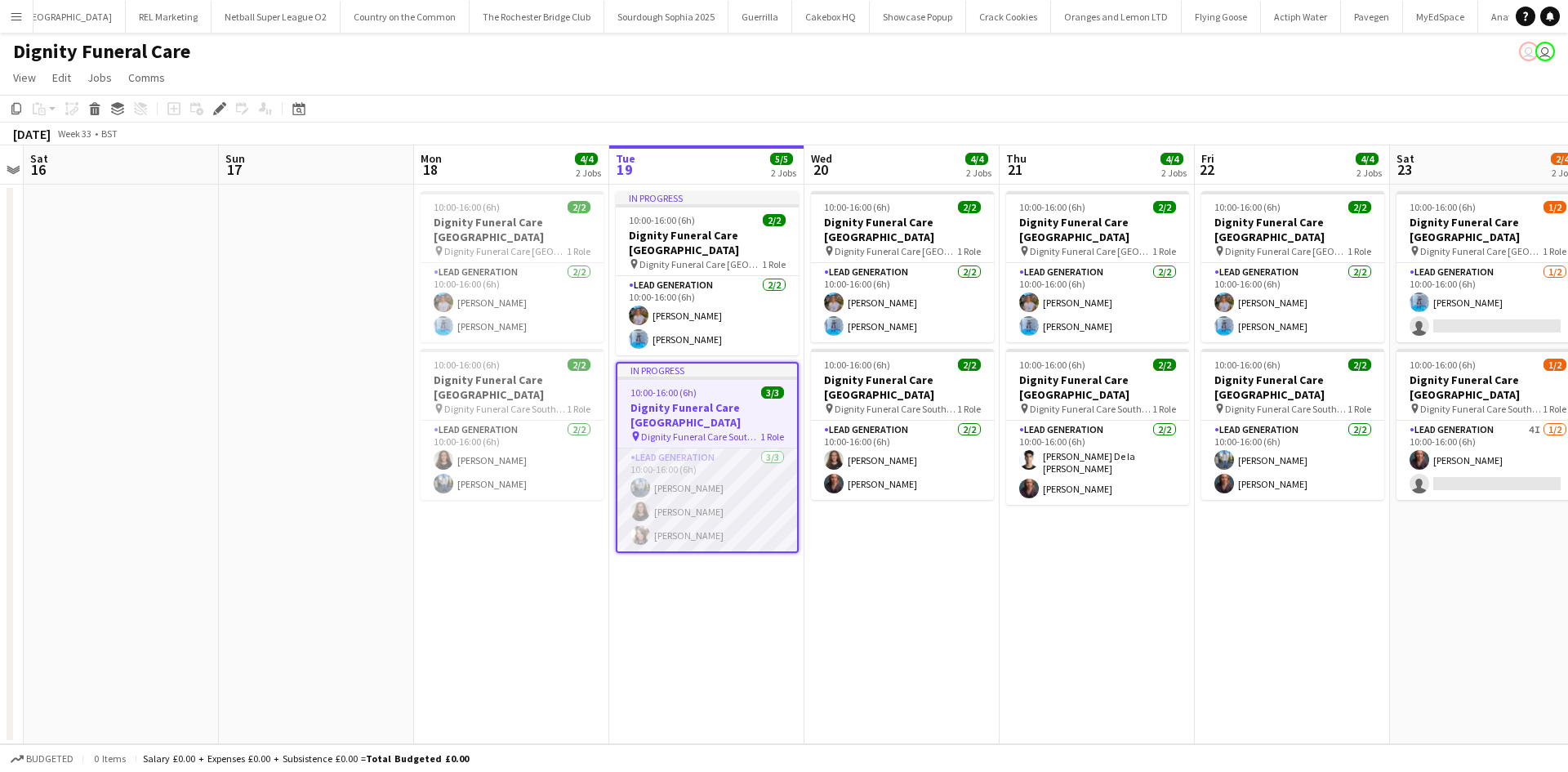
click at [719, 491] on app-card-role "Lead Generation [DATE] 10:00-16:00 (6h) [PERSON_NAME] [PERSON_NAME] [PERSON_NAM…" at bounding box center [706, 499] width 179 height 103
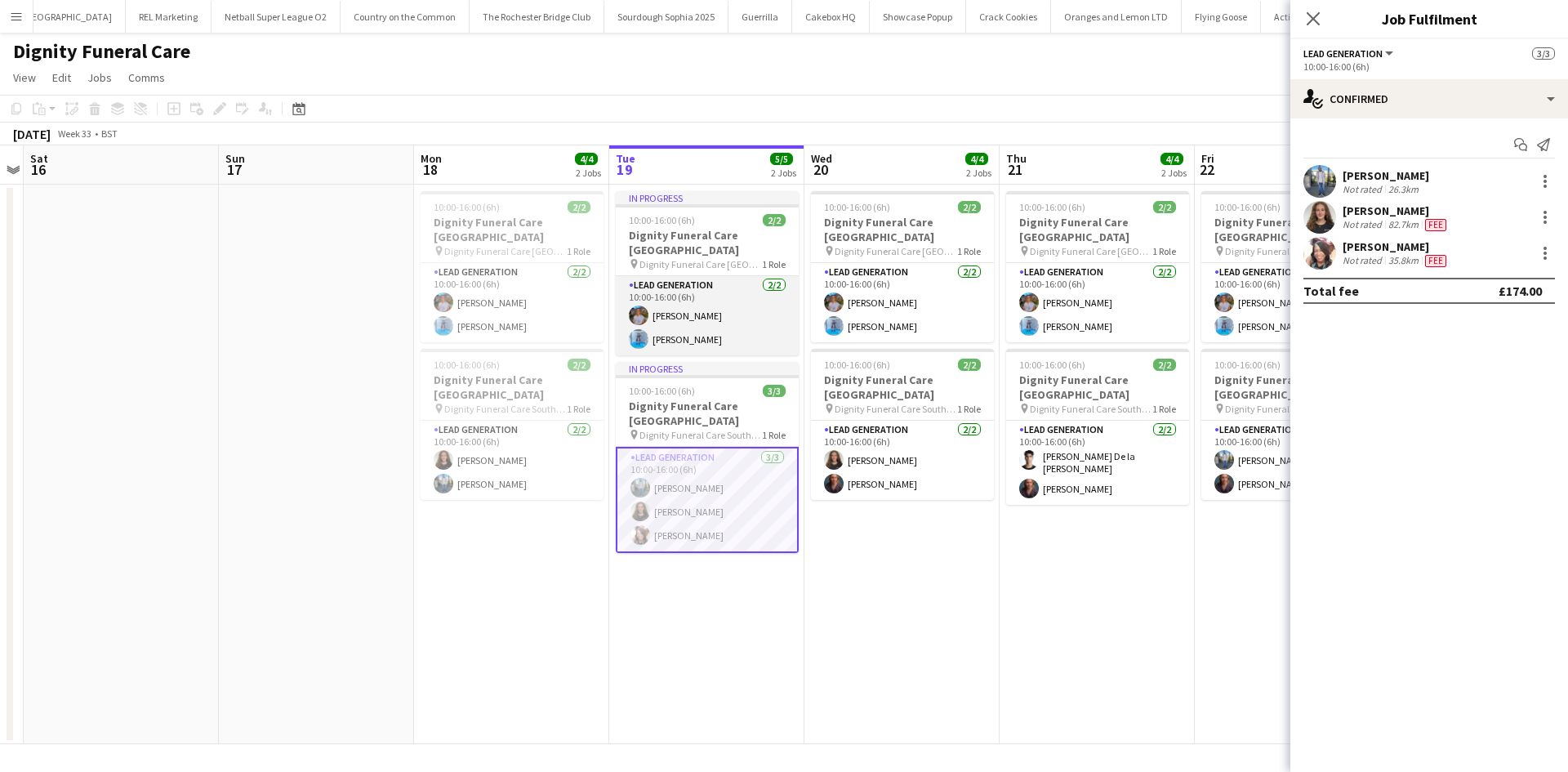
click at [674, 290] on app-card-role "Lead Generation [DATE] 10:00-16:00 (6h) [PERSON_NAME] [PERSON_NAME]" at bounding box center [707, 315] width 183 height 79
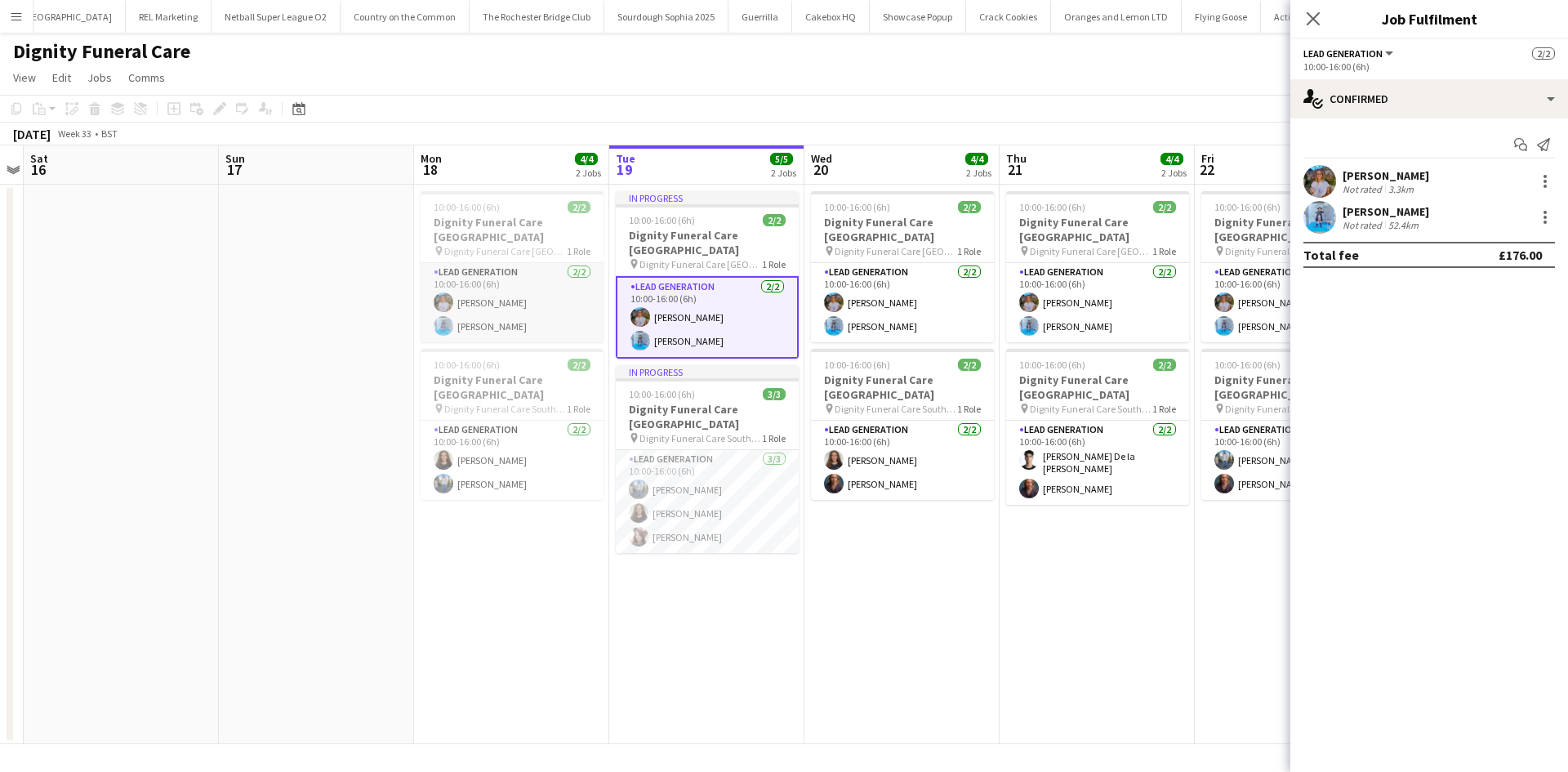
click at [593, 289] on app-card-role "Lead Generation [DATE] 10:00-16:00 (6h) [PERSON_NAME] [PERSON_NAME]" at bounding box center [511, 302] width 183 height 79
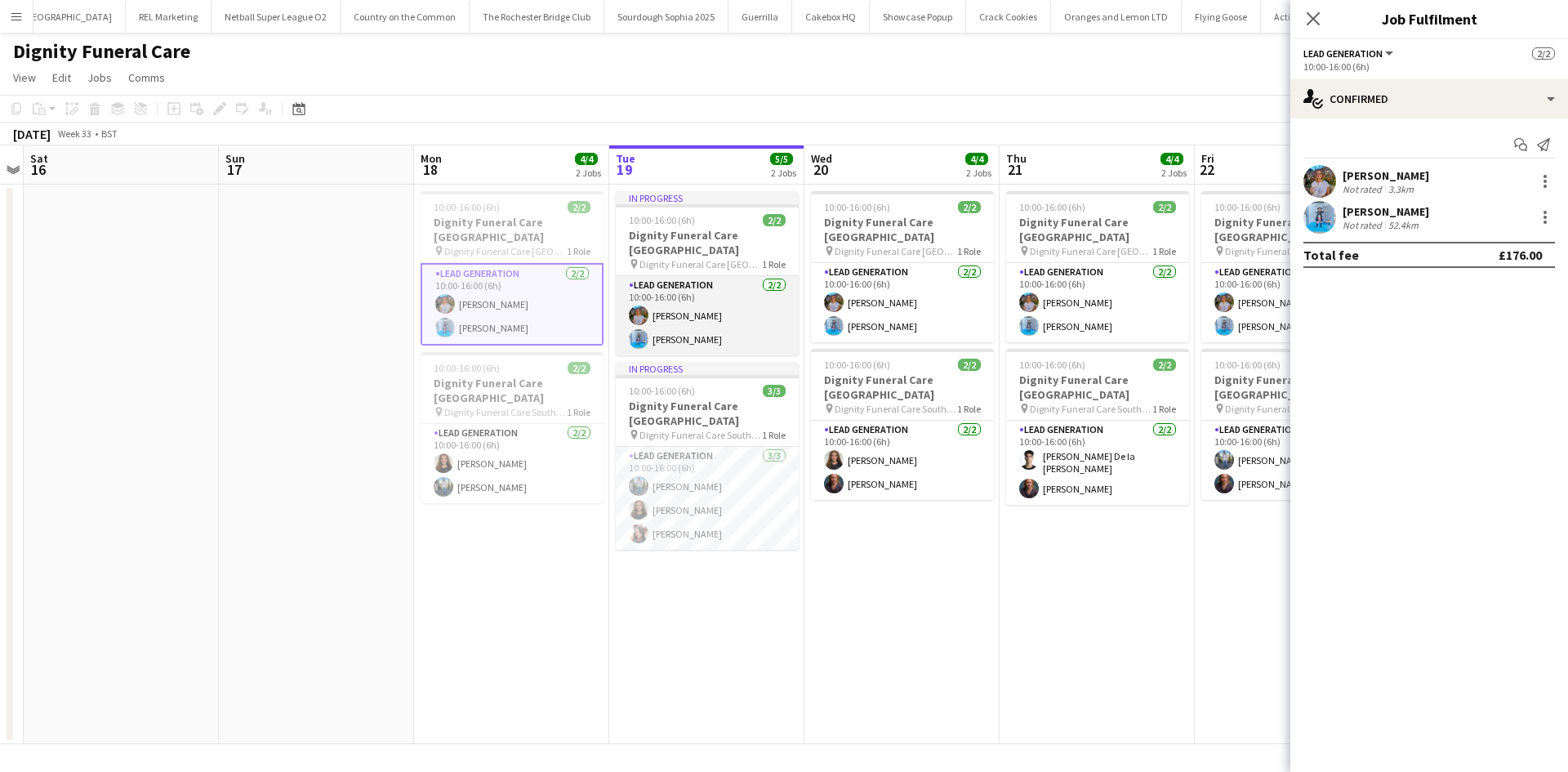
click at [667, 289] on app-card-role "Lead Generation [DATE] 10:00-16:00 (6h) [PERSON_NAME] [PERSON_NAME]" at bounding box center [707, 315] width 183 height 79
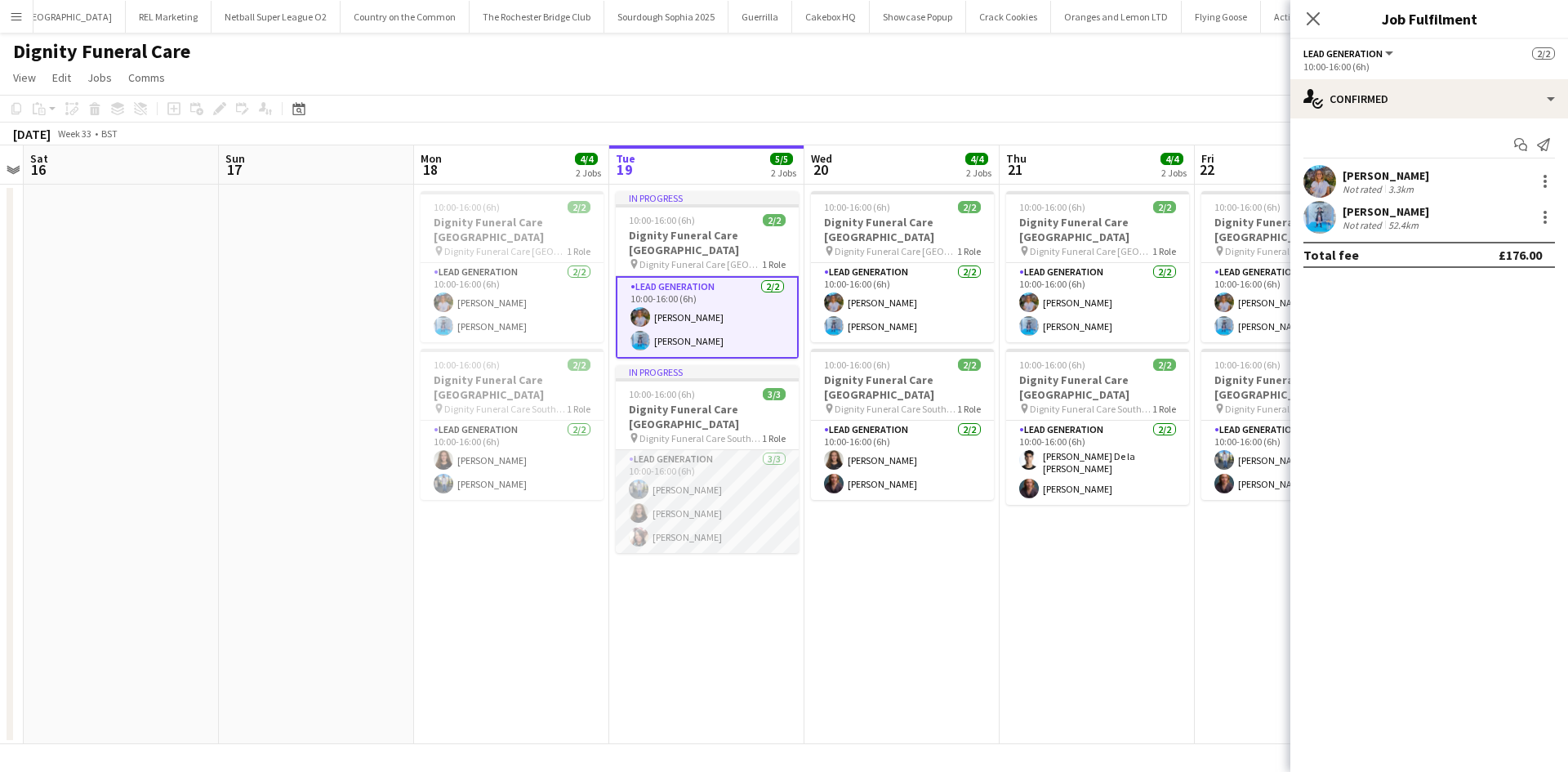
click at [716, 483] on app-card-role "Lead Generation [DATE] 10:00-16:00 (6h) [PERSON_NAME] [PERSON_NAME] [PERSON_NAM…" at bounding box center [707, 501] width 183 height 103
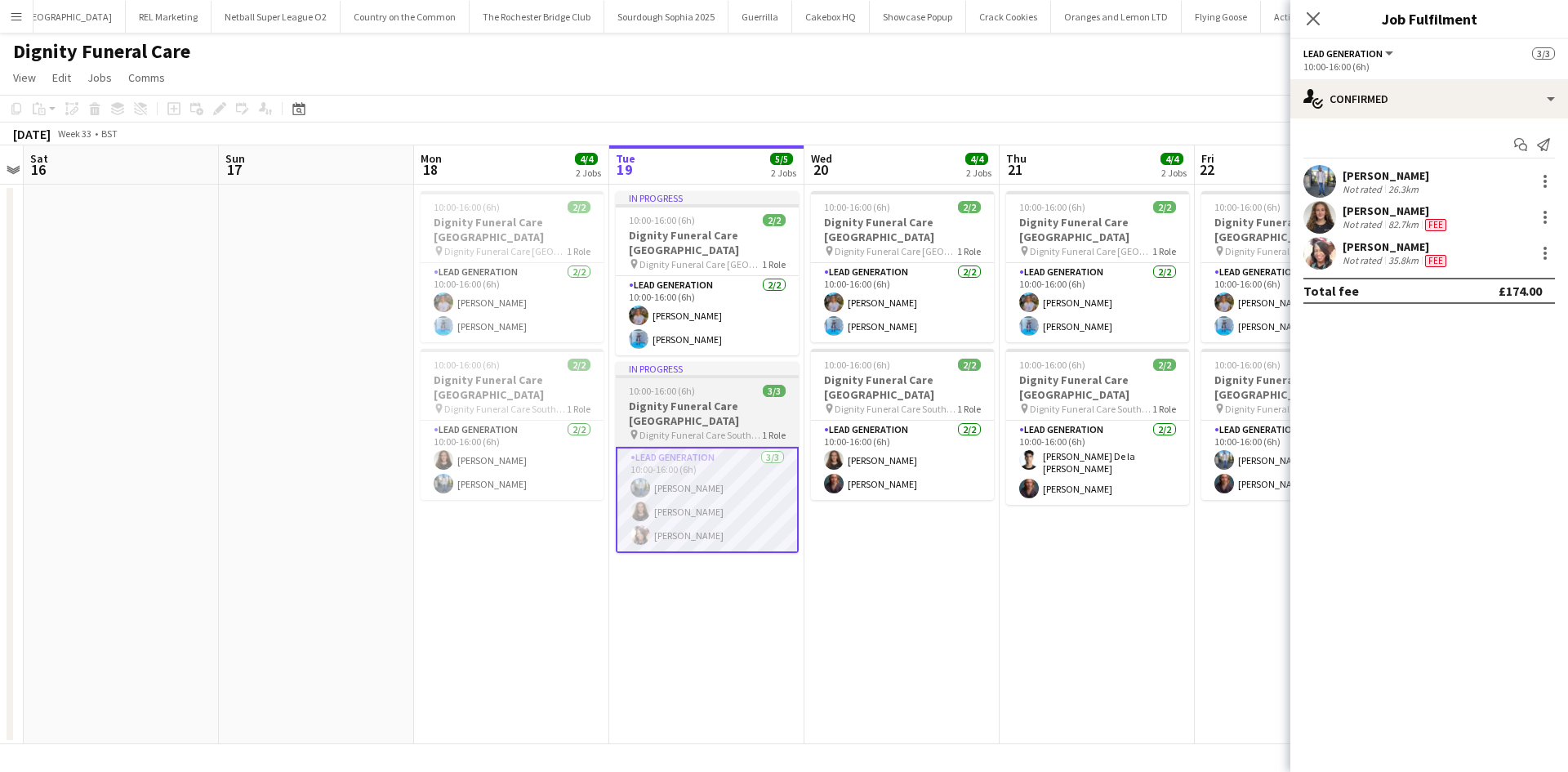
click at [725, 404] on h3 "Dignity Funeral Care [GEOGRAPHIC_DATA]" at bounding box center [707, 413] width 183 height 29
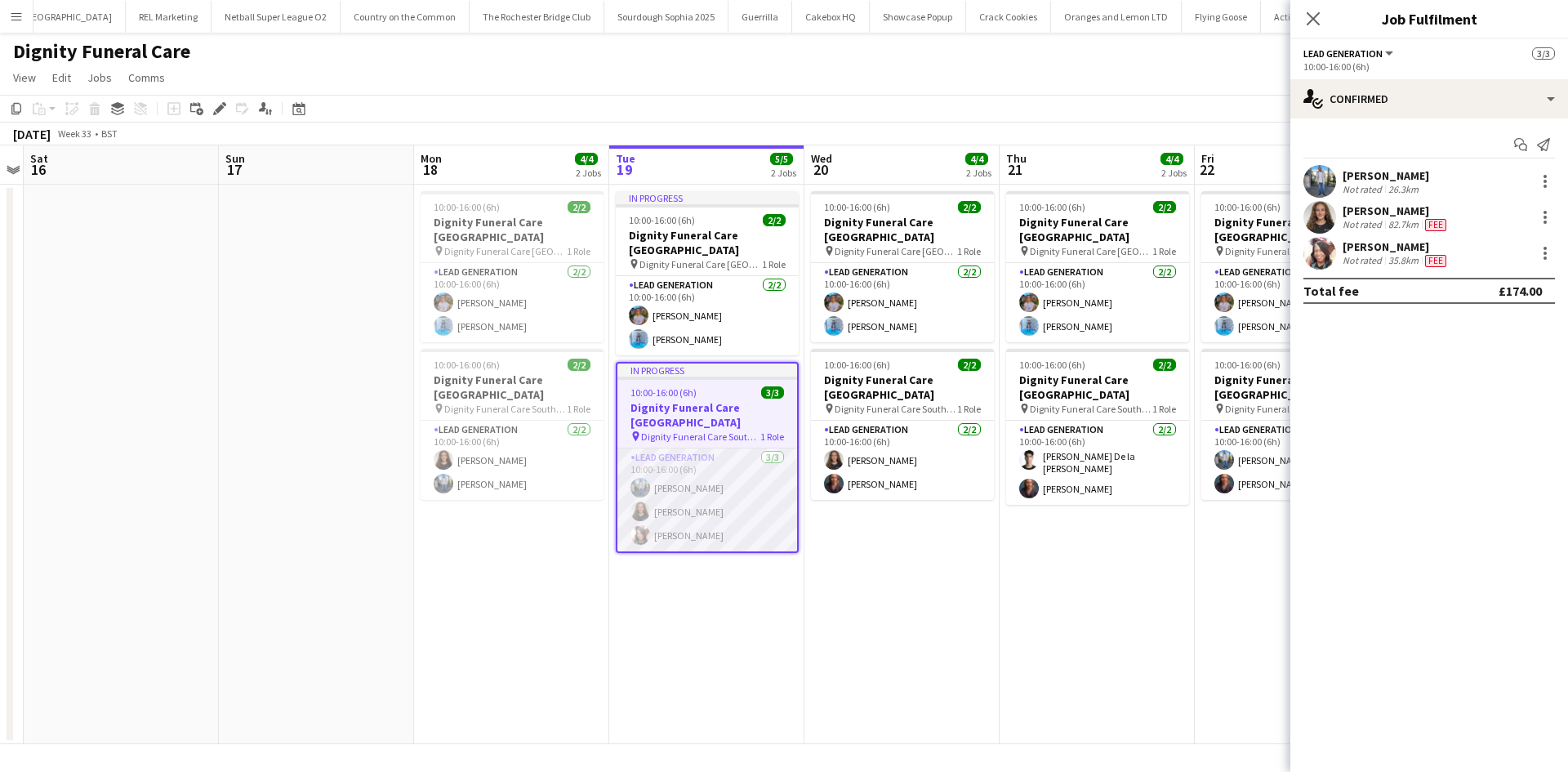
click at [706, 475] on app-card-role "Lead Generation [DATE] 10:00-16:00 (6h) [PERSON_NAME] [PERSON_NAME] [PERSON_NAM…" at bounding box center [706, 499] width 179 height 103
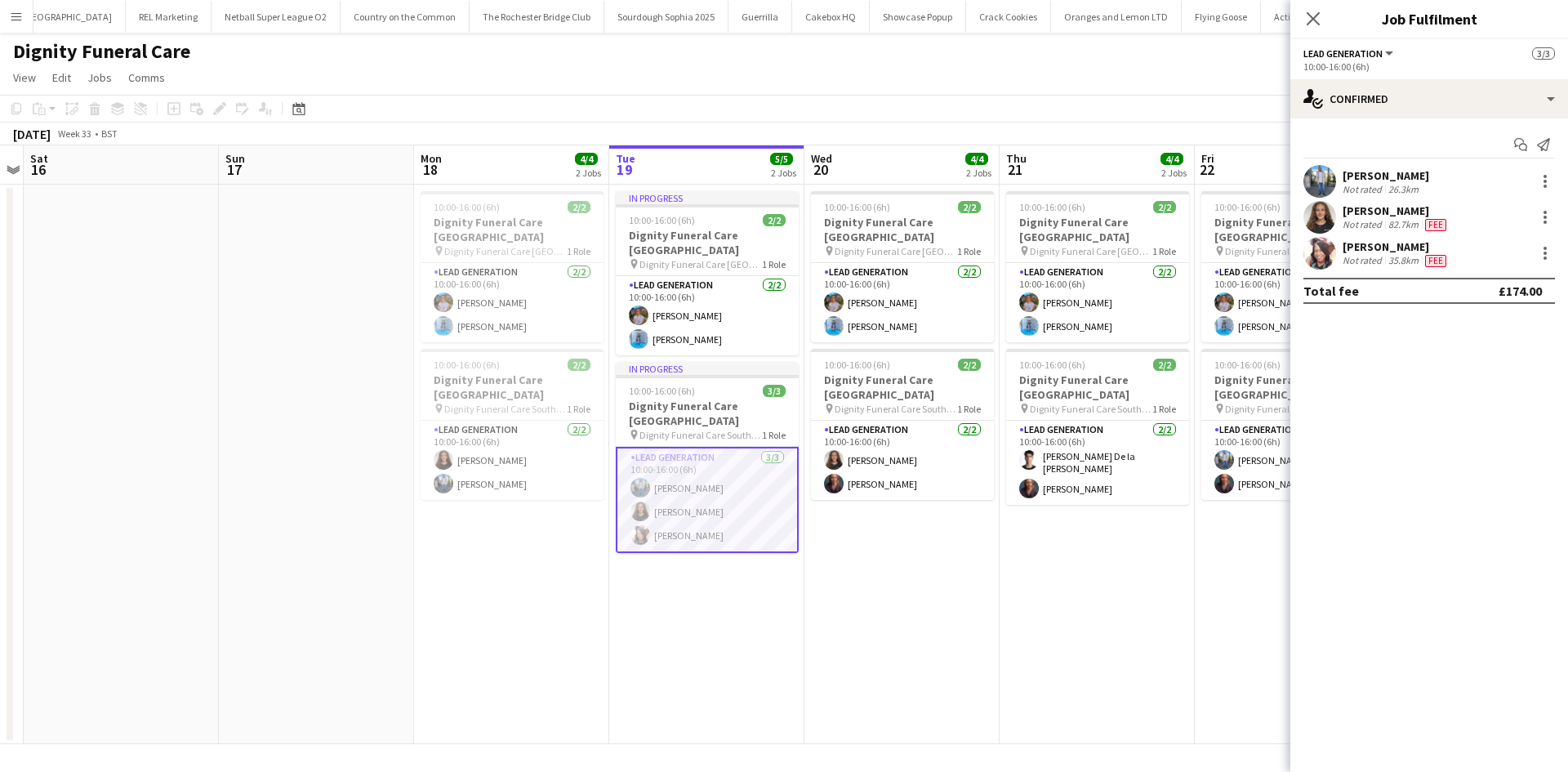
click at [1301, 18] on div "Close pop-in" at bounding box center [1313, 18] width 46 height 37
click at [702, 404] on h3 "Dignity Funeral Care [GEOGRAPHIC_DATA]" at bounding box center [707, 413] width 183 height 29
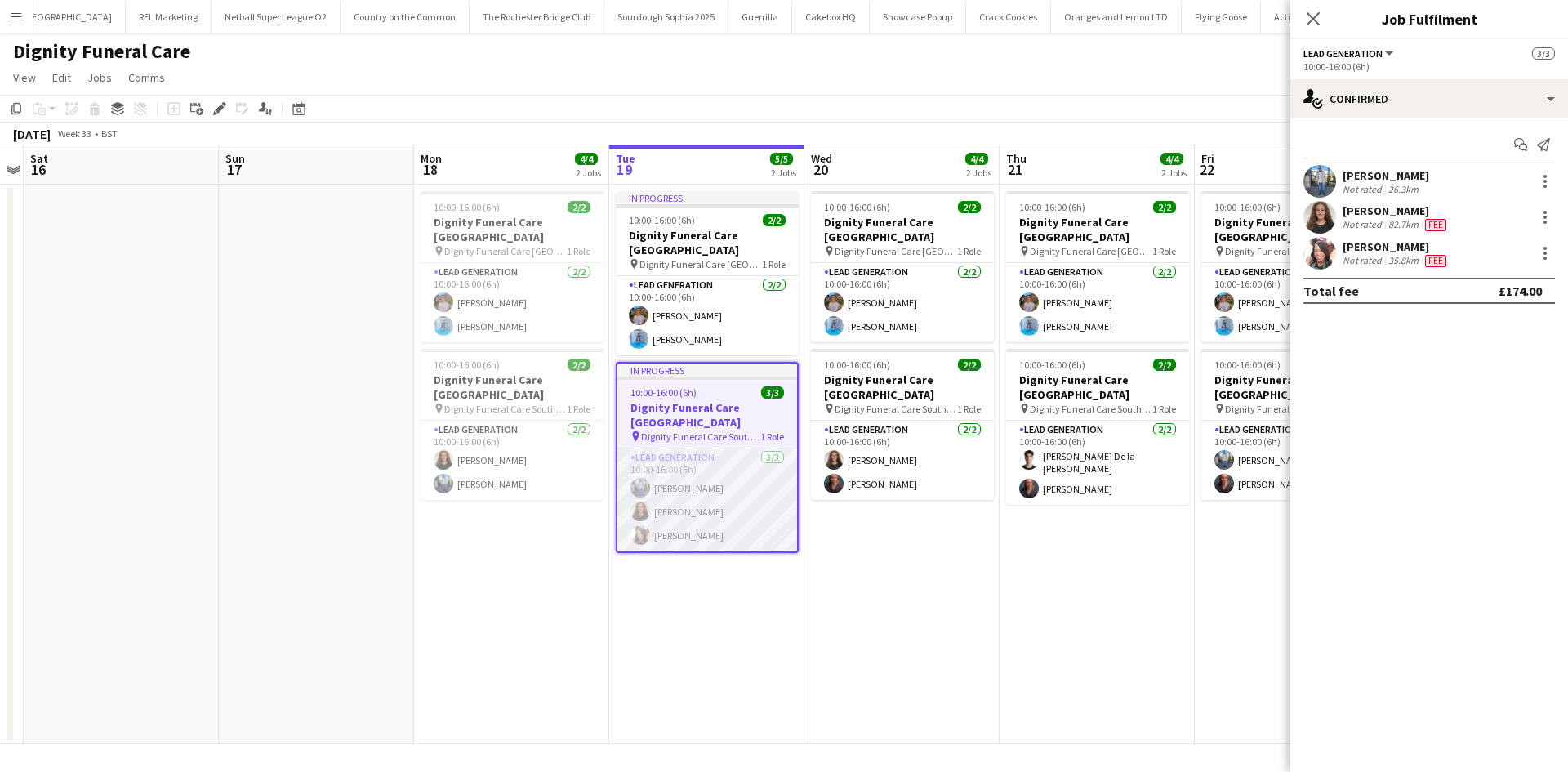
click at [702, 465] on app-card-role "Lead Generation [DATE] 10:00-16:00 (6h) [PERSON_NAME] [PERSON_NAME] [PERSON_NAM…" at bounding box center [706, 499] width 179 height 103
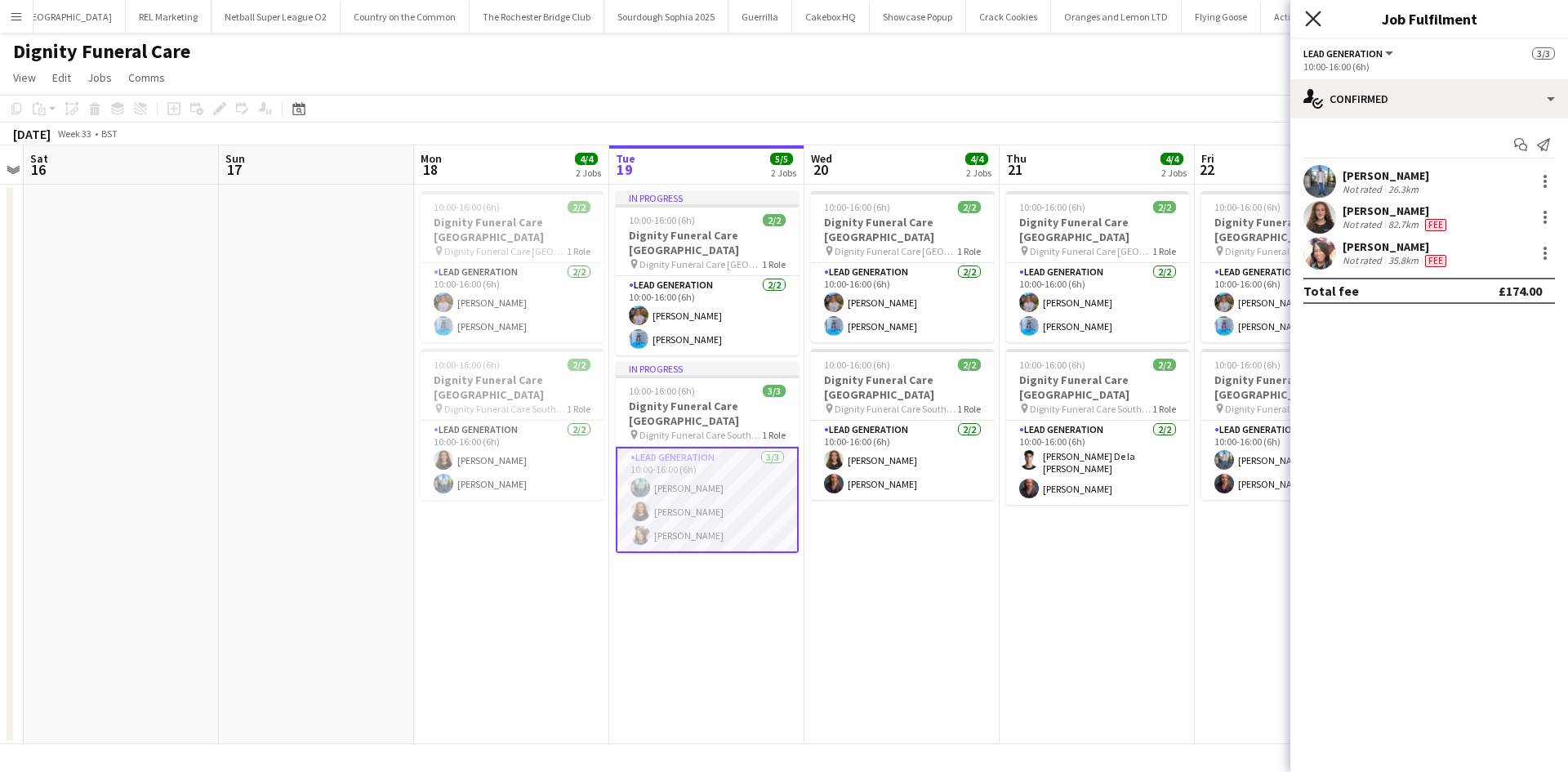
click at [1309, 14] on icon at bounding box center [1313, 18] width 16 height 16
